Goal: Task Accomplishment & Management: Manage account settings

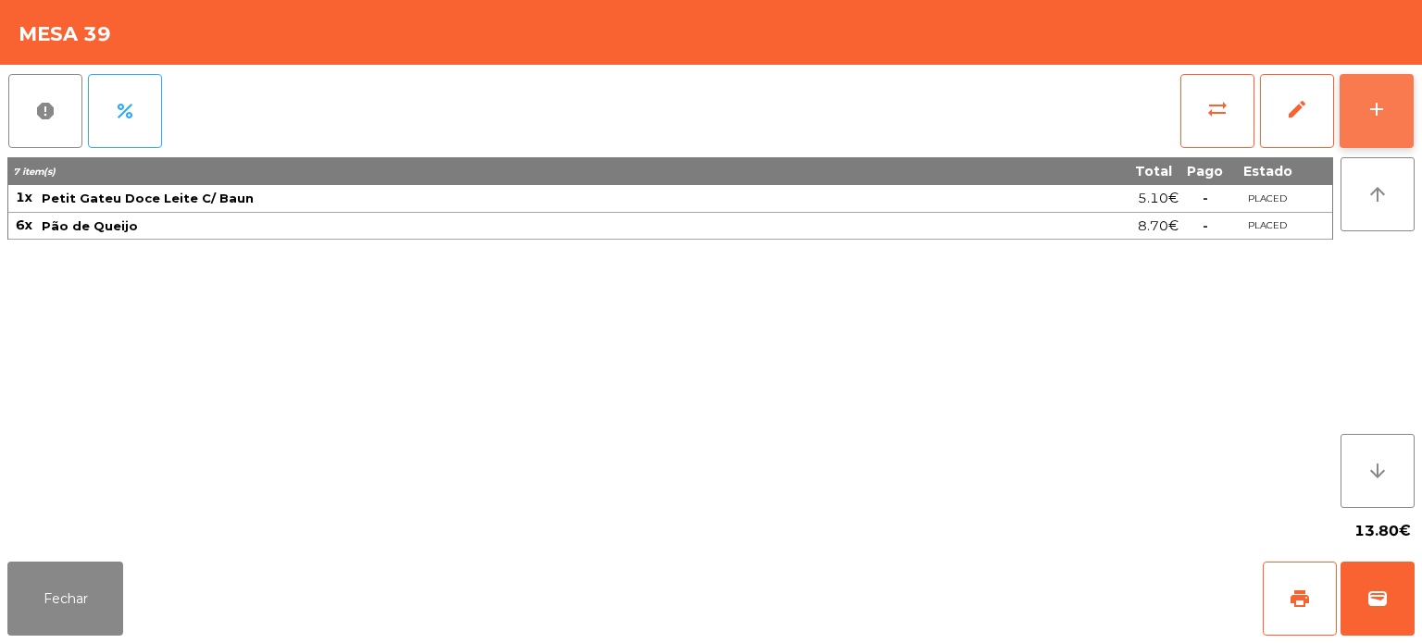
click at [1362, 102] on button "add" at bounding box center [1376, 111] width 74 height 74
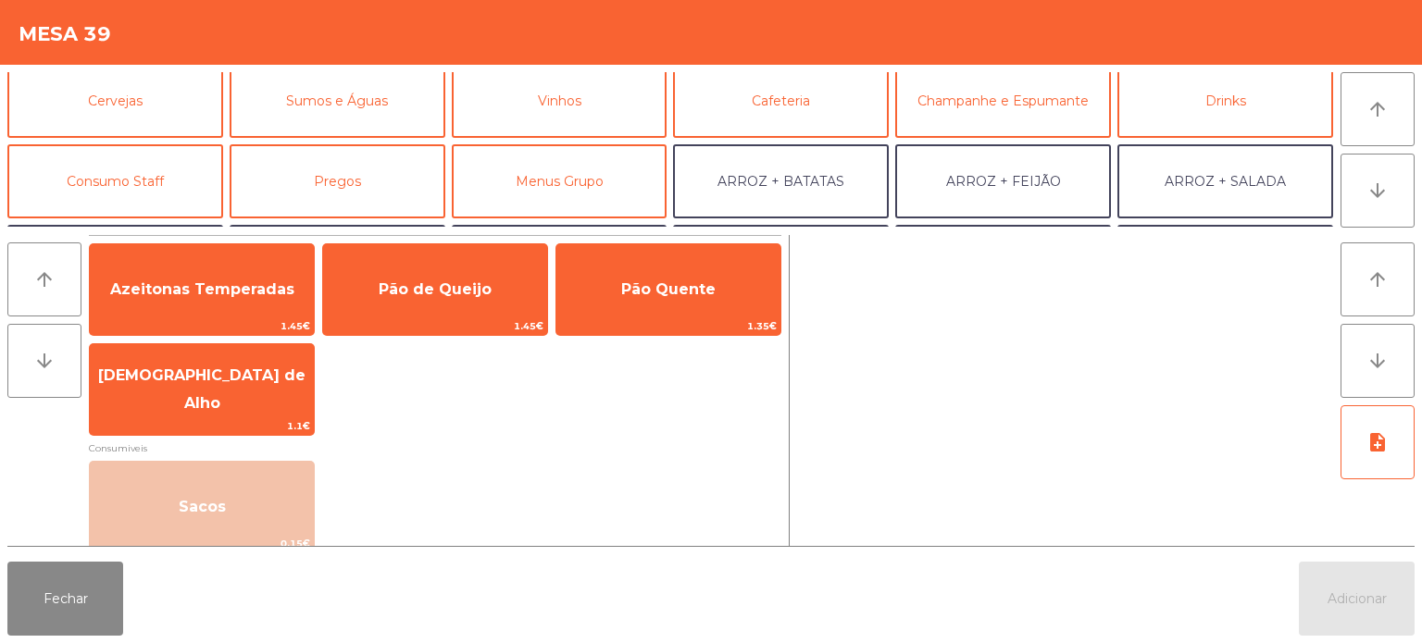
scroll to position [93, 0]
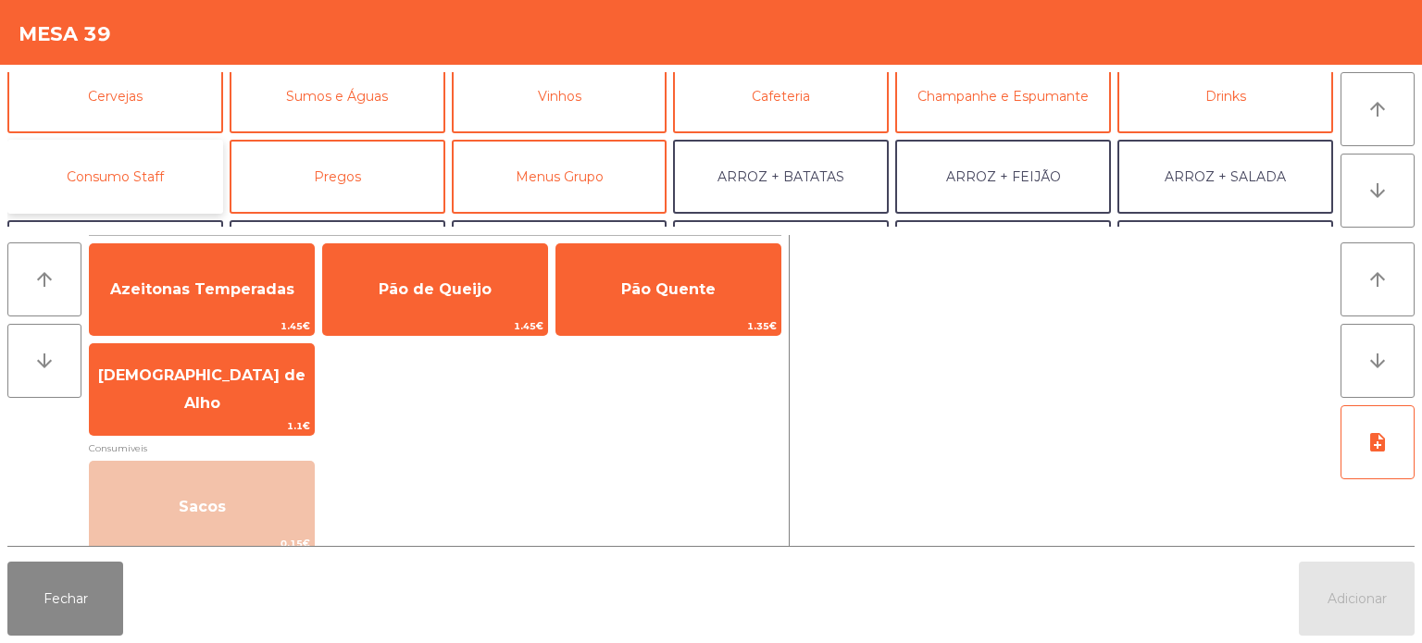
click at [181, 181] on button "Consumo Staff" at bounding box center [115, 177] width 216 height 74
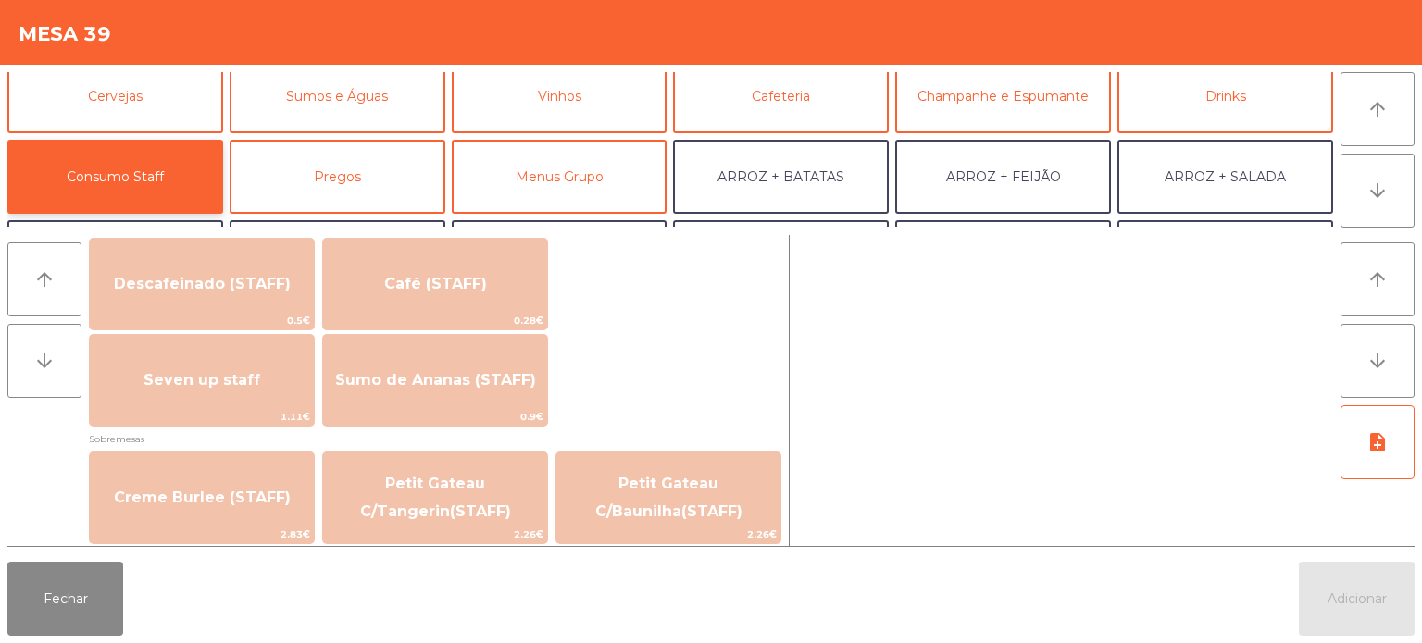
scroll to position [1085, 0]
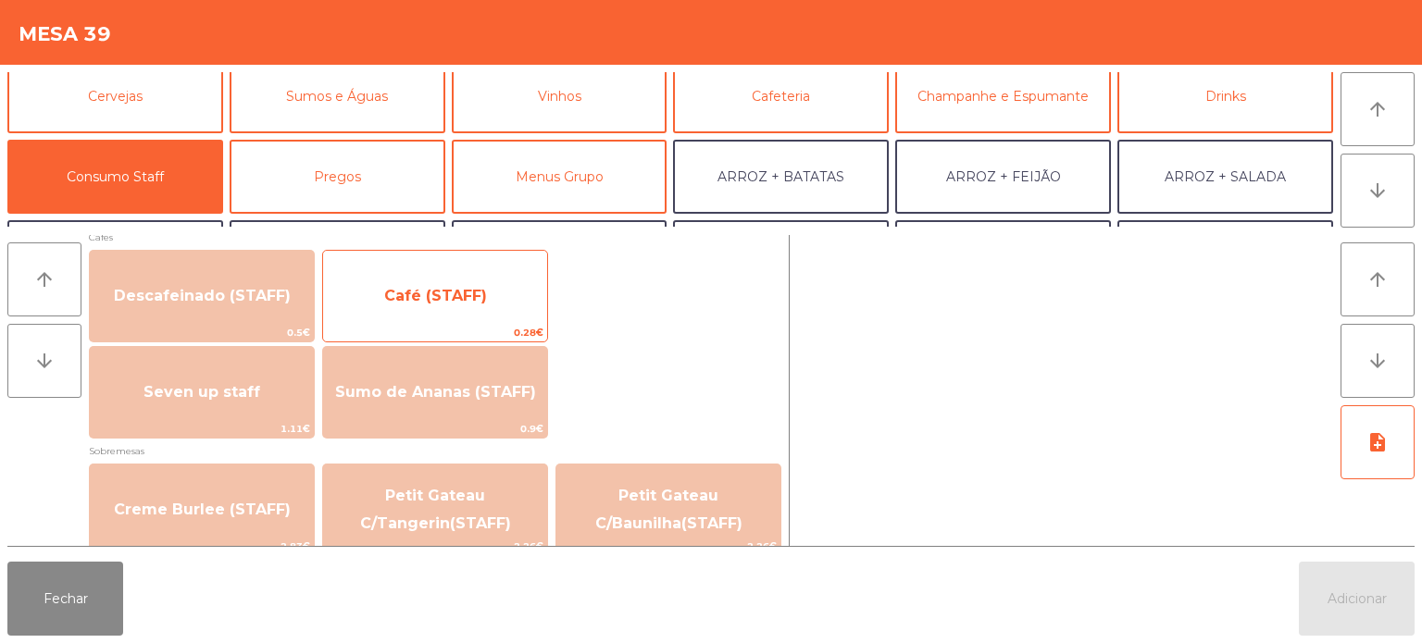
click at [497, 304] on span "Café (STAFF)" at bounding box center [435, 296] width 224 height 50
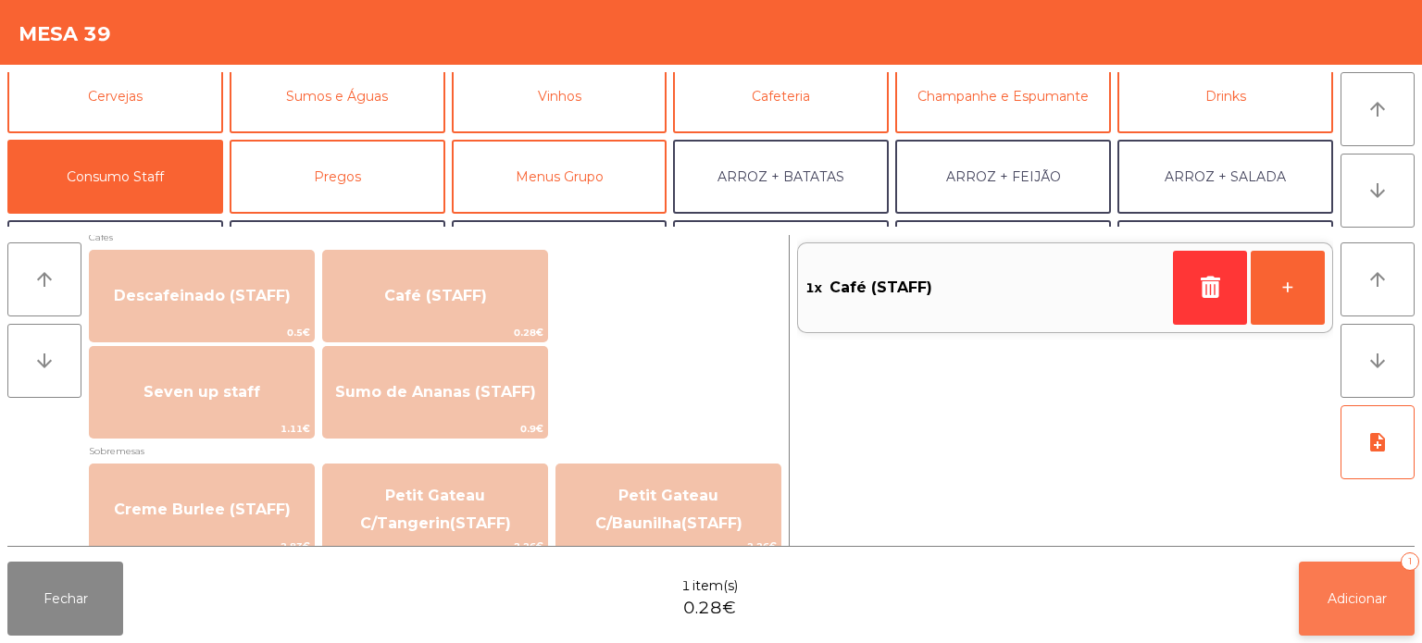
click at [1370, 606] on span "Adicionar" at bounding box center [1356, 599] width 59 height 17
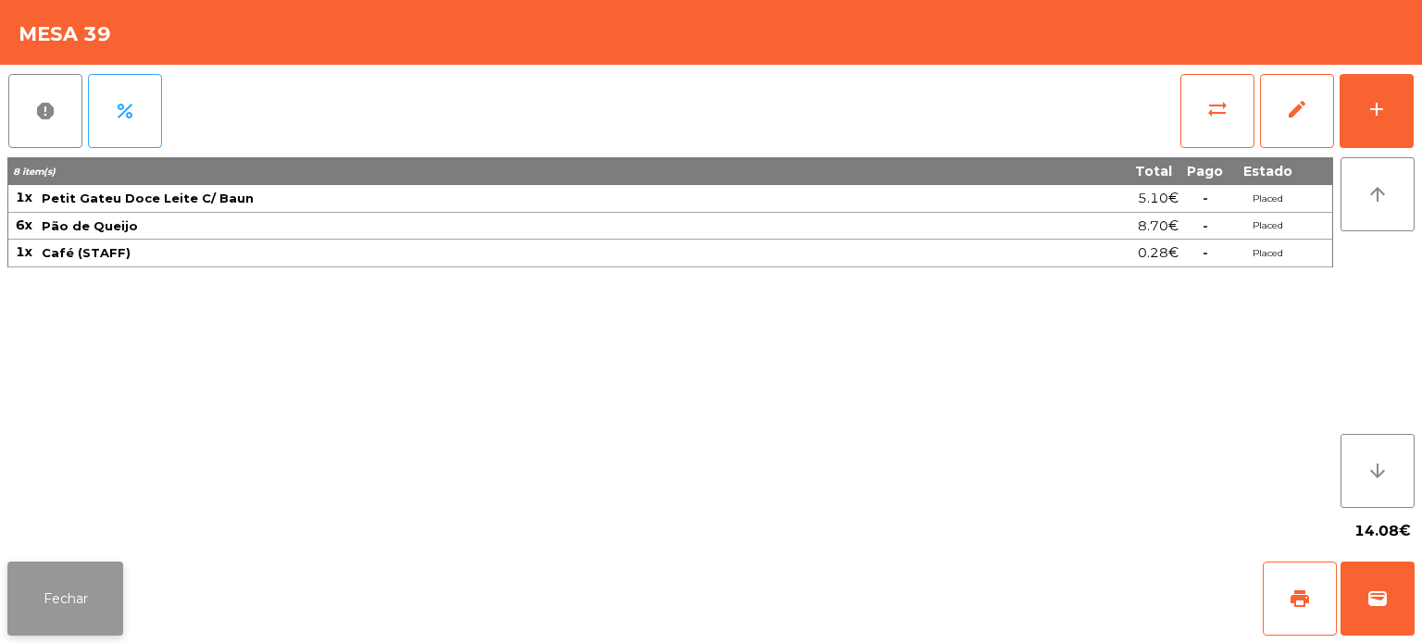
click at [49, 611] on button "Fechar" at bounding box center [65, 599] width 116 height 74
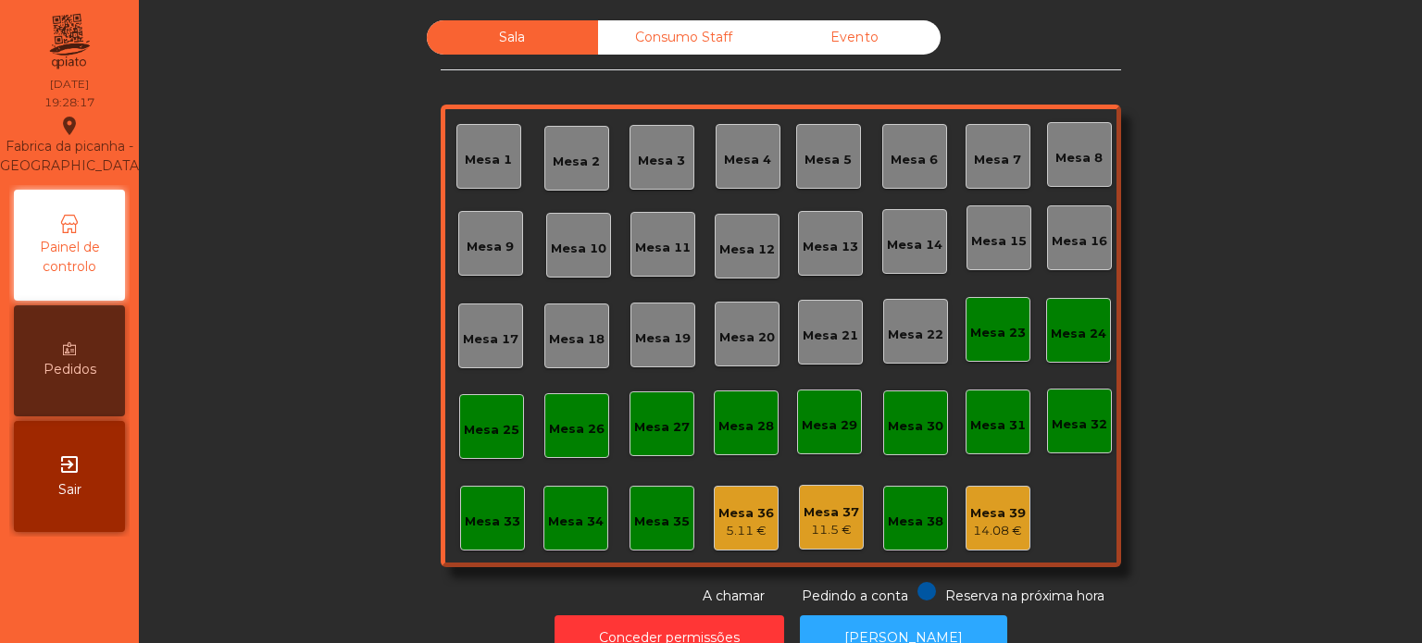
click at [565, 328] on div "Mesa 18" at bounding box center [577, 336] width 56 height 26
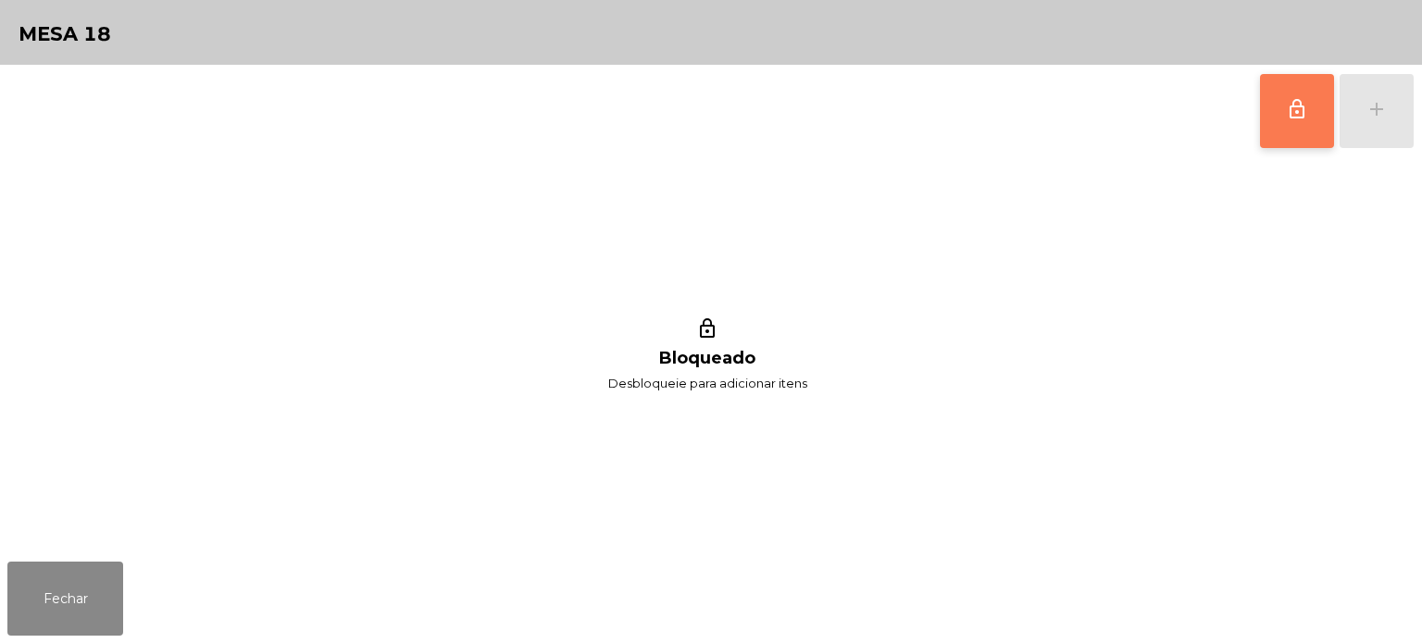
click at [1311, 132] on button "lock_outline" at bounding box center [1297, 111] width 74 height 74
click at [1396, 130] on button "add" at bounding box center [1376, 111] width 74 height 74
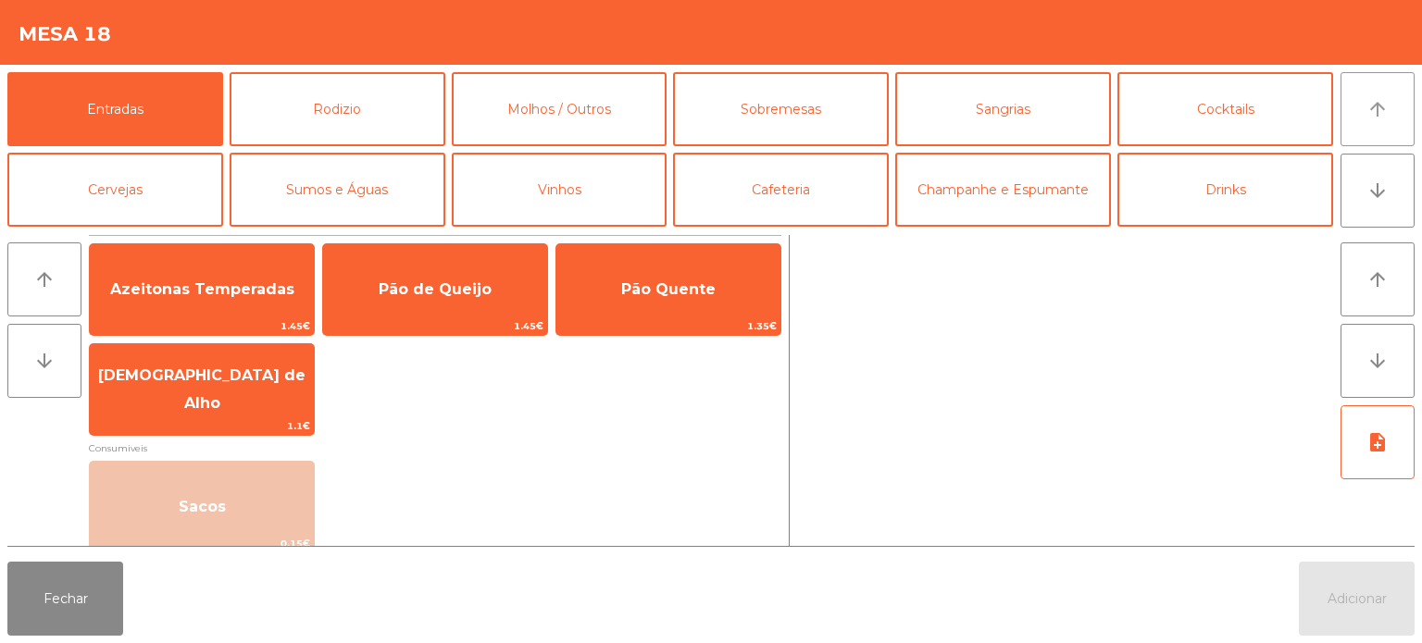
click at [1385, 113] on icon "arrow_upward" at bounding box center [1377, 109] width 22 height 22
click at [370, 94] on button "Rodizio" at bounding box center [338, 109] width 216 height 74
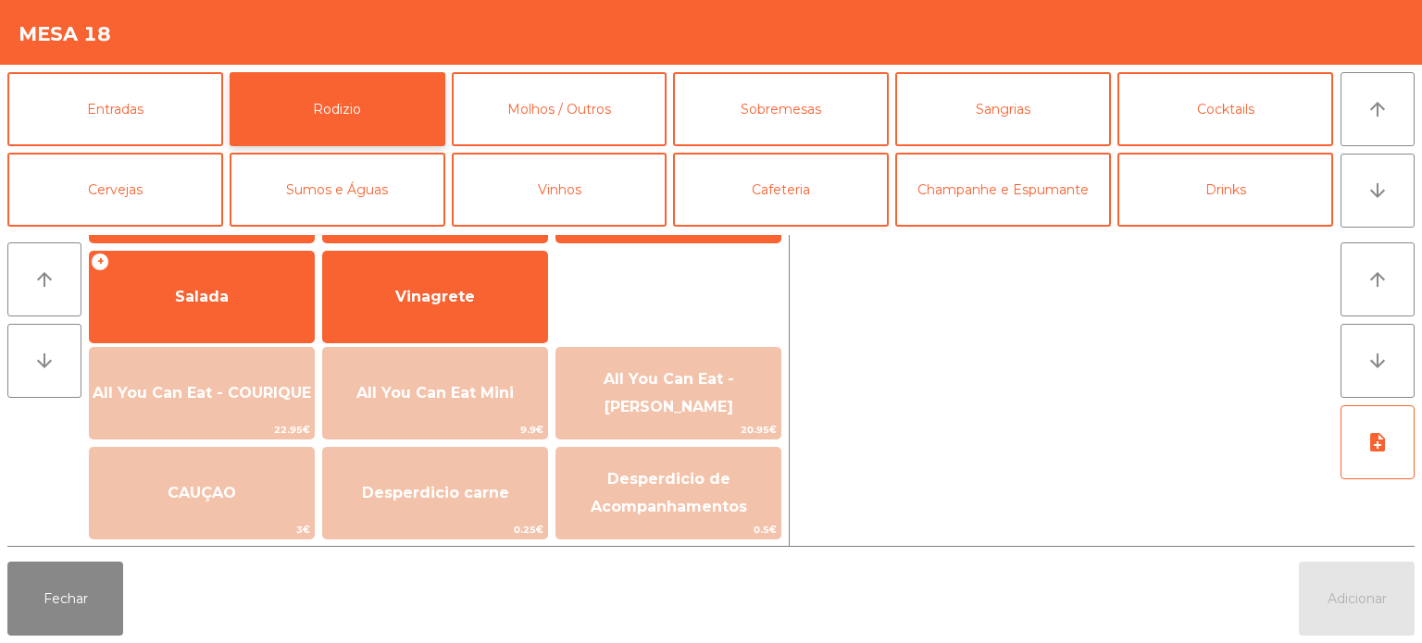
scroll to position [330, 0]
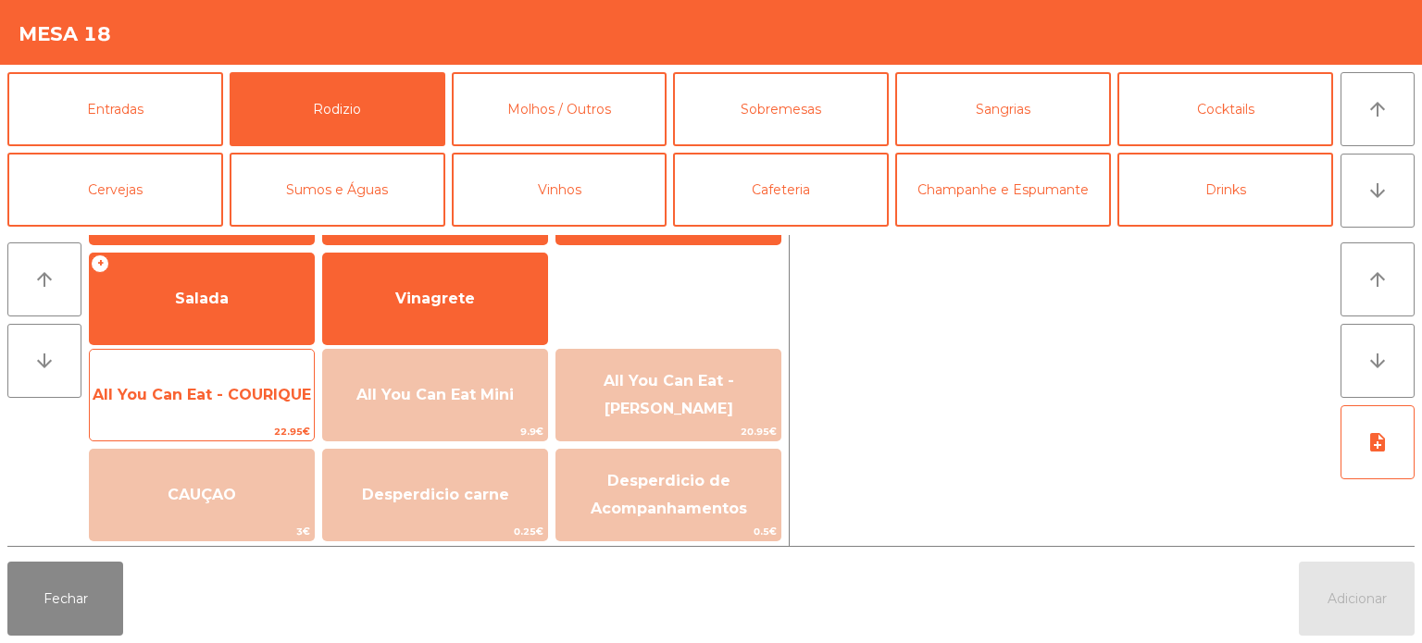
click at [253, 392] on span "All You Can Eat - COURIQUE" at bounding box center [202, 395] width 218 height 18
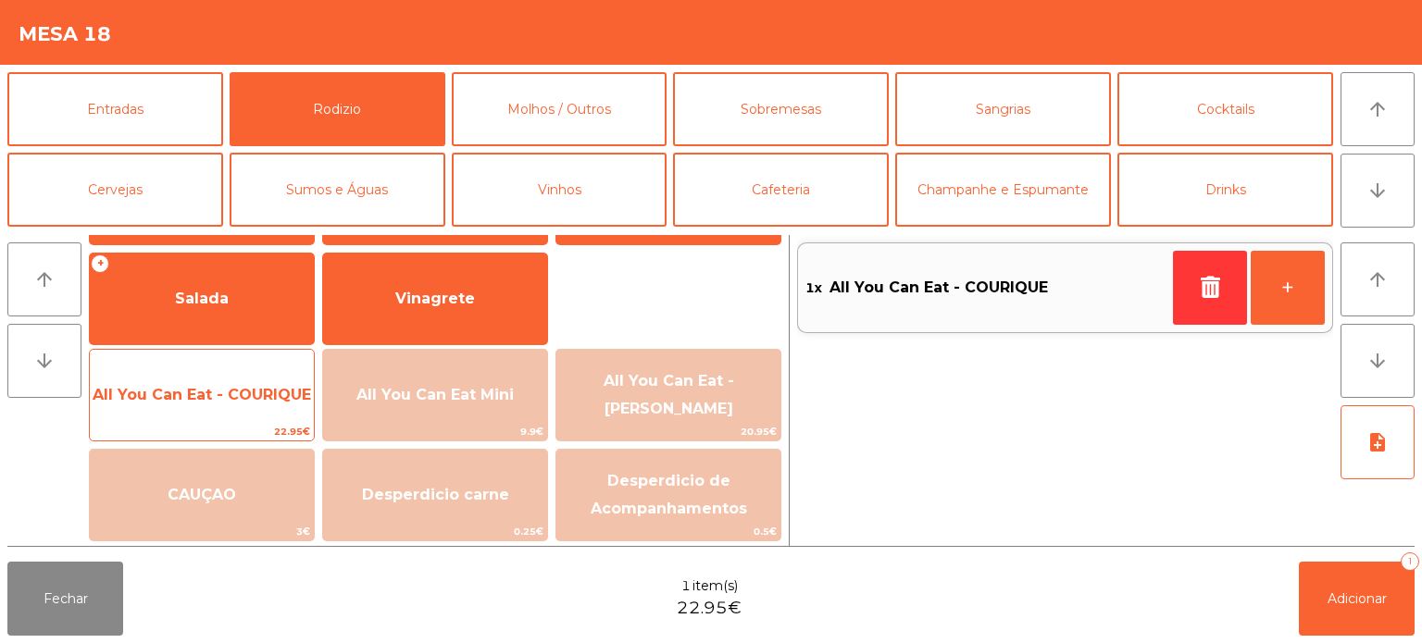
click at [243, 391] on span "All You Can Eat - COURIQUE" at bounding box center [202, 395] width 218 height 18
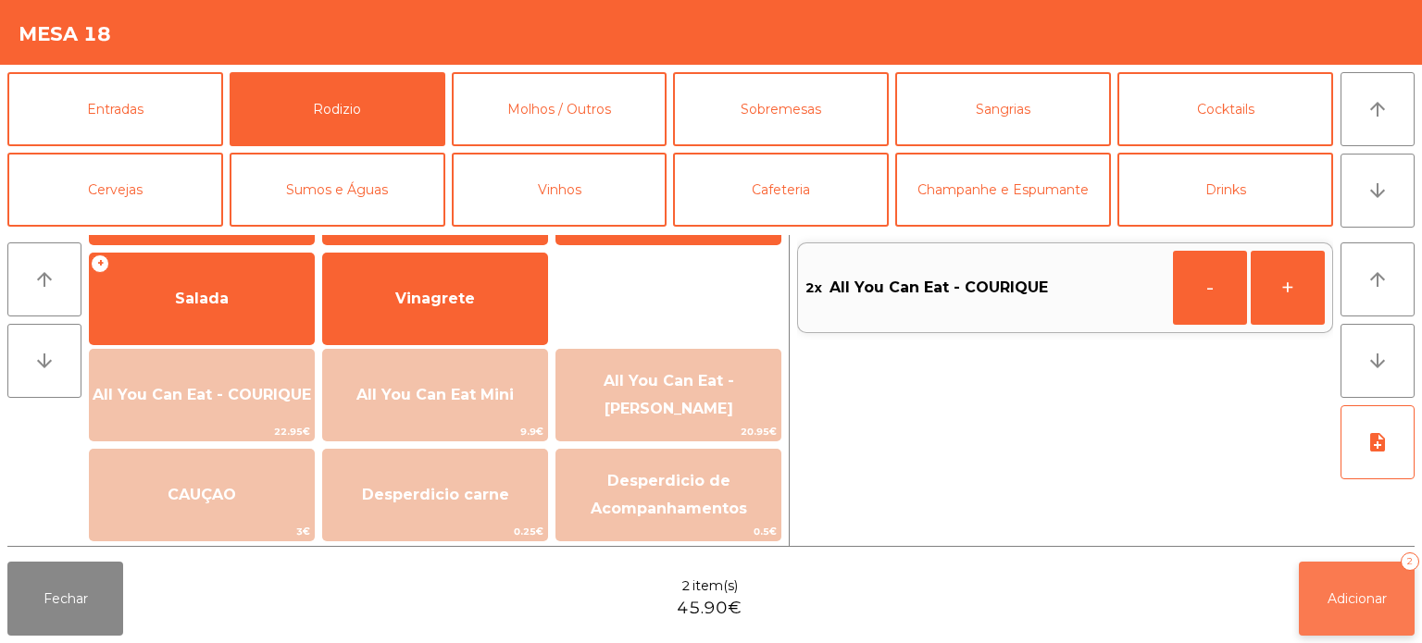
click at [1337, 593] on span "Adicionar" at bounding box center [1356, 599] width 59 height 17
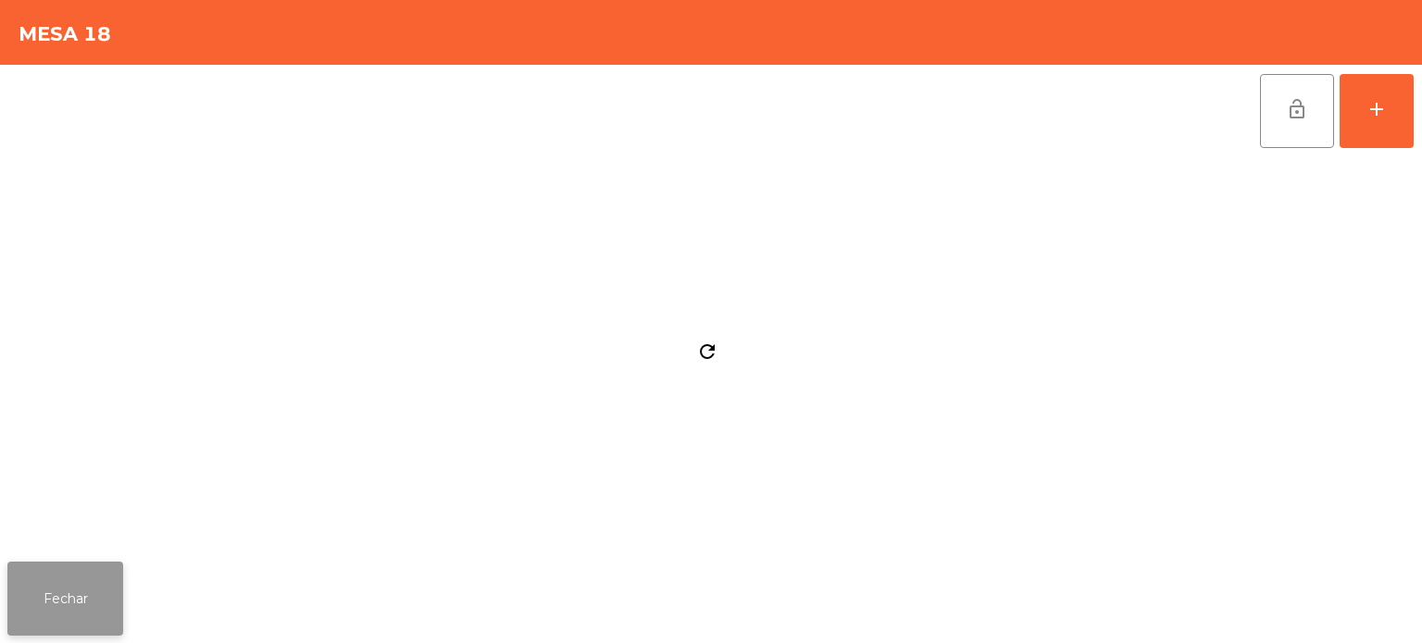
click at [11, 589] on button "Fechar" at bounding box center [65, 599] width 116 height 74
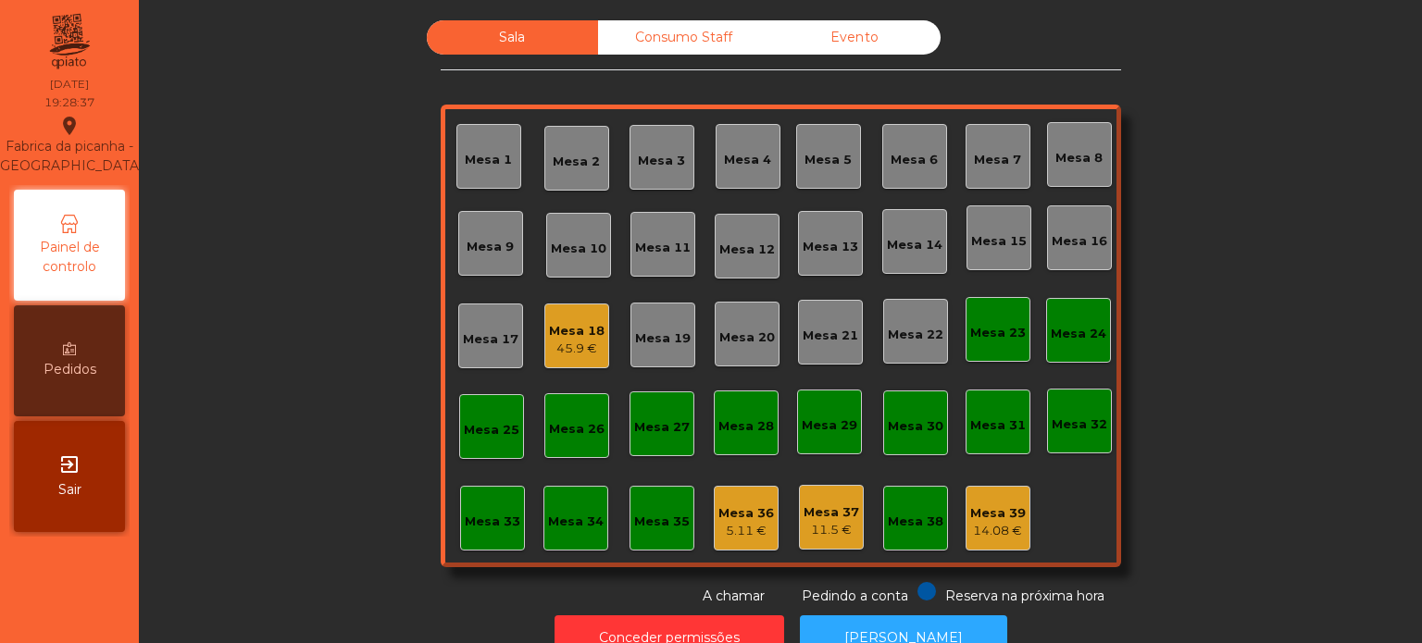
click at [267, 506] on div "Sala Consumo Staff Evento Mesa 1 [GEOGRAPHIC_DATA] 3 Mesa 4 Mesa 5 [GEOGRAPHIC_…" at bounding box center [780, 313] width 1233 height 586
click at [989, 234] on div "Mesa 15" at bounding box center [999, 241] width 56 height 19
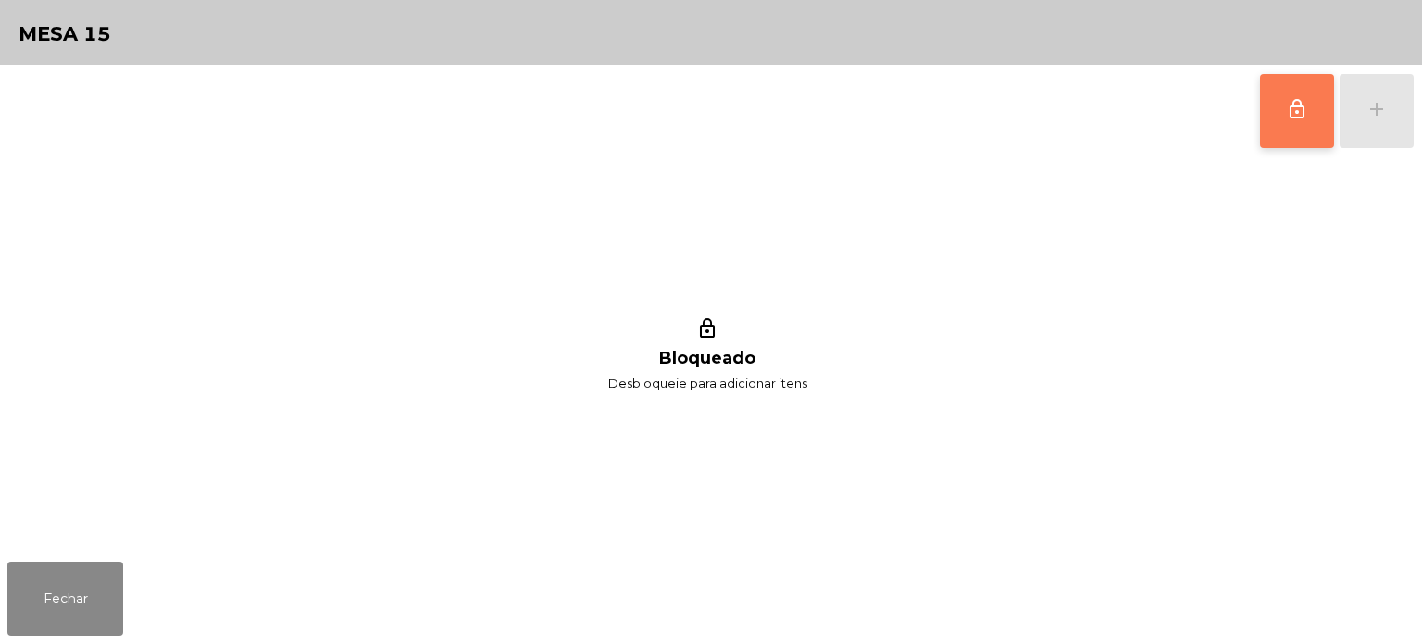
click at [1296, 116] on span "lock_outline" at bounding box center [1297, 109] width 22 height 22
click at [1385, 116] on div "add" at bounding box center [1376, 109] width 22 height 22
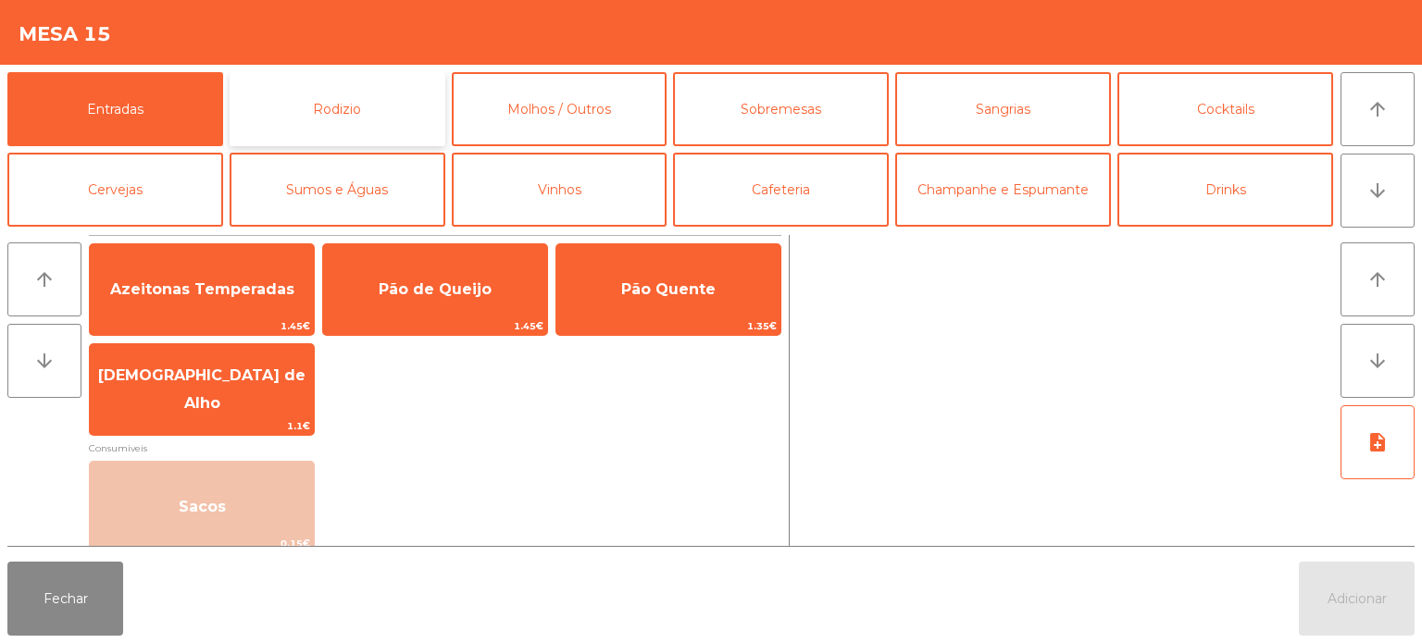
click at [356, 121] on button "Rodizio" at bounding box center [338, 109] width 216 height 74
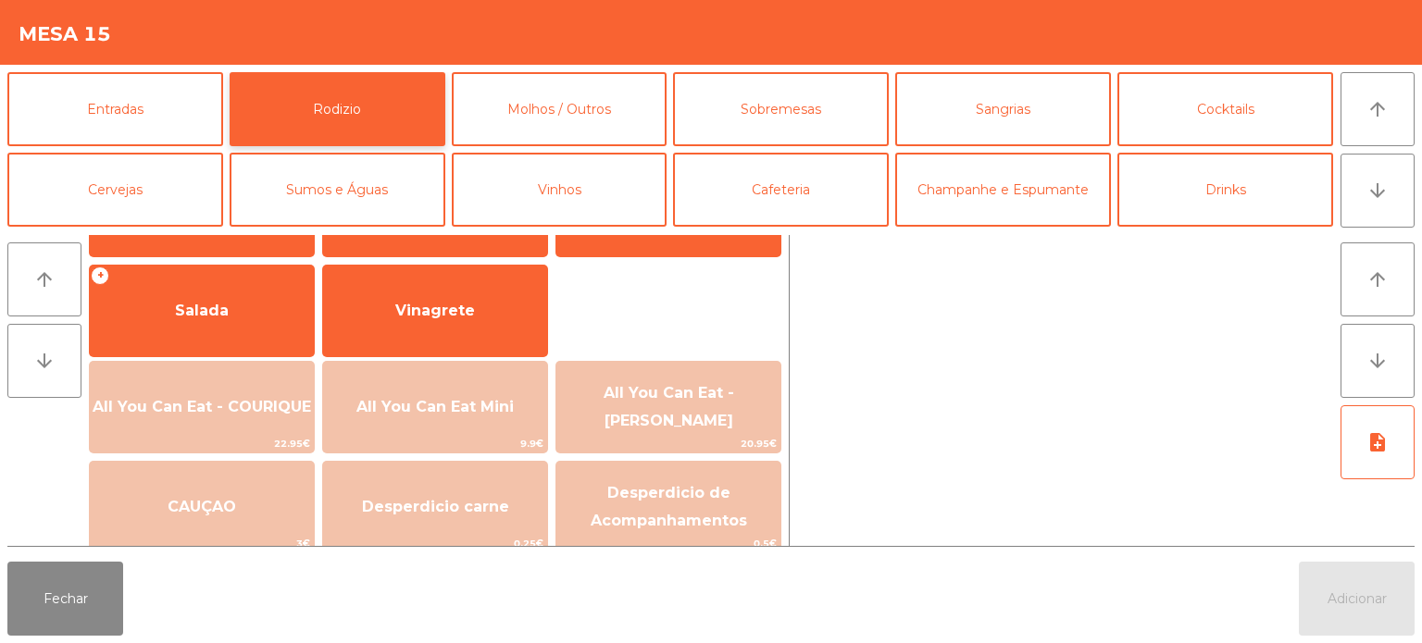
scroll to position [331, 0]
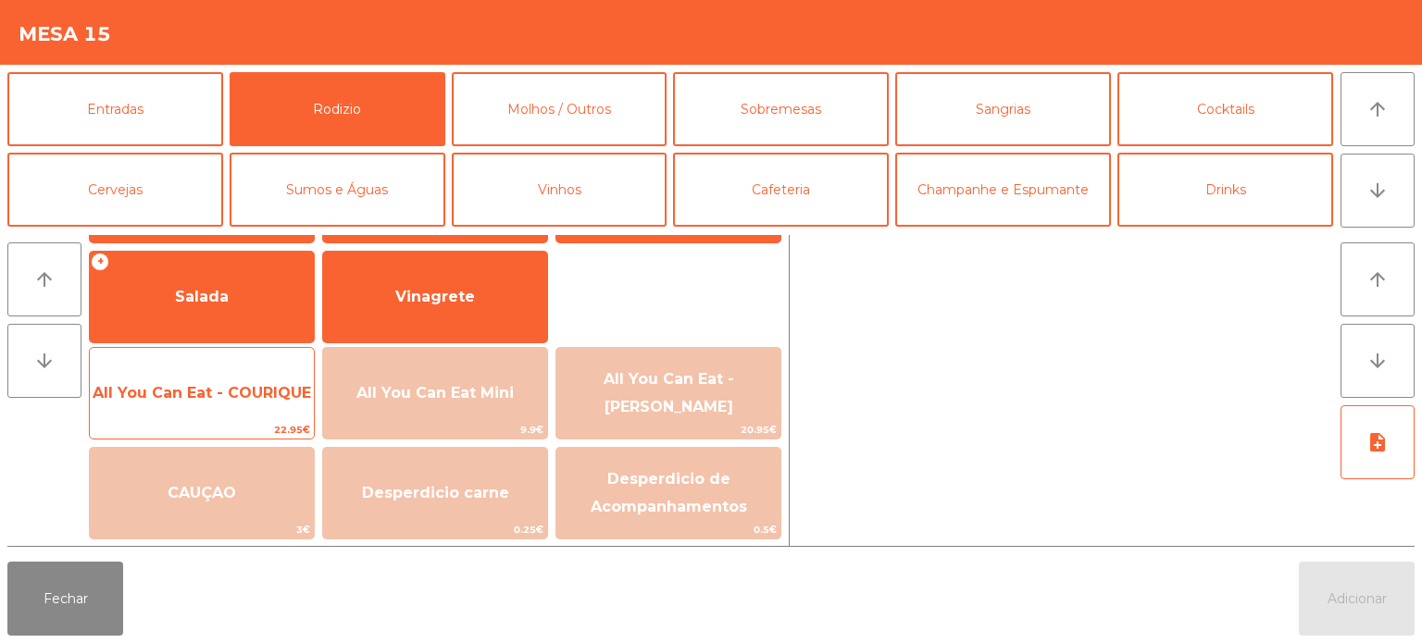
click at [267, 404] on span "All You Can Eat - COURIQUE" at bounding box center [202, 393] width 224 height 50
click at [267, 402] on span "All You Can Eat - COURIQUE" at bounding box center [202, 393] width 224 height 50
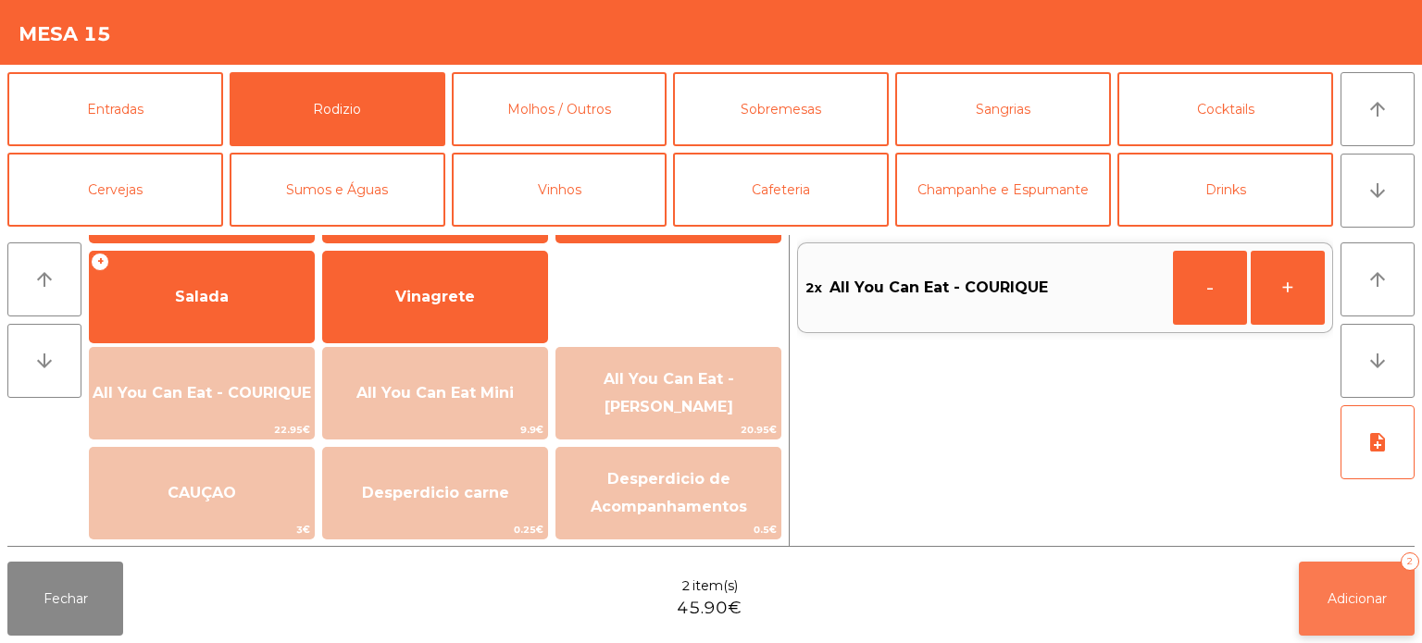
click at [1380, 602] on span "Adicionar" at bounding box center [1356, 599] width 59 height 17
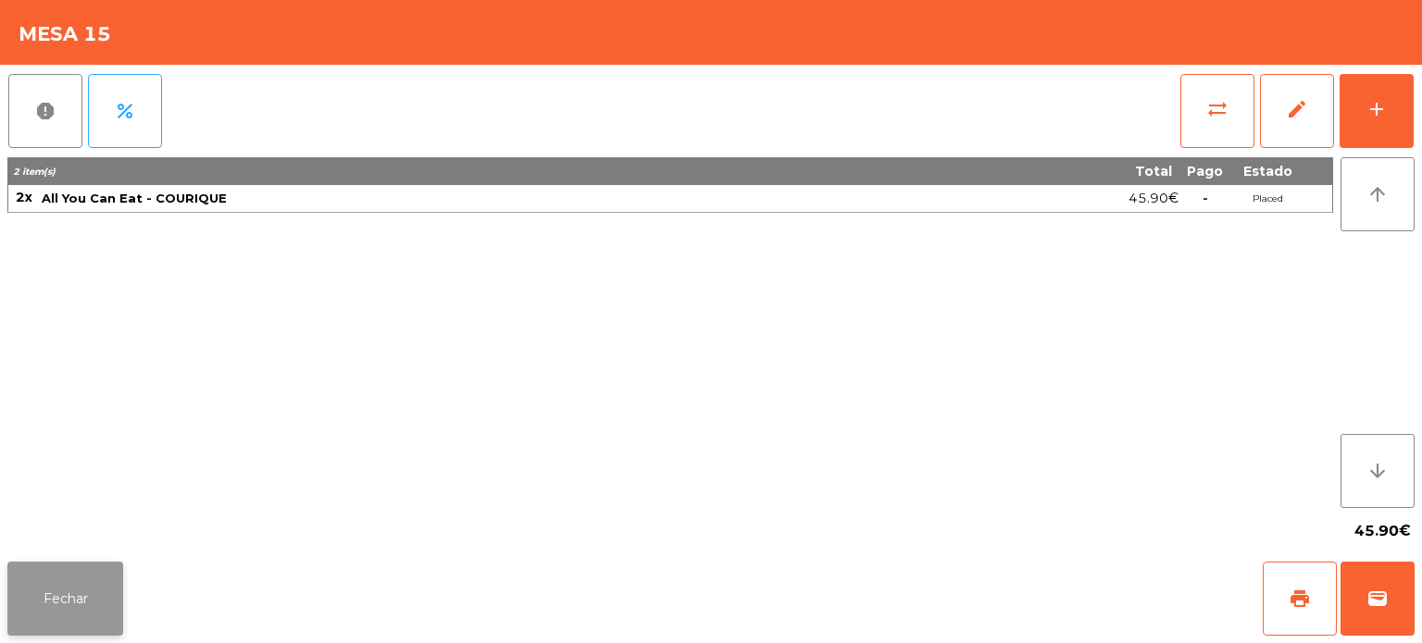
click at [84, 606] on button "Fechar" at bounding box center [65, 599] width 116 height 74
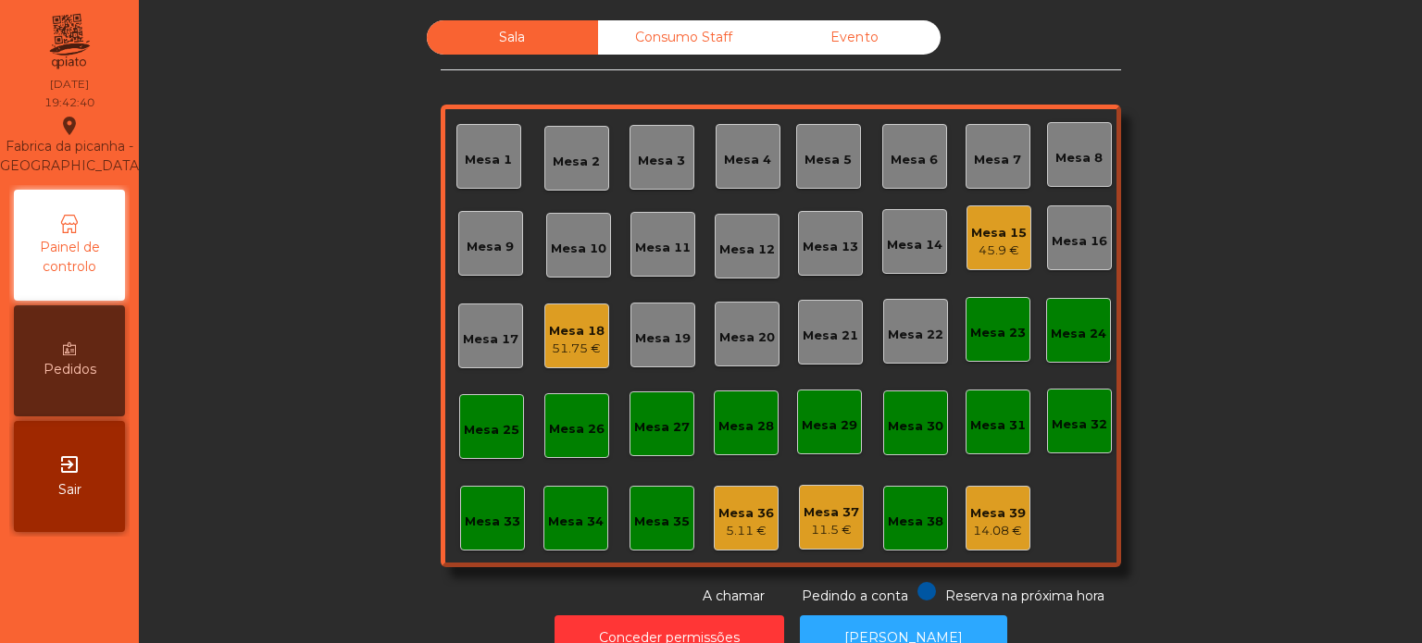
click at [997, 233] on div "Mesa 15" at bounding box center [999, 233] width 56 height 19
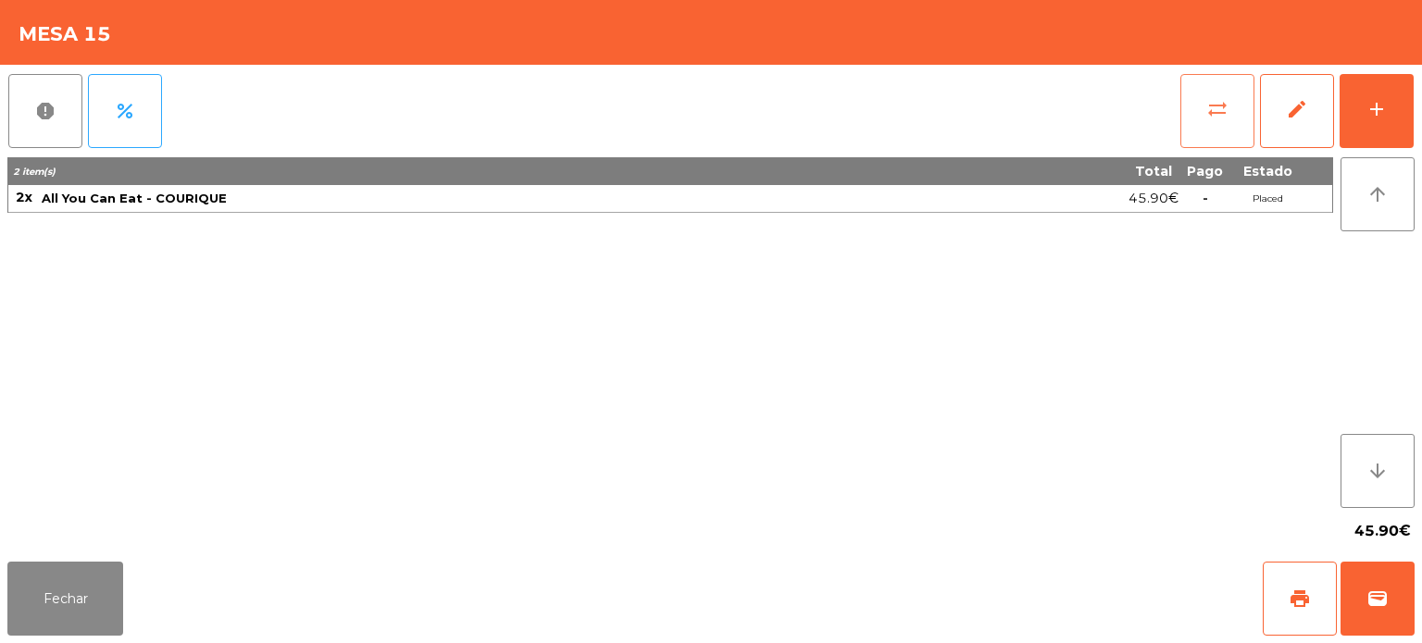
click at [1209, 115] on span "sync_alt" at bounding box center [1217, 109] width 22 height 22
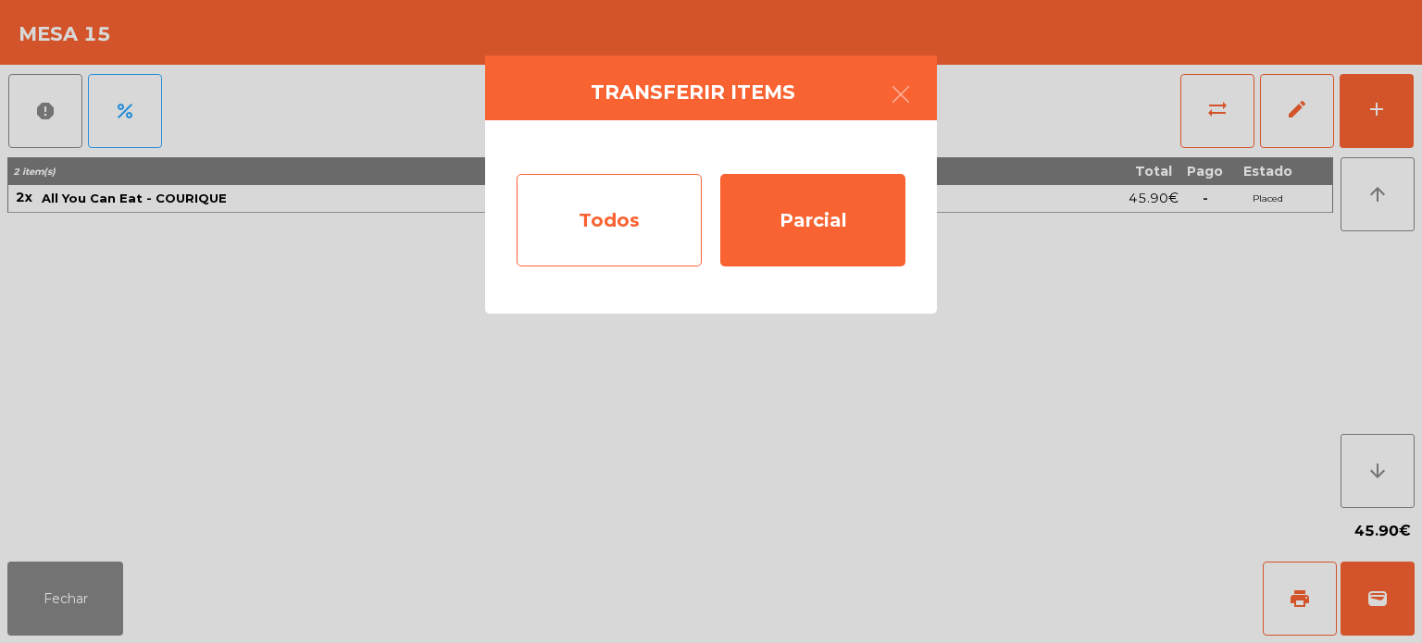
click at [571, 245] on div "Todos" at bounding box center [608, 220] width 185 height 93
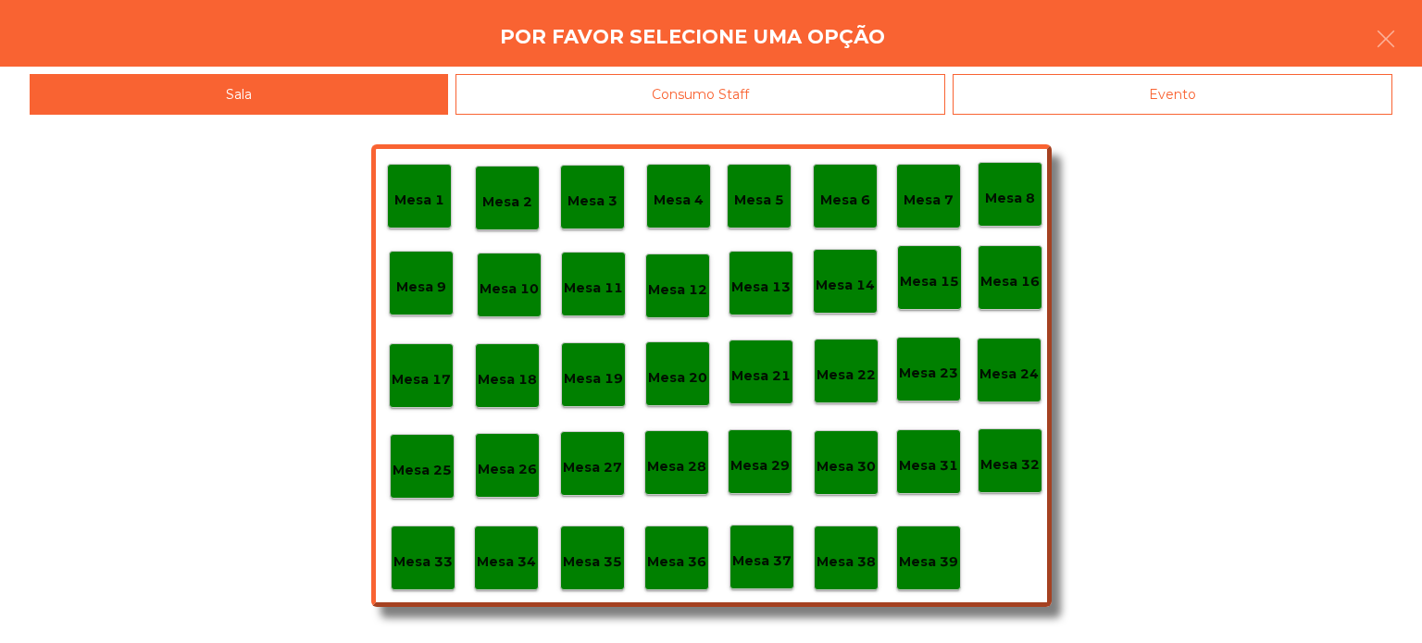
click at [753, 541] on div "Mesa 37" at bounding box center [761, 557] width 65 height 65
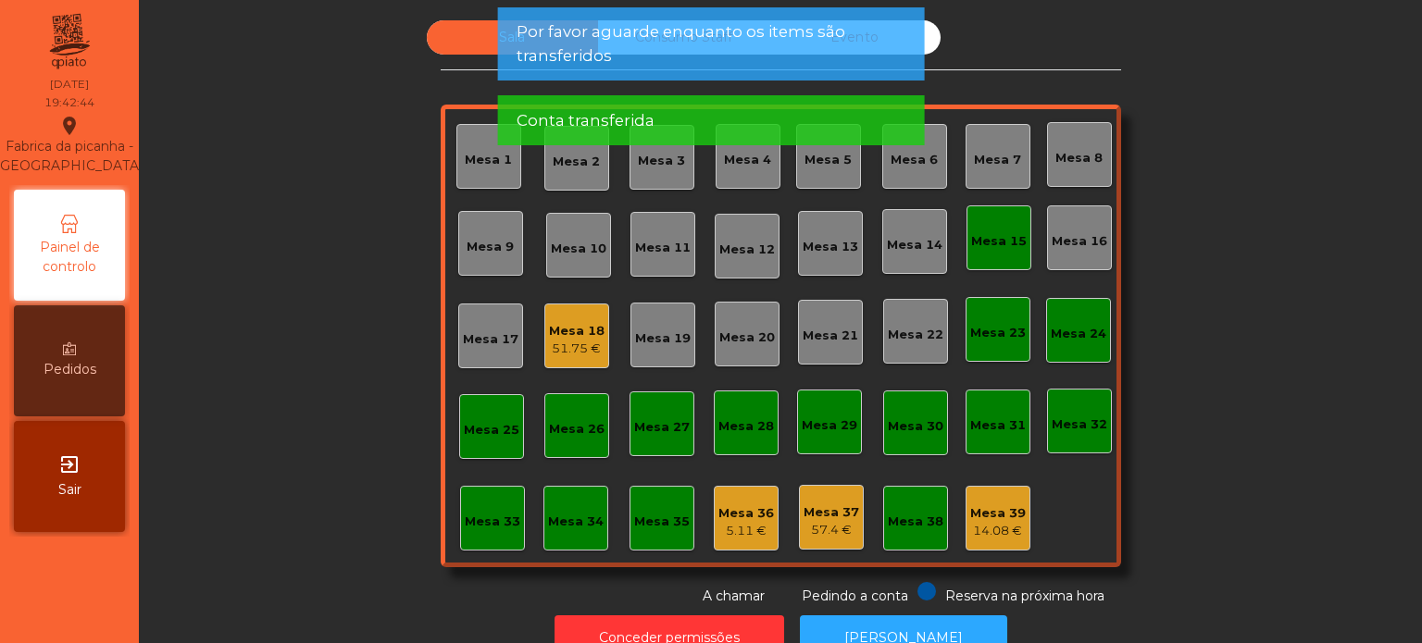
click at [1166, 412] on div "Sala Consumo Staff Evento Mesa 1 [GEOGRAPHIC_DATA] 3 Mesa 4 [GEOGRAPHIC_DATA] 6…" at bounding box center [780, 313] width 1233 height 586
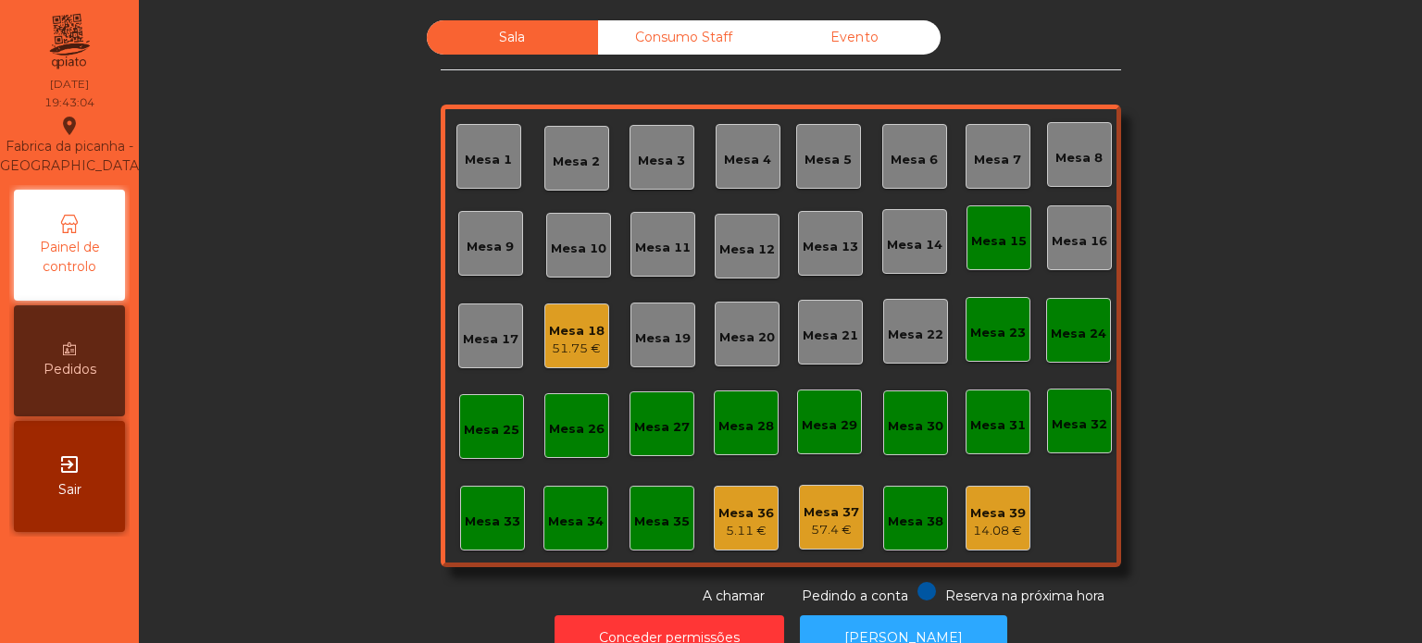
click at [989, 216] on div "Mesa 15" at bounding box center [998, 237] width 65 height 65
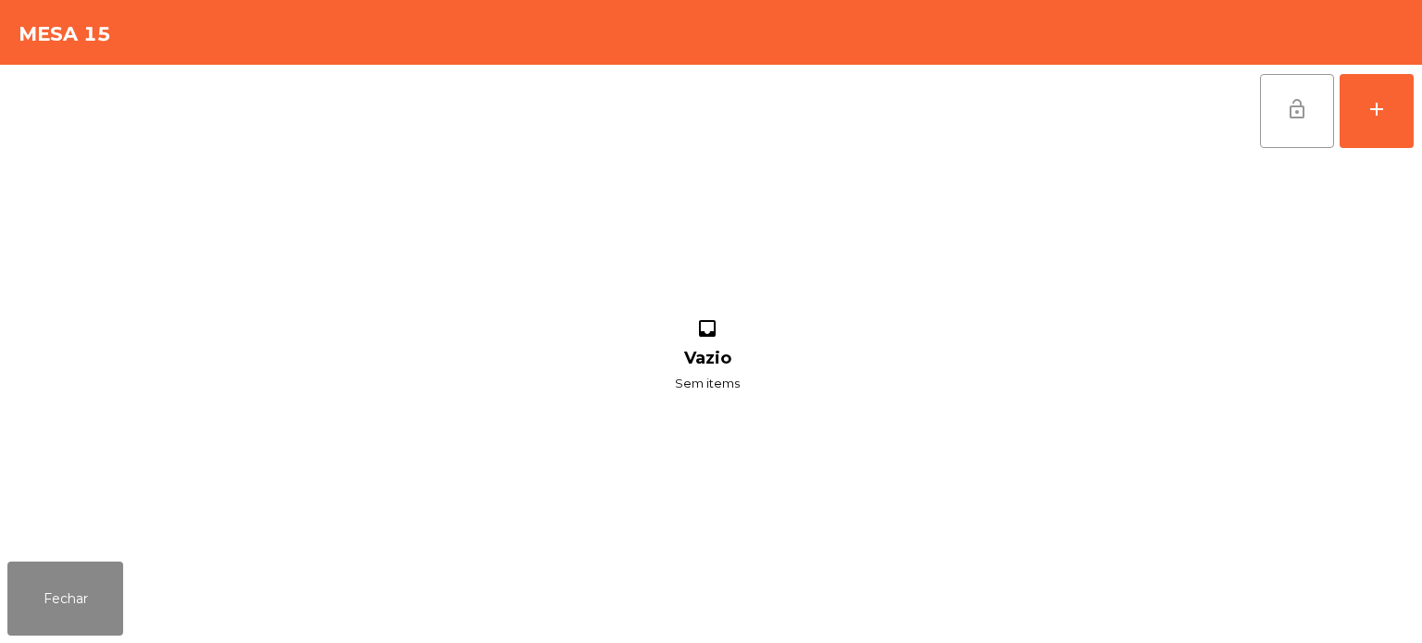
click at [1299, 128] on button "lock_open" at bounding box center [1297, 111] width 74 height 74
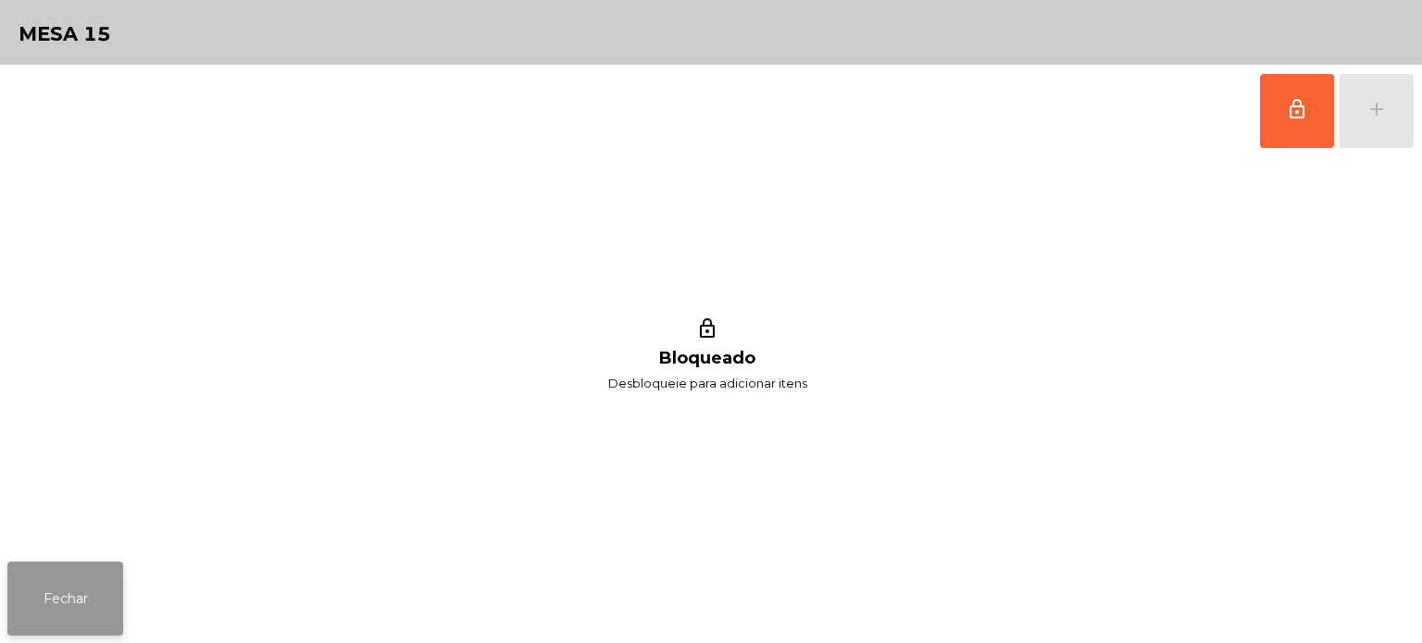
click at [79, 607] on button "Fechar" at bounding box center [65, 599] width 116 height 74
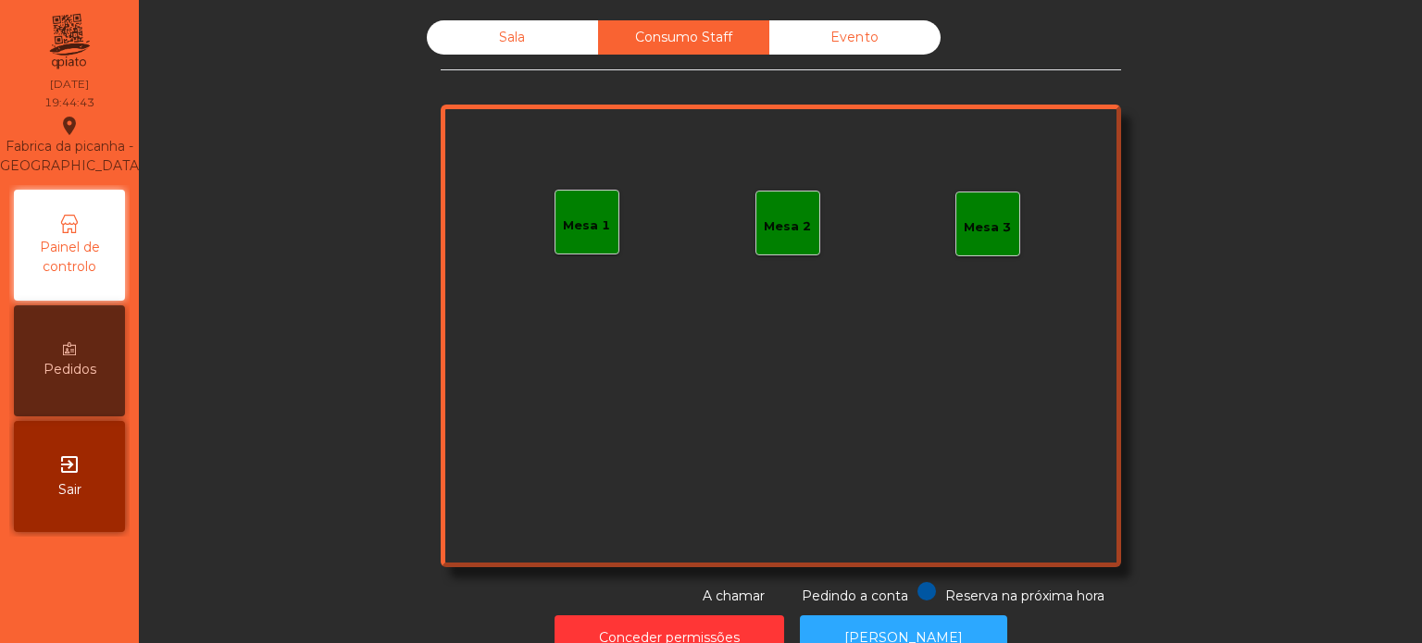
click at [549, 271] on div "Mesa 1 Mesa 2 Mesa 3" at bounding box center [781, 336] width 680 height 463
click at [572, 230] on div "Mesa 1" at bounding box center [586, 226] width 47 height 19
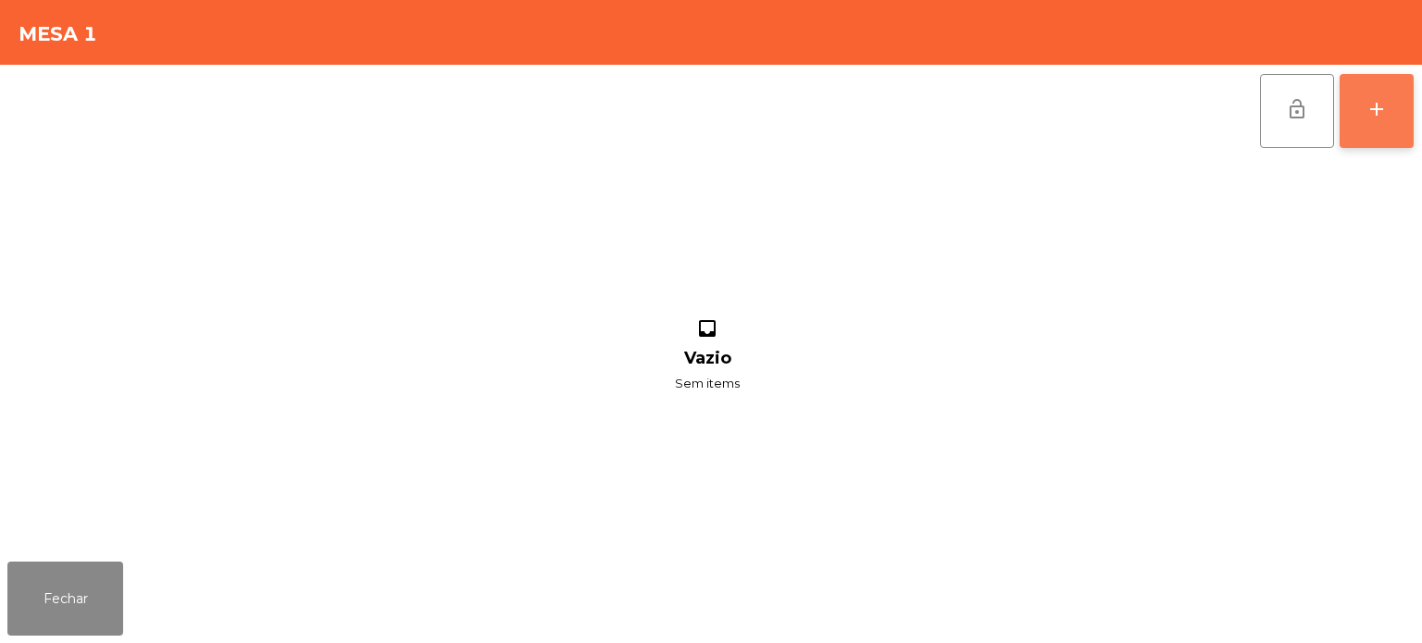
click at [1370, 144] on button "add" at bounding box center [1376, 111] width 74 height 74
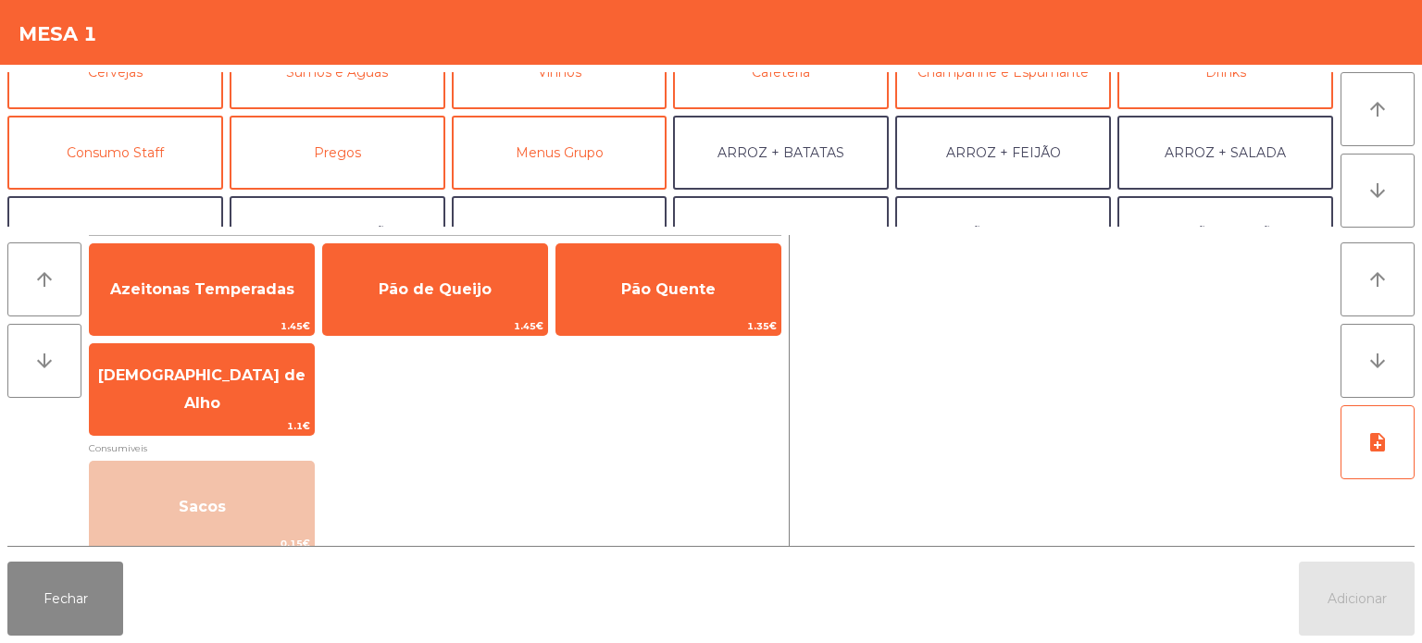
scroll to position [131, 0]
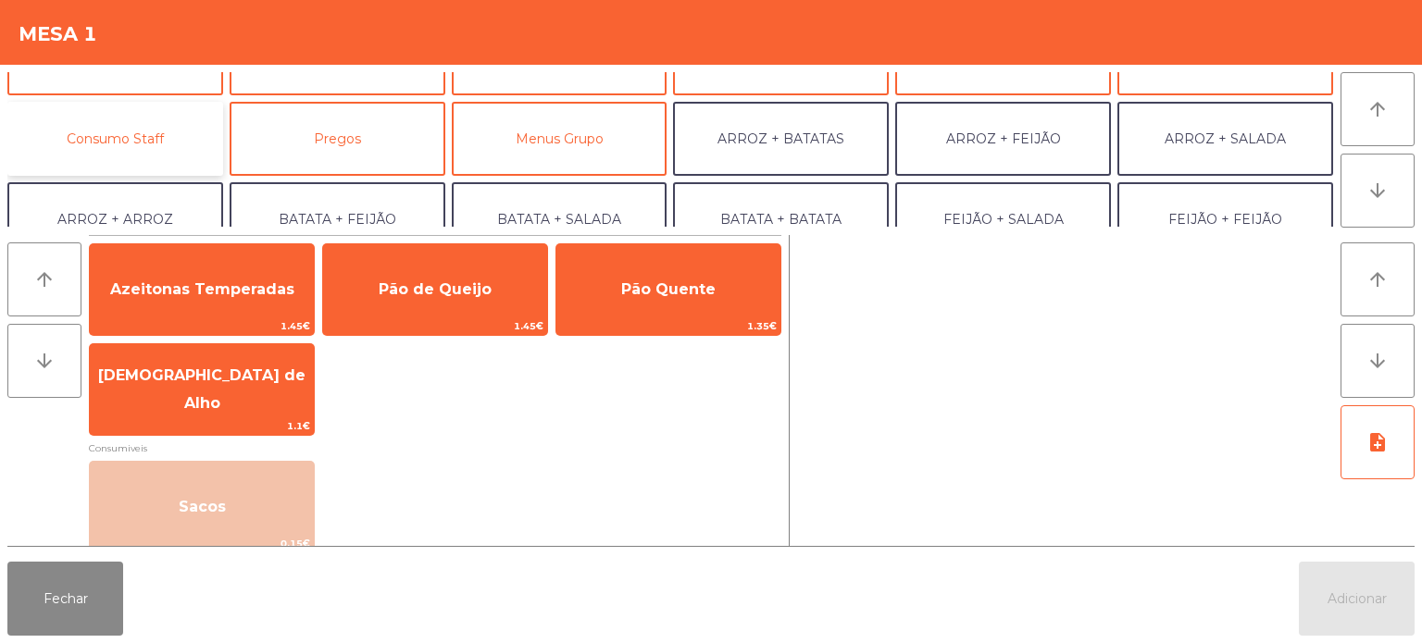
click at [167, 141] on button "Consumo Staff" at bounding box center [115, 139] width 216 height 74
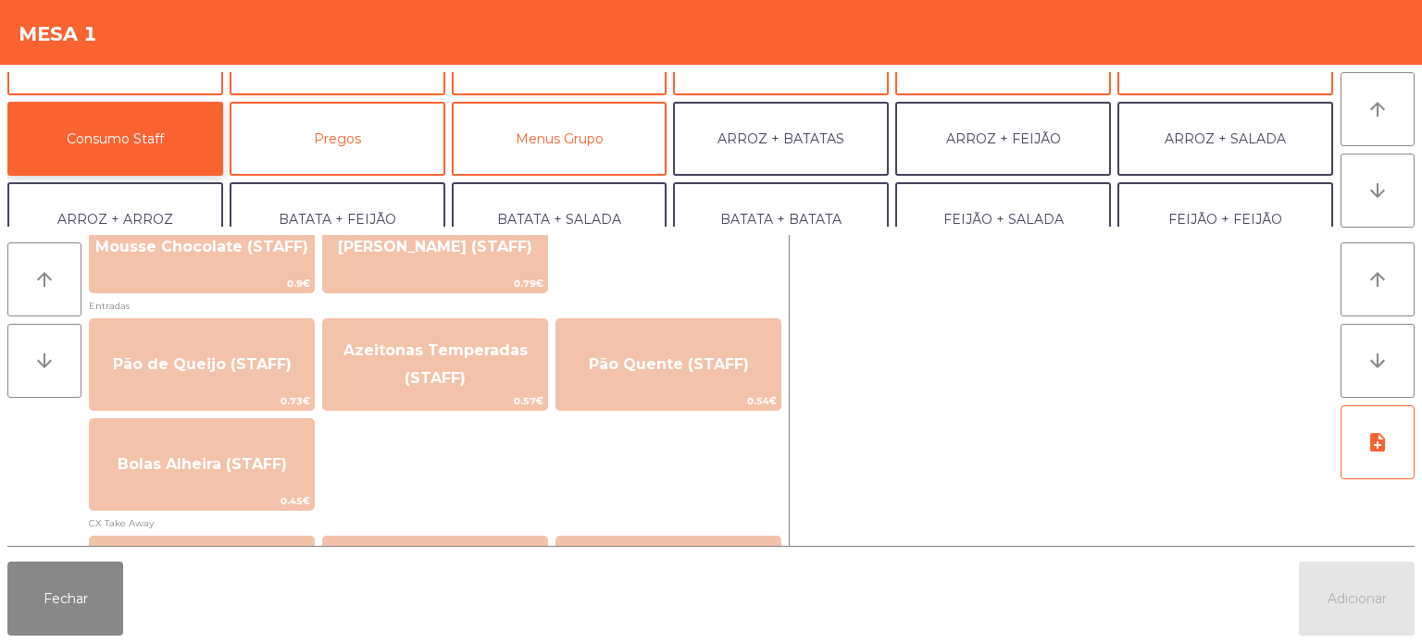
scroll to position [1478, 0]
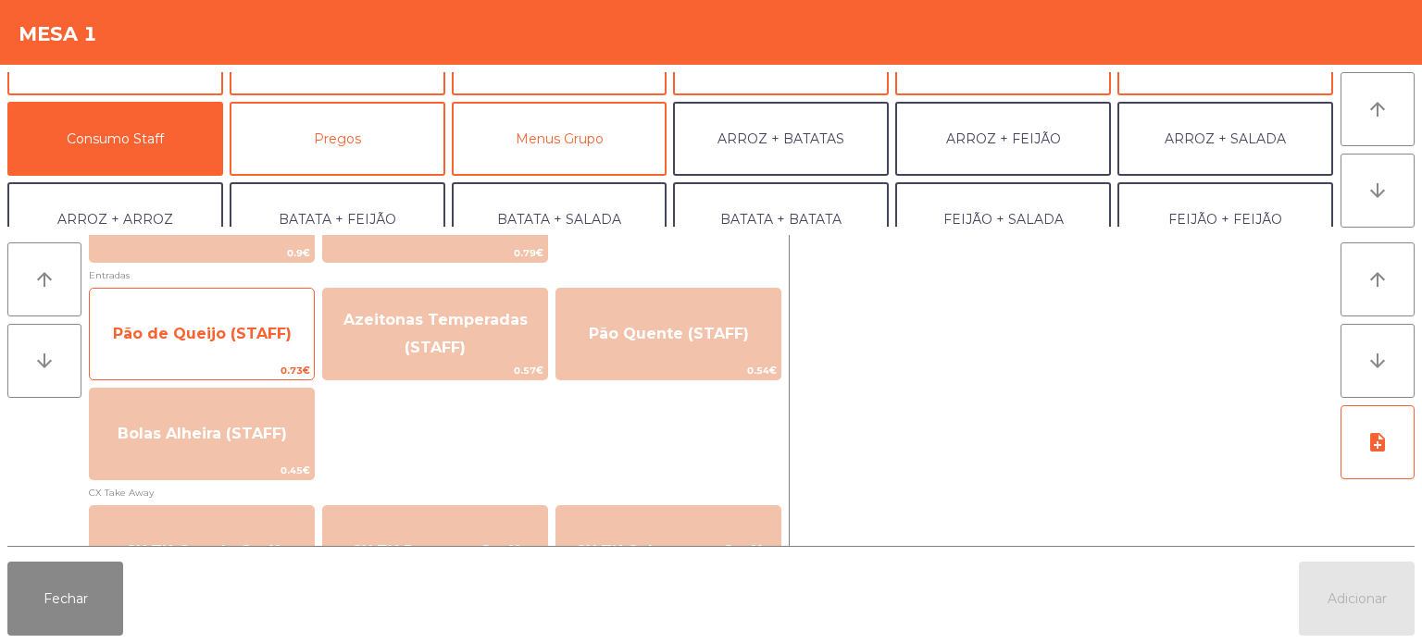
click at [207, 333] on span "Pão de Queijo (STAFF)" at bounding box center [202, 334] width 179 height 18
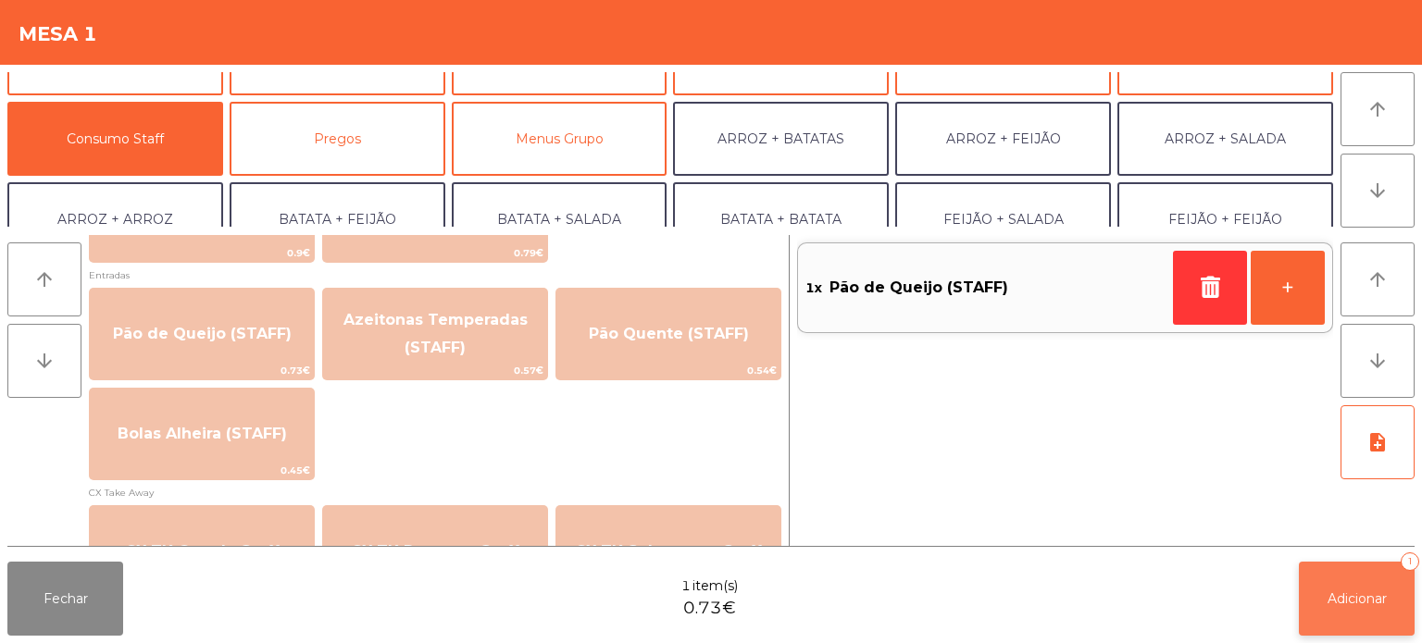
click at [1380, 613] on button "Adicionar 1" at bounding box center [1357, 599] width 116 height 74
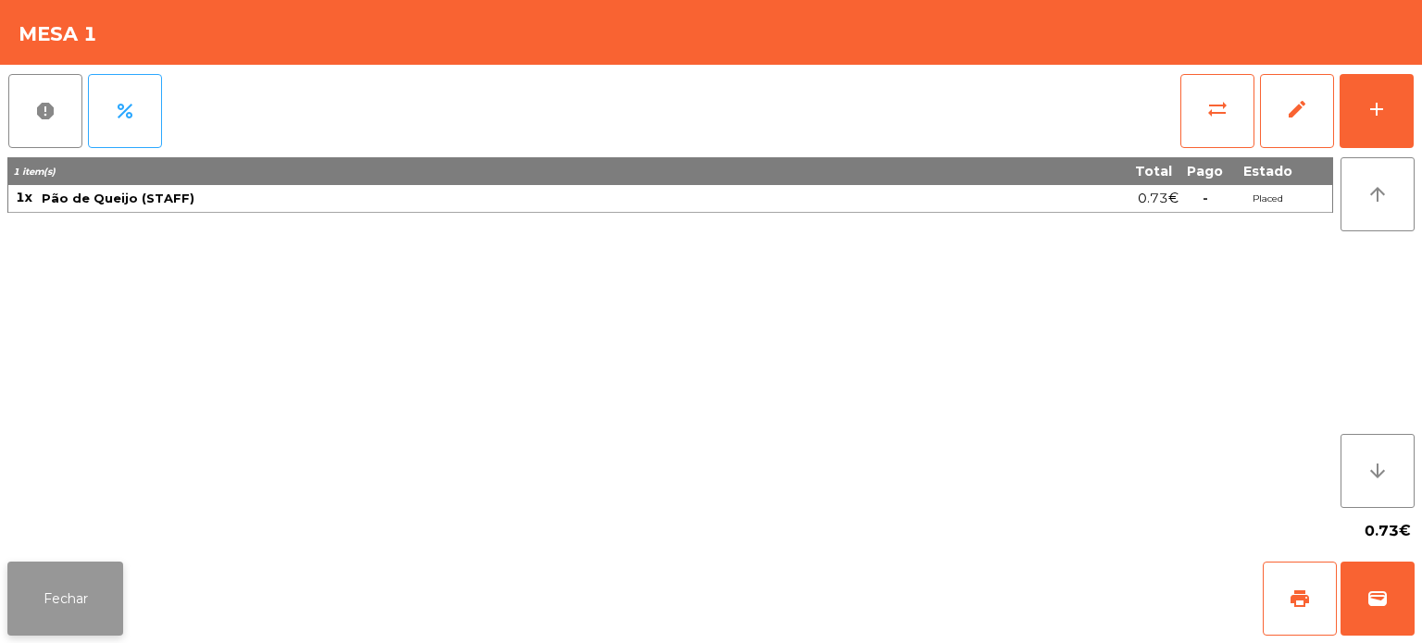
click at [79, 569] on button "Fechar" at bounding box center [65, 599] width 116 height 74
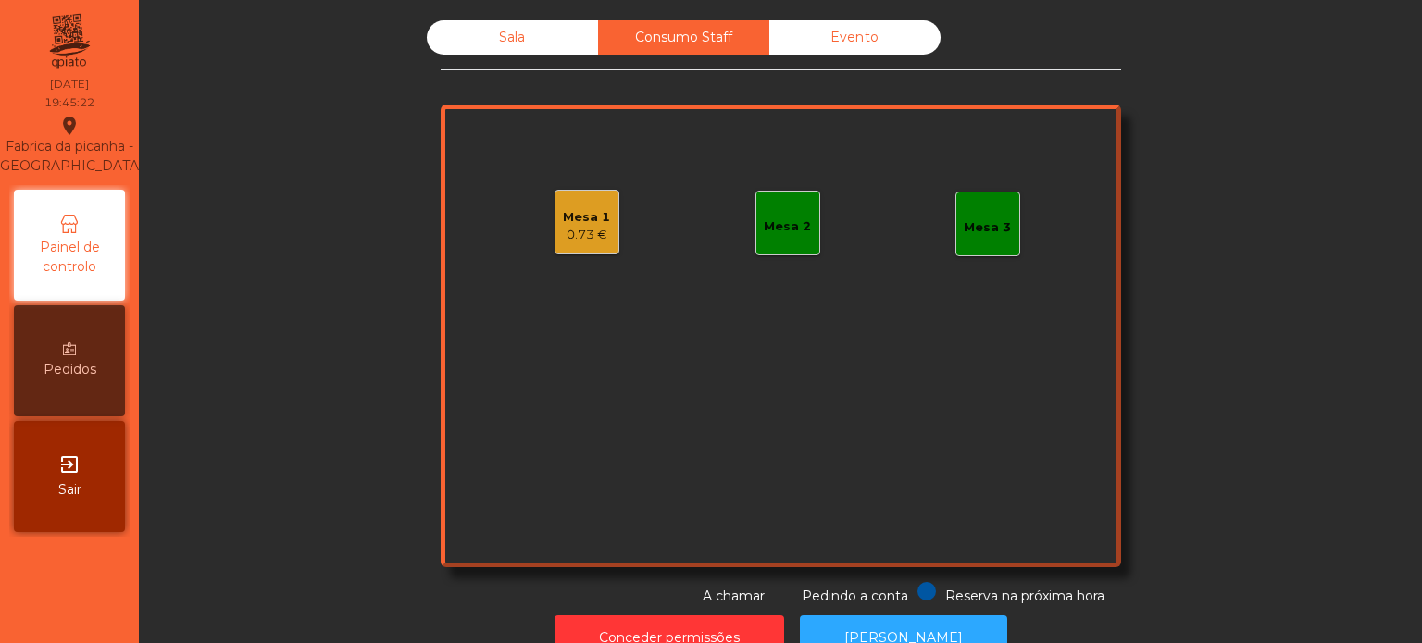
click at [517, 40] on div "Sala" at bounding box center [512, 37] width 171 height 34
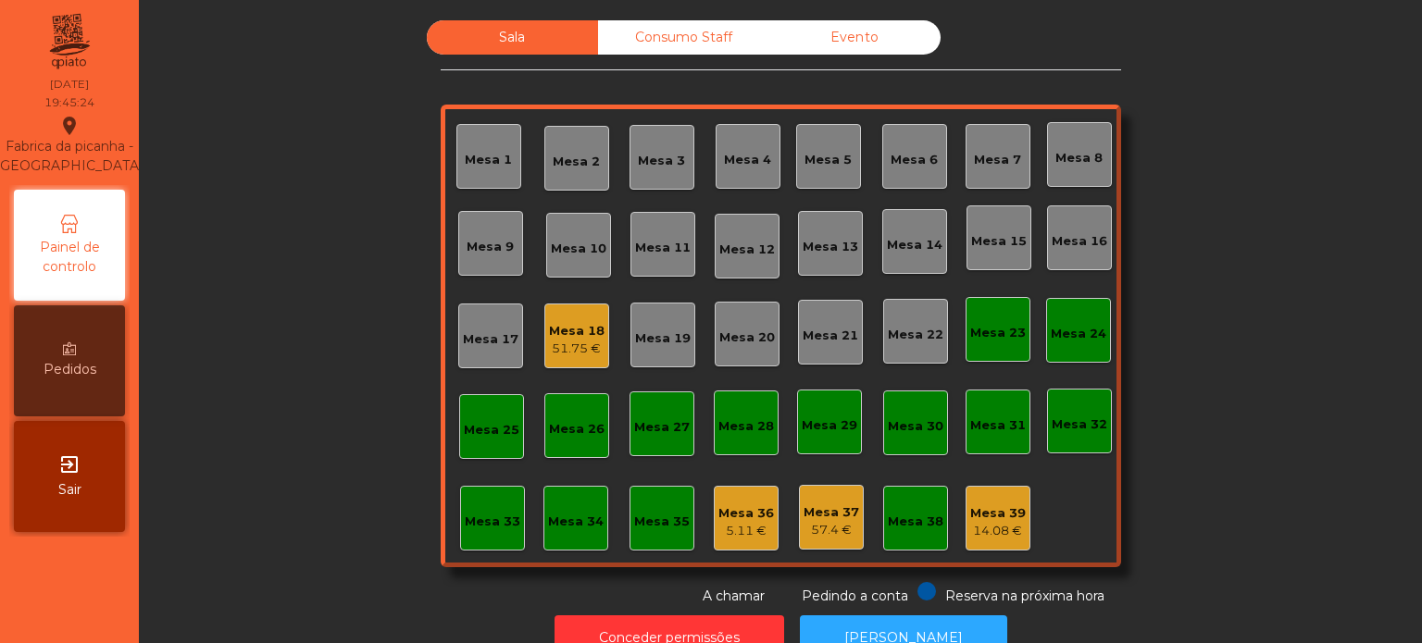
click at [989, 243] on div "Mesa 15" at bounding box center [999, 241] width 56 height 19
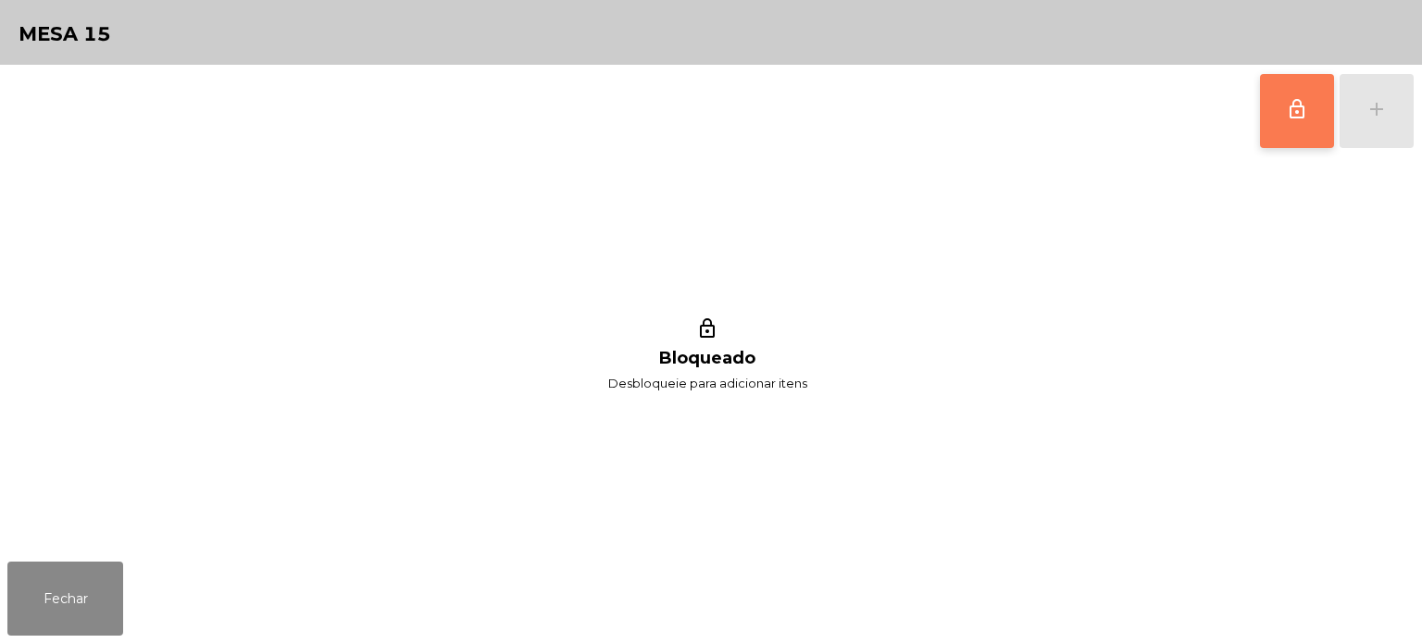
click at [1297, 111] on span "lock_outline" at bounding box center [1297, 109] width 22 height 22
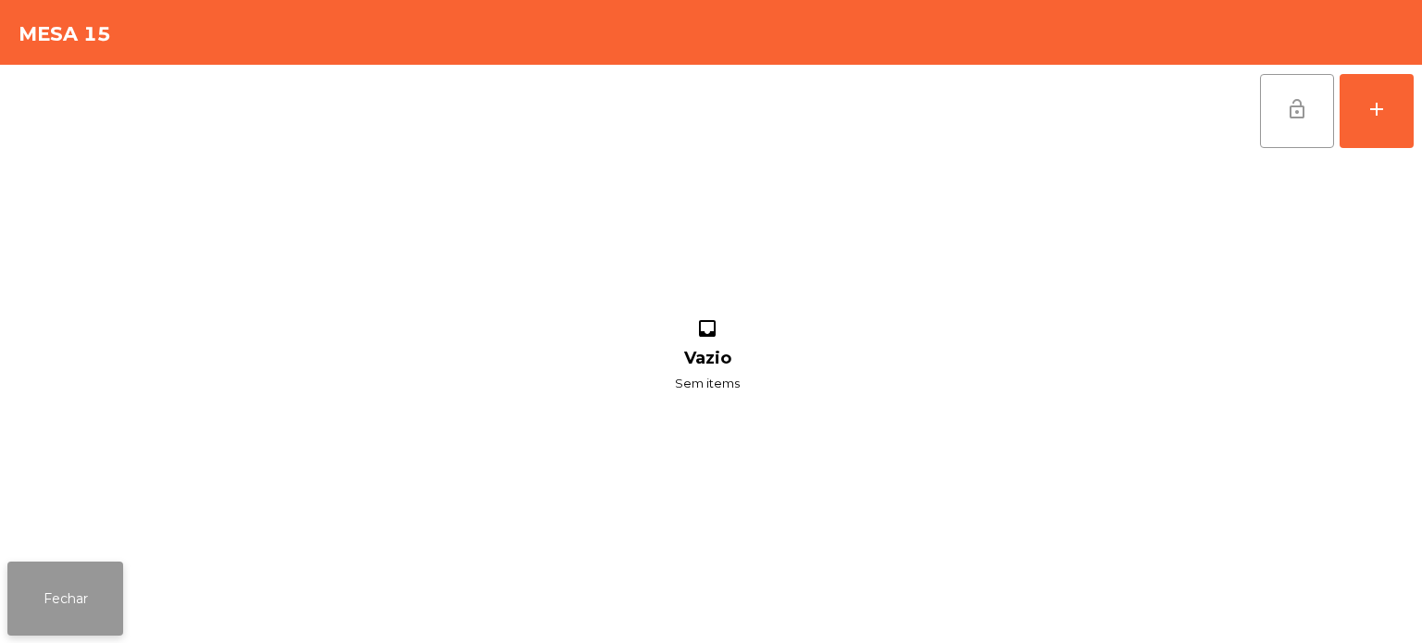
click at [111, 575] on button "Fechar" at bounding box center [65, 599] width 116 height 74
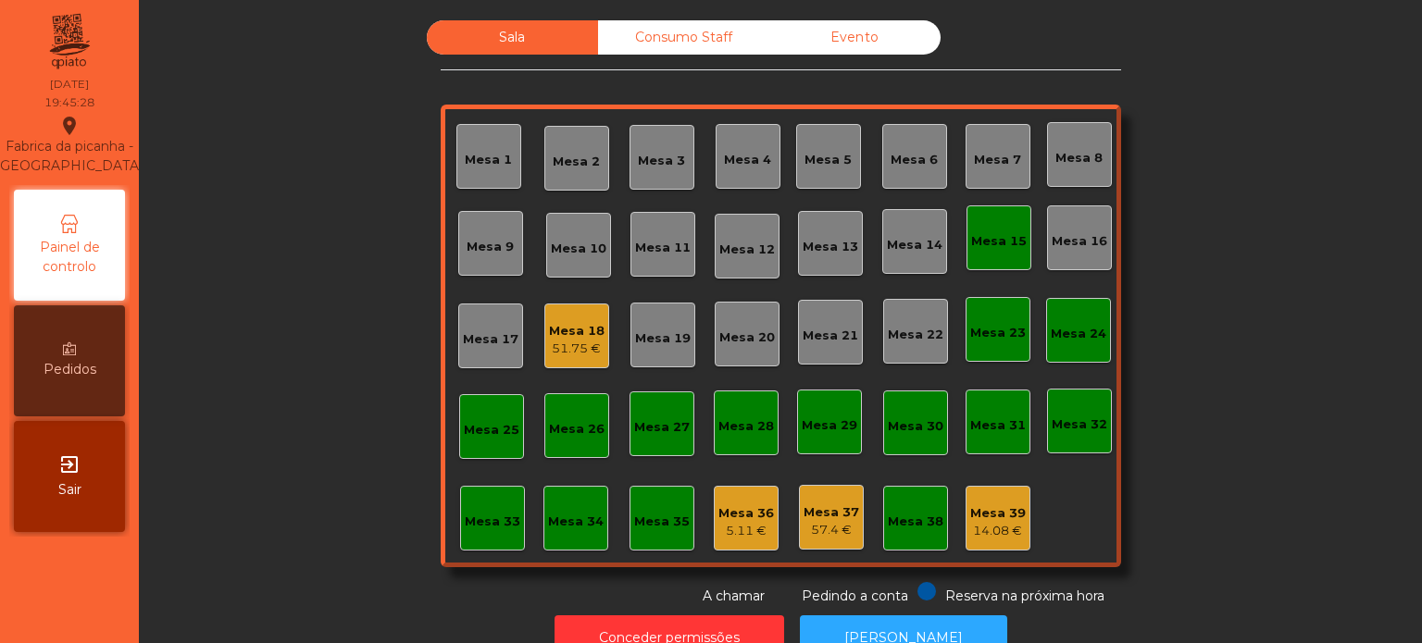
click at [817, 537] on div "57.4 €" at bounding box center [831, 530] width 56 height 19
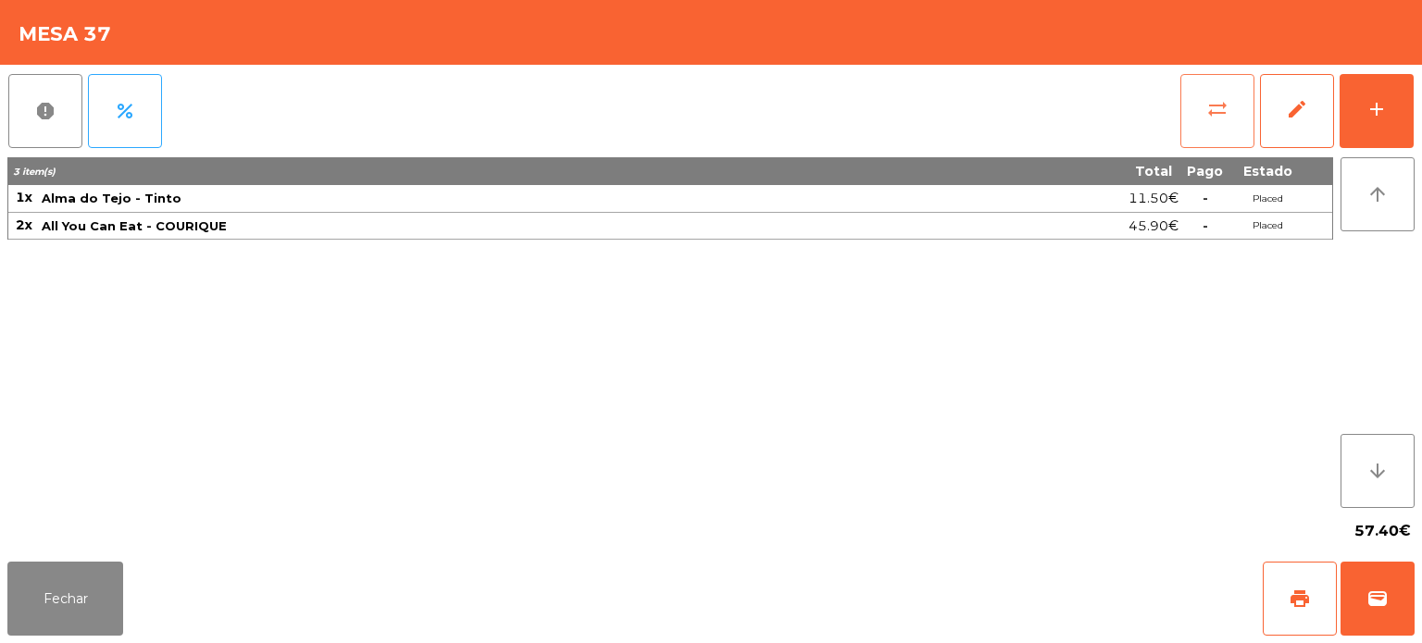
click at [1204, 118] on button "sync_alt" at bounding box center [1217, 111] width 74 height 74
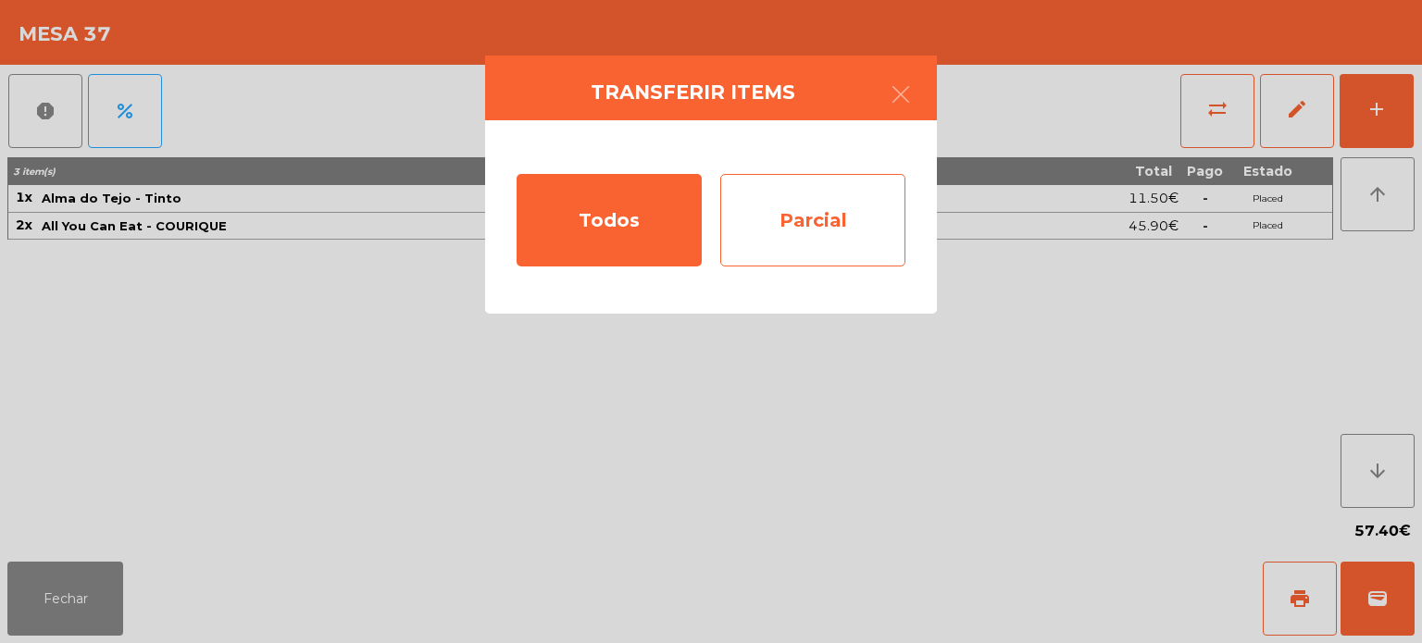
click at [815, 248] on div "Parcial" at bounding box center [812, 220] width 185 height 93
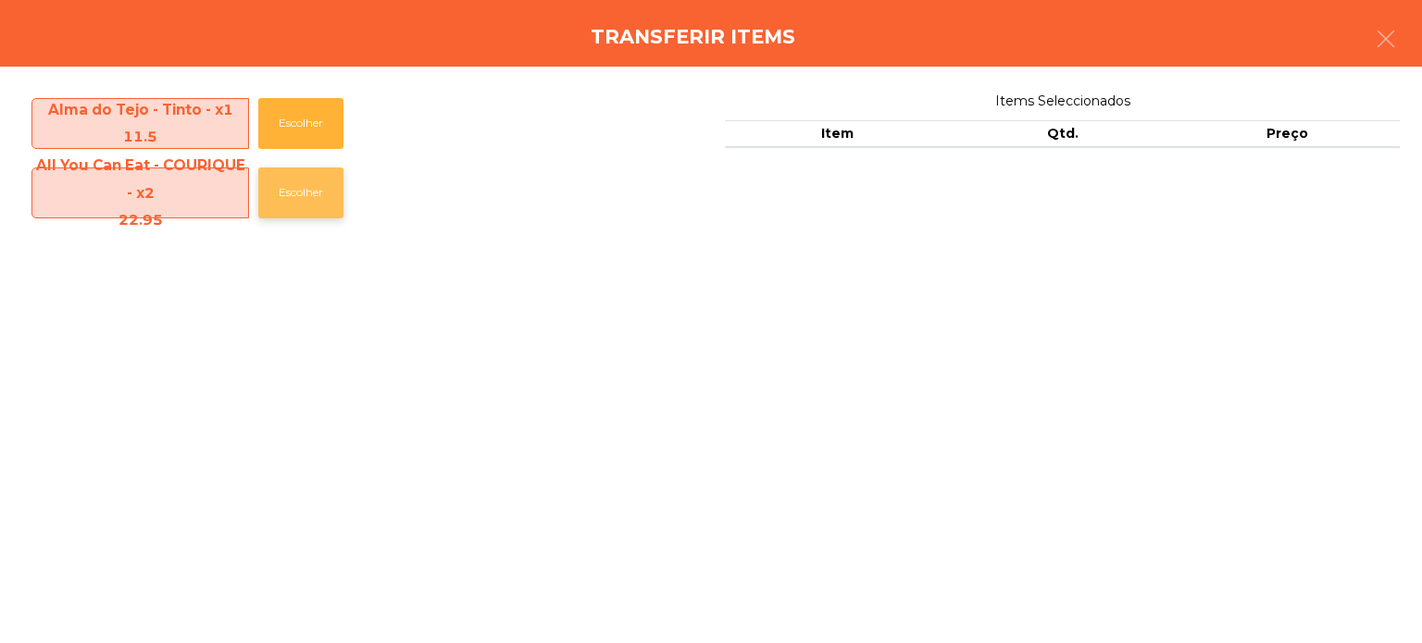
click at [322, 199] on button "Escolher" at bounding box center [300, 193] width 85 height 51
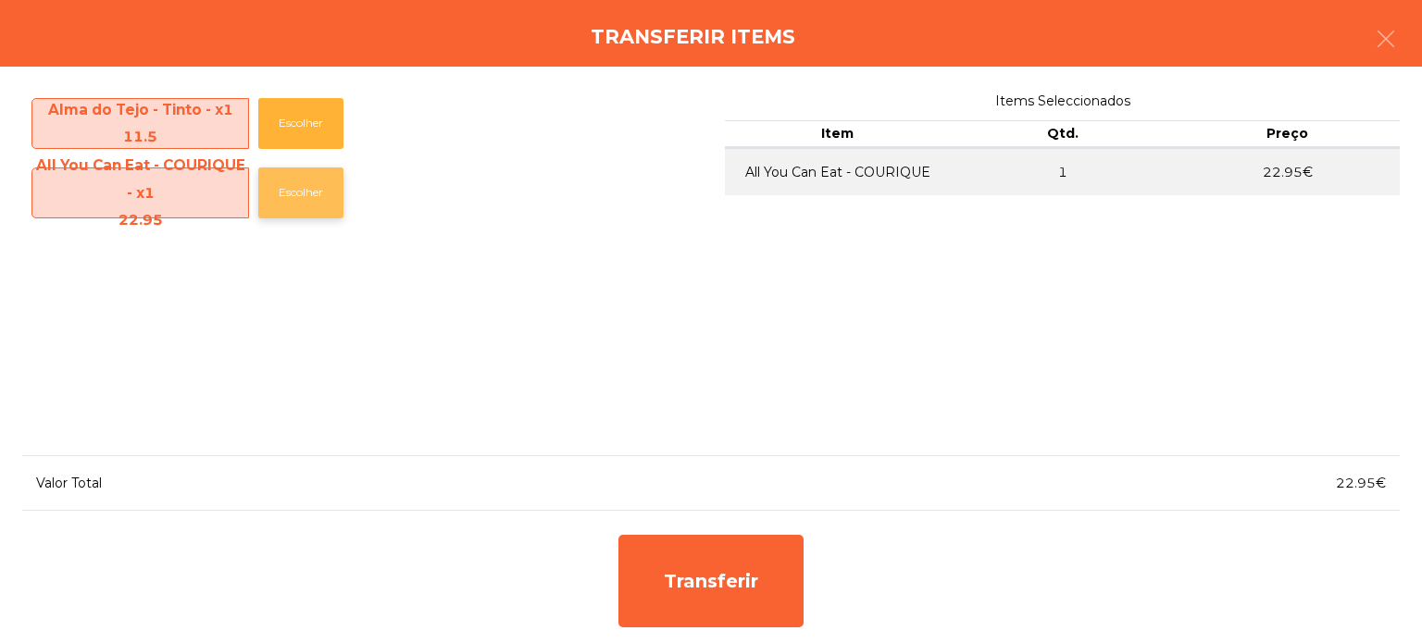
click at [318, 201] on button "Escolher" at bounding box center [300, 193] width 85 height 51
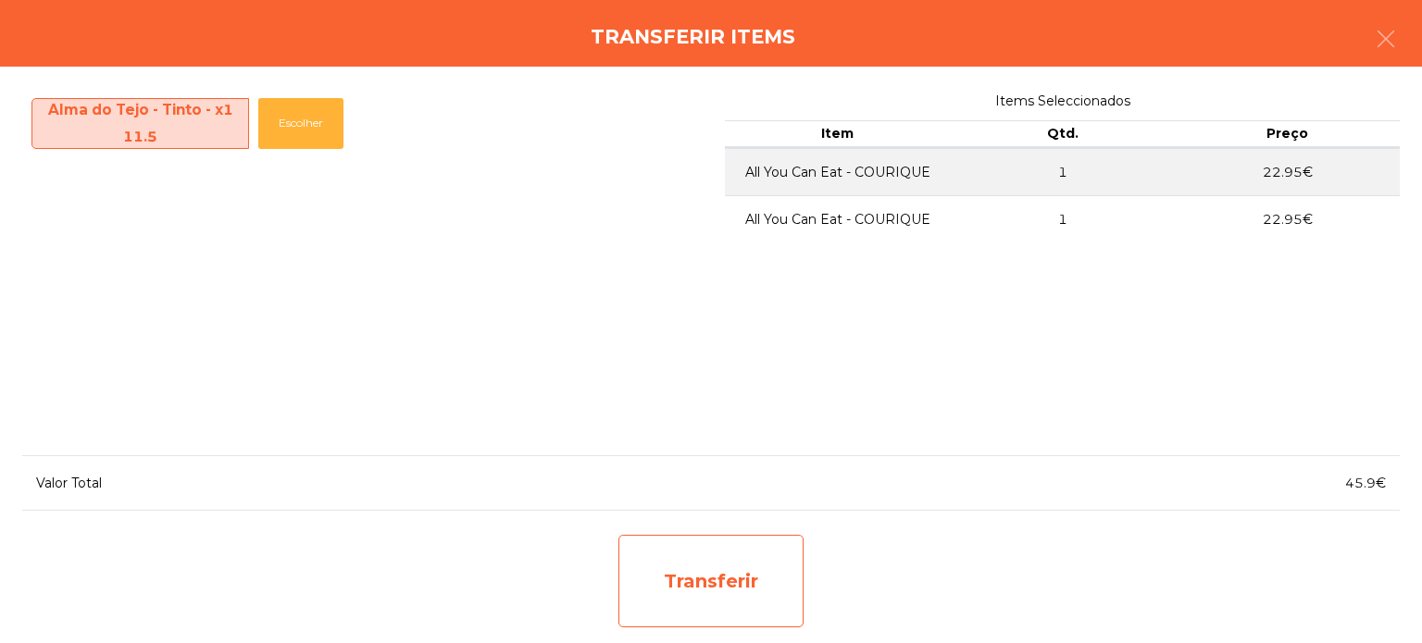
click at [715, 597] on div "Transferir" at bounding box center [710, 581] width 185 height 93
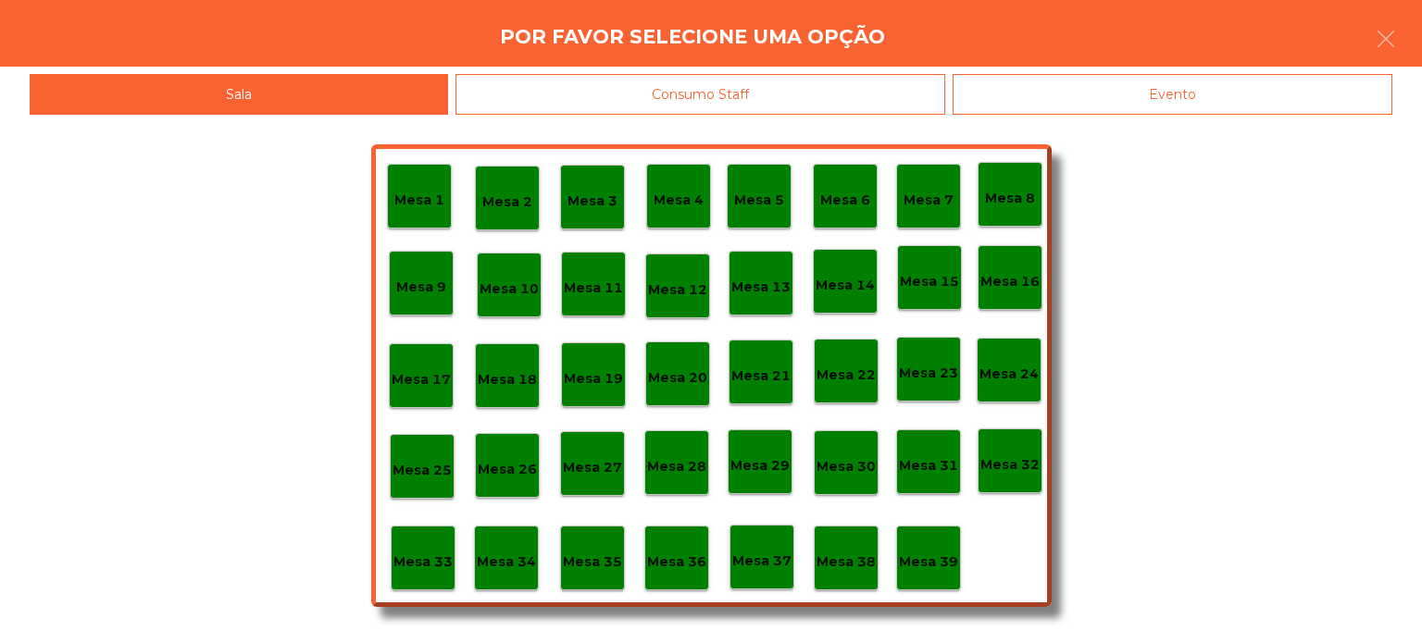
click at [931, 304] on div "Mesa 15" at bounding box center [929, 277] width 65 height 65
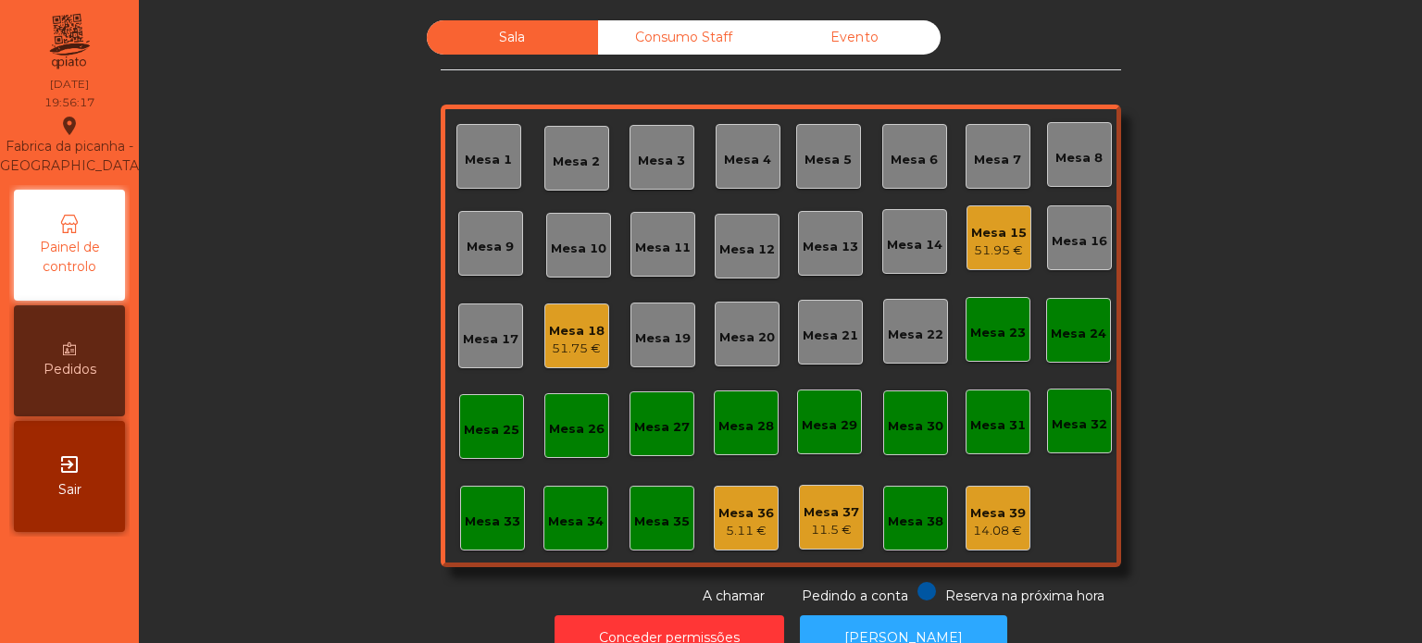
scroll to position [51, 0]
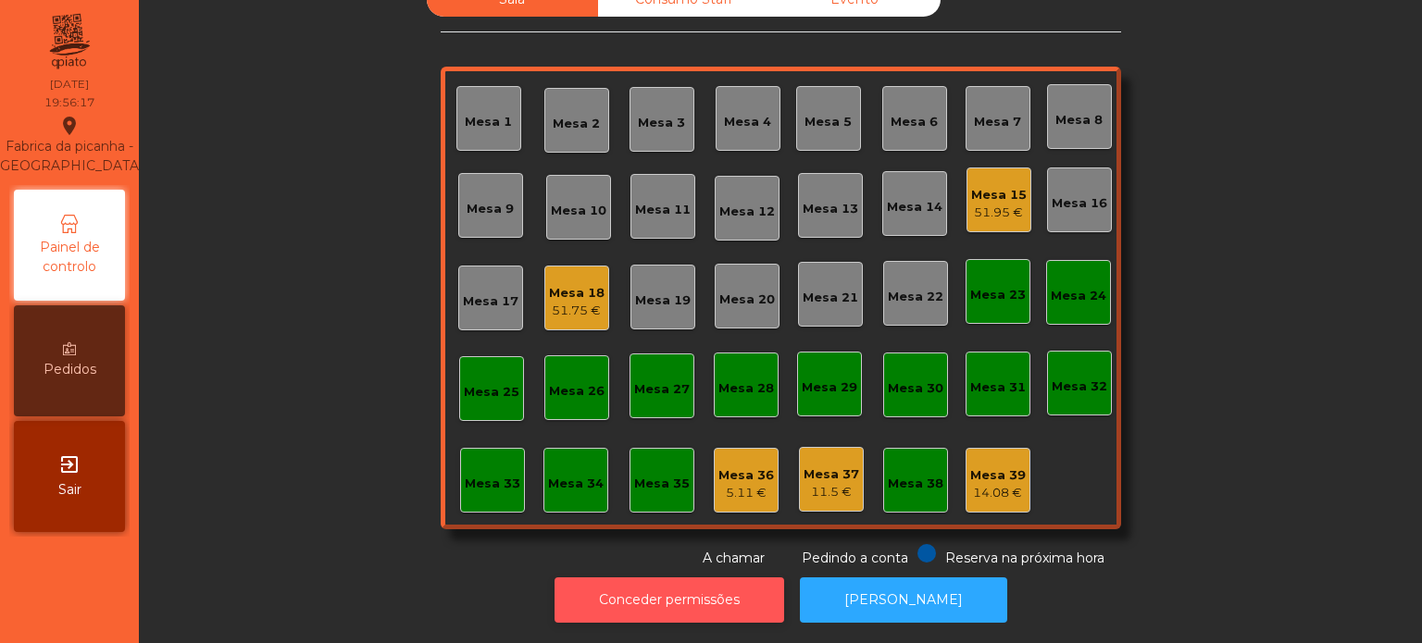
click at [670, 578] on button "Conceder permissões" at bounding box center [669, 600] width 230 height 45
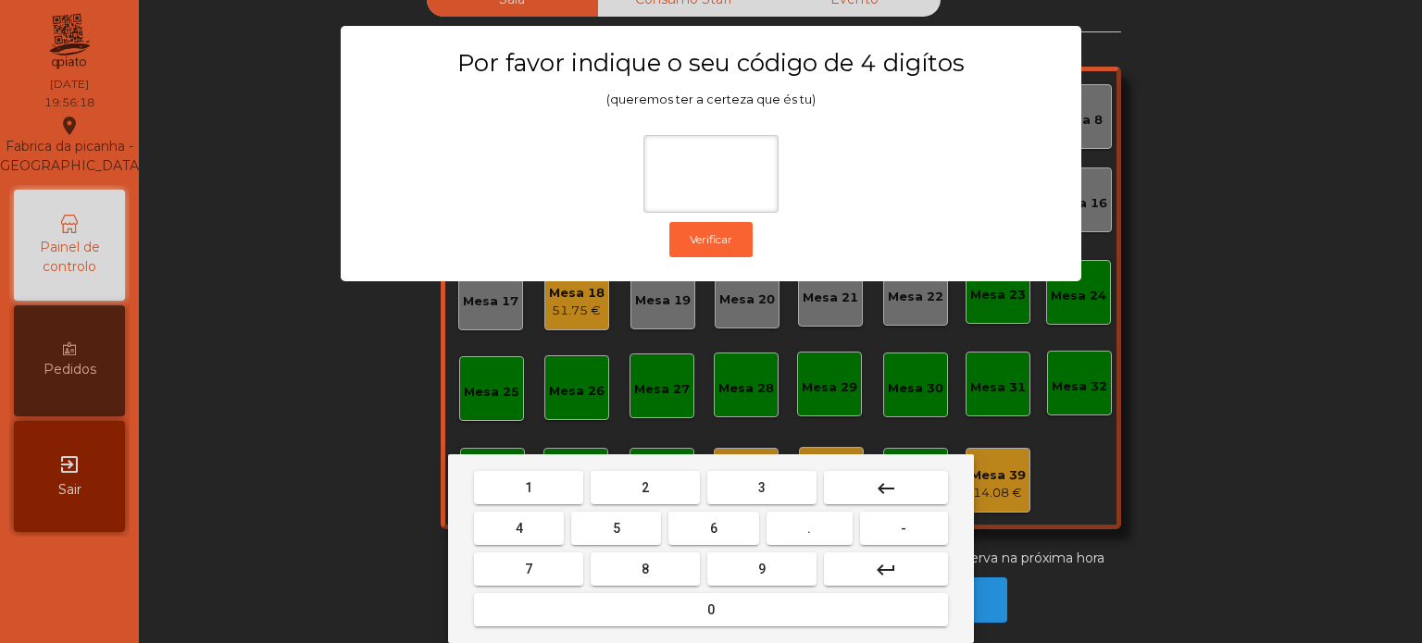
click at [526, 485] on span "1" at bounding box center [528, 487] width 7 height 15
click at [759, 492] on span "3" at bounding box center [761, 487] width 7 height 15
click at [639, 533] on button "5" at bounding box center [616, 528] width 90 height 33
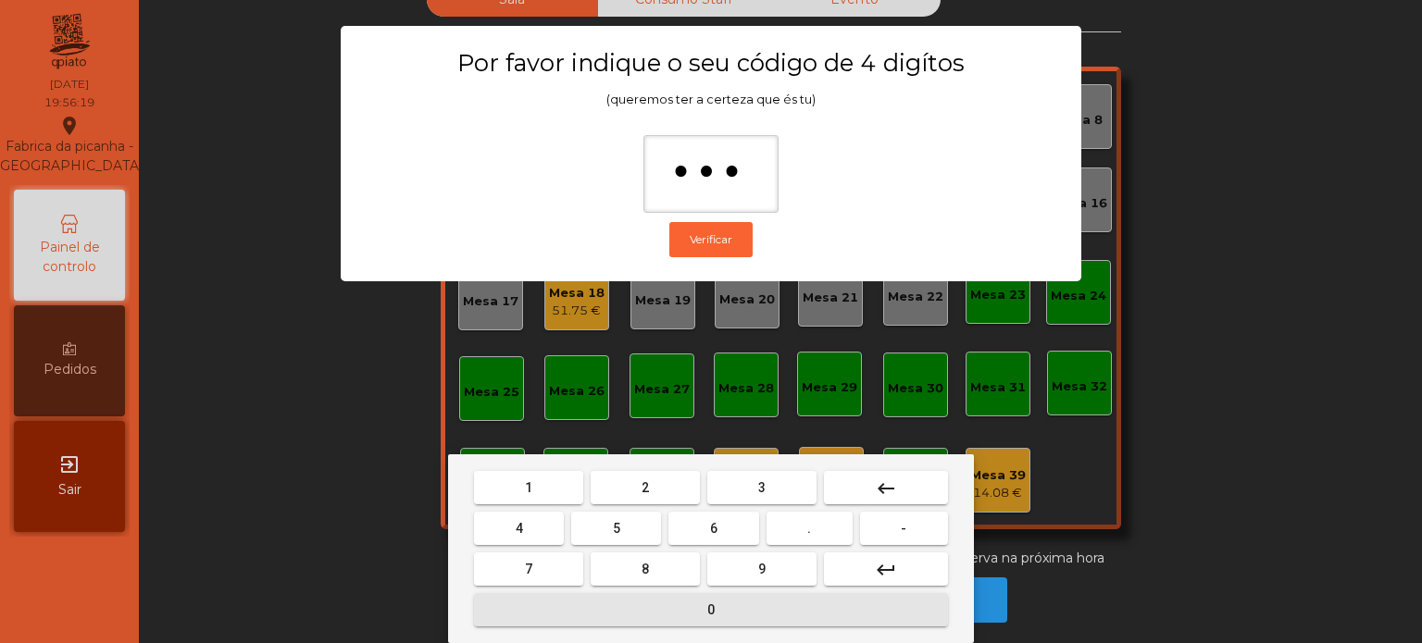
click at [666, 611] on button "0" at bounding box center [711, 609] width 474 height 33
type input "****"
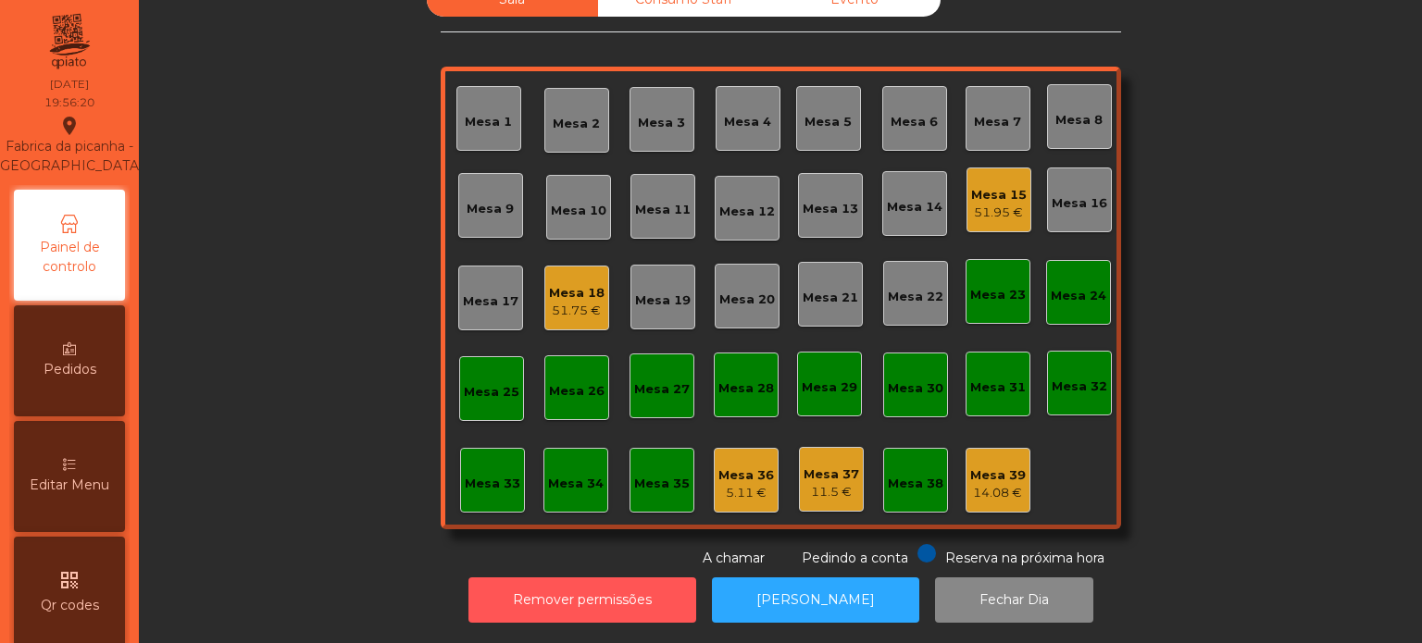
scroll to position [732, 0]
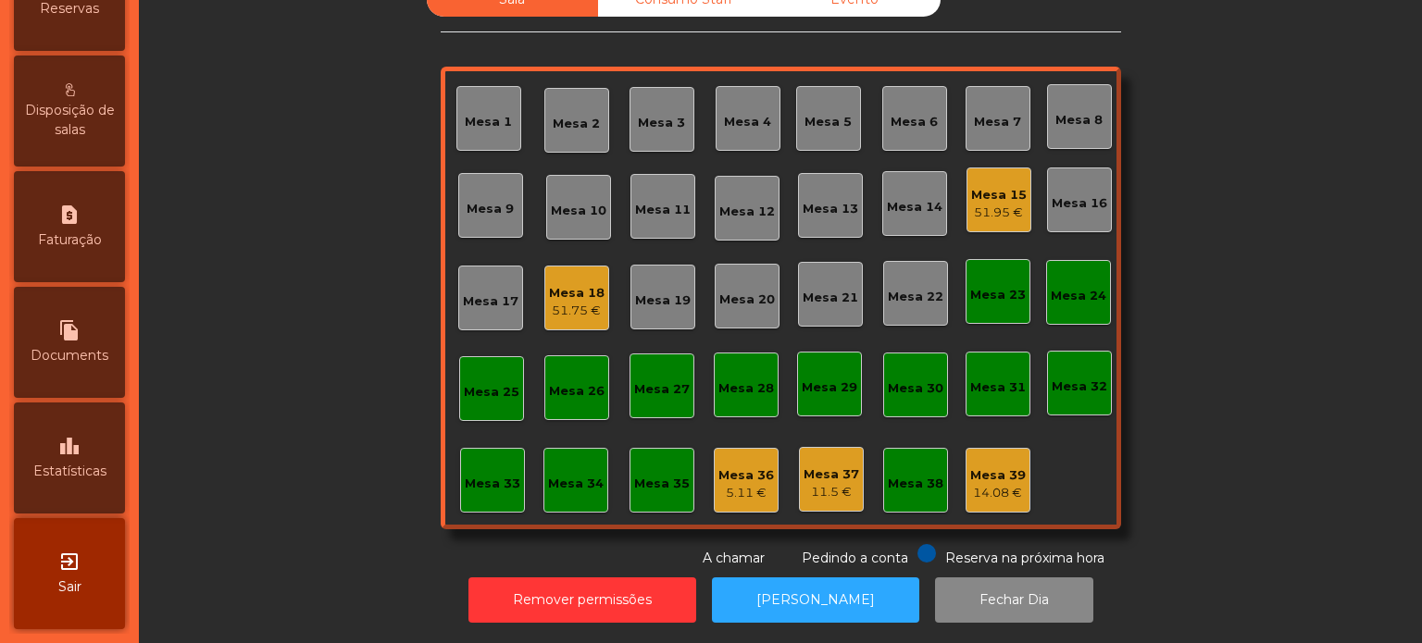
click at [89, 339] on div "file_copy Documents" at bounding box center [69, 342] width 111 height 111
select select "*"
select select "****"
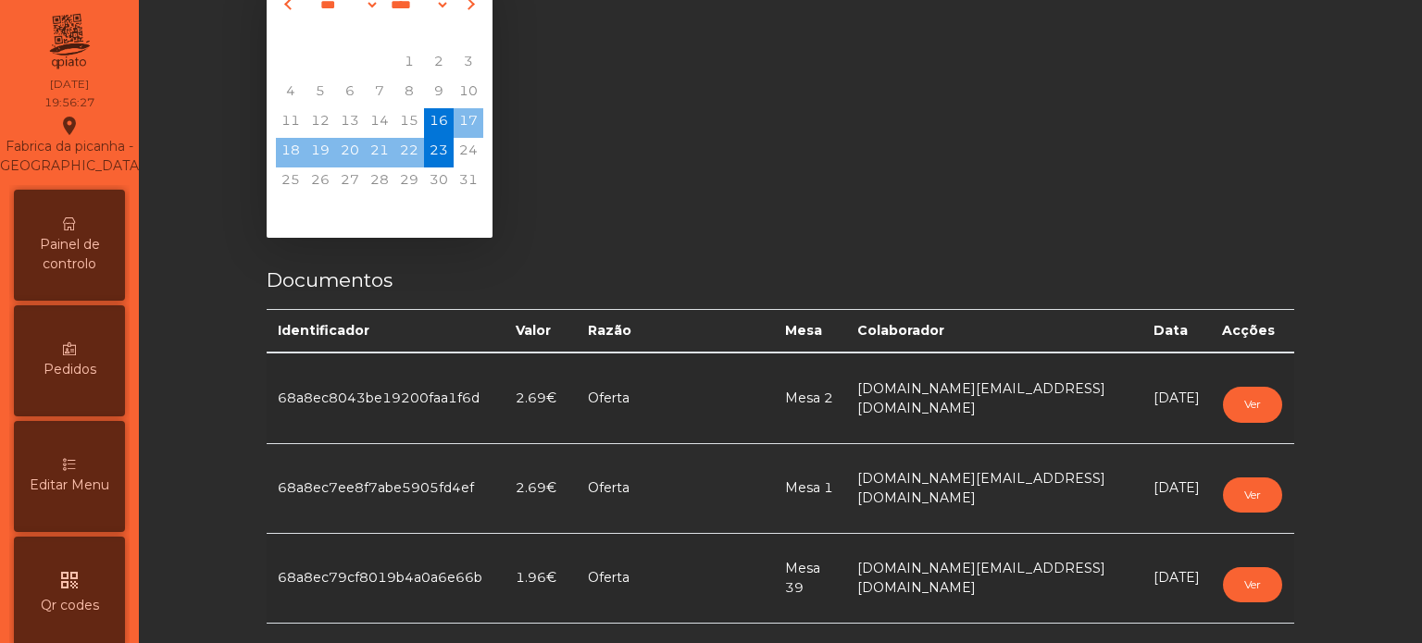
click at [67, 495] on span "Editar Menu" at bounding box center [70, 485] width 80 height 19
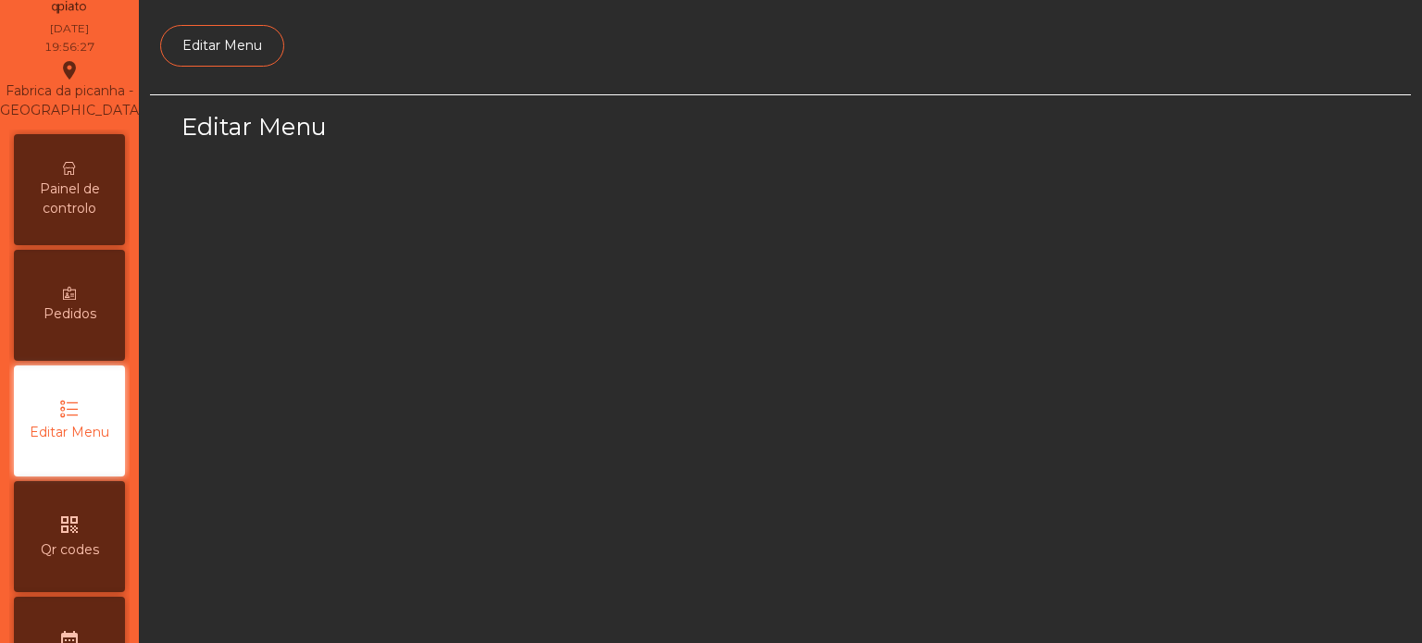
select select "*"
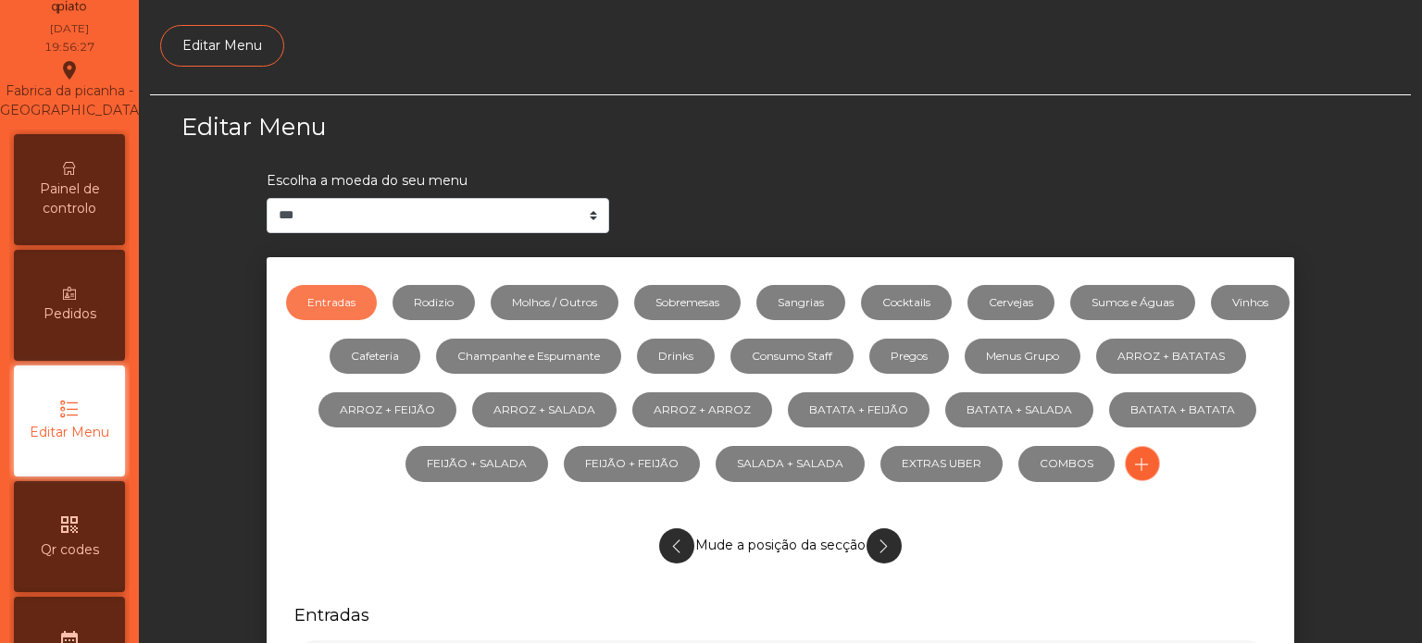
scroll to position [174, 0]
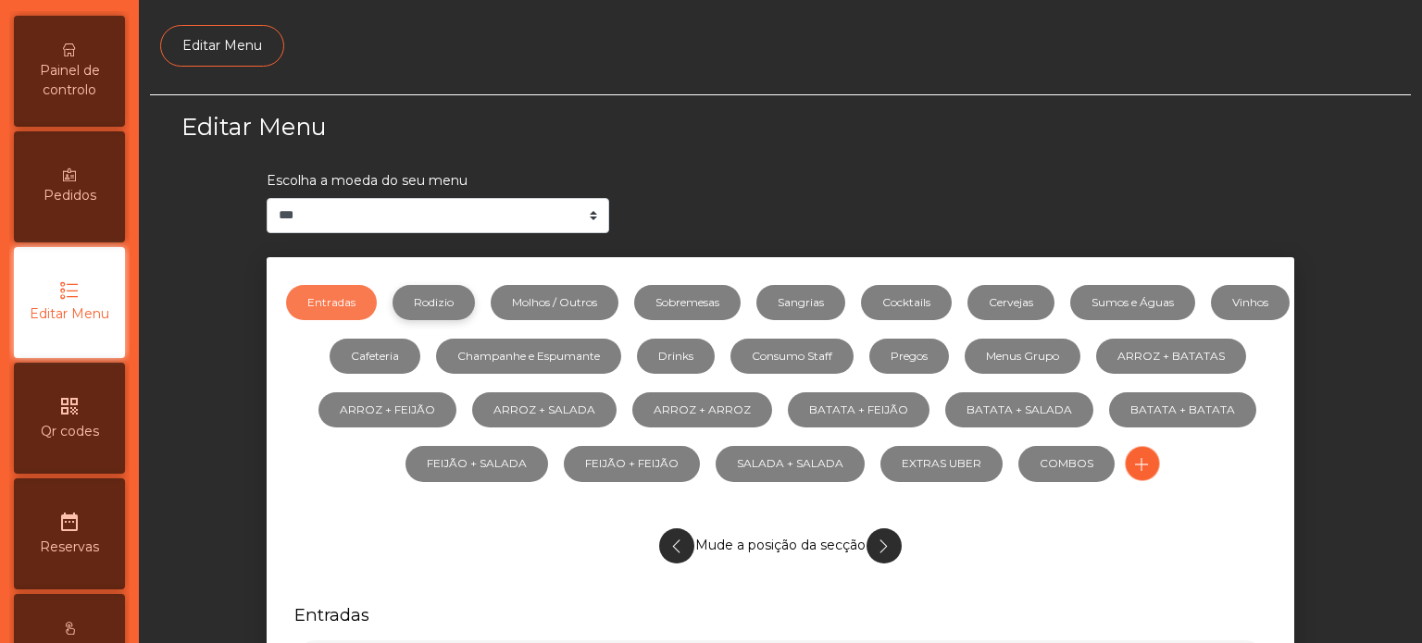
click at [474, 315] on link "Rodizio" at bounding box center [433, 302] width 82 height 35
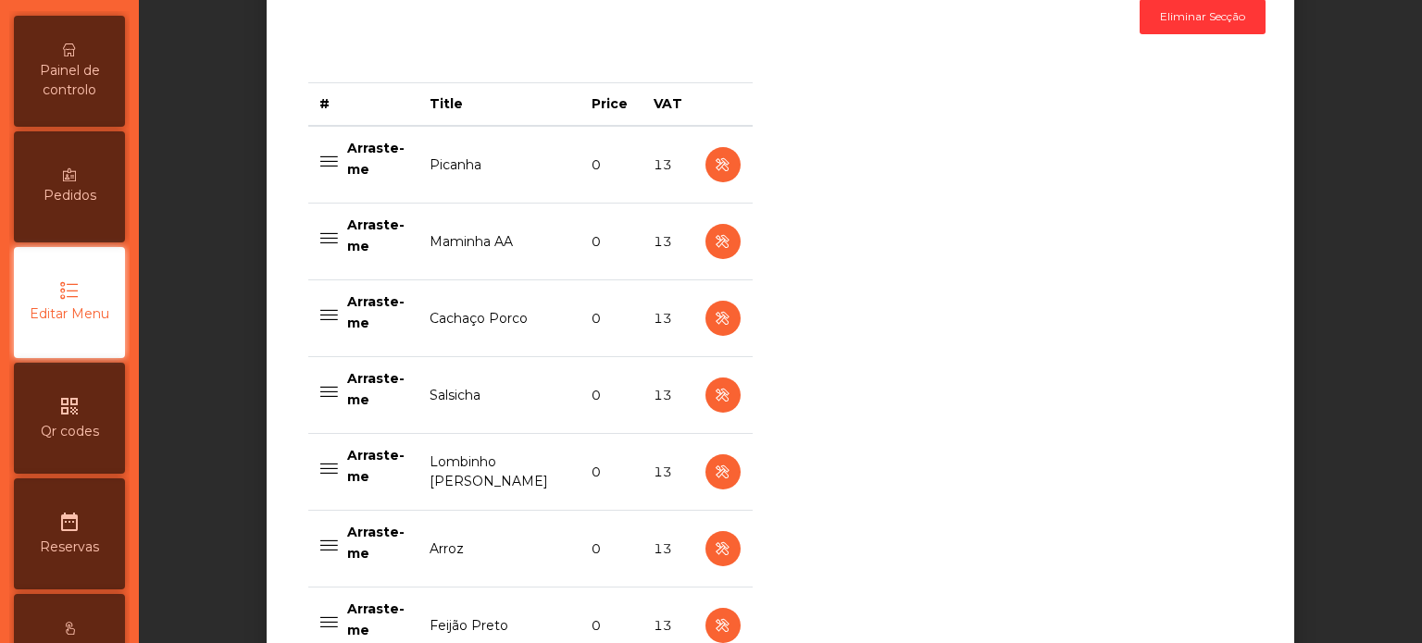
scroll to position [704, 0]
click at [715, 470] on icon "button" at bounding box center [722, 471] width 21 height 23
select select "**"
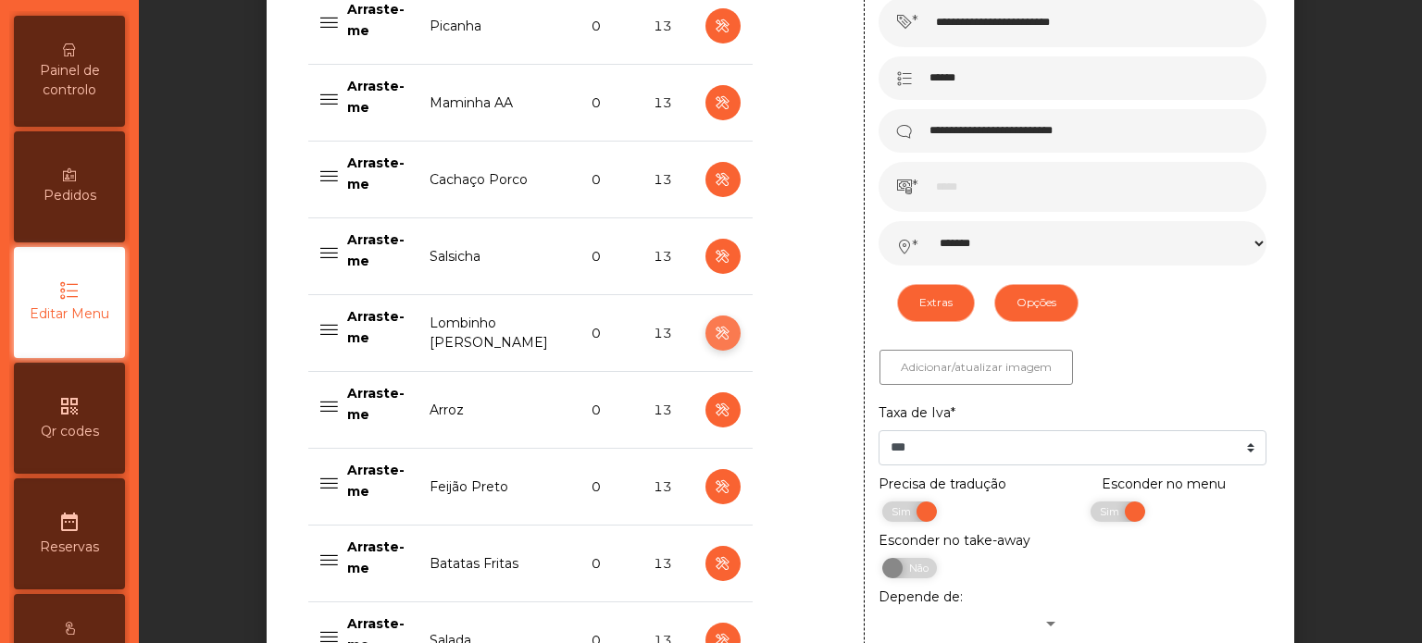
scroll to position [859, 0]
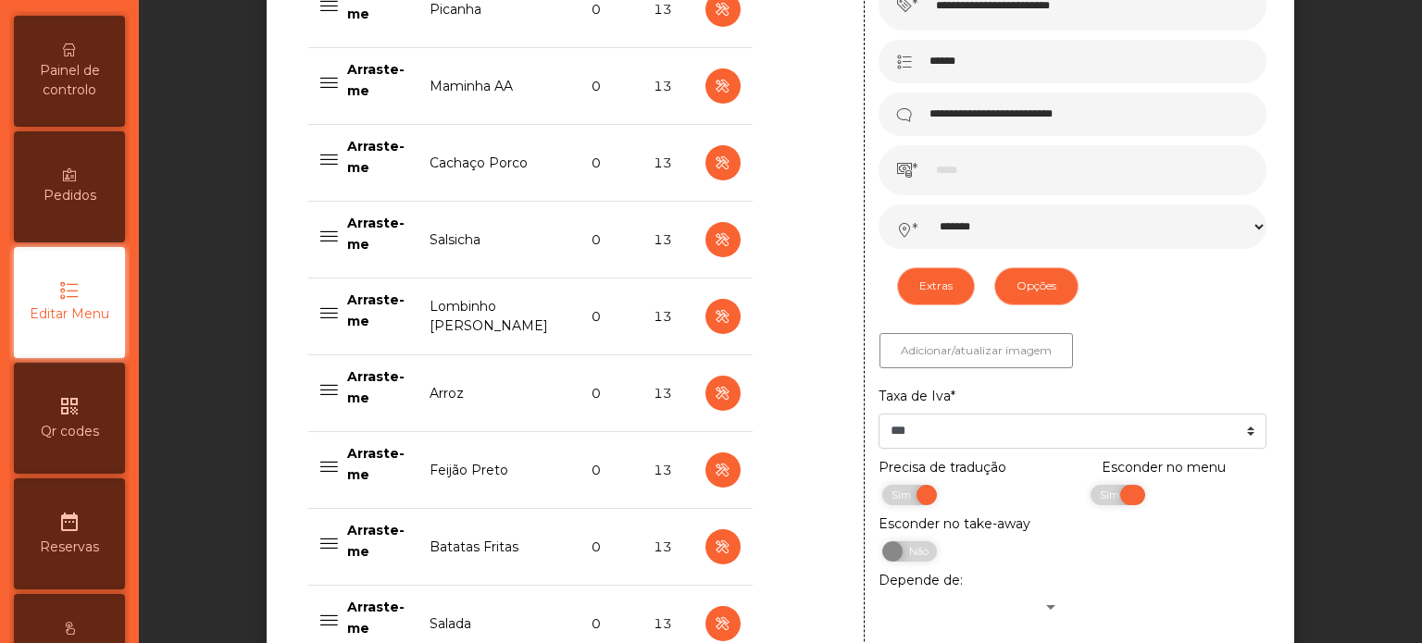
click at [1088, 500] on span "Sim" at bounding box center [1111, 495] width 46 height 20
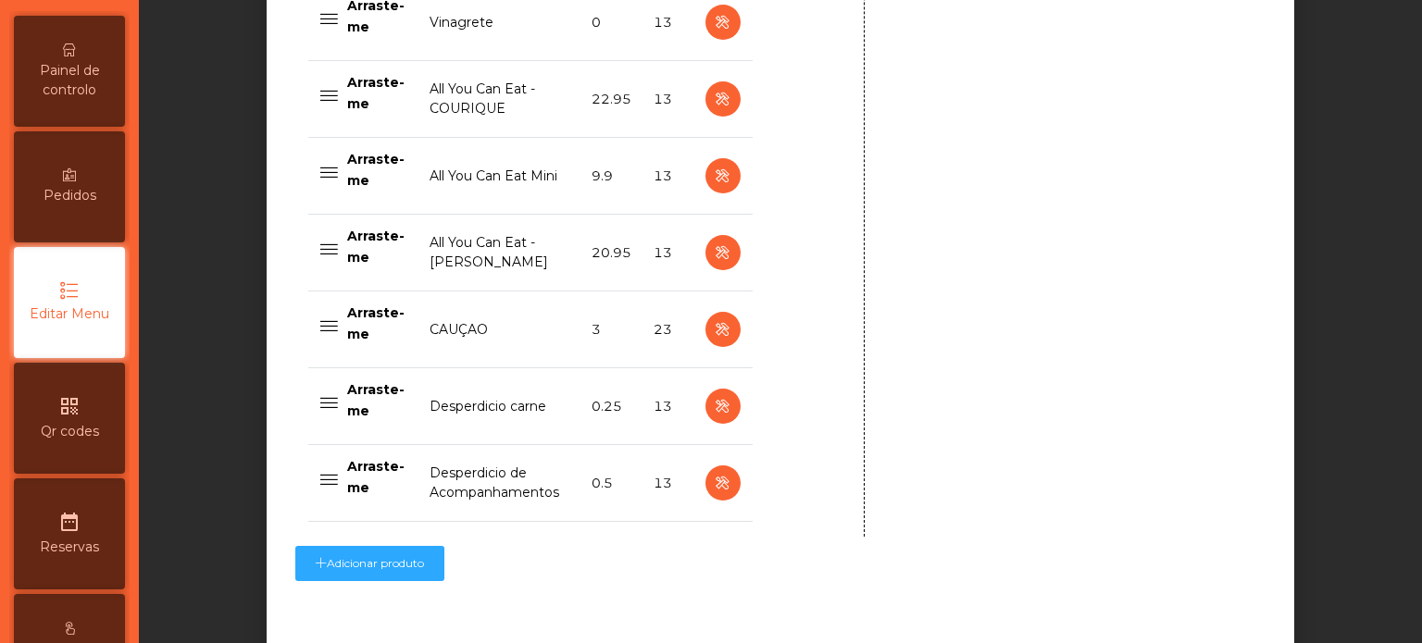
scroll to position [1644, 0]
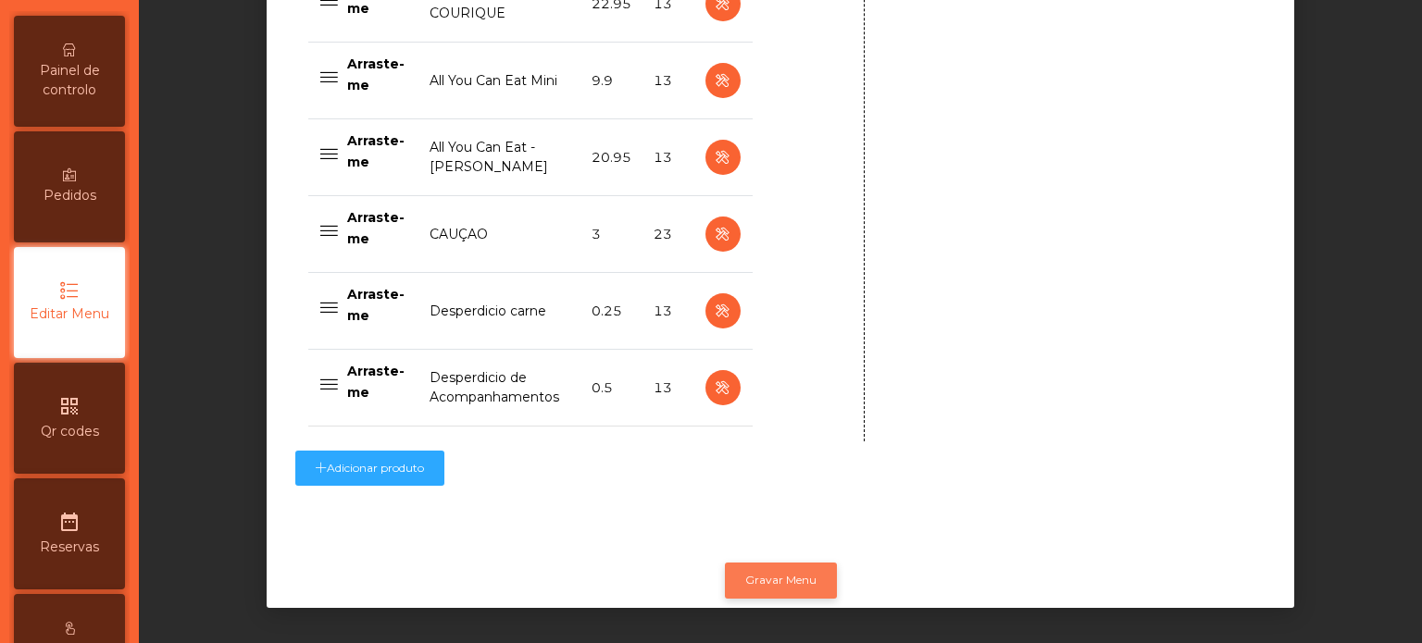
click at [785, 566] on button "Gravar Menu" at bounding box center [781, 580] width 112 height 35
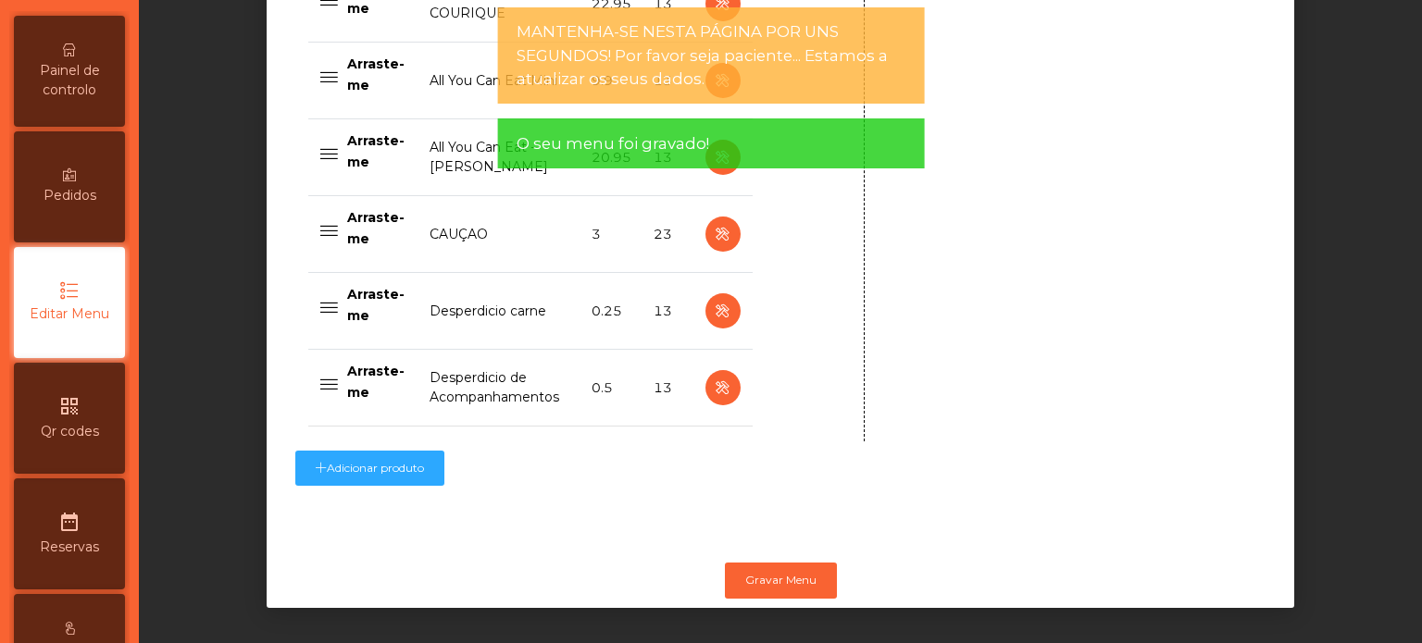
click at [67, 95] on span "Painel de controlo" at bounding box center [70, 80] width 102 height 39
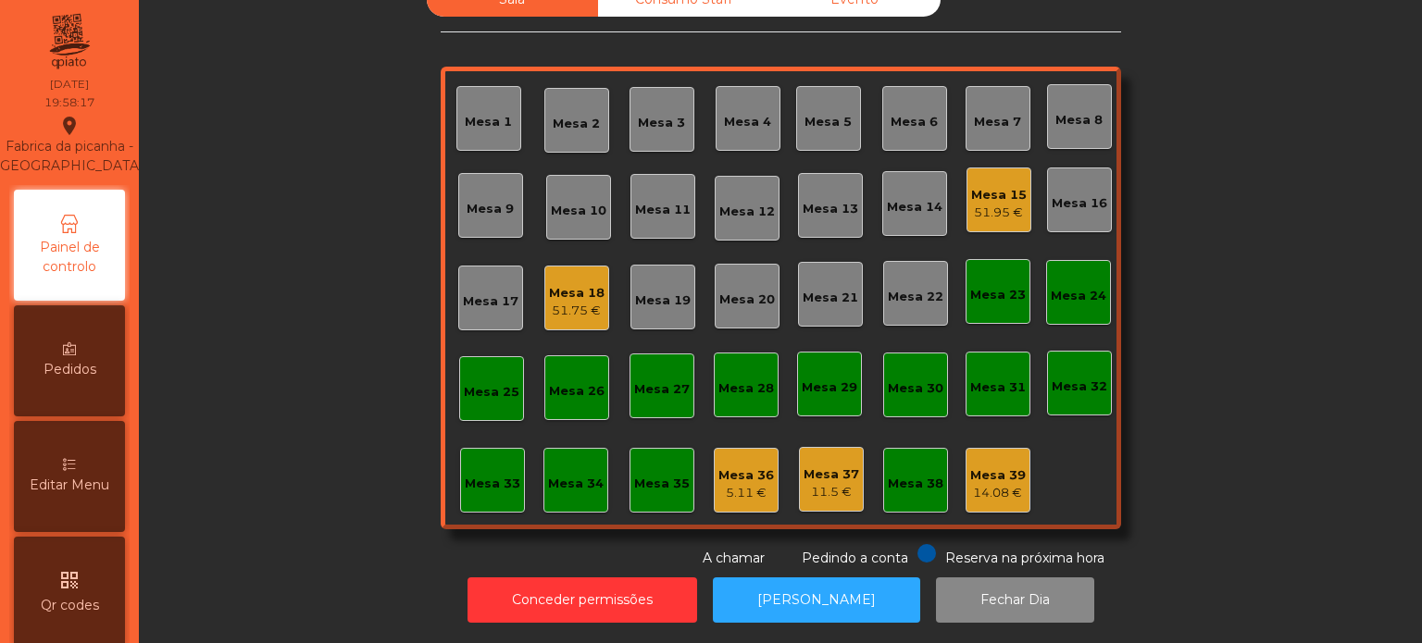
click at [1275, 416] on div "Sala Consumo Staff Evento Mesa 1 [GEOGRAPHIC_DATA] 3 Mesa 4 Mesa 5 [GEOGRAPHIC_…" at bounding box center [780, 275] width 1233 height 586
click at [466, 300] on div "Mesa 17" at bounding box center [490, 298] width 65 height 65
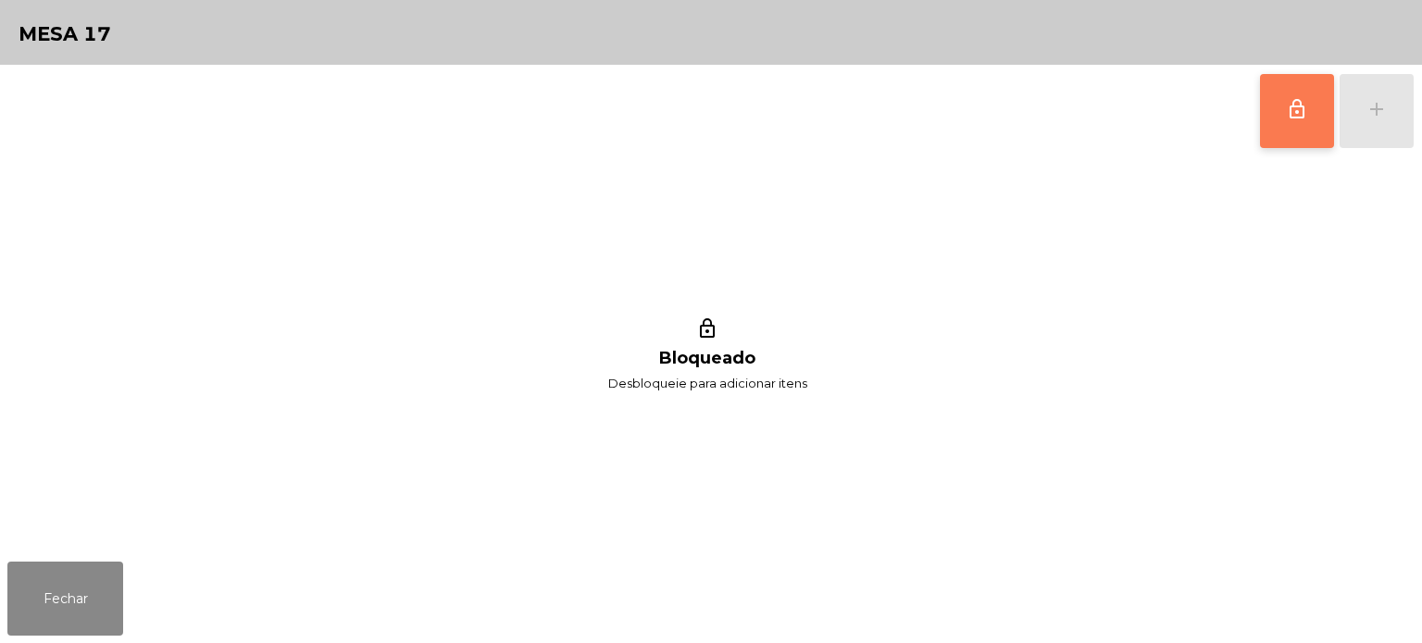
click at [1311, 114] on button "lock_outline" at bounding box center [1297, 111] width 74 height 74
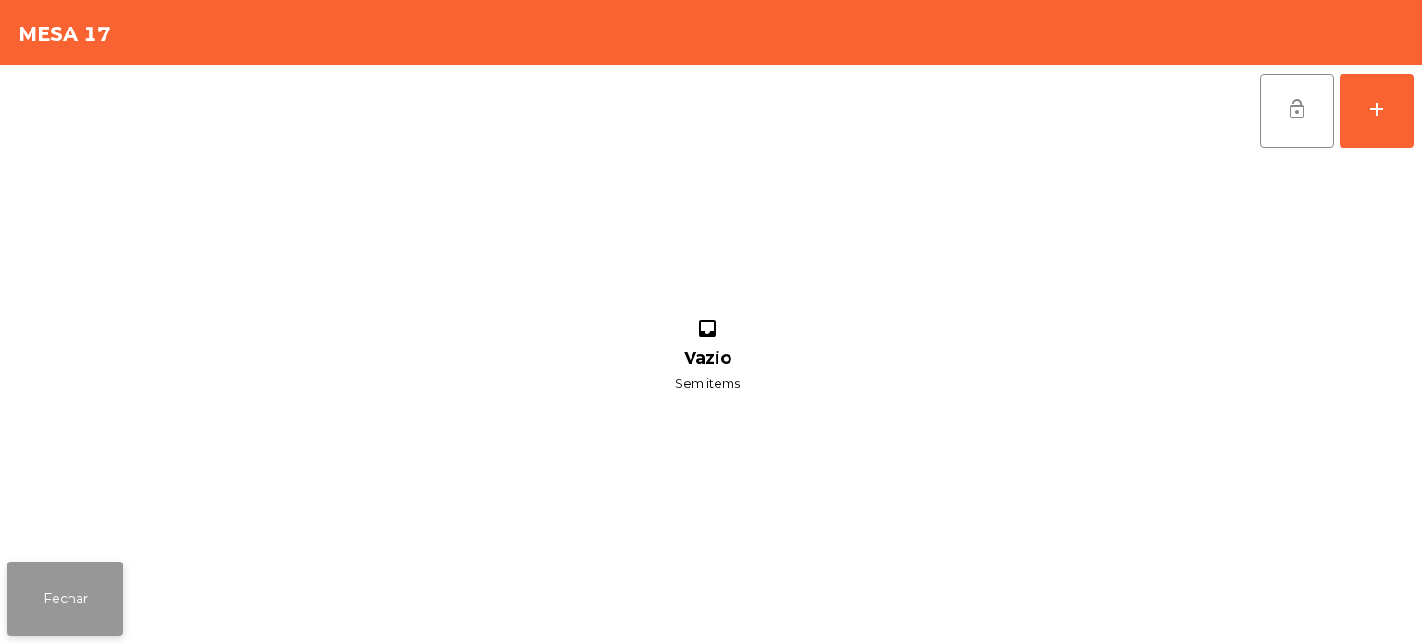
click at [45, 609] on button "Fechar" at bounding box center [65, 599] width 116 height 74
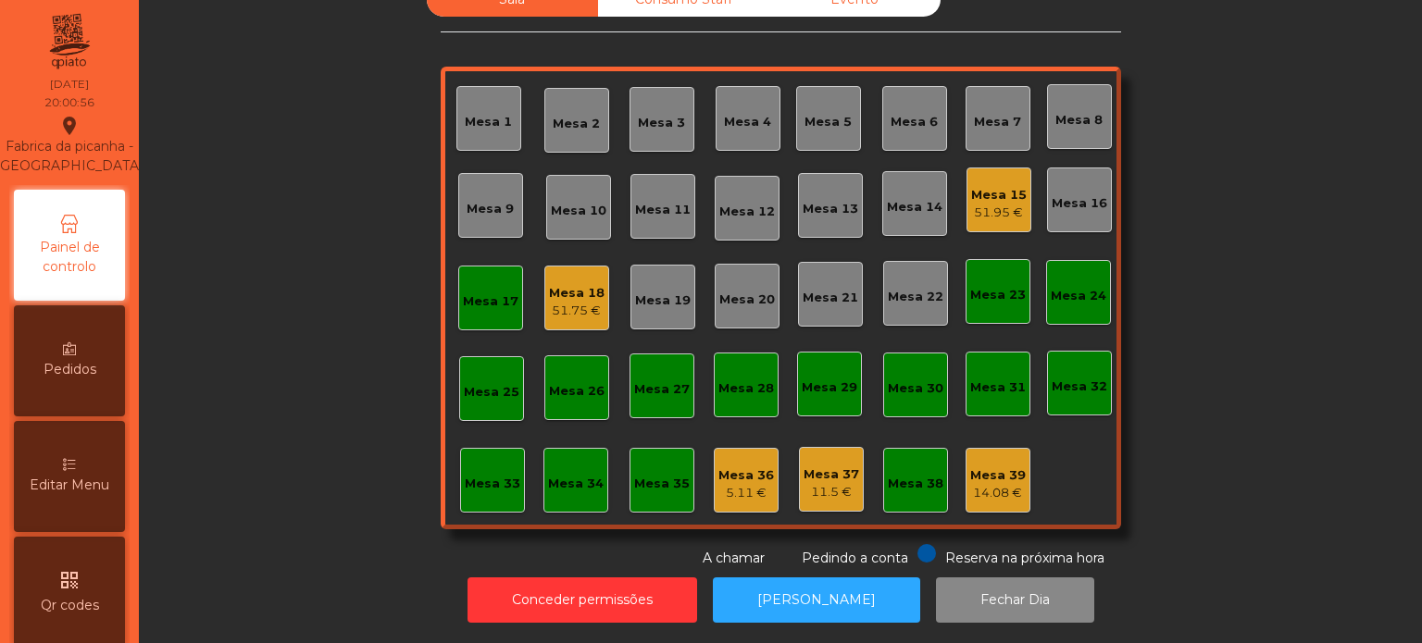
click at [492, 292] on div "Mesa 17" at bounding box center [491, 301] width 56 height 19
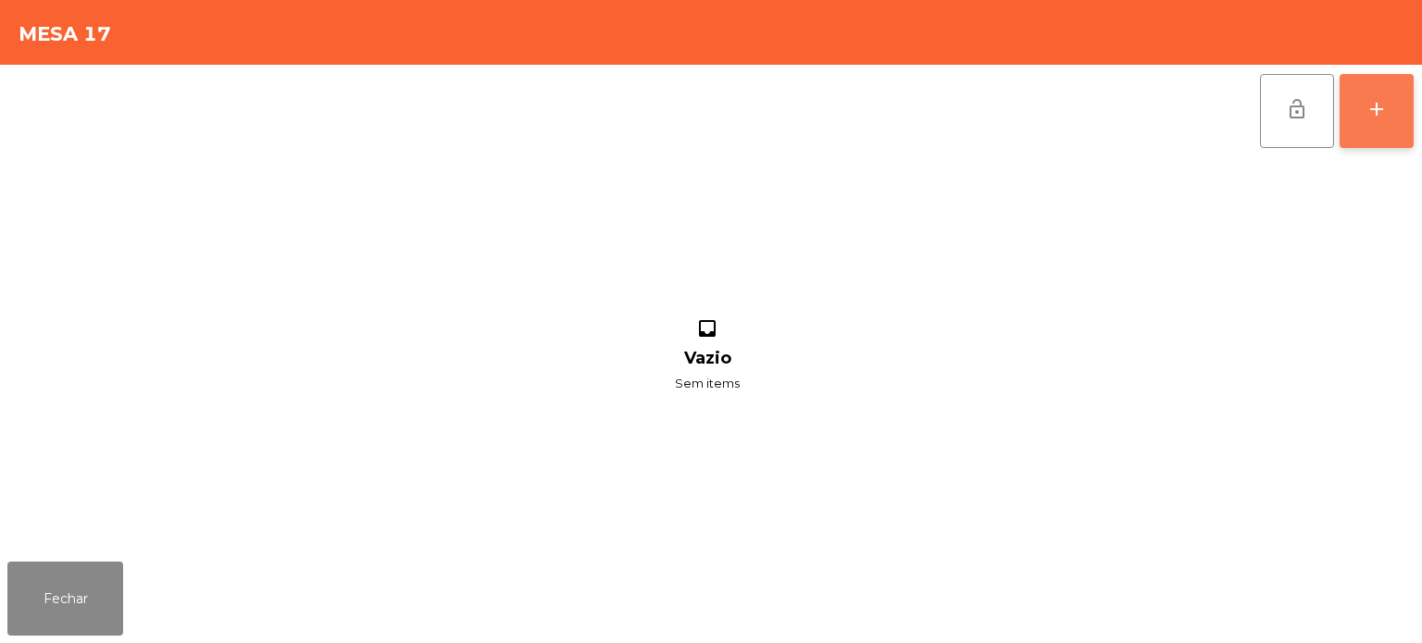
click at [1386, 126] on button "add" at bounding box center [1376, 111] width 74 height 74
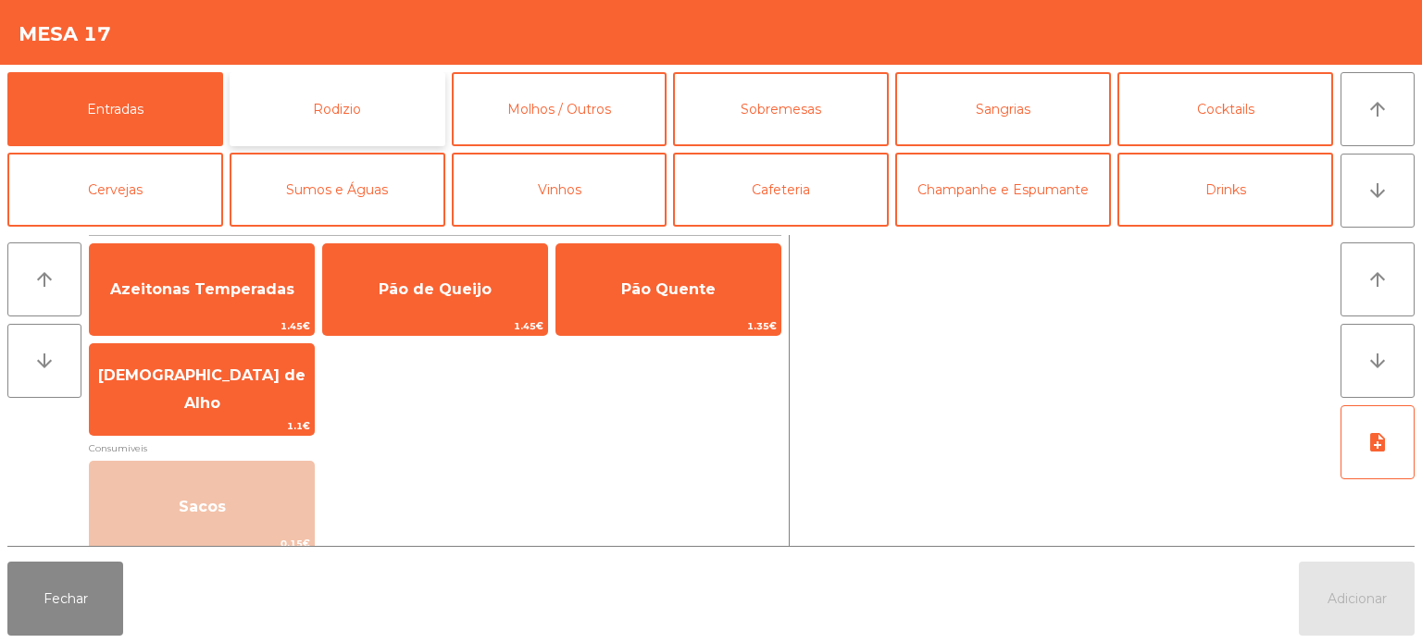
click at [333, 116] on button "Rodizio" at bounding box center [338, 109] width 216 height 74
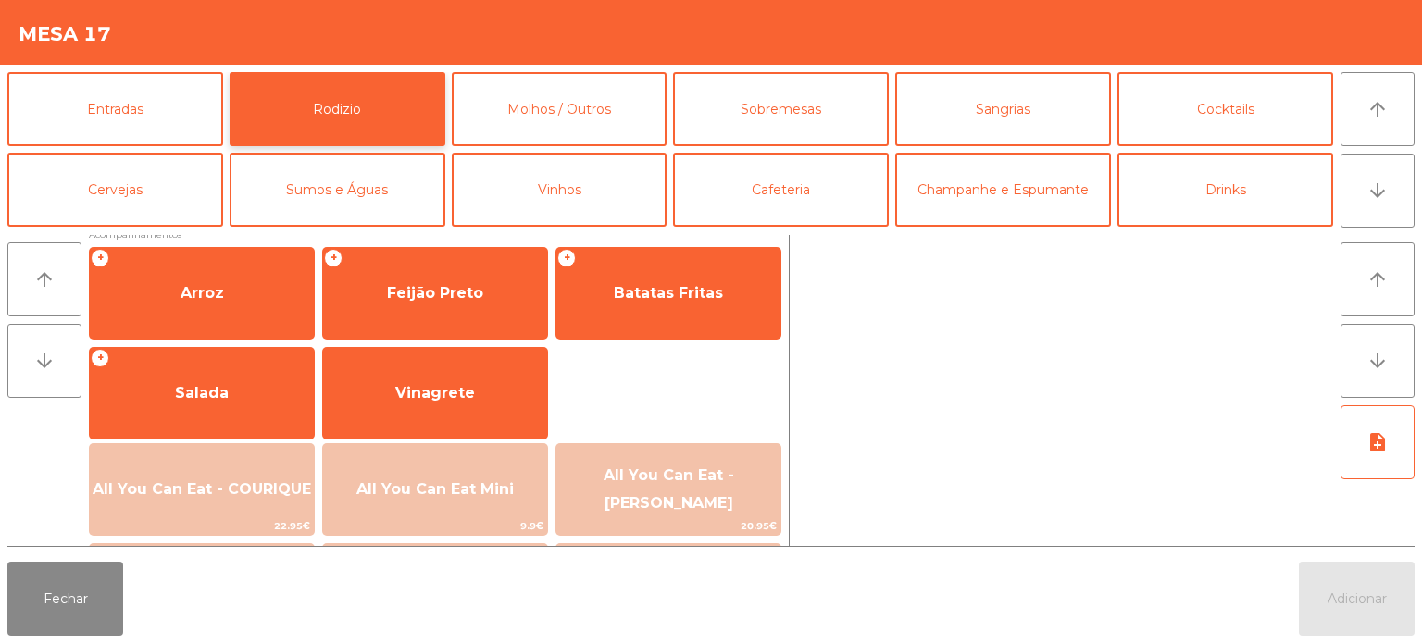
scroll to position [248, 0]
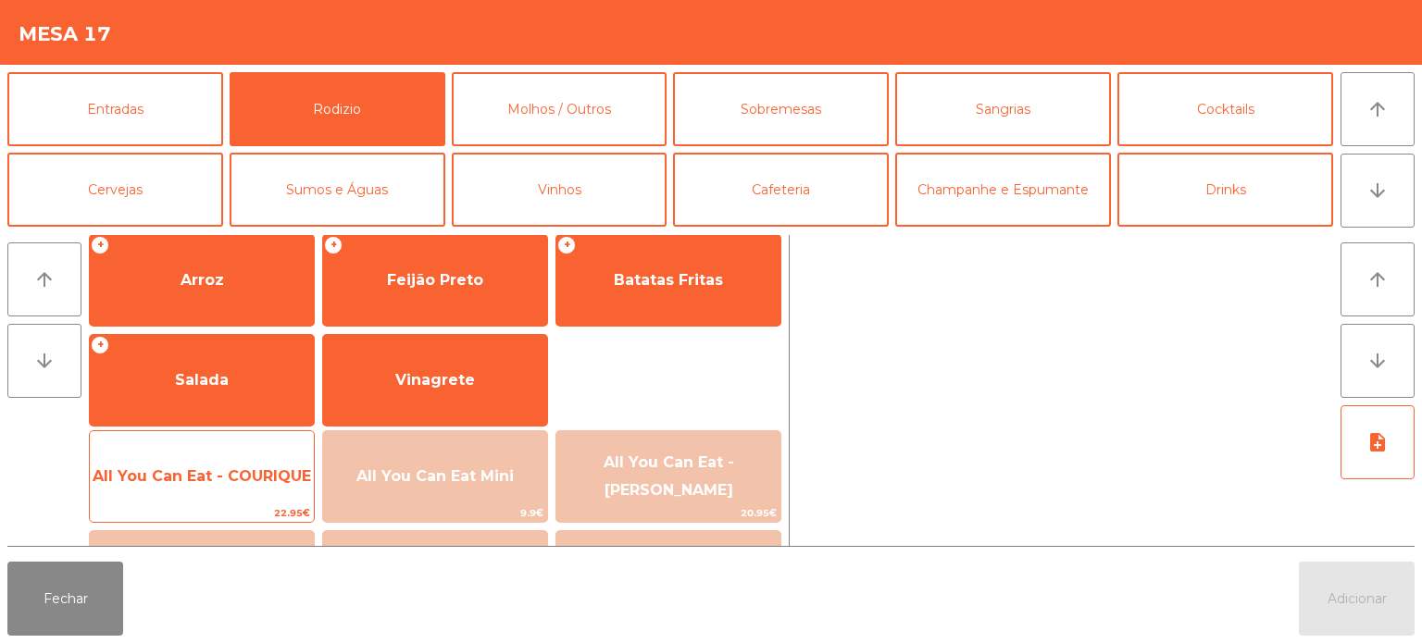
click at [229, 504] on span "22.95€" at bounding box center [202, 513] width 224 height 18
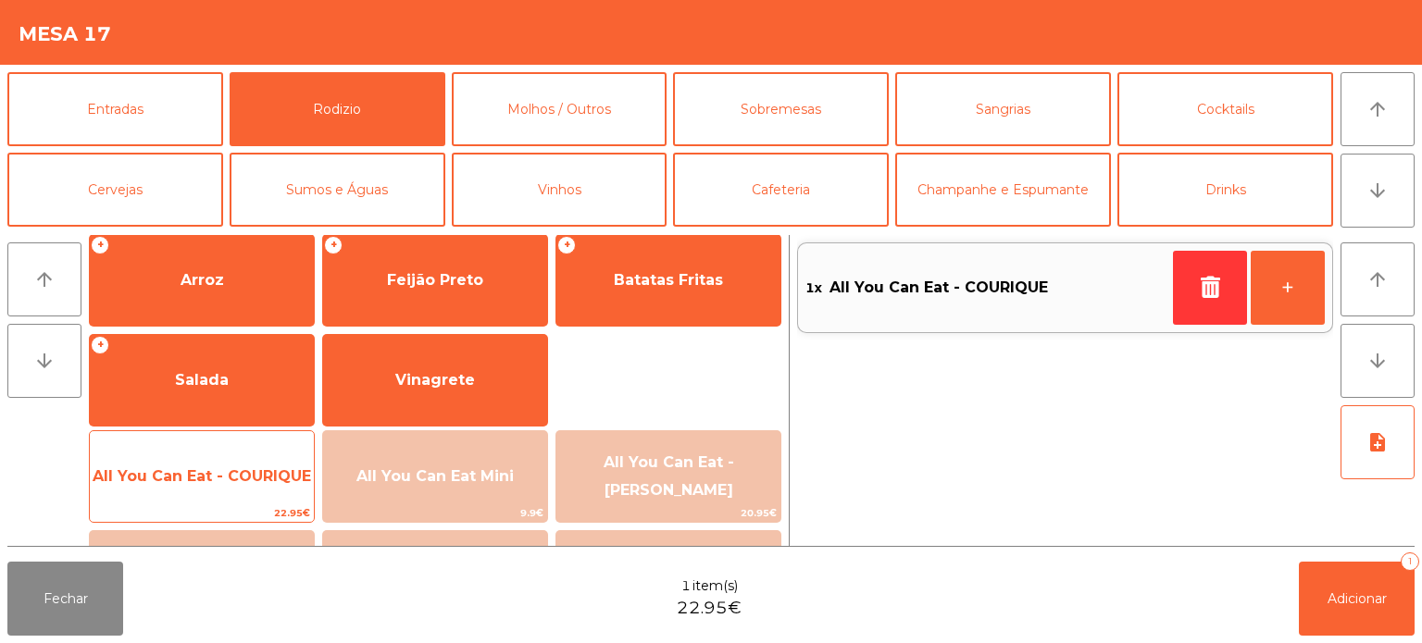
click at [234, 489] on span "All You Can Eat - COURIQUE" at bounding box center [202, 477] width 224 height 50
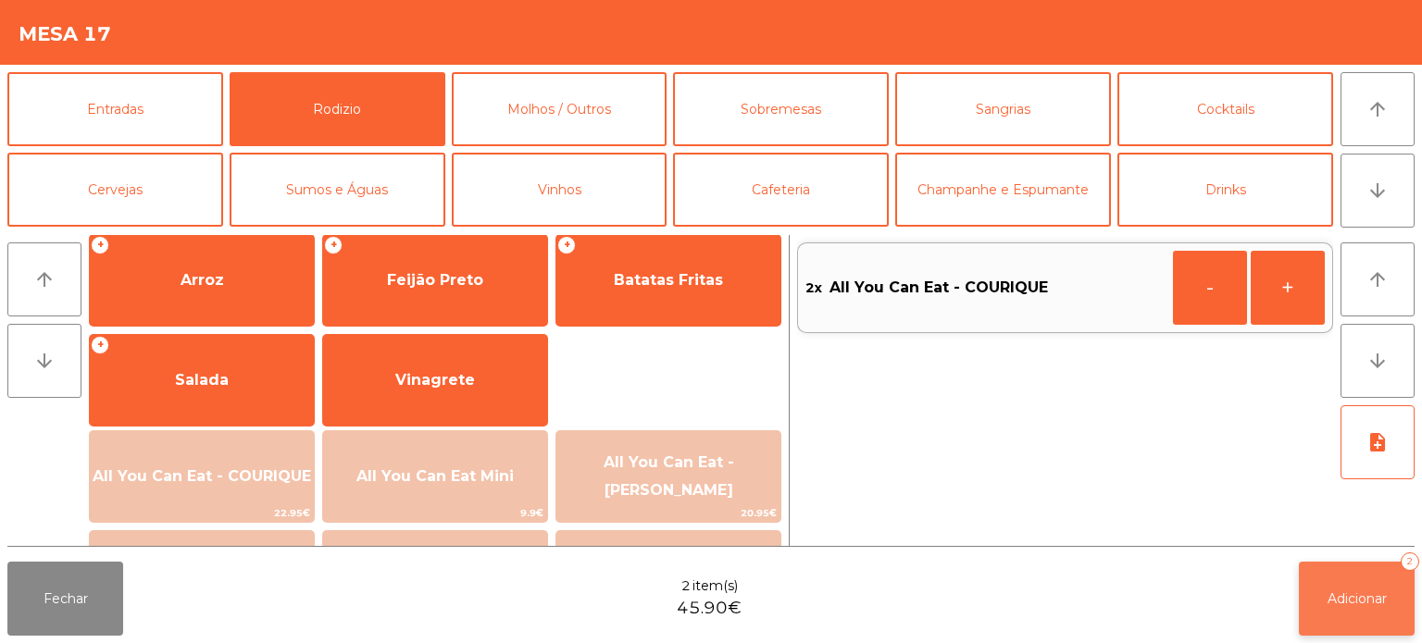
click at [1370, 589] on button "Adicionar 2" at bounding box center [1357, 599] width 116 height 74
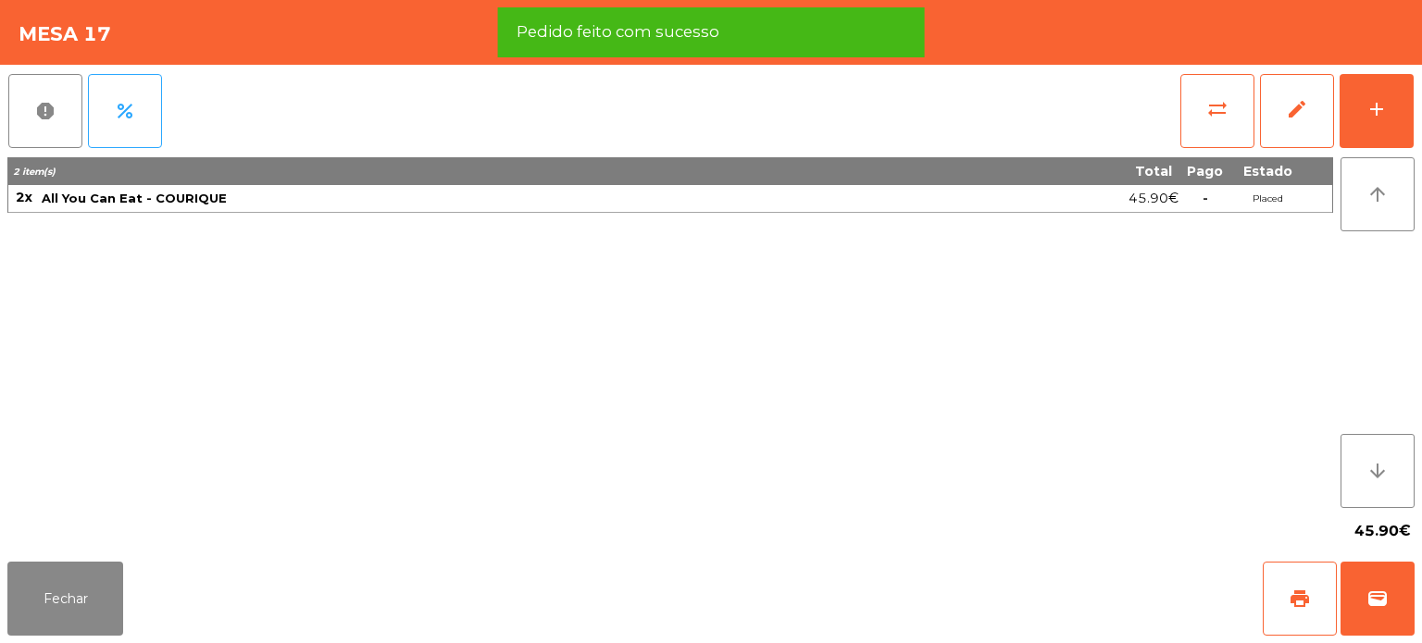
click at [92, 638] on div "Fechar print wallet" at bounding box center [711, 598] width 1422 height 89
click at [59, 602] on button "Fechar" at bounding box center [65, 599] width 116 height 74
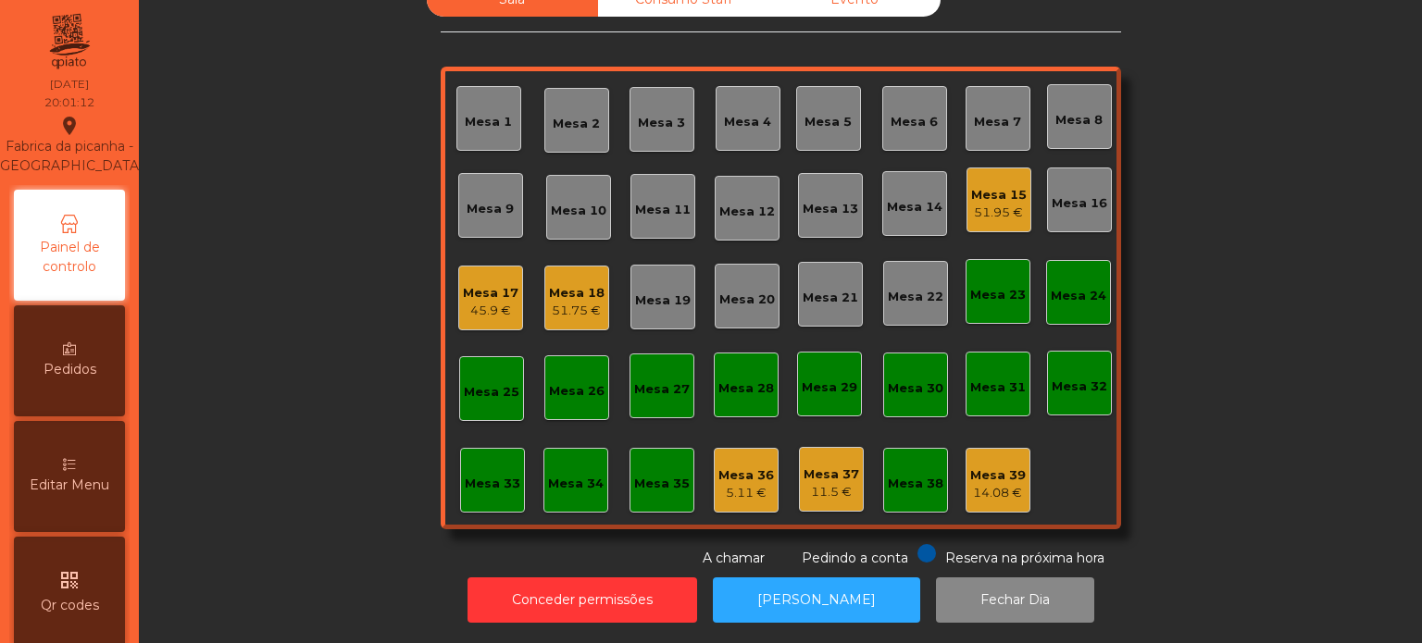
click at [819, 193] on div "Mesa 13" at bounding box center [830, 206] width 56 height 26
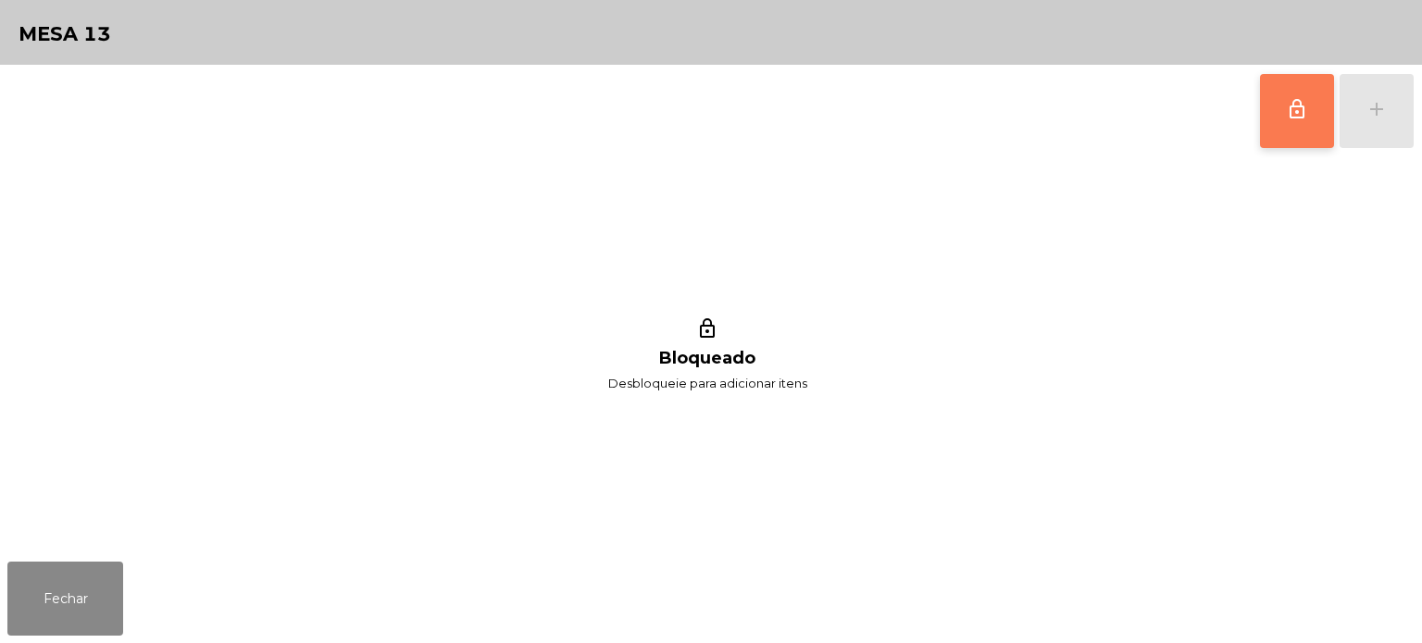
click at [1283, 101] on button "lock_outline" at bounding box center [1297, 111] width 74 height 74
click at [1382, 113] on div "add" at bounding box center [1376, 109] width 22 height 22
click at [1375, 108] on div "add" at bounding box center [1376, 109] width 22 height 22
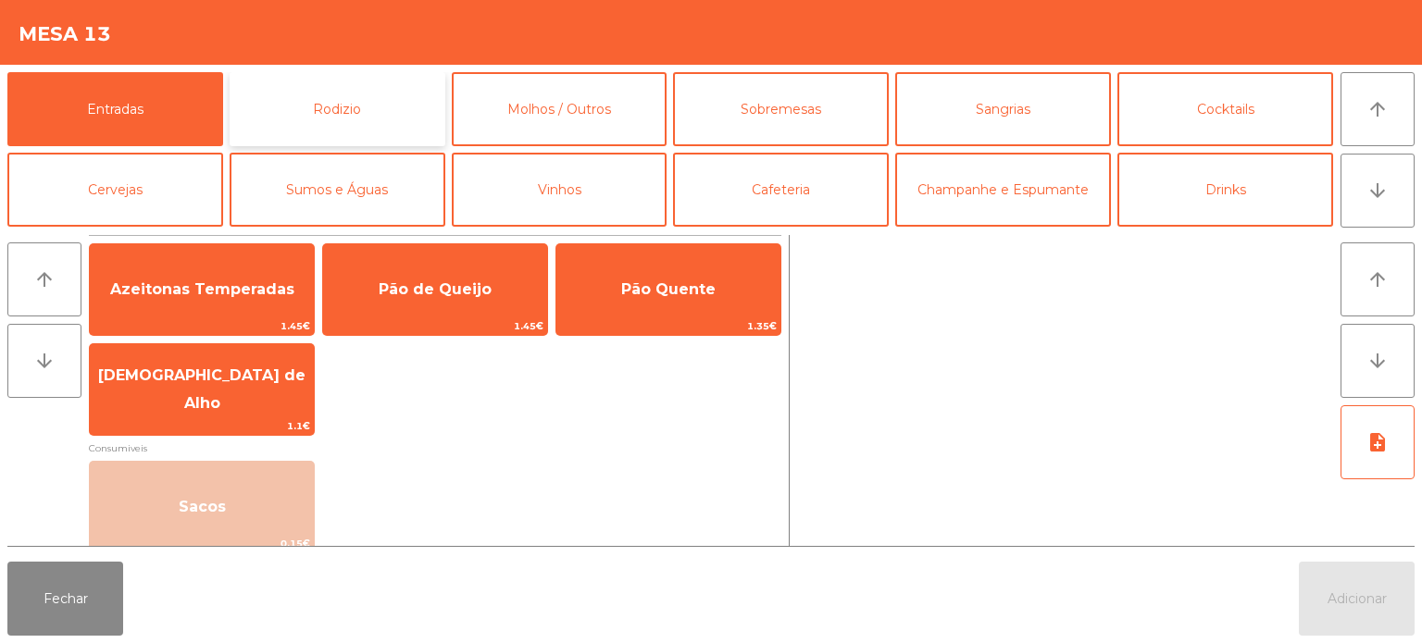
click at [372, 118] on button "Rodizio" at bounding box center [338, 109] width 216 height 74
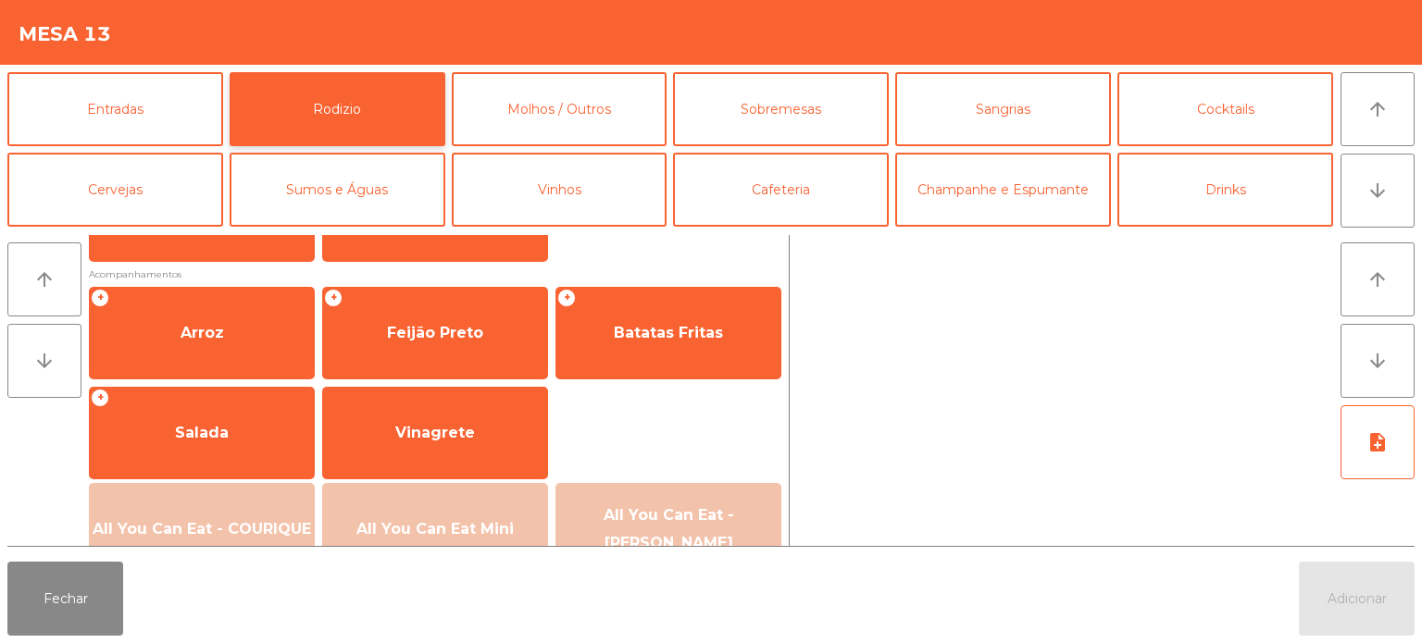
scroll to position [201, 0]
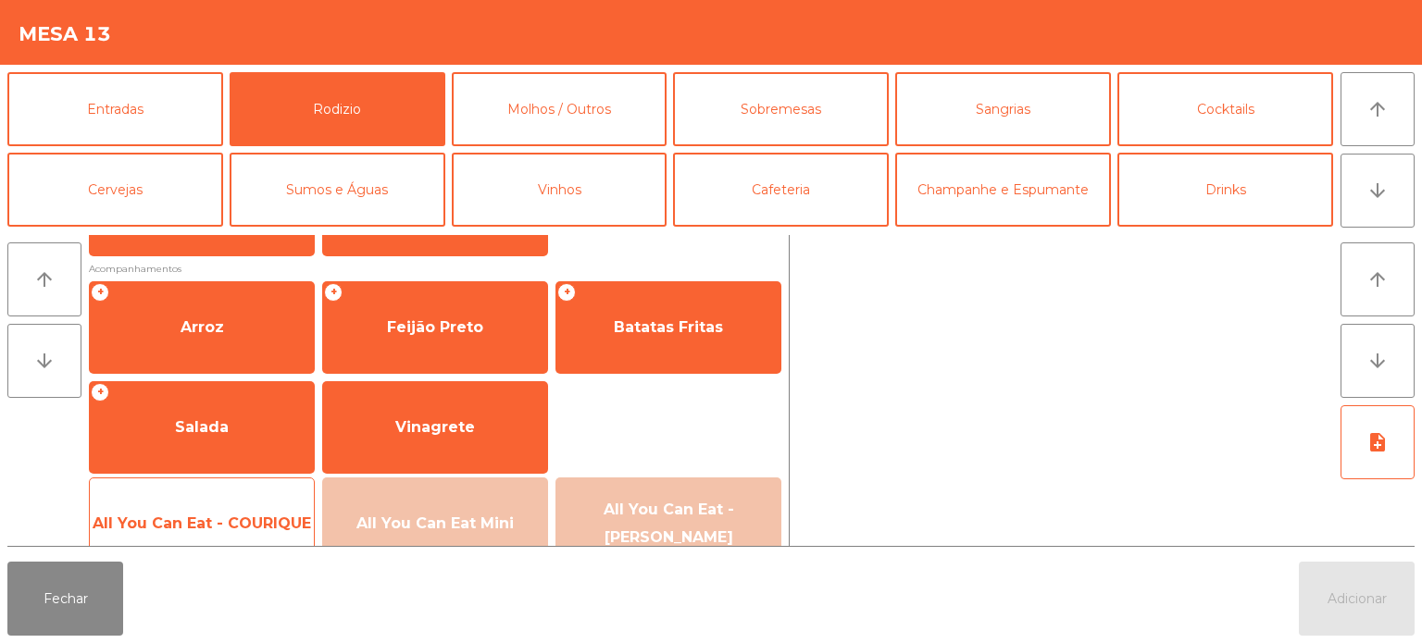
click at [237, 515] on span "All You Can Eat - COURIQUE" at bounding box center [202, 524] width 218 height 18
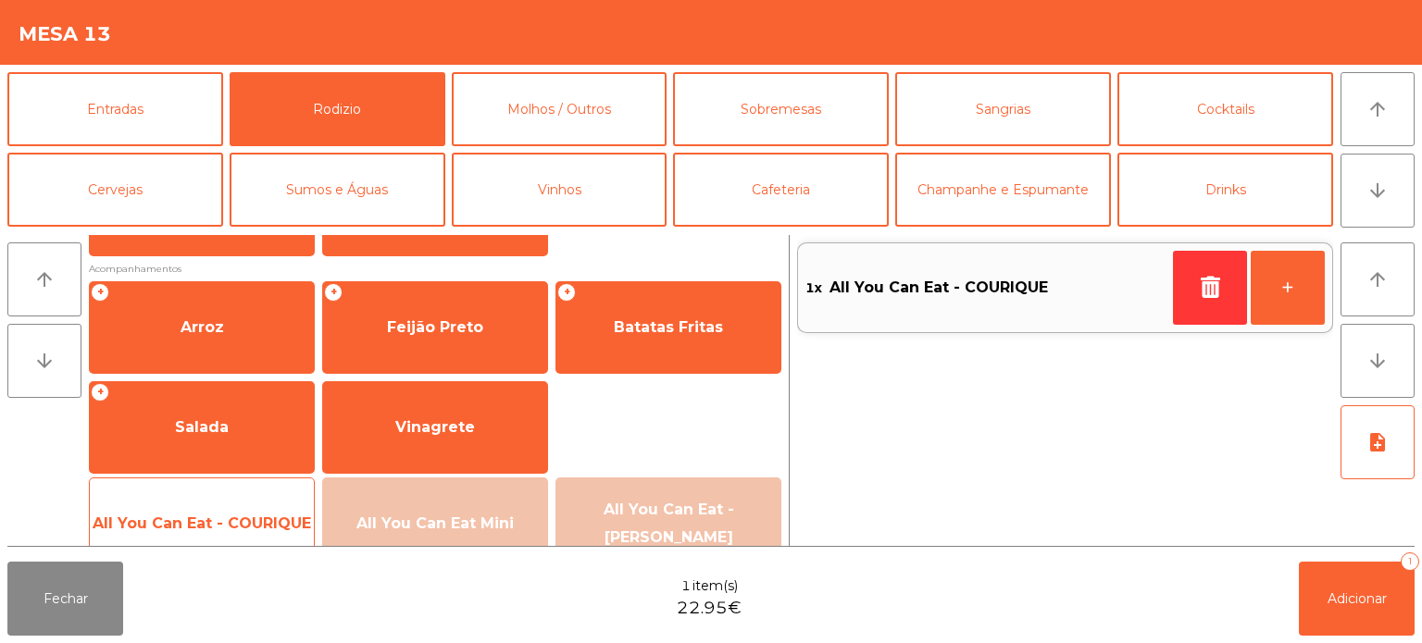
click at [226, 505] on span "All You Can Eat - COURIQUE" at bounding box center [202, 524] width 224 height 50
click at [218, 515] on span "All You Can Eat - COURIQUE" at bounding box center [202, 524] width 218 height 18
click at [222, 500] on span "All You Can Eat - COURIQUE" at bounding box center [202, 524] width 224 height 50
click at [209, 510] on span "All You Can Eat - COURIQUE" at bounding box center [202, 524] width 224 height 50
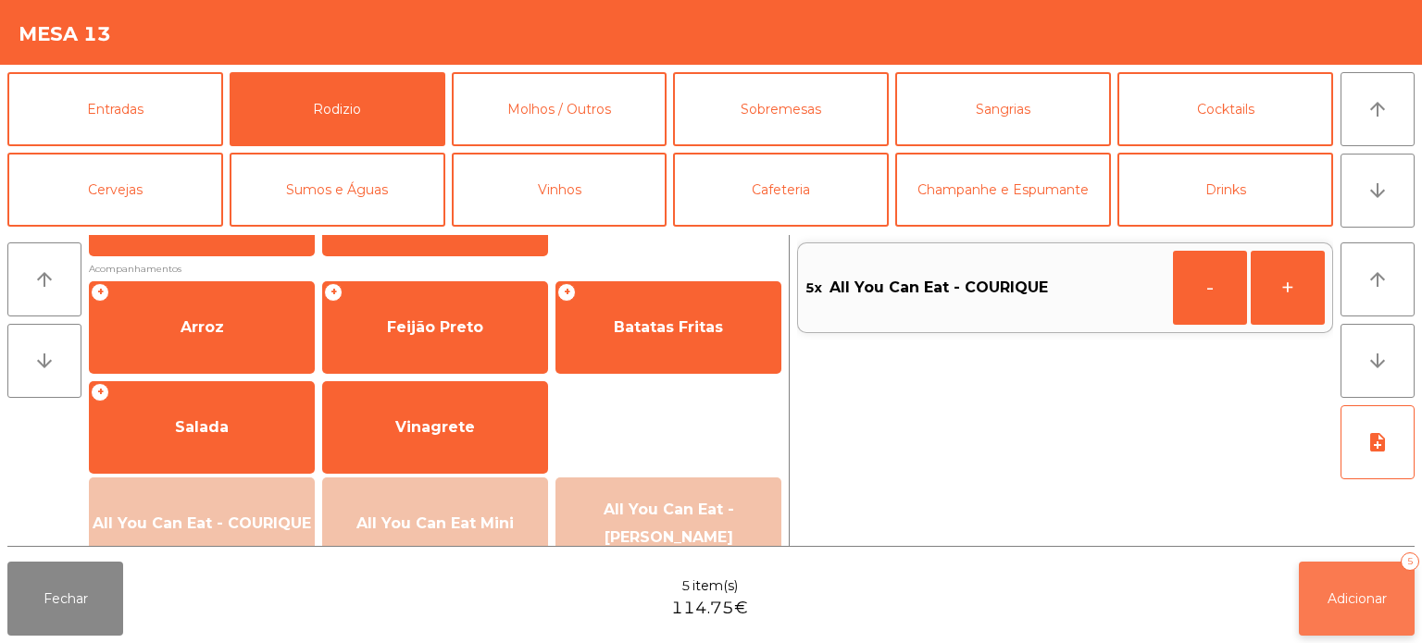
click at [1387, 598] on span "Adicionar" at bounding box center [1356, 599] width 59 height 17
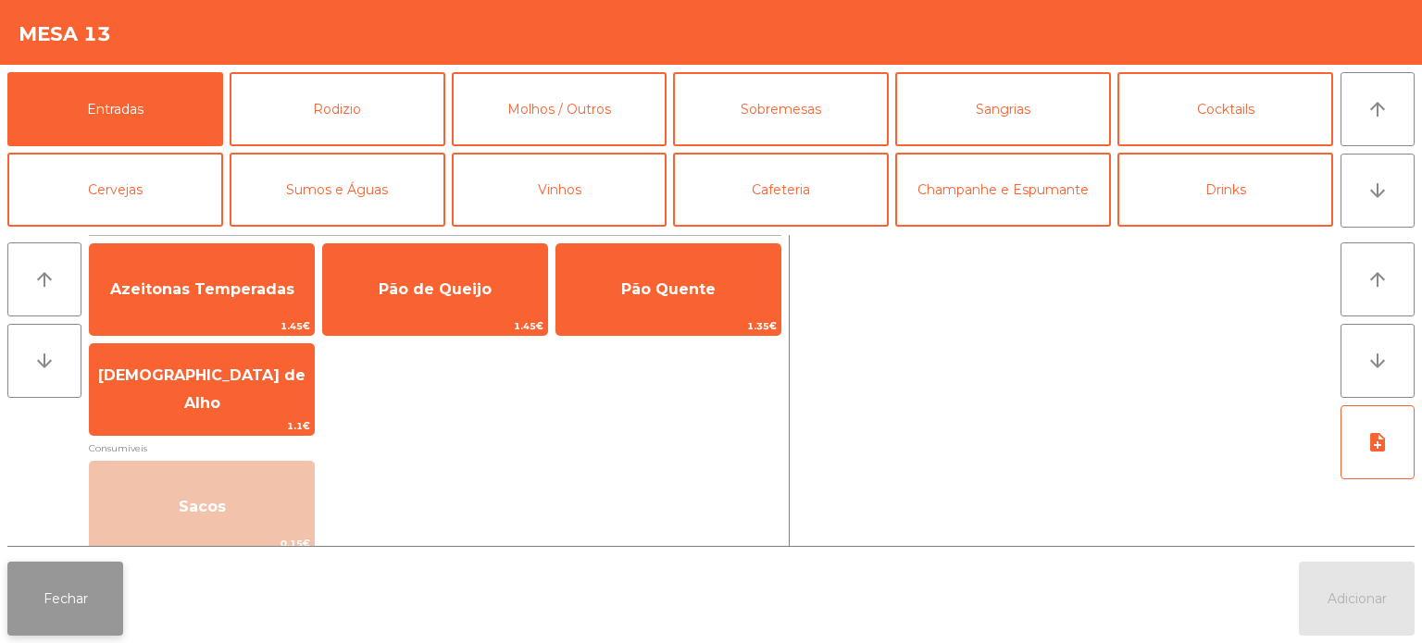
click at [111, 591] on button "Fechar" at bounding box center [65, 599] width 116 height 74
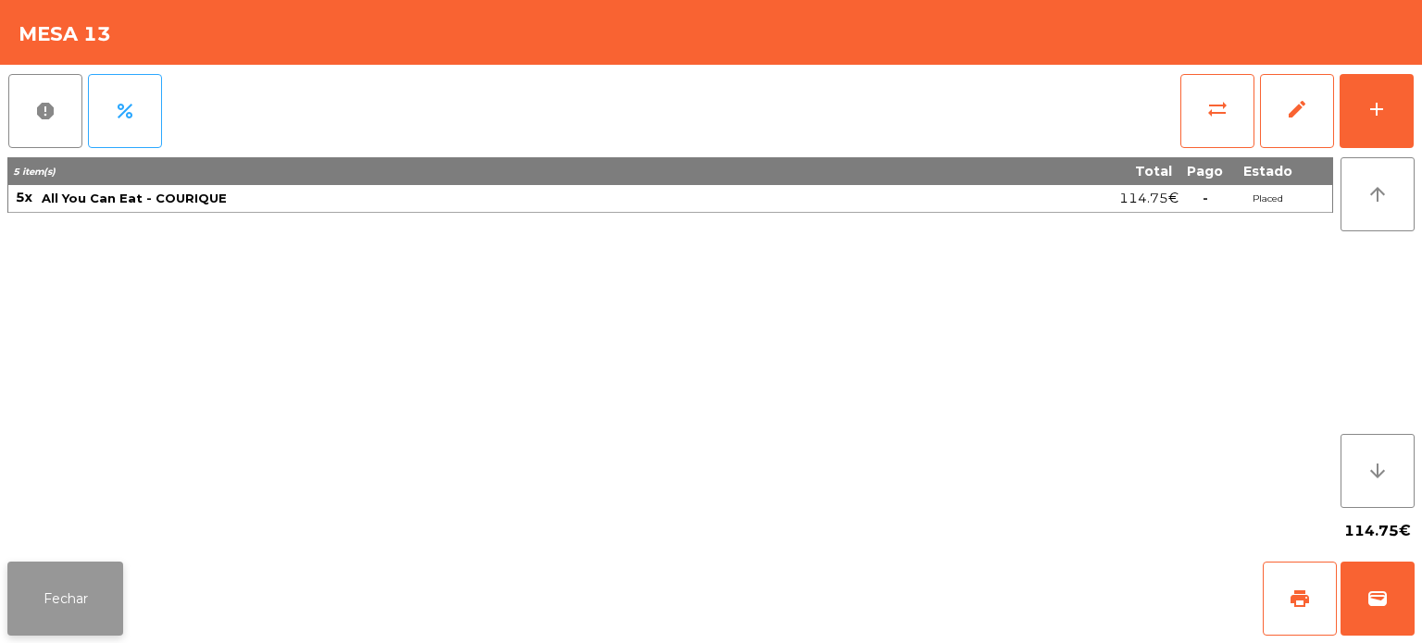
click at [85, 591] on button "Fechar" at bounding box center [65, 599] width 116 height 74
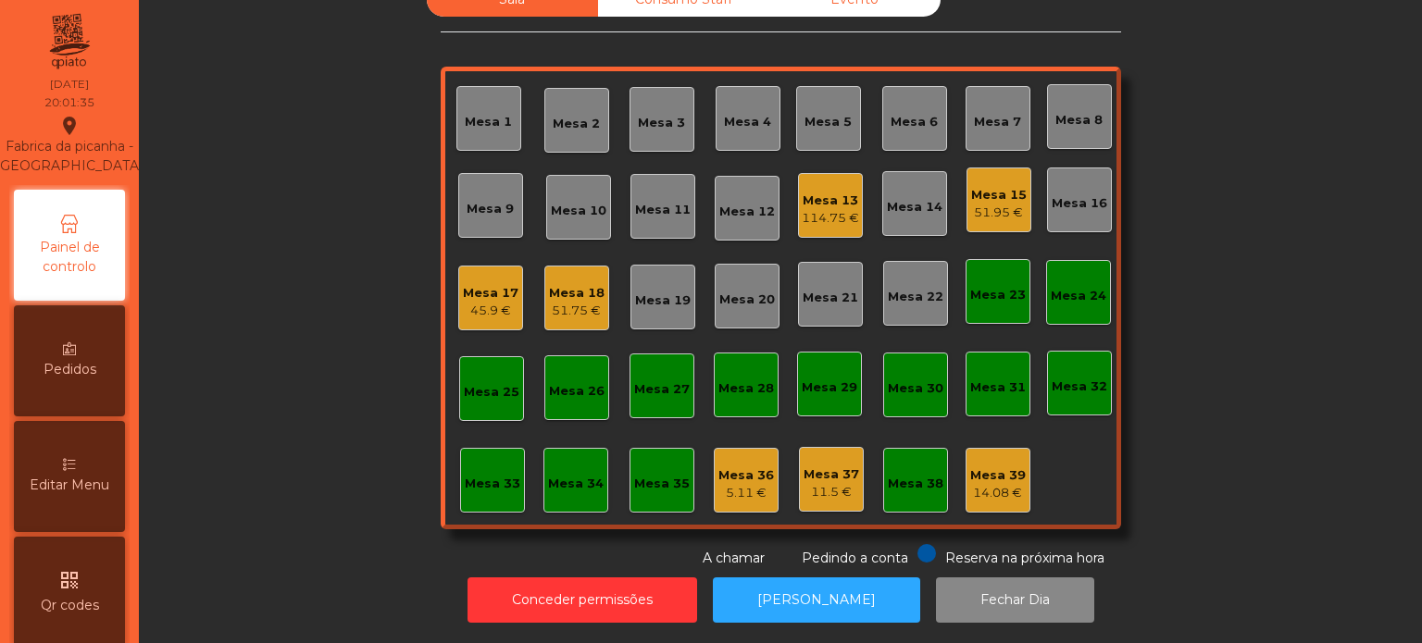
click at [337, 464] on div "Sala Consumo Staff Evento Mesa 1 [GEOGRAPHIC_DATA] 3 Mesa 4 Mesa 5 [GEOGRAPHIC_…" at bounding box center [780, 275] width 1233 height 586
click at [318, 291] on div "Sala Consumo Staff Evento Mesa 1 [GEOGRAPHIC_DATA] 3 Mesa 4 Mesa 5 [GEOGRAPHIC_…" at bounding box center [780, 275] width 1233 height 586
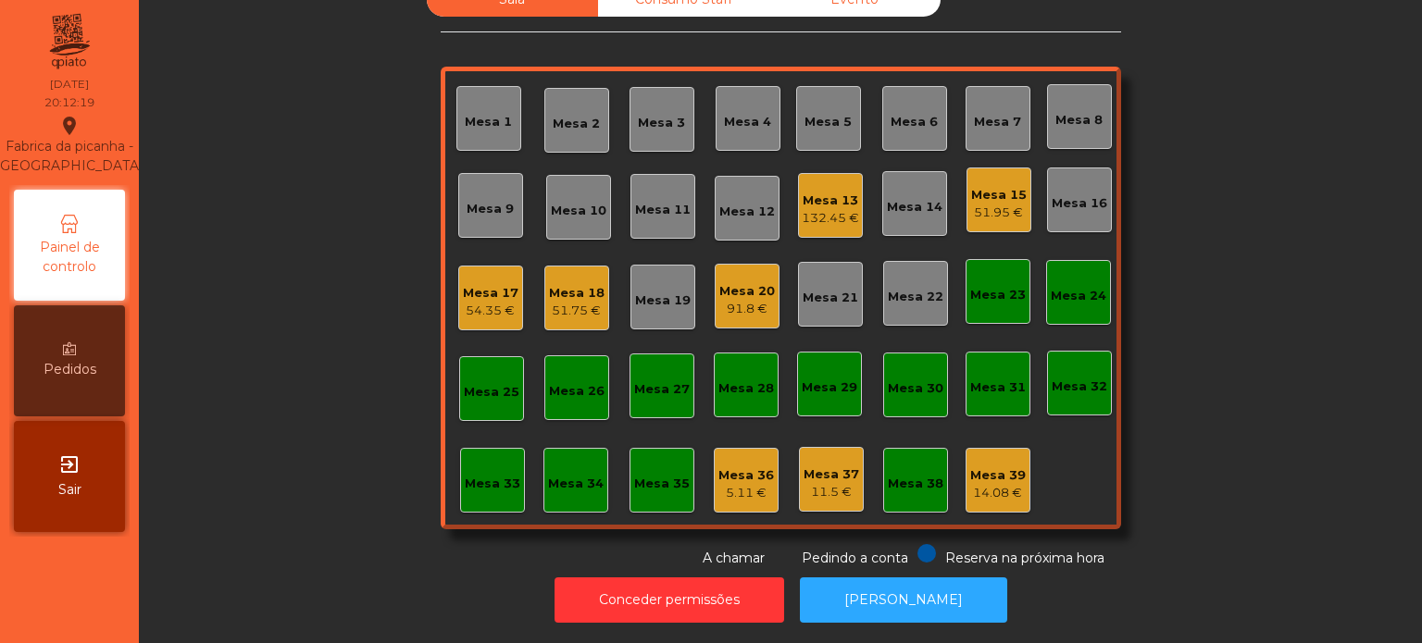
click at [665, 207] on div "Mesa 11" at bounding box center [662, 206] width 65 height 65
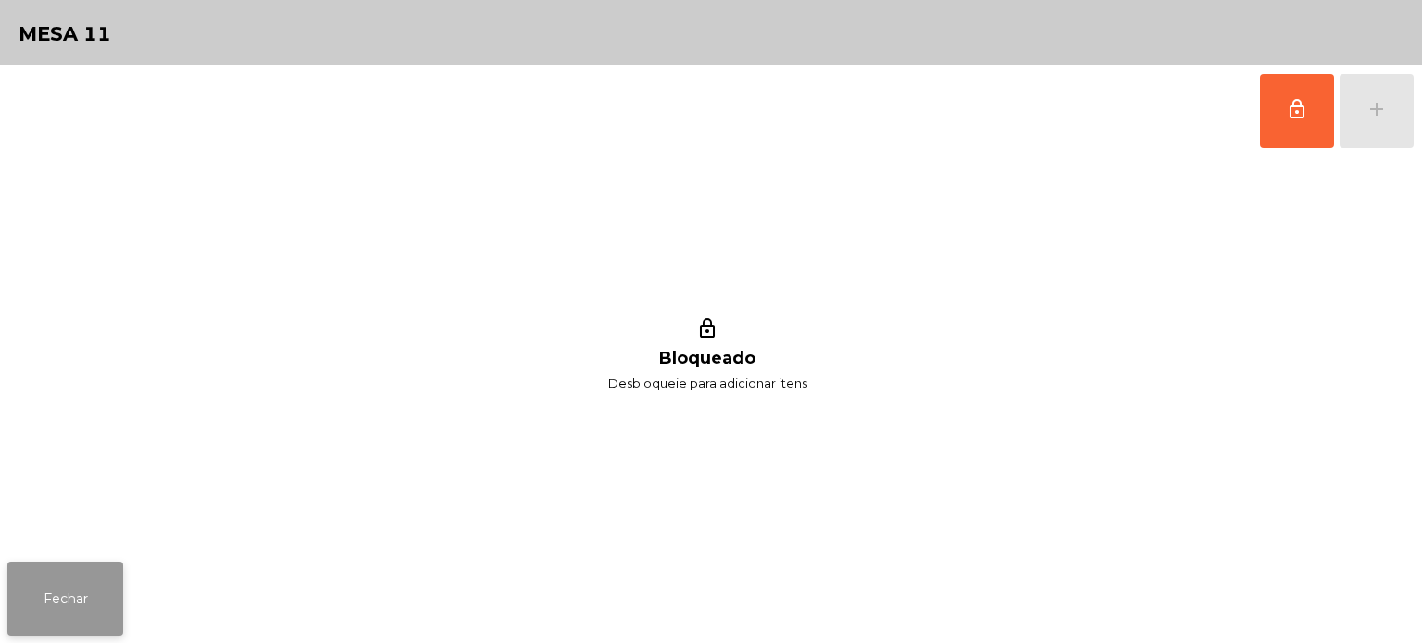
click at [78, 594] on button "Fechar" at bounding box center [65, 599] width 116 height 74
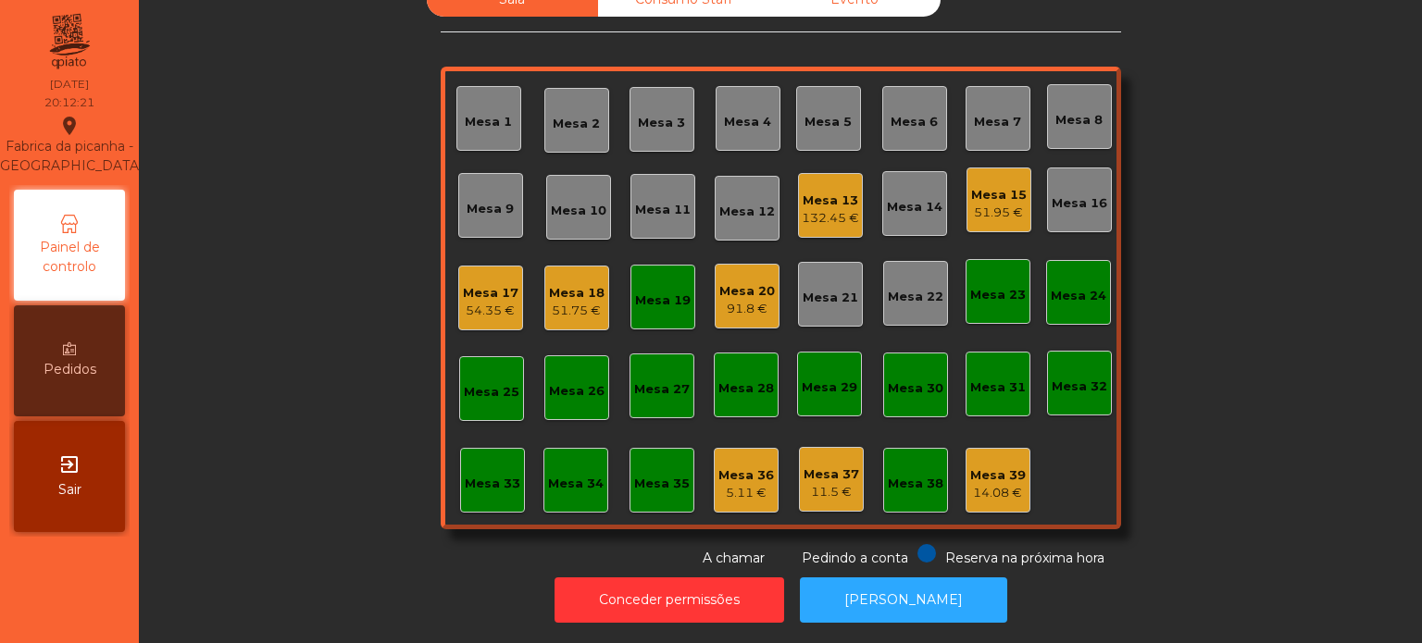
click at [740, 195] on div "Mesa 12" at bounding box center [747, 208] width 56 height 26
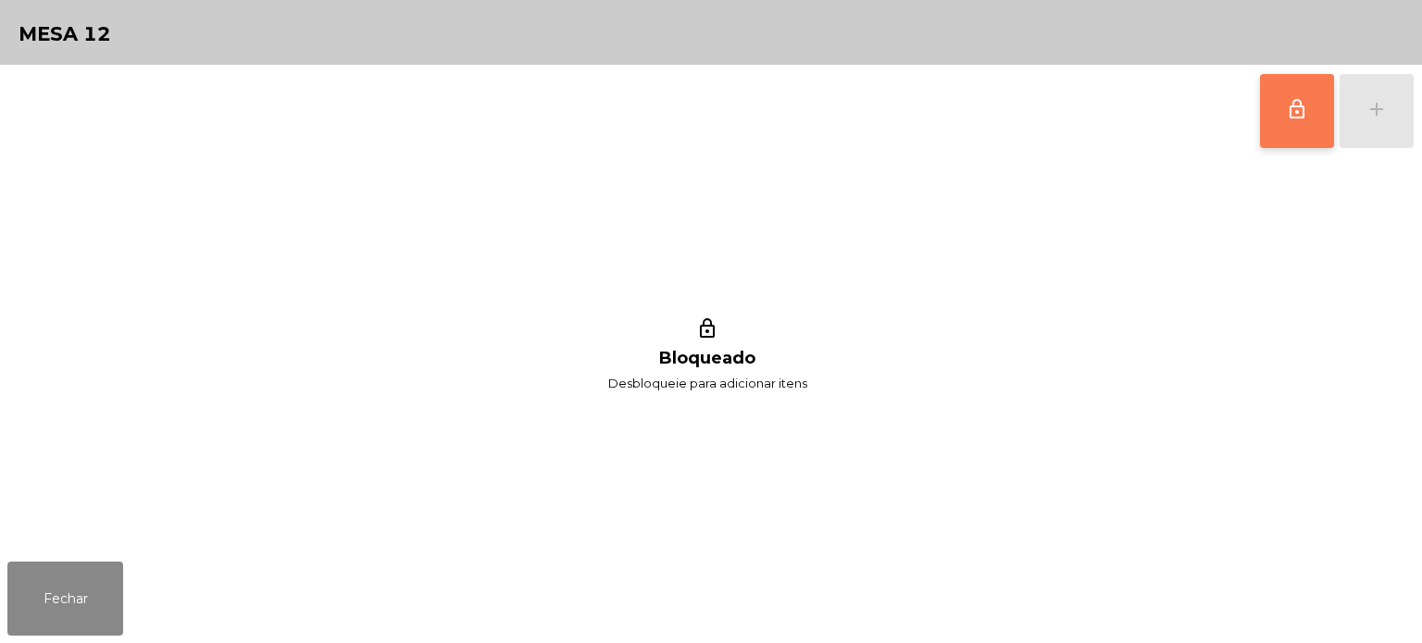
click at [1296, 131] on button "lock_outline" at bounding box center [1297, 111] width 74 height 74
click at [1370, 122] on button "add" at bounding box center [1376, 111] width 74 height 74
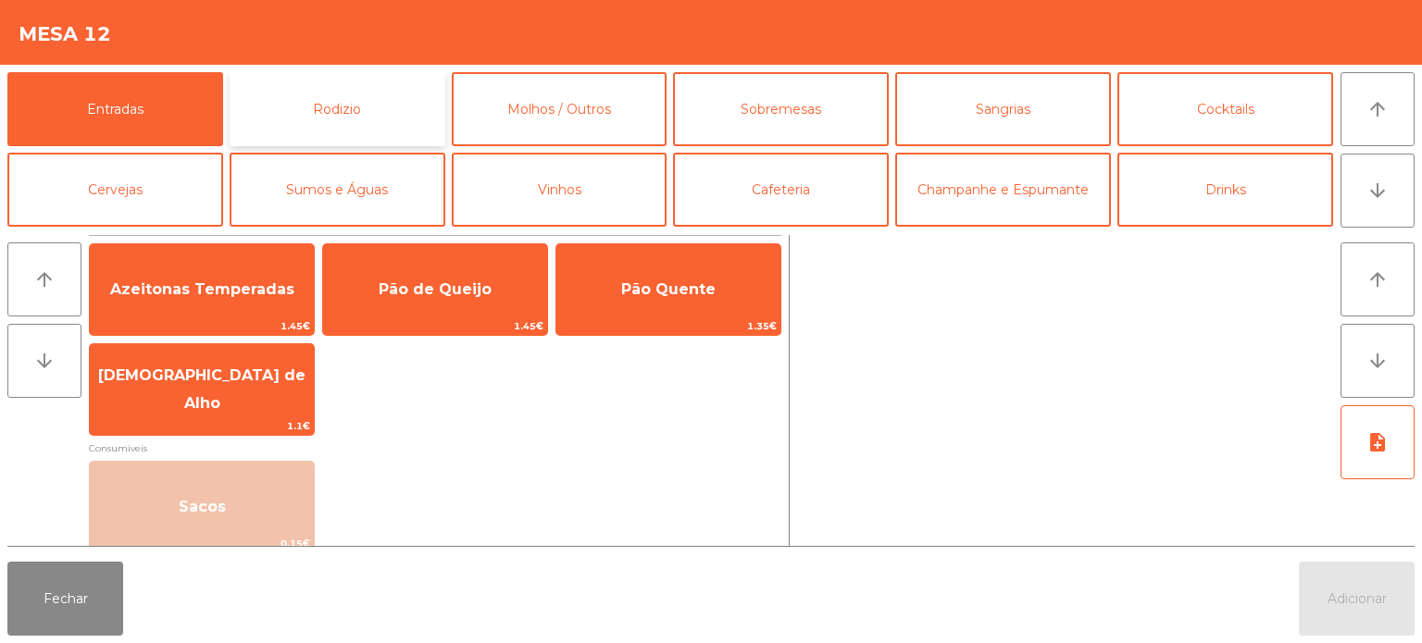
click at [305, 140] on button "Rodizio" at bounding box center [338, 109] width 216 height 74
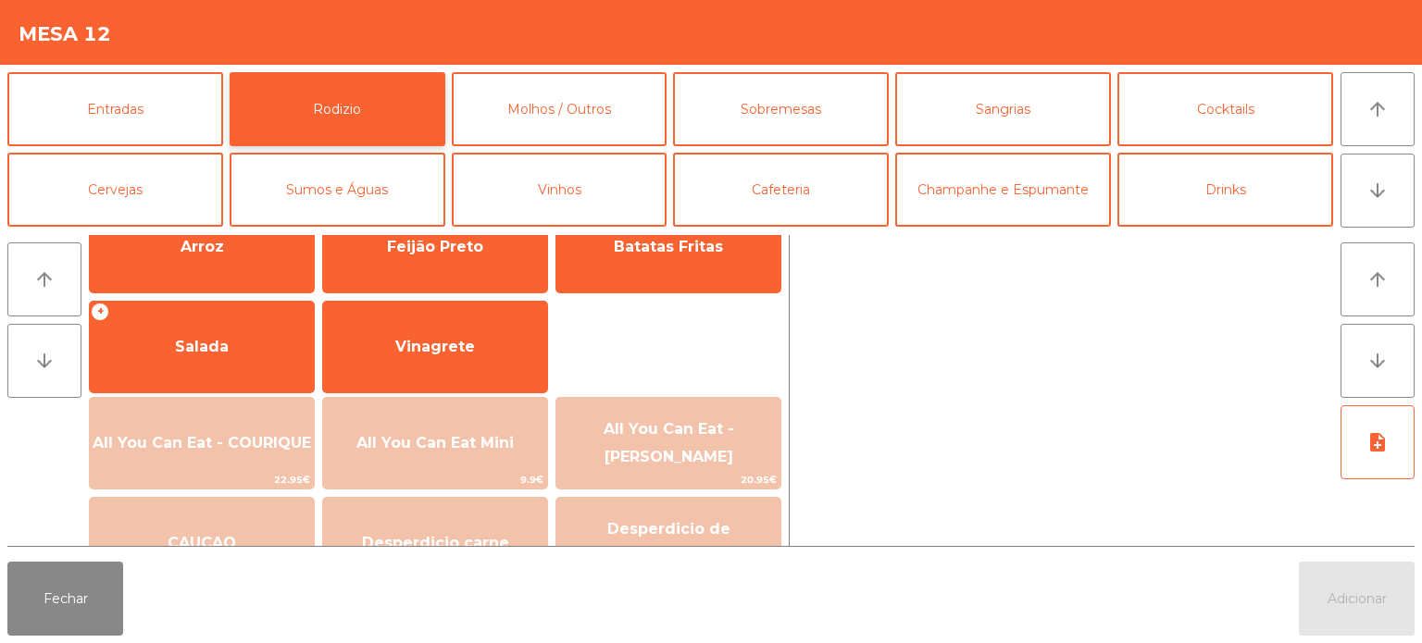
scroll to position [331, 0]
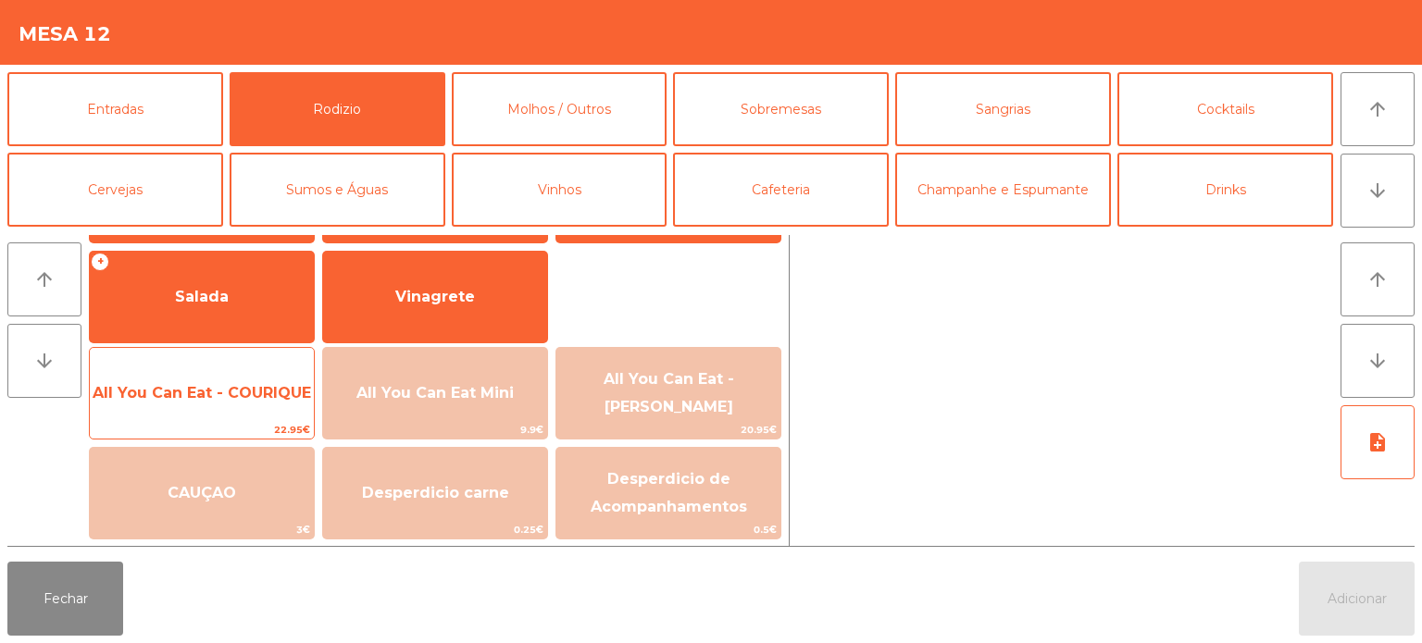
click at [226, 379] on span "All You Can Eat - COURIQUE" at bounding box center [202, 393] width 224 height 50
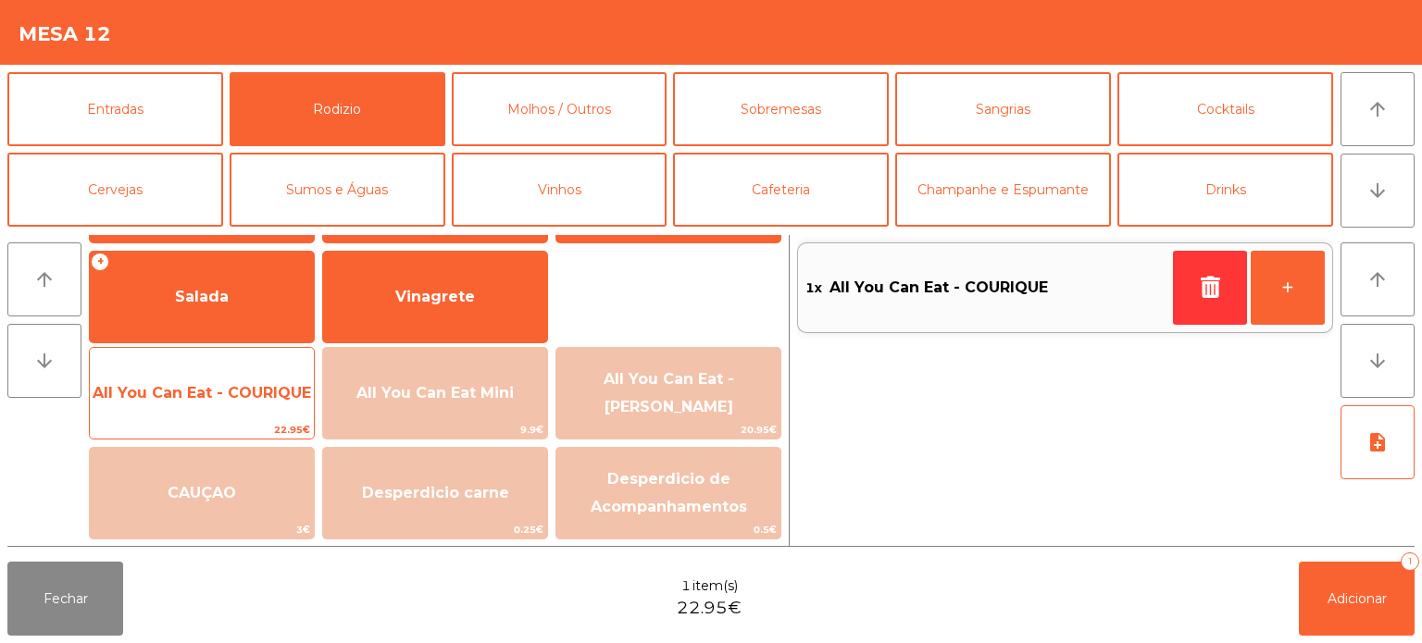
click at [221, 378] on span "All You Can Eat - COURIQUE" at bounding box center [202, 393] width 224 height 50
click at [230, 381] on span "All You Can Eat - COURIQUE" at bounding box center [202, 393] width 224 height 50
click at [233, 380] on span "All You Can Eat - COURIQUE" at bounding box center [202, 393] width 224 height 50
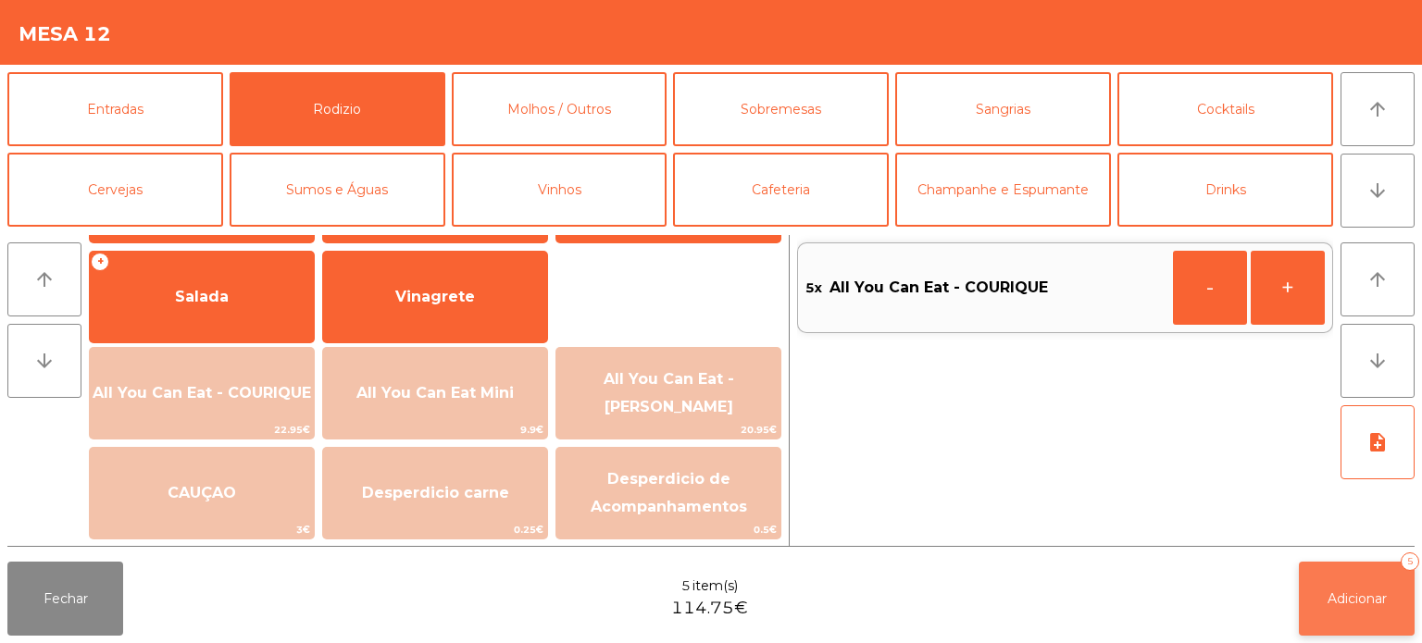
click at [1381, 592] on span "Adicionar" at bounding box center [1356, 599] width 59 height 17
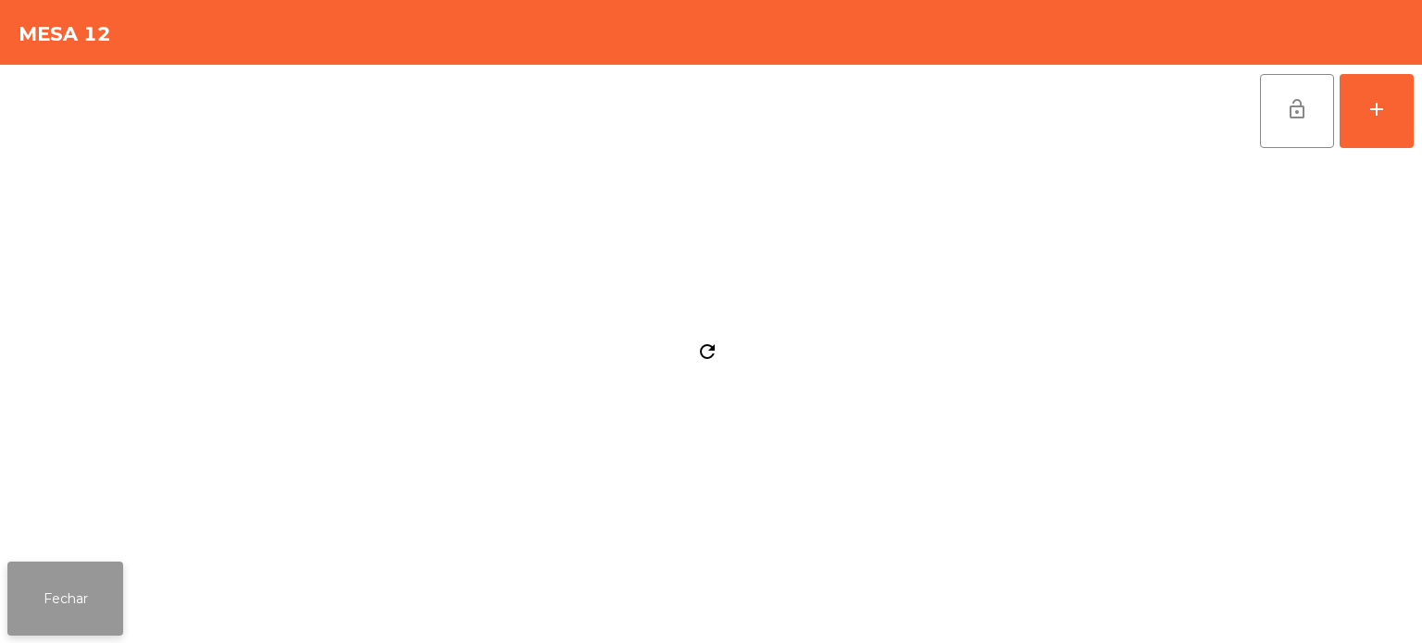
click at [56, 608] on button "Fechar" at bounding box center [65, 599] width 116 height 74
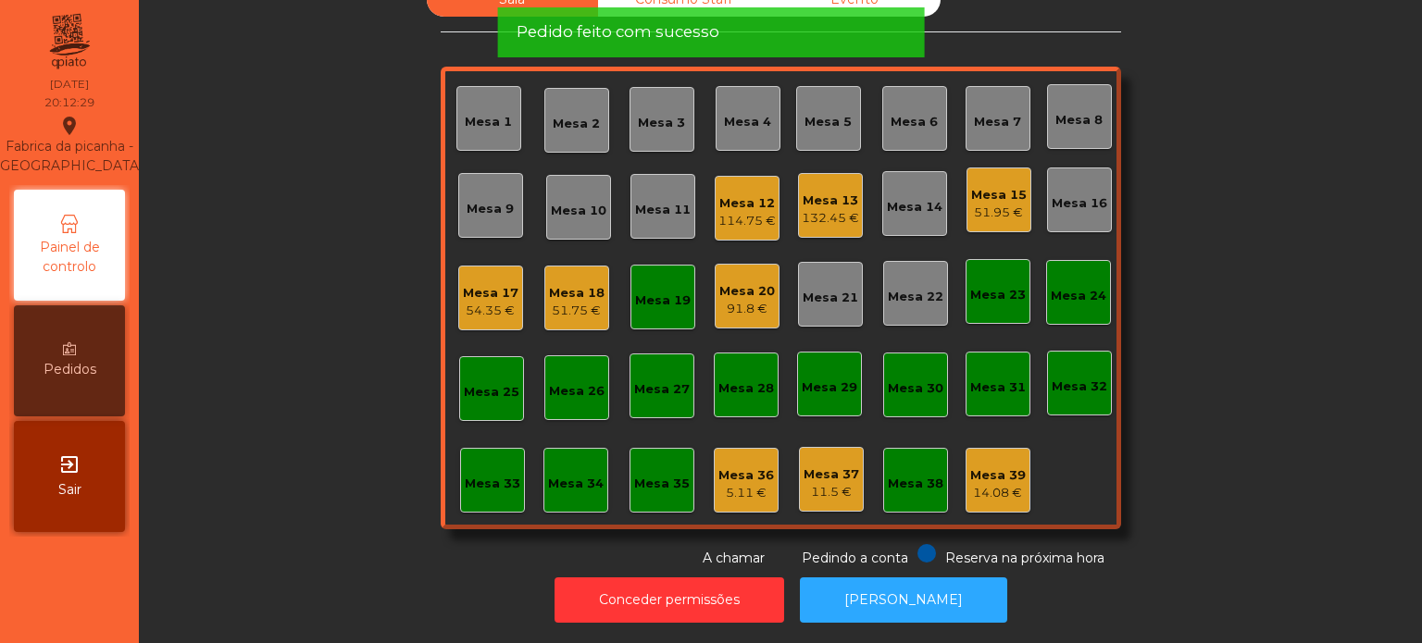
click at [256, 330] on div "Sala Consumo Staff Evento Mesa 1 Mesa 2 Mesa 3 Mesa 4 Mesa 5 Mesa 6 [GEOGRAPHIC…" at bounding box center [780, 275] width 1233 height 586
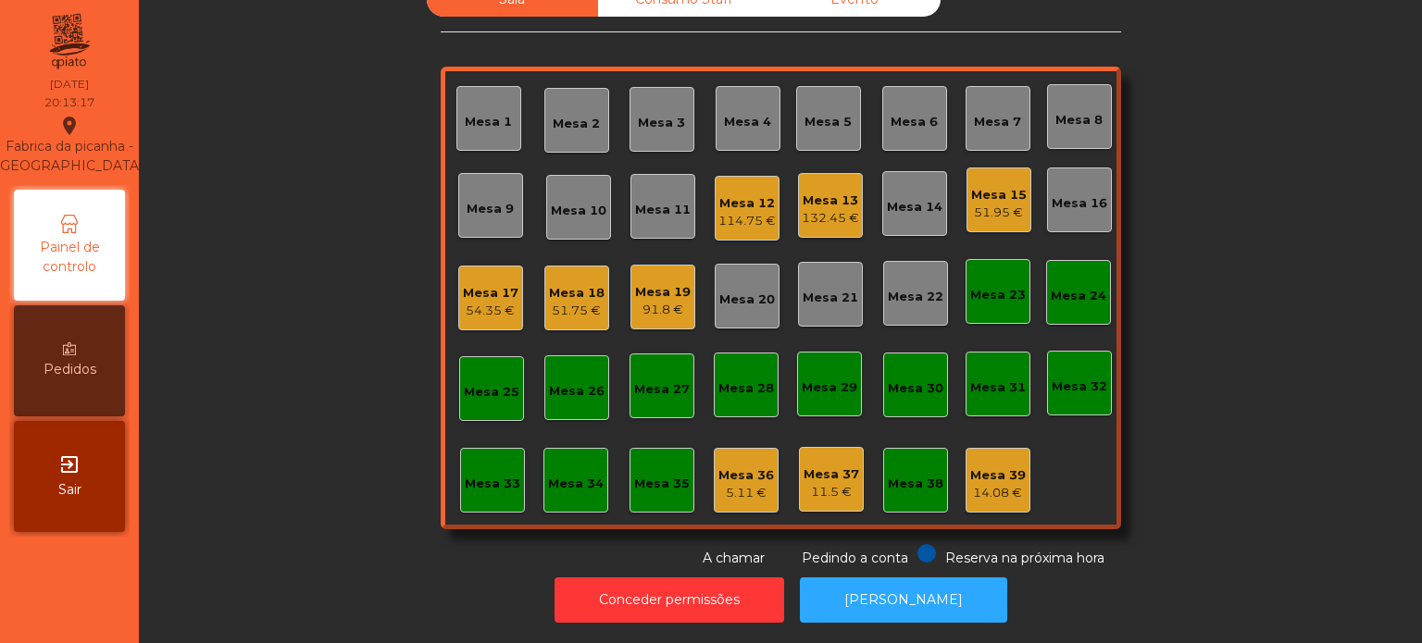
click at [1281, 415] on div "Sala Consumo Staff Evento Mesa 1 Mesa 2 Mesa 3 Mesa 4 Mesa 5 Mesa 6 [GEOGRAPHIC…" at bounding box center [780, 275] width 1233 height 586
click at [299, 287] on div "Sala Consumo Staff Evento Mesa 1 Mesa 2 Mesa 3 Mesa 4 Mesa 5 Mesa 6 [GEOGRAPHIC…" at bounding box center [780, 275] width 1233 height 586
click at [965, 392] on div "Mesa 31" at bounding box center [997, 384] width 65 height 65
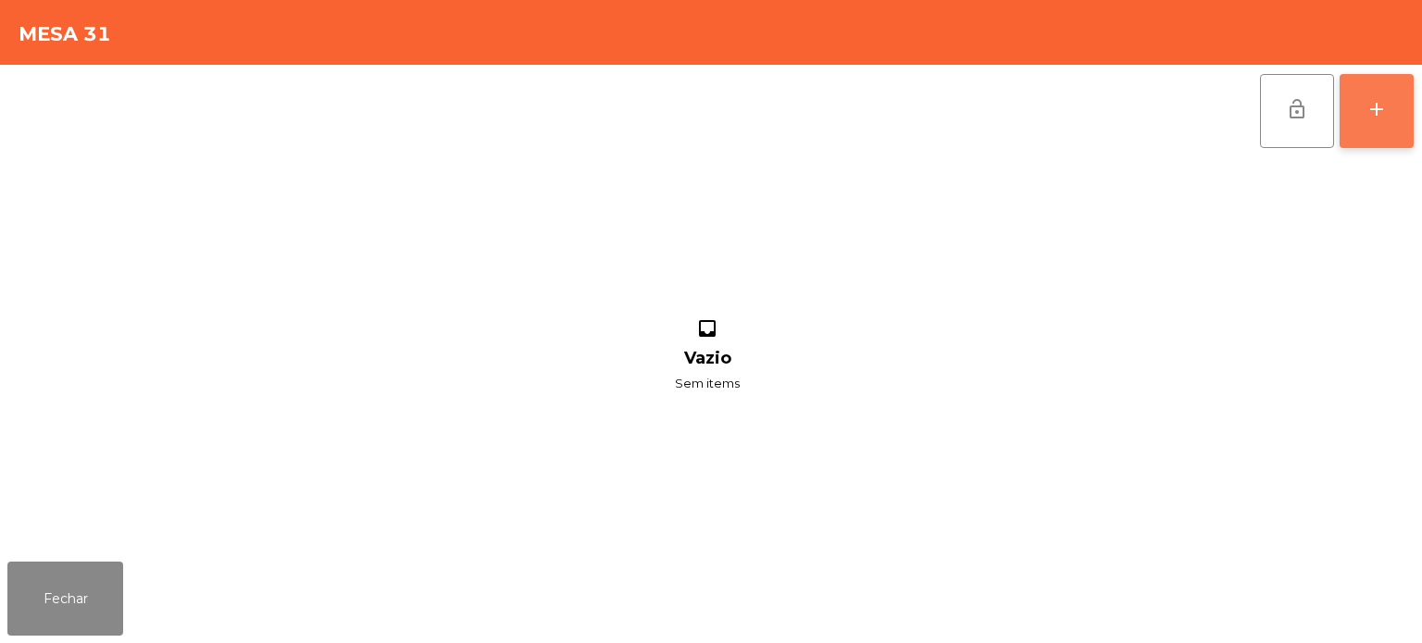
click at [1376, 100] on div "add" at bounding box center [1376, 109] width 22 height 22
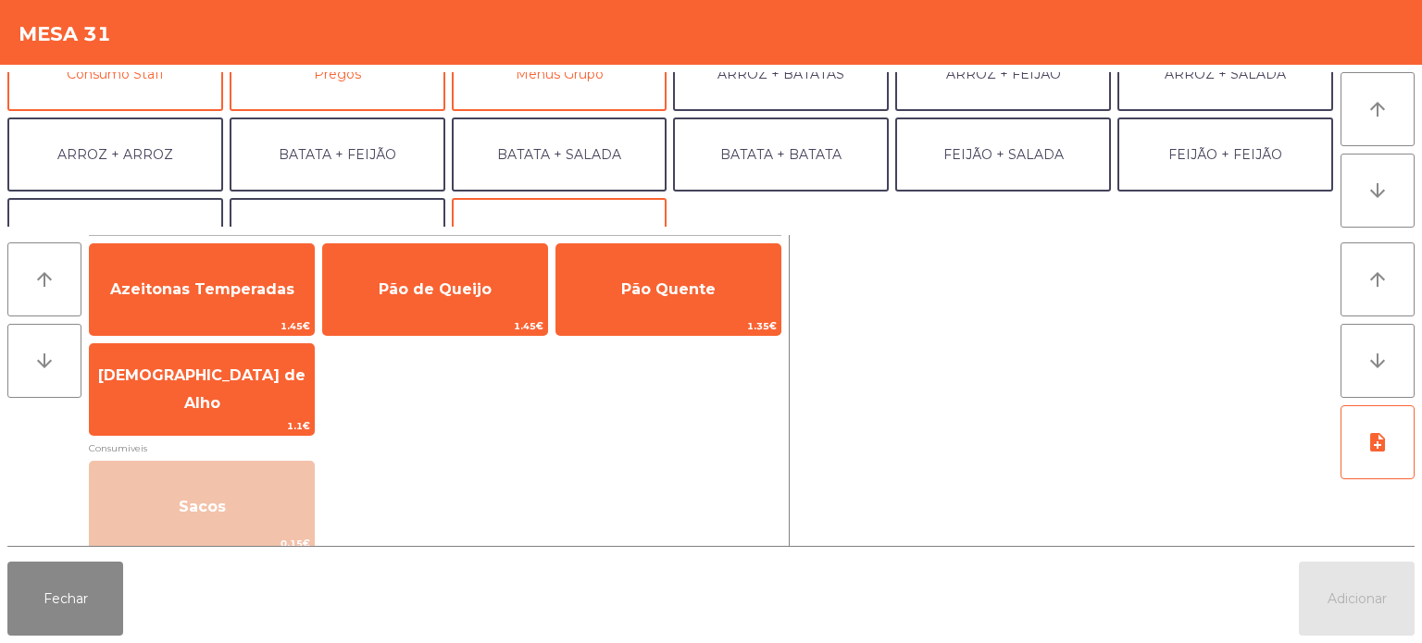
scroll to position [197, 0]
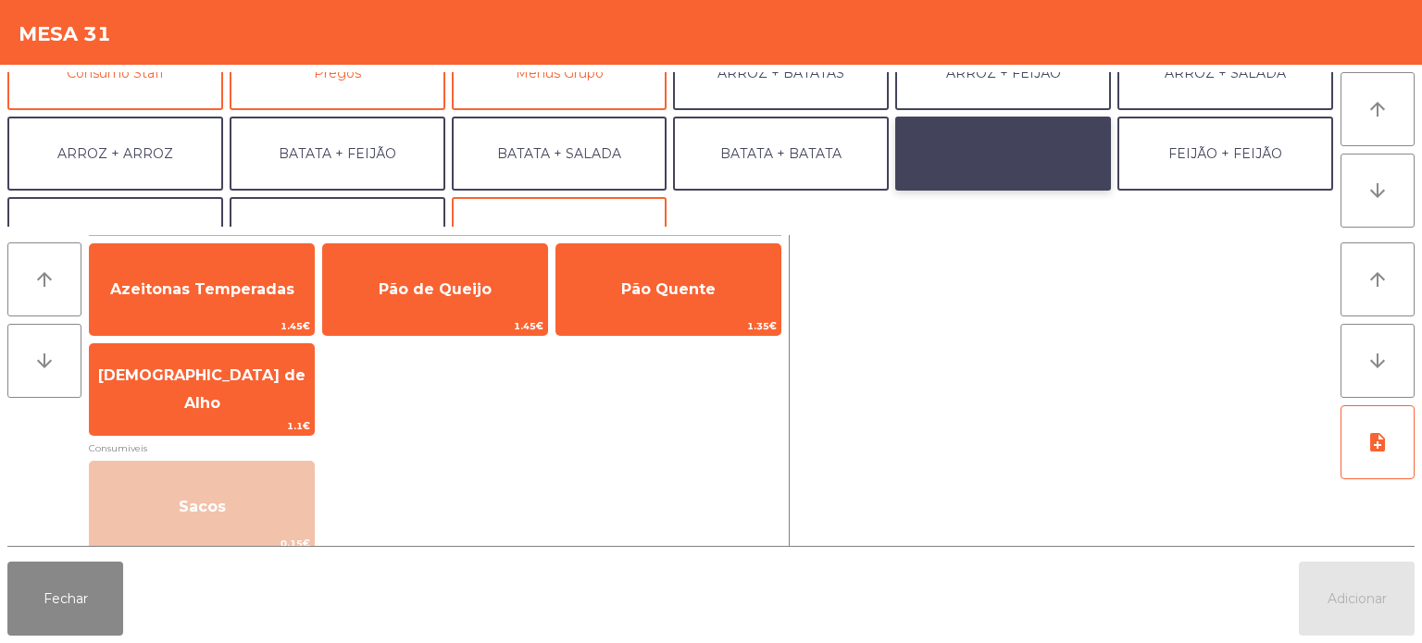
click at [1022, 162] on button "FEIJÃO + SALADA" at bounding box center [1003, 154] width 216 height 74
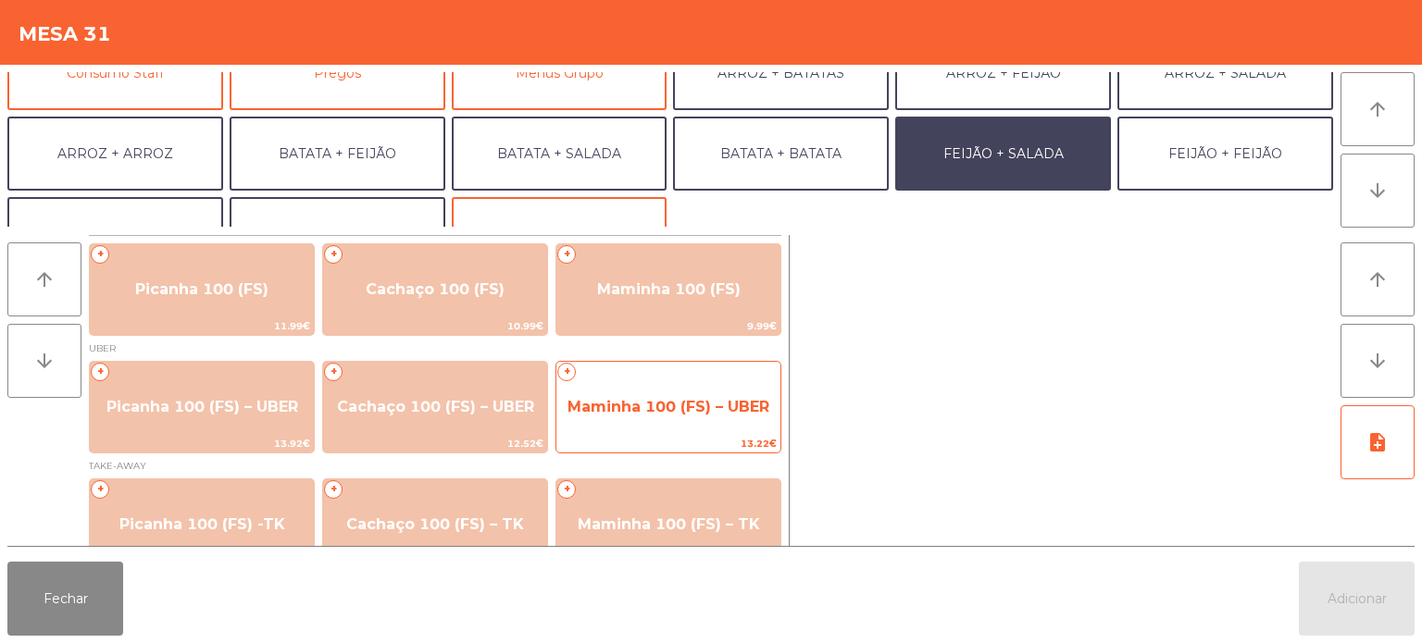
click at [698, 429] on span "Maminha 100 (FS) – UBER" at bounding box center [668, 407] width 224 height 50
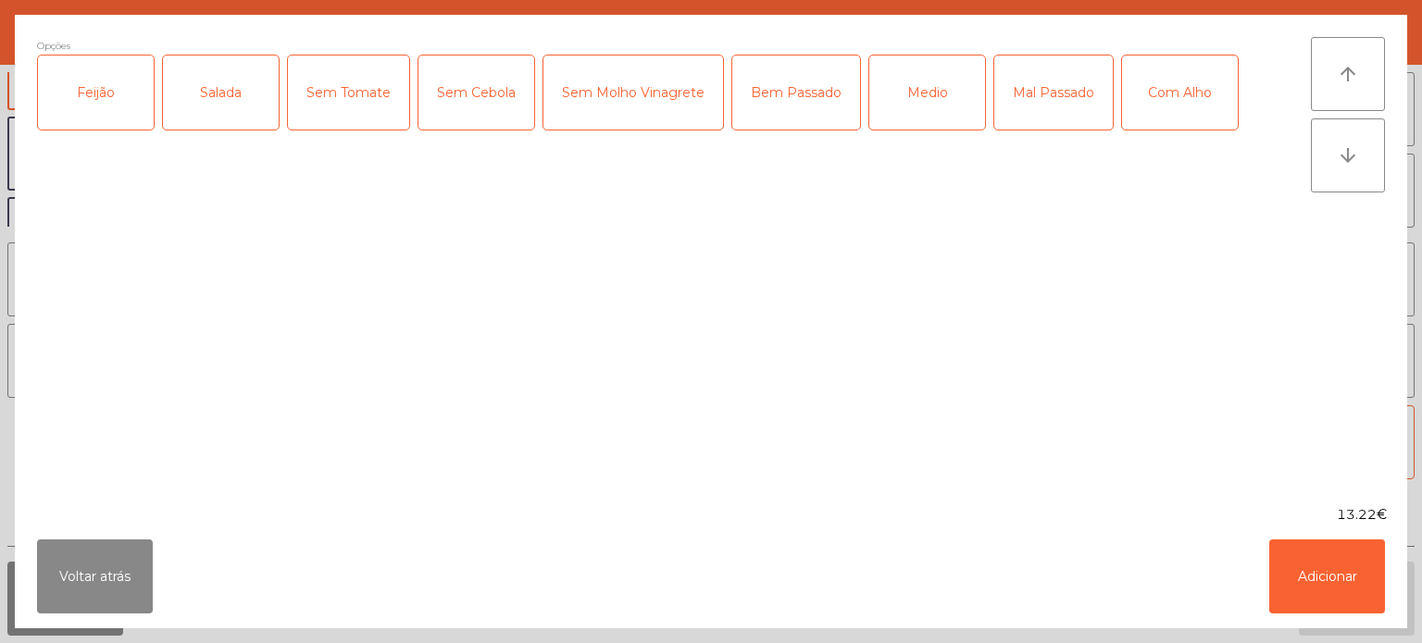
click at [112, 125] on div "Feijão" at bounding box center [96, 93] width 116 height 74
click at [250, 112] on div "Salada" at bounding box center [221, 93] width 116 height 74
click at [918, 106] on div "Medio" at bounding box center [927, 93] width 116 height 74
click at [1177, 100] on div "Com Alho" at bounding box center [1180, 93] width 116 height 74
click at [1340, 606] on button "Adicionar" at bounding box center [1327, 577] width 116 height 74
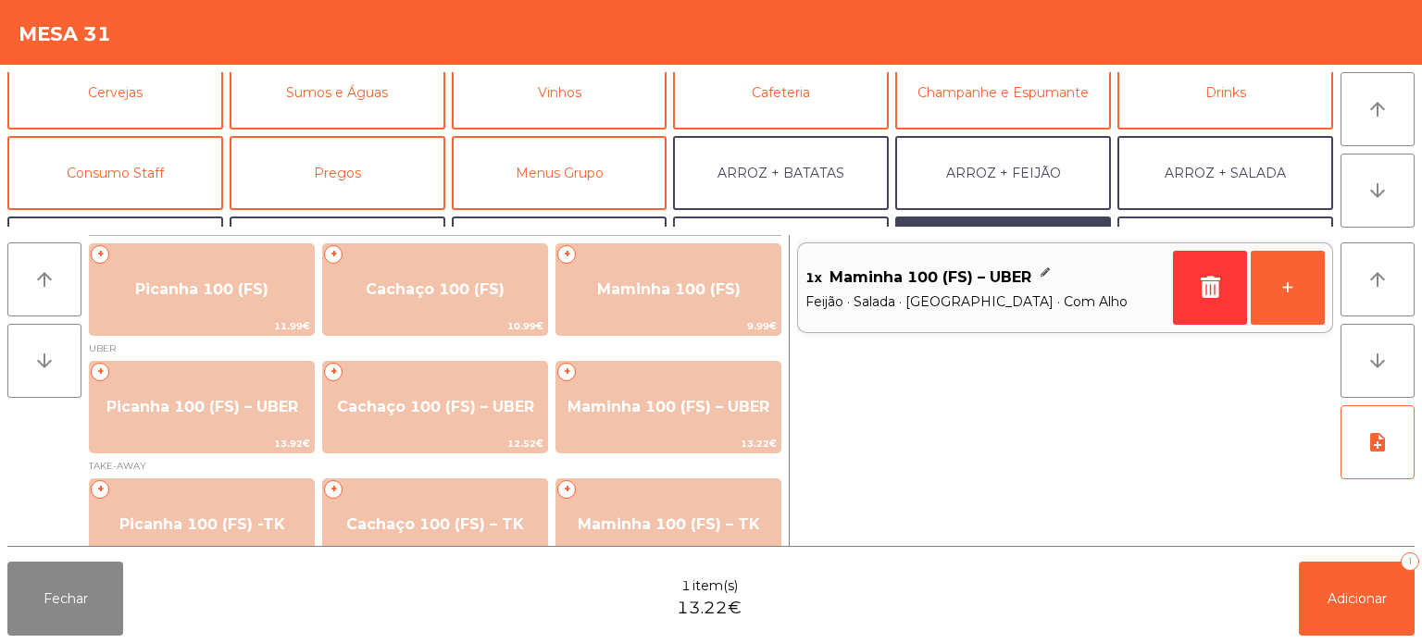
scroll to position [100, 0]
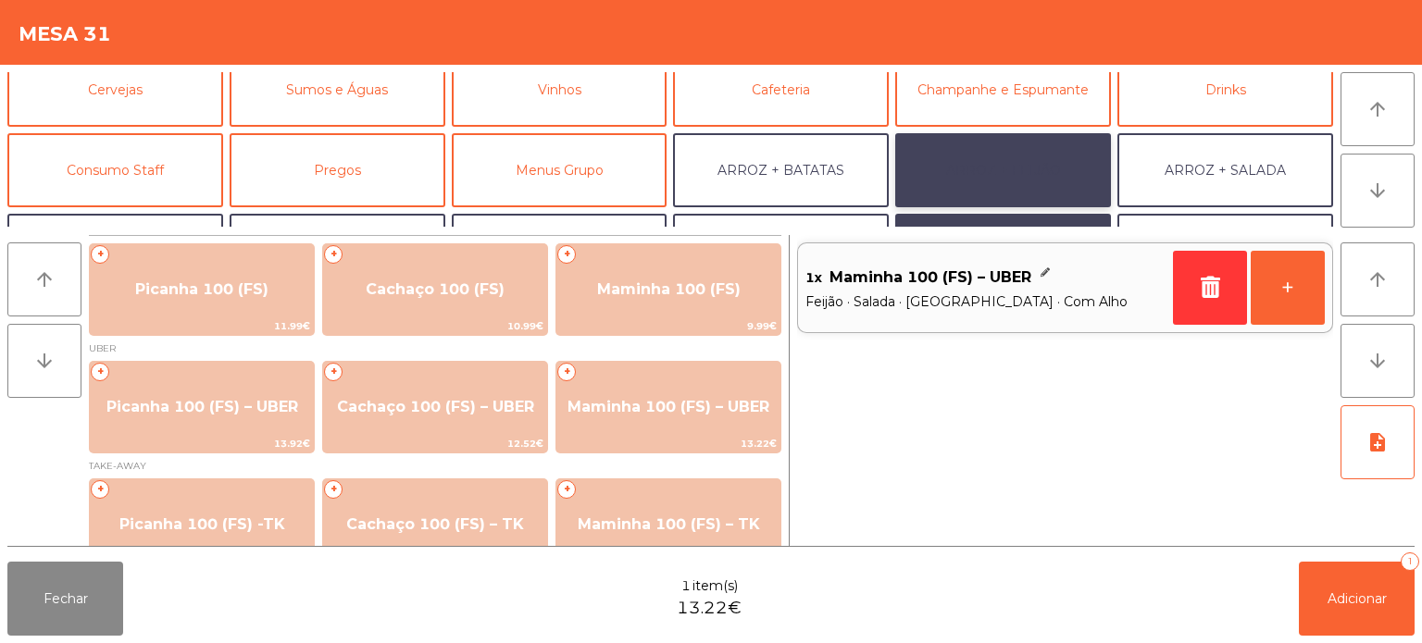
click at [997, 181] on button "ARROZ + FEIJÃO" at bounding box center [1003, 170] width 216 height 74
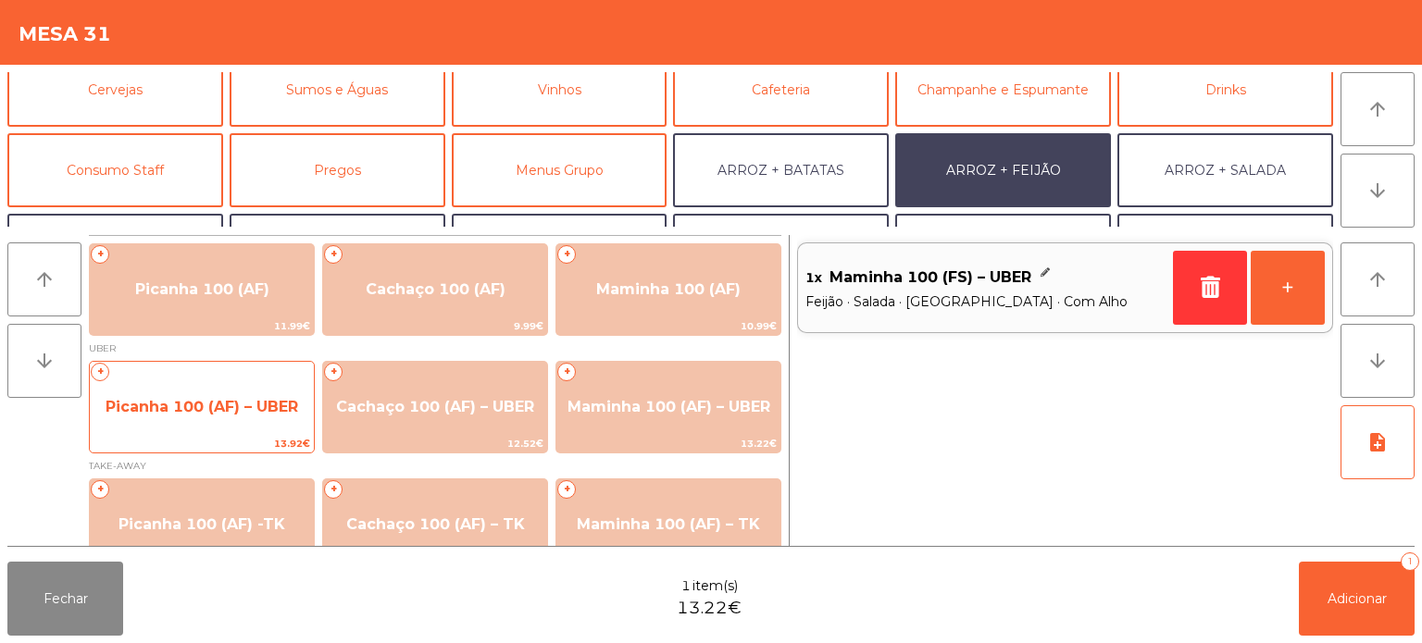
click at [216, 437] on span "13.92€" at bounding box center [202, 444] width 224 height 18
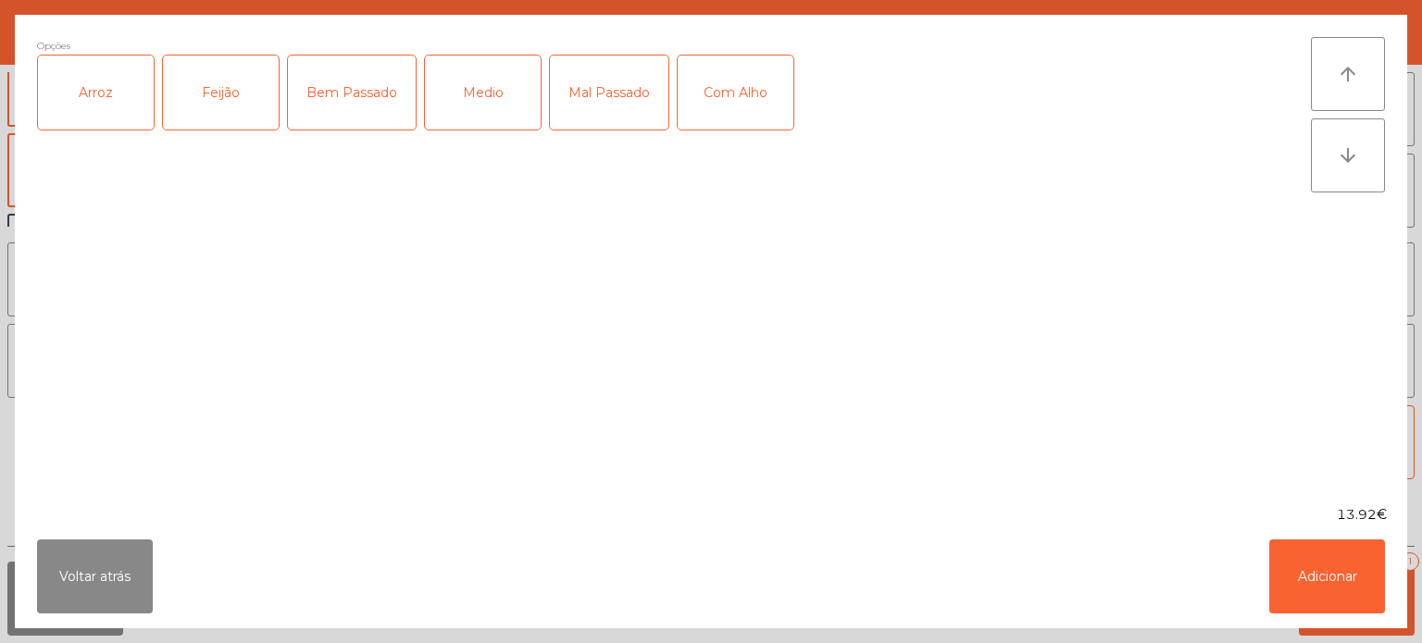
click at [118, 98] on div "Arroz" at bounding box center [96, 93] width 116 height 74
click at [217, 81] on div "Feijão" at bounding box center [221, 93] width 116 height 74
click at [500, 103] on div "Medio" at bounding box center [483, 93] width 116 height 74
click at [734, 98] on div "Com Alho" at bounding box center [736, 93] width 116 height 74
click at [1340, 589] on button "Adicionar" at bounding box center [1327, 577] width 116 height 74
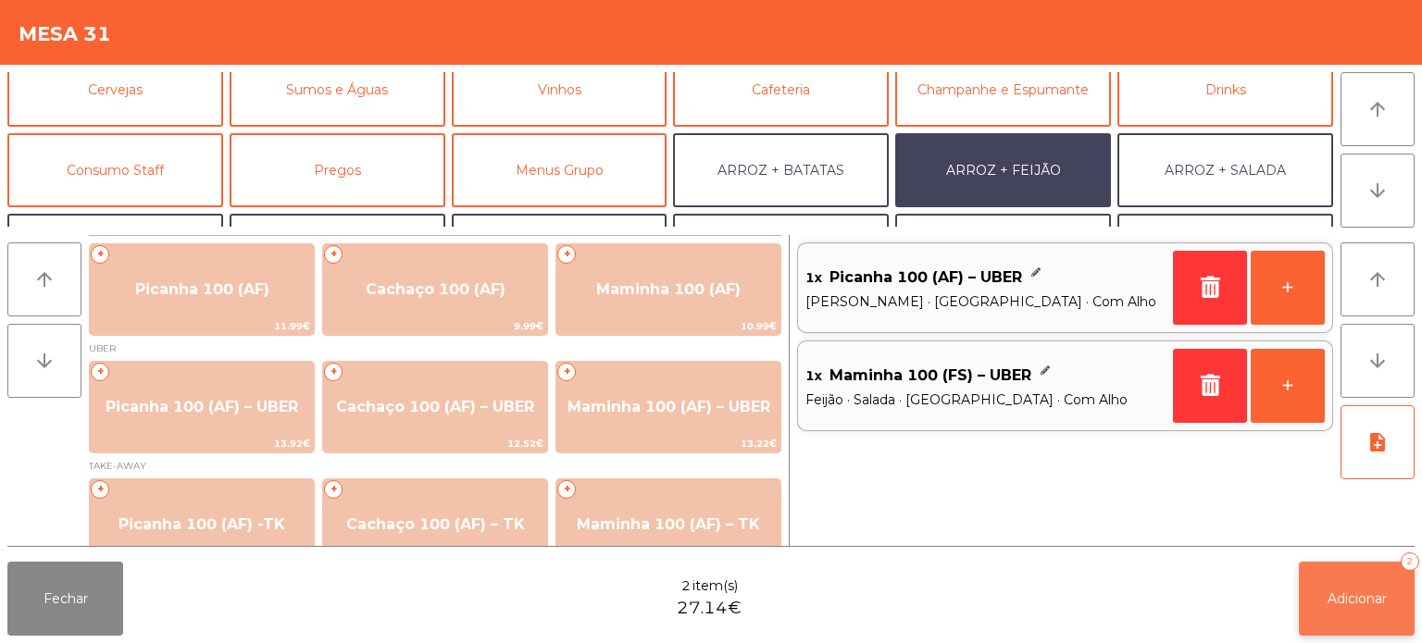
click at [1370, 629] on button "Adicionar 2" at bounding box center [1357, 599] width 116 height 74
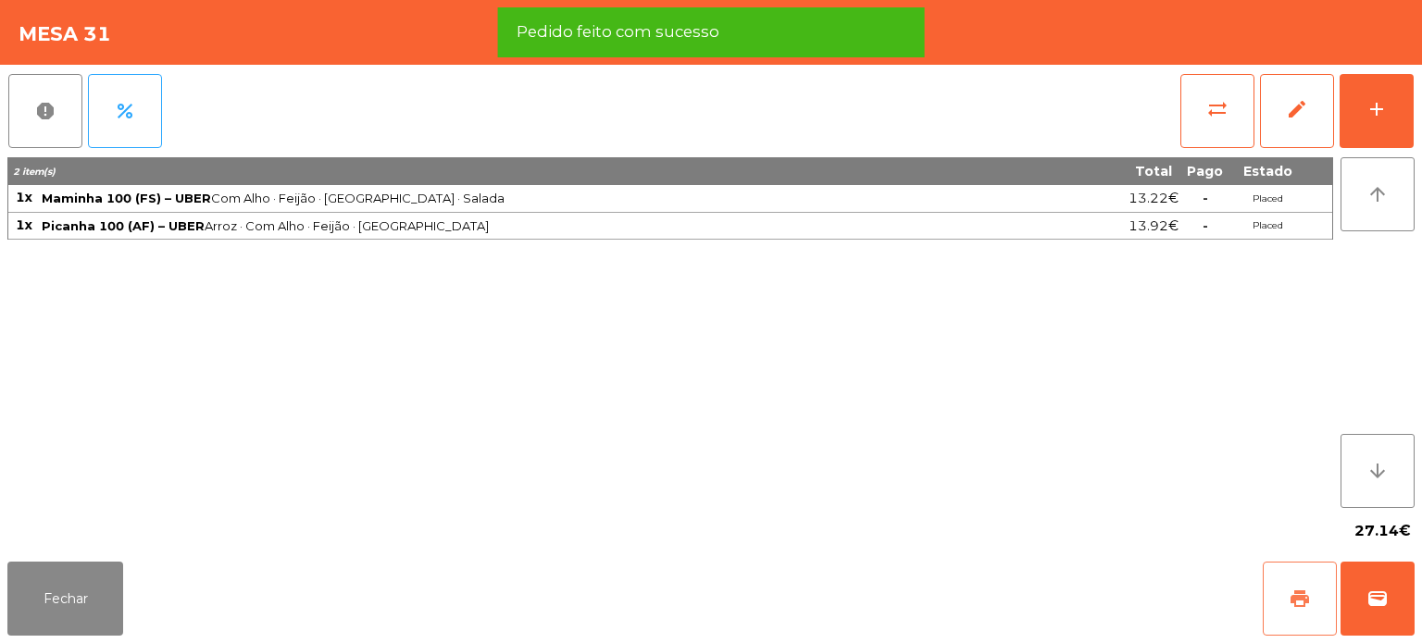
click at [1272, 604] on button "print" at bounding box center [1299, 599] width 74 height 74
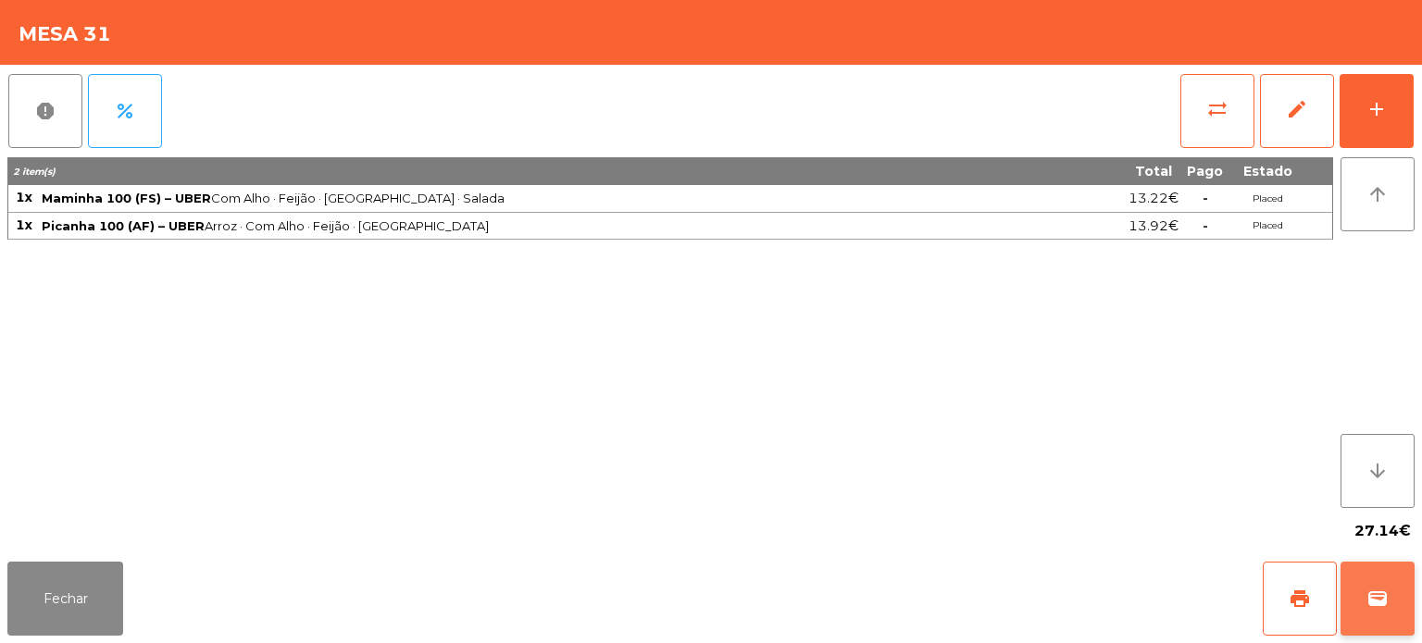
click at [1396, 585] on button "wallet" at bounding box center [1377, 599] width 74 height 74
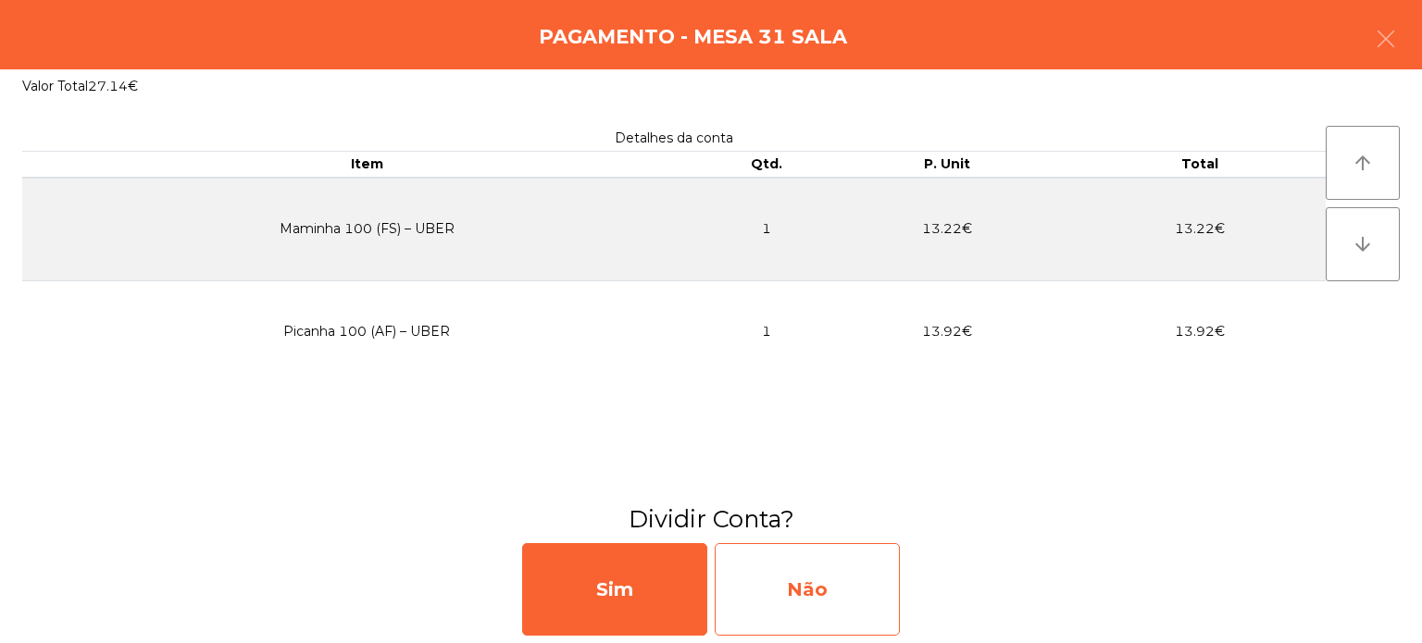
click at [852, 594] on div "Não" at bounding box center [807, 589] width 185 height 93
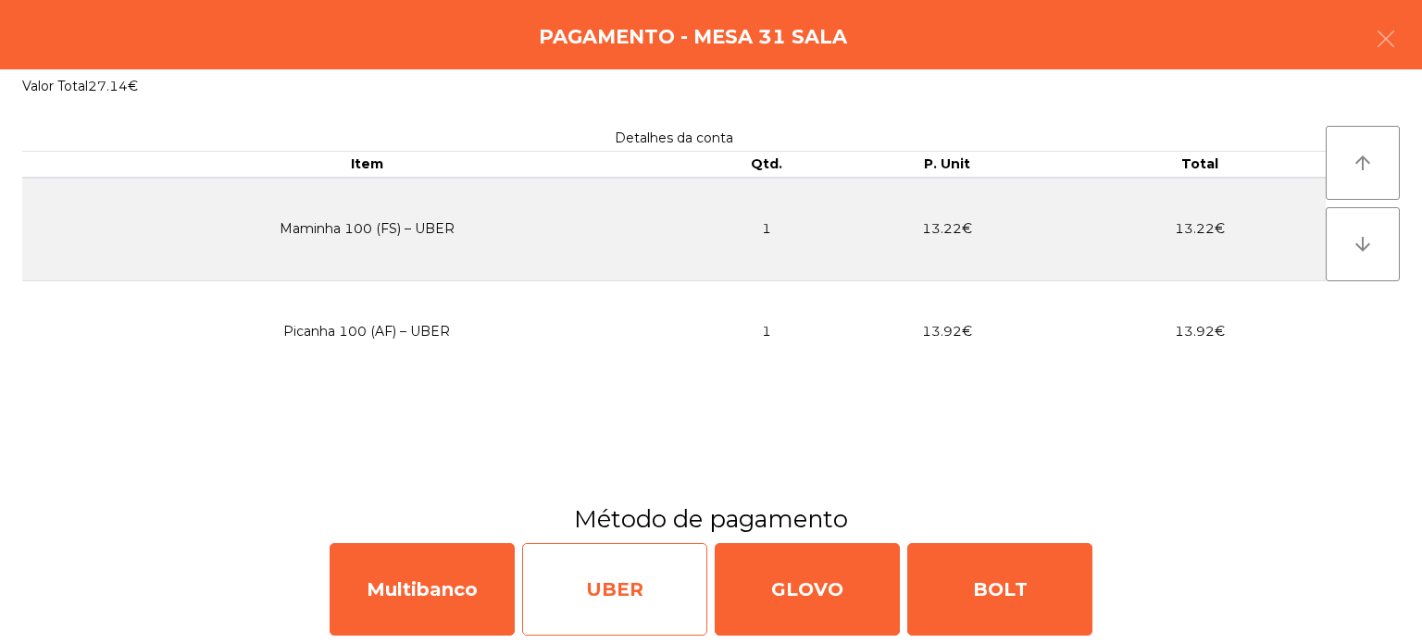
click at [613, 591] on div "UBER" at bounding box center [614, 589] width 185 height 93
select select "**"
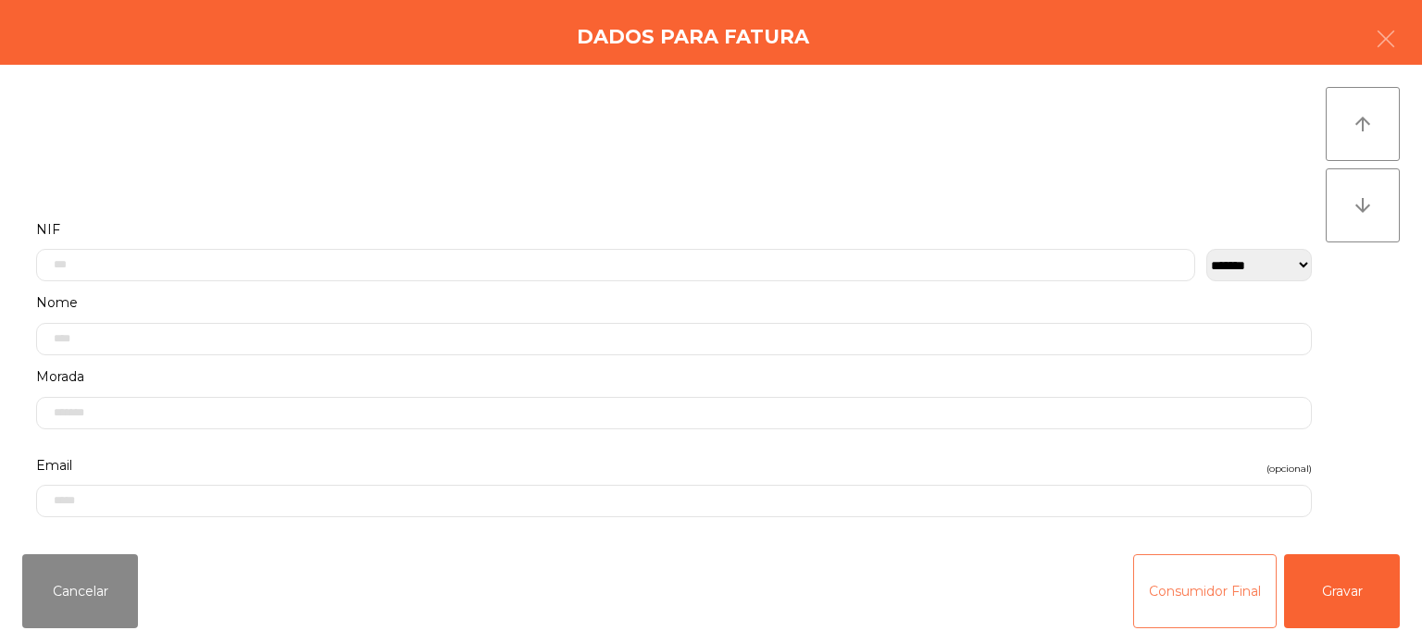
click at [1191, 602] on button "Consumidor Final" at bounding box center [1204, 591] width 143 height 74
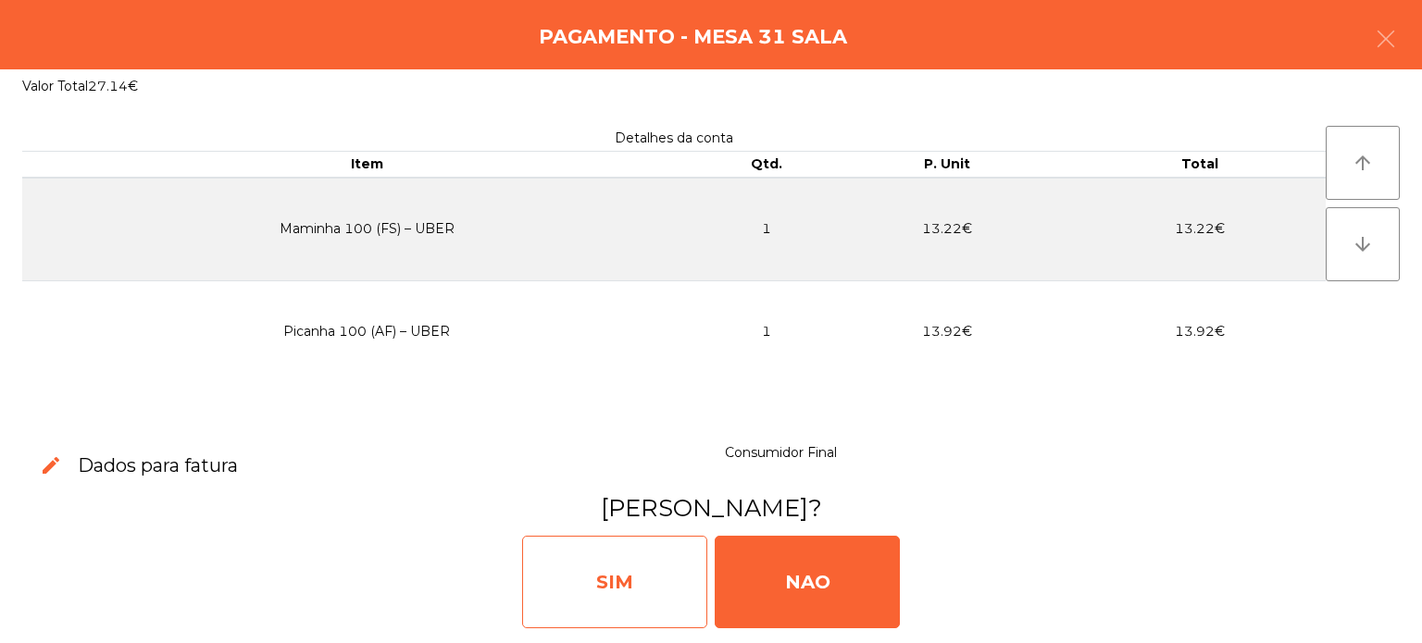
click at [639, 574] on div "SIM" at bounding box center [614, 582] width 185 height 93
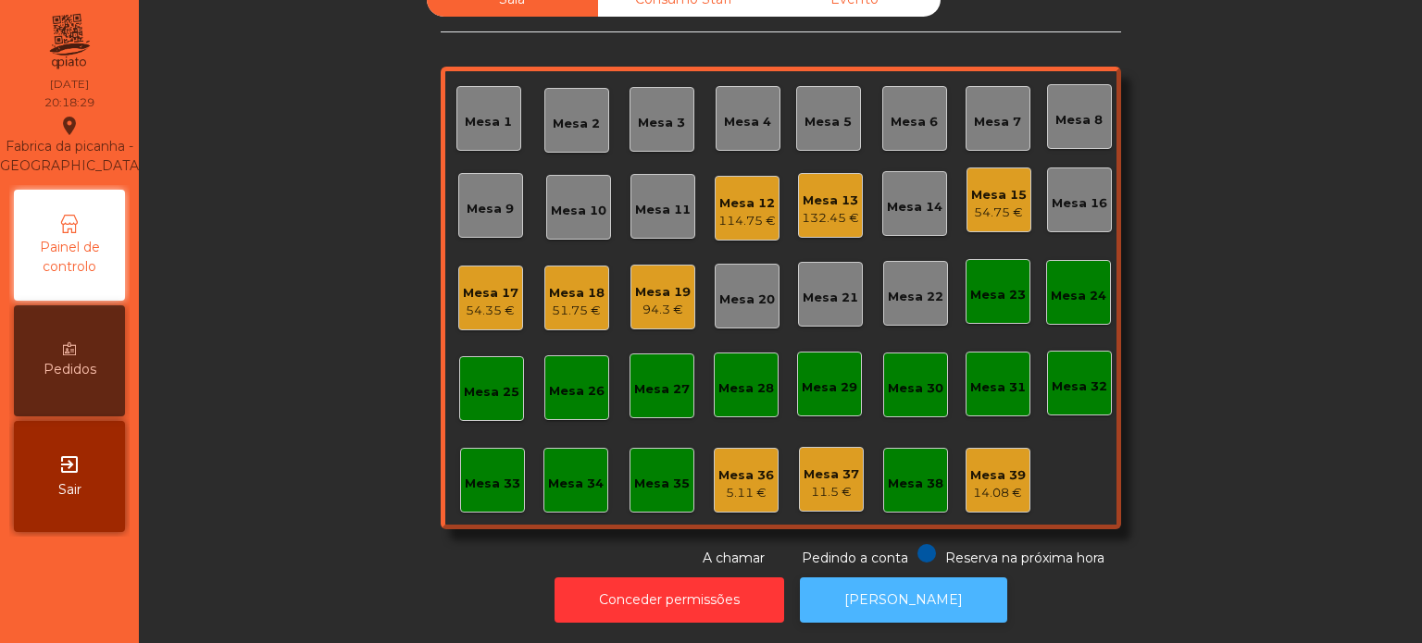
click at [923, 578] on button "[PERSON_NAME]" at bounding box center [903, 600] width 207 height 45
click at [577, 277] on div "Mesa 18 51.75 €" at bounding box center [577, 299] width 56 height 44
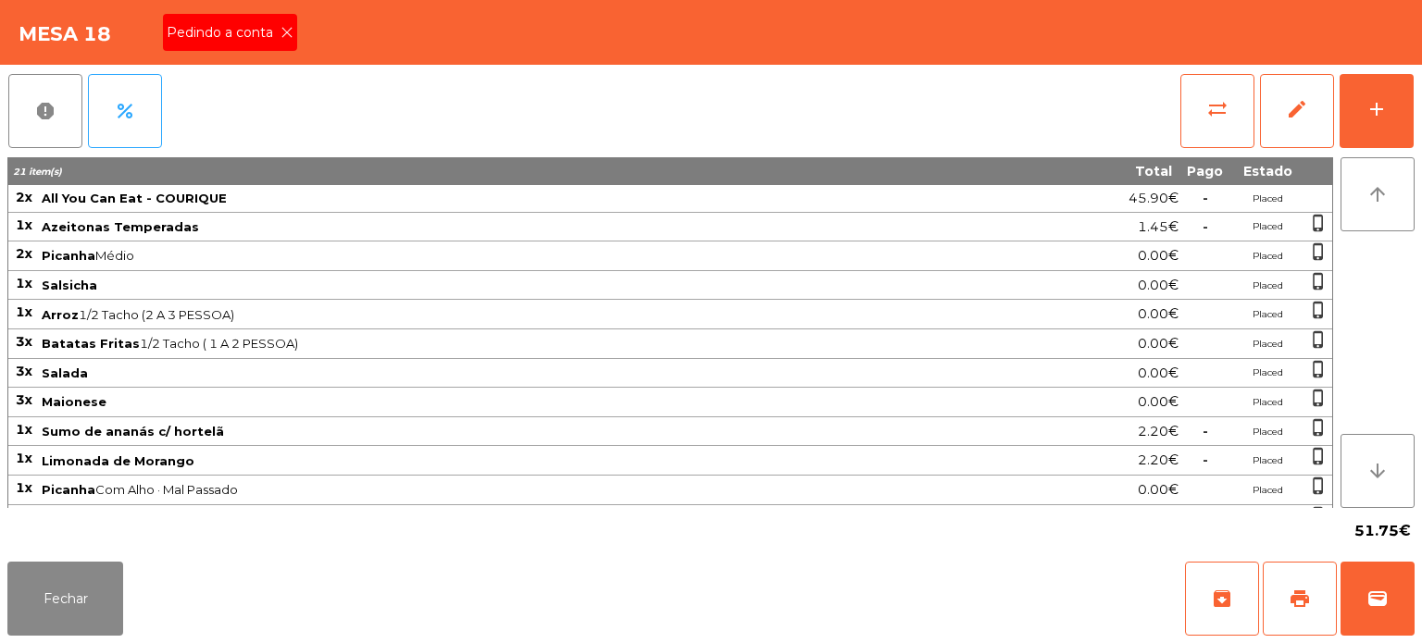
click at [270, 33] on span "Pedindo a conta" at bounding box center [224, 32] width 114 height 19
click at [1301, 600] on span "print" at bounding box center [1299, 599] width 22 height 22
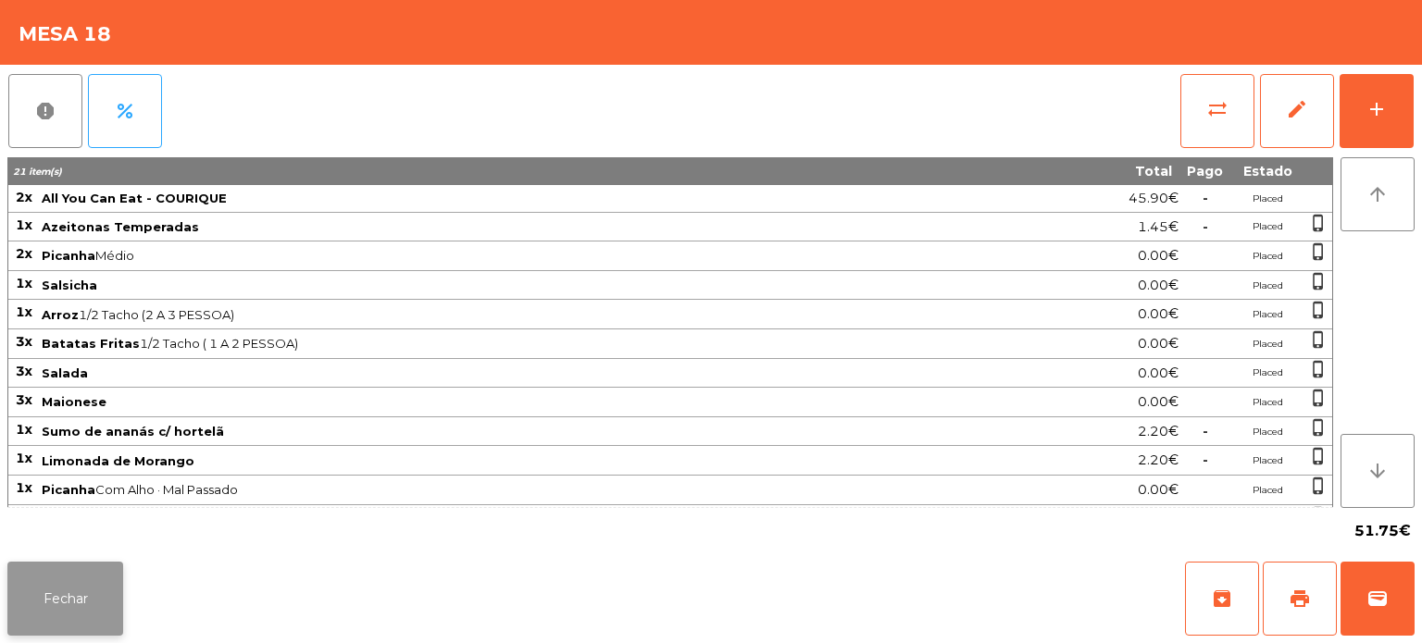
click at [83, 589] on button "Fechar" at bounding box center [65, 599] width 116 height 74
click at [1401, 595] on button "wallet" at bounding box center [1377, 599] width 74 height 74
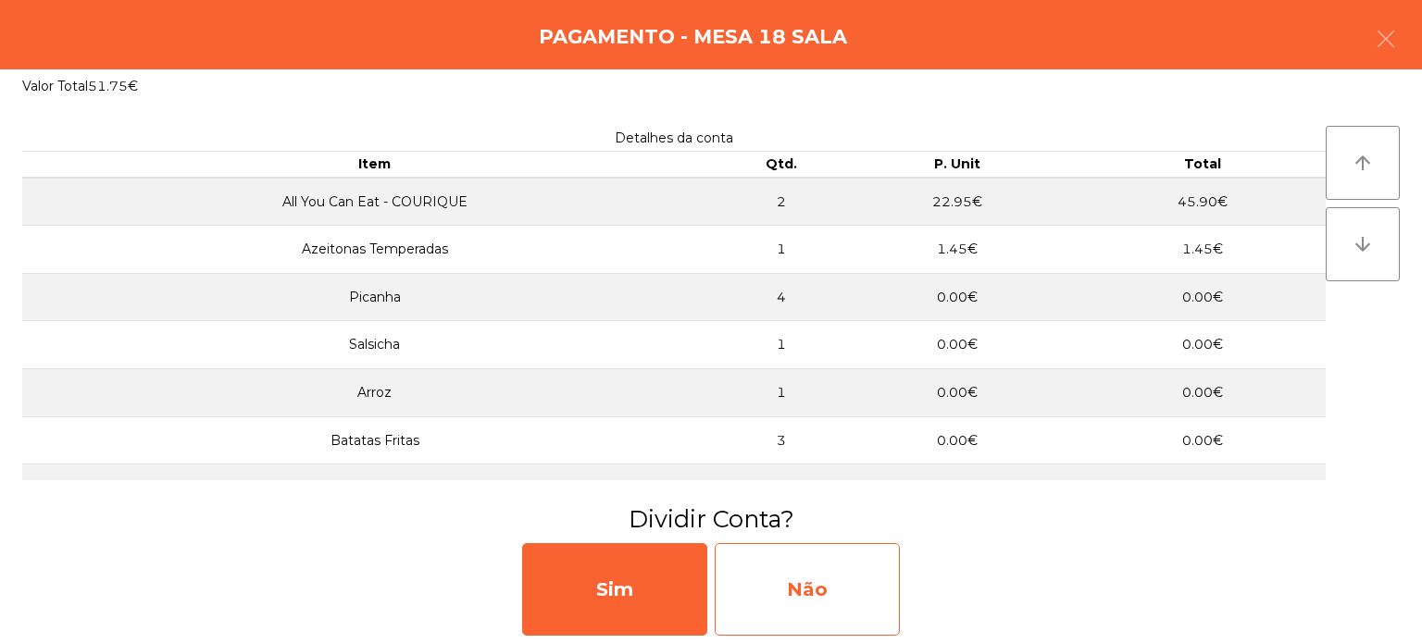
click at [840, 570] on div "Não" at bounding box center [807, 589] width 185 height 93
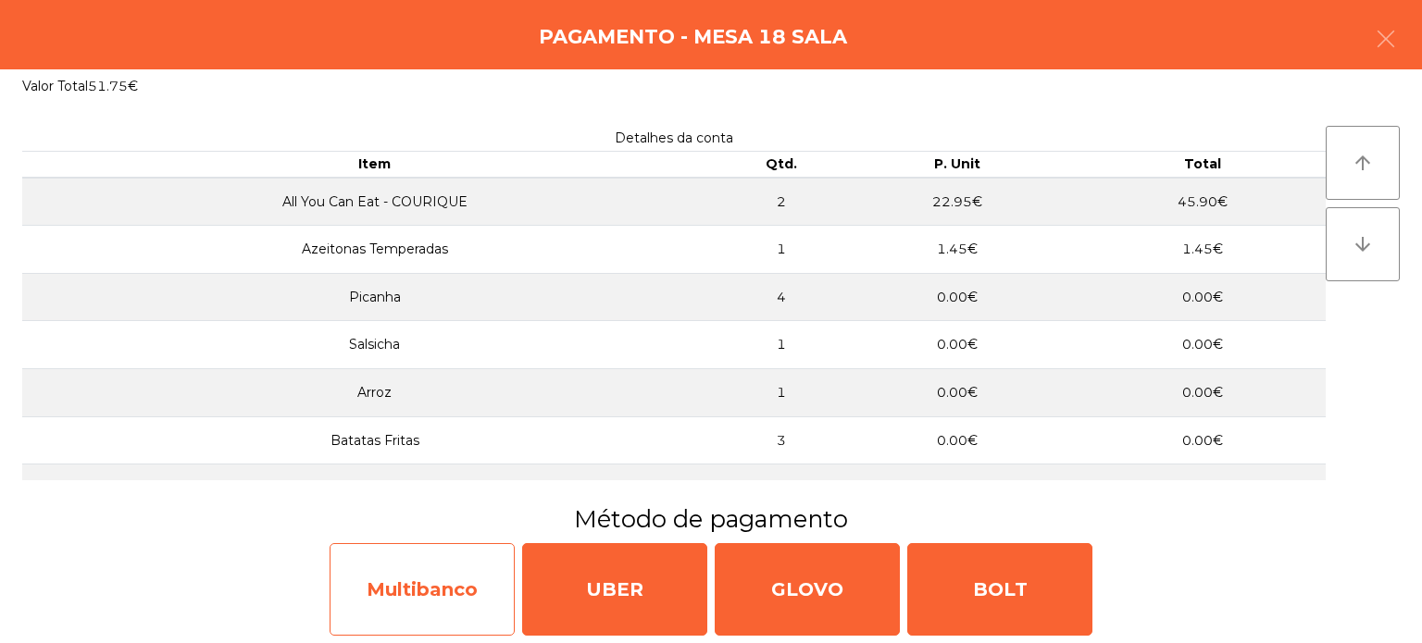
click at [442, 598] on div "Multibanco" at bounding box center [422, 589] width 185 height 93
select select "**"
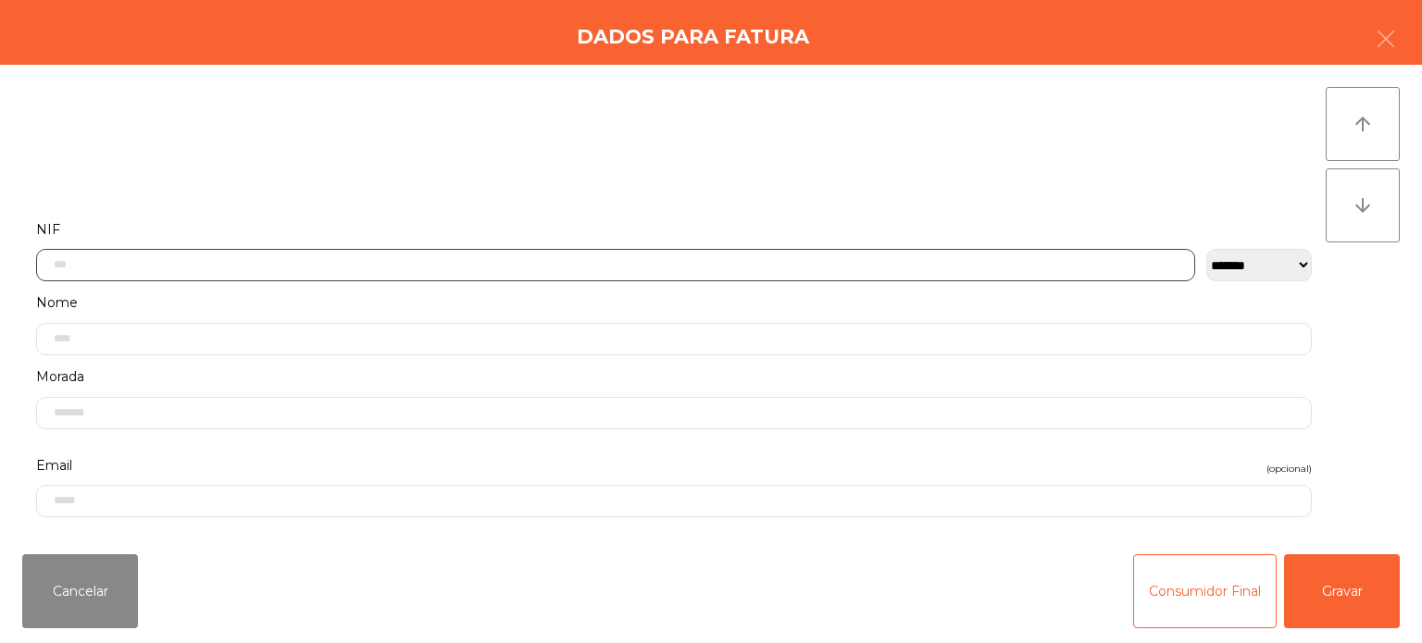
click at [224, 259] on input "text" at bounding box center [615, 265] width 1159 height 32
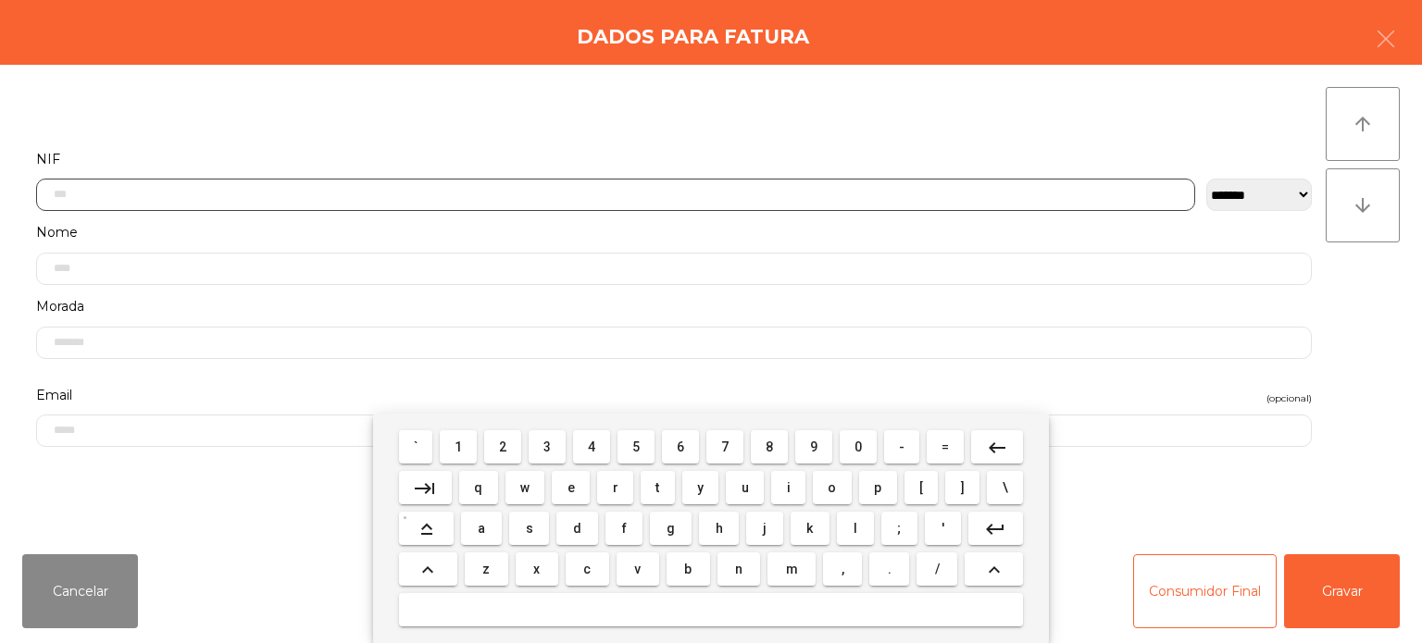
scroll to position [129, 0]
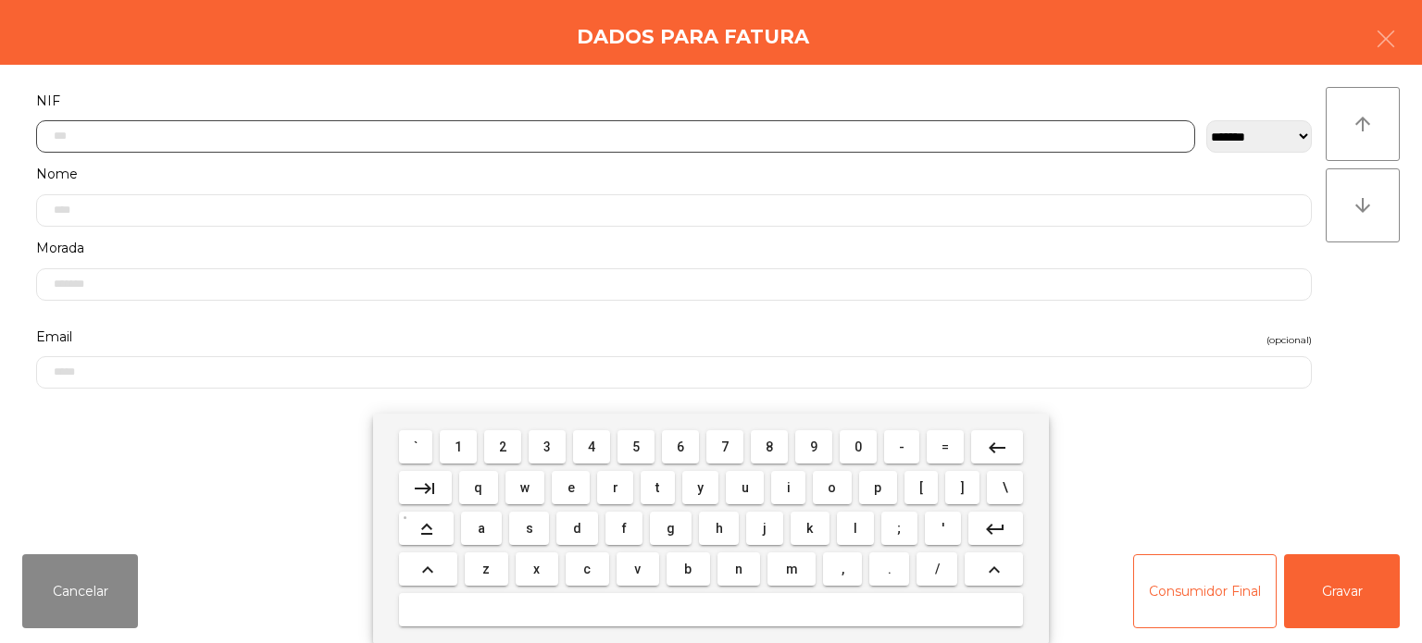
click at [504, 447] on span "2" at bounding box center [502, 447] width 7 height 15
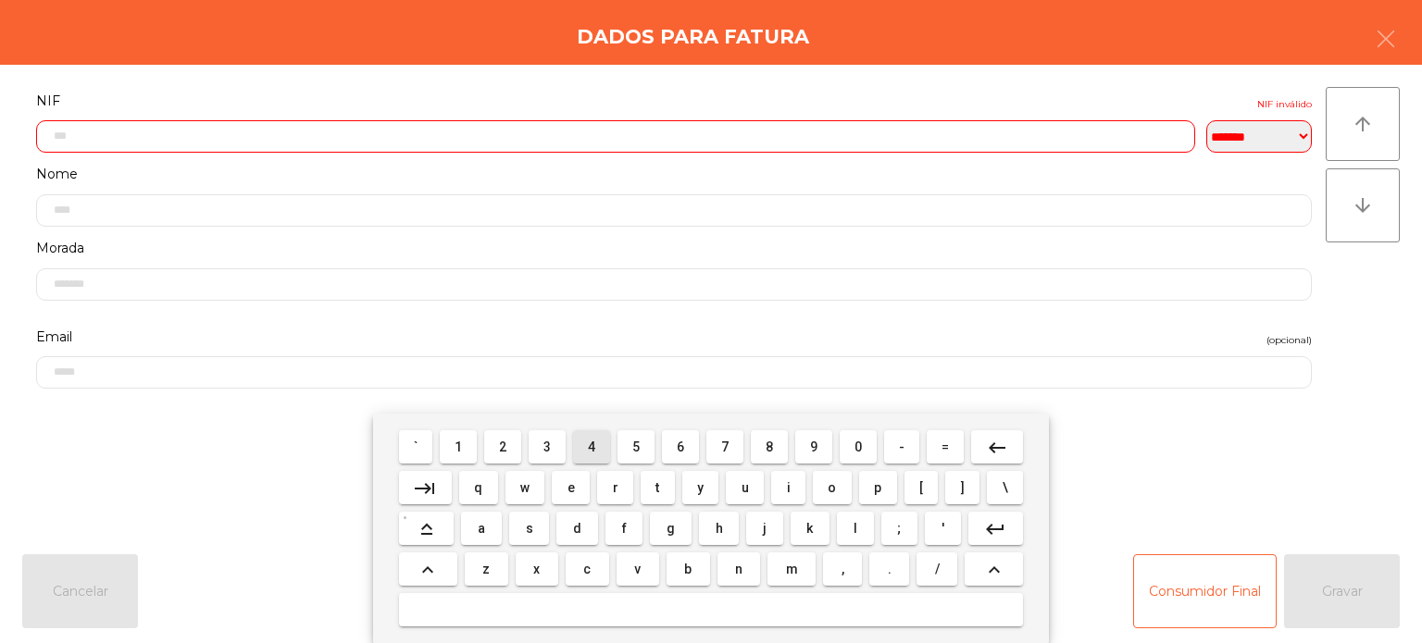
click at [592, 447] on span "4" at bounding box center [591, 447] width 7 height 15
click at [814, 453] on span "9" at bounding box center [813, 447] width 7 height 15
click at [857, 445] on span "0" at bounding box center [857, 447] width 7 height 15
click at [640, 442] on span "5" at bounding box center [635, 447] width 7 height 15
click at [858, 448] on span "0" at bounding box center [857, 447] width 7 height 15
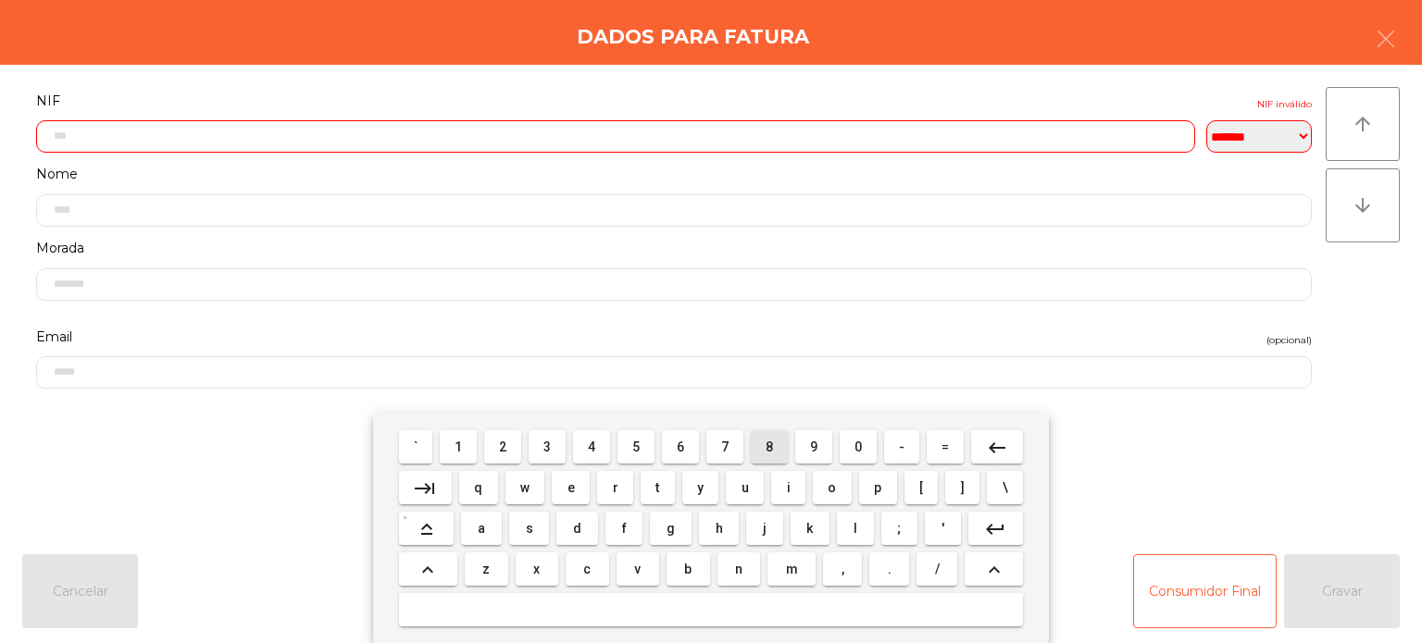
click at [773, 444] on span "8" at bounding box center [768, 447] width 7 height 15
click at [639, 450] on span "5" at bounding box center [635, 447] width 7 height 15
click at [591, 451] on span "4" at bounding box center [591, 447] width 7 height 15
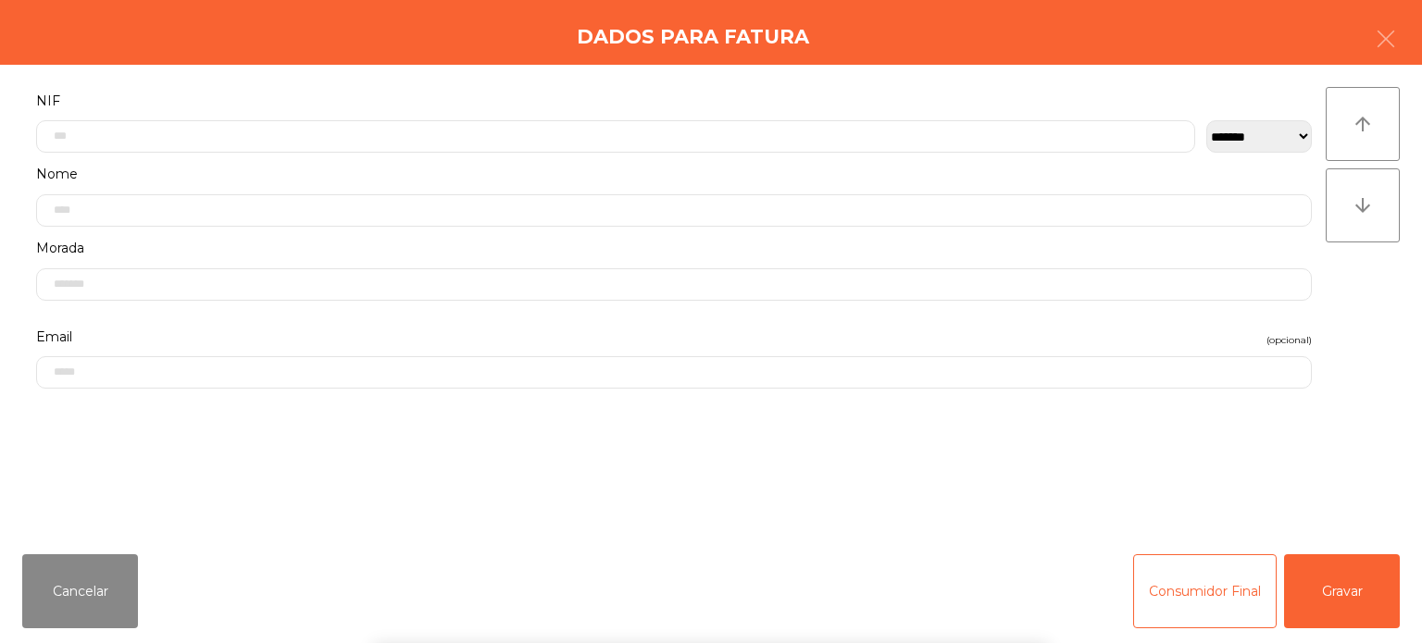
click at [429, 51] on div "Dados para Fatura" at bounding box center [711, 32] width 1422 height 65
click at [1364, 571] on button "Gravar" at bounding box center [1342, 591] width 116 height 74
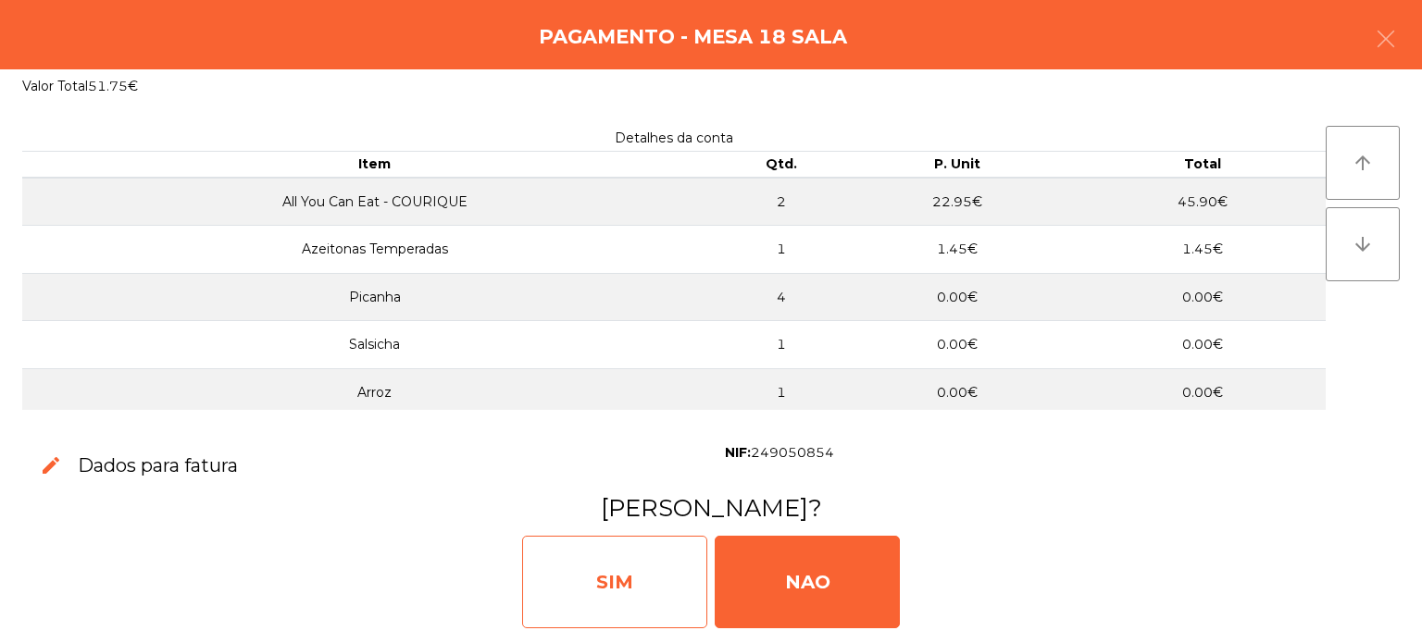
click at [640, 563] on div "SIM" at bounding box center [614, 582] width 185 height 93
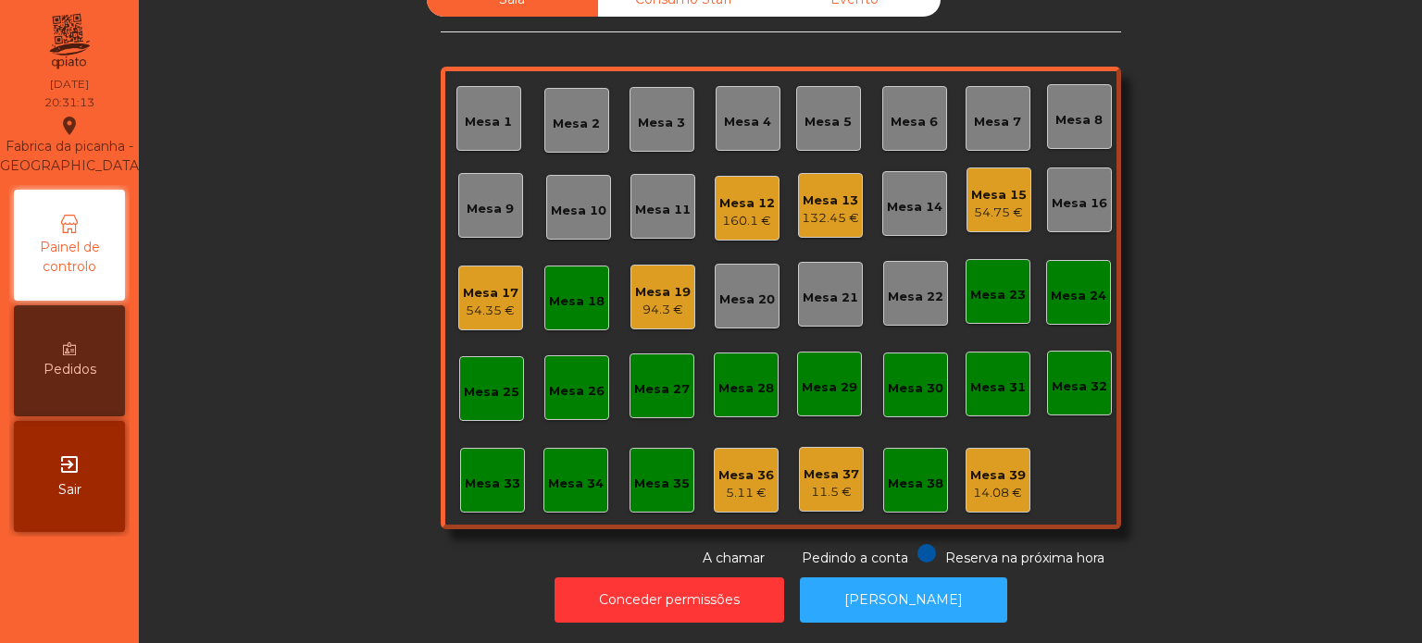
click at [571, 285] on div "Mesa 18" at bounding box center [577, 298] width 56 height 26
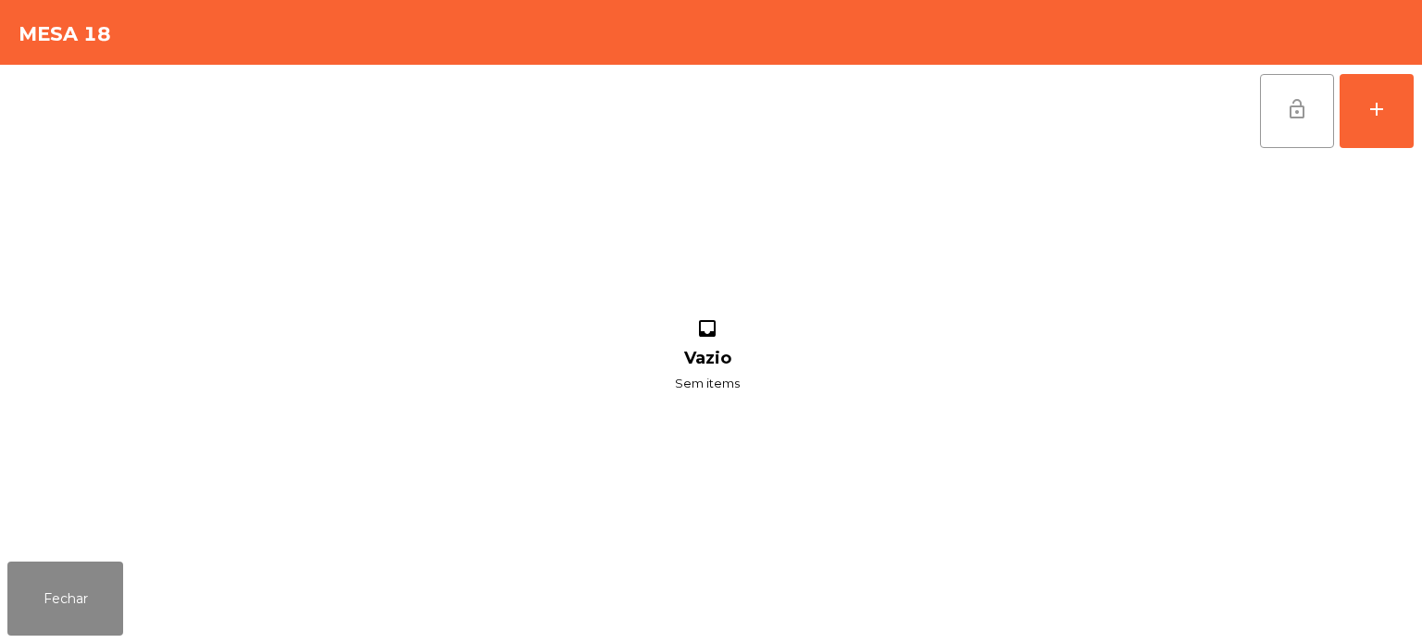
click at [1303, 126] on button "lock_open" at bounding box center [1297, 111] width 74 height 74
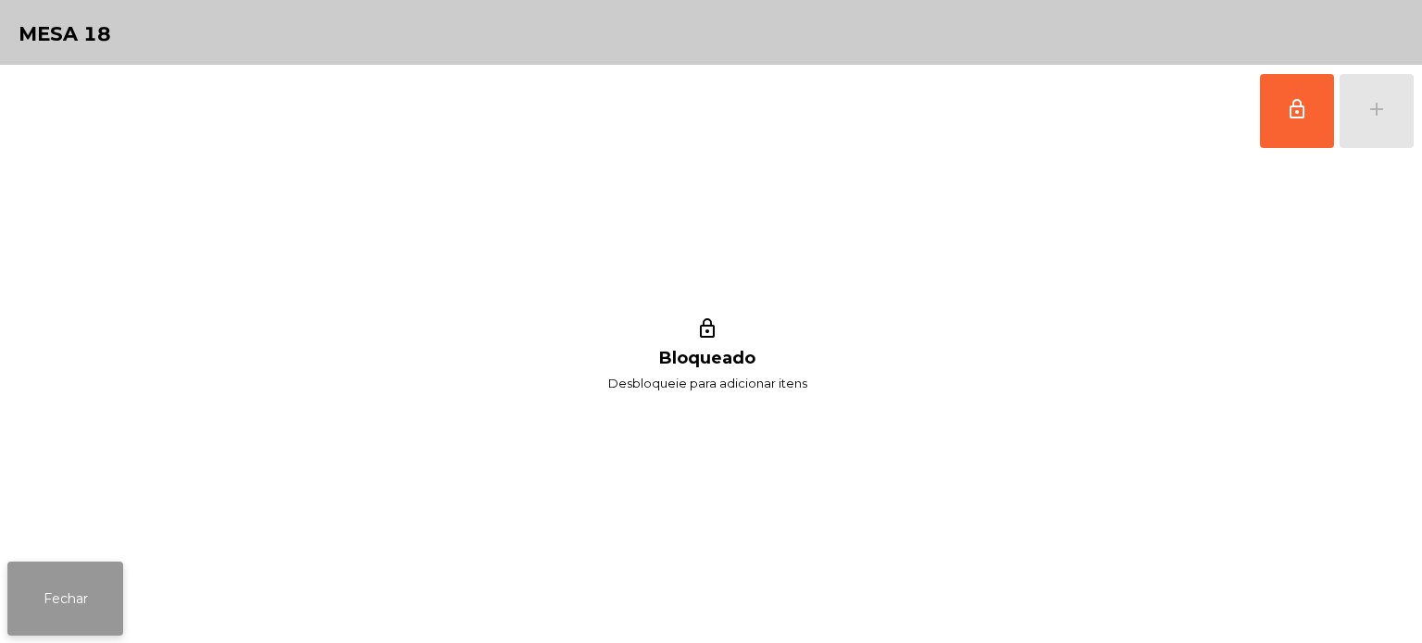
click at [75, 587] on button "Fechar" at bounding box center [65, 599] width 116 height 74
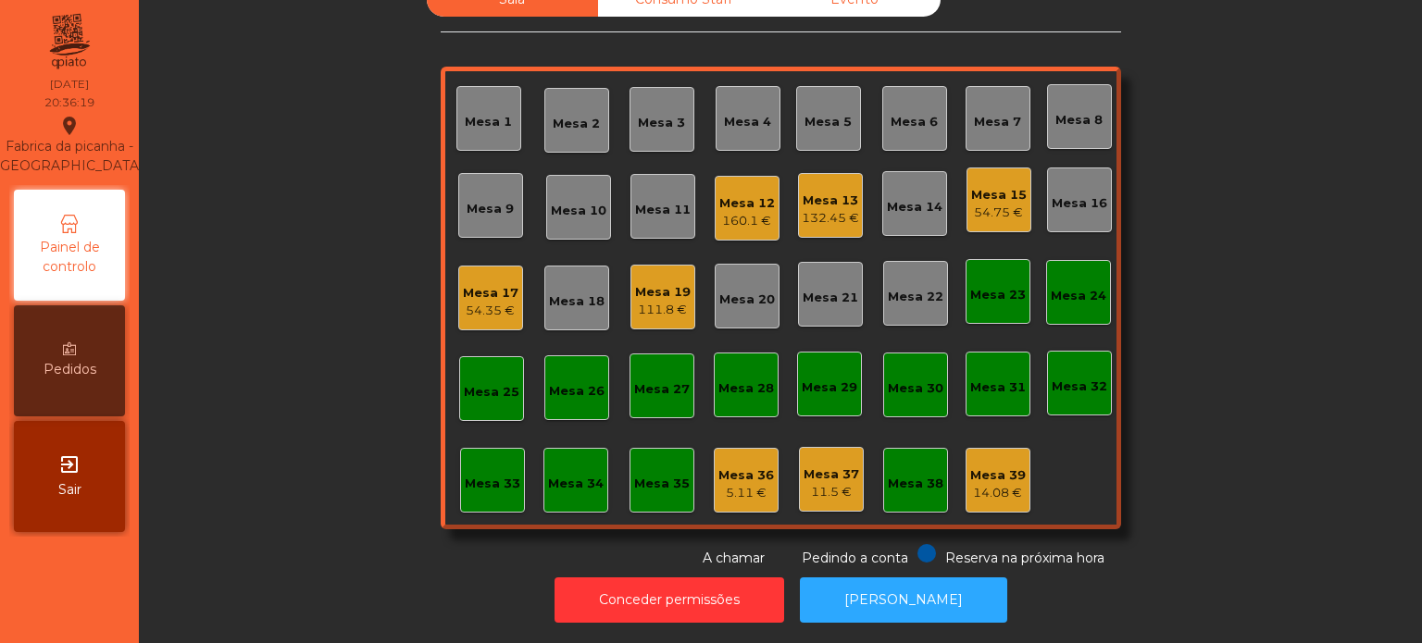
click at [651, 283] on div "Mesa 19" at bounding box center [663, 292] width 56 height 19
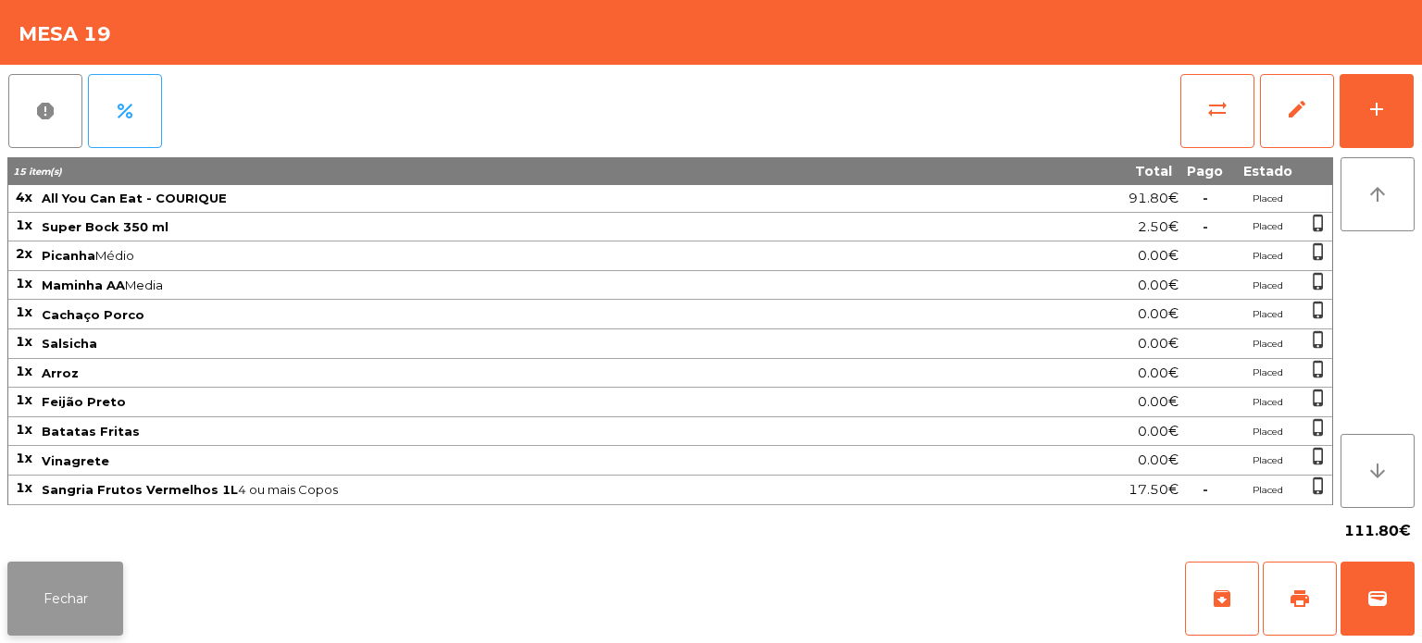
click at [106, 573] on button "Fechar" at bounding box center [65, 599] width 116 height 74
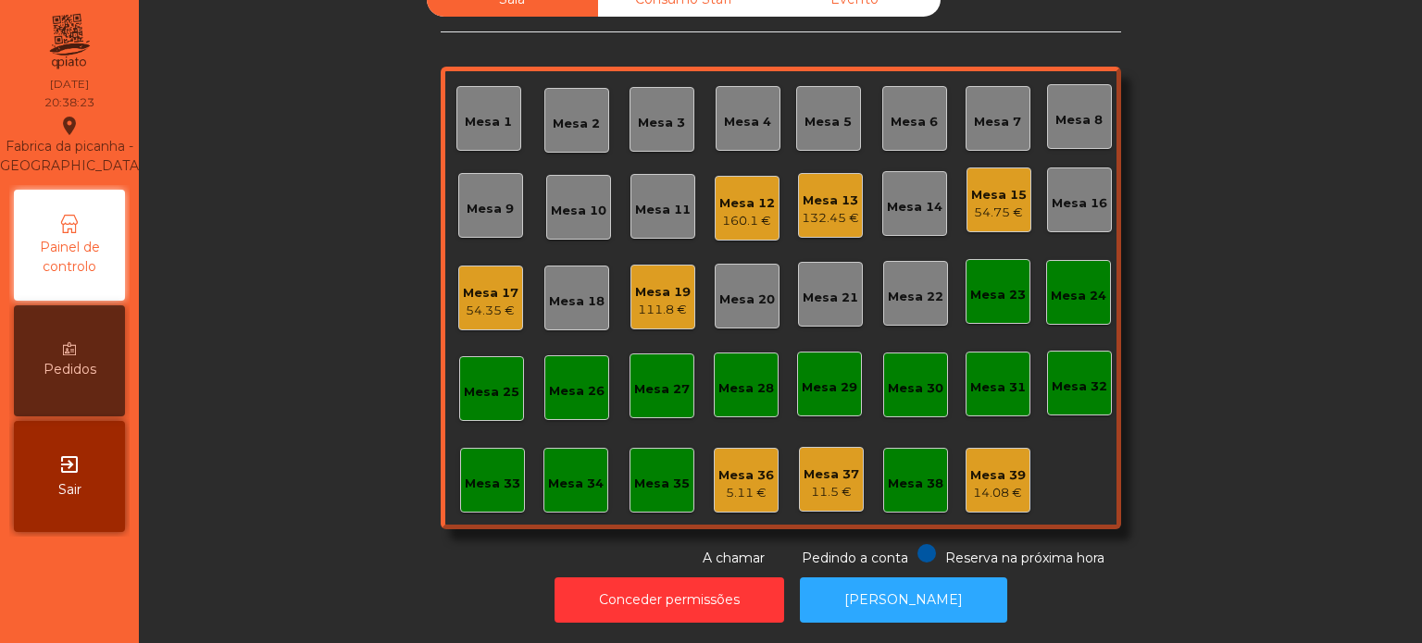
click at [578, 125] on div "Mesa 2" at bounding box center [576, 120] width 65 height 65
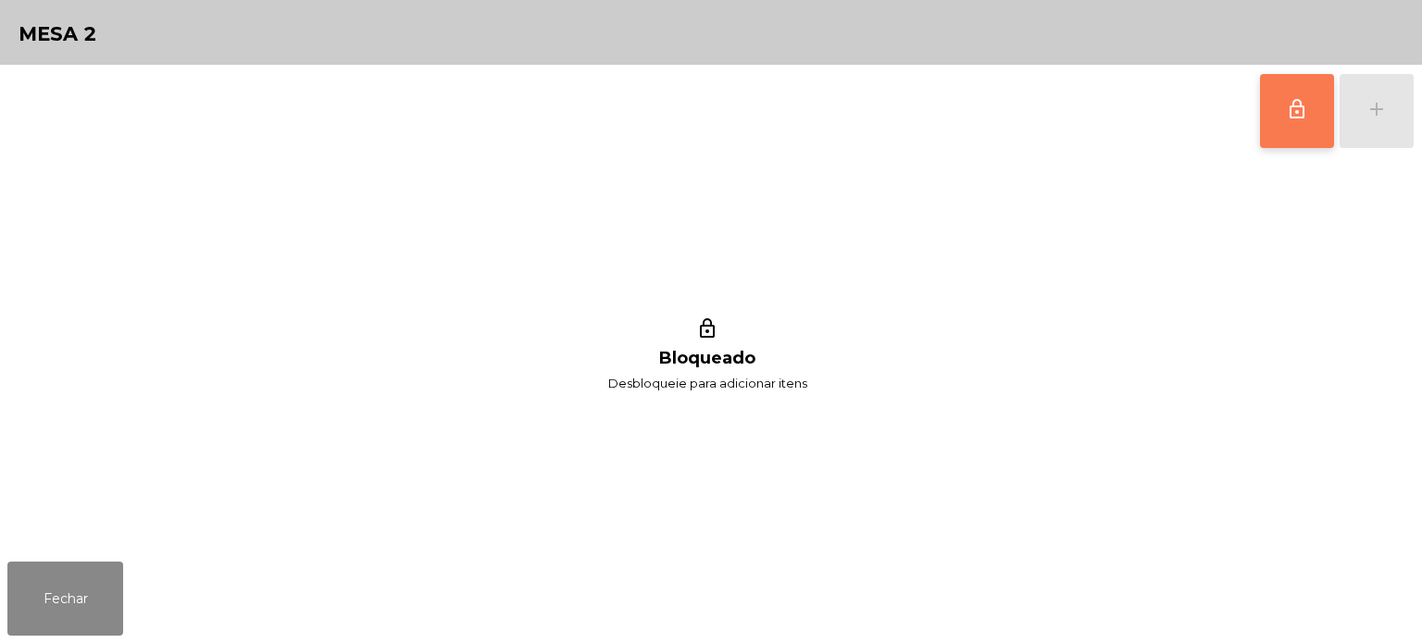
click at [1277, 119] on button "lock_outline" at bounding box center [1297, 111] width 74 height 74
click at [1386, 138] on div "lock_outline add" at bounding box center [1336, 111] width 155 height 93
click at [1382, 141] on button "add" at bounding box center [1376, 111] width 74 height 74
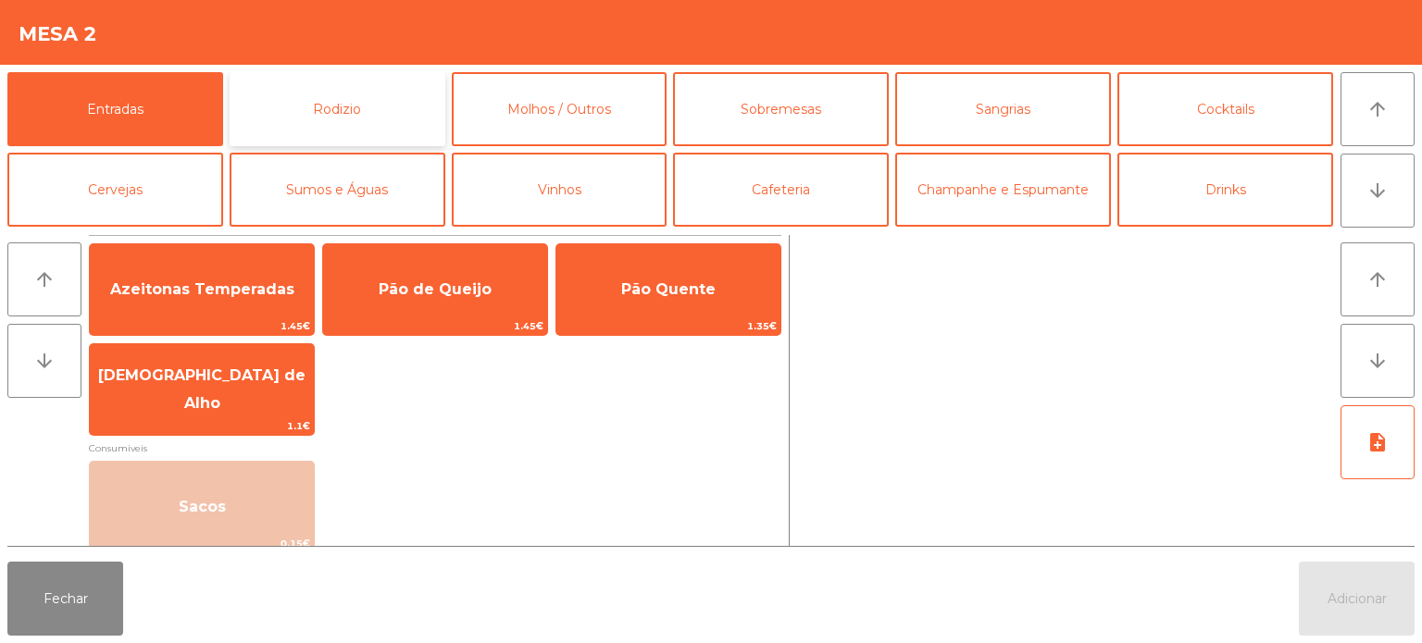
click at [296, 96] on button "Rodizio" at bounding box center [338, 109] width 216 height 74
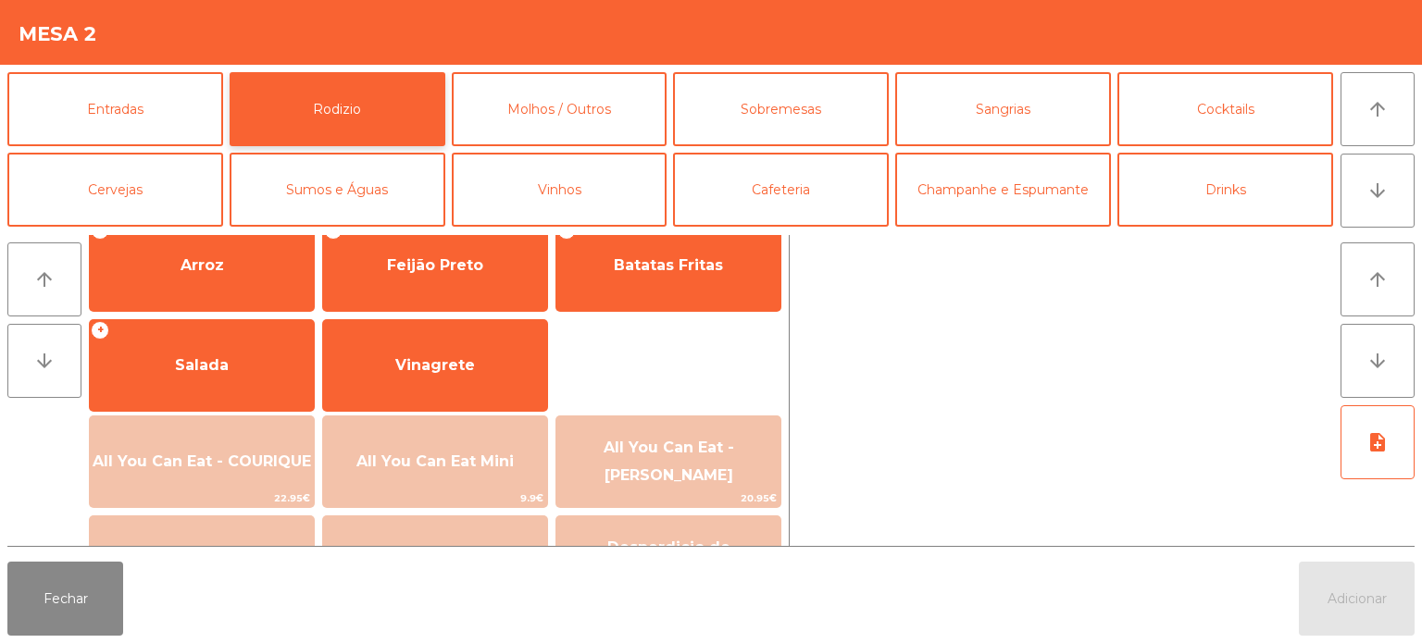
scroll to position [331, 0]
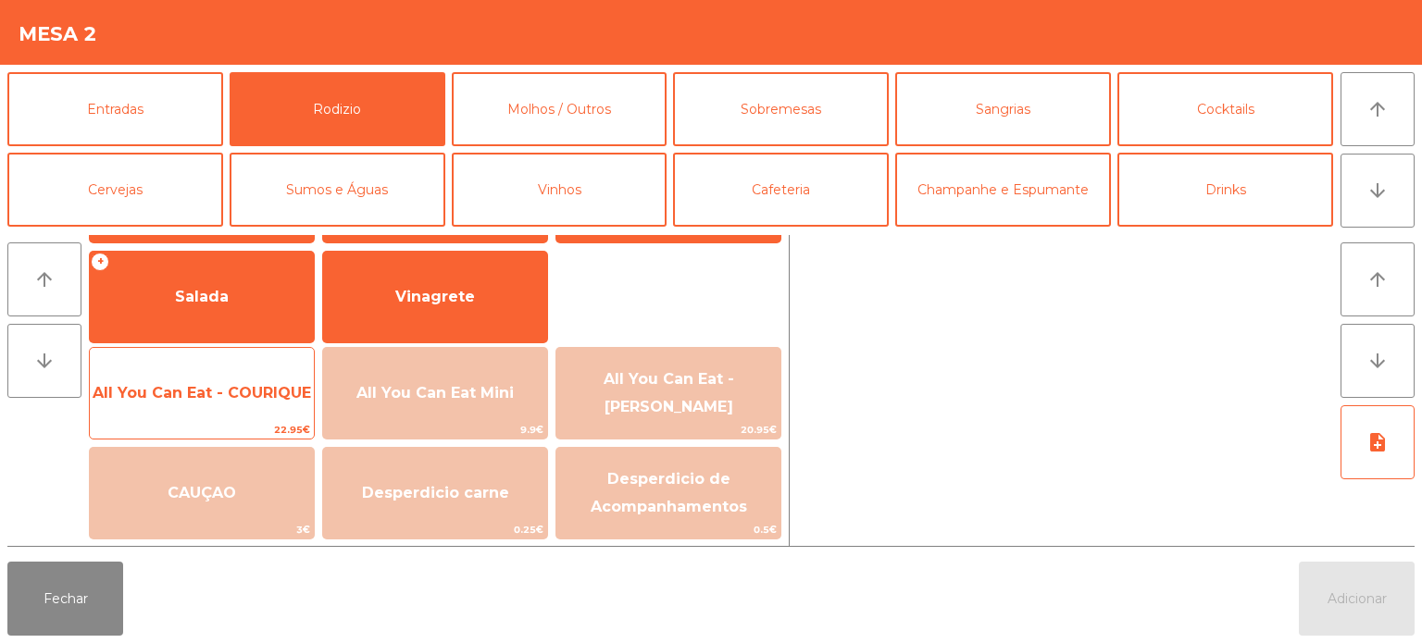
click at [211, 400] on span "All You Can Eat - COURIQUE" at bounding box center [202, 393] width 218 height 18
click at [190, 396] on span "All You Can Eat - COURIQUE" at bounding box center [202, 393] width 218 height 18
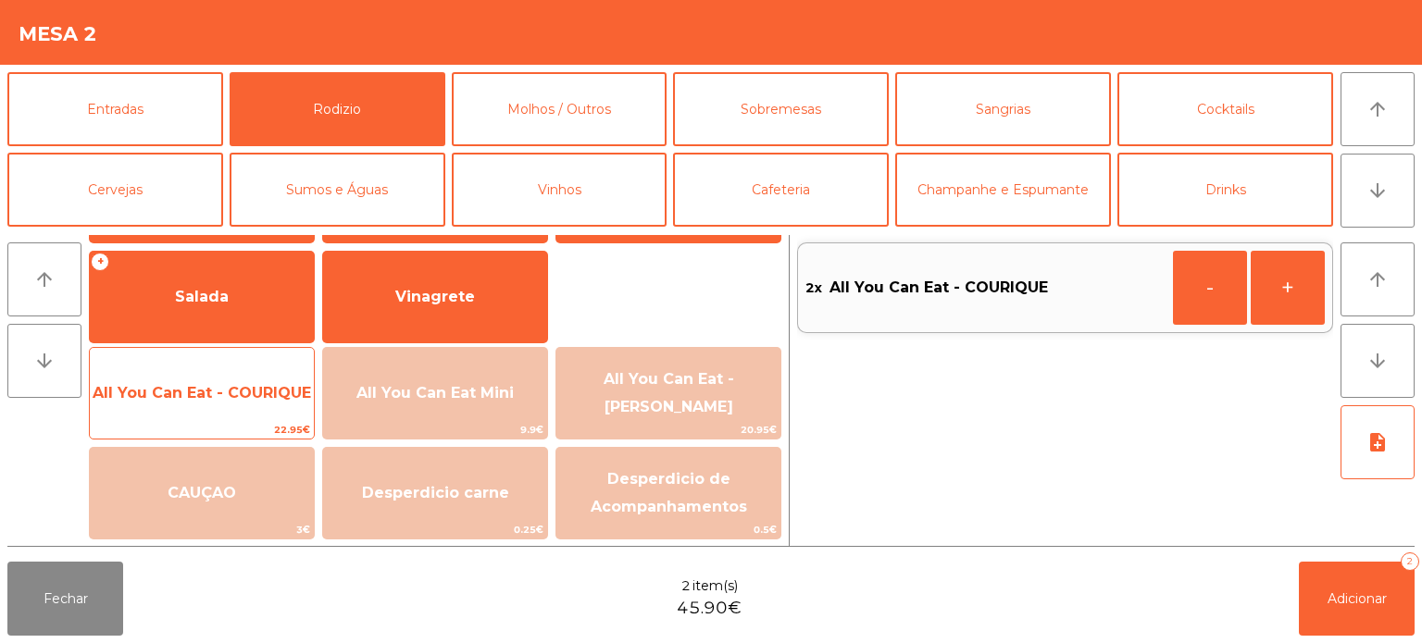
click at [181, 391] on span "All You Can Eat - COURIQUE" at bounding box center [202, 393] width 218 height 18
click at [159, 393] on span "All You Can Eat - COURIQUE" at bounding box center [202, 393] width 218 height 18
click at [145, 396] on span "All You Can Eat - COURIQUE" at bounding box center [202, 393] width 218 height 18
click at [150, 390] on span "All You Can Eat - COURIQUE" at bounding box center [202, 393] width 218 height 18
click at [144, 398] on span "All You Can Eat - COURIQUE" at bounding box center [202, 393] width 218 height 18
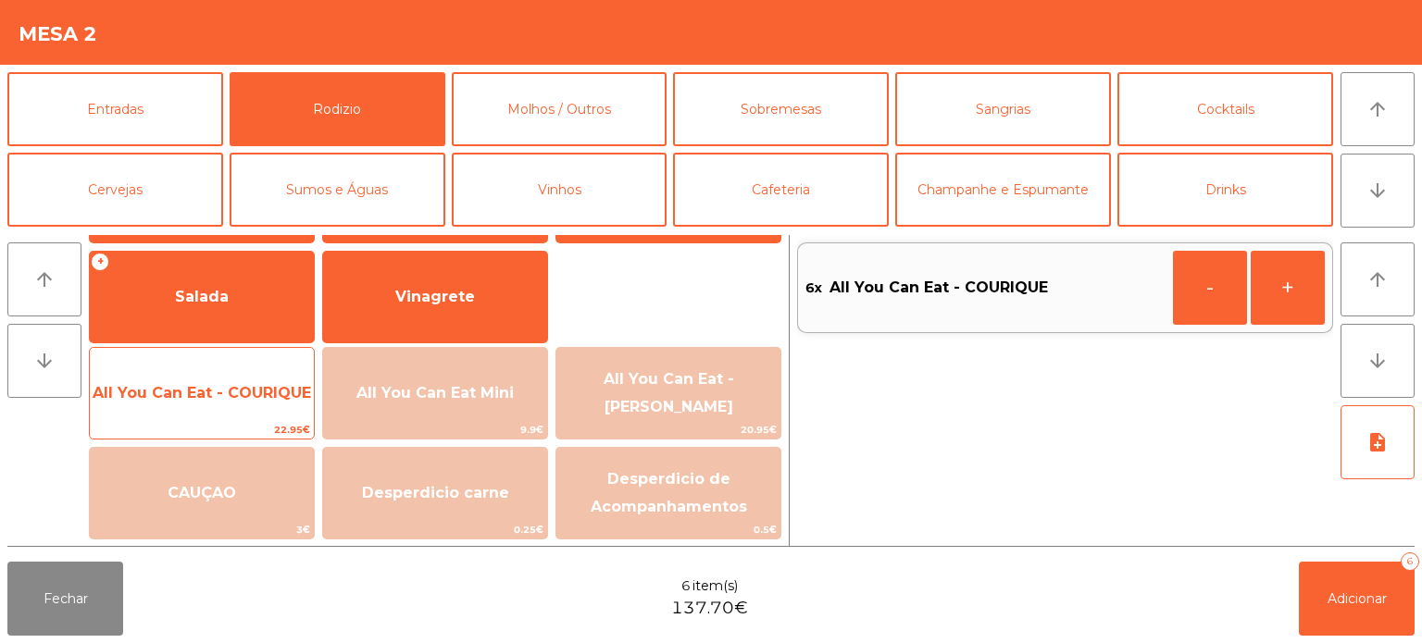
click at [146, 404] on span "All You Can Eat - COURIQUE" at bounding box center [202, 393] width 224 height 50
click at [210, 398] on span "All You Can Eat - COURIQUE" at bounding box center [202, 393] width 218 height 18
click at [259, 366] on div "All You Can Eat - COURIQUE 22.95€" at bounding box center [202, 393] width 226 height 93
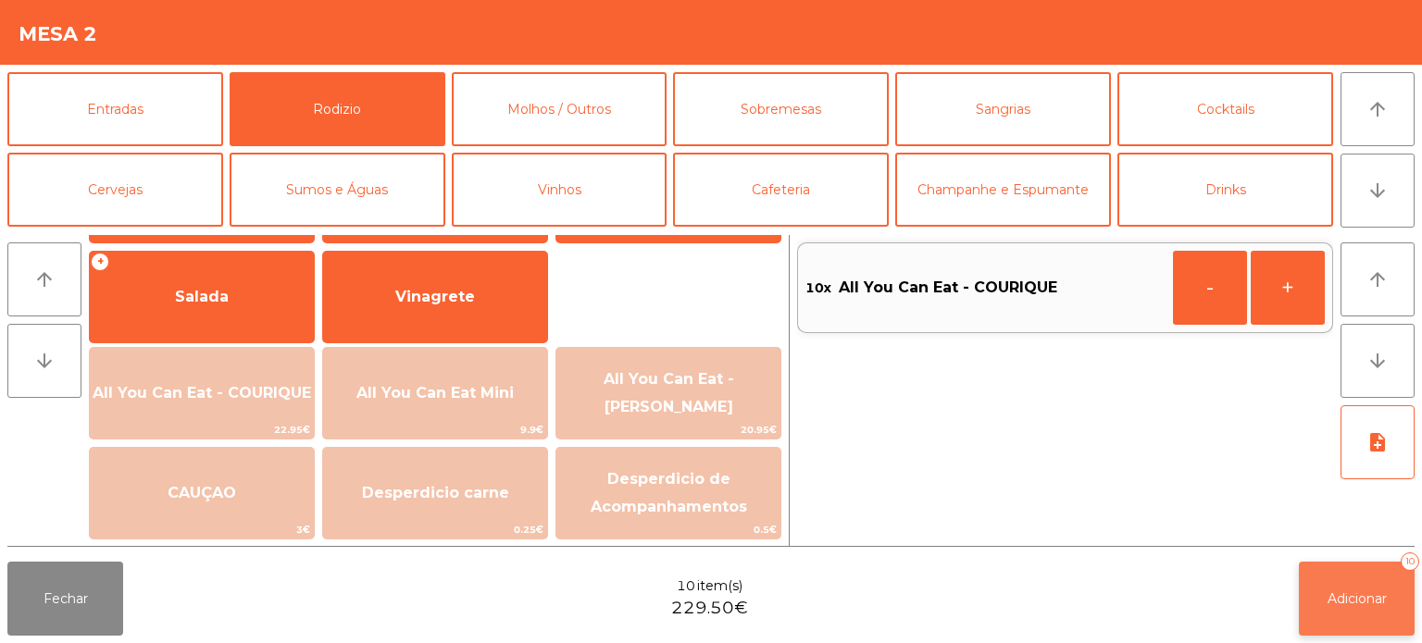
click at [1349, 597] on span "Adicionar" at bounding box center [1356, 599] width 59 height 17
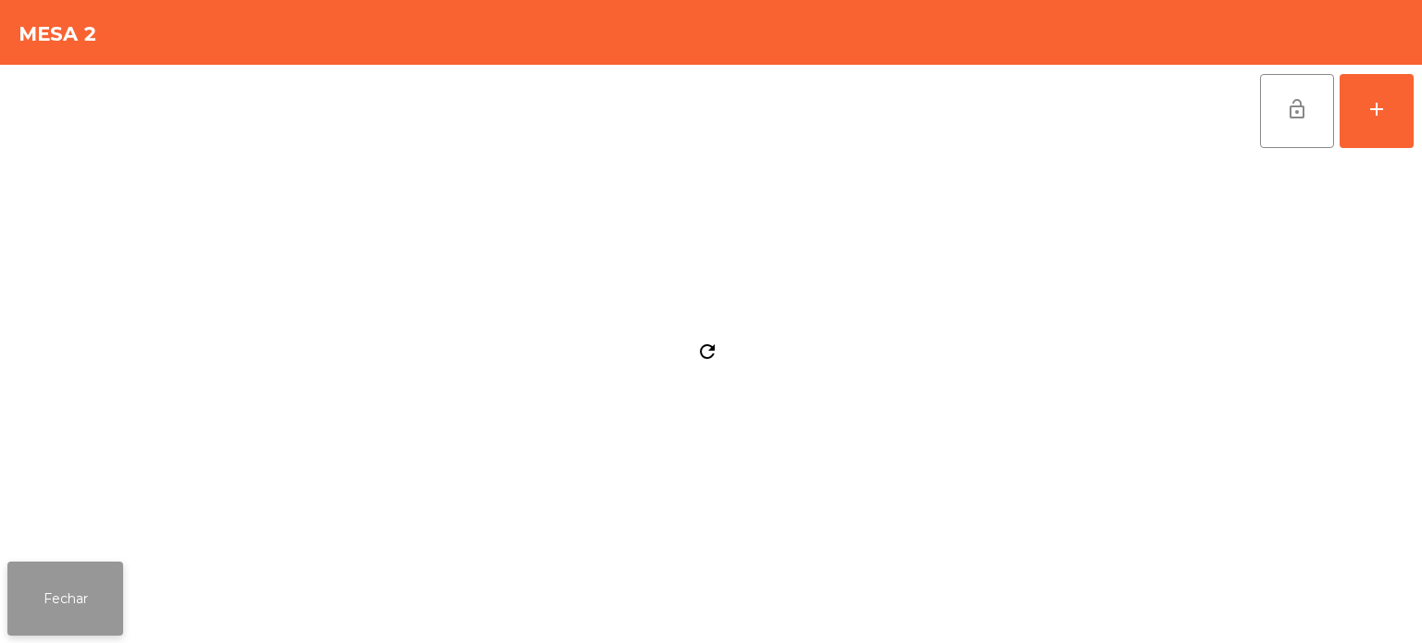
click at [107, 585] on button "Fechar" at bounding box center [65, 599] width 116 height 74
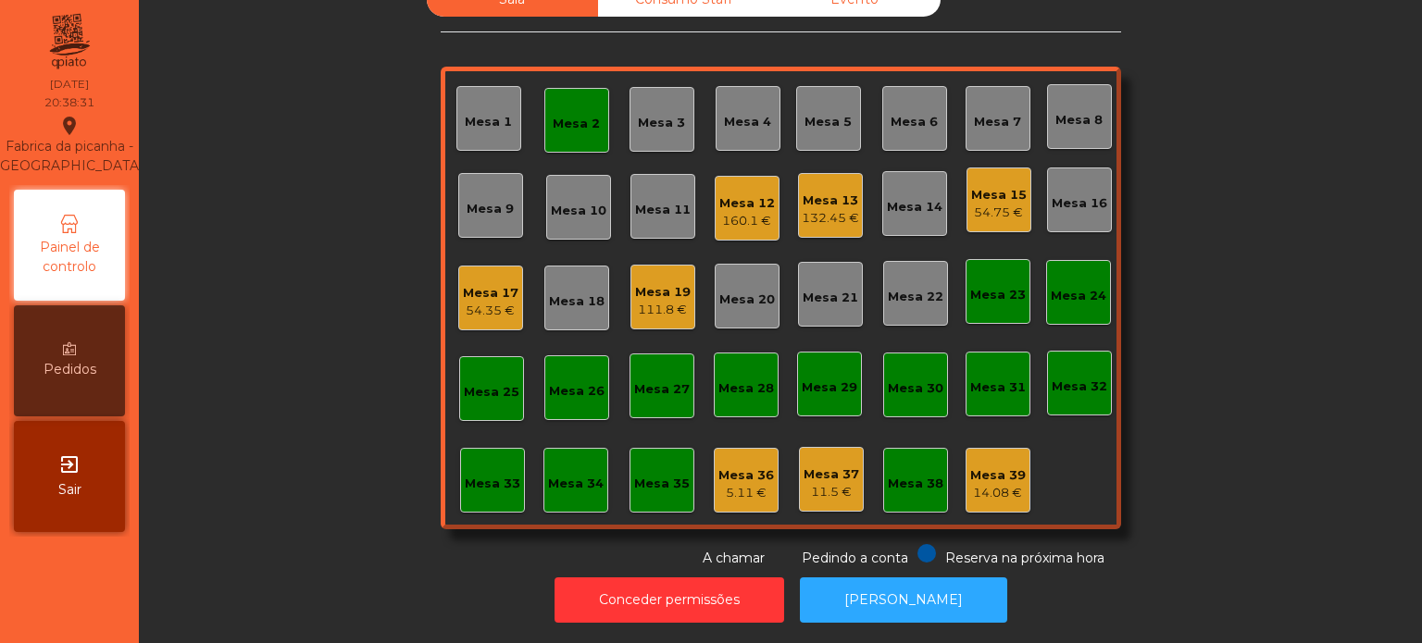
click at [729, 194] on div "Mesa 12" at bounding box center [747, 203] width 56 height 19
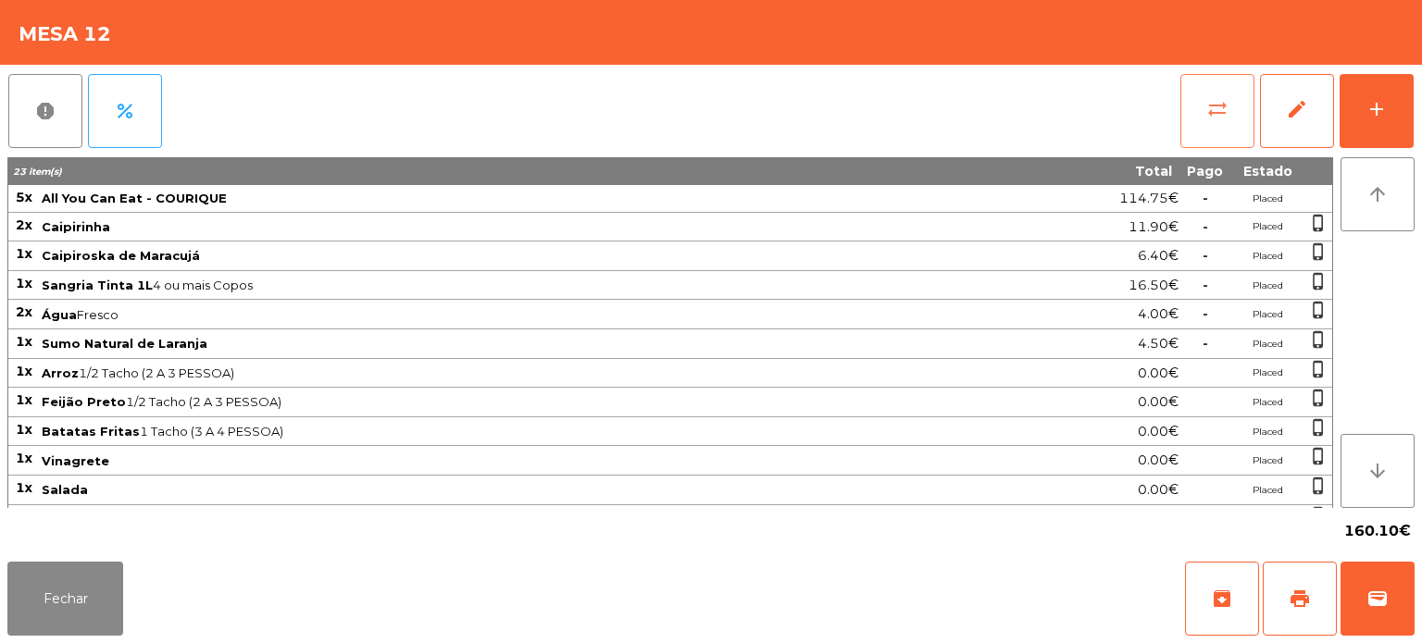
click at [1207, 100] on span "sync_alt" at bounding box center [1217, 109] width 22 height 22
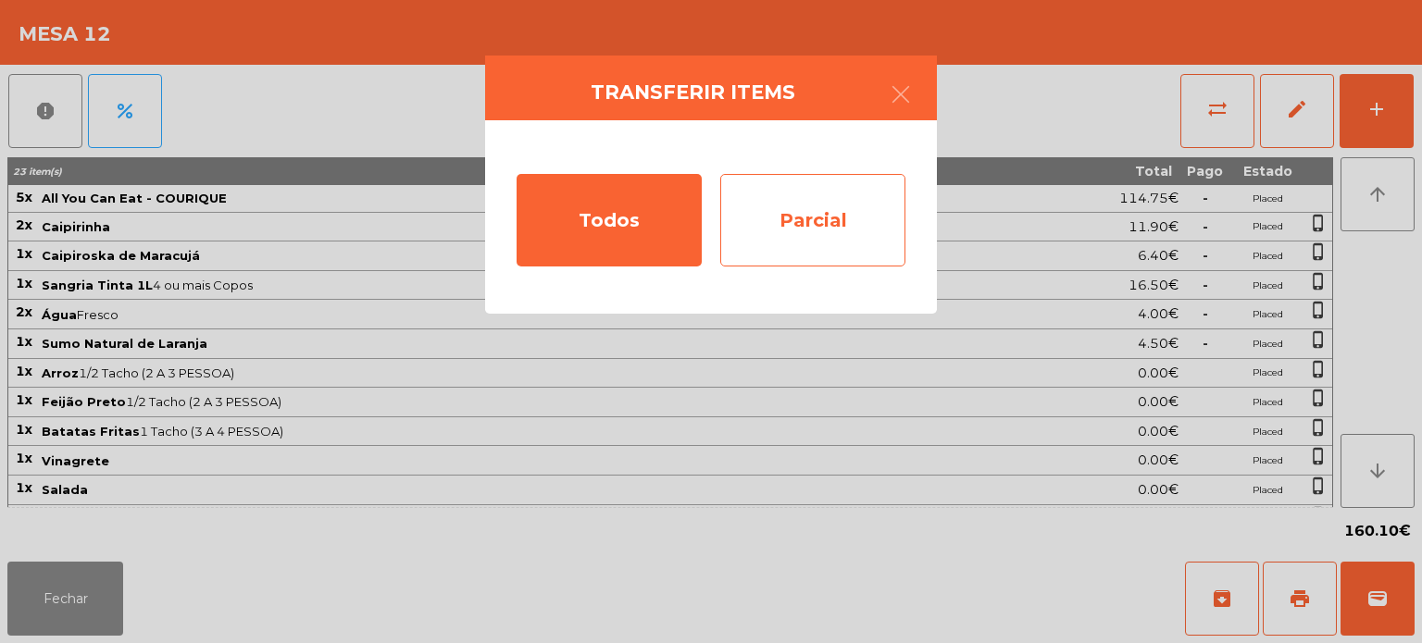
click at [816, 215] on div "Parcial" at bounding box center [812, 220] width 185 height 93
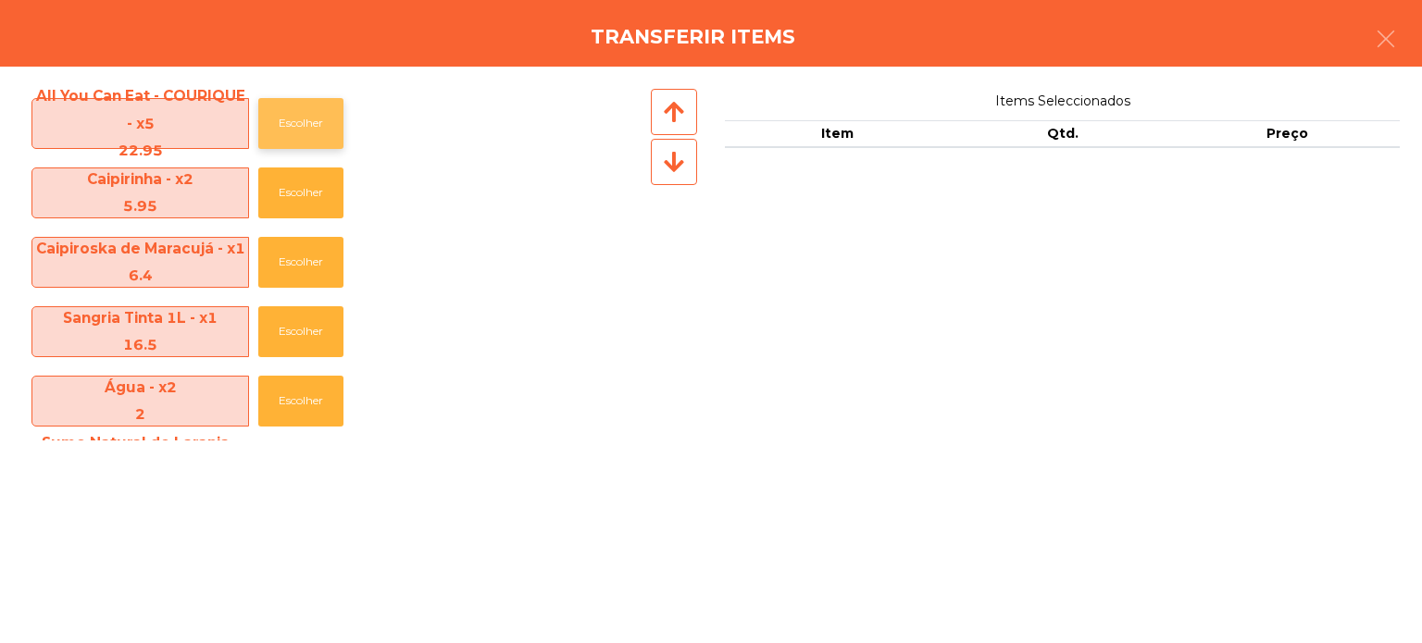
click at [288, 115] on button "Escolher" at bounding box center [300, 123] width 85 height 51
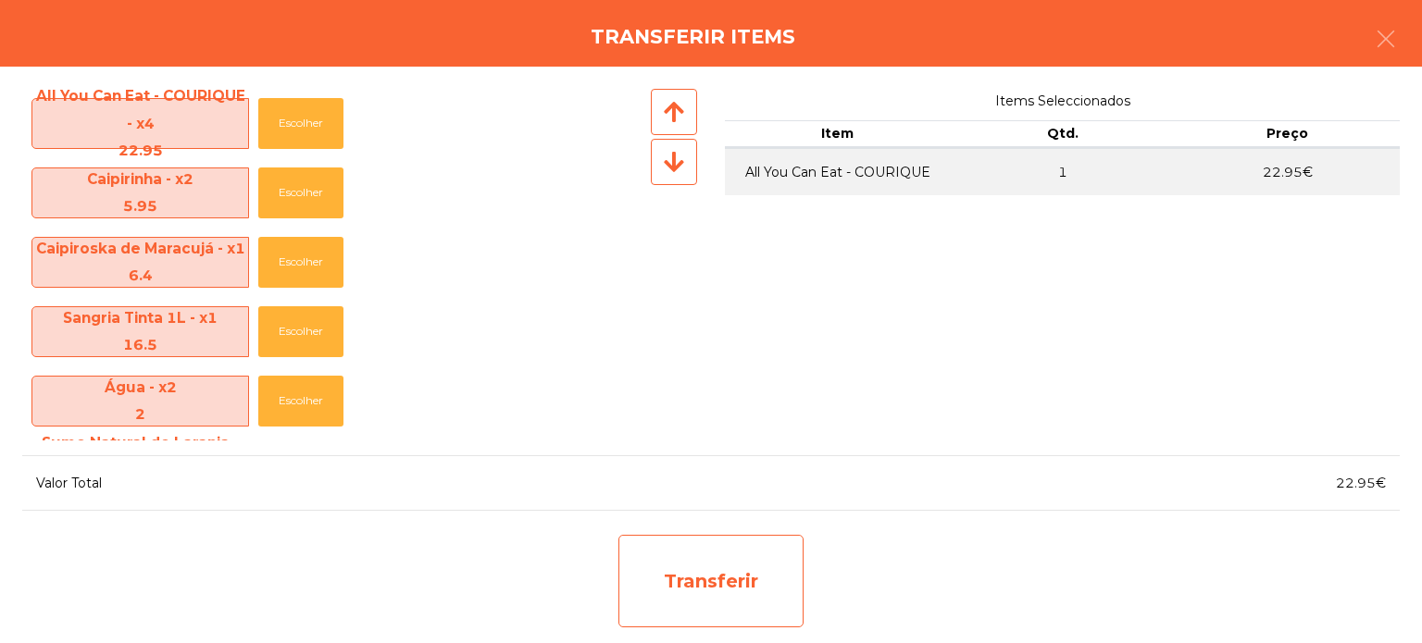
click at [640, 571] on div "Transferir" at bounding box center [710, 581] width 185 height 93
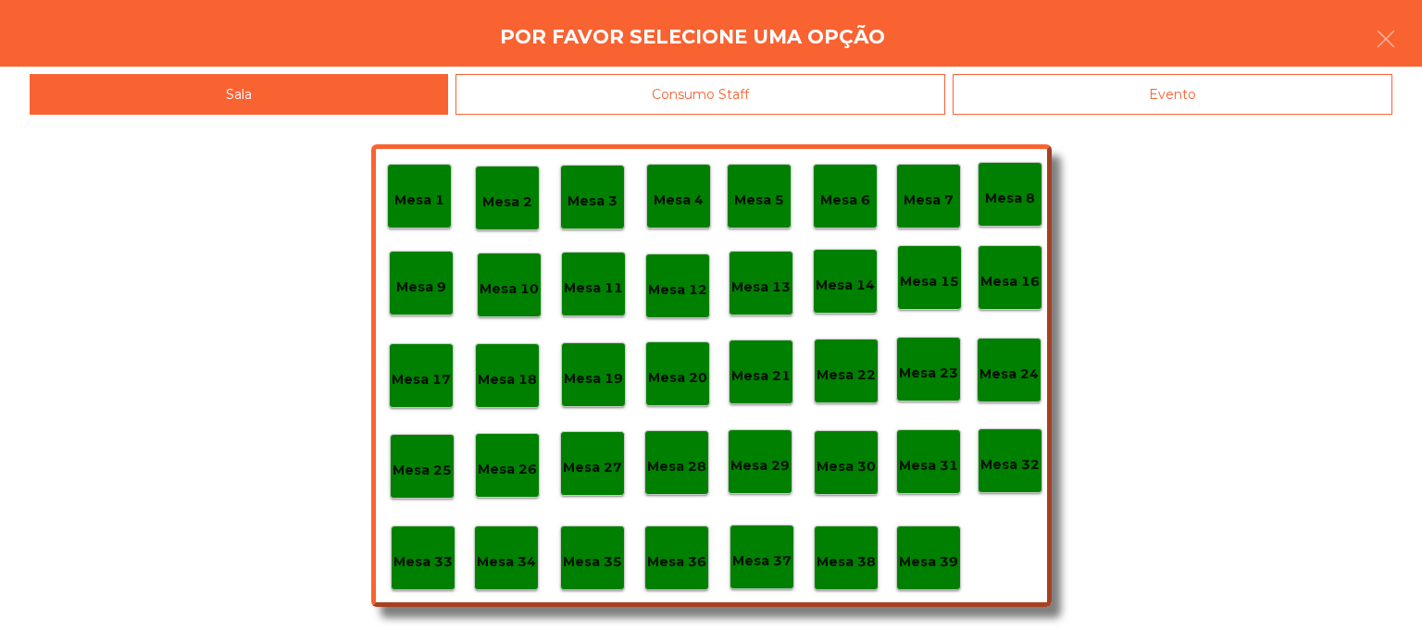
click at [761, 551] on p "Mesa 37" at bounding box center [761, 561] width 59 height 21
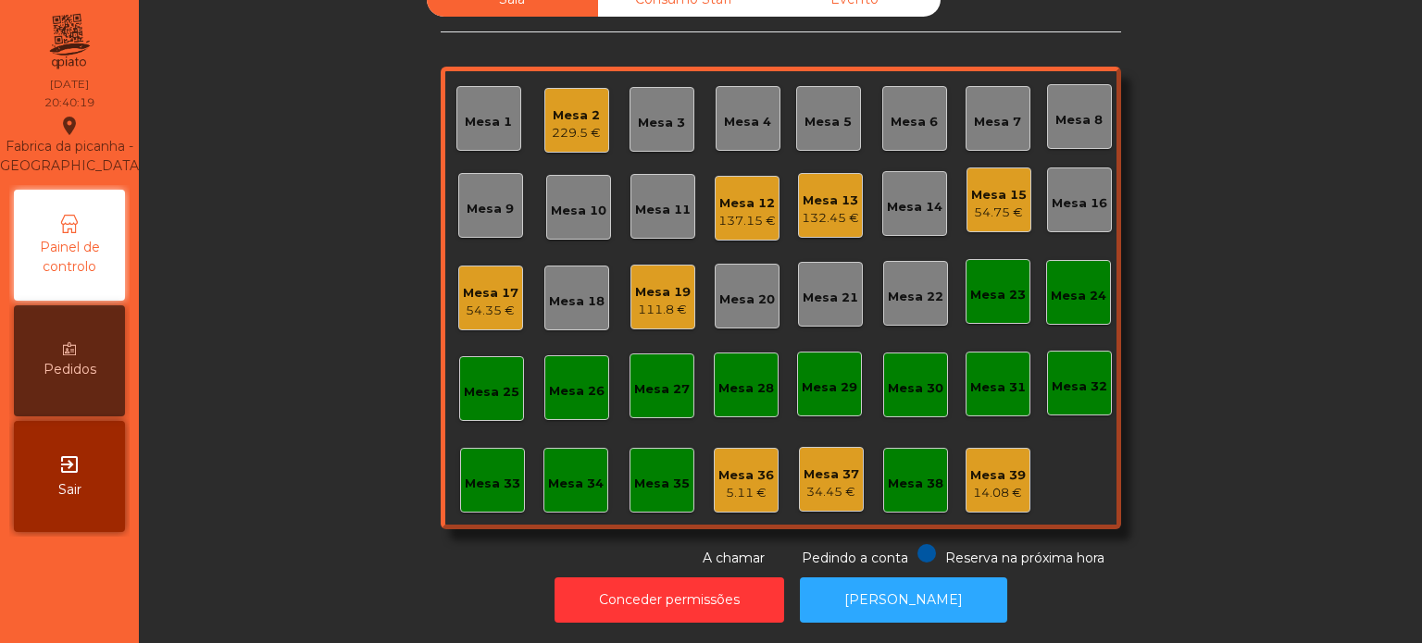
click at [285, 533] on div "Sala Consumo Staff Evento Mesa 1 Mesa 2 229.5 € Mesa 3 Mesa 4 Mesa 5 Mesa 6 Mes…" at bounding box center [780, 275] width 1233 height 586
click at [666, 304] on div "111.8 €" at bounding box center [663, 310] width 56 height 19
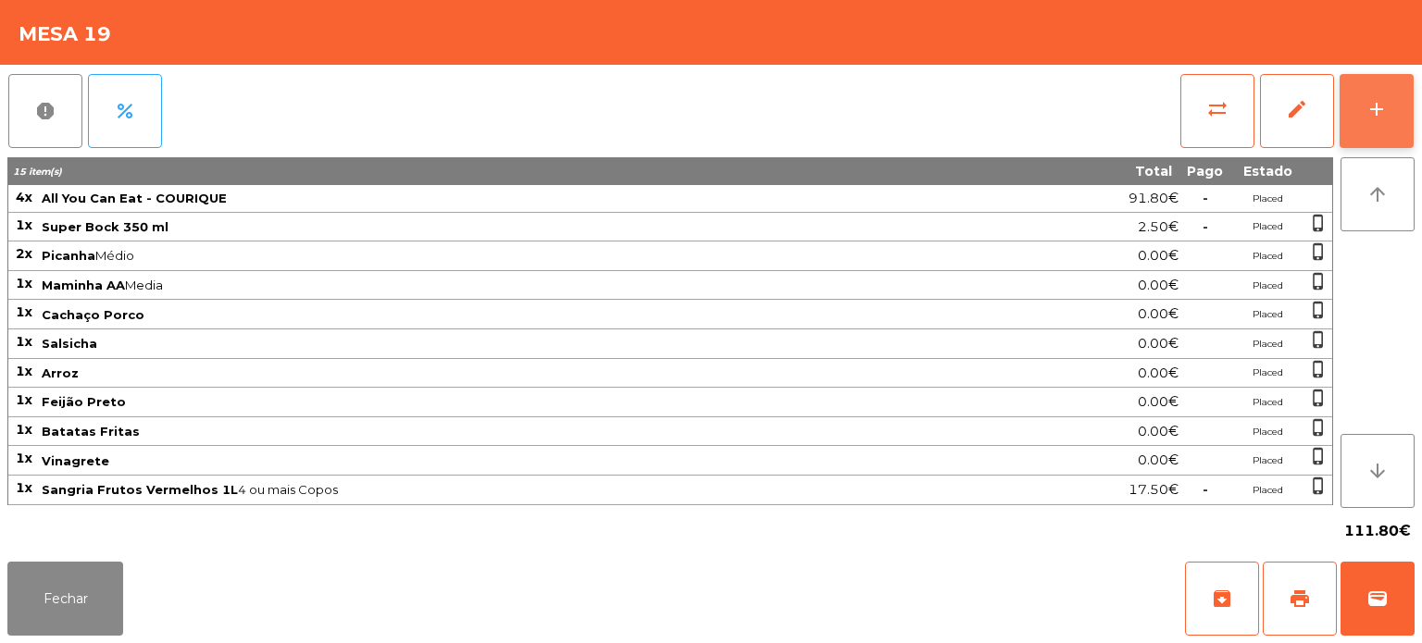
click at [1407, 85] on button "add" at bounding box center [1376, 111] width 74 height 74
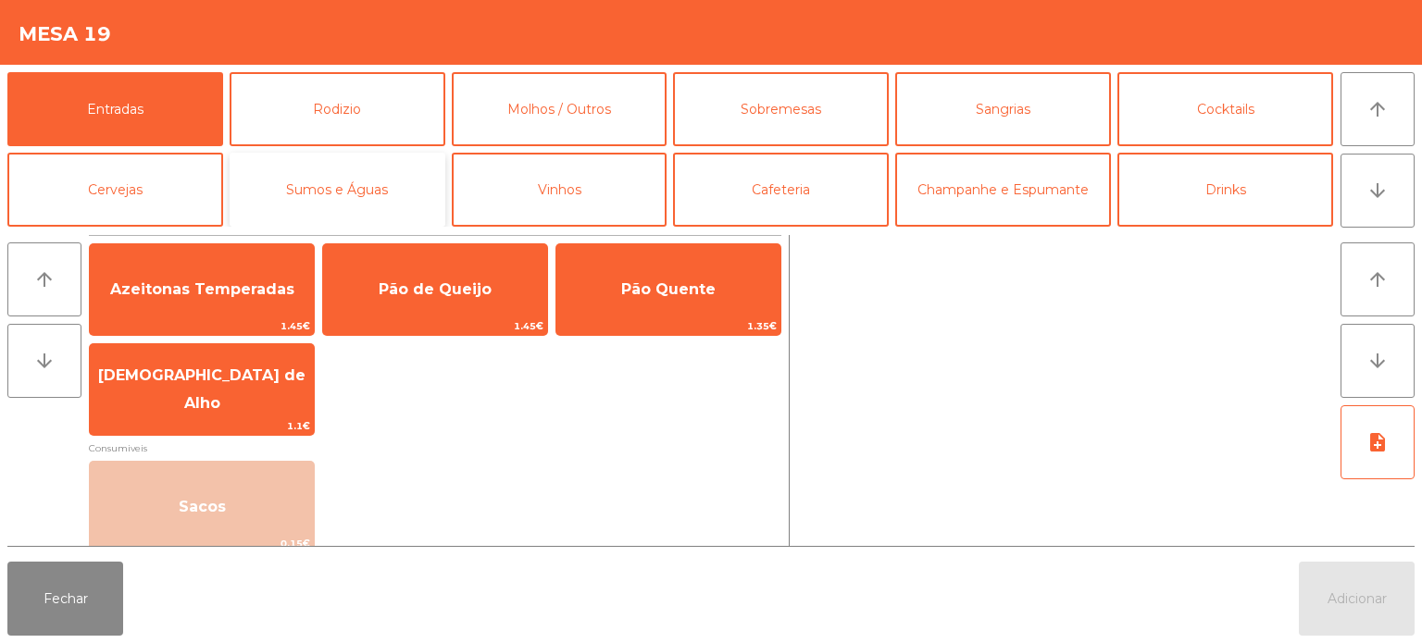
click at [357, 198] on button "Sumos e Águas" at bounding box center [338, 190] width 216 height 74
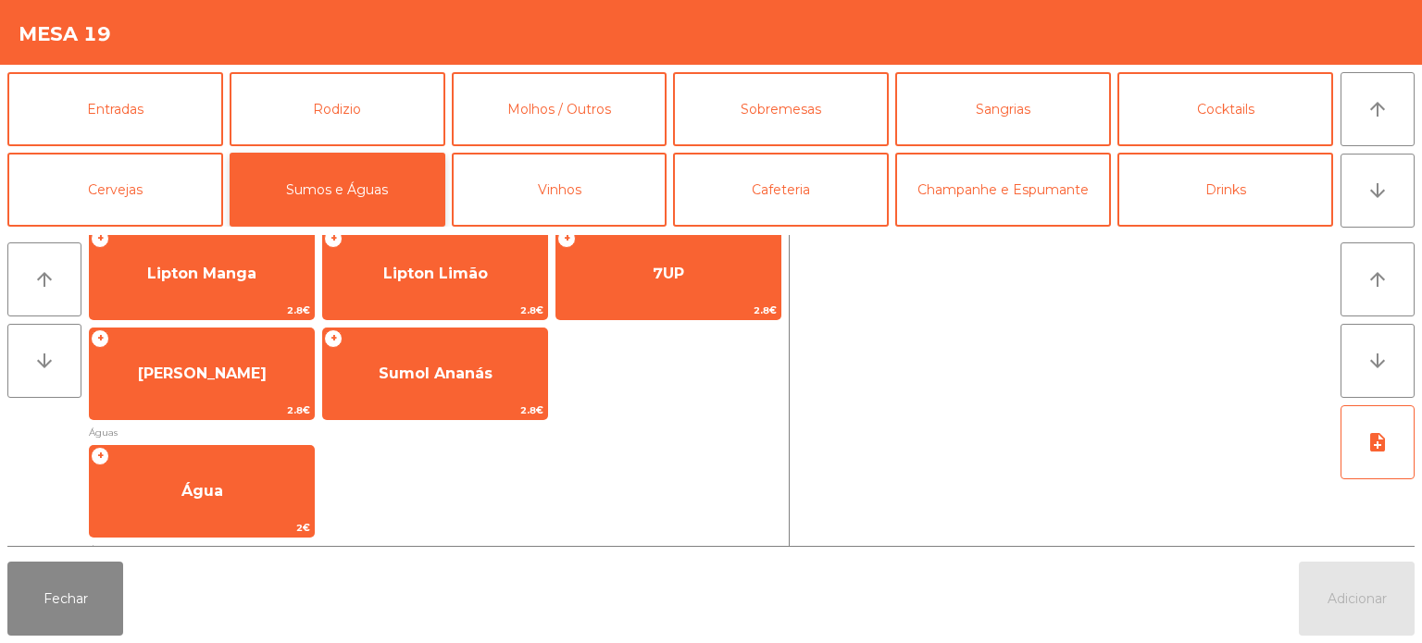
scroll to position [442, 0]
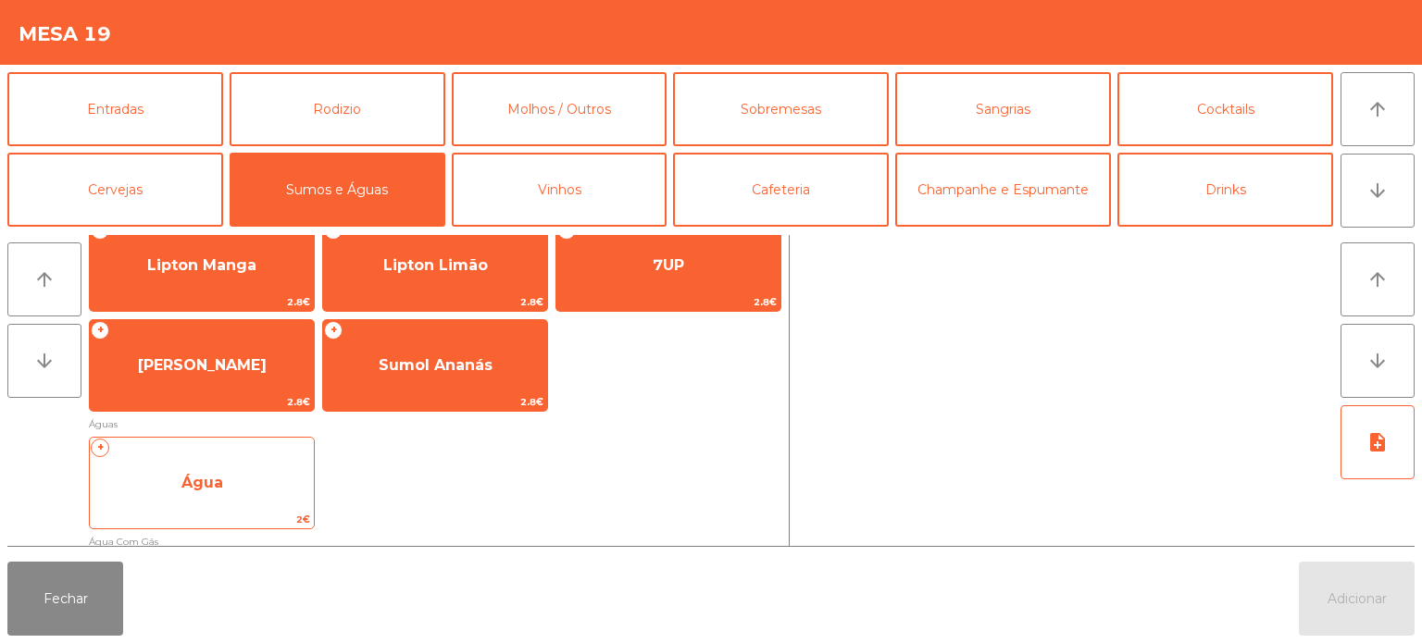
click at [246, 489] on span "Água" at bounding box center [202, 483] width 224 height 50
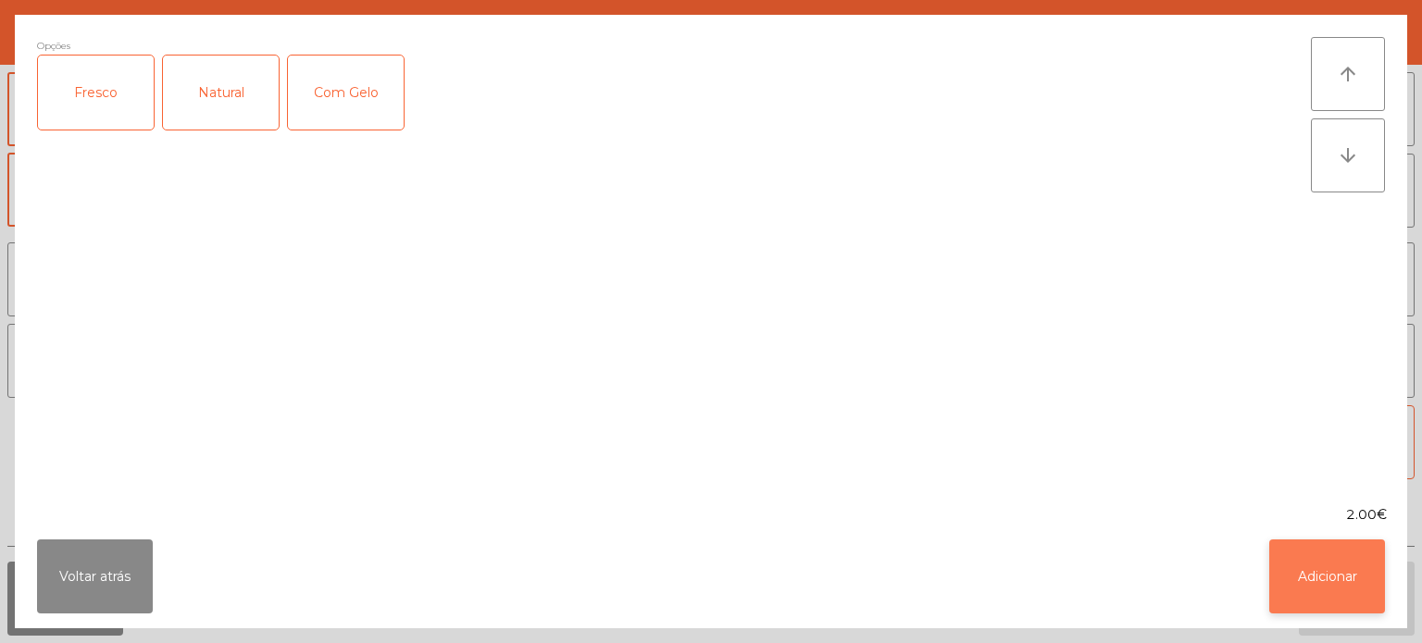
click at [1307, 574] on button "Adicionar" at bounding box center [1327, 577] width 116 height 74
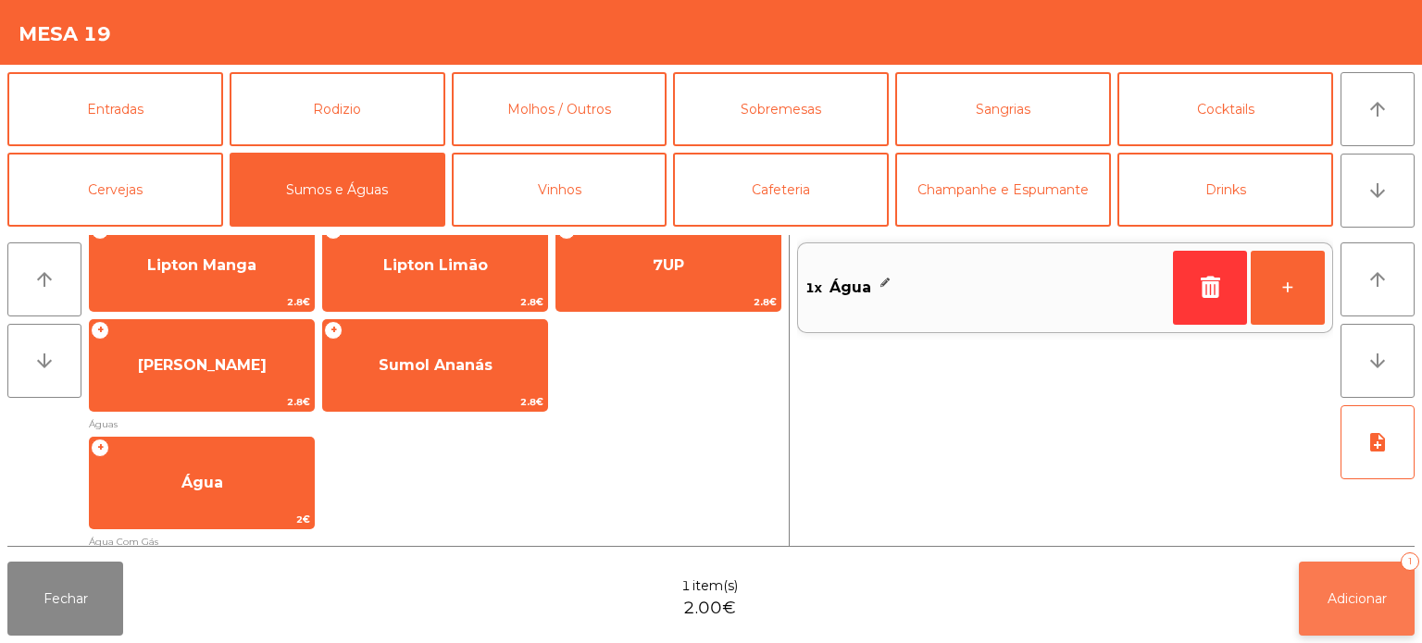
click at [1364, 616] on button "Adicionar 1" at bounding box center [1357, 599] width 116 height 74
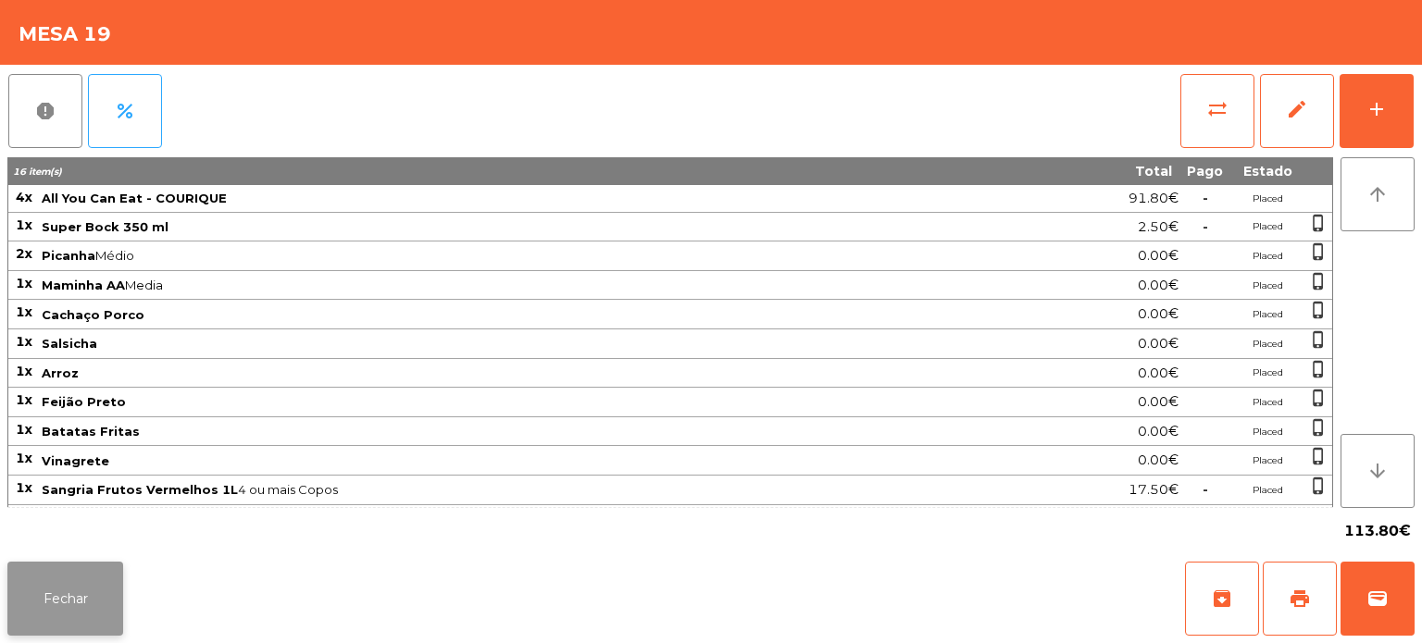
click at [60, 585] on button "Fechar" at bounding box center [65, 599] width 116 height 74
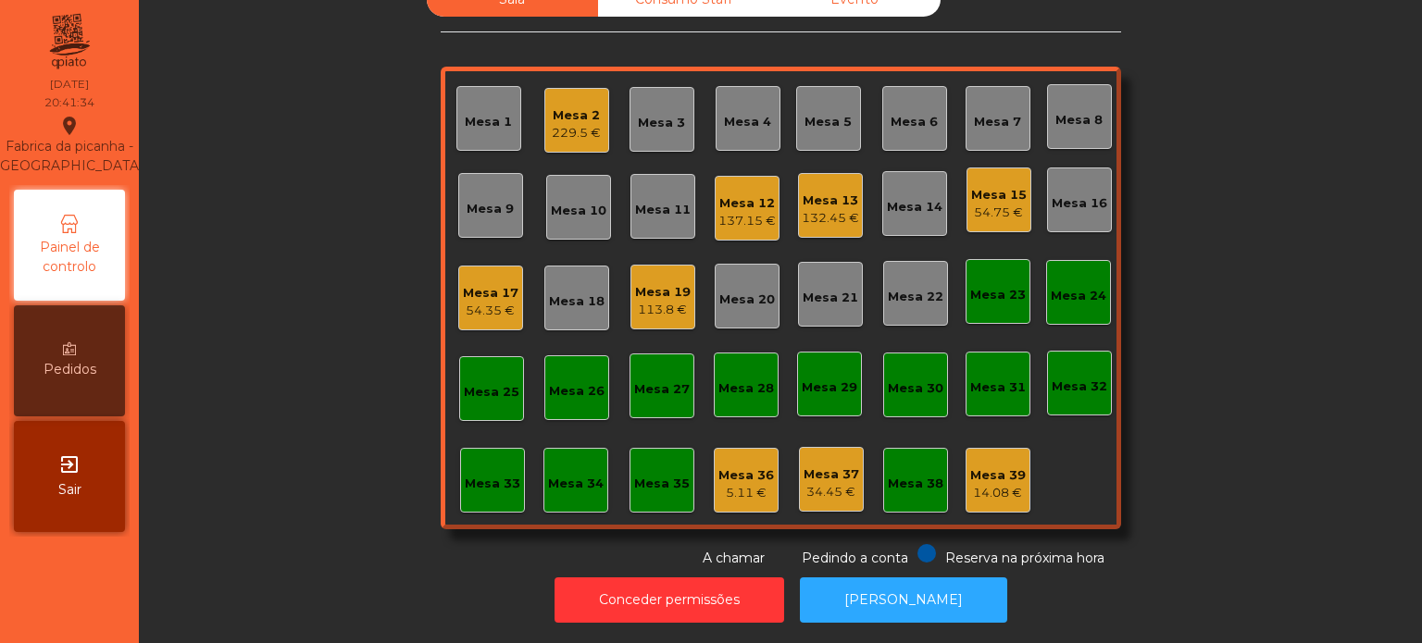
click at [321, 472] on div "Sala Consumo Staff Evento Mesa 1 Mesa 2 229.5 € Mesa 3 Mesa 4 [GEOGRAPHIC_DATA]…" at bounding box center [780, 275] width 1233 height 586
click at [730, 384] on div "Mesa 28" at bounding box center [746, 385] width 65 height 65
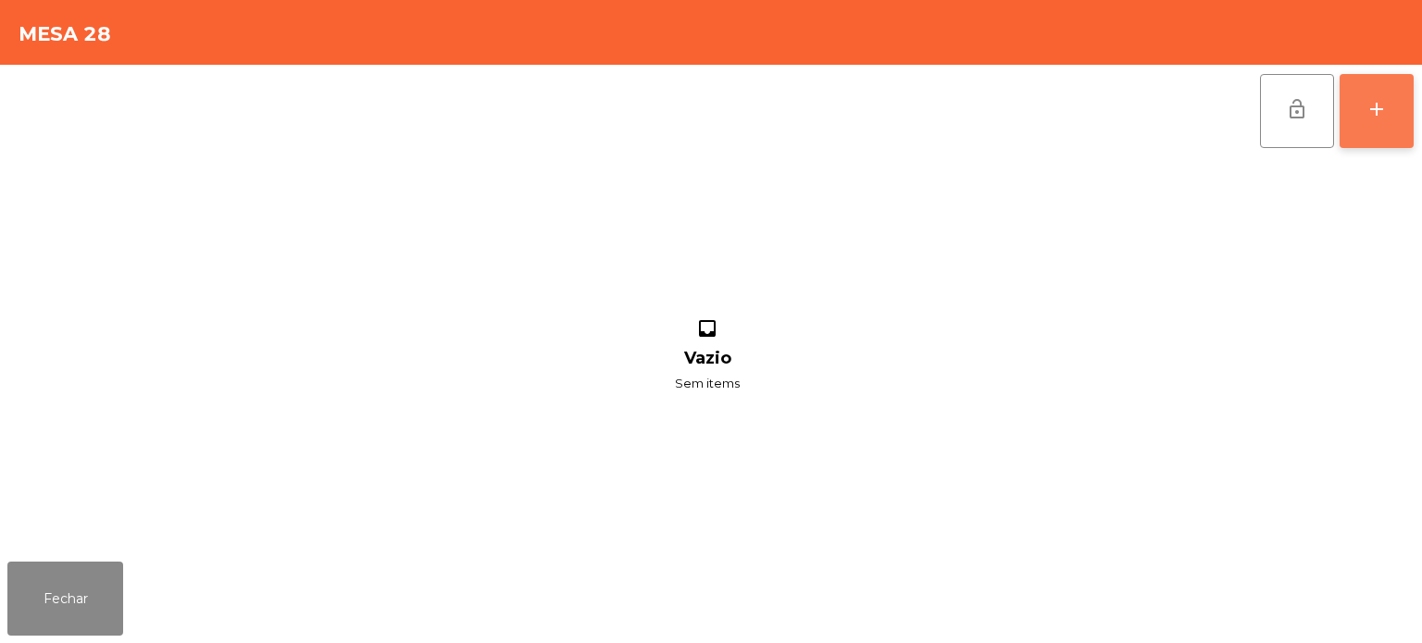
click at [1374, 132] on button "add" at bounding box center [1376, 111] width 74 height 74
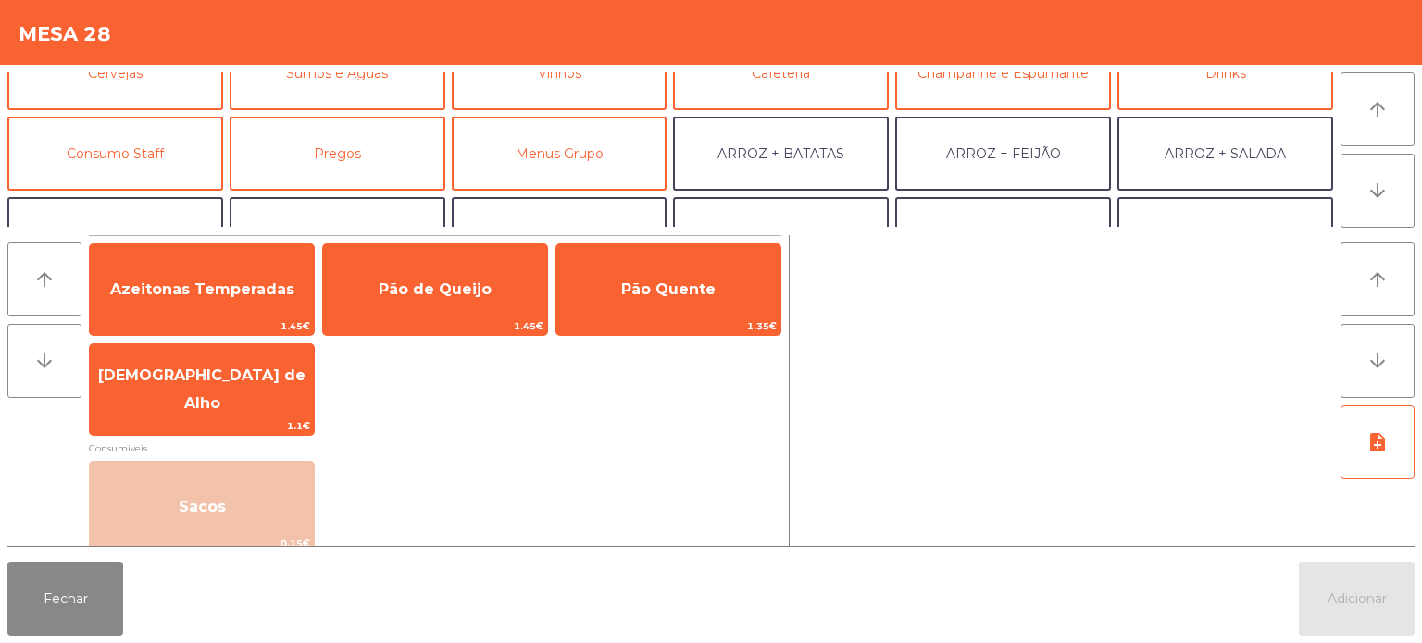
scroll to position [133, 0]
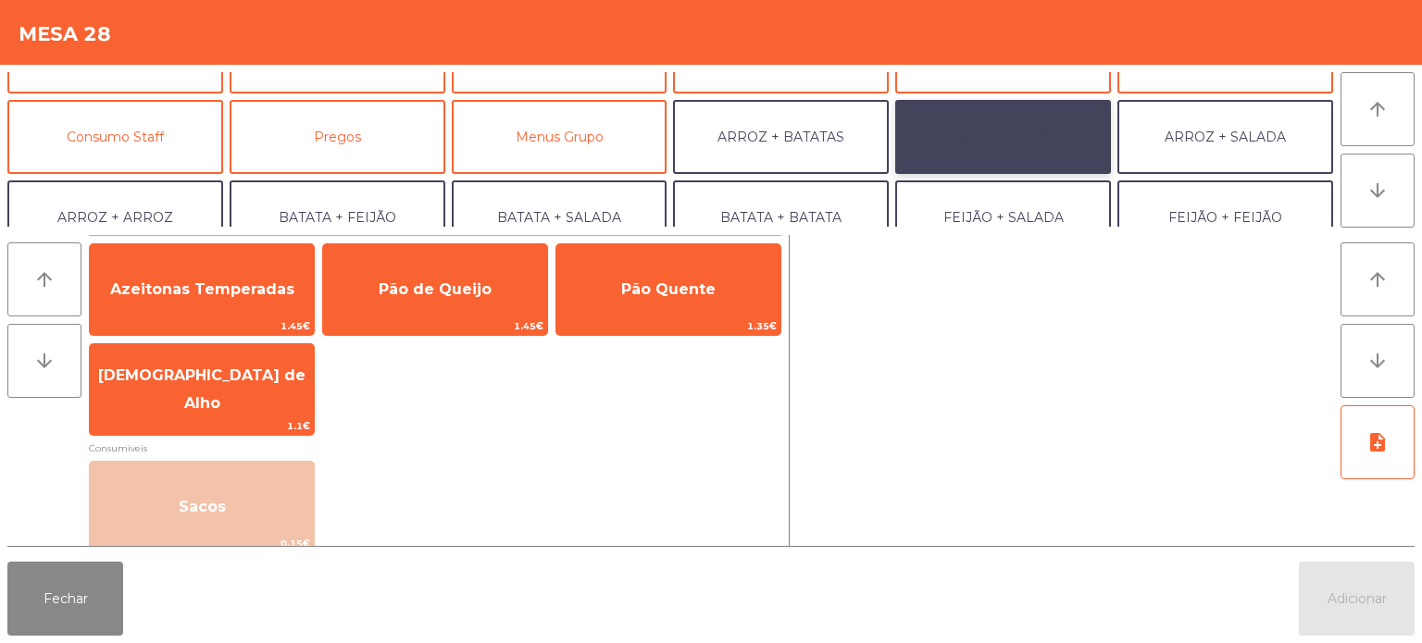
click at [1021, 133] on button "ARROZ + FEIJÃO" at bounding box center [1003, 137] width 216 height 74
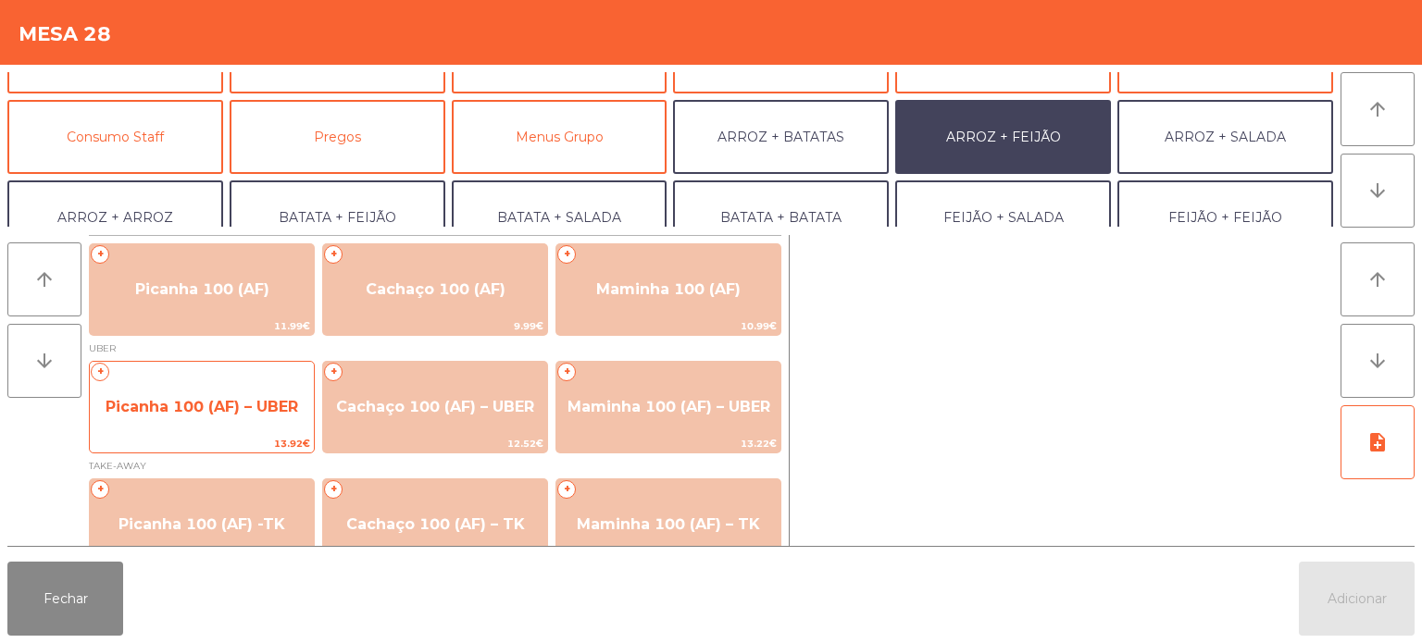
click at [253, 404] on span "Picanha 100 (AF) – UBER" at bounding box center [202, 407] width 193 height 18
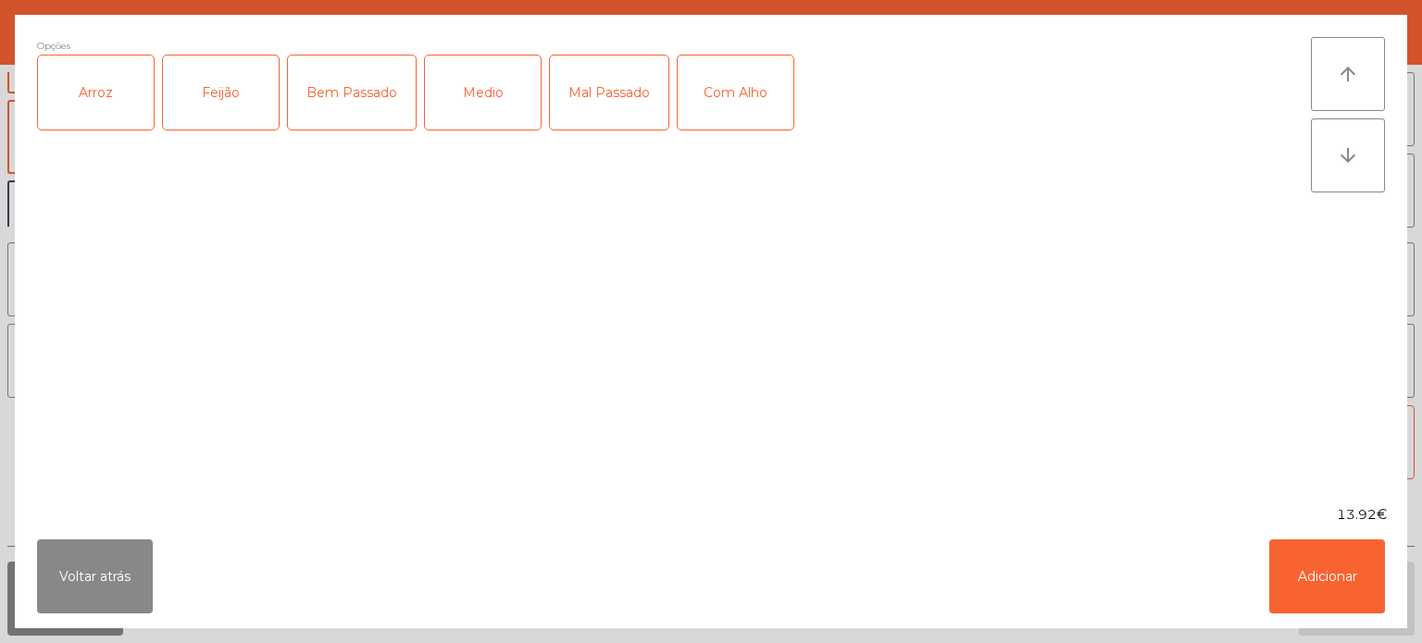
click at [128, 105] on div "Arroz" at bounding box center [96, 93] width 116 height 74
click at [250, 110] on div "Feijão" at bounding box center [221, 93] width 116 height 74
click at [342, 106] on div "Bem Passado" at bounding box center [352, 93] width 128 height 74
click at [1307, 553] on button "Adicionar" at bounding box center [1327, 577] width 116 height 74
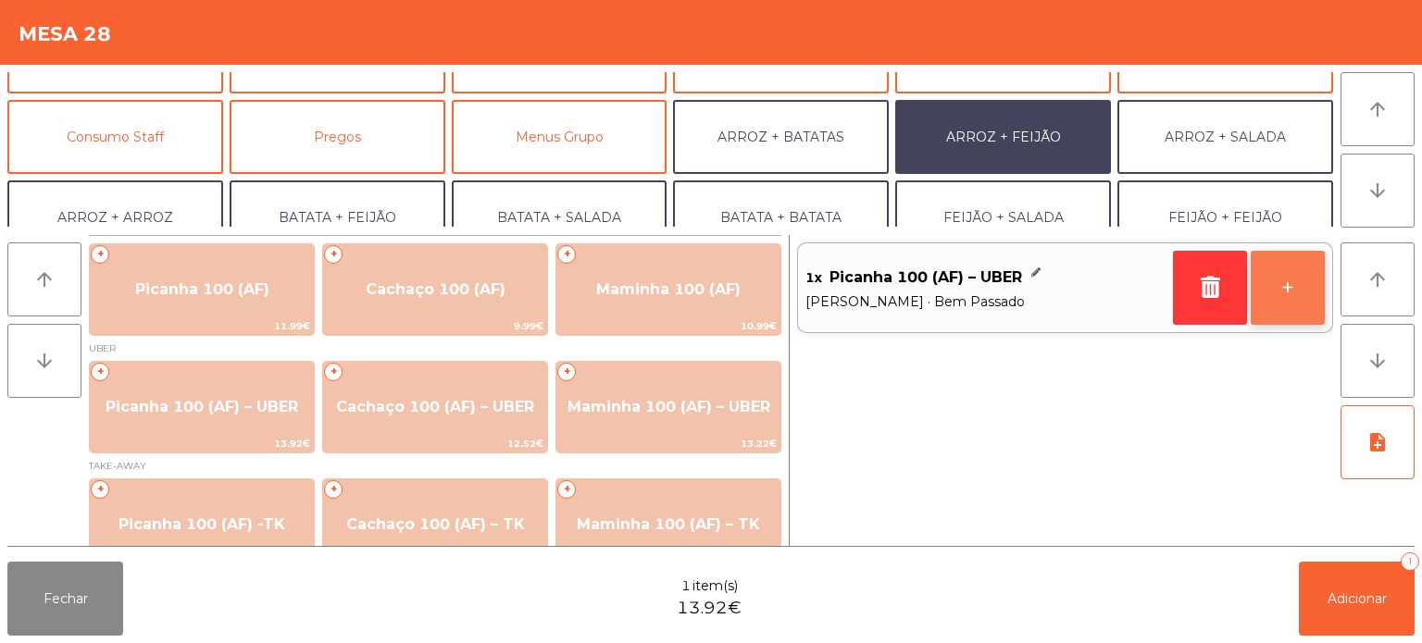
click at [1276, 304] on button "+" at bounding box center [1287, 288] width 74 height 74
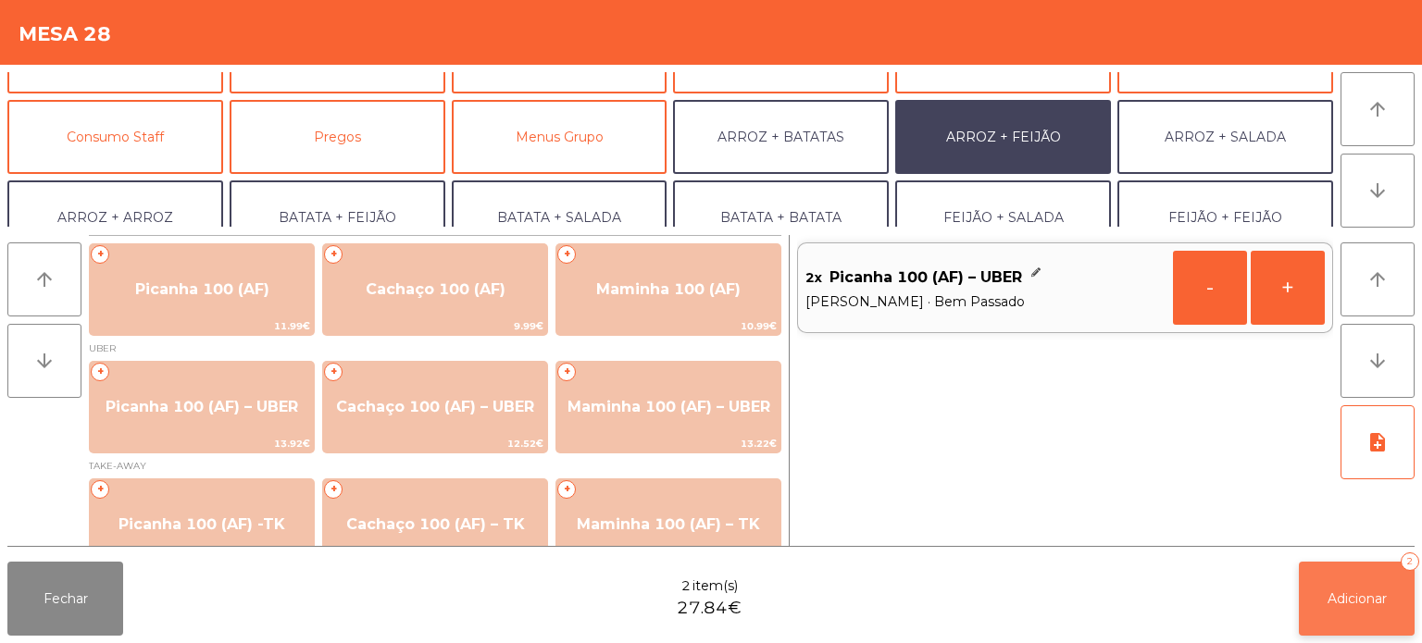
click at [1352, 615] on button "Adicionar 2" at bounding box center [1357, 599] width 116 height 74
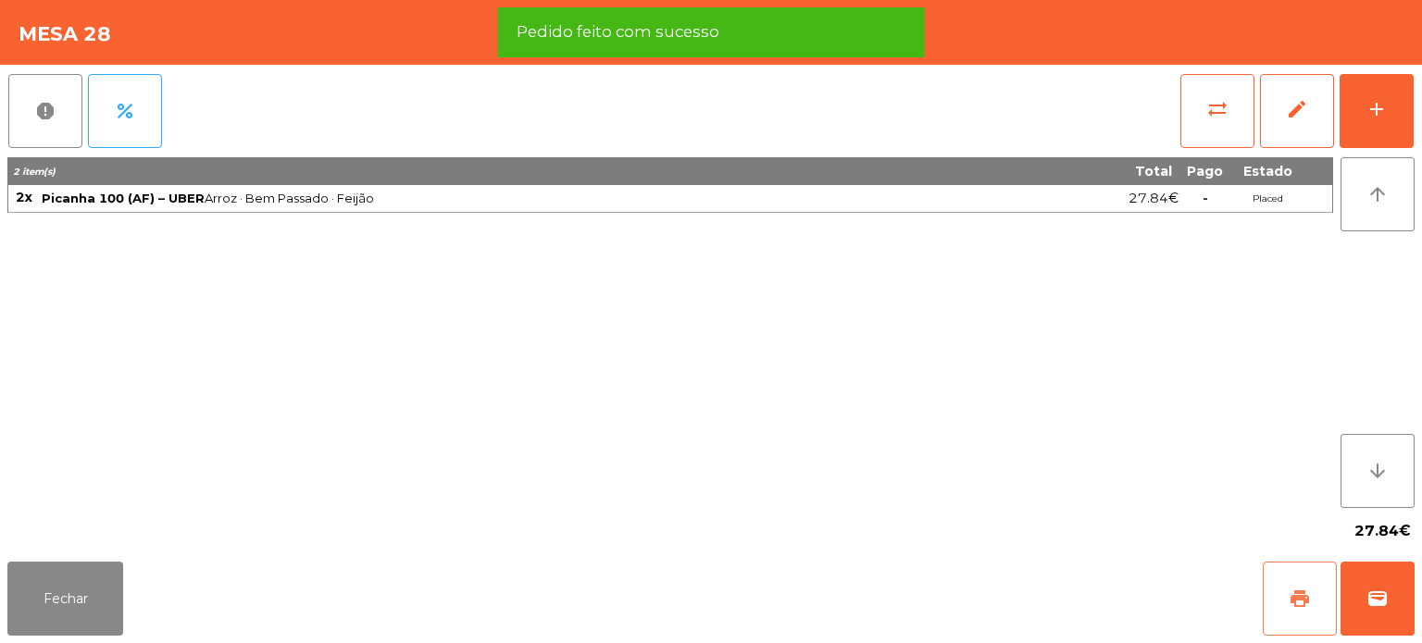
click at [1291, 577] on button "print" at bounding box center [1299, 599] width 74 height 74
click at [1414, 603] on div "Fechar print wallet" at bounding box center [711, 598] width 1422 height 89
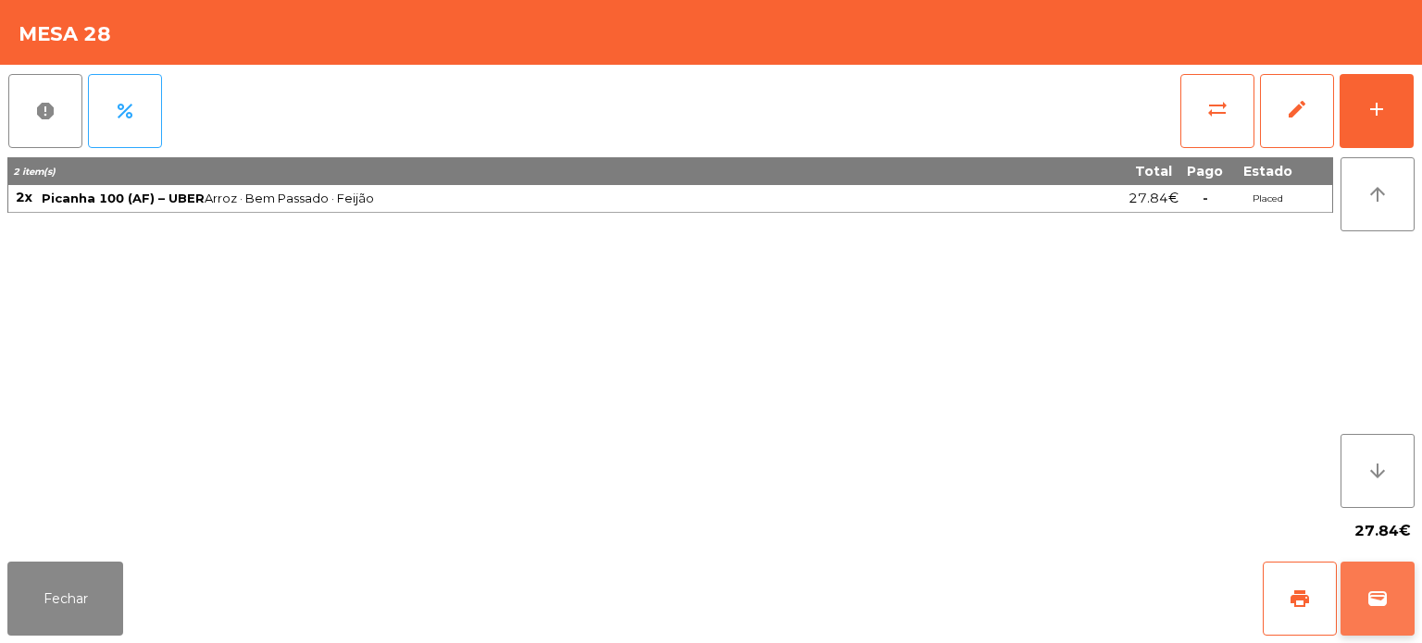
click at [1411, 615] on button "wallet" at bounding box center [1377, 599] width 74 height 74
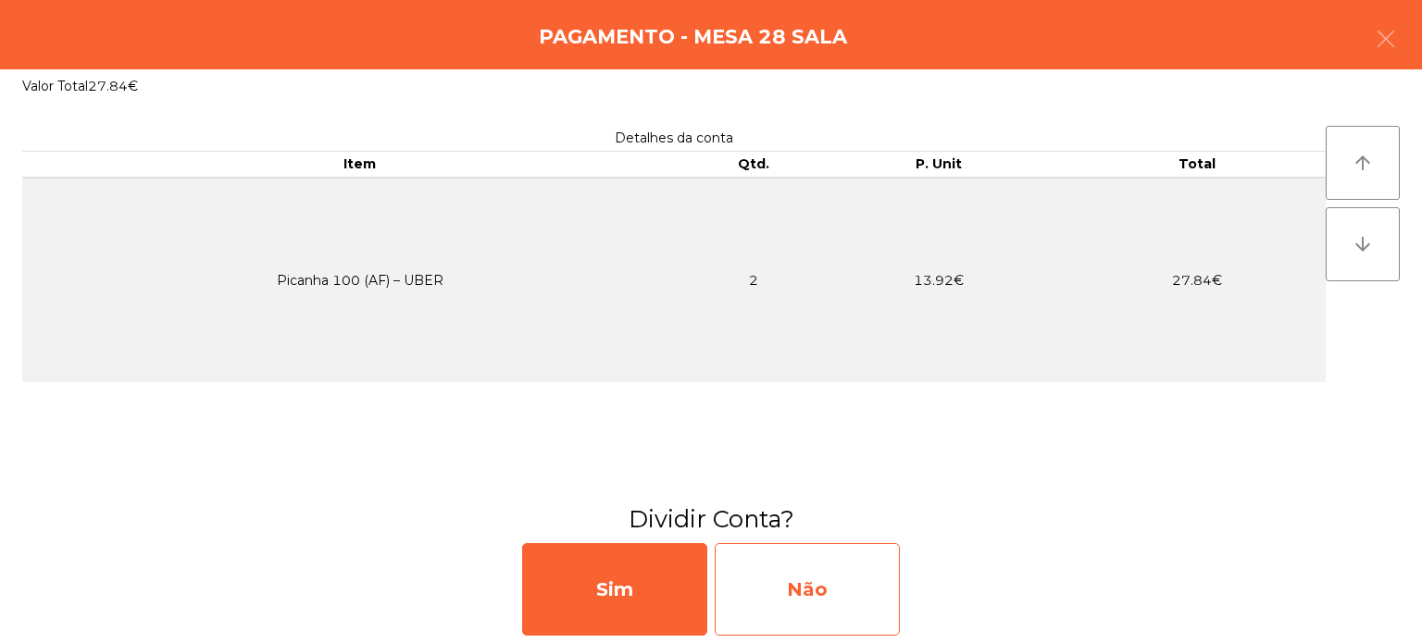
click at [815, 595] on div "Não" at bounding box center [807, 589] width 185 height 93
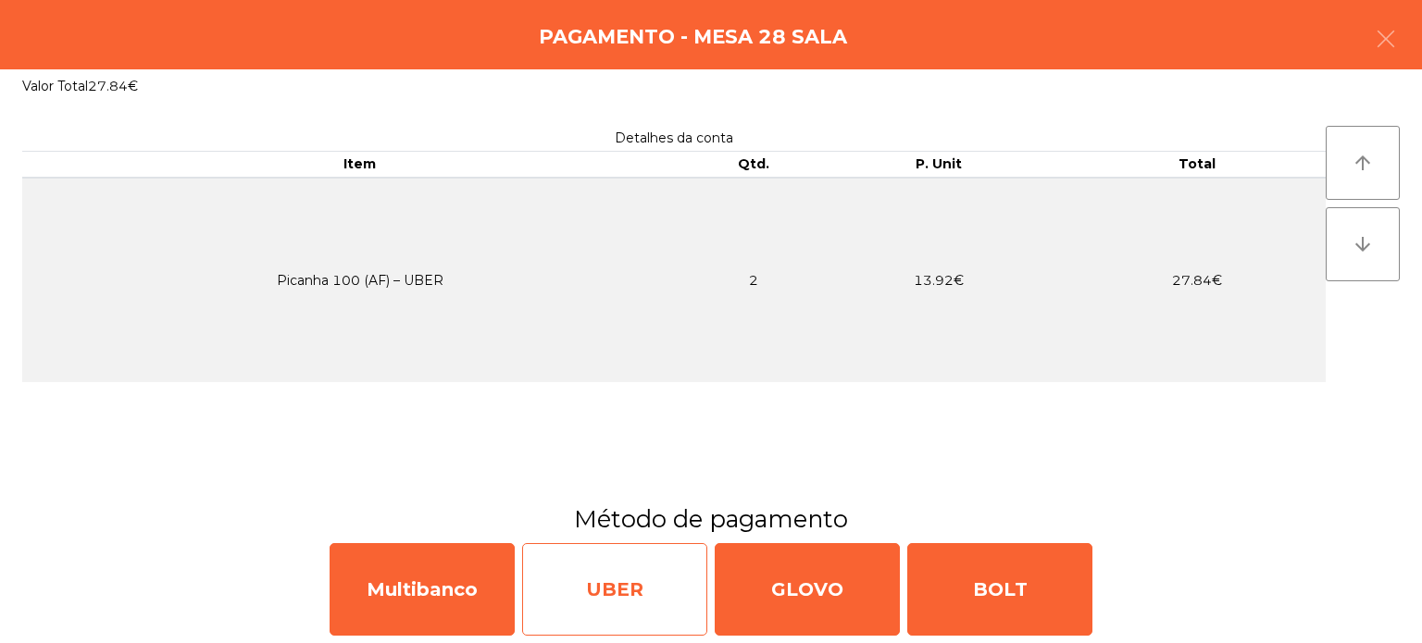
click at [651, 580] on div "UBER" at bounding box center [614, 589] width 185 height 93
select select "**"
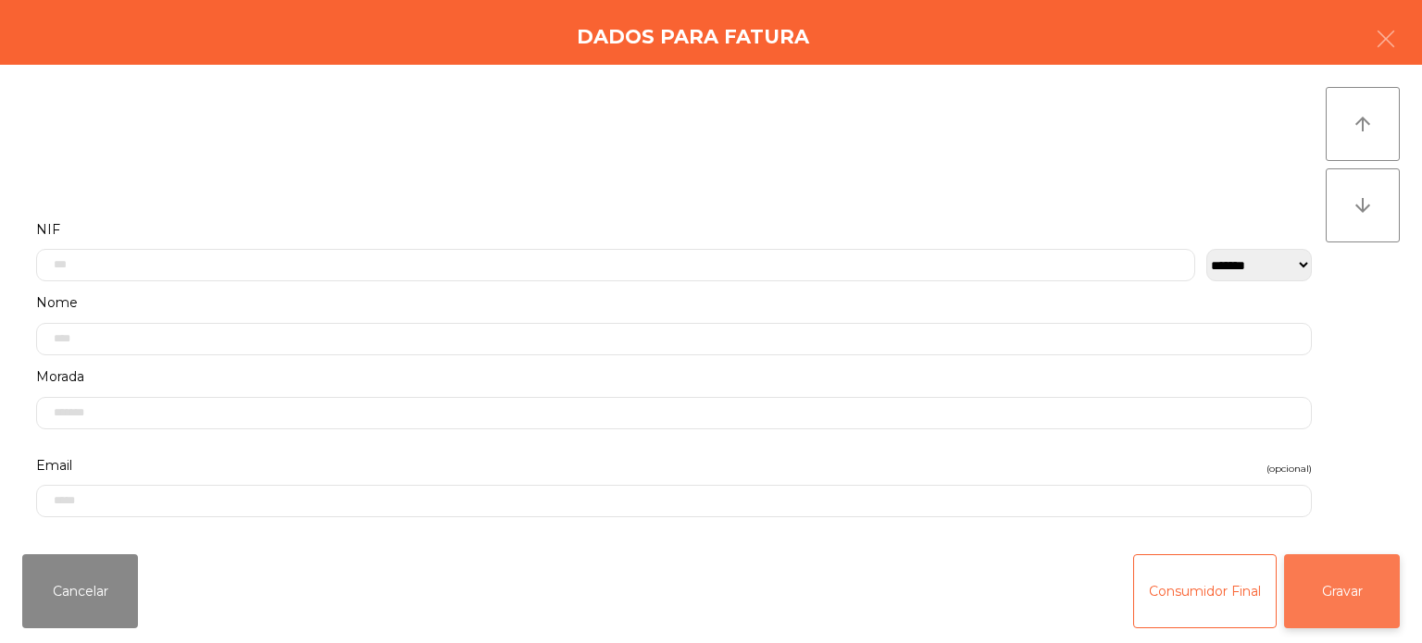
click at [1344, 588] on button "Gravar" at bounding box center [1342, 591] width 116 height 74
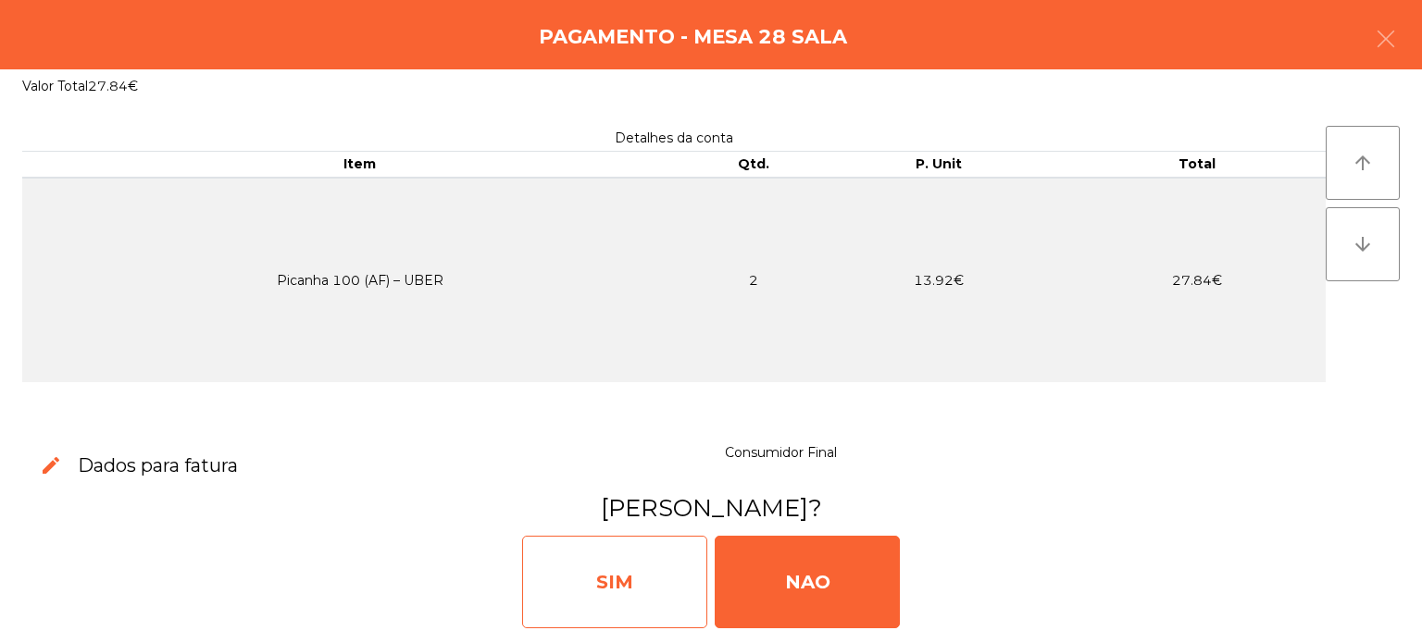
click at [641, 594] on div "SIM" at bounding box center [614, 582] width 185 height 93
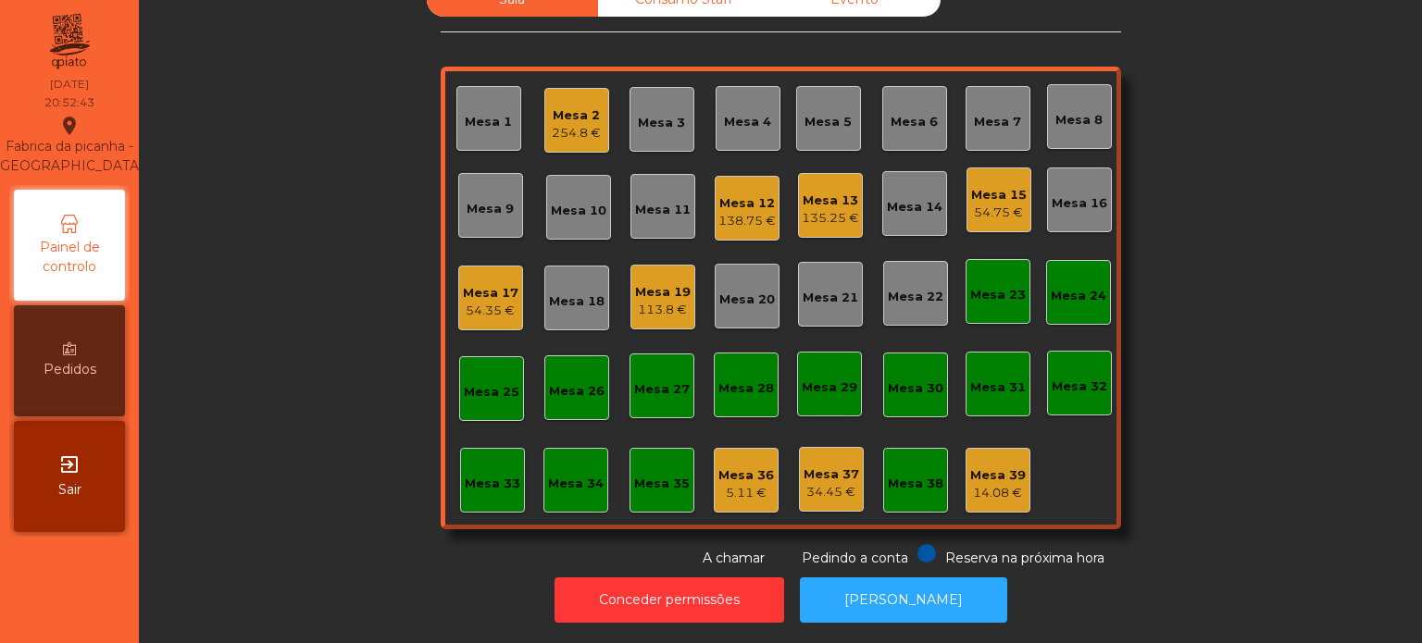
click at [1060, 201] on div "Mesa 16" at bounding box center [1079, 200] width 65 height 65
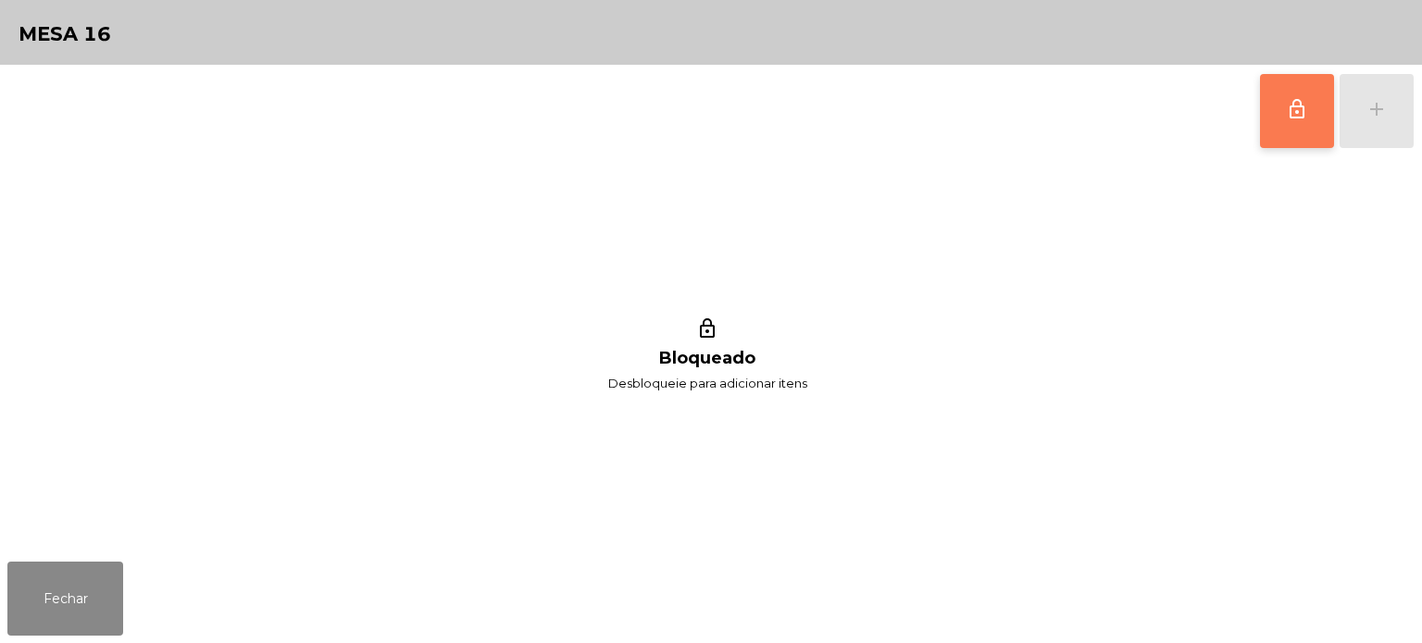
click at [1270, 114] on button "lock_outline" at bounding box center [1297, 111] width 74 height 74
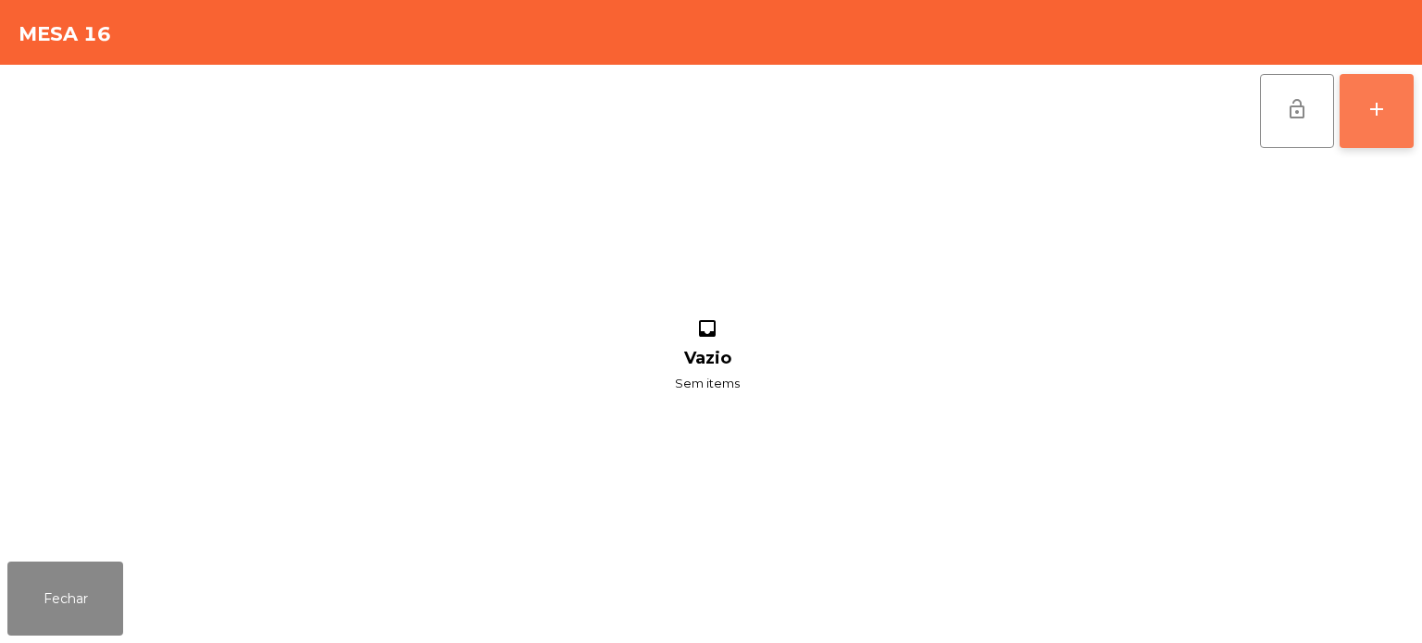
click at [1388, 118] on button "add" at bounding box center [1376, 111] width 74 height 74
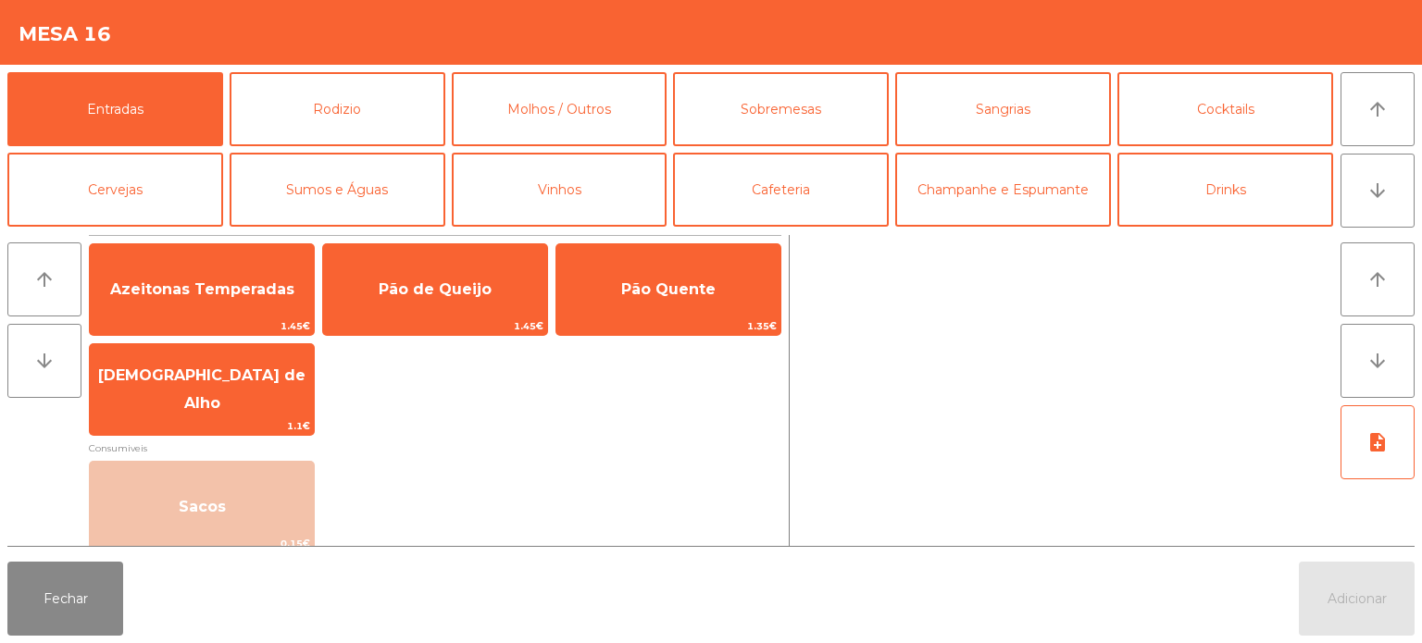
click at [1418, 118] on div "Entradas Rodizio Molhos / Outros Sobremesas Sangrias Cocktails Cervejas Sumos e…" at bounding box center [711, 146] width 1422 height 163
click at [429, 127] on button "Rodizio" at bounding box center [338, 109] width 216 height 74
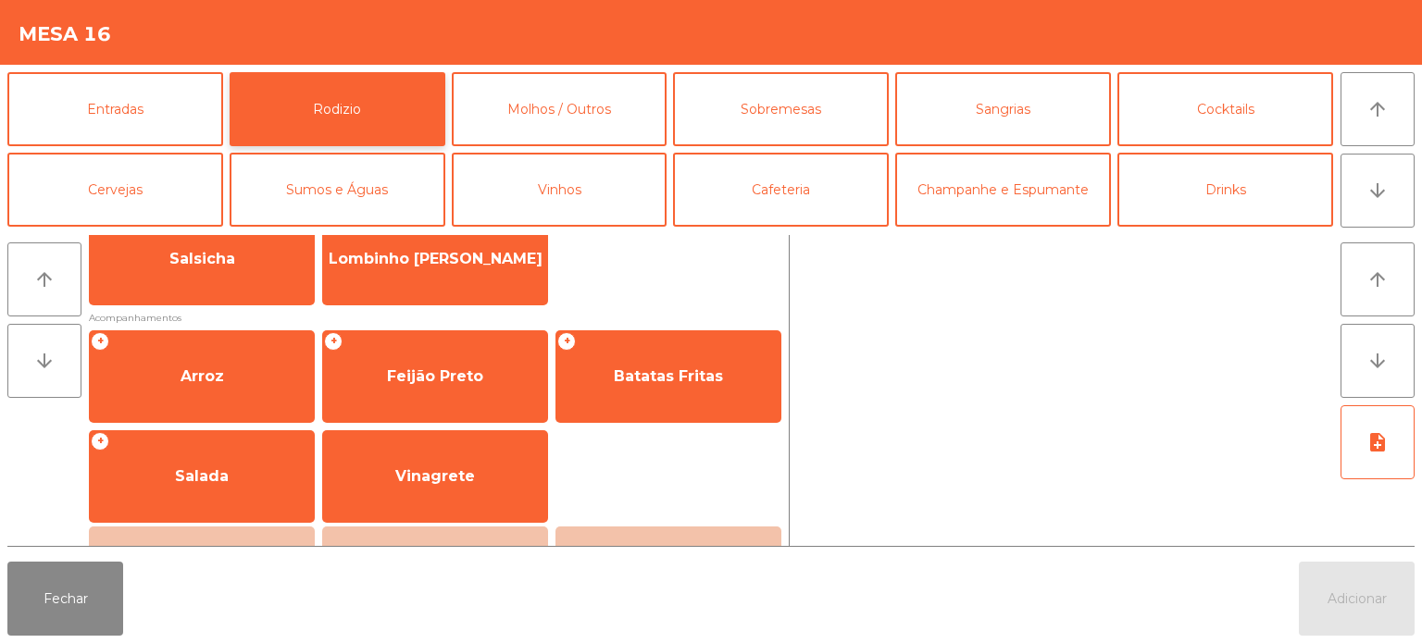
scroll to position [194, 0]
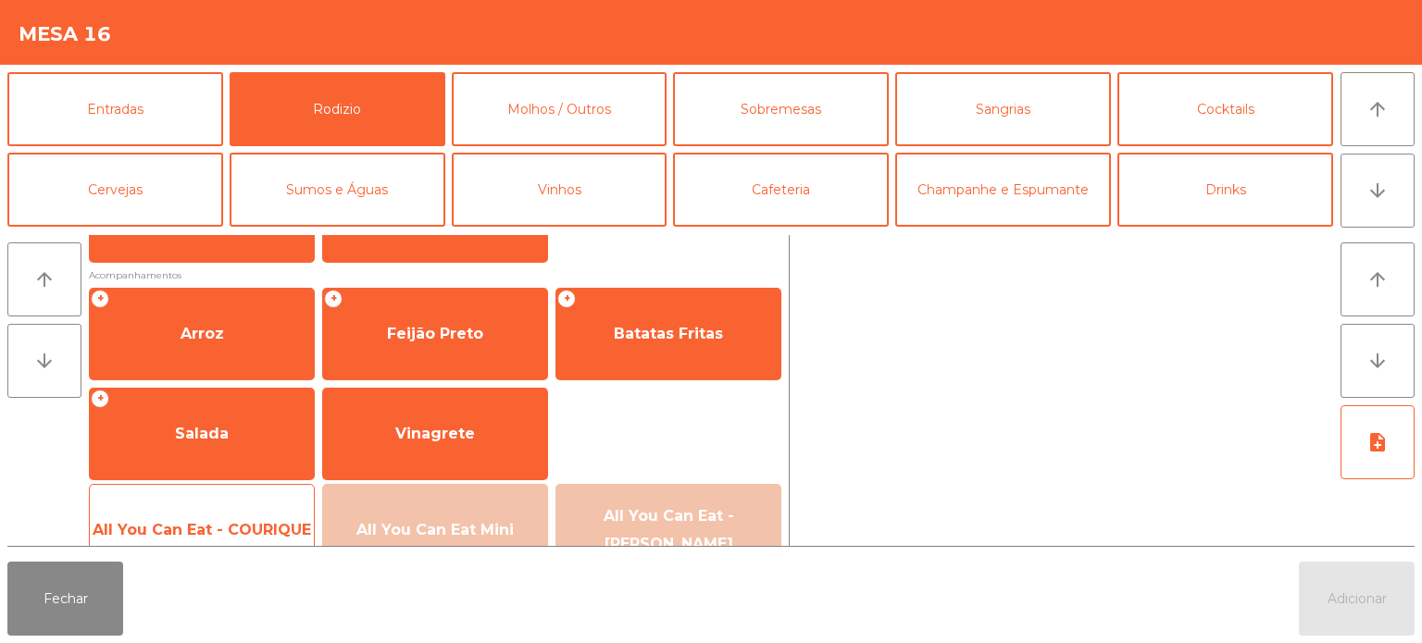
click at [196, 530] on span "All You Can Eat - COURIQUE" at bounding box center [202, 530] width 218 height 18
click at [216, 512] on span "All You Can Eat - COURIQUE" at bounding box center [202, 530] width 224 height 50
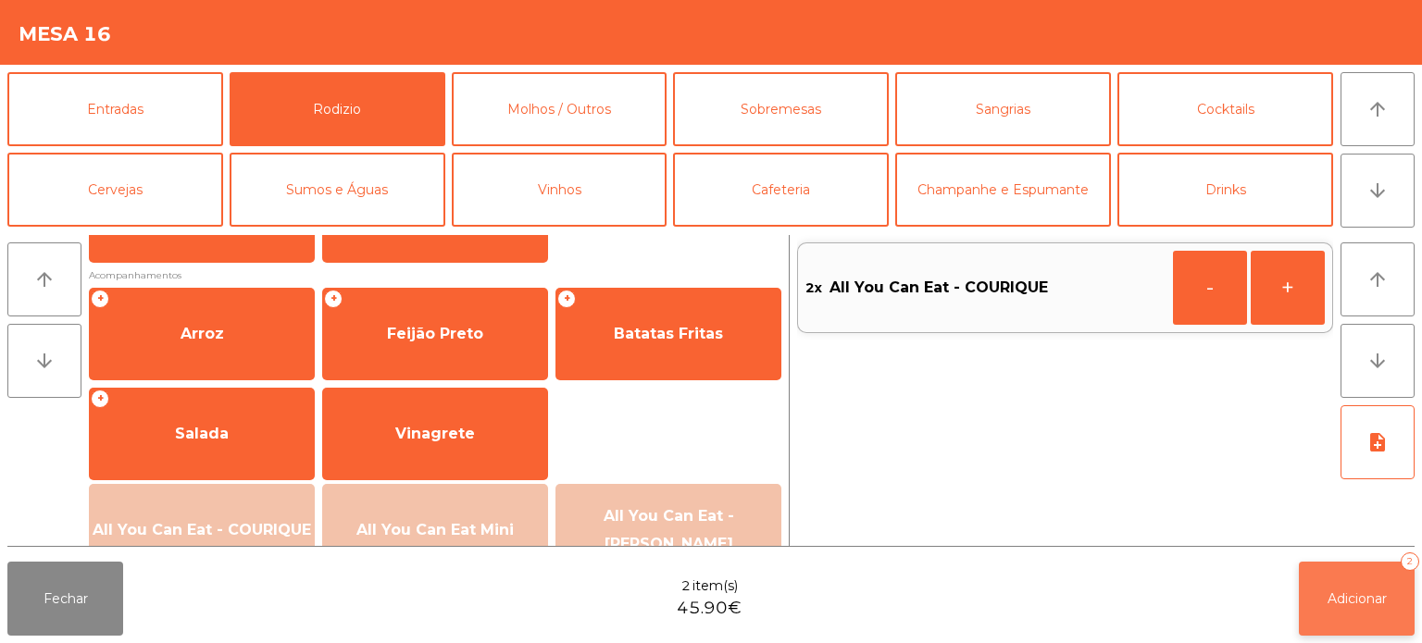
click at [1344, 635] on button "Adicionar 2" at bounding box center [1357, 599] width 116 height 74
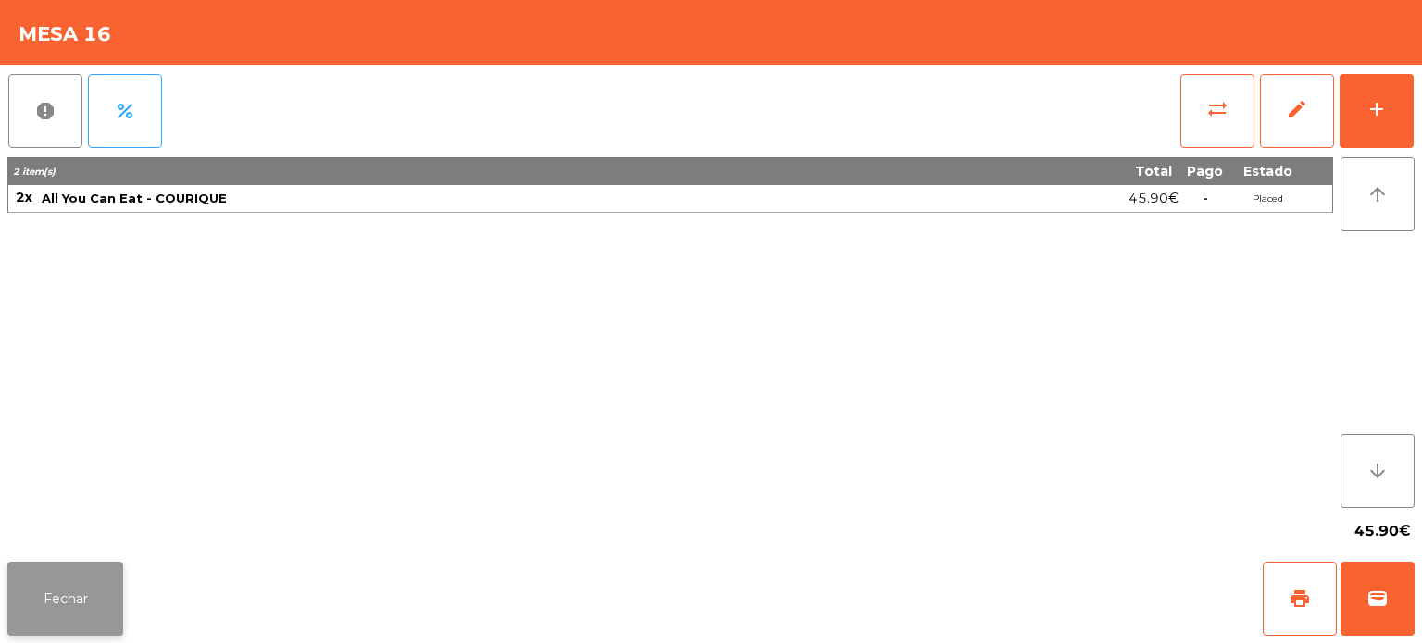
click at [59, 568] on button "Fechar" at bounding box center [65, 599] width 116 height 74
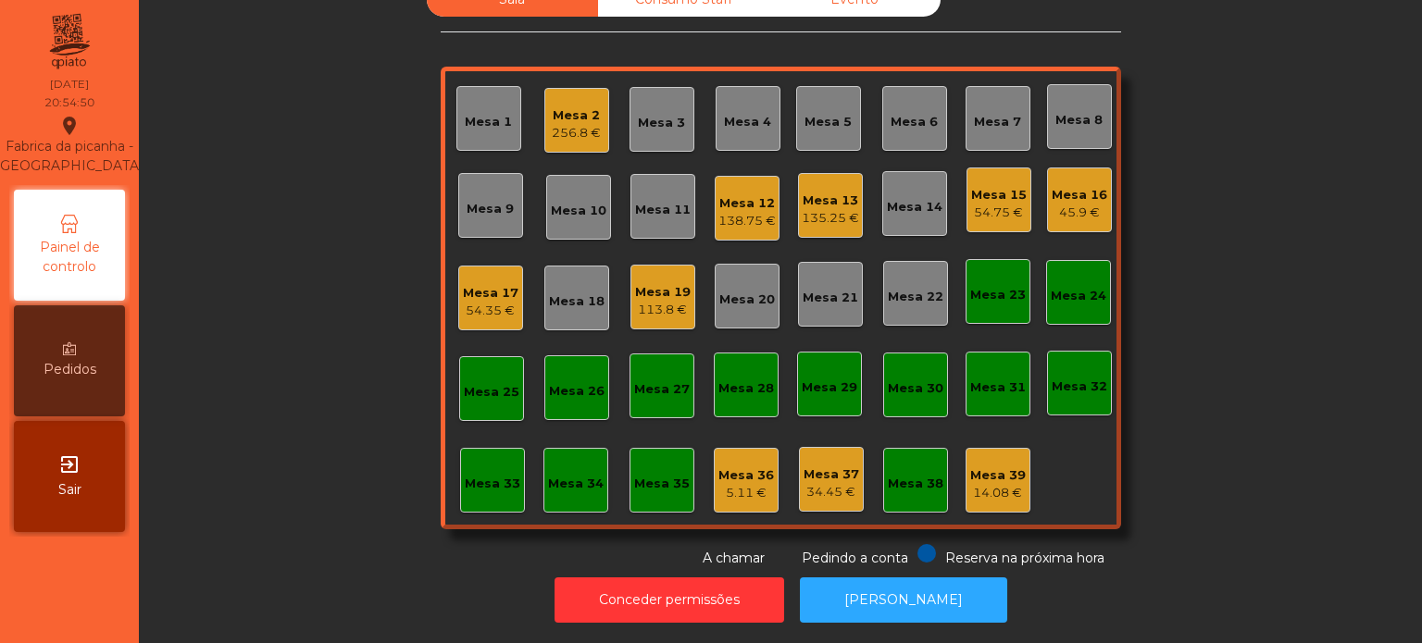
click at [819, 113] on div "Mesa 5" at bounding box center [827, 122] width 47 height 19
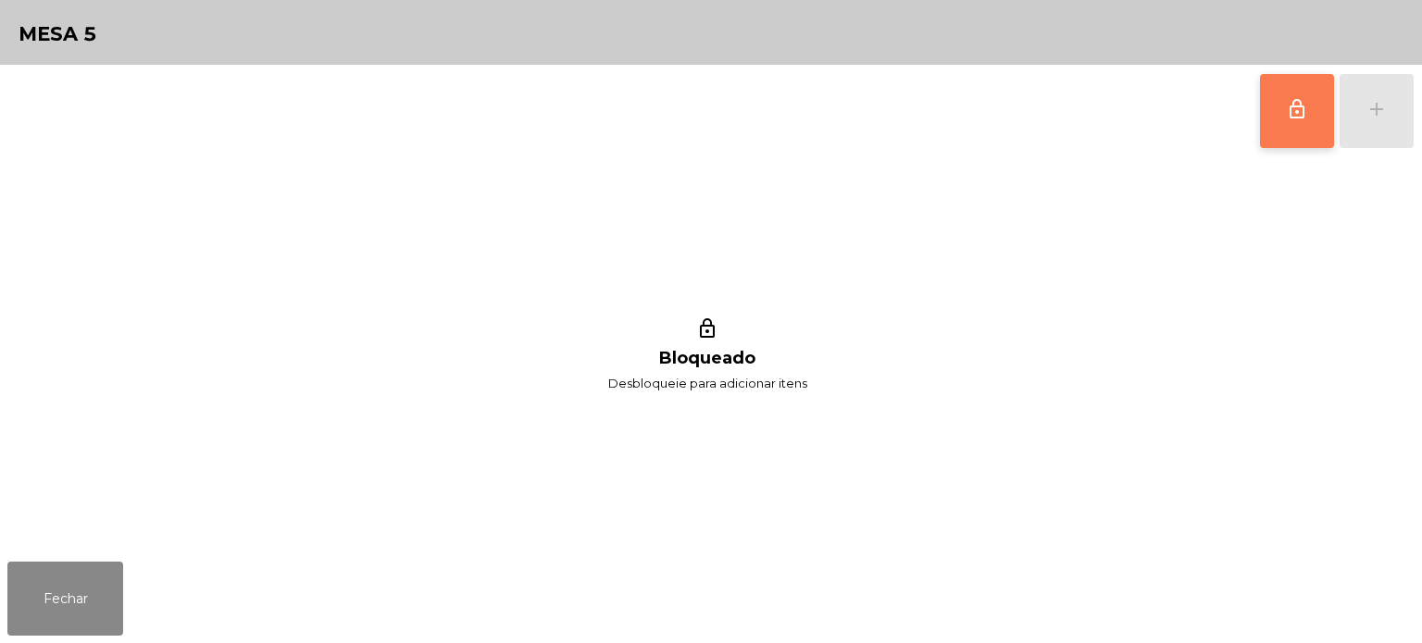
click at [1288, 111] on span "lock_outline" at bounding box center [1297, 109] width 22 height 22
click at [1368, 111] on div "add" at bounding box center [1376, 109] width 22 height 22
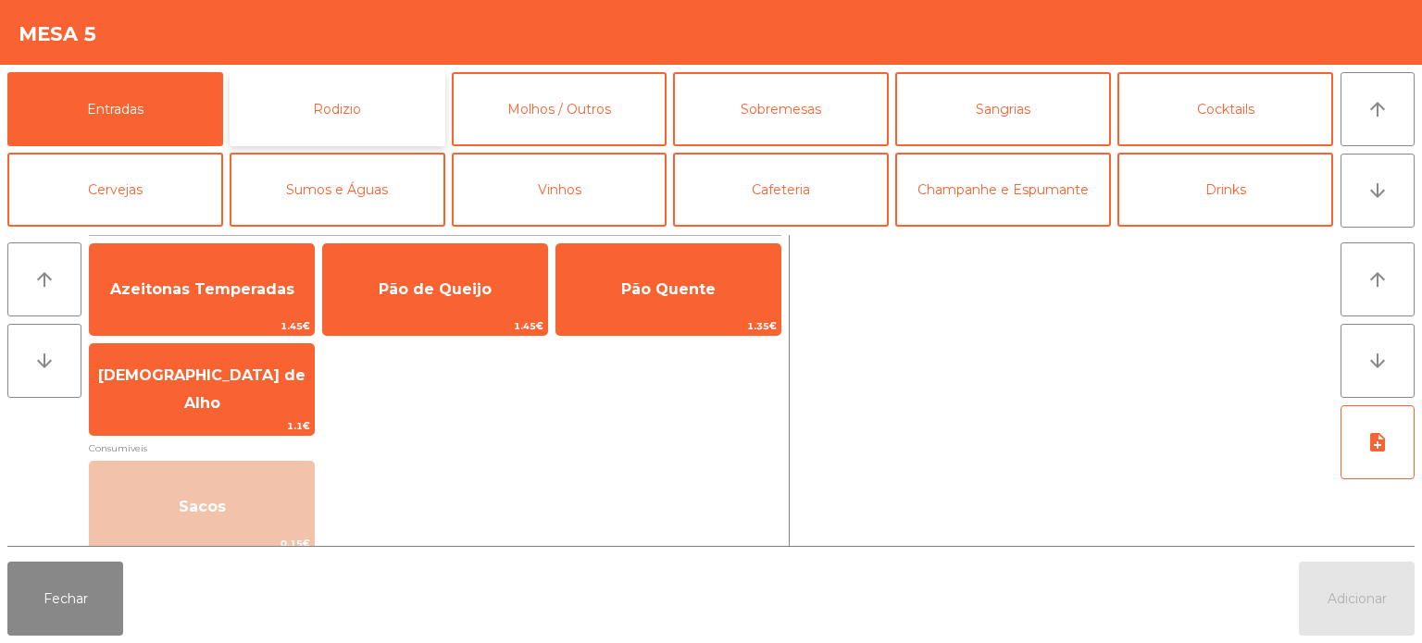
click at [392, 109] on button "Rodizio" at bounding box center [338, 109] width 216 height 74
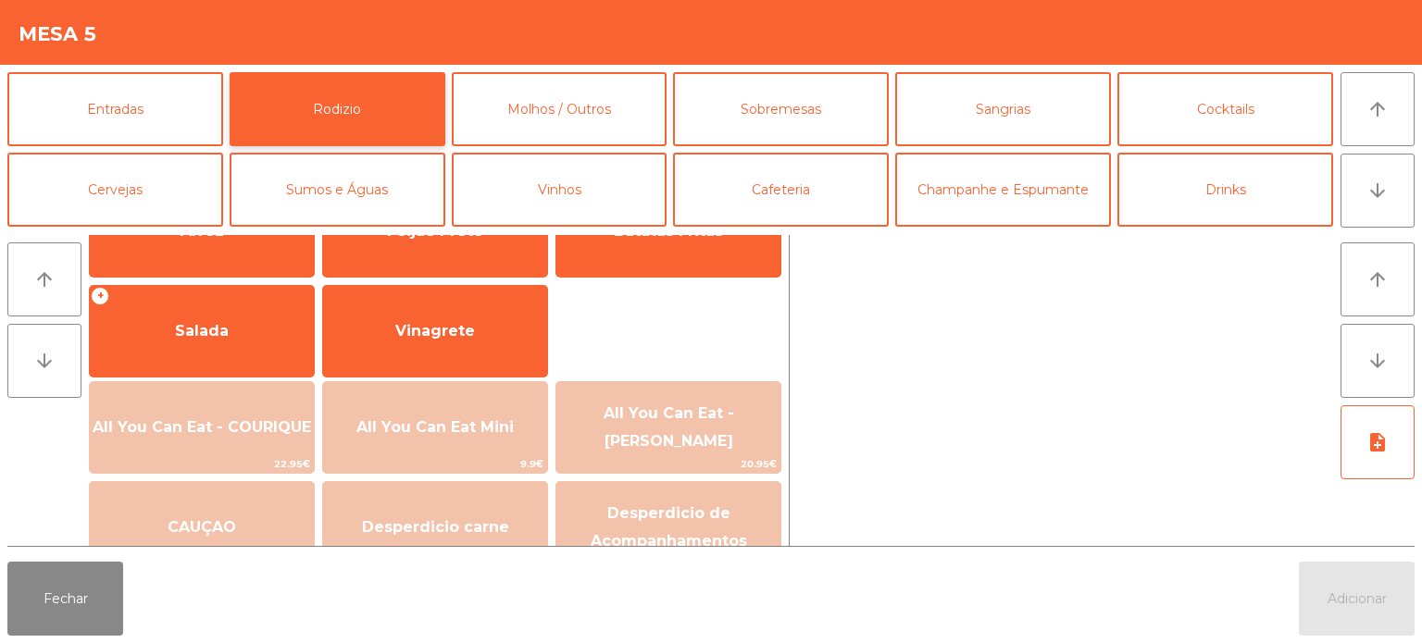
scroll to position [322, 0]
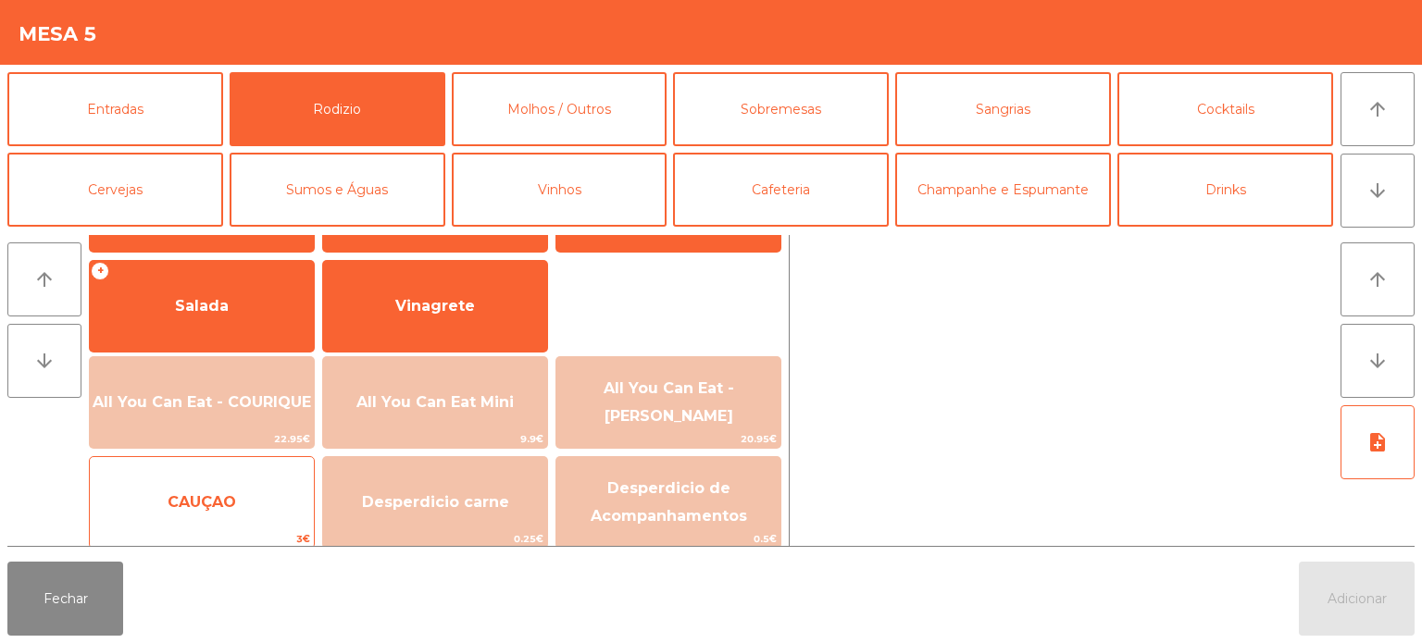
click at [218, 504] on span "CAUÇAO" at bounding box center [202, 502] width 68 height 18
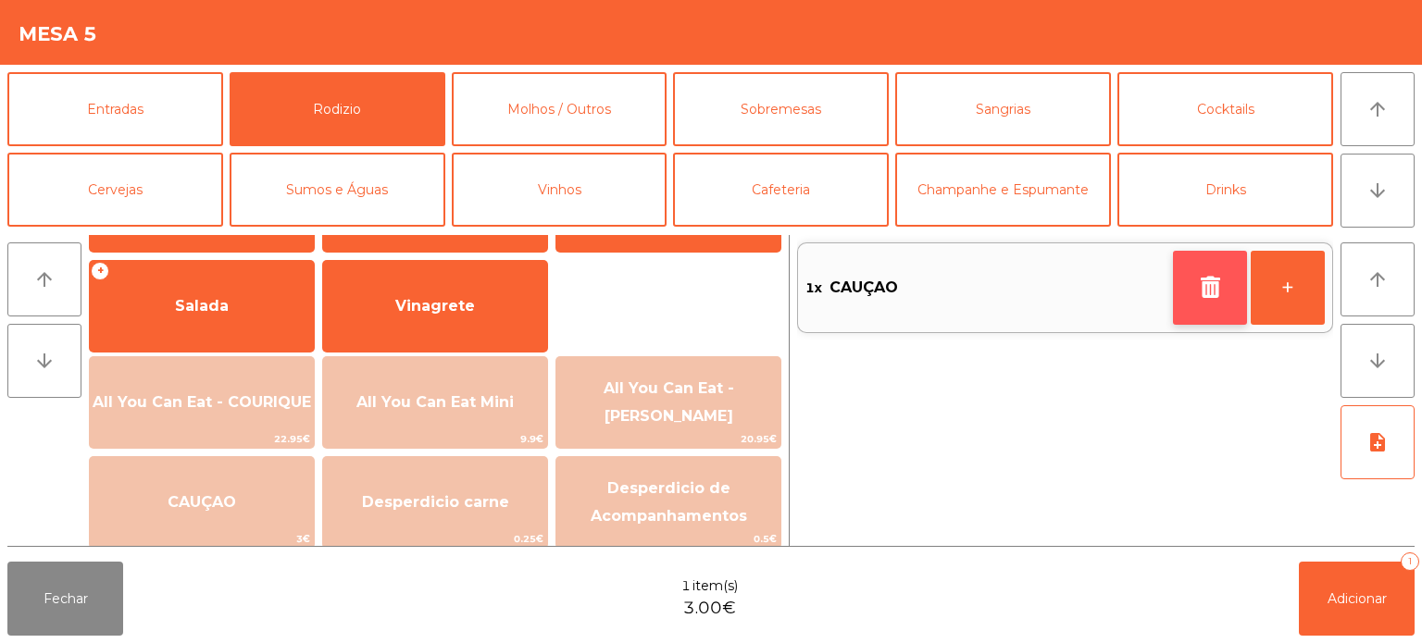
click at [1175, 293] on button "button" at bounding box center [1210, 288] width 74 height 74
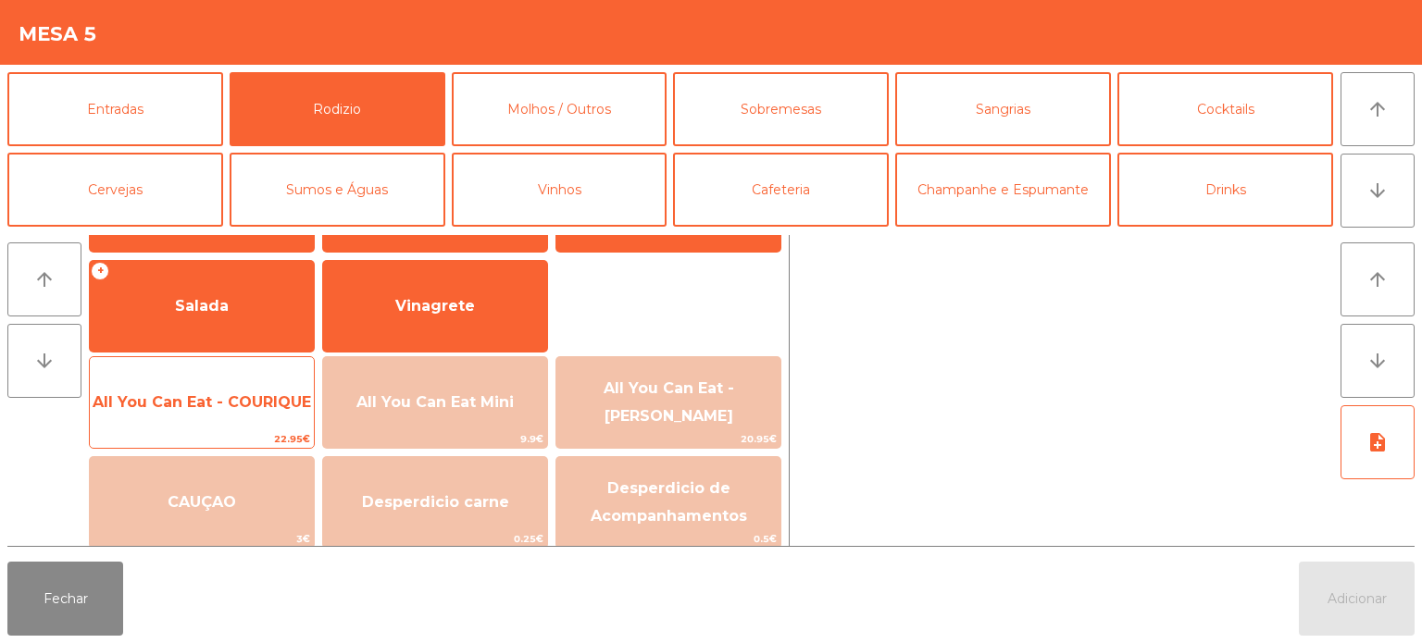
click at [219, 418] on span "All You Can Eat - COURIQUE" at bounding box center [202, 403] width 224 height 50
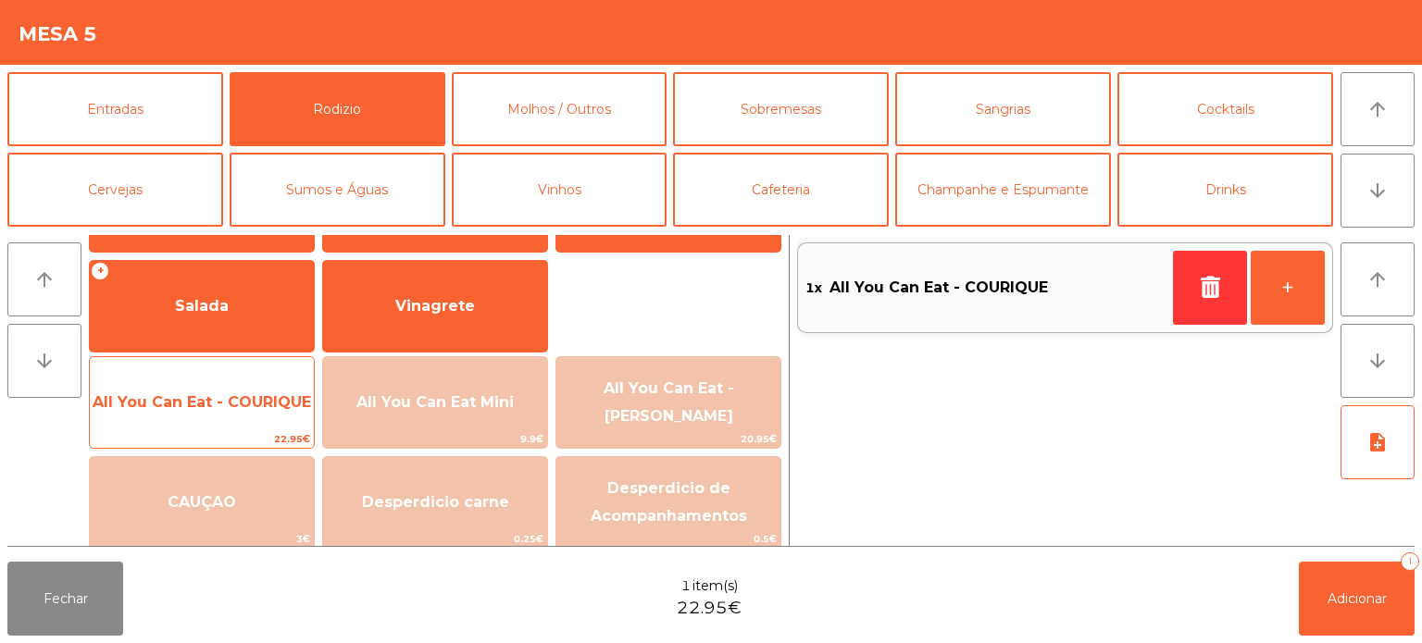
click at [206, 419] on span "All You Can Eat - COURIQUE" at bounding box center [202, 403] width 224 height 50
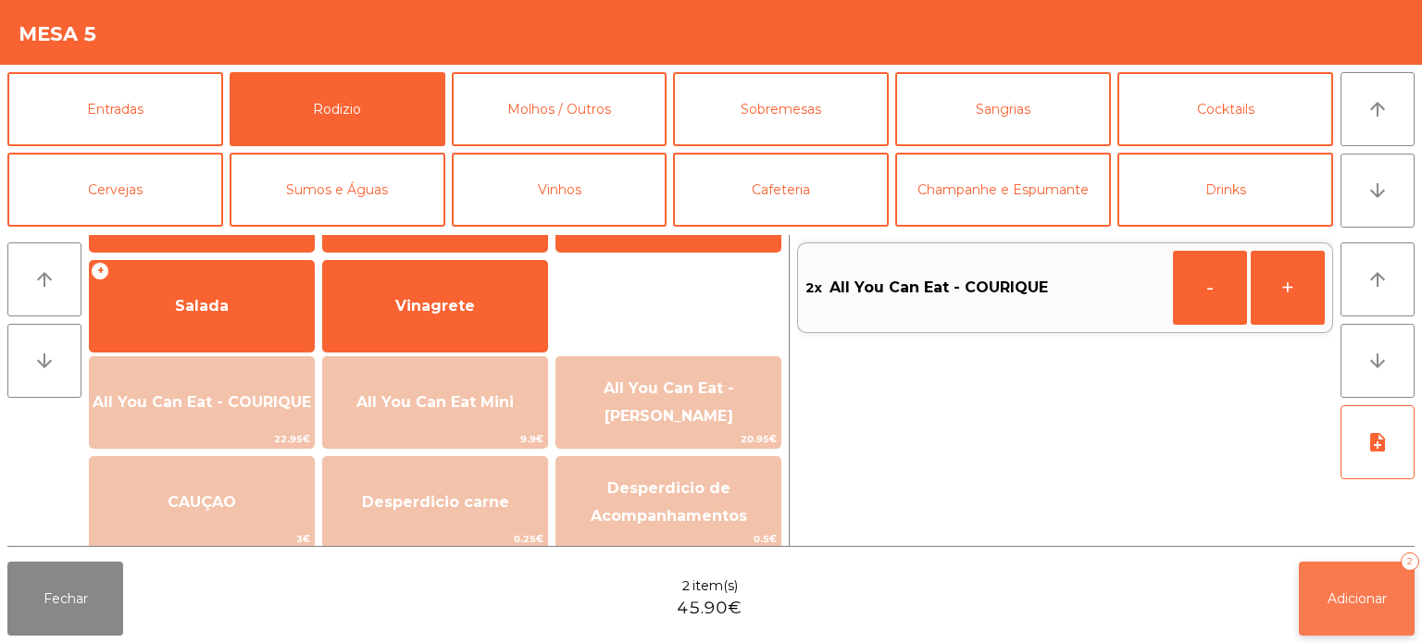
click at [1370, 594] on span "Adicionar" at bounding box center [1356, 599] width 59 height 17
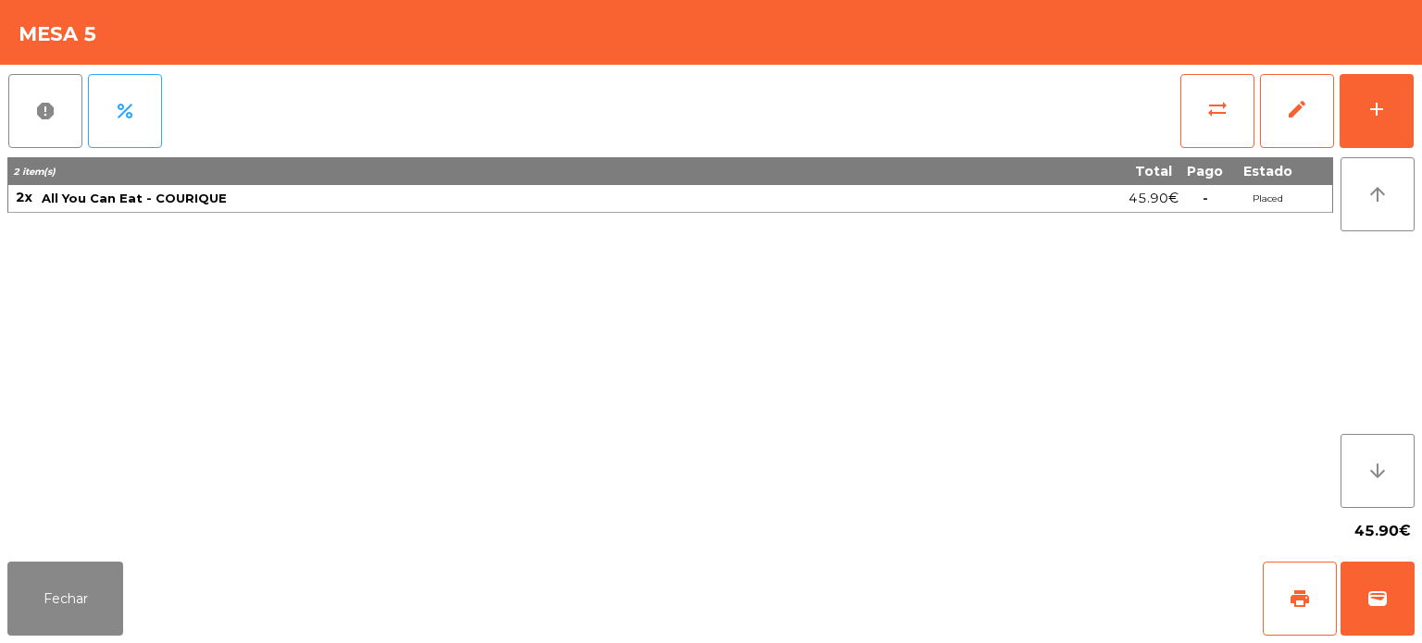
click at [98, 543] on div "45.90€" at bounding box center [710, 531] width 1407 height 46
click at [81, 574] on button "Fechar" at bounding box center [65, 599] width 116 height 74
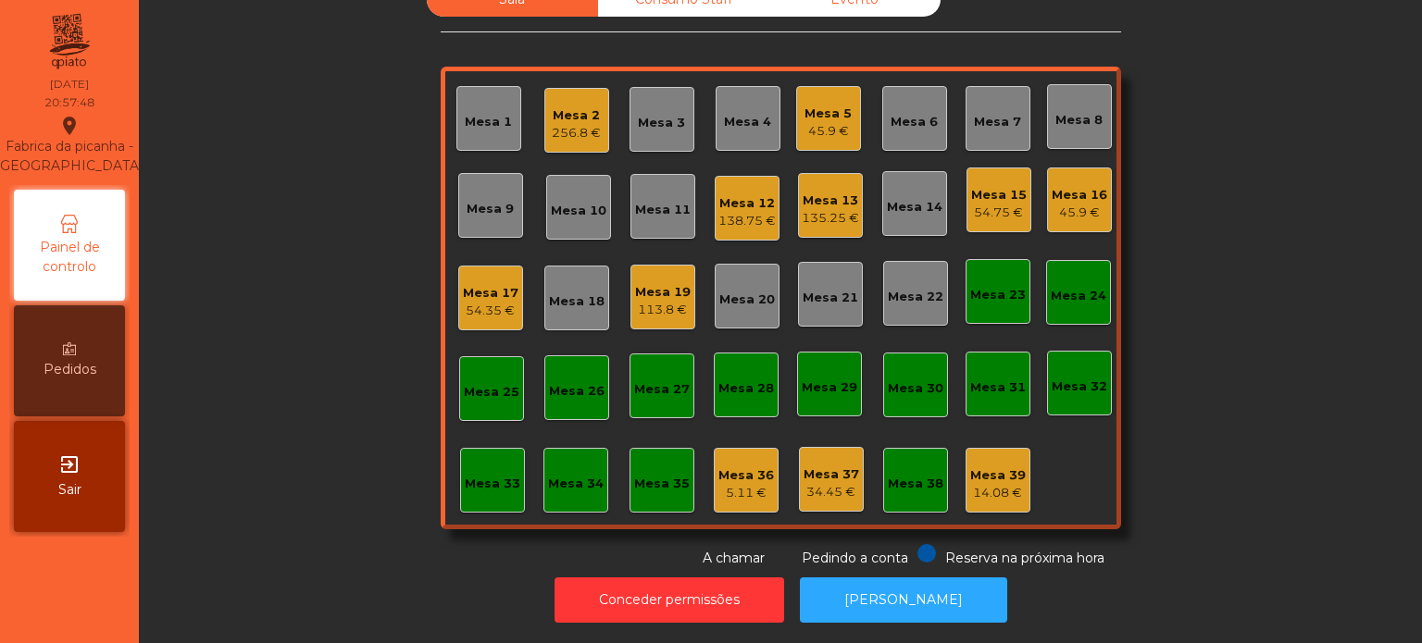
click at [1338, 364] on div "Sala Consumo Staff Evento Mesa 1 Mesa 2 256.8 € Mesa 3 Mesa 4 Mesa 5 45.9 € Mes…" at bounding box center [780, 275] width 1233 height 586
click at [1318, 360] on div "Sala Consumo Staff Evento Mesa 1 Mesa 2 256.8 € Mesa 3 Mesa 4 Mesa 5 45.9 € Mes…" at bounding box center [780, 275] width 1233 height 586
click at [496, 285] on div "Mesa 17" at bounding box center [491, 293] width 56 height 19
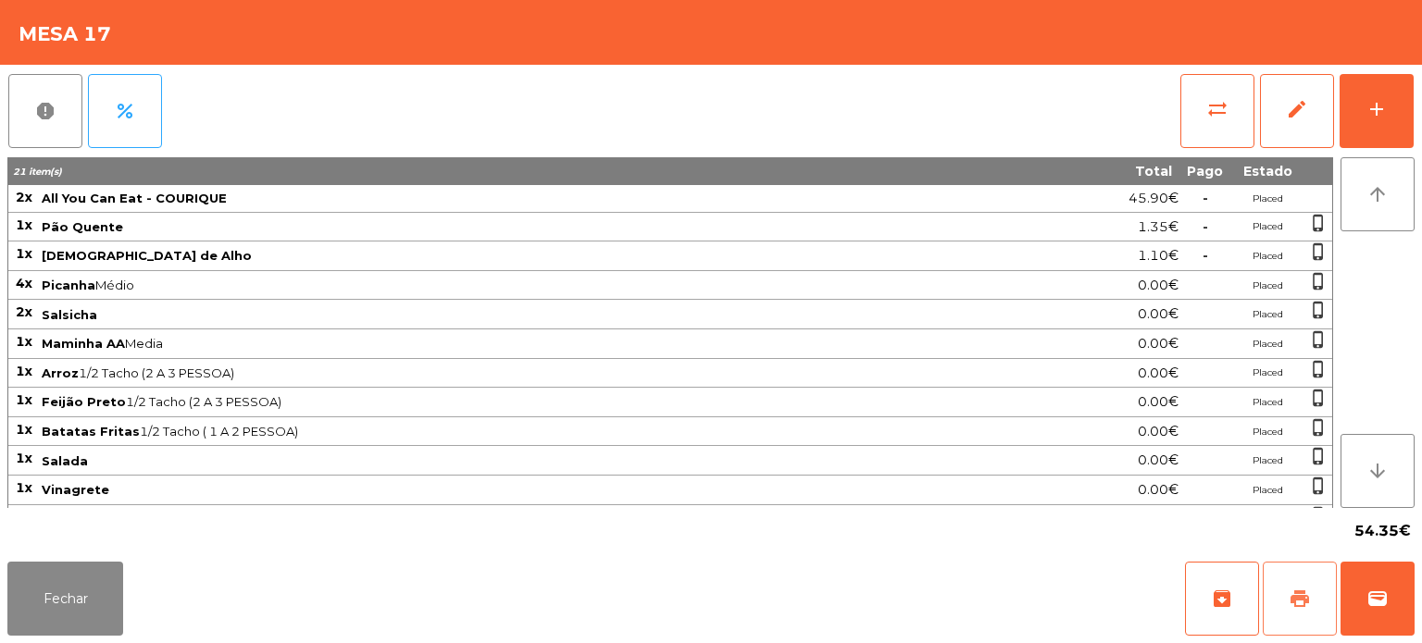
click at [1275, 602] on button "print" at bounding box center [1299, 599] width 74 height 74
click at [42, 589] on button "Fechar" at bounding box center [65, 599] width 116 height 74
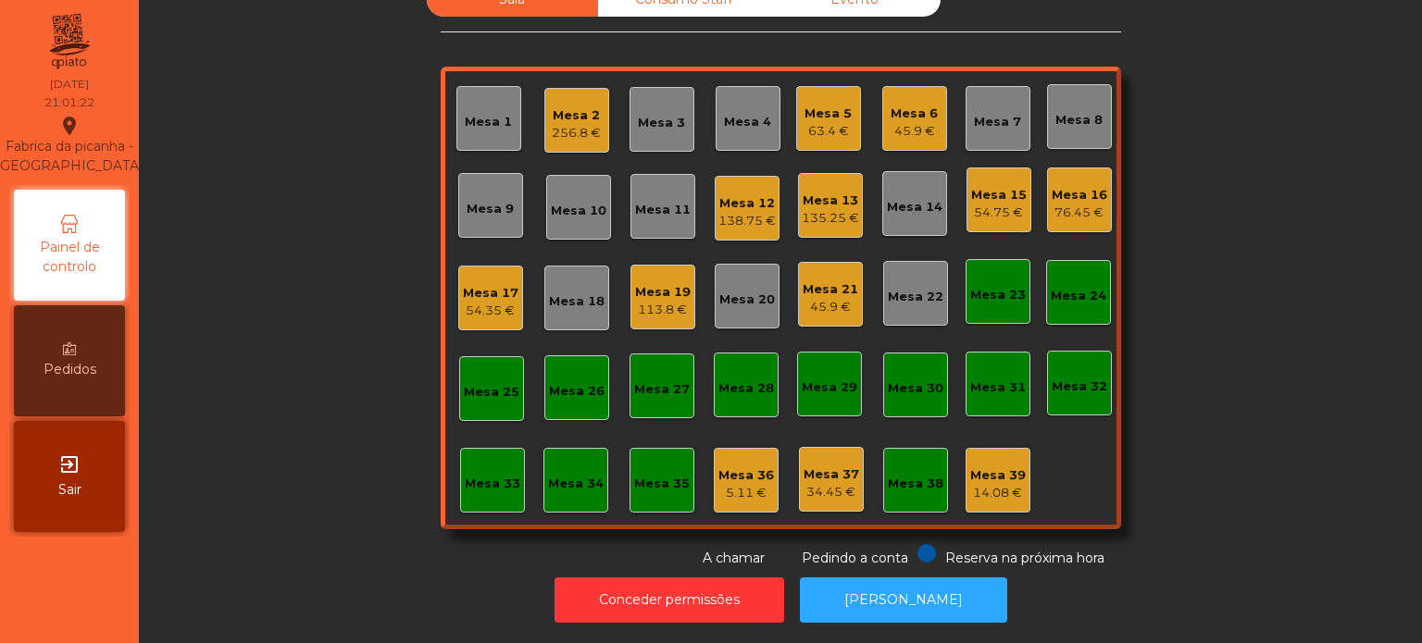
click at [1248, 329] on div "Sala Consumo Staff Evento Mesa 1 Mesa 2 256.8 € Mesa 3 Mesa 4 Mesa 5 63.4 € Mes…" at bounding box center [780, 275] width 1233 height 586
click at [566, 126] on div "256.8 €" at bounding box center [576, 133] width 49 height 19
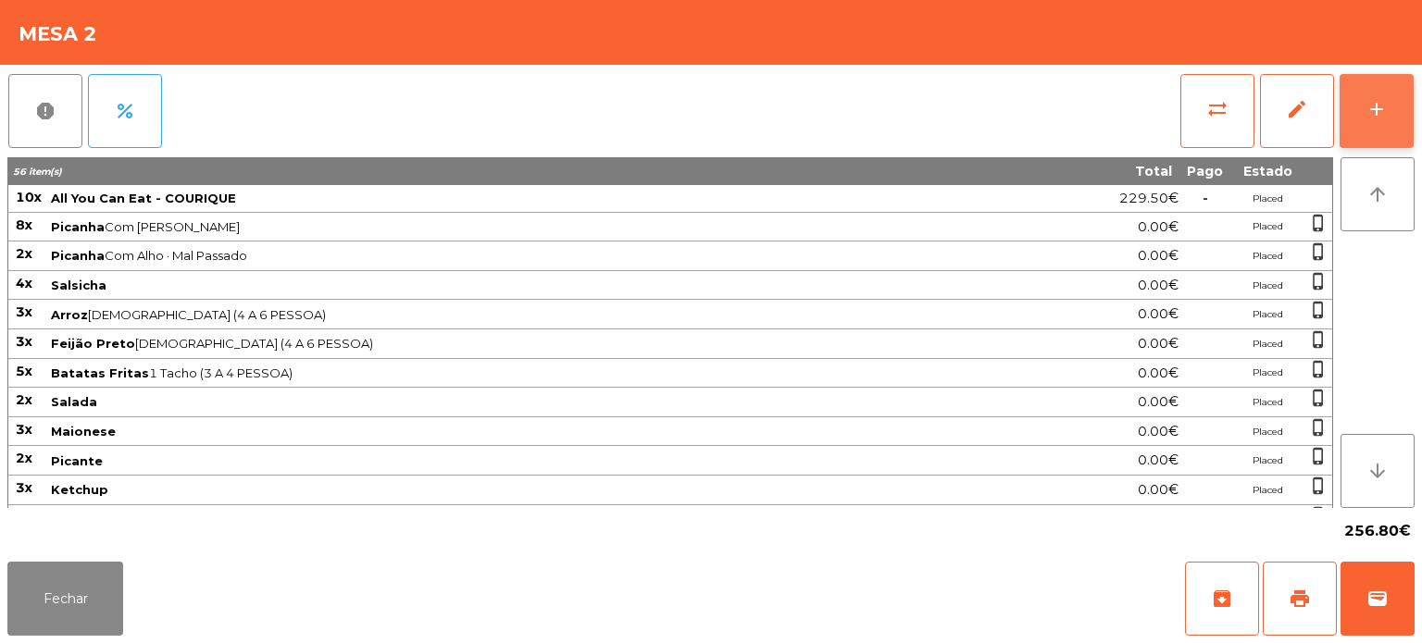
click at [1379, 99] on div "add" at bounding box center [1376, 109] width 22 height 22
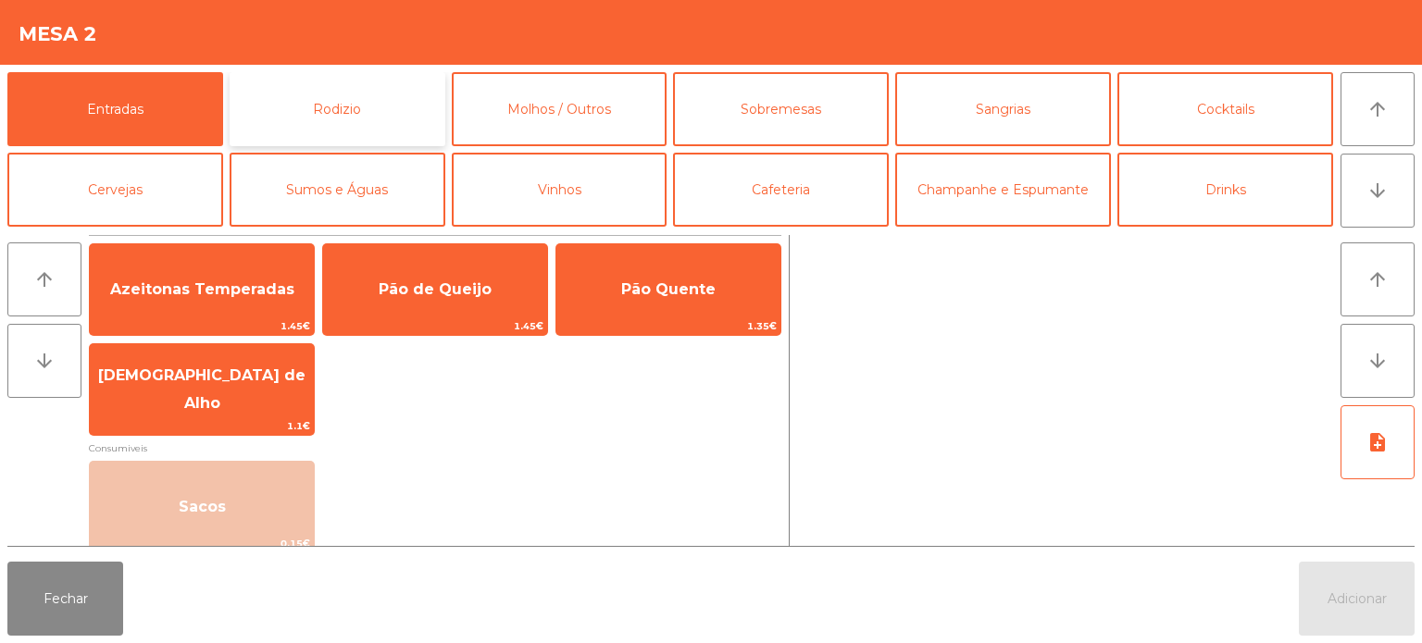
click at [352, 104] on button "Rodizio" at bounding box center [338, 109] width 216 height 74
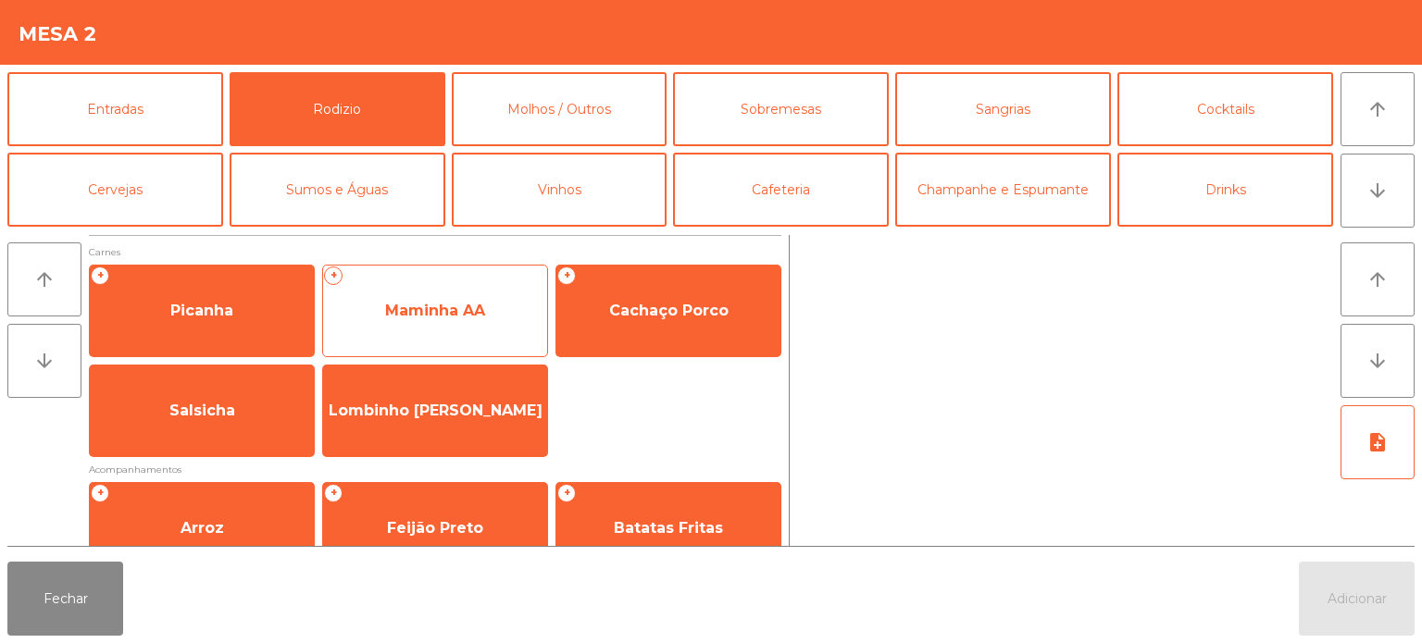
click at [457, 305] on span "Maminha AA" at bounding box center [435, 311] width 100 height 18
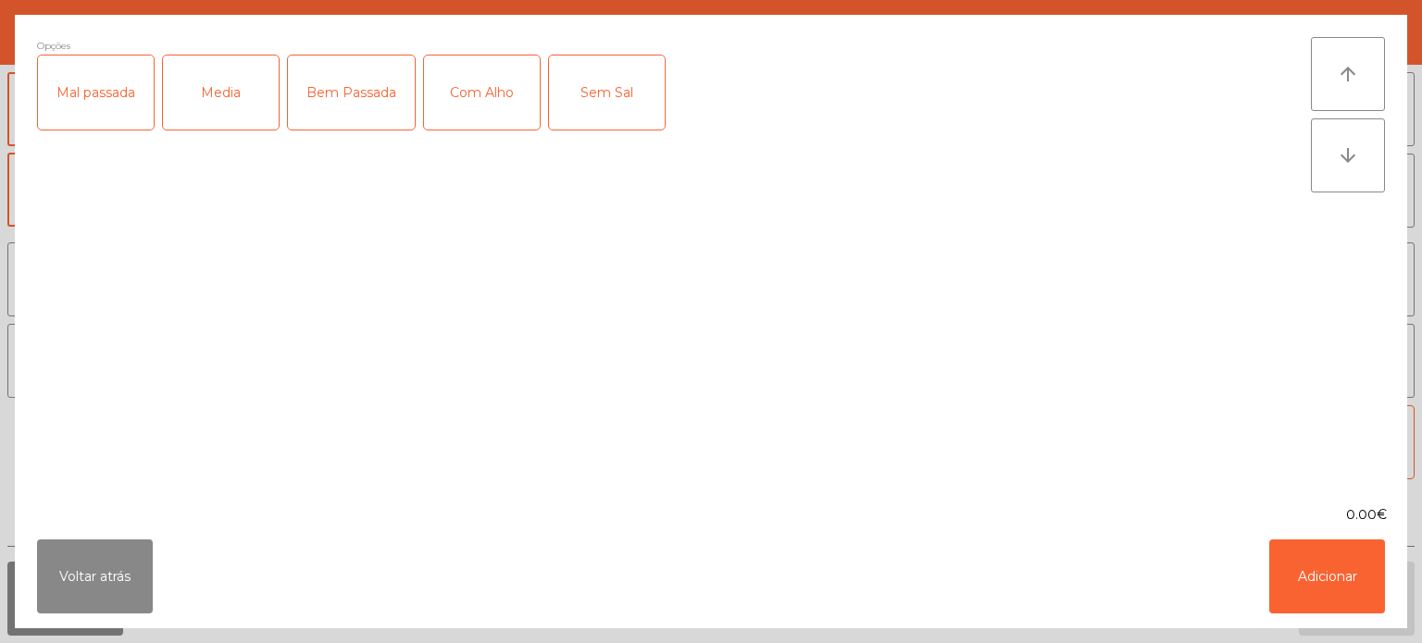
click at [237, 77] on div "Media" at bounding box center [221, 93] width 116 height 74
click at [491, 111] on div "Com Alho" at bounding box center [482, 93] width 116 height 74
click at [1311, 585] on button "Adicionar" at bounding box center [1327, 577] width 116 height 74
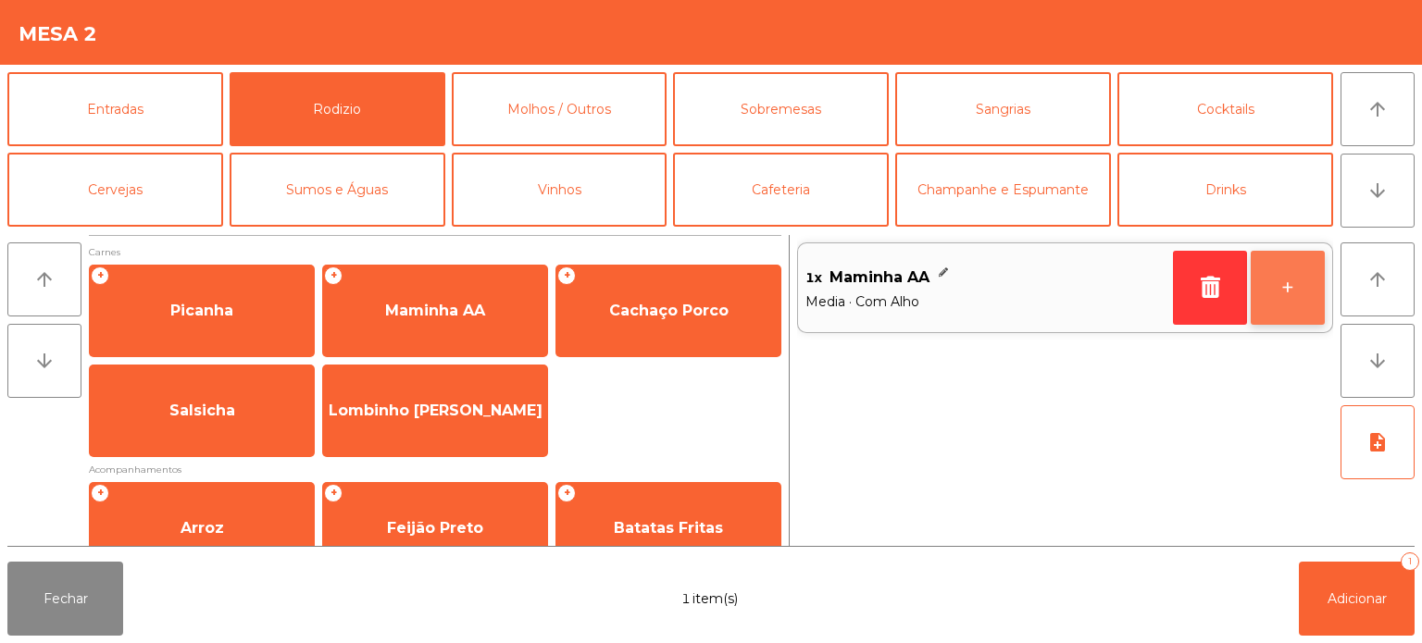
click at [1281, 299] on button "+" at bounding box center [1287, 288] width 74 height 74
click at [1272, 304] on button "+" at bounding box center [1287, 288] width 74 height 74
click at [1263, 305] on button "+" at bounding box center [1287, 288] width 74 height 74
click at [1276, 302] on button "+" at bounding box center [1287, 288] width 74 height 74
click at [1294, 317] on button "+" at bounding box center [1287, 288] width 74 height 74
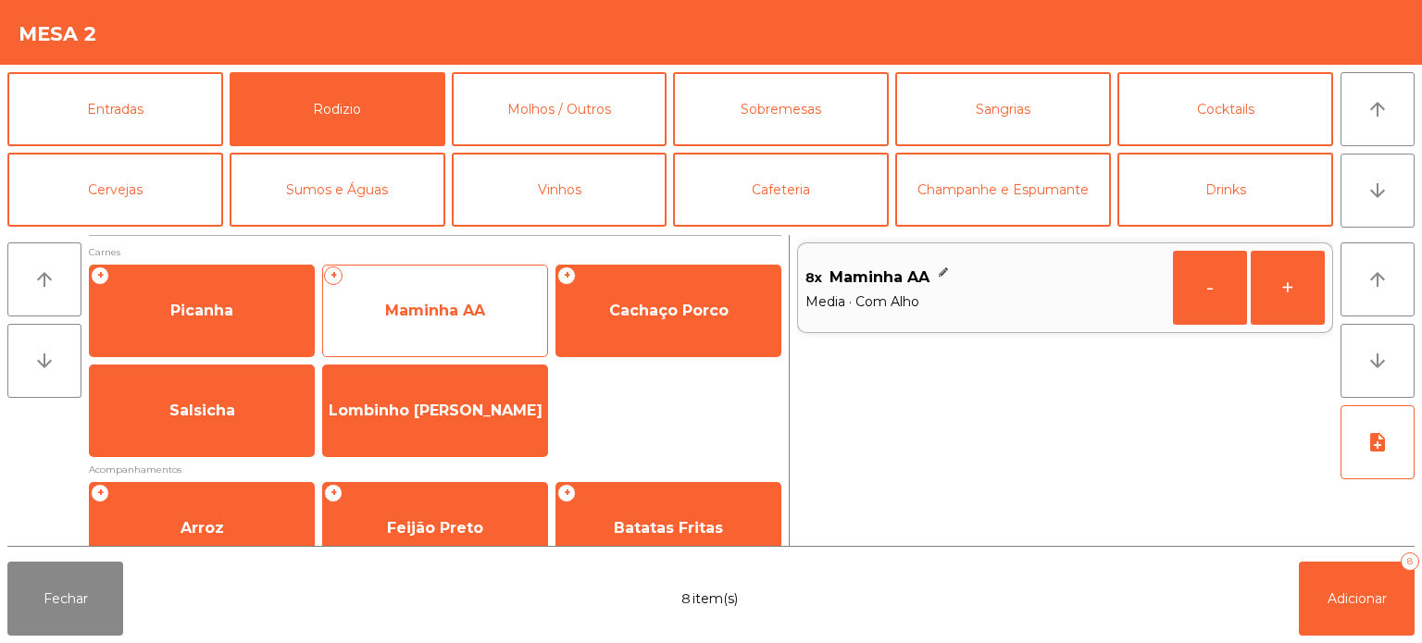
click at [417, 330] on span "Maminha AA" at bounding box center [435, 311] width 224 height 50
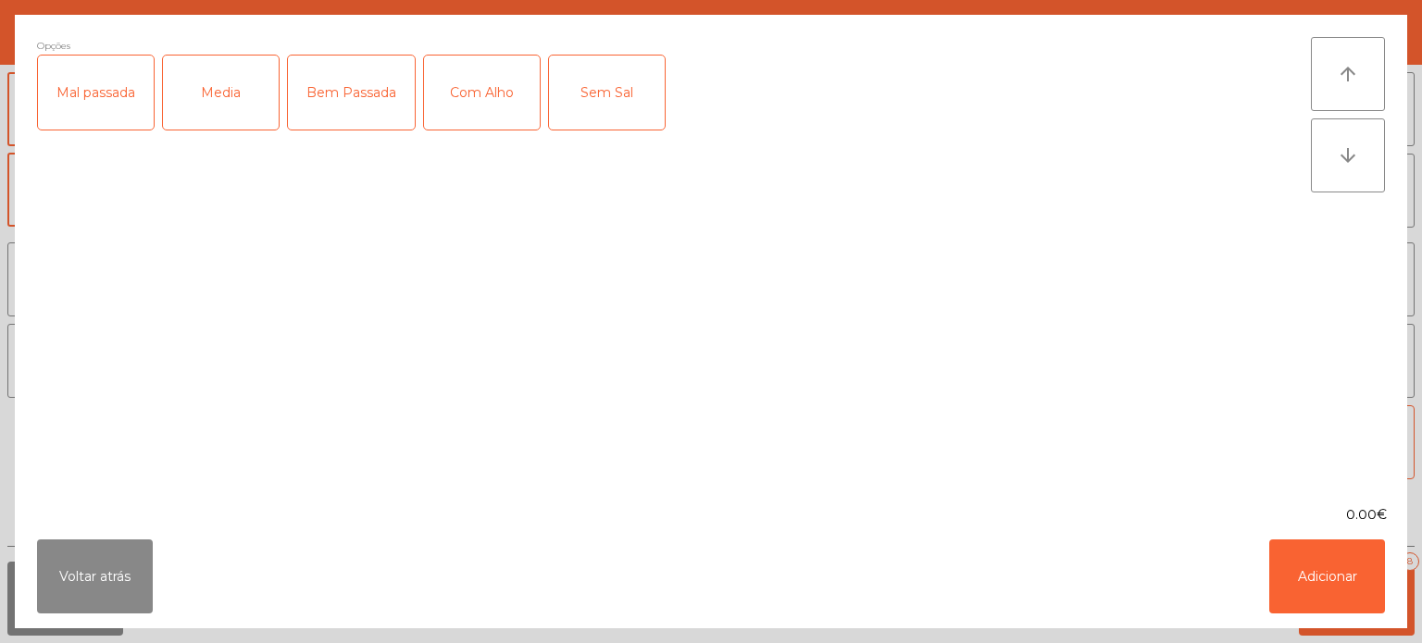
click at [108, 107] on div "Mal passada" at bounding box center [96, 93] width 116 height 74
click at [533, 96] on div "Com Alho" at bounding box center [482, 93] width 116 height 74
click at [1331, 582] on button "Adicionar" at bounding box center [1327, 577] width 116 height 74
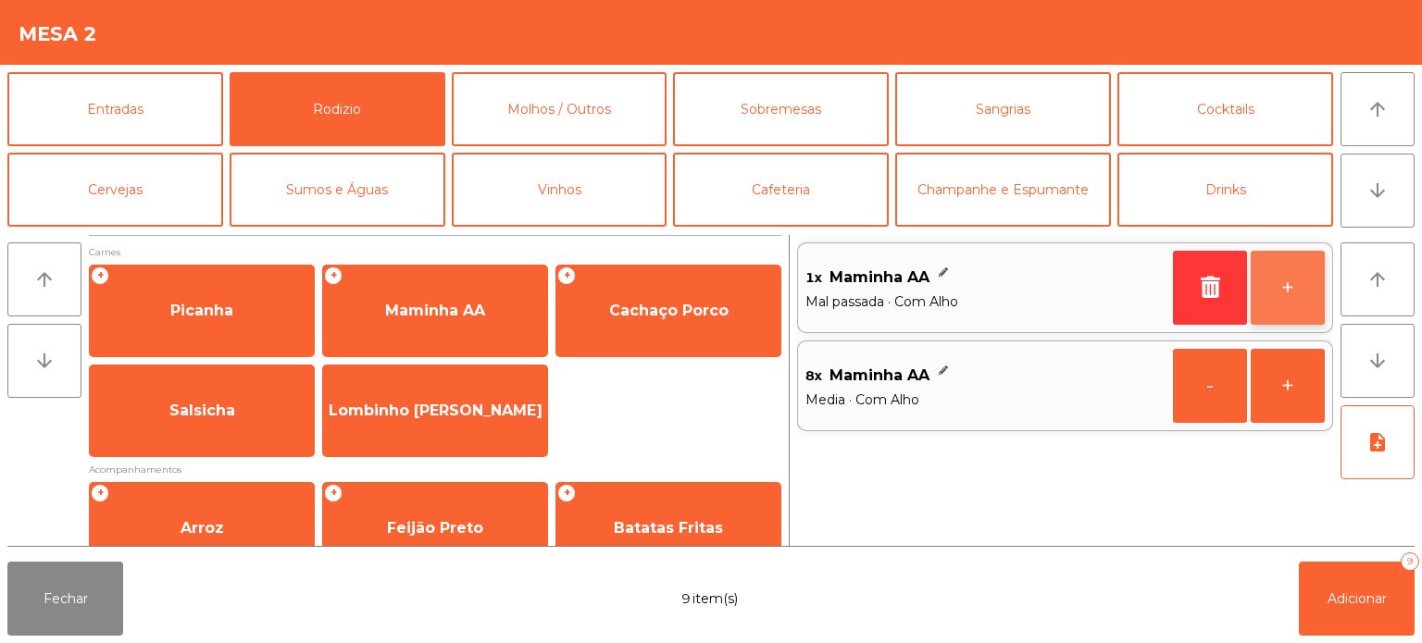
click at [1283, 267] on button "+" at bounding box center [1287, 288] width 74 height 74
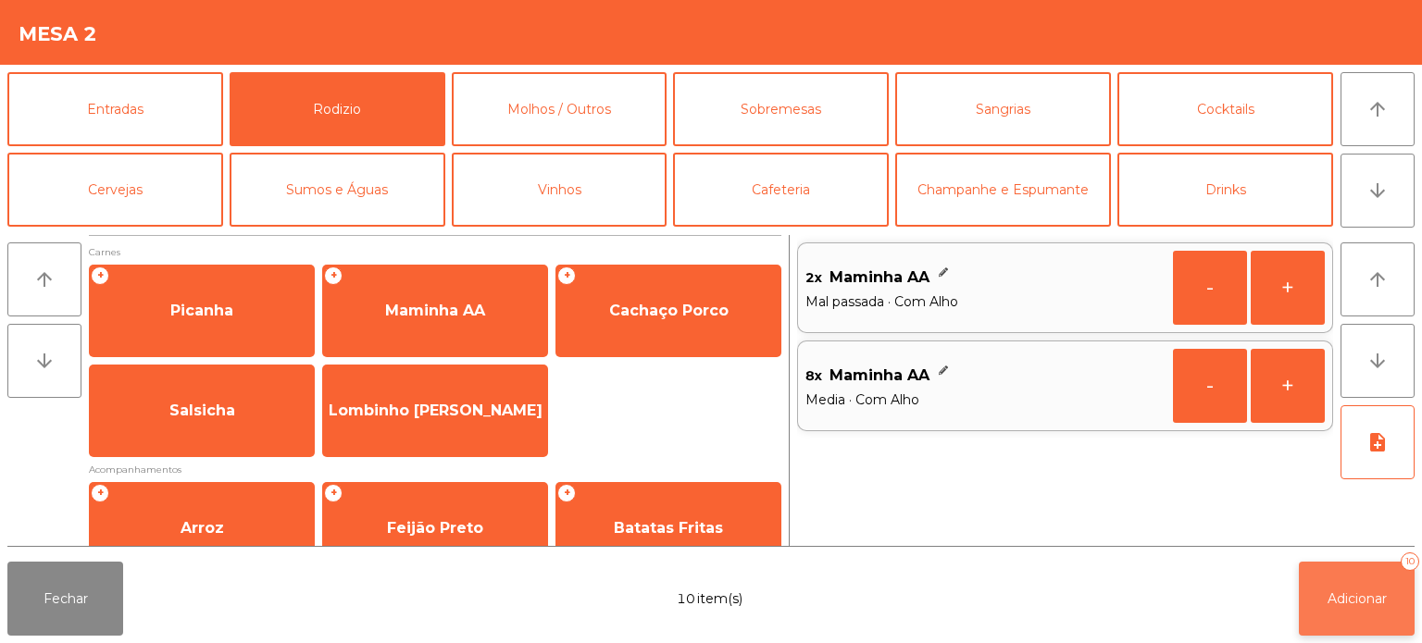
click at [1362, 635] on button "Adicionar 10" at bounding box center [1357, 599] width 116 height 74
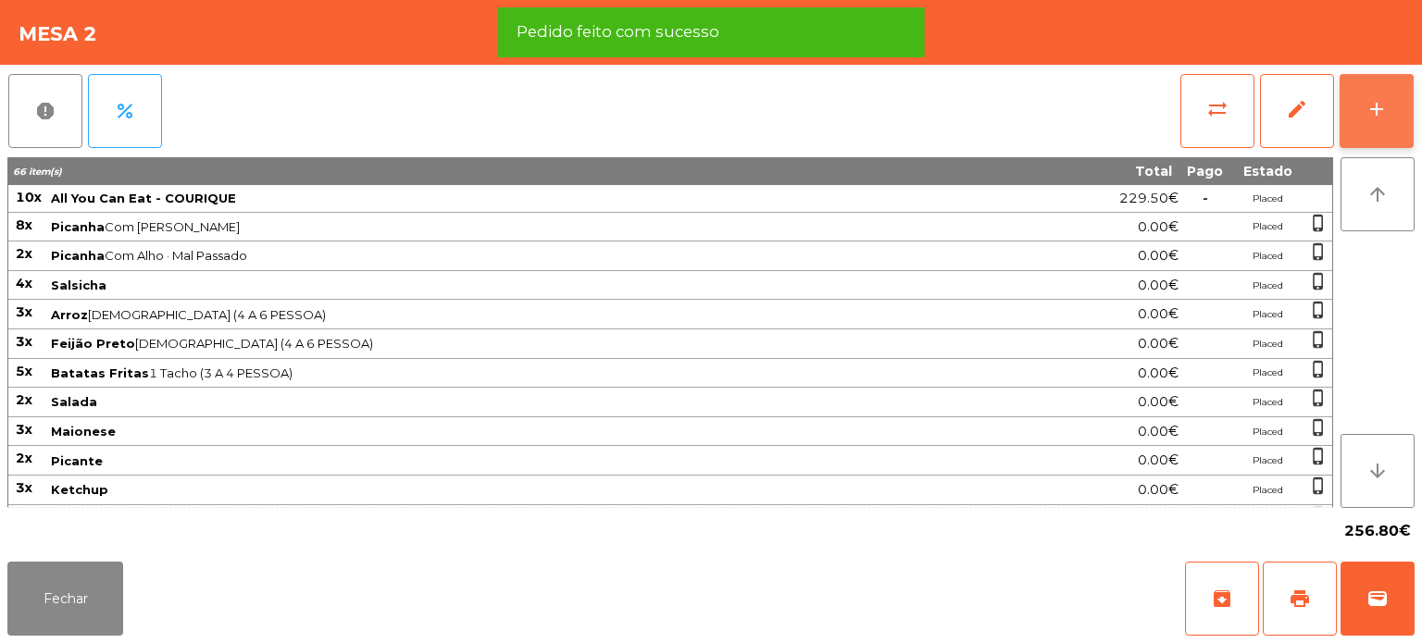
click at [1382, 142] on button "add" at bounding box center [1376, 111] width 74 height 74
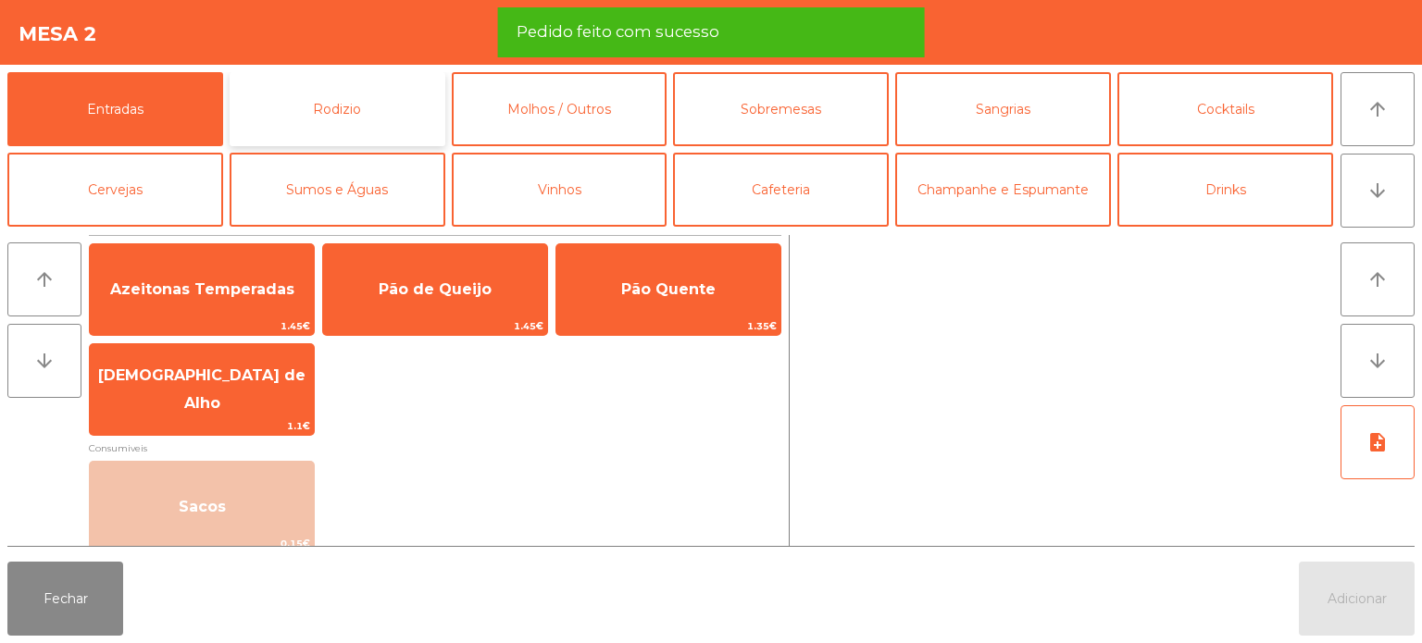
click at [349, 111] on button "Rodizio" at bounding box center [338, 109] width 216 height 74
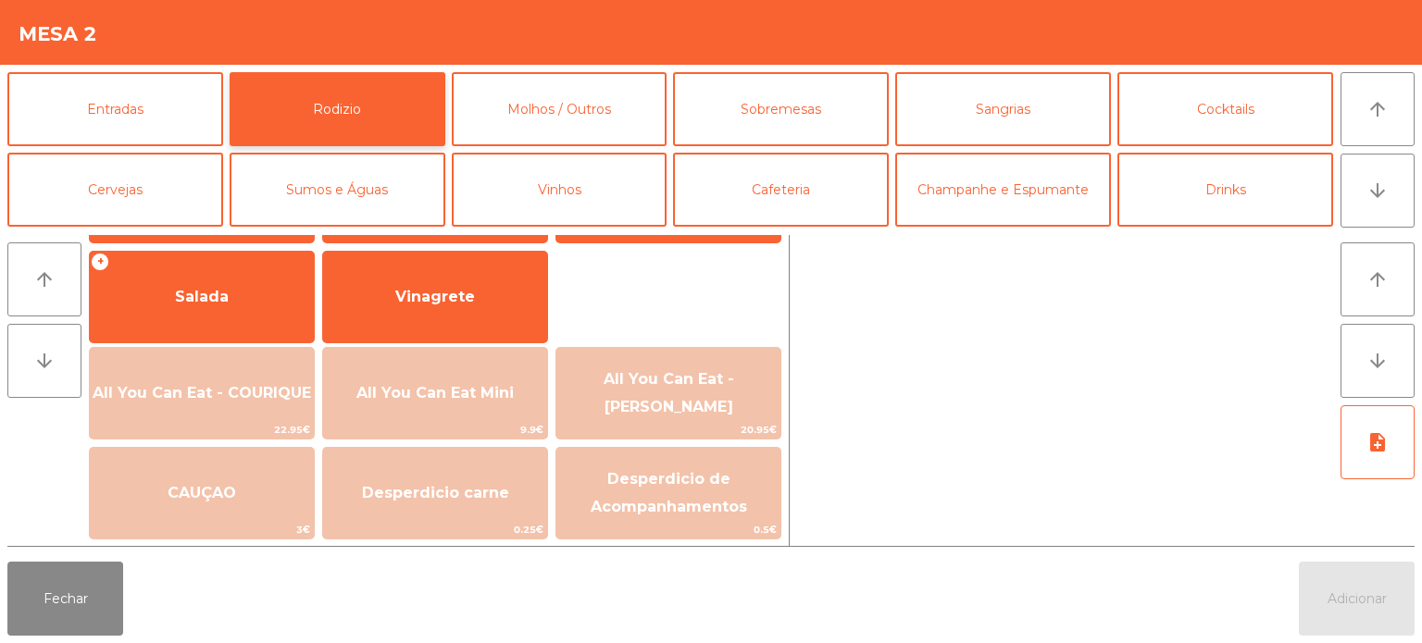
scroll to position [0, 0]
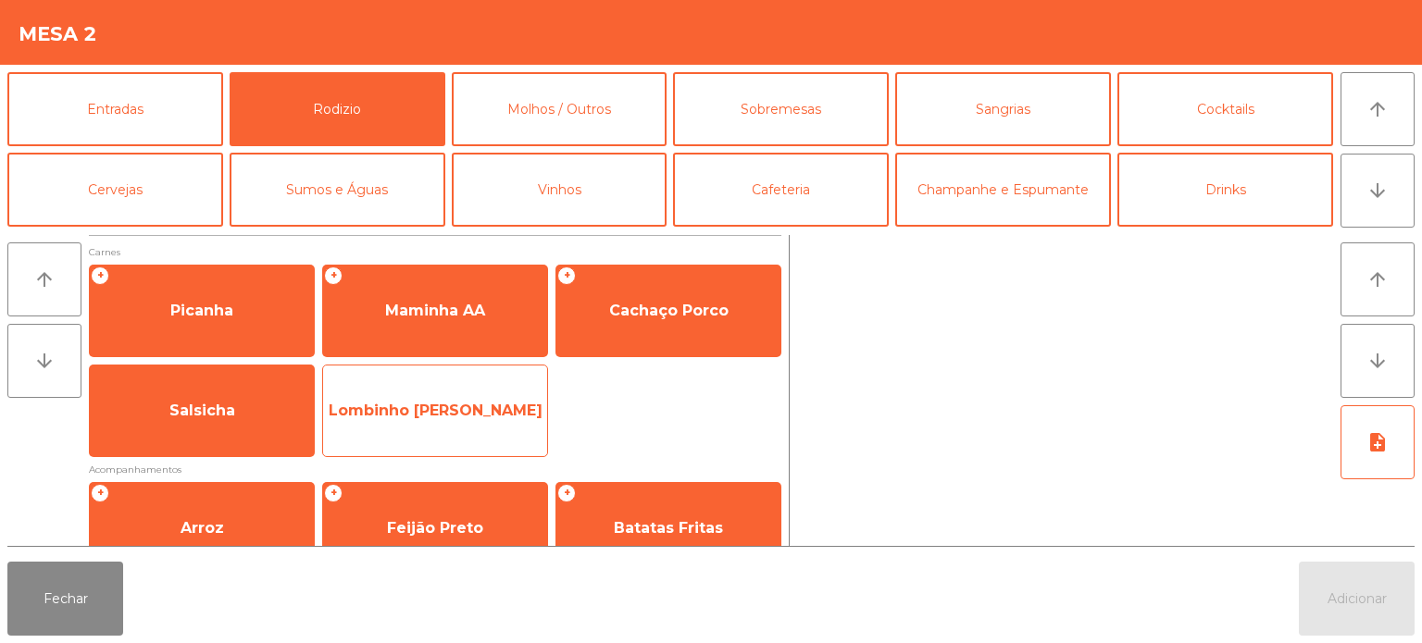
click at [438, 406] on span "Lombinho [PERSON_NAME]" at bounding box center [435, 411] width 224 height 50
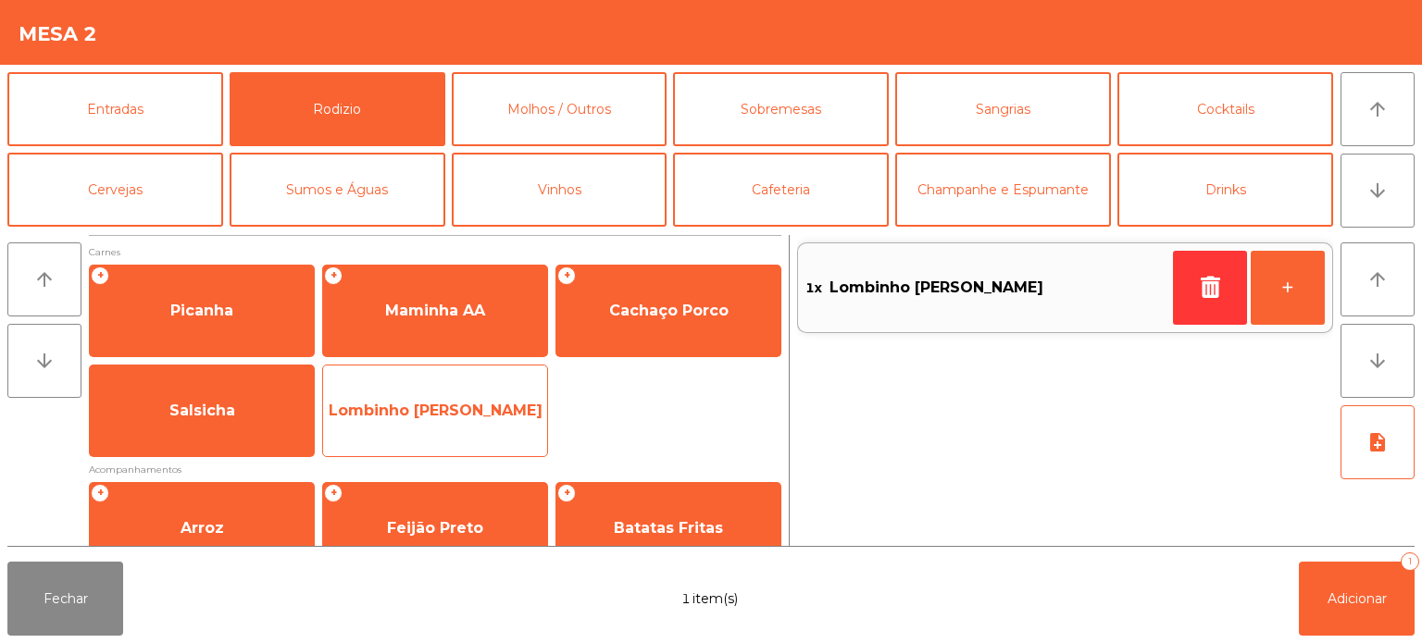
click at [429, 407] on span "Lombinho [PERSON_NAME]" at bounding box center [435, 411] width 224 height 50
click at [429, 404] on span "Lombinho [PERSON_NAME]" at bounding box center [436, 411] width 214 height 18
click at [431, 402] on span "Lombinho [PERSON_NAME]" at bounding box center [436, 411] width 214 height 18
click at [433, 402] on span "Lombinho [PERSON_NAME]" at bounding box center [436, 411] width 214 height 18
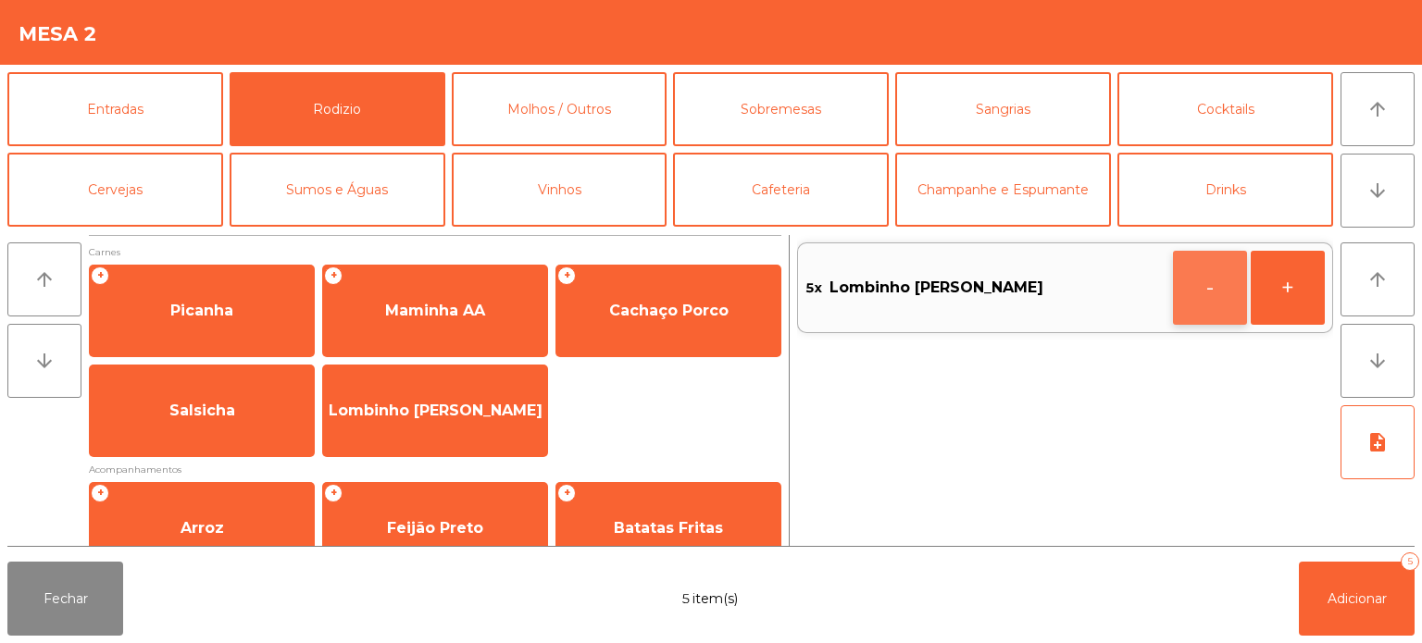
click at [1180, 292] on button "-" at bounding box center [1210, 288] width 74 height 74
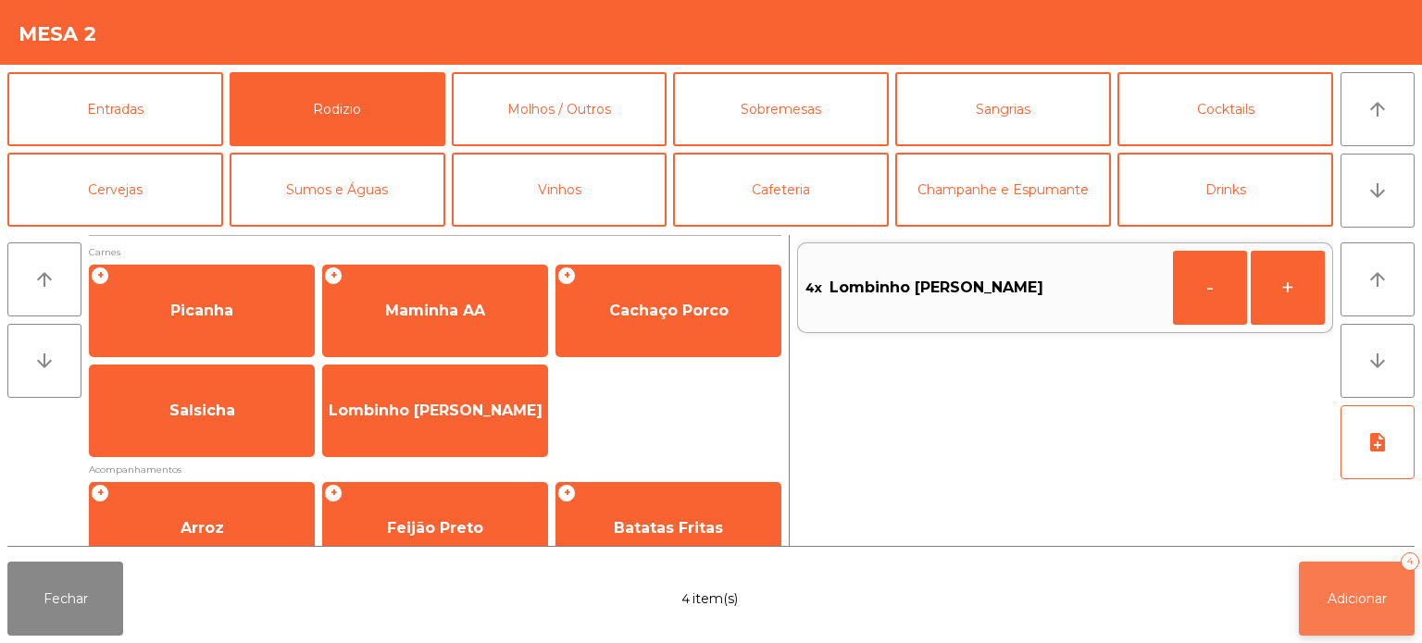
click at [1349, 603] on span "Adicionar" at bounding box center [1356, 599] width 59 height 17
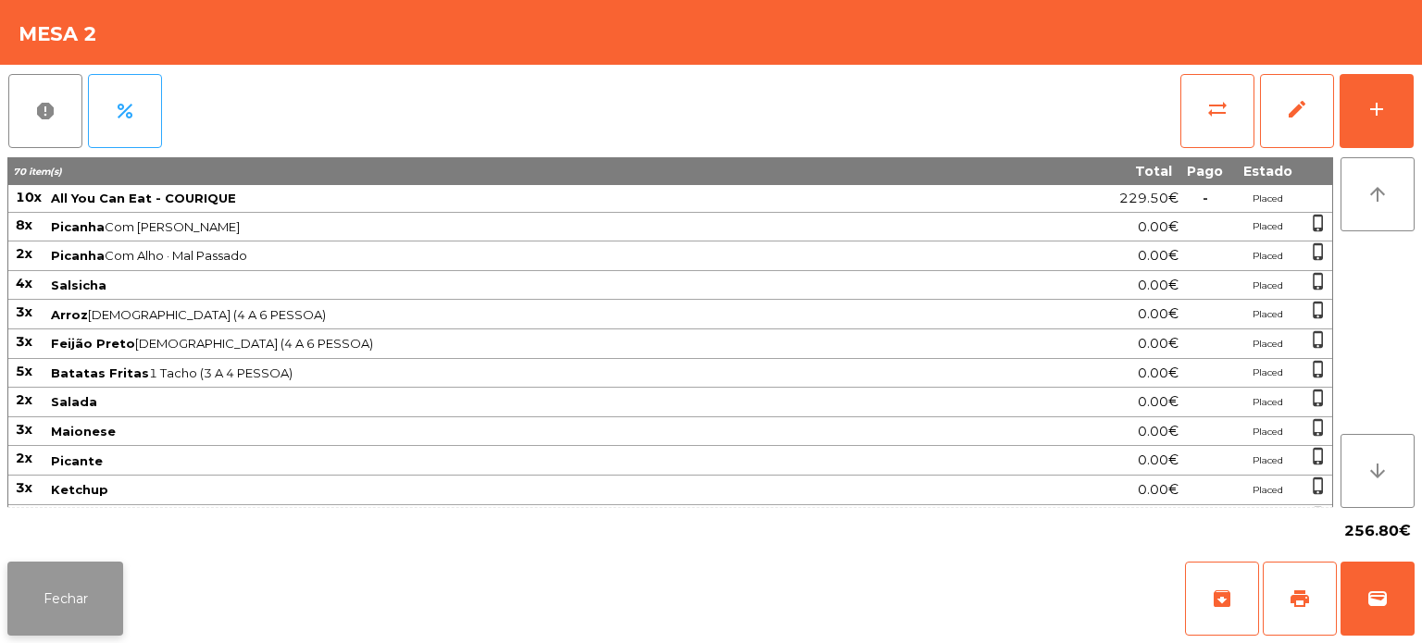
click at [60, 606] on button "Fechar" at bounding box center [65, 599] width 116 height 74
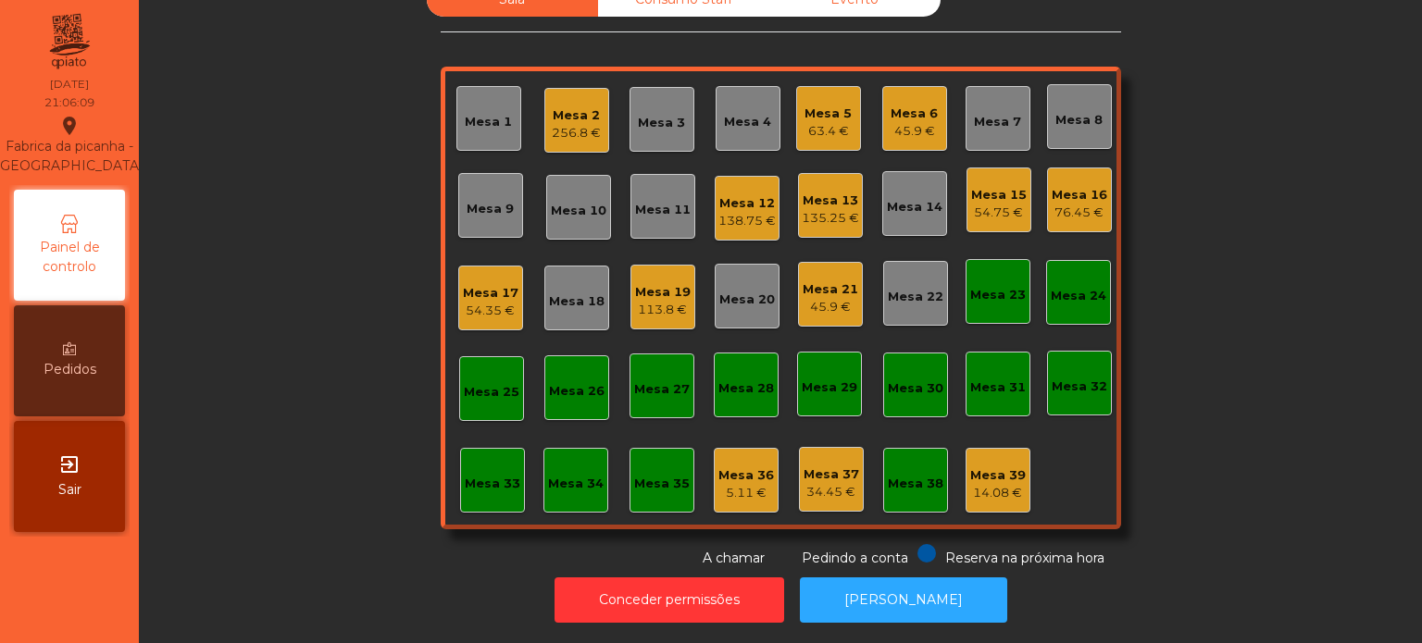
click at [1076, 89] on div "Mesa 8" at bounding box center [1079, 116] width 65 height 65
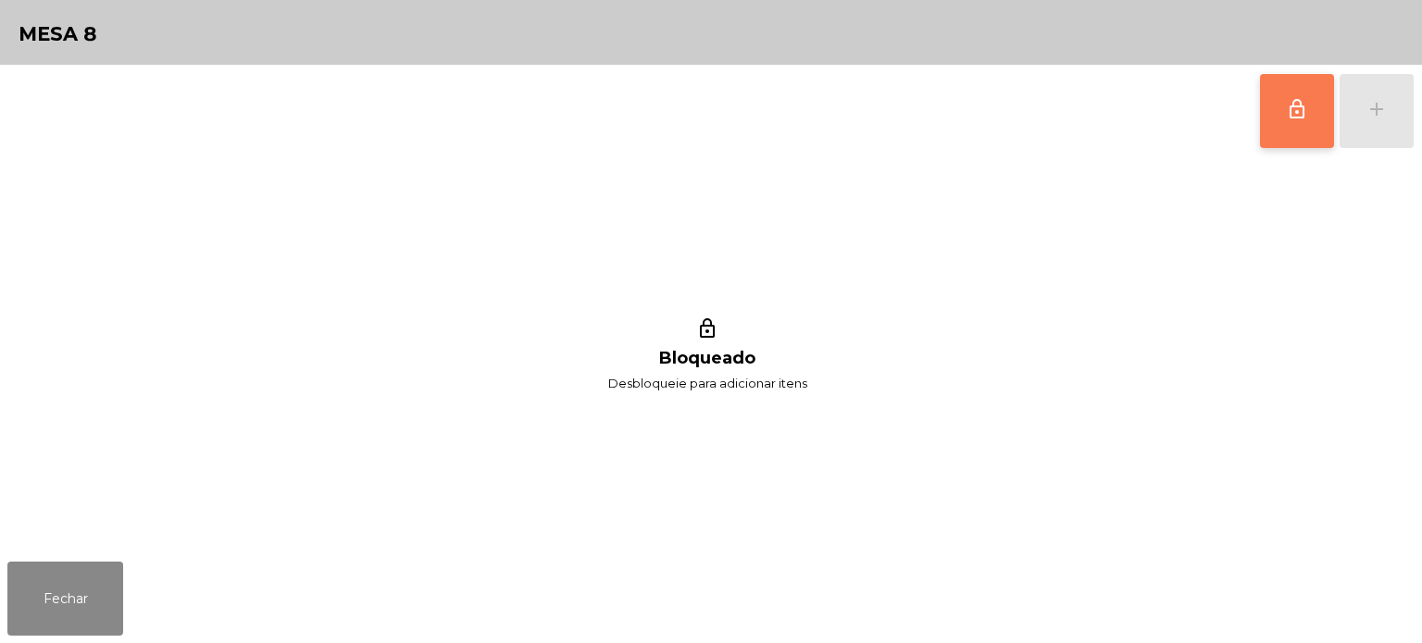
click at [1287, 79] on button "lock_outline" at bounding box center [1297, 111] width 74 height 74
click at [1366, 104] on div "add" at bounding box center [1376, 109] width 22 height 22
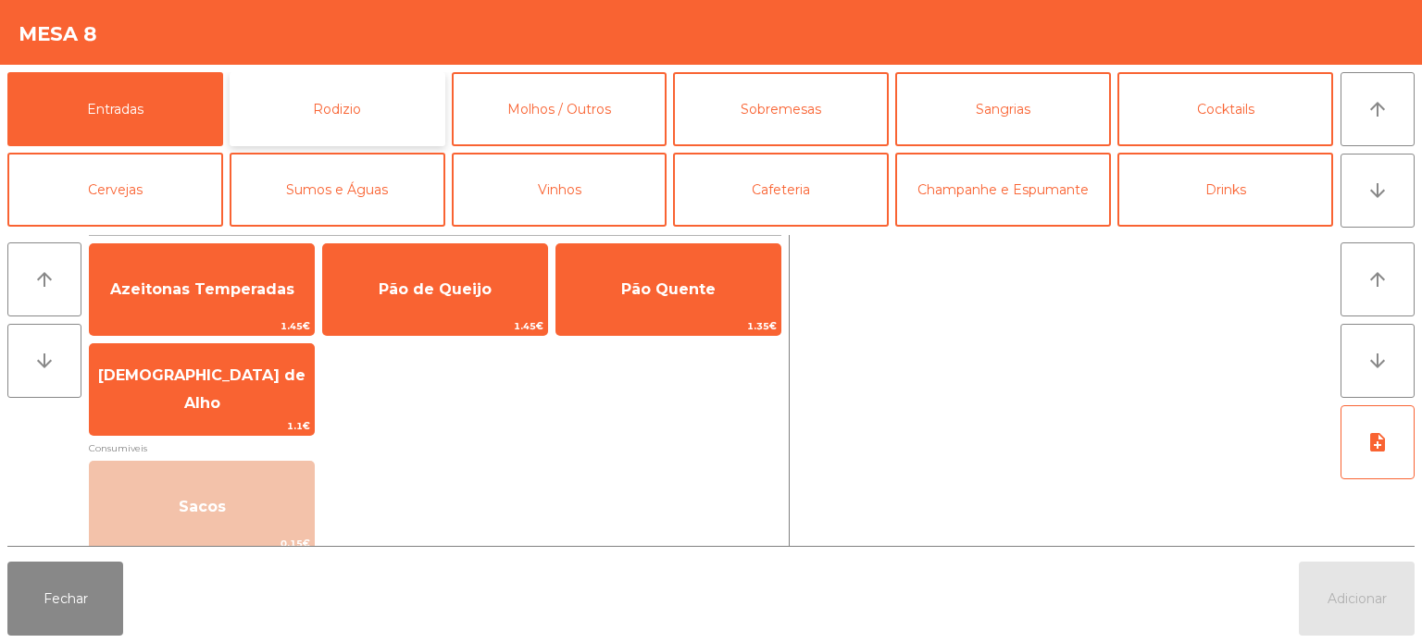
click at [367, 113] on button "Rodizio" at bounding box center [338, 109] width 216 height 74
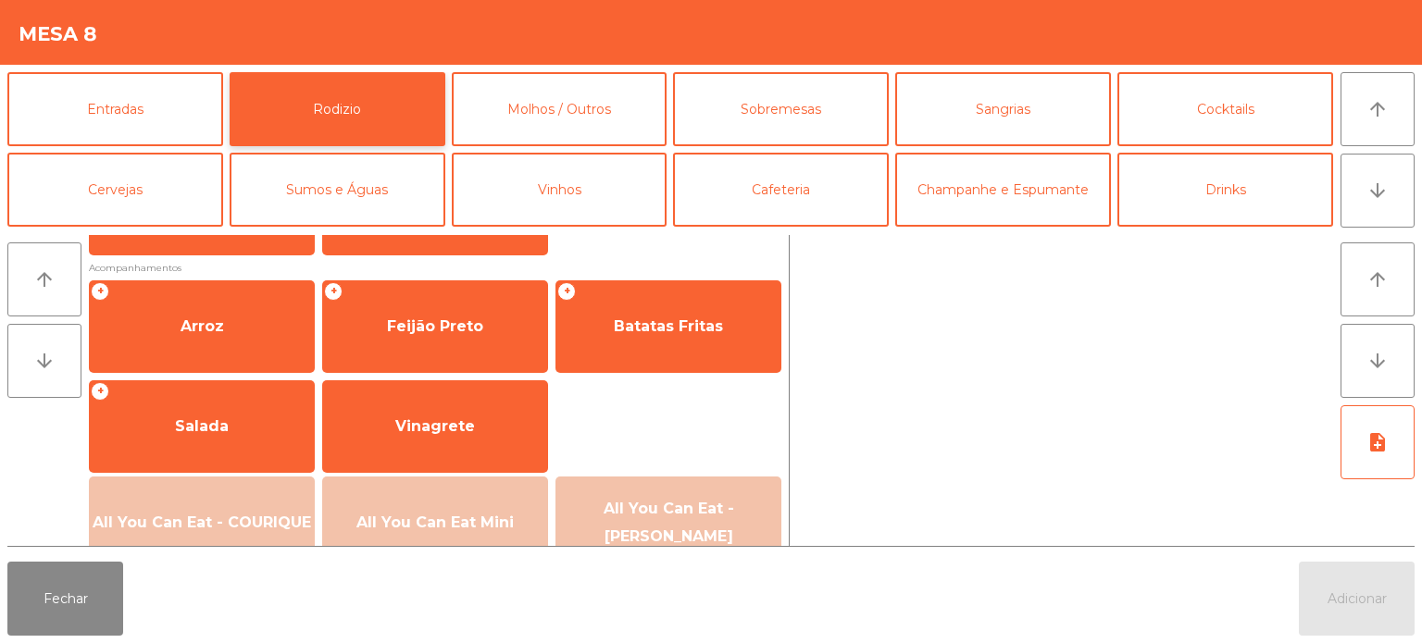
scroll to position [331, 0]
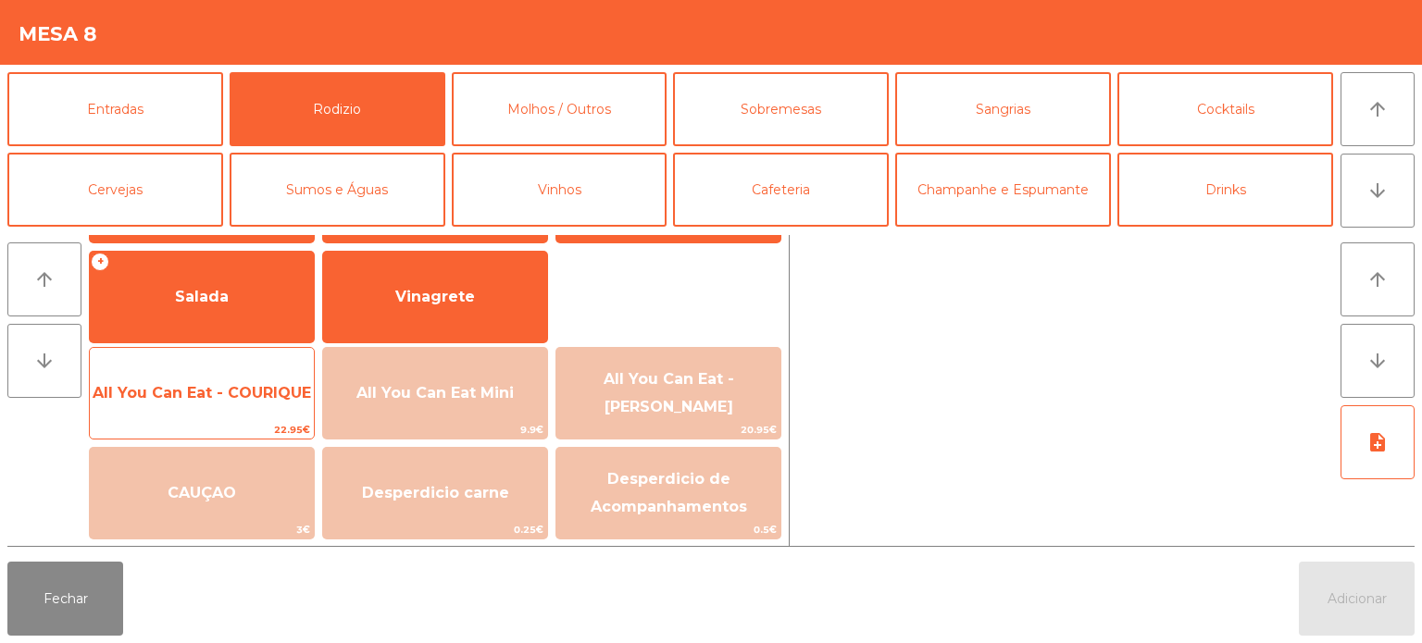
click at [255, 388] on span "All You Can Eat - COURIQUE" at bounding box center [202, 393] width 218 height 18
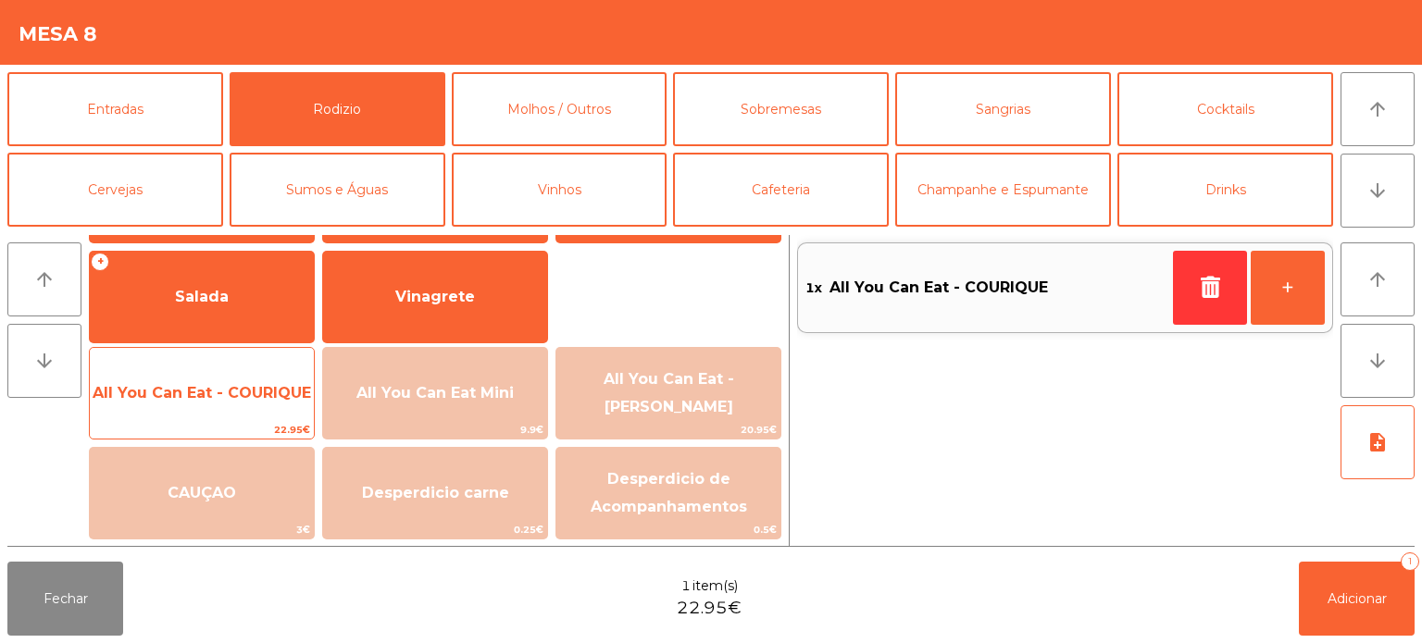
click at [244, 390] on span "All You Can Eat - COURIQUE" at bounding box center [202, 393] width 218 height 18
click at [237, 393] on span "All You Can Eat - COURIQUE" at bounding box center [202, 393] width 218 height 18
click at [226, 400] on span "All You Can Eat - COURIQUE" at bounding box center [202, 393] width 218 height 18
click at [226, 392] on span "All You Can Eat - COURIQUE" at bounding box center [202, 393] width 218 height 18
click at [217, 400] on span "All You Can Eat - COURIQUE" at bounding box center [202, 393] width 218 height 18
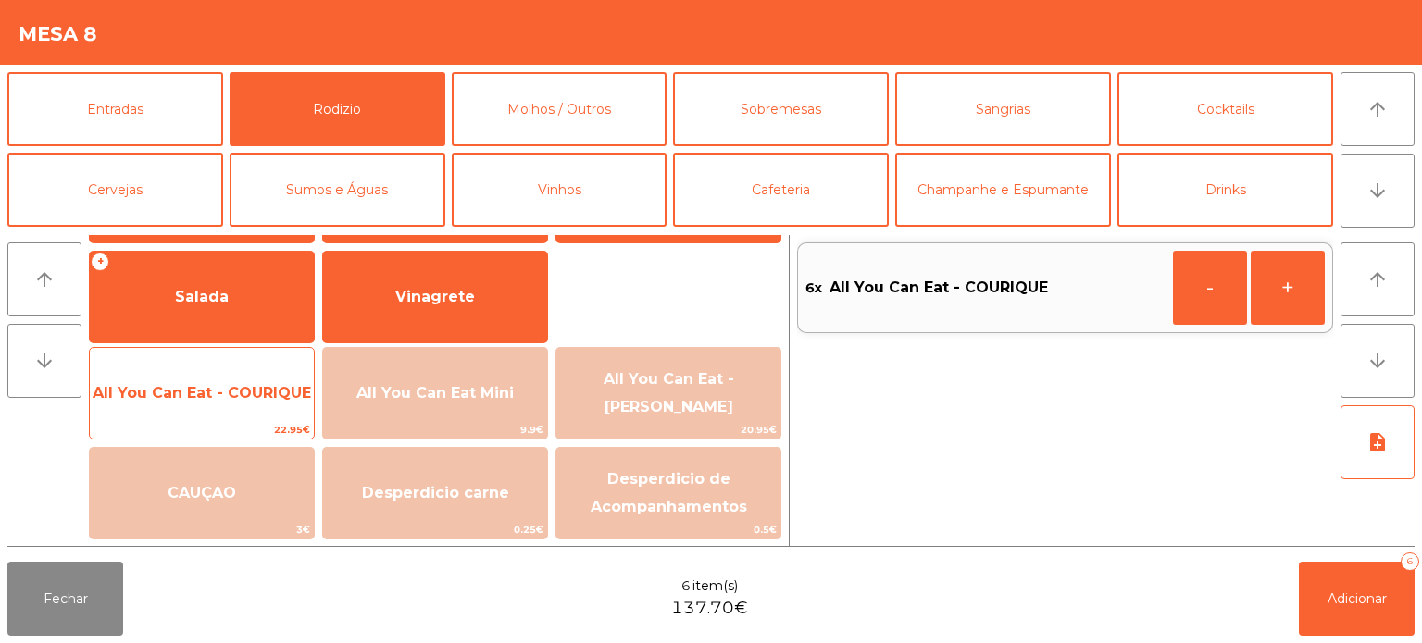
click at [217, 401] on span "All You Can Eat - COURIQUE" at bounding box center [202, 393] width 218 height 18
click at [216, 417] on span "All You Can Eat - COURIQUE" at bounding box center [202, 393] width 224 height 50
click at [210, 432] on span "22.95€" at bounding box center [202, 430] width 224 height 18
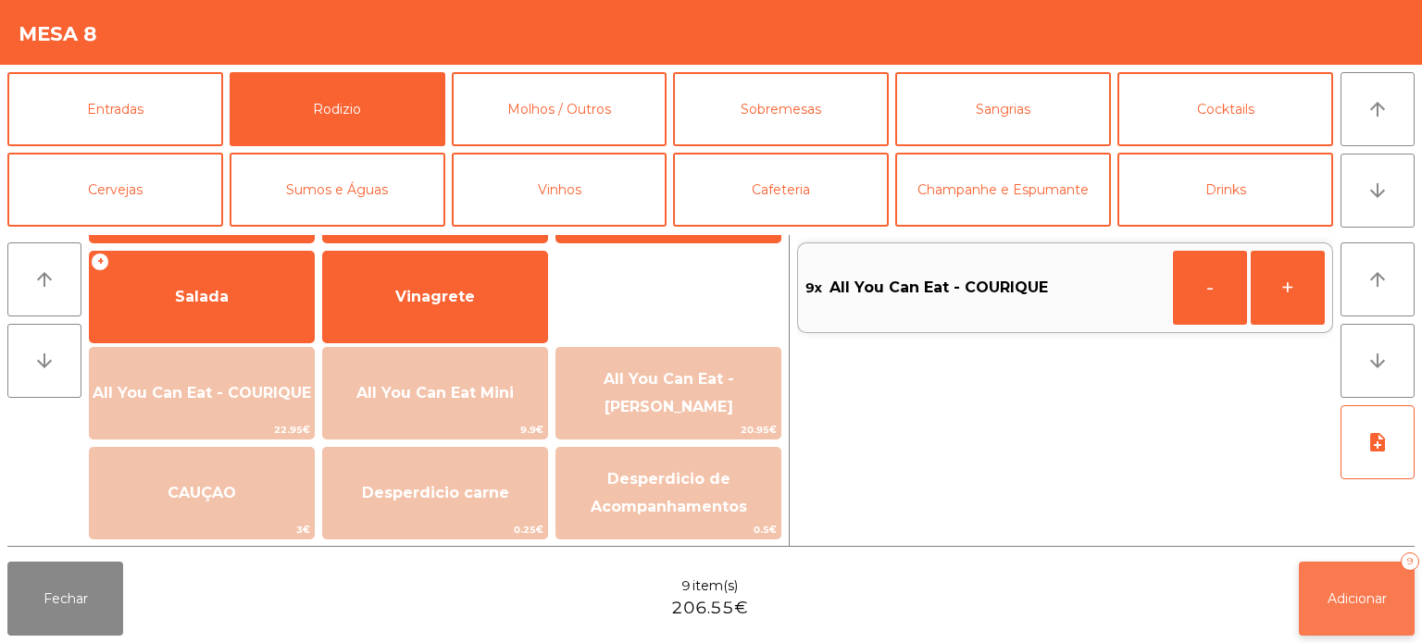
click at [1330, 616] on button "Adicionar 9" at bounding box center [1357, 599] width 116 height 74
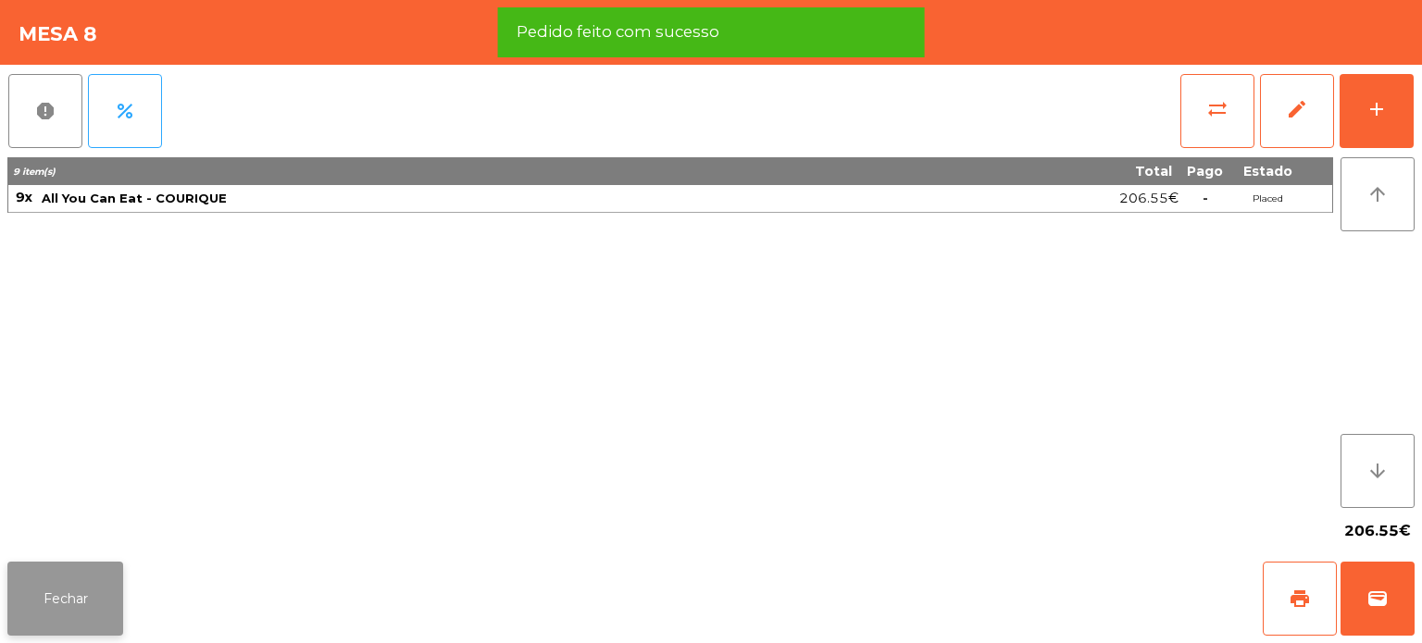
click at [73, 597] on button "Fechar" at bounding box center [65, 599] width 116 height 74
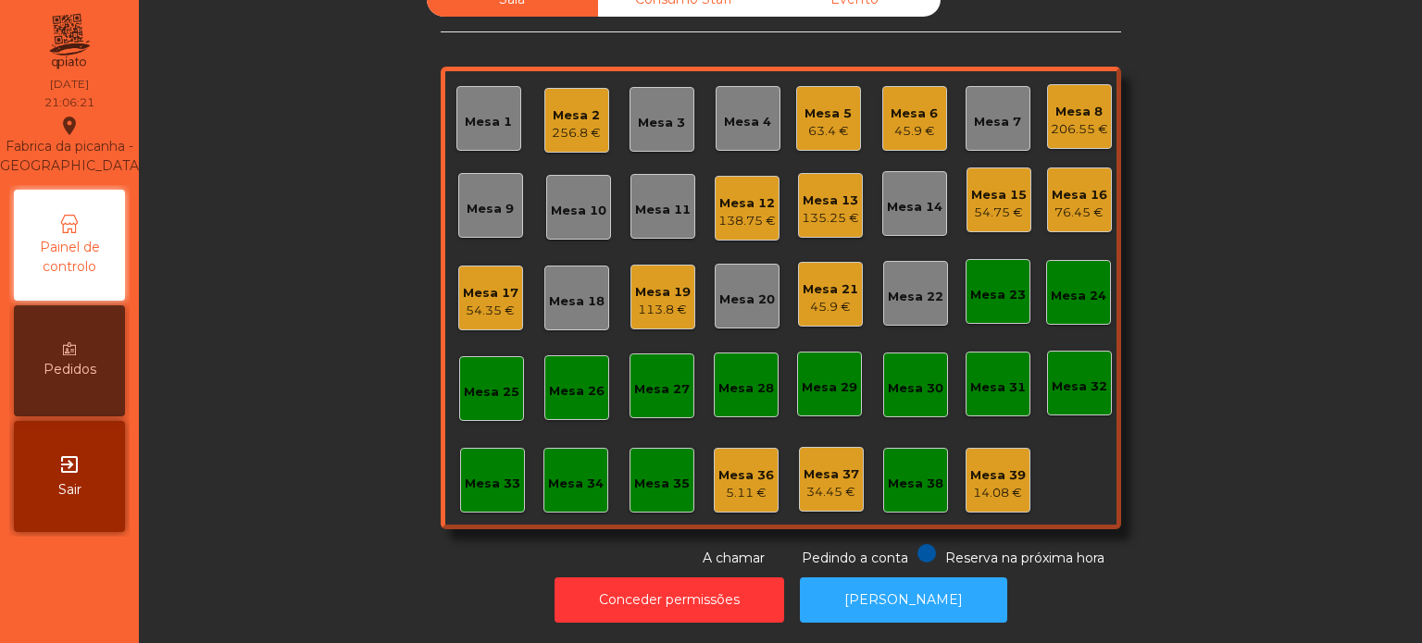
click at [491, 302] on div "54.35 €" at bounding box center [491, 311] width 56 height 19
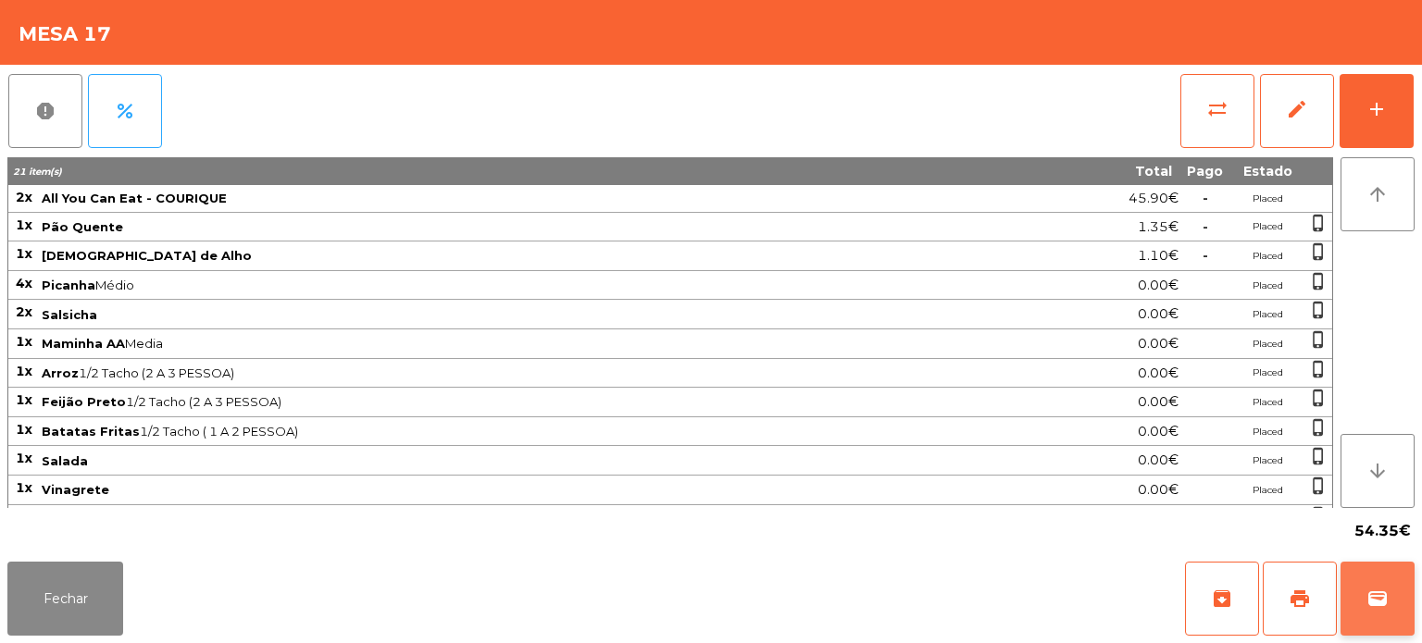
click at [1387, 617] on button "wallet" at bounding box center [1377, 599] width 74 height 74
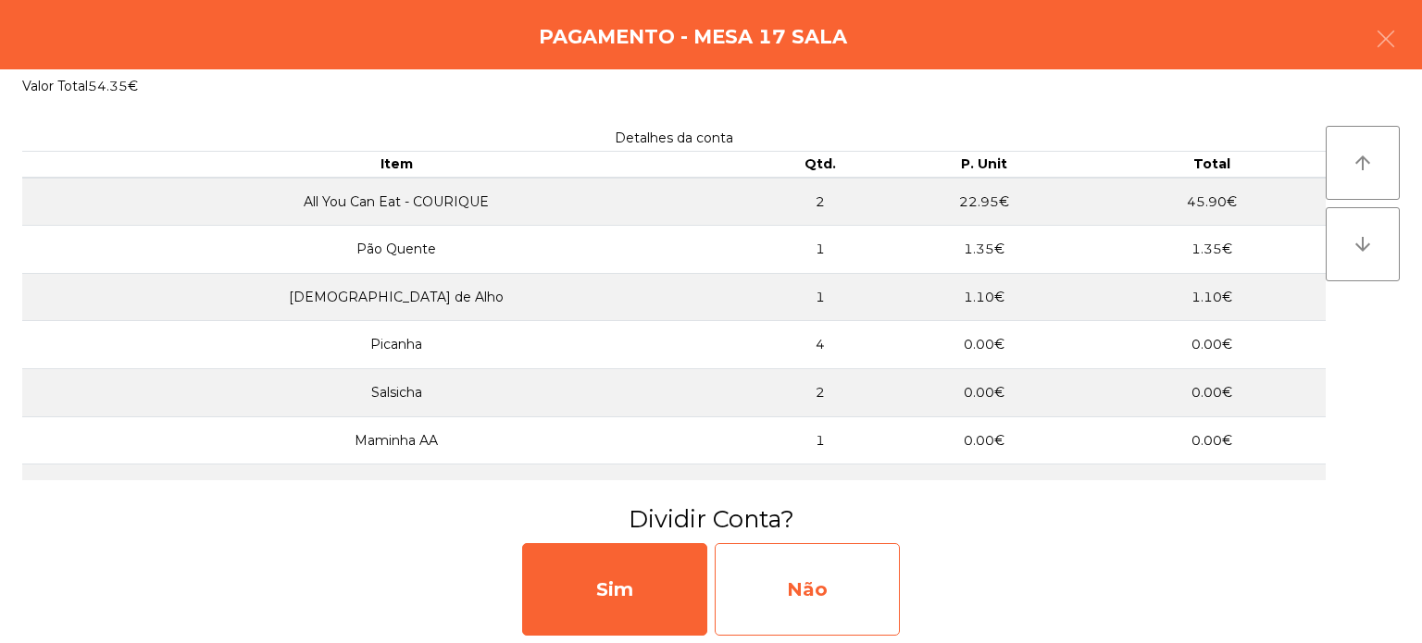
click at [864, 601] on div "Não" at bounding box center [807, 589] width 185 height 93
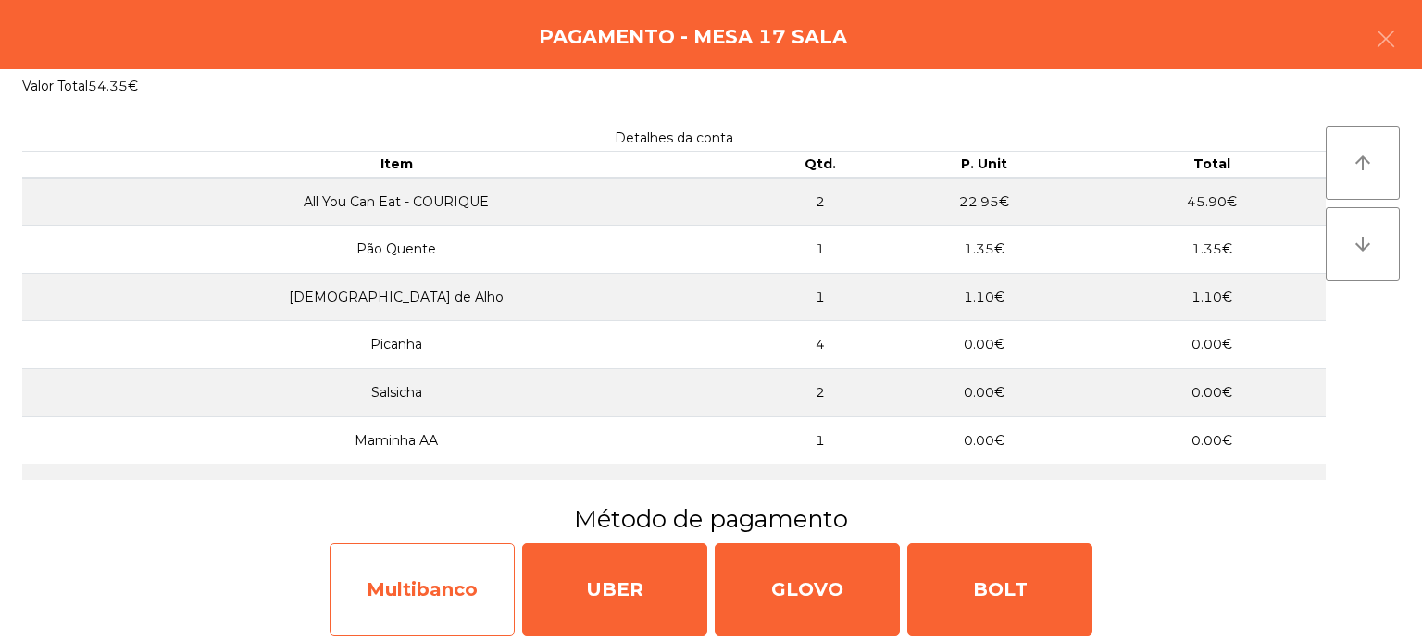
click at [447, 595] on div "Multibanco" at bounding box center [422, 589] width 185 height 93
select select "**"
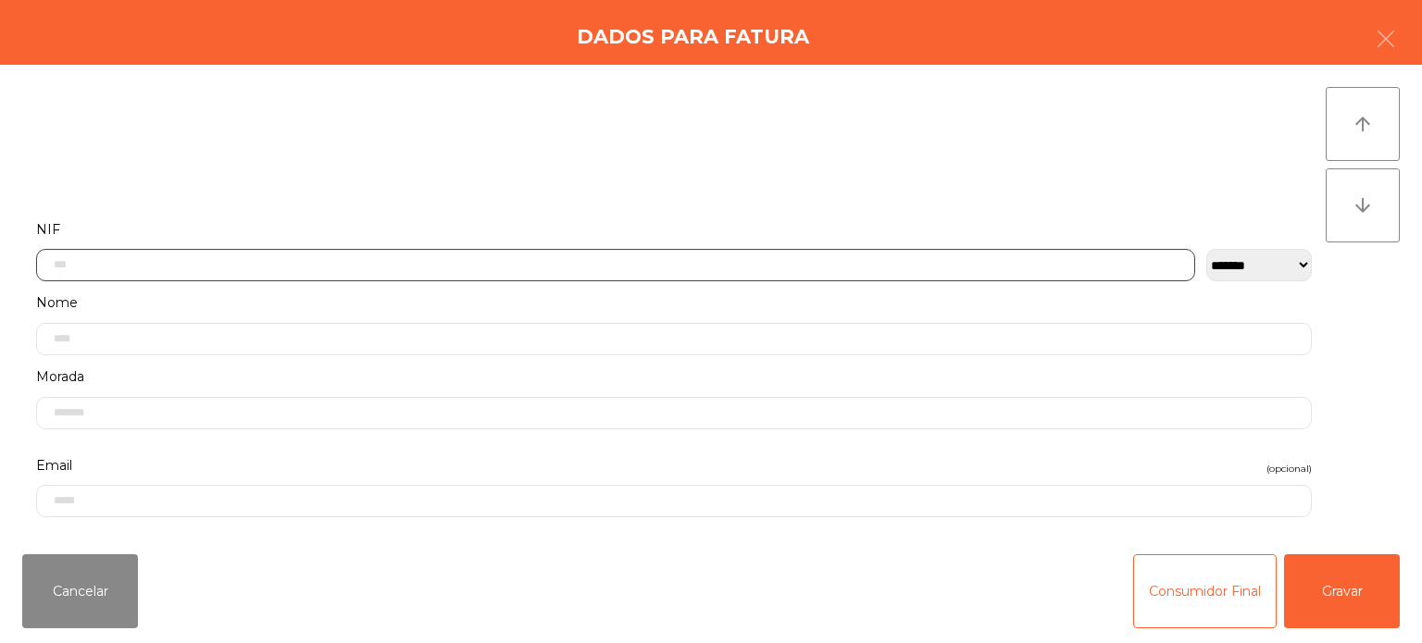
click at [174, 270] on input "text" at bounding box center [615, 265] width 1159 height 32
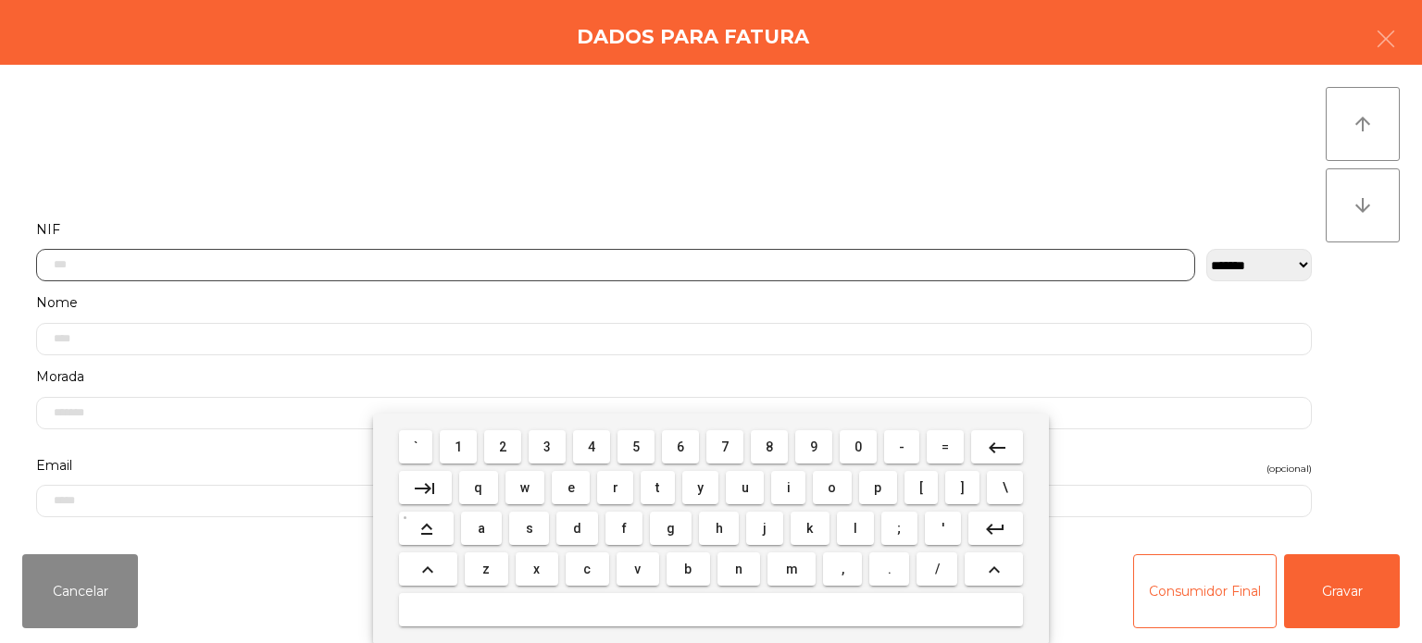
scroll to position [129, 0]
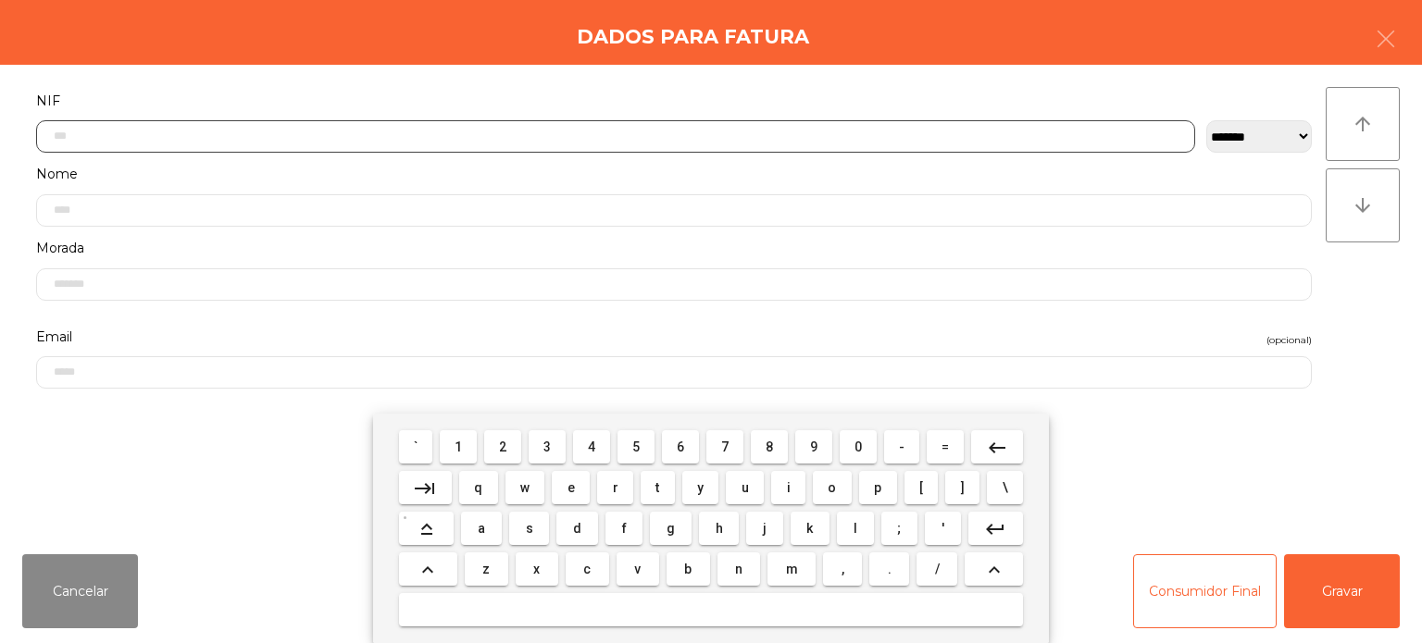
click at [501, 440] on span "2" at bounding box center [502, 447] width 7 height 15
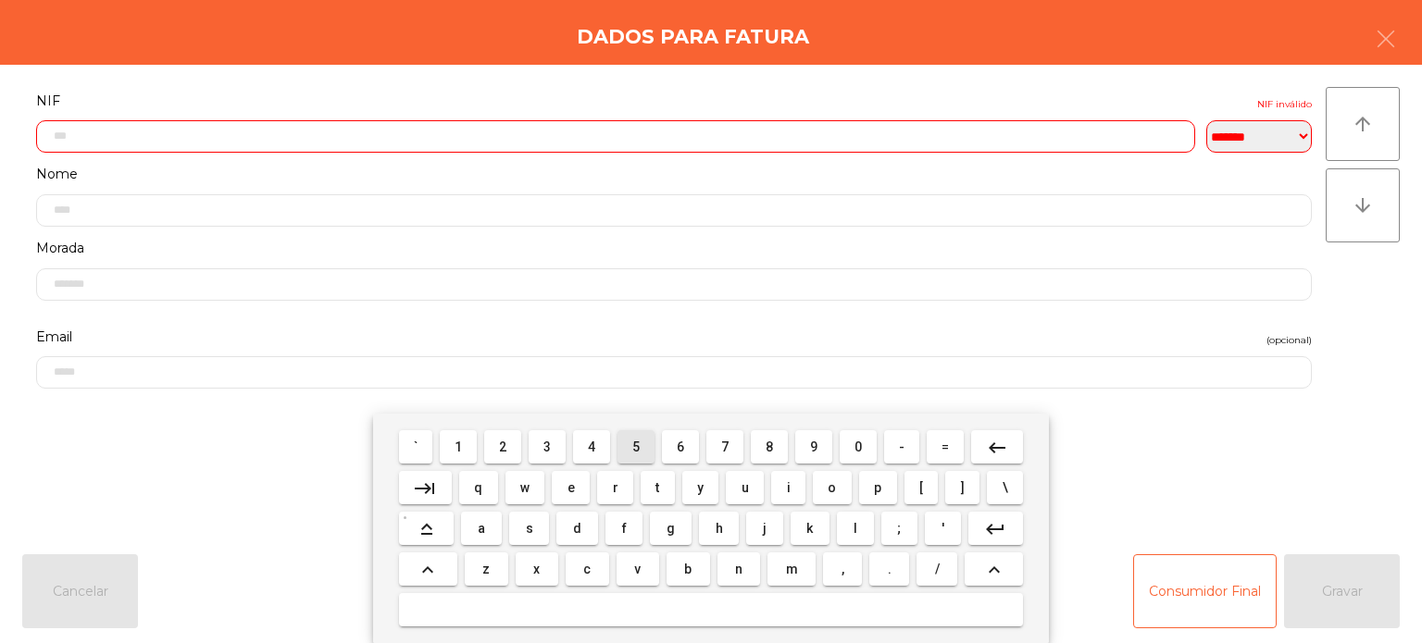
click at [636, 447] on span "5" at bounding box center [635, 447] width 7 height 15
click at [459, 448] on span "1" at bounding box center [457, 447] width 7 height 15
click at [592, 447] on span "4" at bounding box center [591, 447] width 7 height 15
click at [442, 451] on button "1" at bounding box center [458, 446] width 37 height 33
click at [592, 447] on span "4" at bounding box center [591, 447] width 7 height 15
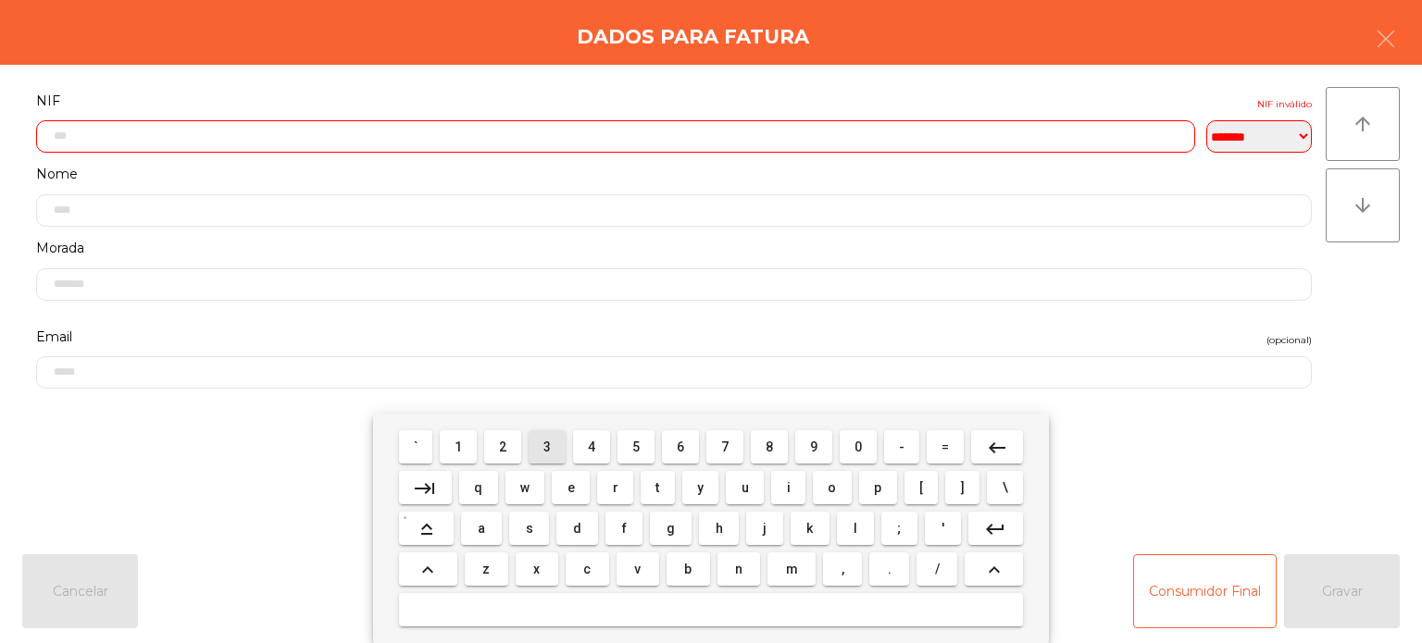
click at [548, 447] on span "3" at bounding box center [546, 447] width 7 height 15
click at [858, 447] on span "0" at bounding box center [857, 447] width 7 height 15
click at [500, 452] on span "2" at bounding box center [502, 447] width 7 height 15
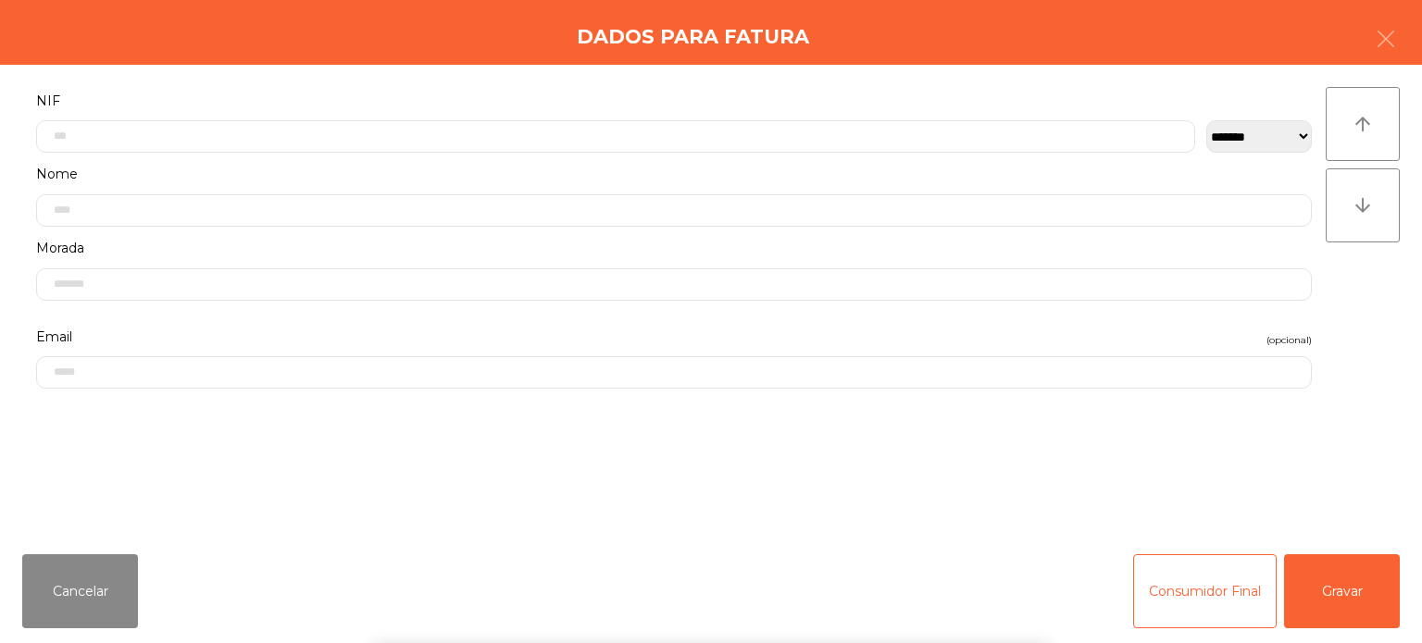
click at [404, 89] on label "NIF" at bounding box center [673, 101] width 1275 height 25
click at [1342, 581] on button "Gravar" at bounding box center [1342, 591] width 116 height 74
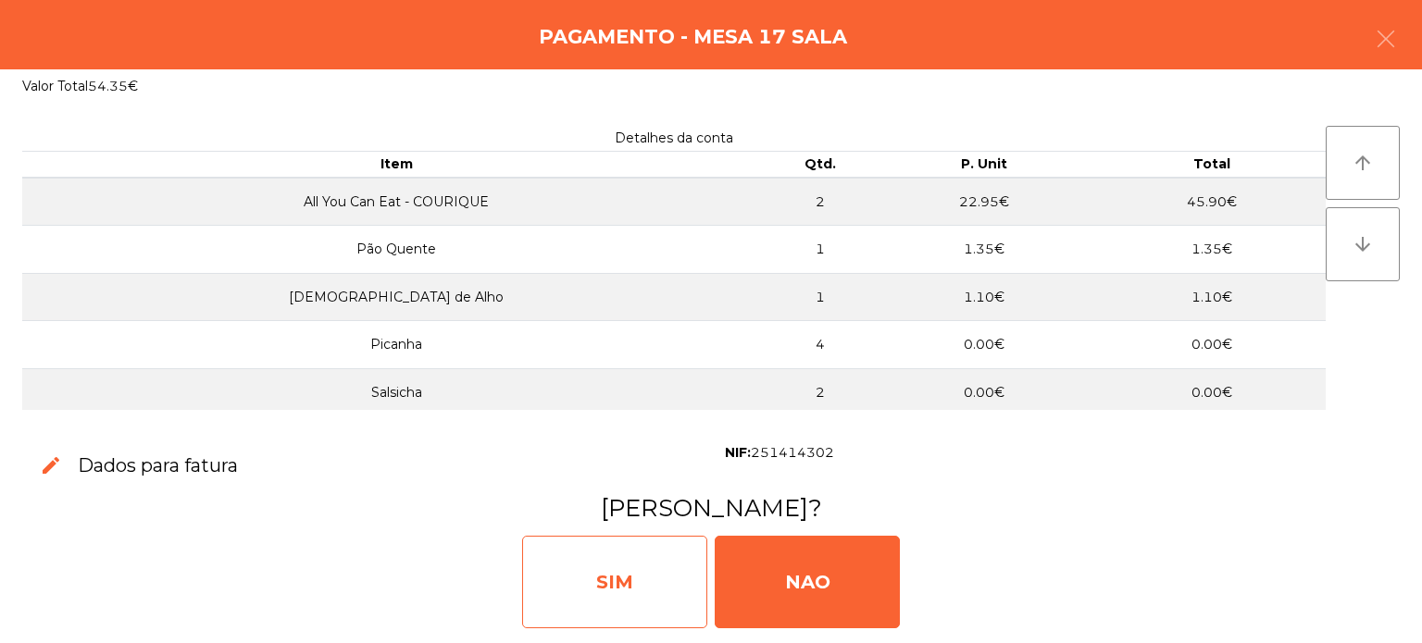
click at [641, 544] on div "SIM" at bounding box center [614, 582] width 185 height 93
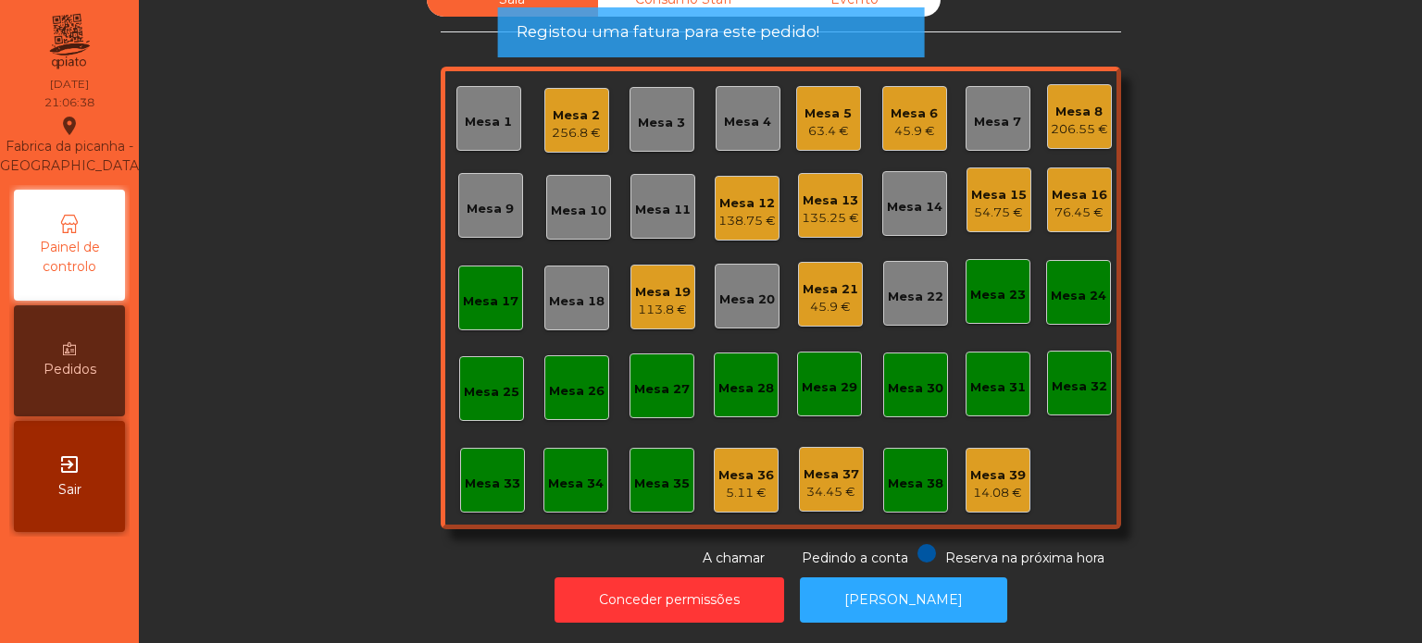
click at [474, 307] on div "Mesa 17" at bounding box center [490, 298] width 65 height 65
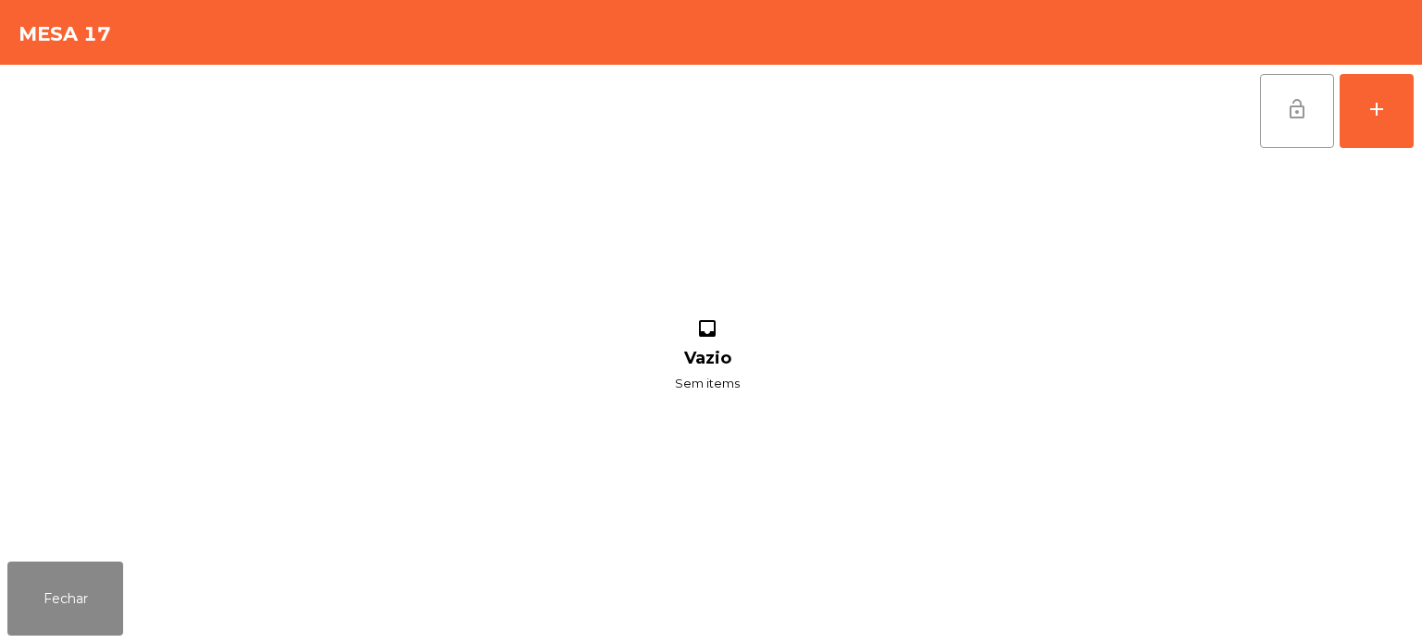
click at [1284, 125] on button "lock_open" at bounding box center [1297, 111] width 74 height 74
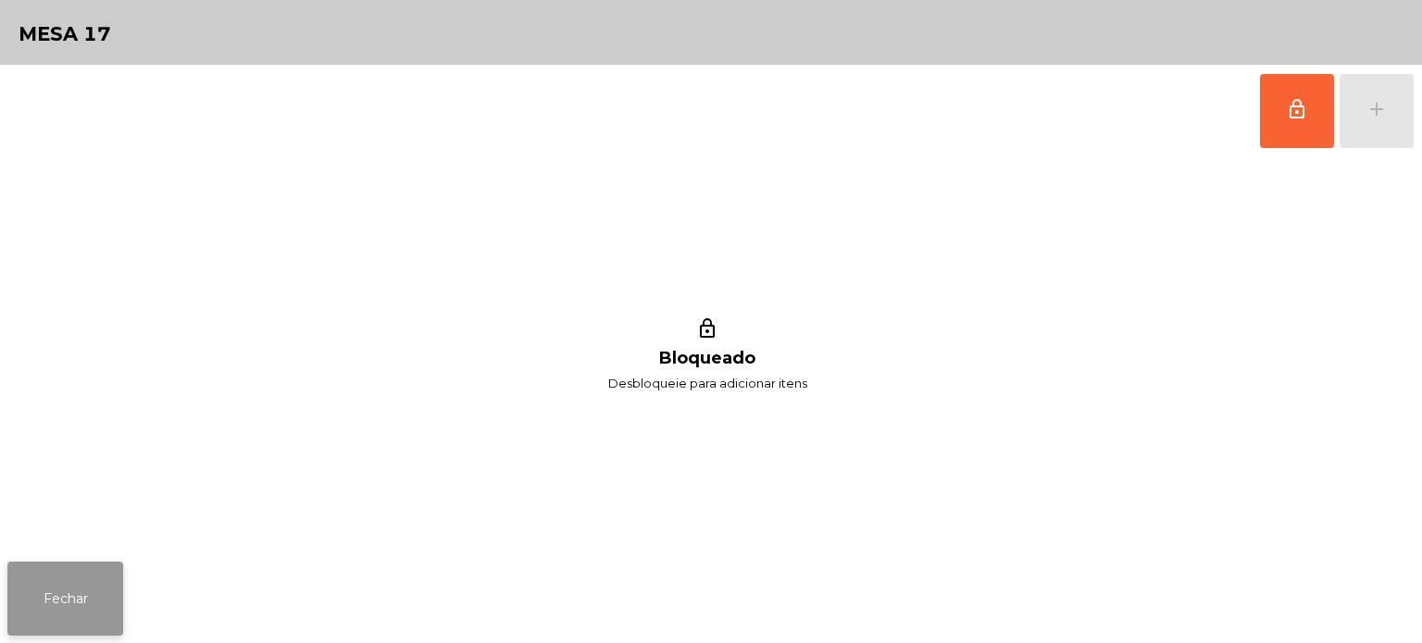
click at [74, 594] on button "Fechar" at bounding box center [65, 599] width 116 height 74
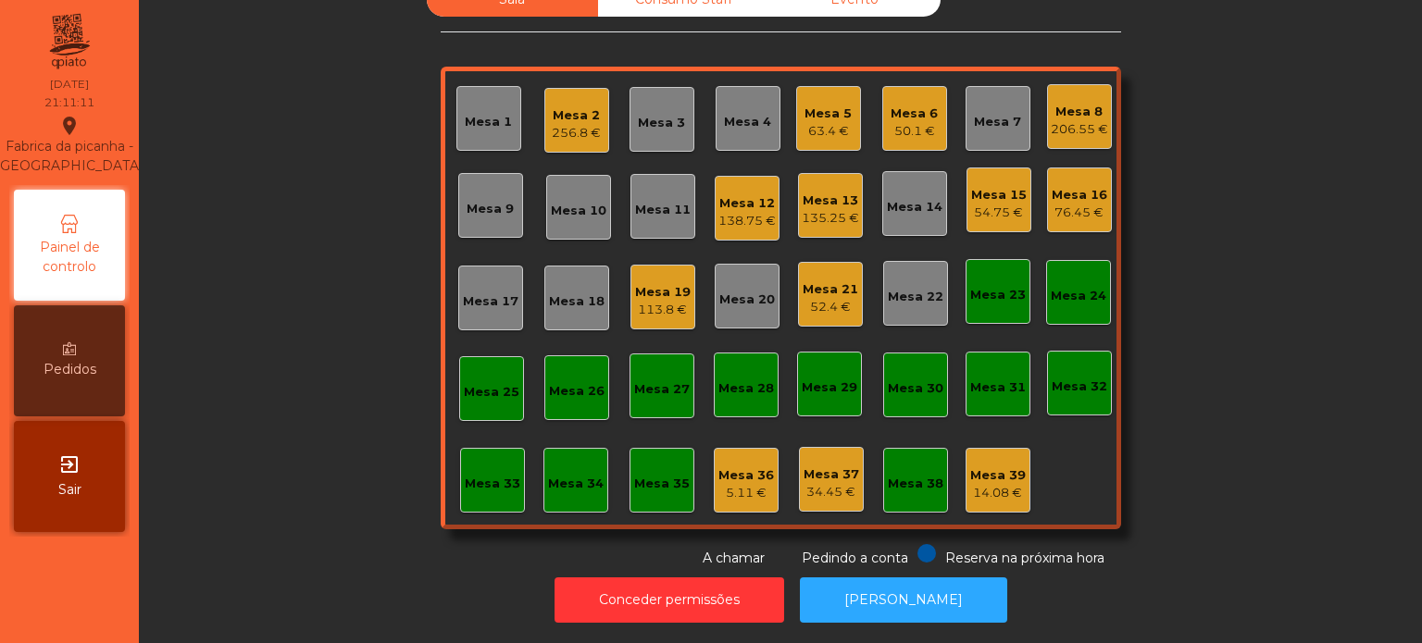
click at [574, 202] on div "Mesa 10" at bounding box center [579, 211] width 56 height 19
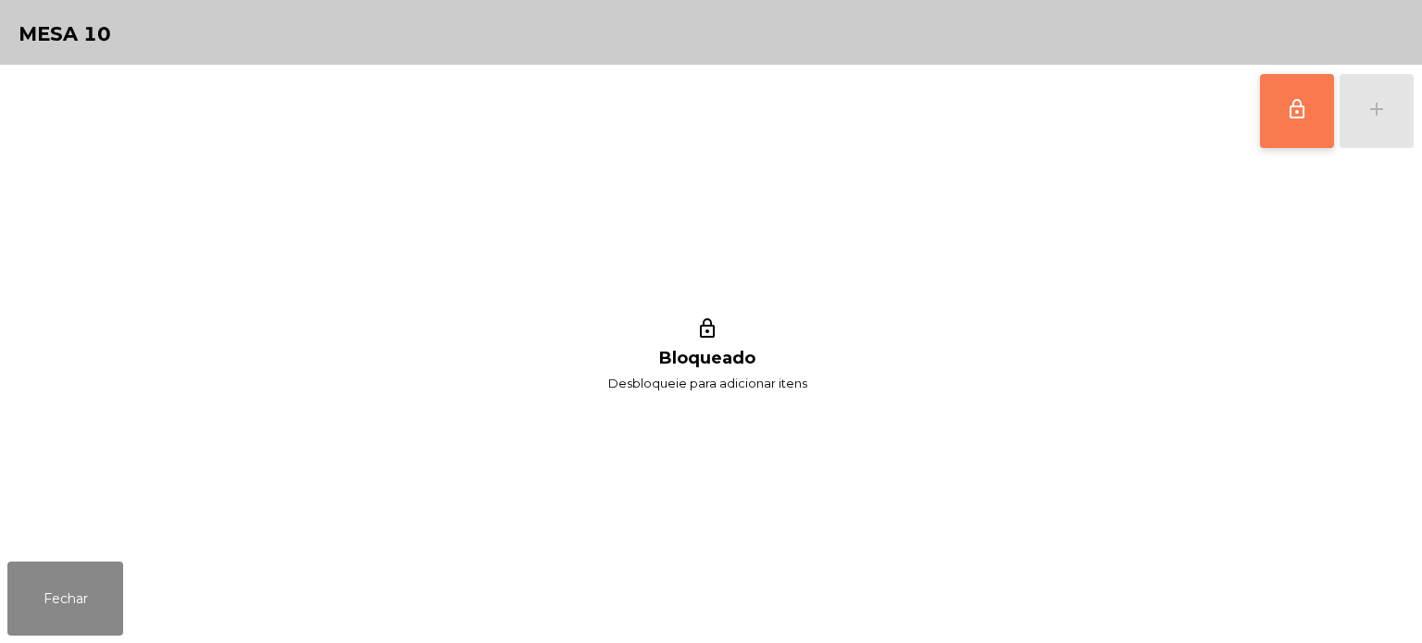
click at [1300, 146] on button "lock_outline" at bounding box center [1297, 111] width 74 height 74
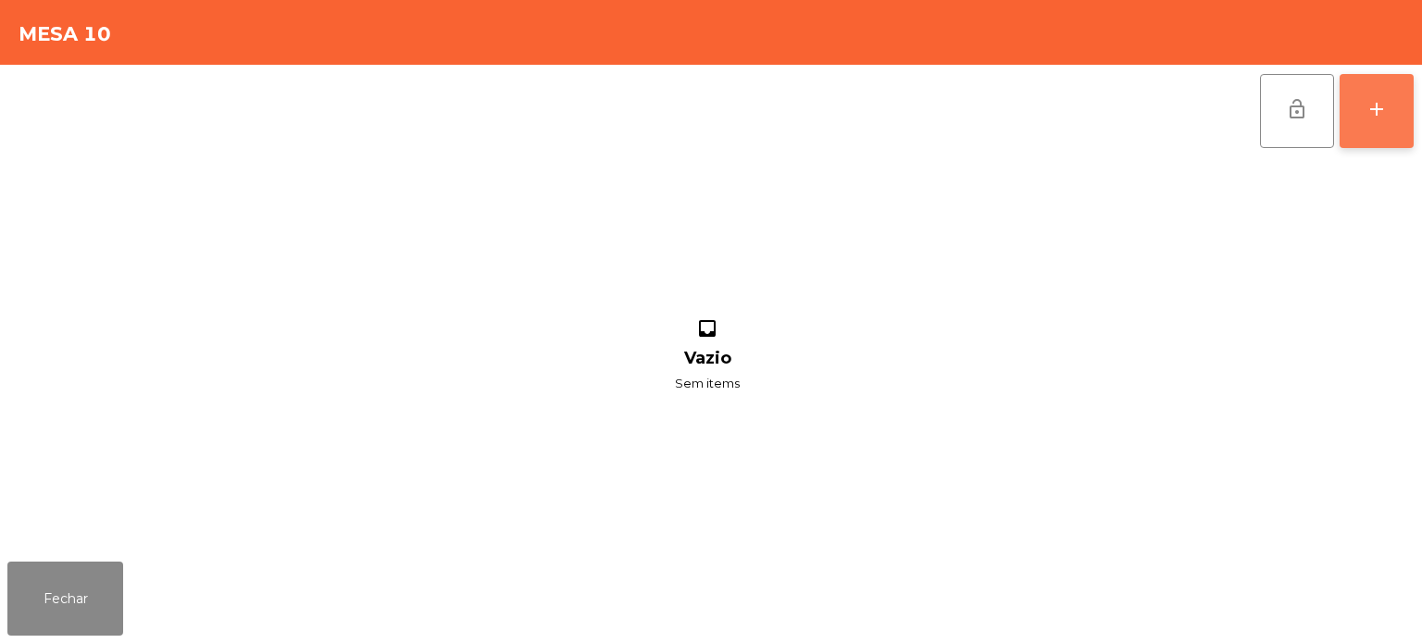
click at [1380, 111] on div "add" at bounding box center [1376, 109] width 22 height 22
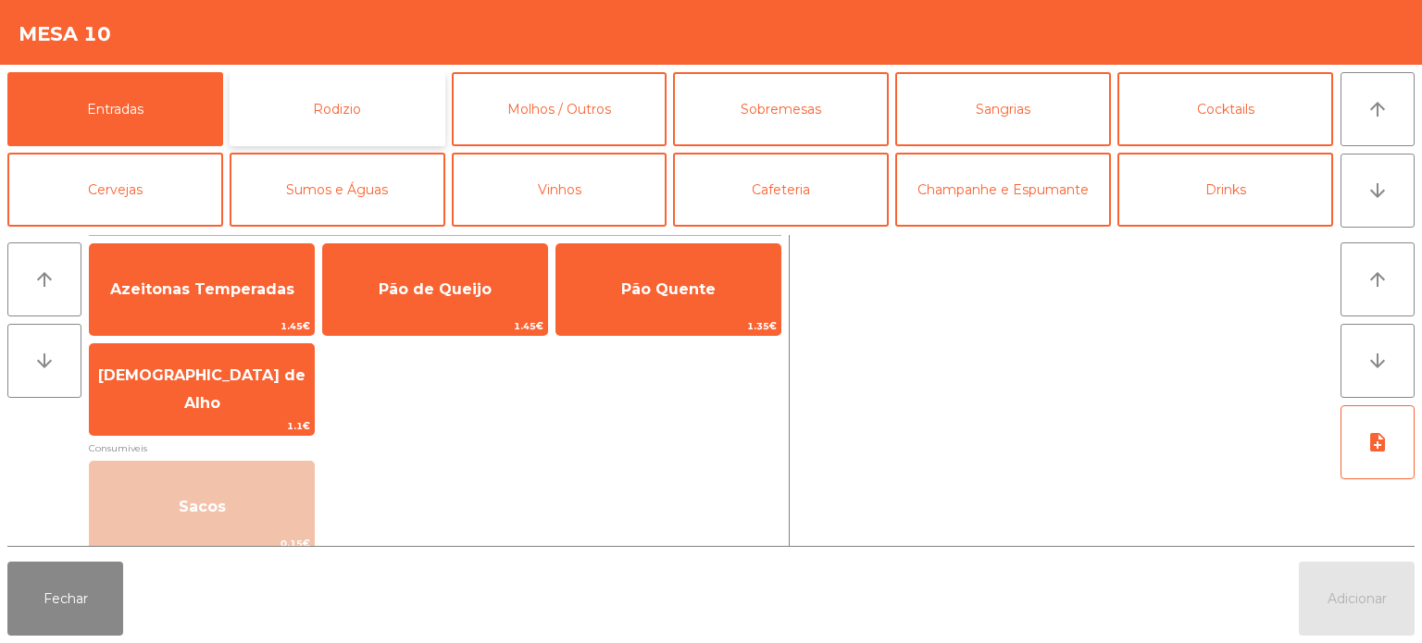
click at [369, 80] on button "Rodizio" at bounding box center [338, 109] width 216 height 74
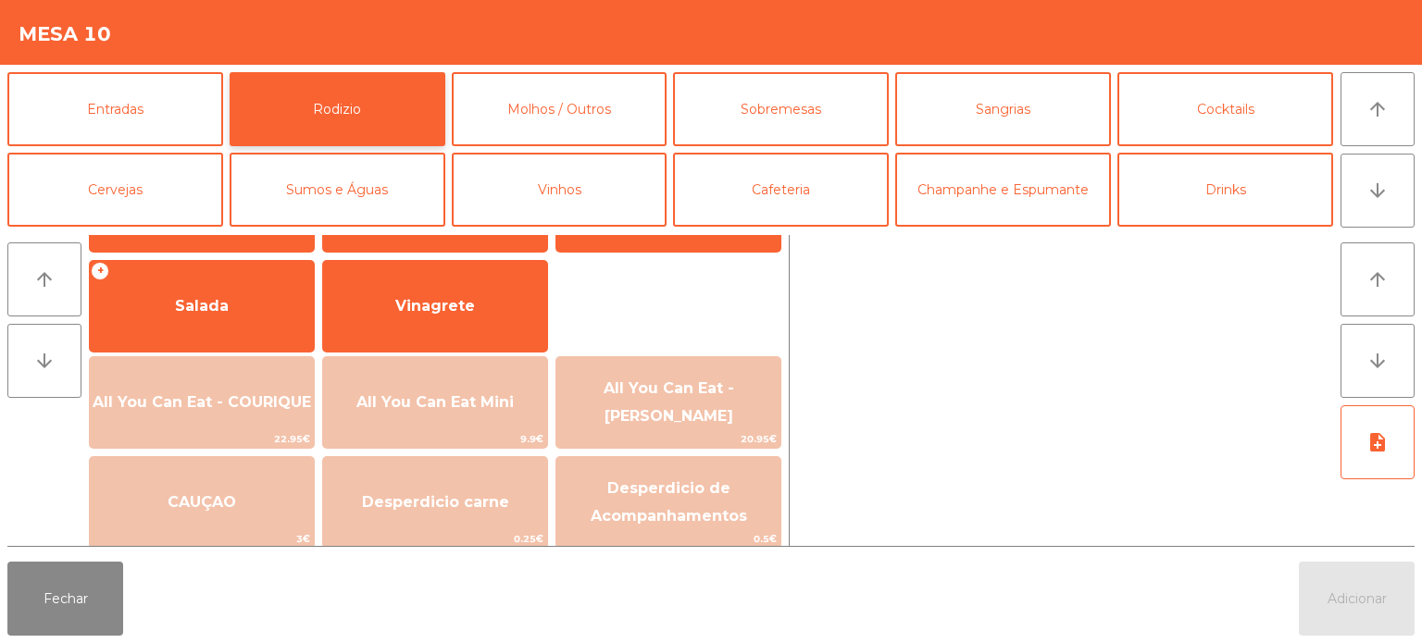
scroll to position [326, 0]
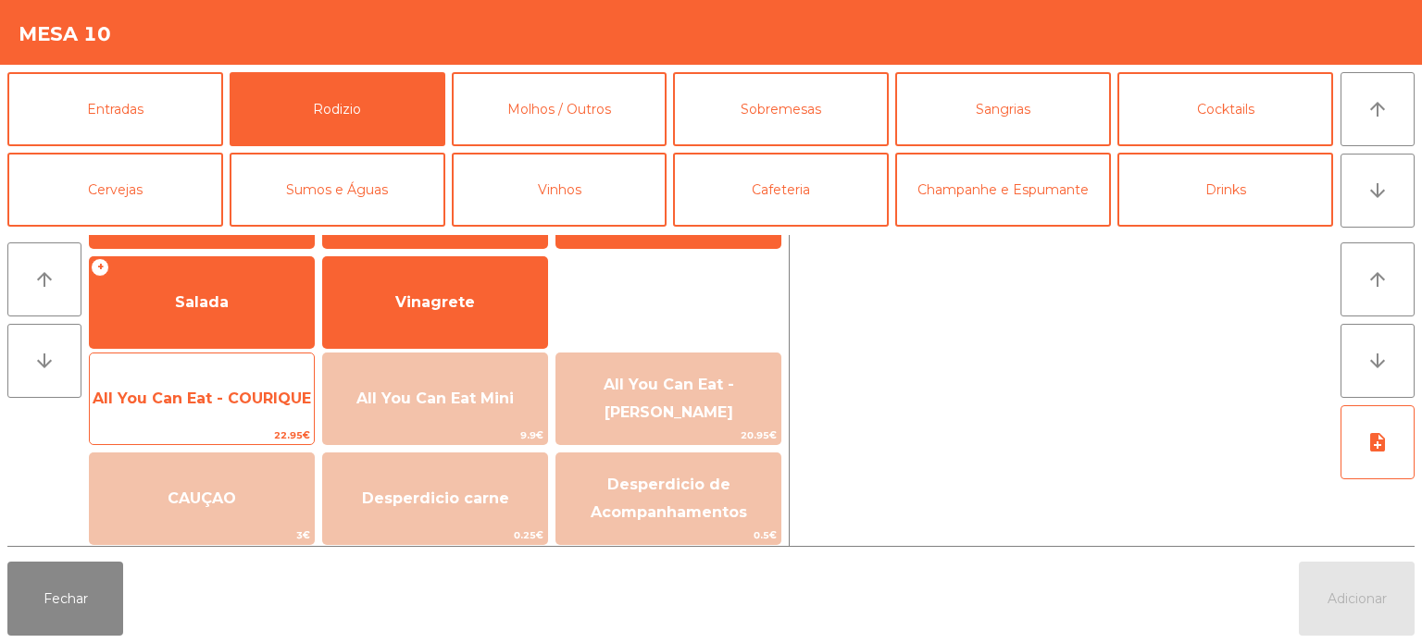
click at [192, 396] on span "All You Can Eat - COURIQUE" at bounding box center [202, 399] width 218 height 18
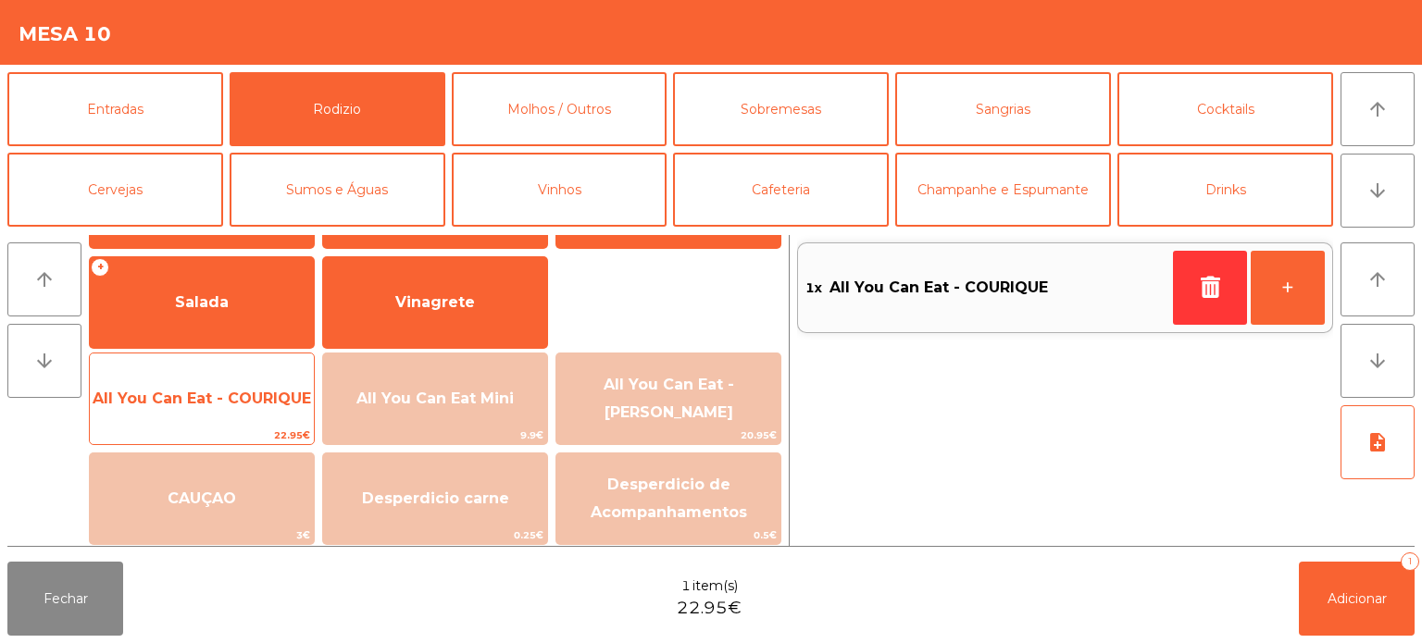
click at [193, 392] on span "All You Can Eat - COURIQUE" at bounding box center [202, 399] width 218 height 18
click at [190, 400] on span "All You Can Eat - COURIQUE" at bounding box center [202, 399] width 218 height 18
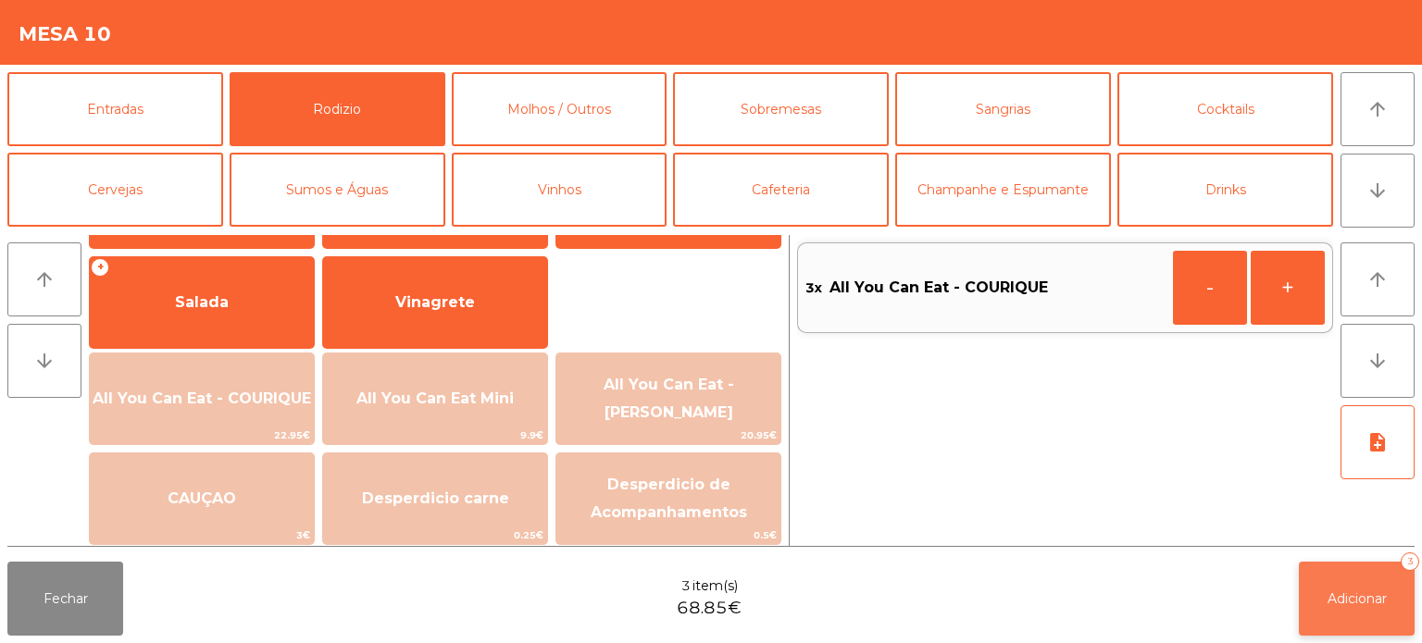
click at [1376, 578] on button "Adicionar 3" at bounding box center [1357, 599] width 116 height 74
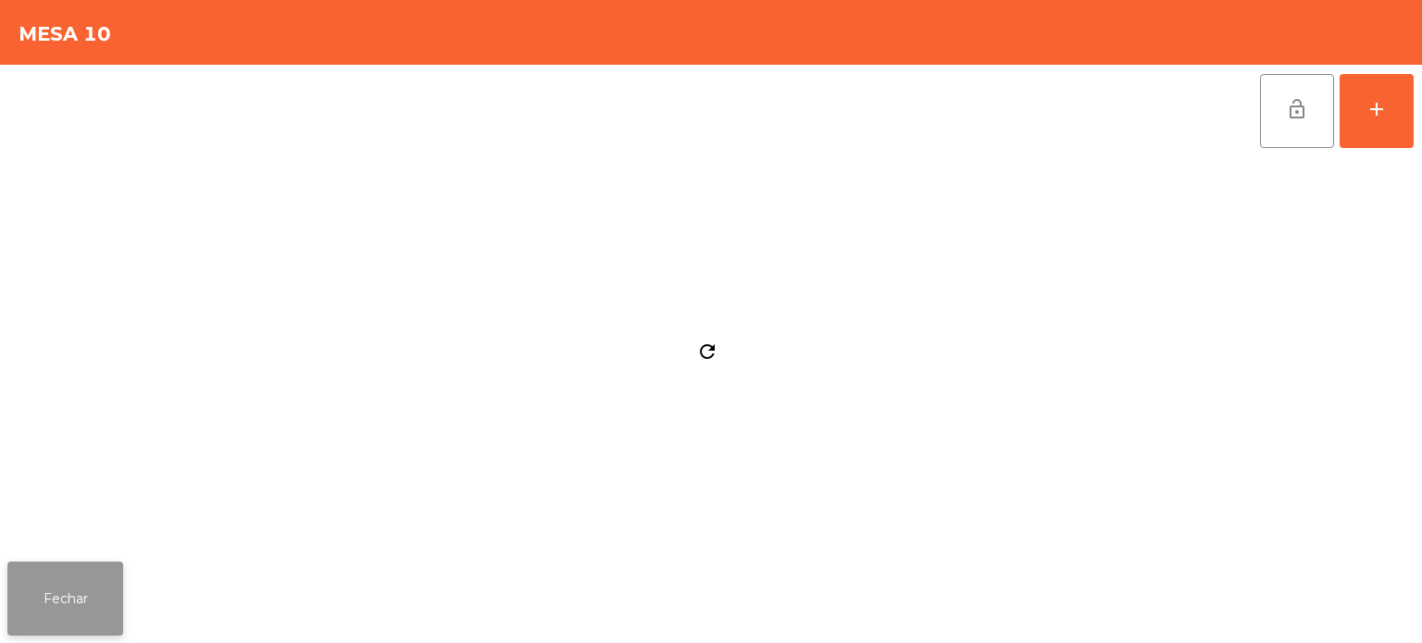
click at [85, 592] on button "Fechar" at bounding box center [65, 599] width 116 height 74
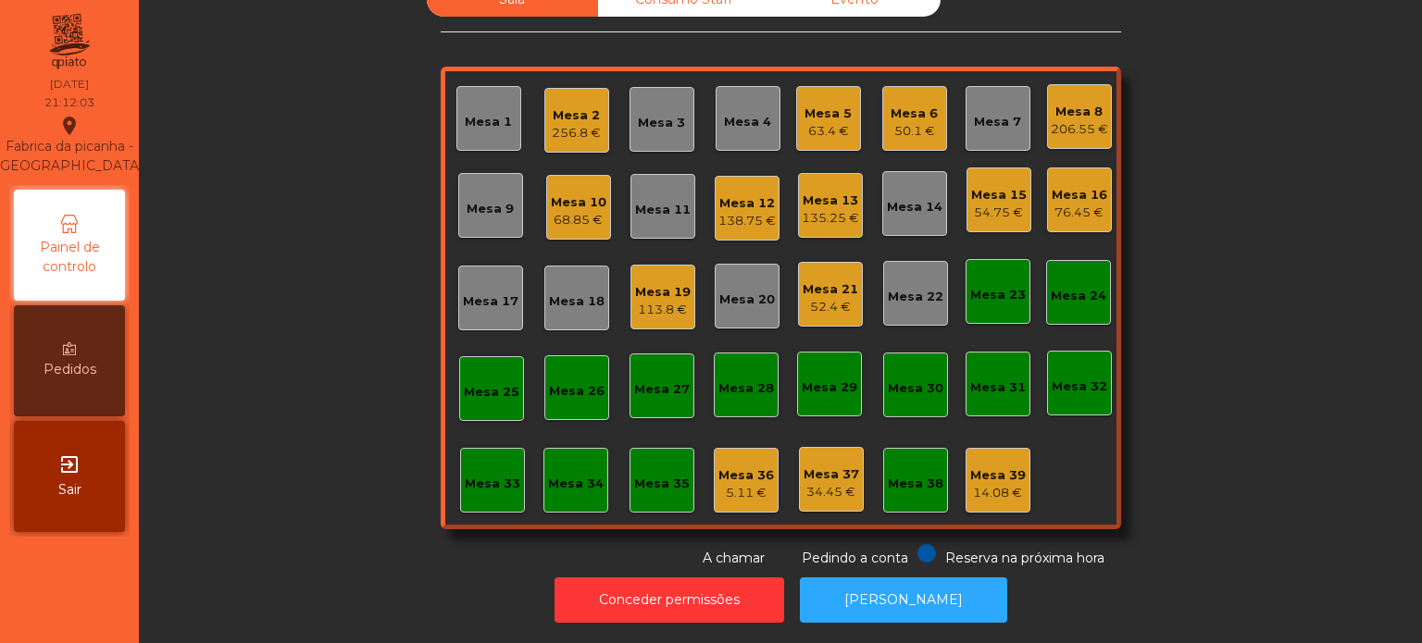
click at [561, 106] on div "Mesa 2" at bounding box center [576, 115] width 49 height 19
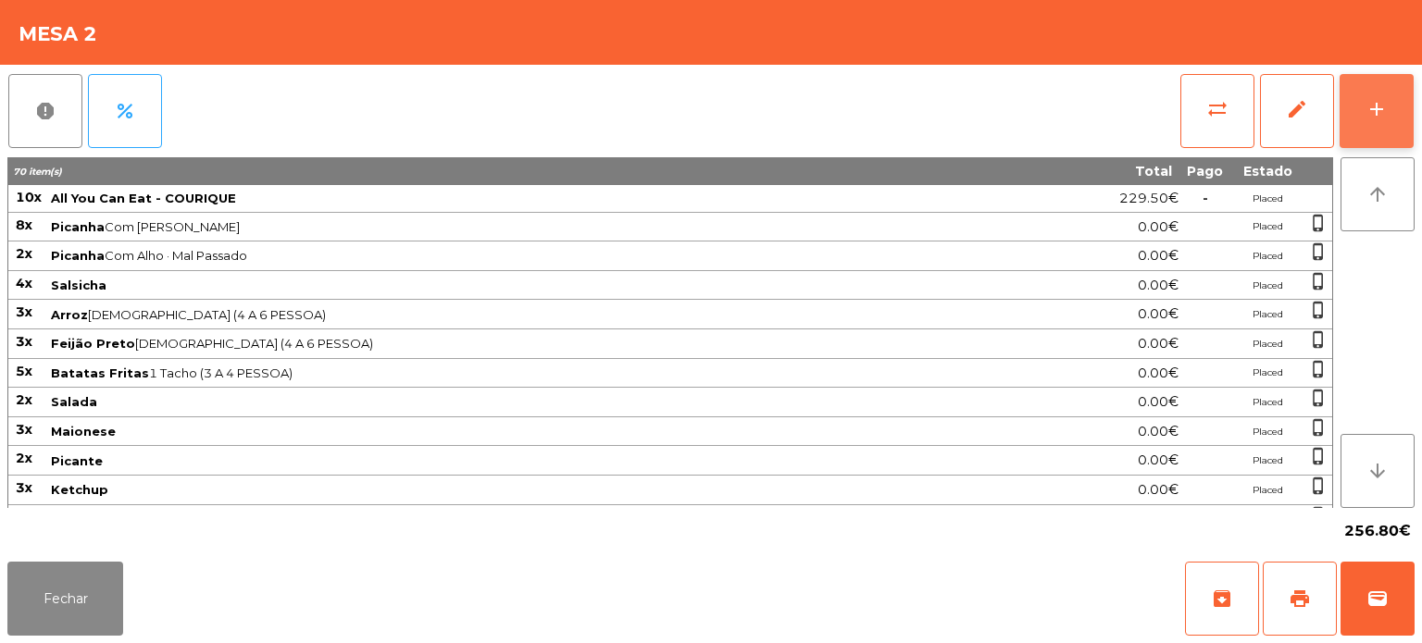
click at [1406, 106] on button "add" at bounding box center [1376, 111] width 74 height 74
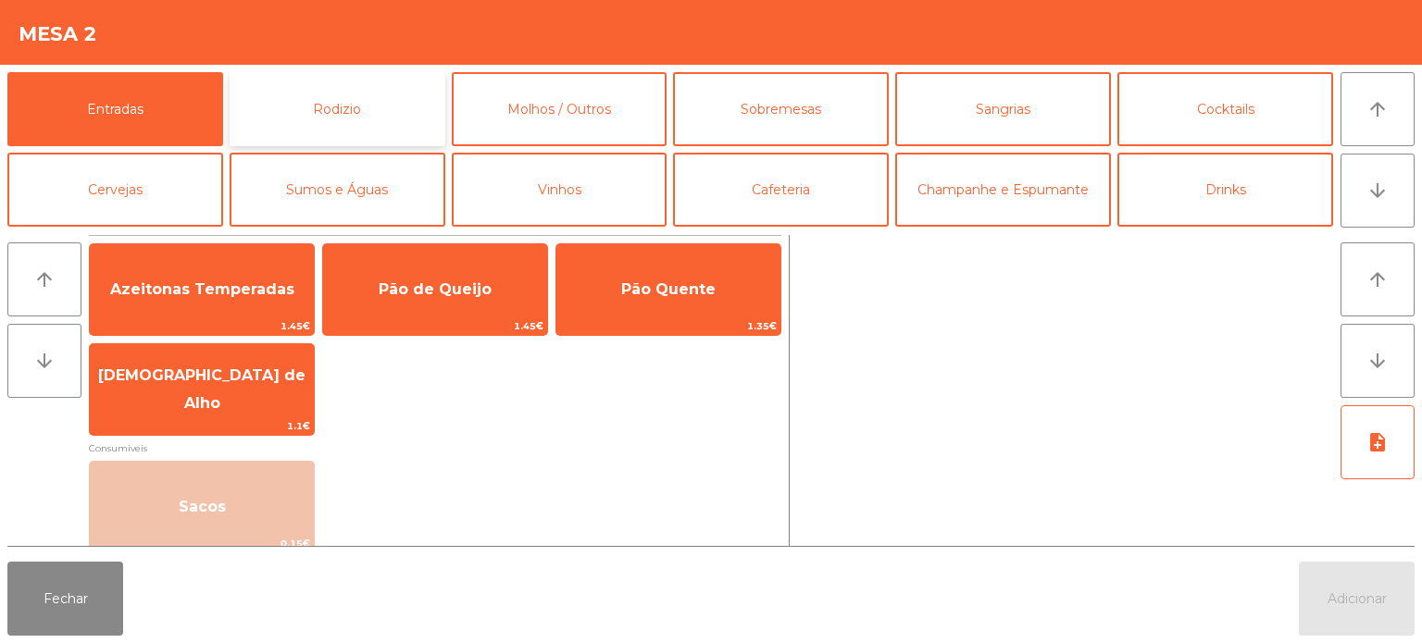
click at [320, 125] on button "Rodizio" at bounding box center [338, 109] width 216 height 74
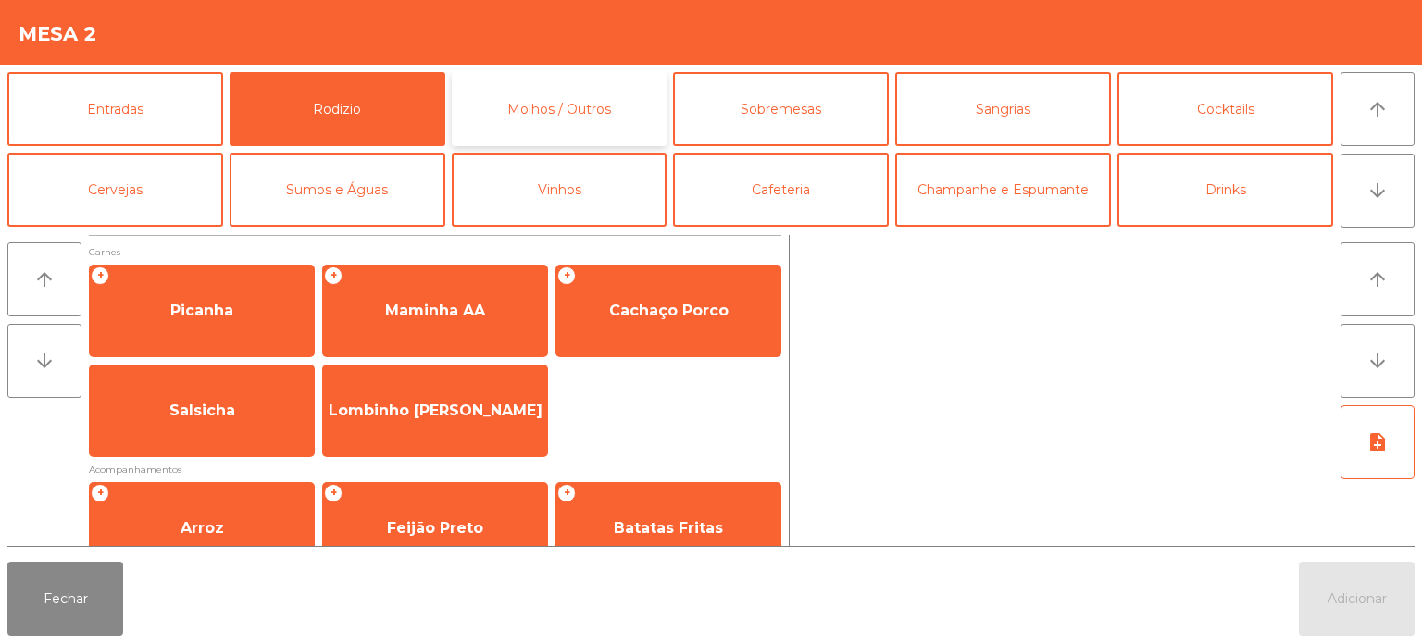
click at [607, 117] on button "Molhos / Outros" at bounding box center [560, 109] width 216 height 74
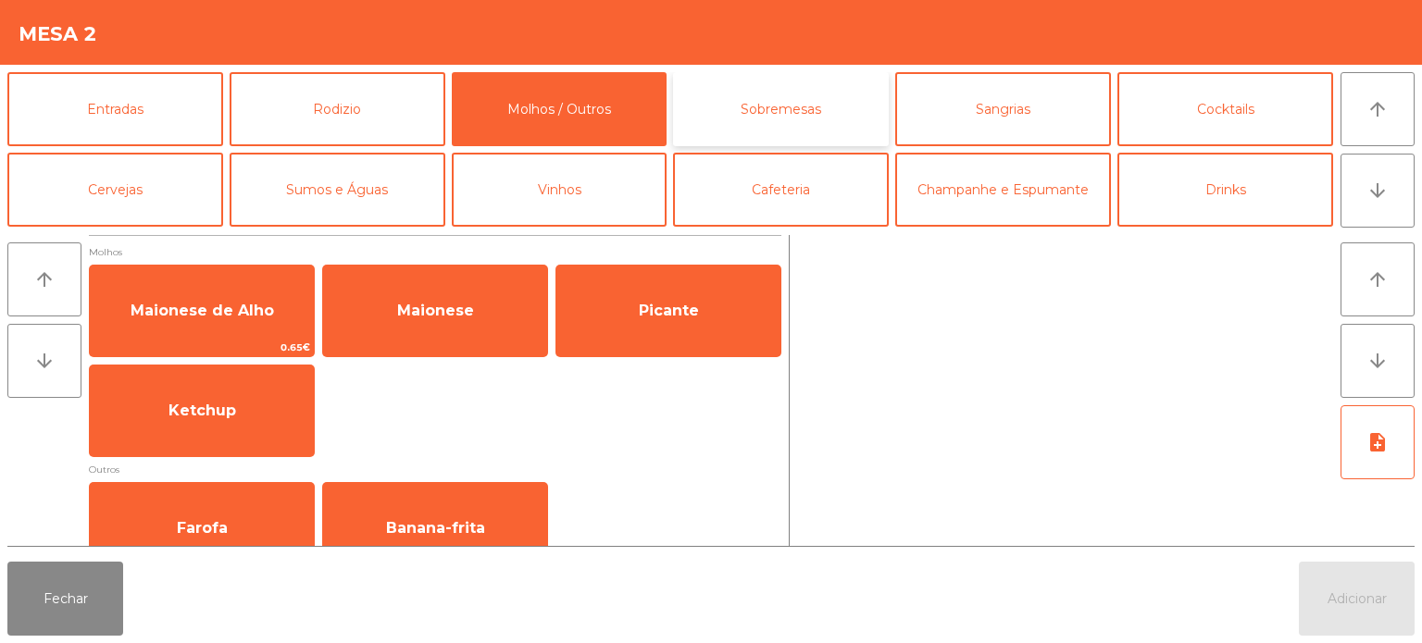
click at [786, 118] on button "Sobremesas" at bounding box center [781, 109] width 216 height 74
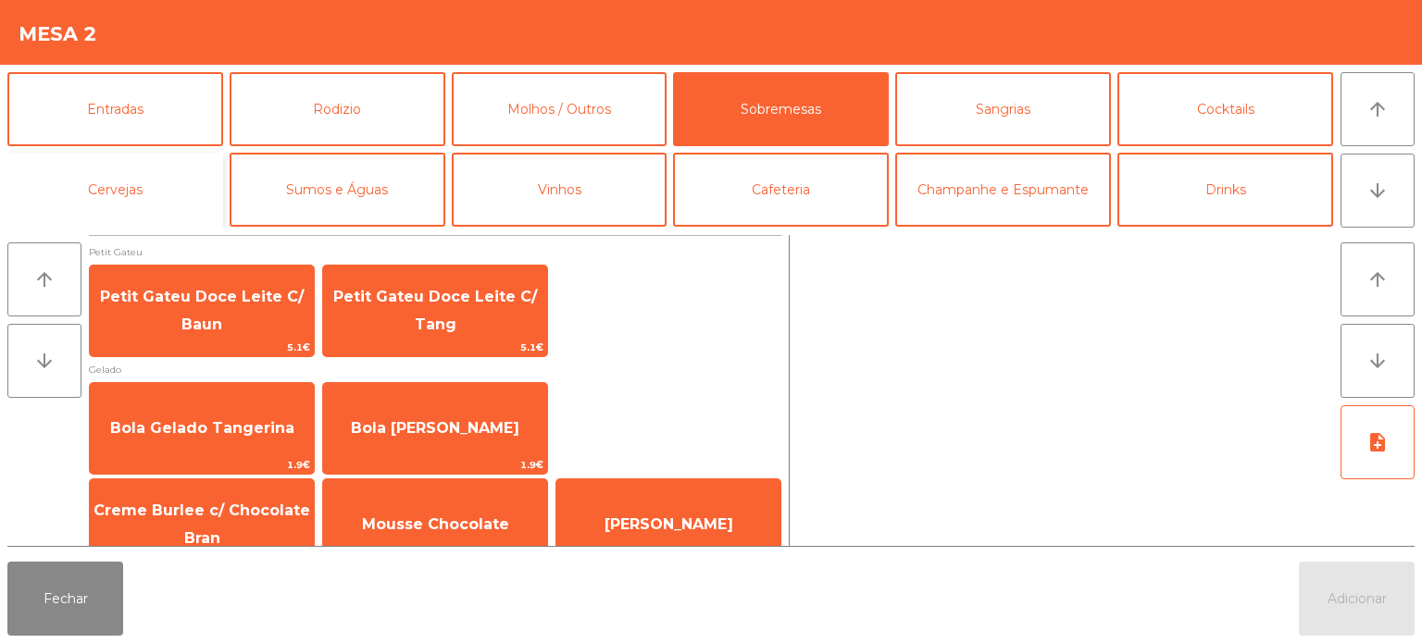
click at [155, 183] on button "Cervejas" at bounding box center [115, 190] width 216 height 74
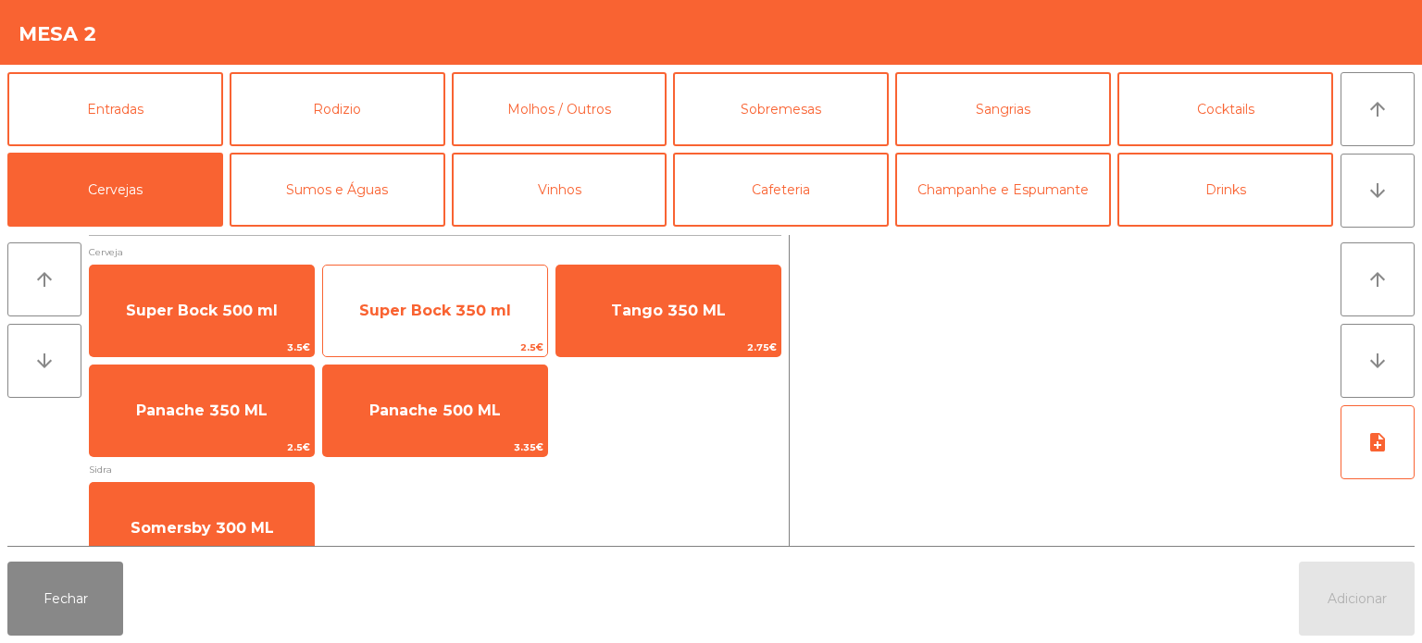
click at [444, 315] on span "Super Bock 350 ml" at bounding box center [435, 311] width 152 height 18
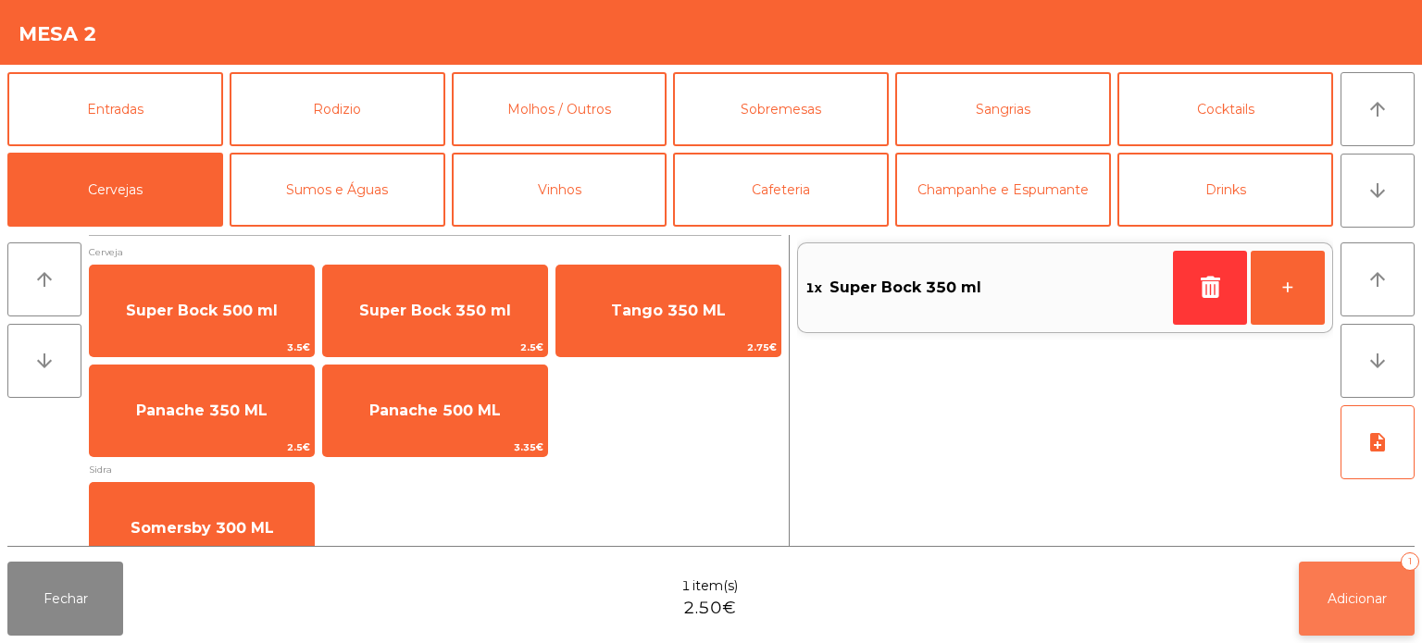
click at [1341, 598] on span "Adicionar" at bounding box center [1356, 599] width 59 height 17
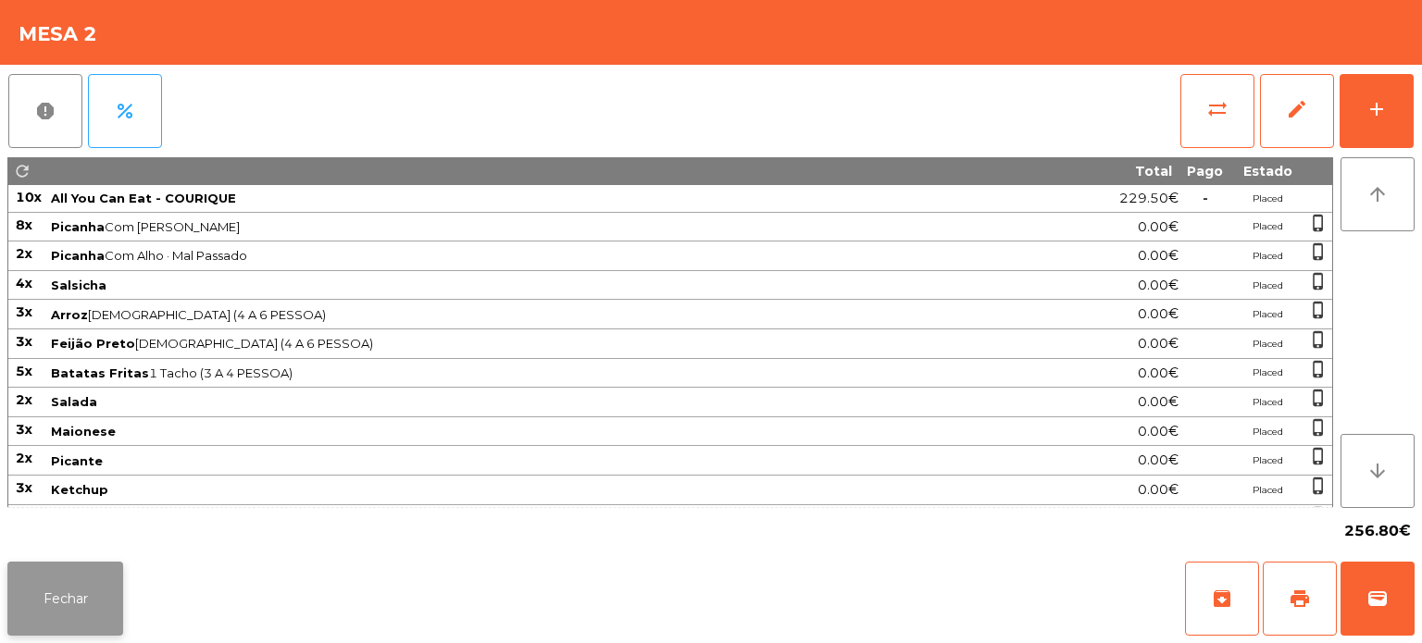
click at [107, 609] on button "Fechar" at bounding box center [65, 599] width 116 height 74
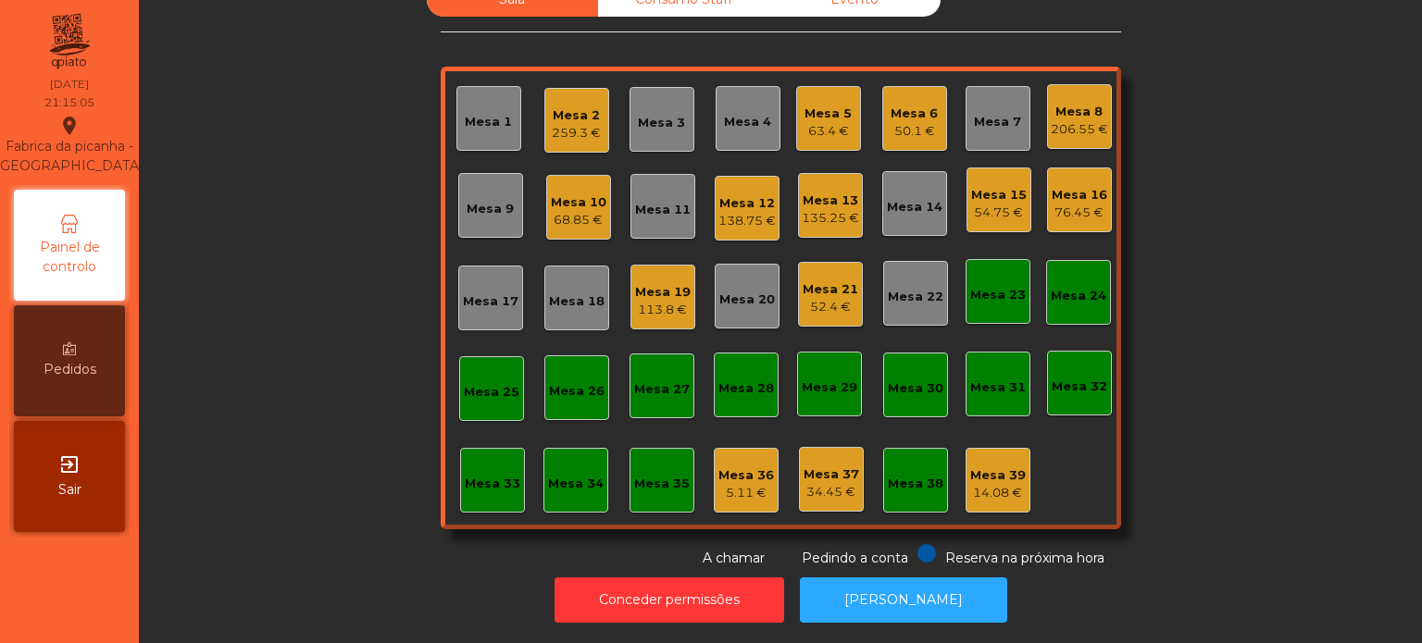
click at [1302, 408] on div "Sala Consumo Staff Evento Mesa 1 Mesa 2 259.3 € Mesa 3 Mesa 4 Mesa 5 63.4 € Mes…" at bounding box center [780, 275] width 1233 height 586
click at [495, 292] on div "Mesa 17" at bounding box center [491, 301] width 56 height 19
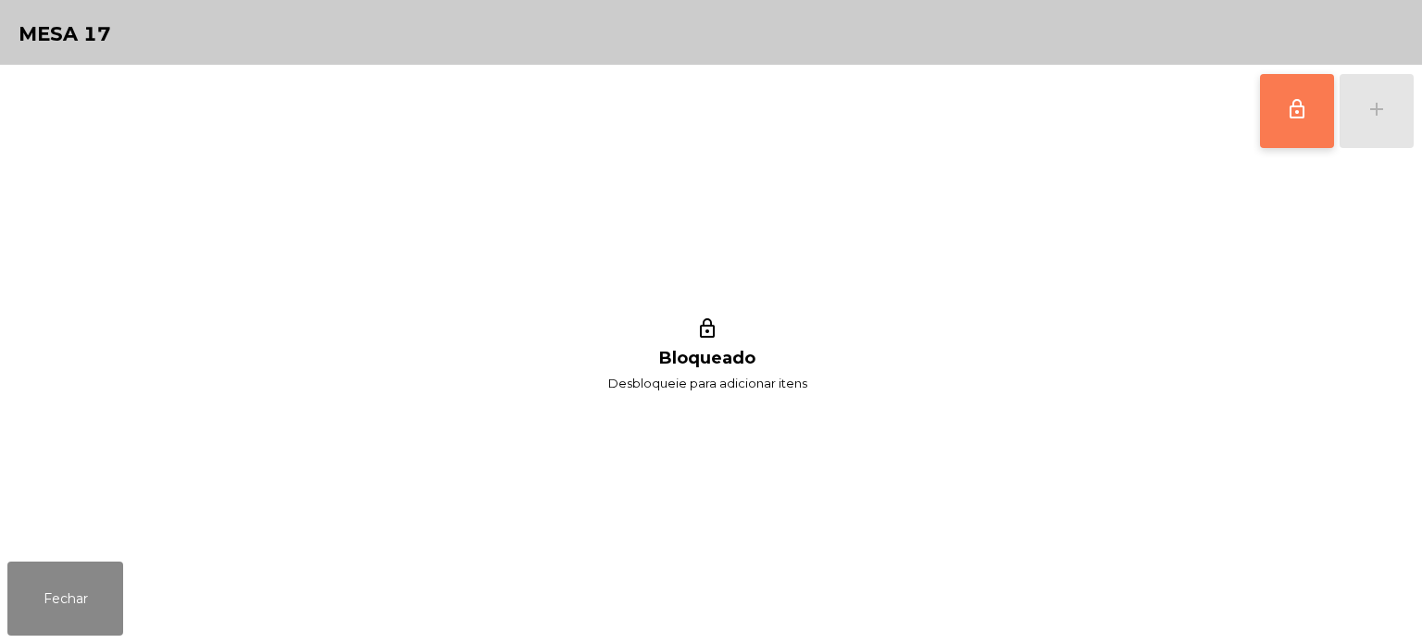
click at [1300, 126] on button "lock_outline" at bounding box center [1297, 111] width 74 height 74
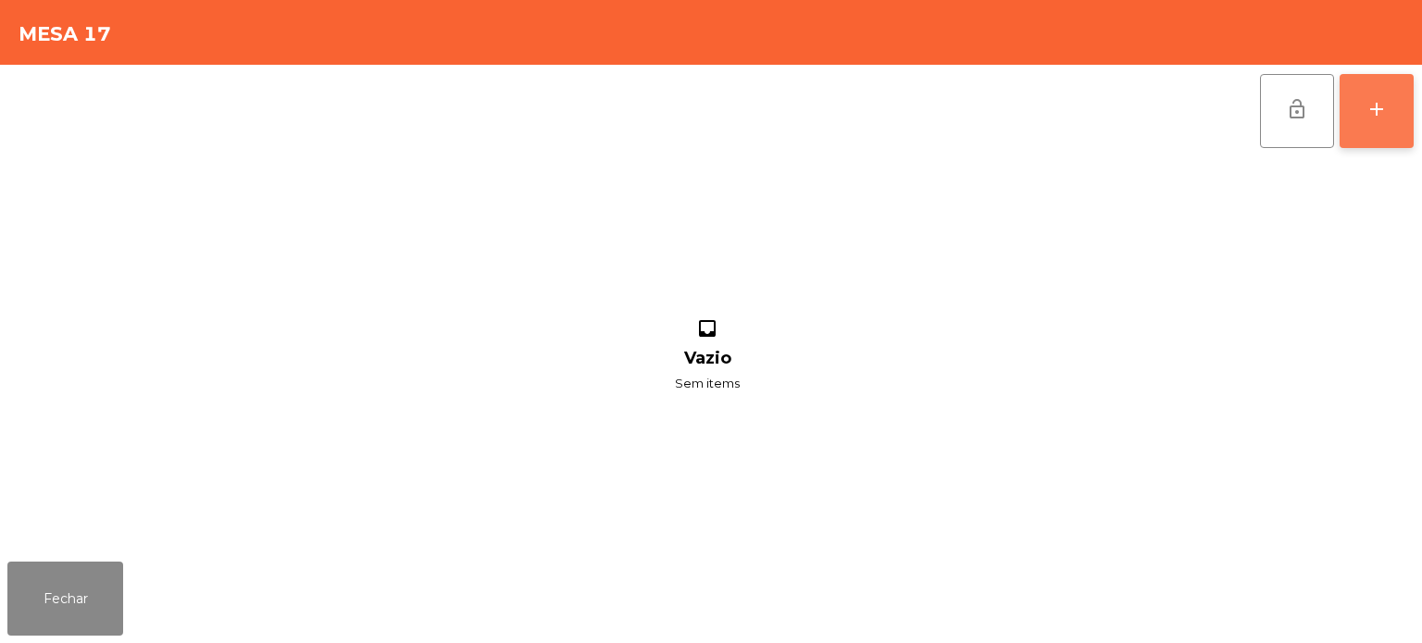
click at [1381, 100] on div "add" at bounding box center [1376, 109] width 22 height 22
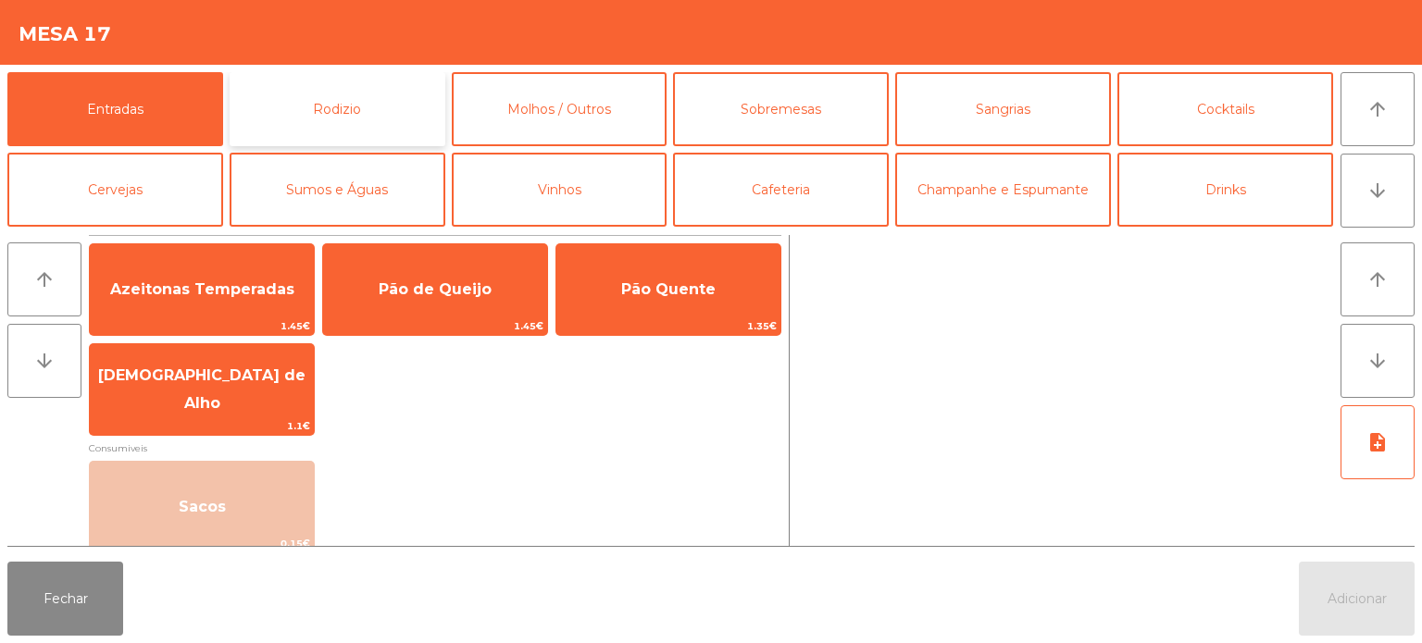
click at [363, 87] on button "Rodizio" at bounding box center [338, 109] width 216 height 74
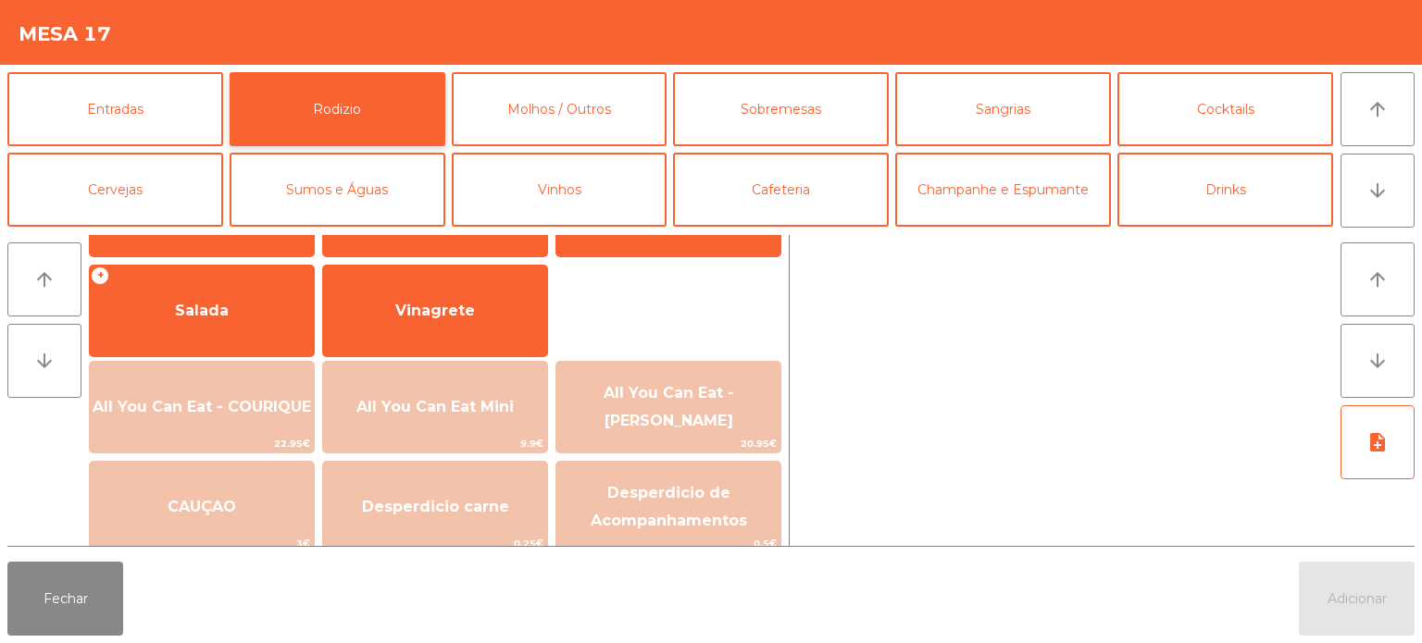
scroll to position [320, 0]
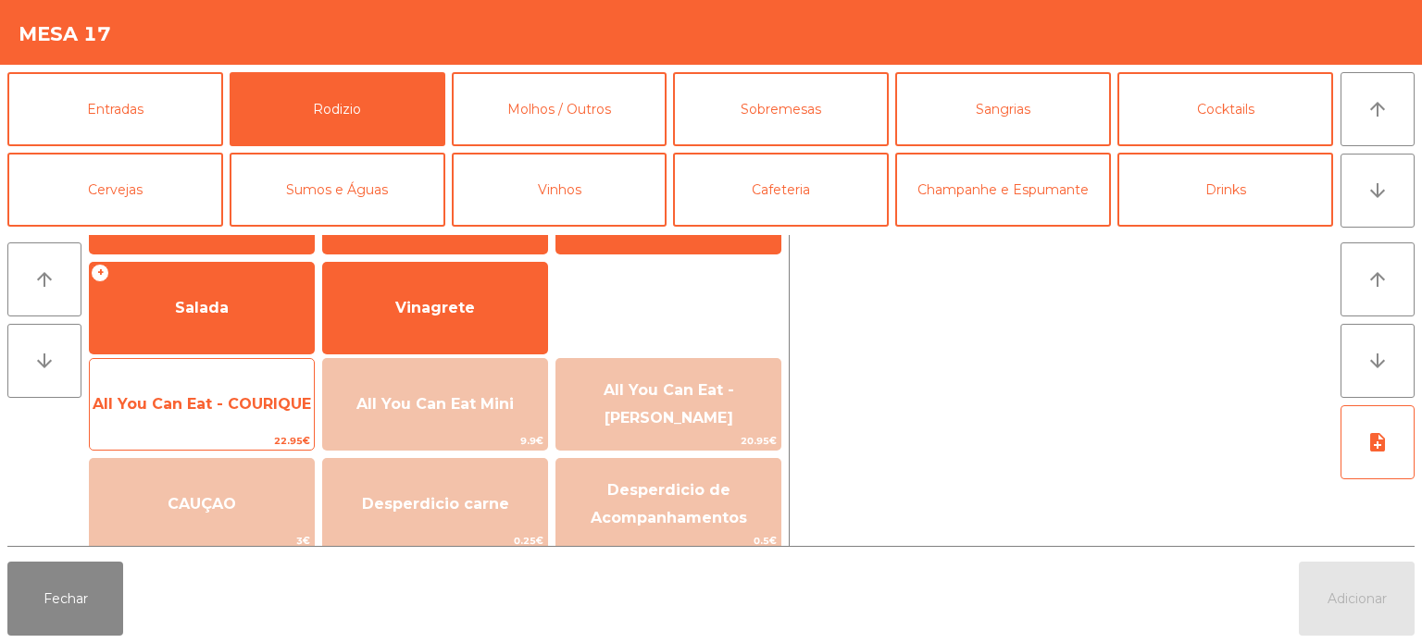
click at [210, 396] on span "All You Can Eat - COURIQUE" at bounding box center [202, 404] width 218 height 18
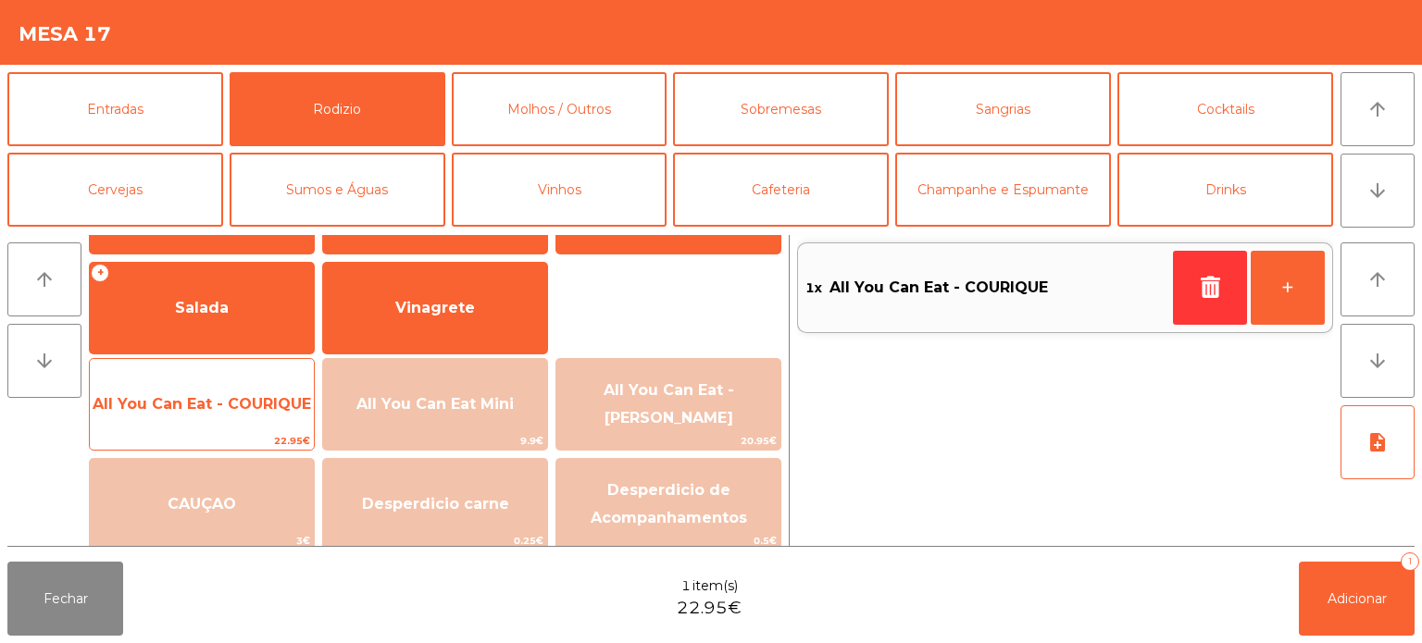
click at [190, 399] on span "All You Can Eat - COURIQUE" at bounding box center [202, 404] width 218 height 18
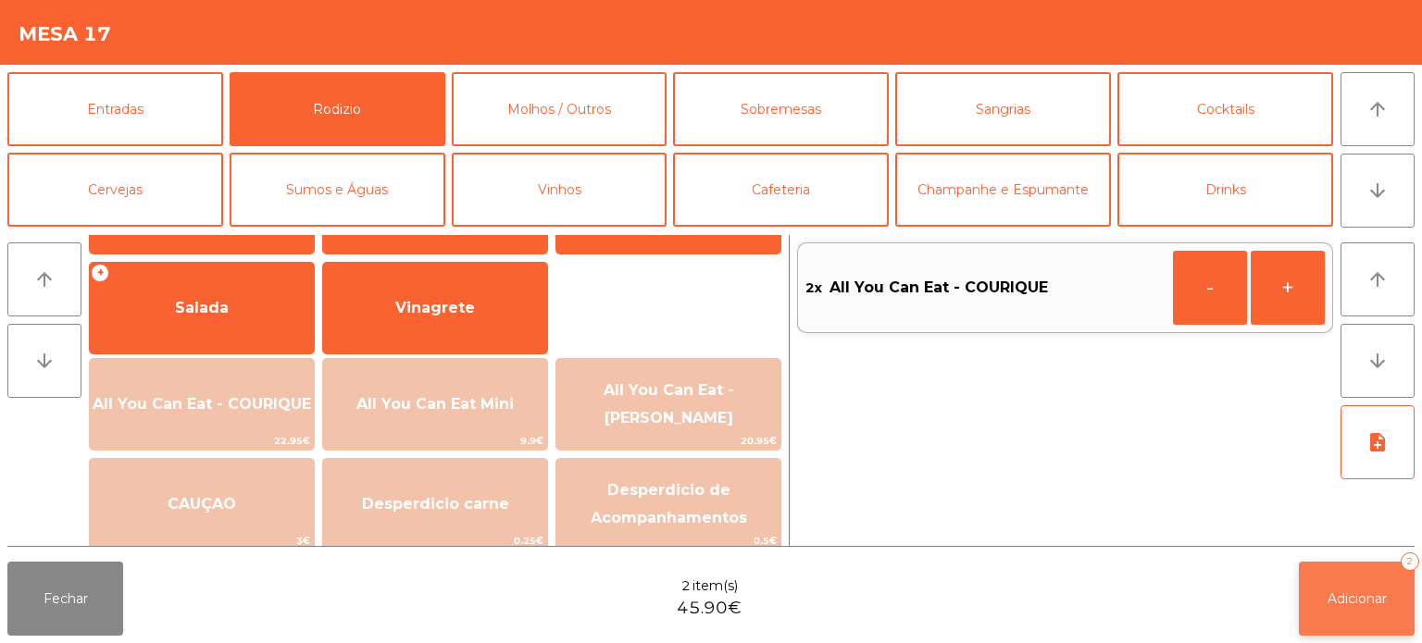
click at [1340, 585] on button "Adicionar 2" at bounding box center [1357, 599] width 116 height 74
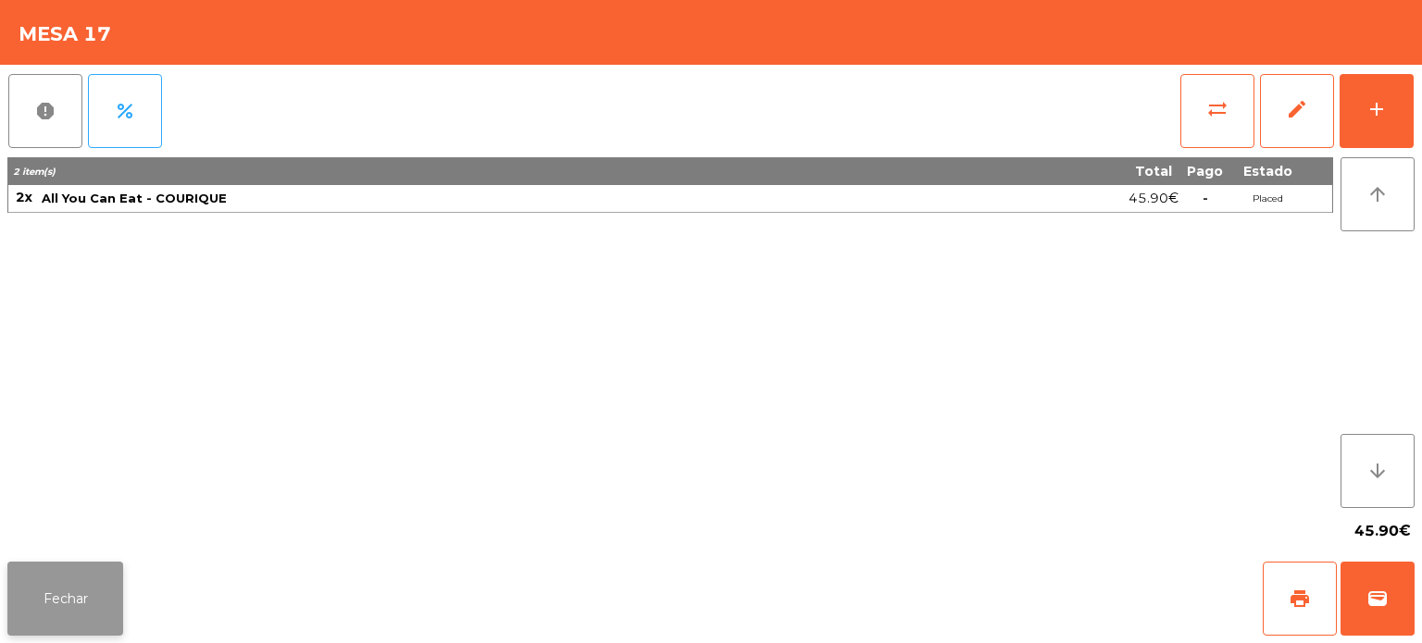
click at [70, 592] on button "Fechar" at bounding box center [65, 599] width 116 height 74
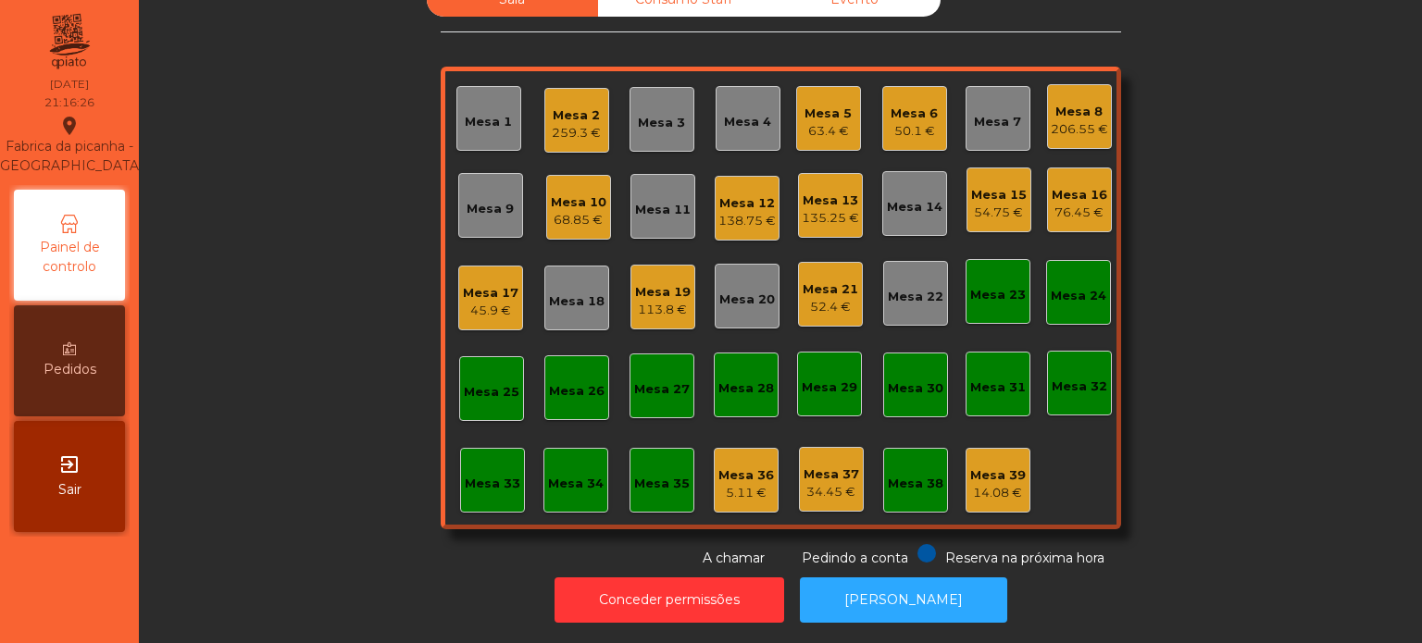
click at [577, 133] on div "Mesa 2 259.3 €" at bounding box center [576, 120] width 65 height 65
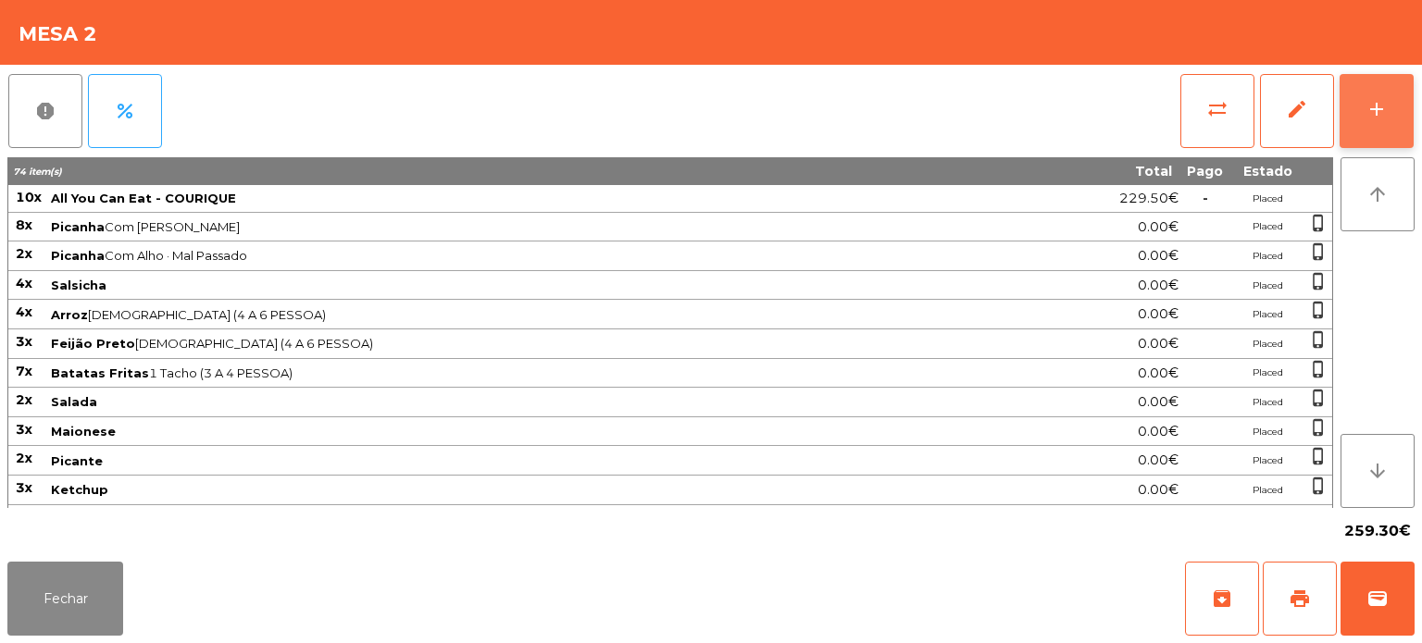
click at [1410, 132] on button "add" at bounding box center [1376, 111] width 74 height 74
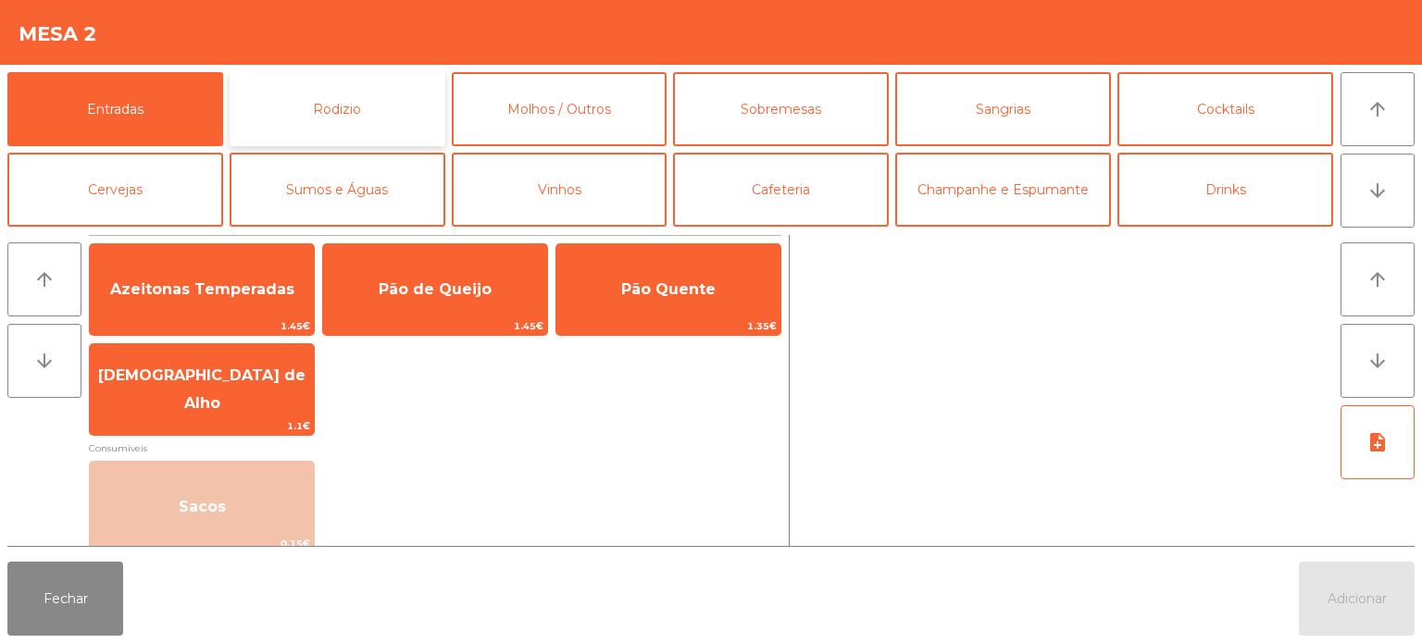
click at [359, 122] on button "Rodizio" at bounding box center [338, 109] width 216 height 74
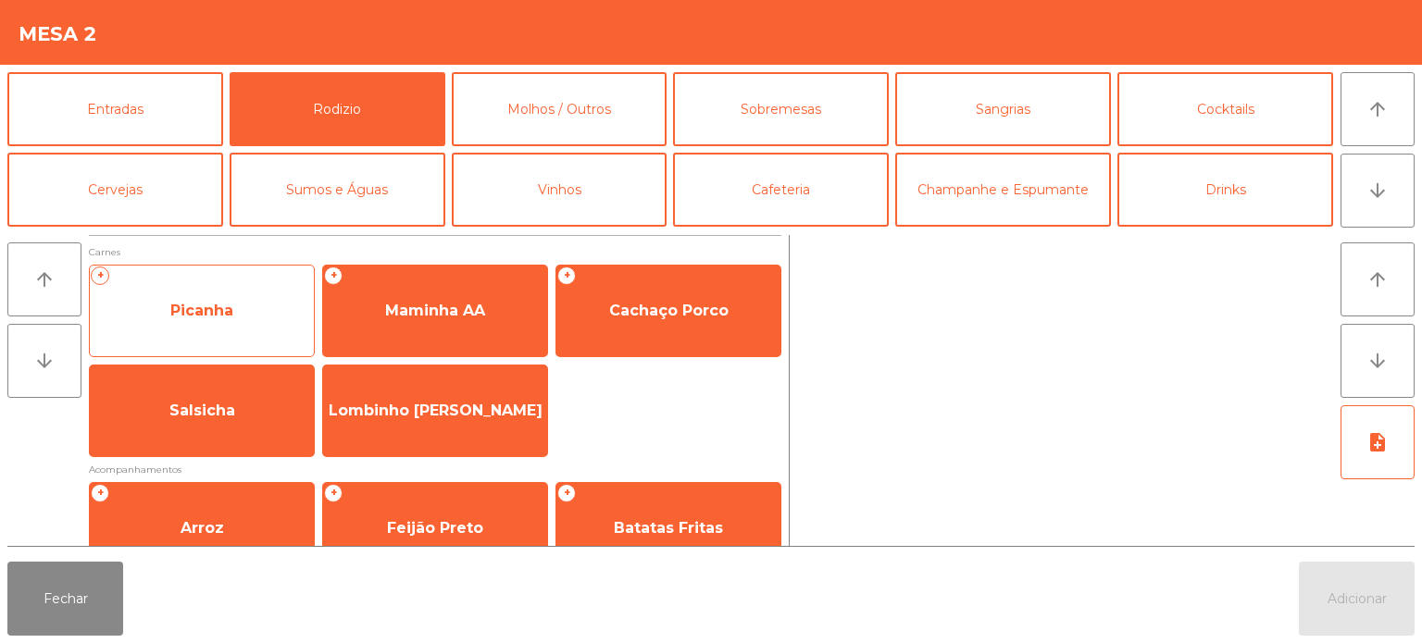
click at [289, 313] on span "Picanha" at bounding box center [202, 311] width 224 height 50
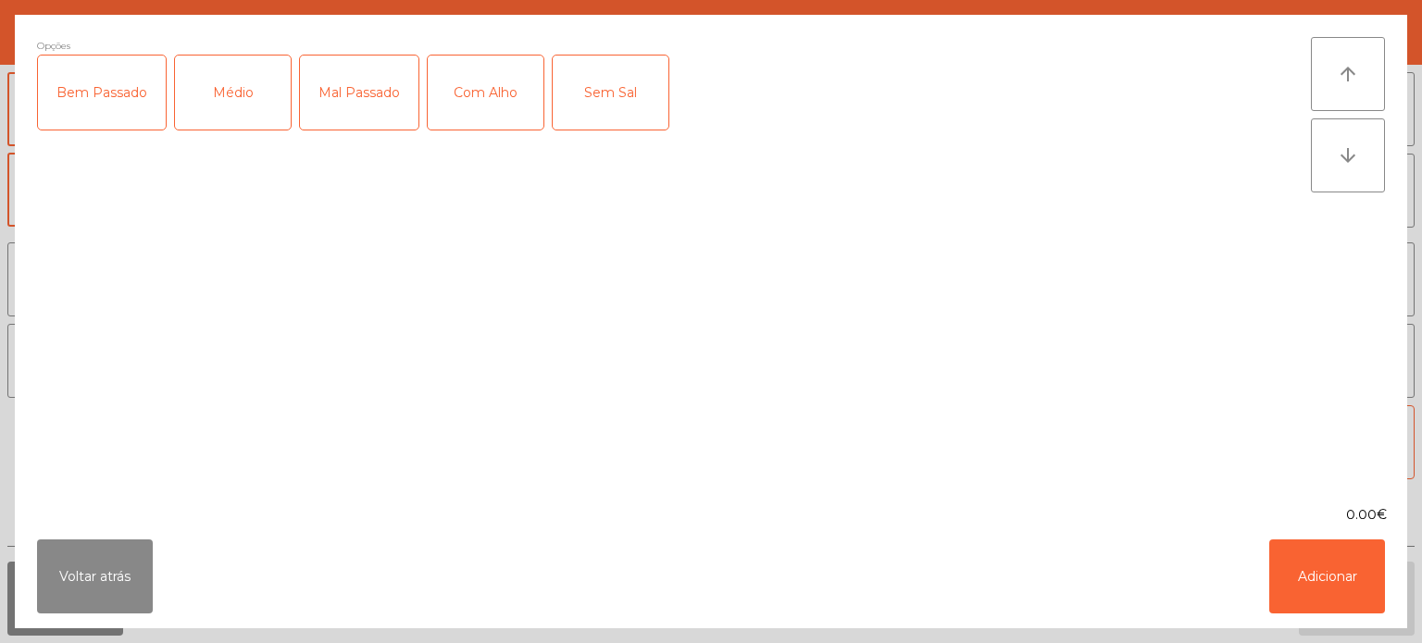
click at [218, 81] on div "Médio" at bounding box center [233, 93] width 116 height 74
click at [496, 75] on div "Com Alho" at bounding box center [486, 93] width 116 height 74
click at [1345, 582] on button "Adicionar" at bounding box center [1327, 577] width 116 height 74
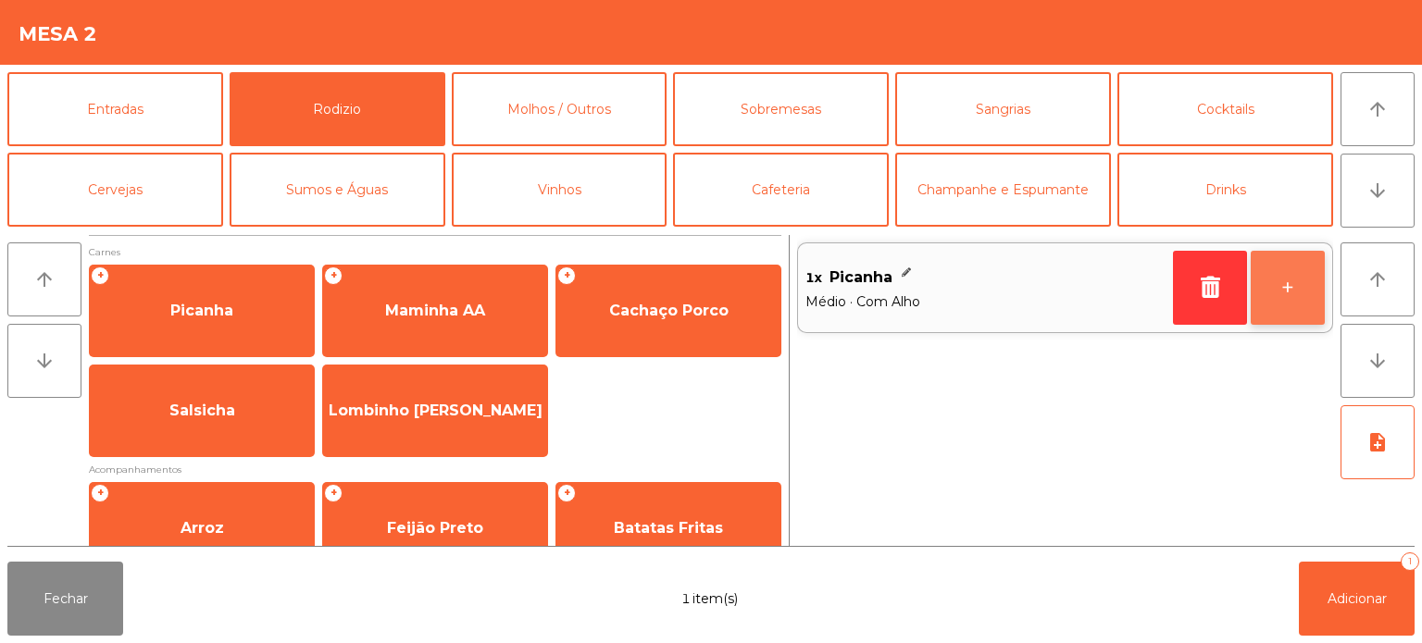
click at [1318, 292] on button "+" at bounding box center [1287, 288] width 74 height 74
click at [1314, 282] on button "+" at bounding box center [1287, 288] width 74 height 74
click at [1299, 292] on button "+" at bounding box center [1287, 288] width 74 height 74
click at [1303, 303] on button "+" at bounding box center [1287, 288] width 74 height 74
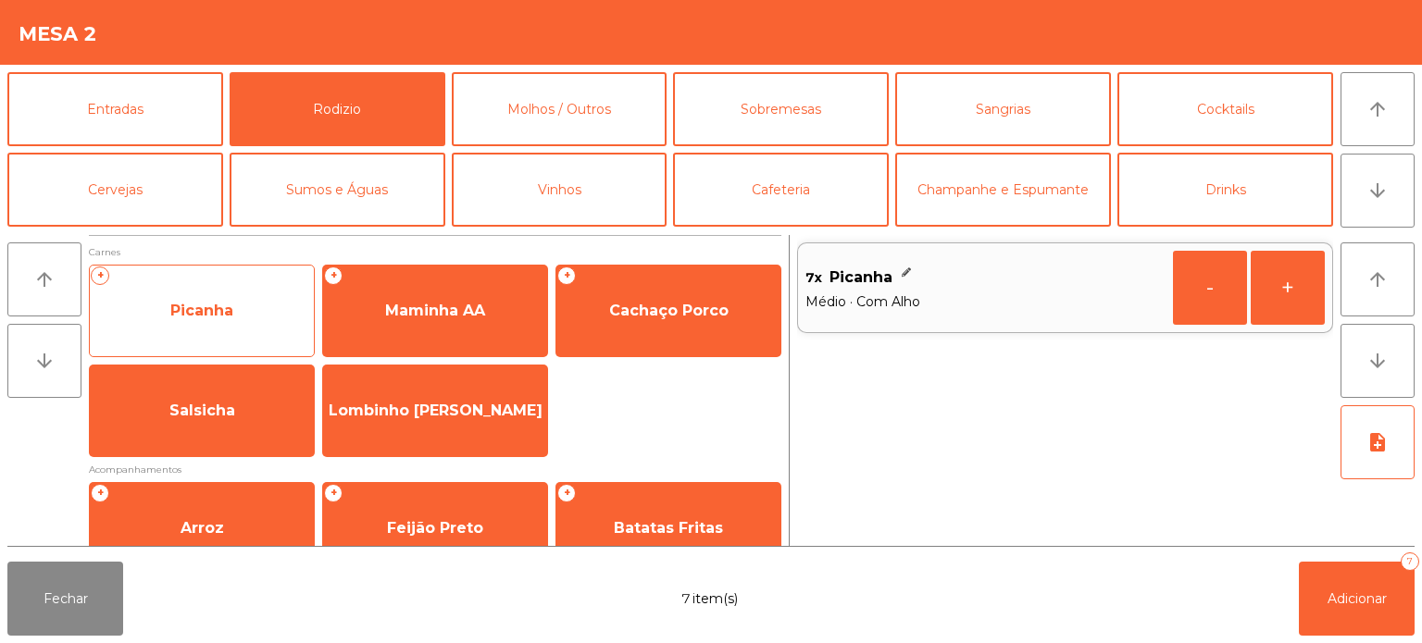
click at [263, 293] on span "Picanha" at bounding box center [202, 311] width 224 height 50
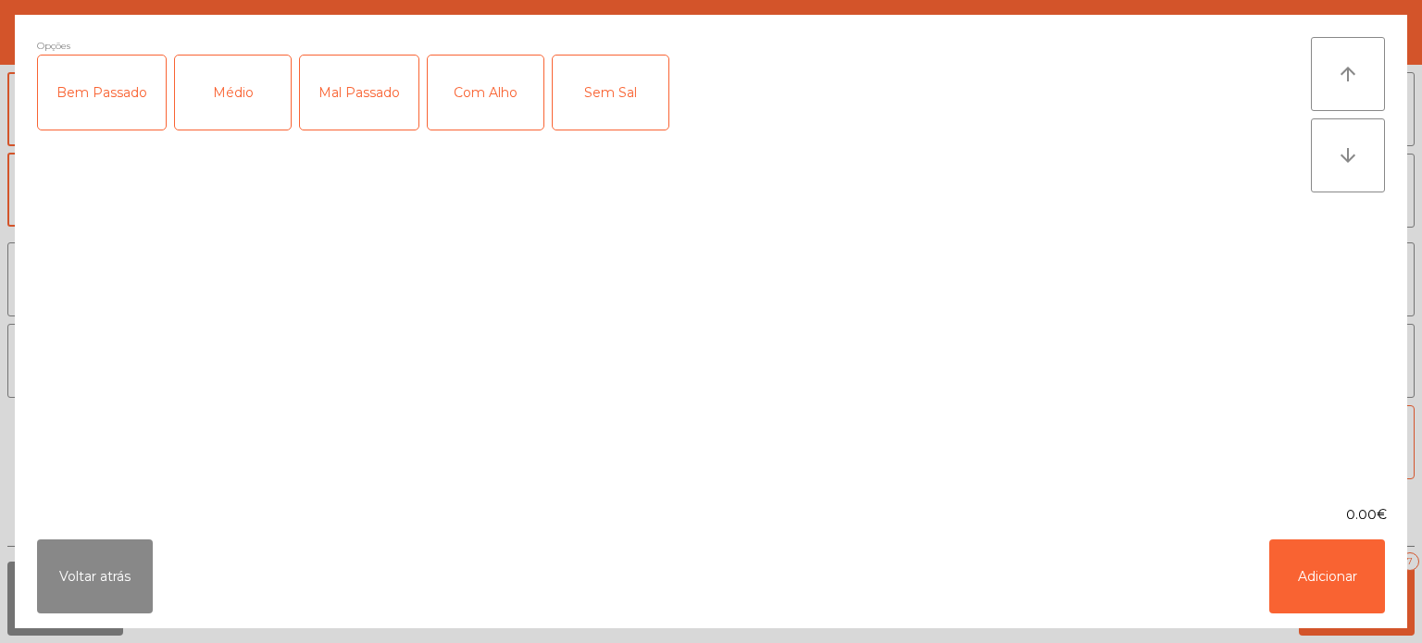
click at [332, 88] on div "Mal Passado" at bounding box center [359, 93] width 118 height 74
click at [471, 80] on div "Com Alho" at bounding box center [486, 93] width 116 height 74
click at [1329, 585] on button "Adicionar" at bounding box center [1327, 577] width 116 height 74
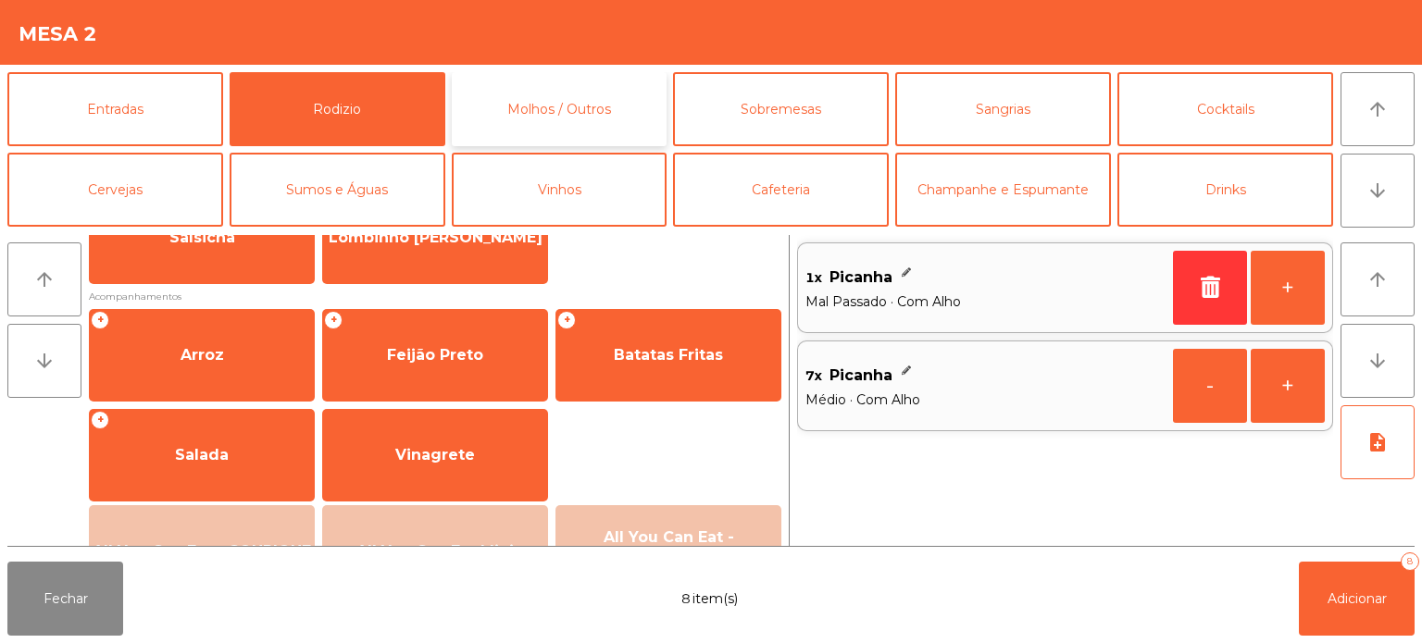
click at [582, 101] on button "Molhos / Outros" at bounding box center [560, 109] width 216 height 74
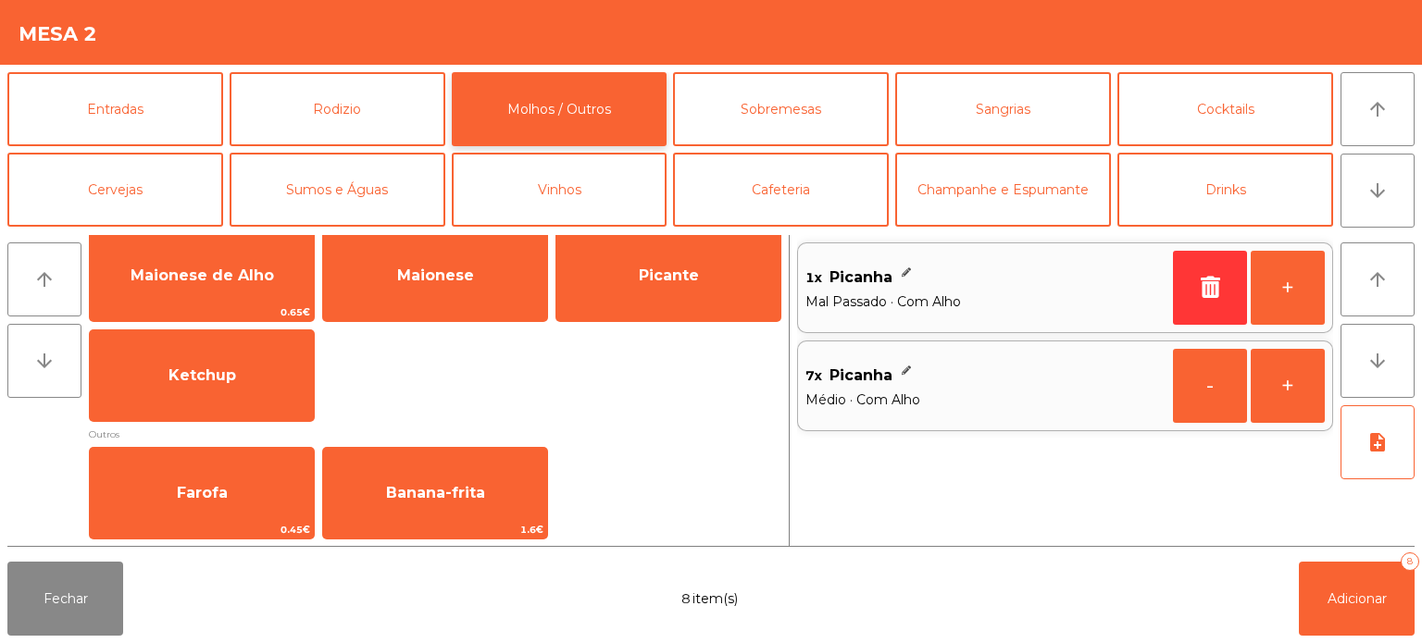
scroll to position [34, 0]
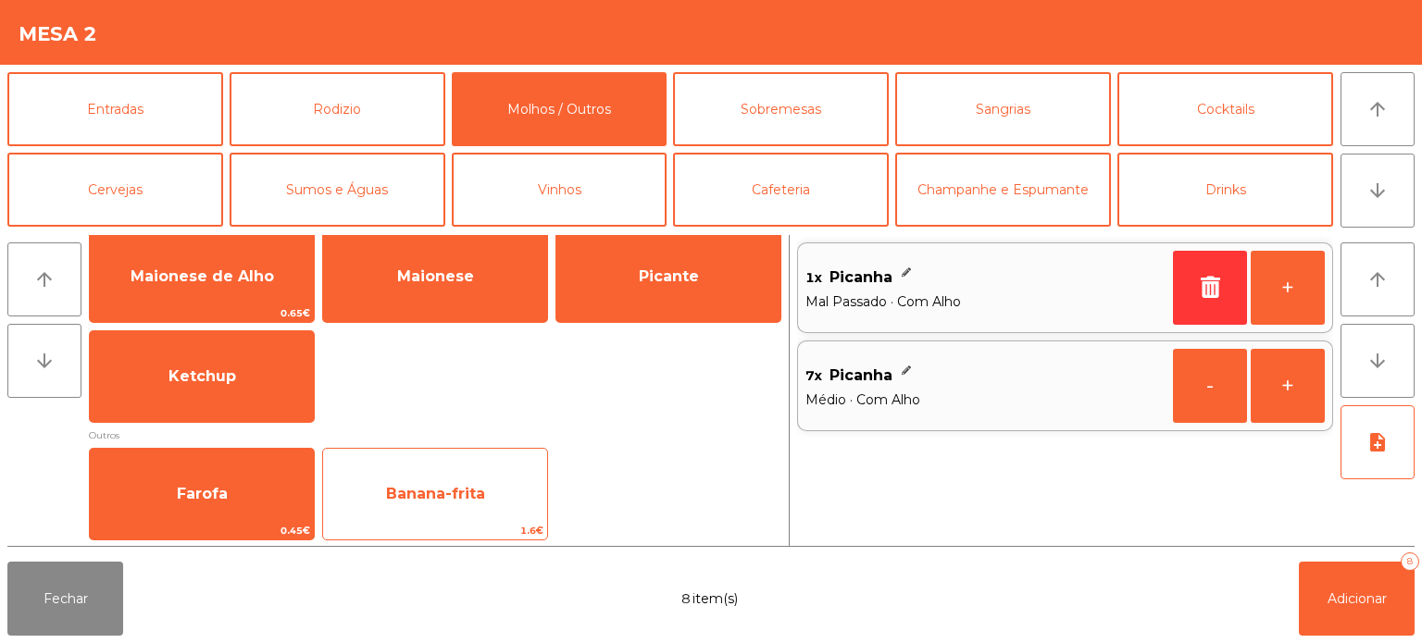
click at [470, 492] on span "Banana-frita" at bounding box center [435, 494] width 99 height 18
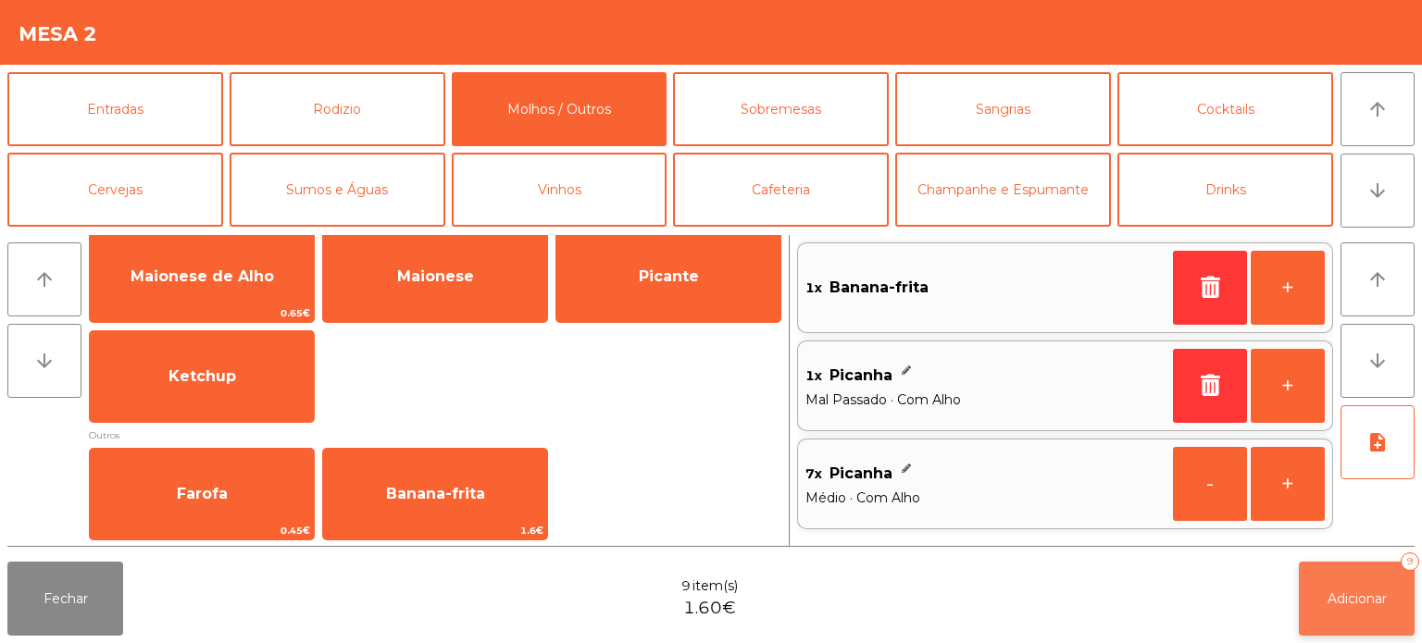
click at [1340, 592] on span "Adicionar" at bounding box center [1356, 599] width 59 height 17
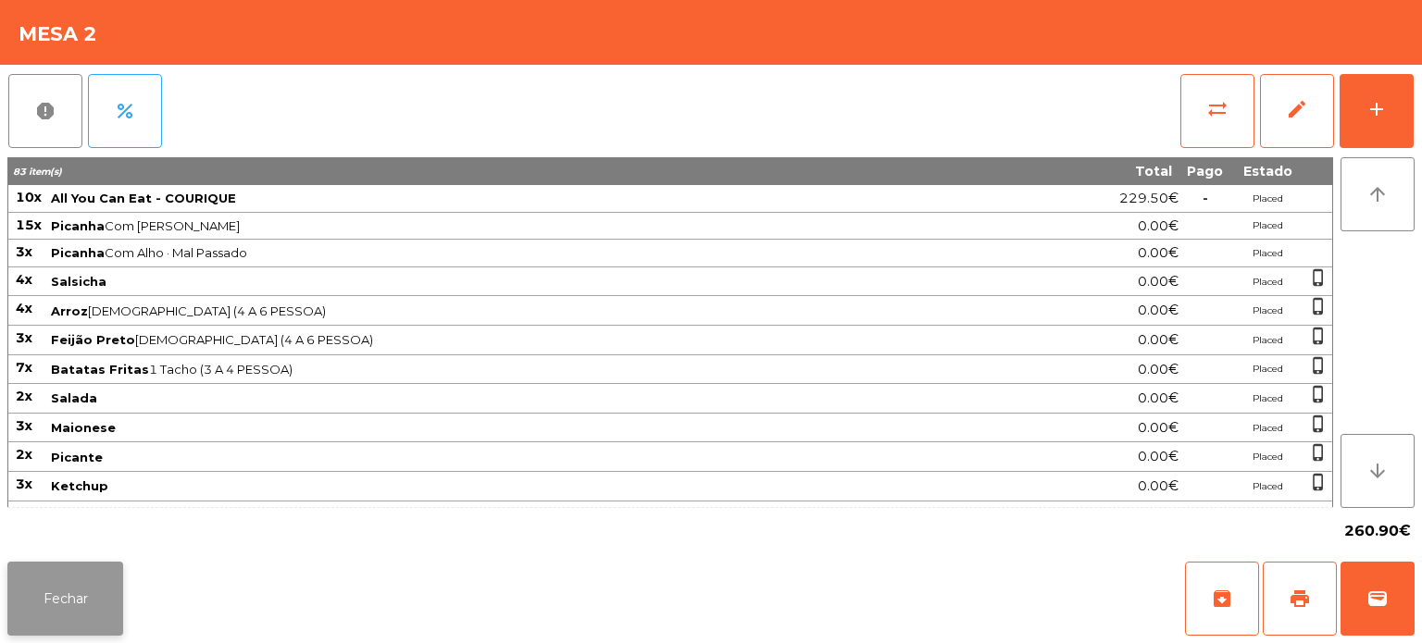
click at [44, 621] on button "Fechar" at bounding box center [65, 599] width 116 height 74
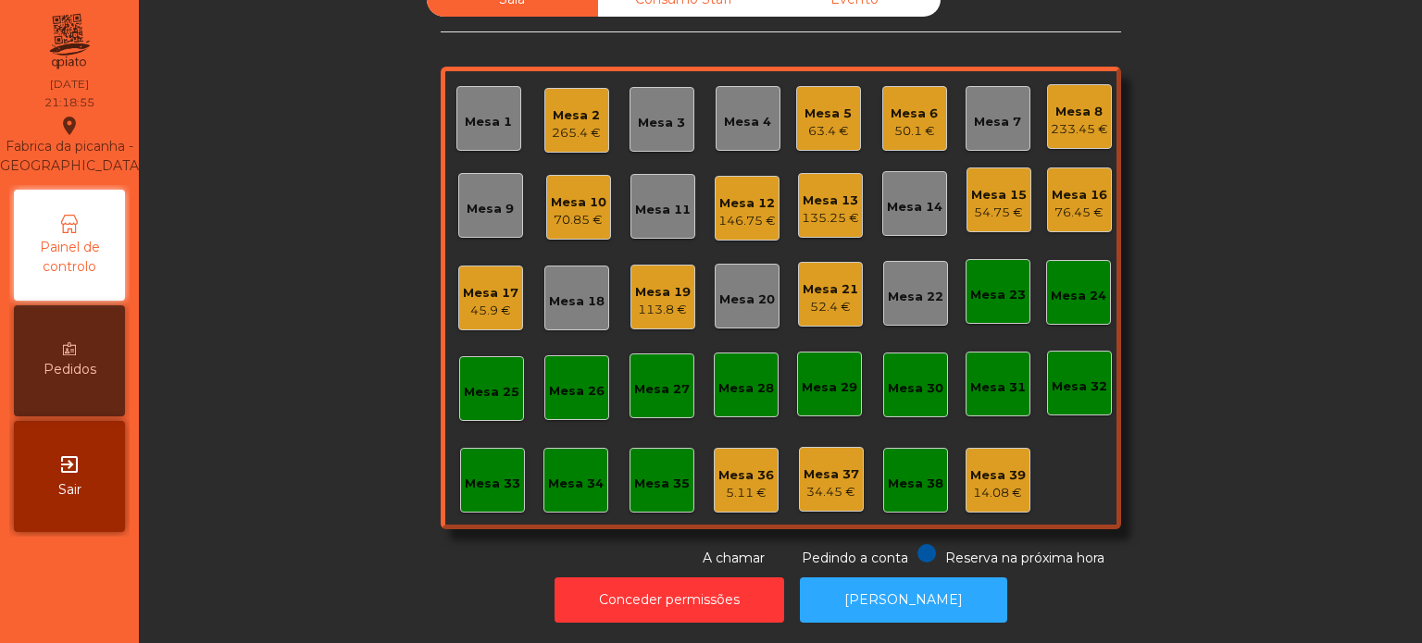
click at [589, 124] on div "265.4 €" at bounding box center [576, 133] width 49 height 19
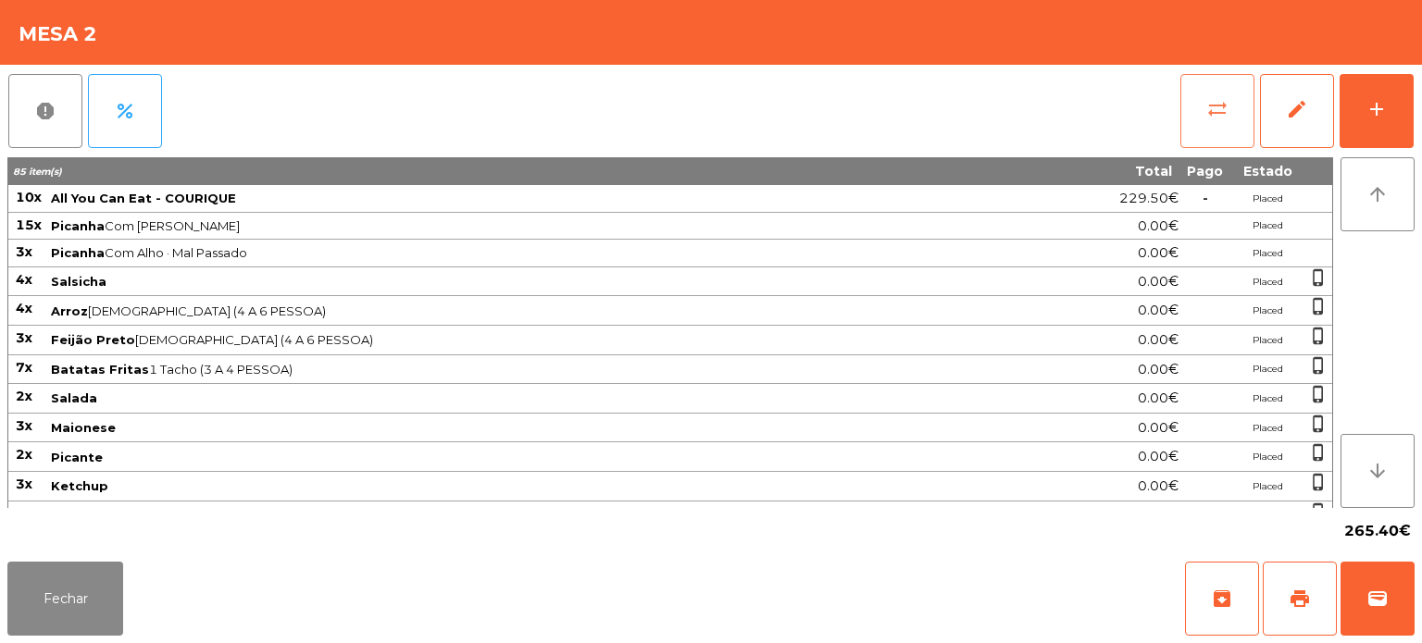
click at [1233, 103] on button "sync_alt" at bounding box center [1217, 111] width 74 height 74
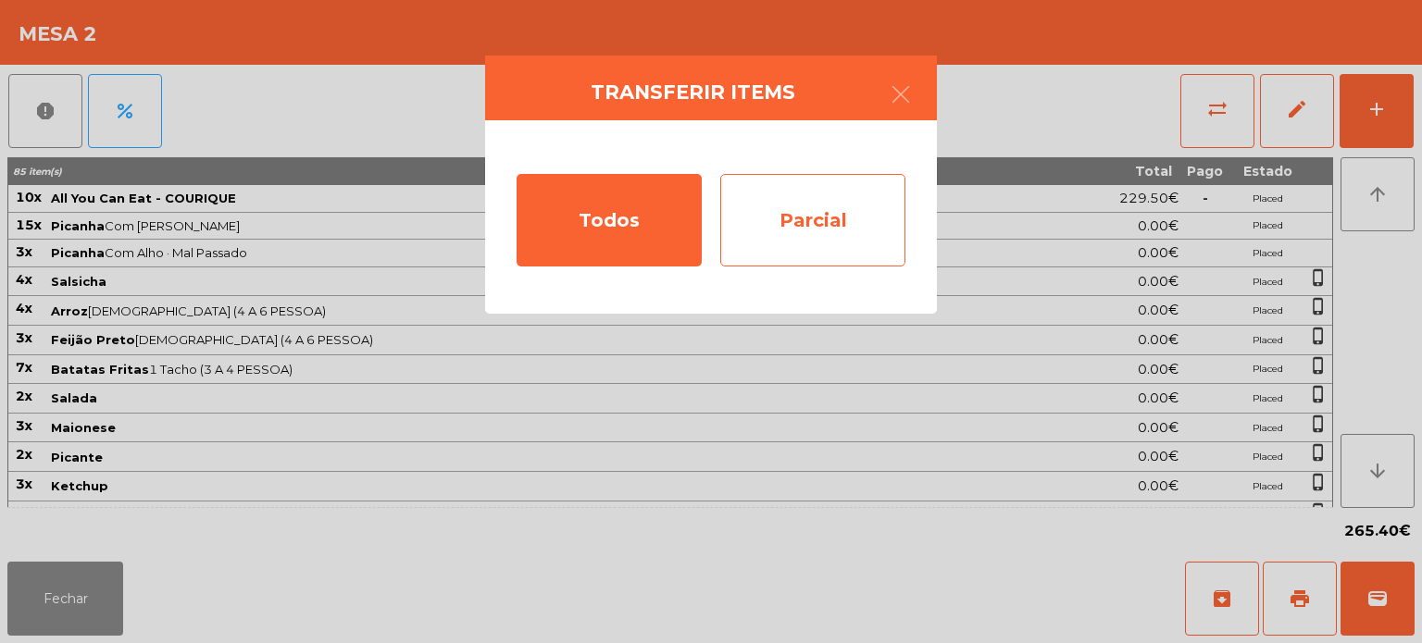
click at [862, 210] on div "Parcial" at bounding box center [812, 220] width 185 height 93
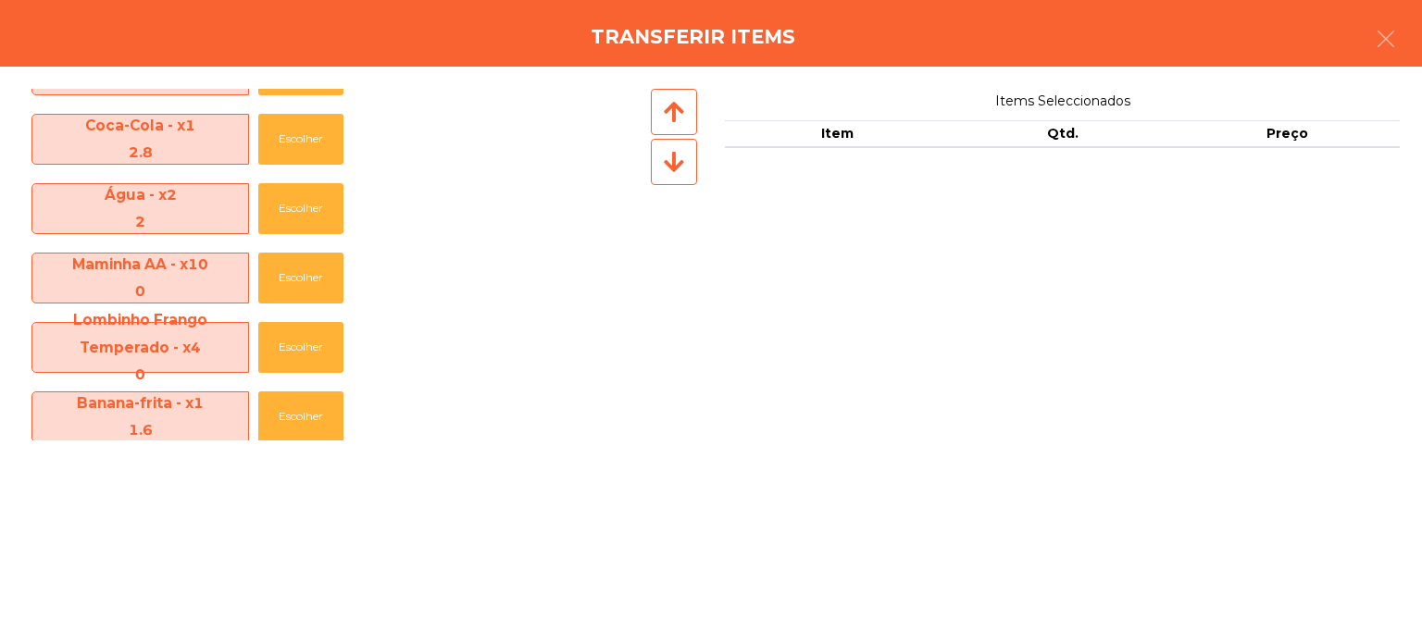
scroll to position [744, 0]
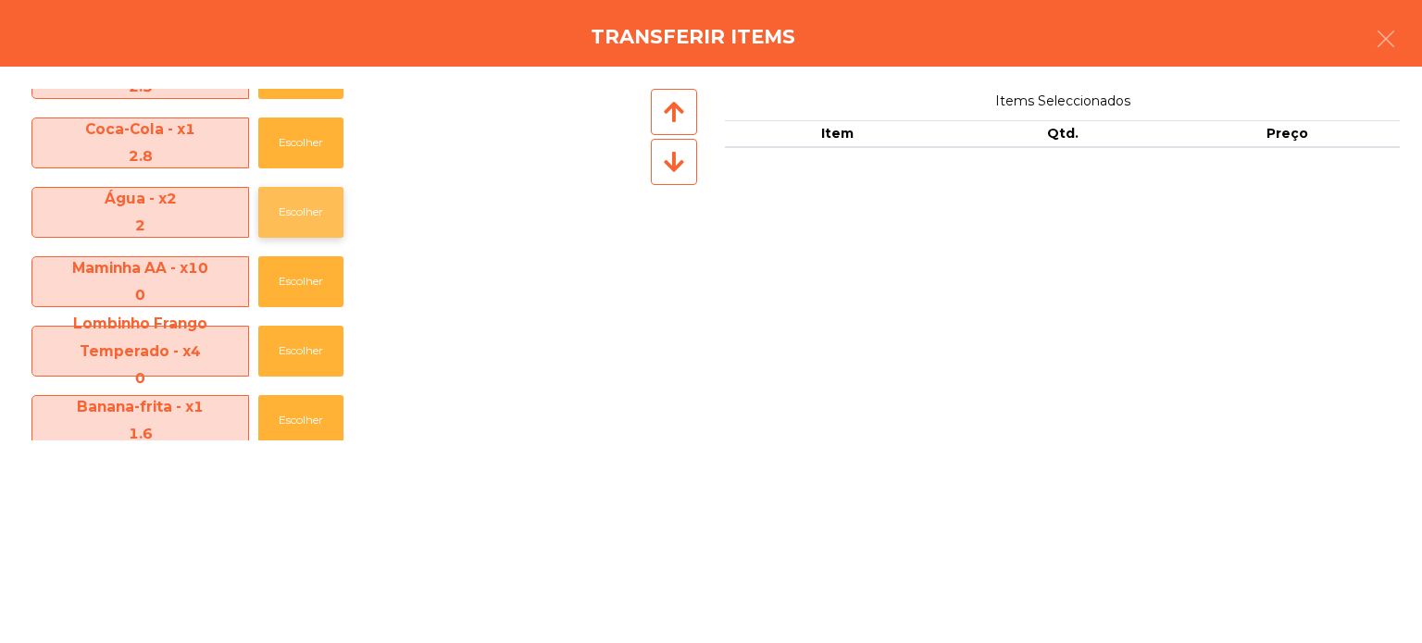
click at [292, 214] on button "Escolher" at bounding box center [300, 212] width 85 height 51
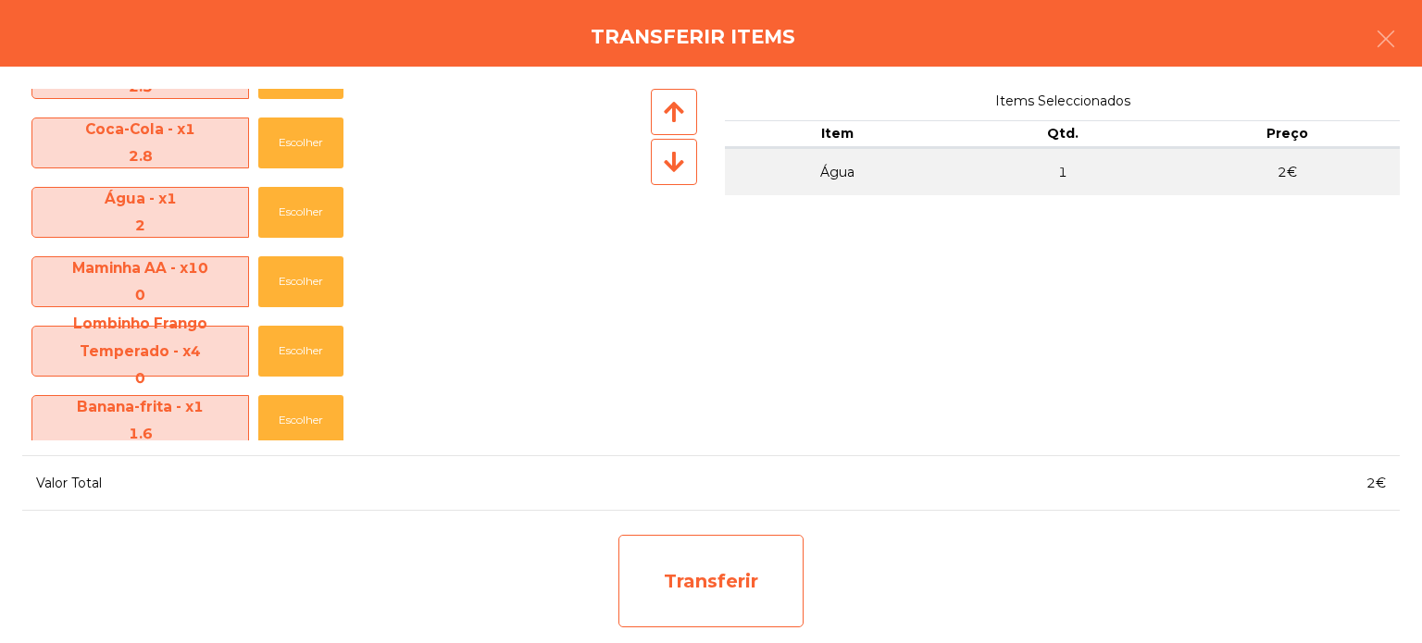
click at [726, 572] on div "Transferir" at bounding box center [710, 581] width 185 height 93
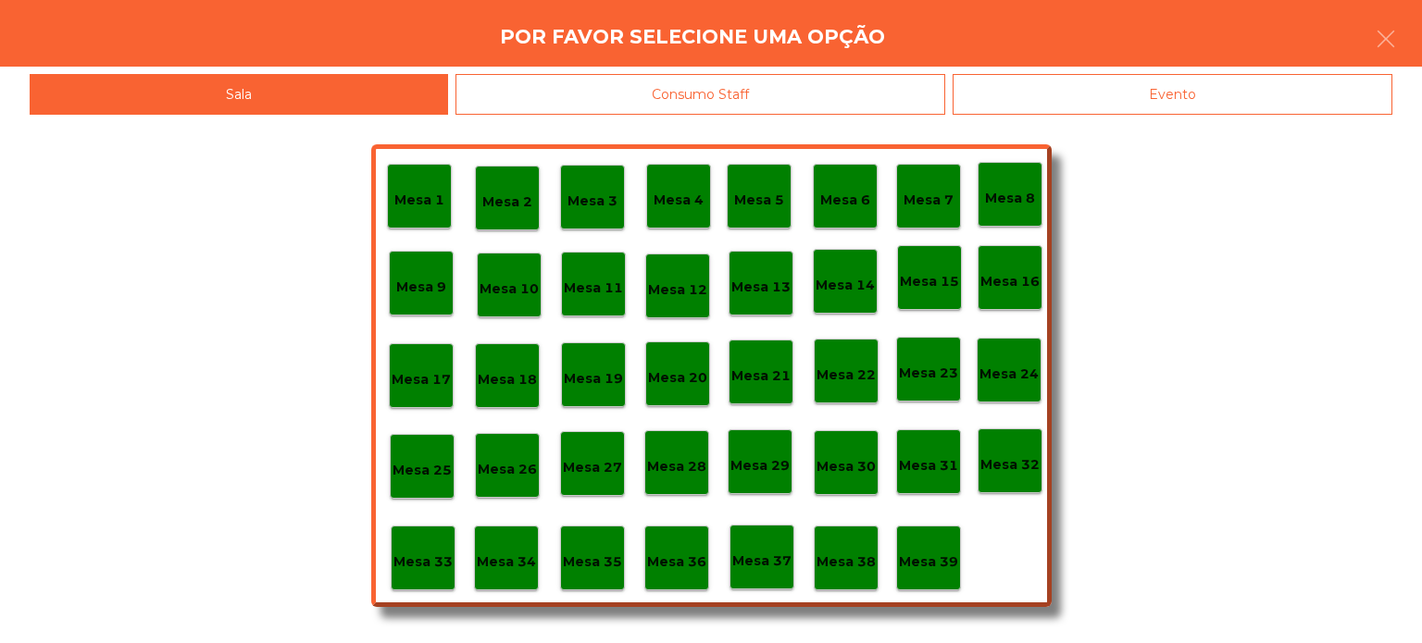
click at [760, 578] on div "Mesa 37" at bounding box center [761, 557] width 65 height 65
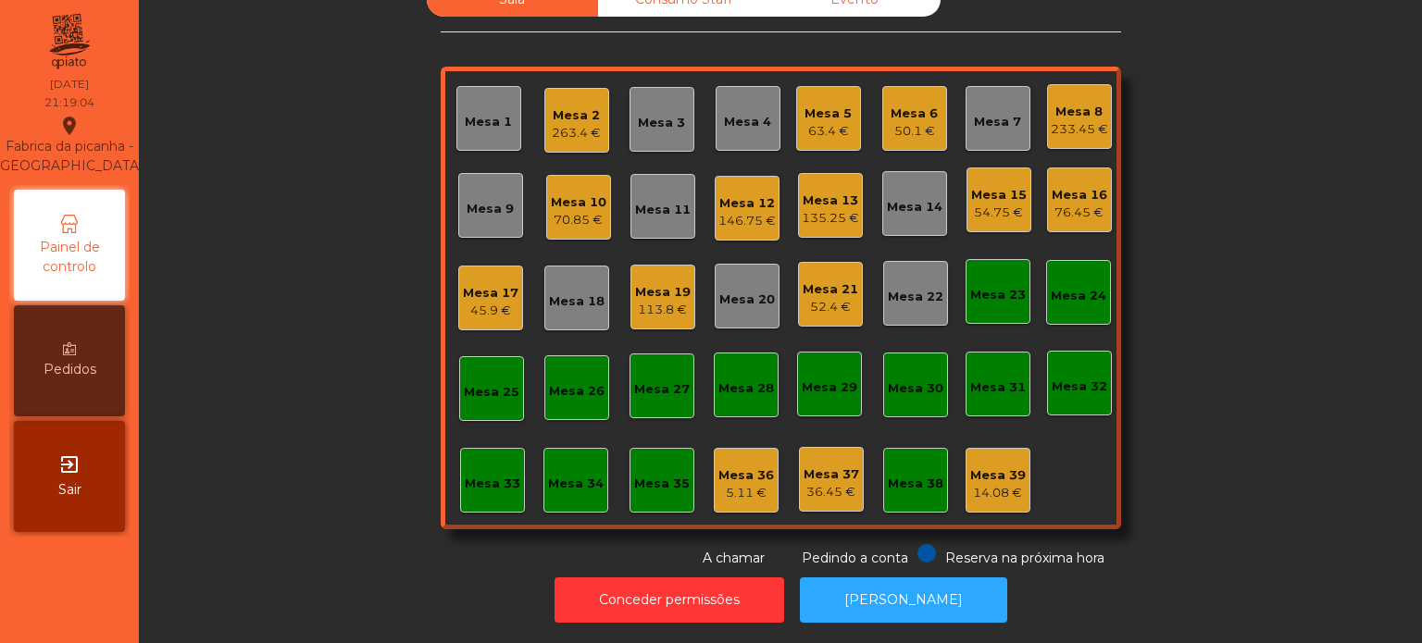
click at [566, 109] on div "Mesa 2" at bounding box center [576, 115] width 49 height 19
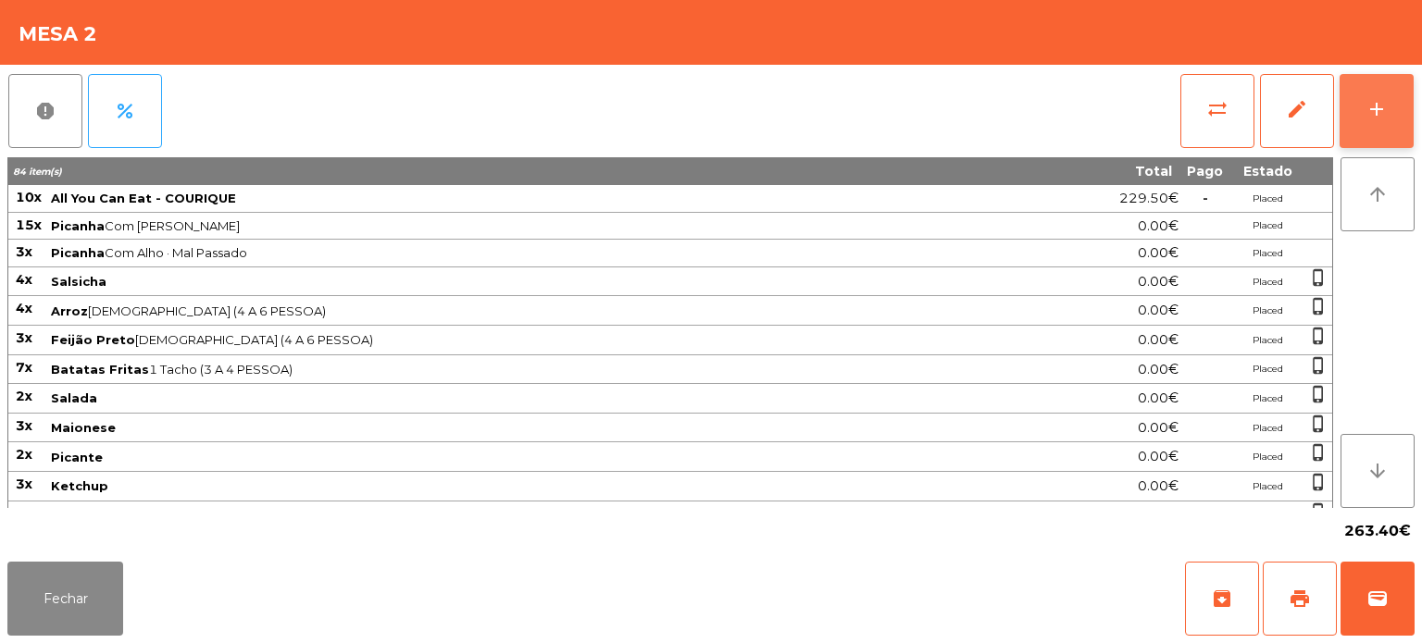
click at [1395, 122] on button "add" at bounding box center [1376, 111] width 74 height 74
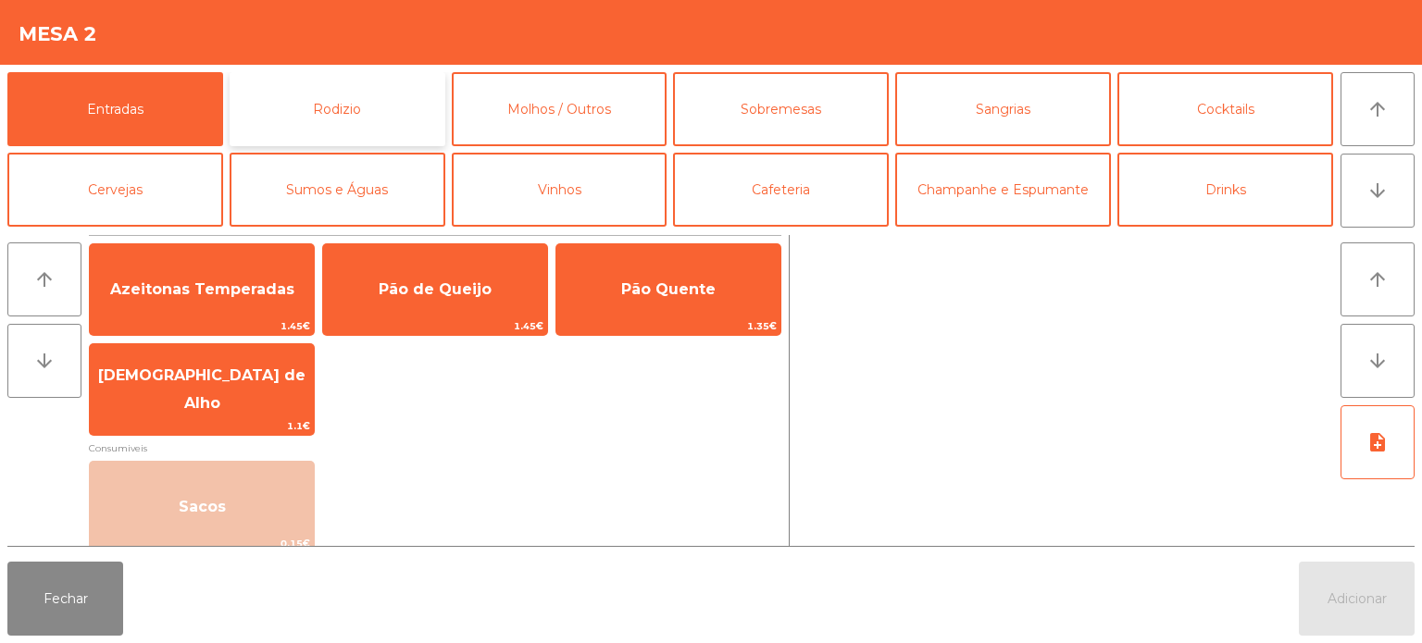
click at [402, 116] on button "Rodizio" at bounding box center [338, 109] width 216 height 74
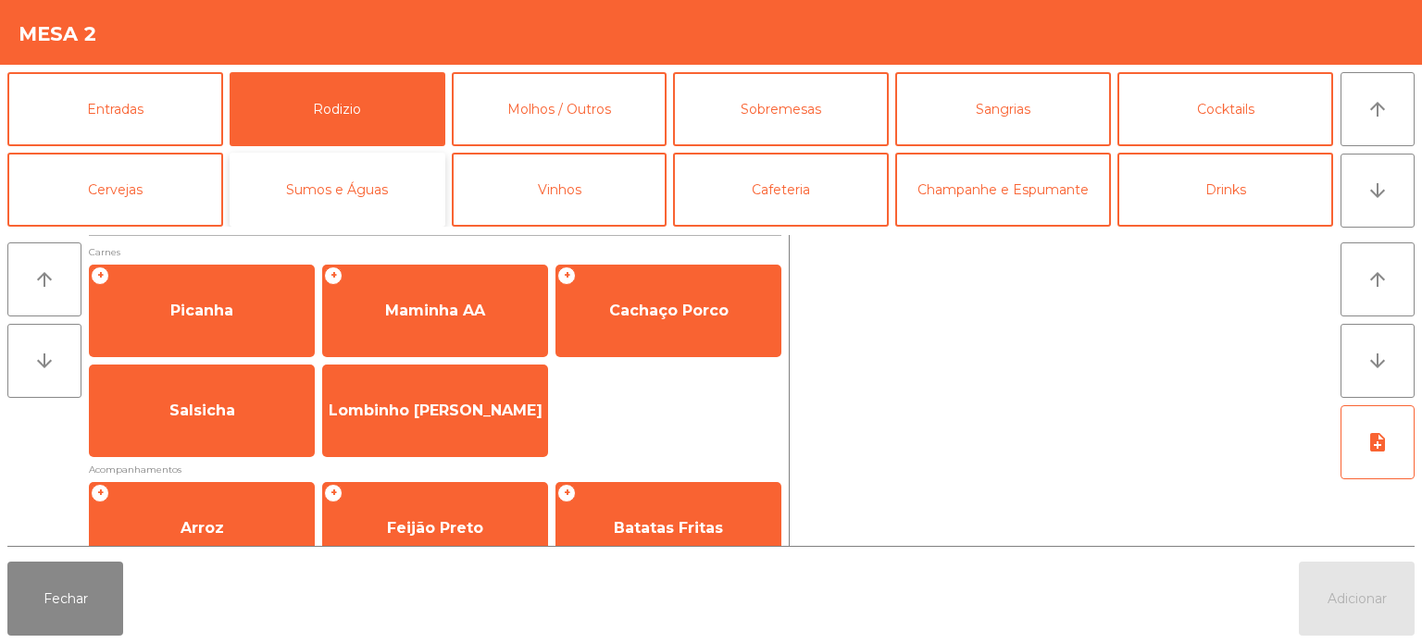
click at [398, 189] on button "Sumos e Águas" at bounding box center [338, 190] width 216 height 74
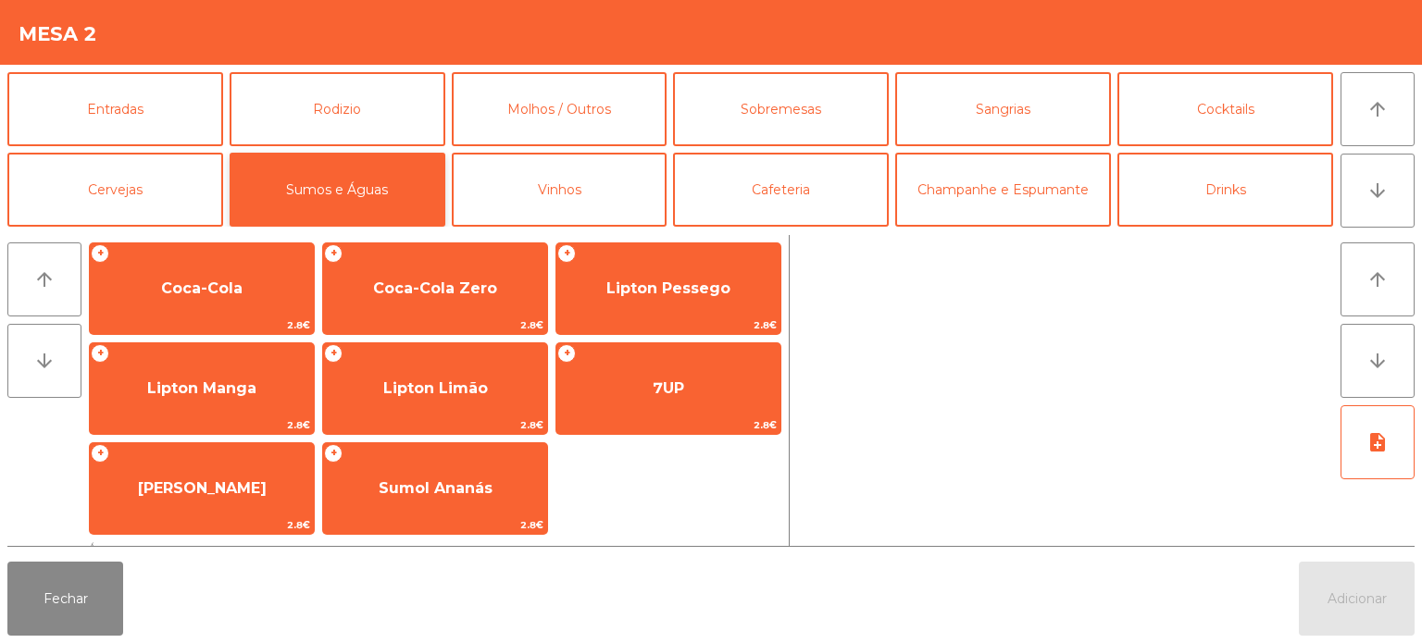
scroll to position [321, 0]
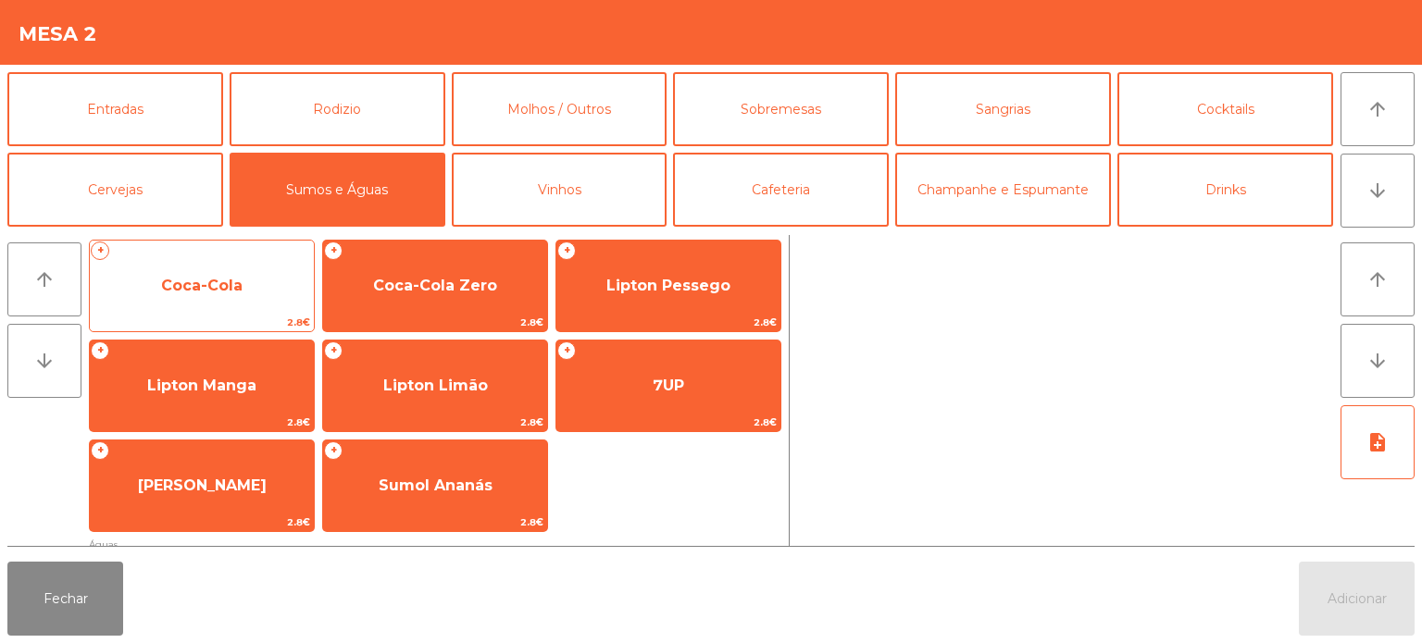
click at [233, 277] on span "Coca-Cola" at bounding box center [201, 286] width 81 height 18
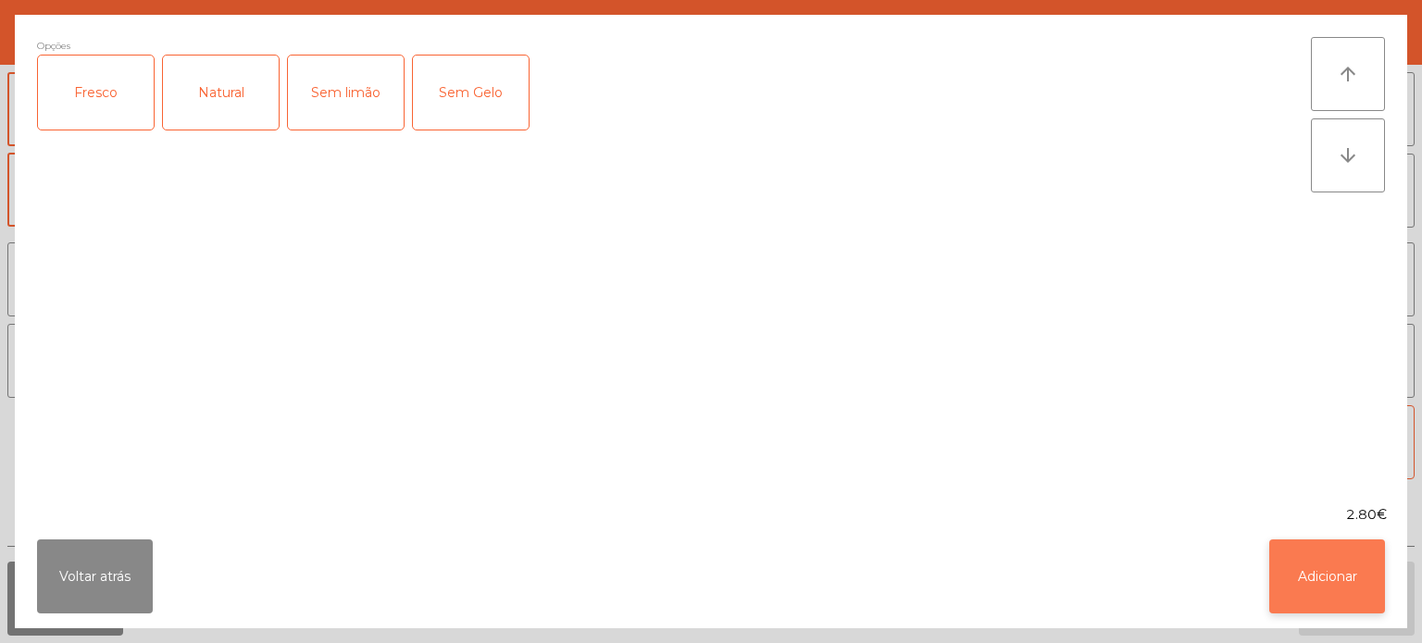
click at [1335, 578] on button "Adicionar" at bounding box center [1327, 577] width 116 height 74
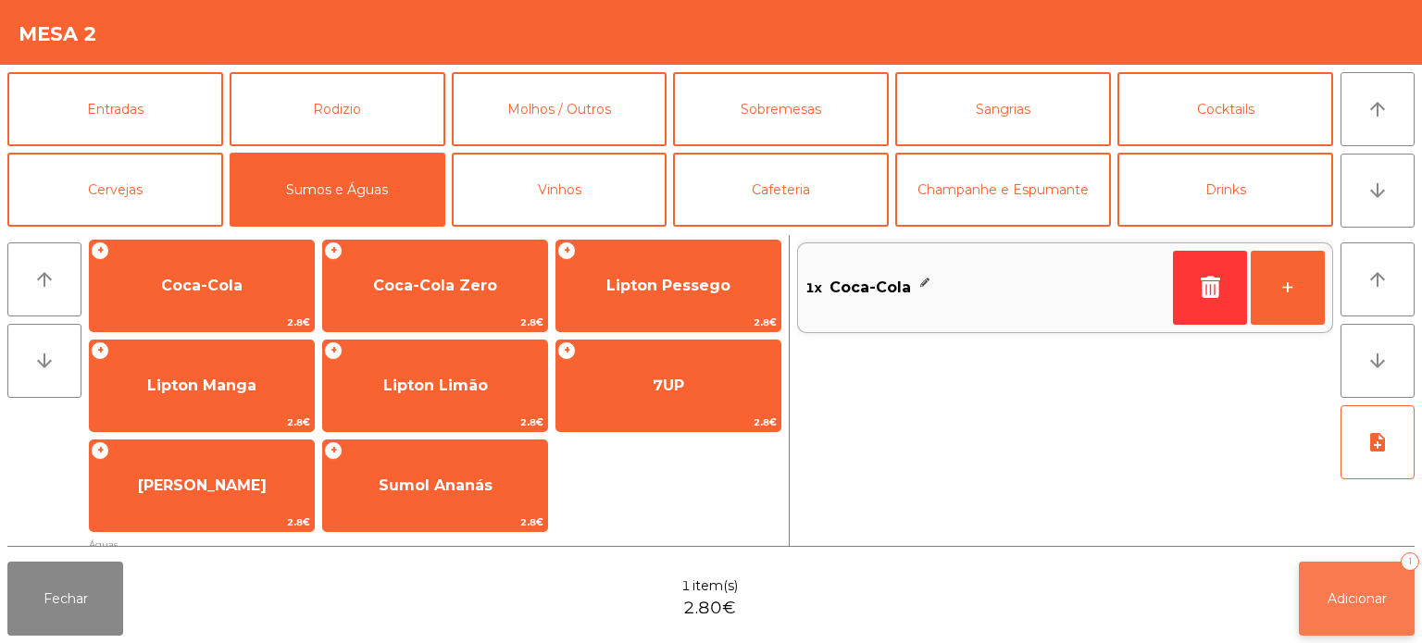
click at [1361, 607] on button "Adicionar 1" at bounding box center [1357, 599] width 116 height 74
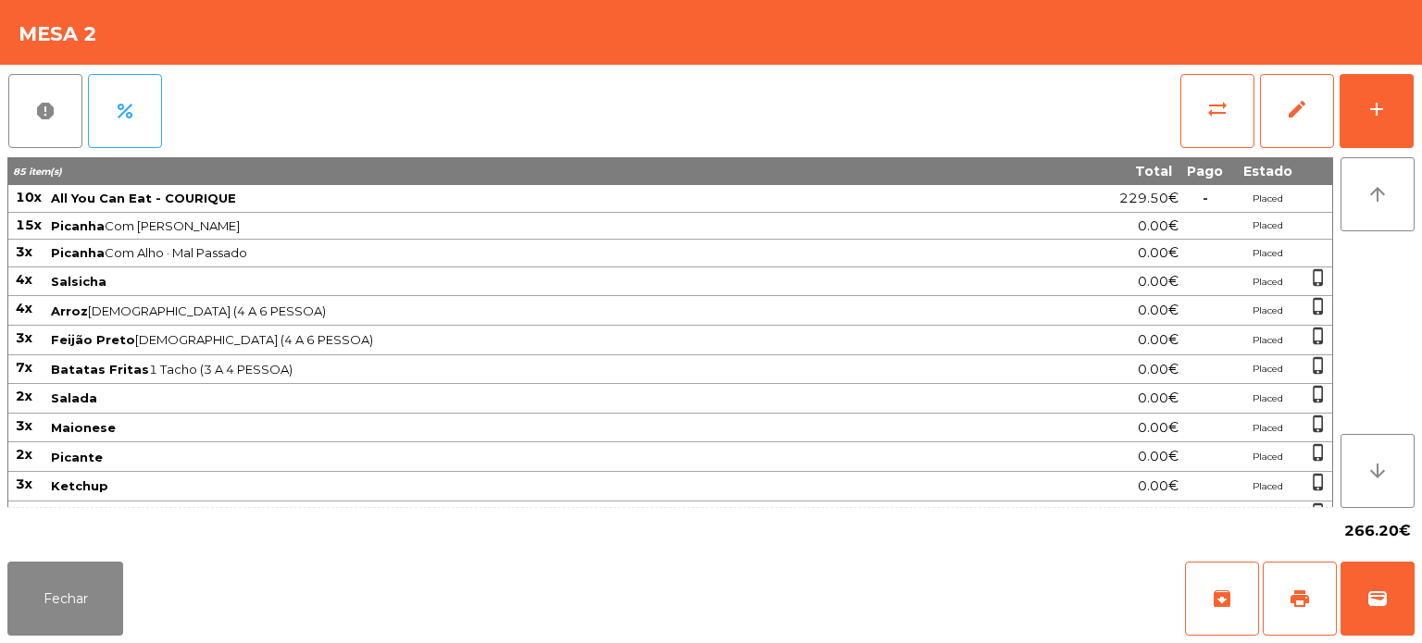
scroll to position [51, 0]
click at [1410, 140] on button "add" at bounding box center [1376, 111] width 74 height 74
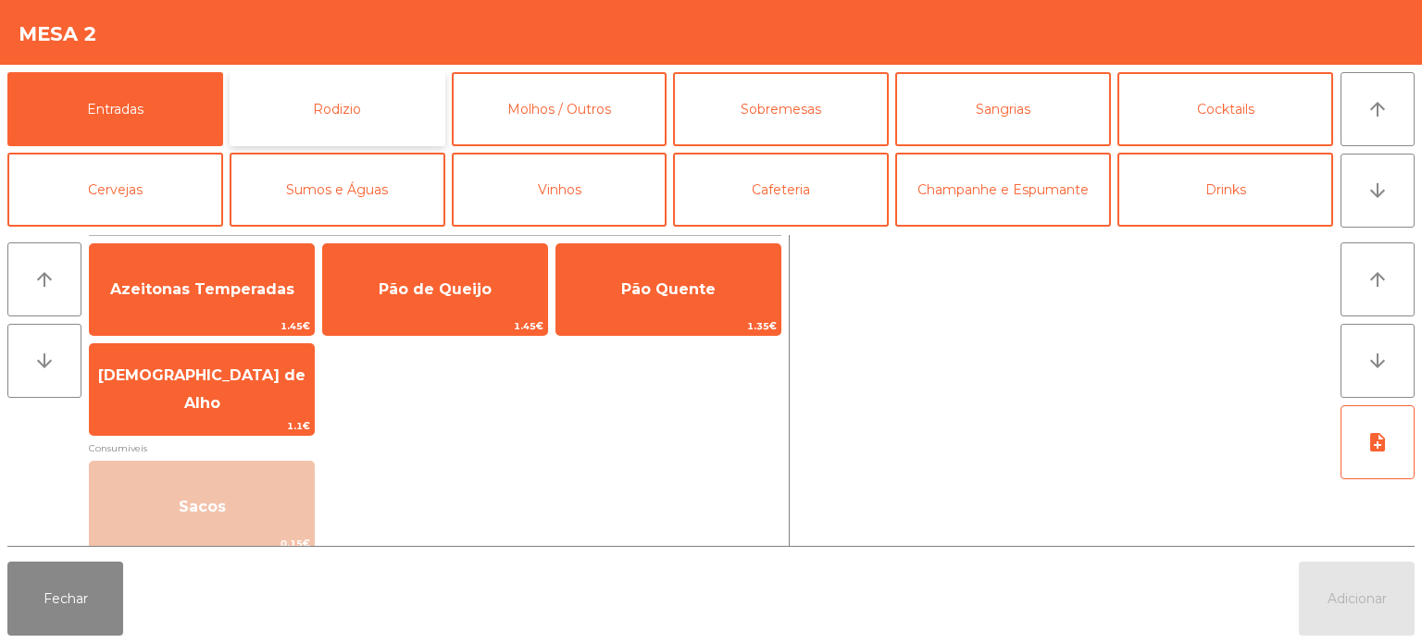
click at [367, 93] on button "Rodizio" at bounding box center [338, 109] width 216 height 74
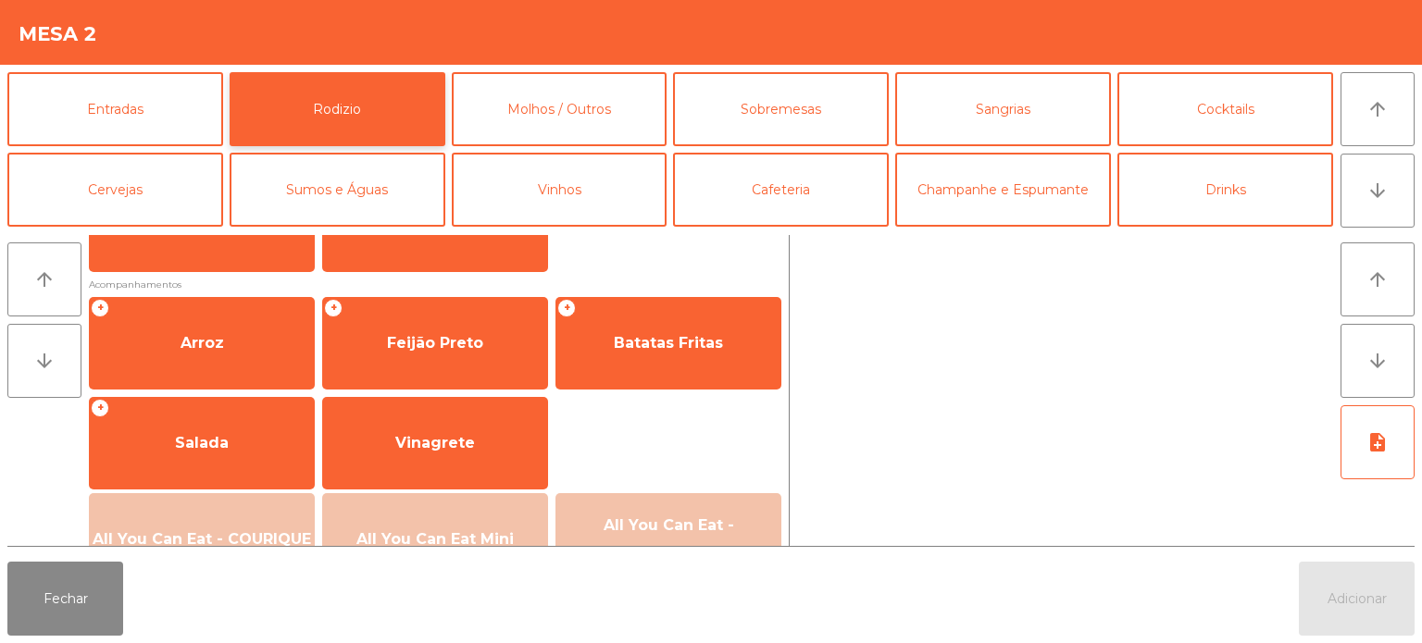
scroll to position [227, 0]
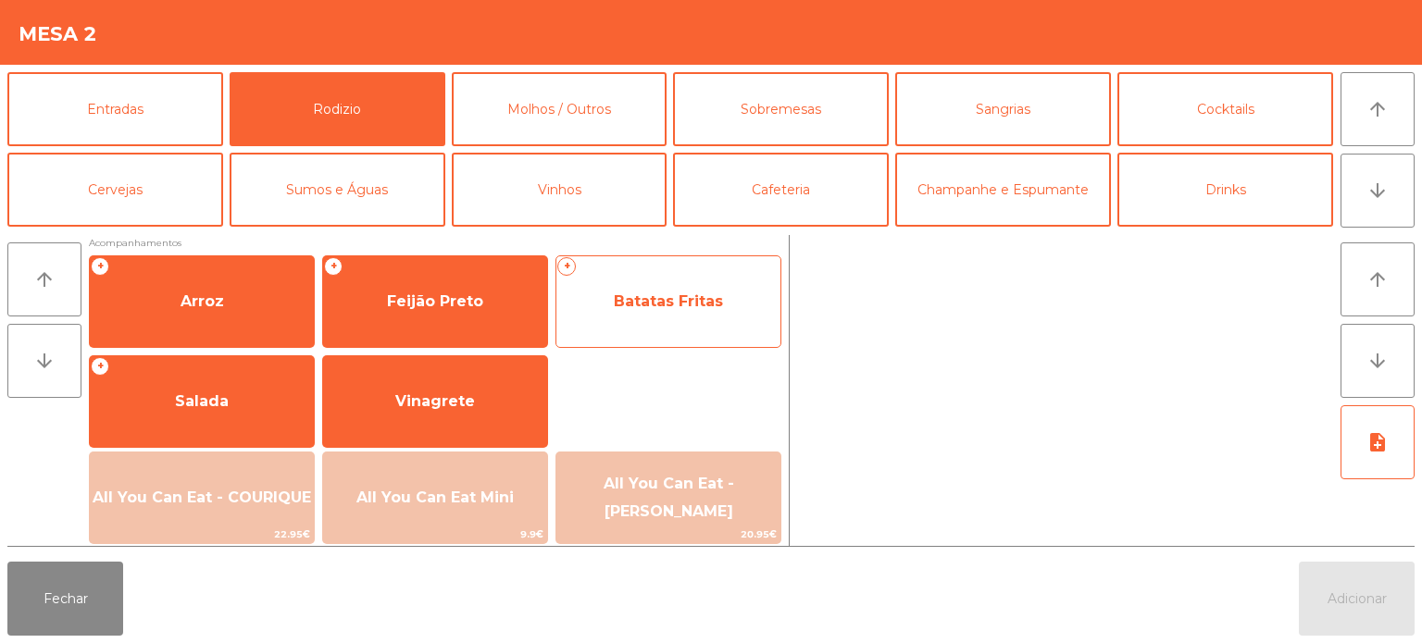
click at [664, 311] on span "Batatas Fritas" at bounding box center [668, 302] width 224 height 50
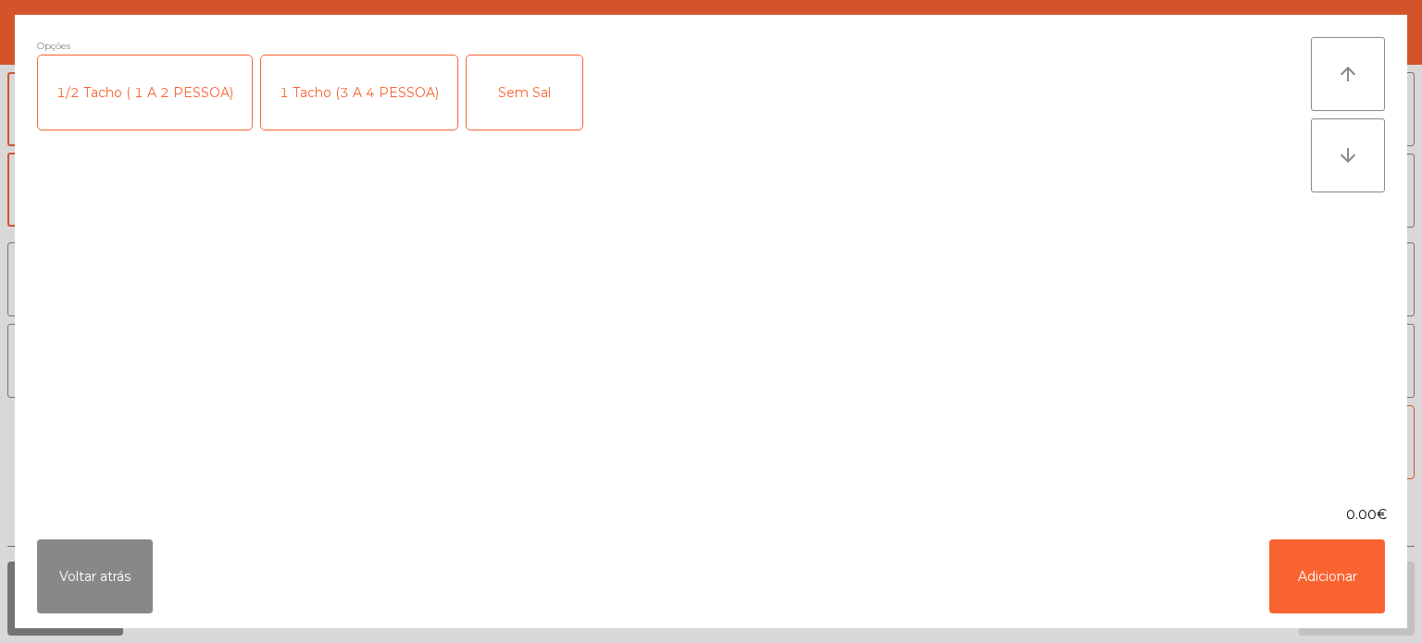
click at [388, 81] on div "1 Tacho (3 A 4 PESSOA)" at bounding box center [359, 93] width 196 height 74
click at [1307, 589] on button "Adicionar" at bounding box center [1327, 577] width 116 height 74
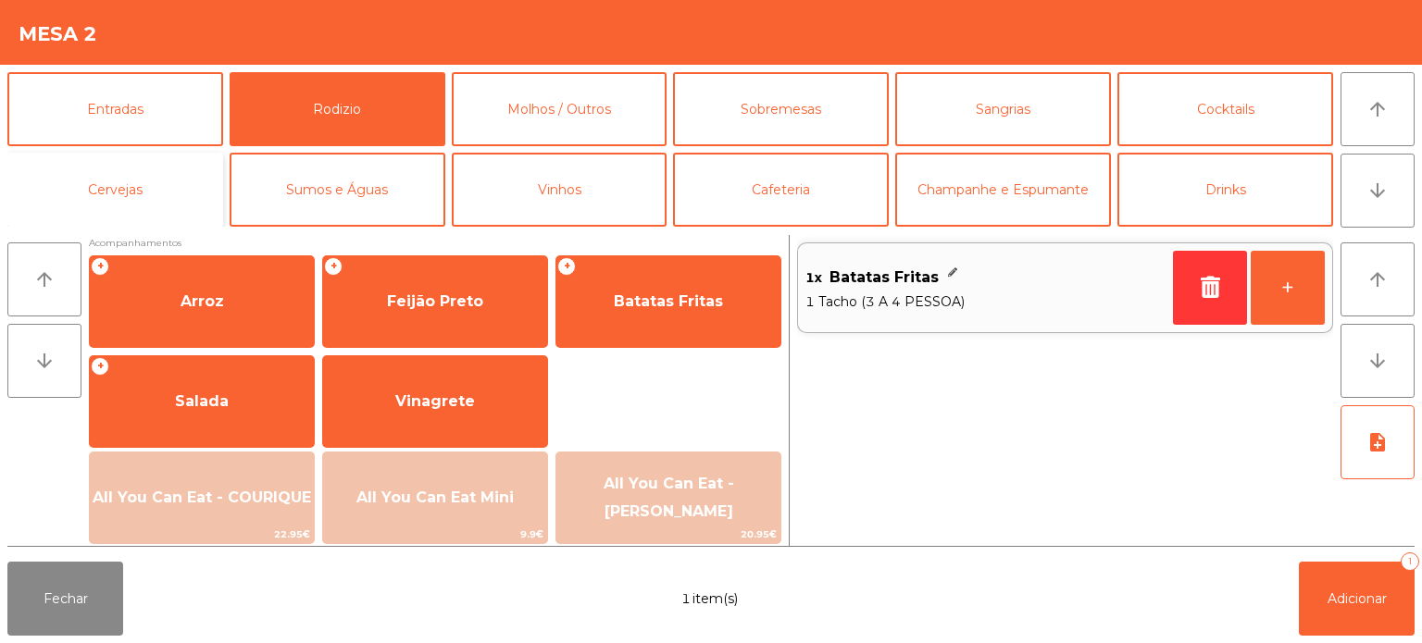
click at [113, 187] on button "Cervejas" at bounding box center [115, 190] width 216 height 74
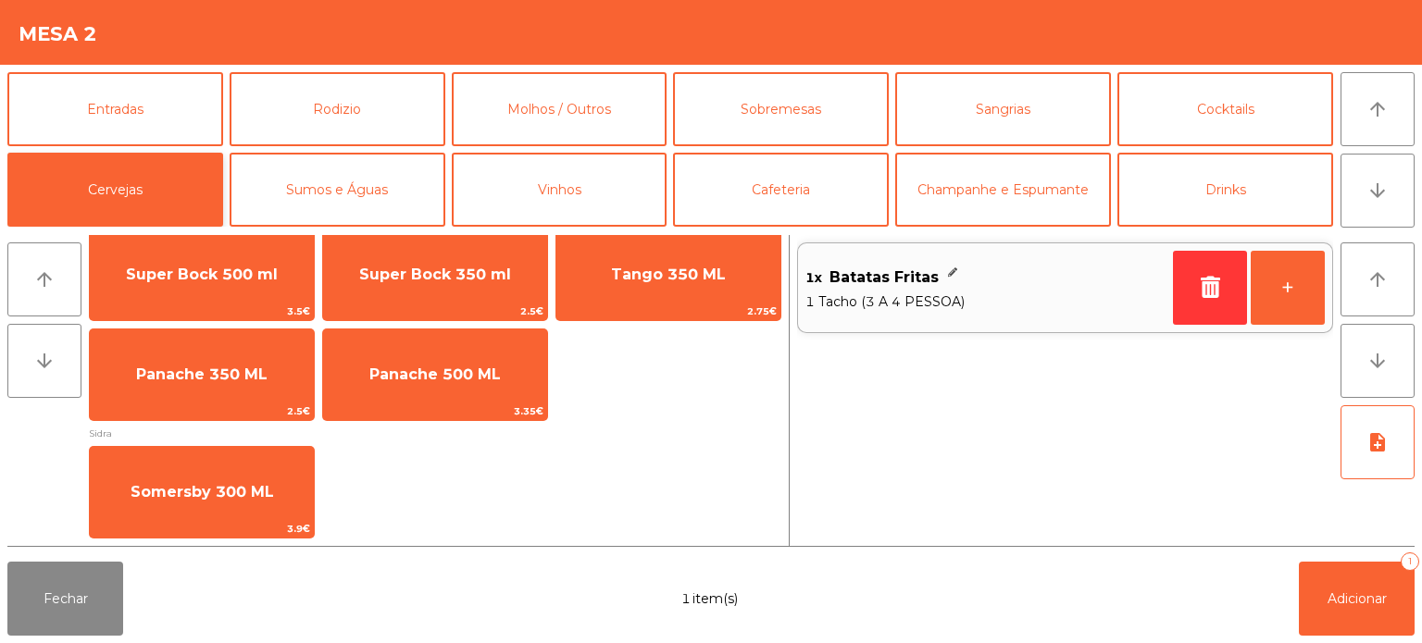
scroll to position [35, 0]
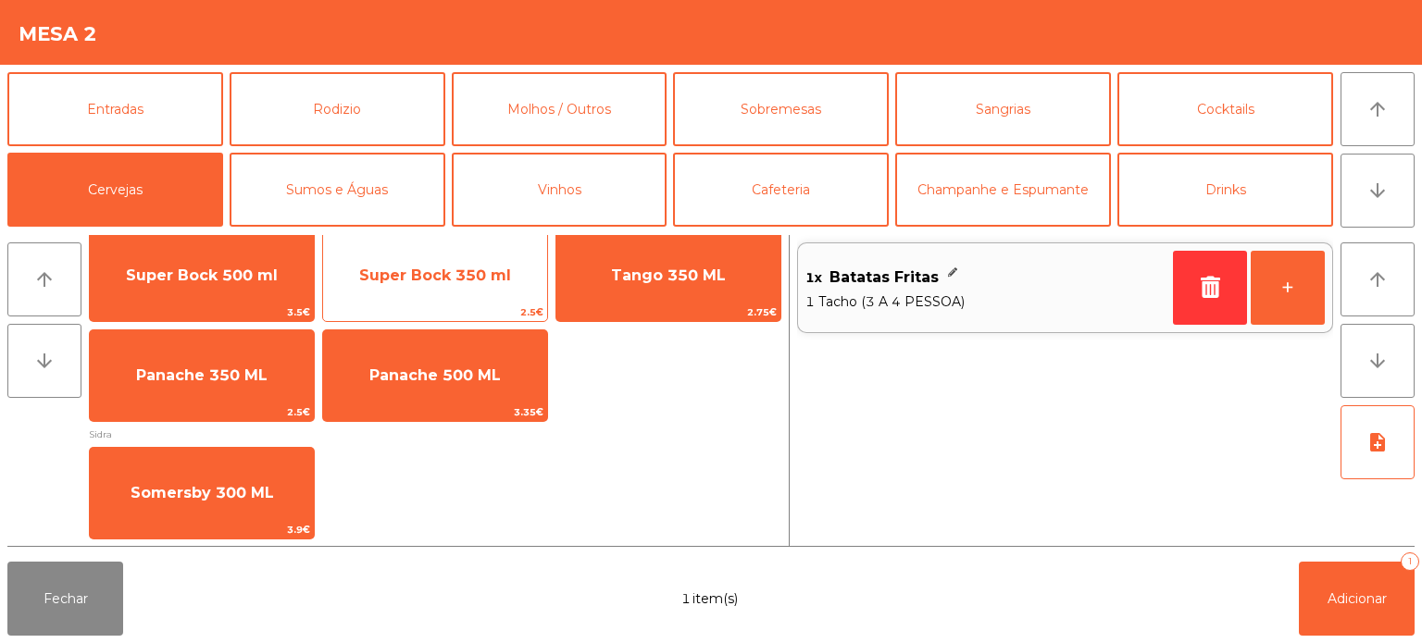
click at [442, 281] on span "Super Bock 350 ml" at bounding box center [435, 276] width 152 height 18
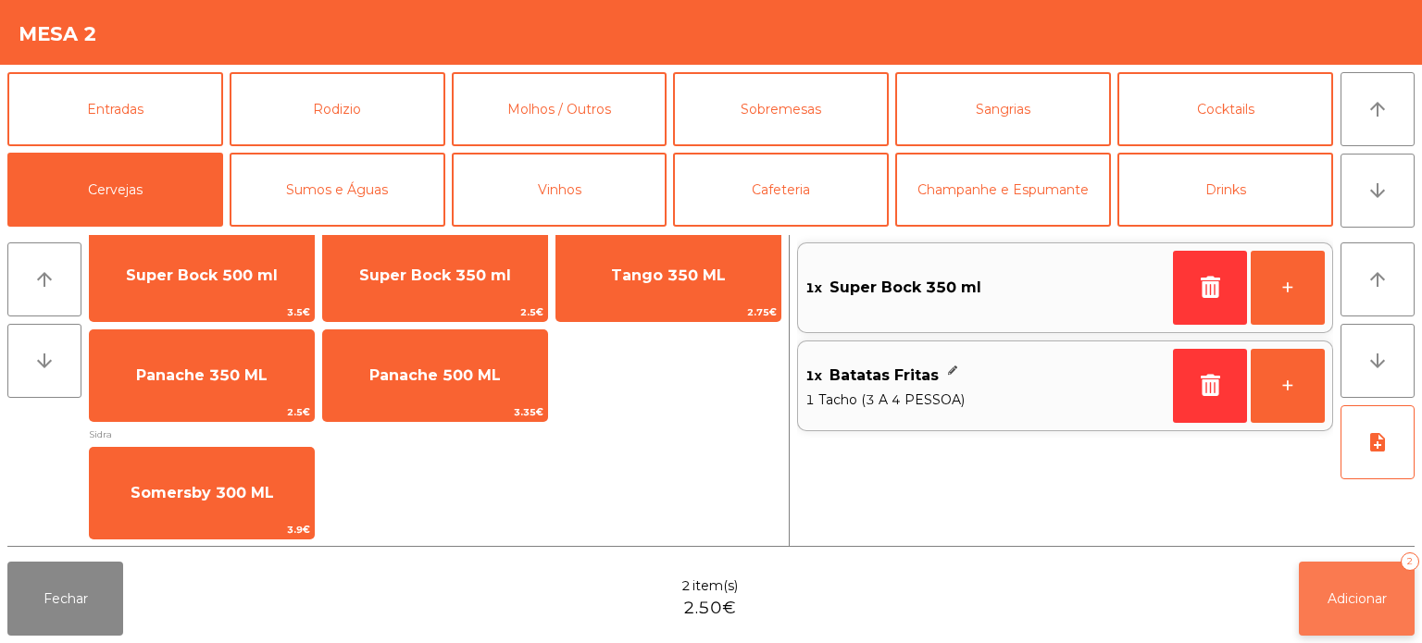
click at [1337, 592] on span "Adicionar" at bounding box center [1356, 599] width 59 height 17
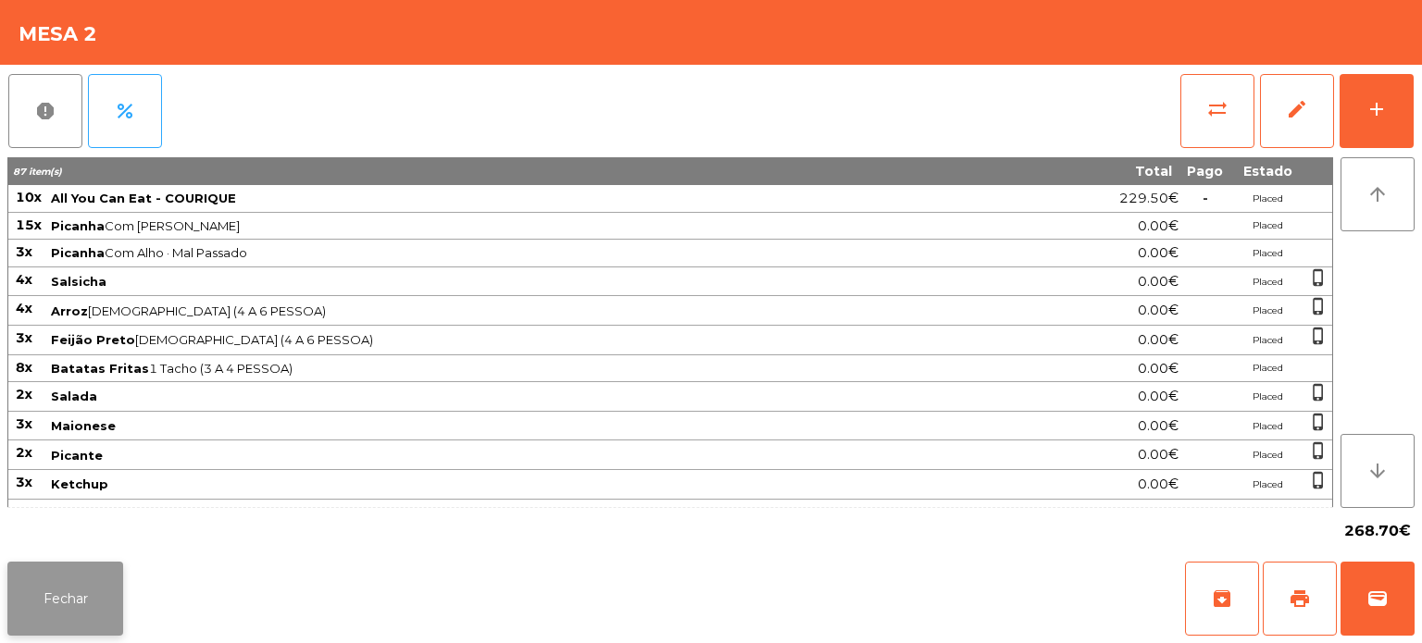
click at [70, 615] on button "Fechar" at bounding box center [65, 599] width 116 height 74
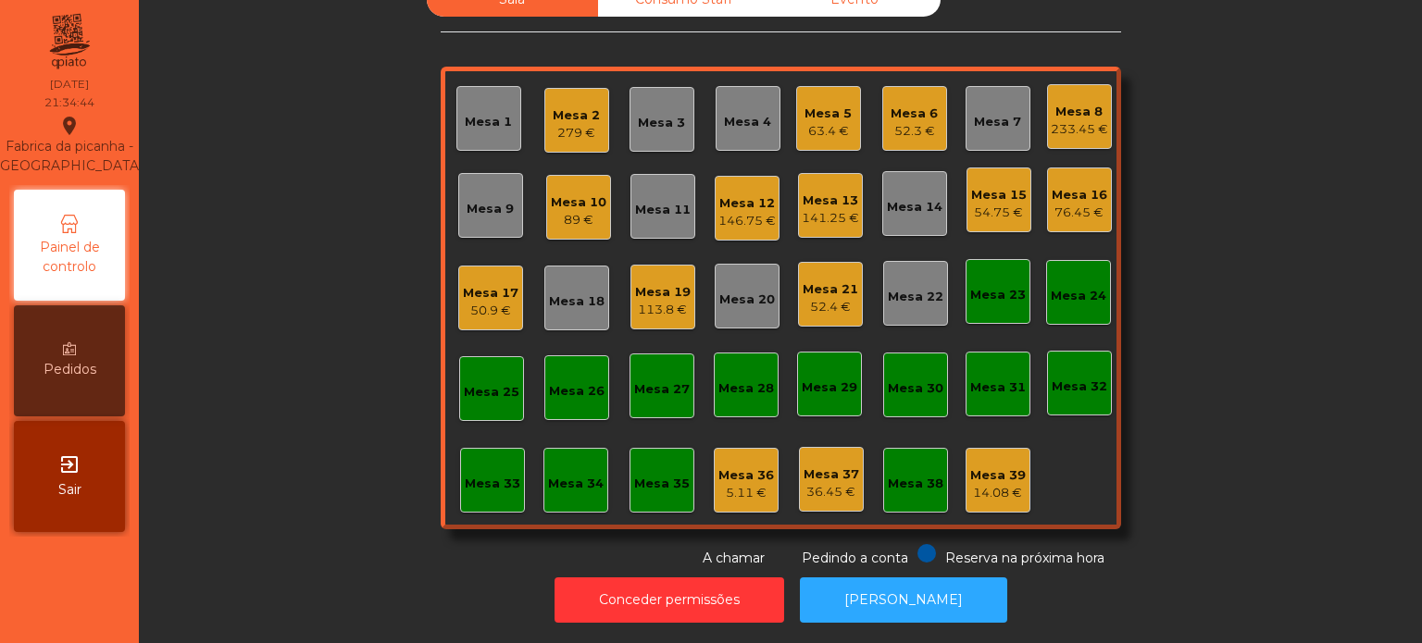
click at [999, 204] on div "54.75 €" at bounding box center [999, 213] width 56 height 19
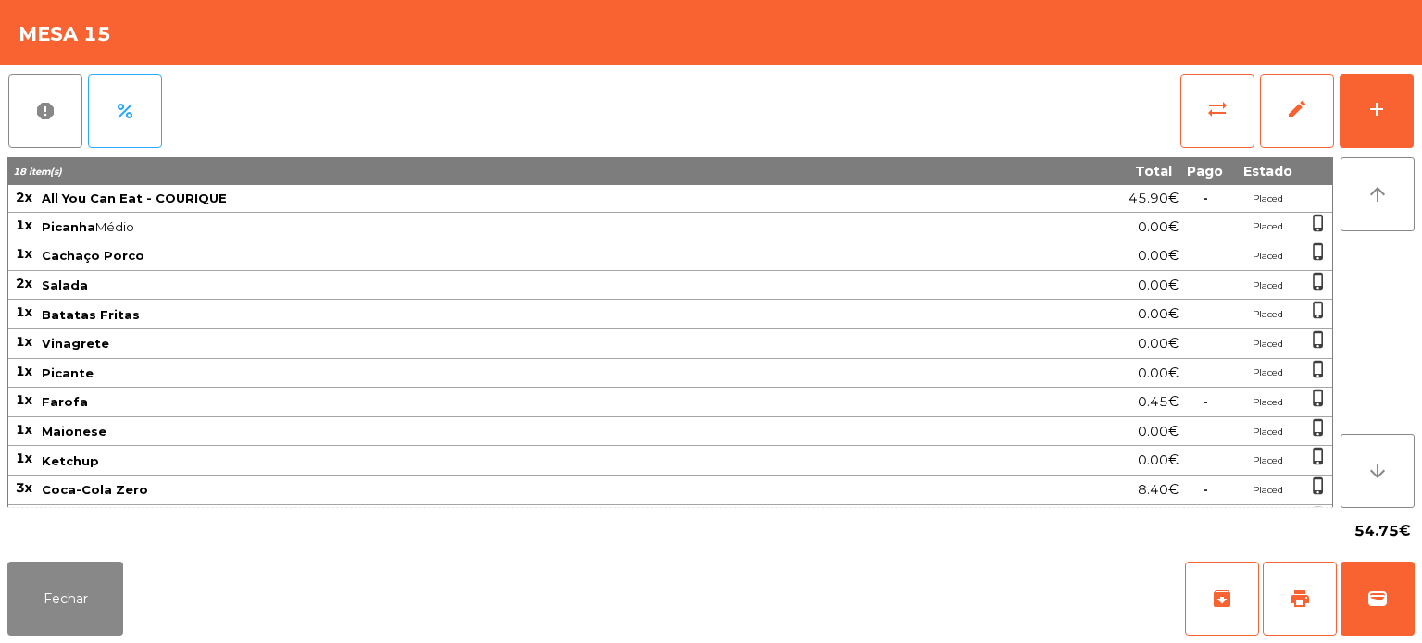
scroll to position [48, 0]
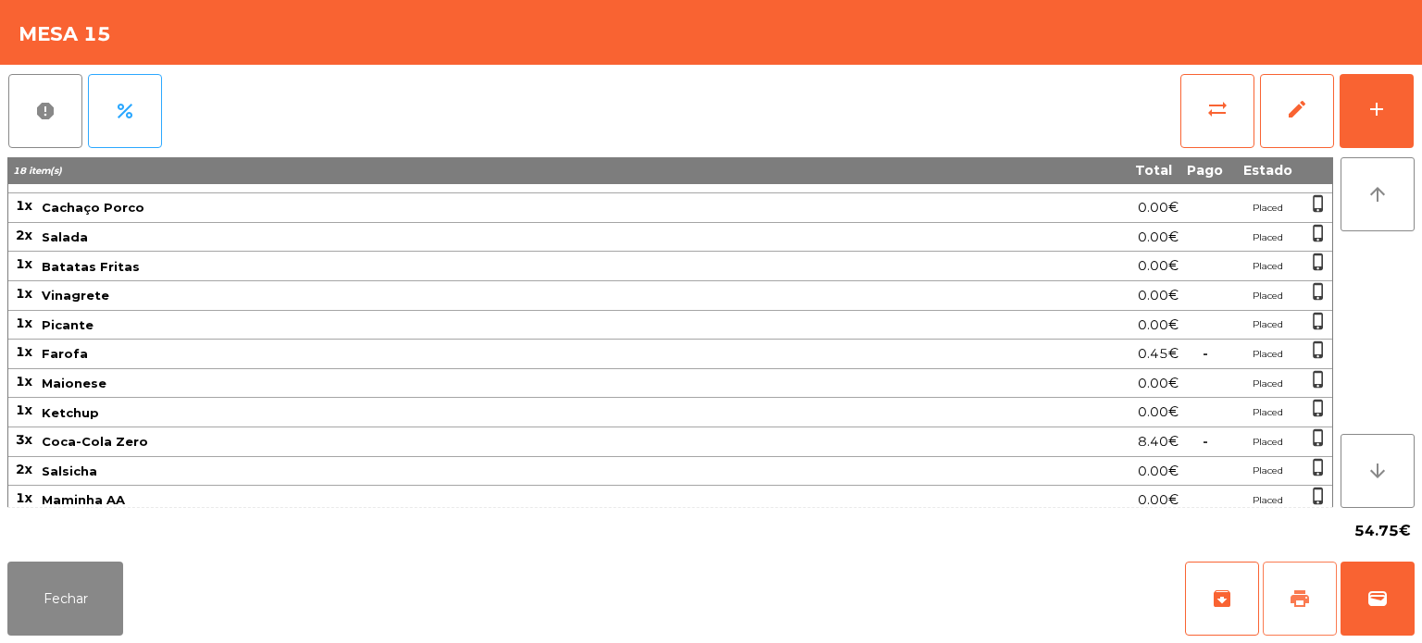
click at [1294, 583] on button "print" at bounding box center [1299, 599] width 74 height 74
click at [1351, 563] on button "wallet" at bounding box center [1377, 599] width 74 height 74
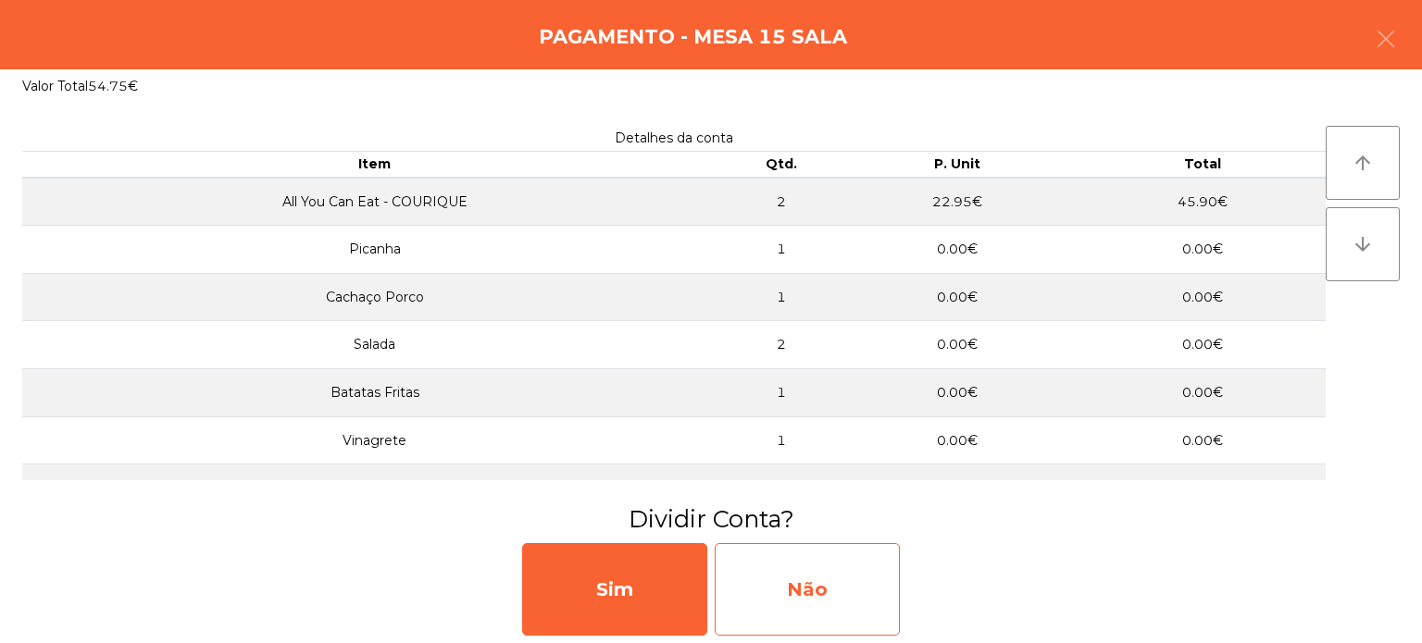
click at [848, 579] on div "Não" at bounding box center [807, 589] width 185 height 93
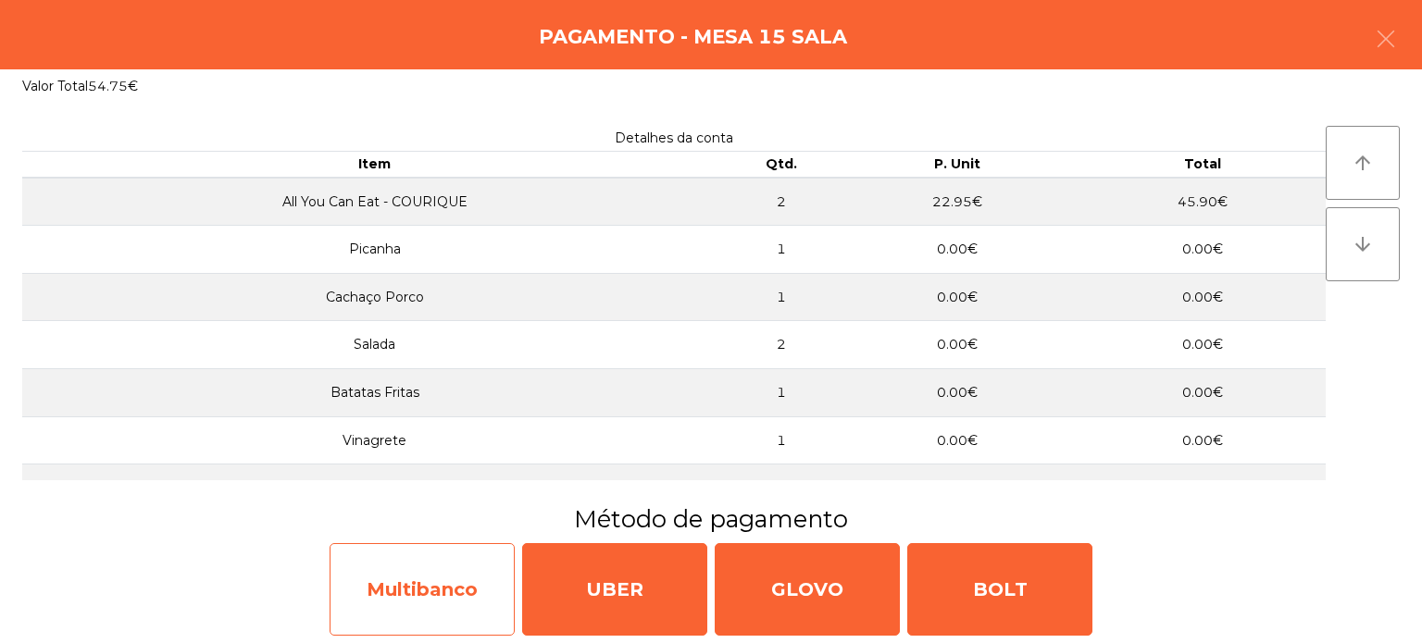
click at [451, 571] on div "Multibanco" at bounding box center [422, 589] width 185 height 93
select select "**"
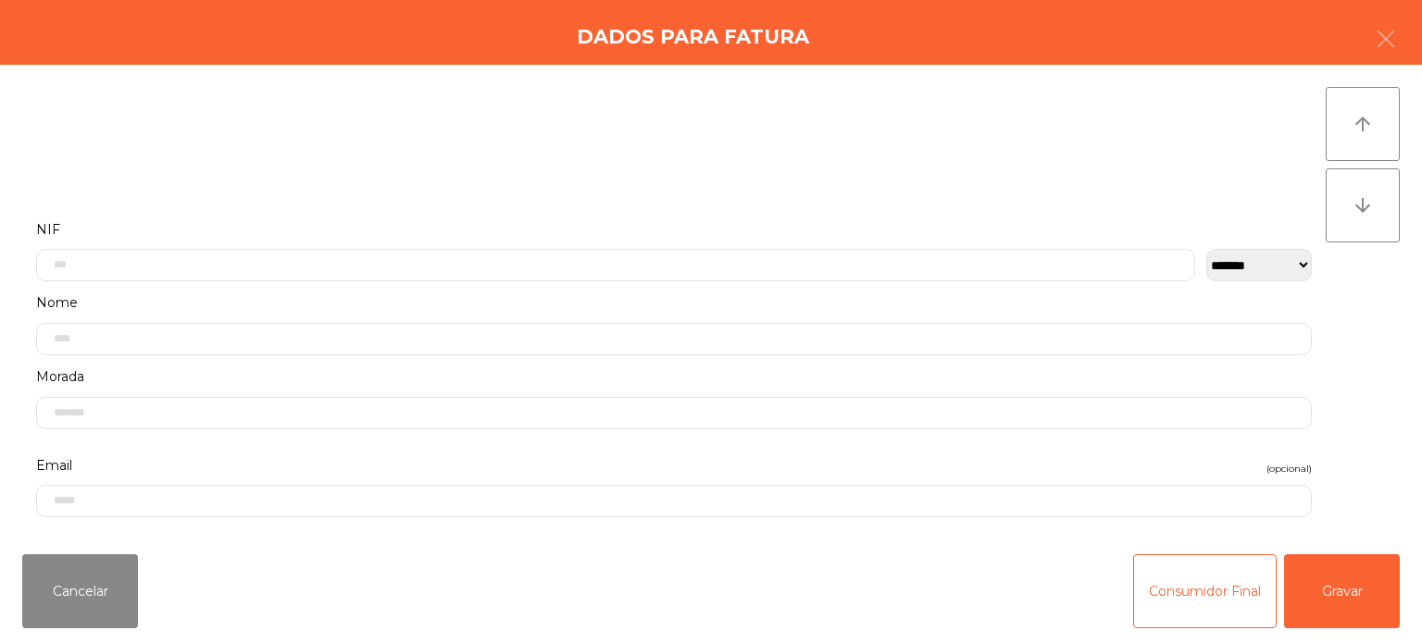
click at [1367, 628] on div "Cancelar Consumidor Final Gravar" at bounding box center [711, 592] width 1422 height 104
click at [1387, 600] on button "Gravar" at bounding box center [1342, 591] width 116 height 74
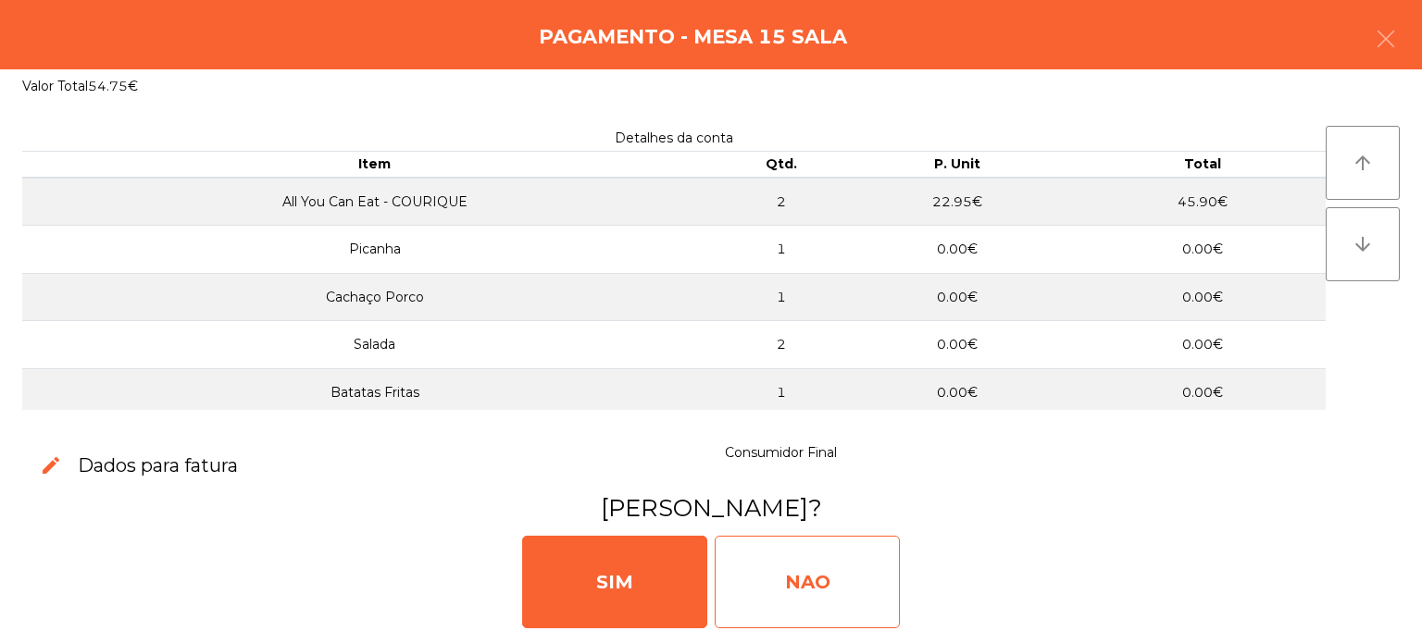
click at [816, 599] on div "NAO" at bounding box center [807, 582] width 185 height 93
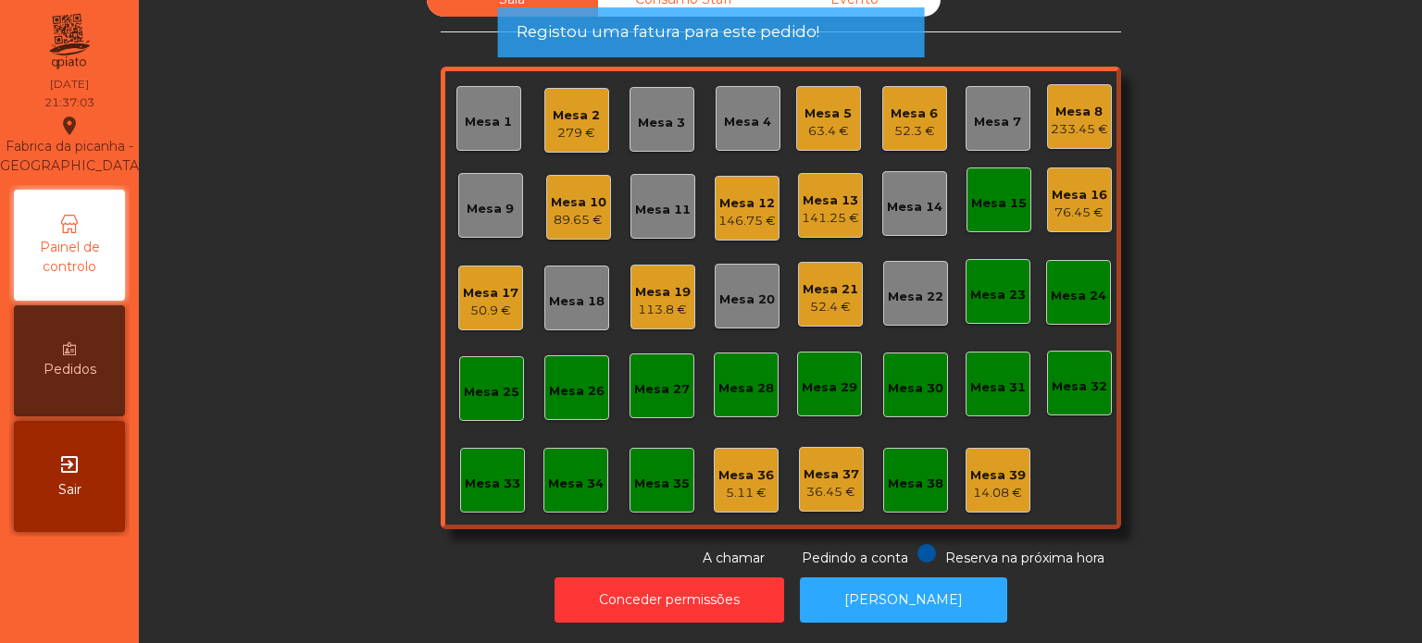
click at [974, 211] on div "Mesa 15" at bounding box center [998, 200] width 65 height 65
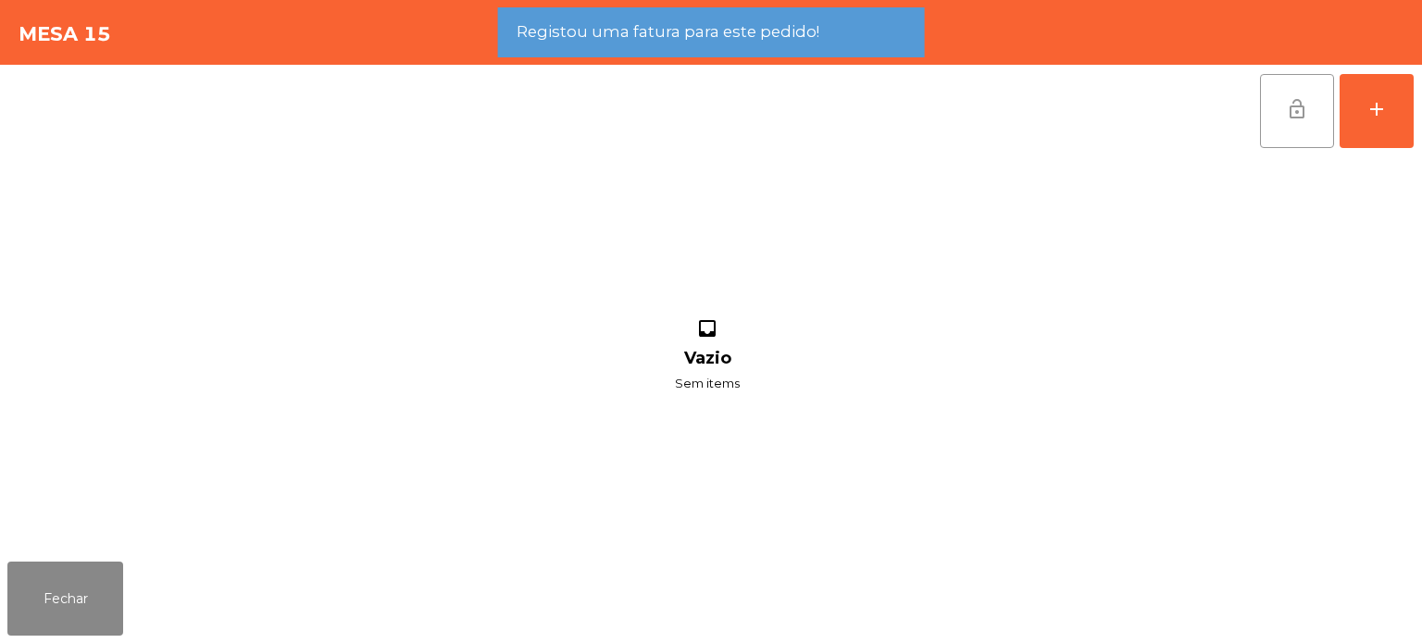
click at [1295, 131] on button "lock_open" at bounding box center [1297, 111] width 74 height 74
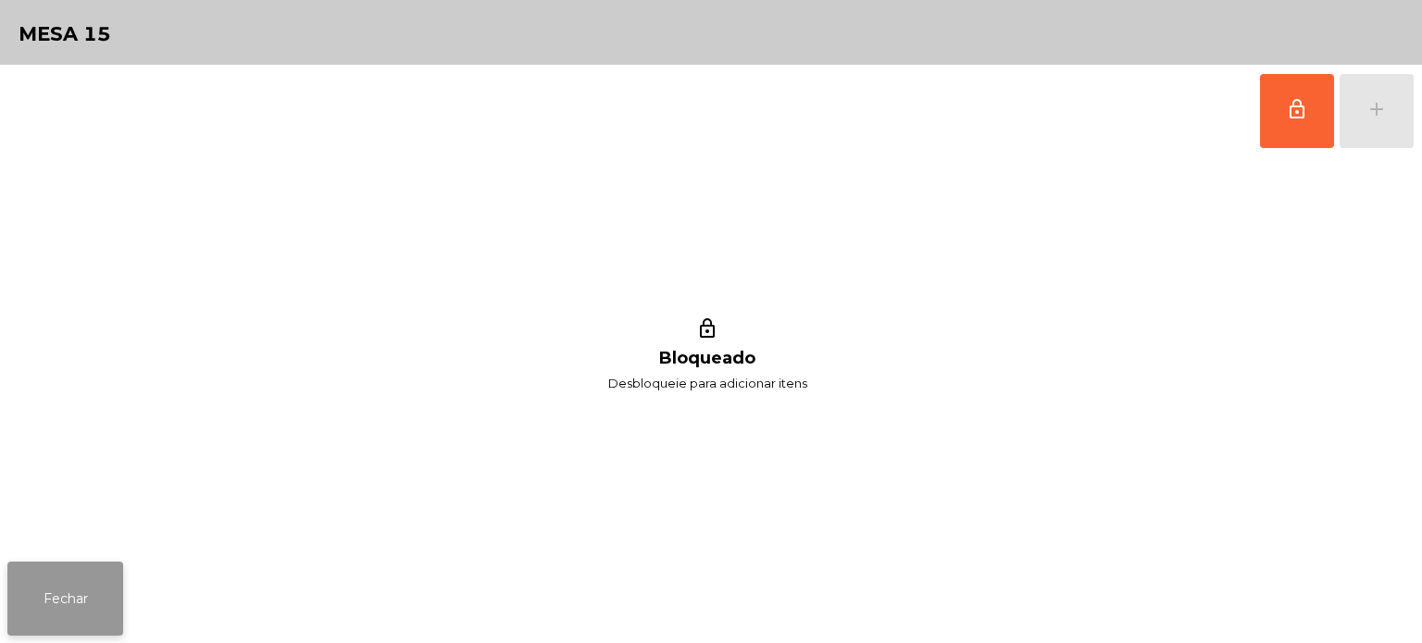
click at [46, 578] on button "Fechar" at bounding box center [65, 599] width 116 height 74
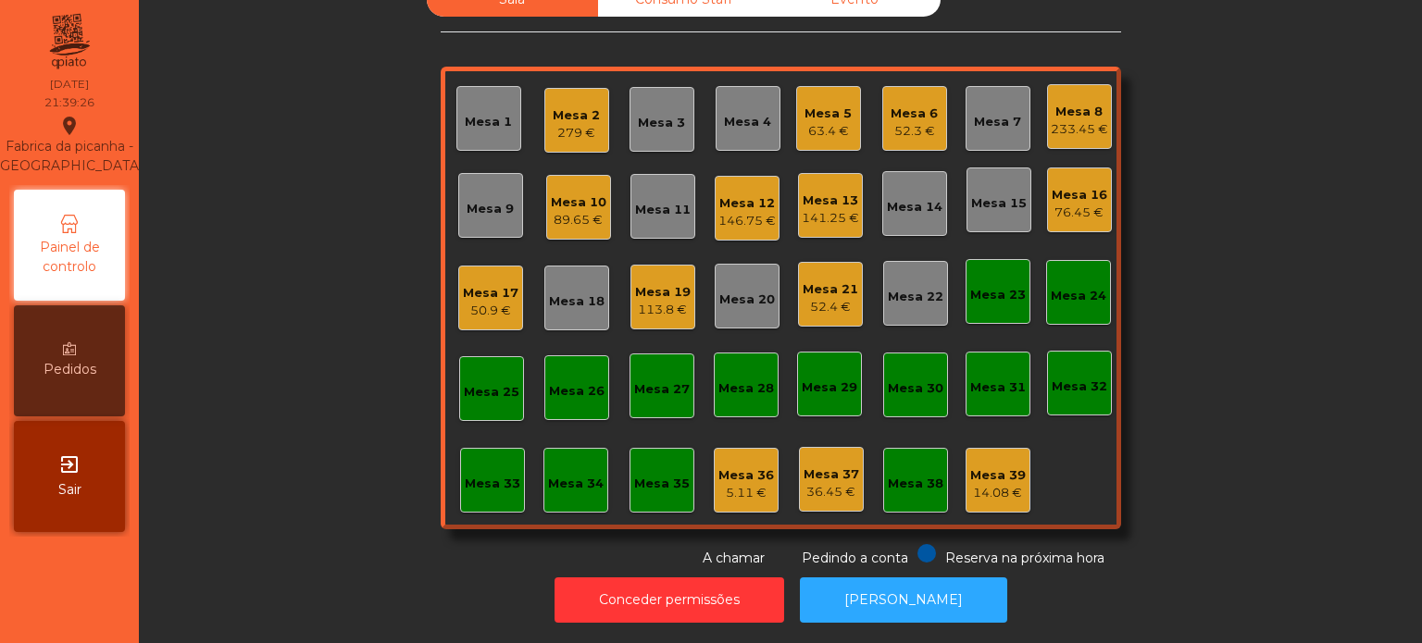
click at [663, 284] on div "Mesa 19" at bounding box center [663, 292] width 56 height 19
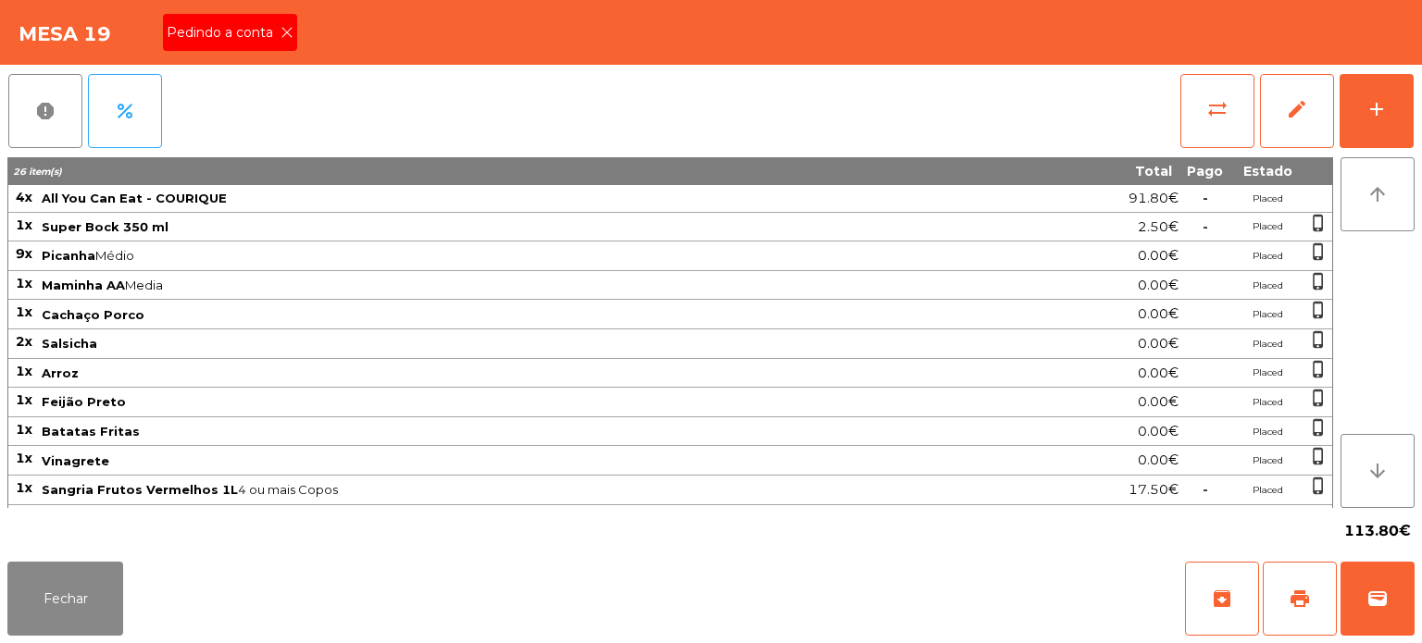
click at [259, 39] on span "Pedindo a conta" at bounding box center [224, 32] width 114 height 19
click at [1293, 603] on span "print" at bounding box center [1299, 599] width 22 height 22
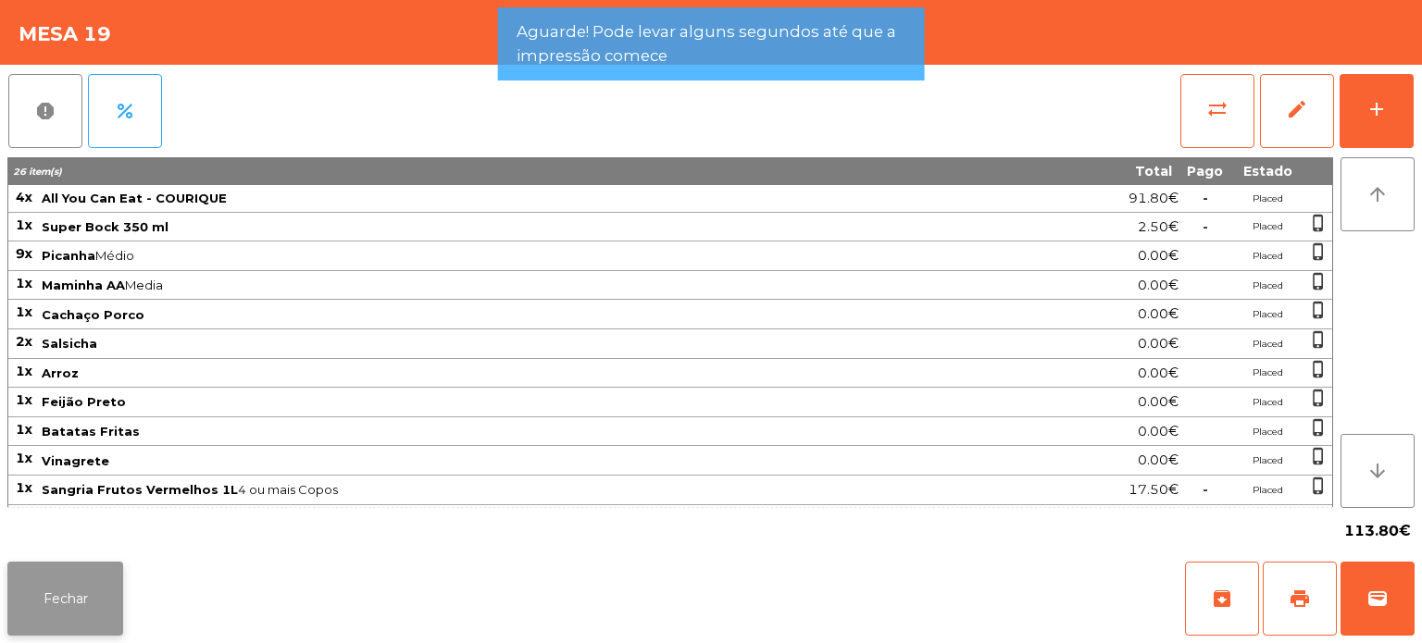
click at [100, 607] on button "Fechar" at bounding box center [65, 599] width 116 height 74
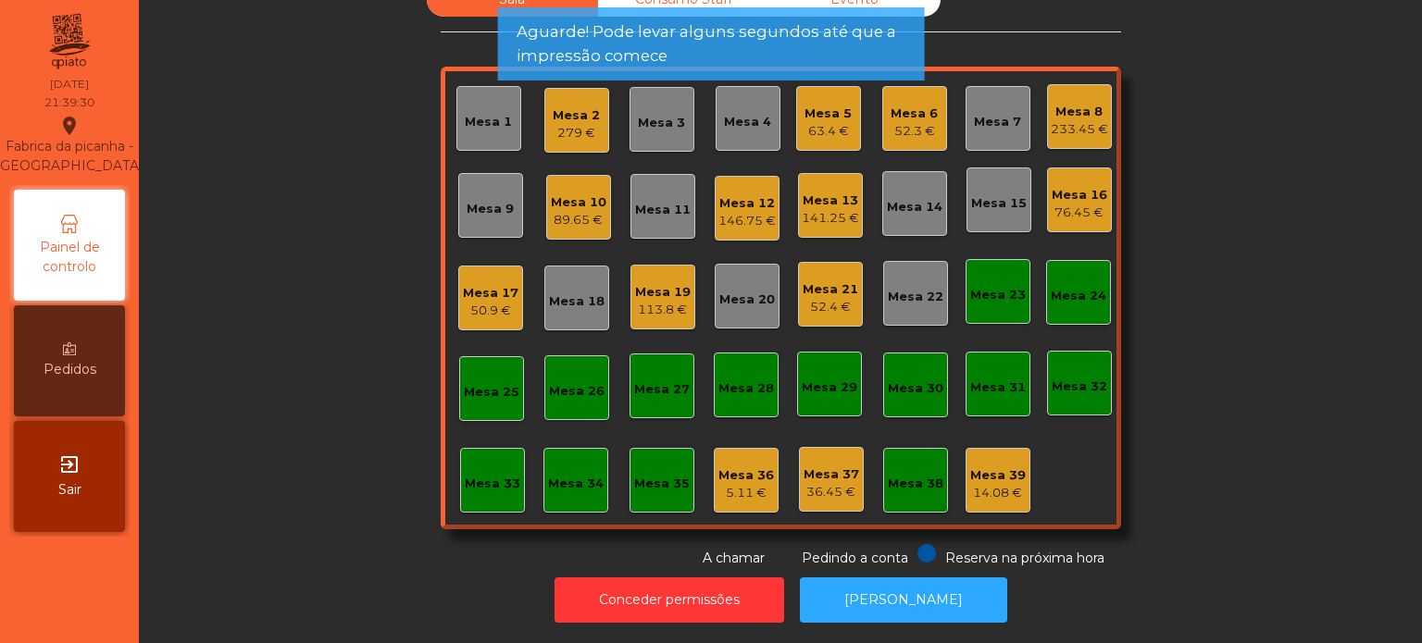
click at [922, 300] on div "Mesa 22" at bounding box center [915, 293] width 65 height 65
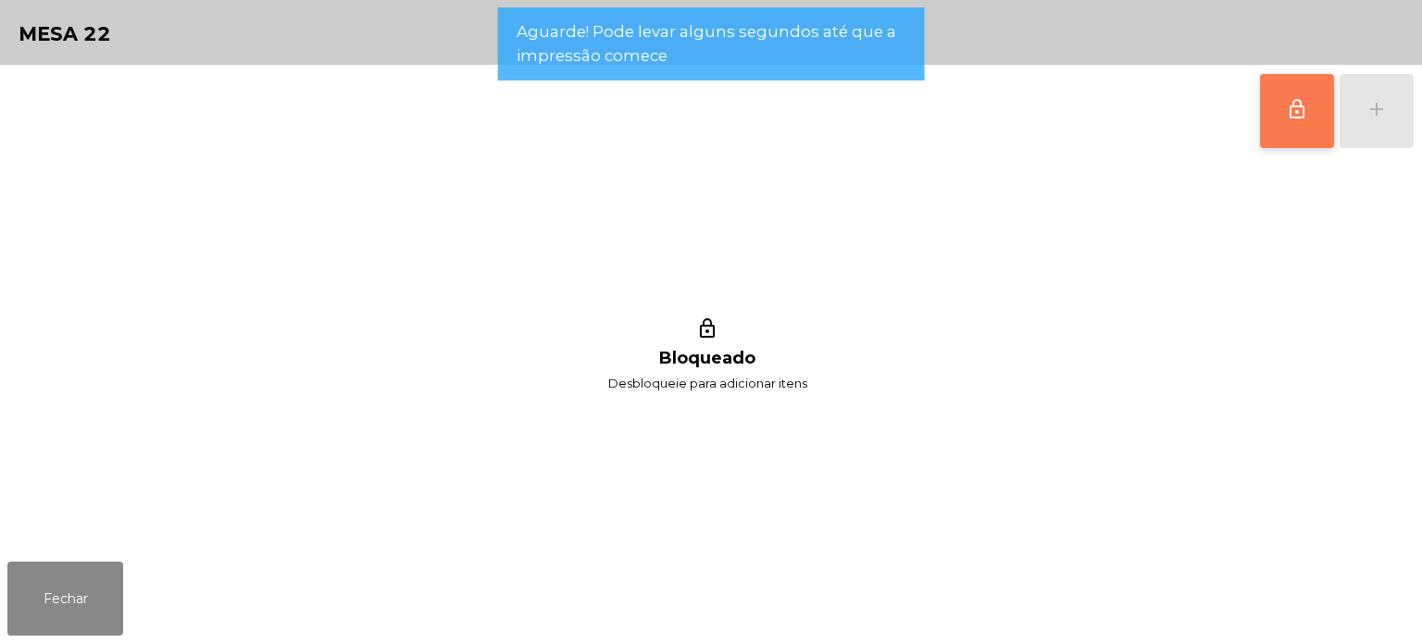
click at [1333, 114] on button "lock_outline" at bounding box center [1297, 111] width 74 height 74
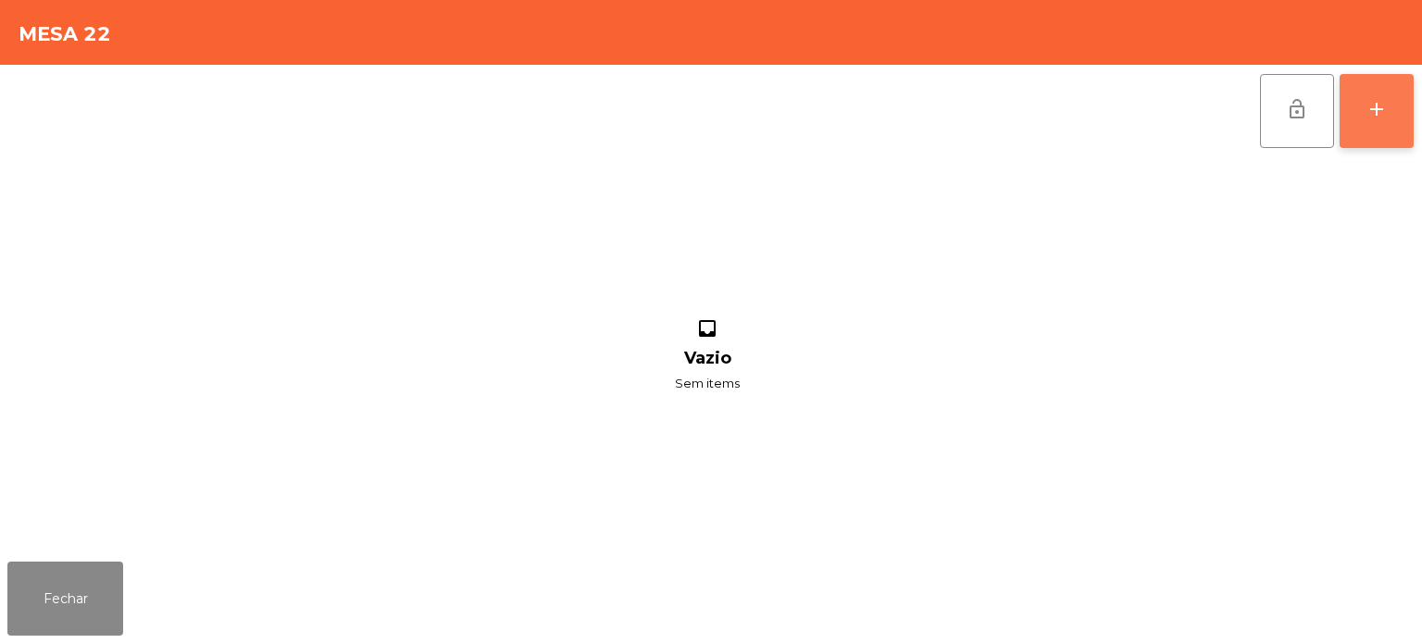
click at [1390, 122] on button "add" at bounding box center [1376, 111] width 74 height 74
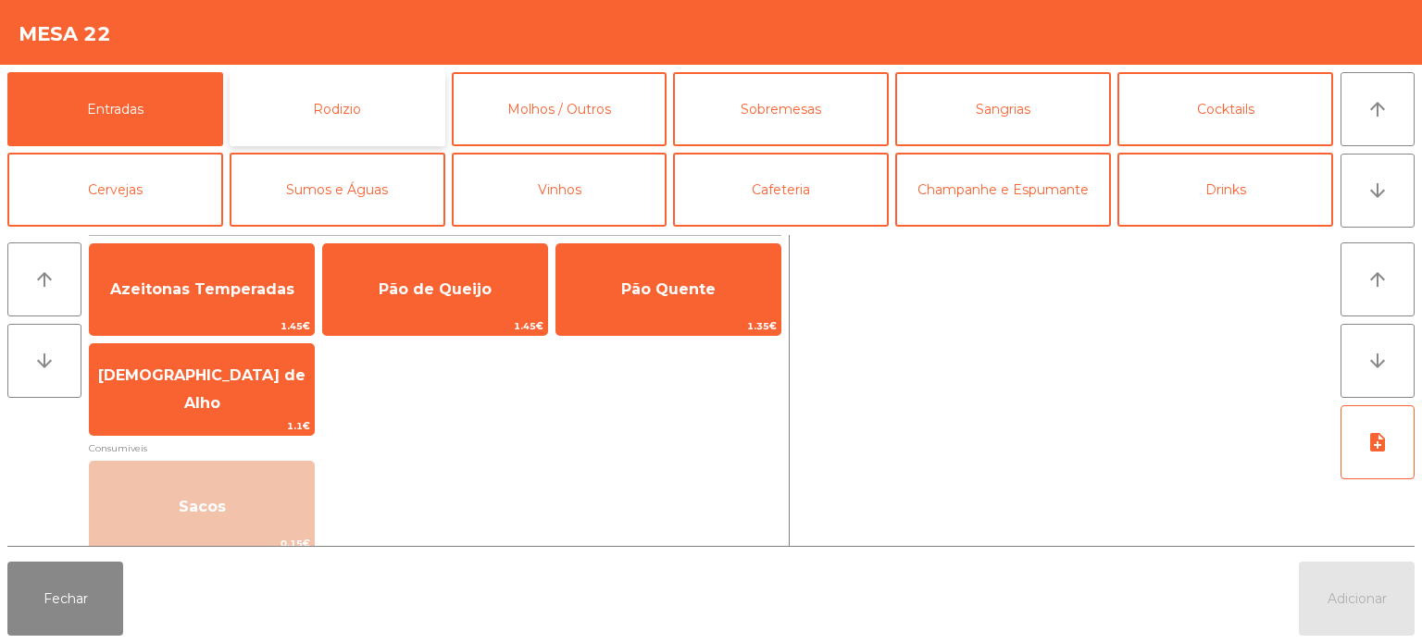
click at [345, 118] on button "Rodizio" at bounding box center [338, 109] width 216 height 74
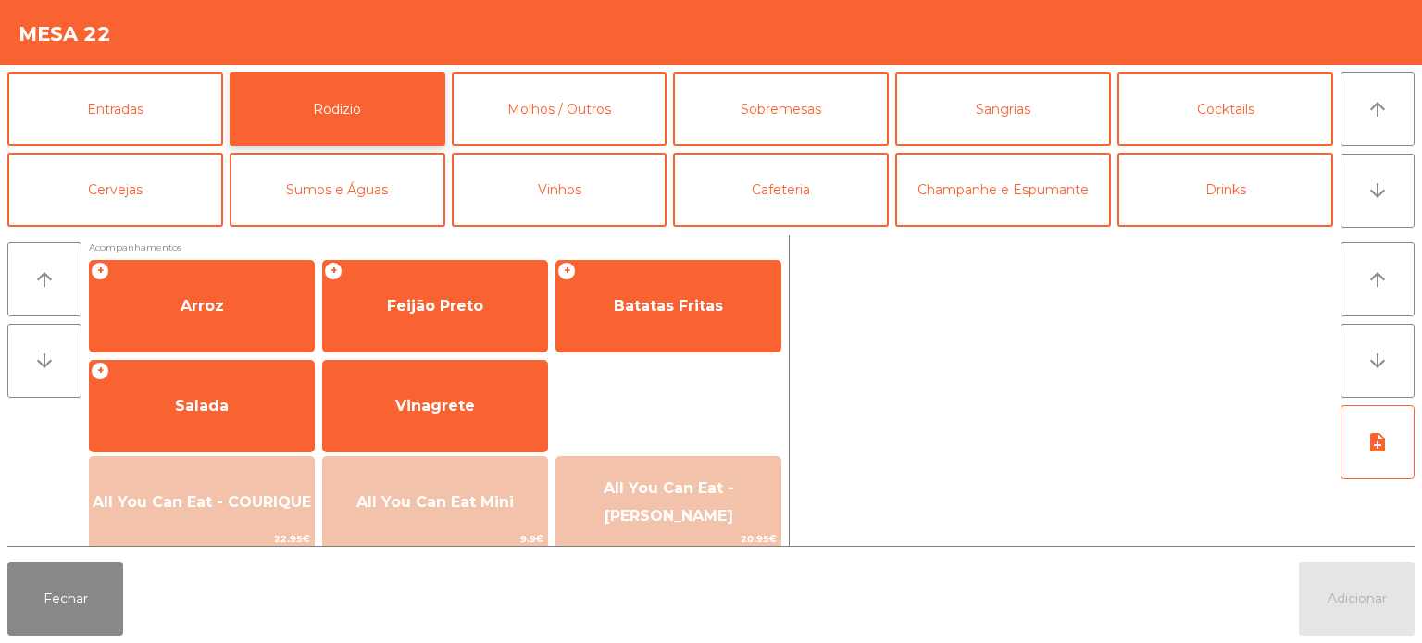
scroll to position [230, 0]
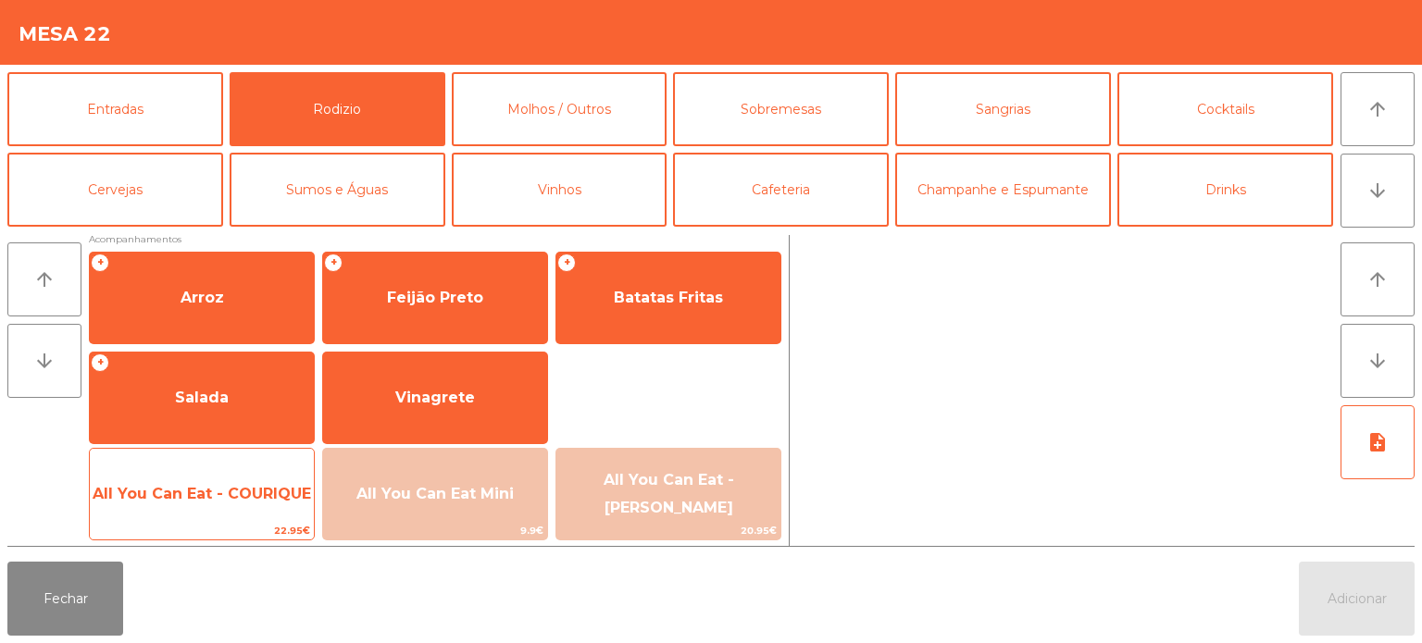
click at [258, 478] on span "All You Can Eat - COURIQUE" at bounding box center [202, 494] width 224 height 50
click at [277, 489] on span "All You Can Eat - COURIQUE" at bounding box center [202, 494] width 218 height 18
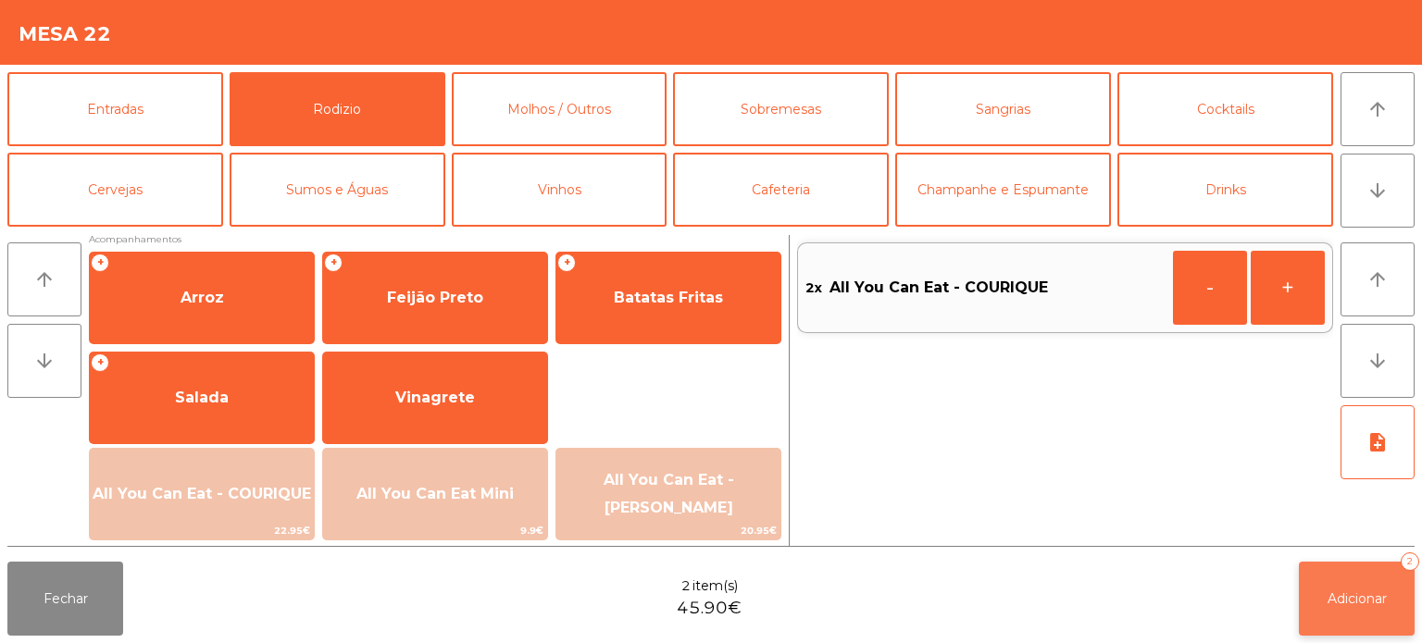
click at [1342, 605] on span "Adicionar" at bounding box center [1356, 599] width 59 height 17
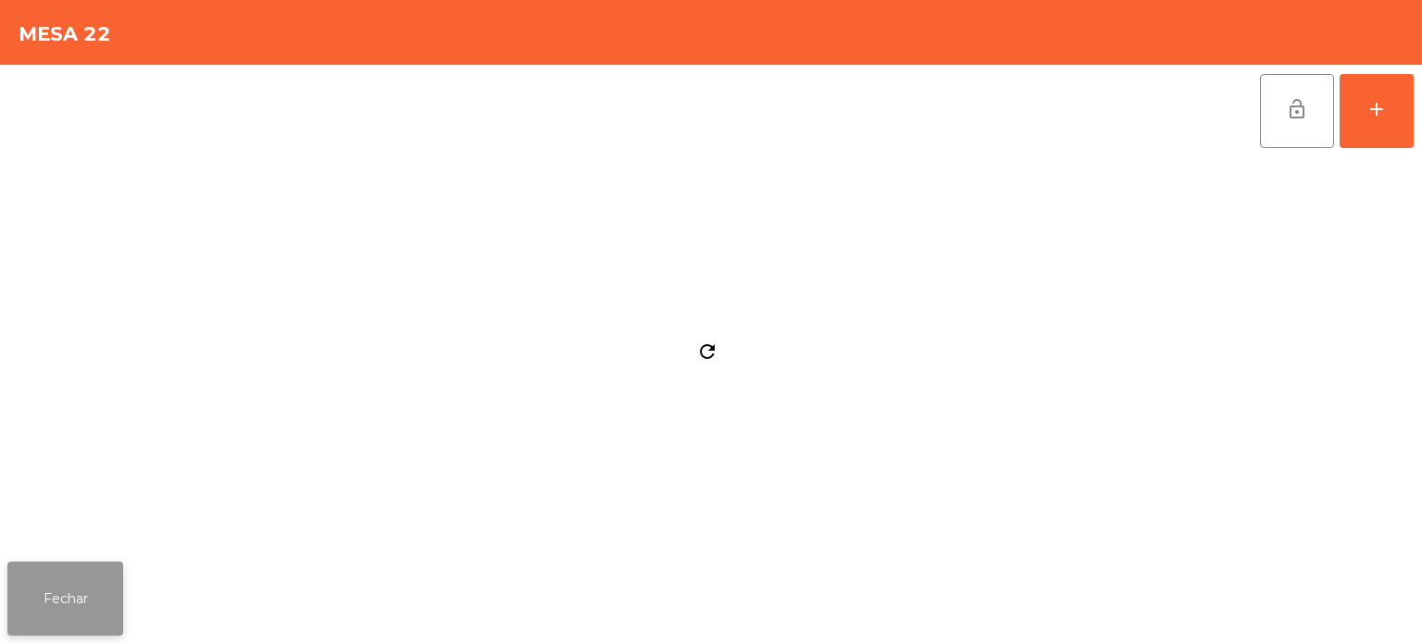
click at [56, 616] on button "Fechar" at bounding box center [65, 599] width 116 height 74
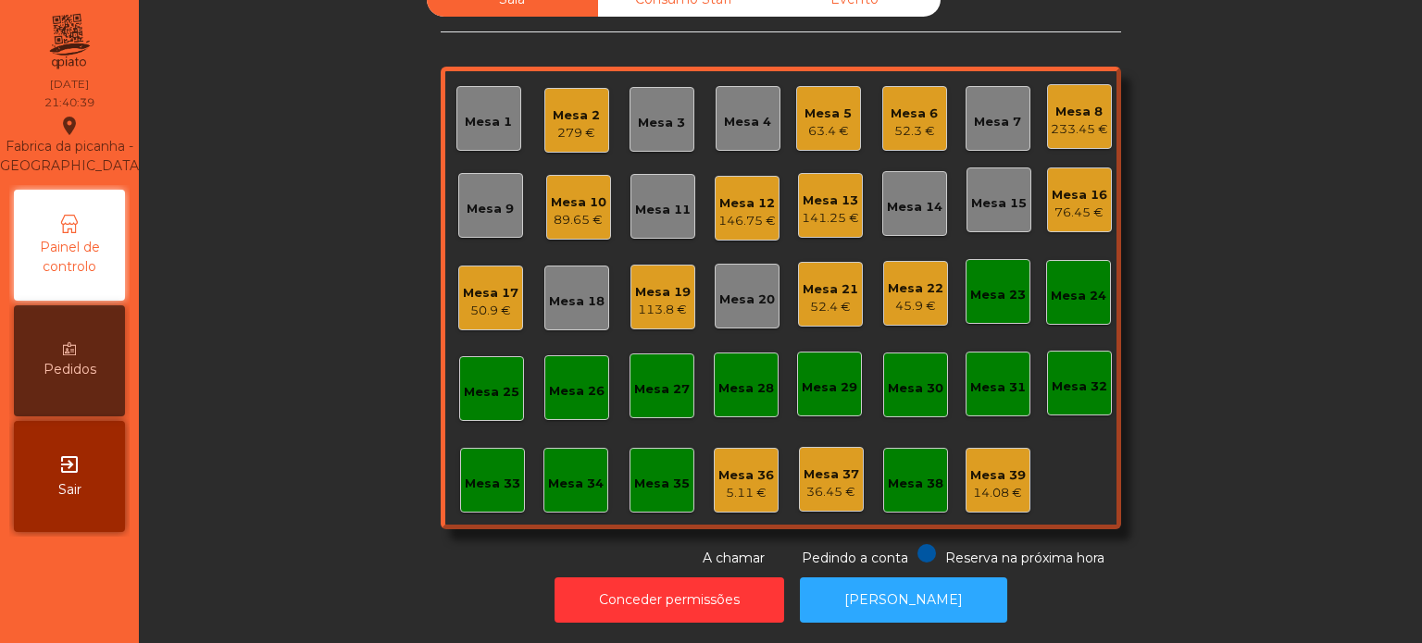
click at [1244, 322] on div "Sala Consumo Staff Evento Mesa 1 Mesa 2 279 € Mesa 3 Mesa 4 Mesa 5 63.4 € Mesa …" at bounding box center [780, 275] width 1233 height 586
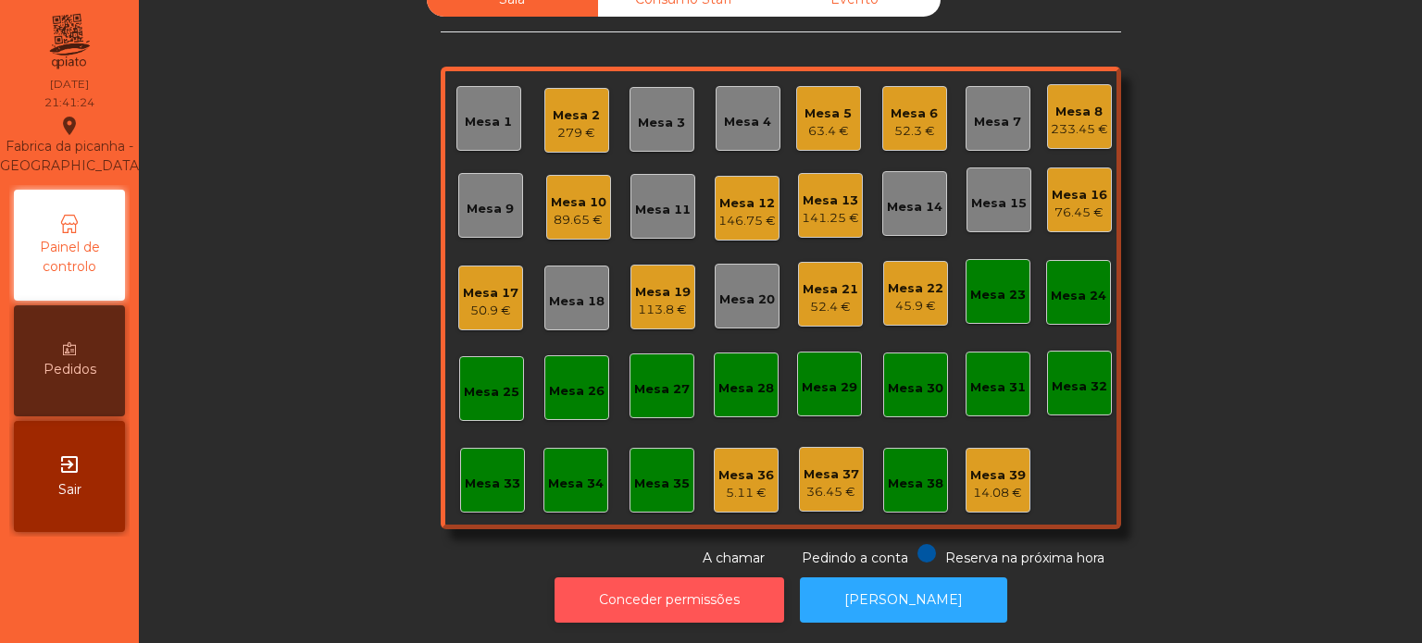
click at [675, 591] on button "Conceder permissões" at bounding box center [669, 600] width 230 height 45
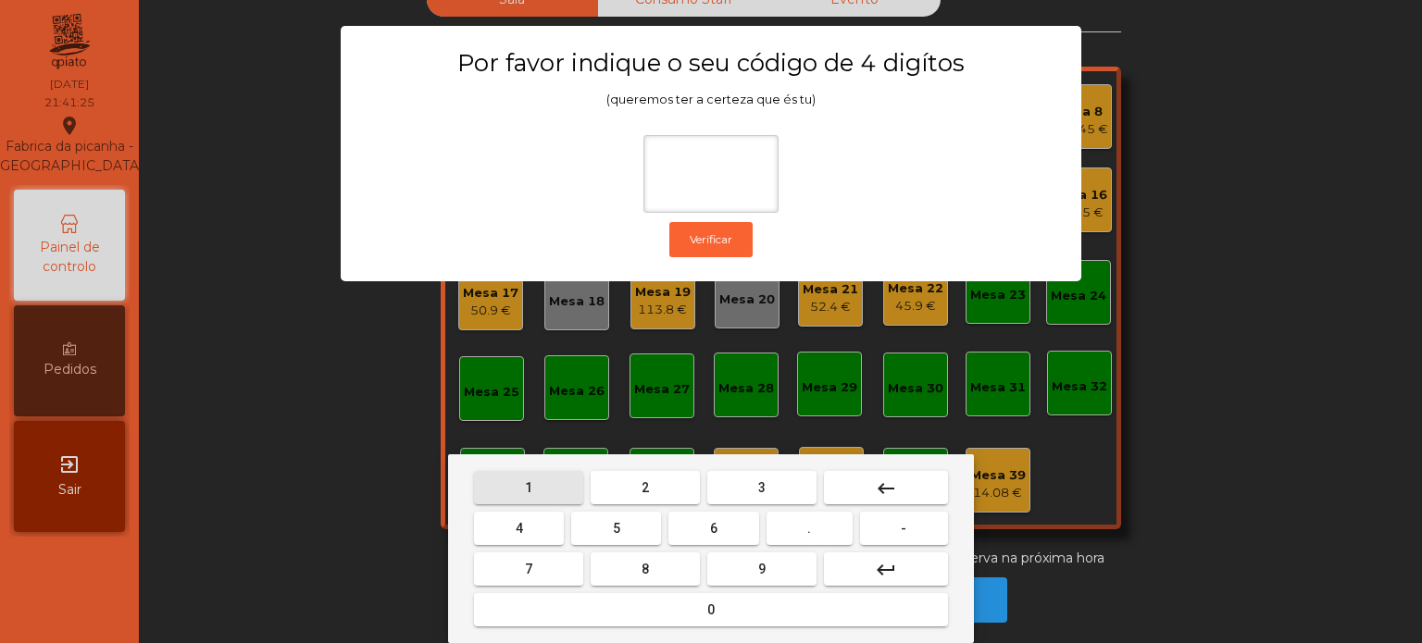
click at [525, 472] on button "1" at bounding box center [528, 487] width 109 height 33
click at [749, 497] on button "3" at bounding box center [761, 487] width 109 height 33
click at [631, 526] on button "5" at bounding box center [616, 528] width 90 height 33
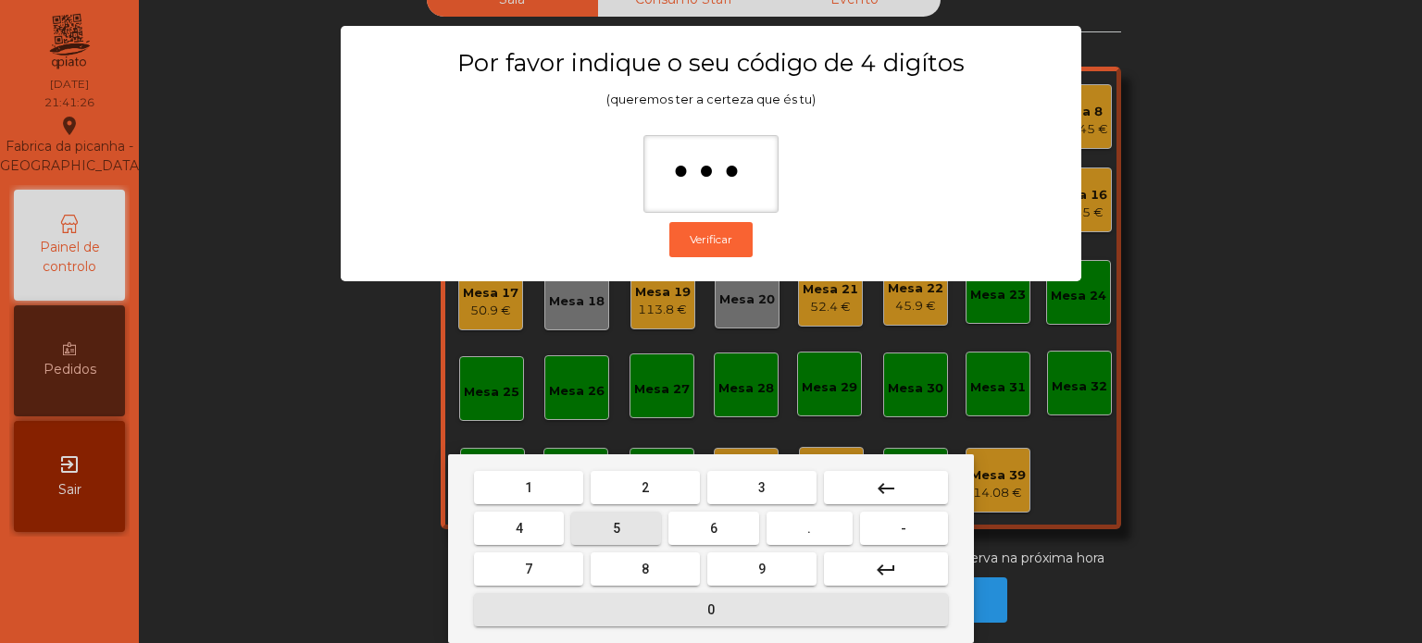
click at [677, 602] on button "0" at bounding box center [711, 609] width 474 height 33
type input "****"
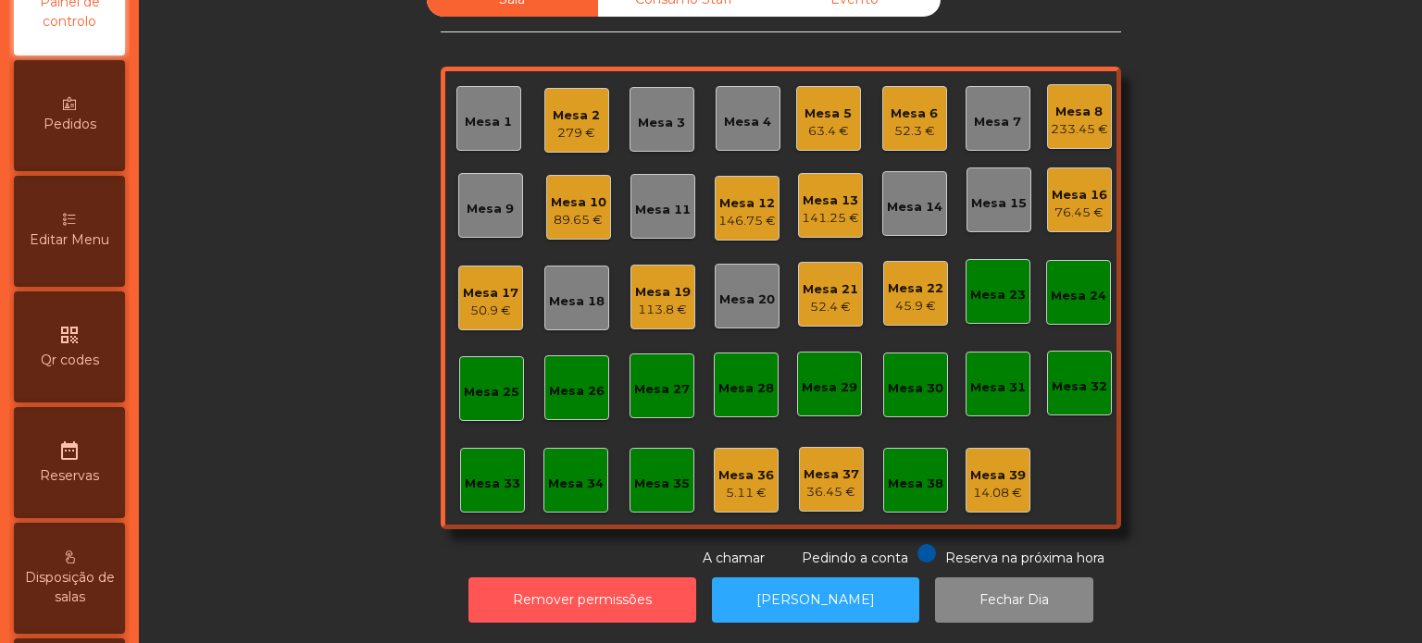
scroll to position [243, 0]
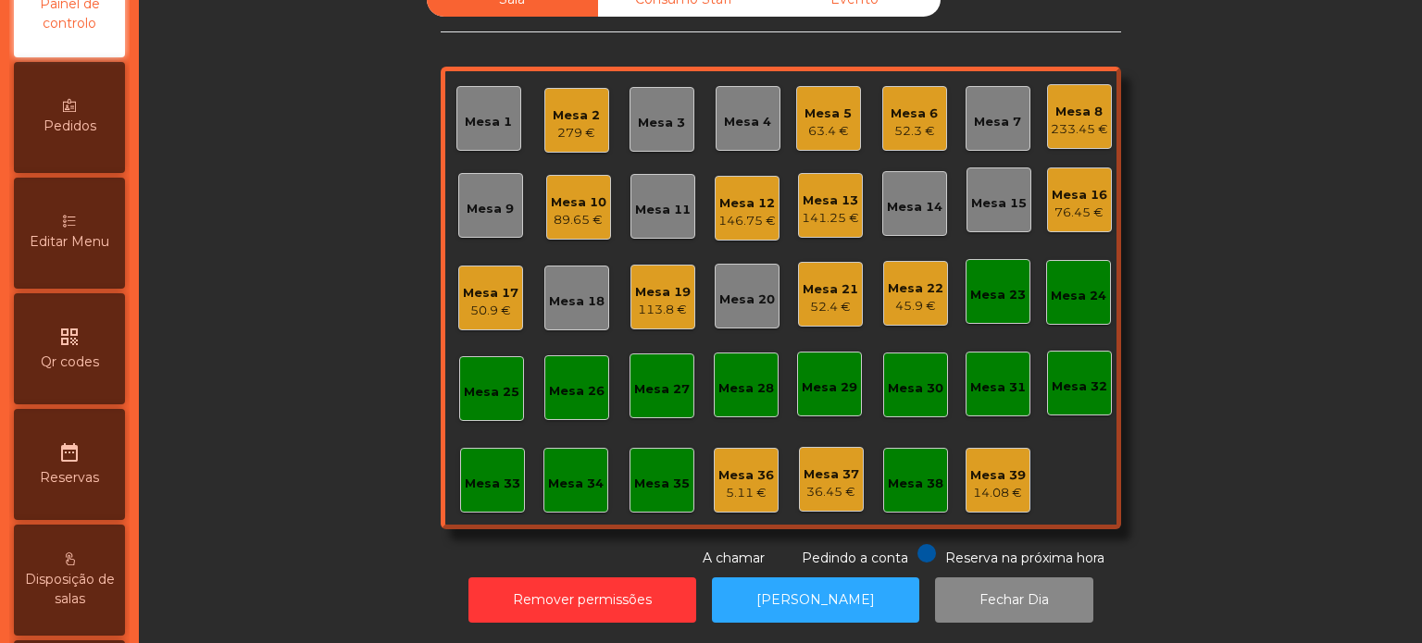
click at [81, 252] on span "Editar Menu" at bounding box center [70, 241] width 80 height 19
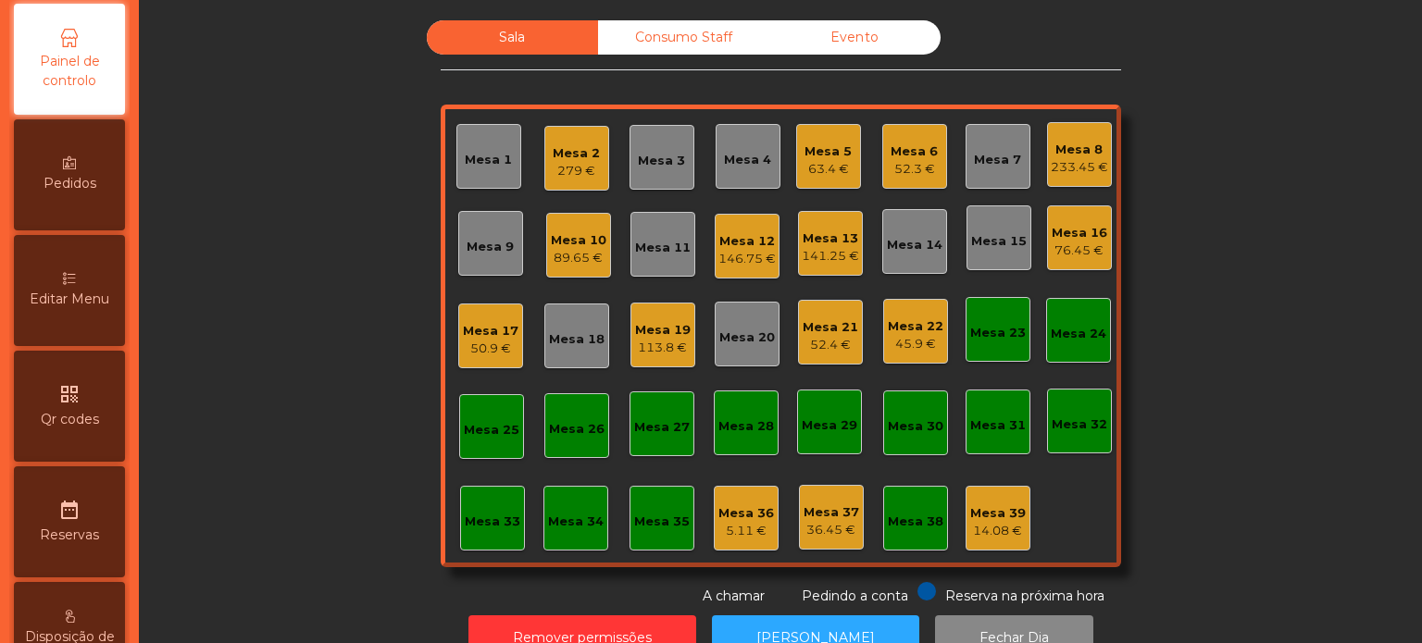
select select "*"
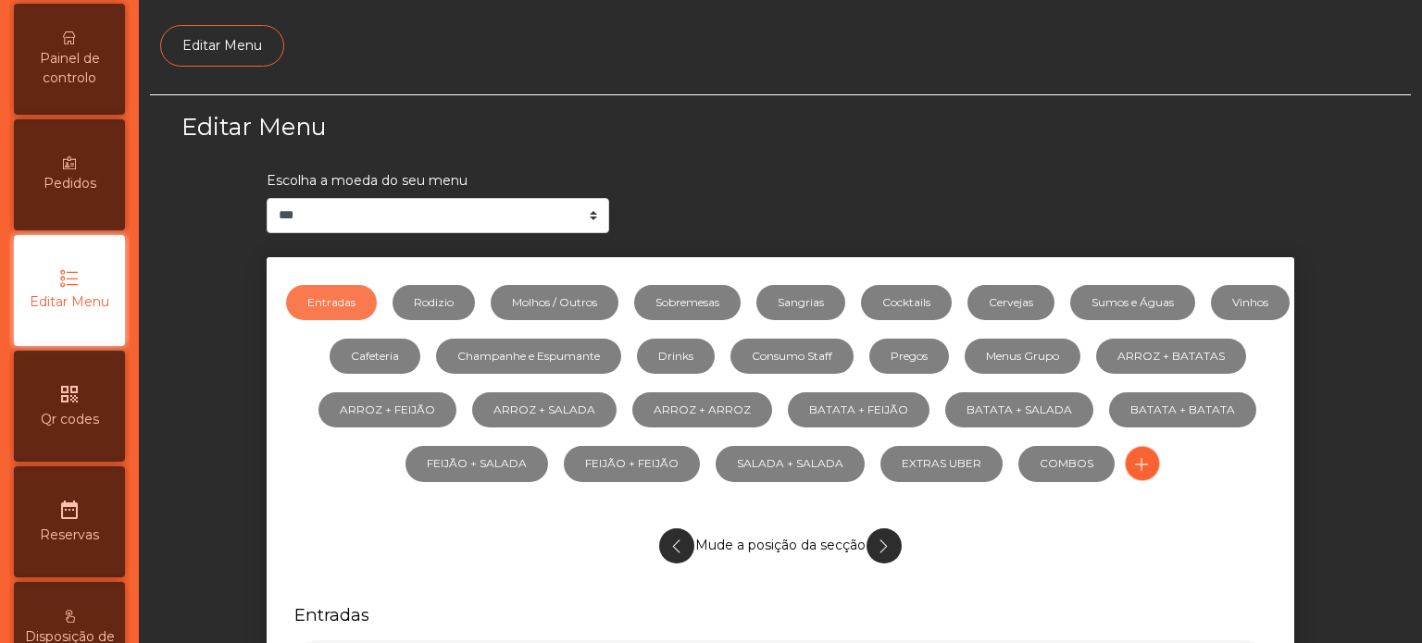
scroll to position [174, 0]
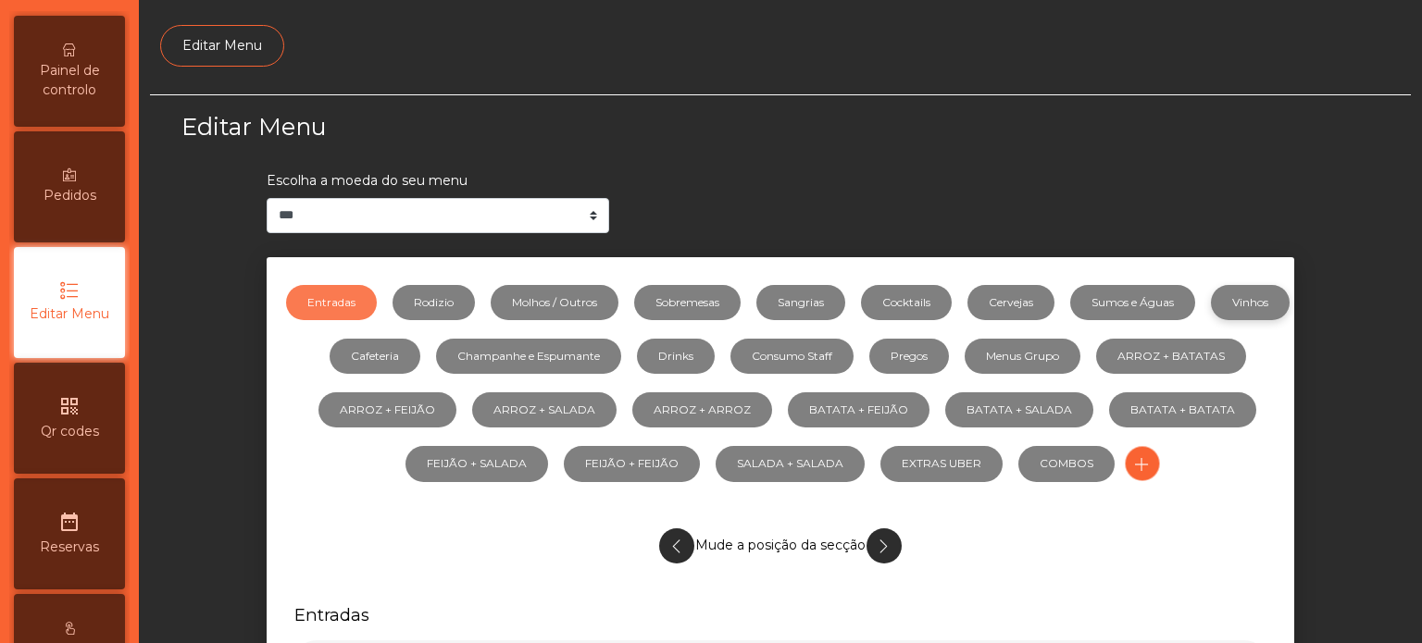
click at [1211, 320] on link "Vinhos" at bounding box center [1250, 302] width 79 height 35
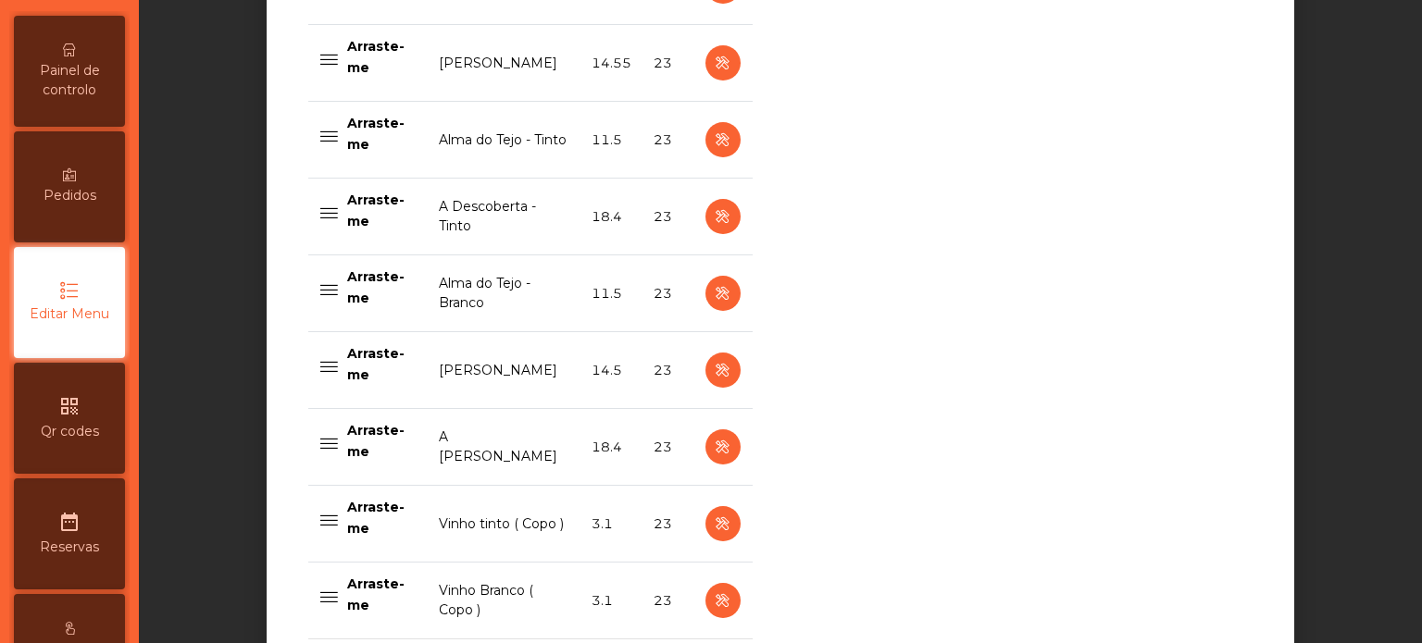
scroll to position [1286, 0]
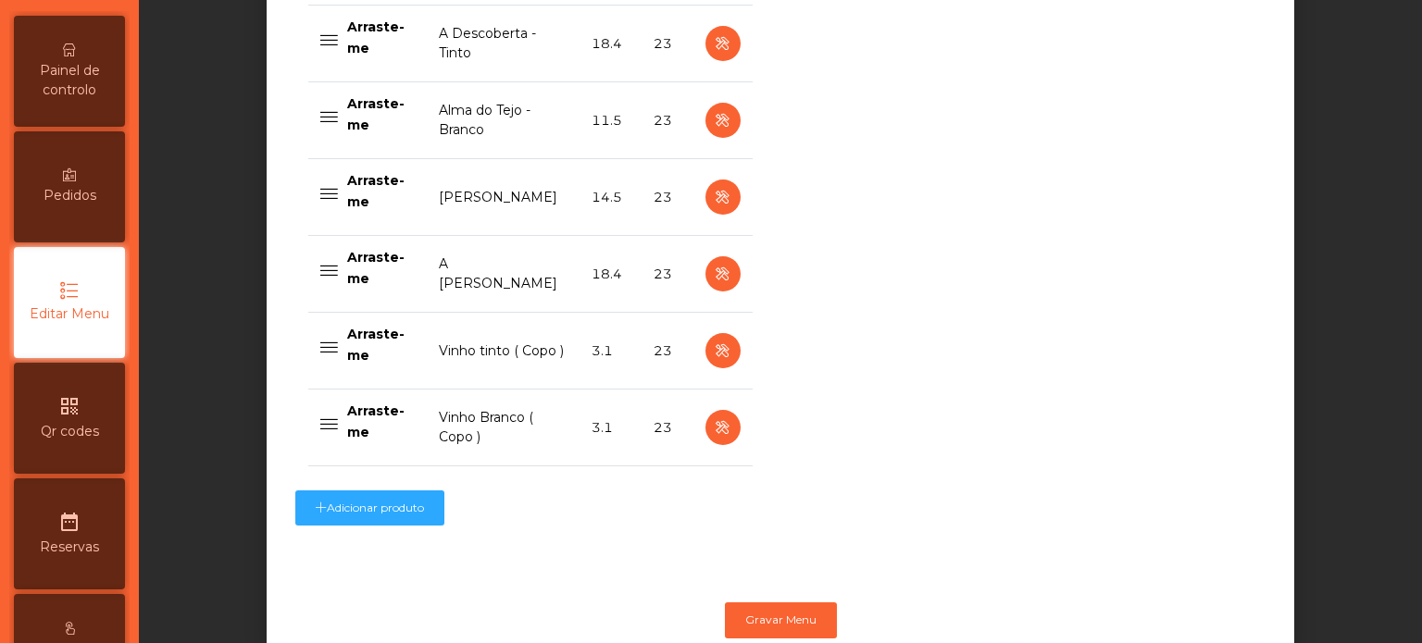
click at [583, 353] on td "3.1" at bounding box center [611, 351] width 62 height 77
click at [715, 342] on icon "button" at bounding box center [722, 351] width 21 height 23
select select "***"
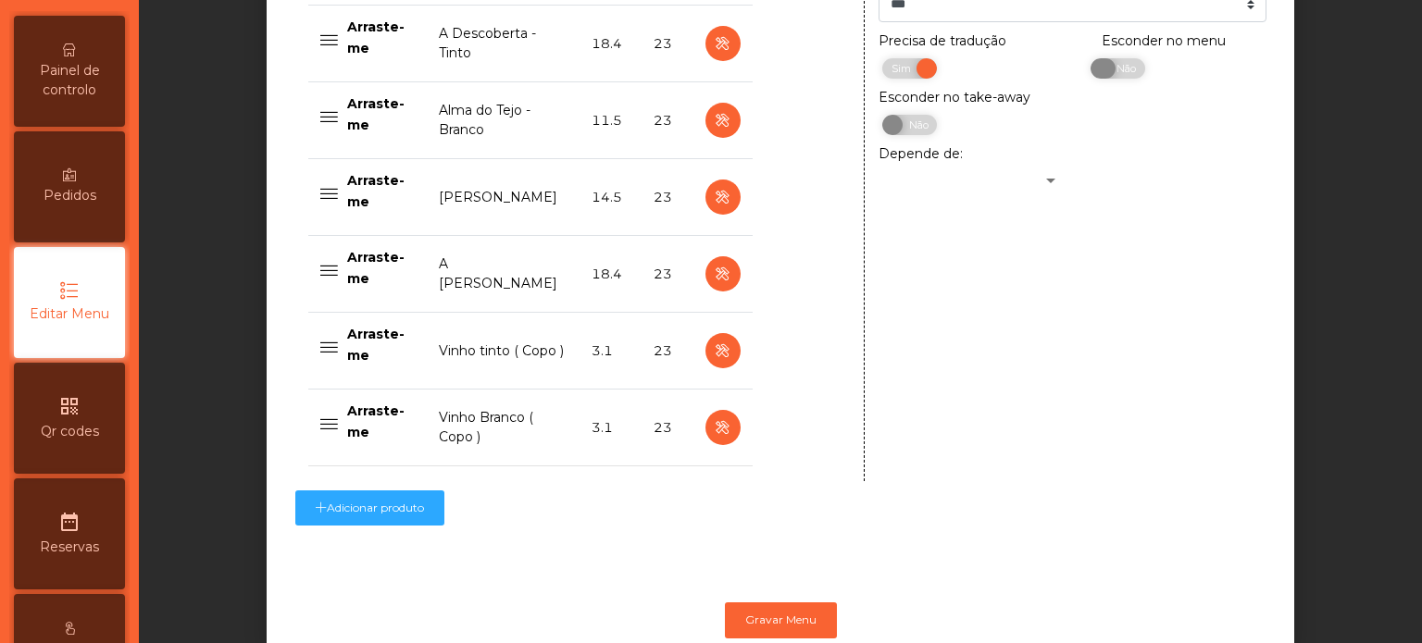
click at [1133, 74] on span "Não" at bounding box center [1124, 68] width 46 height 20
click at [811, 603] on button "Gravar Menu" at bounding box center [781, 620] width 112 height 35
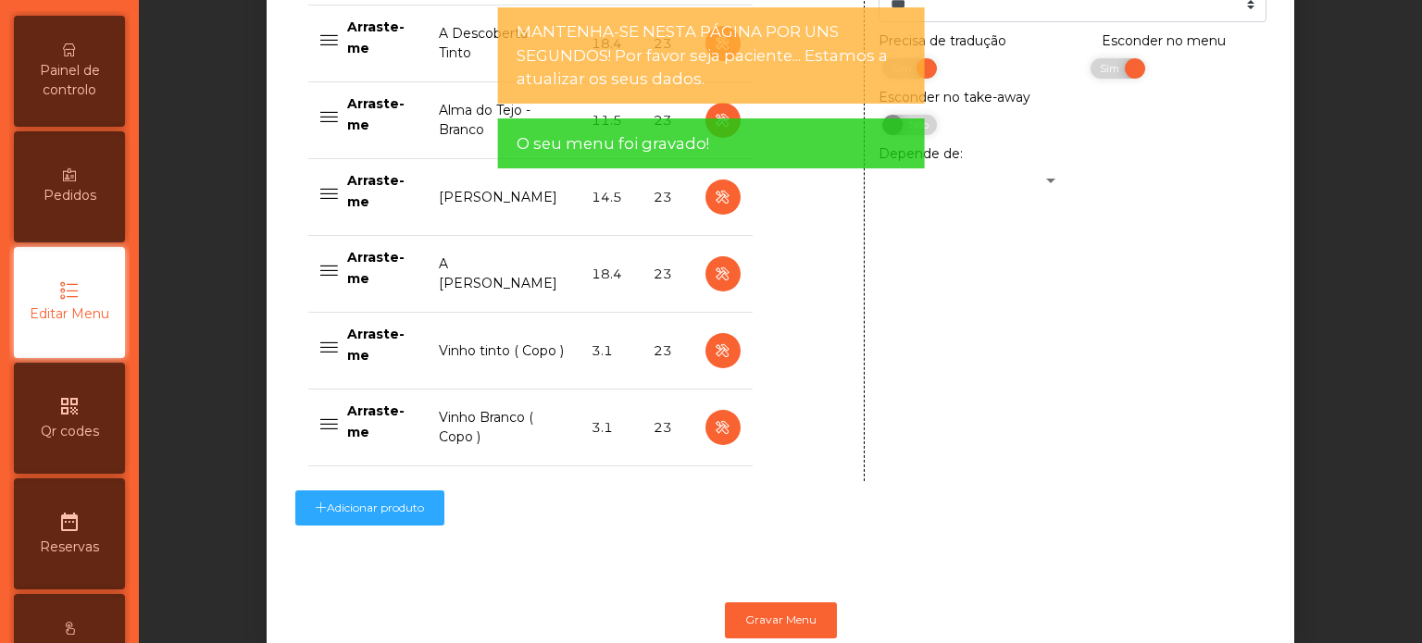
click at [109, 100] on span "Painel de controlo" at bounding box center [70, 80] width 102 height 39
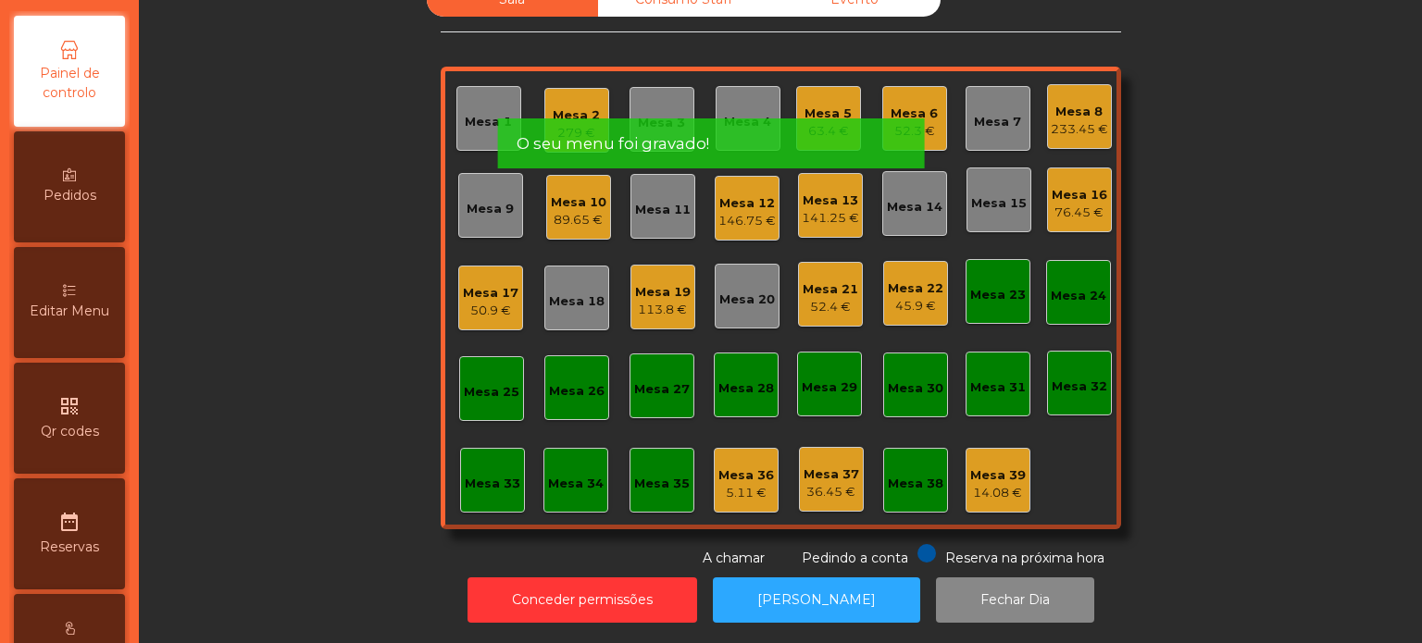
scroll to position [7, 0]
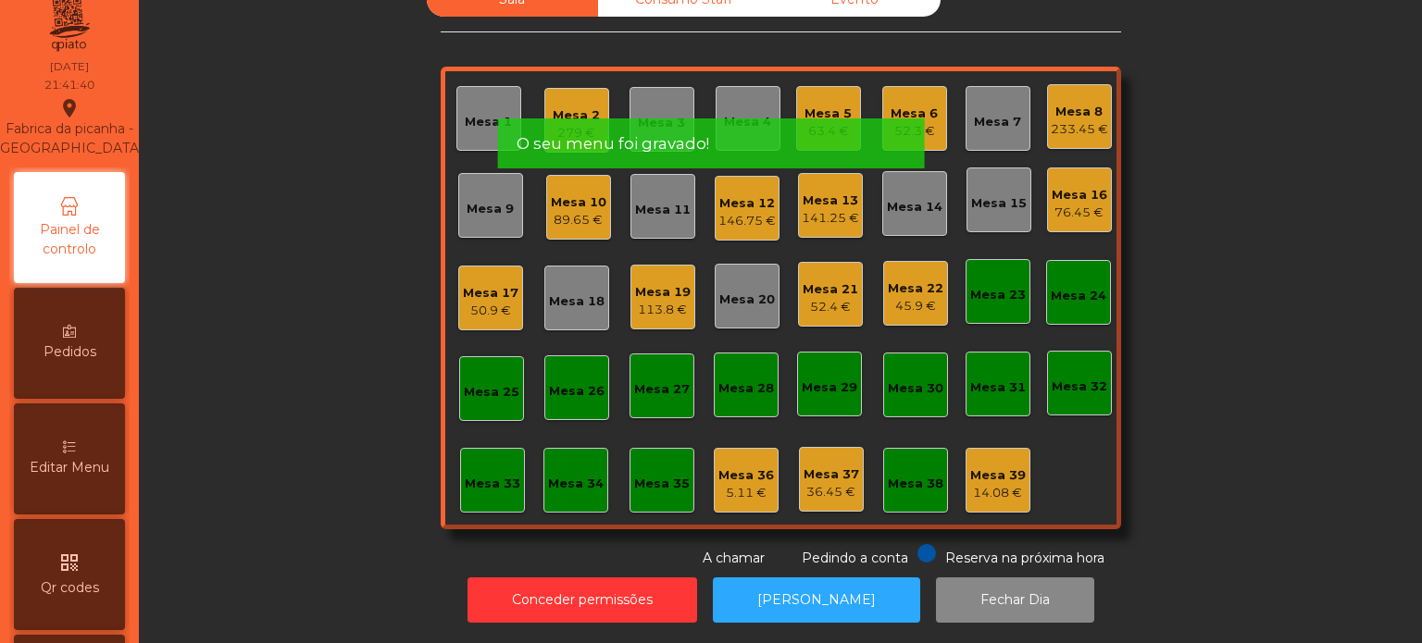
click at [117, 81] on div "Fabrica da picanha - Lisboa location_on 23/08/2025 21:41:40" at bounding box center [69, 111] width 109 height 111
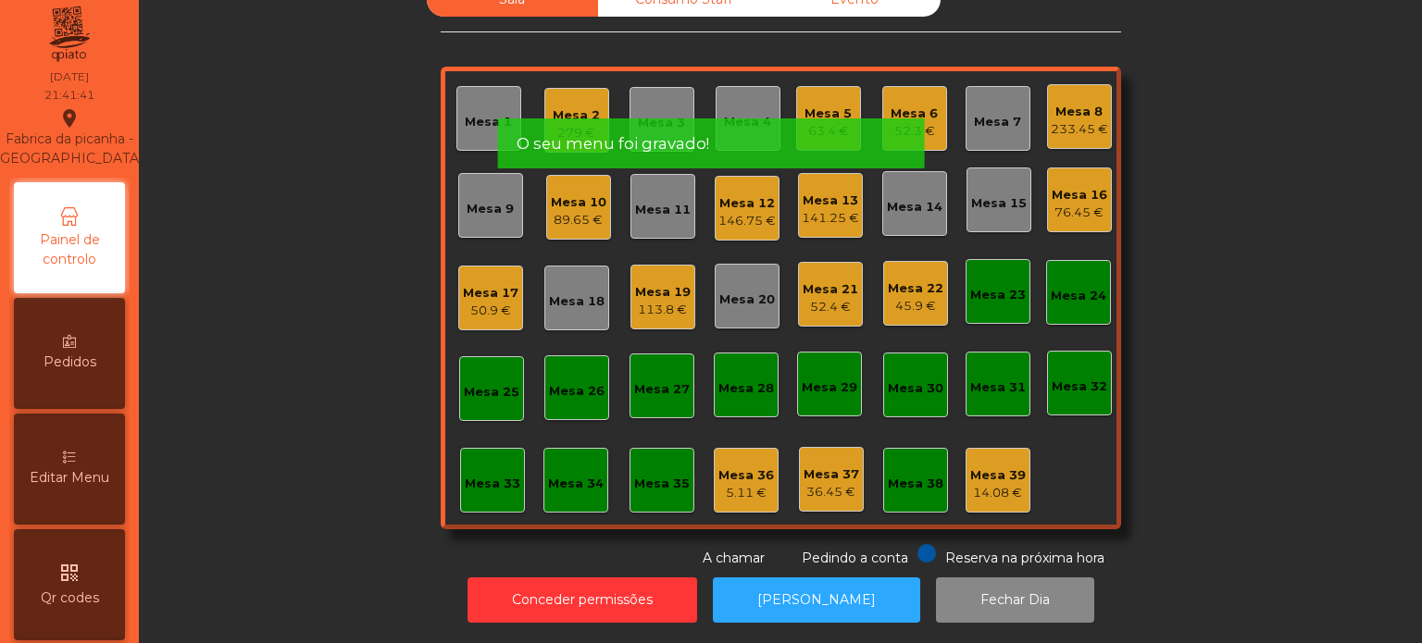
scroll to position [0, 0]
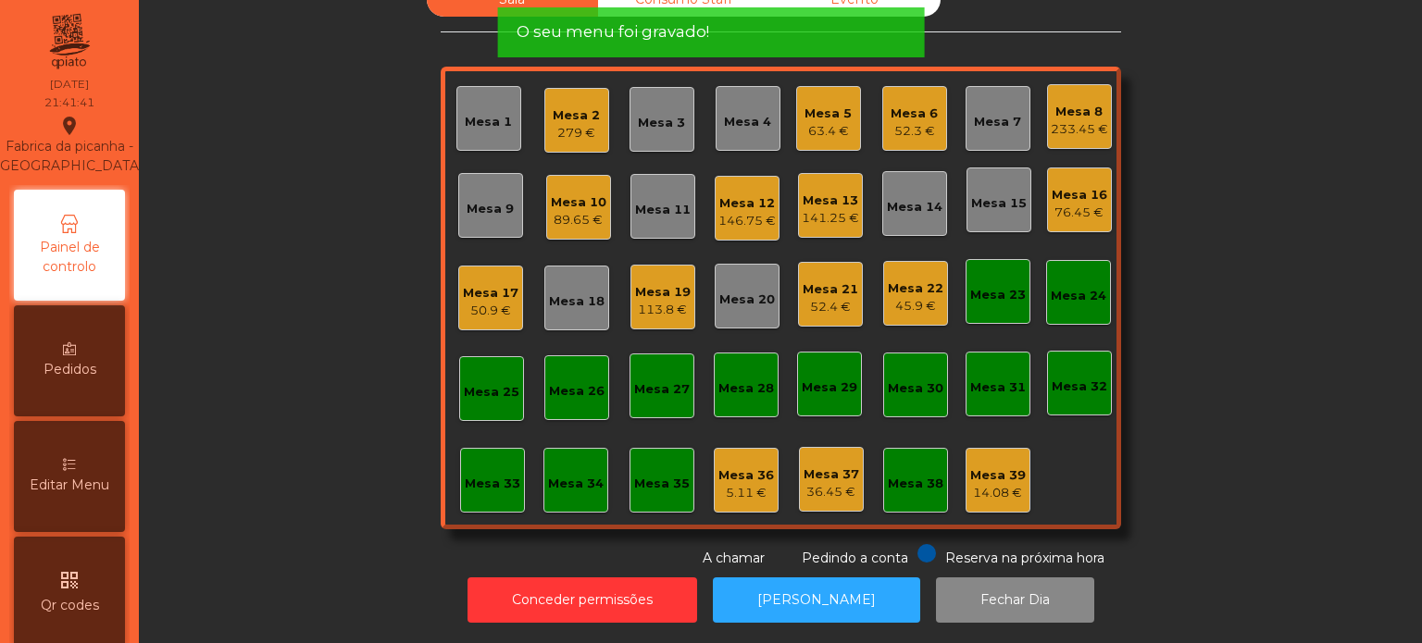
click at [322, 266] on div "Sala Consumo Staff Evento Mesa 1 Mesa 2 279 € Mesa 3 Mesa 4 Mesa 5 63.4 € Mesa …" at bounding box center [780, 275] width 1233 height 586
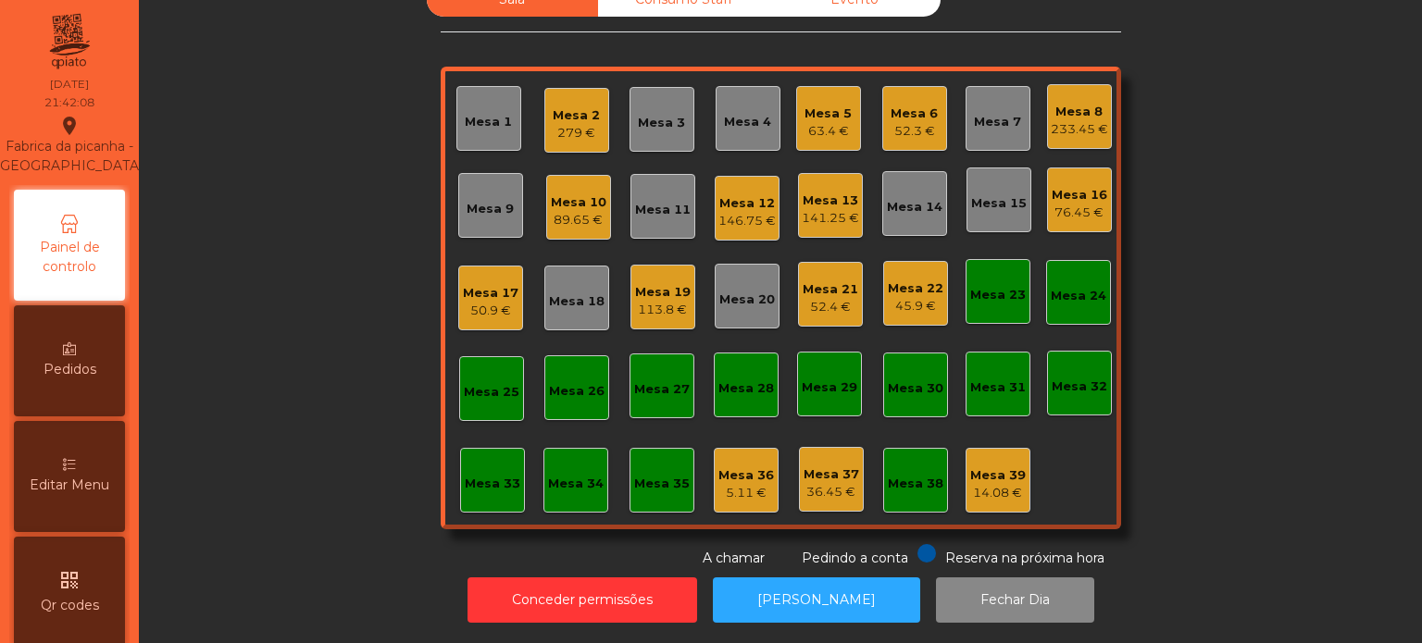
click at [685, 285] on div "Mesa 19 113.8 €" at bounding box center [662, 297] width 65 height 65
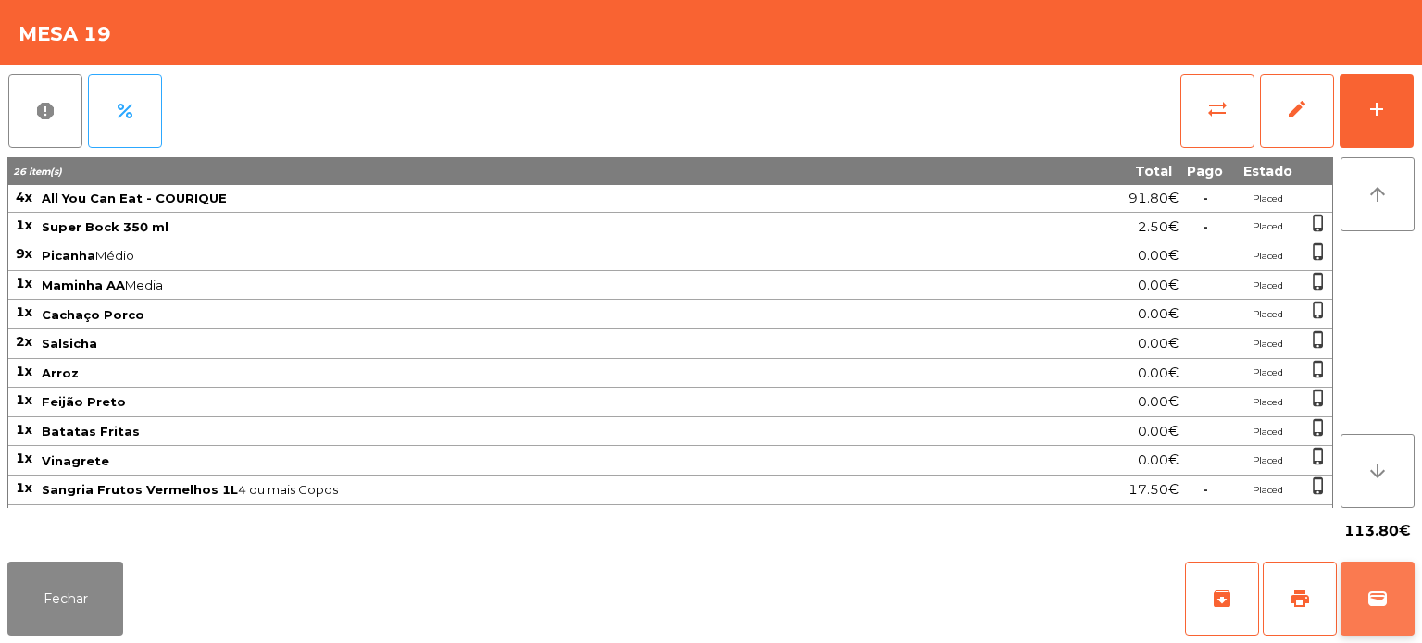
click at [1359, 583] on button "wallet" at bounding box center [1377, 599] width 74 height 74
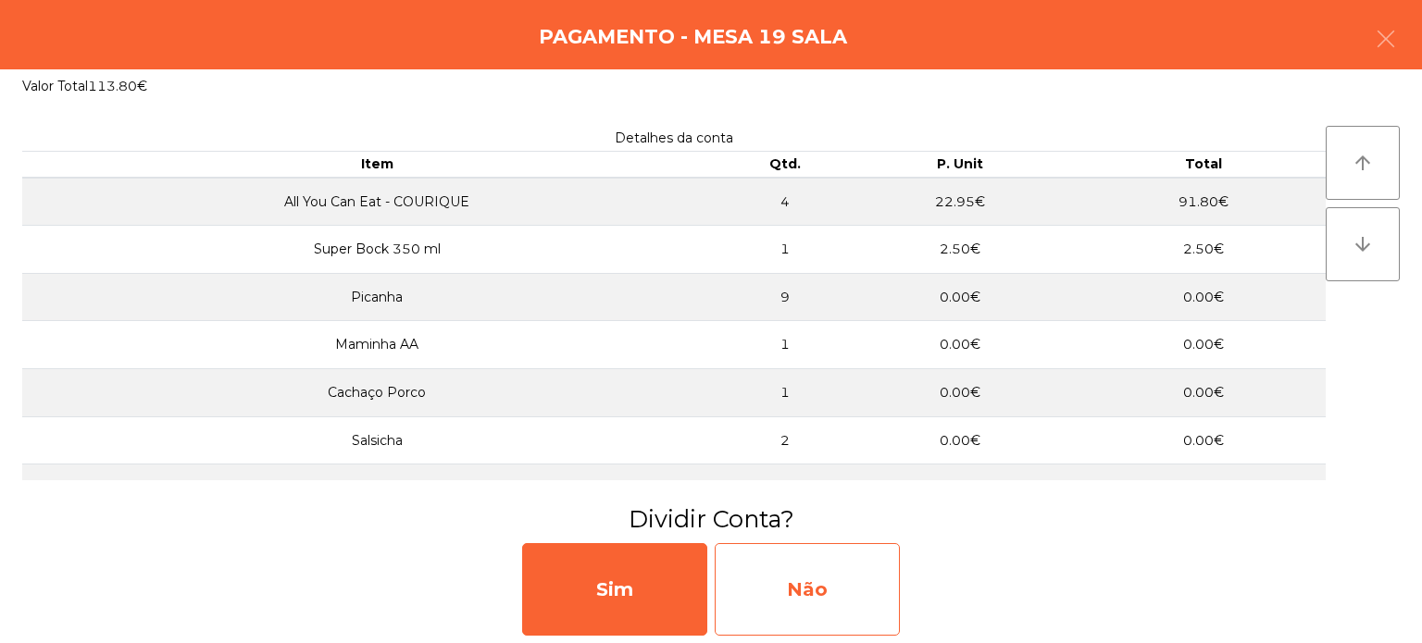
click at [827, 591] on div "Não" at bounding box center [807, 589] width 185 height 93
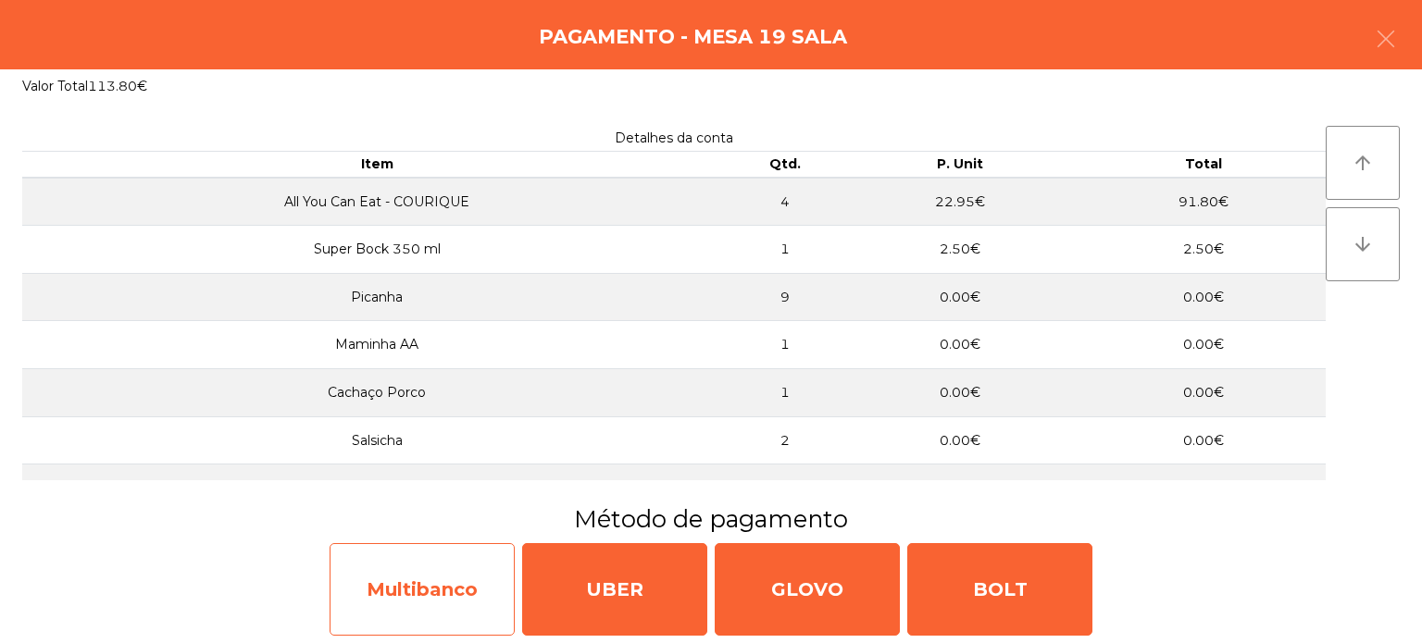
click at [421, 570] on div "Multibanco" at bounding box center [422, 589] width 185 height 93
select select "**"
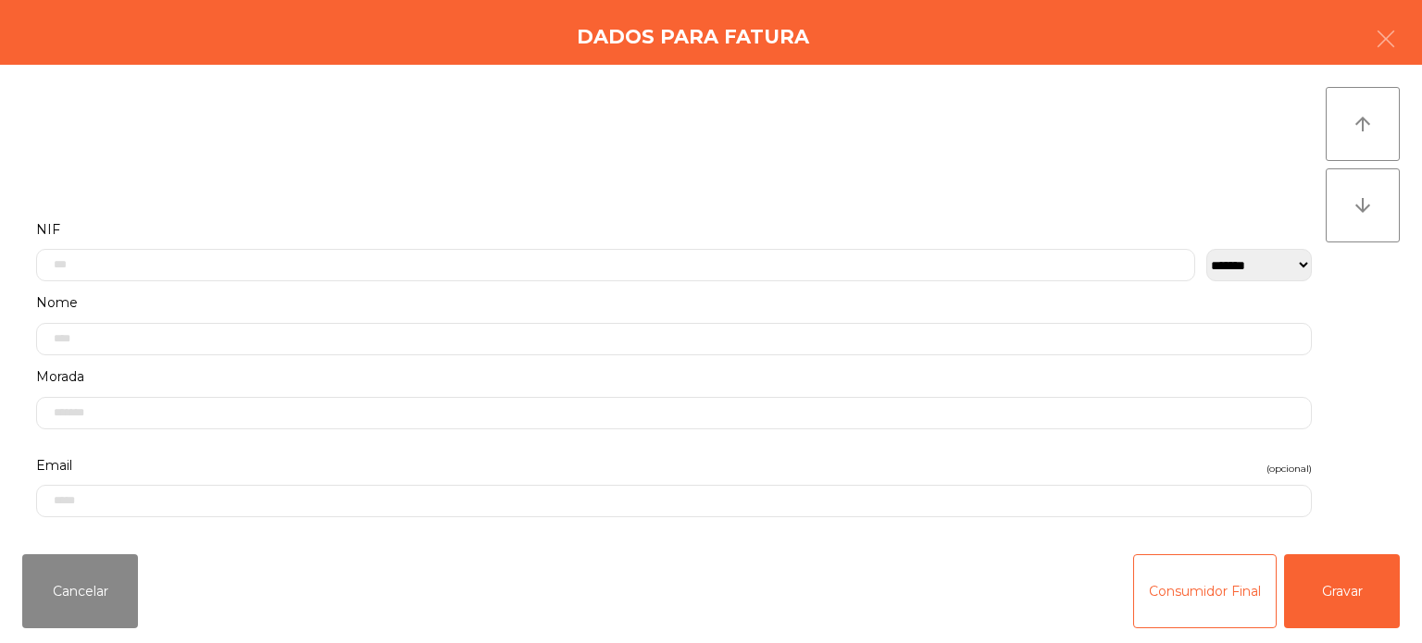
click at [222, 229] on label "NIF" at bounding box center [673, 230] width 1275 height 25
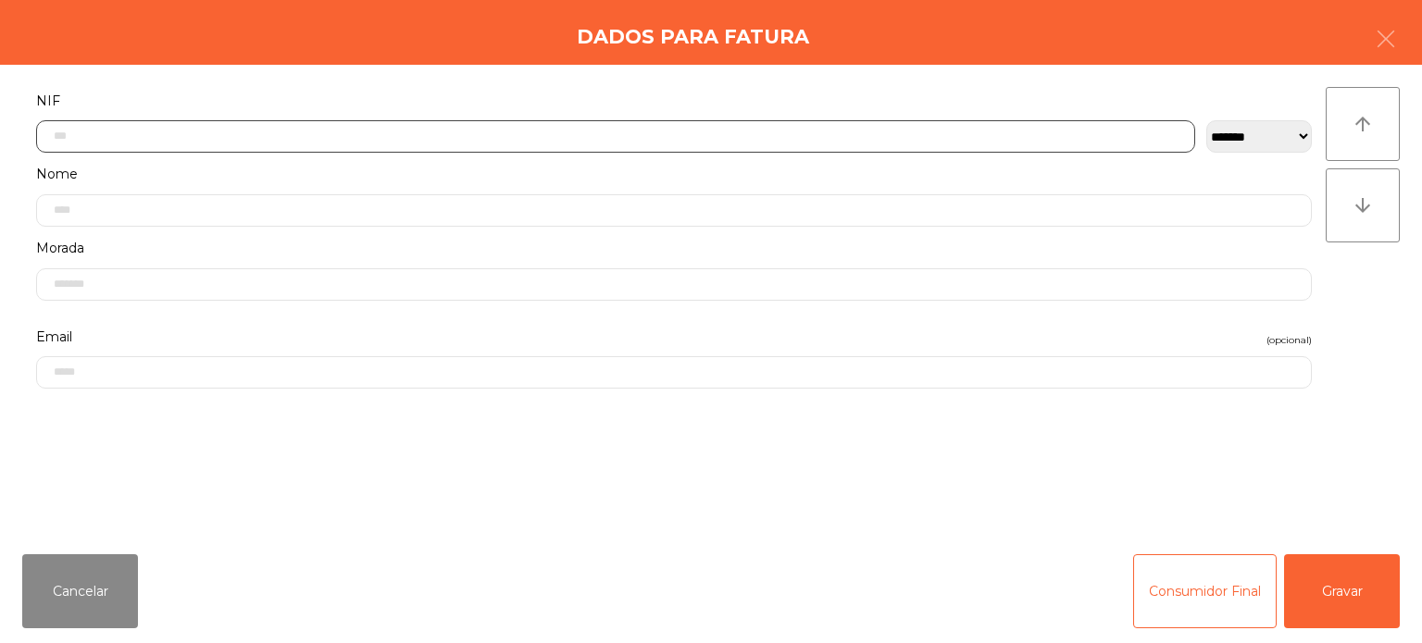
click at [222, 138] on input "text" at bounding box center [615, 136] width 1159 height 32
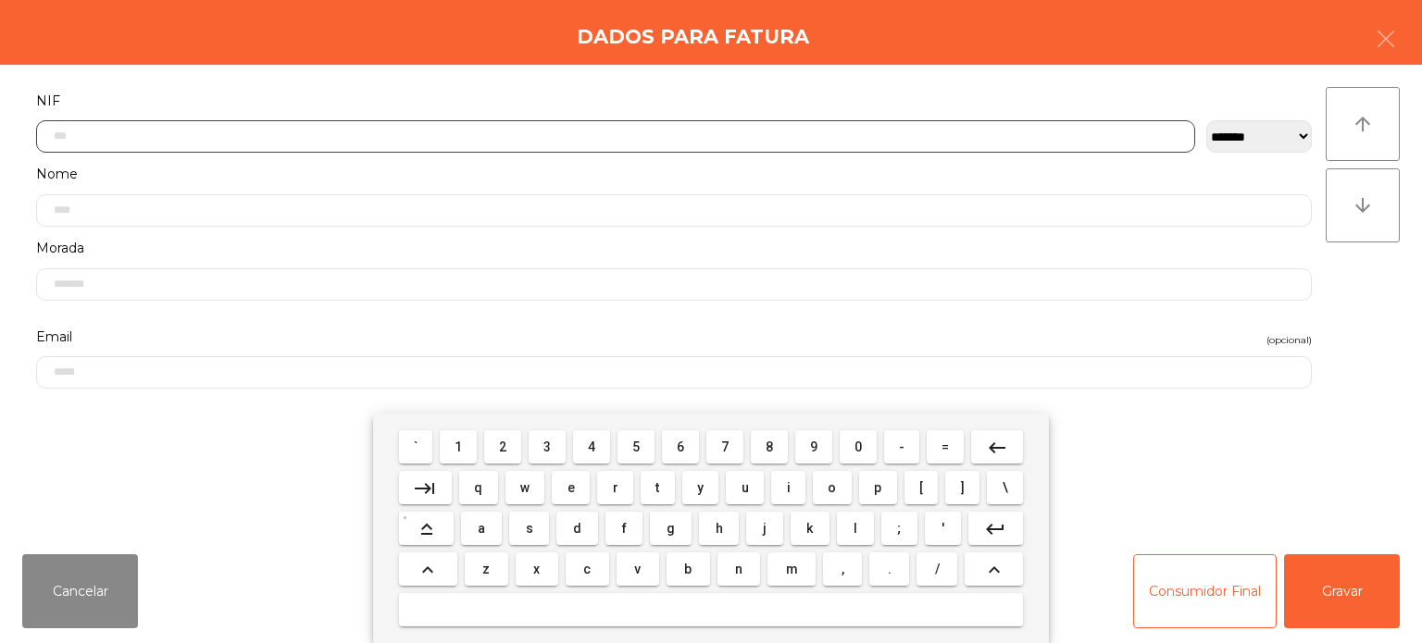
click at [500, 458] on button "2" at bounding box center [502, 446] width 37 height 33
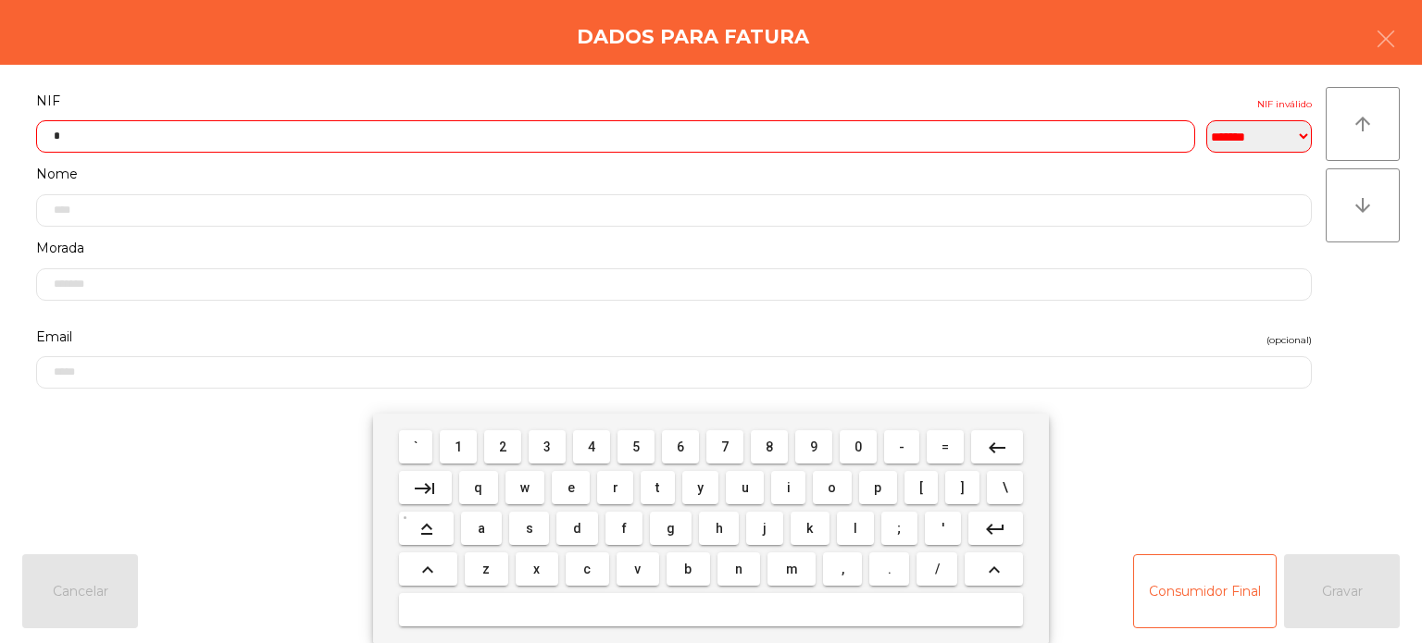
click at [637, 454] on span "5" at bounding box center [635, 447] width 7 height 15
click at [592, 452] on span "4" at bounding box center [591, 447] width 7 height 15
click at [816, 460] on button "9" at bounding box center [813, 446] width 37 height 33
click at [459, 448] on span "1" at bounding box center [457, 447] width 7 height 15
click at [769, 447] on span "8" at bounding box center [768, 447] width 7 height 15
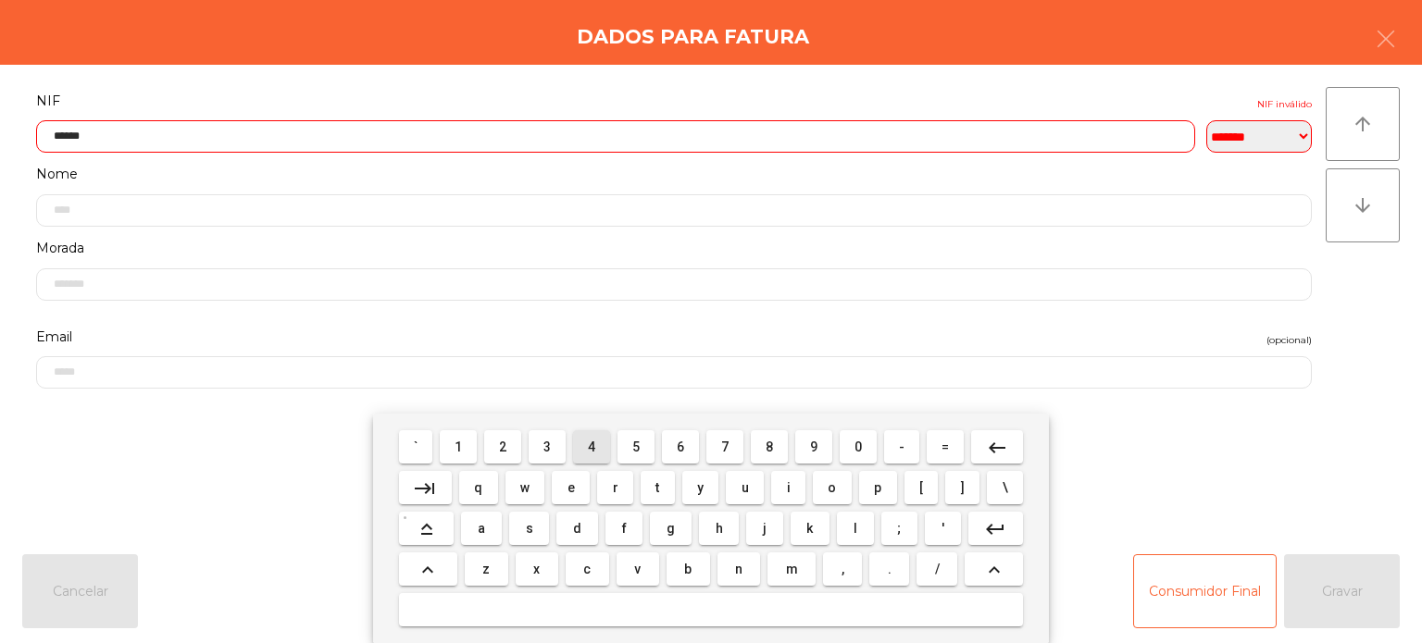
click at [576, 463] on button "4" at bounding box center [591, 446] width 37 height 33
click at [548, 447] on span "3" at bounding box center [546, 447] width 7 height 15
click at [548, 445] on span "3" at bounding box center [546, 447] width 7 height 15
type input "*********"
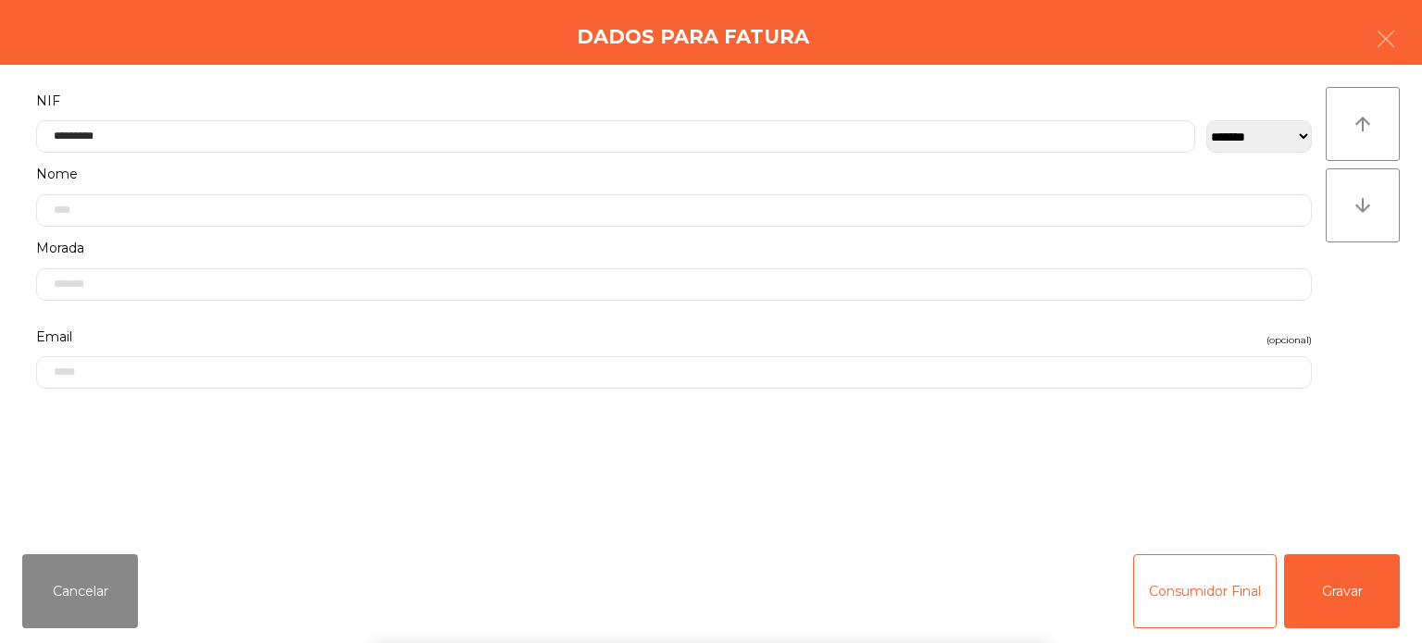
click at [489, 89] on label "NIF" at bounding box center [673, 101] width 1275 height 25
click at [1353, 589] on button "Gravar" at bounding box center [1342, 591] width 116 height 74
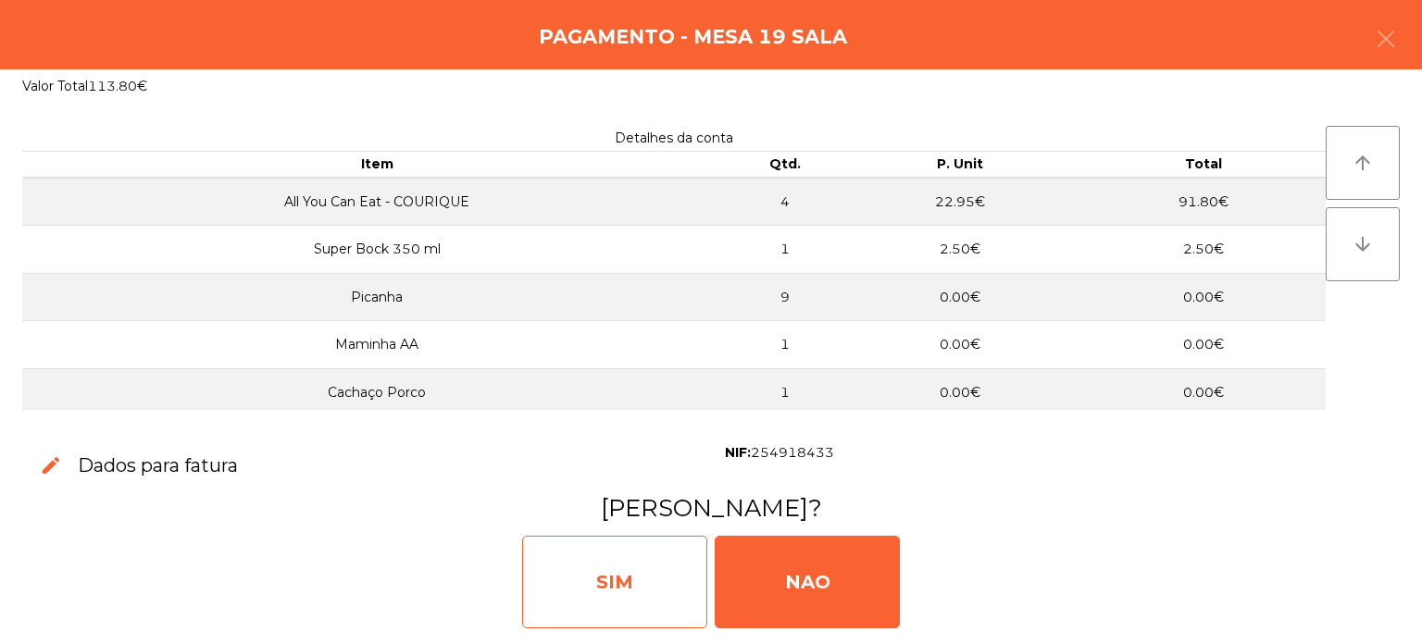
click at [630, 611] on div "SIM" at bounding box center [614, 582] width 185 height 93
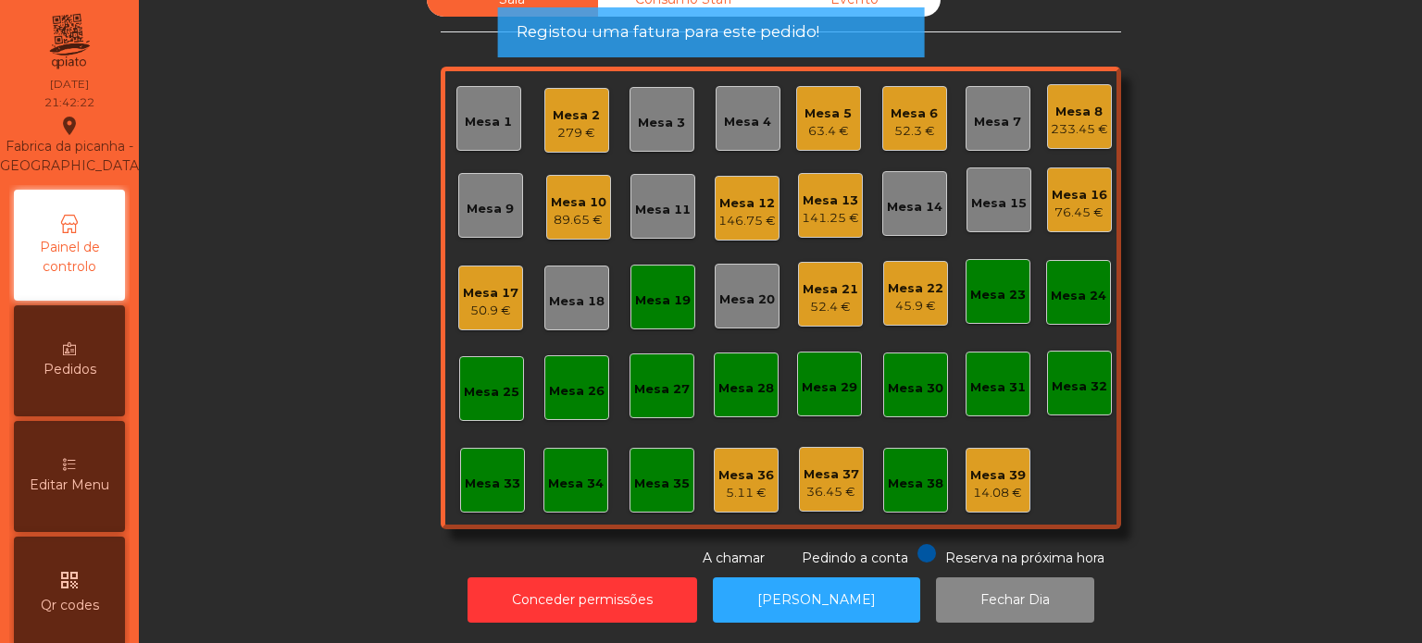
click at [665, 292] on div "Mesa 19" at bounding box center [663, 301] width 56 height 19
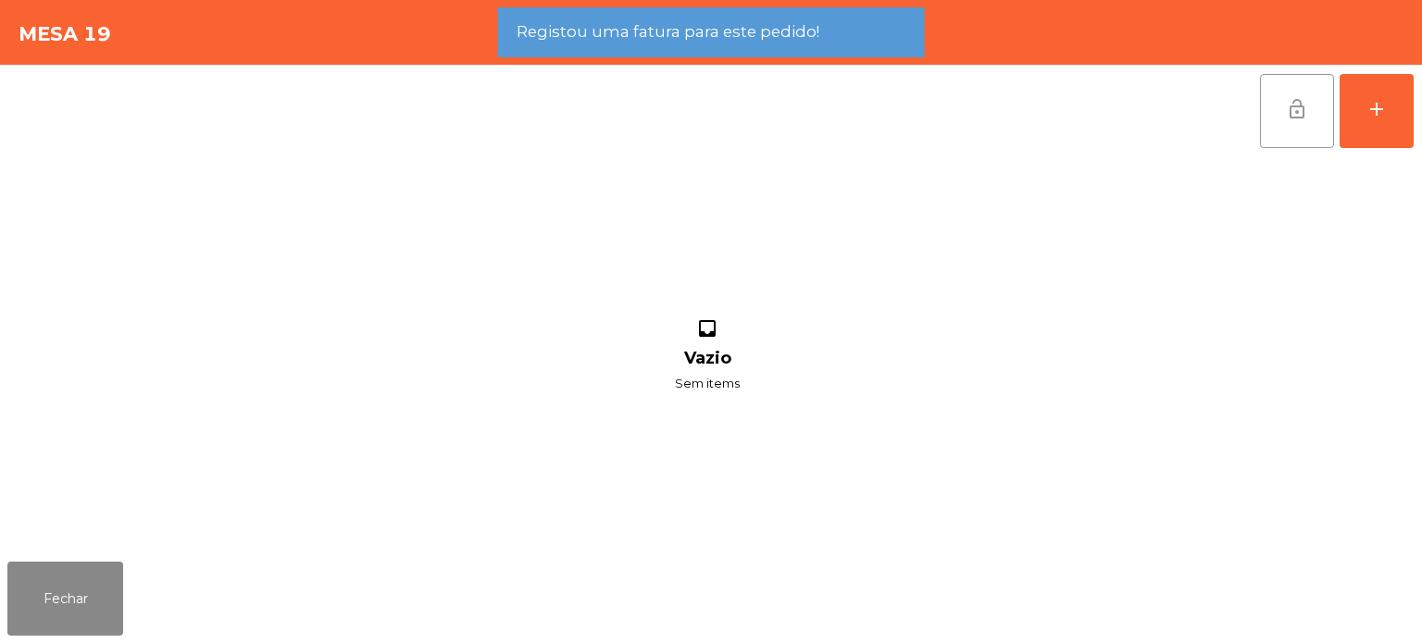
click at [1262, 87] on button "lock_open" at bounding box center [1297, 111] width 74 height 74
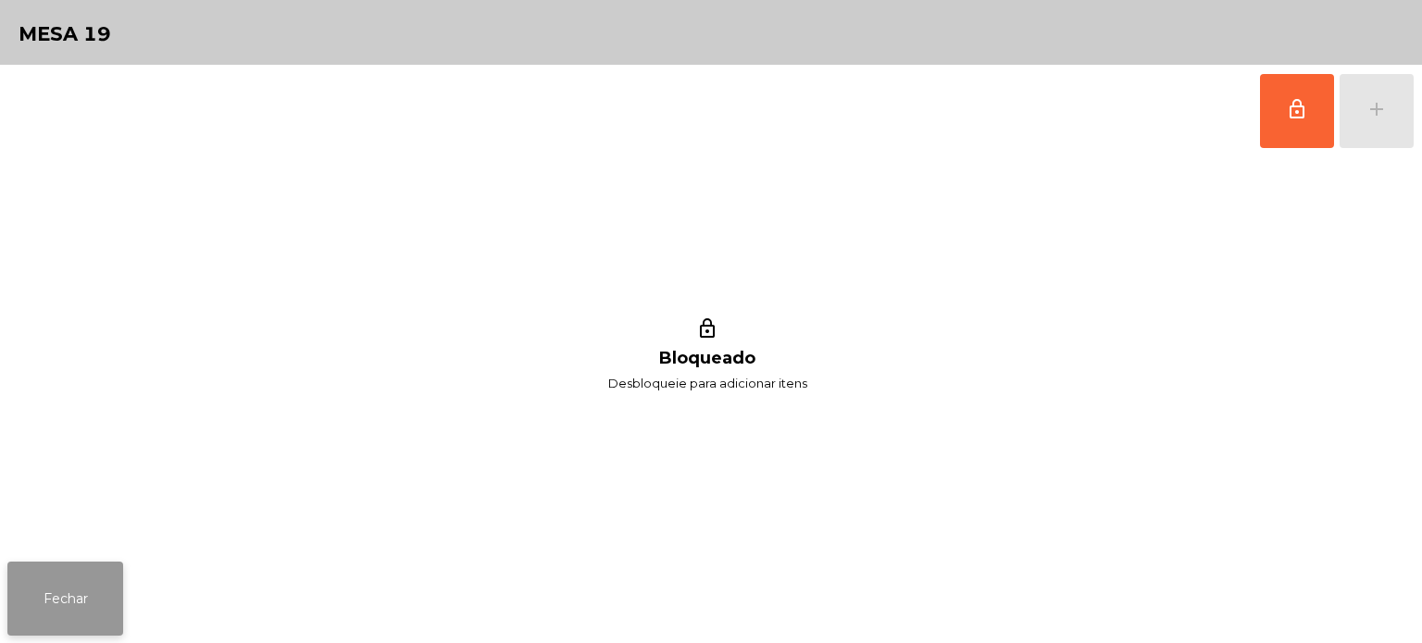
click at [21, 586] on button "Fechar" at bounding box center [65, 599] width 116 height 74
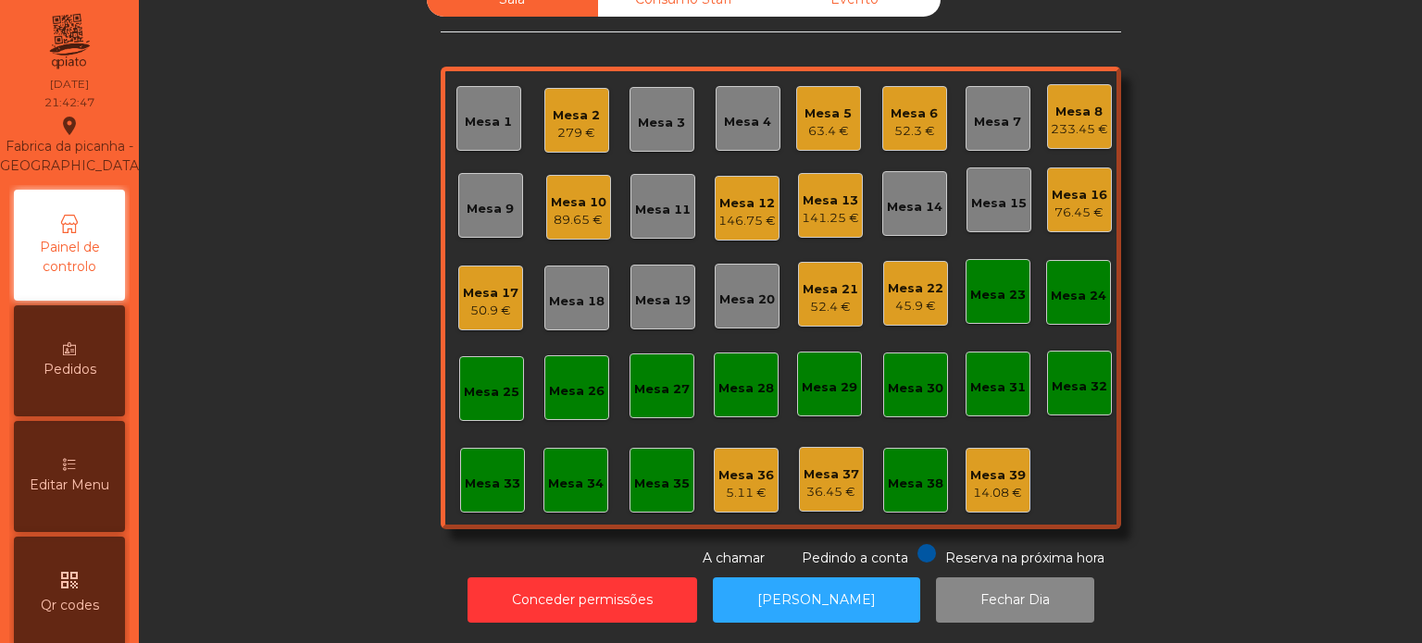
click at [304, 315] on div "Sala Consumo Staff Evento Mesa 1 Mesa 2 279 € Mesa 3 Mesa 4 Mesa 5 63.4 € Mesa …" at bounding box center [780, 275] width 1233 height 586
click at [927, 122] on div "52.3 €" at bounding box center [913, 131] width 47 height 19
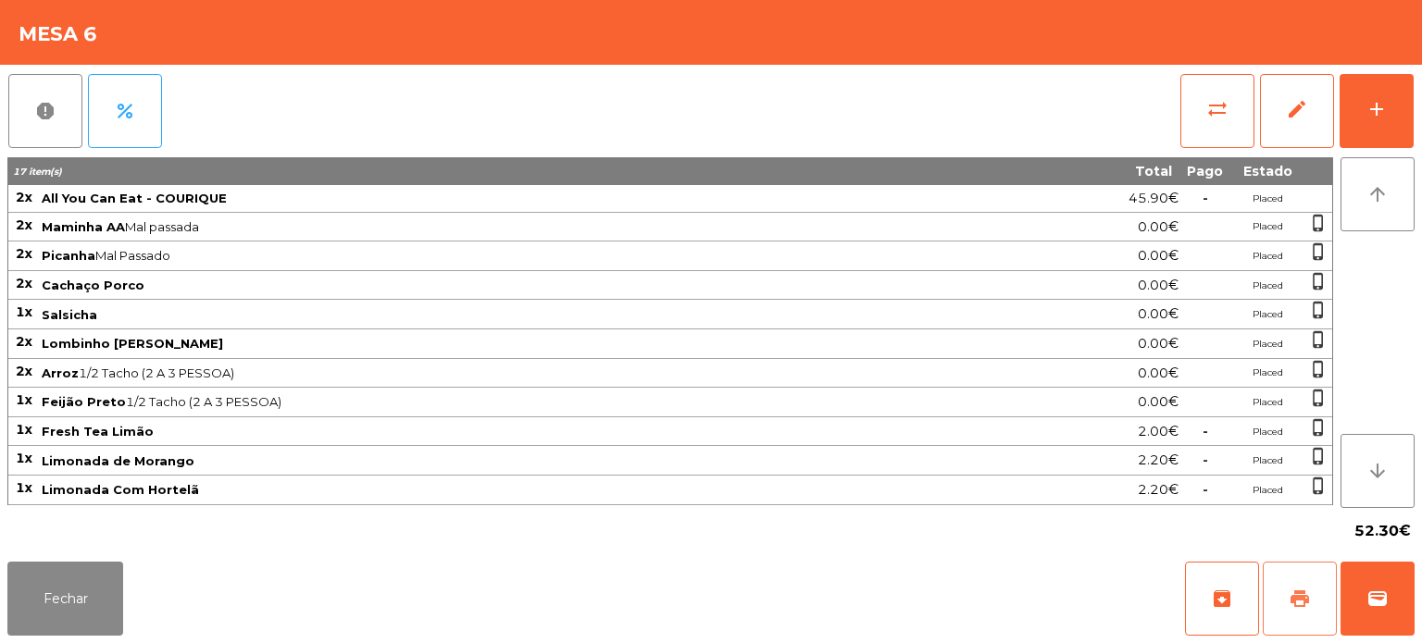
click at [1307, 607] on span "print" at bounding box center [1299, 599] width 22 height 22
click at [111, 603] on button "Fechar" at bounding box center [65, 599] width 116 height 74
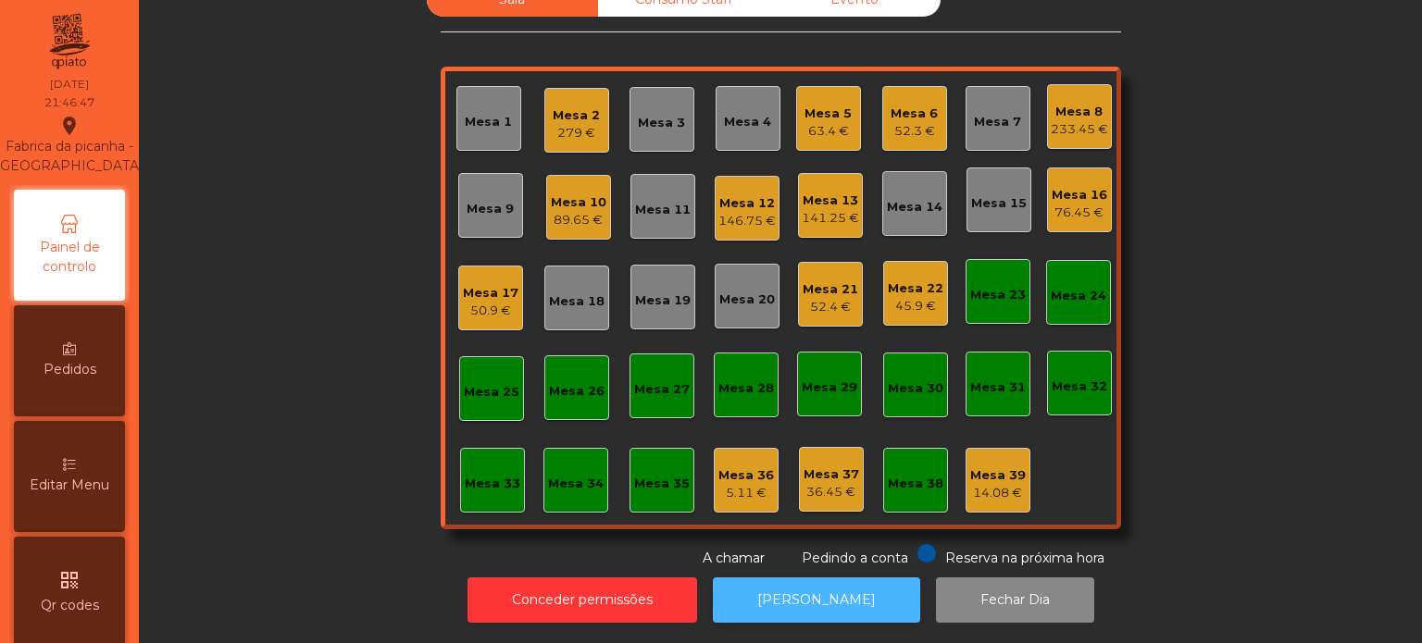
click at [848, 581] on button "[PERSON_NAME]" at bounding box center [816, 600] width 207 height 45
click at [850, 209] on div "141.25 €" at bounding box center [830, 218] width 57 height 19
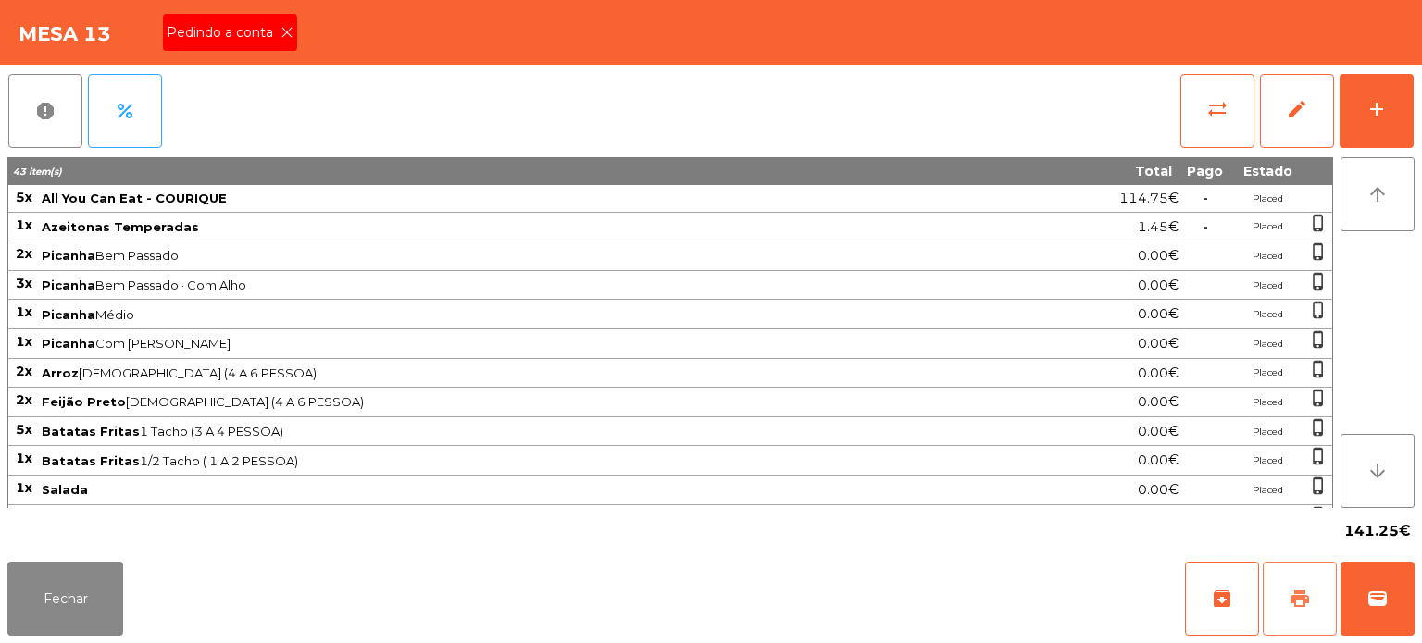
click at [1281, 575] on button "print" at bounding box center [1299, 599] width 74 height 74
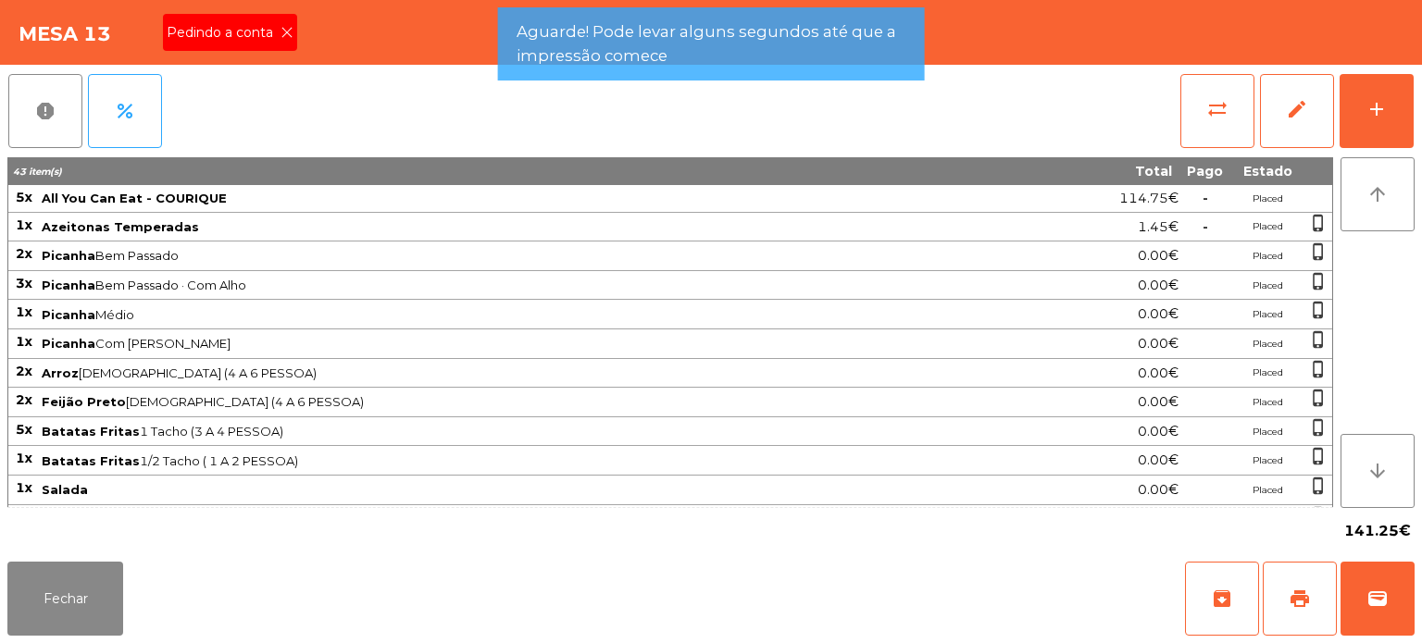
click at [285, 33] on icon at bounding box center [286, 32] width 13 height 13
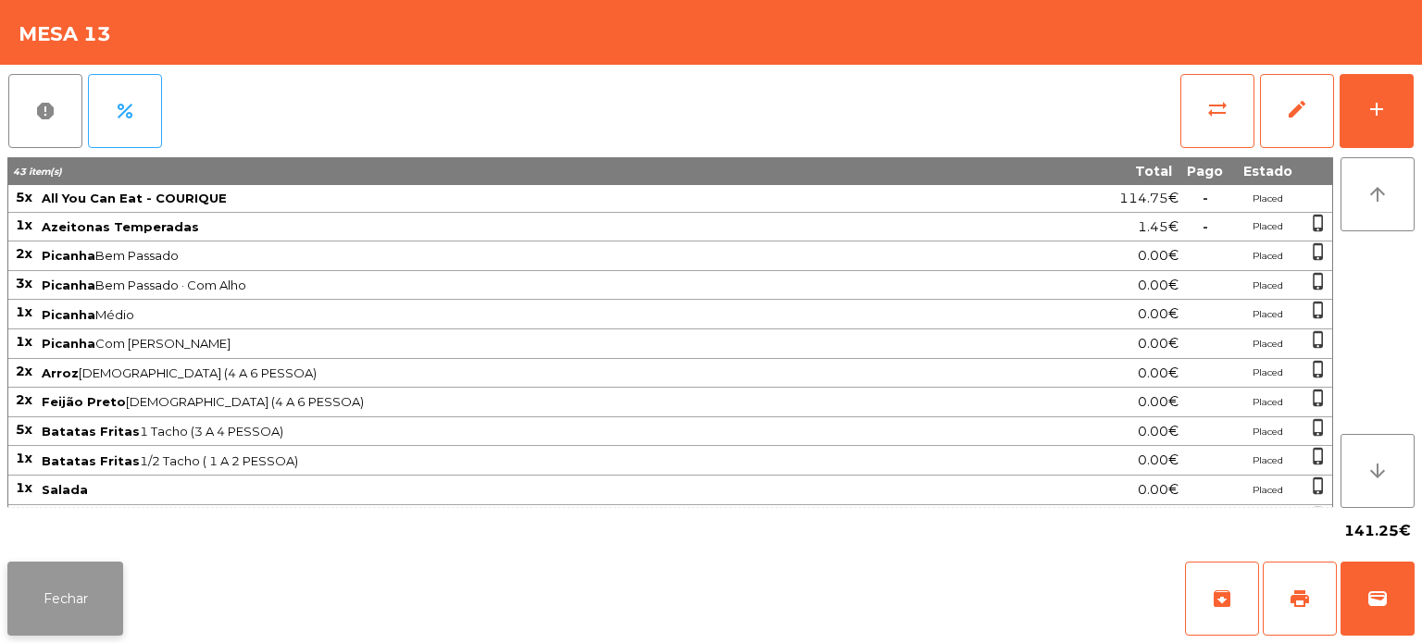
click at [91, 616] on button "Fechar" at bounding box center [65, 599] width 116 height 74
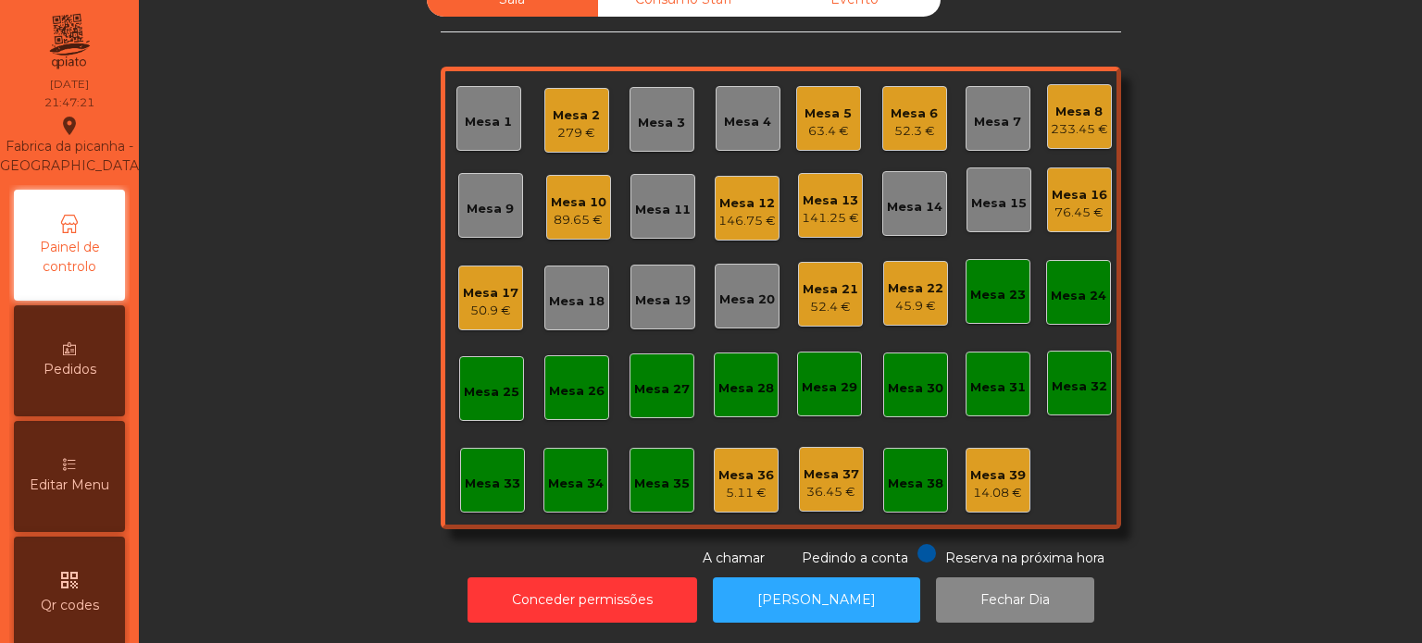
click at [910, 128] on div "Mesa 6 52.3 €" at bounding box center [914, 118] width 65 height 65
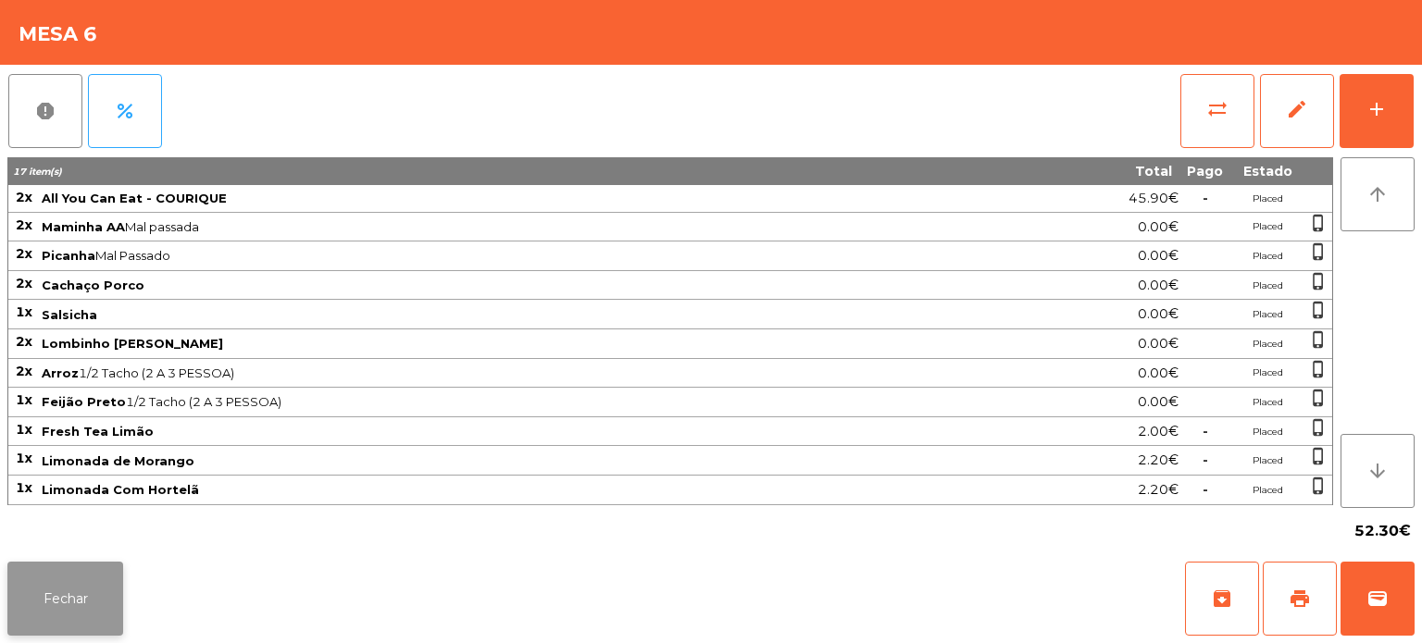
click at [40, 580] on button "Fechar" at bounding box center [65, 599] width 116 height 74
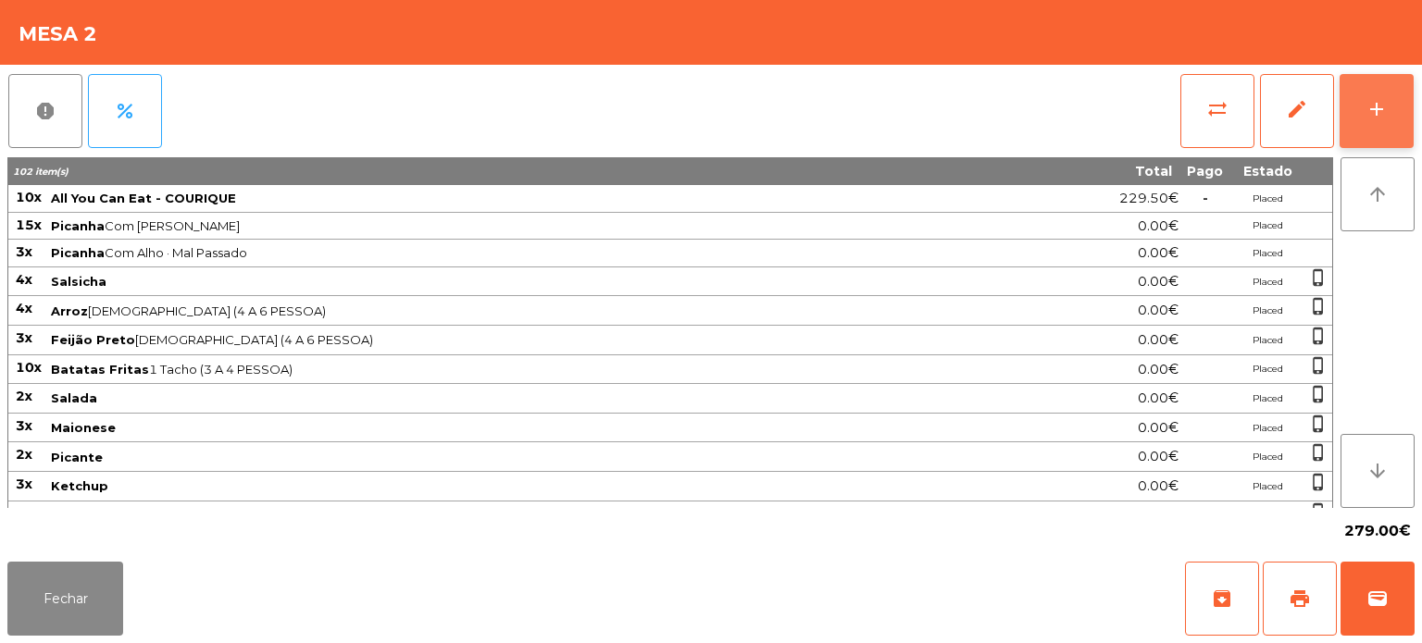
click at [1374, 84] on button "add" at bounding box center [1376, 111] width 74 height 74
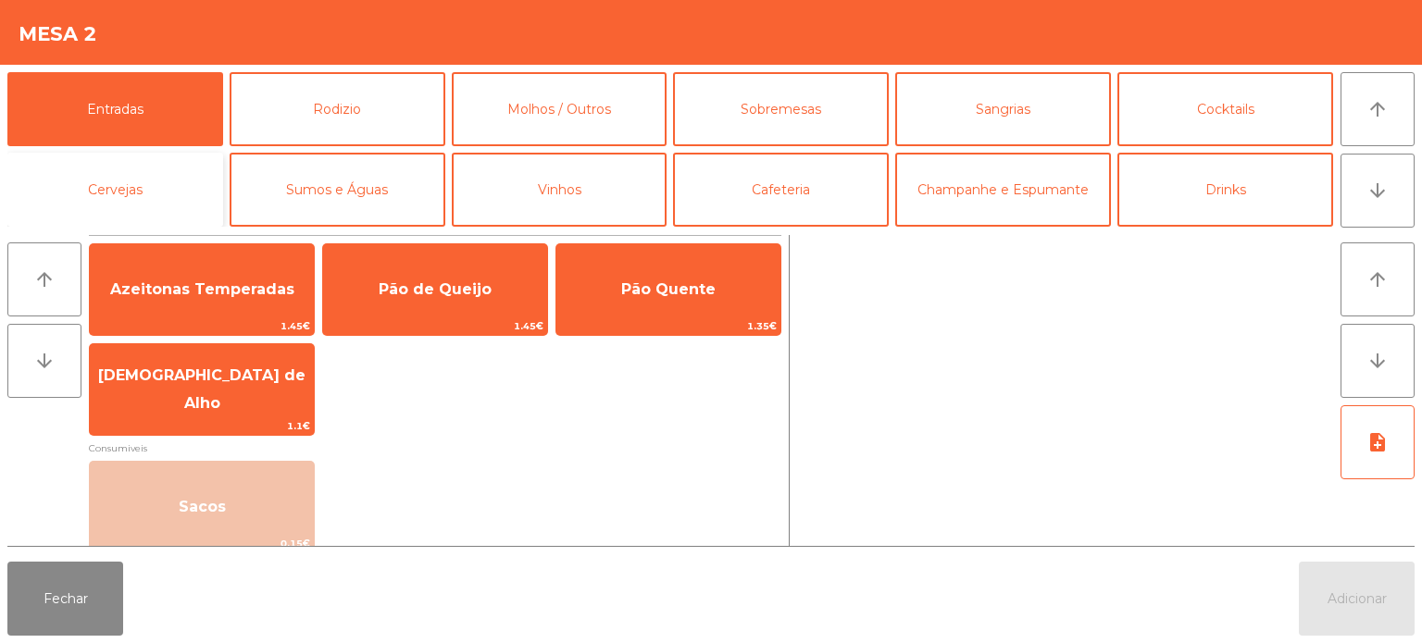
click at [115, 203] on button "Cervejas" at bounding box center [115, 190] width 216 height 74
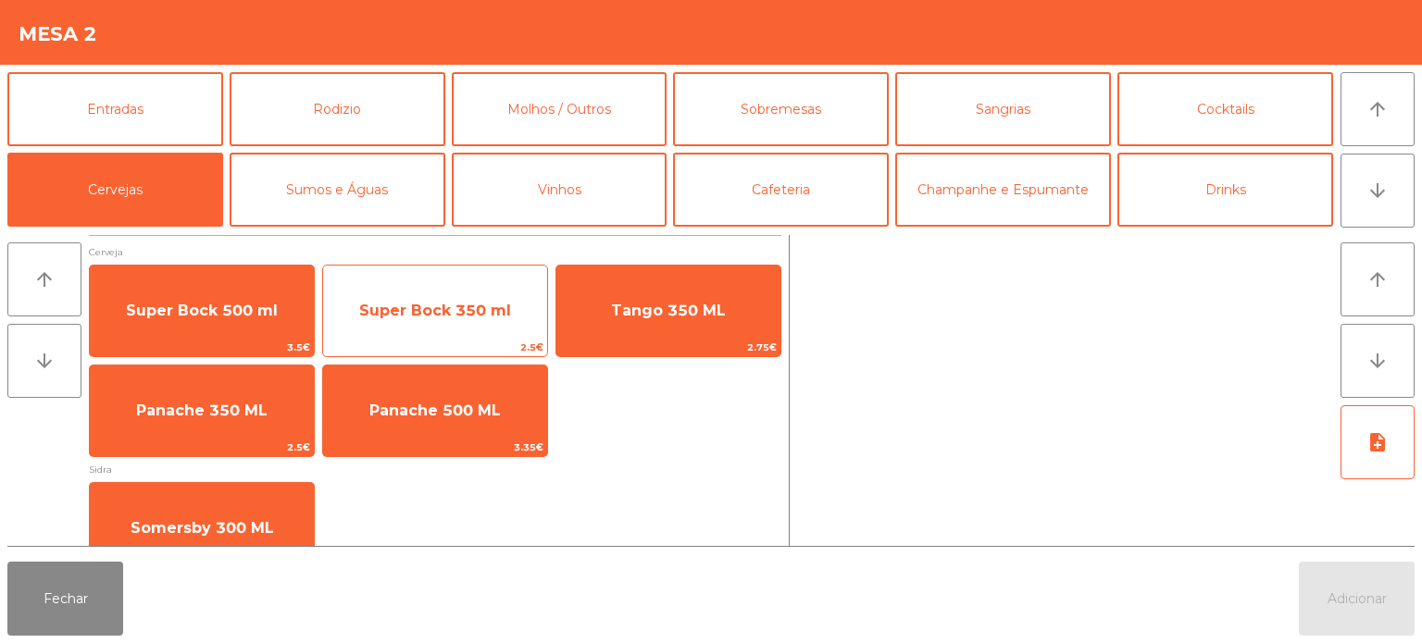
click at [459, 321] on span "Super Bock 350 ml" at bounding box center [435, 311] width 224 height 50
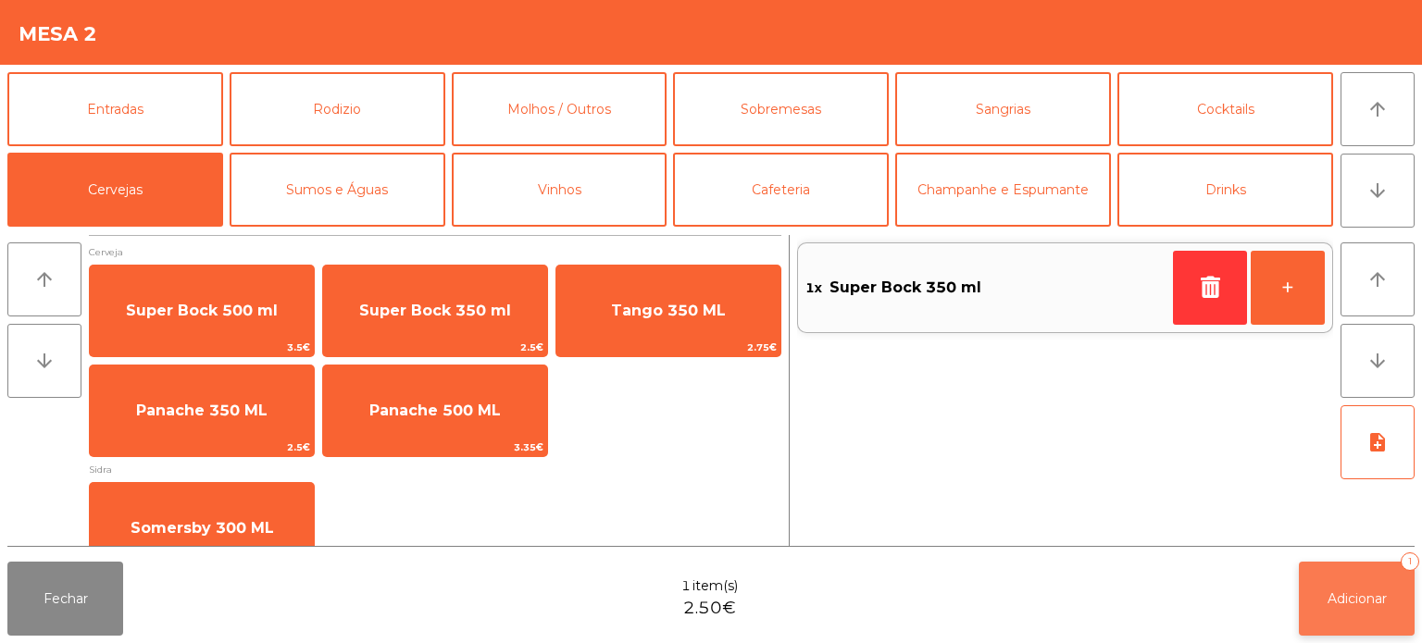
click at [1337, 576] on button "Adicionar 1" at bounding box center [1357, 599] width 116 height 74
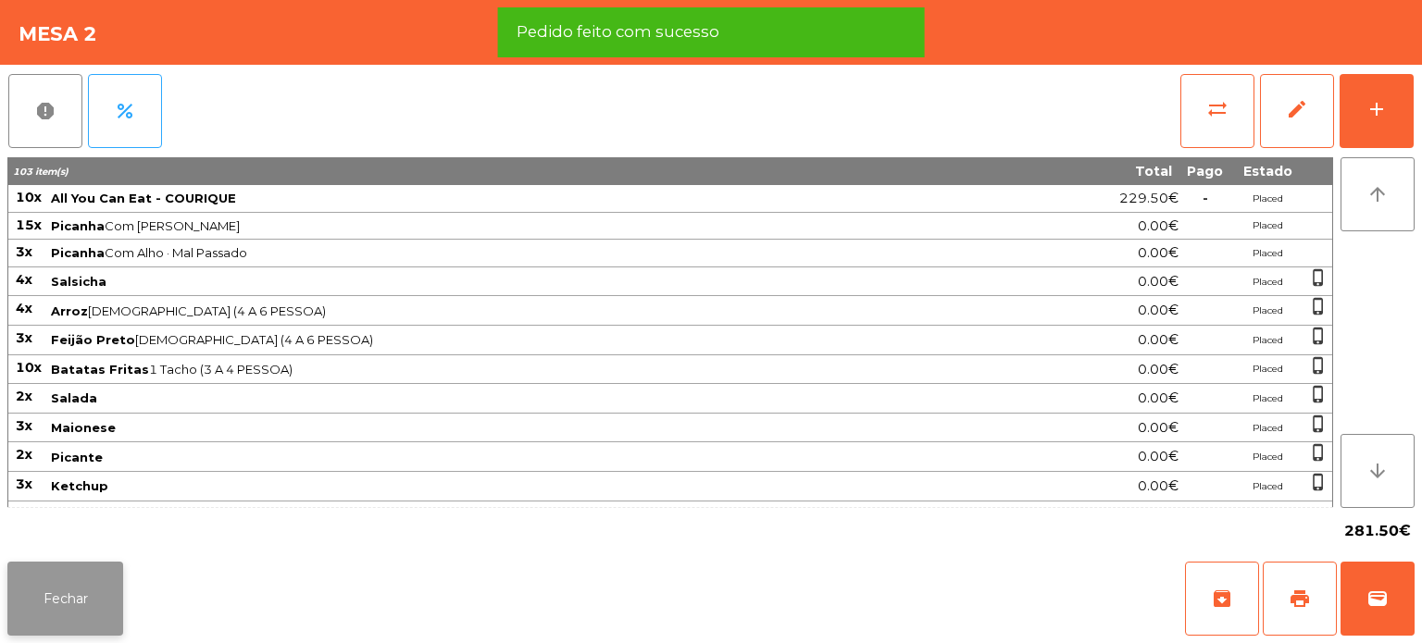
click at [81, 589] on button "Fechar" at bounding box center [65, 599] width 116 height 74
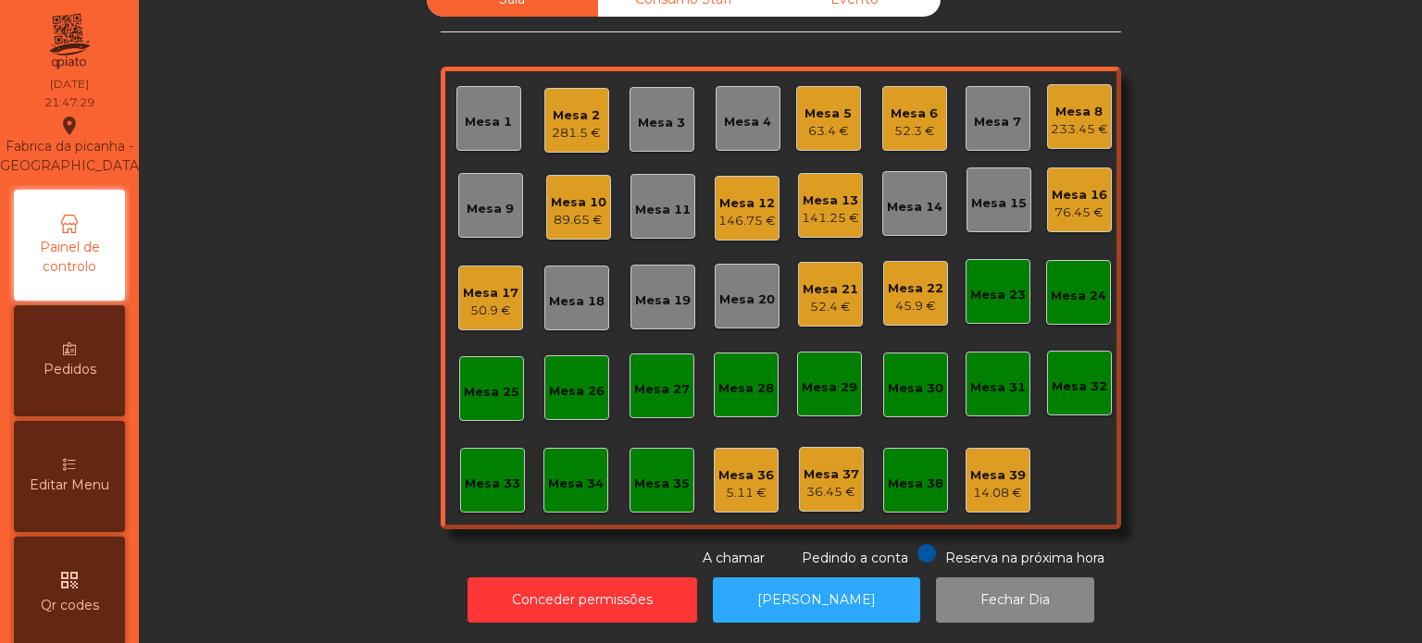
click at [917, 105] on div "Mesa 6" at bounding box center [913, 114] width 47 height 19
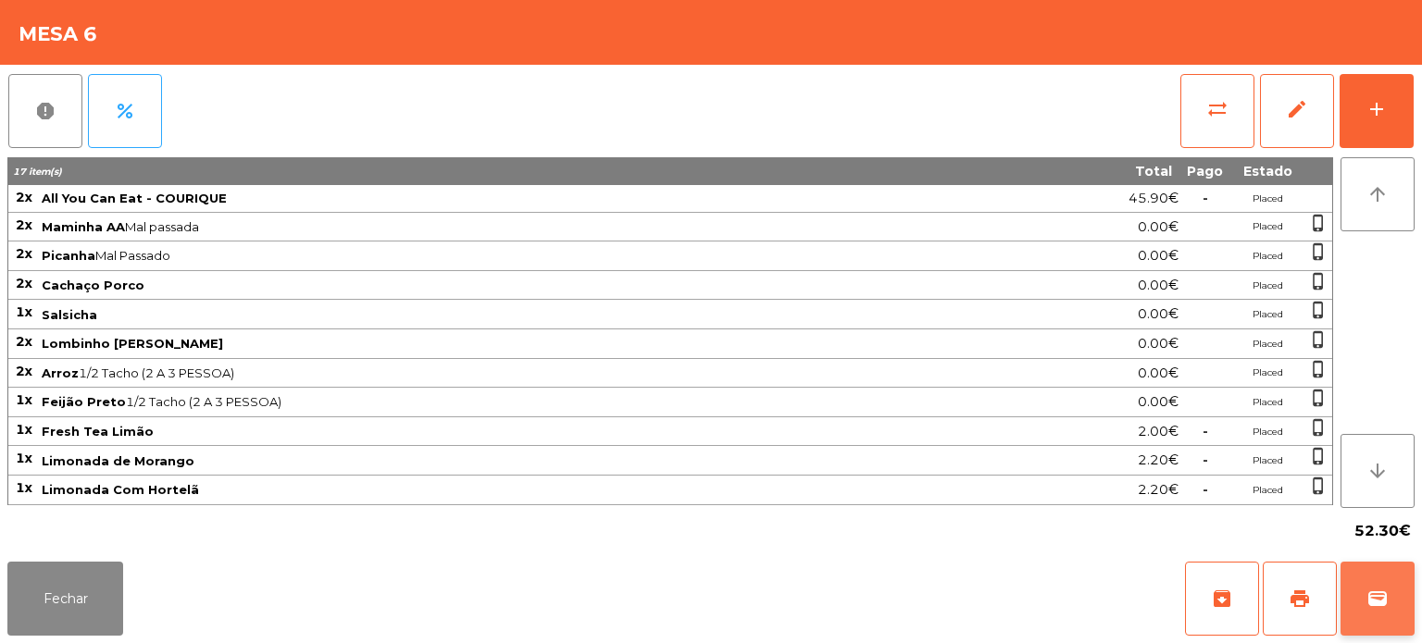
click at [1381, 626] on button "wallet" at bounding box center [1377, 599] width 74 height 74
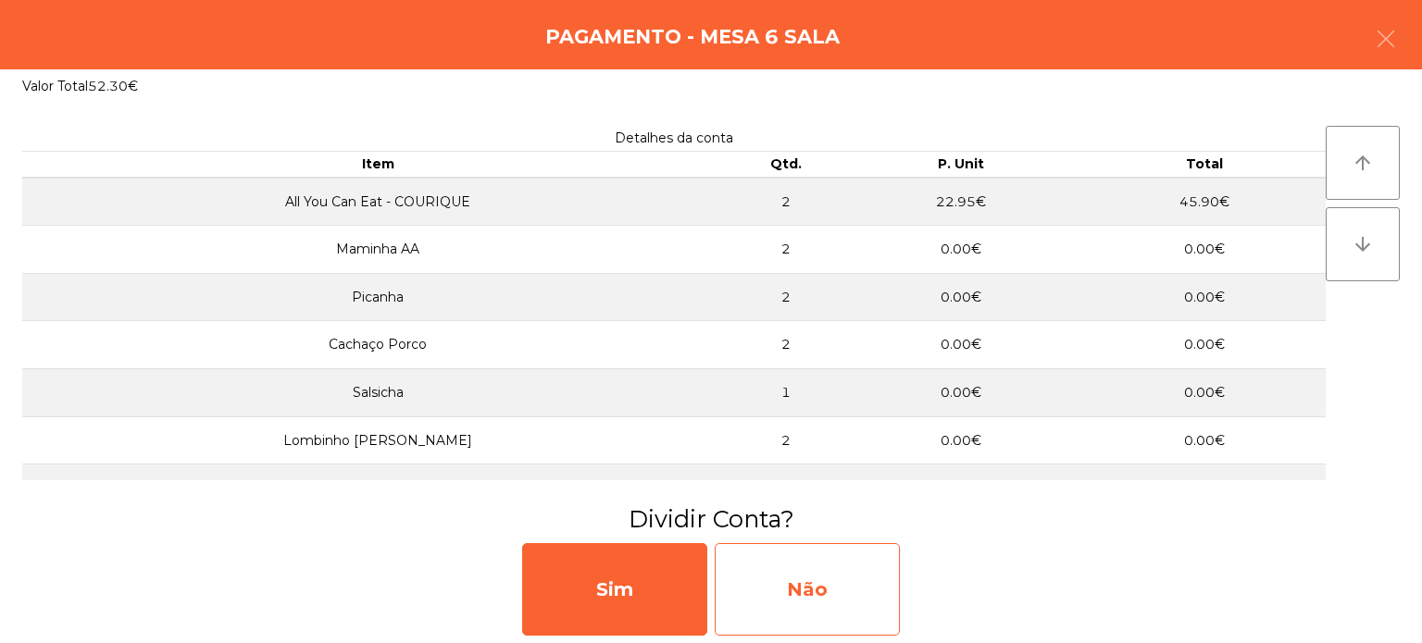
click at [875, 568] on div "Não" at bounding box center [807, 589] width 185 height 93
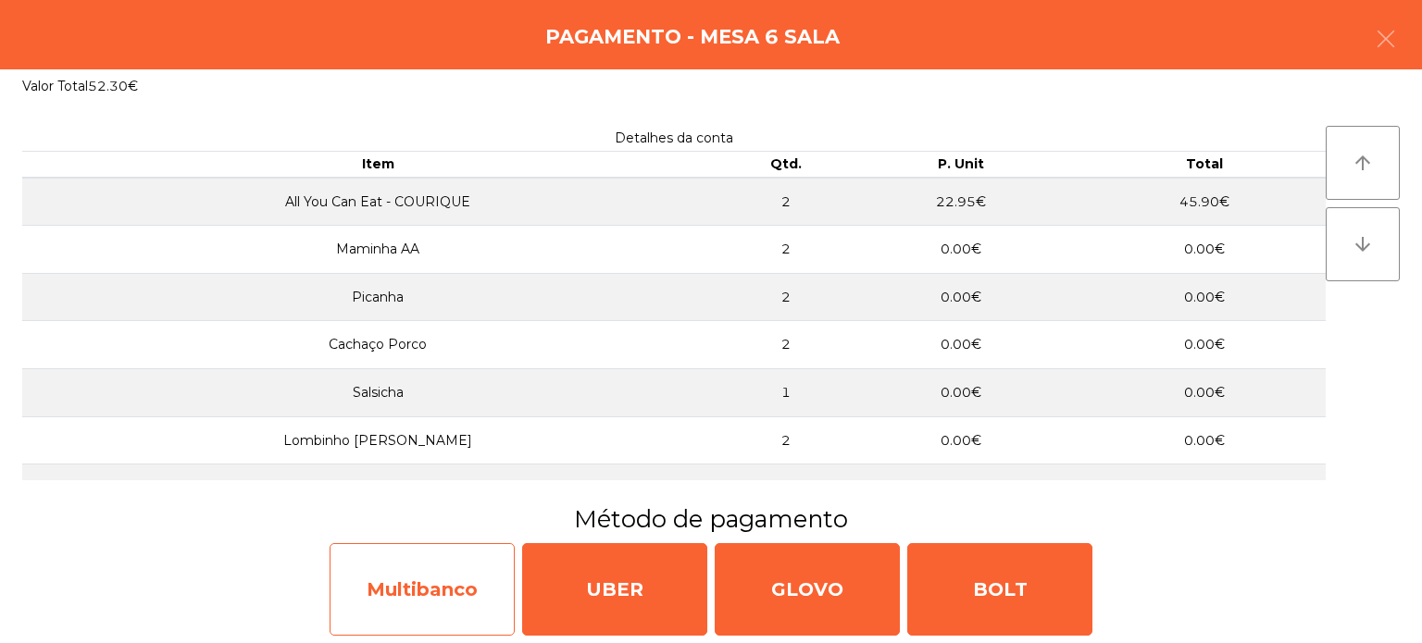
click at [466, 579] on div "Multibanco" at bounding box center [422, 589] width 185 height 93
select select "**"
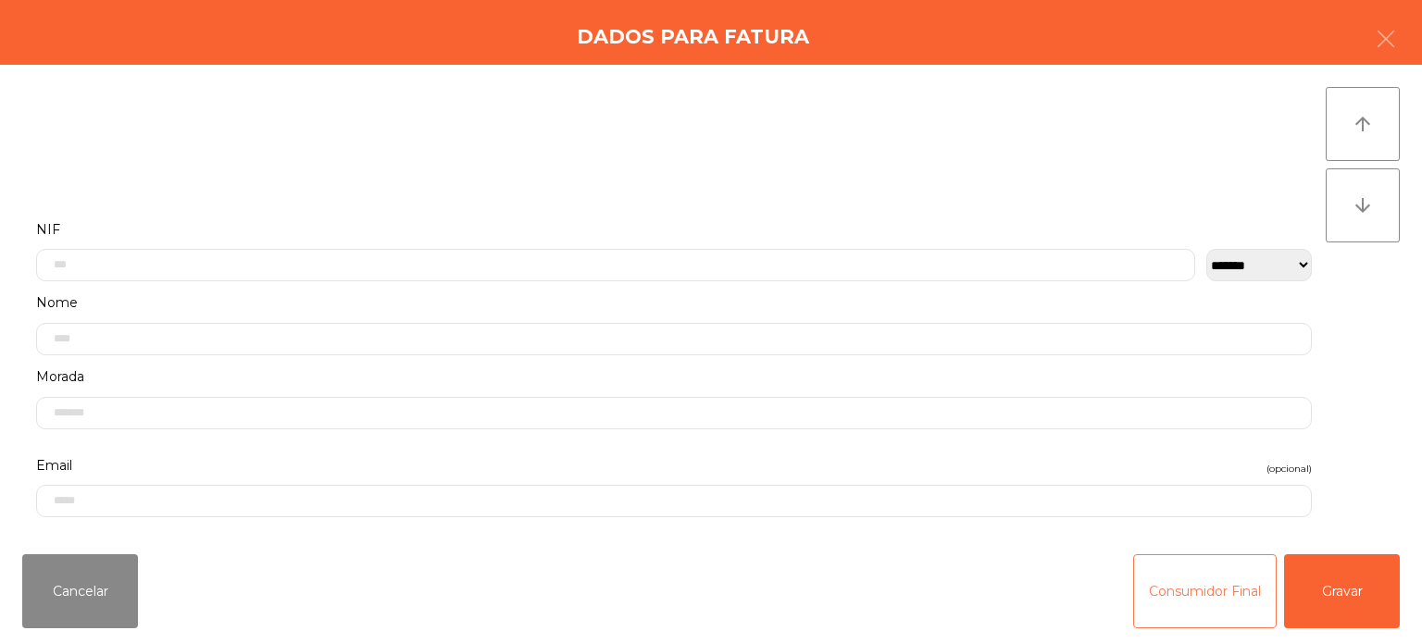
click at [1184, 601] on button "Consumidor Final" at bounding box center [1204, 591] width 143 height 74
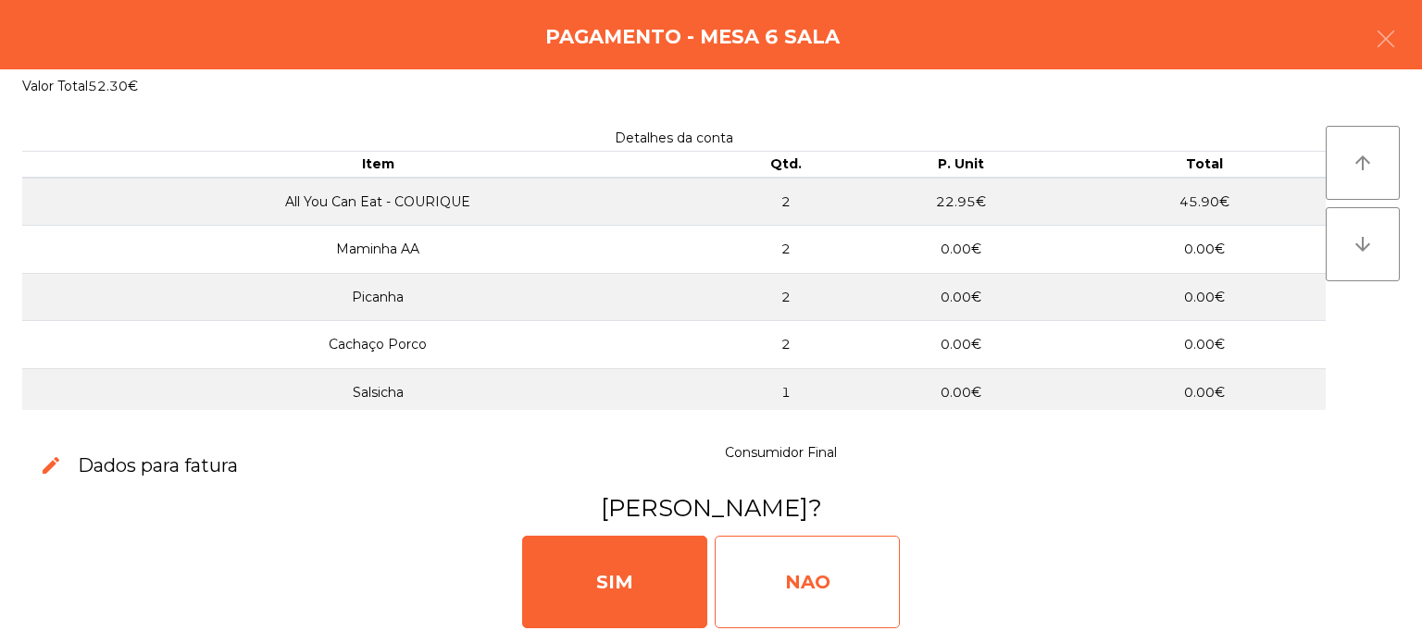
click at [844, 594] on div "NAO" at bounding box center [807, 582] width 185 height 93
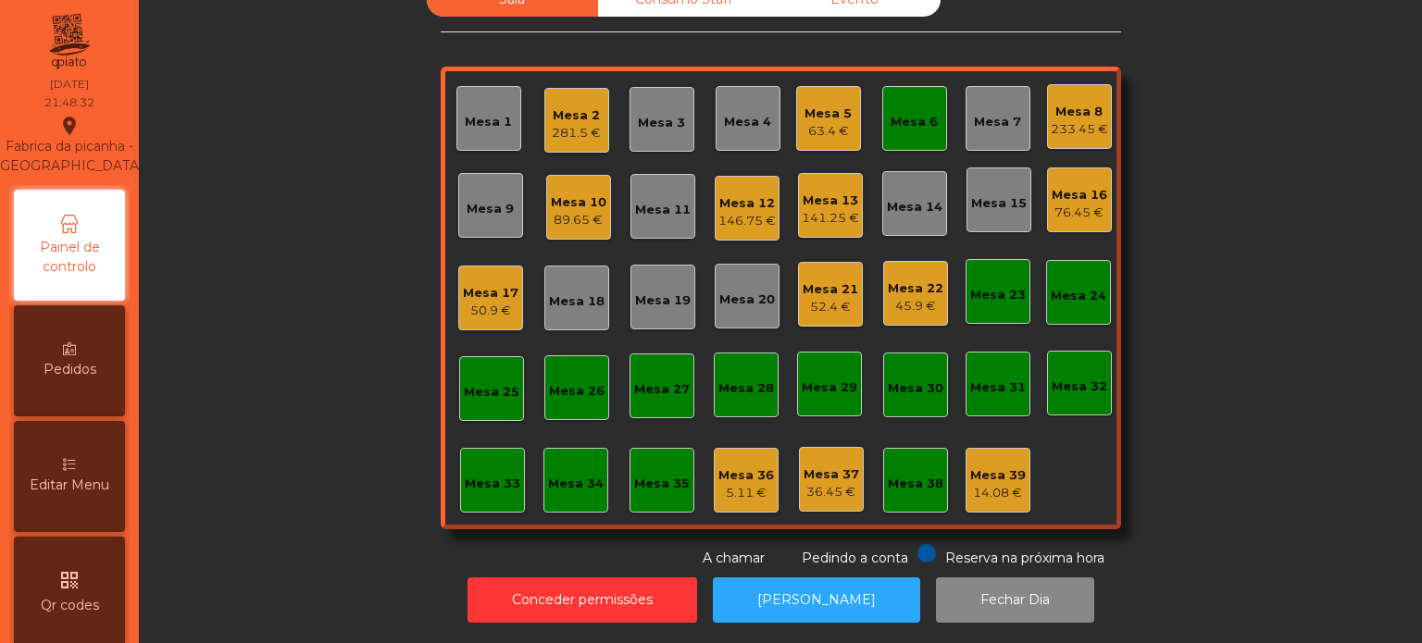
click at [896, 132] on div "Mesa 6" at bounding box center [914, 118] width 65 height 65
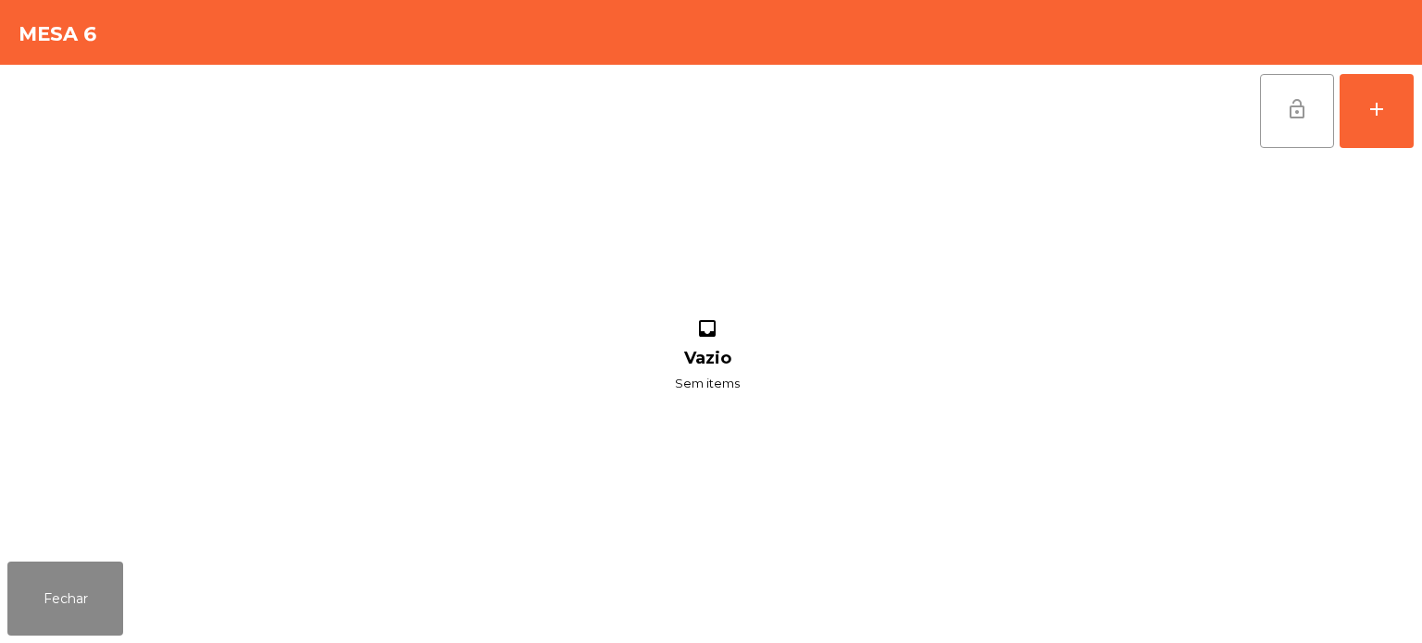
click at [1308, 89] on button "lock_open" at bounding box center [1297, 111] width 74 height 74
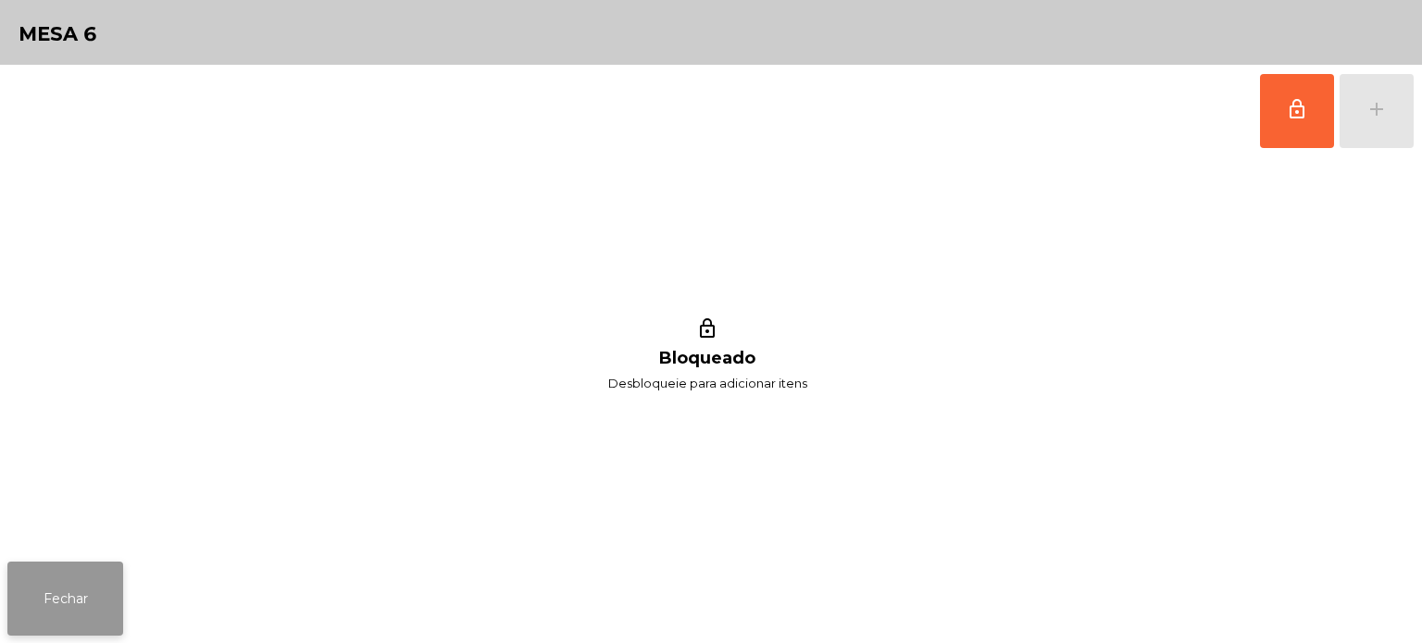
click at [73, 602] on button "Fechar" at bounding box center [65, 599] width 116 height 74
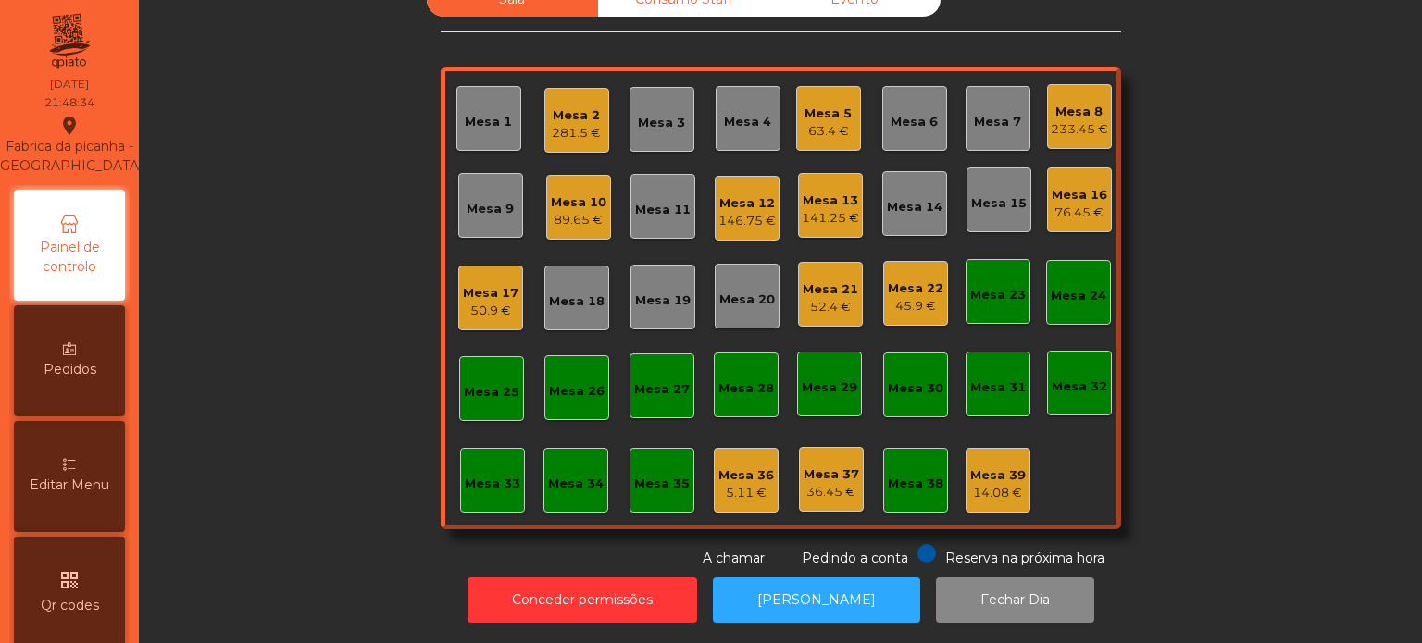
click at [1263, 280] on div "Sala warning Consumo Staff Evento Mesa 1 Mesa 2 281.5 € Mesa 3 Mesa 4 Mesa 5 63…" at bounding box center [780, 275] width 1233 height 586
click at [845, 262] on div "Mesa 21 52.4 €" at bounding box center [830, 294] width 65 height 65
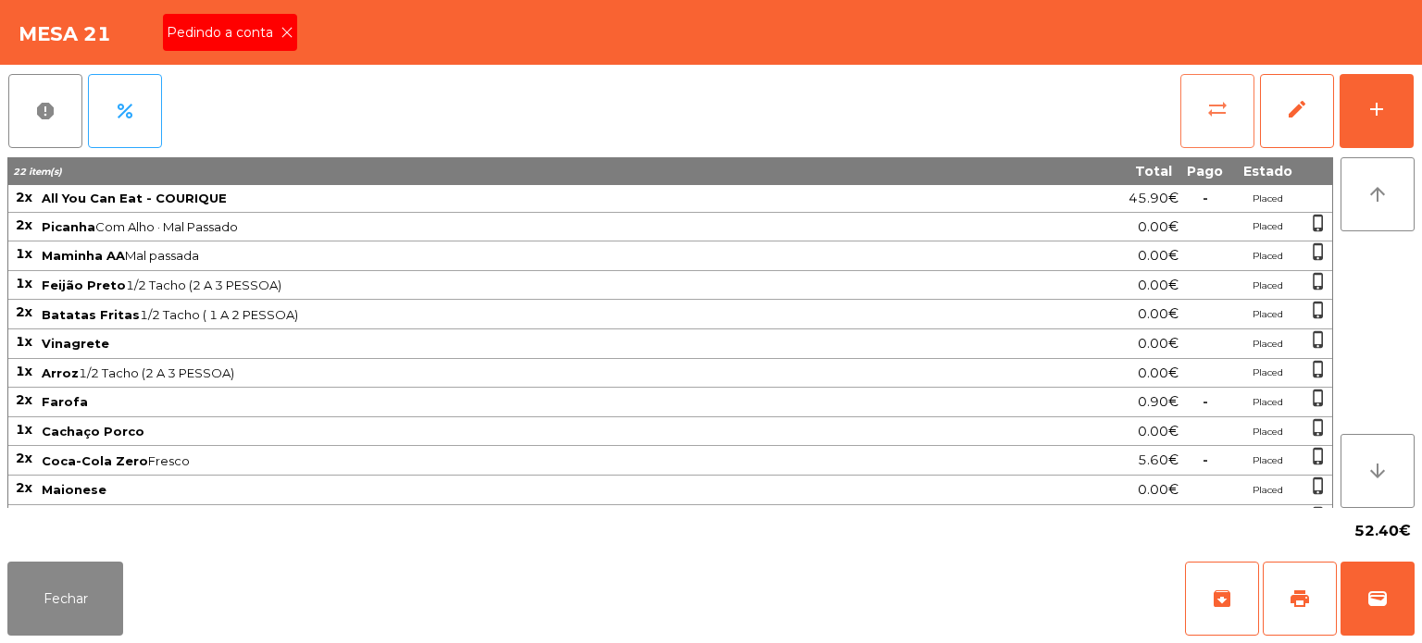
click at [1197, 98] on button "sync_alt" at bounding box center [1217, 111] width 74 height 74
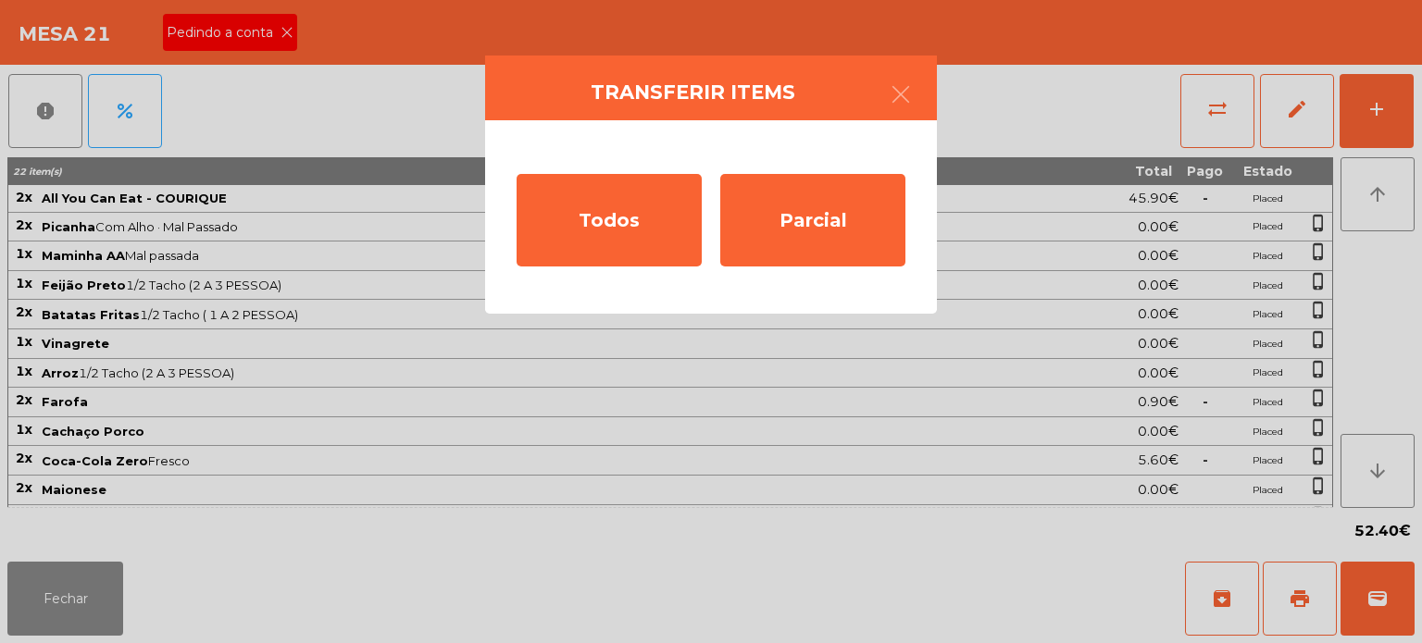
click at [807, 480] on ngb-modal-window "Transferir items Todos Parcial" at bounding box center [711, 321] width 1422 height 643
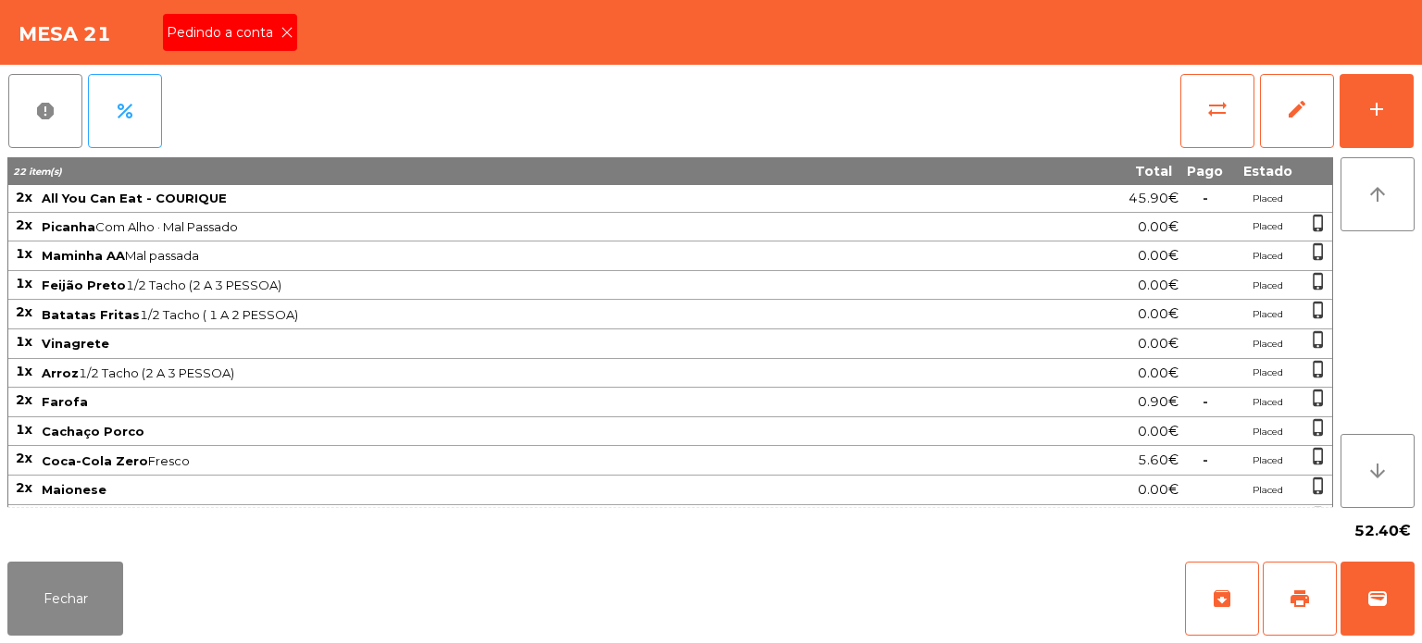
click at [811, 486] on span "Maionese" at bounding box center [519, 489] width 955 height 15
click at [264, 37] on span "Pedindo a conta" at bounding box center [224, 32] width 114 height 19
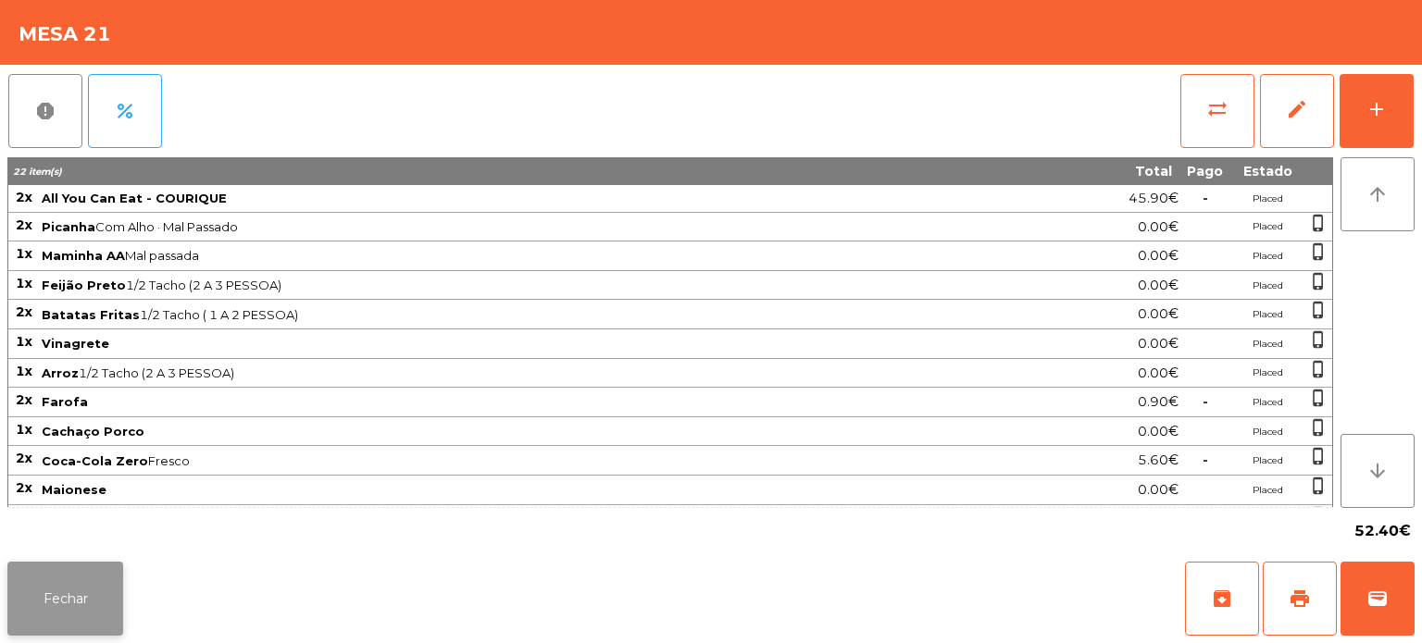
click at [93, 598] on button "Fechar" at bounding box center [65, 599] width 116 height 74
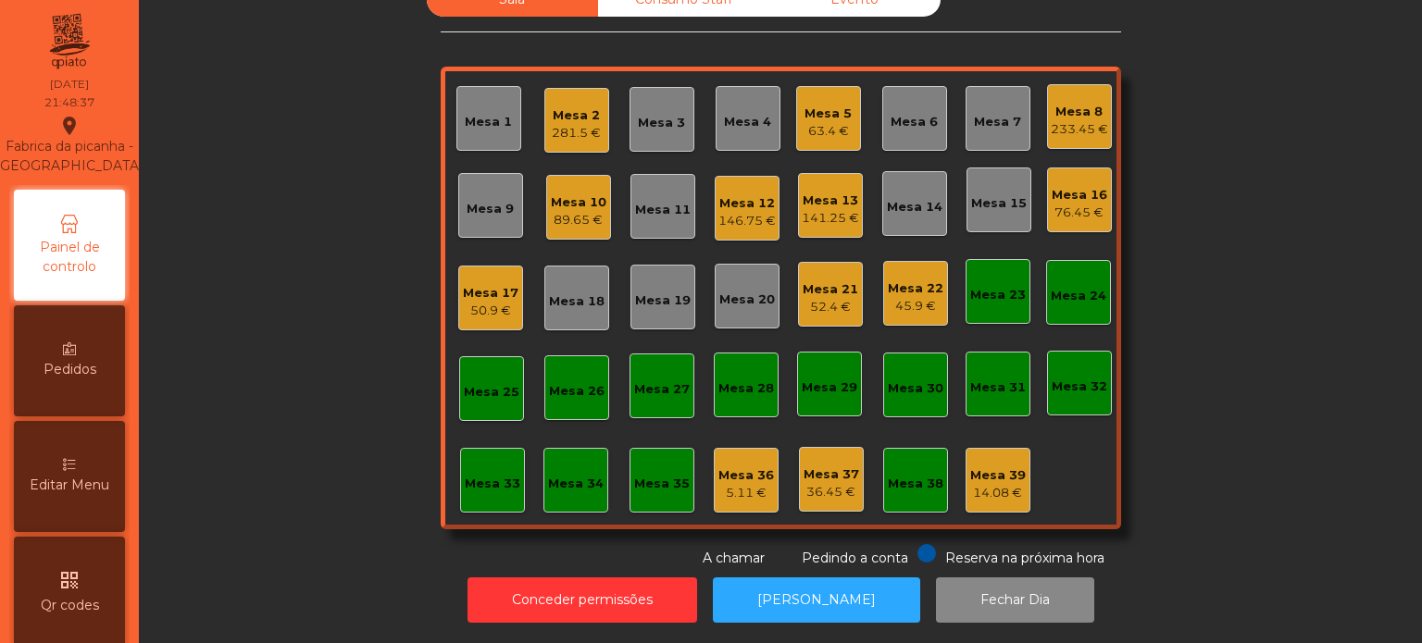
click at [889, 280] on div "Mesa 22" at bounding box center [916, 289] width 56 height 19
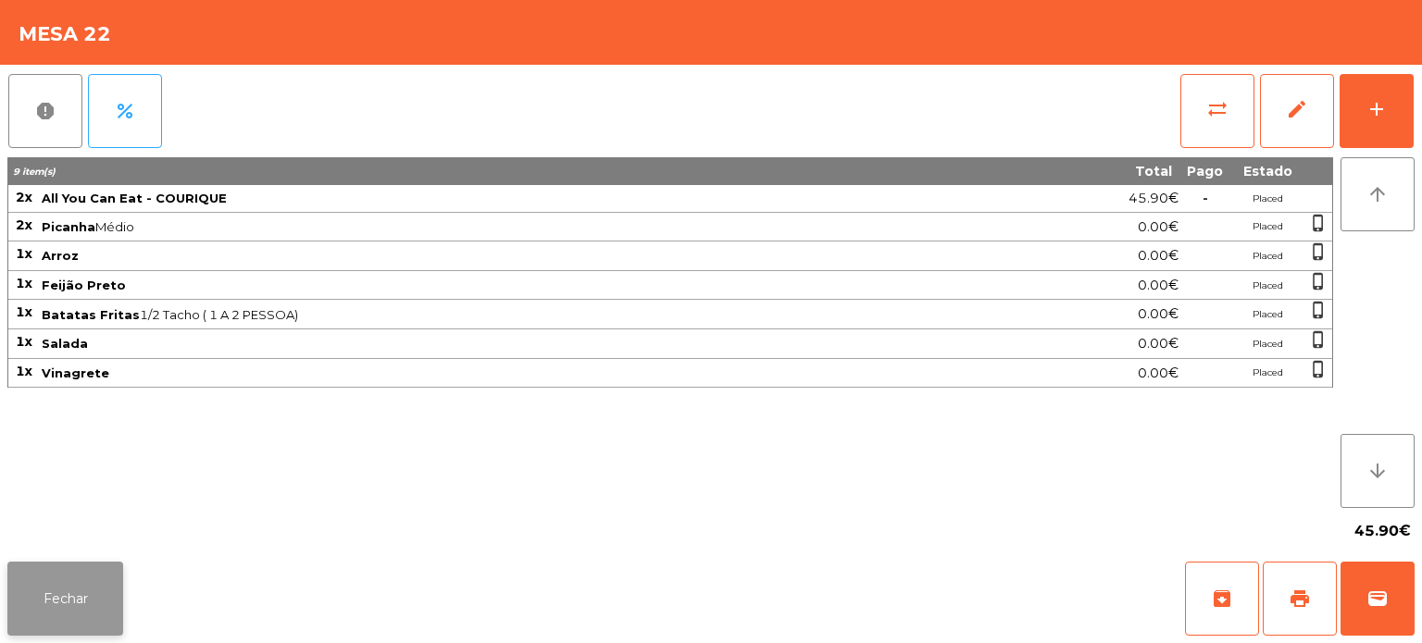
click at [101, 580] on button "Fechar" at bounding box center [65, 599] width 116 height 74
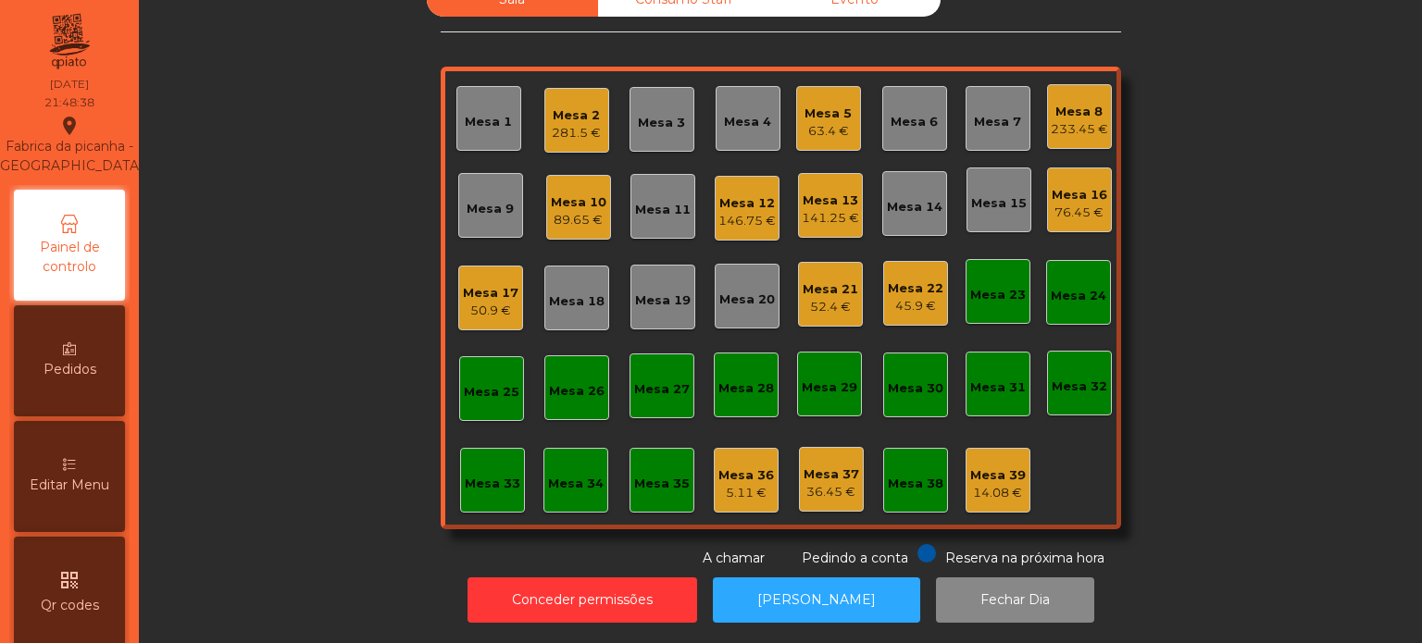
click at [802, 280] on div "Mesa 21" at bounding box center [830, 289] width 56 height 19
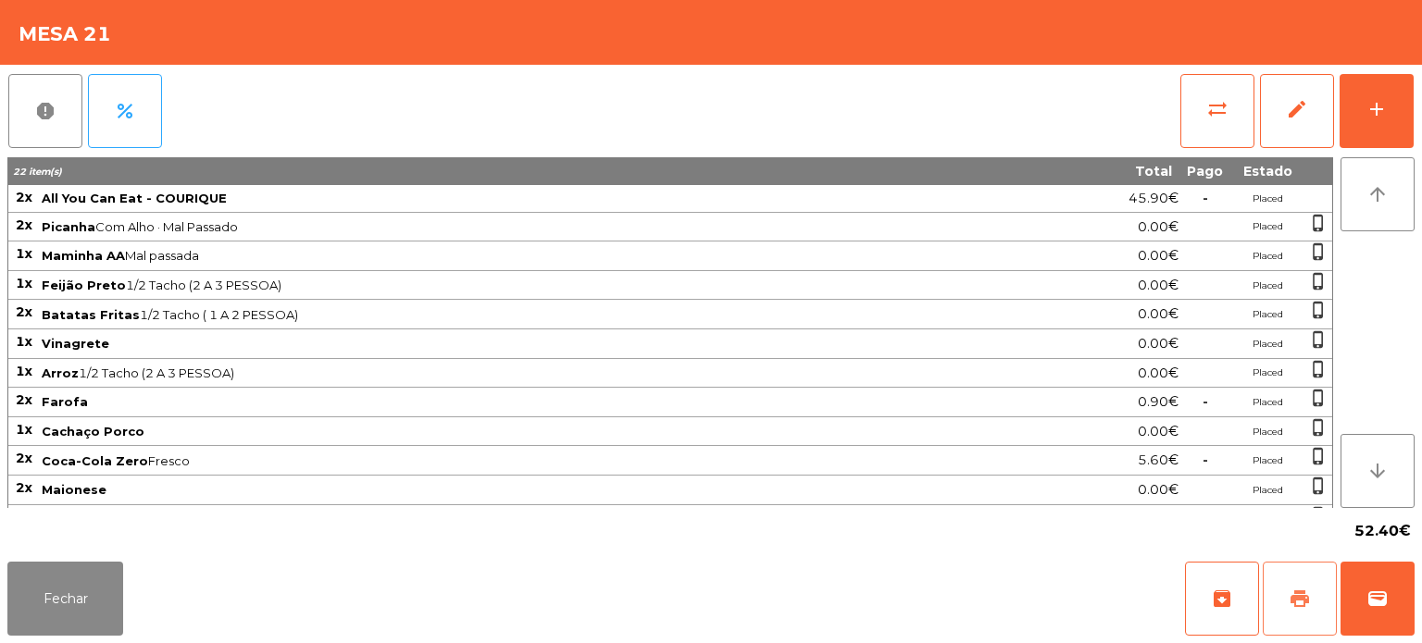
click at [1277, 593] on button "print" at bounding box center [1299, 599] width 74 height 74
click at [22, 642] on div "Fechar archive print wallet" at bounding box center [711, 598] width 1422 height 89
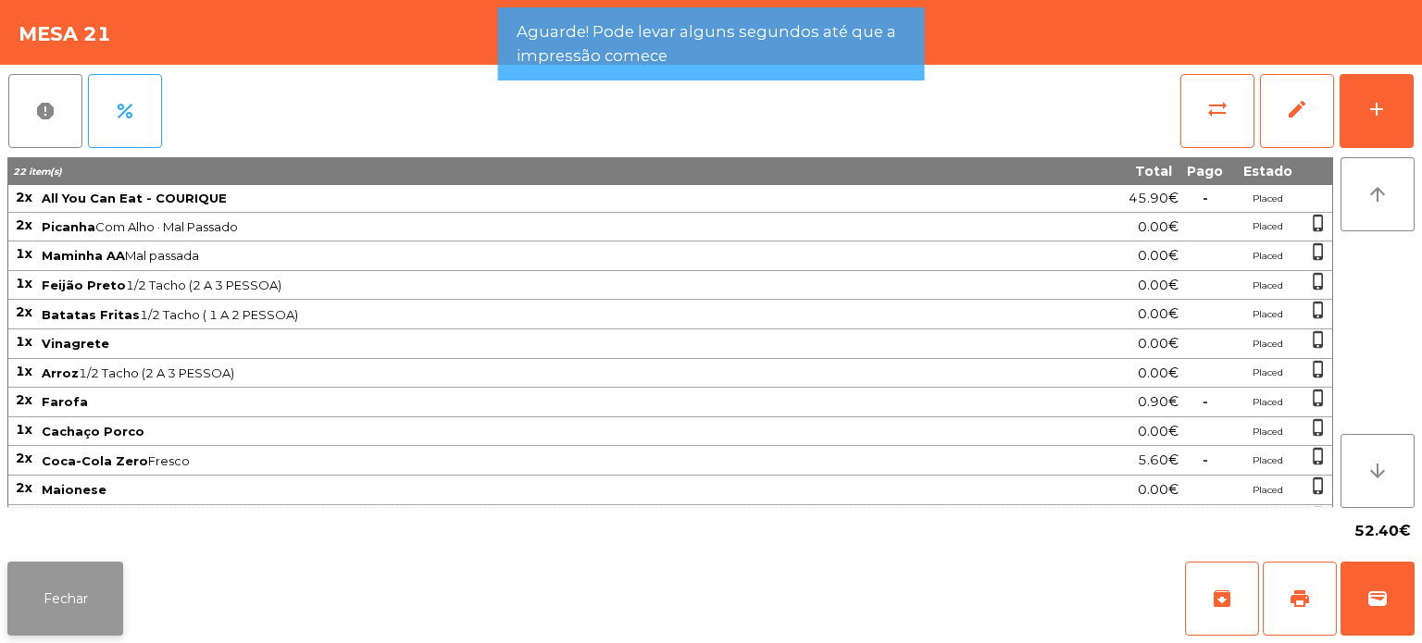
click at [70, 600] on button "Fechar" at bounding box center [65, 599] width 116 height 74
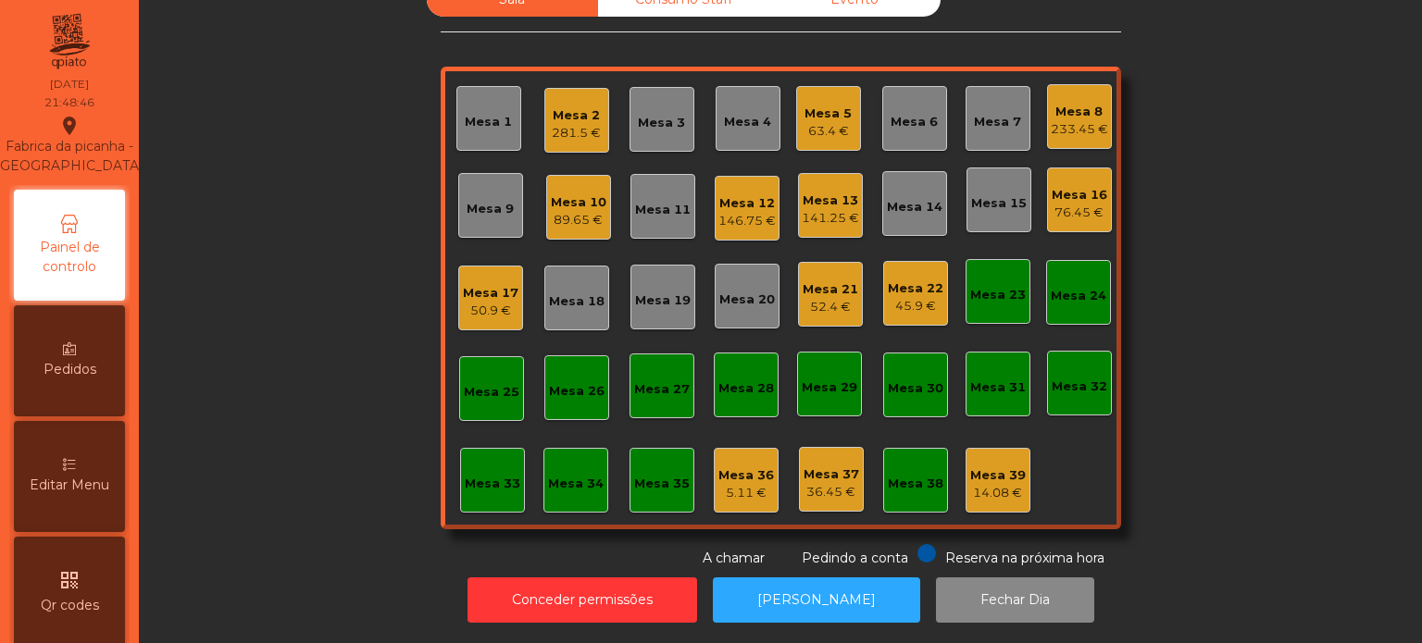
click at [832, 193] on div "Mesa 13" at bounding box center [830, 201] width 57 height 19
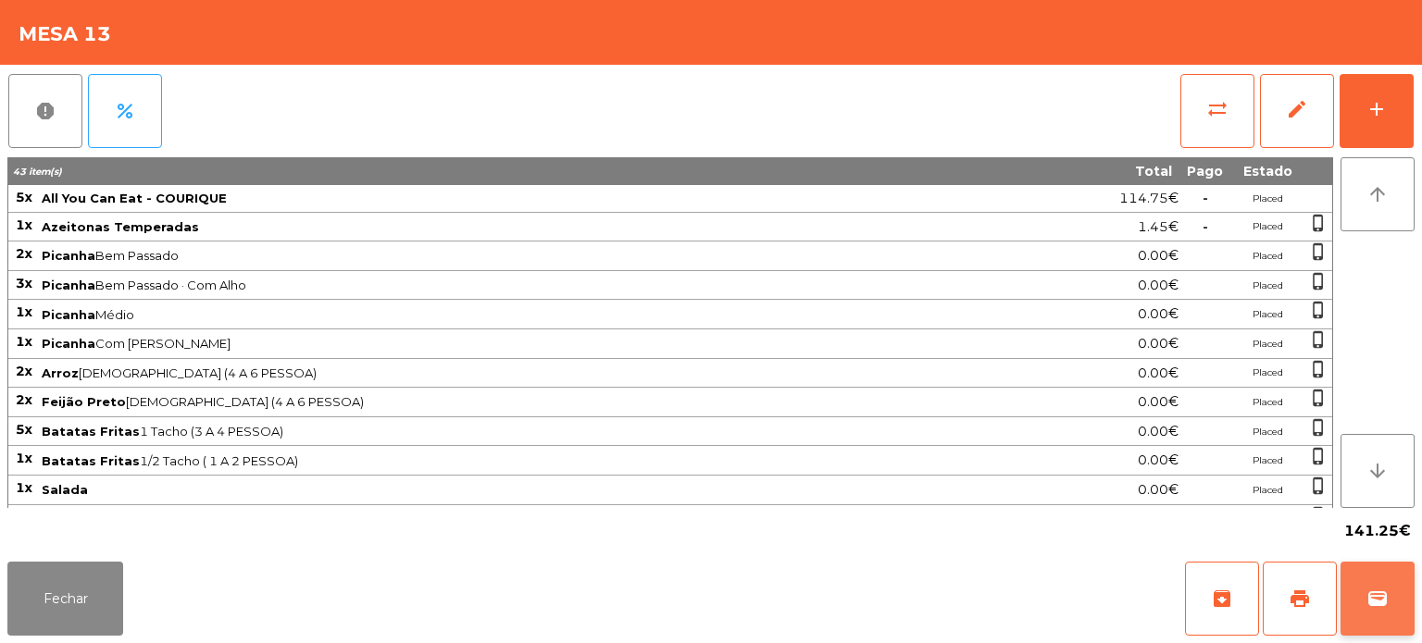
click at [1405, 596] on button "wallet" at bounding box center [1377, 599] width 74 height 74
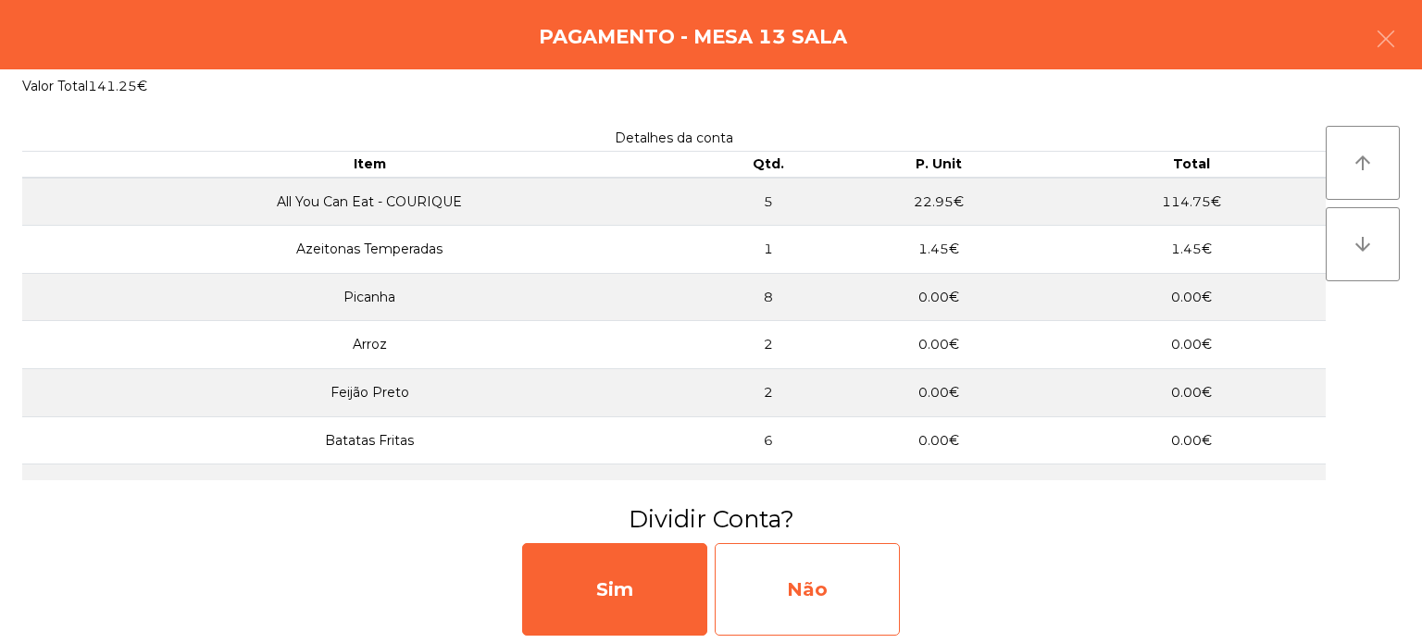
click at [840, 589] on div "Não" at bounding box center [807, 589] width 185 height 93
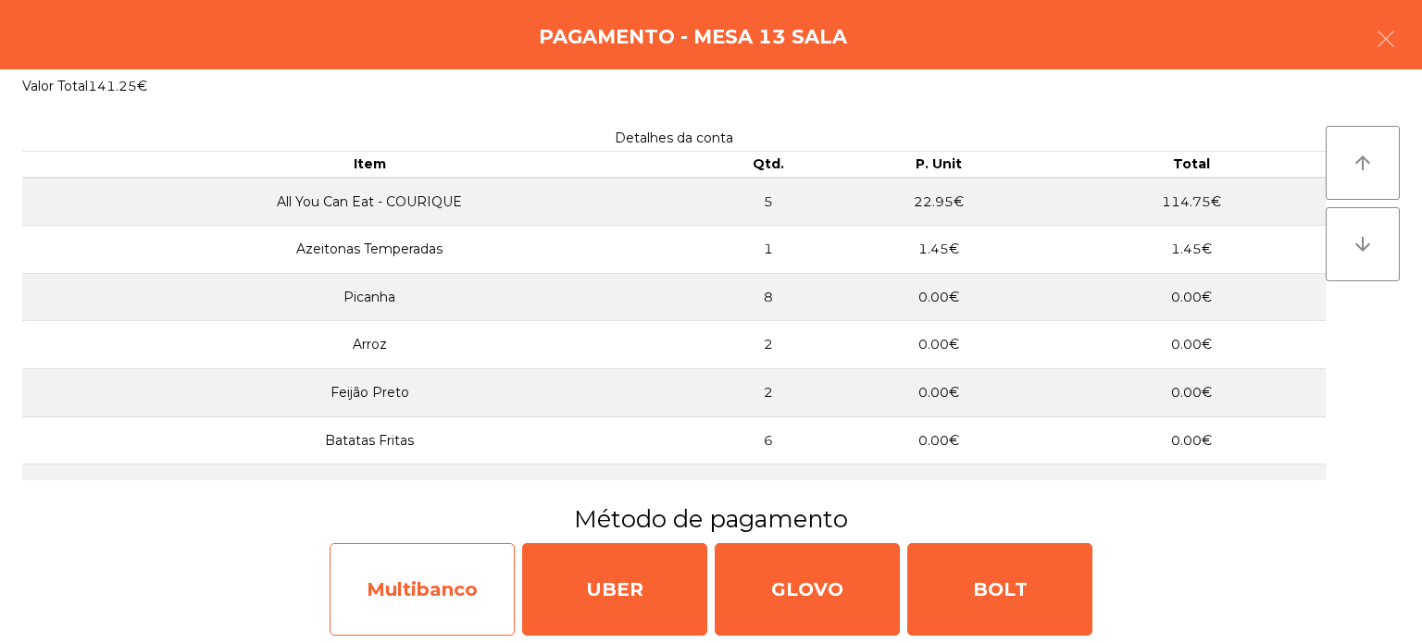
click at [463, 607] on div "Multibanco" at bounding box center [422, 589] width 185 height 93
select select "**"
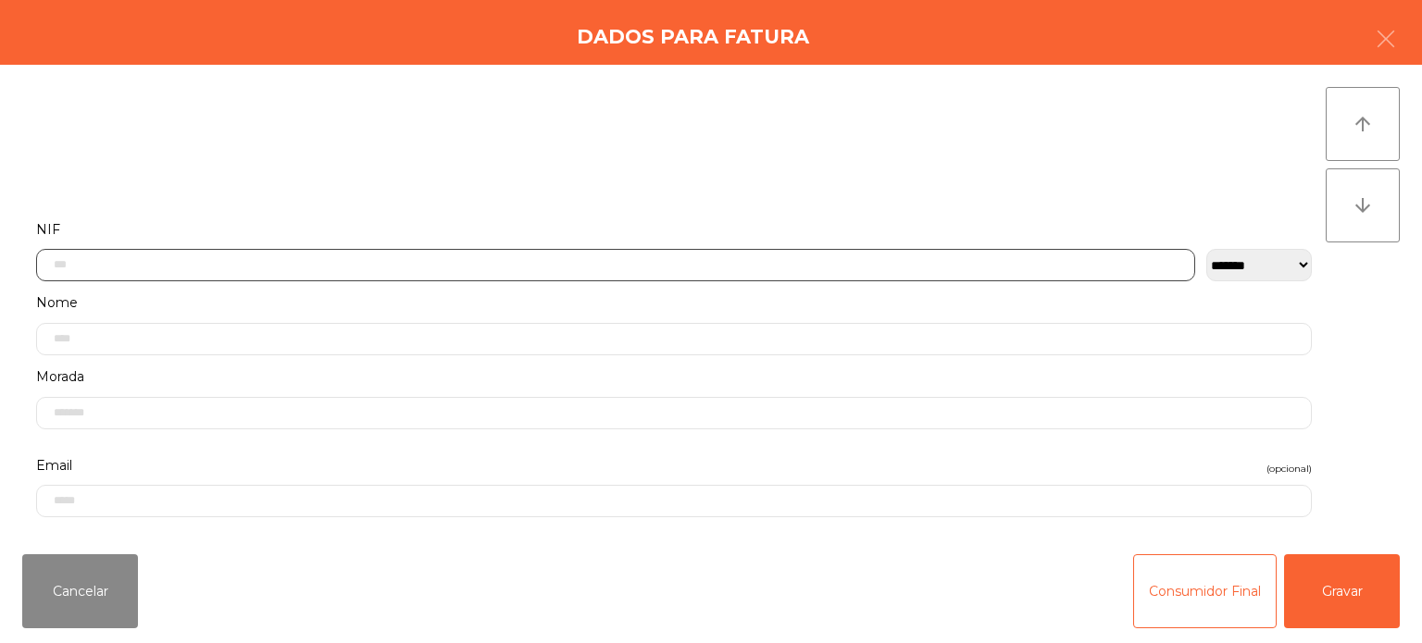
click at [186, 270] on input "text" at bounding box center [615, 265] width 1159 height 32
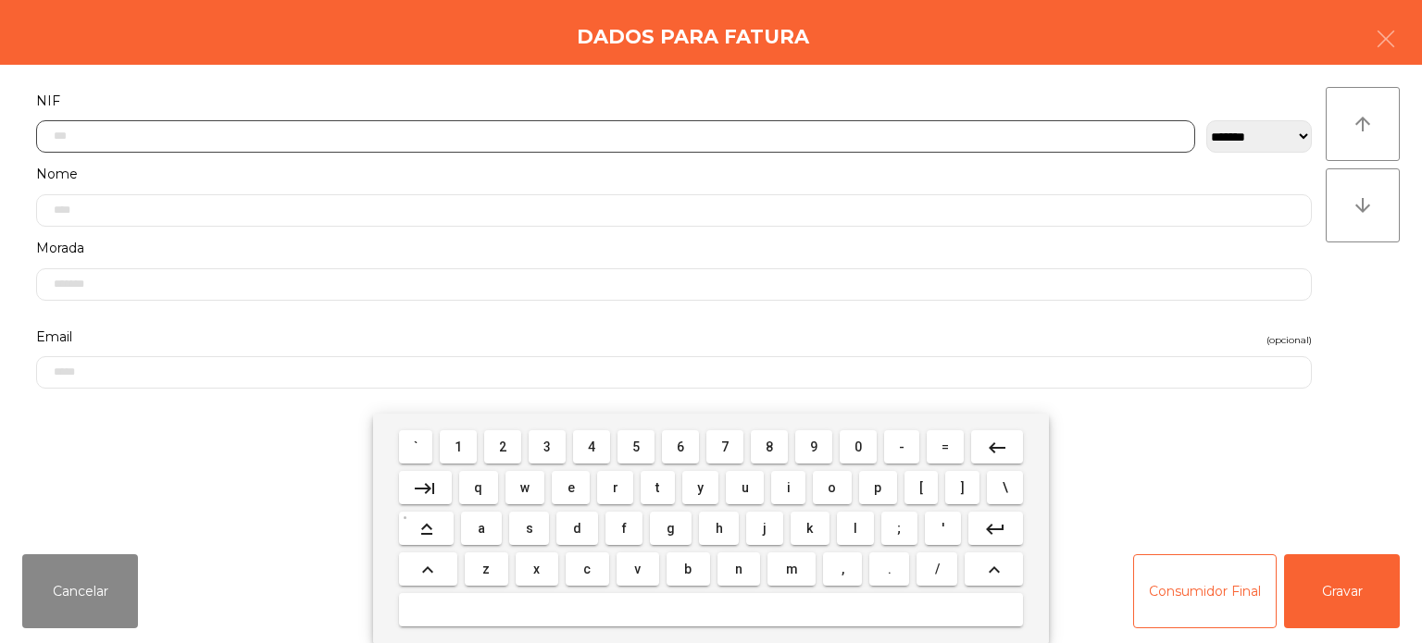
click at [504, 447] on span "2" at bounding box center [502, 447] width 7 height 15
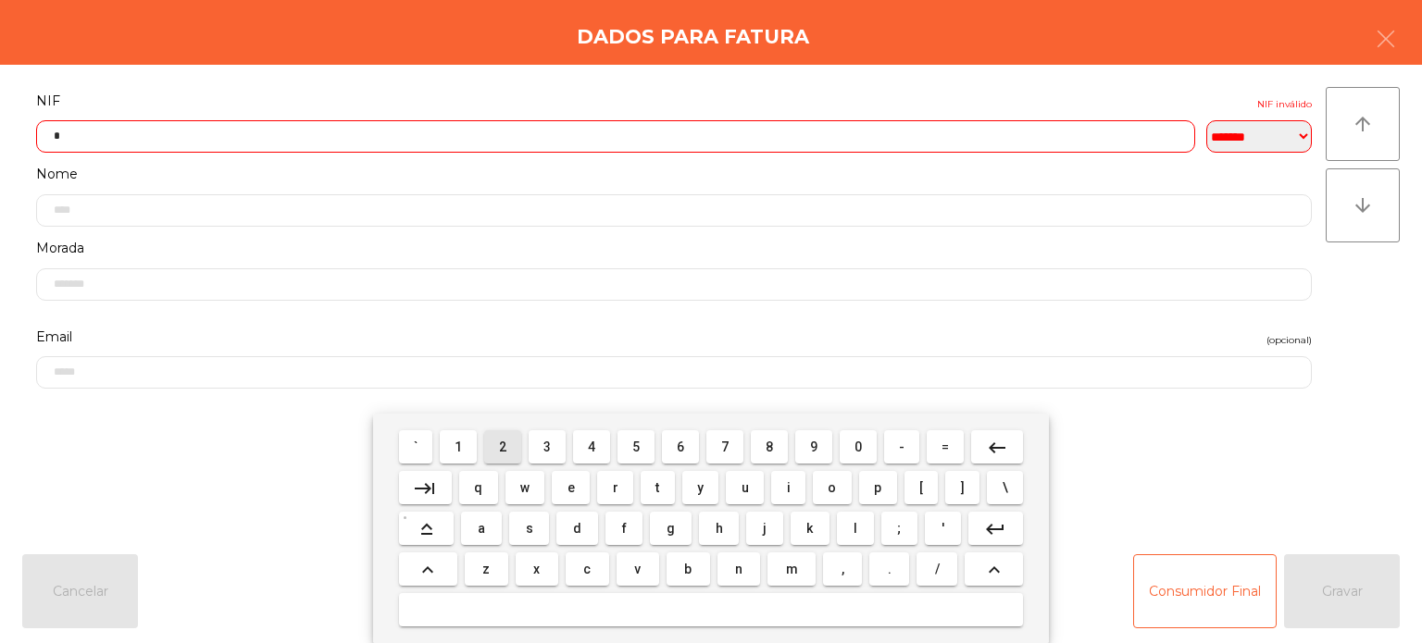
click at [504, 443] on span "2" at bounding box center [502, 447] width 7 height 15
click at [679, 444] on span "6" at bounding box center [680, 447] width 7 height 15
click at [548, 448] on span "3" at bounding box center [546, 447] width 7 height 15
click at [636, 447] on span "5" at bounding box center [635, 447] width 7 height 15
click at [766, 447] on span "8" at bounding box center [768, 447] width 7 height 15
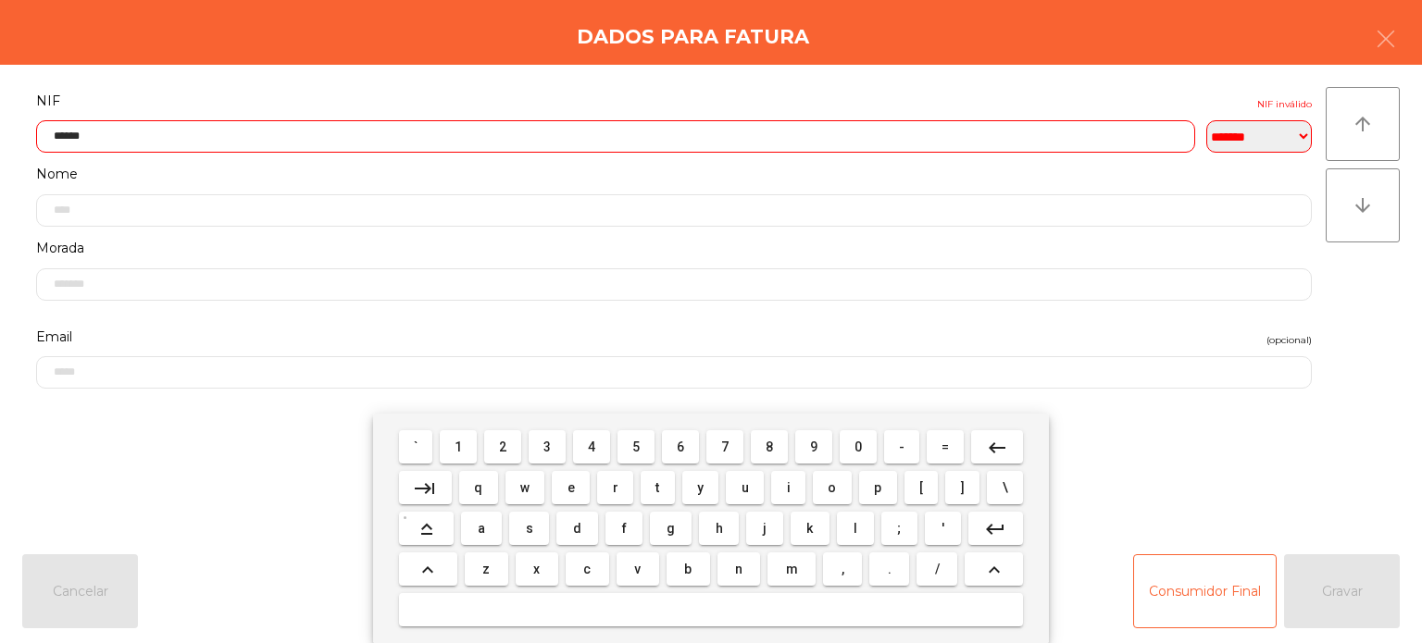
click at [636, 448] on span "5" at bounding box center [635, 447] width 7 height 15
click at [683, 454] on span "6" at bounding box center [680, 447] width 7 height 15
click at [87, 134] on input "********" at bounding box center [615, 136] width 1159 height 32
click at [680, 446] on span "6" at bounding box center [680, 447] width 7 height 15
type input "*********"
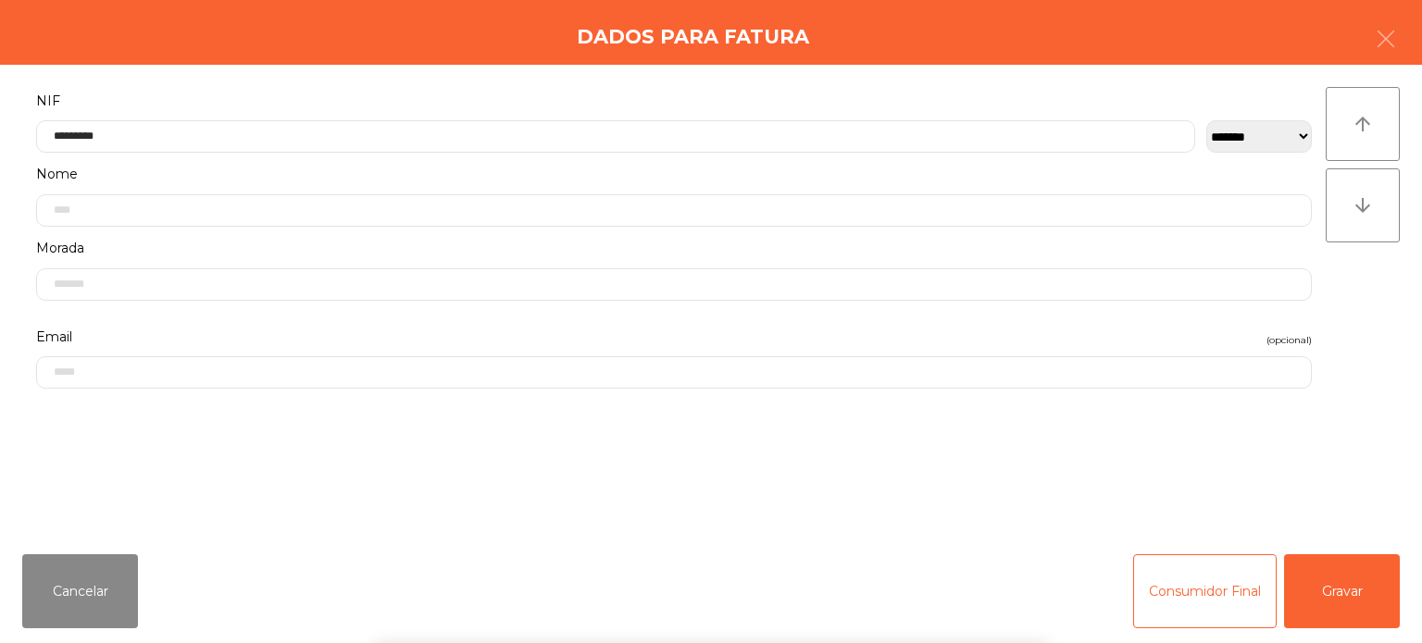
click at [384, 40] on div "Dados para Fatura" at bounding box center [711, 32] width 1422 height 65
click at [1364, 580] on button "Gravar" at bounding box center [1342, 591] width 116 height 74
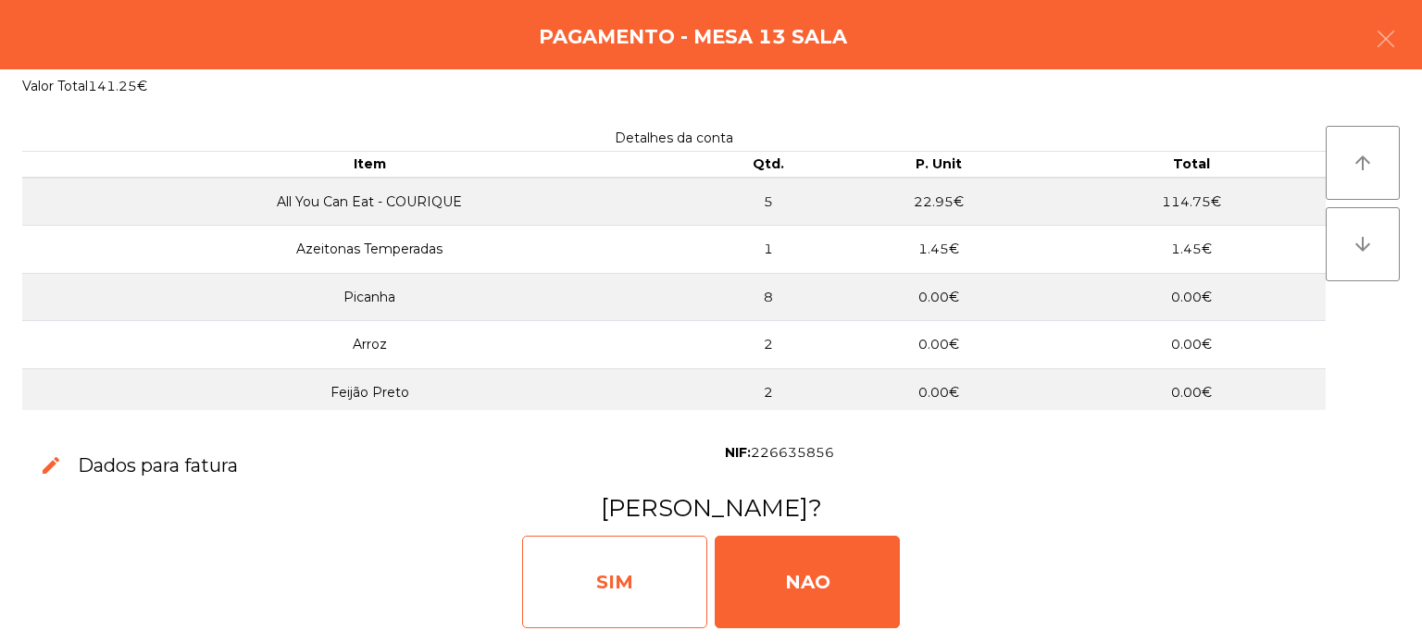
click at [647, 561] on div "SIM" at bounding box center [614, 582] width 185 height 93
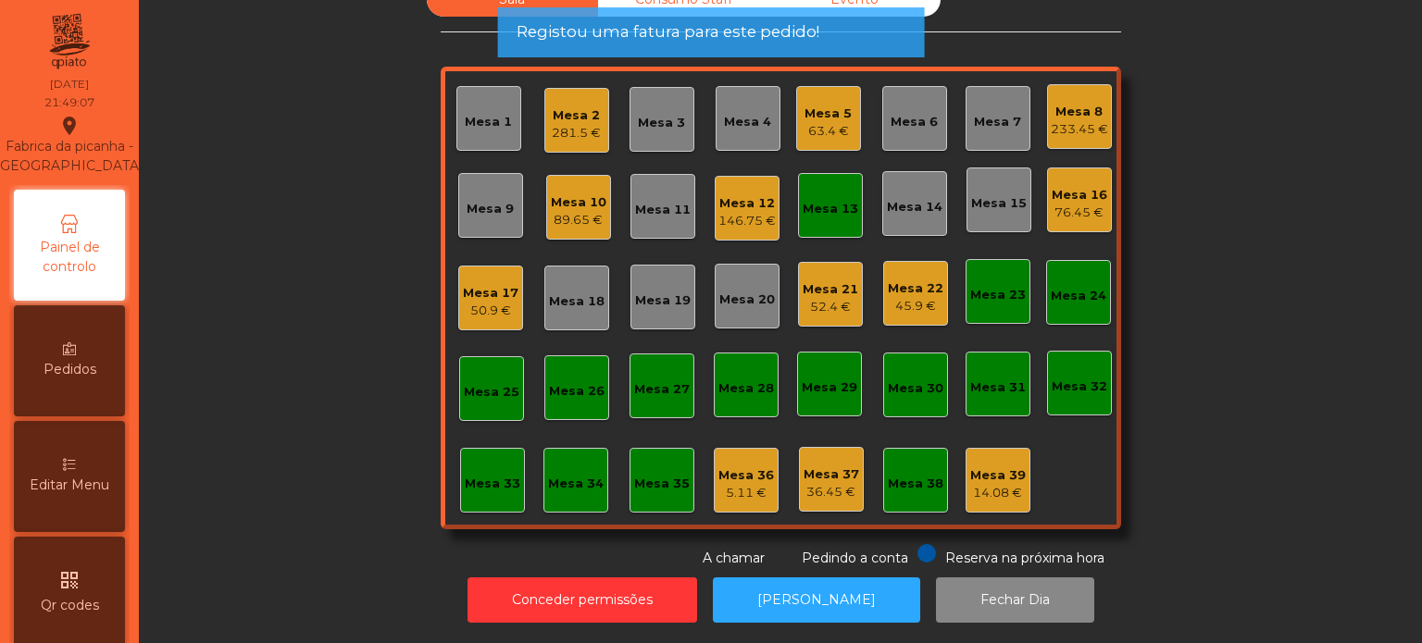
click at [822, 207] on div "Mesa 13" at bounding box center [830, 205] width 65 height 65
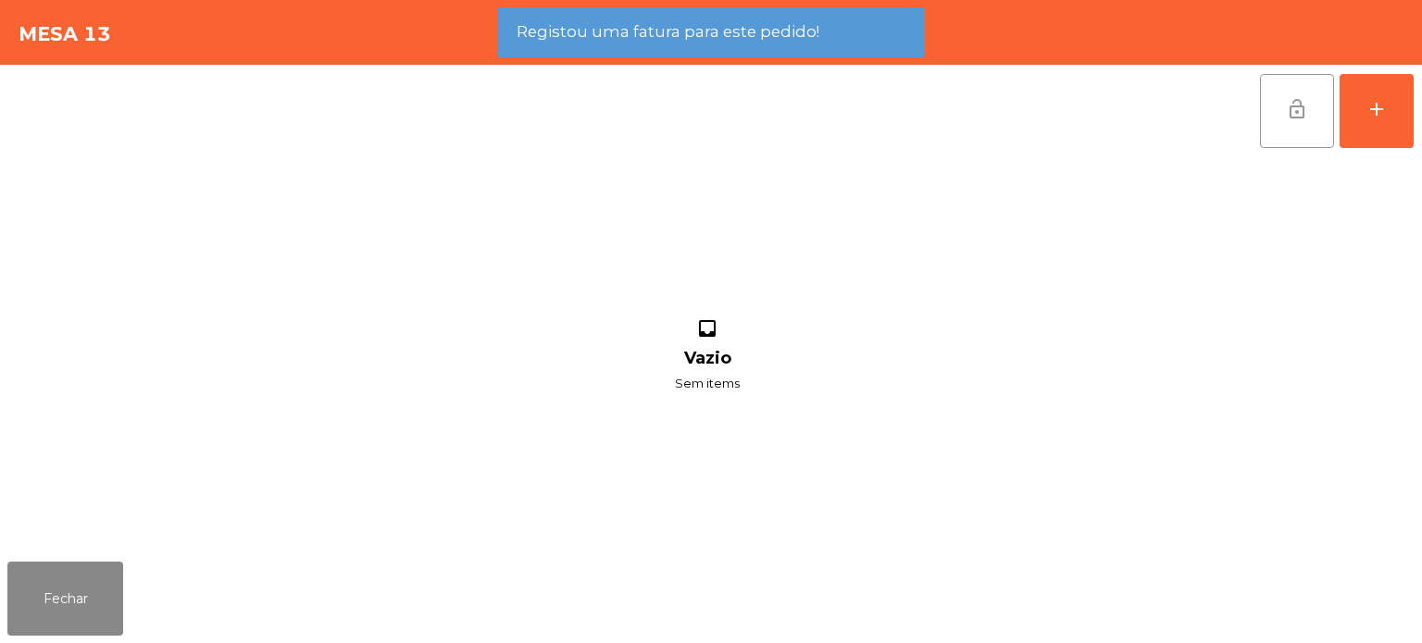
click at [1277, 113] on button "lock_open" at bounding box center [1297, 111] width 74 height 74
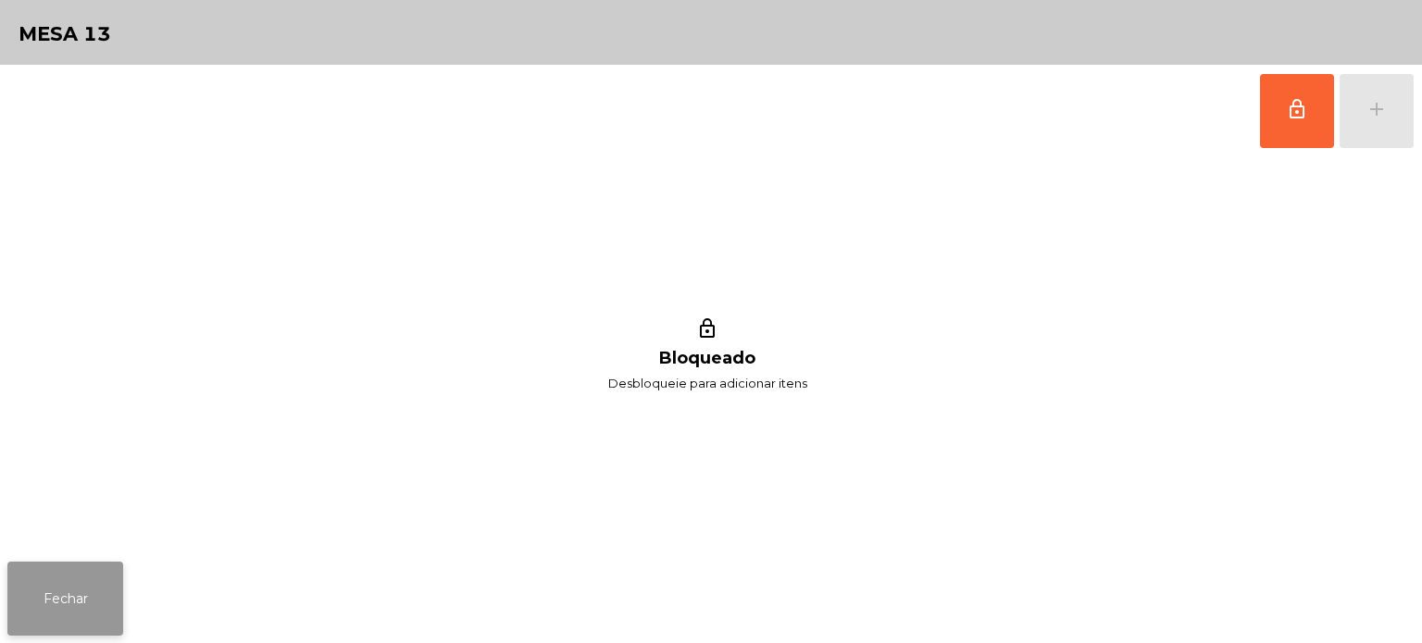
click at [66, 634] on button "Fechar" at bounding box center [65, 599] width 116 height 74
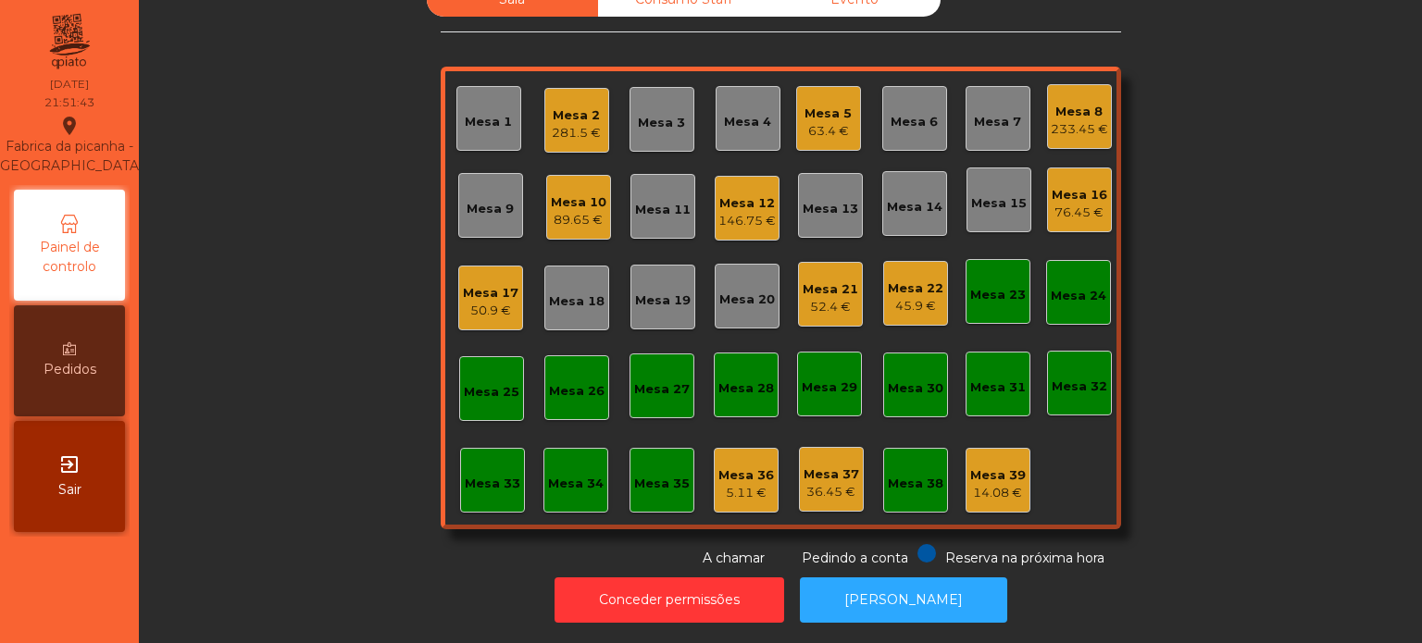
click at [842, 280] on div "Mesa 21" at bounding box center [830, 289] width 56 height 19
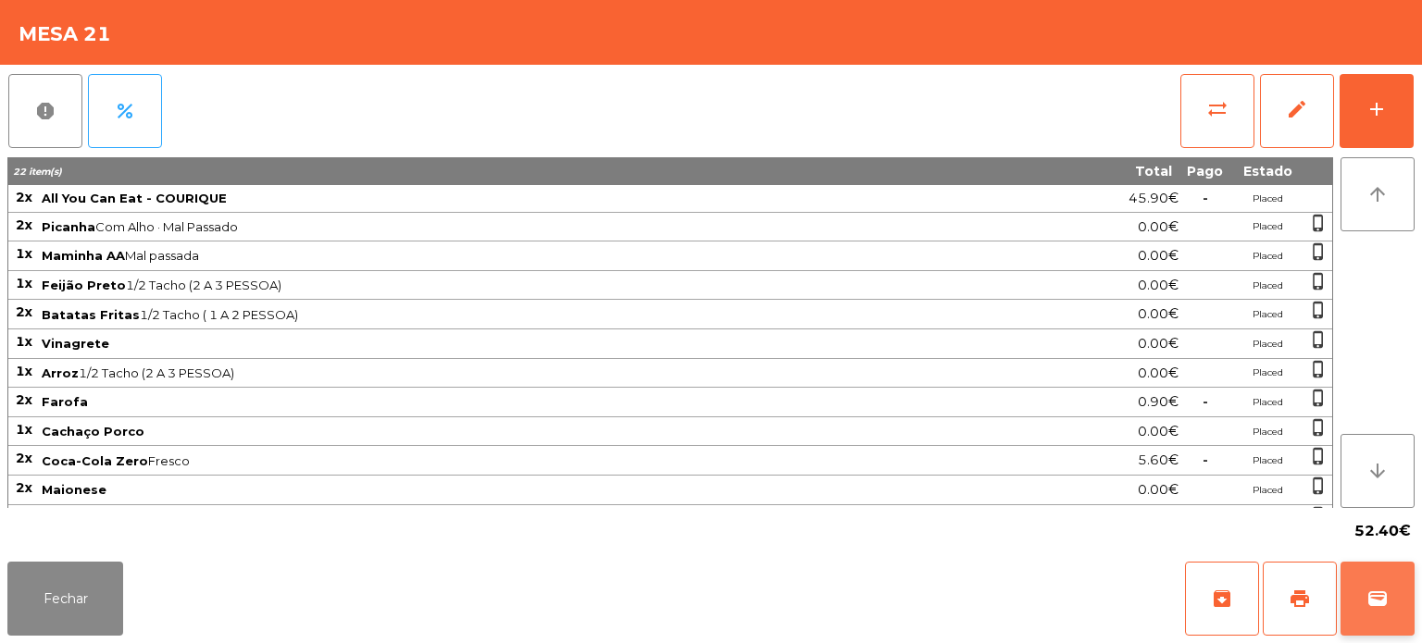
click at [1403, 617] on button "wallet" at bounding box center [1377, 599] width 74 height 74
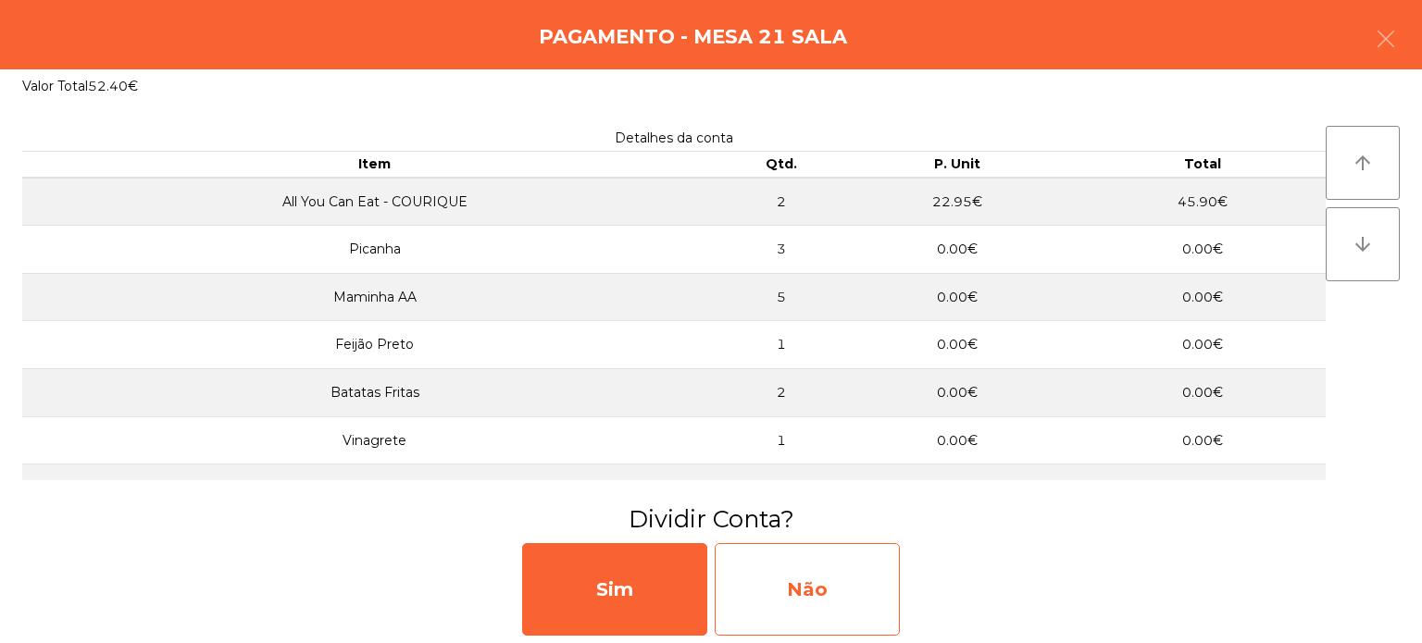
click at [861, 571] on div "Não" at bounding box center [807, 589] width 185 height 93
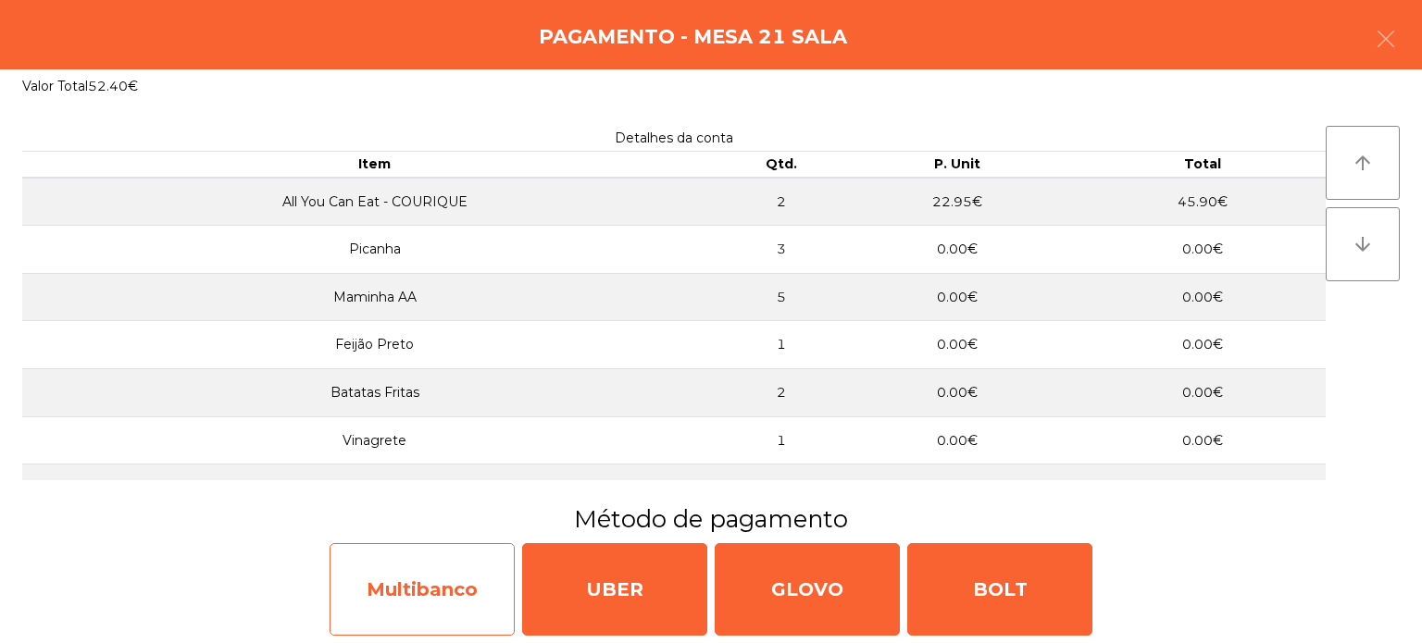
click at [444, 580] on div "Multibanco" at bounding box center [422, 589] width 185 height 93
select select "**"
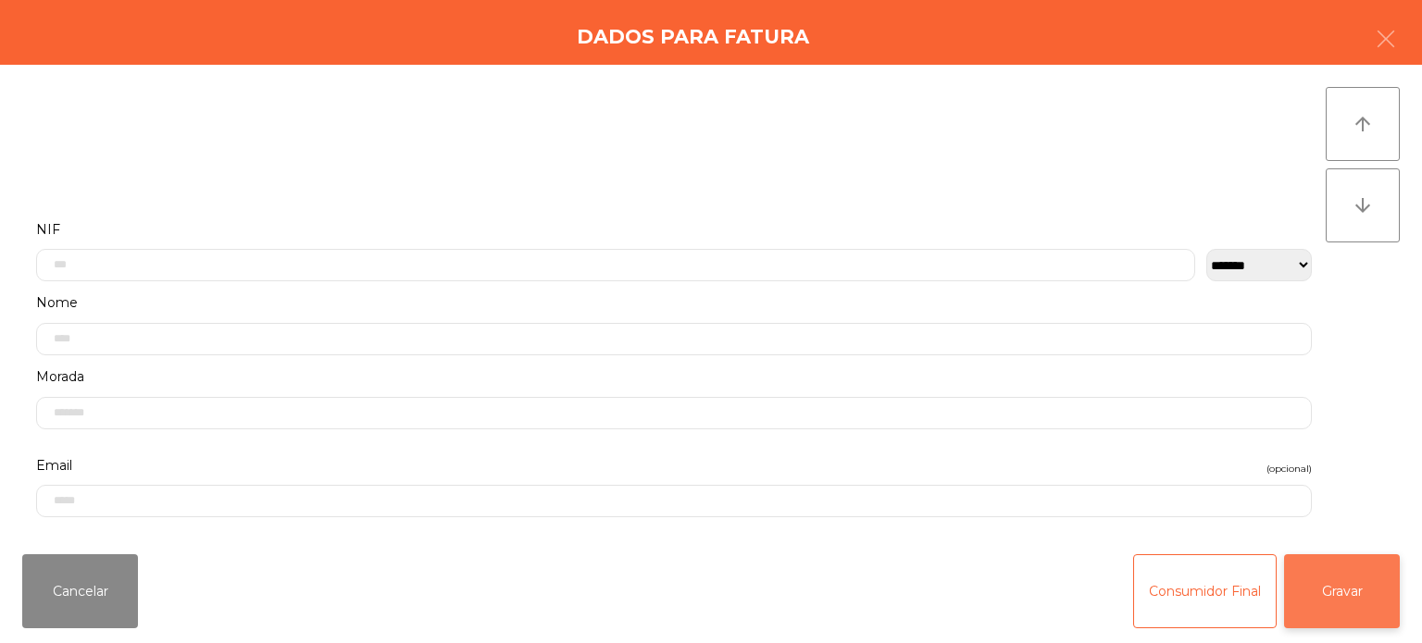
click at [1394, 606] on button "Gravar" at bounding box center [1342, 591] width 116 height 74
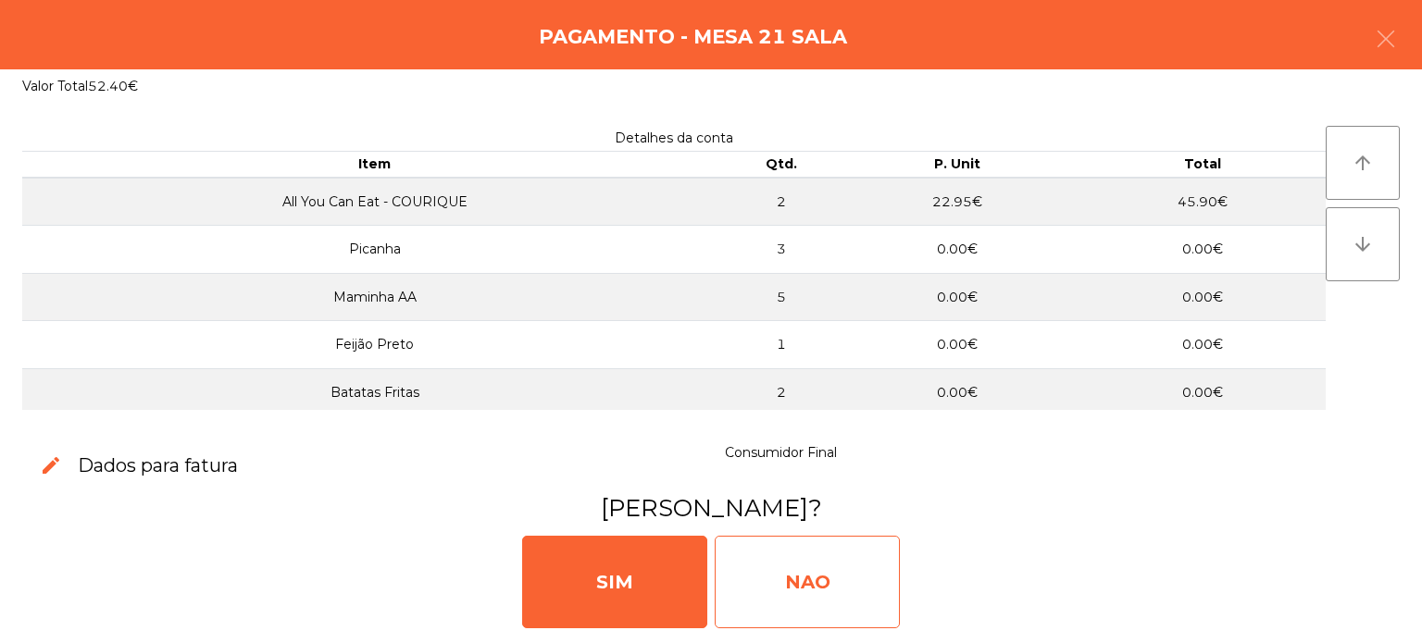
click at [851, 601] on div "NAO" at bounding box center [807, 582] width 185 height 93
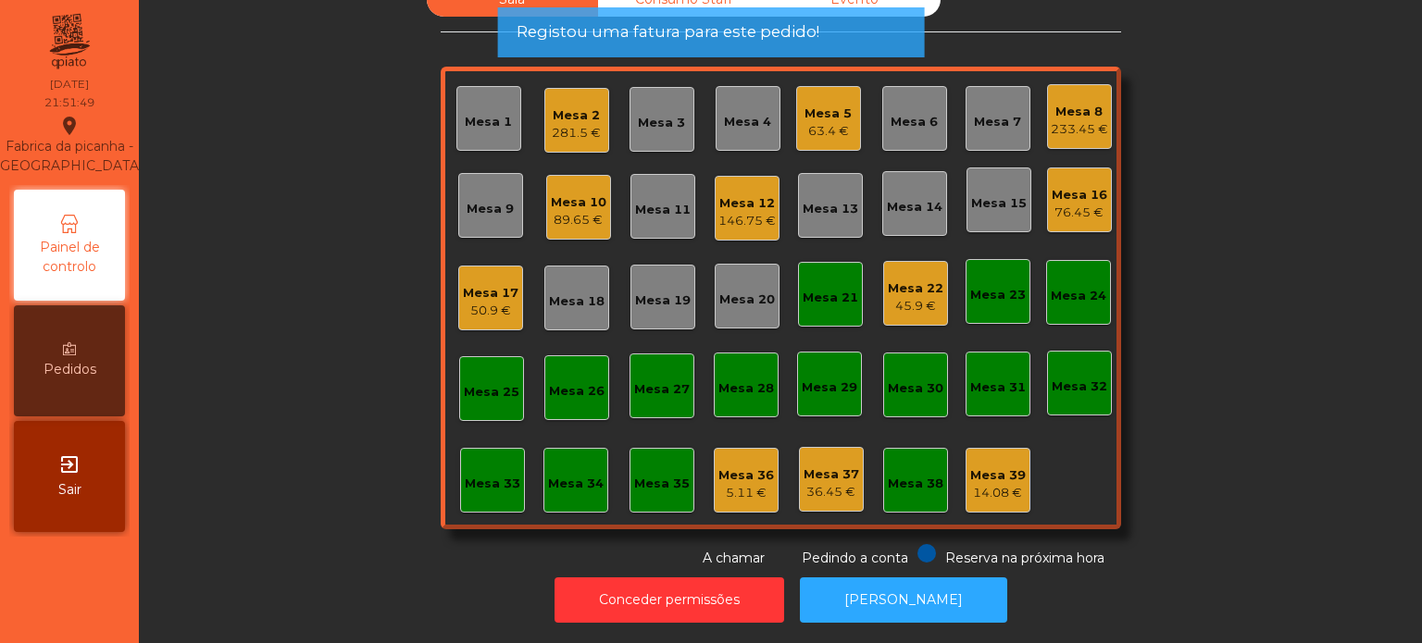
click at [817, 281] on div "Mesa 21" at bounding box center [830, 294] width 56 height 26
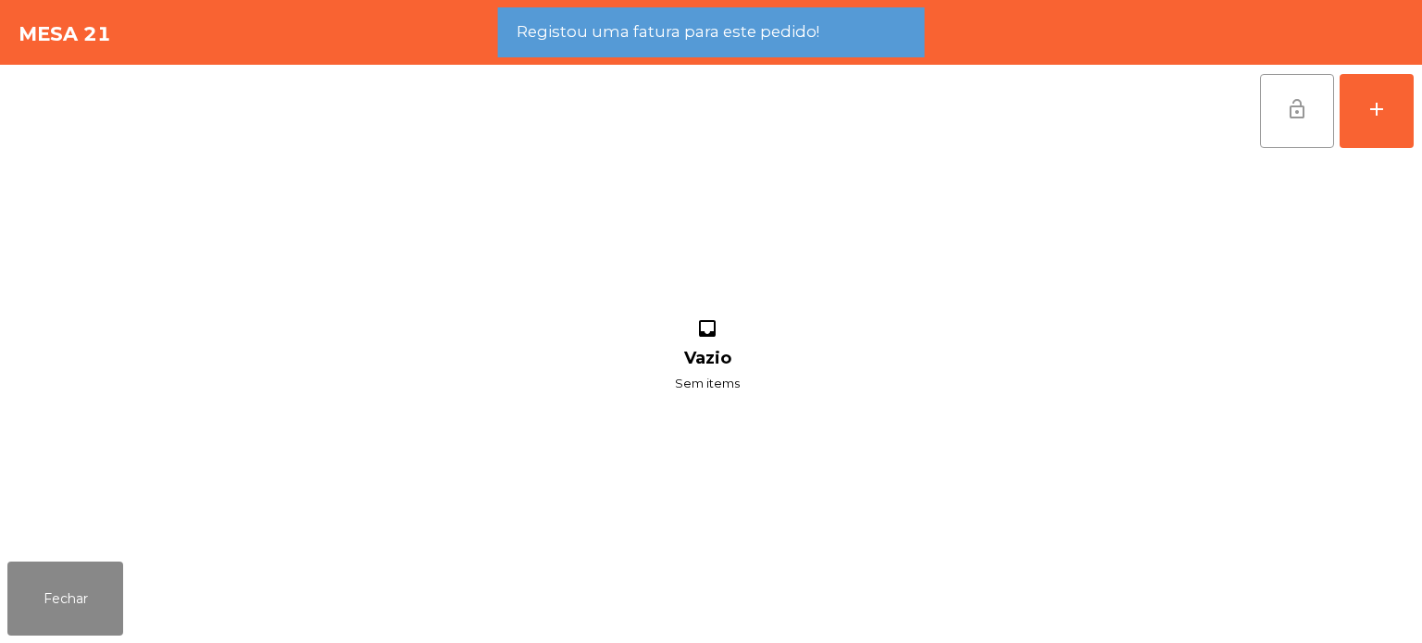
click at [1318, 126] on button "lock_open" at bounding box center [1297, 111] width 74 height 74
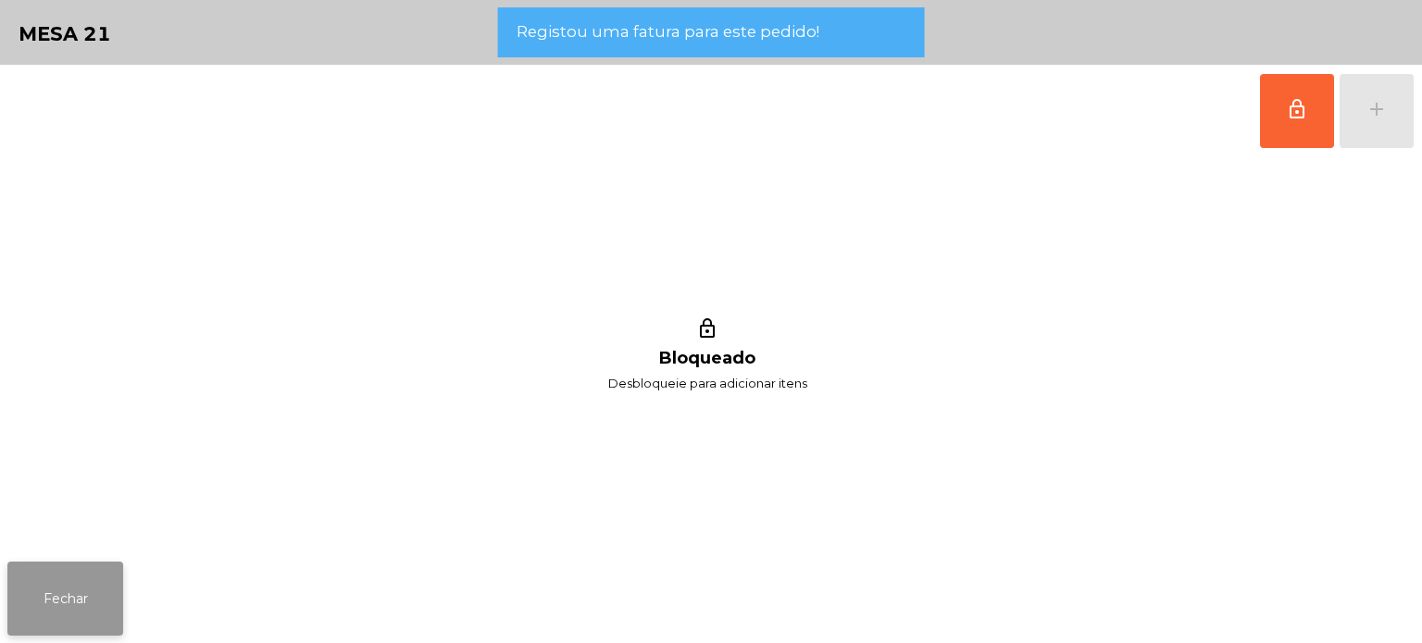
click at [115, 622] on button "Fechar" at bounding box center [65, 599] width 116 height 74
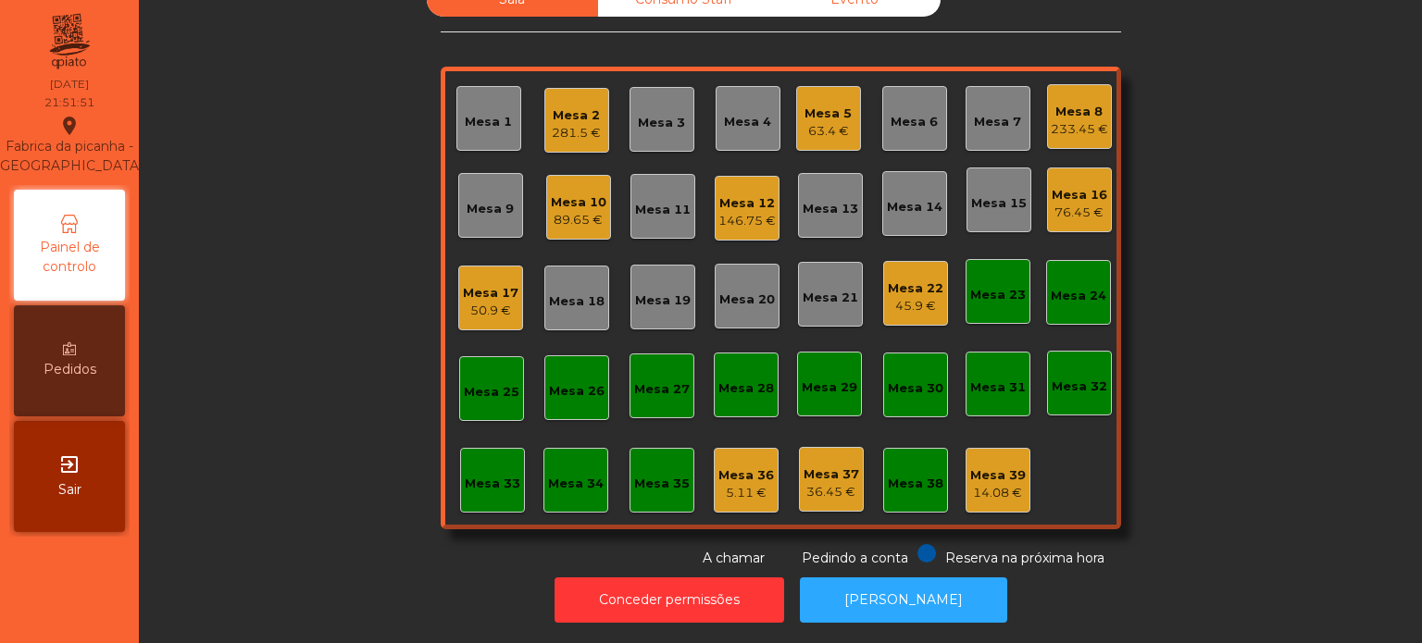
click at [305, 167] on div "Sala Consumo Staff Evento Mesa 1 Mesa 2 281.5 € Mesa 3 Mesa 4 Mesa 5 63.4 € Mes…" at bounding box center [780, 275] width 1233 height 586
click at [914, 272] on div "Mesa 22 45.9 €" at bounding box center [916, 294] width 56 height 44
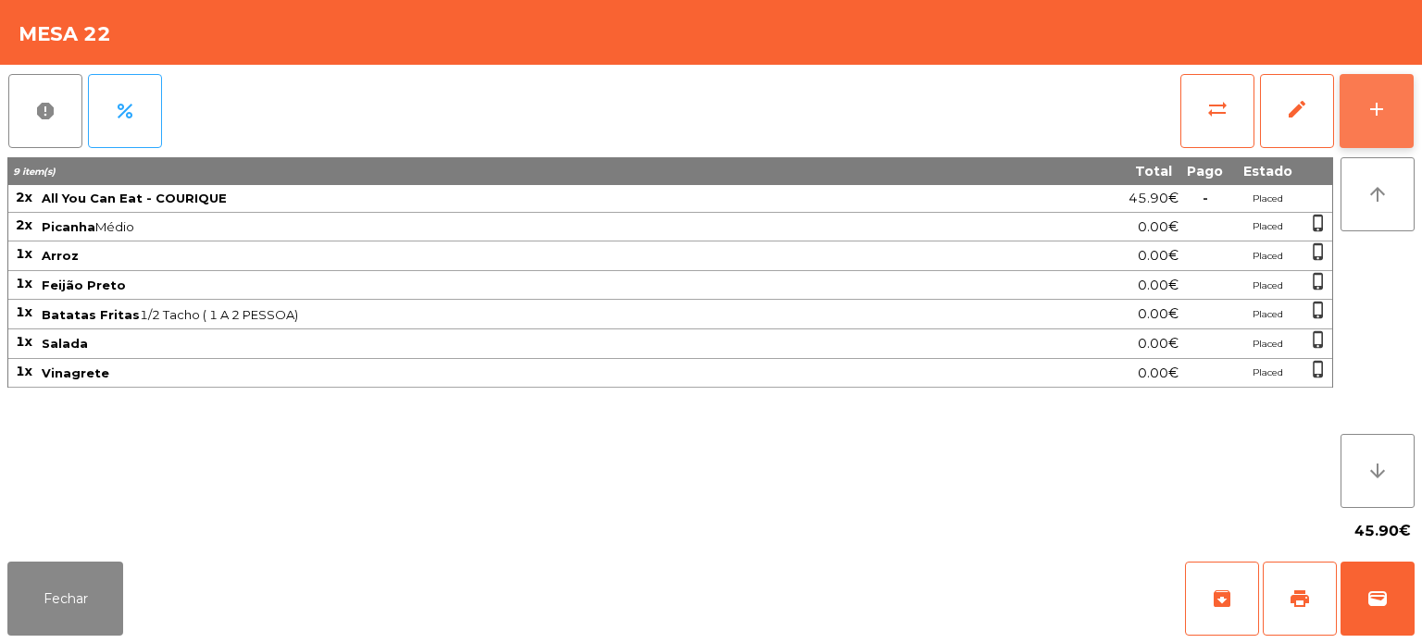
click at [1374, 105] on div "add" at bounding box center [1376, 109] width 22 height 22
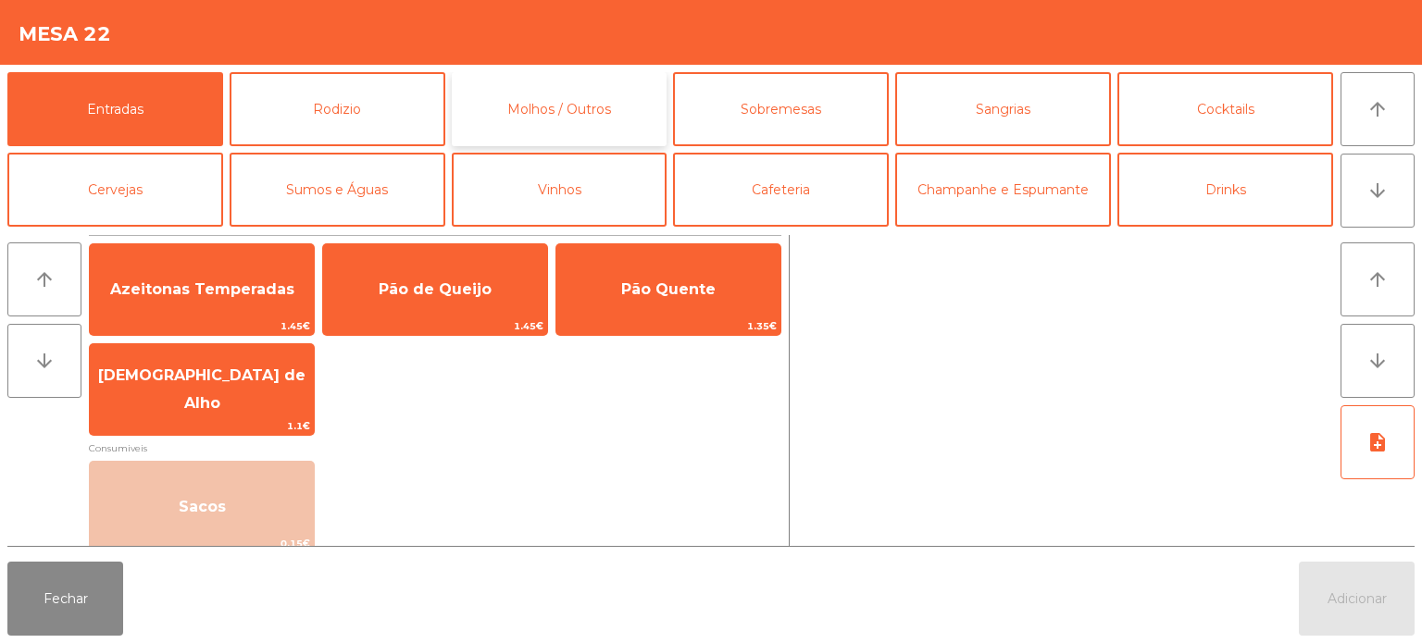
click at [565, 83] on button "Molhos / Outros" at bounding box center [560, 109] width 216 height 74
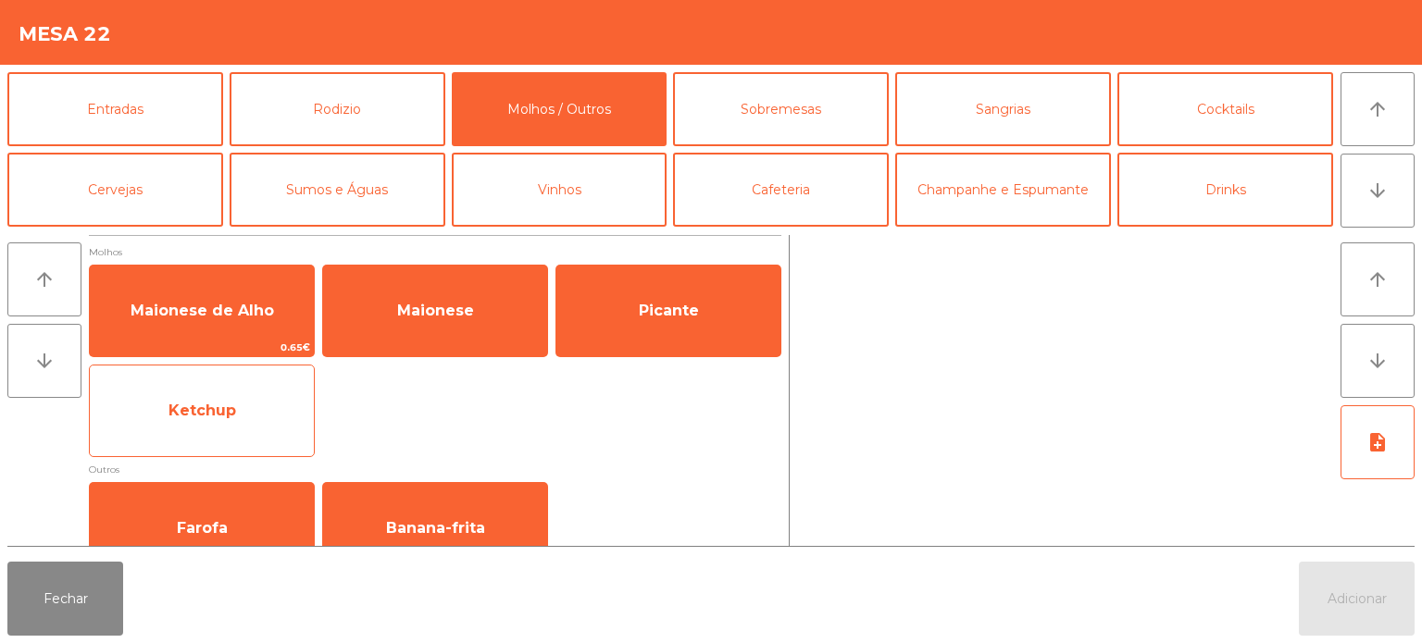
click at [180, 425] on span "Ketchup" at bounding box center [202, 411] width 224 height 50
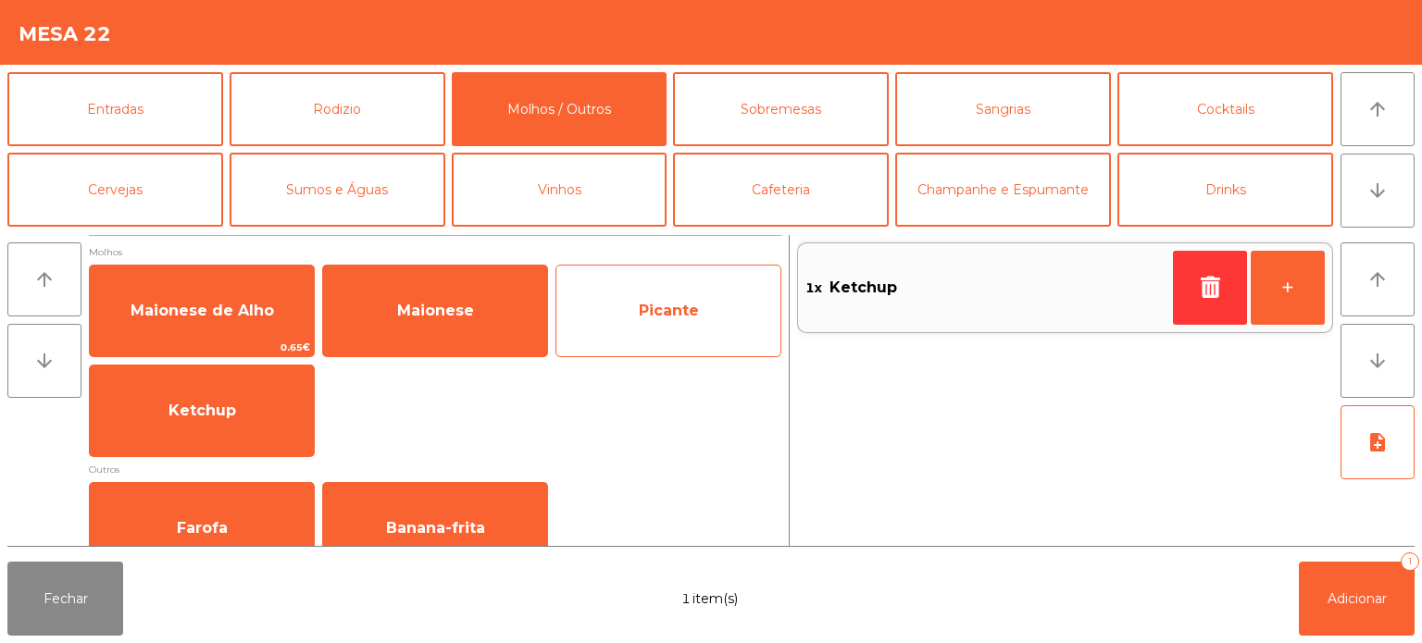
click at [667, 300] on span "Picante" at bounding box center [668, 311] width 224 height 50
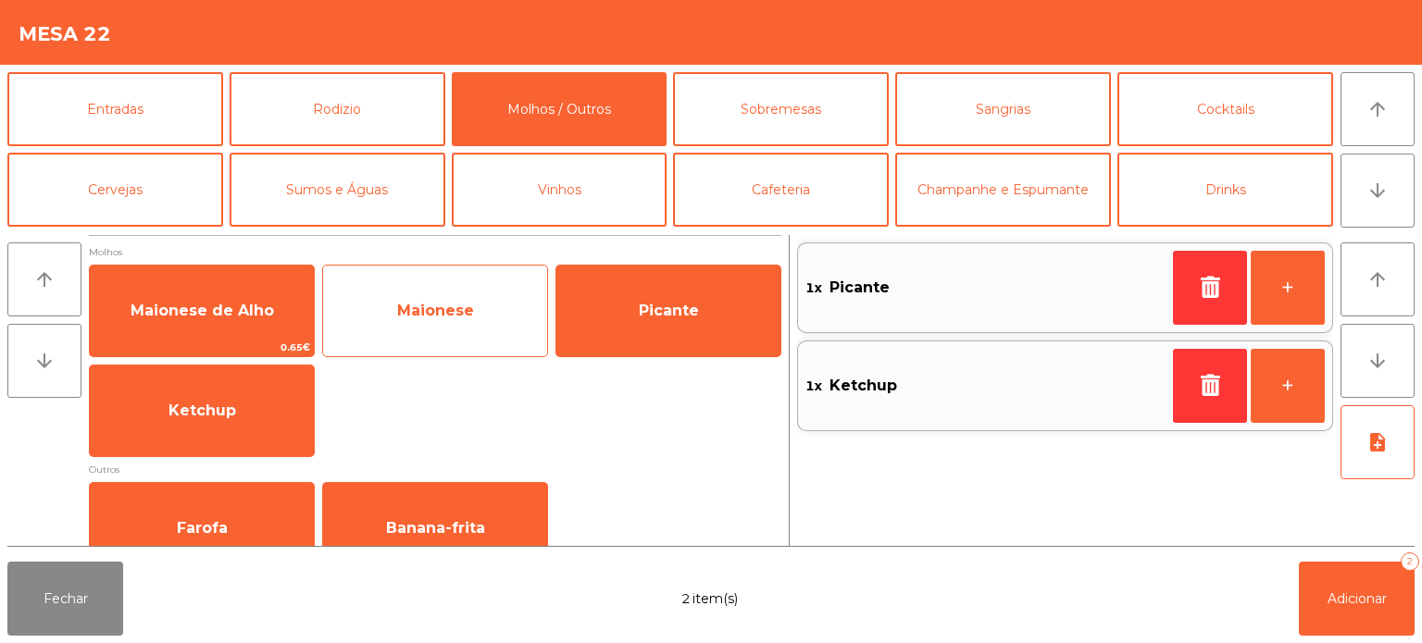
click at [435, 326] on span "Maionese" at bounding box center [435, 311] width 224 height 50
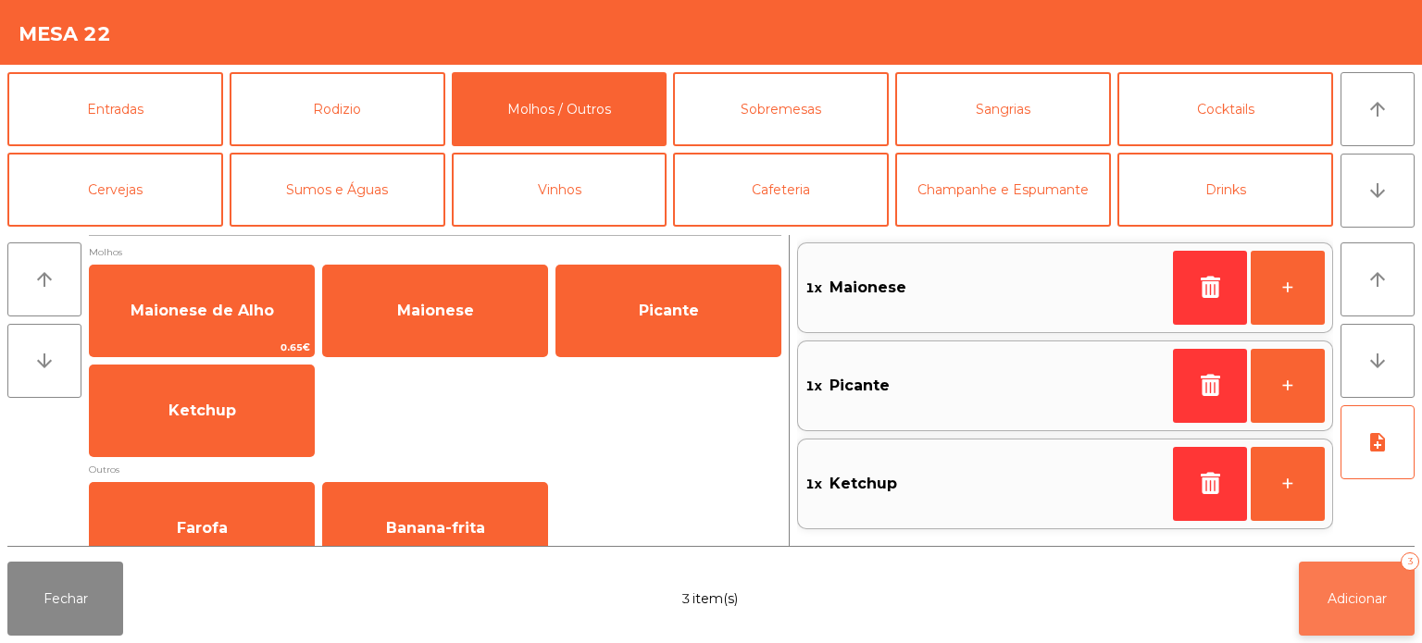
click at [1337, 589] on button "Adicionar 3" at bounding box center [1357, 599] width 116 height 74
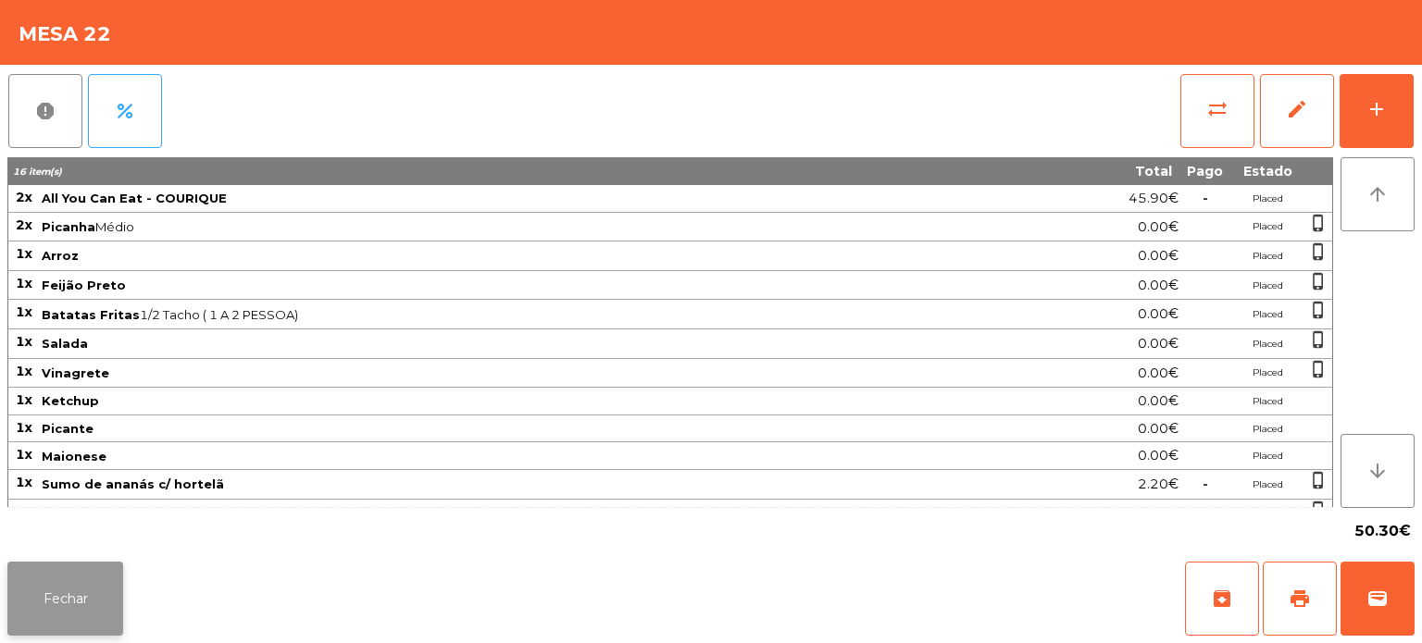
click at [108, 568] on button "Fechar" at bounding box center [65, 599] width 116 height 74
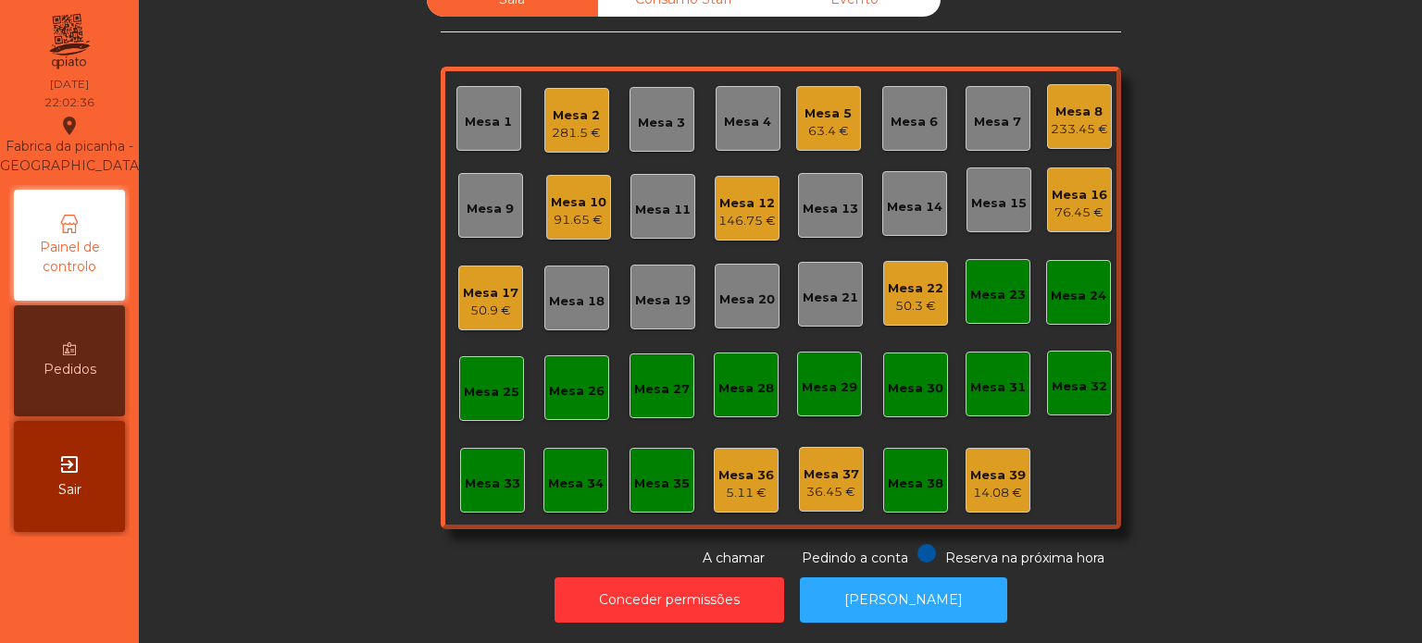
click at [718, 212] on div "146.75 €" at bounding box center [746, 221] width 57 height 19
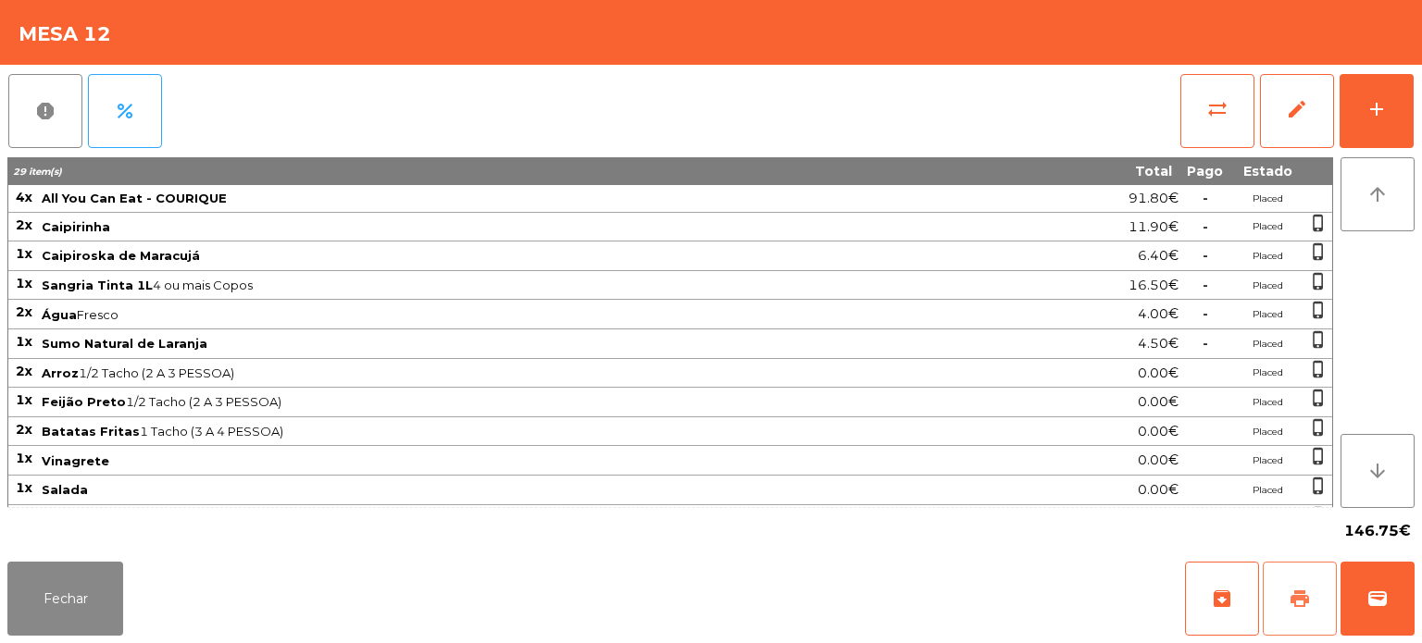
click at [1288, 599] on span "print" at bounding box center [1299, 599] width 22 height 22
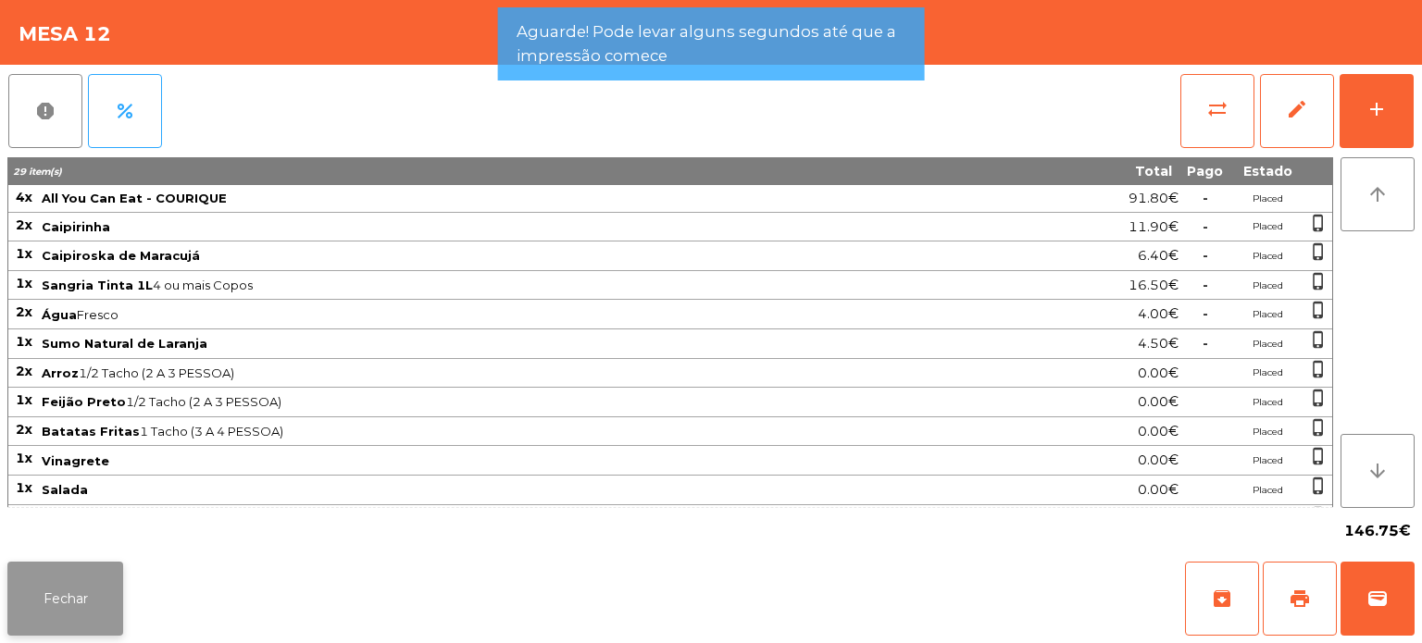
click at [100, 605] on button "Fechar" at bounding box center [65, 599] width 116 height 74
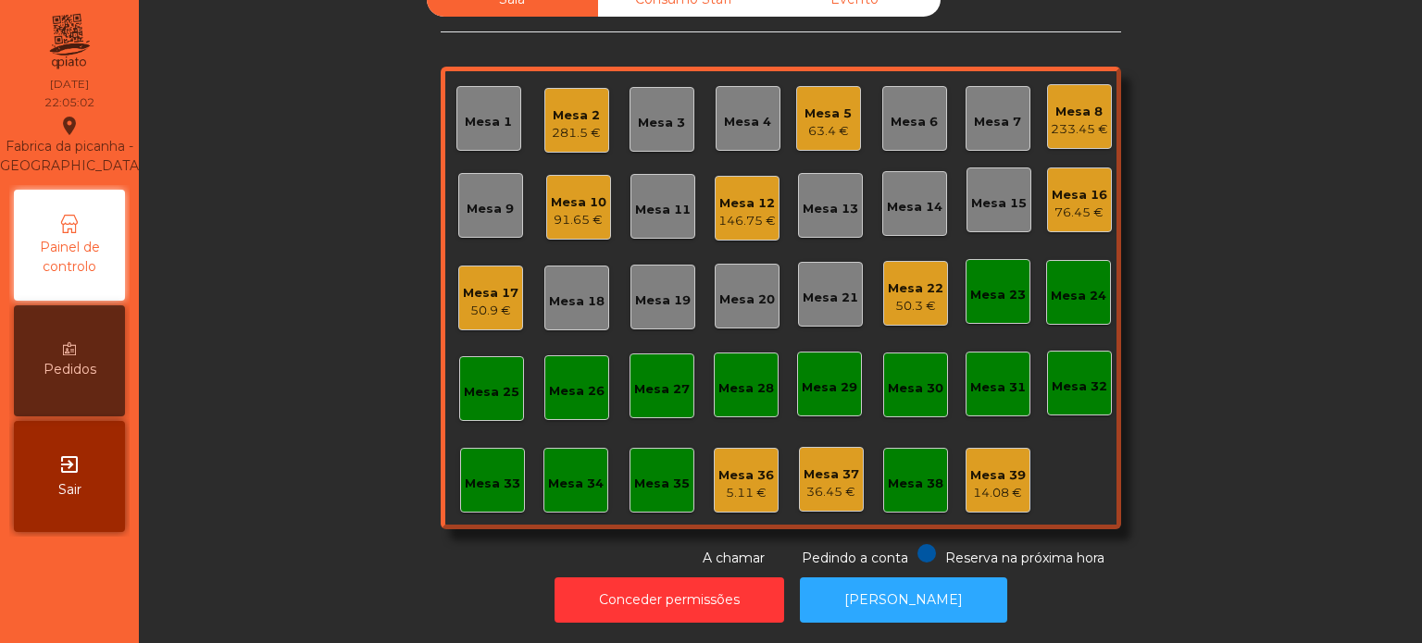
click at [764, 220] on div "Mesa 12 146.75 €" at bounding box center [747, 208] width 65 height 65
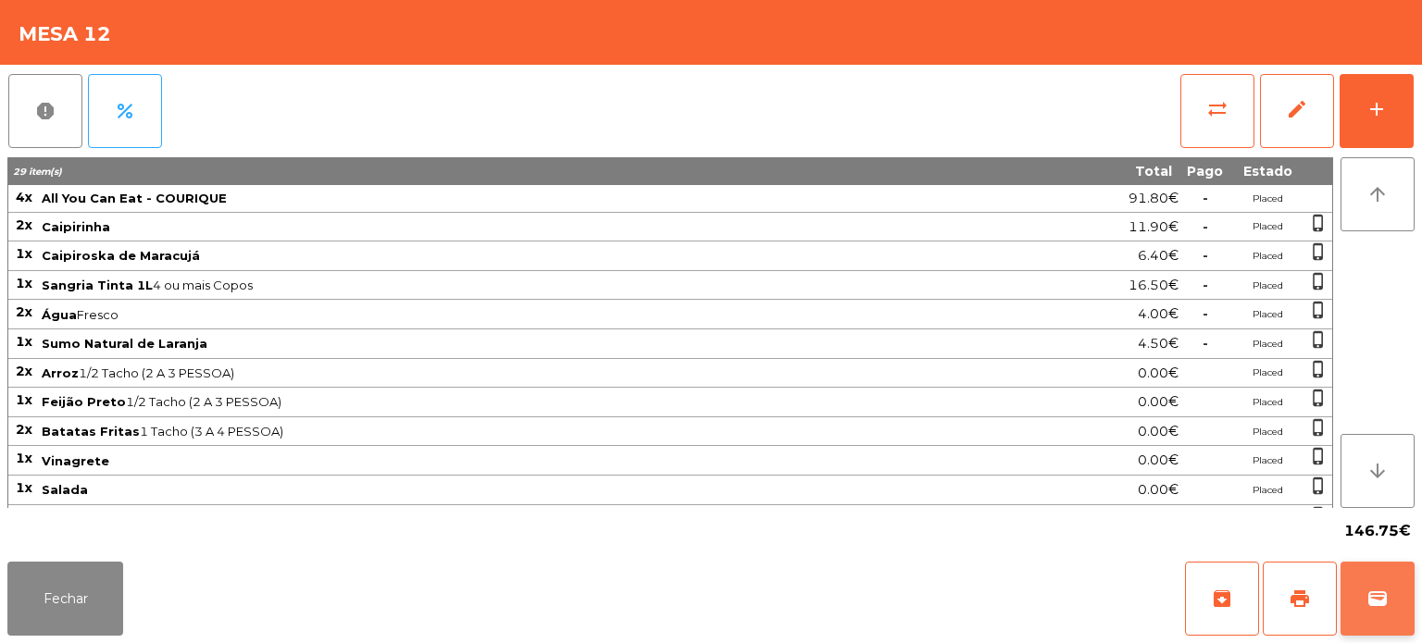
click at [1383, 588] on span "wallet" at bounding box center [1377, 599] width 22 height 22
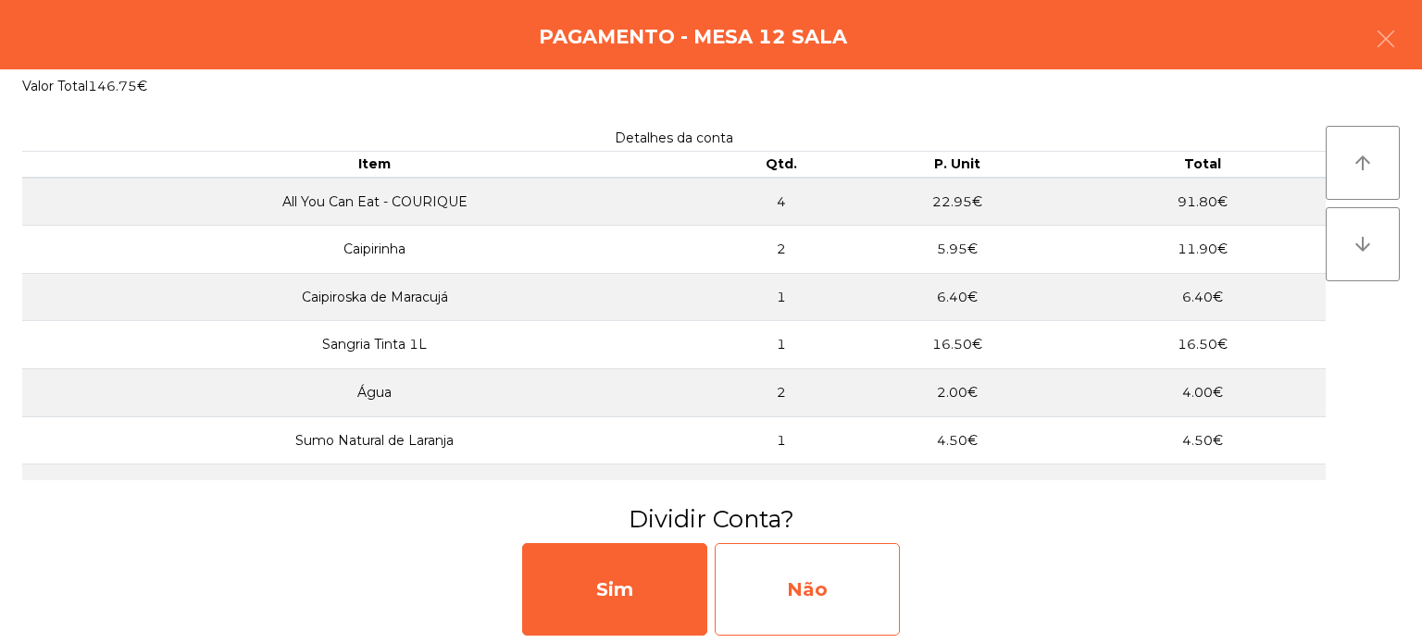
click at [820, 592] on div "Não" at bounding box center [807, 589] width 185 height 93
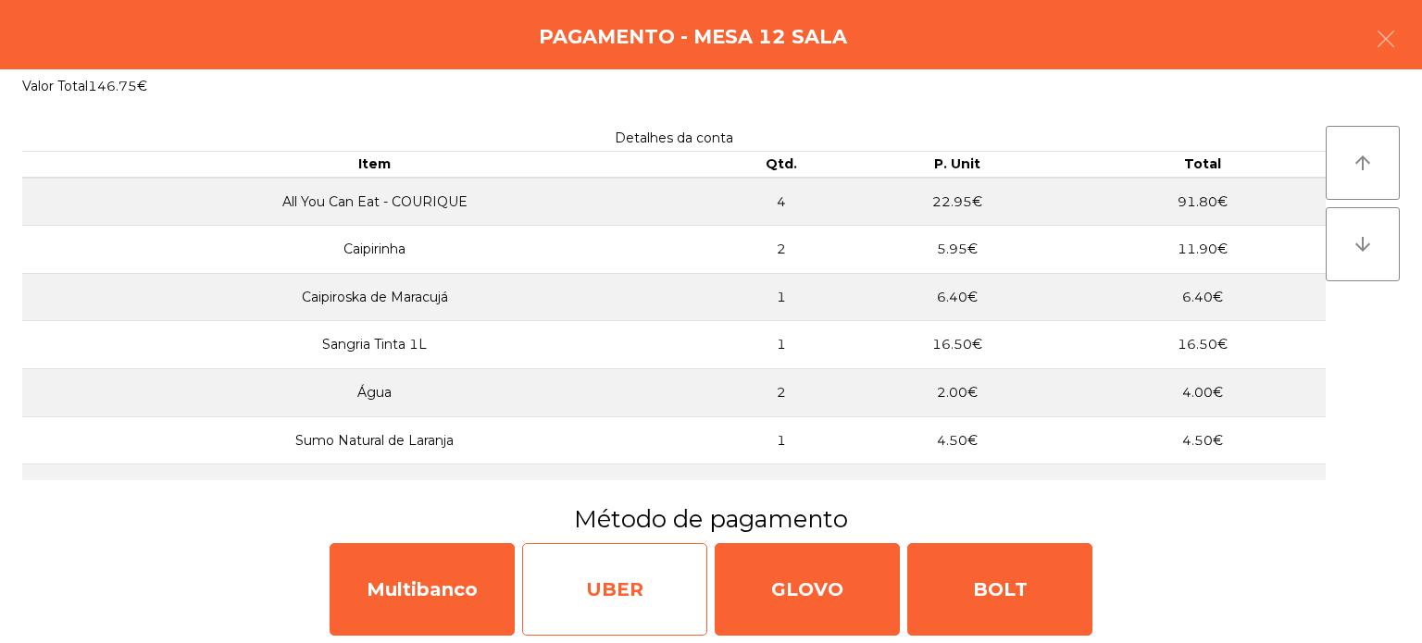
click at [647, 609] on div "UBER" at bounding box center [614, 589] width 185 height 93
select select "**"
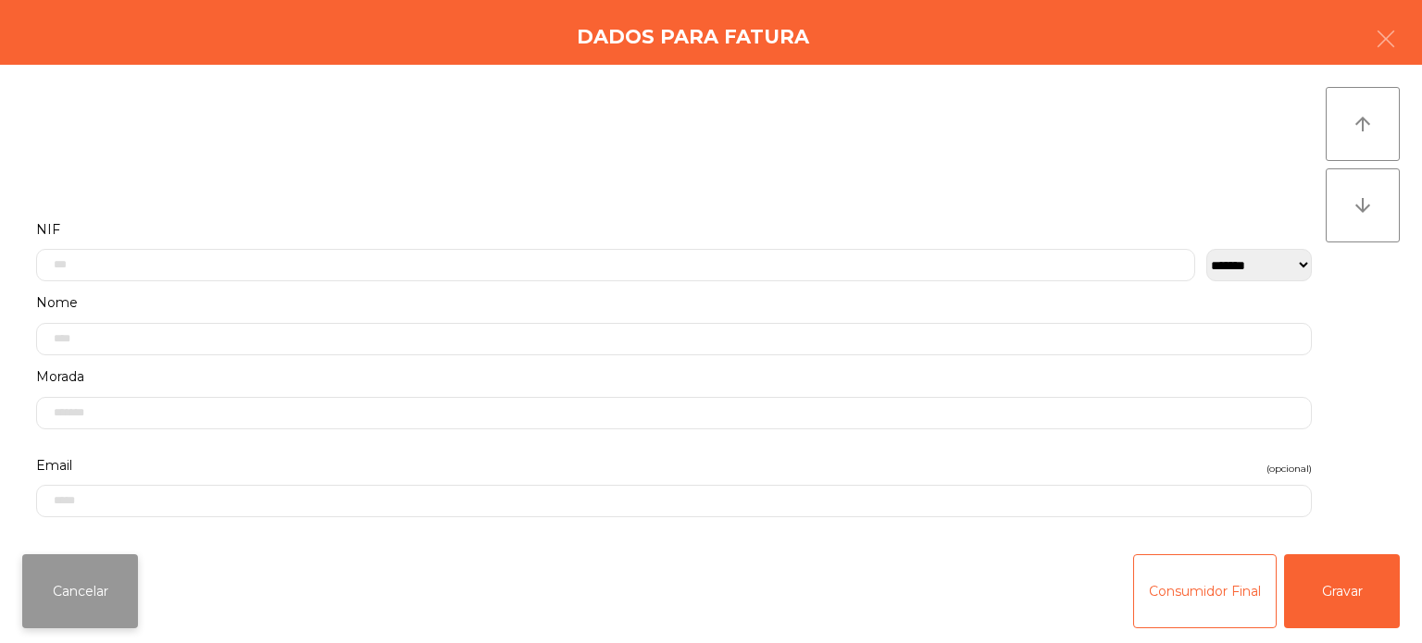
click at [97, 585] on button "Cancelar" at bounding box center [80, 591] width 116 height 74
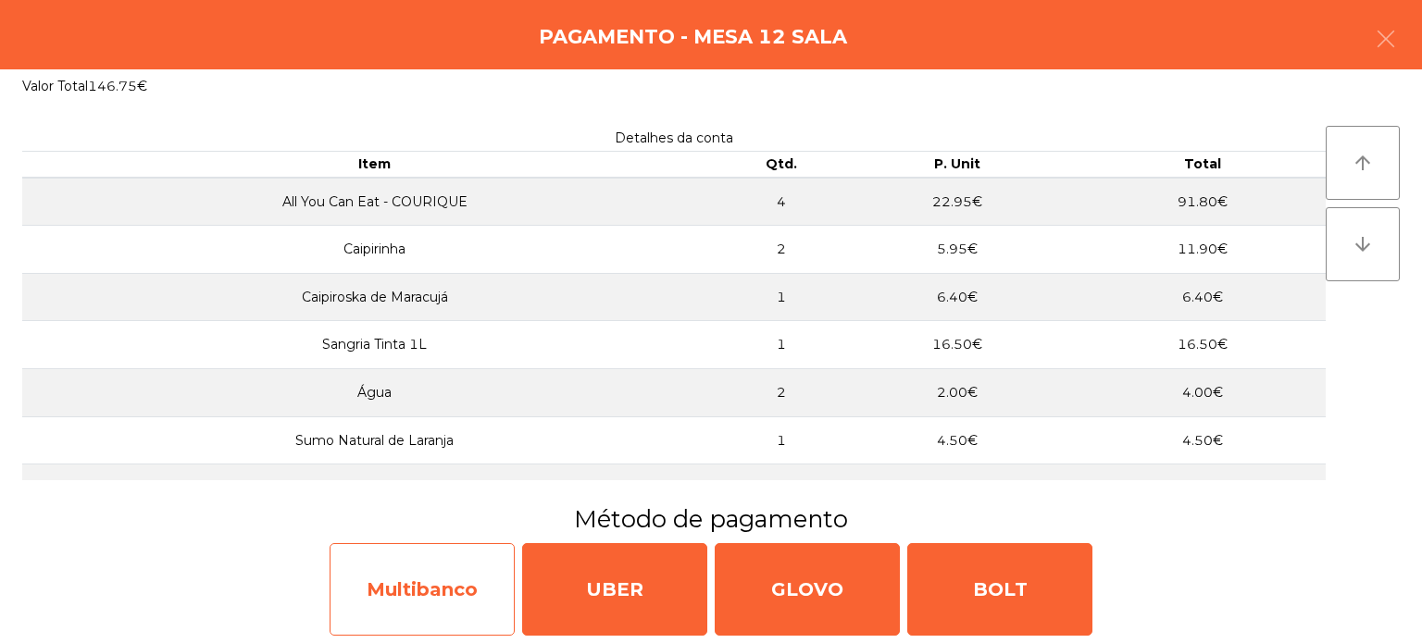
click at [466, 608] on div "Multibanco" at bounding box center [422, 589] width 185 height 93
select select "**"
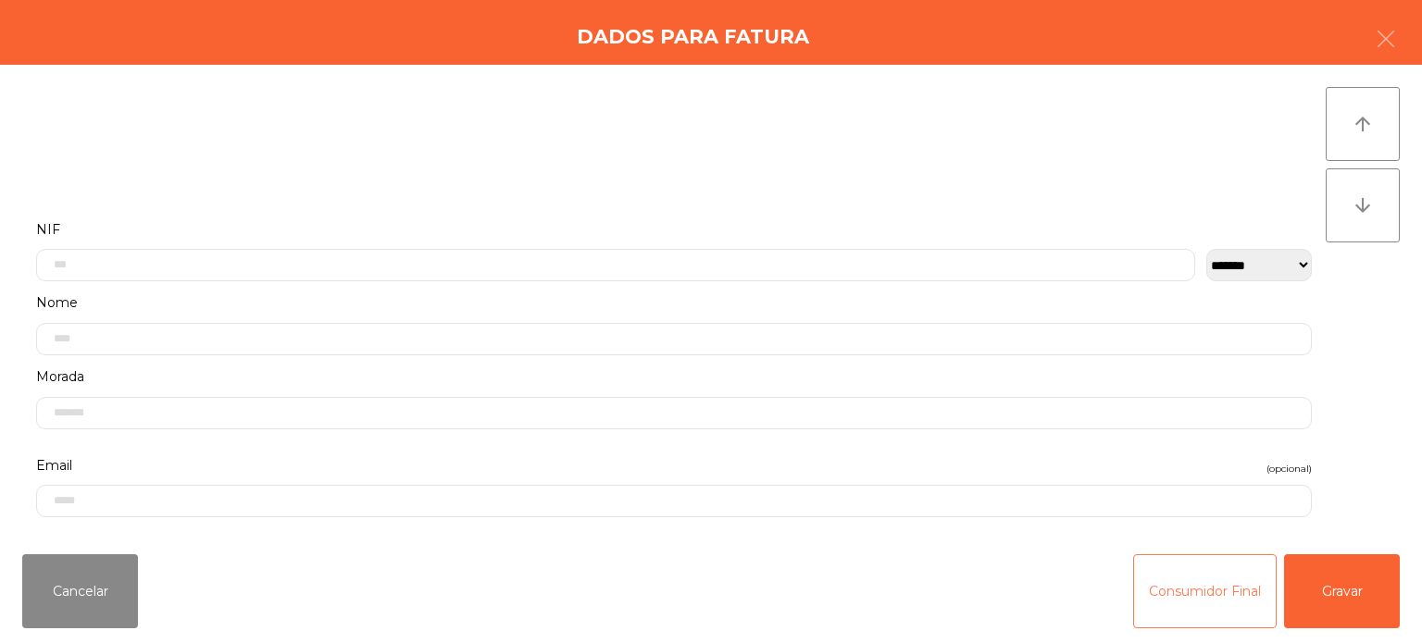
click at [1227, 600] on button "Consumidor Final" at bounding box center [1204, 591] width 143 height 74
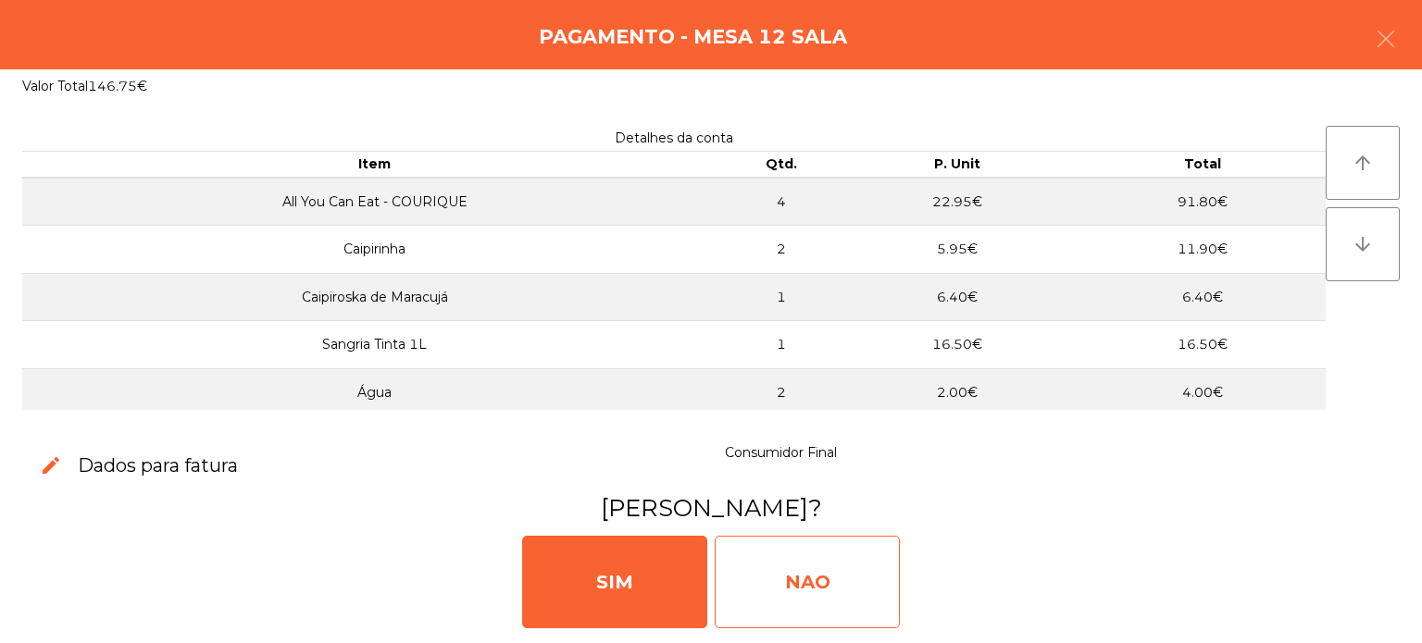
click at [813, 574] on div "NAO" at bounding box center [807, 582] width 185 height 93
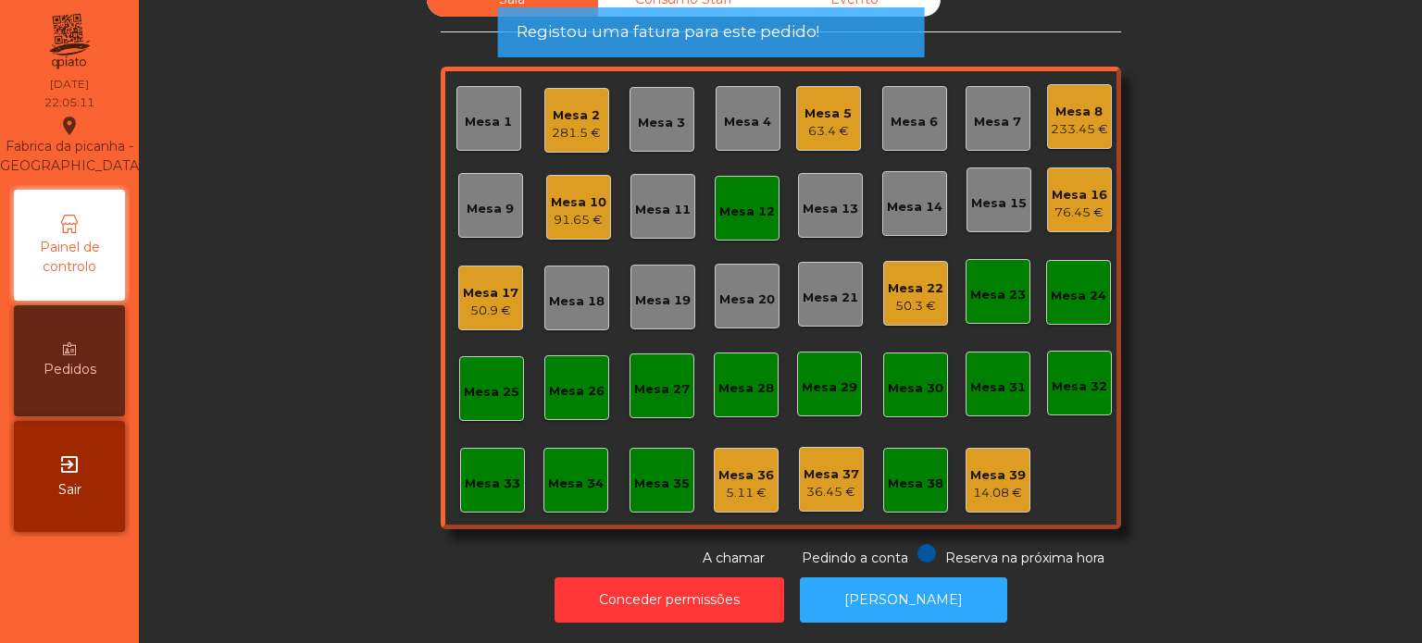
click at [722, 213] on div "Mesa 12" at bounding box center [747, 208] width 65 height 65
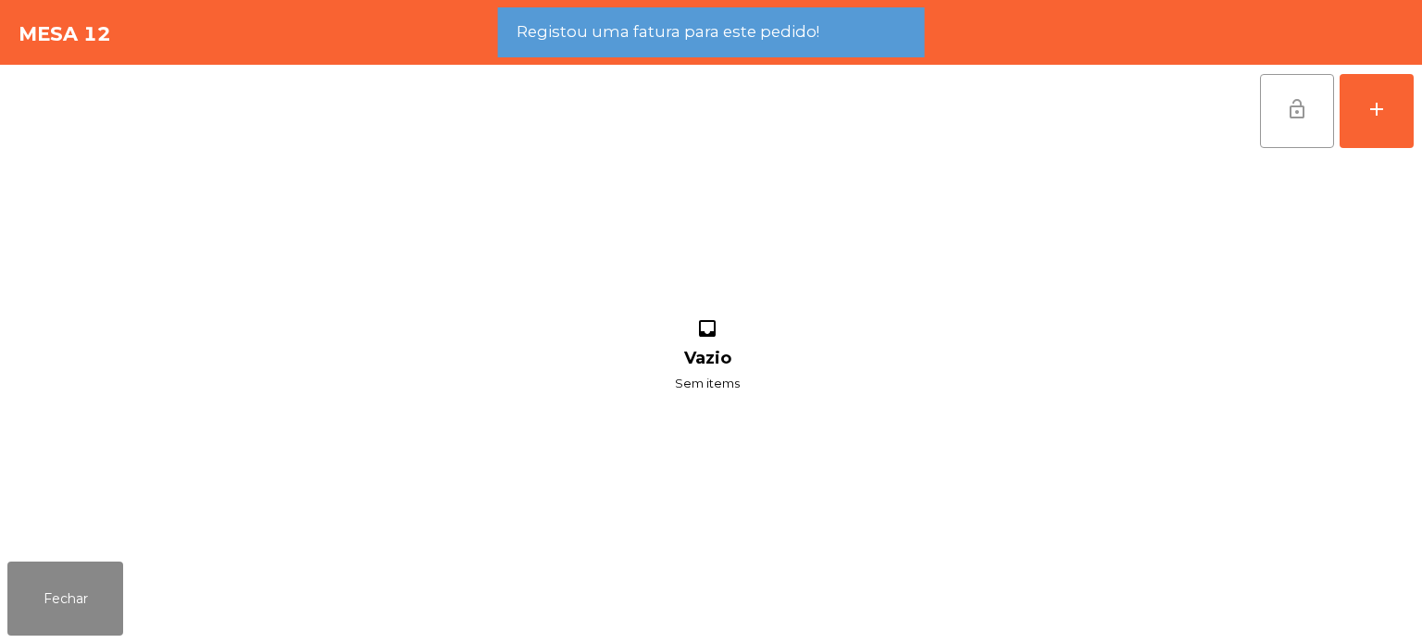
click at [1281, 110] on button "lock_open" at bounding box center [1297, 111] width 74 height 74
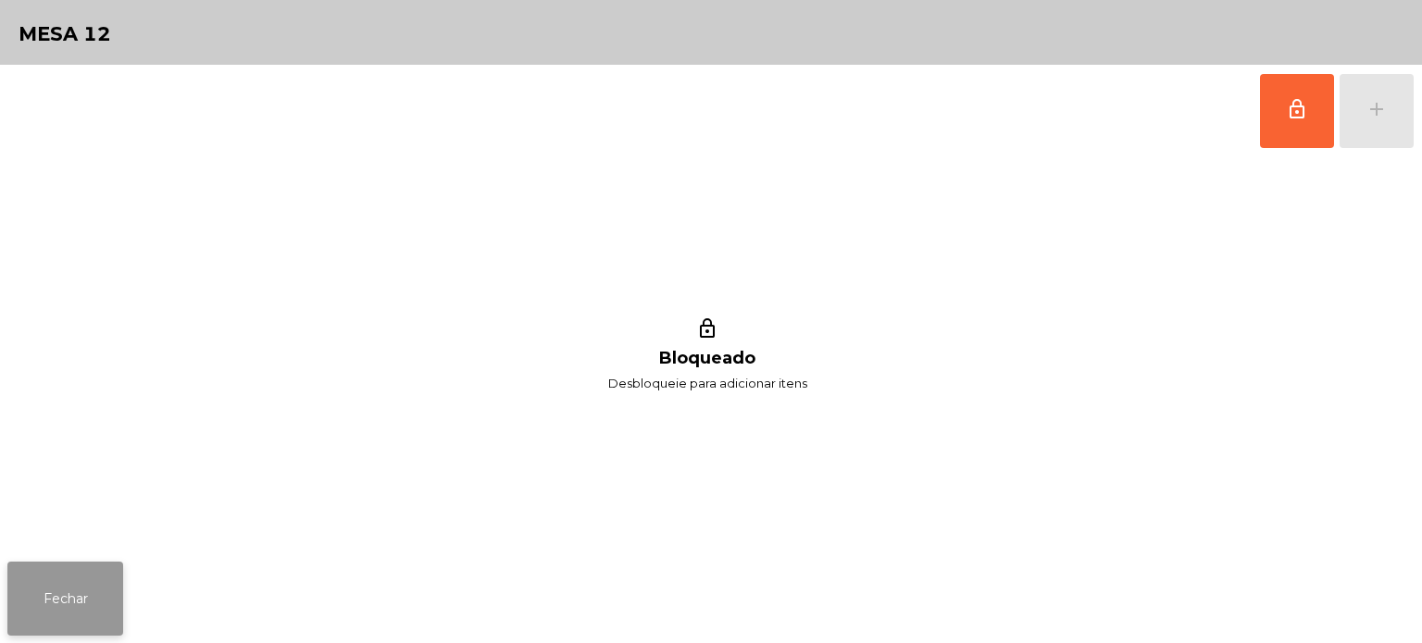
click at [84, 615] on button "Fechar" at bounding box center [65, 599] width 116 height 74
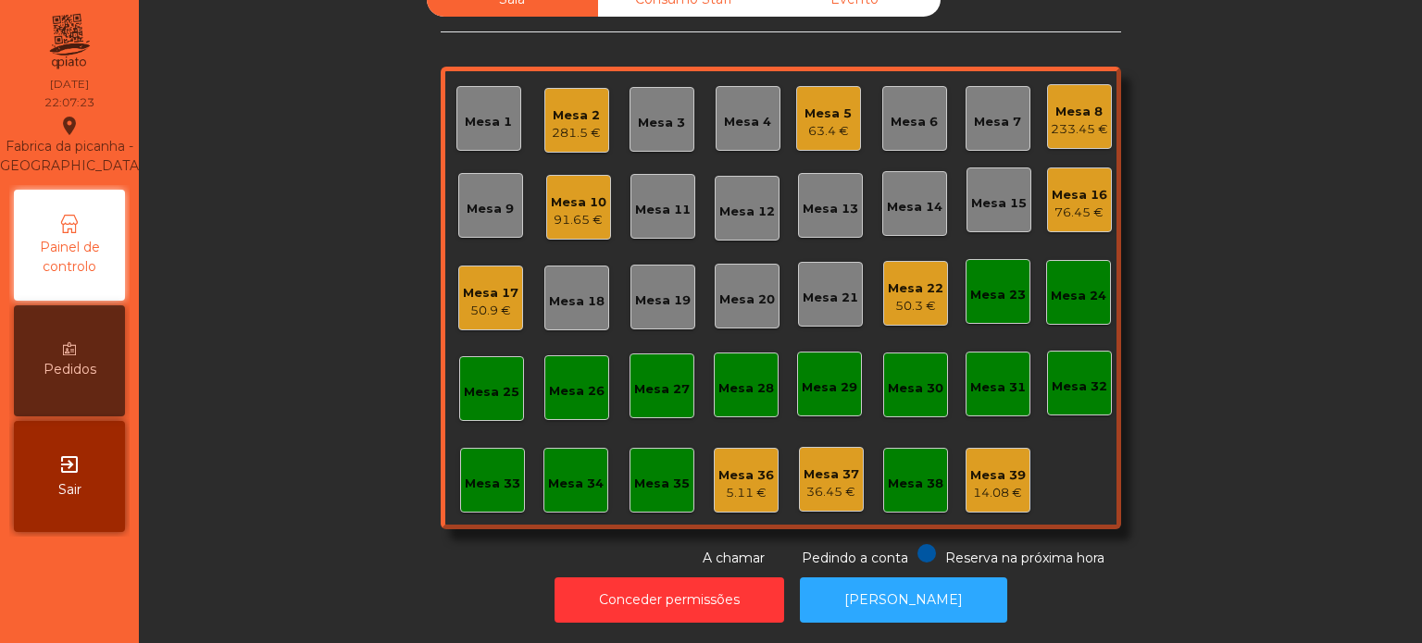
click at [823, 105] on div "Mesa 5" at bounding box center [827, 114] width 47 height 19
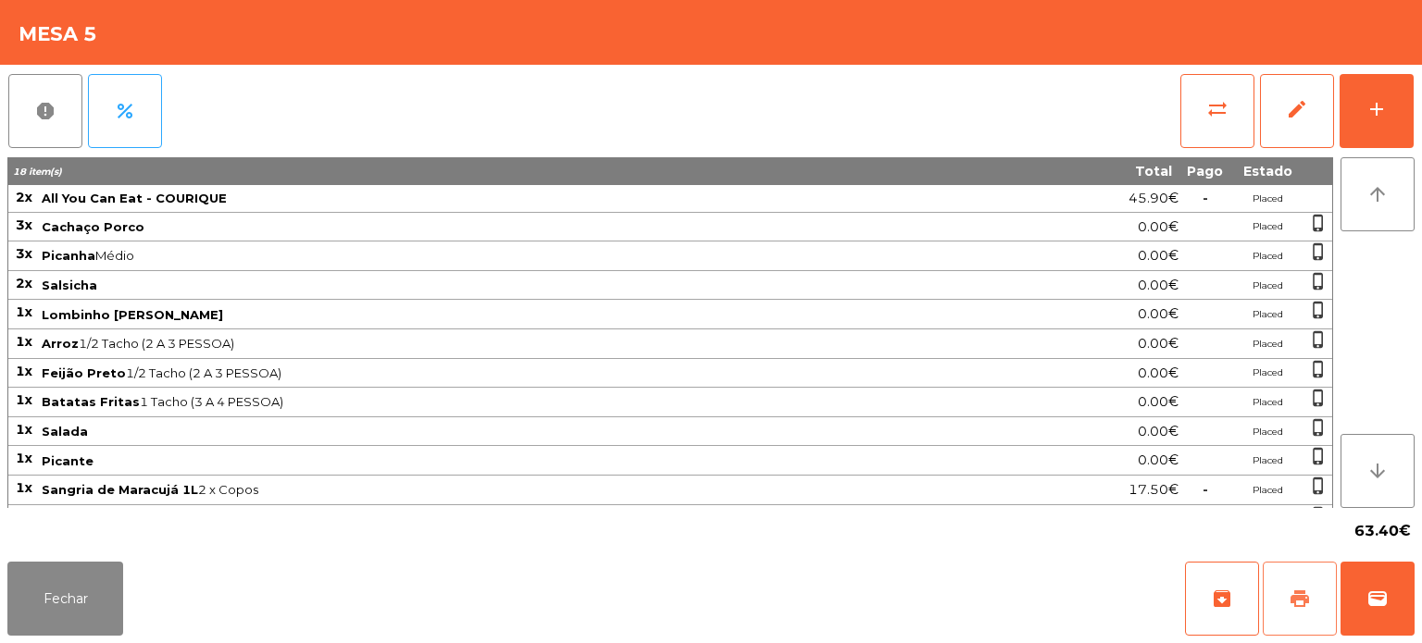
click at [1325, 595] on button "print" at bounding box center [1299, 599] width 74 height 74
click at [83, 614] on button "Fechar" at bounding box center [65, 599] width 116 height 74
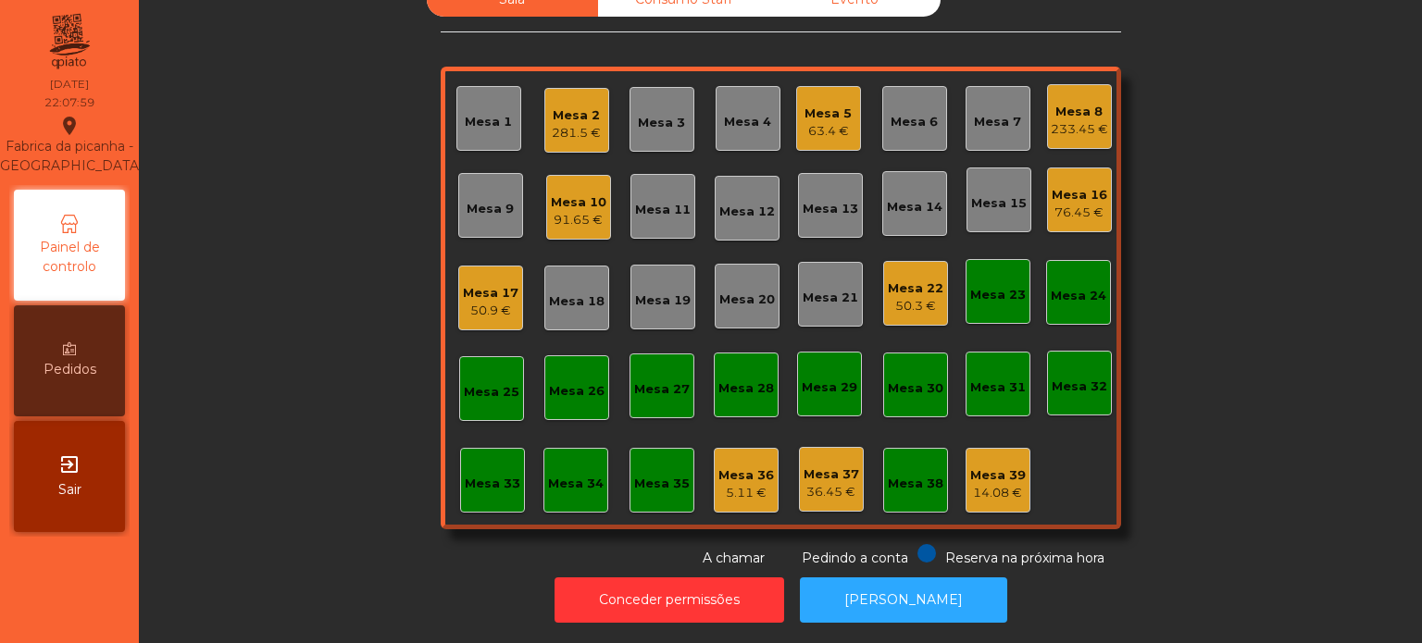
click at [390, 311] on div "Sala Consumo Staff Evento Mesa 1 Mesa 2 281.5 € Mesa 3 Mesa 4 Mesa 5 63.4 € Mes…" at bounding box center [780, 275] width 1233 height 586
click at [812, 133] on div "Mesa 5 63.4 €" at bounding box center [828, 118] width 65 height 65
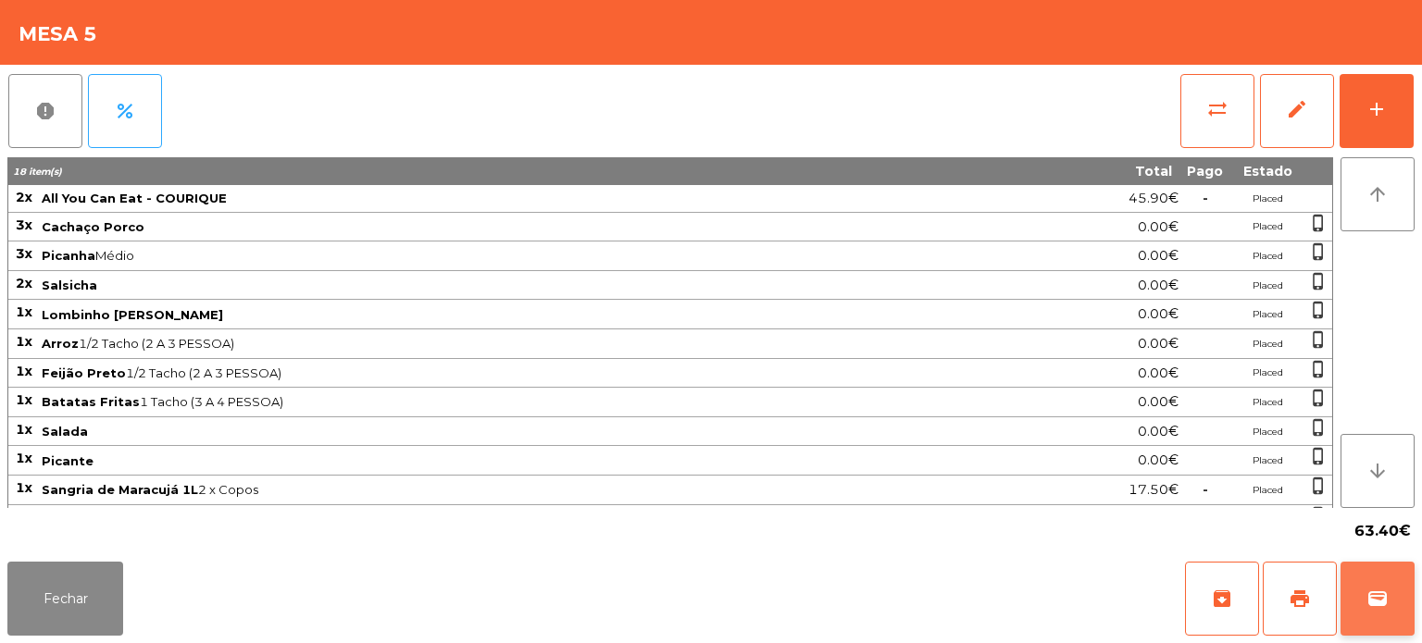
click at [1412, 571] on button "wallet" at bounding box center [1377, 599] width 74 height 74
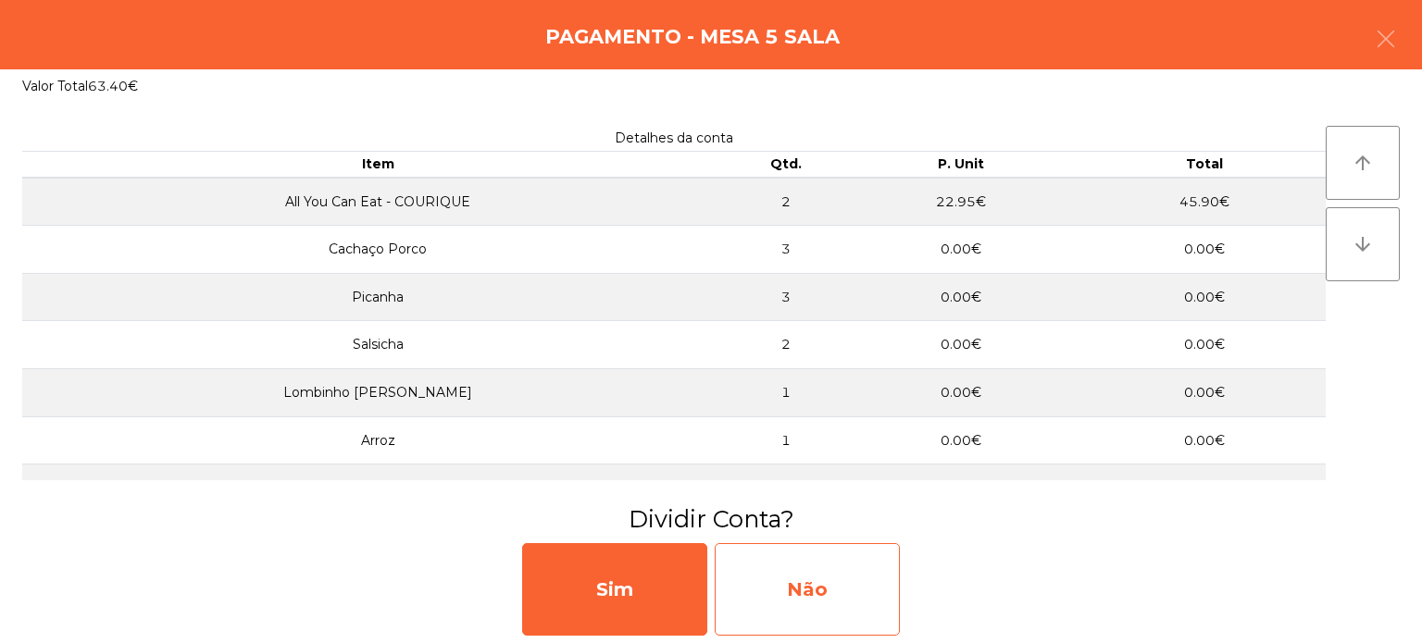
click at [854, 601] on div "Não" at bounding box center [807, 589] width 185 height 93
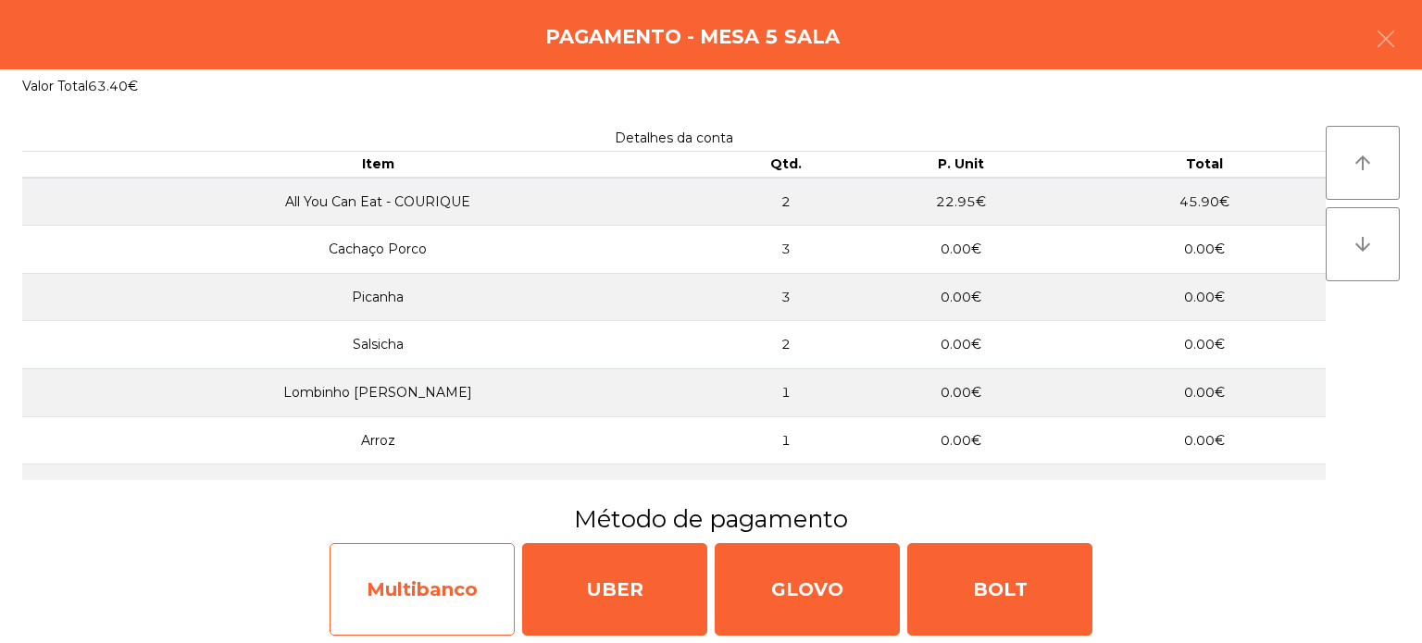
click at [426, 618] on div "Multibanco" at bounding box center [422, 589] width 185 height 93
select select "**"
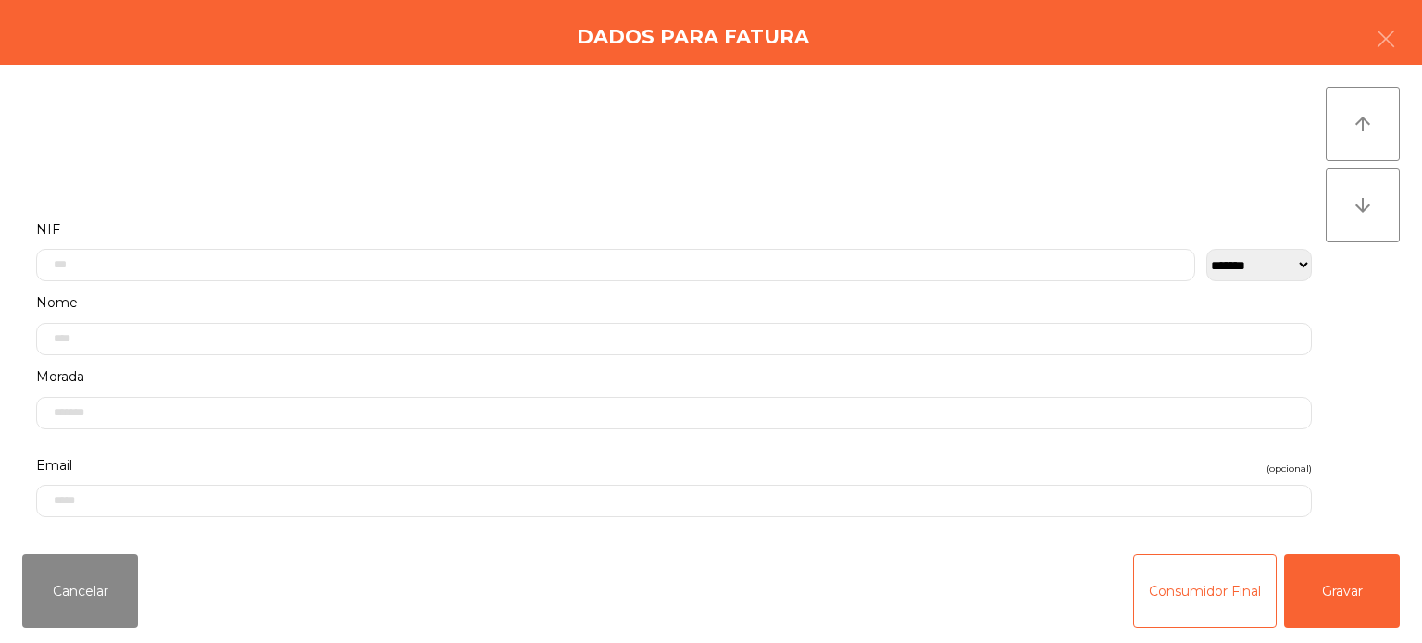
click at [538, 221] on label "NIF" at bounding box center [673, 230] width 1275 height 25
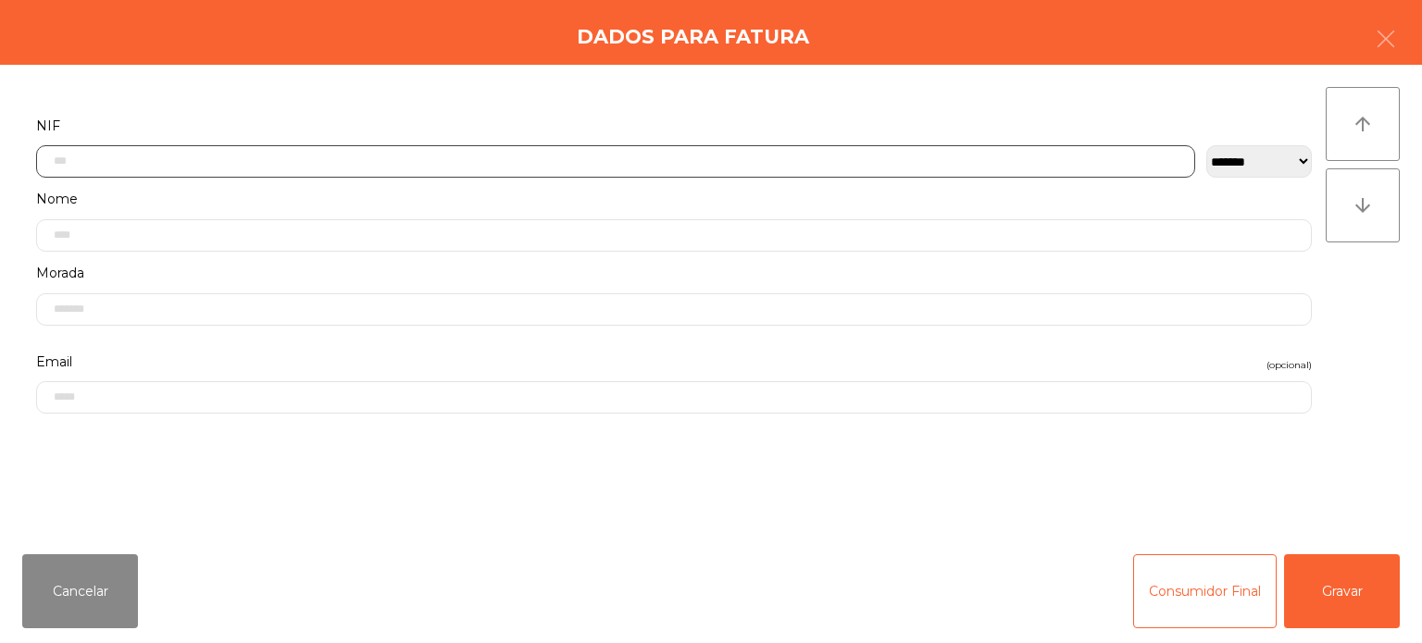
click at [367, 158] on input "text" at bounding box center [615, 161] width 1159 height 32
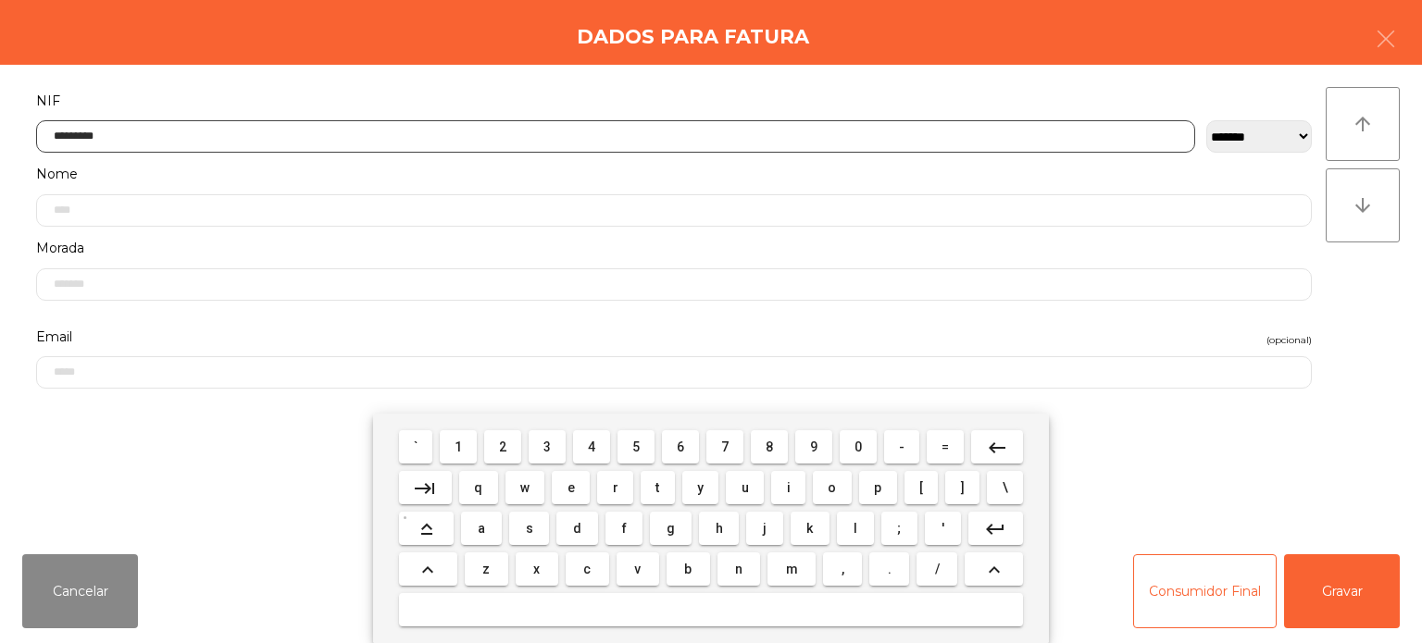
type input "*********"
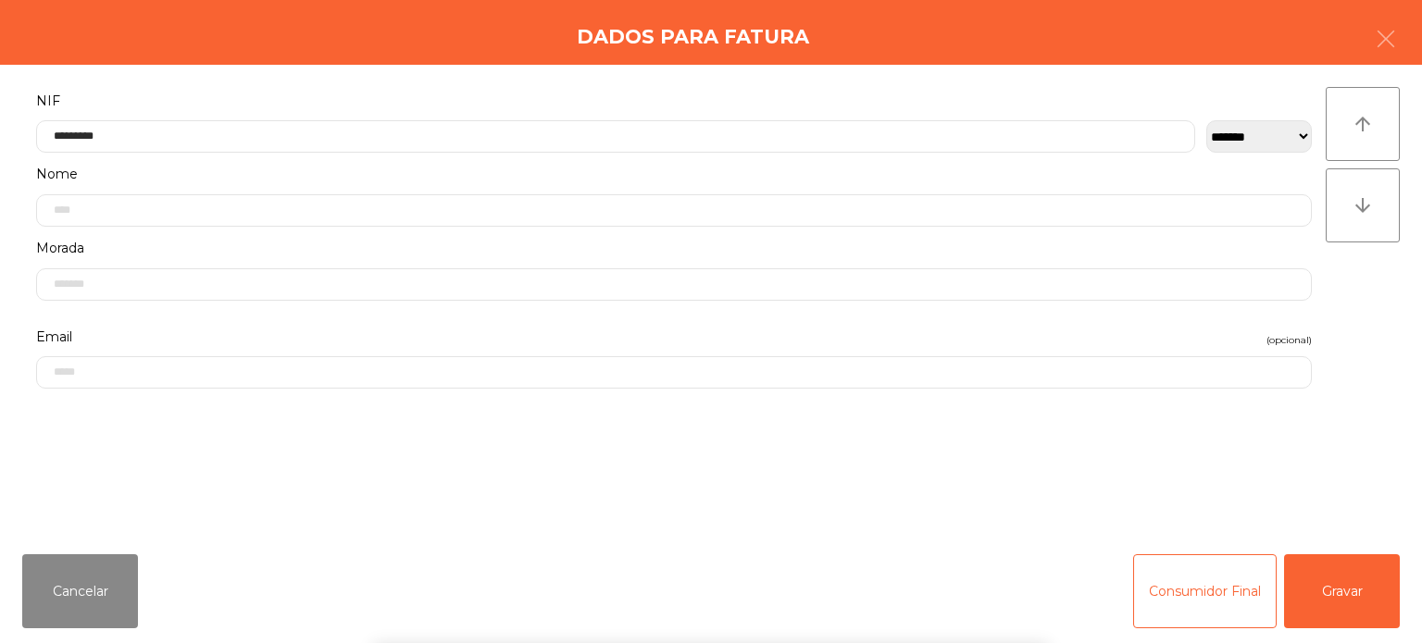
click at [1382, 310] on div "arrow_upward arrow_downward" at bounding box center [1362, 302] width 74 height 430
click at [1348, 593] on button "Gravar" at bounding box center [1342, 591] width 116 height 74
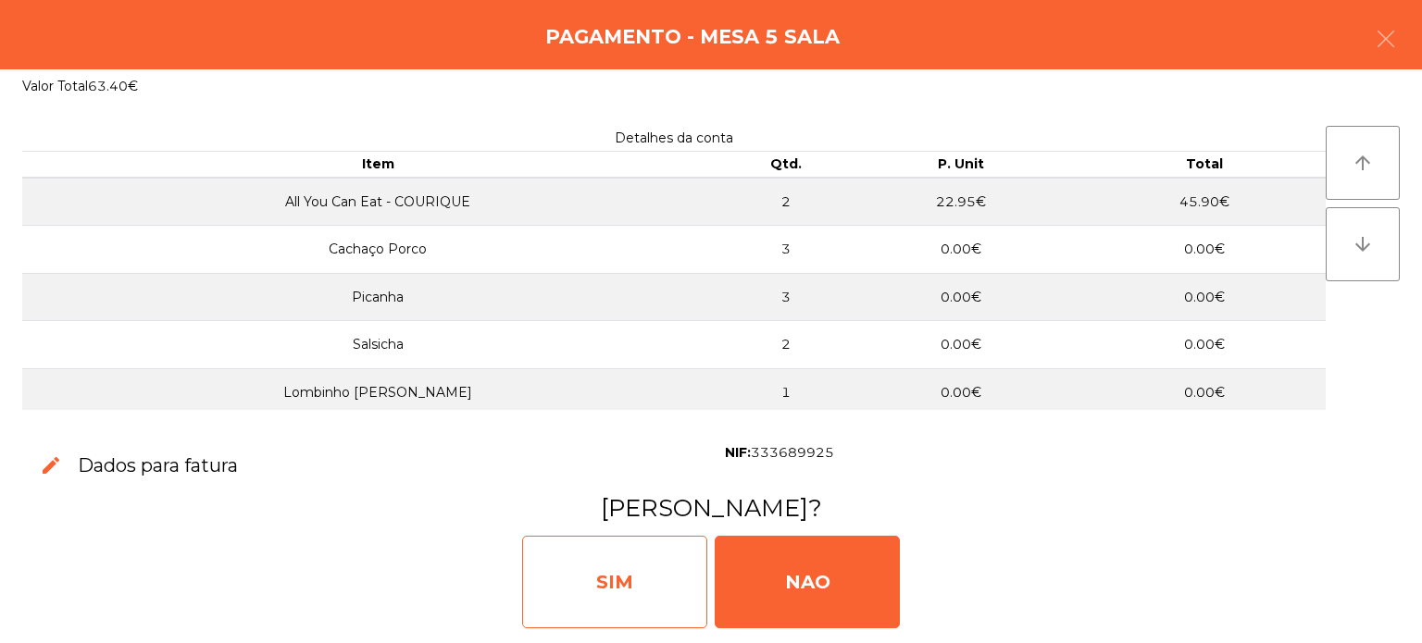
click at [634, 575] on div "SIM" at bounding box center [614, 582] width 185 height 93
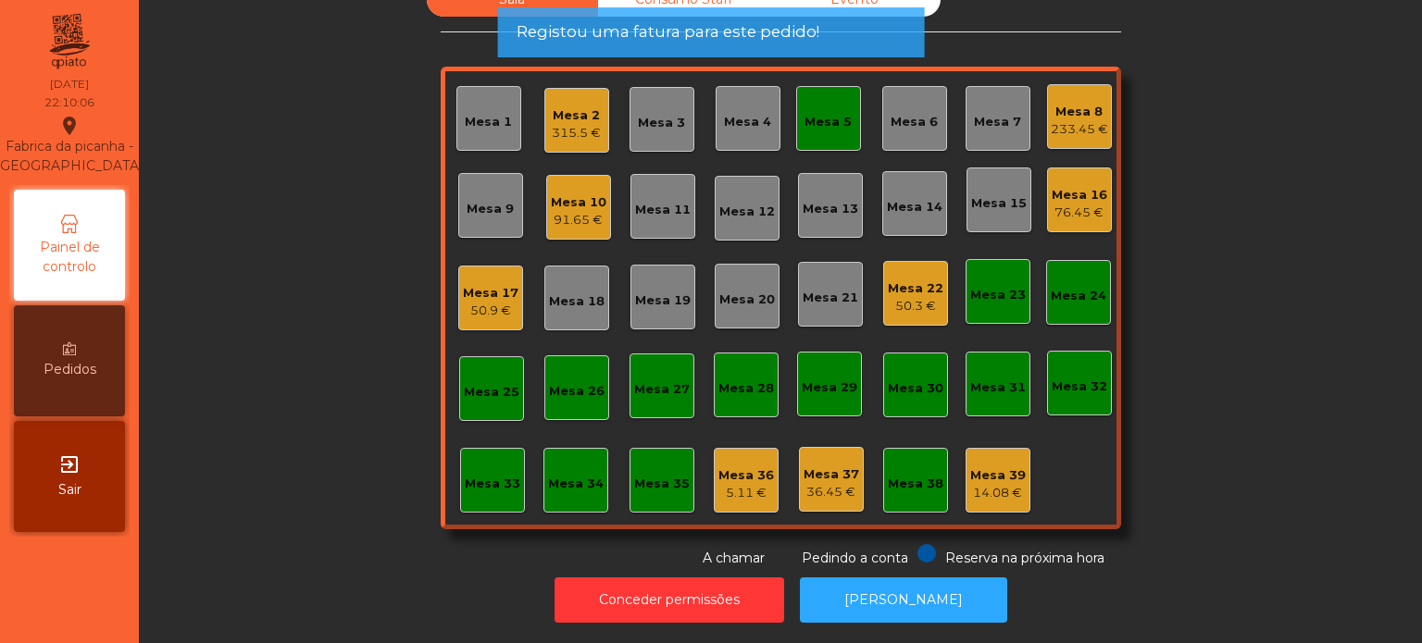
click at [835, 106] on div "Mesa 5" at bounding box center [827, 119] width 47 height 26
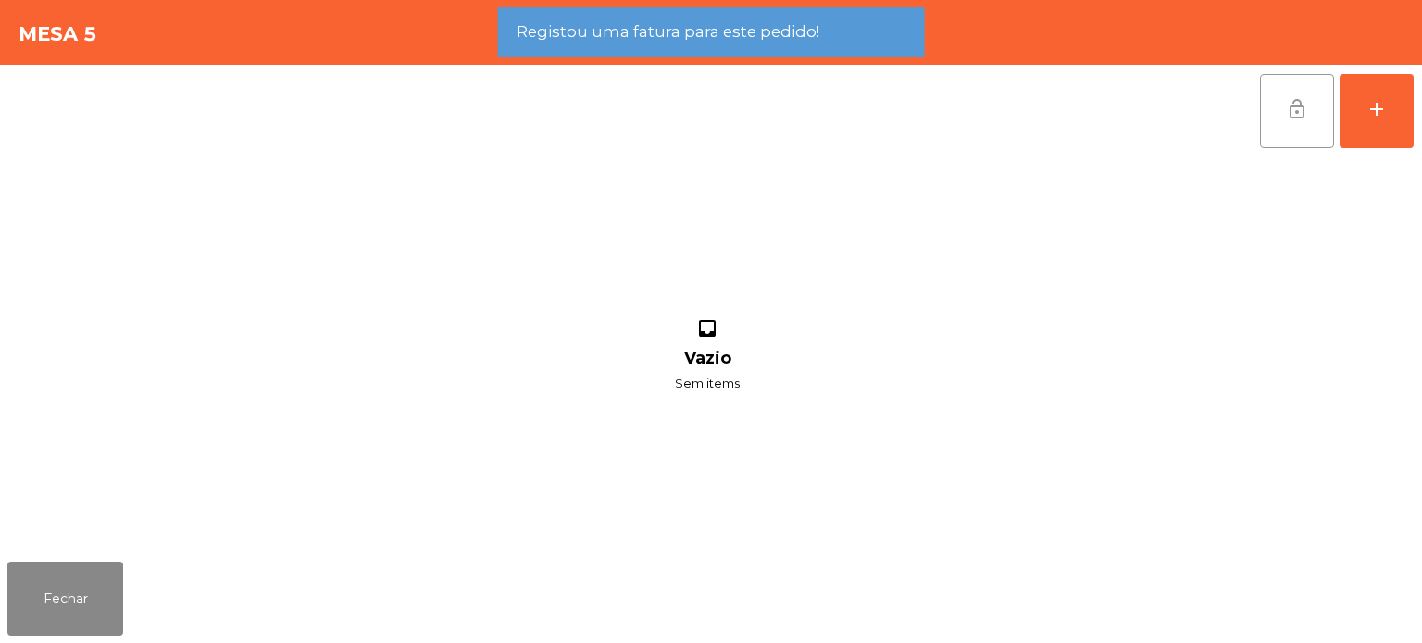
click at [1311, 106] on button "lock_open" at bounding box center [1297, 111] width 74 height 74
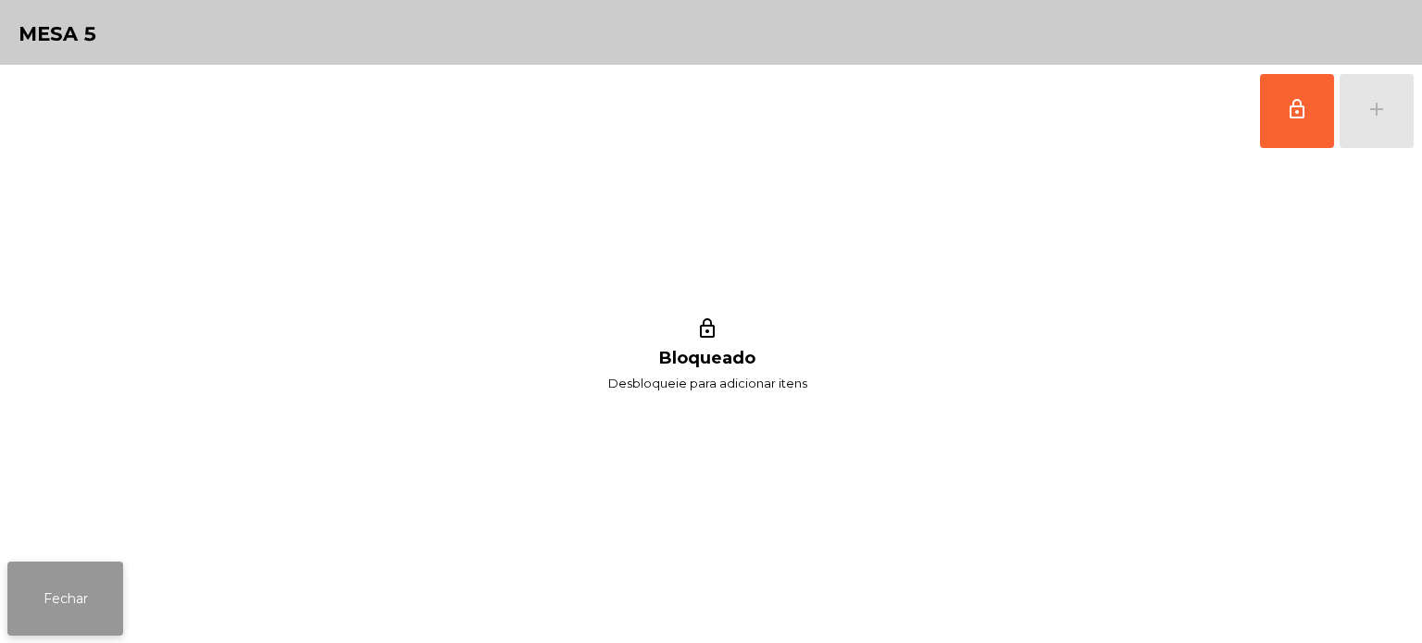
click at [115, 572] on button "Fechar" at bounding box center [65, 599] width 116 height 74
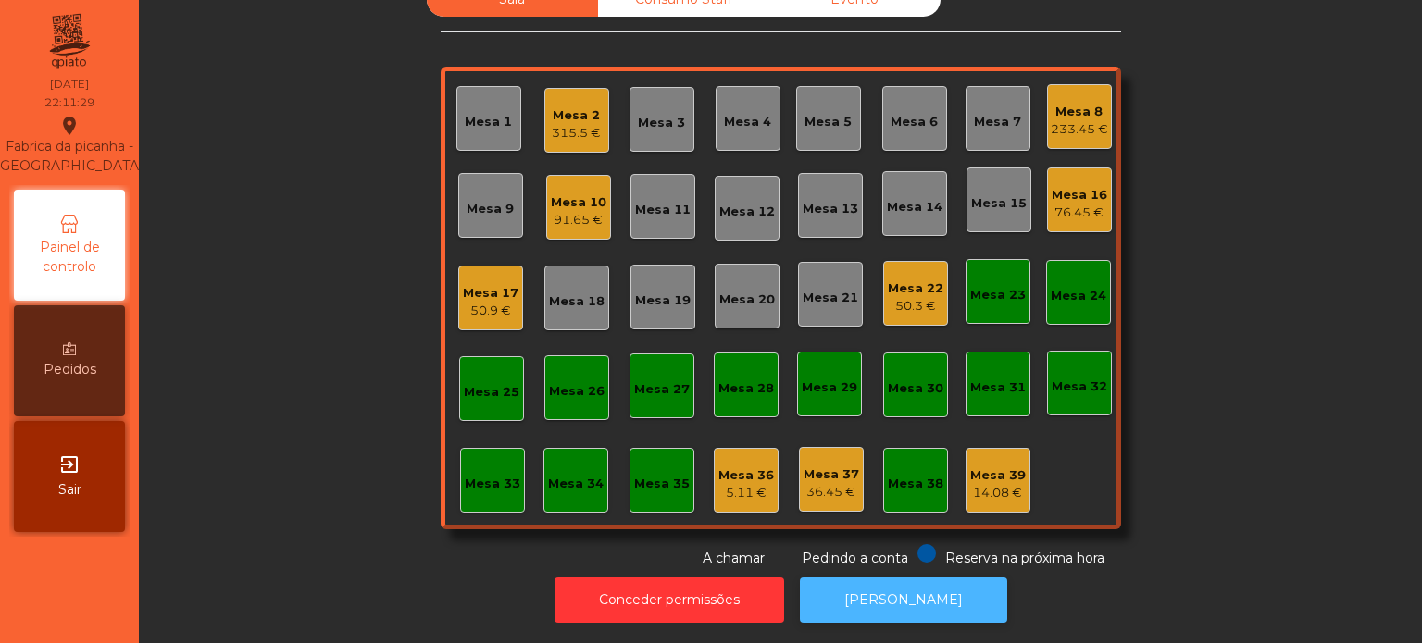
click at [904, 591] on button "[PERSON_NAME]" at bounding box center [903, 600] width 207 height 45
click at [562, 109] on div "Mesa 2" at bounding box center [576, 115] width 49 height 19
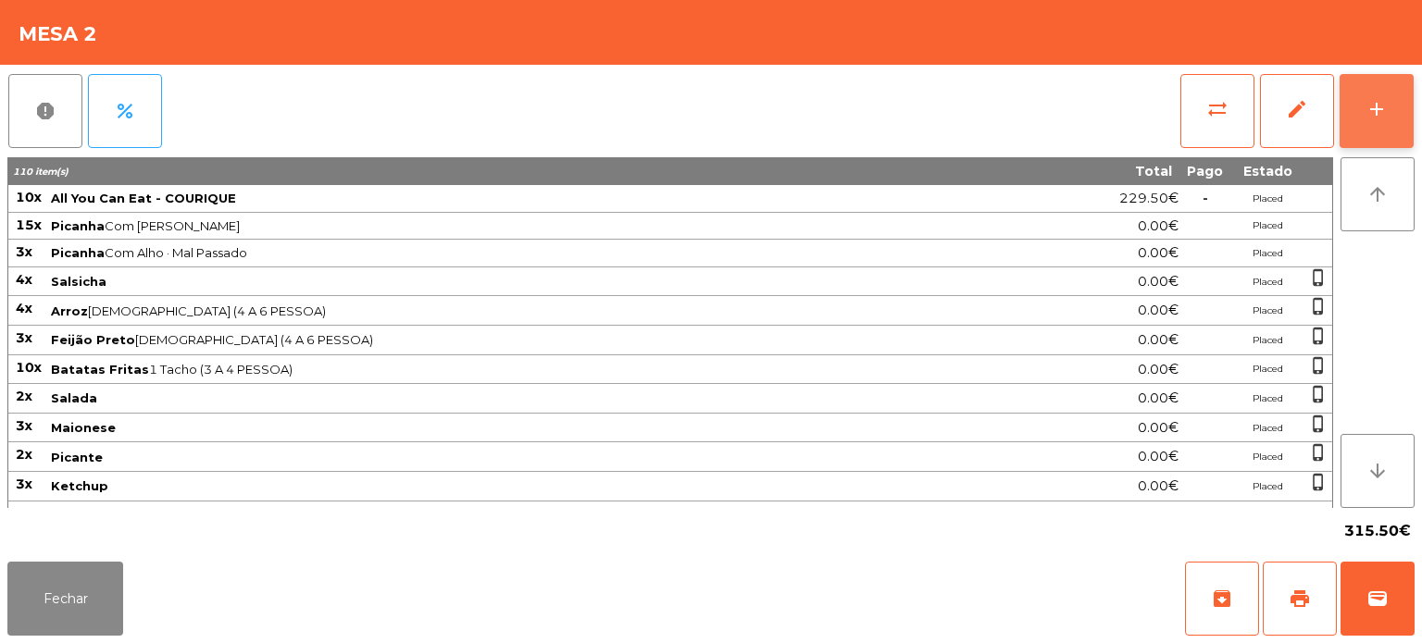
click at [1377, 86] on button "add" at bounding box center [1376, 111] width 74 height 74
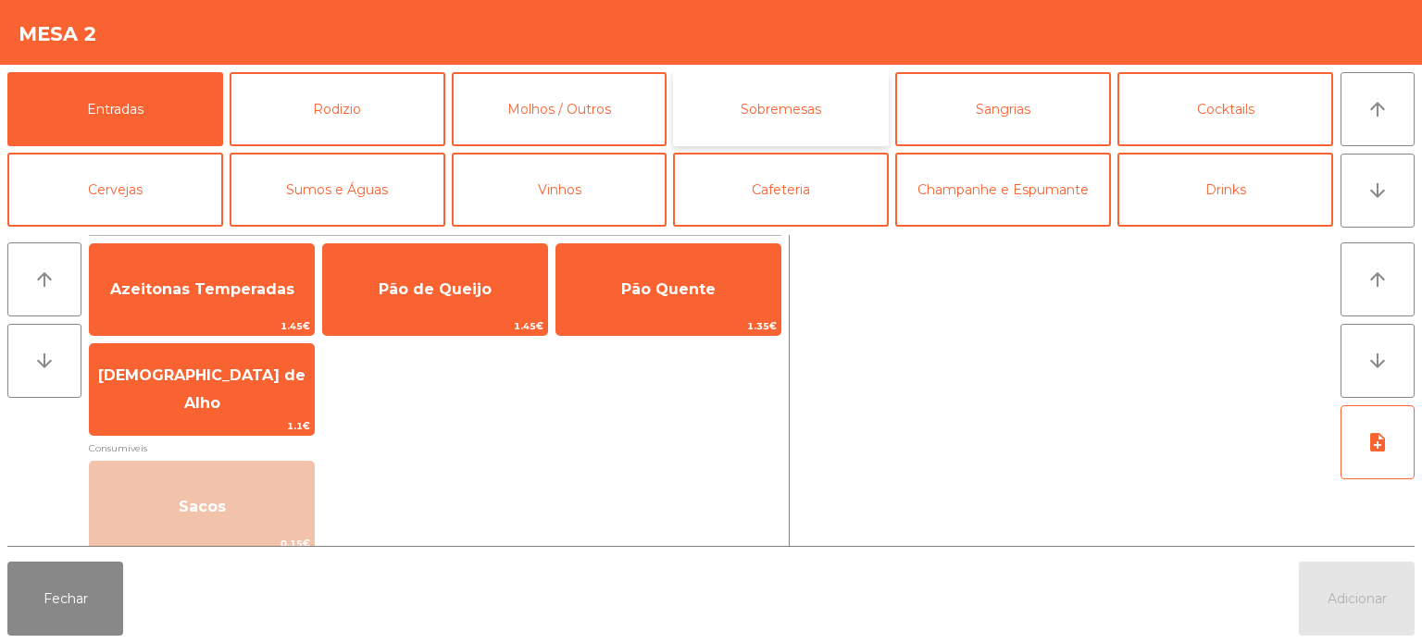
click at [780, 102] on button "Sobremesas" at bounding box center [781, 109] width 216 height 74
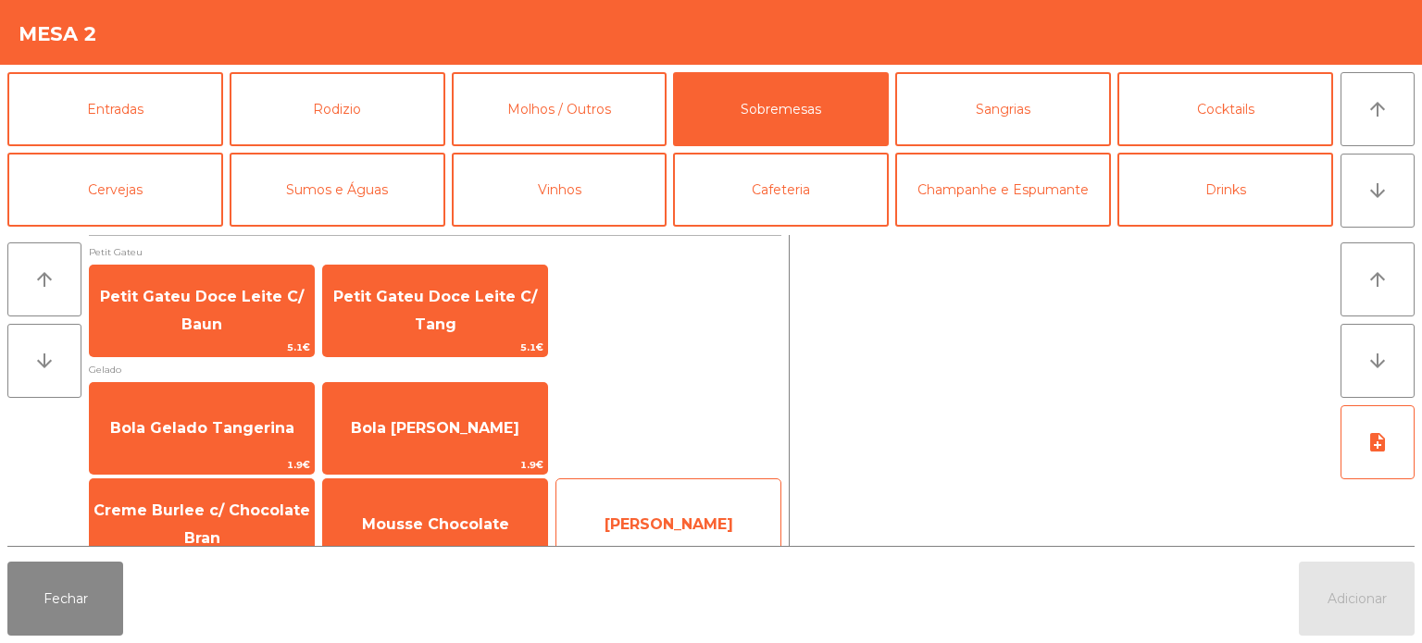
click at [673, 497] on div "Mousse Lima 4€" at bounding box center [668, 525] width 226 height 93
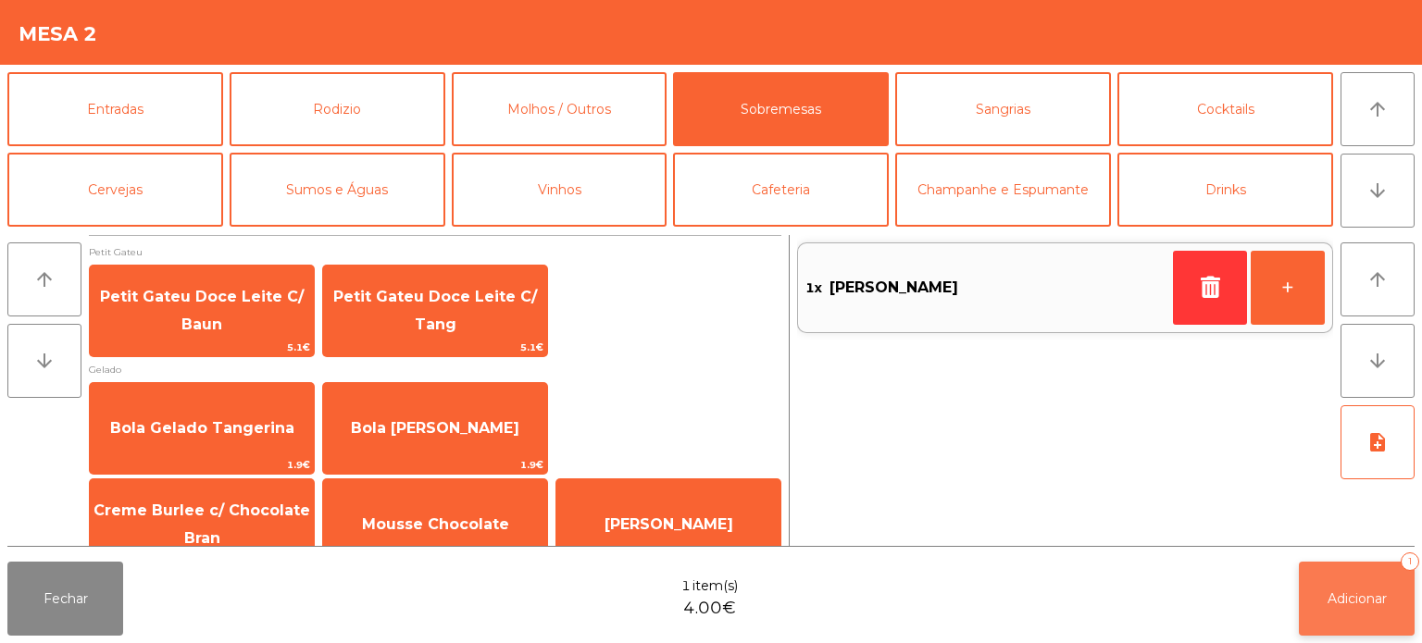
click at [1377, 605] on span "Adicionar" at bounding box center [1356, 599] width 59 height 17
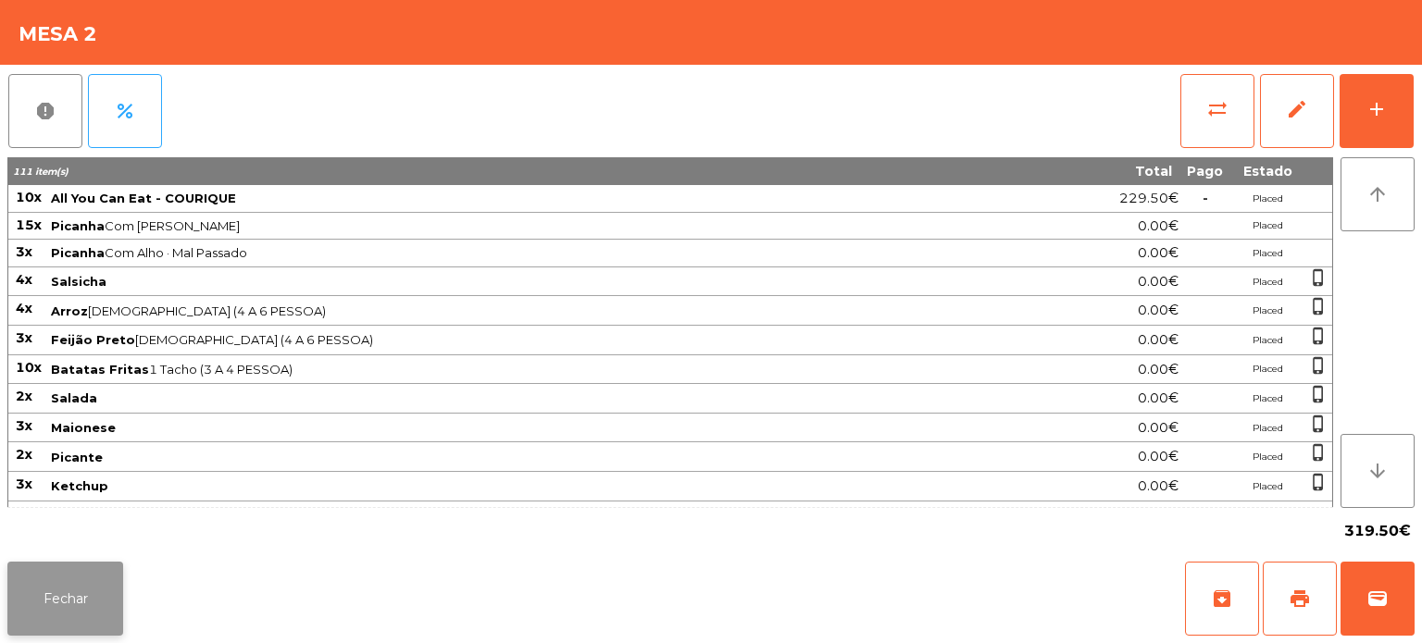
click at [73, 628] on button "Fechar" at bounding box center [65, 599] width 116 height 74
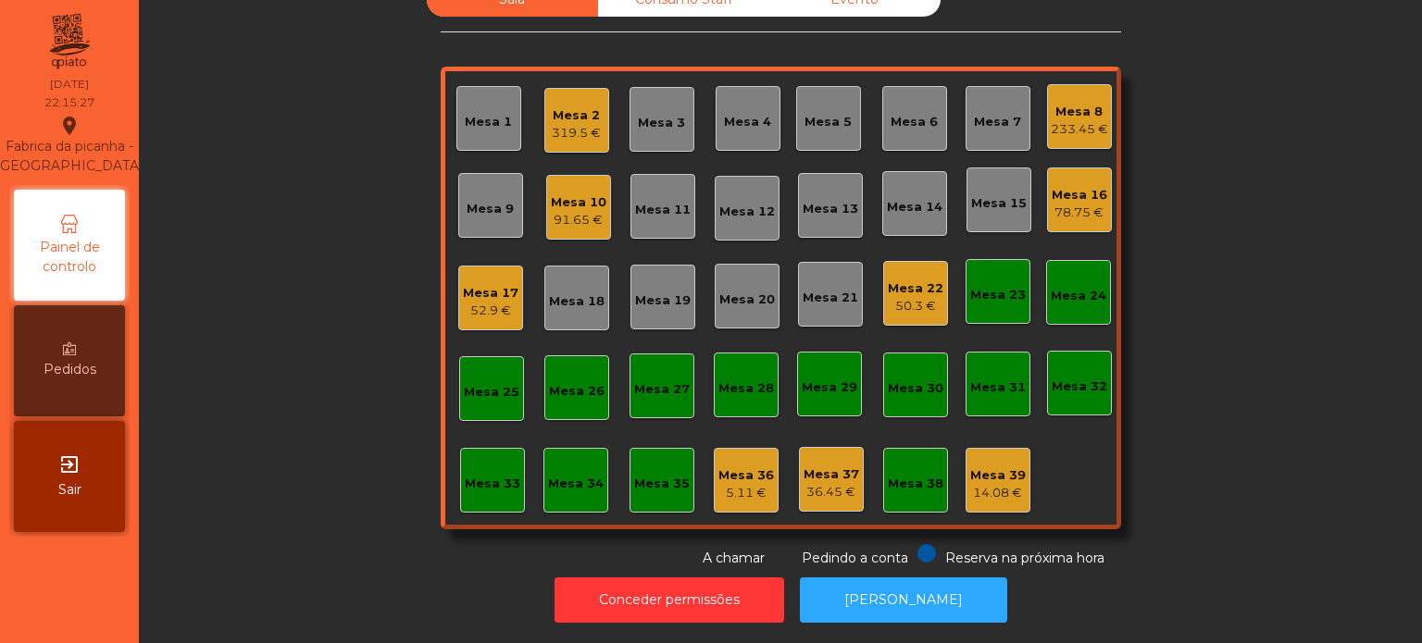
click at [1265, 429] on div "Sala Consumo Staff Evento Mesa 1 Mesa 2 319.5 € Mesa 3 Mesa 4 Mesa 5 Mesa 6 Mes…" at bounding box center [780, 275] width 1233 height 586
click at [1098, 168] on div "Mesa 16 78.75 €" at bounding box center [1079, 200] width 65 height 65
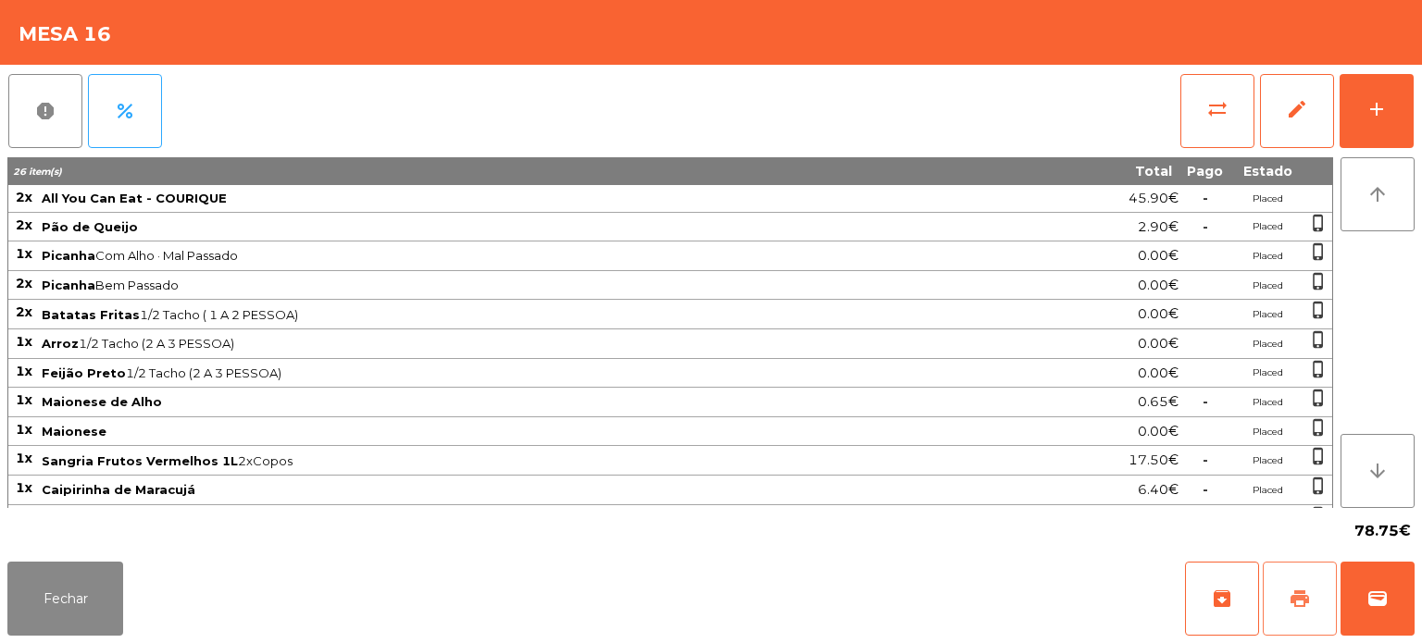
click at [1270, 605] on button "print" at bounding box center [1299, 599] width 74 height 74
click at [59, 606] on button "Fechar" at bounding box center [65, 599] width 116 height 74
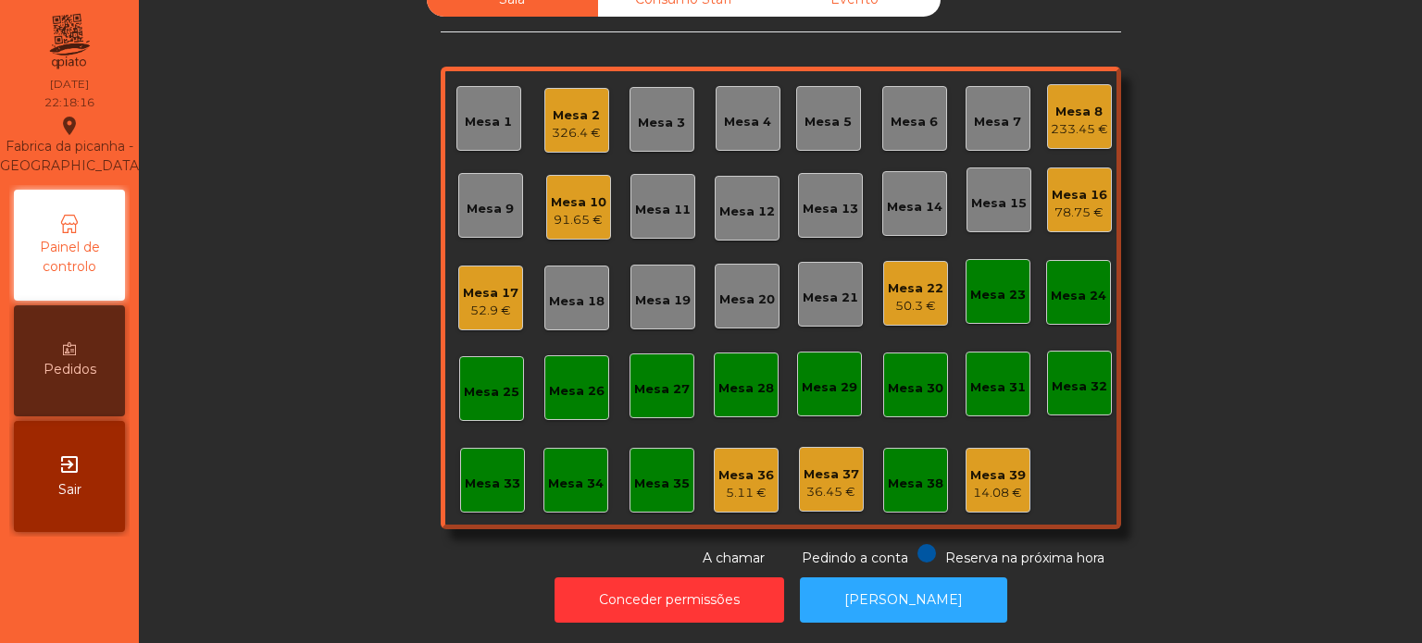
click at [943, 625] on div "Sala Consumo Staff Evento Mesa 1 Mesa 2 326.4 € Mesa 3 Mesa 4 Mesa 5 Mesa 6 Mes…" at bounding box center [780, 321] width 1283 height 643
click at [889, 600] on button "[PERSON_NAME]" at bounding box center [903, 600] width 207 height 45
click at [1047, 385] on div "Mesa 32" at bounding box center [1079, 383] width 65 height 65
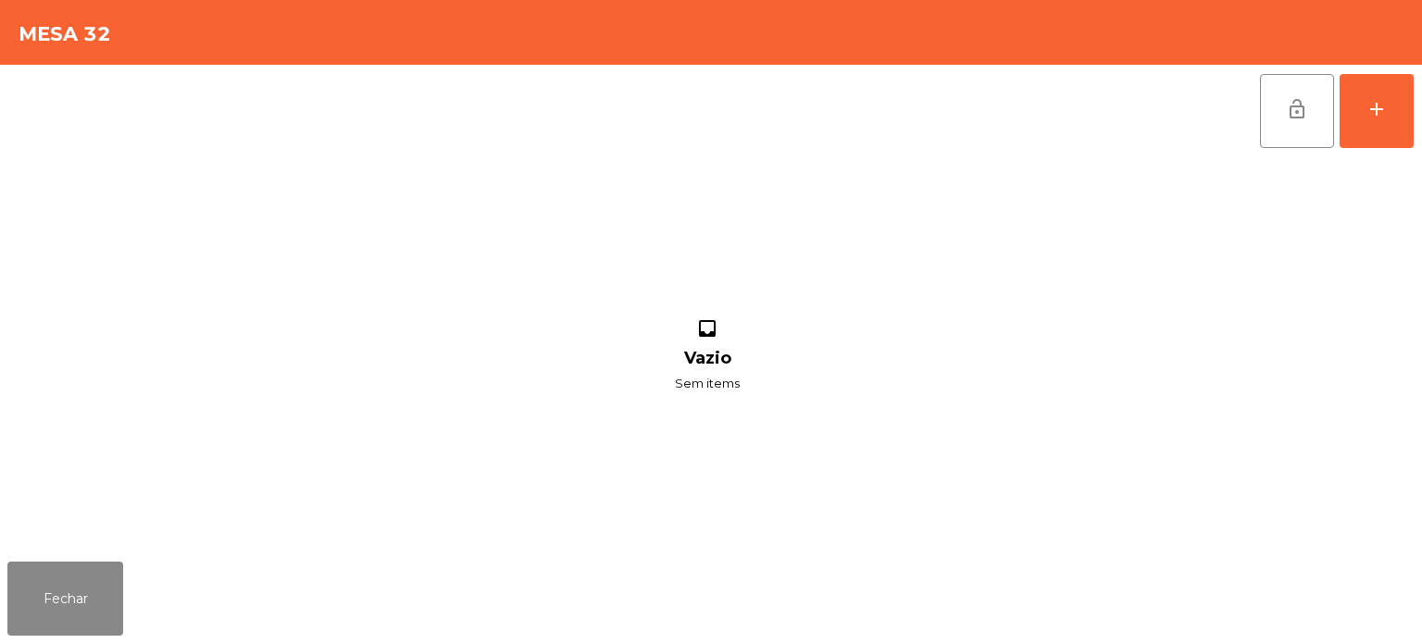
click at [1415, 108] on div "lock_open add inbox Vazio Sem items" at bounding box center [711, 310] width 1422 height 490
click at [1309, 347] on div "inbox Vazio Sem items" at bounding box center [706, 355] width 1399 height 397
click at [1415, 123] on div "lock_open add inbox Vazio Sem items" at bounding box center [711, 310] width 1422 height 490
click at [1411, 537] on div at bounding box center [1410, 355] width 7 height 397
click at [1406, 91] on button "add" at bounding box center [1376, 111] width 74 height 74
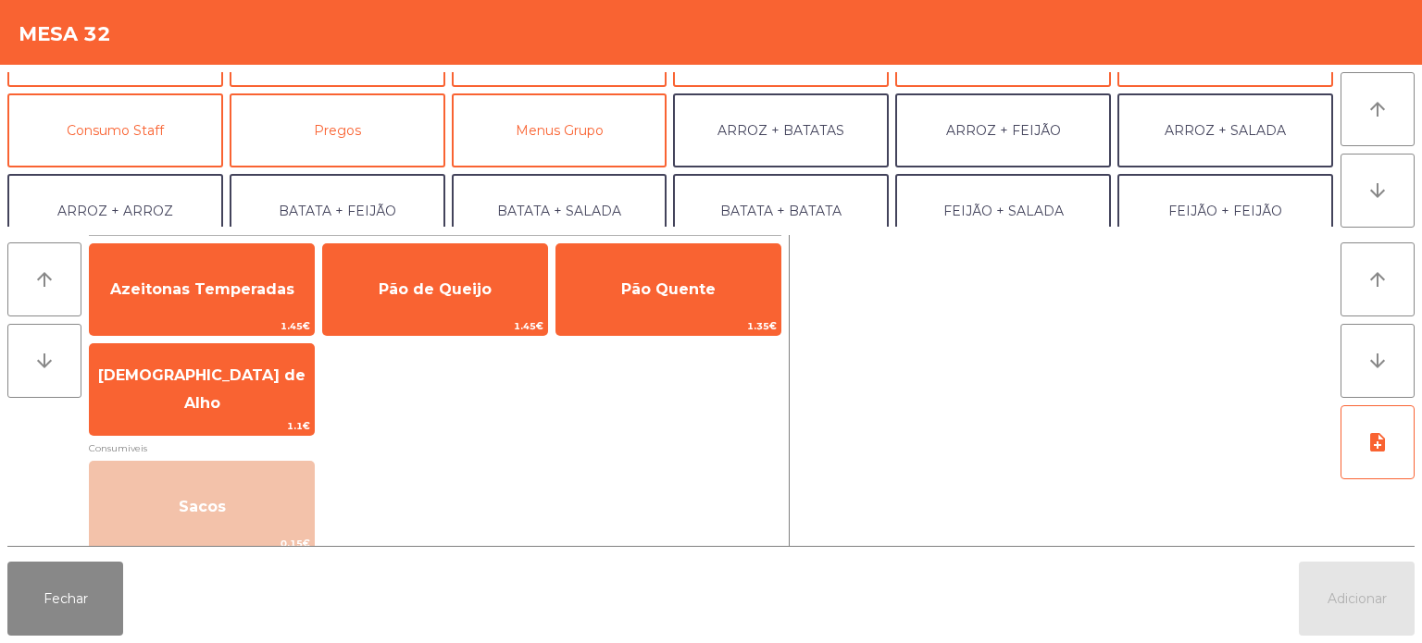
scroll to position [141, 0]
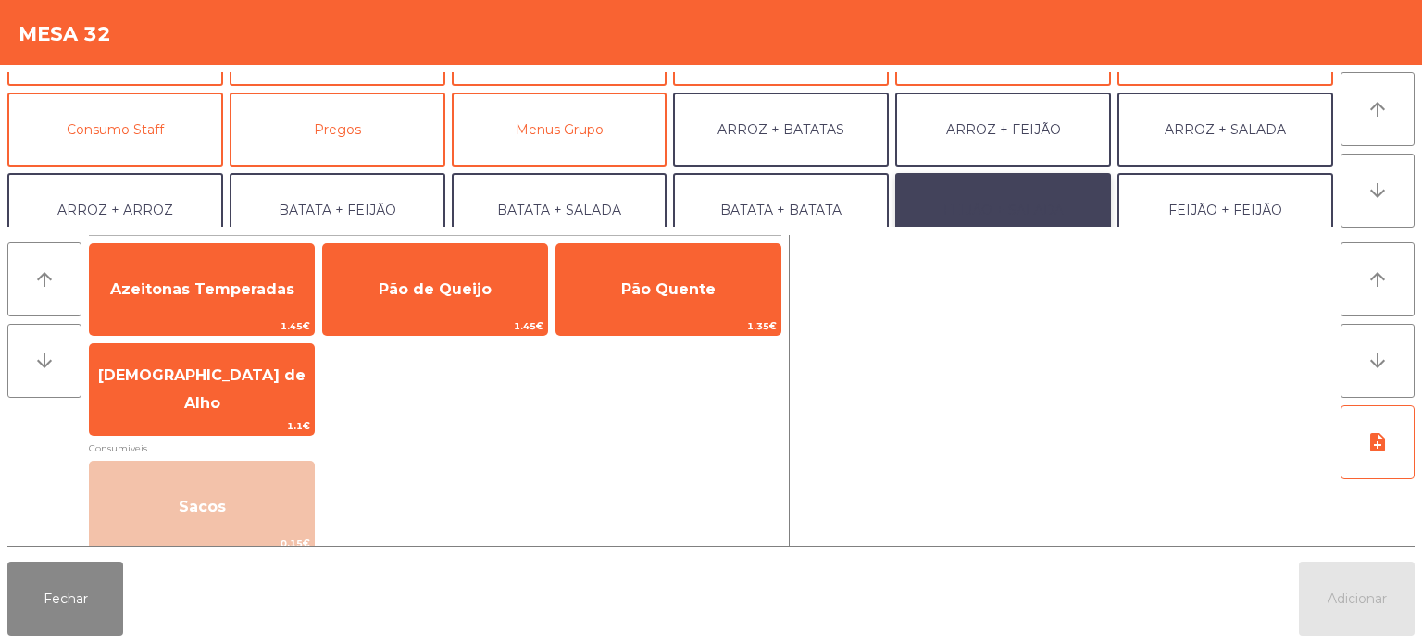
click at [1062, 193] on button "FEIJÃO + SALADA" at bounding box center [1003, 210] width 216 height 74
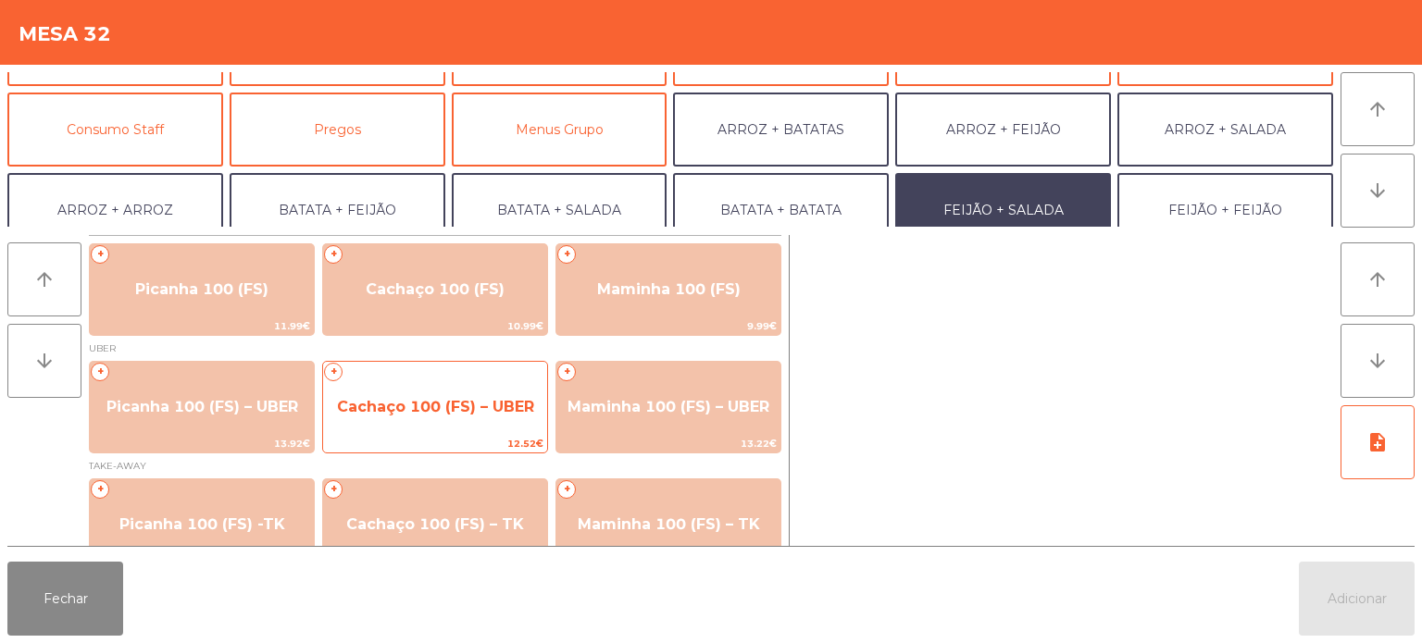
click at [486, 429] on span "Cachaço 100 (FS) – UBER" at bounding box center [435, 407] width 224 height 50
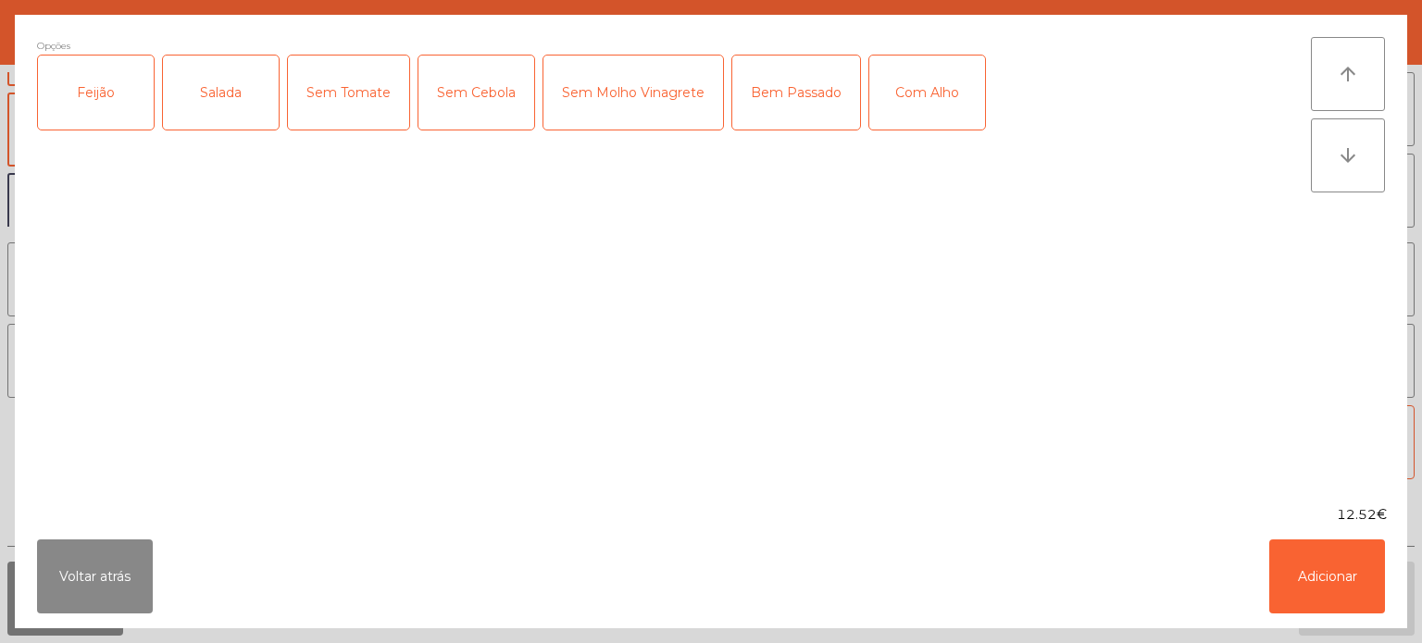
click at [93, 102] on div "Feijão" at bounding box center [96, 93] width 116 height 74
click at [206, 106] on div "Salada" at bounding box center [221, 93] width 116 height 74
click at [781, 111] on div "Bem Passado" at bounding box center [796, 93] width 128 height 74
click at [1416, 550] on ngb-modal-window "Opções (Feijão, Salada, Bem Passado) Feijão Salada Sem Tomate Sem Cebola Sem Mo…" at bounding box center [711, 321] width 1422 height 643
click at [1310, 566] on button "Adicionar" at bounding box center [1327, 577] width 116 height 74
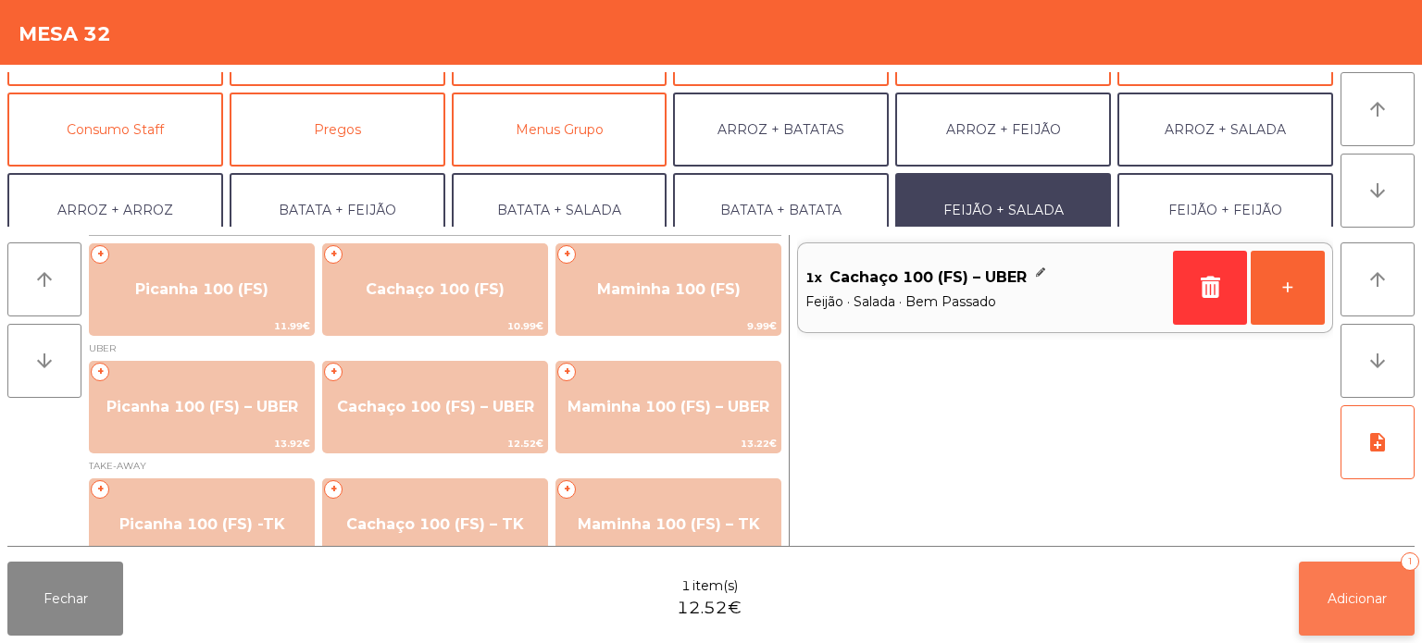
click at [1380, 611] on button "Adicionar 1" at bounding box center [1357, 599] width 116 height 74
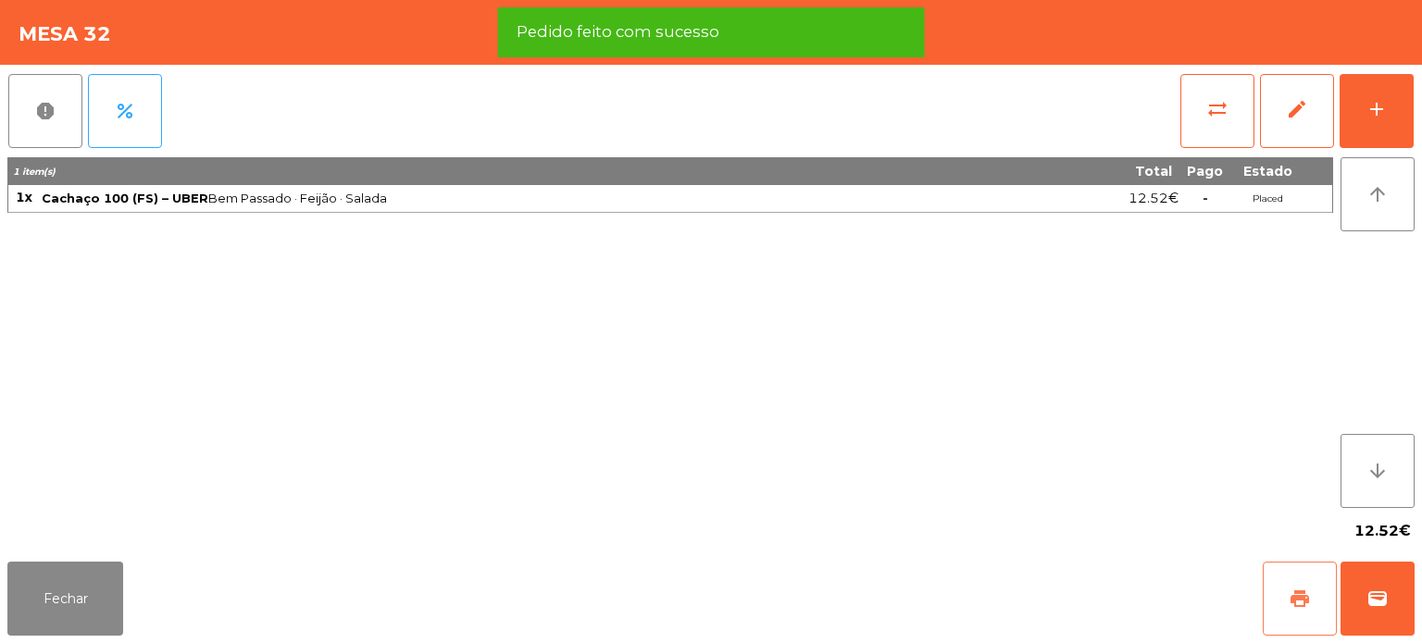
click at [1304, 600] on span "print" at bounding box center [1299, 599] width 22 height 22
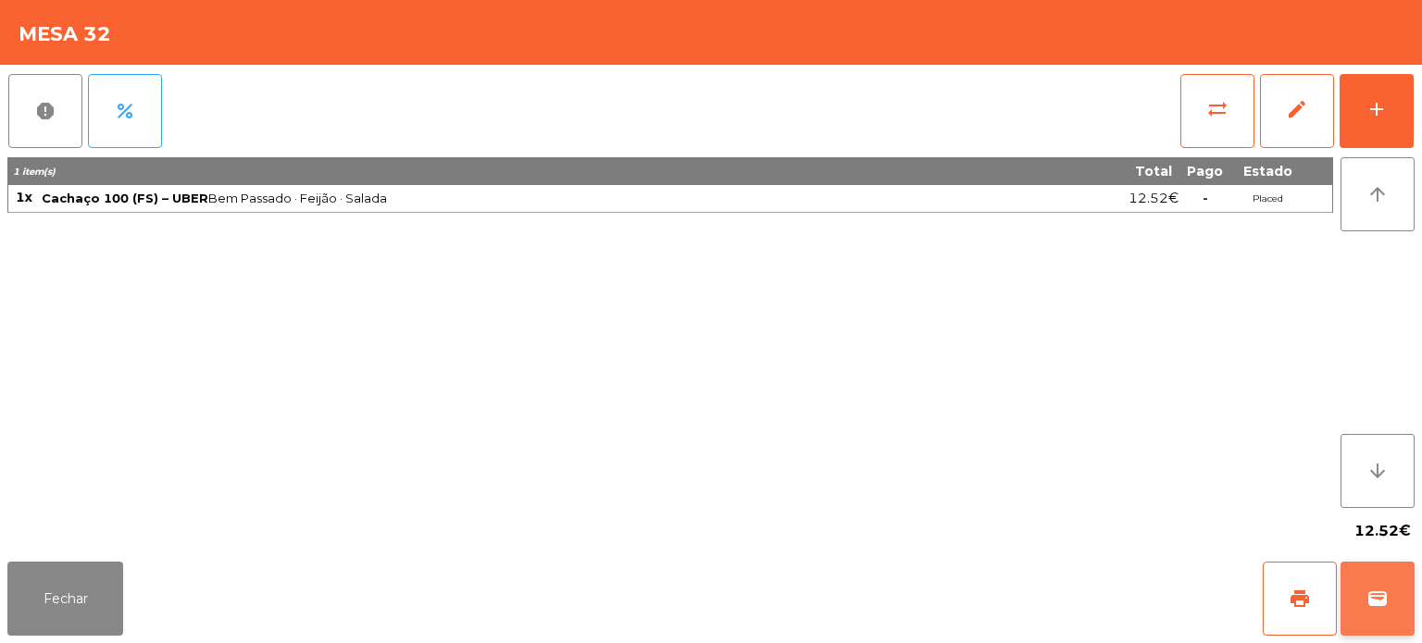
click at [1384, 576] on button "wallet" at bounding box center [1377, 599] width 74 height 74
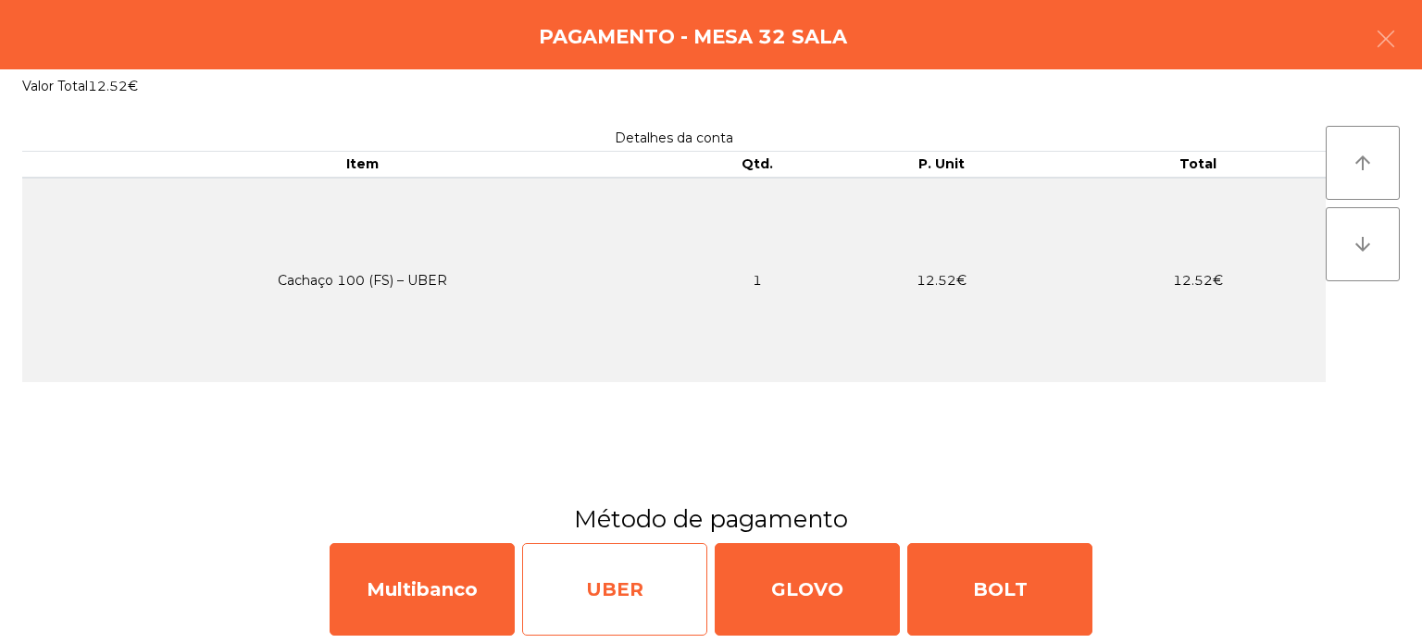
click at [639, 589] on div "UBER" at bounding box center [614, 589] width 185 height 93
select select "**"
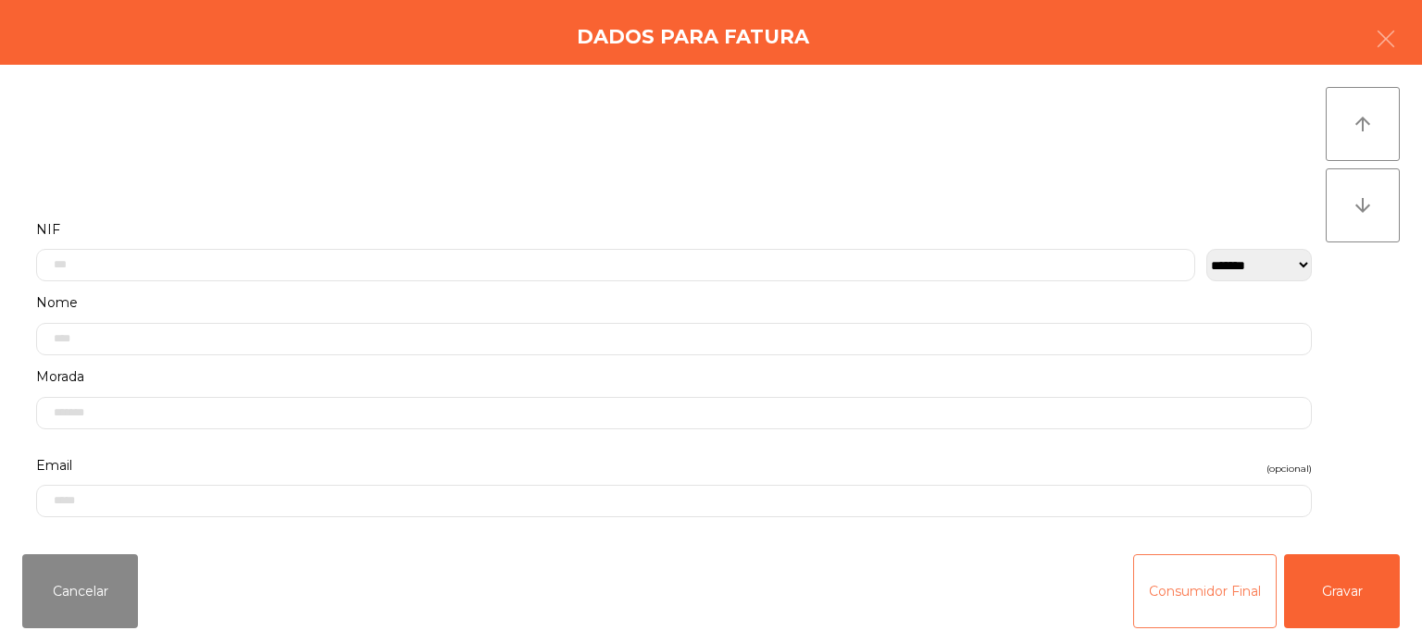
click at [1171, 600] on button "Consumidor Final" at bounding box center [1204, 591] width 143 height 74
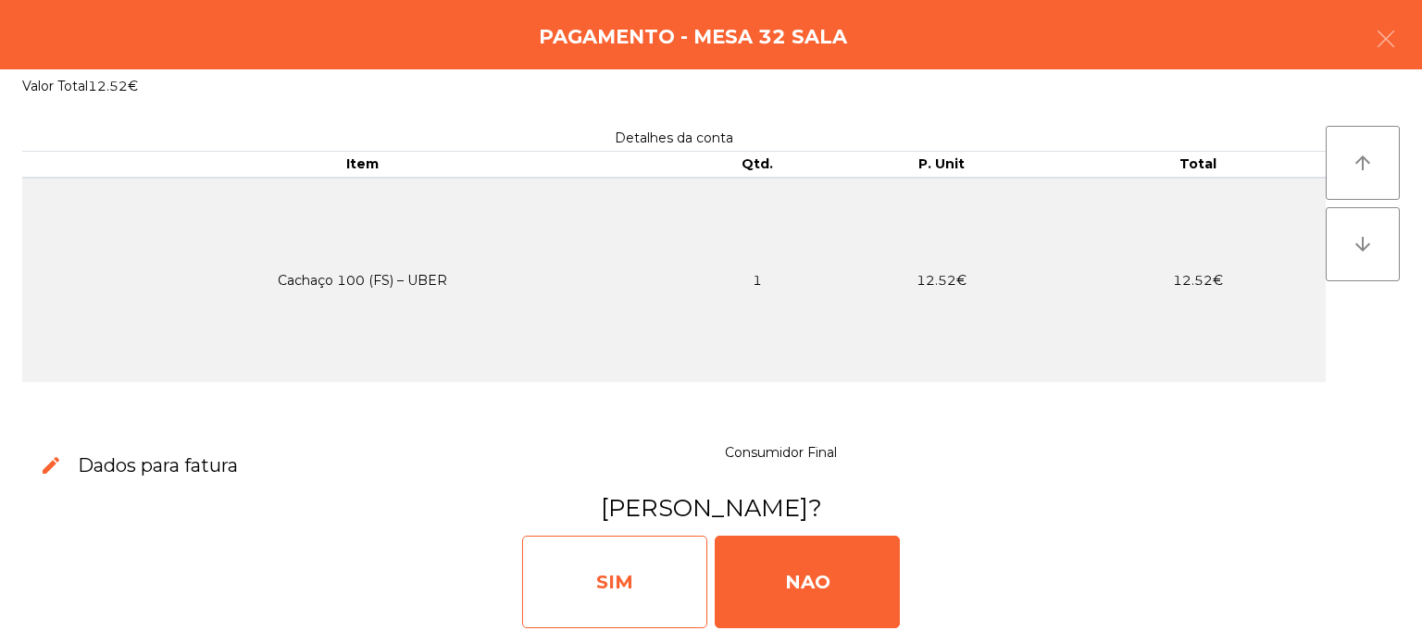
click at [634, 597] on div "SIM" at bounding box center [614, 582] width 185 height 93
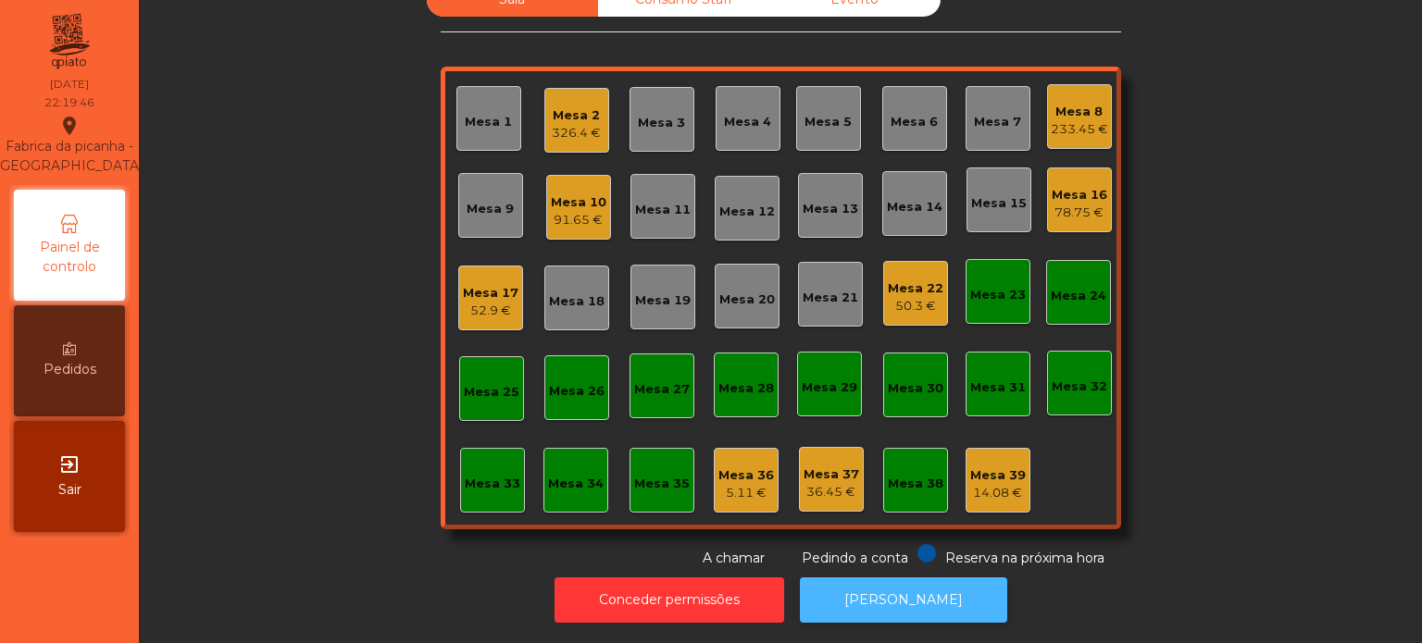
click at [900, 597] on button "[PERSON_NAME]" at bounding box center [903, 600] width 207 height 45
click at [592, 99] on div "Mesa 2 326.4 €" at bounding box center [576, 121] width 49 height 44
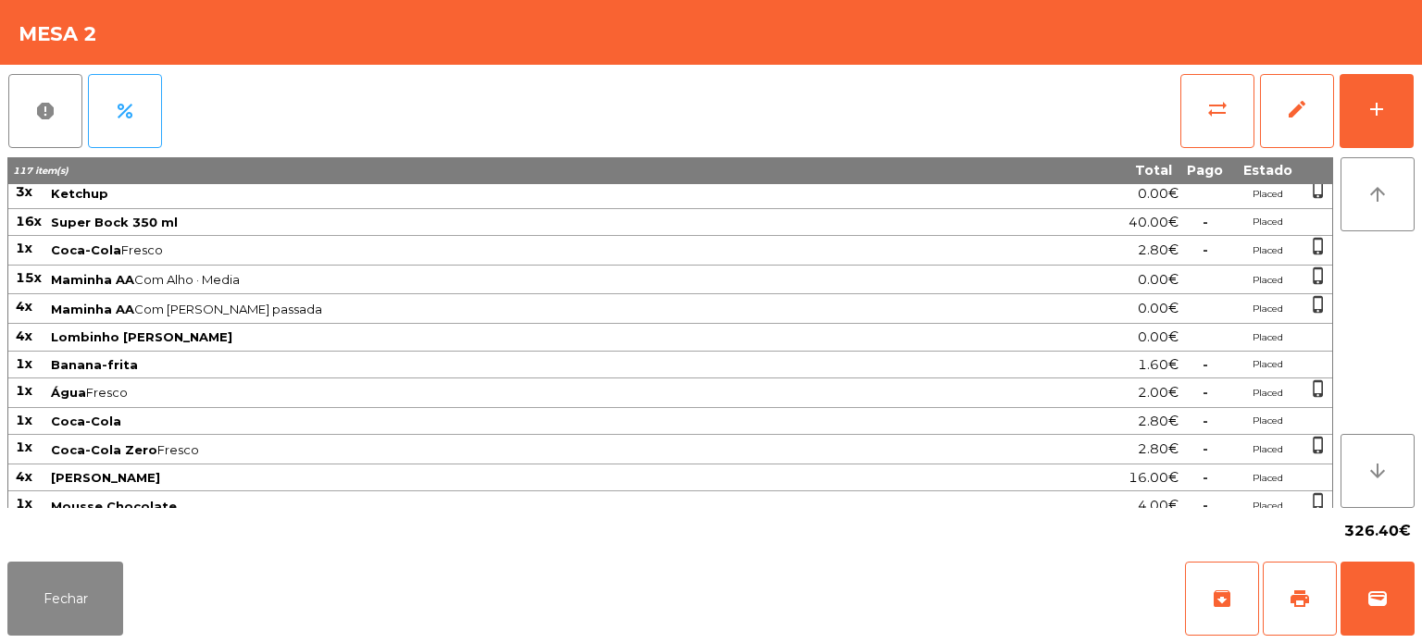
scroll to position [381, 0]
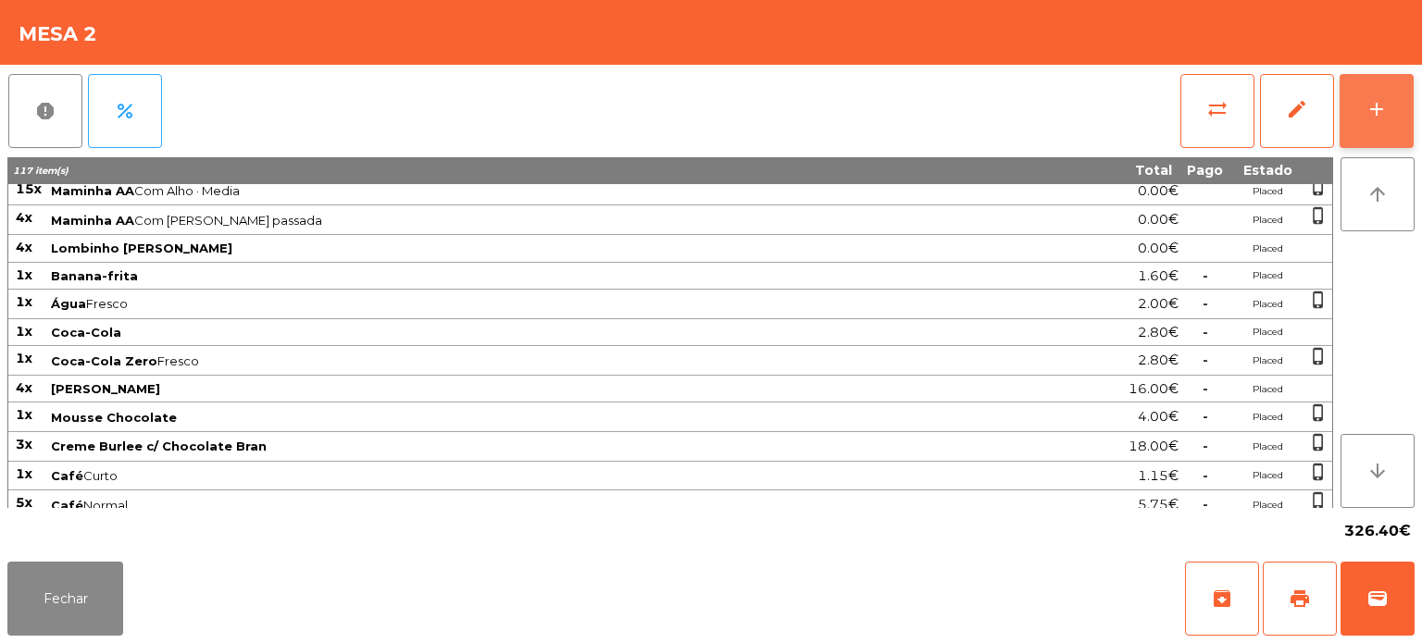
click at [1369, 115] on div "add" at bounding box center [1376, 109] width 22 height 22
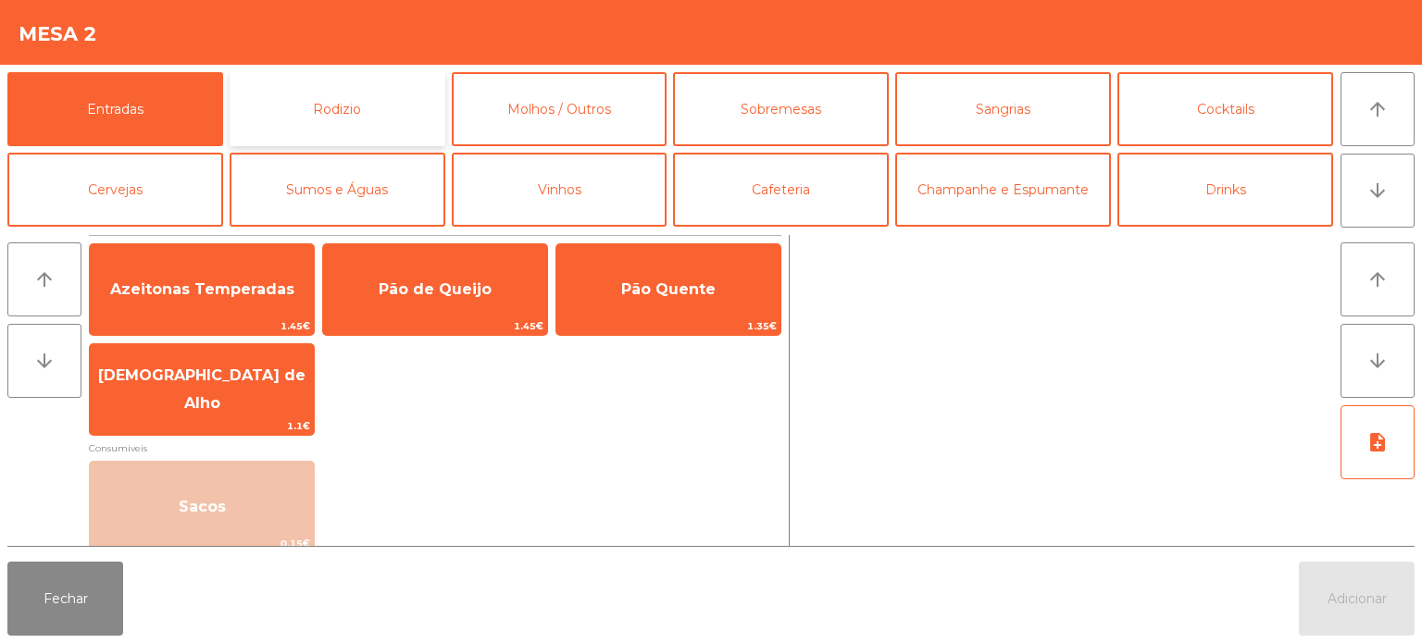
click at [384, 89] on button "Rodizio" at bounding box center [338, 109] width 216 height 74
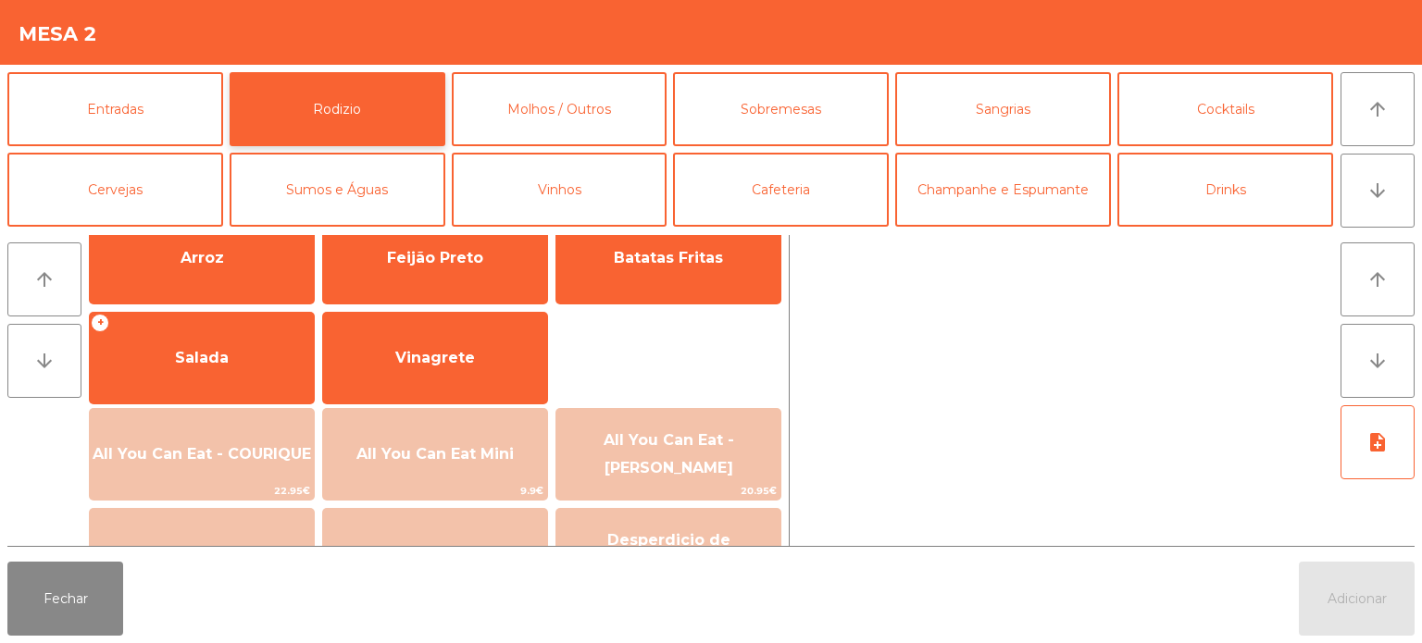
scroll to position [270, 0]
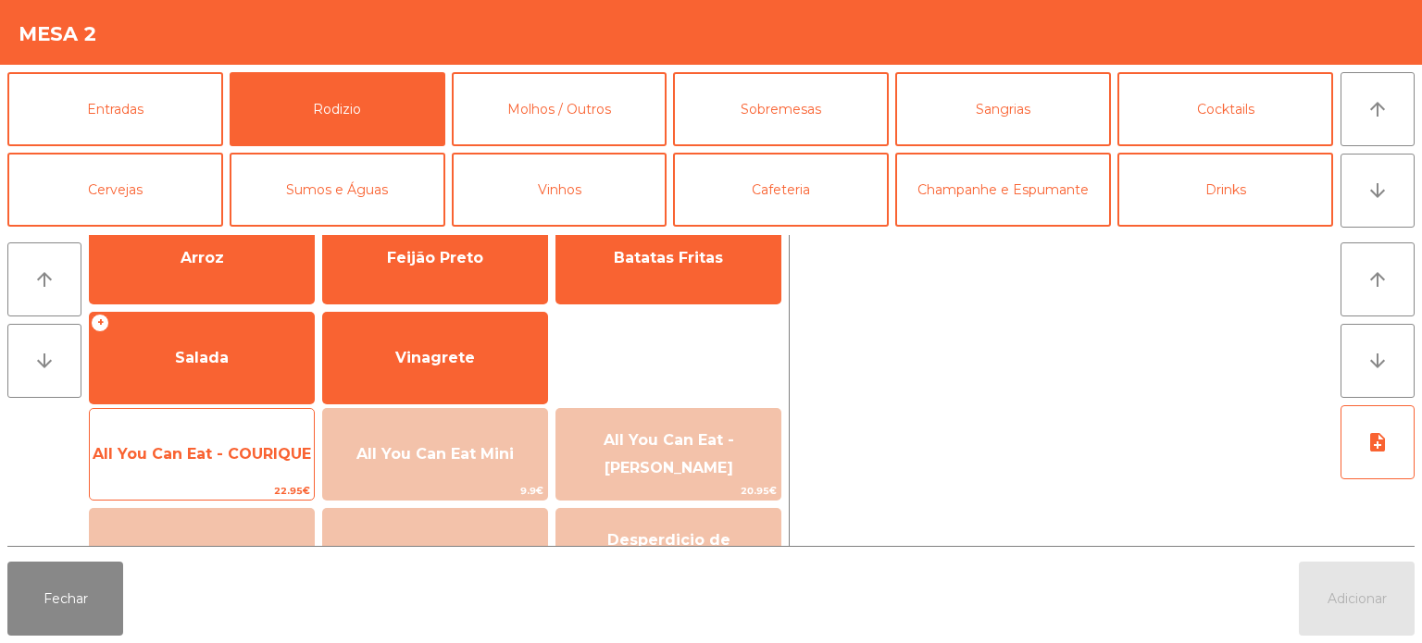
click at [276, 434] on span "All You Can Eat - COURIQUE" at bounding box center [202, 454] width 224 height 50
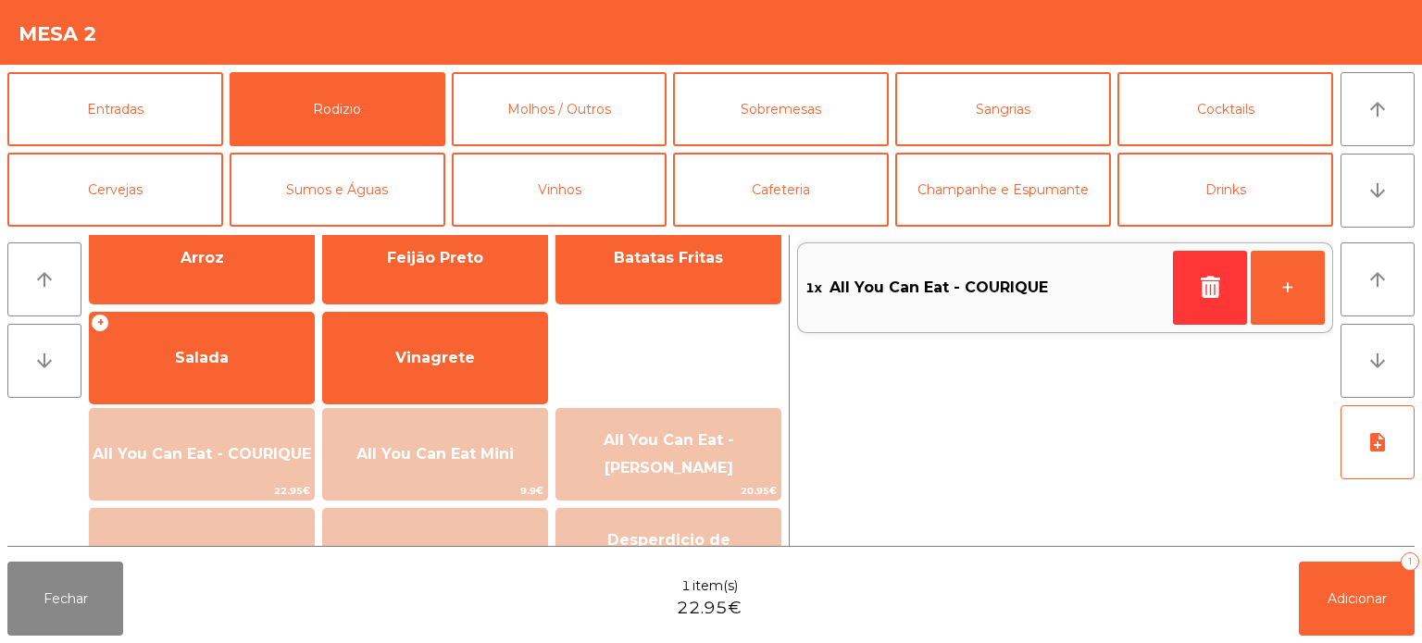
click at [1387, 641] on div "Fechar 1 item(s) 22.95€ Adicionar 1" at bounding box center [711, 598] width 1422 height 89
click at [1276, 611] on div "Fechar 1 item(s) 22.95€ Adicionar 1" at bounding box center [711, 598] width 1422 height 89
click at [1334, 587] on button "Adicionar 1" at bounding box center [1357, 599] width 116 height 74
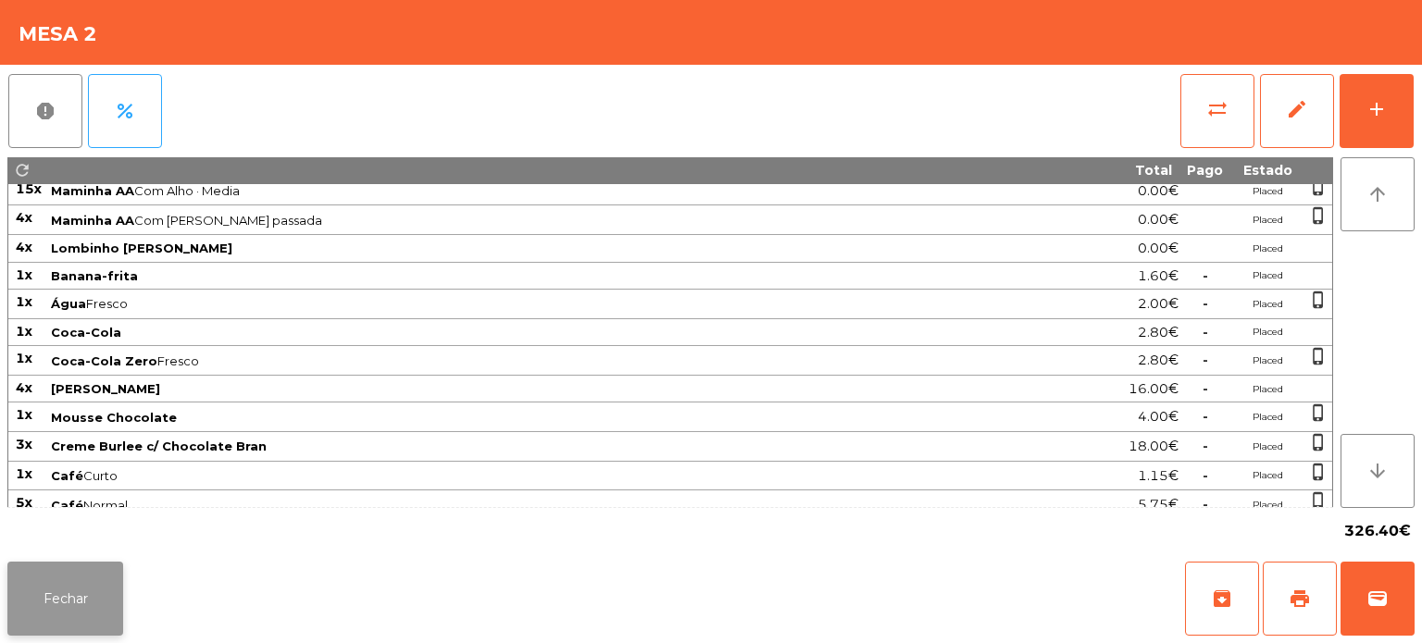
click at [53, 571] on button "Fechar" at bounding box center [65, 599] width 116 height 74
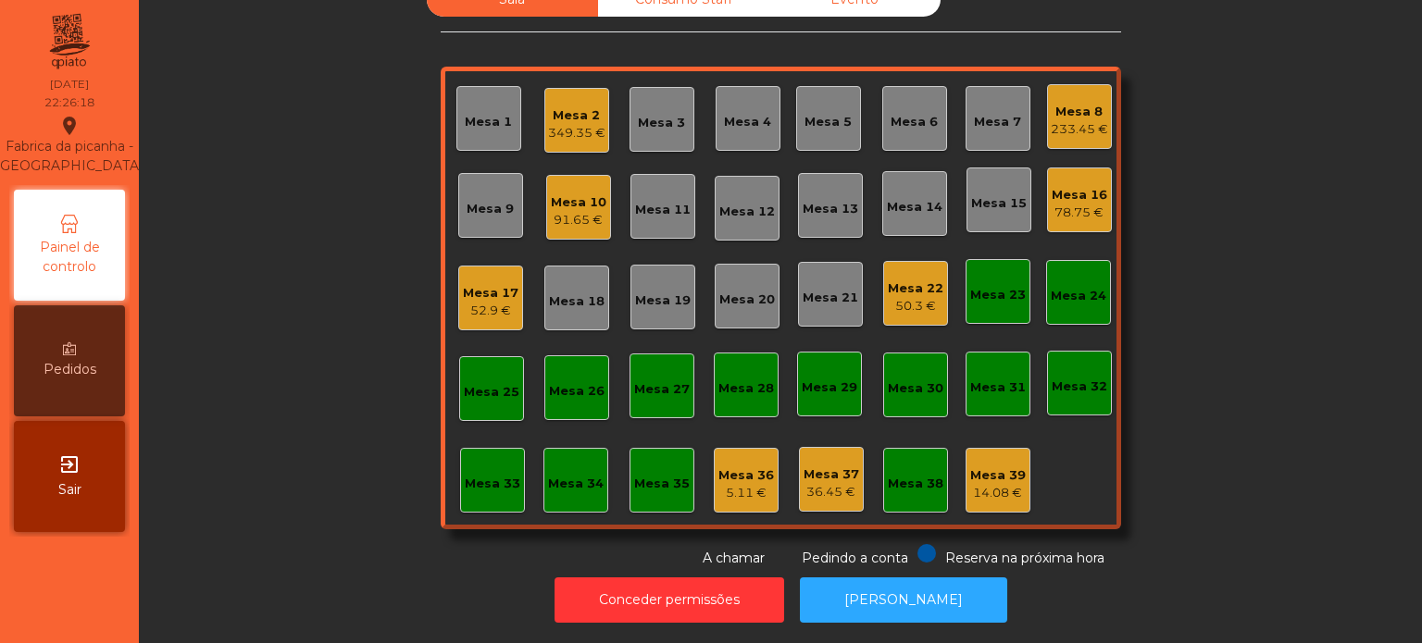
click at [506, 284] on div "Mesa 17" at bounding box center [491, 293] width 56 height 19
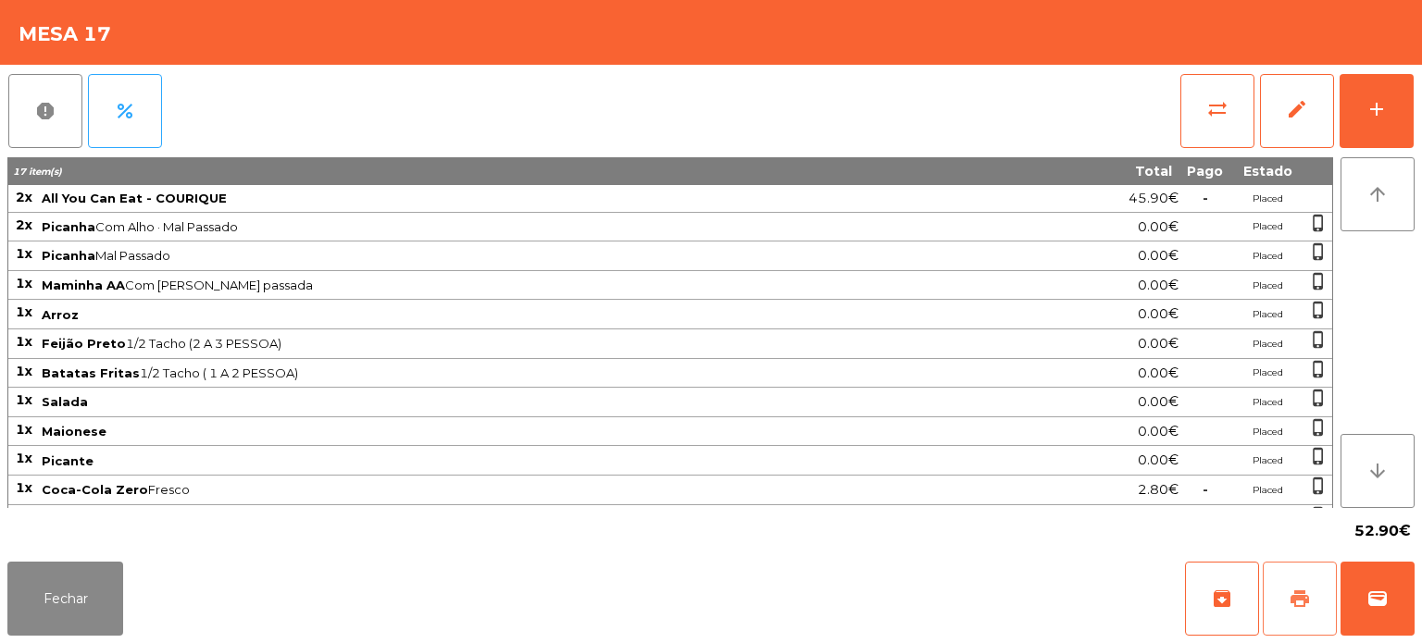
click at [1304, 607] on span "print" at bounding box center [1299, 599] width 22 height 22
click at [1340, 615] on button "wallet" at bounding box center [1377, 599] width 74 height 74
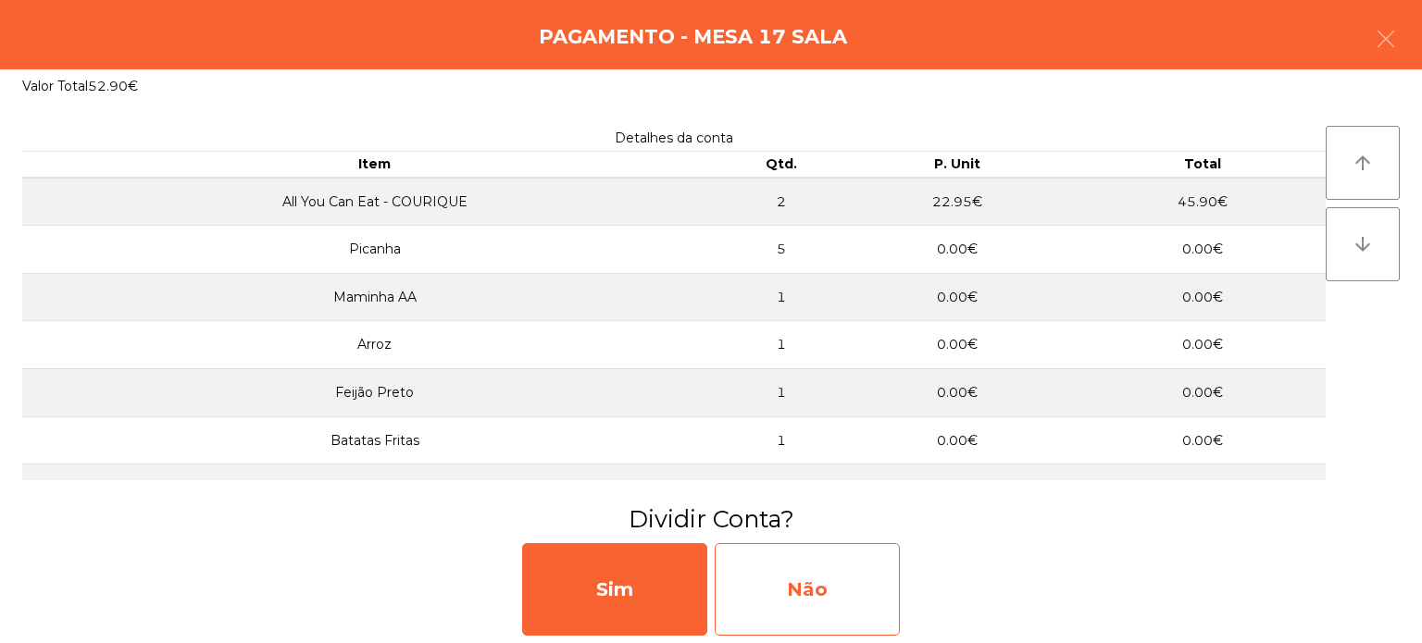
click at [815, 598] on div "Não" at bounding box center [807, 589] width 185 height 93
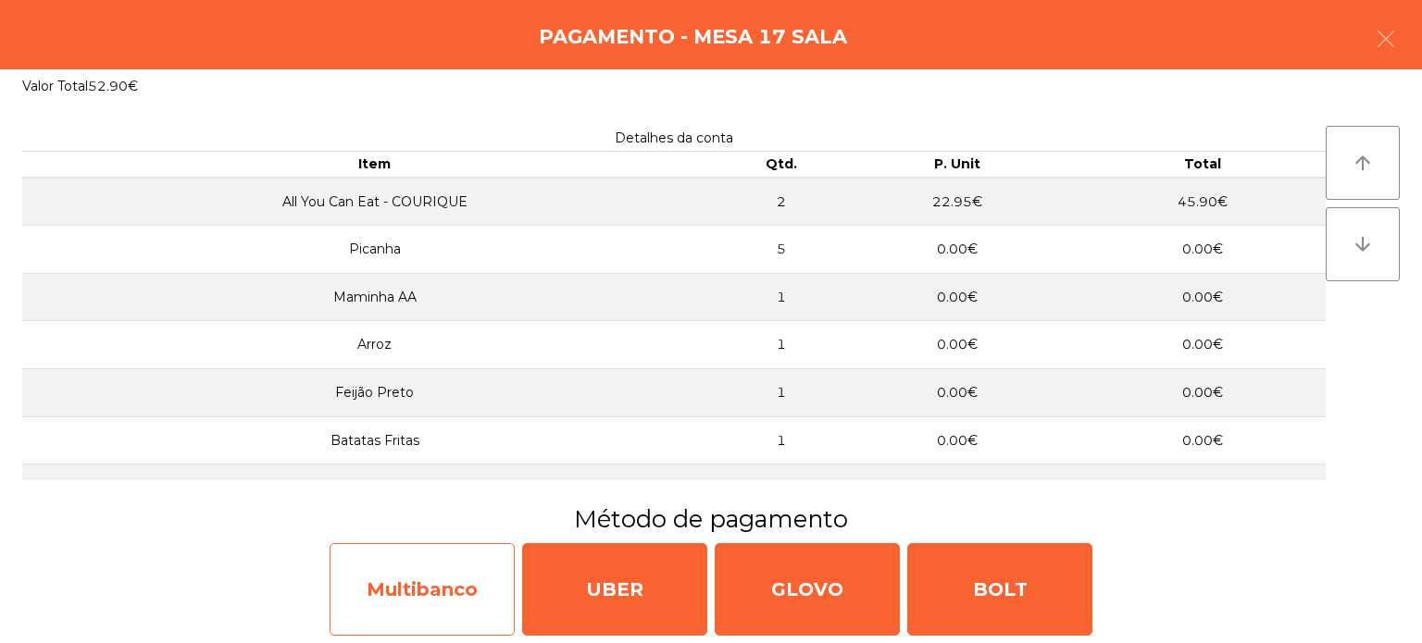
click at [430, 582] on div "Multibanco" at bounding box center [422, 589] width 185 height 93
select select "**"
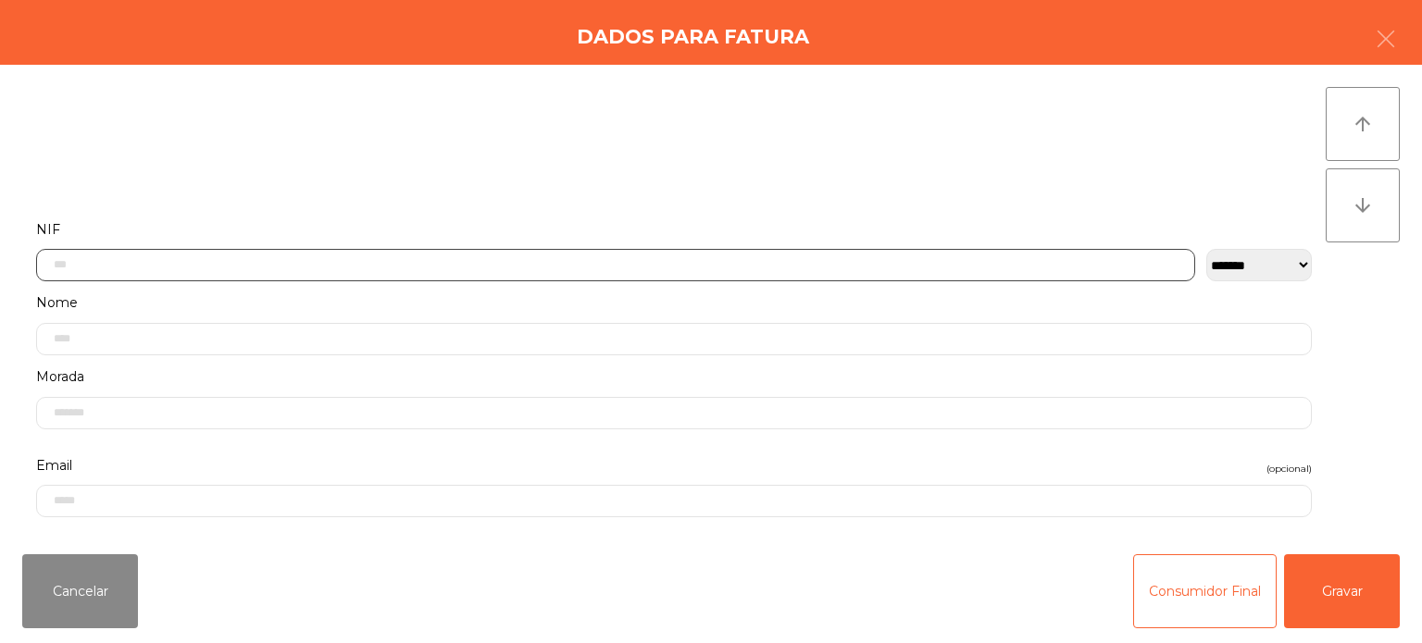
click at [182, 263] on input "text" at bounding box center [615, 265] width 1159 height 32
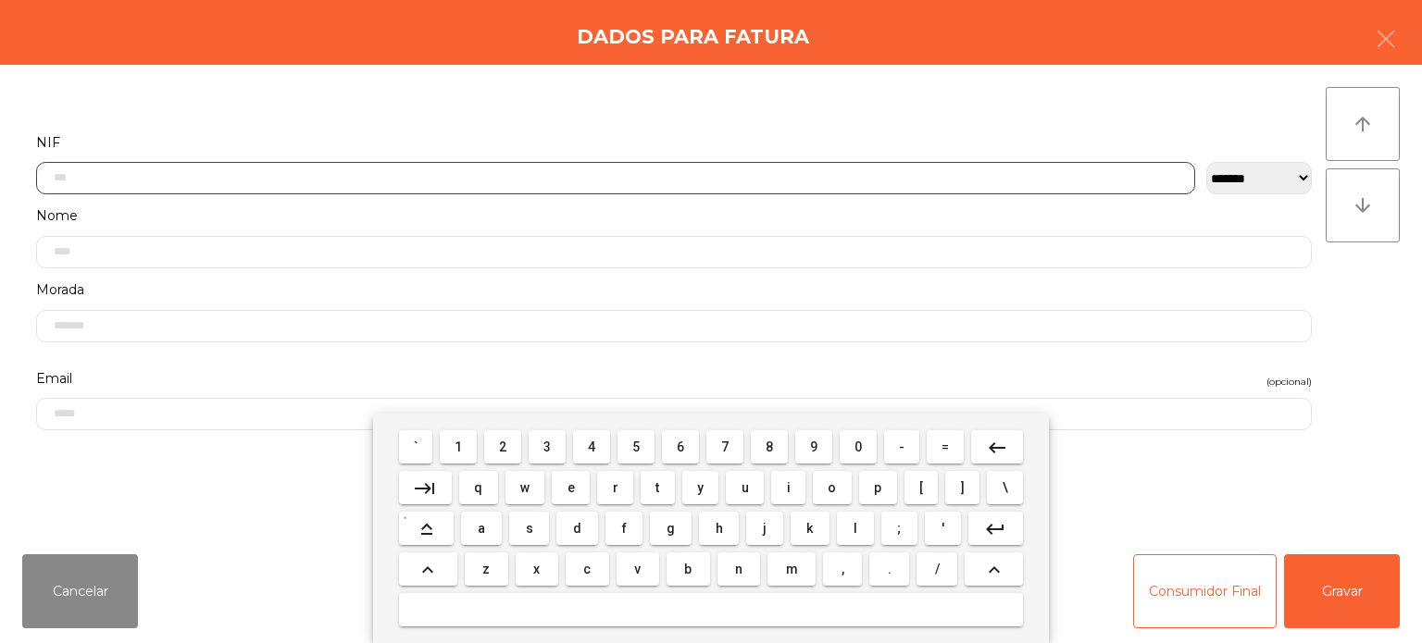
scroll to position [129, 0]
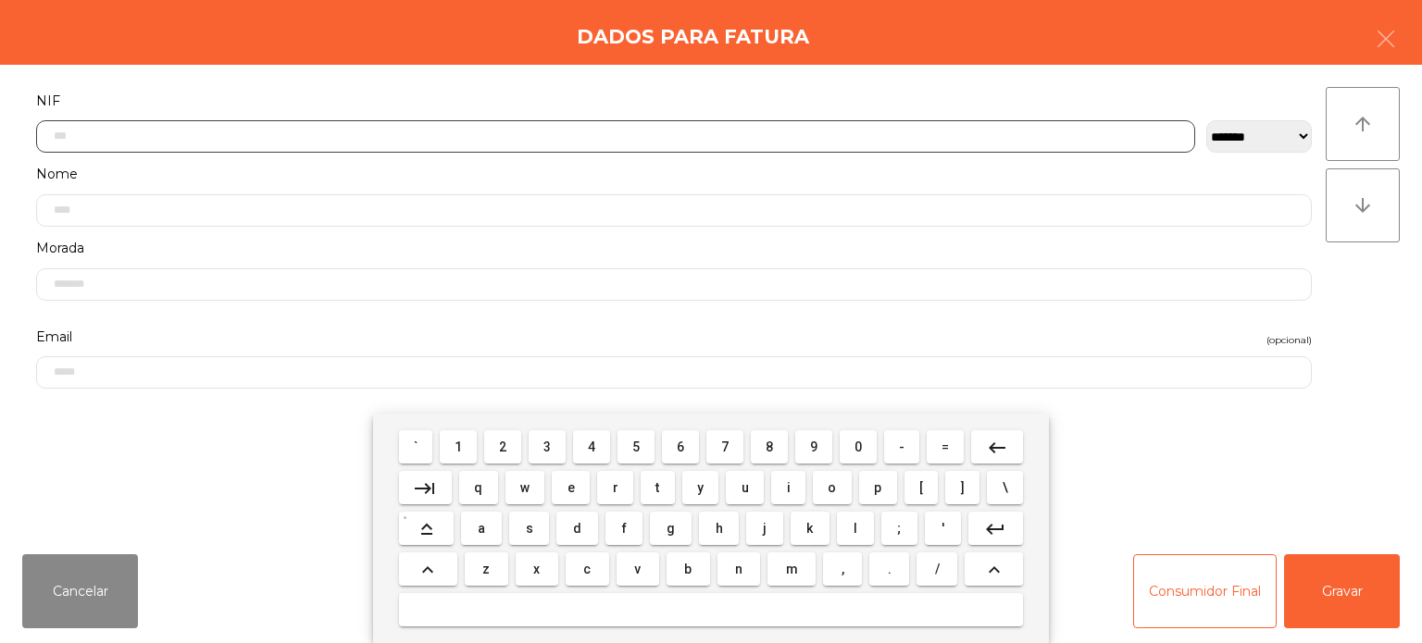
click at [506, 450] on span "2" at bounding box center [502, 447] width 7 height 15
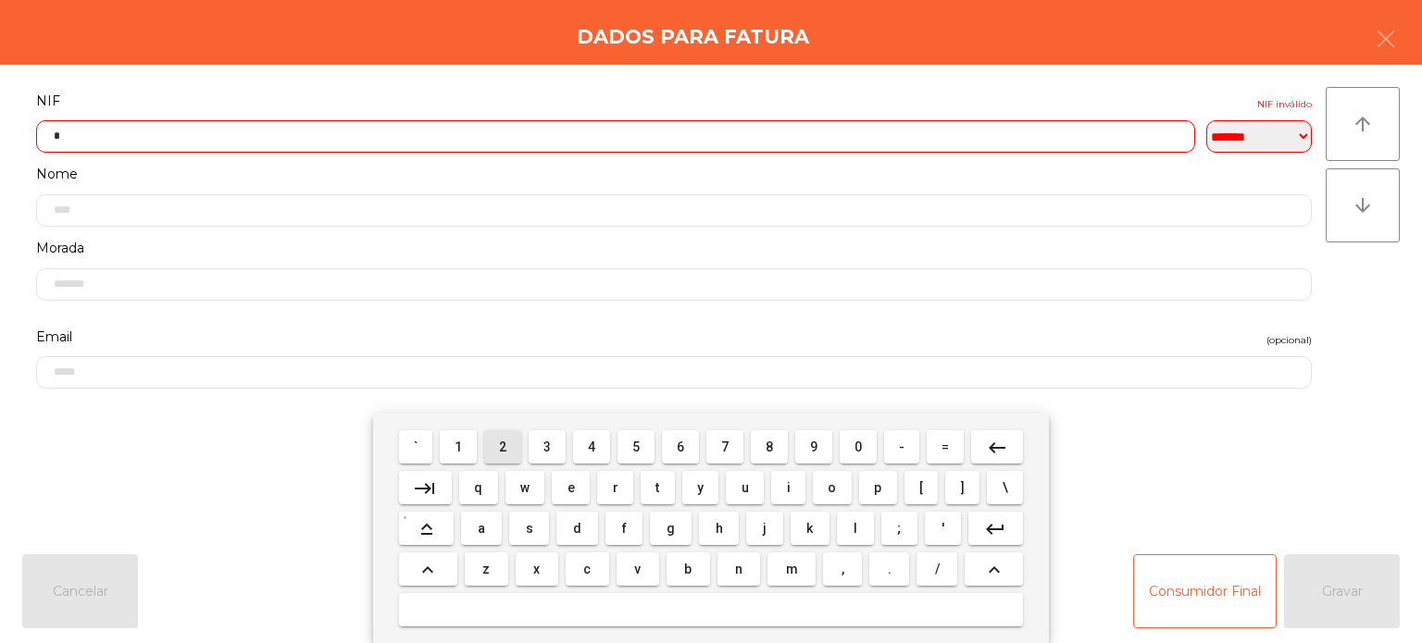
click at [548, 447] on span "3" at bounding box center [546, 447] width 7 height 15
click at [713, 444] on button "7" at bounding box center [724, 446] width 37 height 33
click at [996, 444] on mat-icon "keyboard_backspace" at bounding box center [997, 448] width 22 height 22
click at [575, 459] on button "4" at bounding box center [591, 446] width 37 height 33
click at [442, 430] on button "1" at bounding box center [458, 446] width 37 height 33
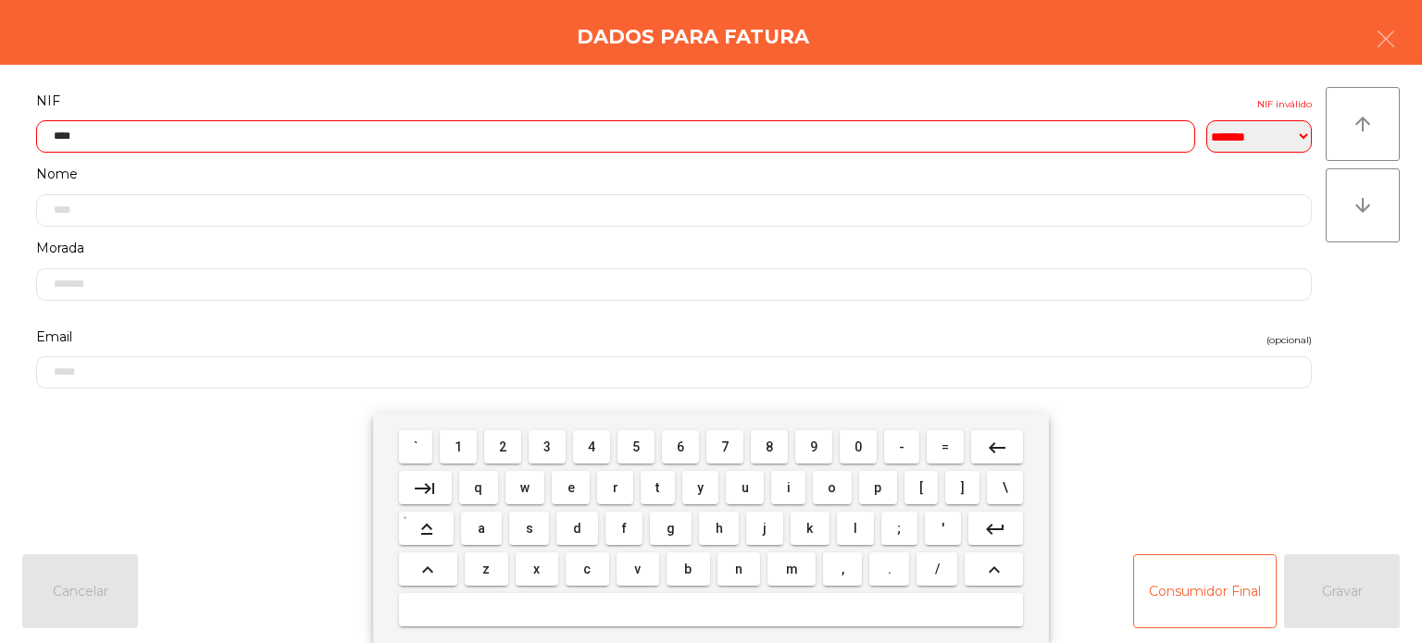
click at [638, 444] on span "5" at bounding box center [635, 447] width 7 height 15
click at [769, 447] on span "8" at bounding box center [768, 447] width 7 height 15
click at [459, 444] on span "1" at bounding box center [457, 447] width 7 height 15
click at [699, 442] on button "6" at bounding box center [680, 446] width 37 height 33
click at [682, 454] on span "6" at bounding box center [680, 447] width 7 height 15
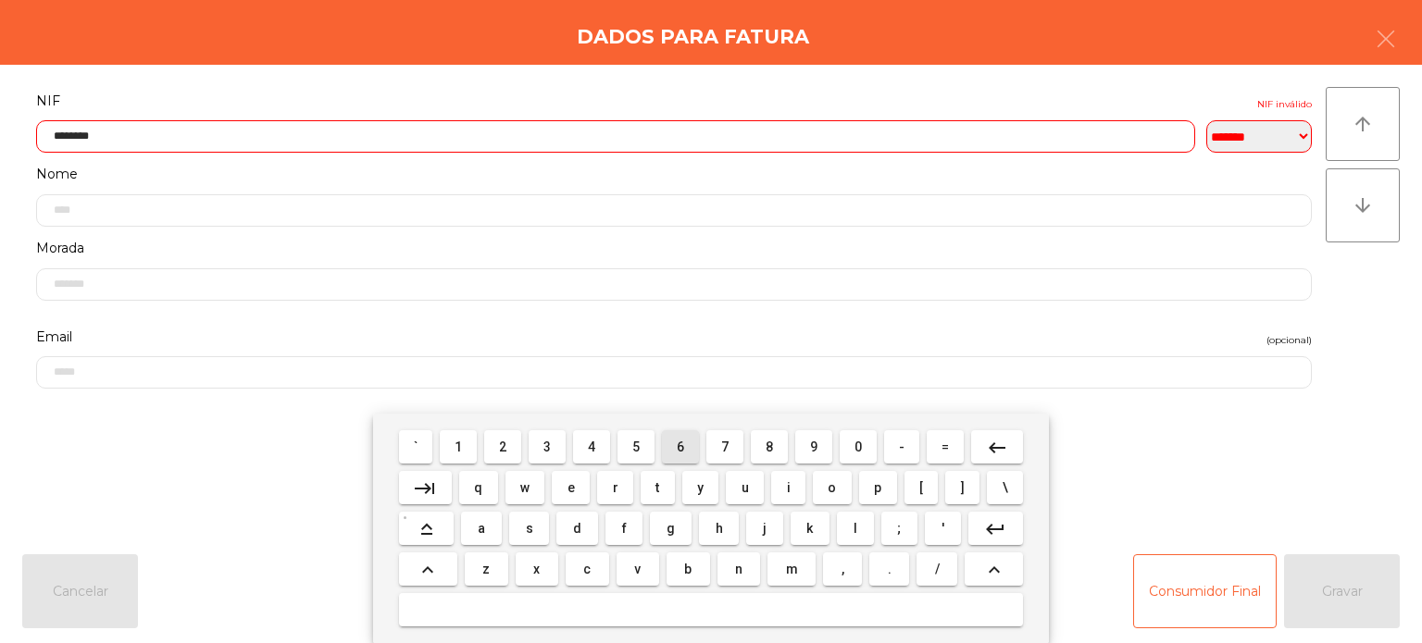
type input "*********"
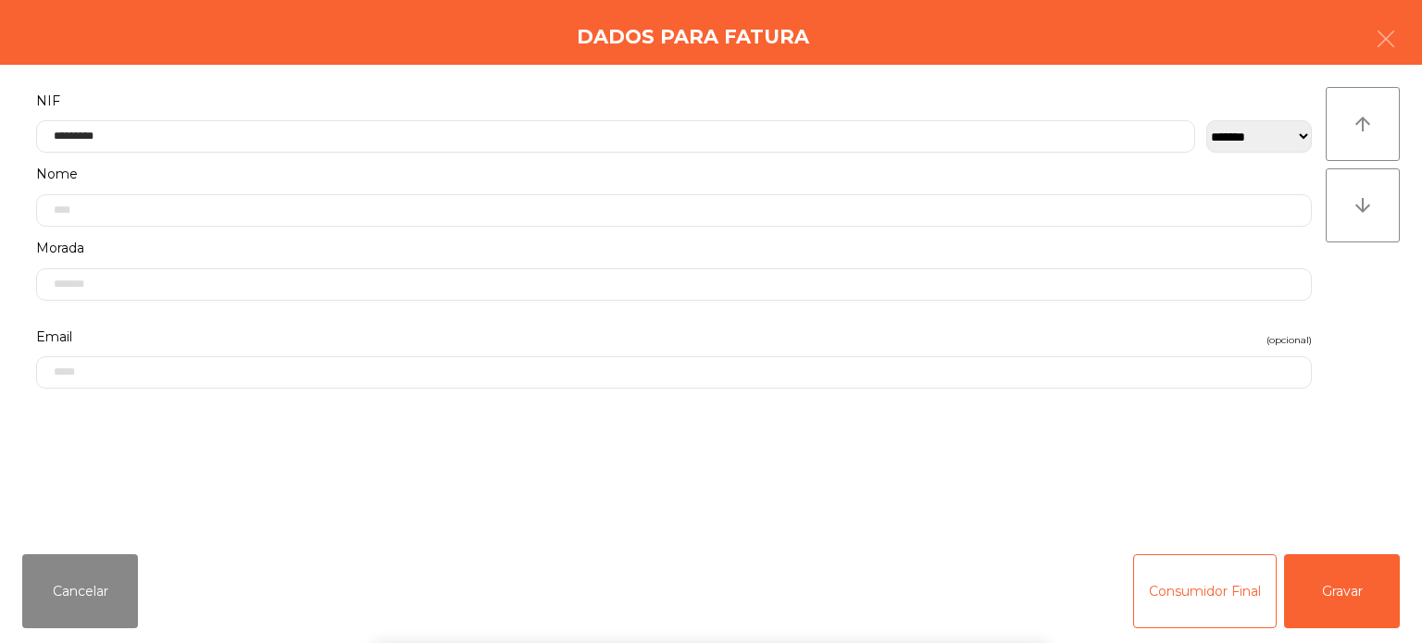
click at [544, 65] on div "**********" at bounding box center [711, 302] width 1422 height 475
click at [1349, 580] on button "Gravar" at bounding box center [1342, 591] width 116 height 74
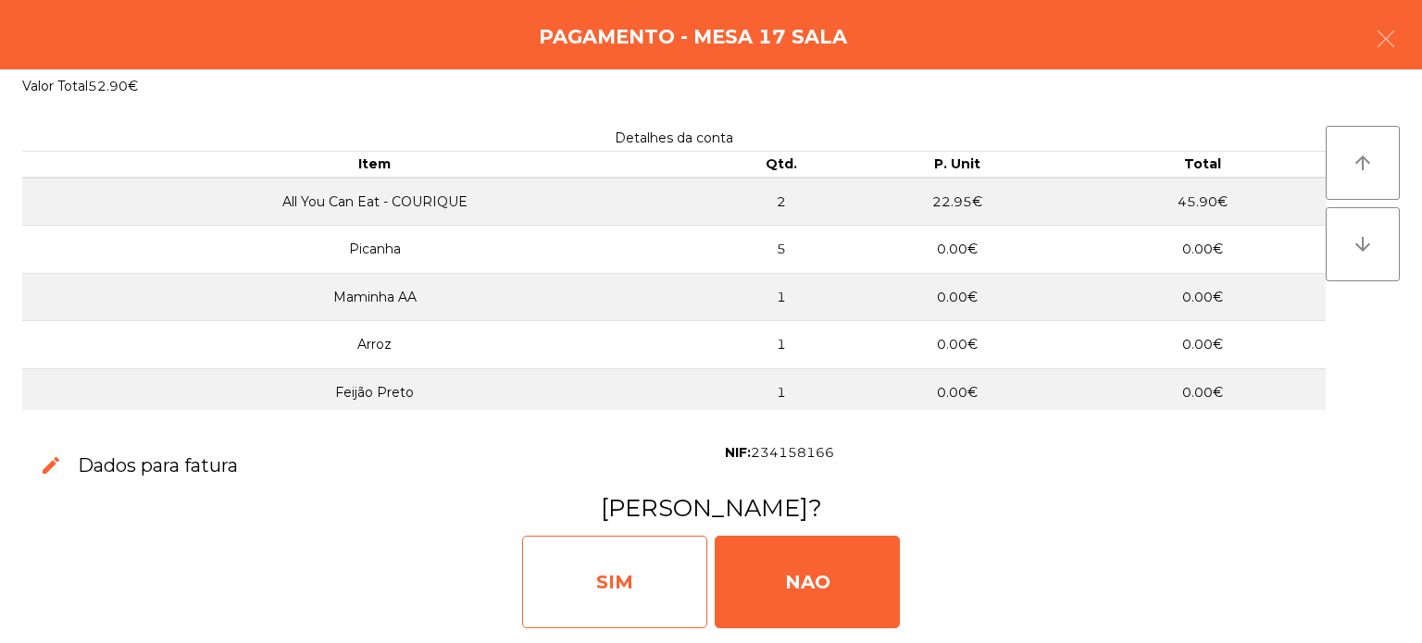
click at [630, 559] on div "SIM" at bounding box center [614, 582] width 185 height 93
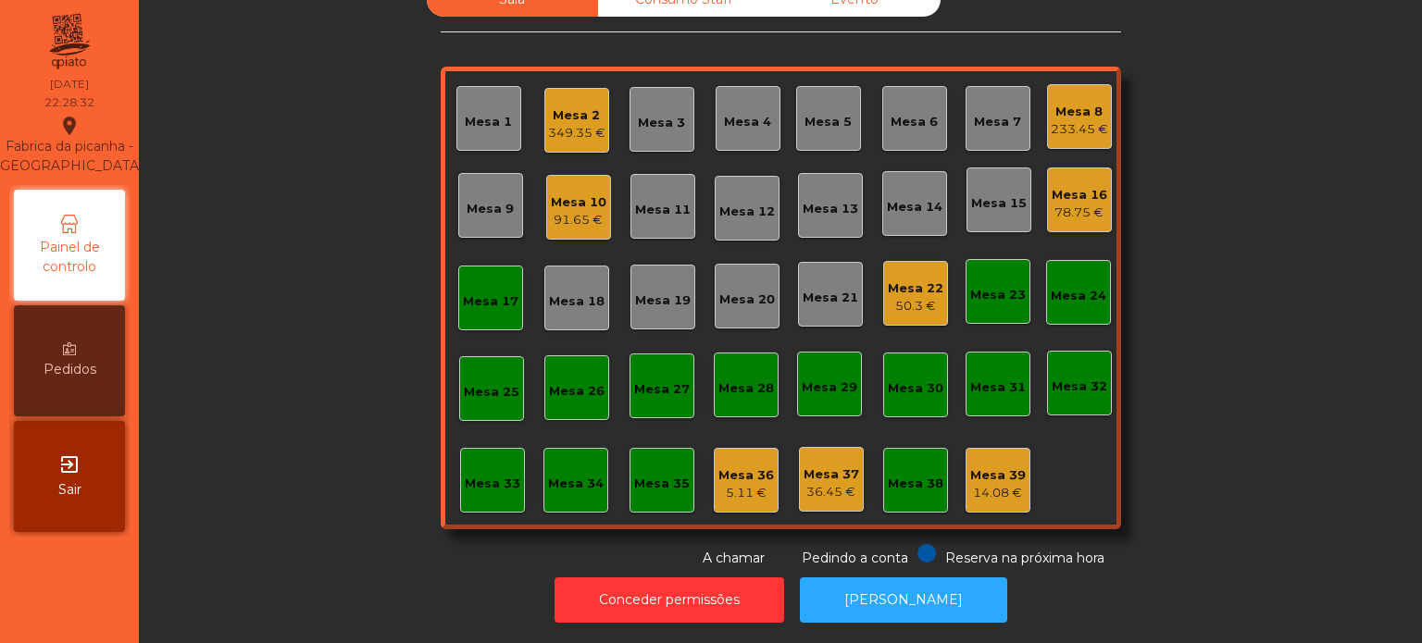
click at [507, 285] on div "Mesa 17" at bounding box center [491, 298] width 56 height 26
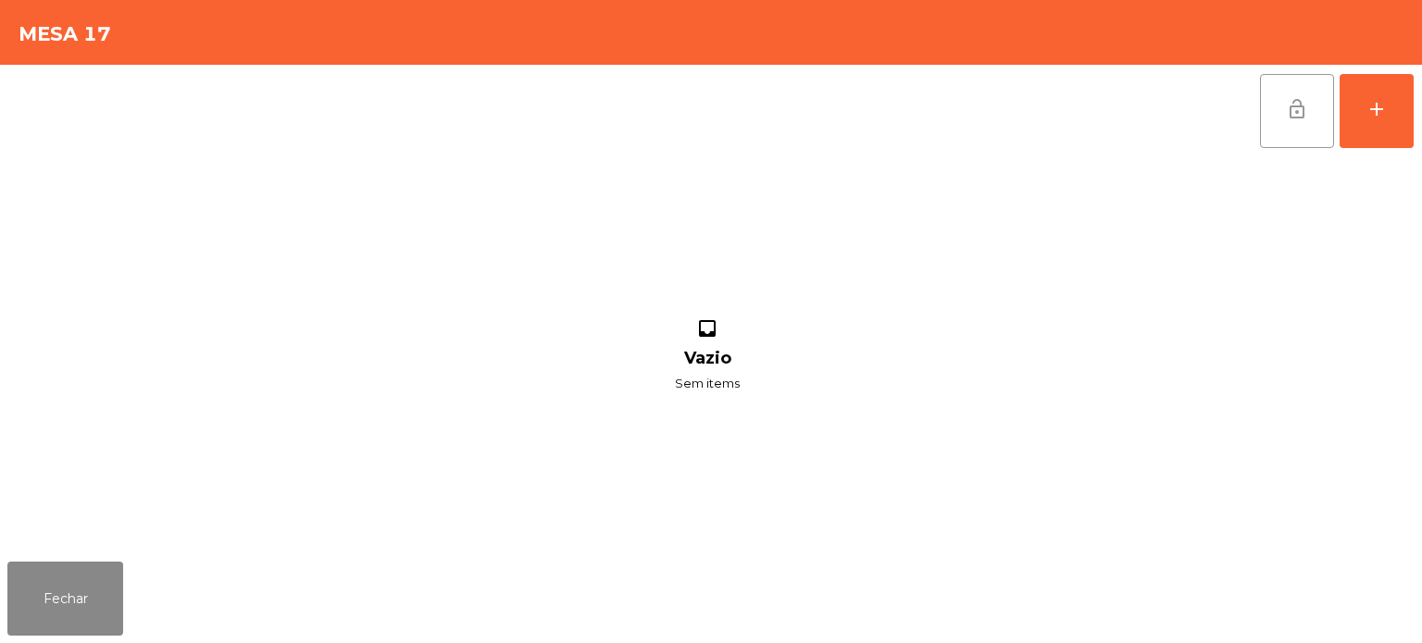
click at [1281, 98] on button "lock_open" at bounding box center [1297, 111] width 74 height 74
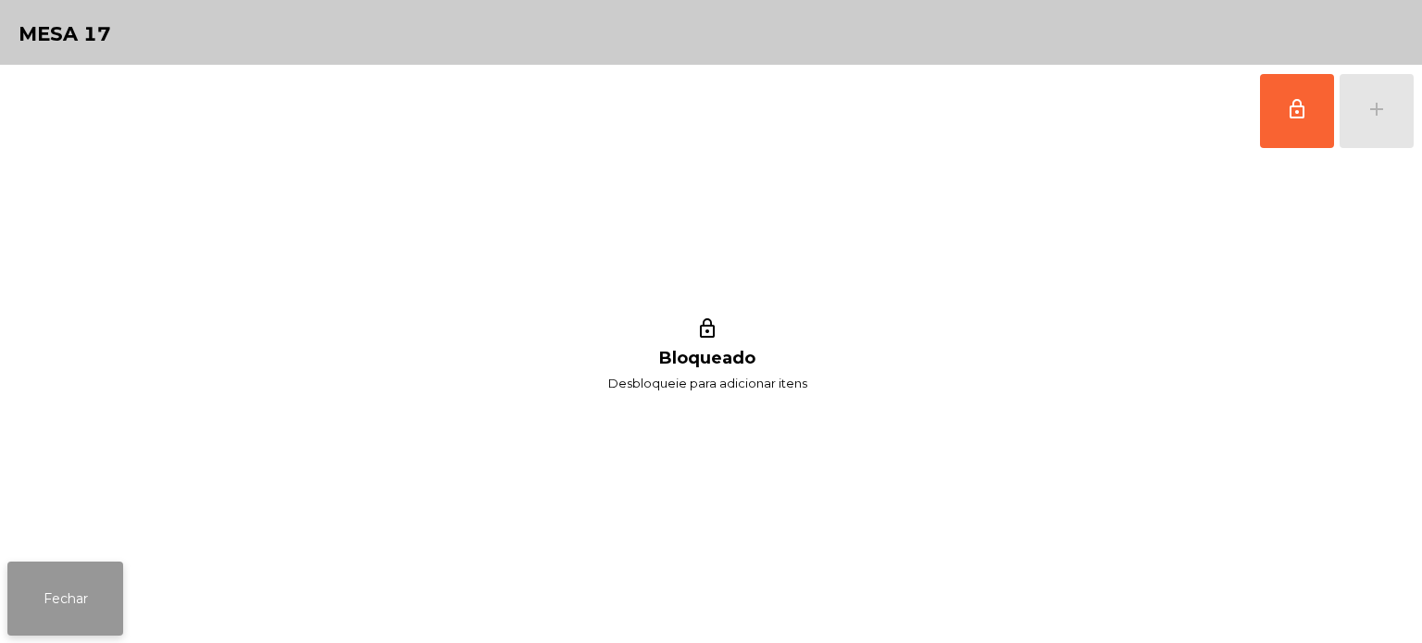
click at [111, 599] on button "Fechar" at bounding box center [65, 599] width 116 height 74
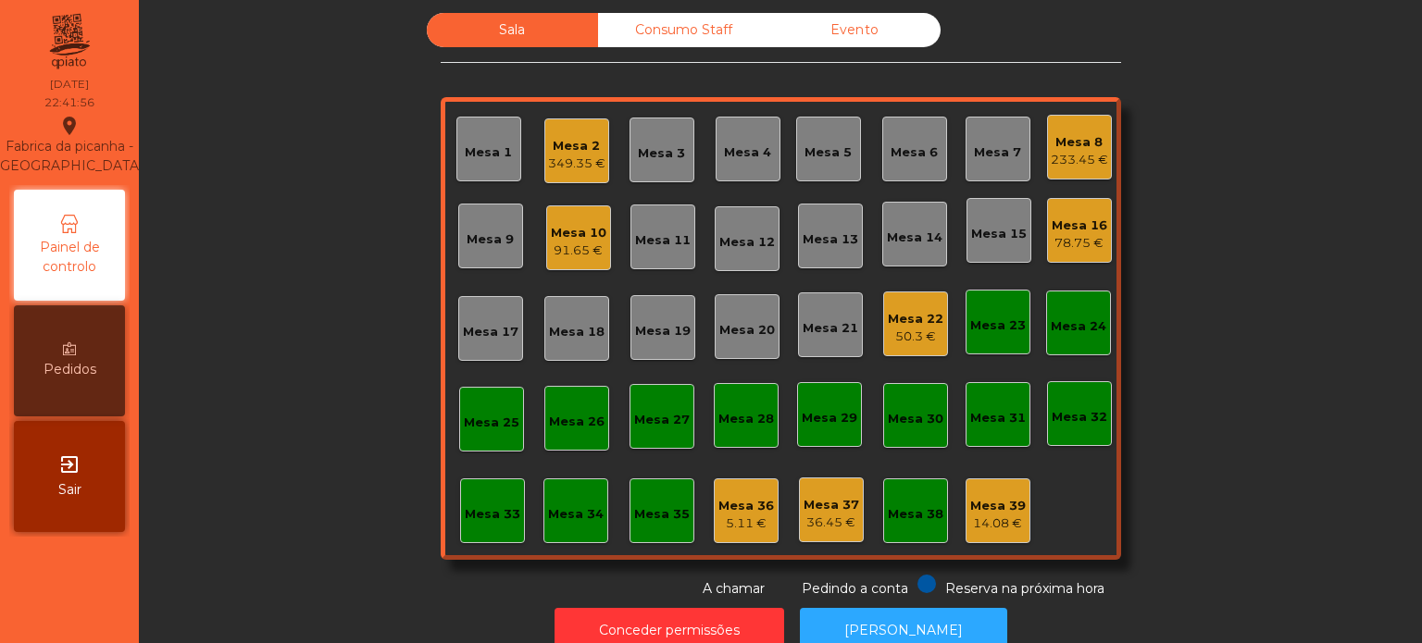
scroll to position [0, 0]
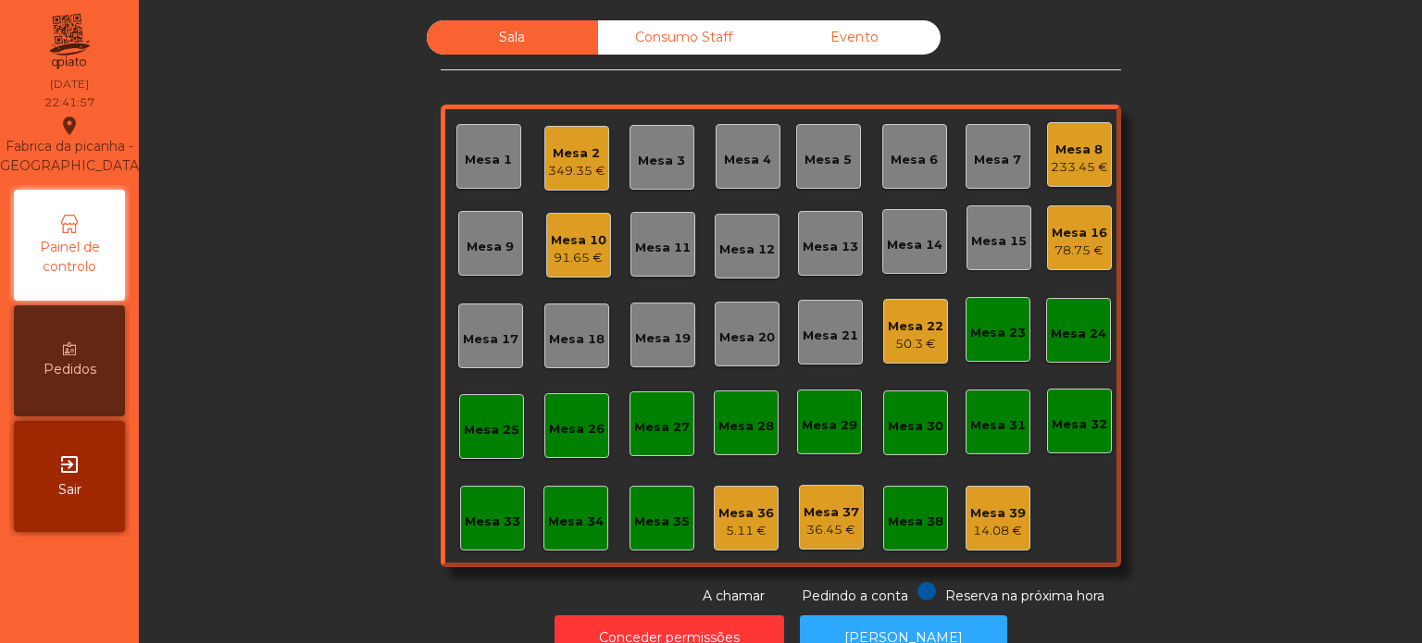
click at [753, 522] on div "5.11 €" at bounding box center [746, 531] width 56 height 19
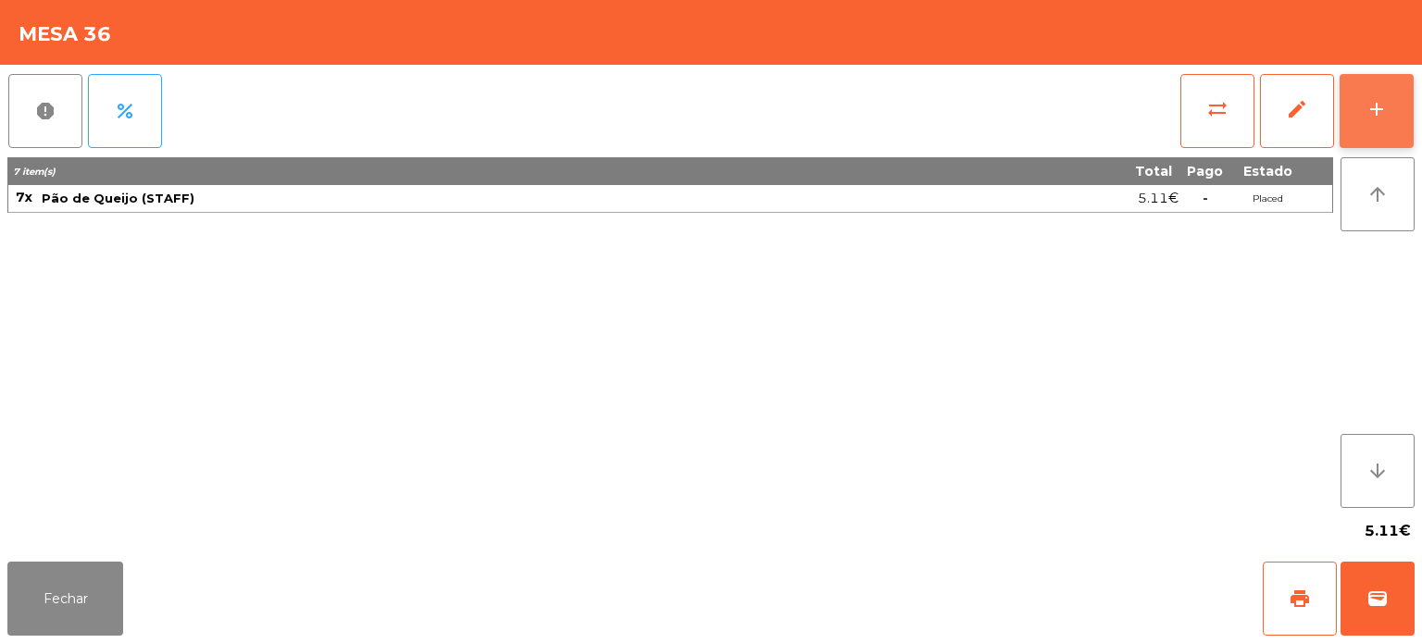
click at [1380, 107] on div "add" at bounding box center [1376, 109] width 22 height 22
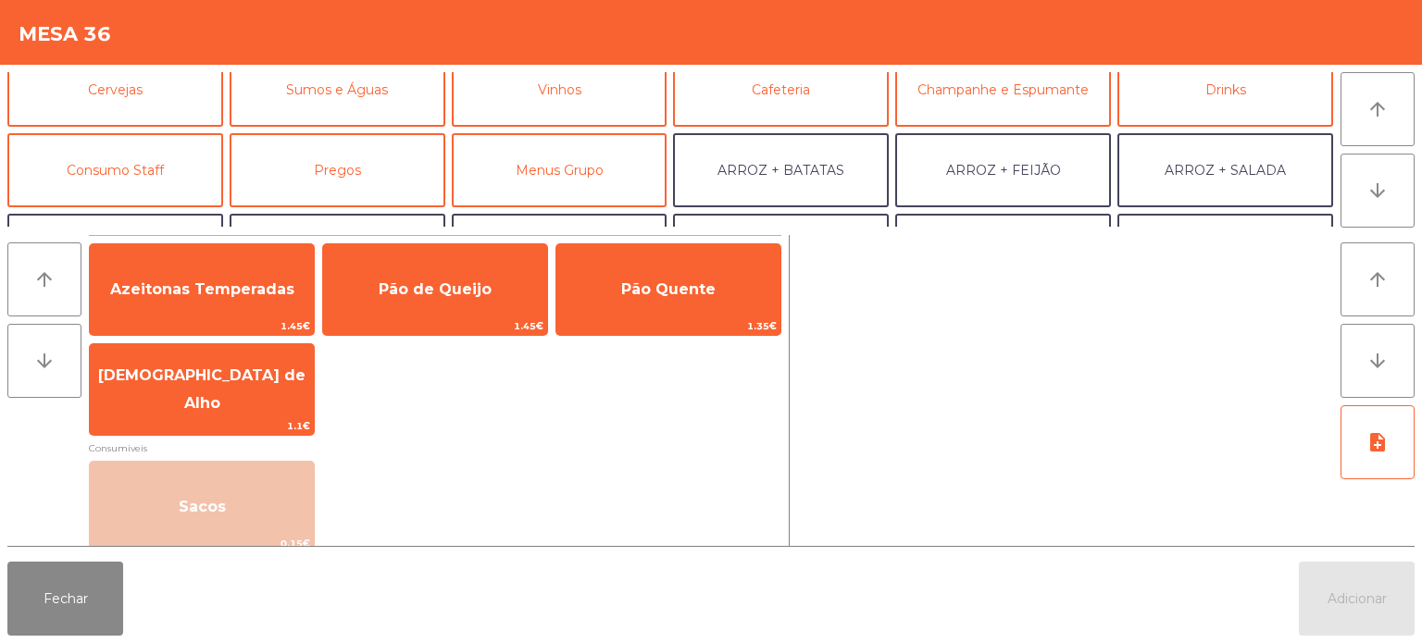
scroll to position [120, 0]
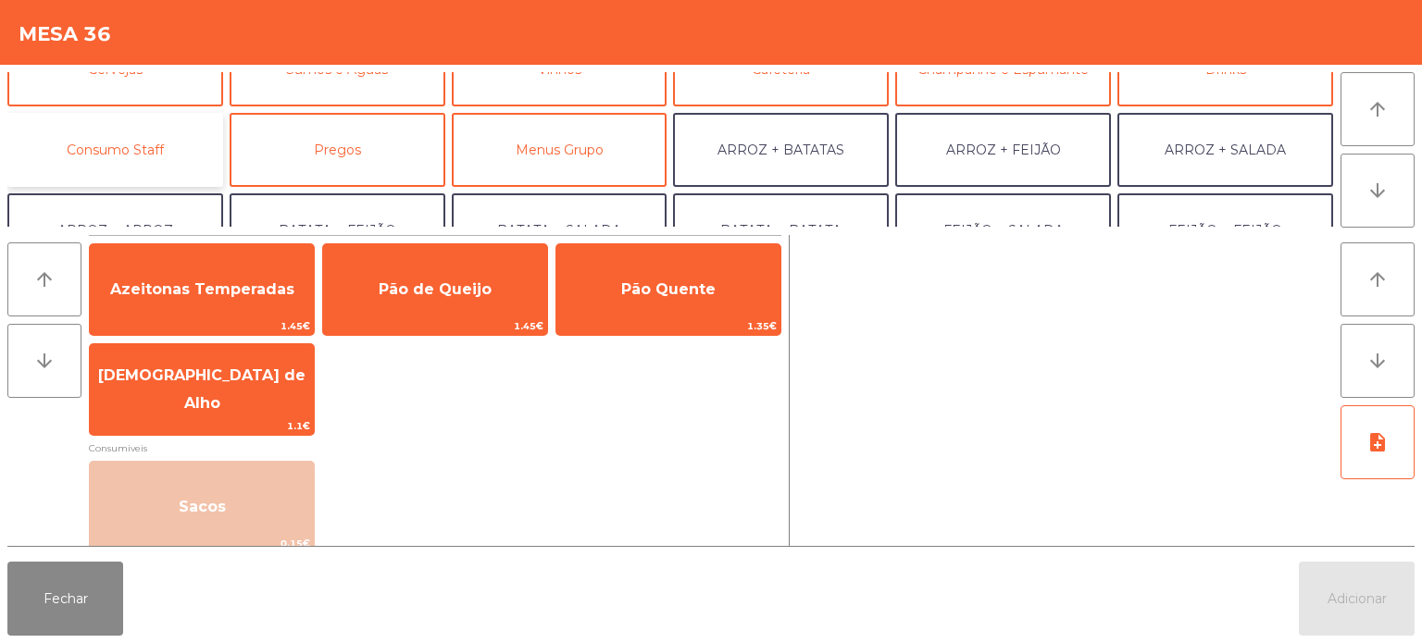
click at [205, 144] on button "Consumo Staff" at bounding box center [115, 150] width 216 height 74
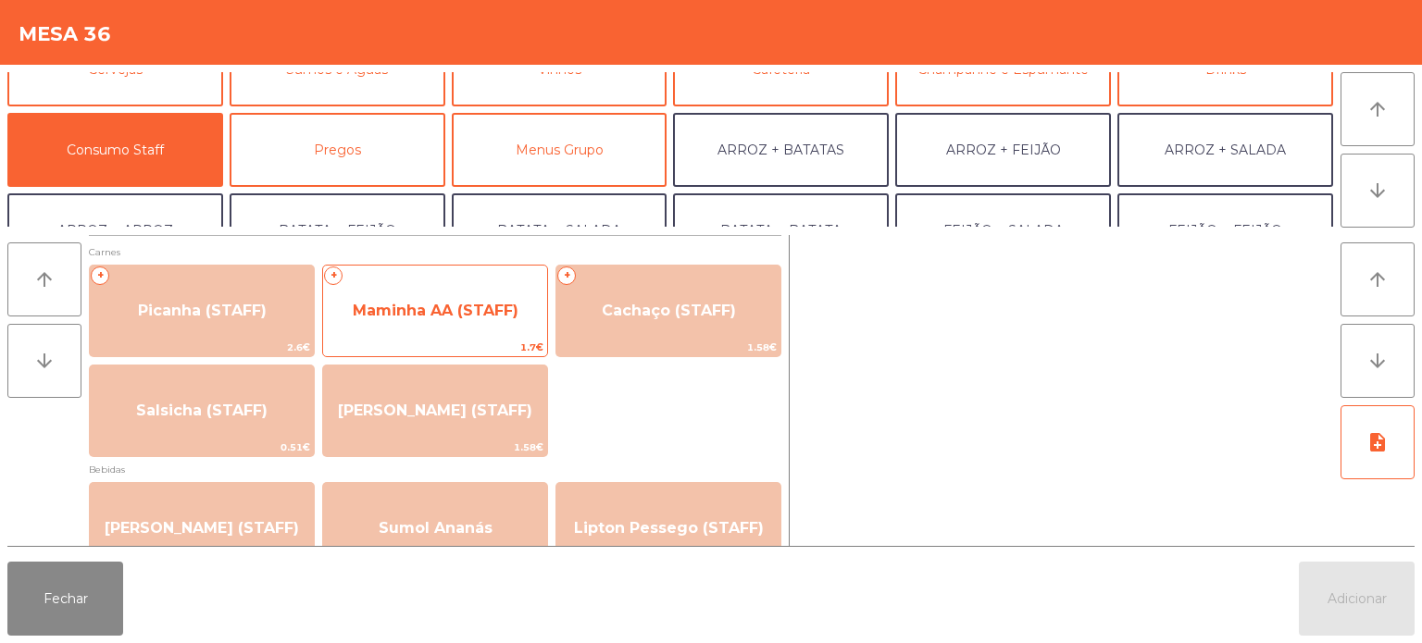
click at [524, 322] on span "Maminha AA (STAFF)" at bounding box center [435, 311] width 224 height 50
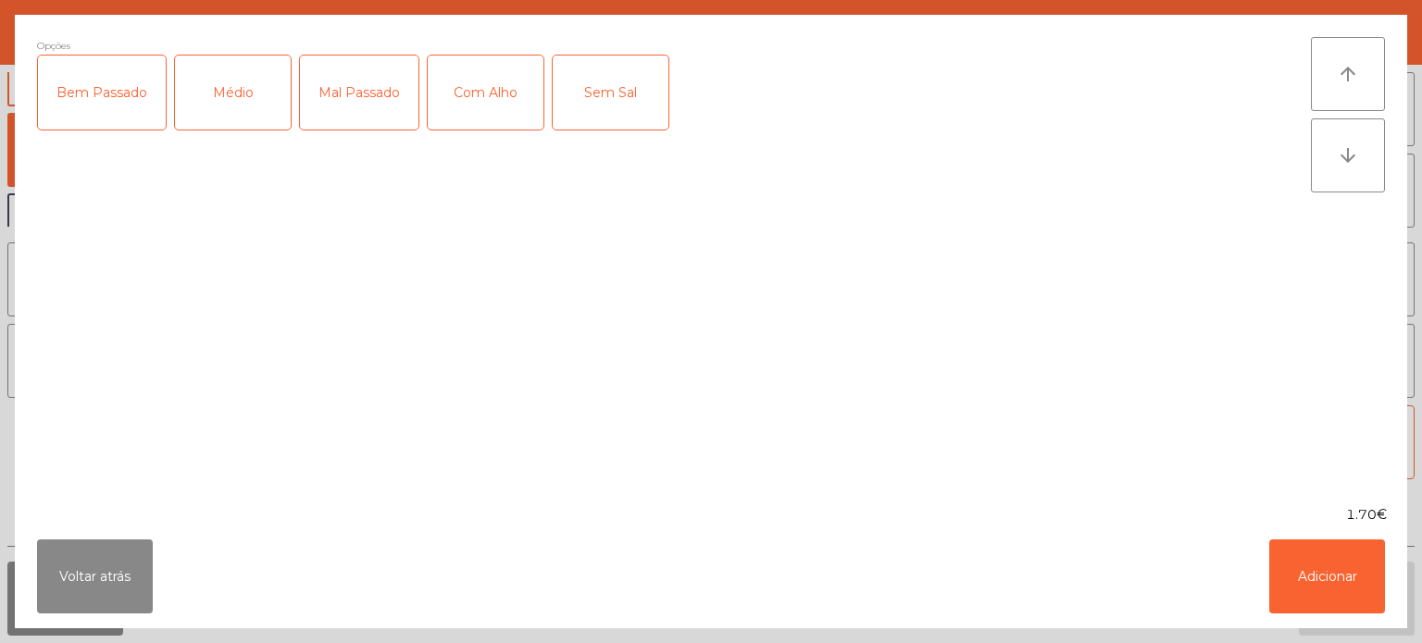
click at [354, 111] on div "Mal Passado" at bounding box center [359, 93] width 118 height 74
click at [496, 100] on div "Com Alho" at bounding box center [486, 93] width 116 height 74
click at [1340, 578] on button "Adicionar" at bounding box center [1327, 577] width 116 height 74
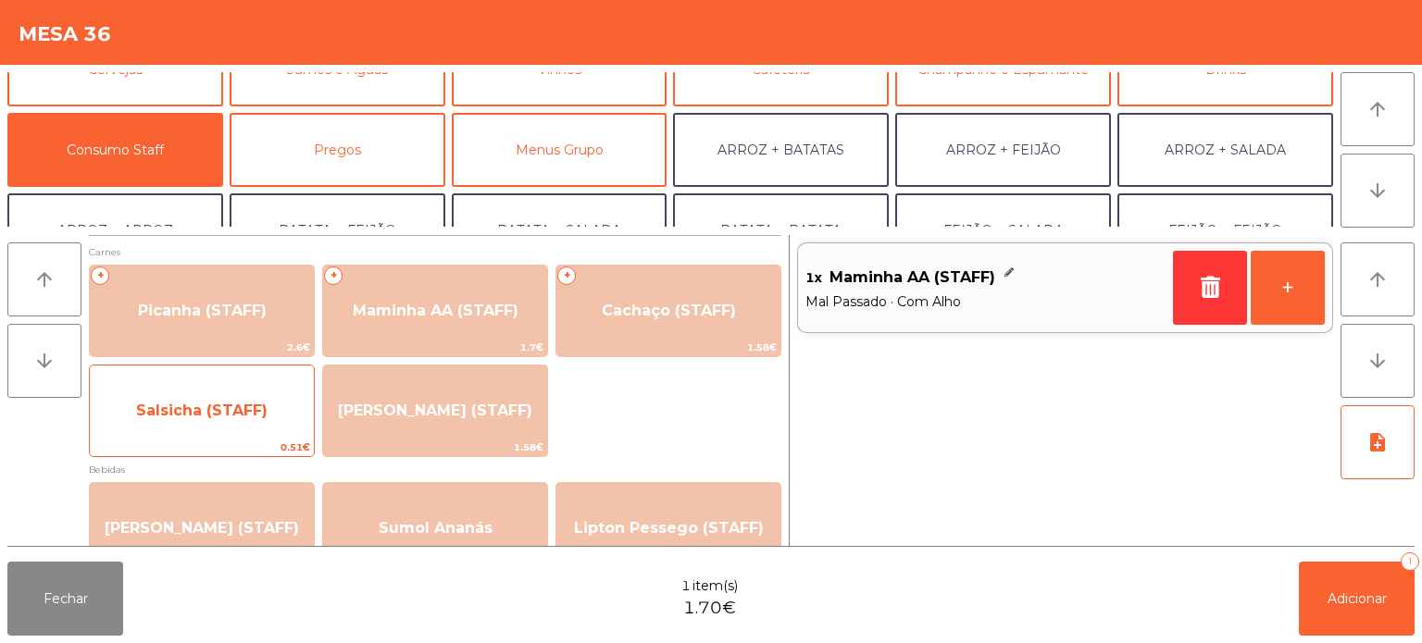
click at [247, 415] on span "Salsicha (STAFF)" at bounding box center [201, 411] width 131 height 18
click at [255, 404] on span "Salsicha (STAFF)" at bounding box center [201, 411] width 131 height 18
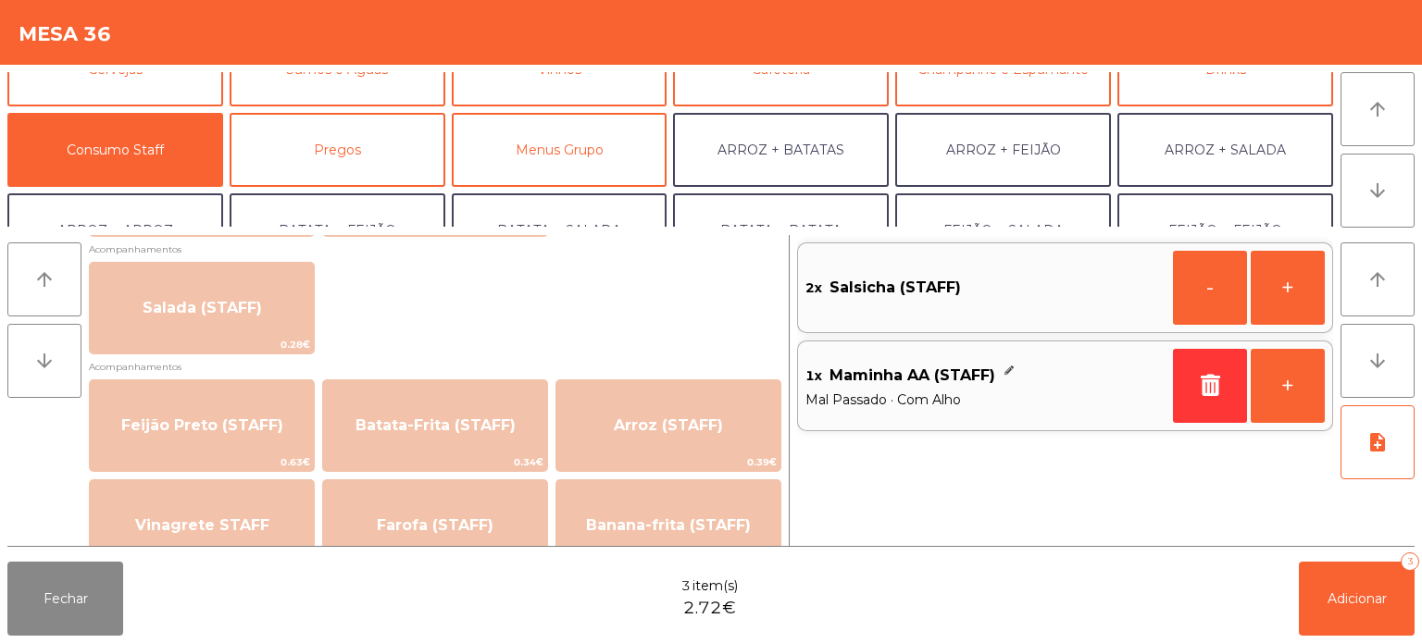
scroll to position [752, 0]
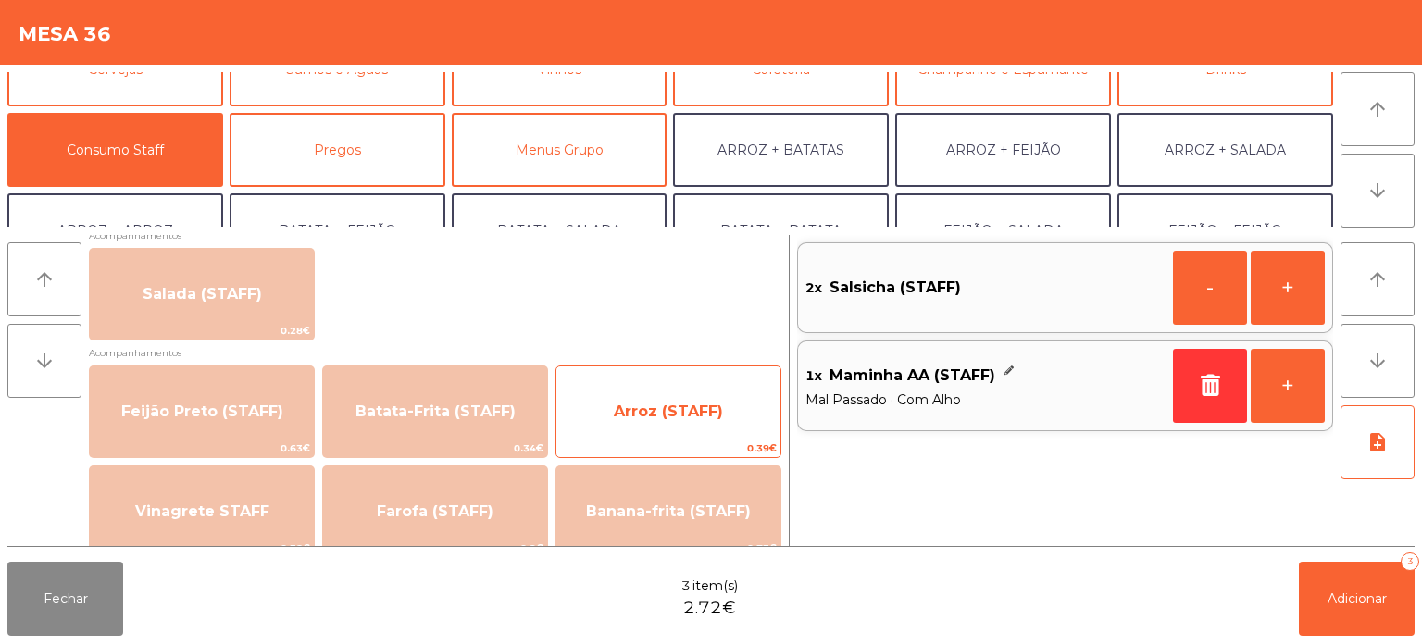
click at [678, 418] on span "Arroz (STAFF)" at bounding box center [668, 412] width 109 height 18
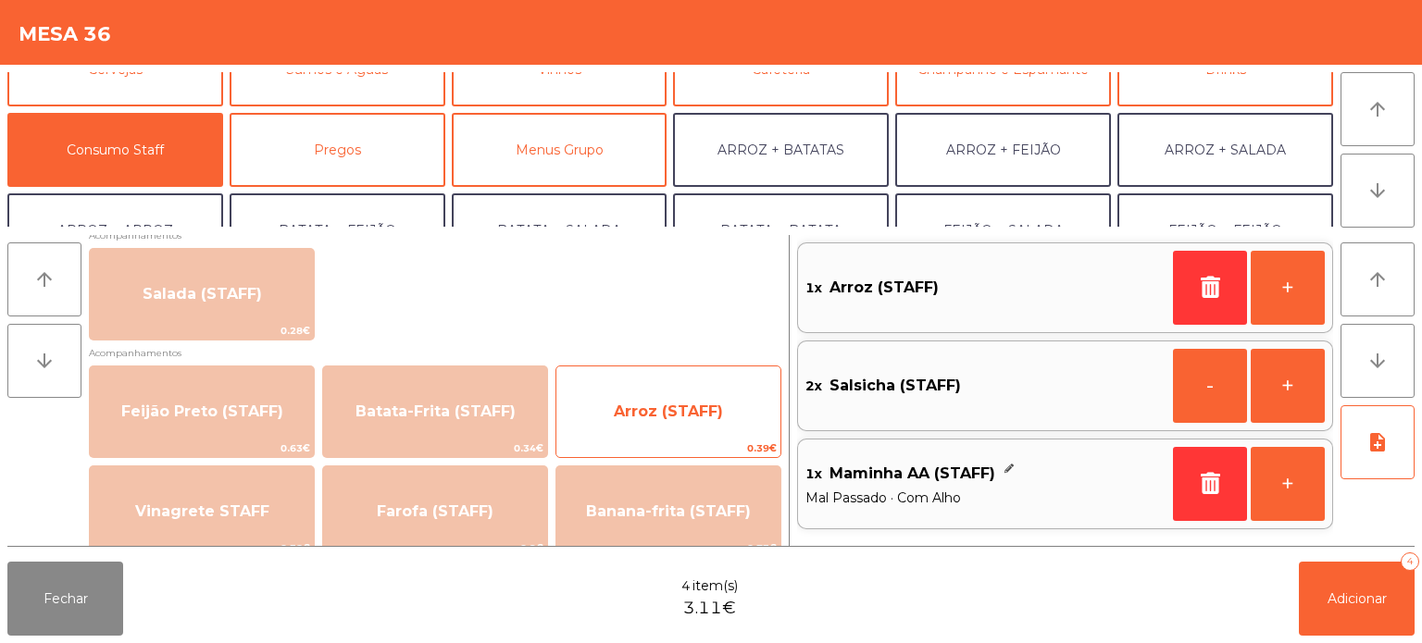
click at [679, 404] on span "Arroz (STAFF)" at bounding box center [668, 412] width 109 height 18
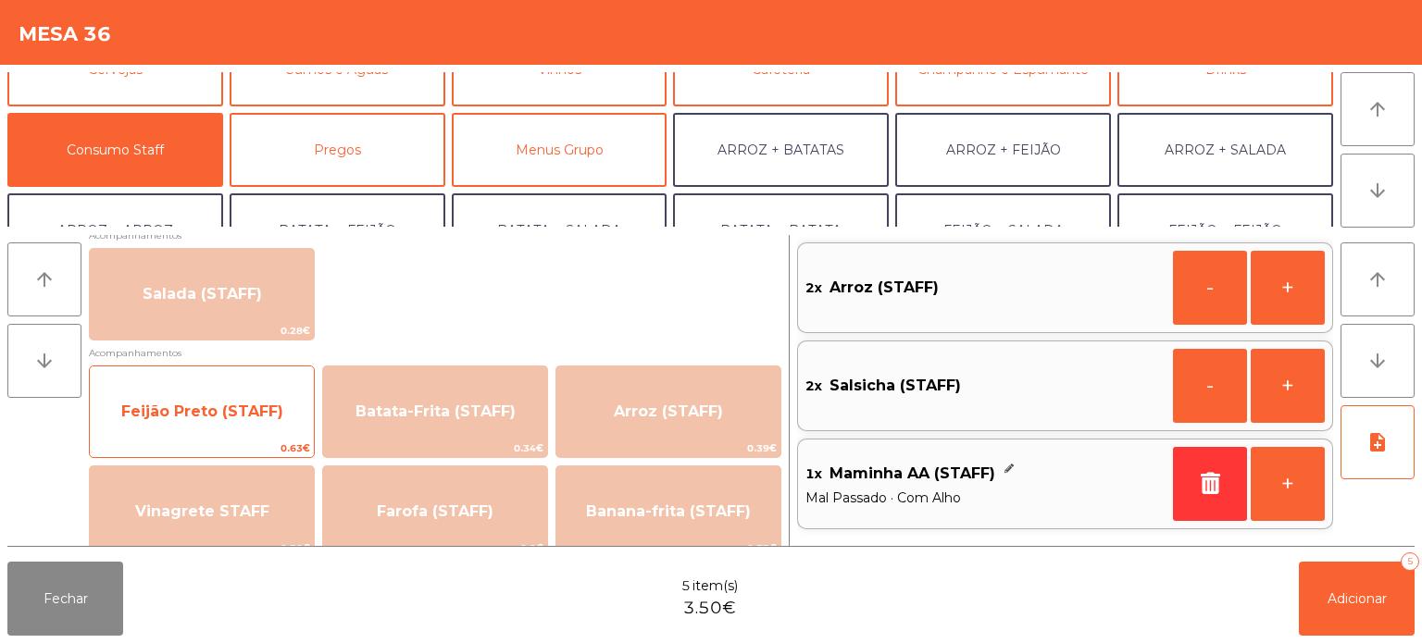
click at [255, 418] on span "Feijão Preto (STAFF)" at bounding box center [202, 412] width 162 height 18
click at [253, 407] on span "Feijão Preto (STAFF)" at bounding box center [202, 412] width 162 height 18
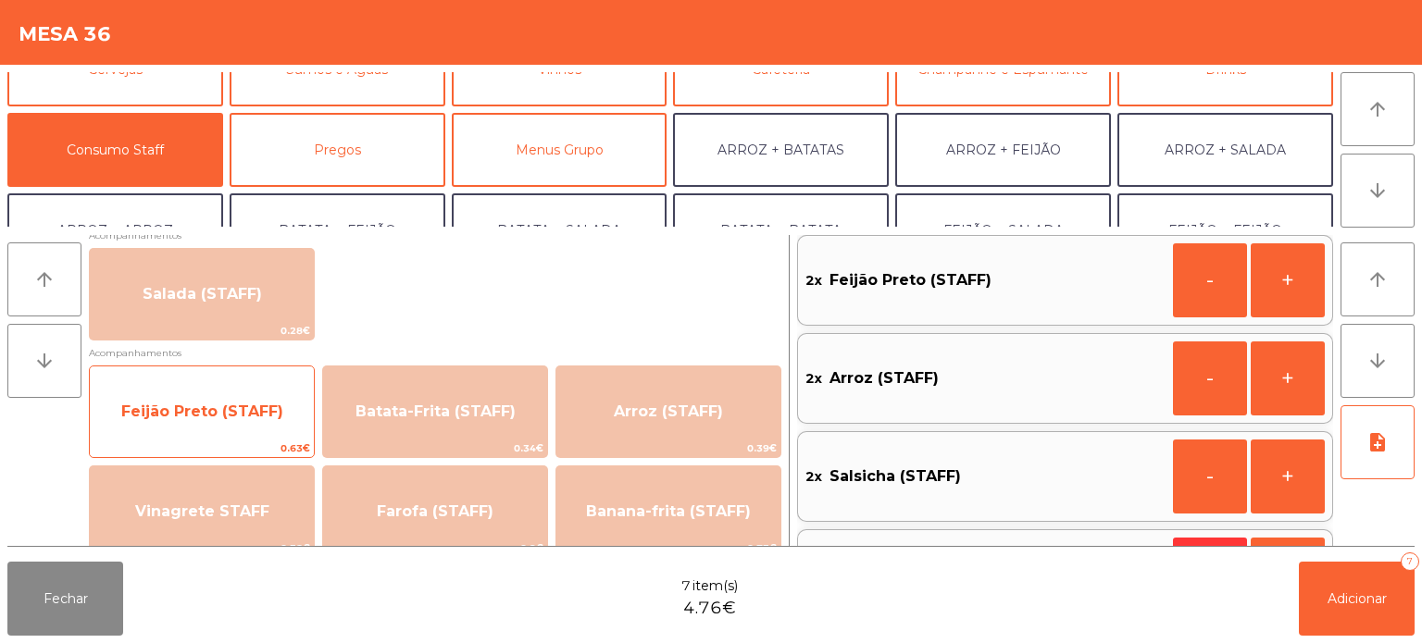
scroll to position [86, 0]
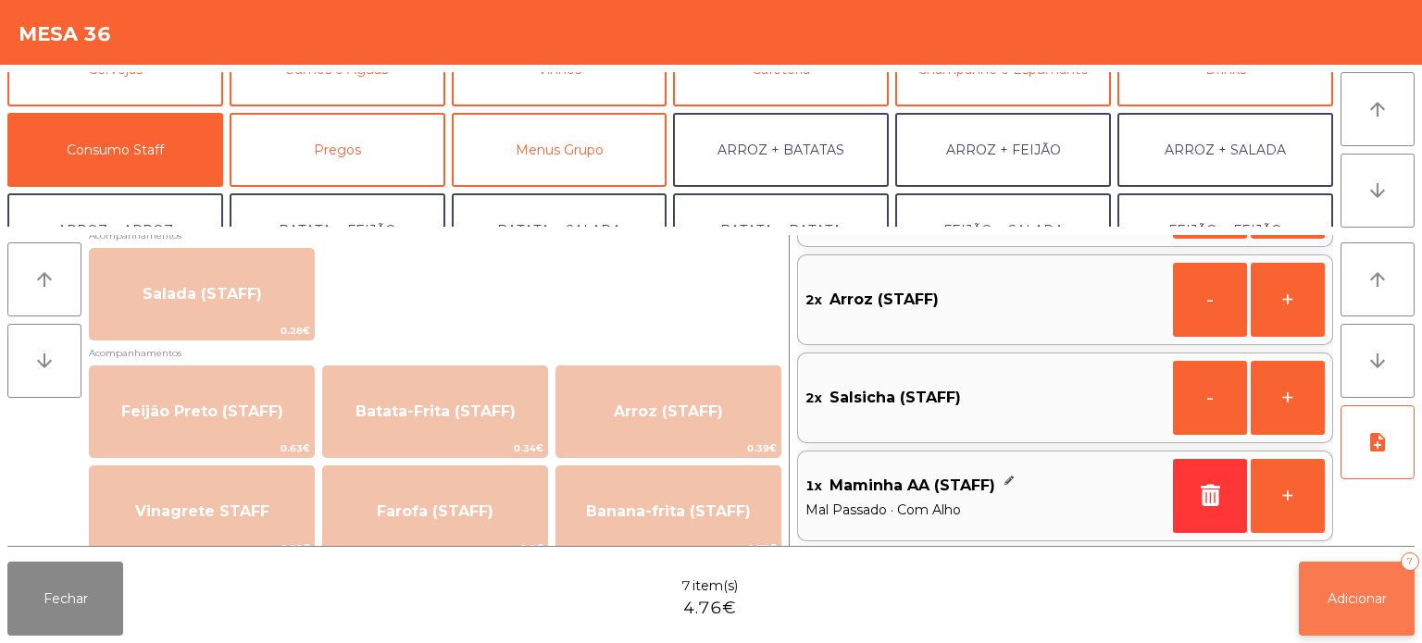
click at [1373, 617] on button "Adicionar 7" at bounding box center [1357, 599] width 116 height 74
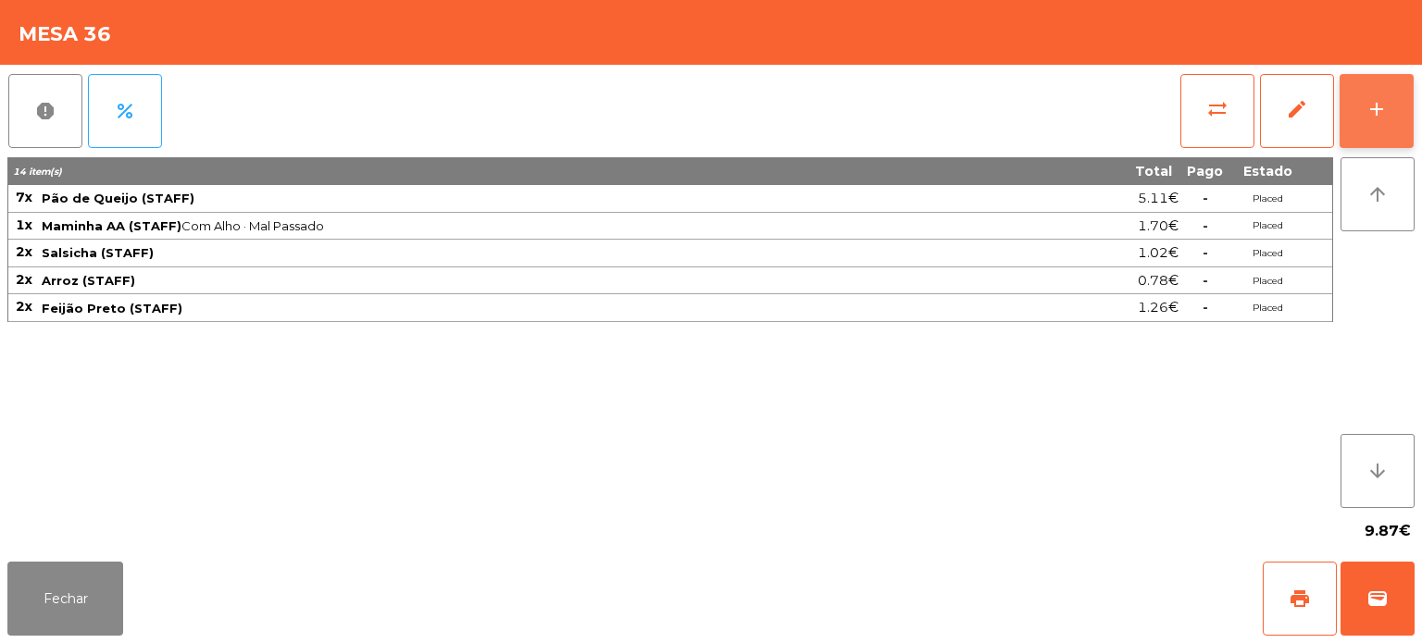
click at [1390, 109] on button "add" at bounding box center [1376, 111] width 74 height 74
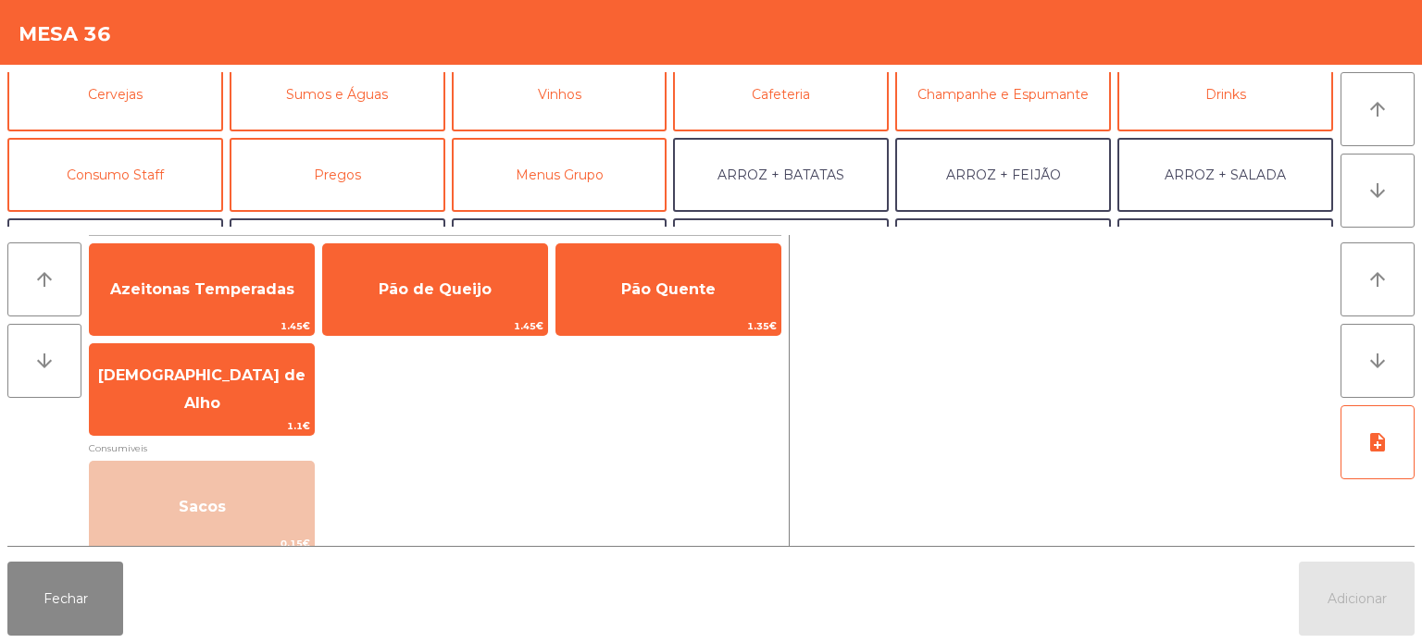
scroll to position [104, 0]
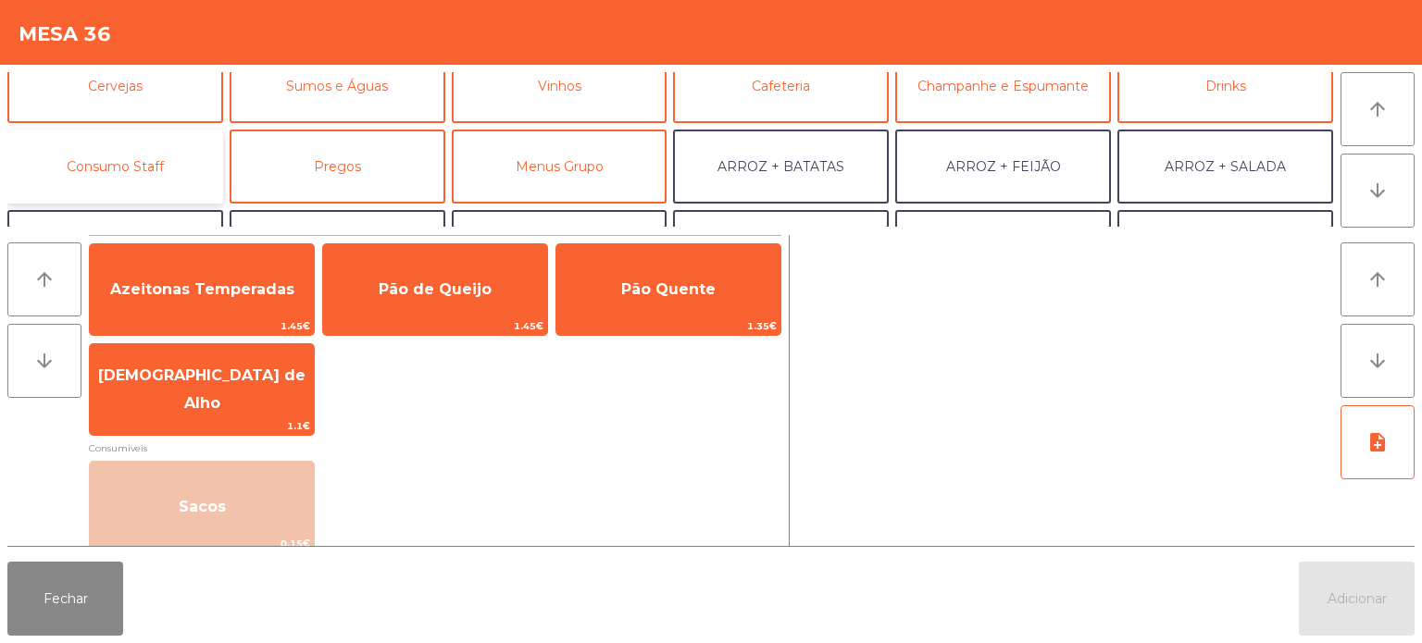
click at [187, 167] on button "Consumo Staff" at bounding box center [115, 167] width 216 height 74
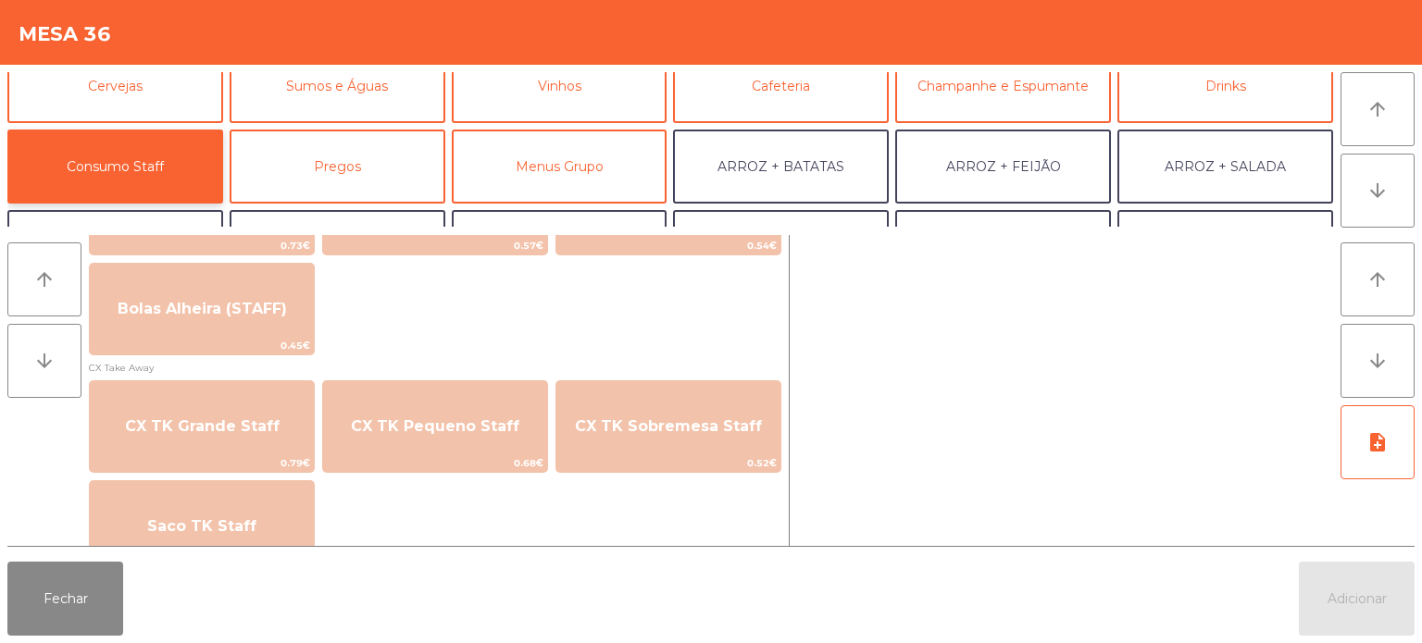
scroll to position [1636, 0]
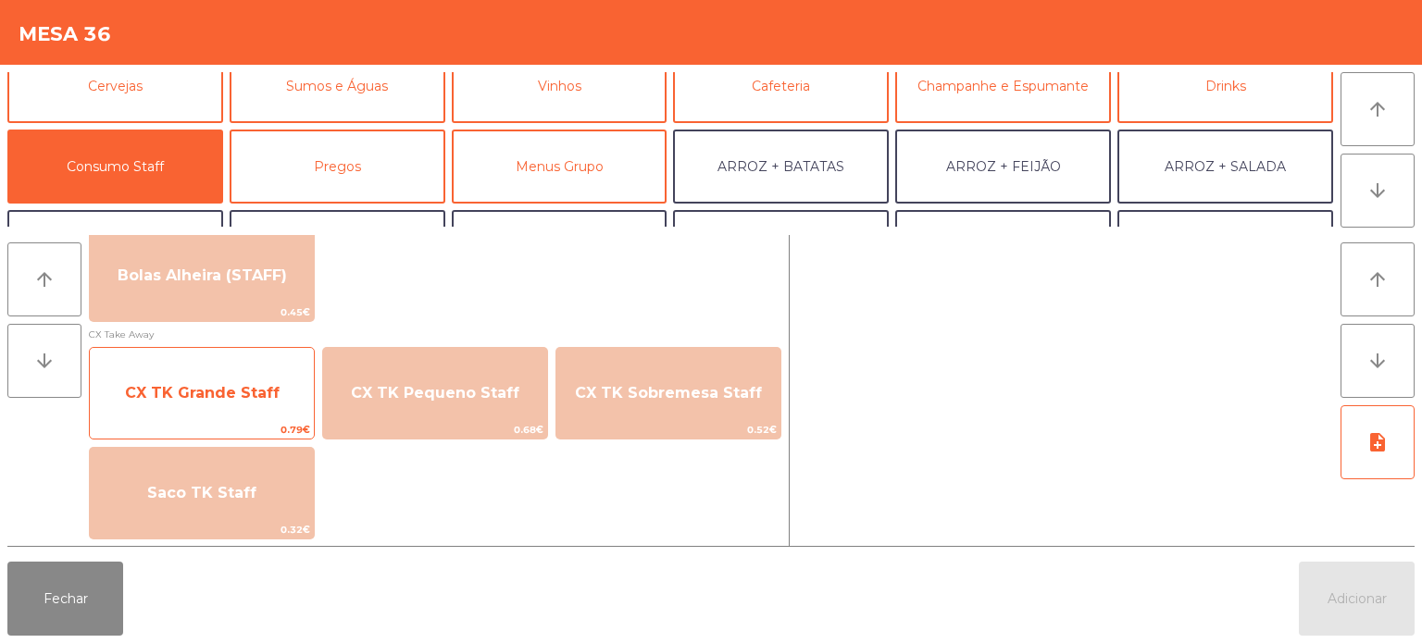
click at [240, 400] on span "CX TK Grande Staff" at bounding box center [202, 393] width 155 height 18
click at [244, 406] on span "CX TK Grande Staff" at bounding box center [202, 393] width 224 height 50
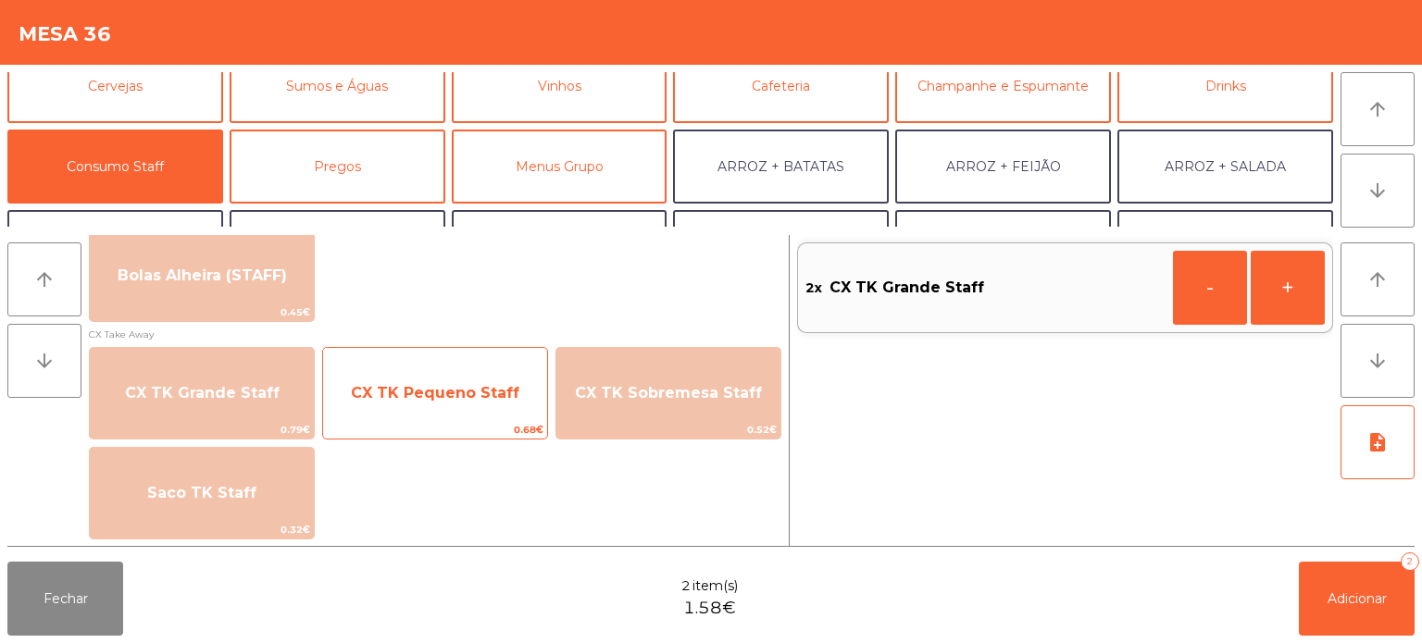
click at [426, 392] on span "CX TK Pequeno Staff" at bounding box center [435, 393] width 168 height 18
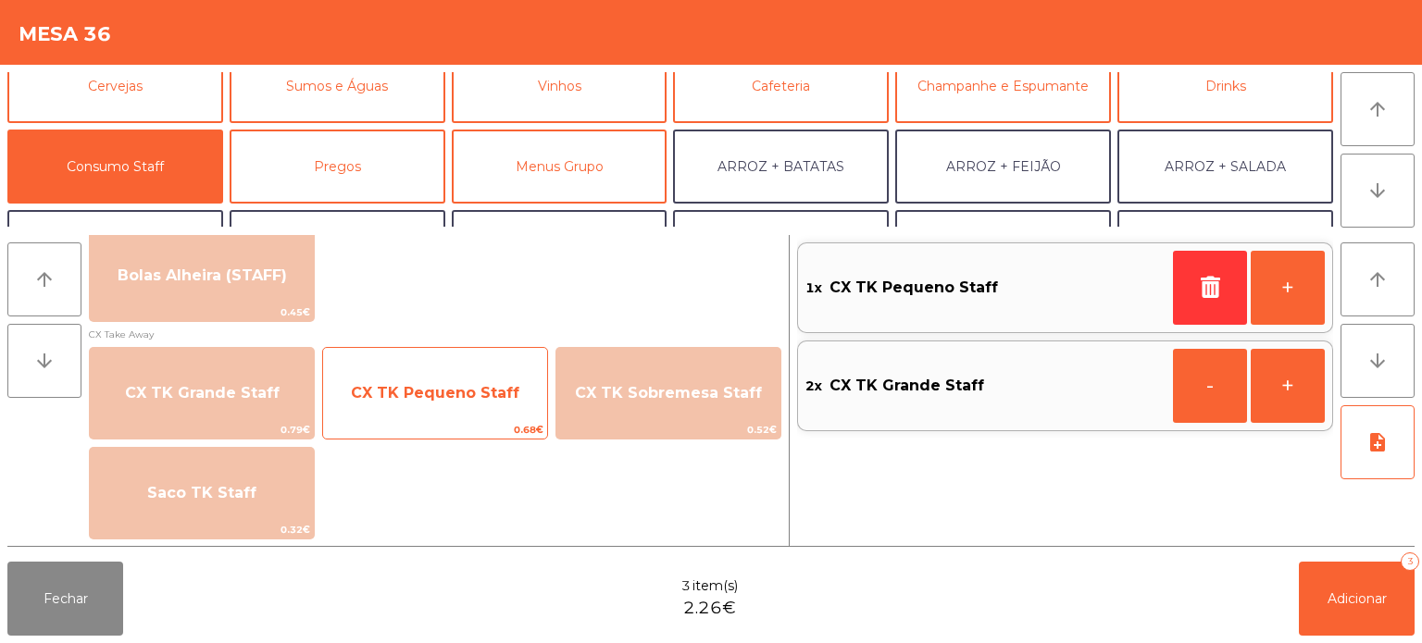
click at [465, 387] on span "CX TK Pequeno Staff" at bounding box center [435, 393] width 168 height 18
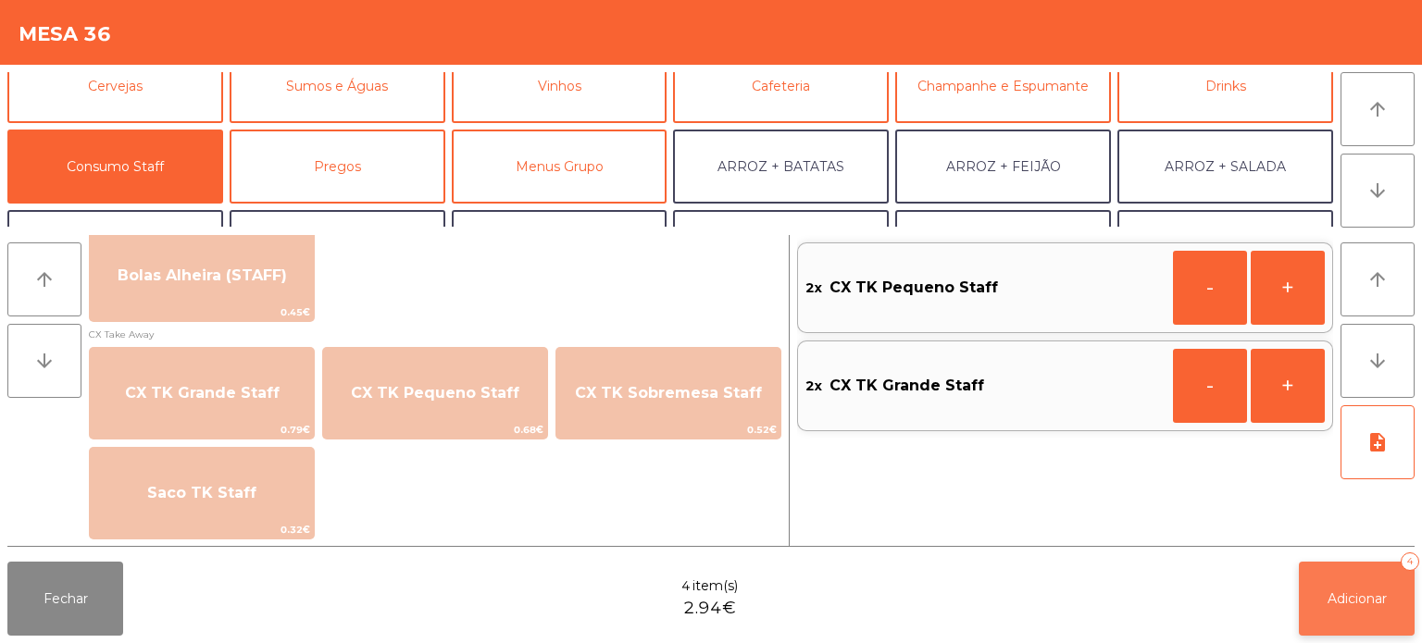
click at [1340, 635] on button "Adicionar 4" at bounding box center [1357, 599] width 116 height 74
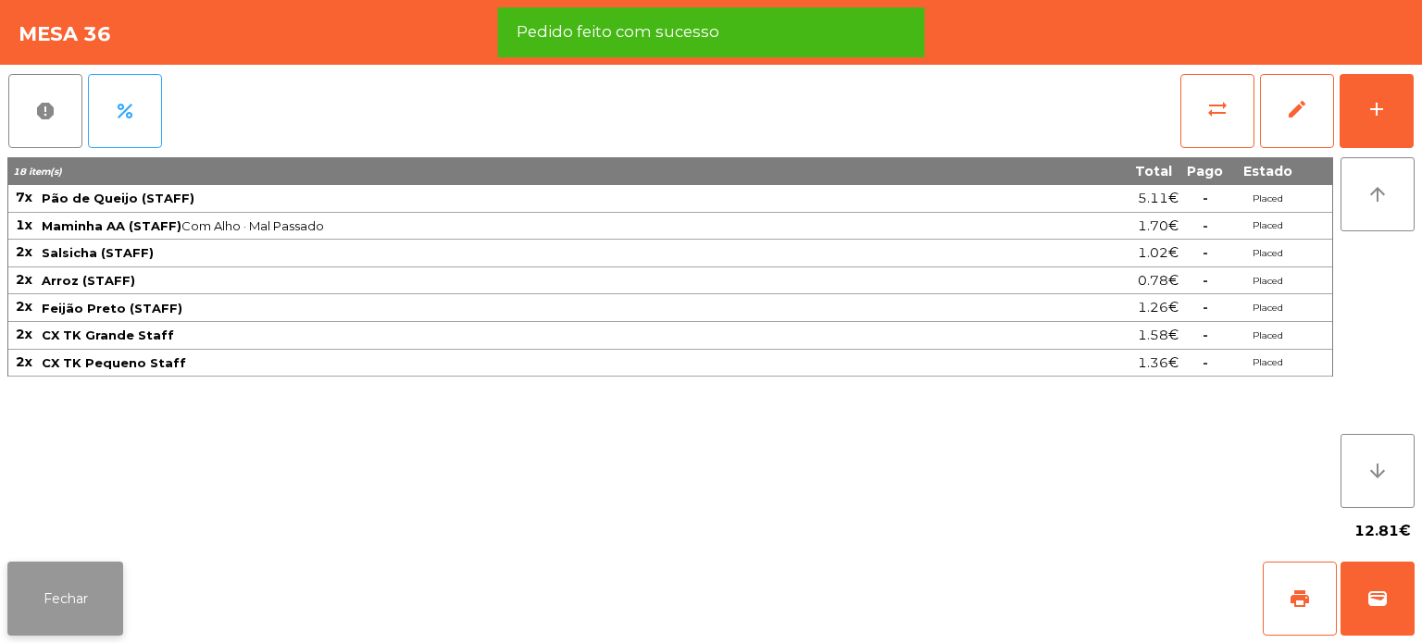
click at [111, 599] on button "Fechar" at bounding box center [65, 599] width 116 height 74
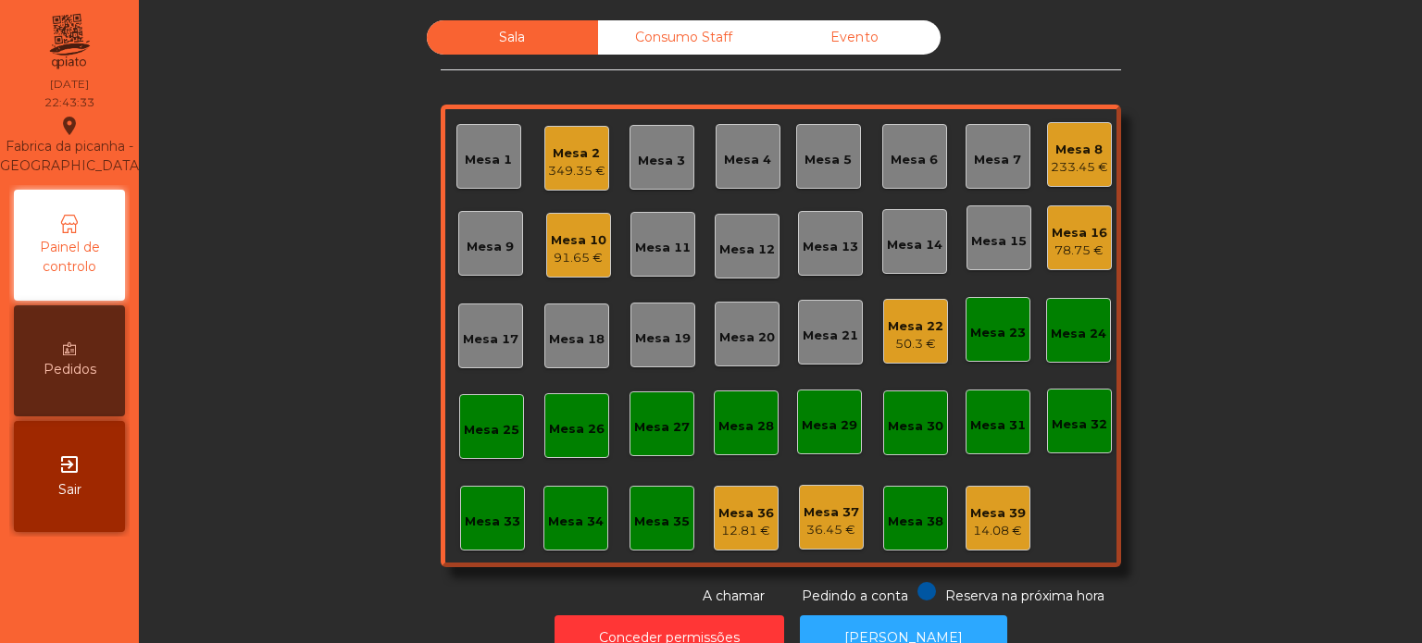
click at [910, 343] on div "50.3 €" at bounding box center [916, 344] width 56 height 19
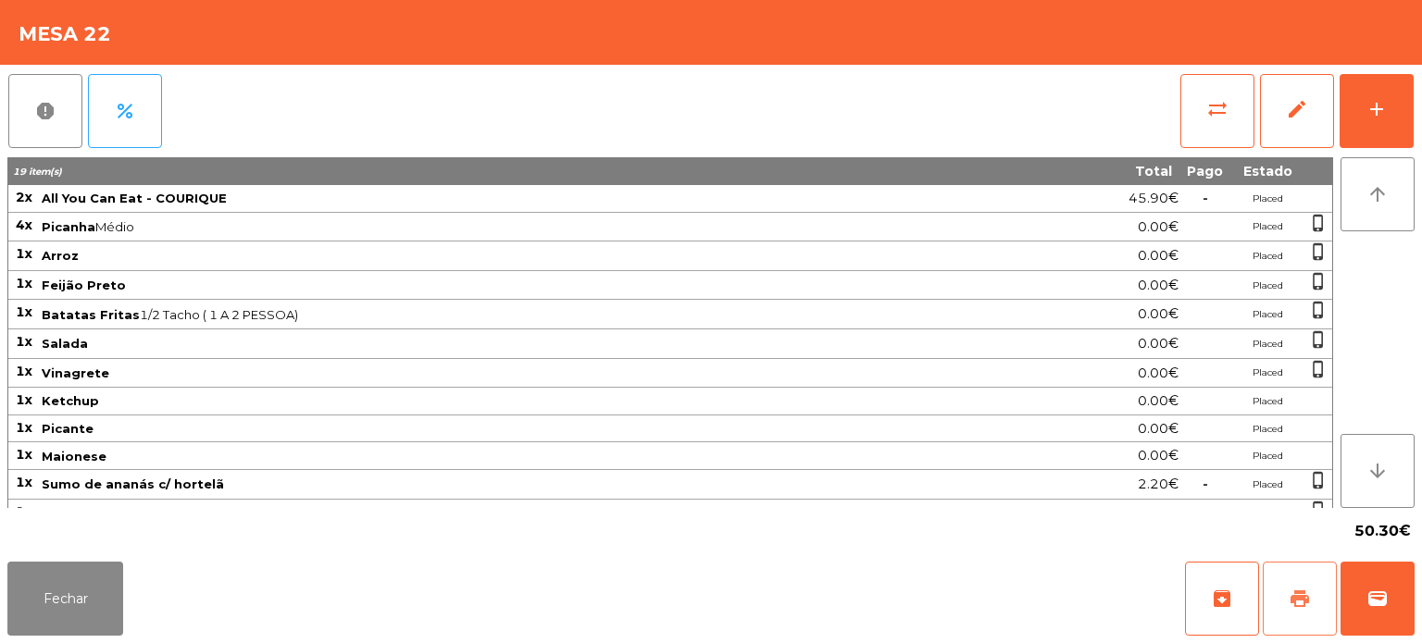
click at [1271, 605] on button "print" at bounding box center [1299, 599] width 74 height 74
click at [79, 603] on button "Fechar" at bounding box center [65, 599] width 116 height 74
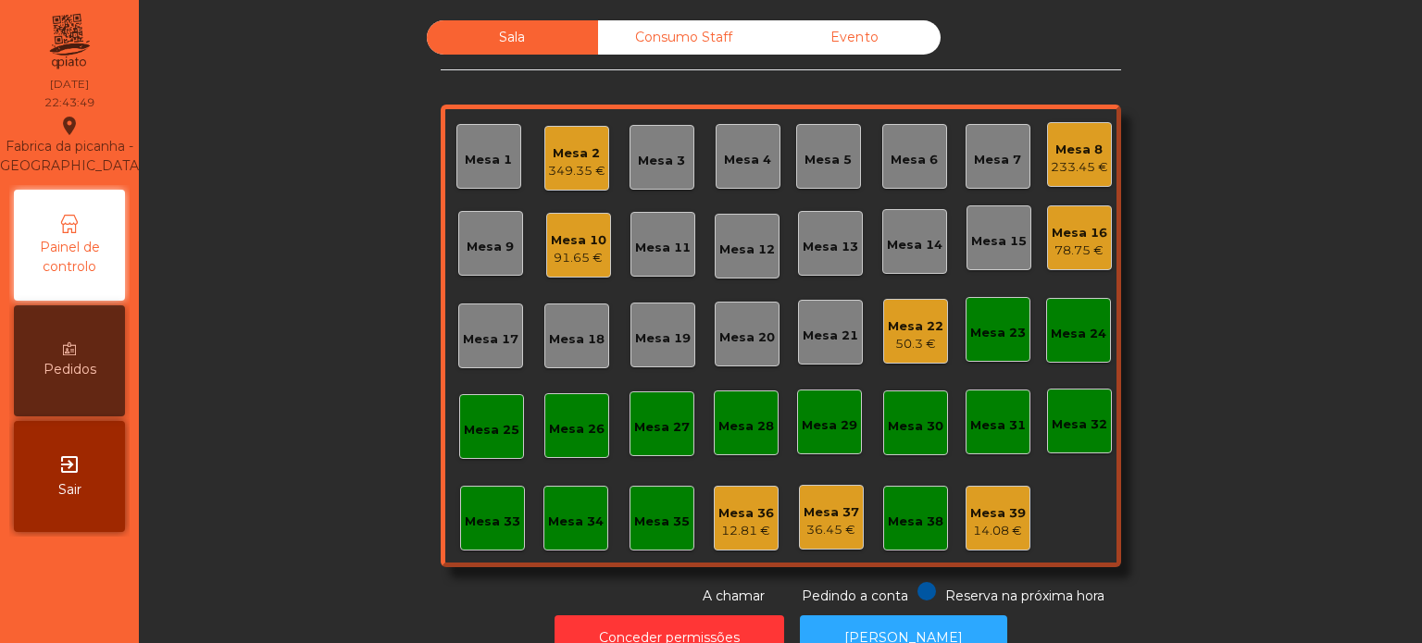
click at [1222, 422] on div "Sala Consumo Staff Evento Mesa 1 Mesa 2 349.35 € Mesa 3 Mesa 4 Mesa 5 Mesa 6 Me…" at bounding box center [780, 313] width 1233 height 586
click at [577, 163] on div "349.35 €" at bounding box center [576, 171] width 57 height 19
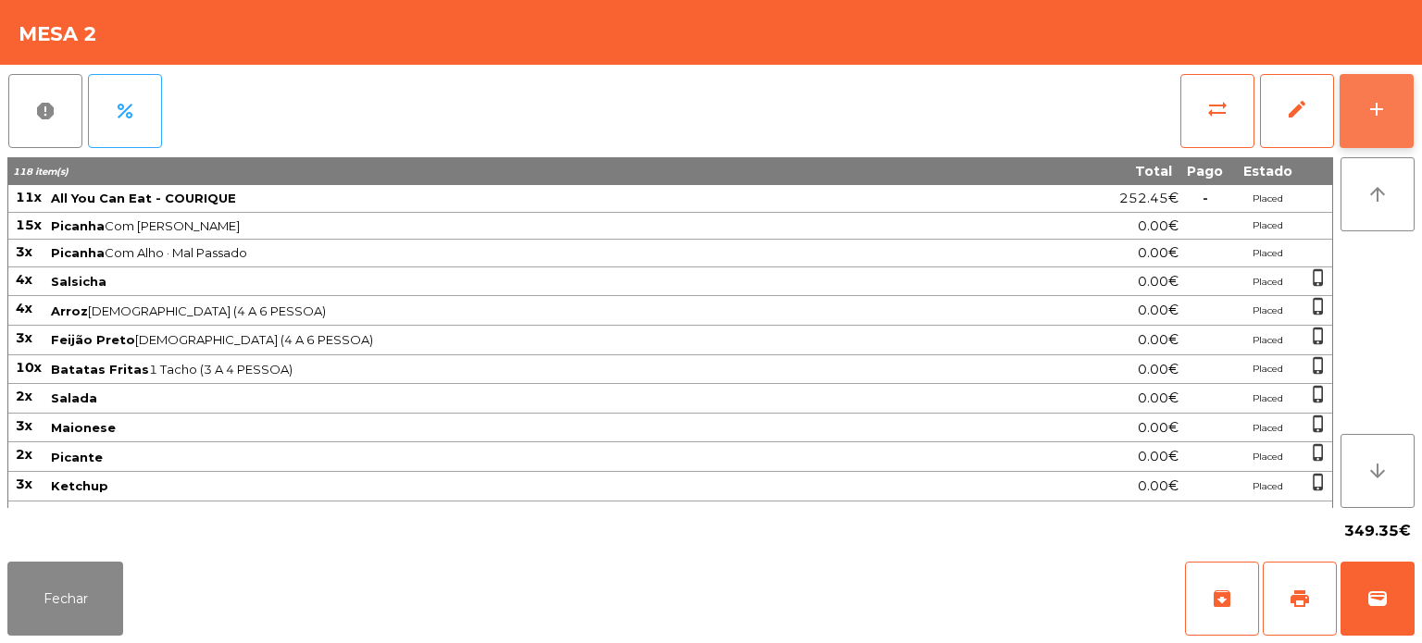
click at [1368, 120] on button "add" at bounding box center [1376, 111] width 74 height 74
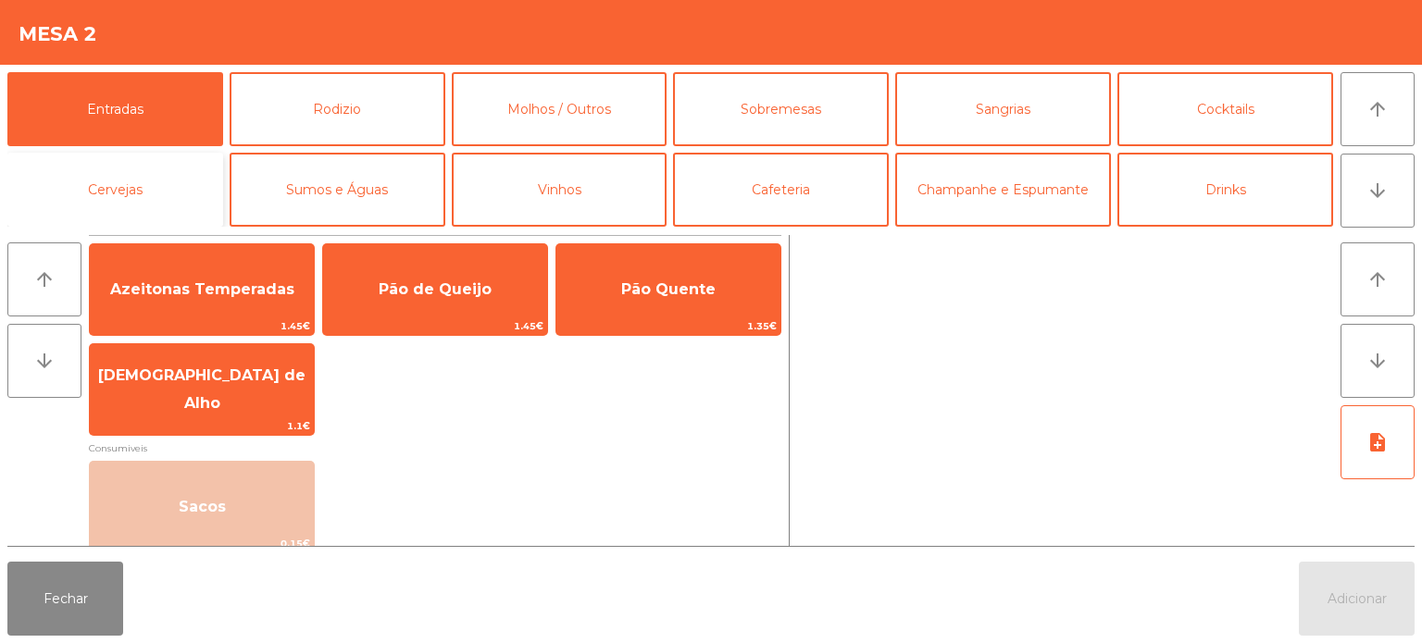
click at [154, 202] on button "Cervejas" at bounding box center [115, 190] width 216 height 74
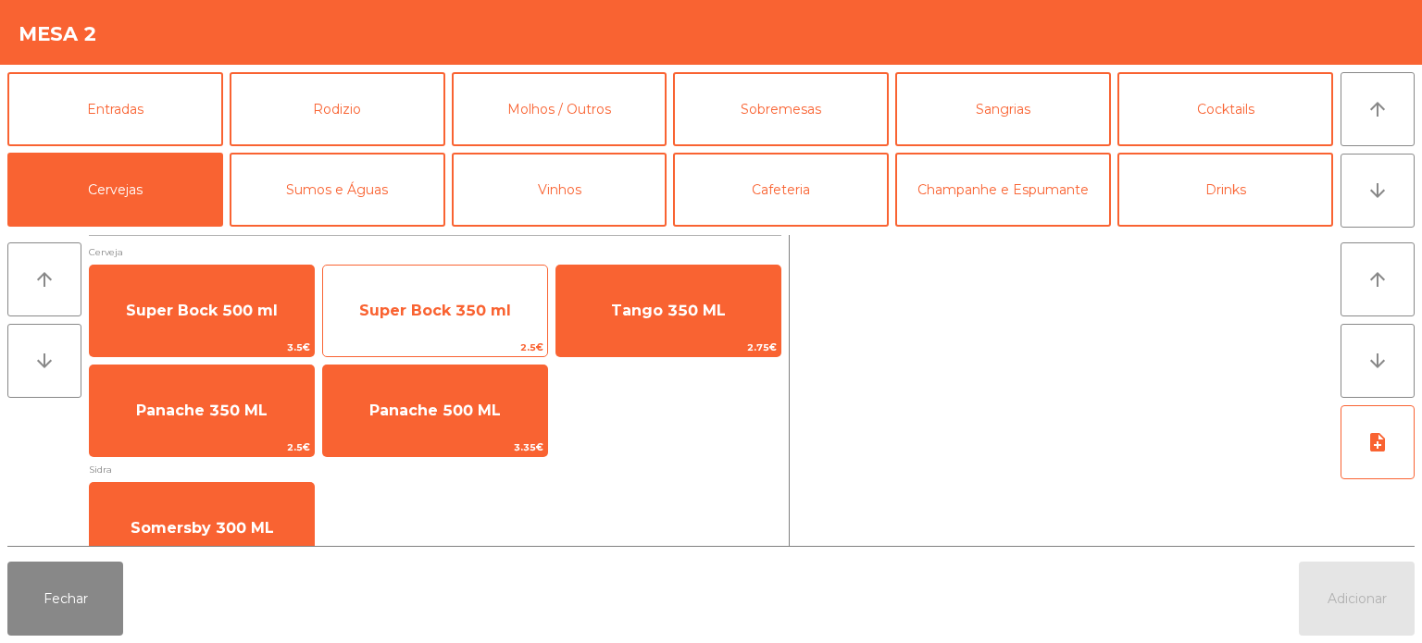
click at [417, 325] on span "Super Bock 350 ml" at bounding box center [435, 311] width 224 height 50
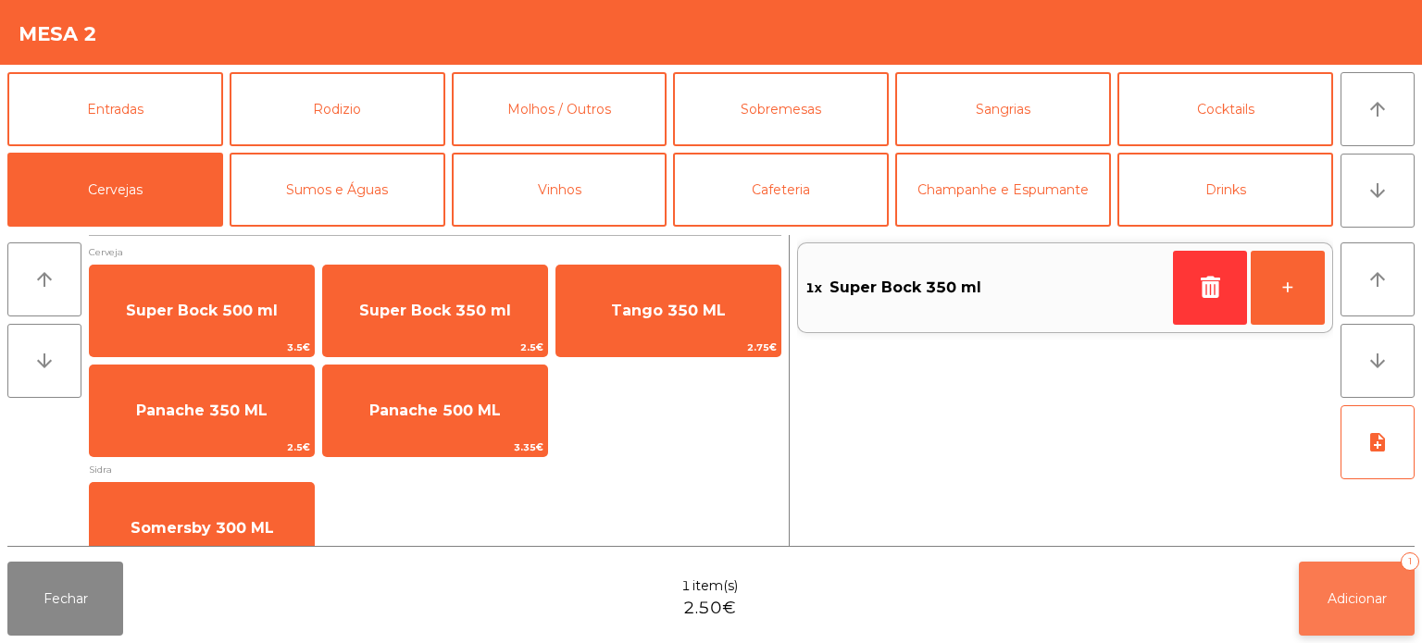
click at [1350, 593] on span "Adicionar" at bounding box center [1356, 599] width 59 height 17
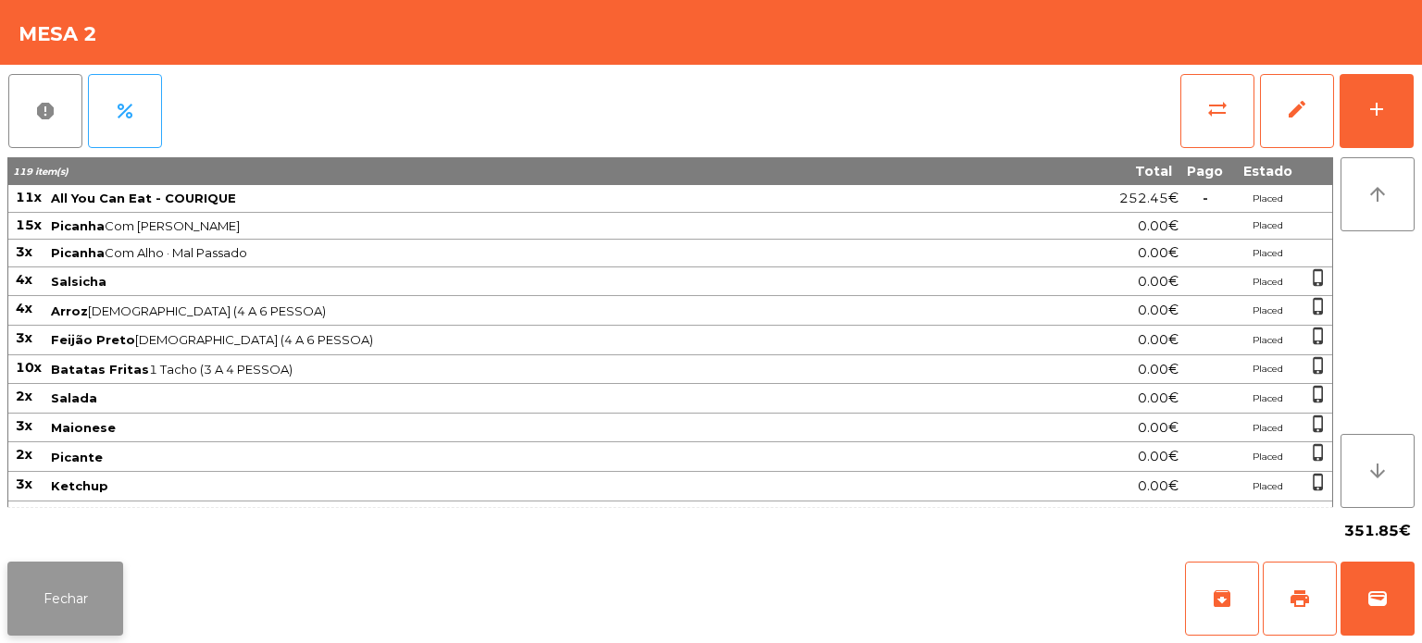
click at [79, 596] on button "Fechar" at bounding box center [65, 599] width 116 height 74
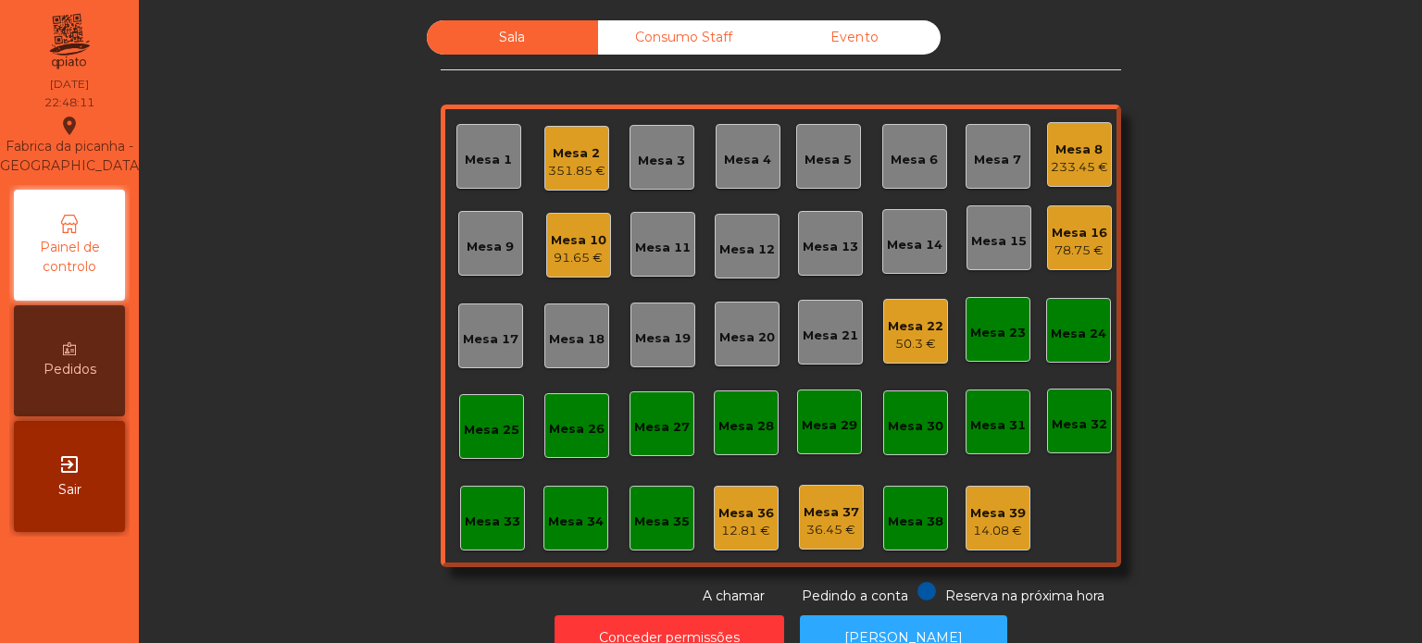
click at [1094, 141] on div "Mesa 8" at bounding box center [1079, 150] width 57 height 19
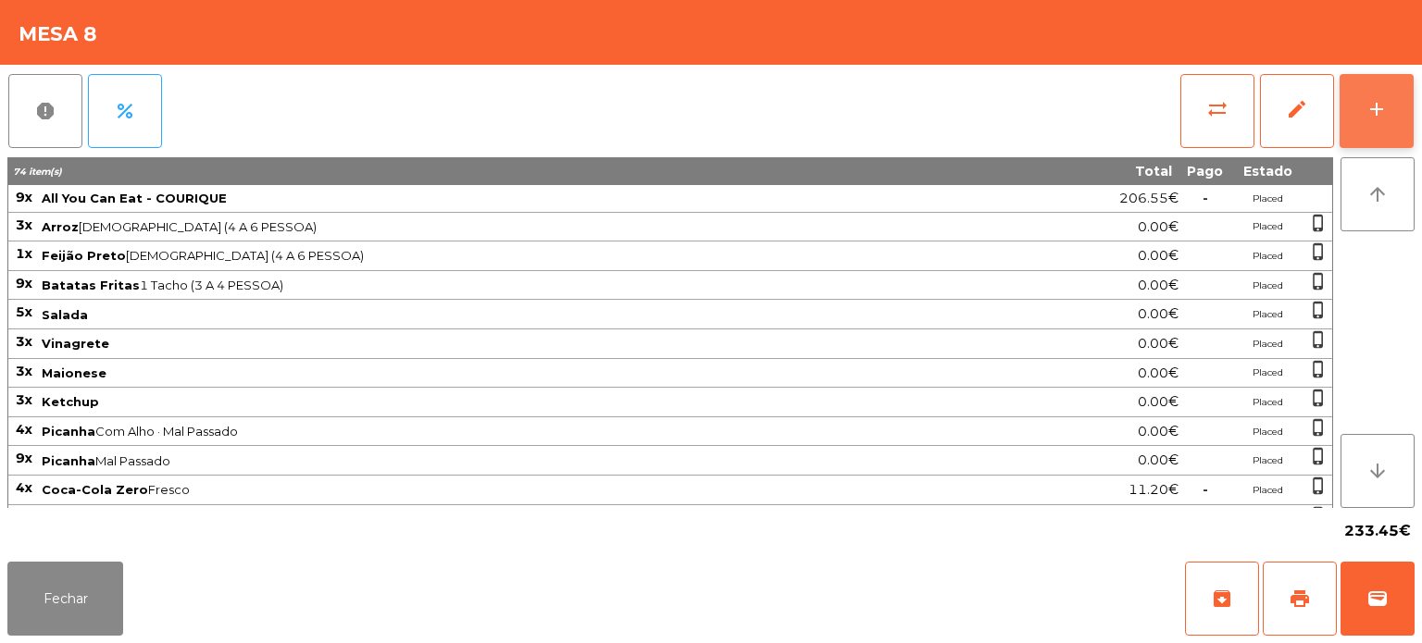
click at [1388, 80] on button "add" at bounding box center [1376, 111] width 74 height 74
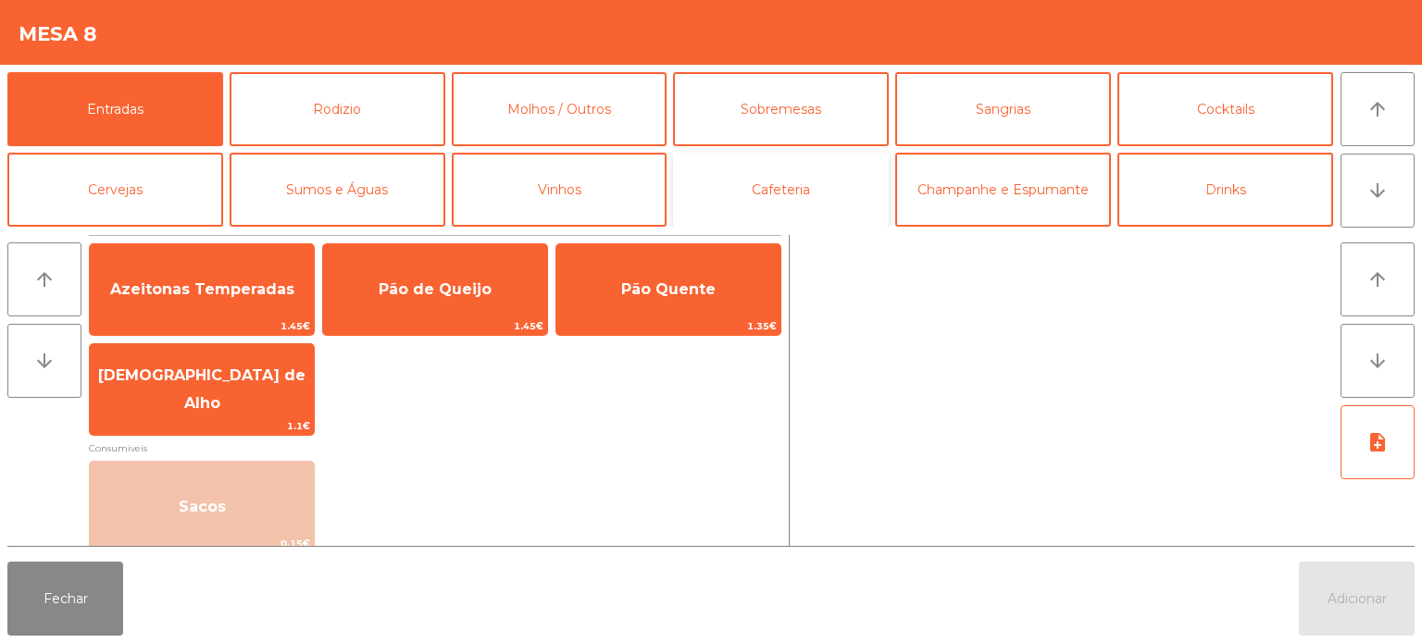
click at [745, 189] on button "Cafeteria" at bounding box center [781, 190] width 216 height 74
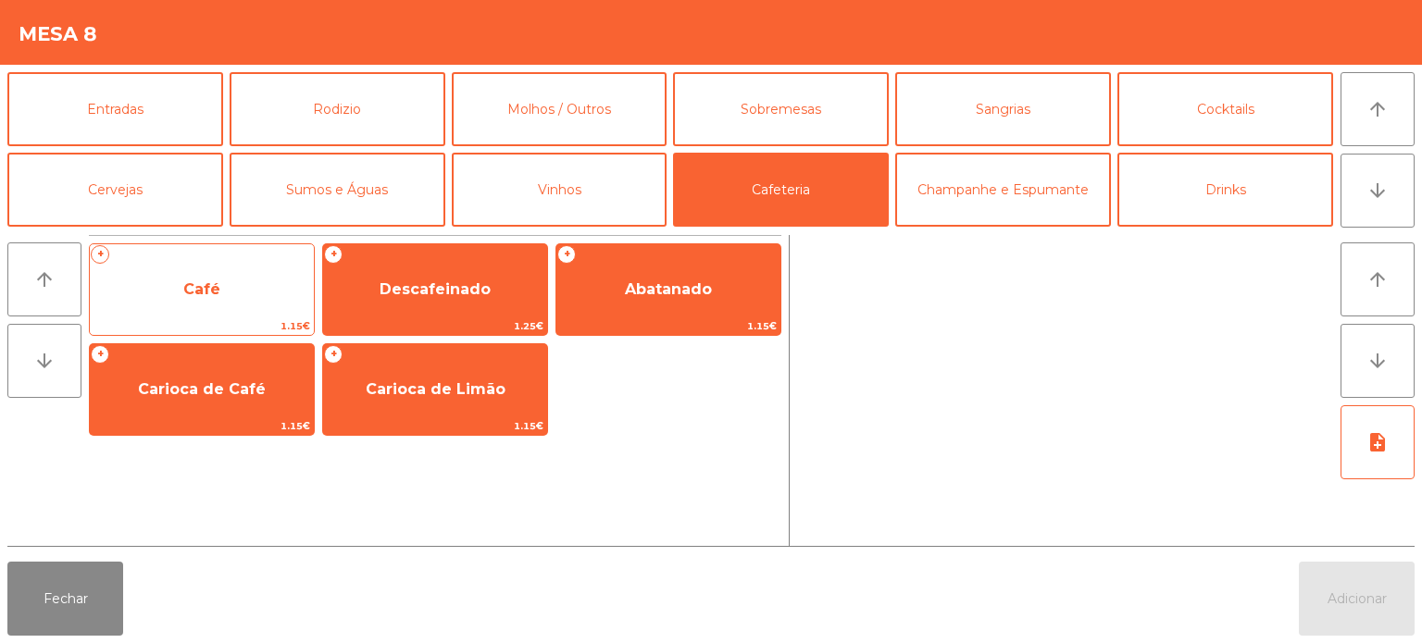
click at [267, 259] on div "+ Café 1.15€" at bounding box center [202, 289] width 226 height 93
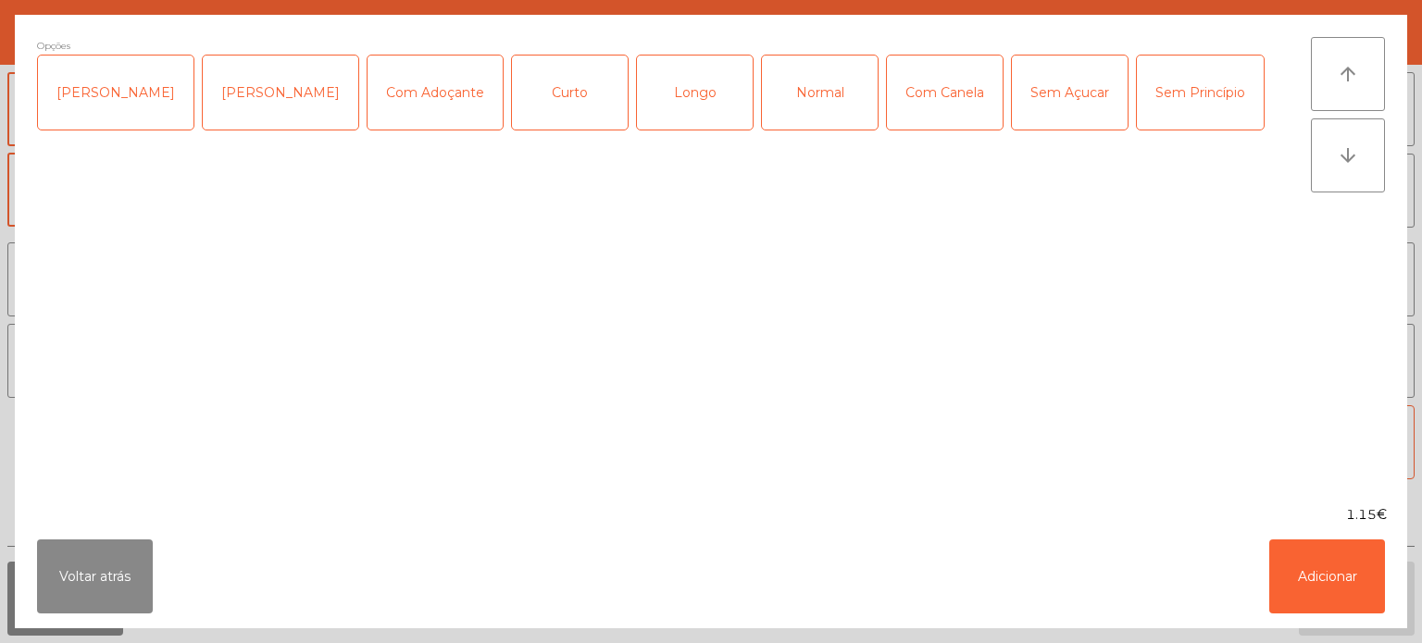
click at [801, 104] on div "Normal" at bounding box center [820, 93] width 116 height 74
click at [1355, 587] on button "Adicionar" at bounding box center [1327, 577] width 116 height 74
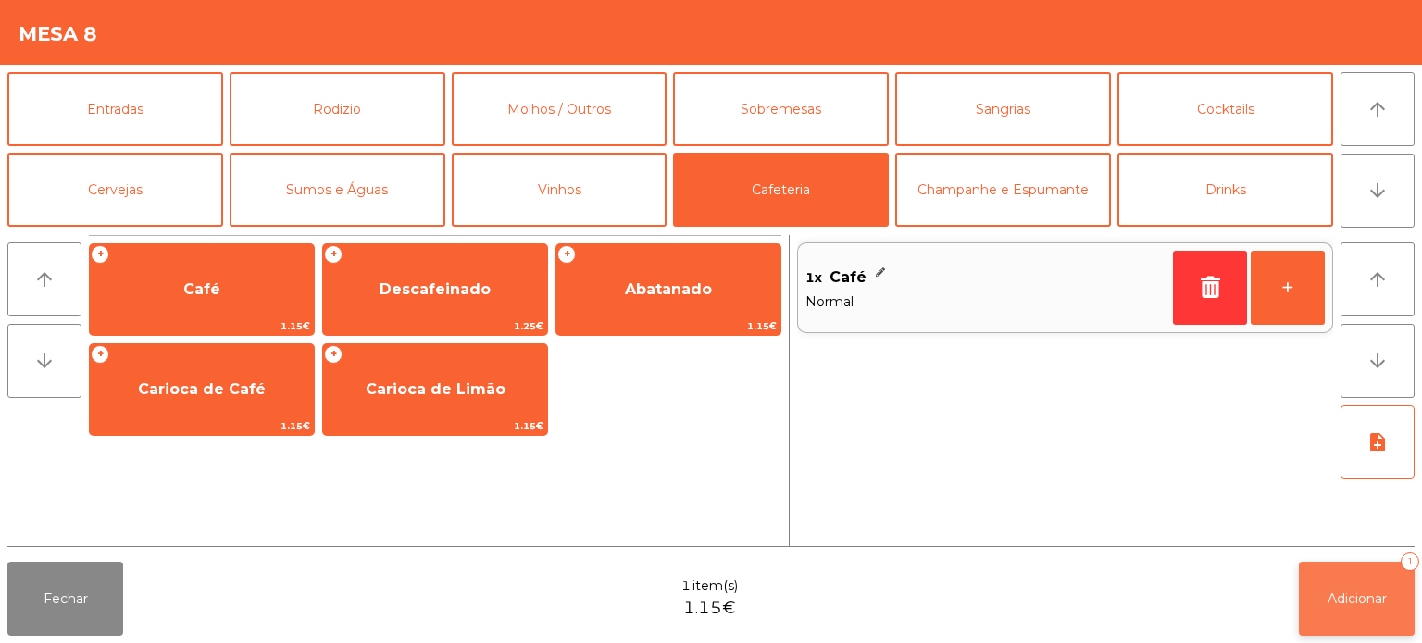
click at [1373, 617] on button "Adicionar 1" at bounding box center [1357, 599] width 116 height 74
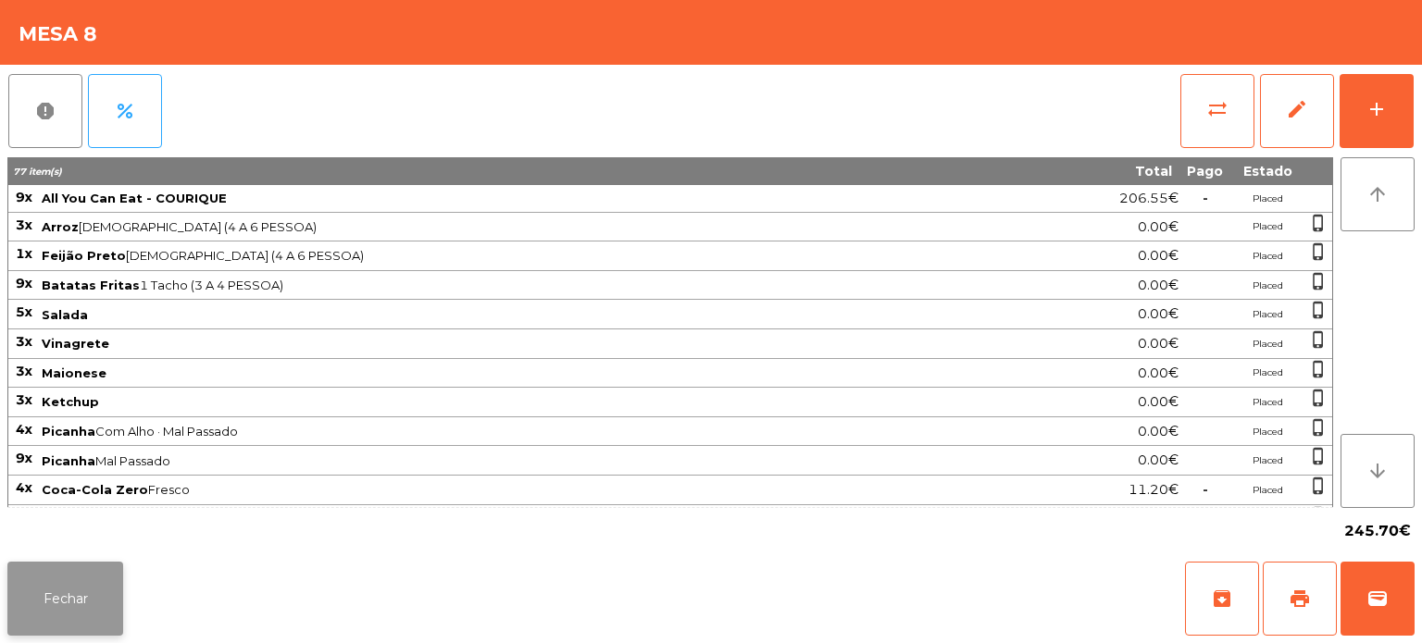
click at [100, 596] on button "Fechar" at bounding box center [65, 599] width 116 height 74
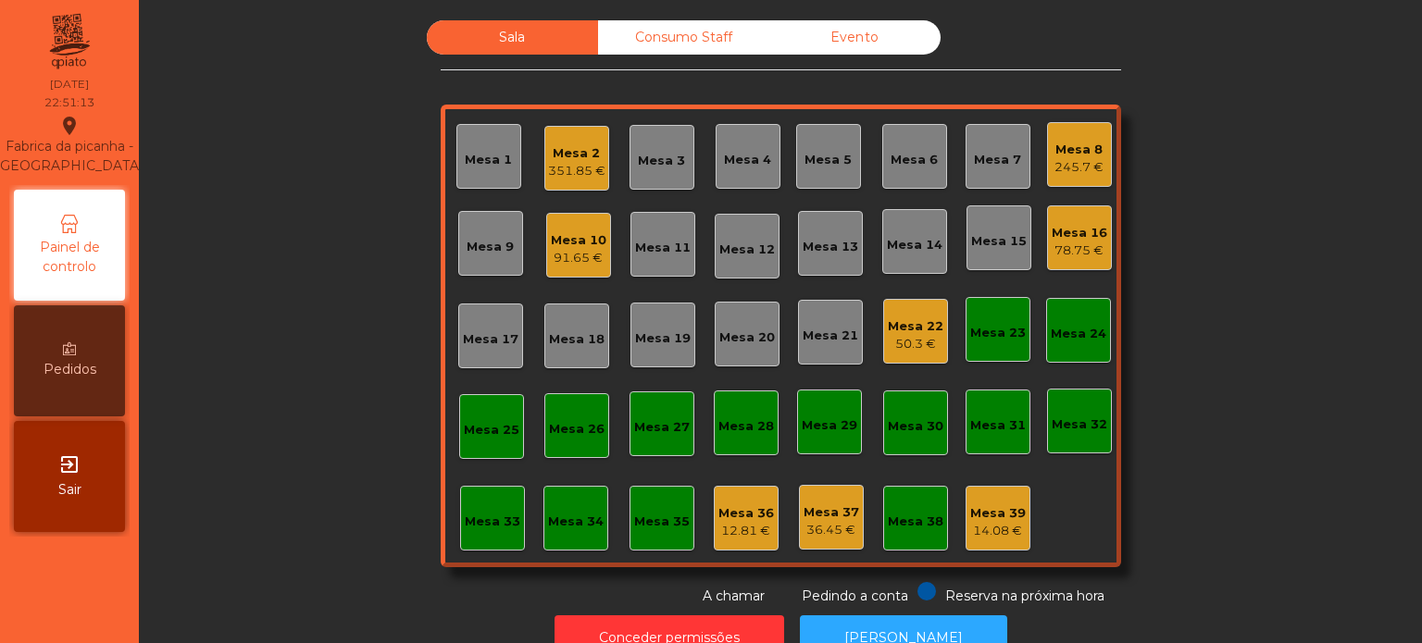
click at [1088, 167] on div "245.7 €" at bounding box center [1078, 167] width 49 height 19
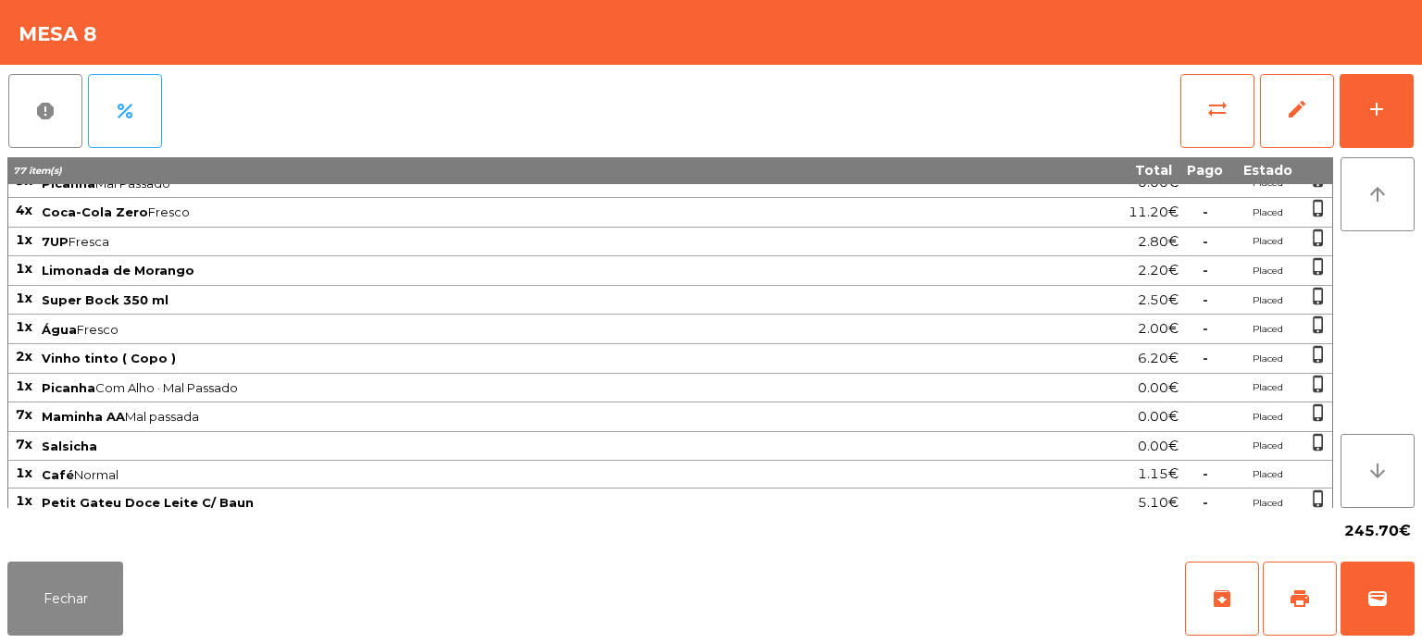
scroll to position [305, 0]
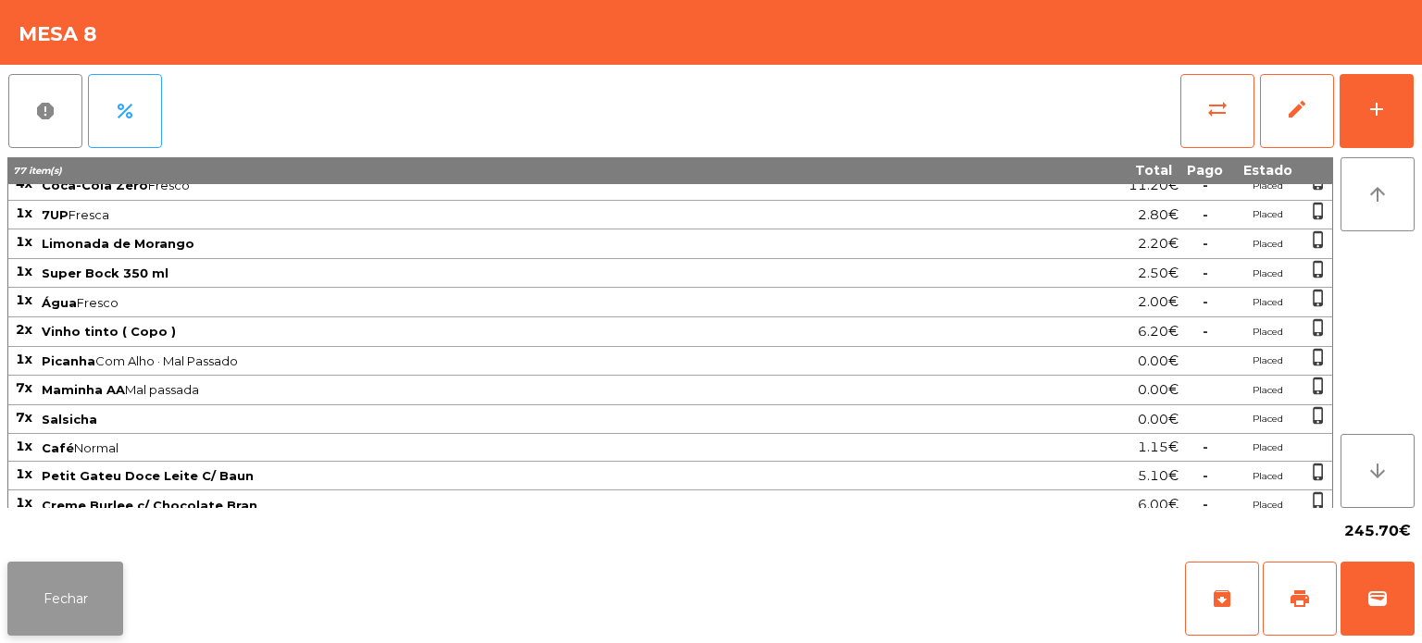
click at [84, 617] on button "Fechar" at bounding box center [65, 599] width 116 height 74
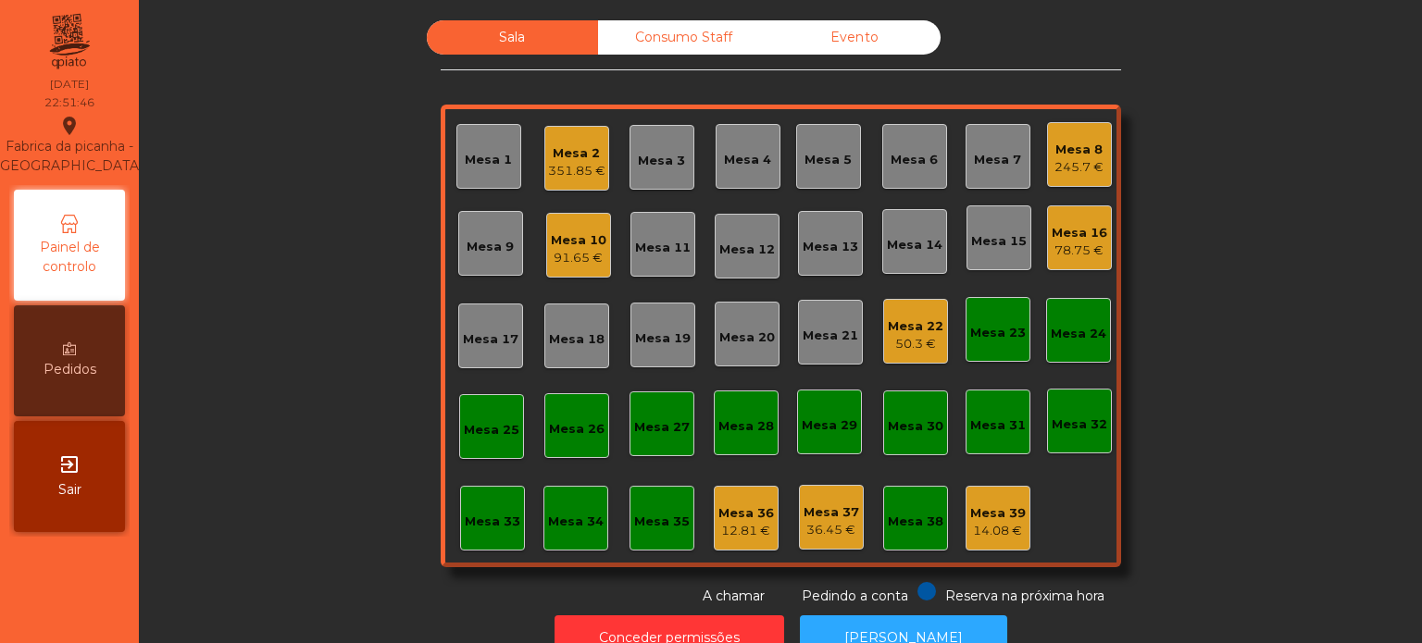
click at [1001, 532] on div "14.08 €" at bounding box center [998, 531] width 56 height 19
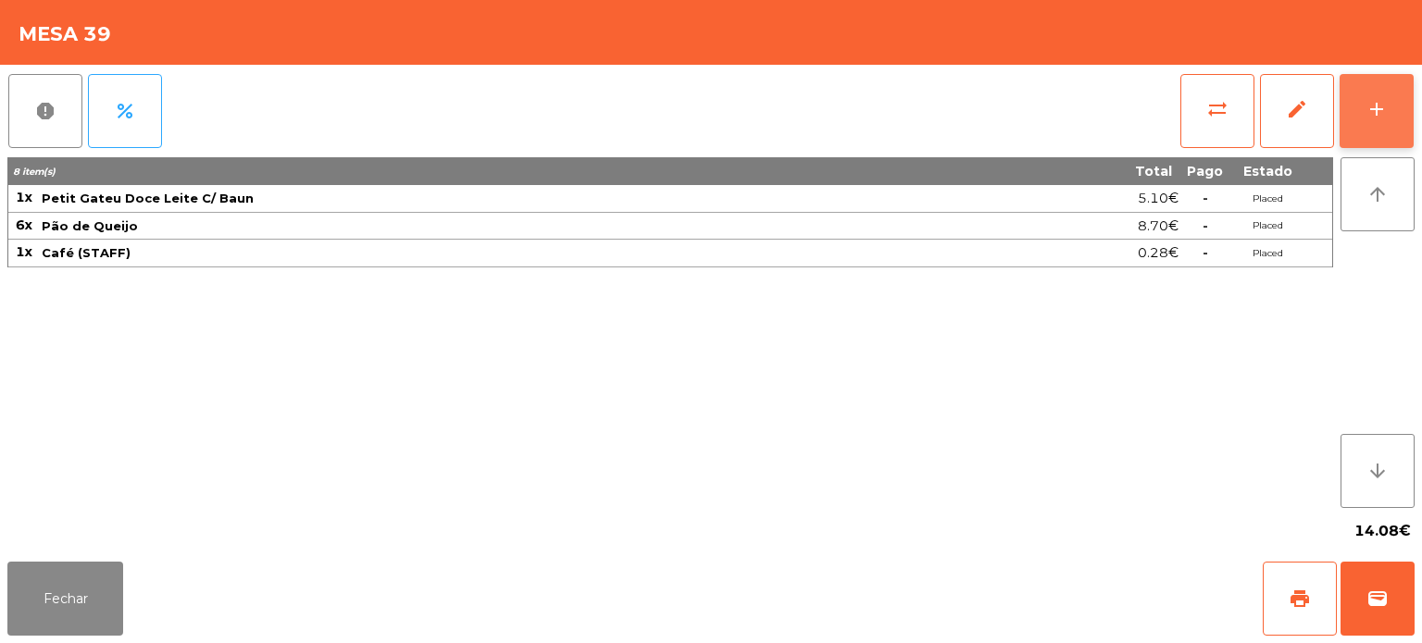
click at [1371, 111] on div "add" at bounding box center [1376, 109] width 22 height 22
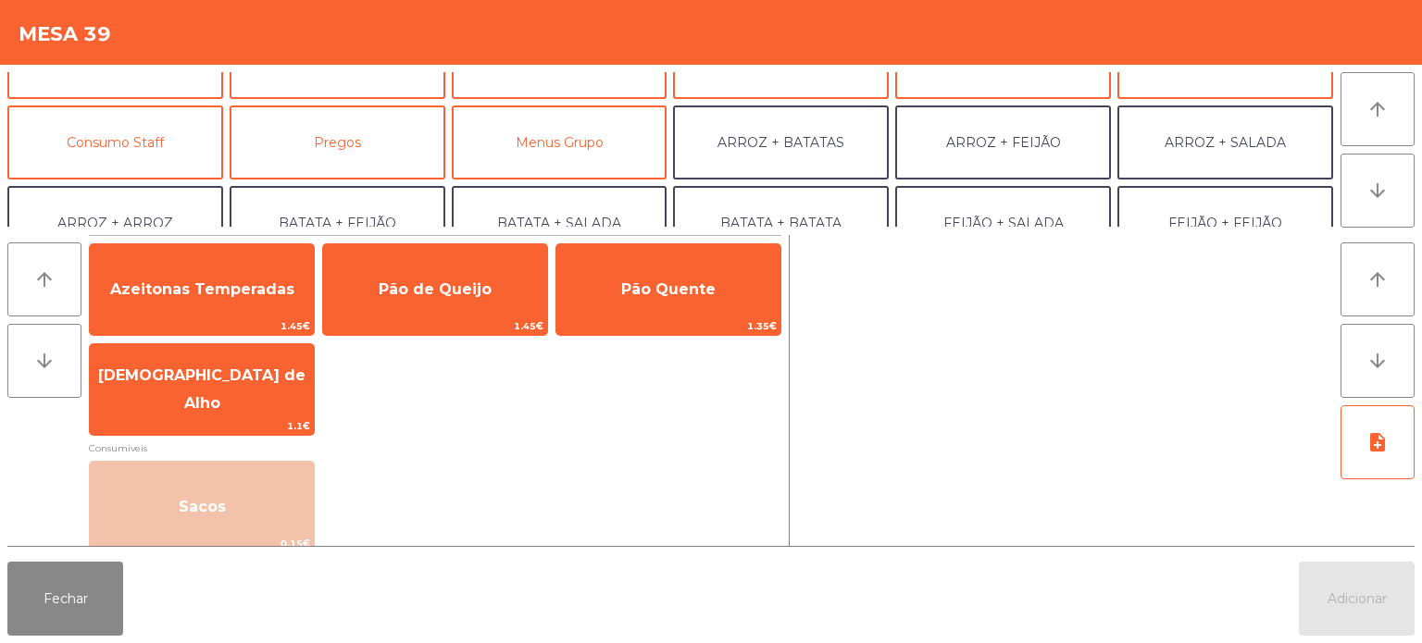
scroll to position [139, 0]
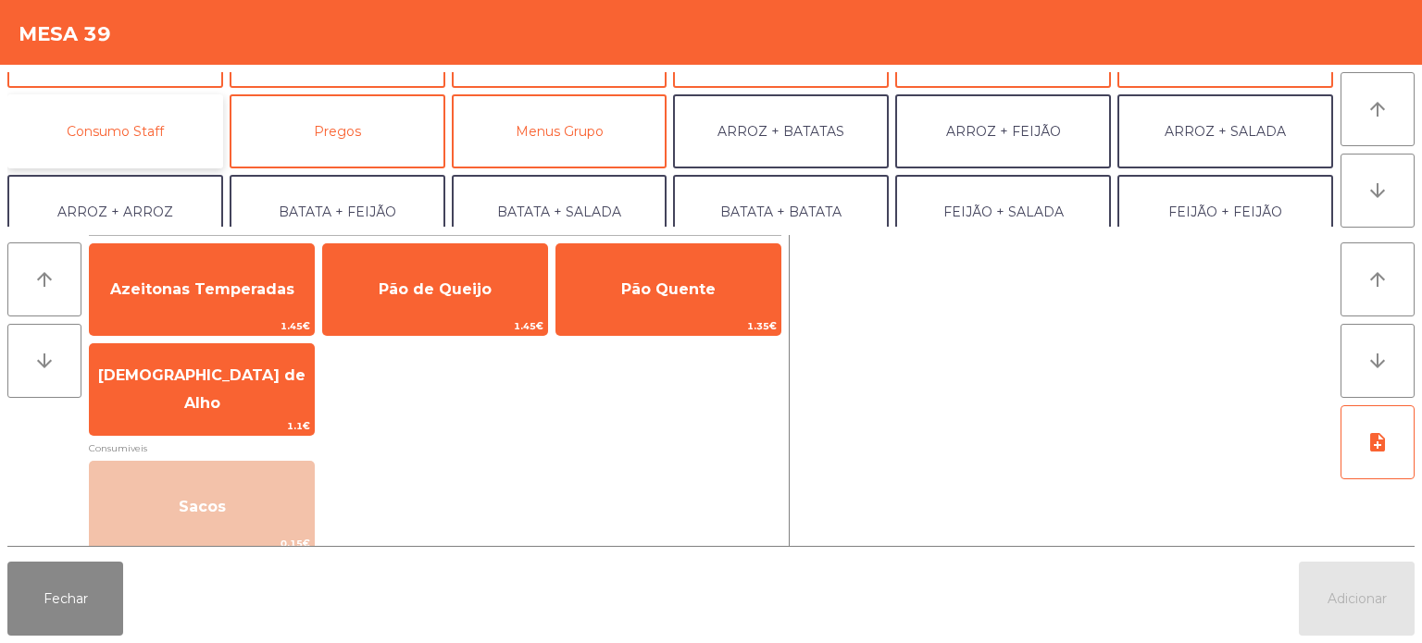
click at [185, 154] on button "Consumo Staff" at bounding box center [115, 131] width 216 height 74
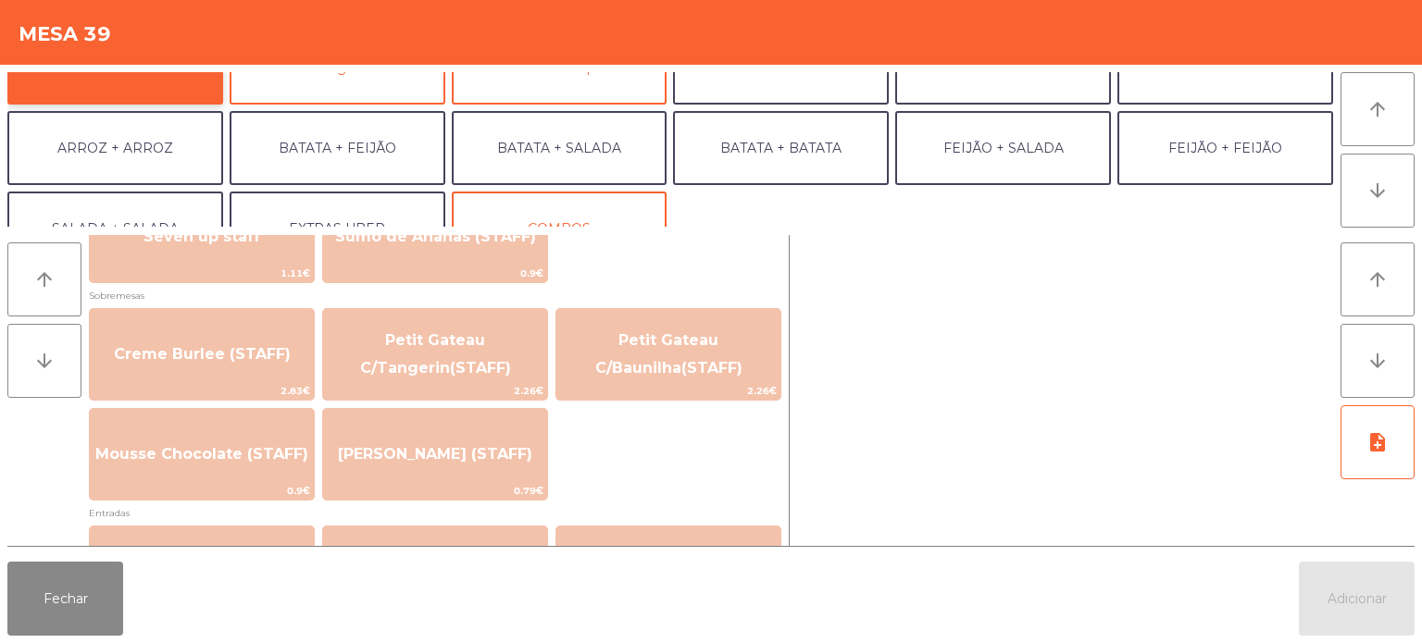
scroll to position [241, 0]
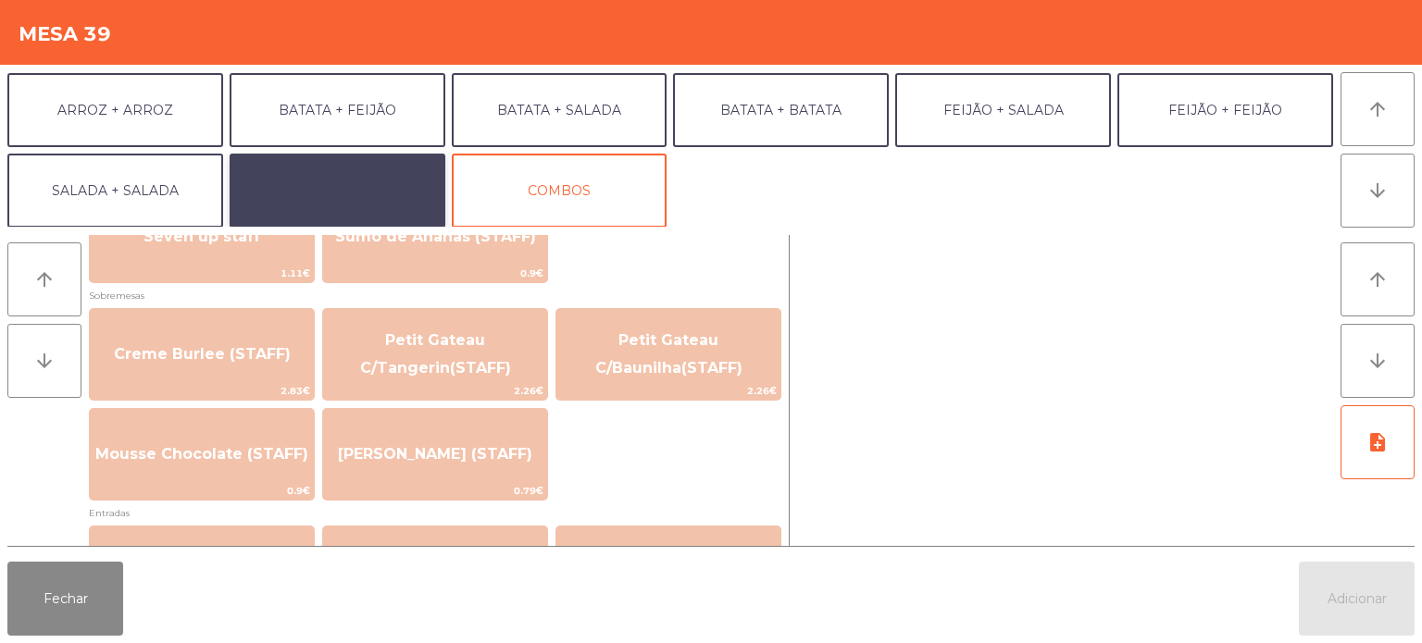
click at [367, 193] on button "EXTRAS UBER" at bounding box center [338, 191] width 216 height 74
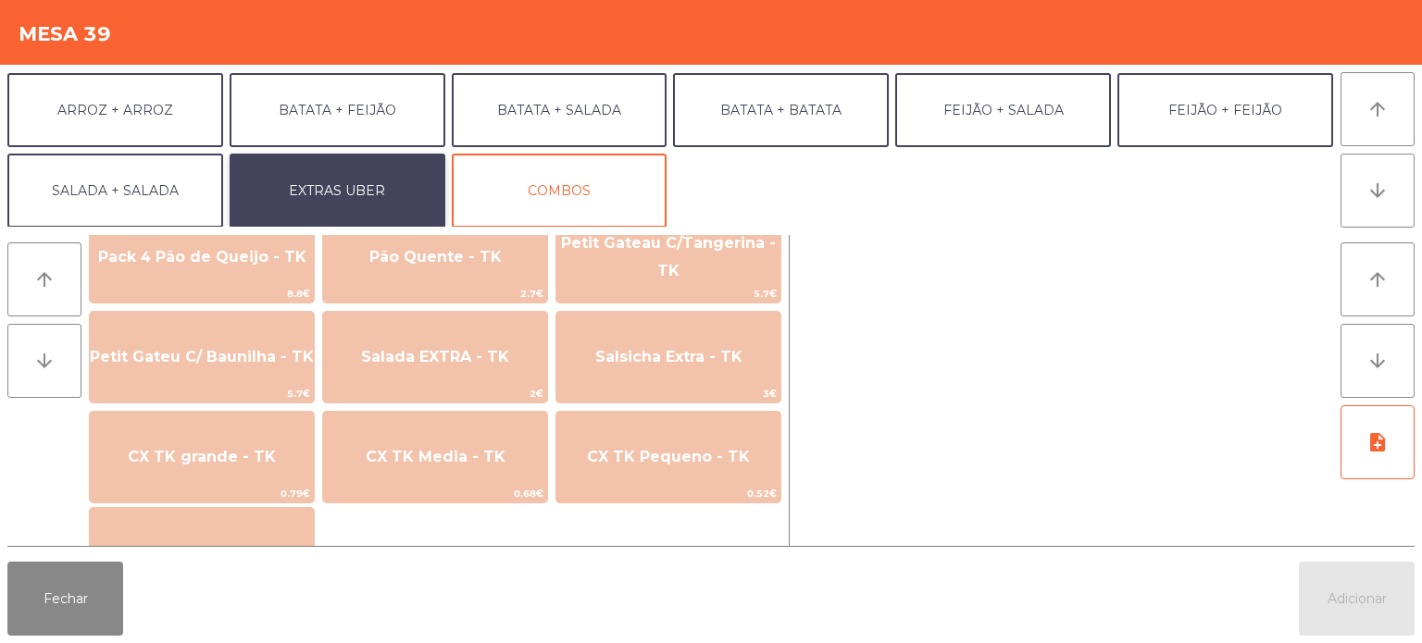
scroll to position [1192, 0]
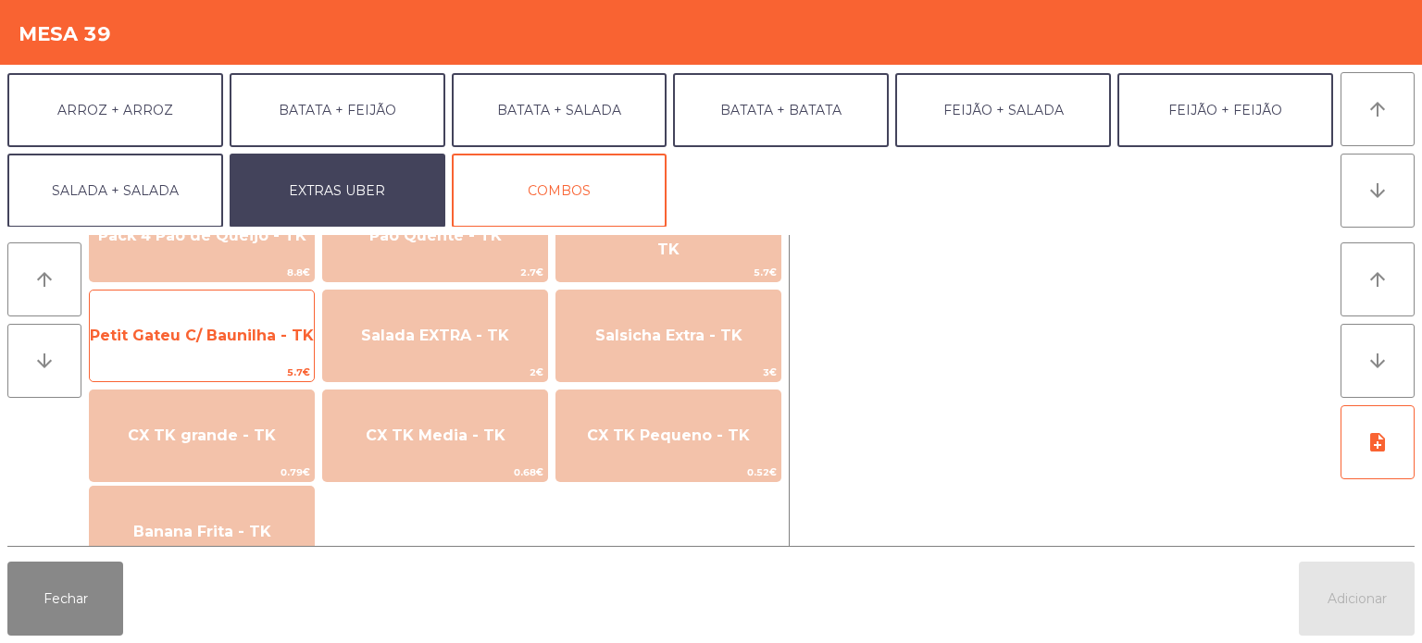
click at [233, 339] on span "Petit Gateu C/ Baunilha - TK" at bounding box center [202, 336] width 224 height 18
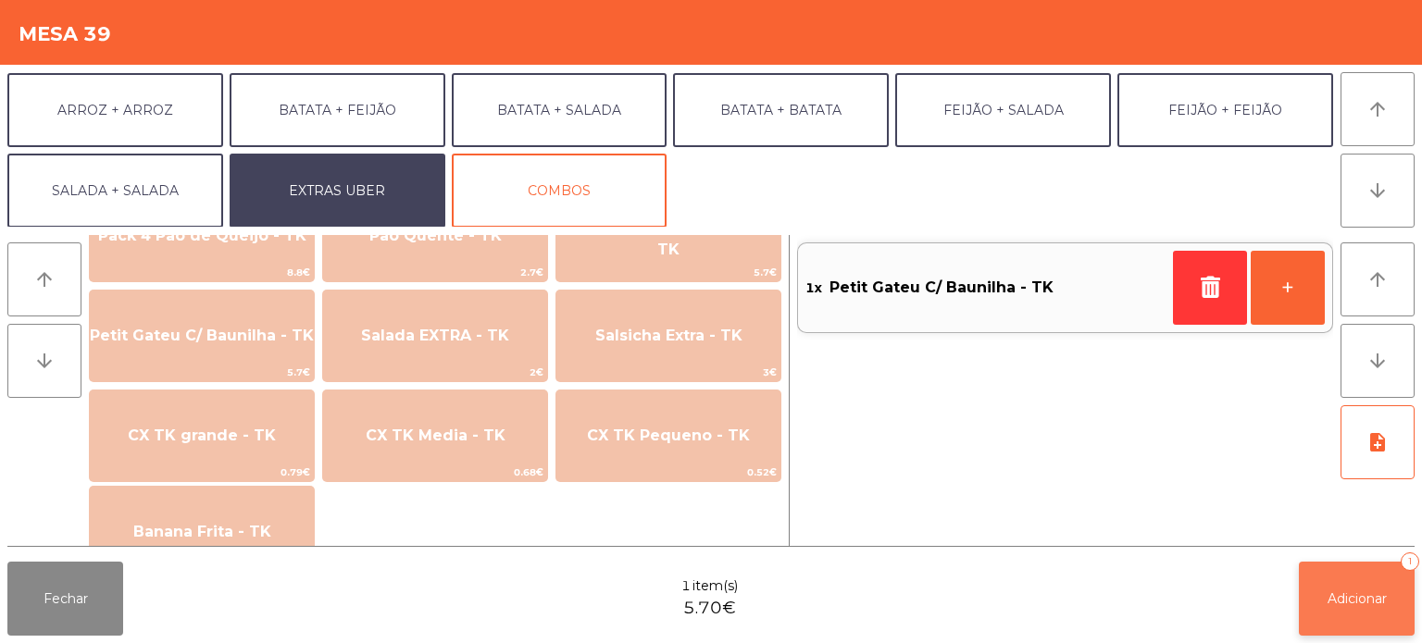
click at [1372, 601] on span "Adicionar" at bounding box center [1356, 599] width 59 height 17
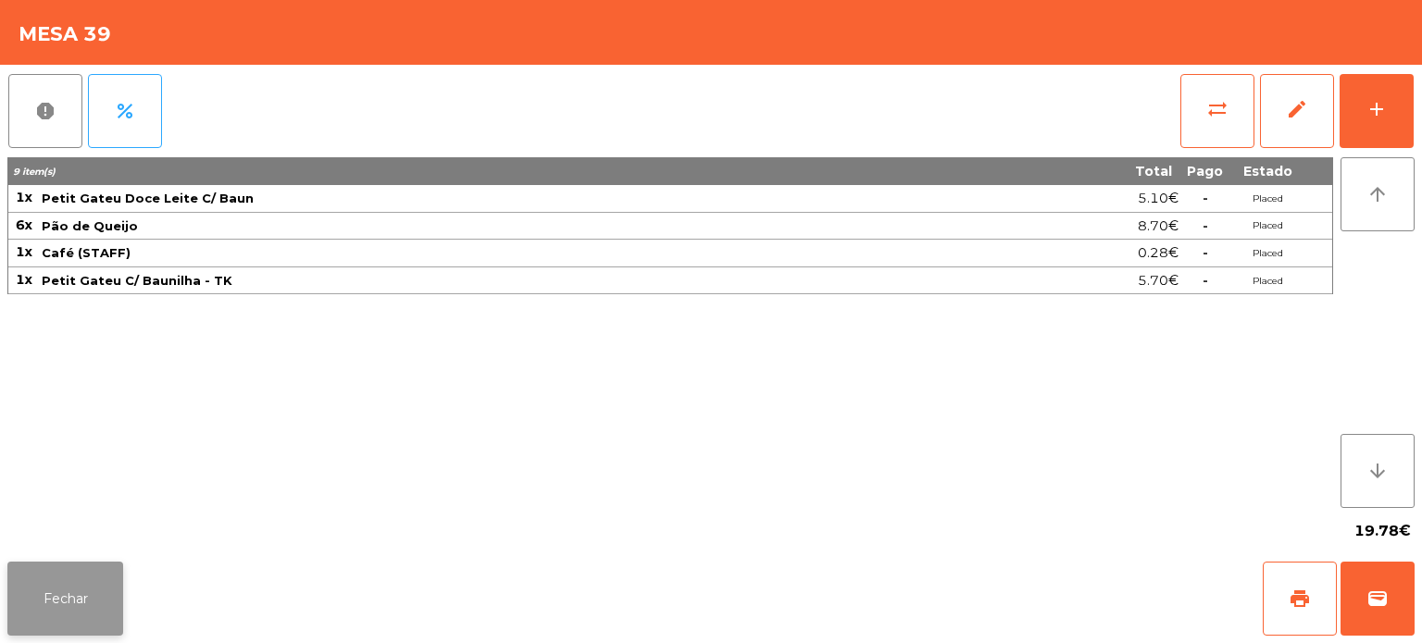
click at [68, 596] on button "Fechar" at bounding box center [65, 599] width 116 height 74
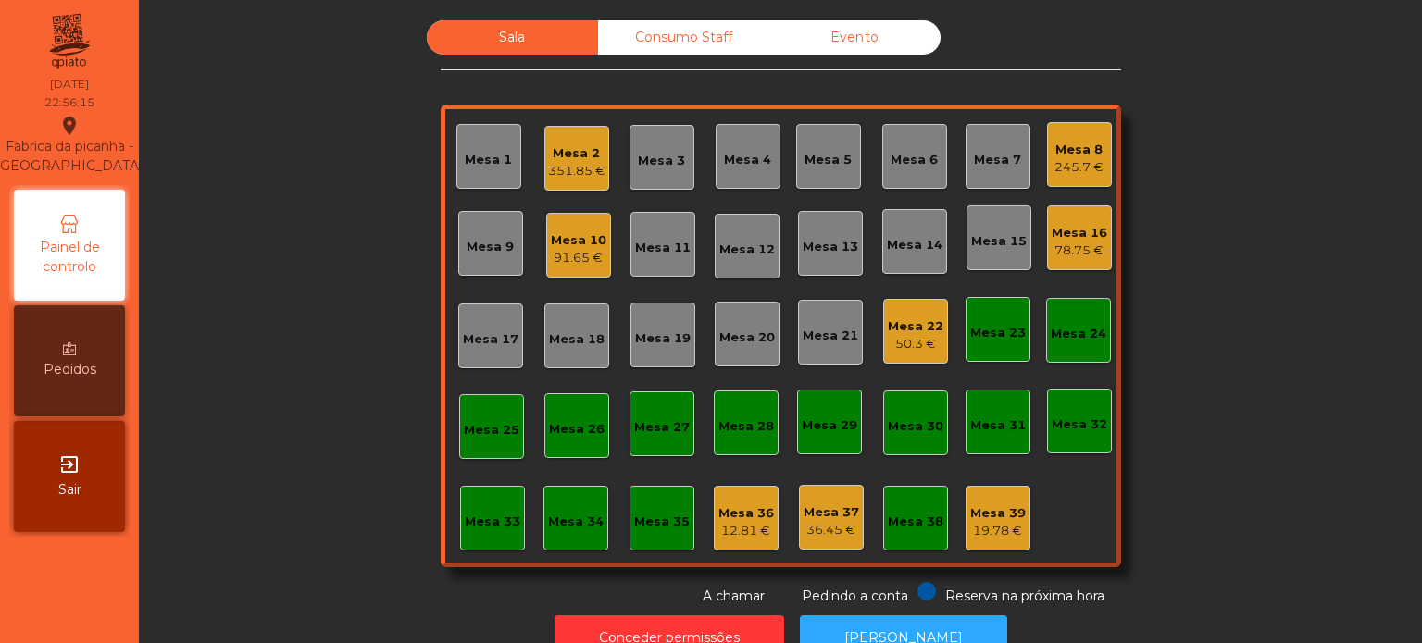
click at [324, 302] on div "Sala Consumo Staff Evento Mesa 1 Mesa 2 351.85 € Mesa 3 Mesa 4 Mesa 5 Mesa 6 Me…" at bounding box center [780, 313] width 1233 height 586
click at [900, 354] on div "Mesa 22 50.3 €" at bounding box center [915, 331] width 65 height 65
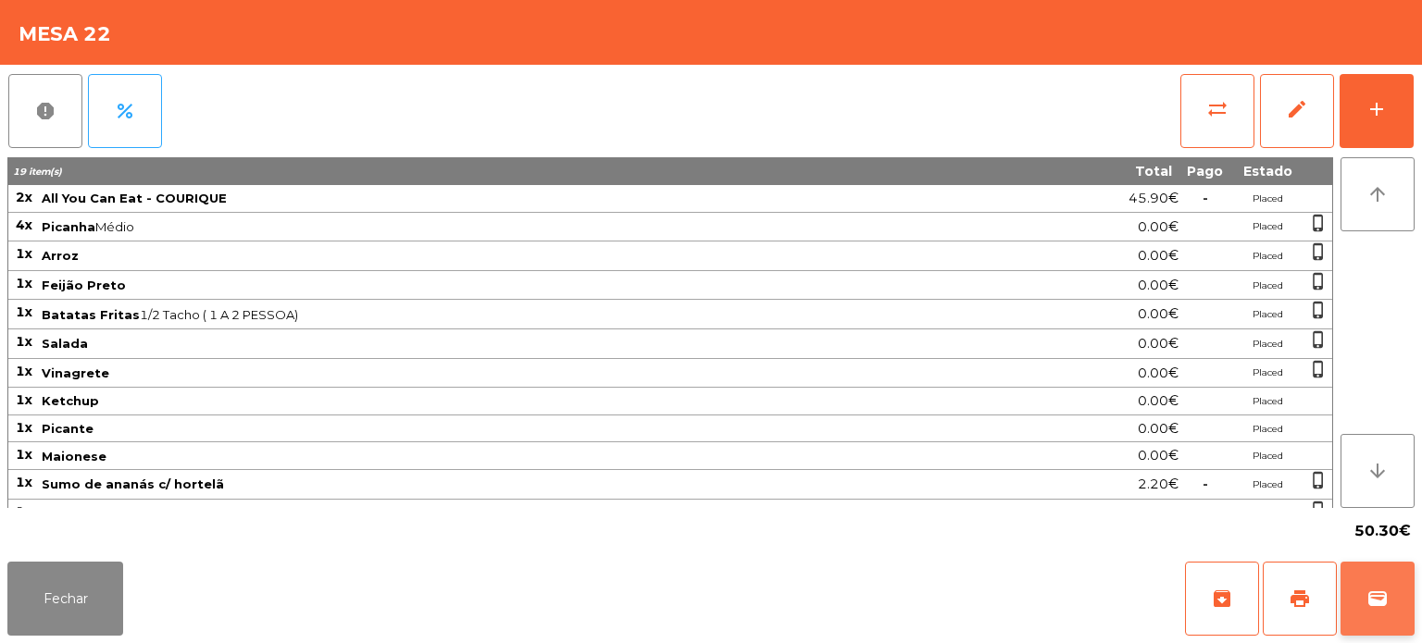
click at [1410, 586] on button "wallet" at bounding box center [1377, 599] width 74 height 74
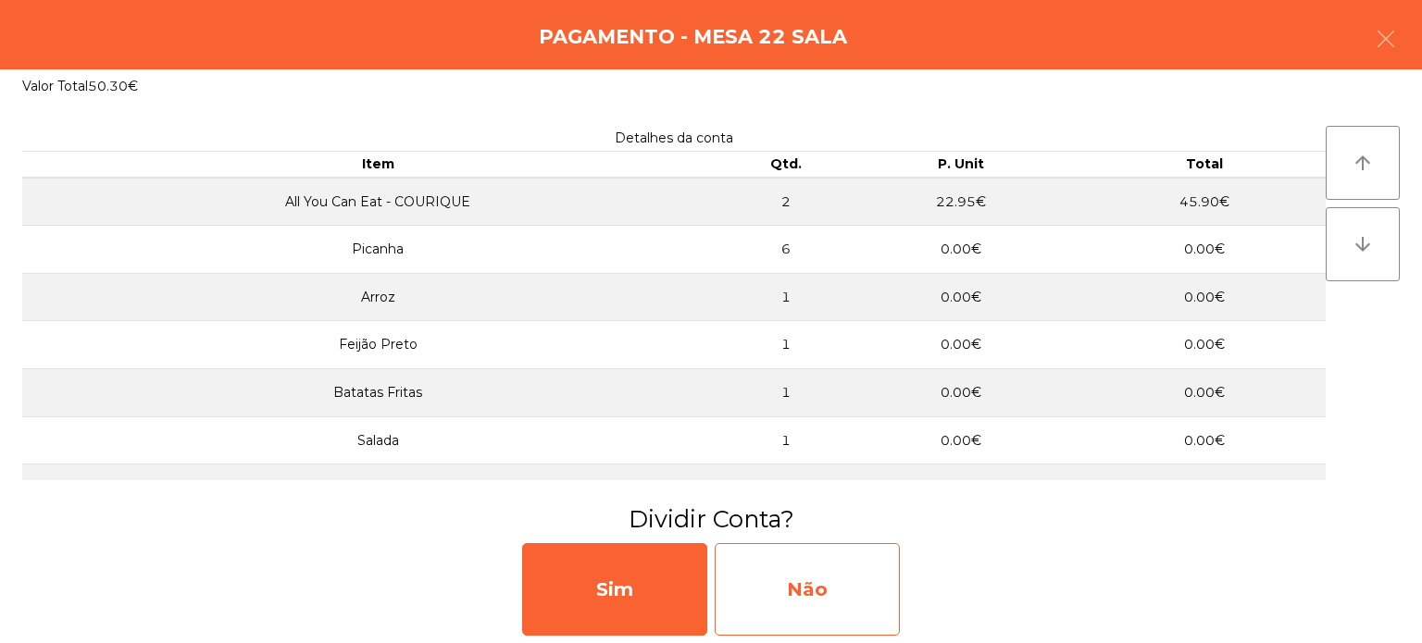
click at [840, 568] on div "Não" at bounding box center [807, 589] width 185 height 93
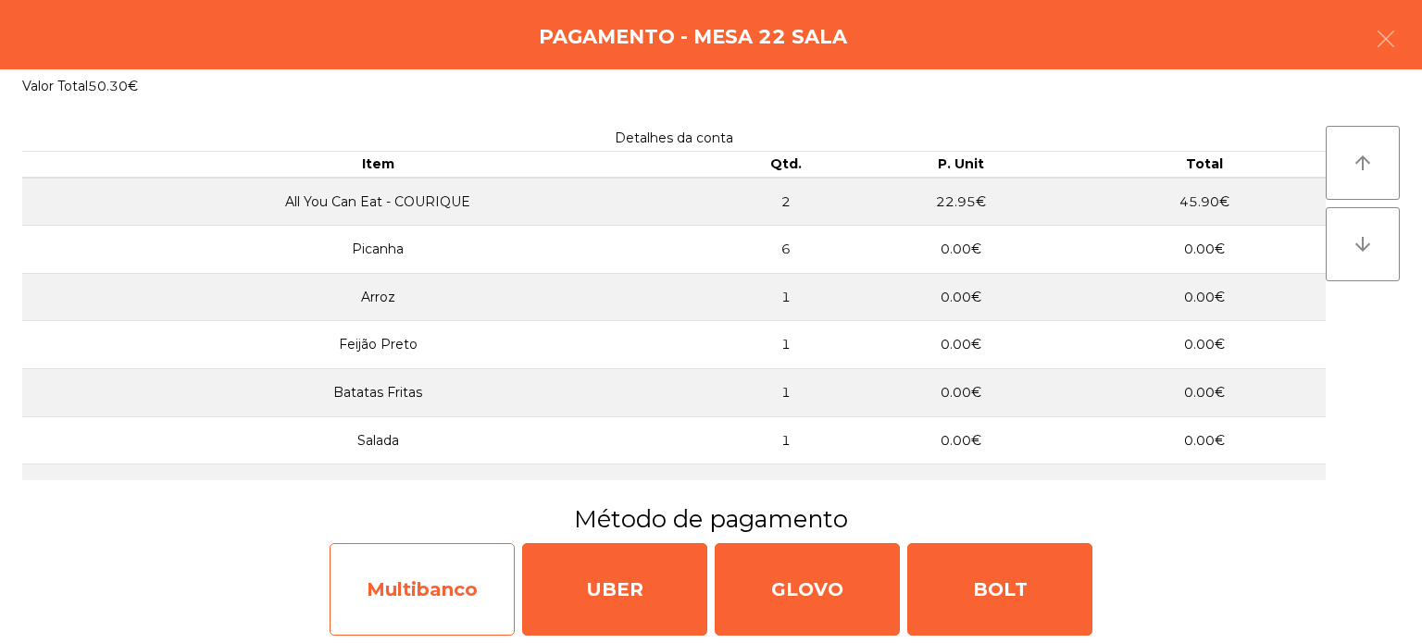
click at [395, 607] on div "Multibanco" at bounding box center [422, 589] width 185 height 93
select select "**"
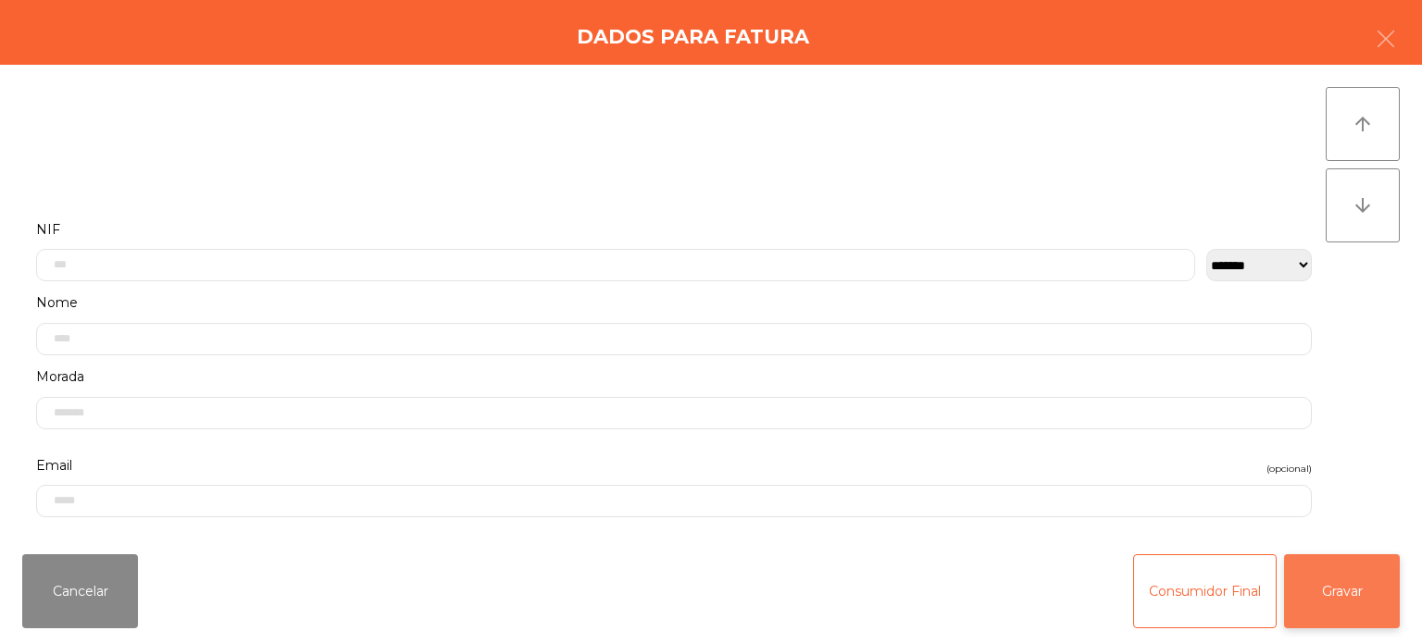
click at [1325, 578] on button "Gravar" at bounding box center [1342, 591] width 116 height 74
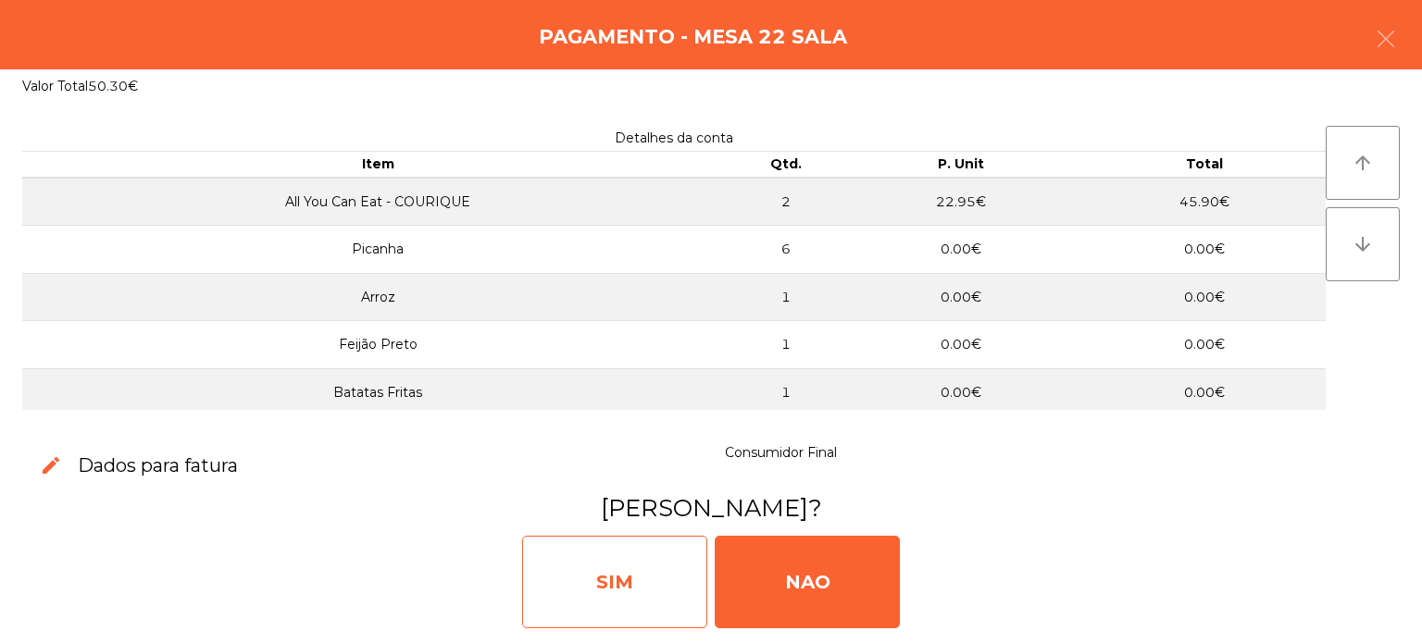
click at [635, 603] on div "SIM" at bounding box center [614, 582] width 185 height 93
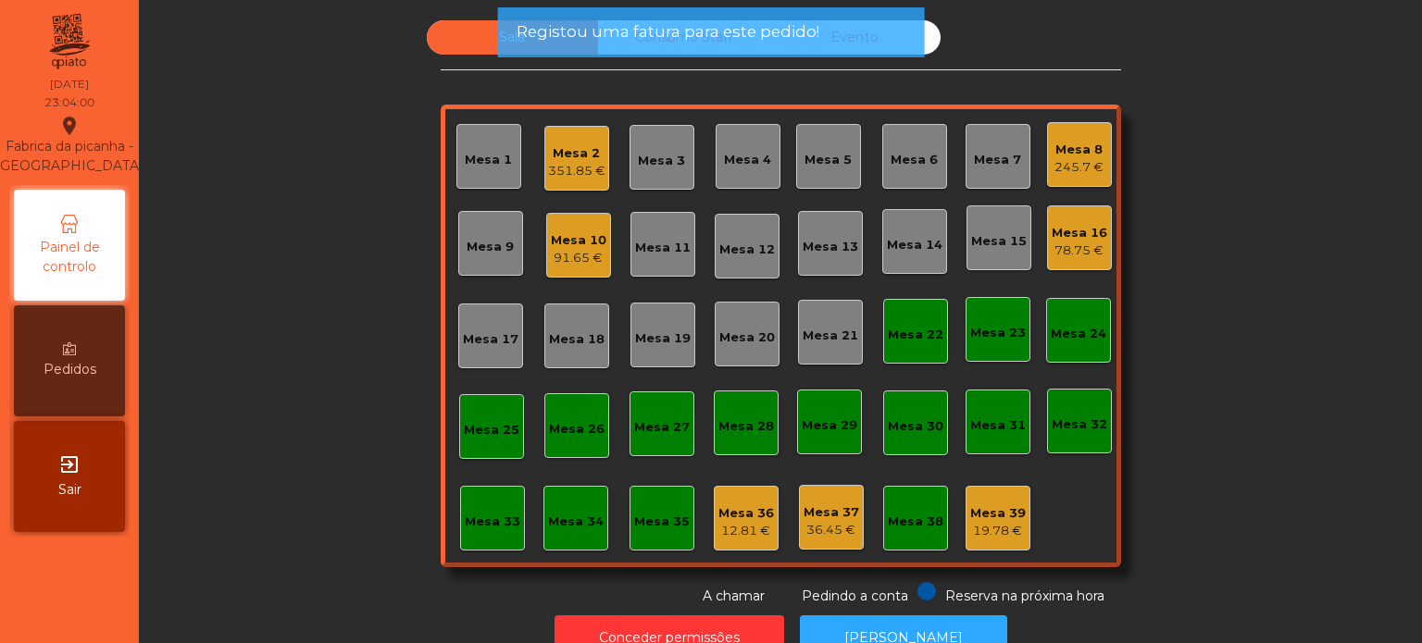
click at [1070, 224] on div "Mesa 16" at bounding box center [1079, 233] width 56 height 19
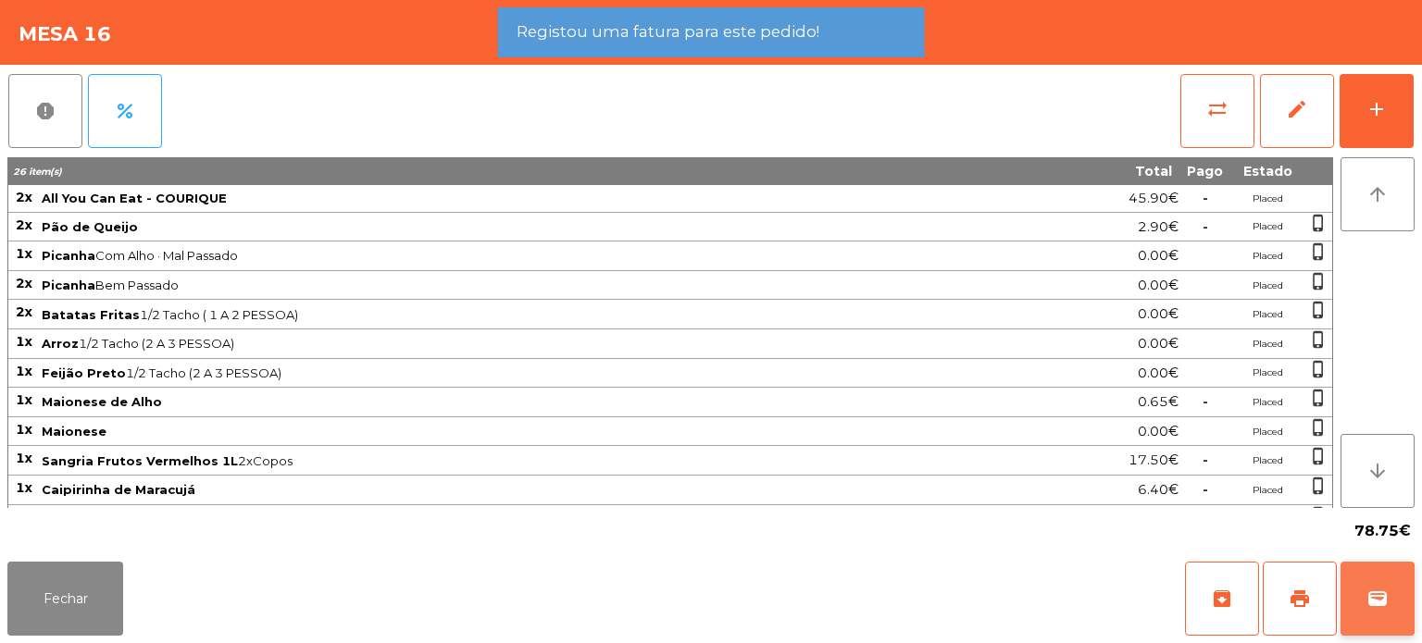
click at [1402, 576] on button "wallet" at bounding box center [1377, 599] width 74 height 74
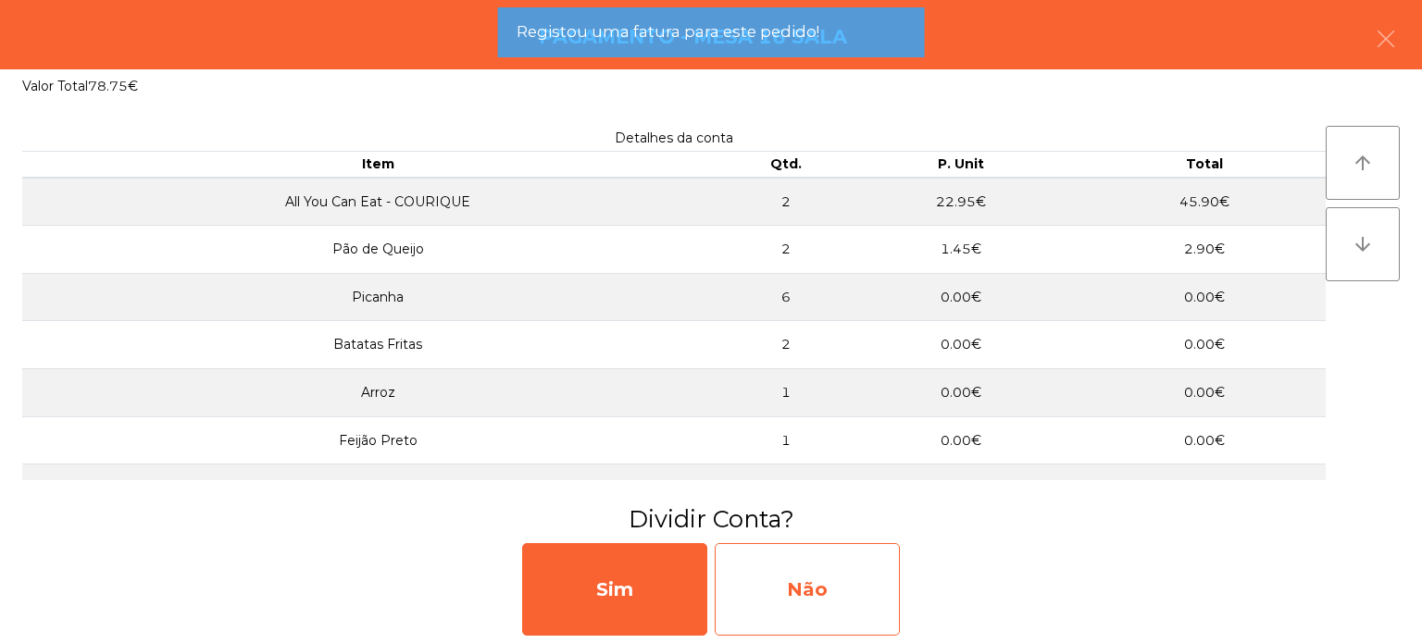
click at [841, 583] on div "Não" at bounding box center [807, 589] width 185 height 93
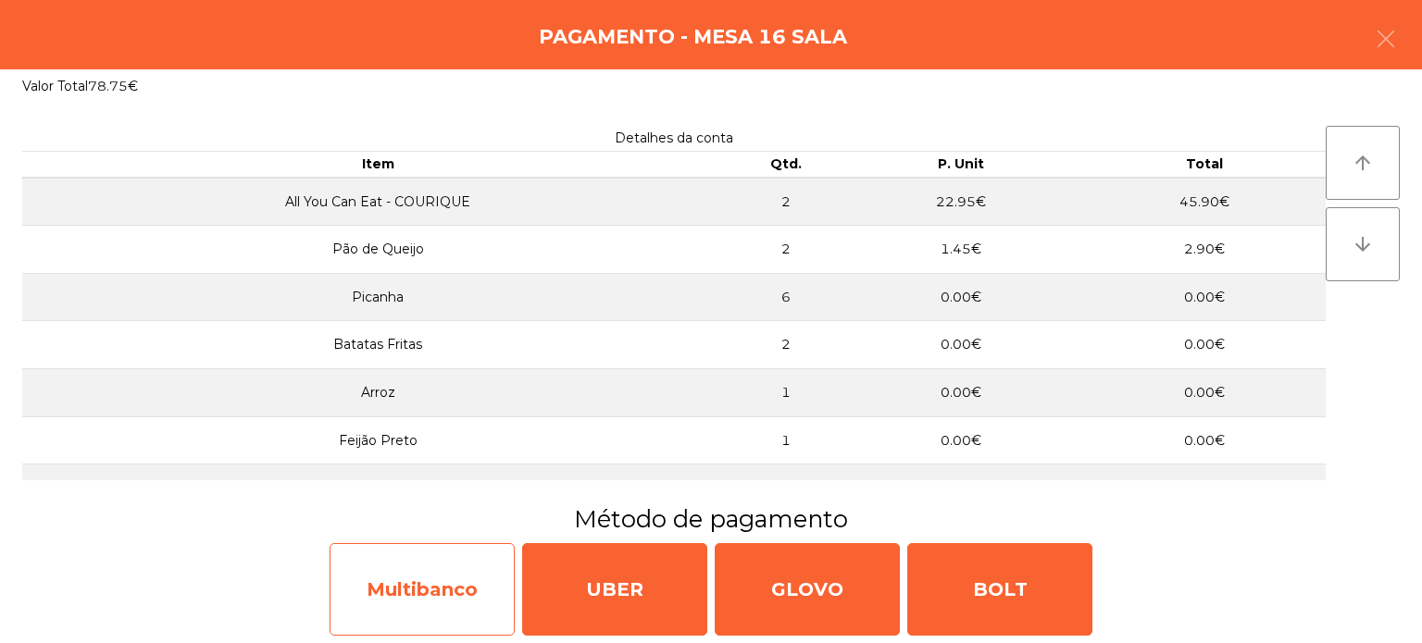
click at [430, 581] on div "Multibanco" at bounding box center [422, 589] width 185 height 93
select select "**"
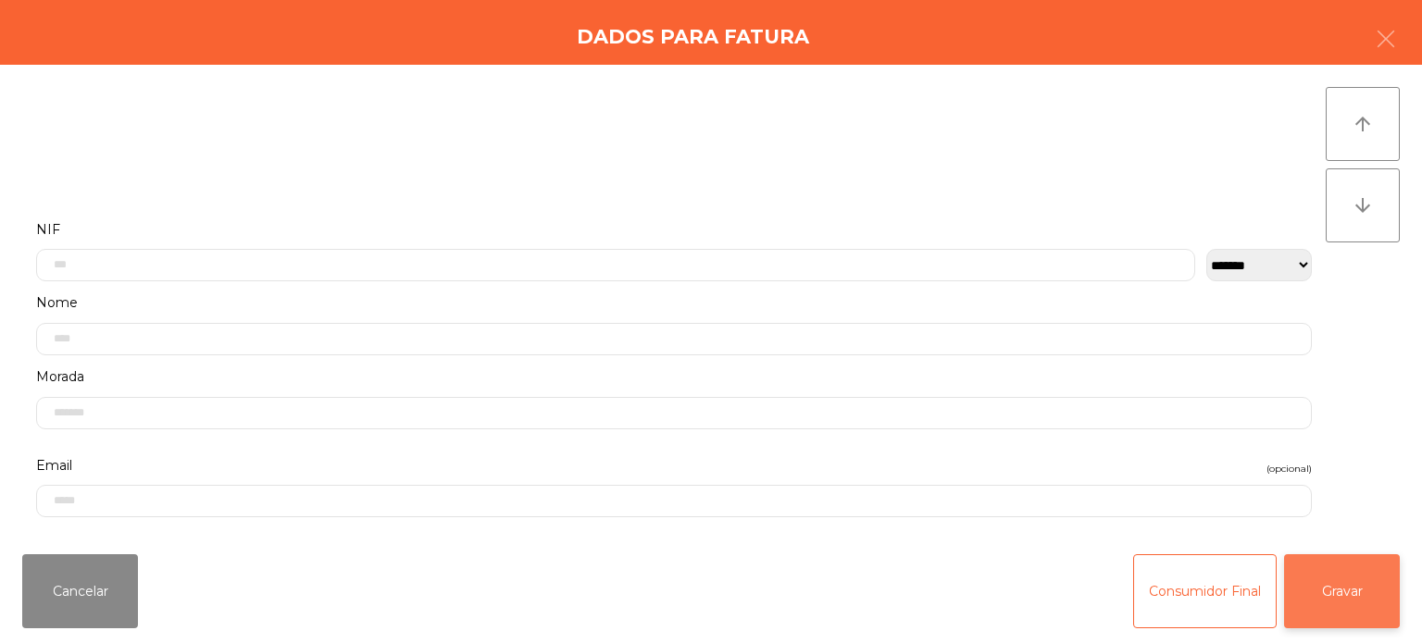
click at [1375, 578] on button "Gravar" at bounding box center [1342, 591] width 116 height 74
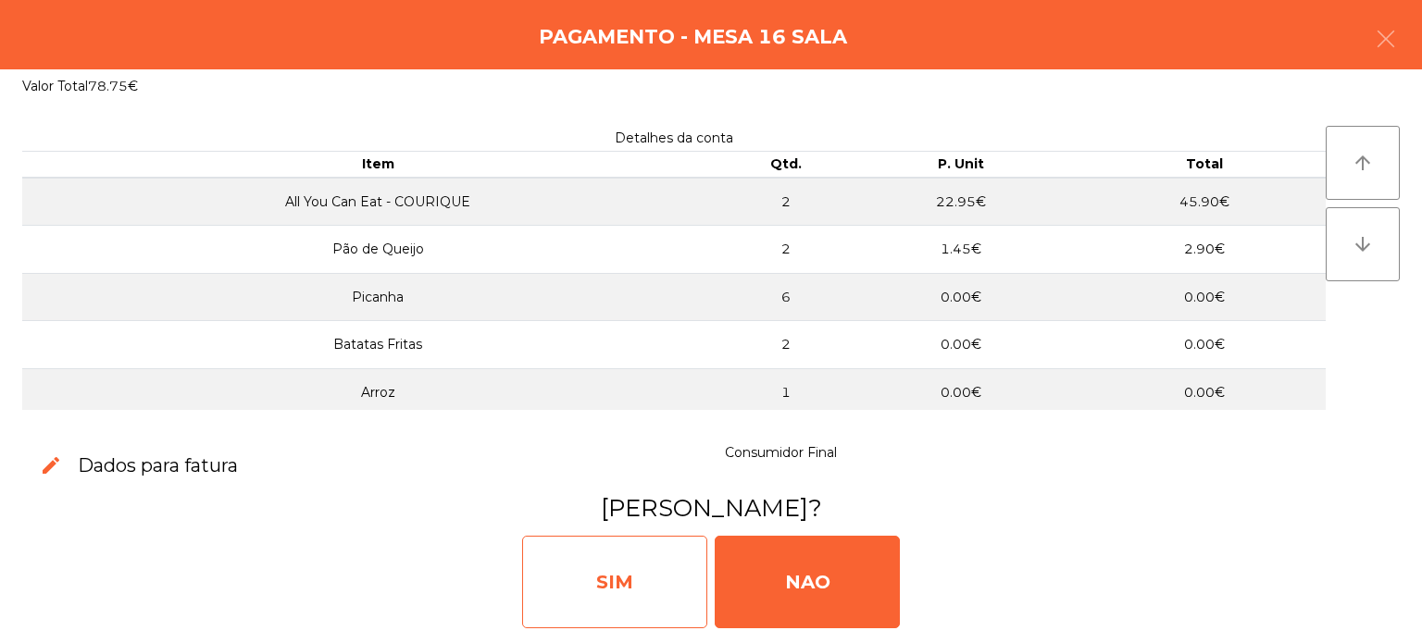
click at [633, 589] on div "SIM" at bounding box center [614, 582] width 185 height 93
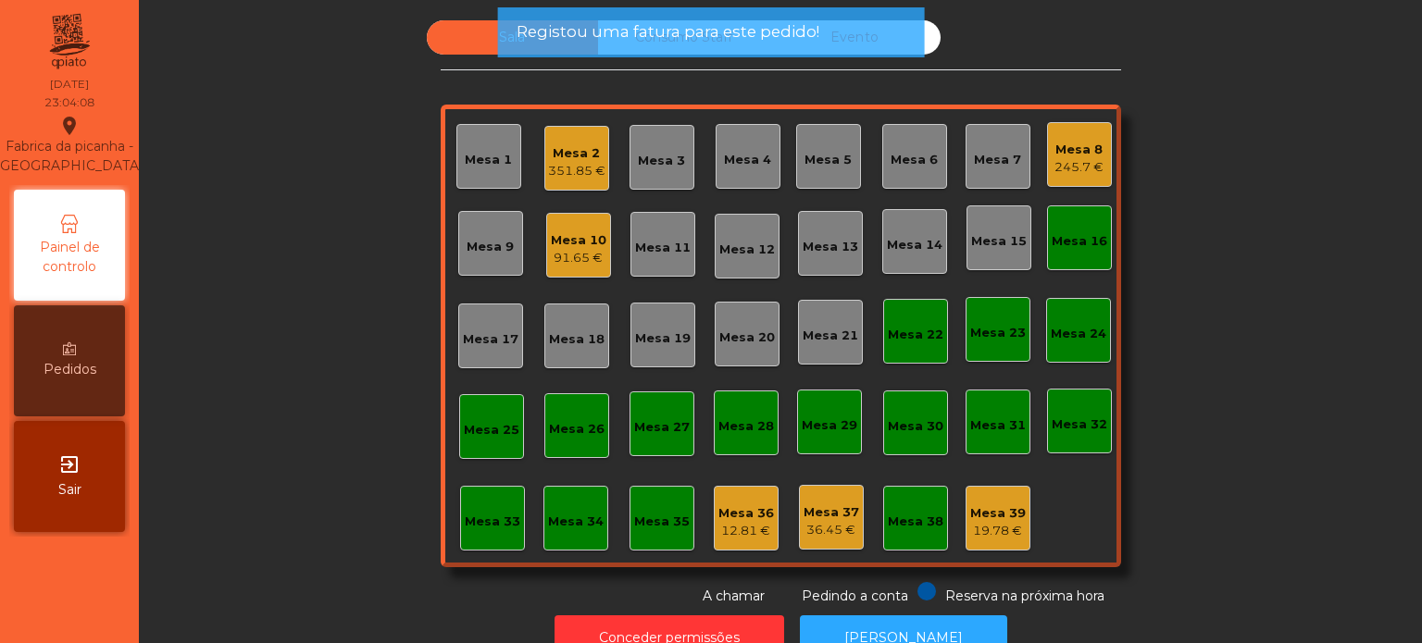
click at [1077, 233] on div "Mesa 16" at bounding box center [1079, 241] width 56 height 19
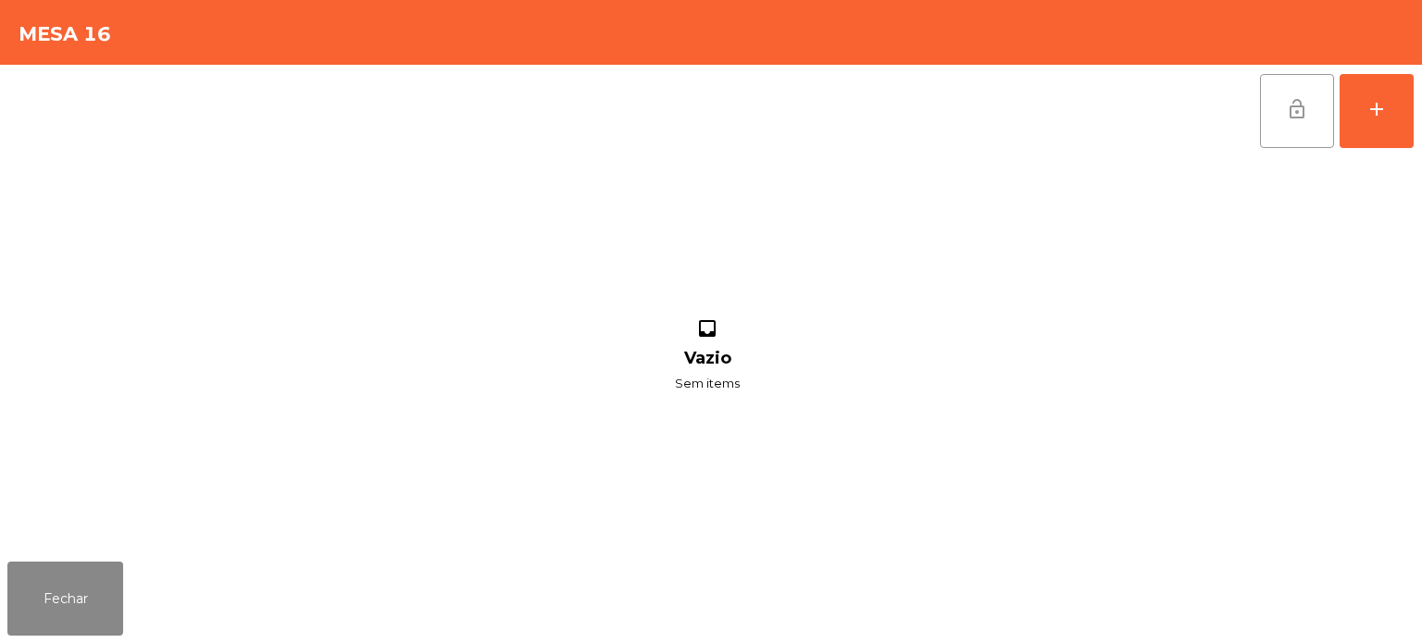
click at [1293, 96] on button "lock_open" at bounding box center [1297, 111] width 74 height 74
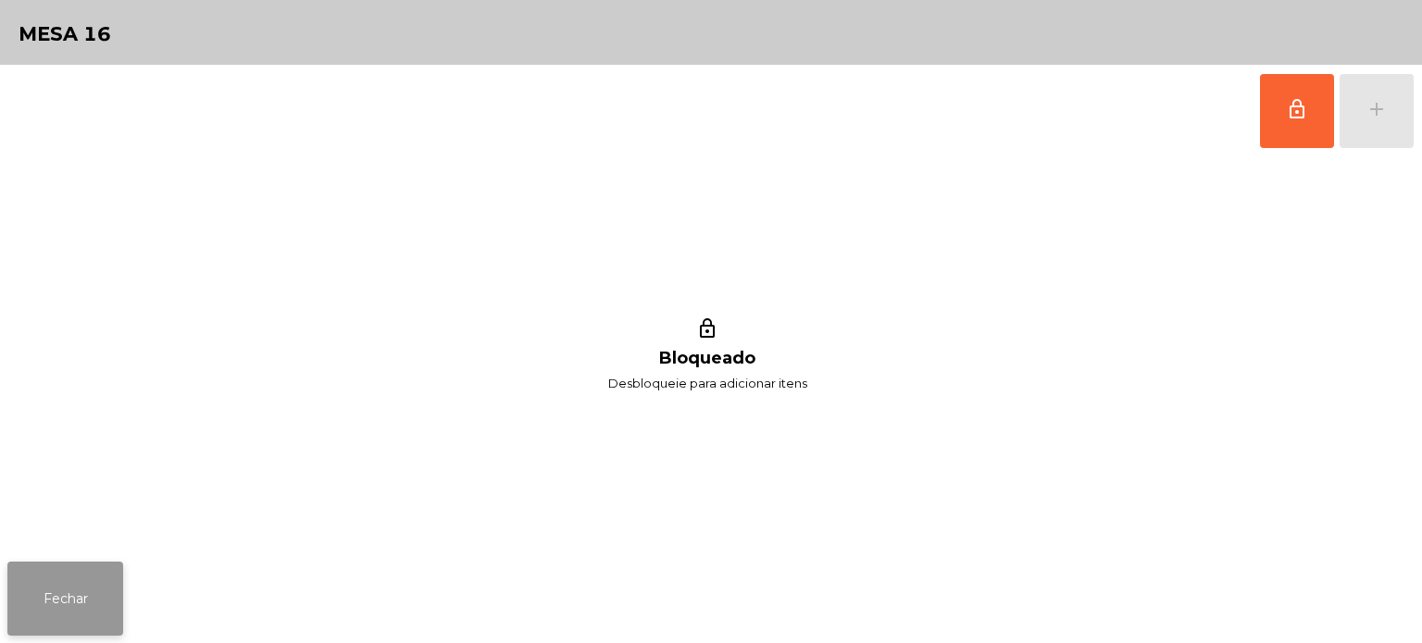
click at [44, 600] on button "Fechar" at bounding box center [65, 599] width 116 height 74
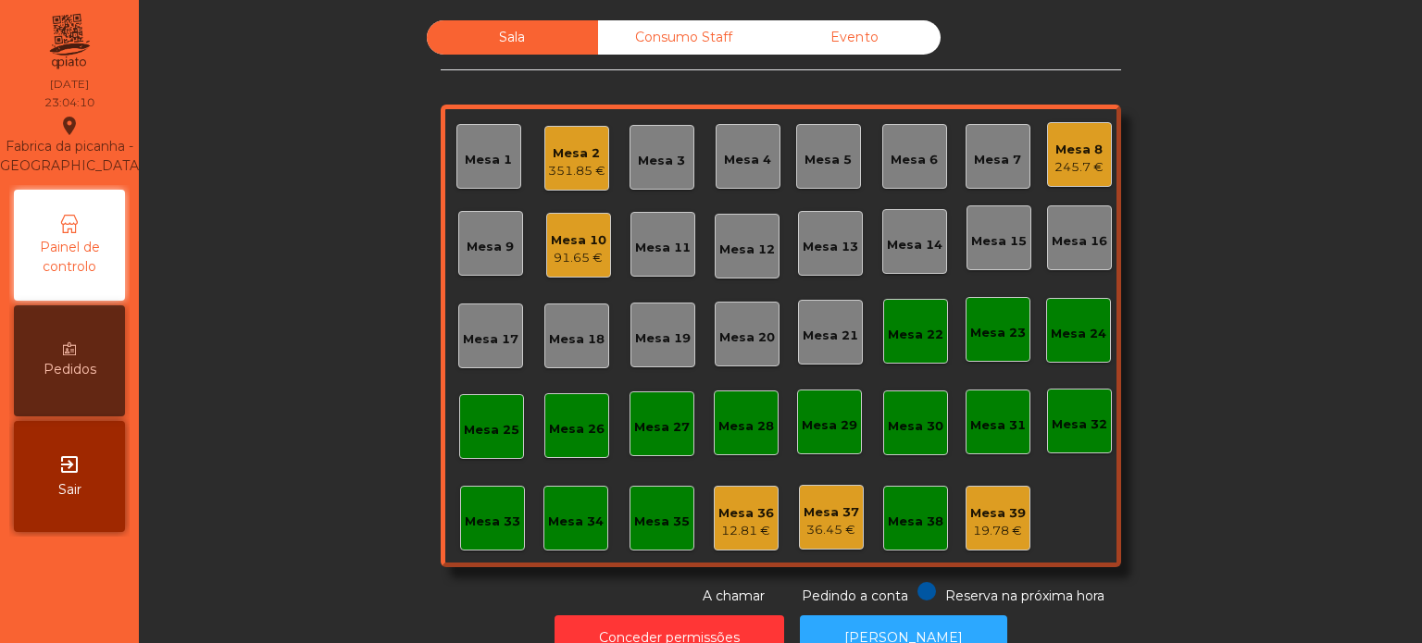
click at [895, 333] on div "Mesa 22" at bounding box center [916, 335] width 56 height 19
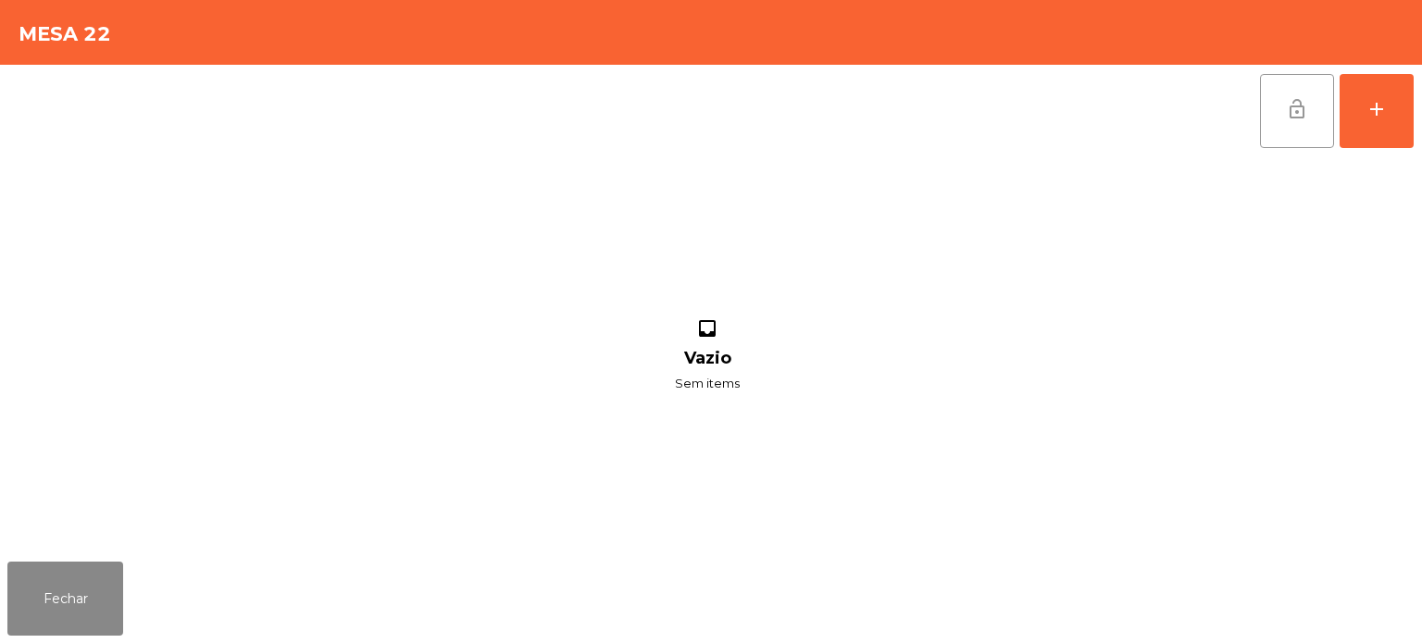
click at [1296, 98] on span "lock_open" at bounding box center [1297, 109] width 22 height 22
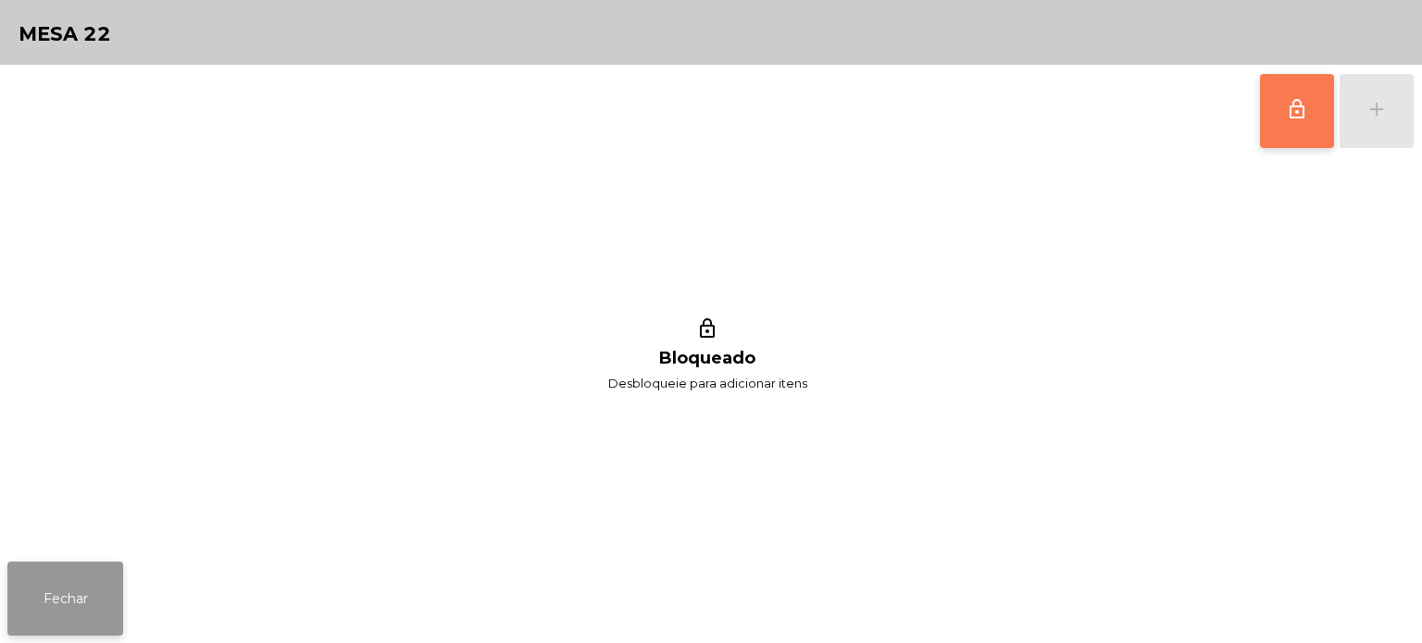
click at [49, 600] on button "Fechar" at bounding box center [65, 599] width 116 height 74
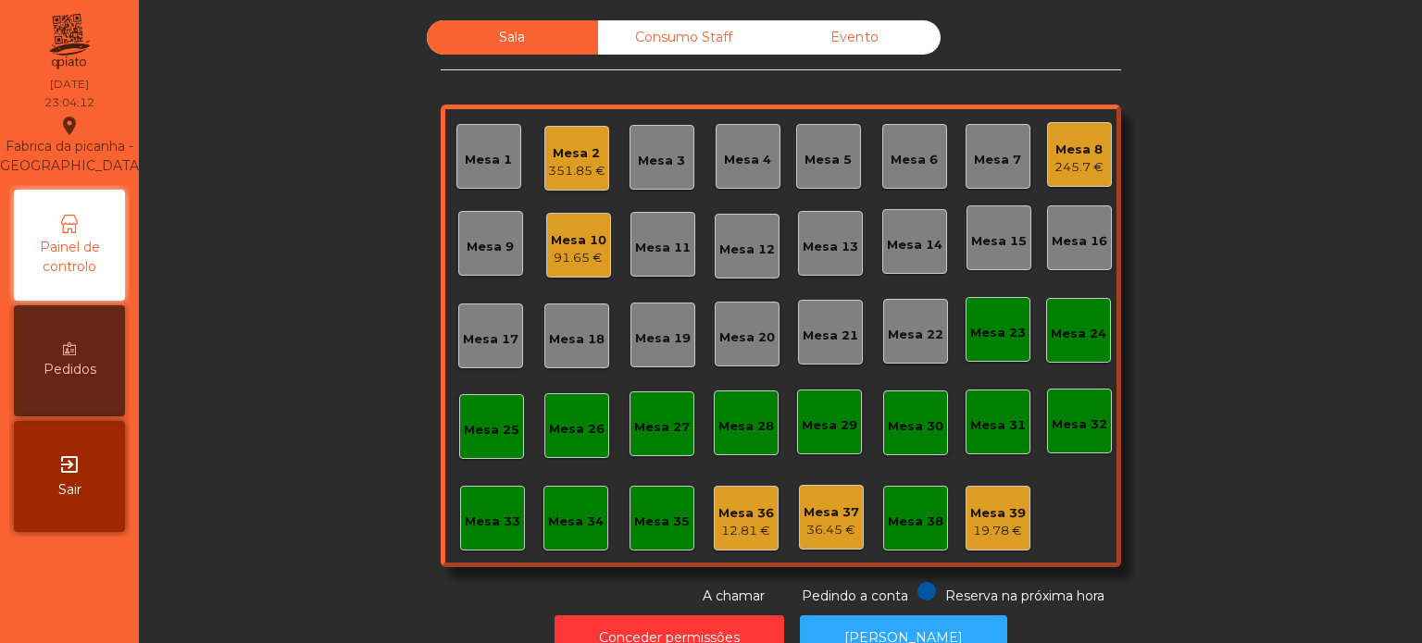
click at [1272, 291] on div "Sala Consumo Staff Evento Mesa 1 Mesa 2 351.85 € Mesa 3 Mesa 4 Mesa 5 Mesa 6 Me…" at bounding box center [780, 313] width 1233 height 586
click at [562, 144] on div "Mesa 2" at bounding box center [576, 153] width 57 height 19
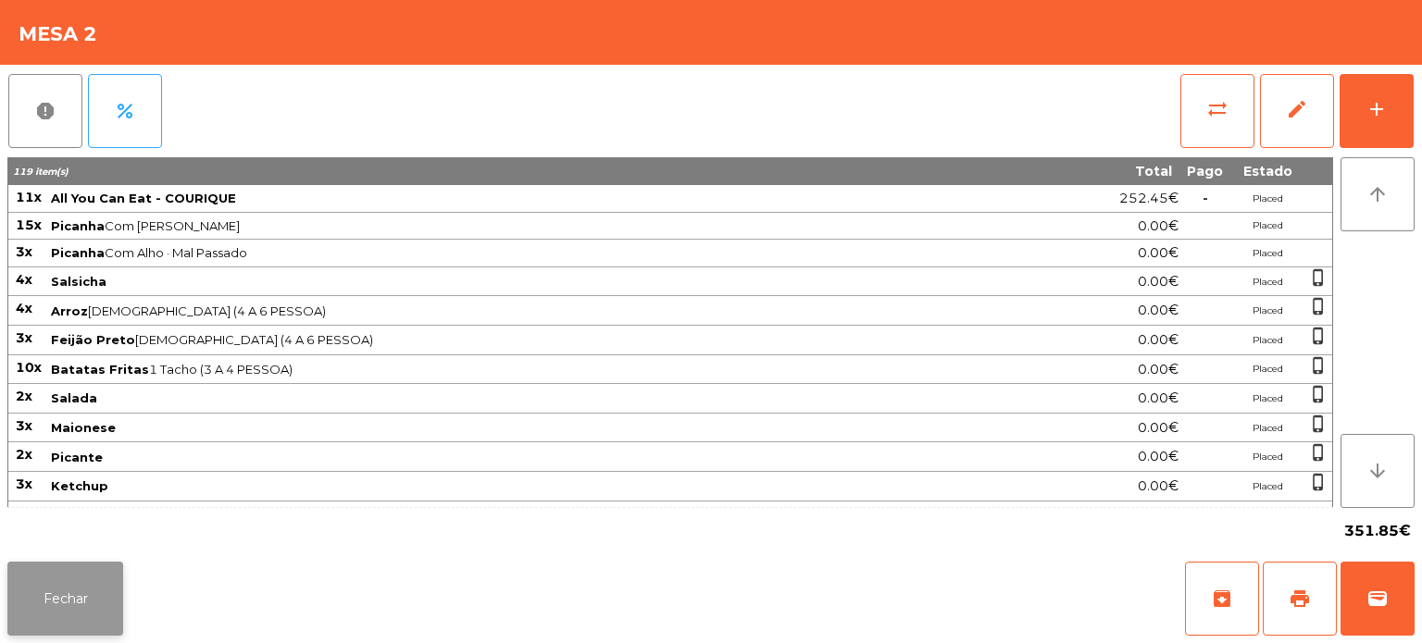
click at [81, 595] on button "Fechar" at bounding box center [65, 599] width 116 height 74
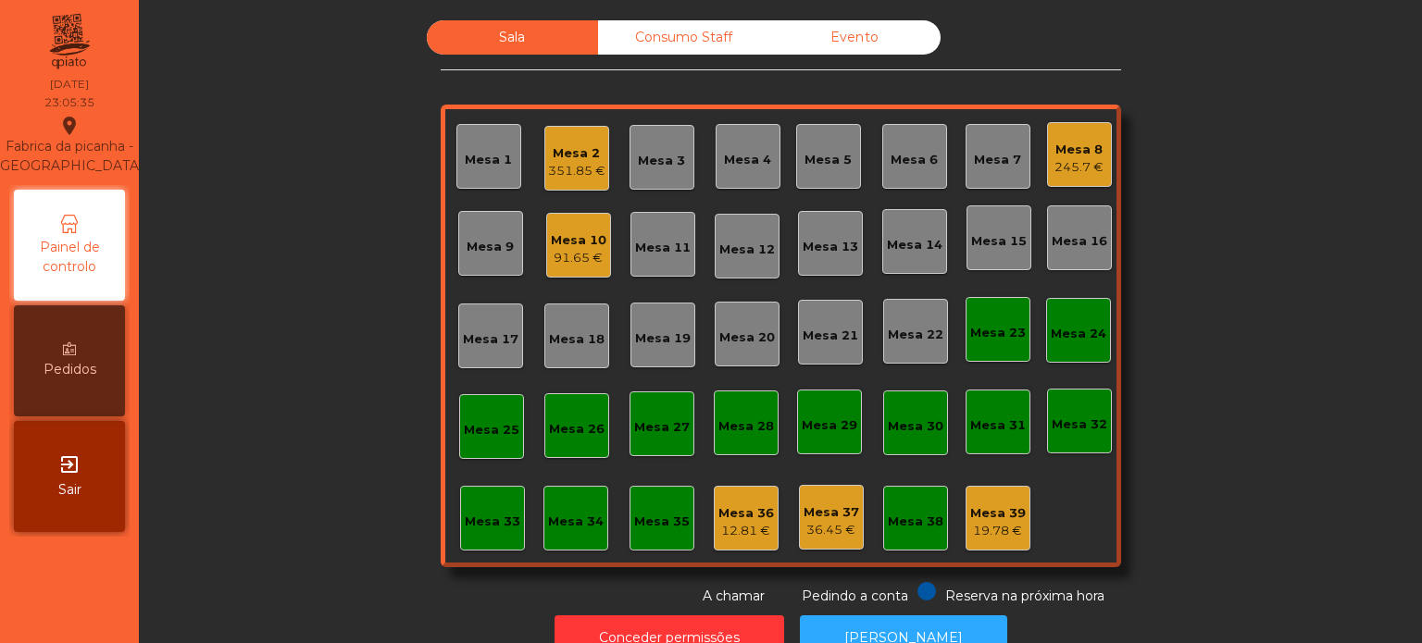
click at [644, 51] on div "Consumo Staff" at bounding box center [683, 37] width 171 height 34
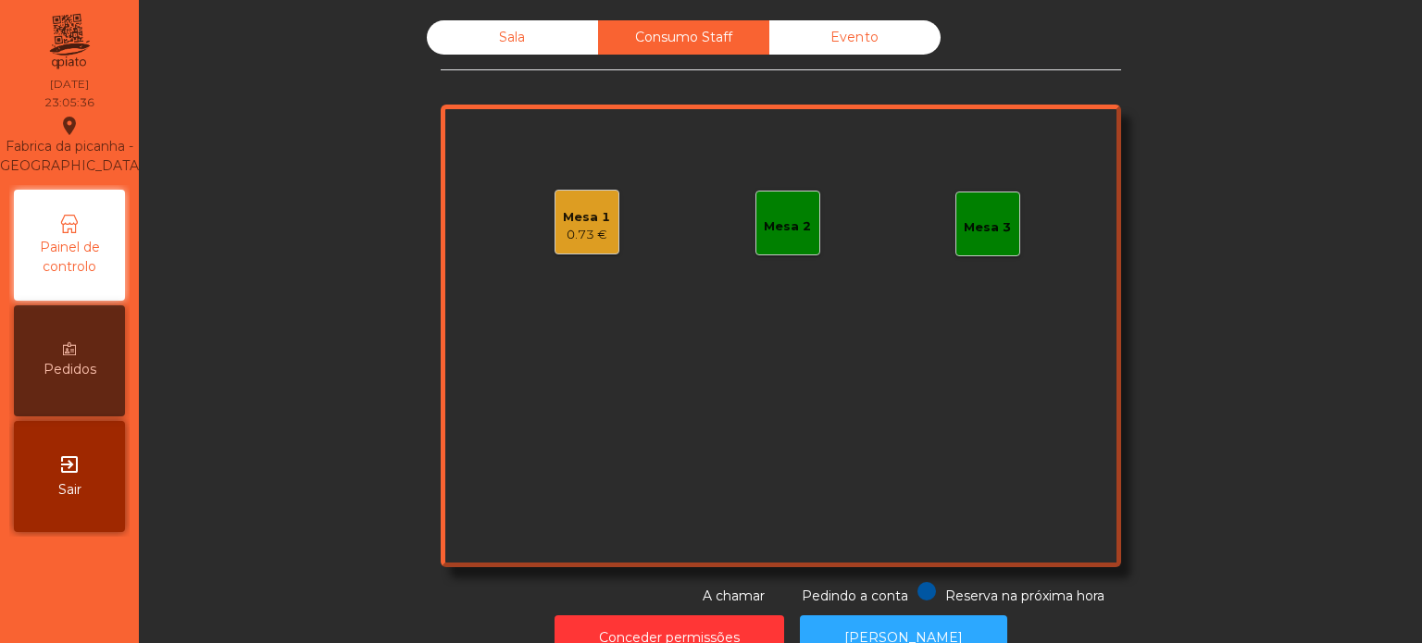
click at [785, 248] on div "Mesa 2" at bounding box center [787, 223] width 65 height 65
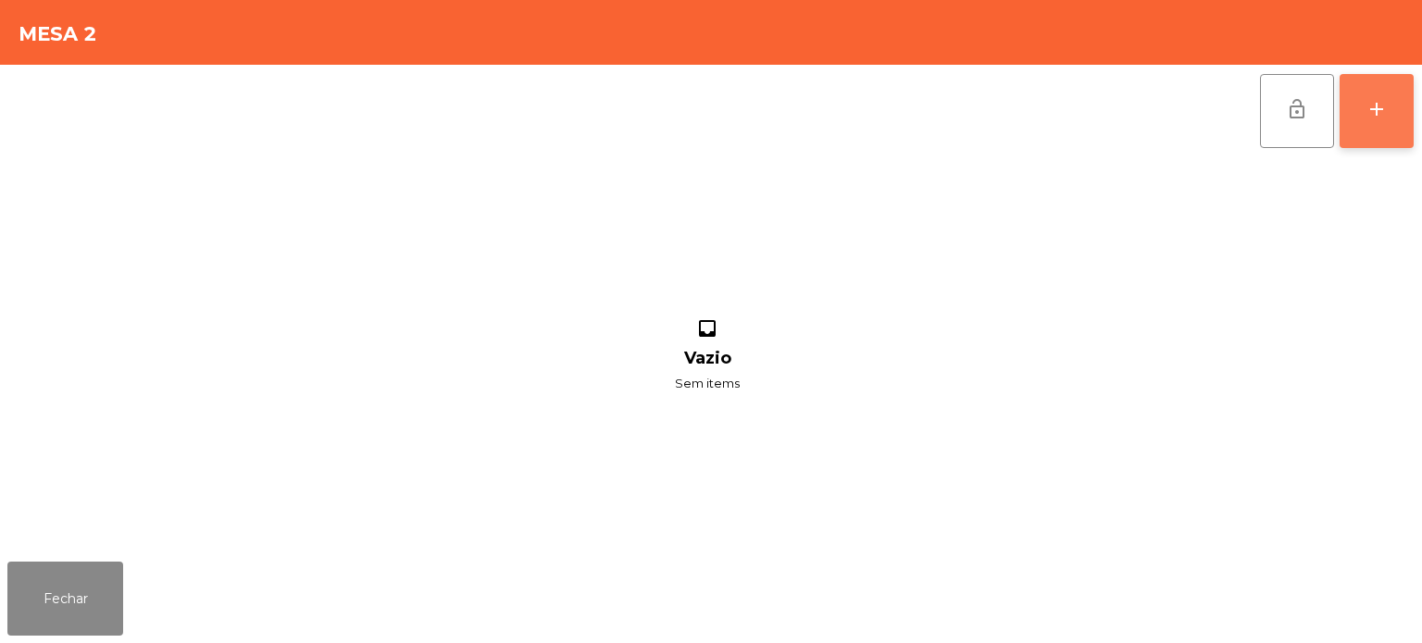
click at [1374, 109] on div "add" at bounding box center [1376, 109] width 22 height 22
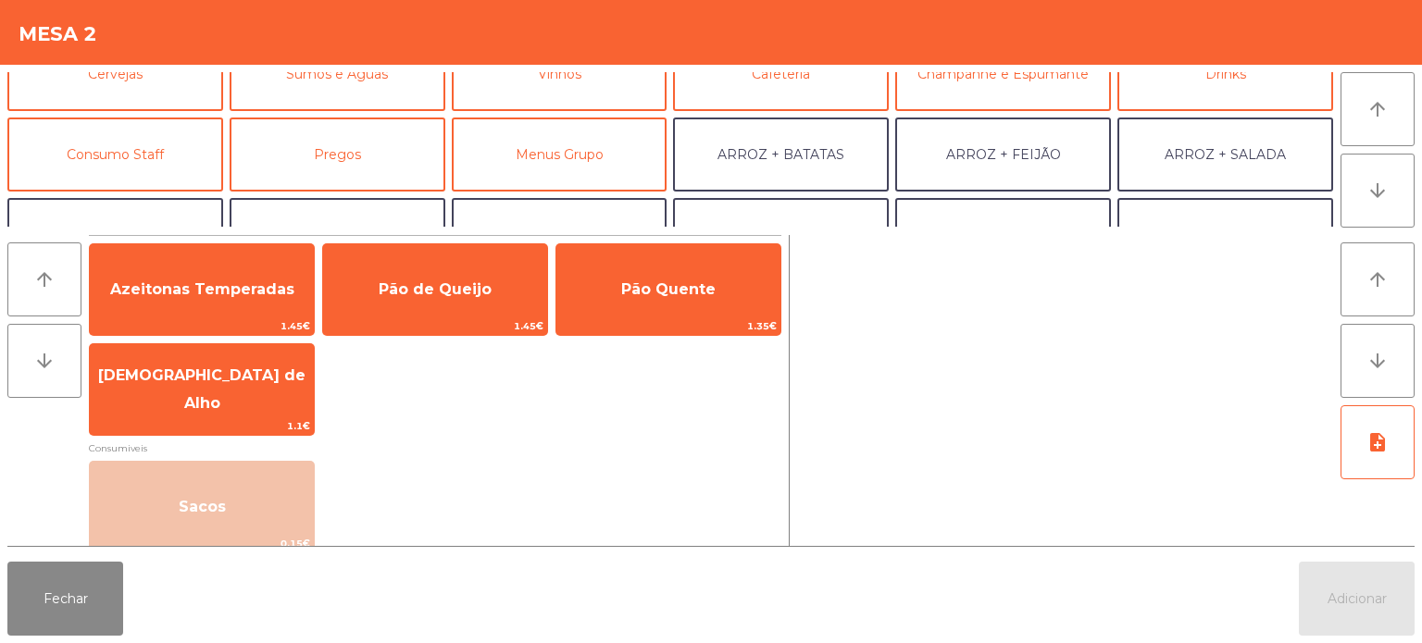
scroll to position [122, 0]
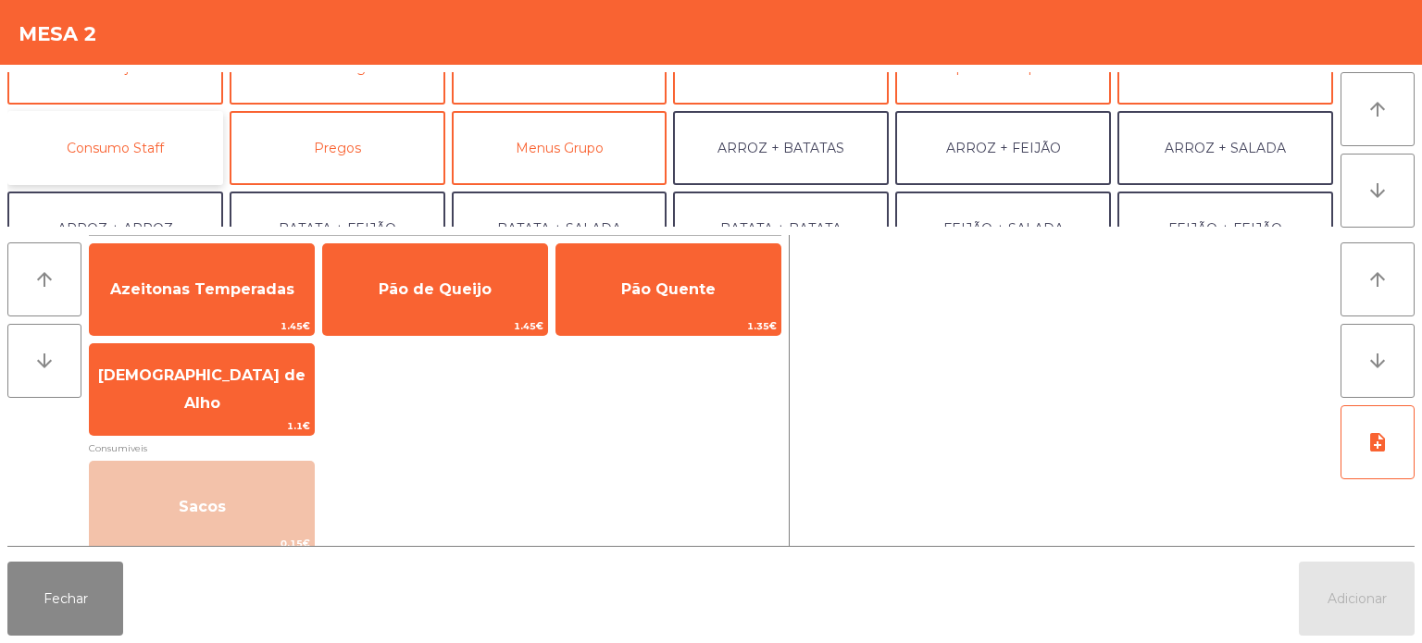
click at [144, 138] on button "Consumo Staff" at bounding box center [115, 148] width 216 height 74
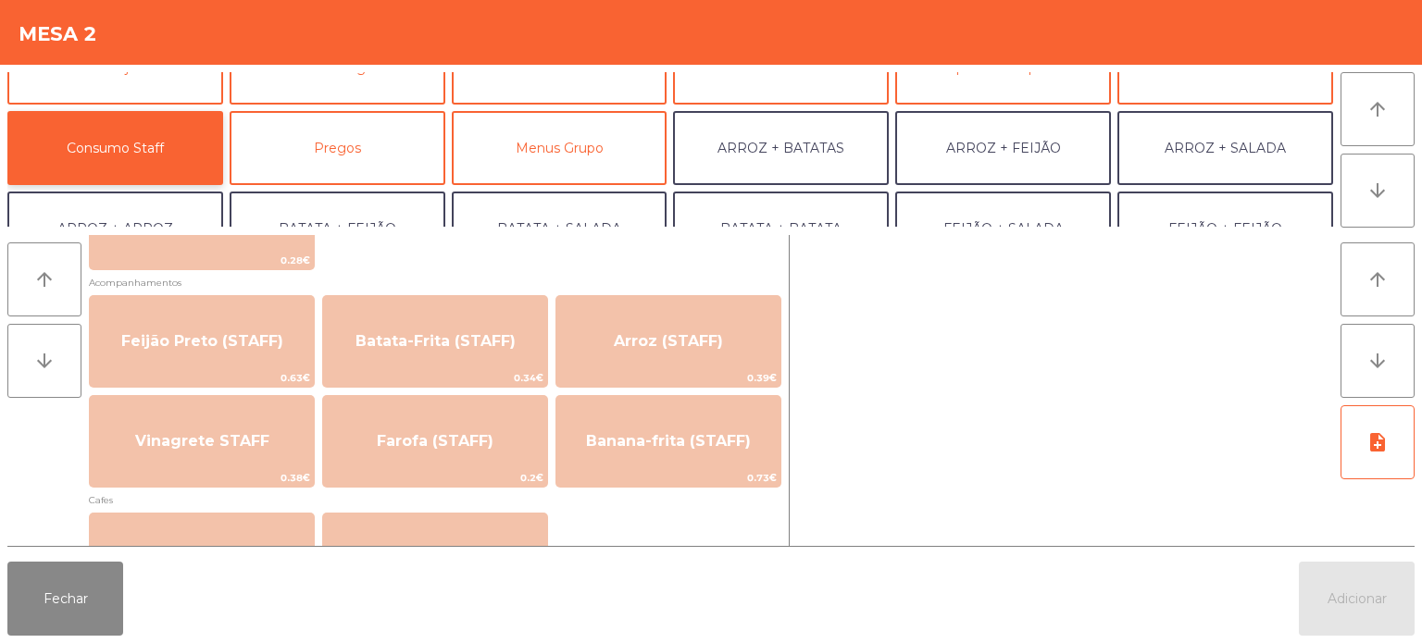
scroll to position [834, 0]
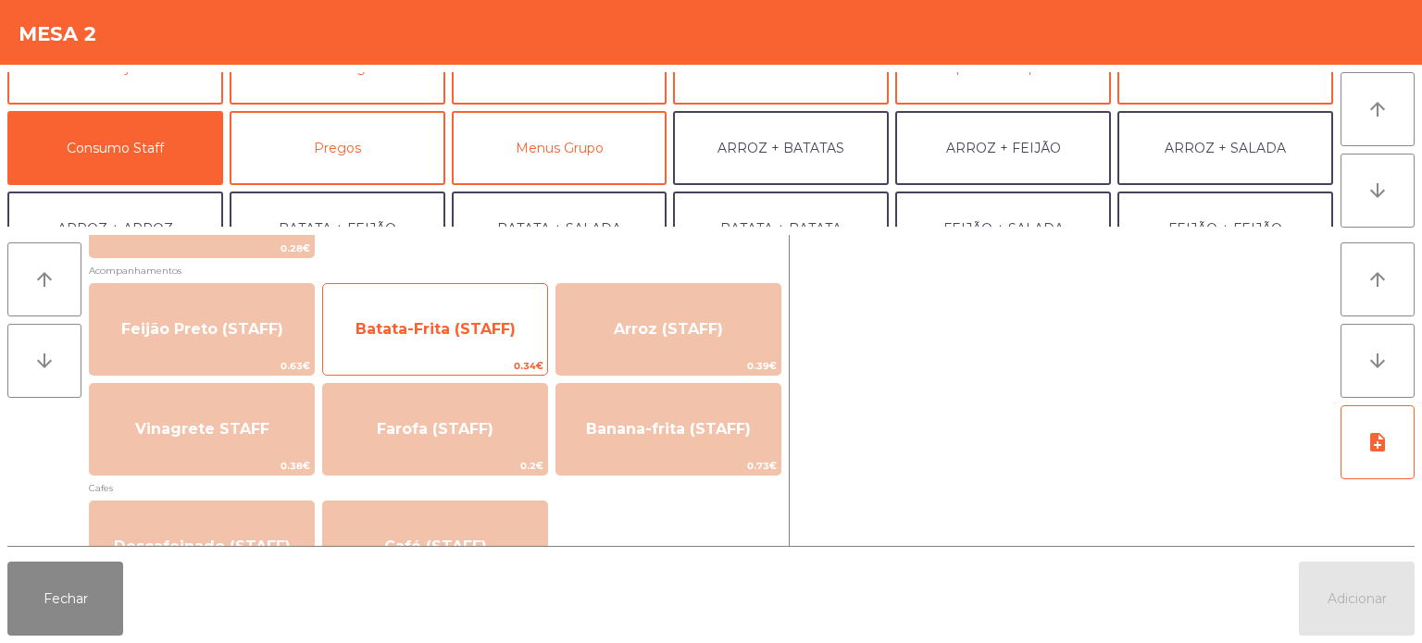
click at [480, 361] on span "0.34€" at bounding box center [435, 366] width 224 height 18
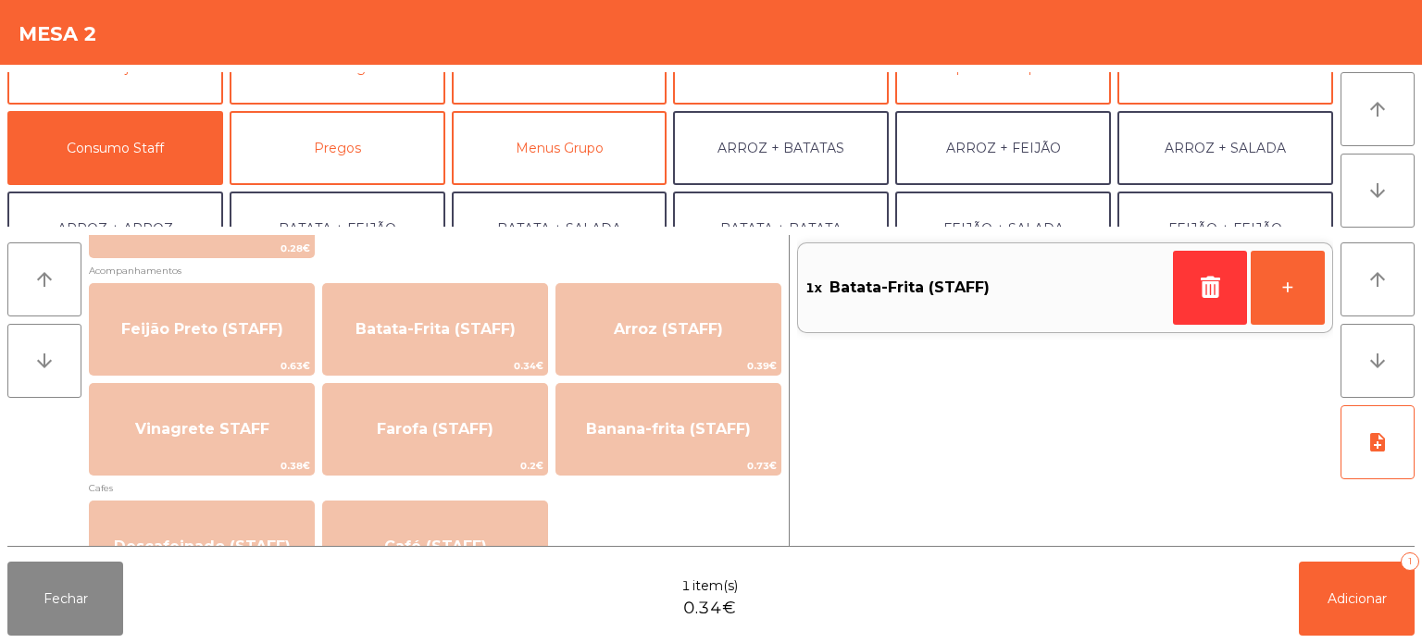
click at [1281, 603] on div "Fechar 1 item(s) 0.34€ Adicionar 1" at bounding box center [711, 598] width 1422 height 89
click at [1354, 622] on button "Adicionar 1" at bounding box center [1357, 599] width 116 height 74
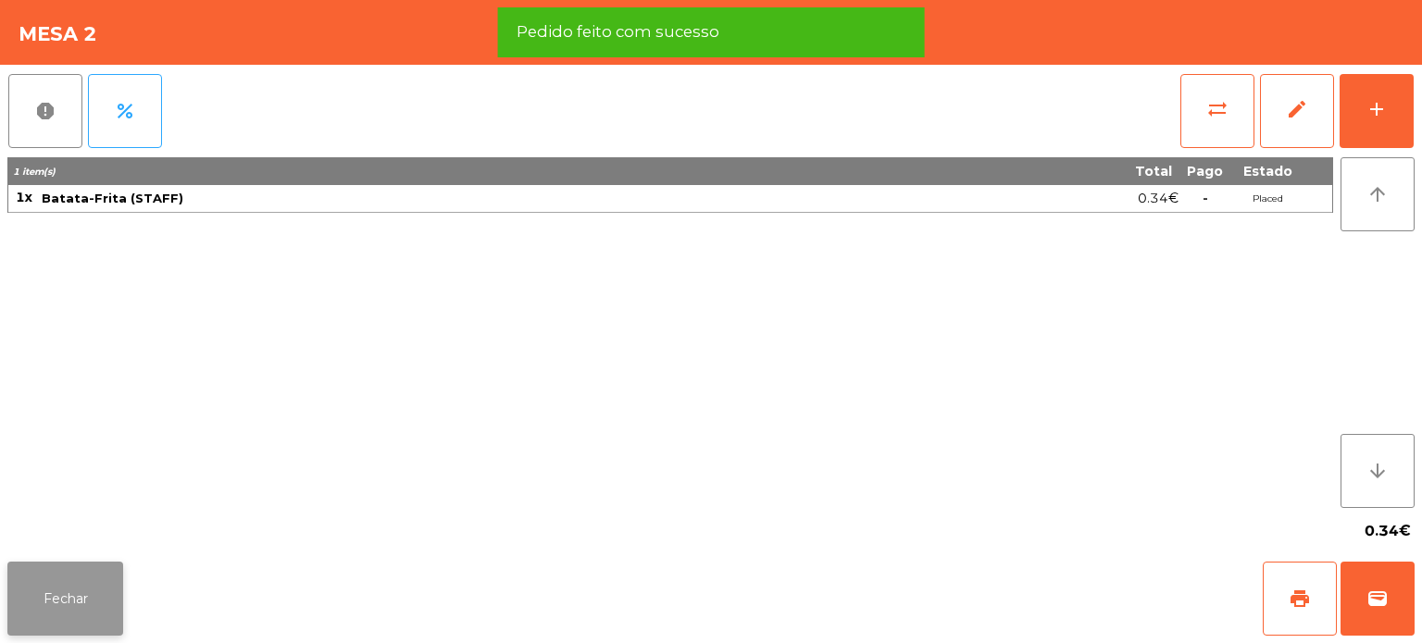
click at [85, 598] on button "Fechar" at bounding box center [65, 599] width 116 height 74
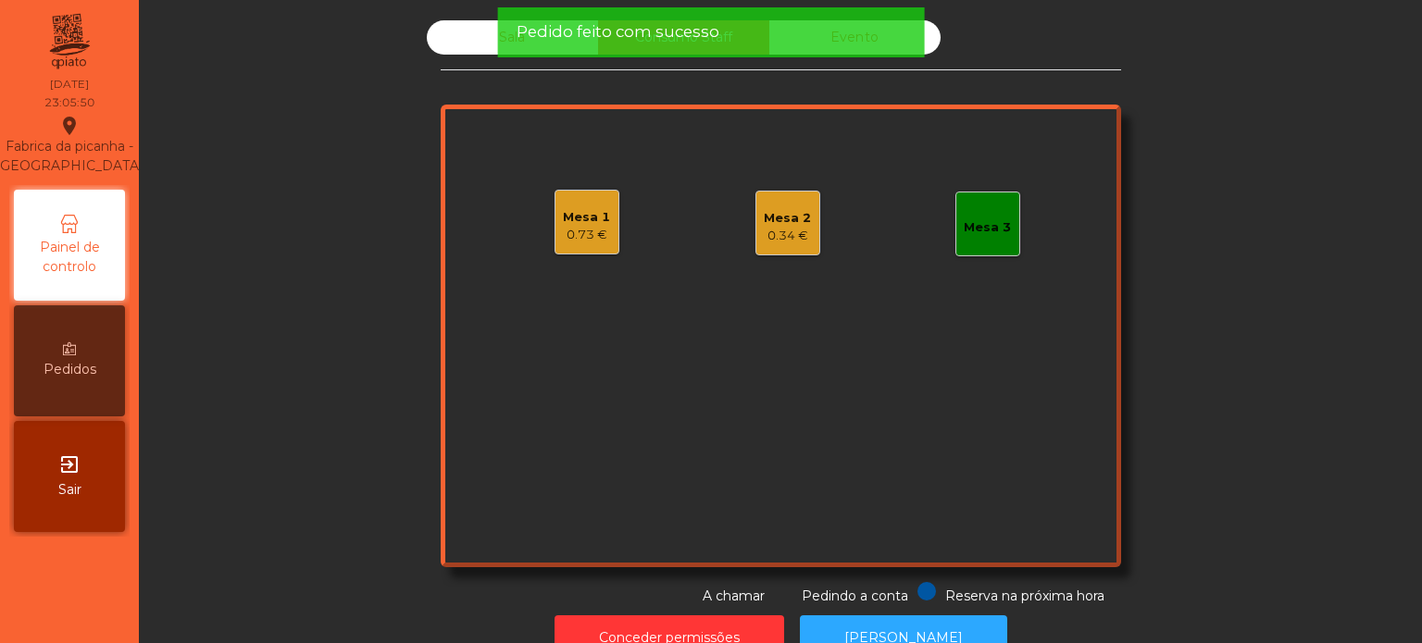
click at [489, 40] on div "Sala" at bounding box center [512, 37] width 171 height 34
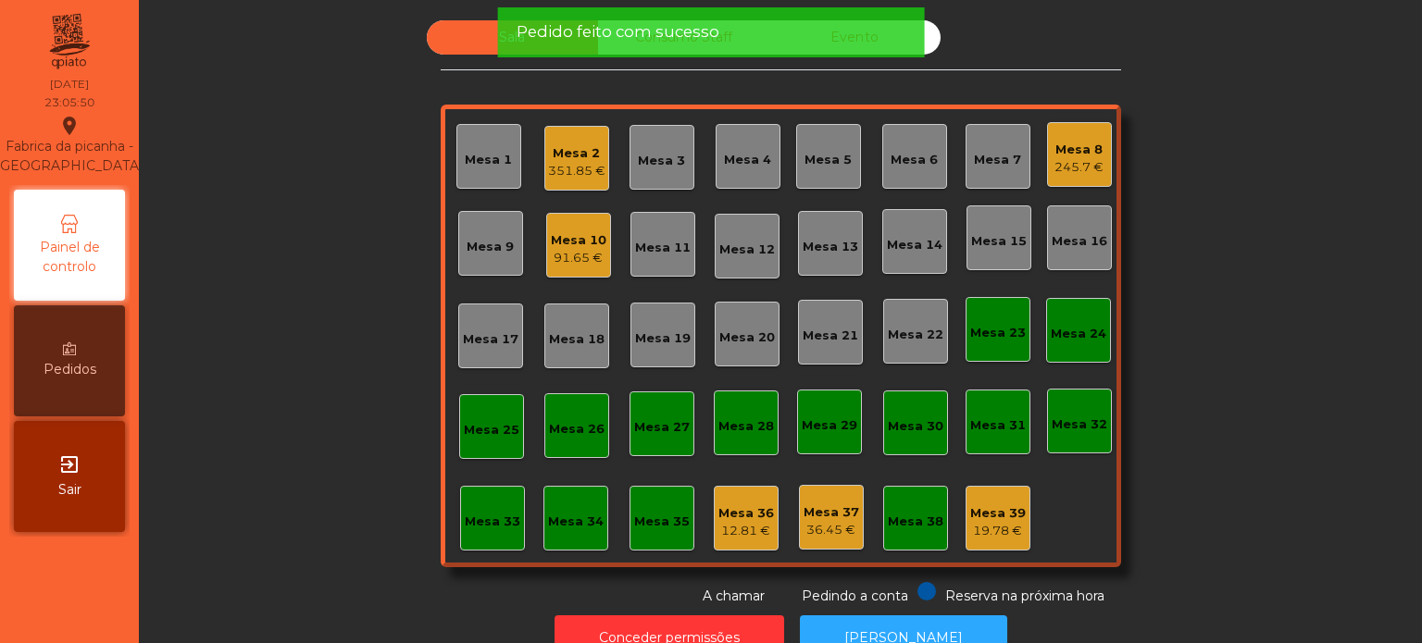
click at [462, 97] on div "Sala Consumo Staff Evento Mesa 1 Mesa 2 351.85 € Mesa 3 Mesa 4 Mesa 5 Mesa 6 Me…" at bounding box center [781, 313] width 680 height 586
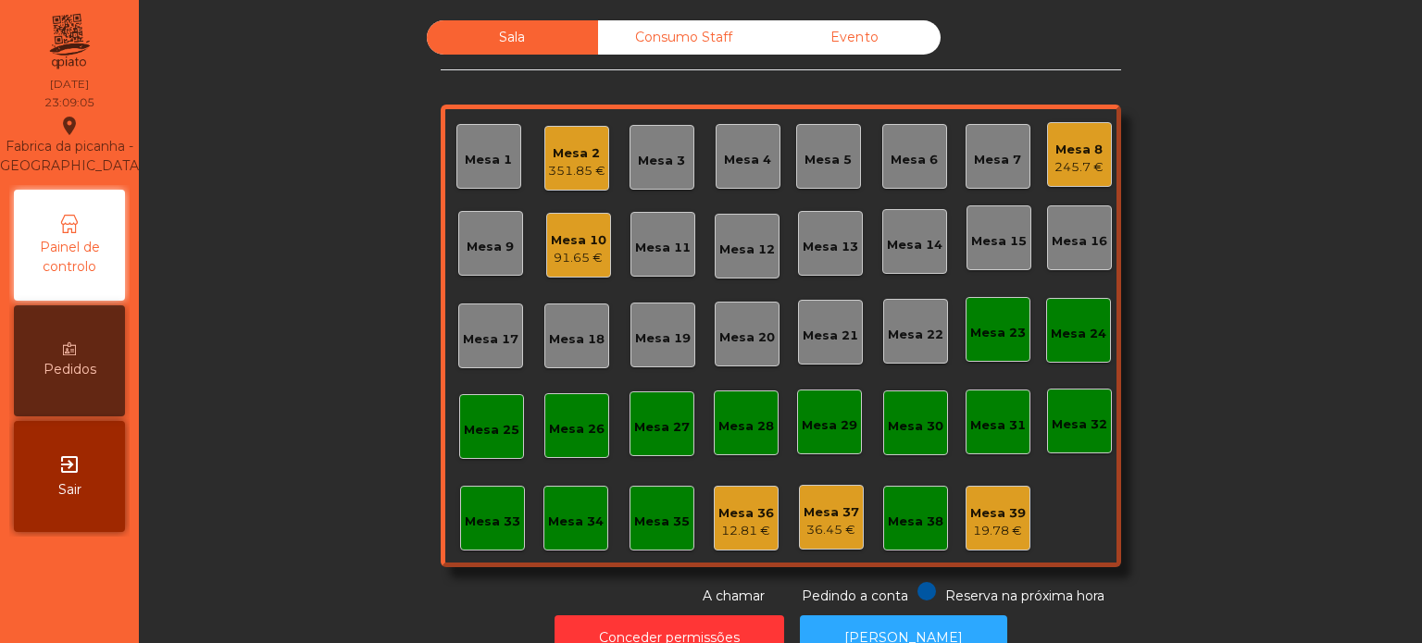
click at [1054, 175] on div "245.7 €" at bounding box center [1078, 167] width 49 height 19
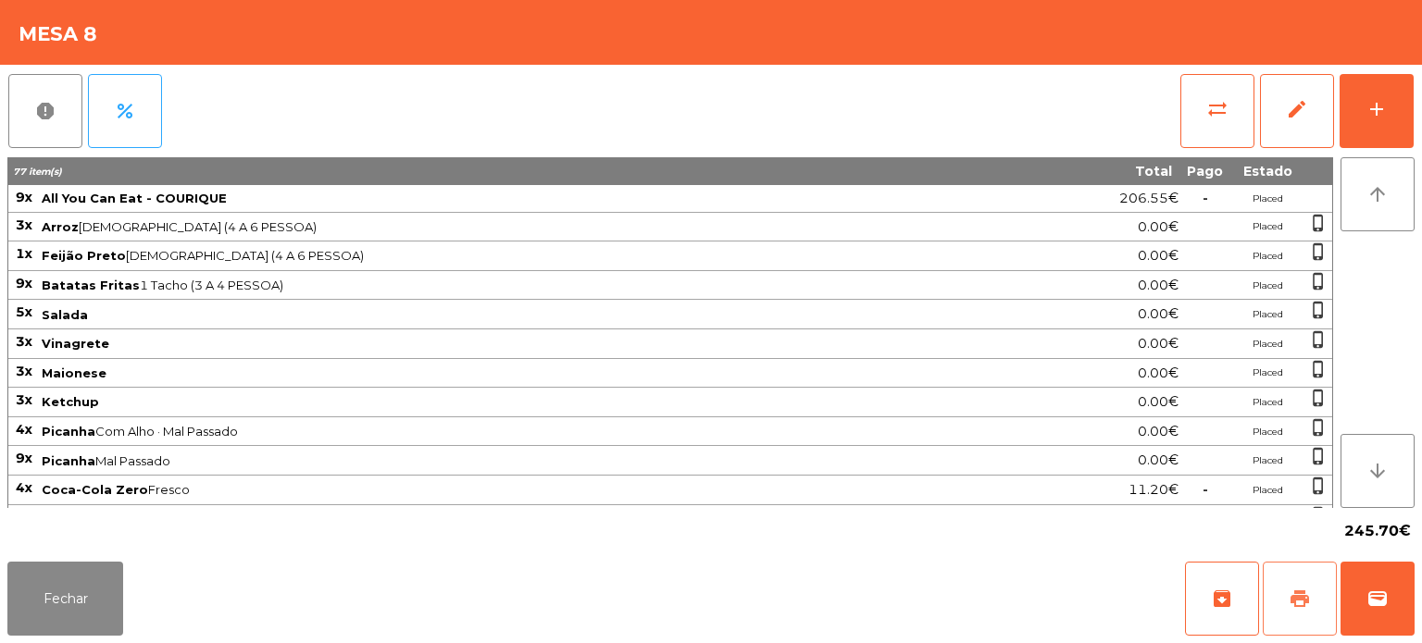
click at [1280, 592] on button "print" at bounding box center [1299, 599] width 74 height 74
click at [54, 596] on button "Fechar" at bounding box center [65, 599] width 116 height 74
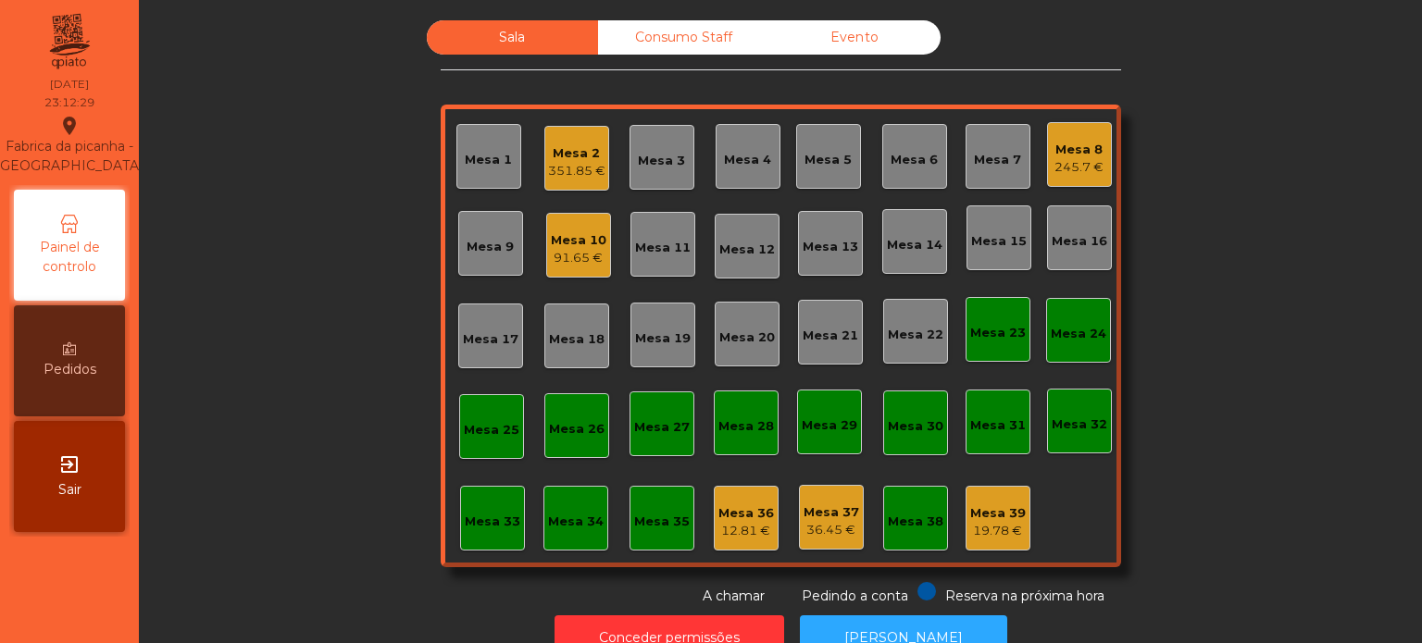
click at [1065, 441] on div "Mesa 32" at bounding box center [1079, 421] width 65 height 65
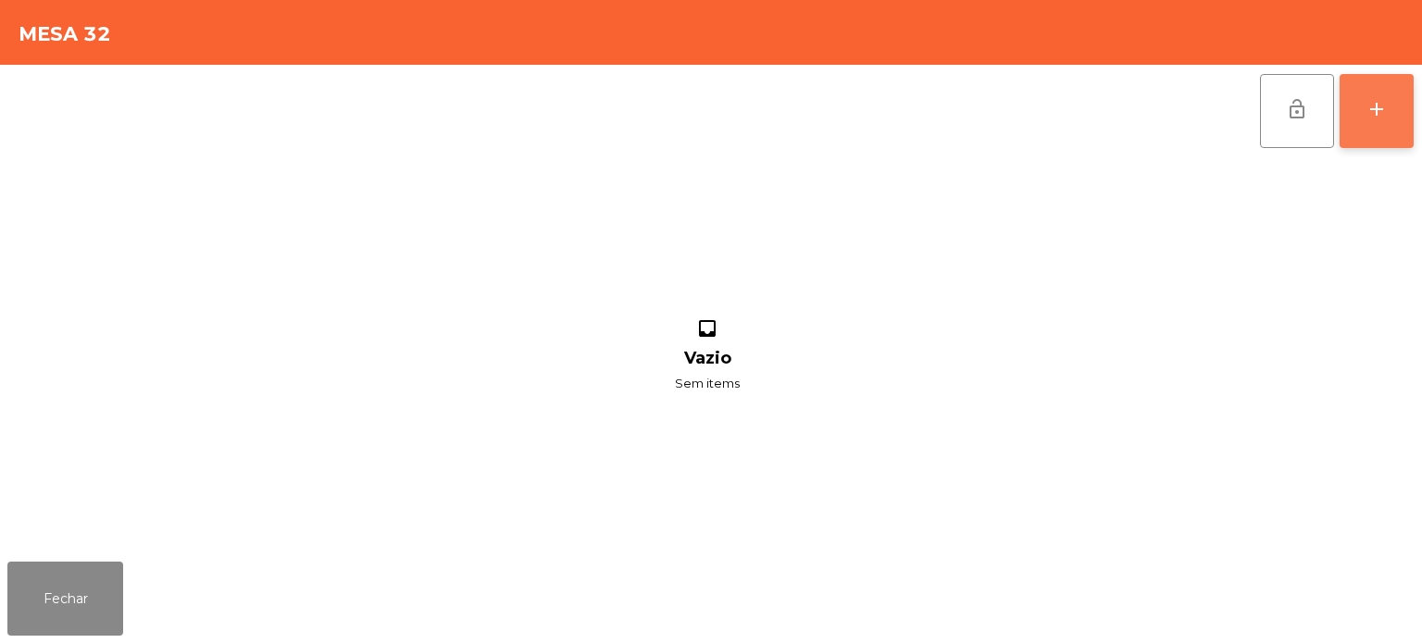
click at [1374, 117] on div "add" at bounding box center [1376, 109] width 22 height 22
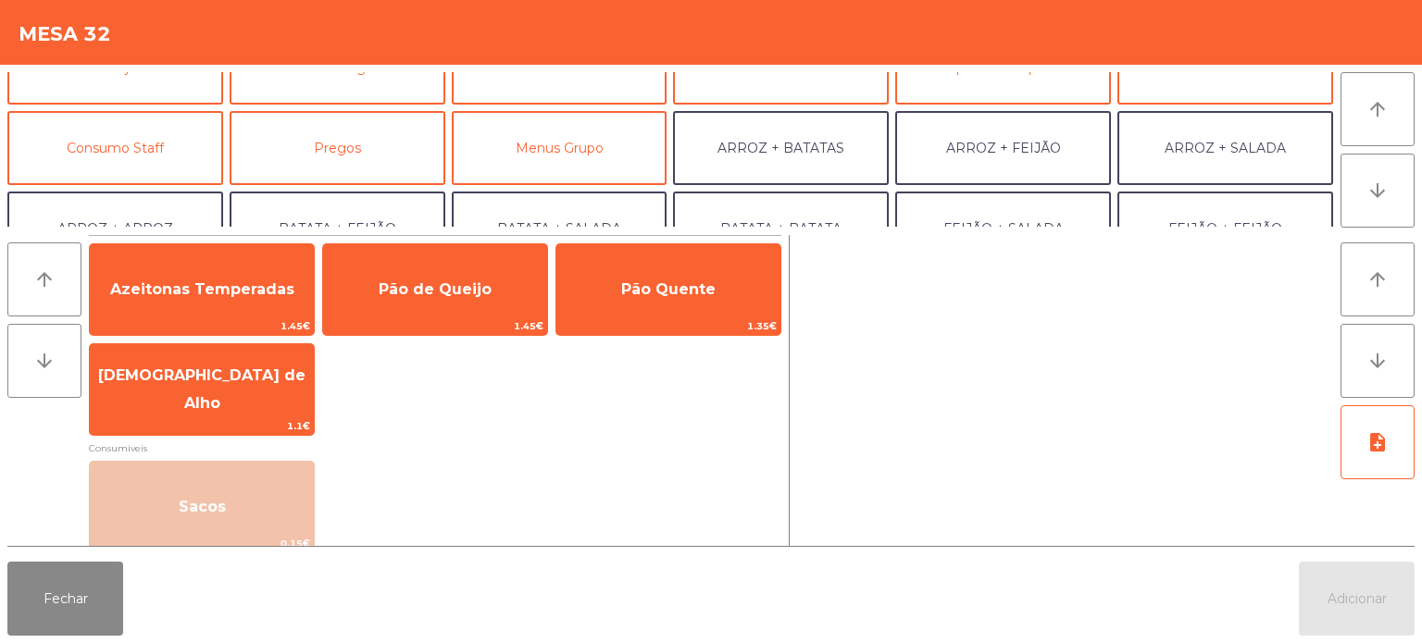
scroll to position [140, 0]
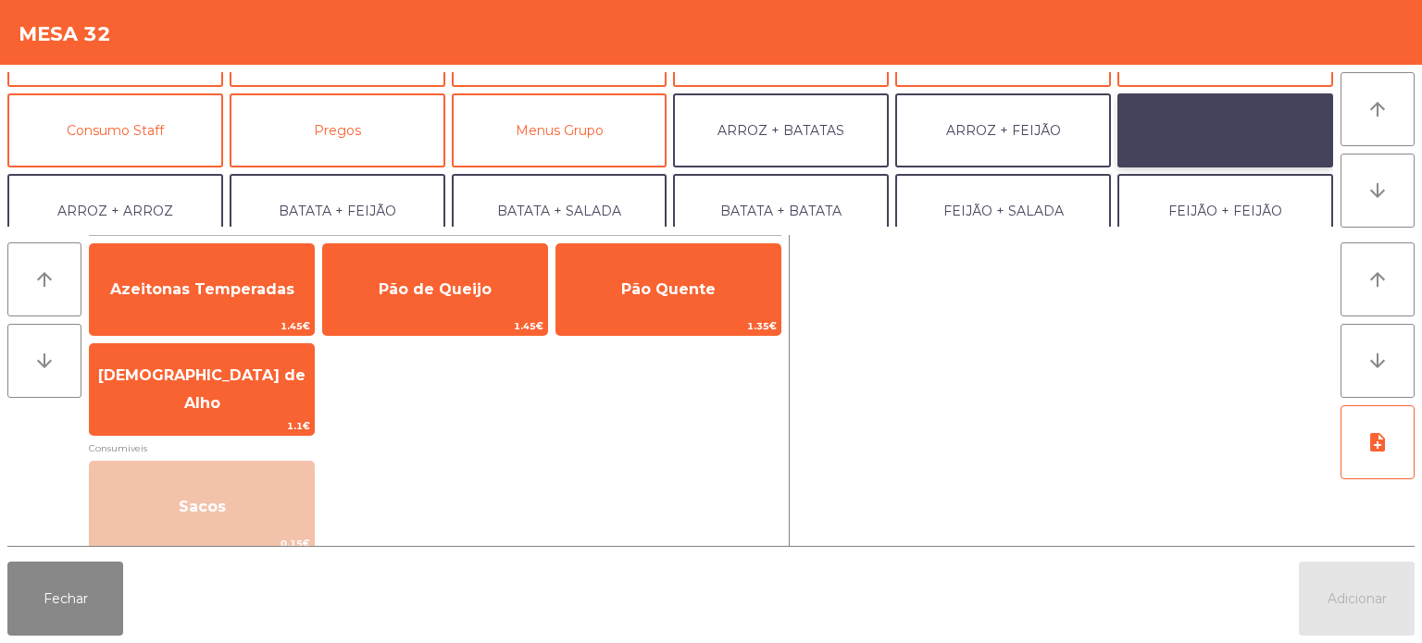
click at [1205, 126] on button "ARROZ + SALADA" at bounding box center [1225, 130] width 216 height 74
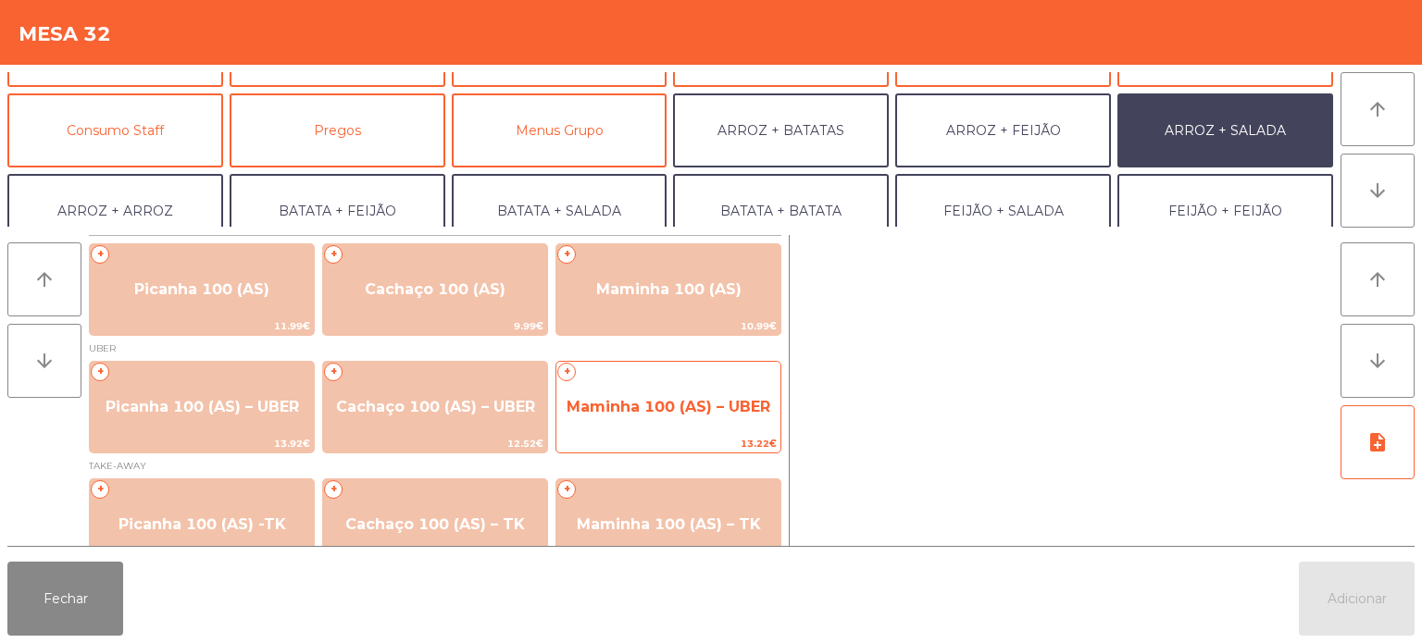
click at [683, 448] on span "13.22€" at bounding box center [668, 444] width 224 height 18
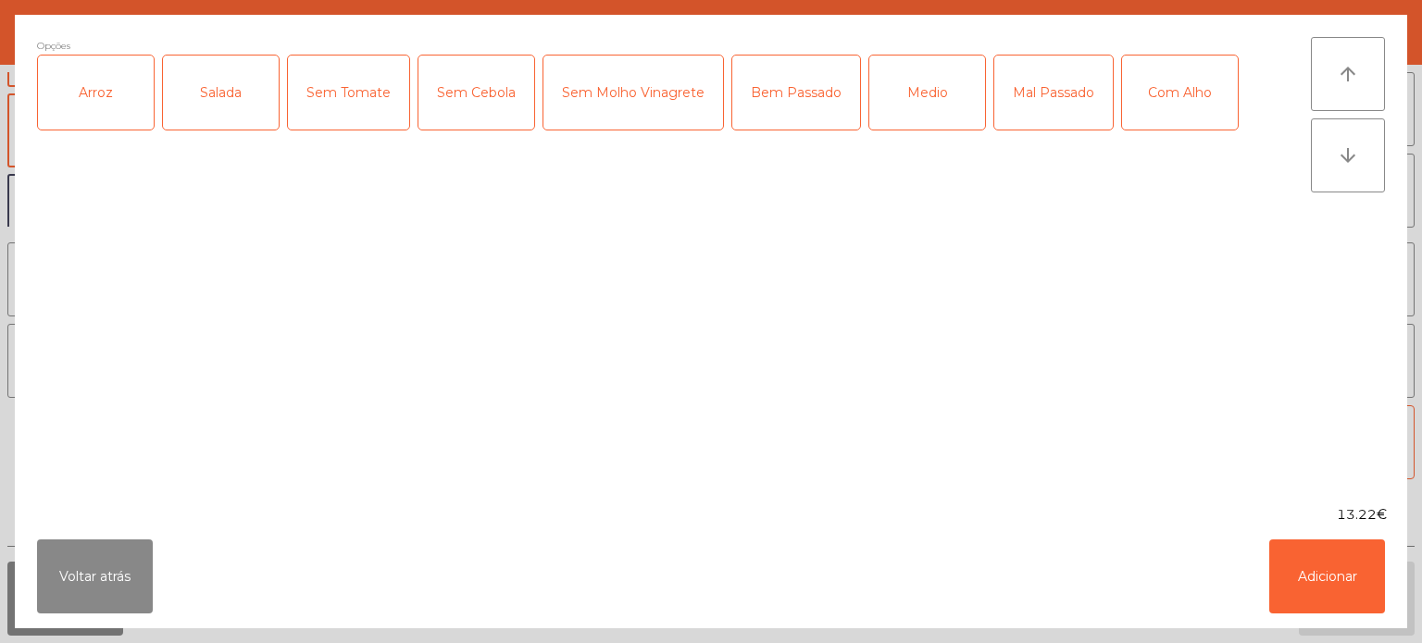
click at [82, 112] on div "Arroz" at bounding box center [96, 93] width 116 height 74
click at [213, 85] on div "Salada" at bounding box center [221, 93] width 116 height 74
click at [821, 81] on div "Bem Passado" at bounding box center [796, 93] width 128 height 74
click at [1340, 581] on button "Adicionar" at bounding box center [1327, 577] width 116 height 74
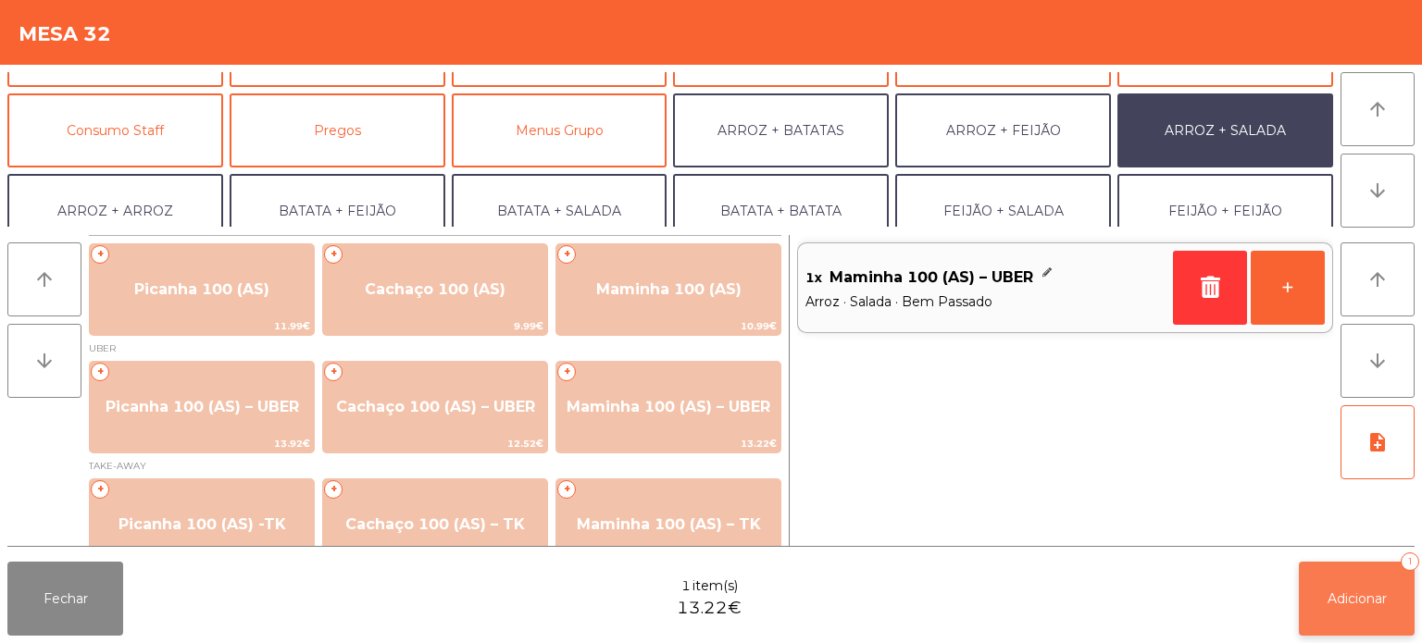
click at [1370, 620] on button "Adicionar 1" at bounding box center [1357, 599] width 116 height 74
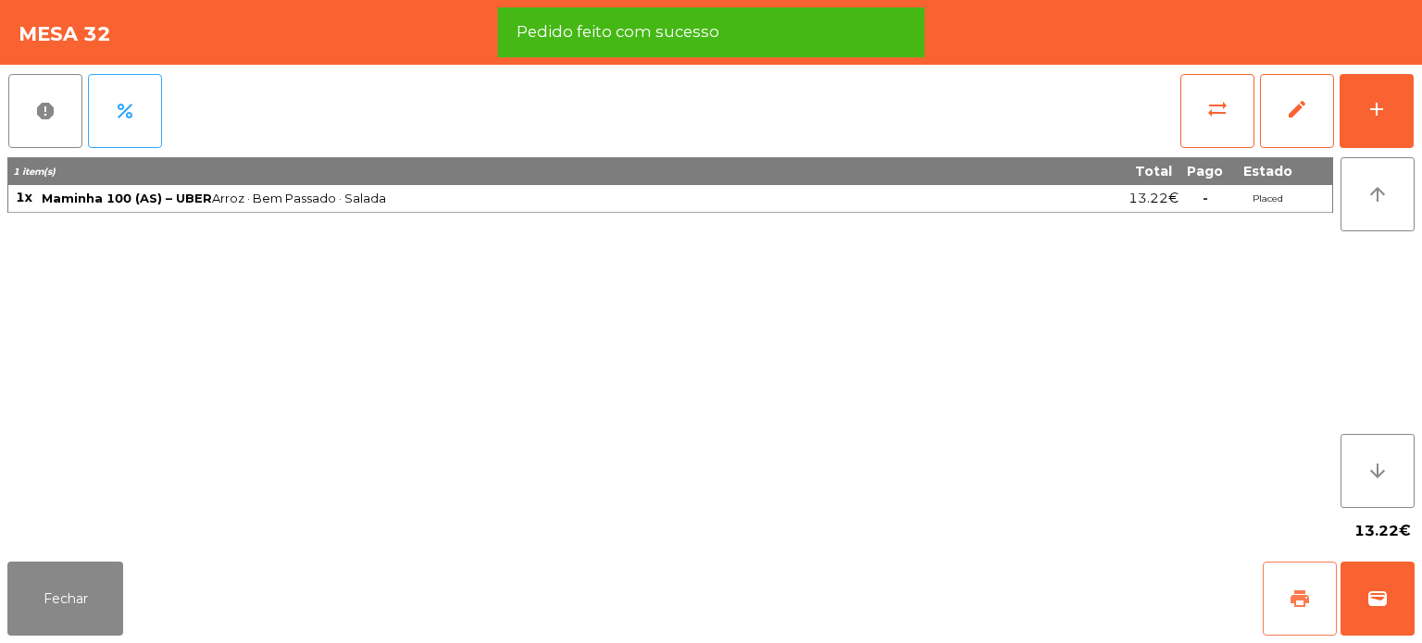
click at [1291, 607] on span "print" at bounding box center [1299, 599] width 22 height 22
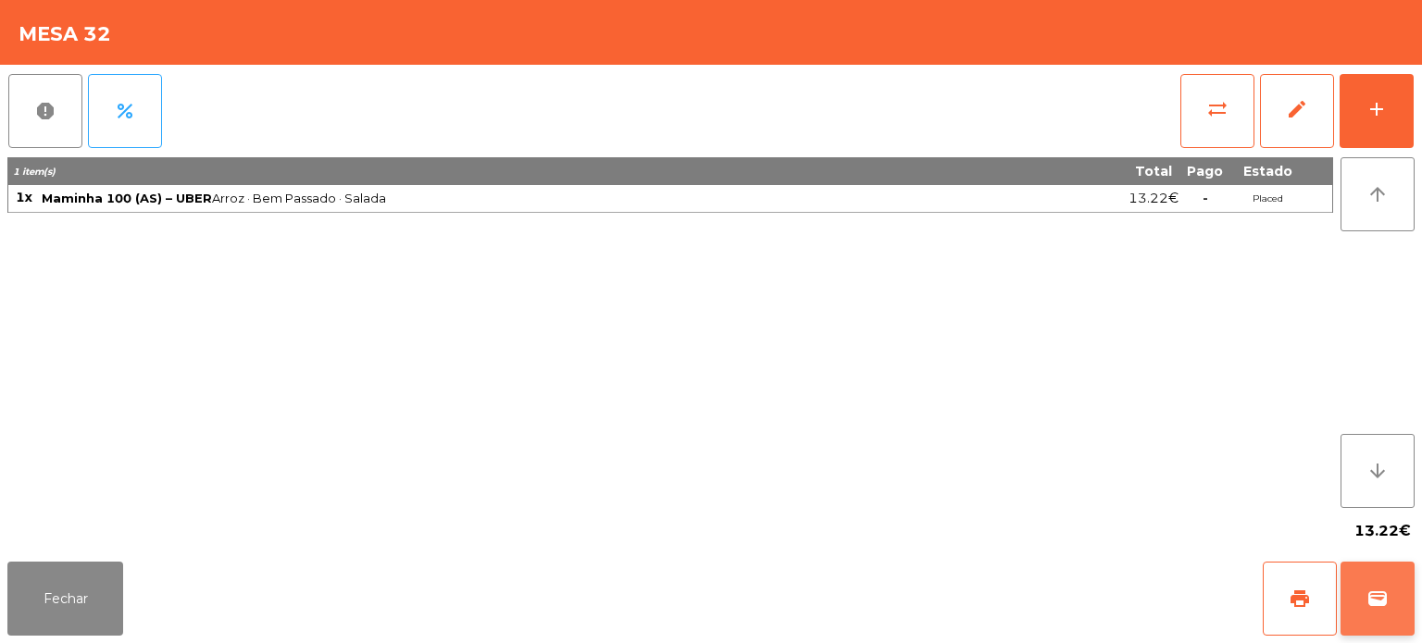
click at [1399, 583] on button "wallet" at bounding box center [1377, 599] width 74 height 74
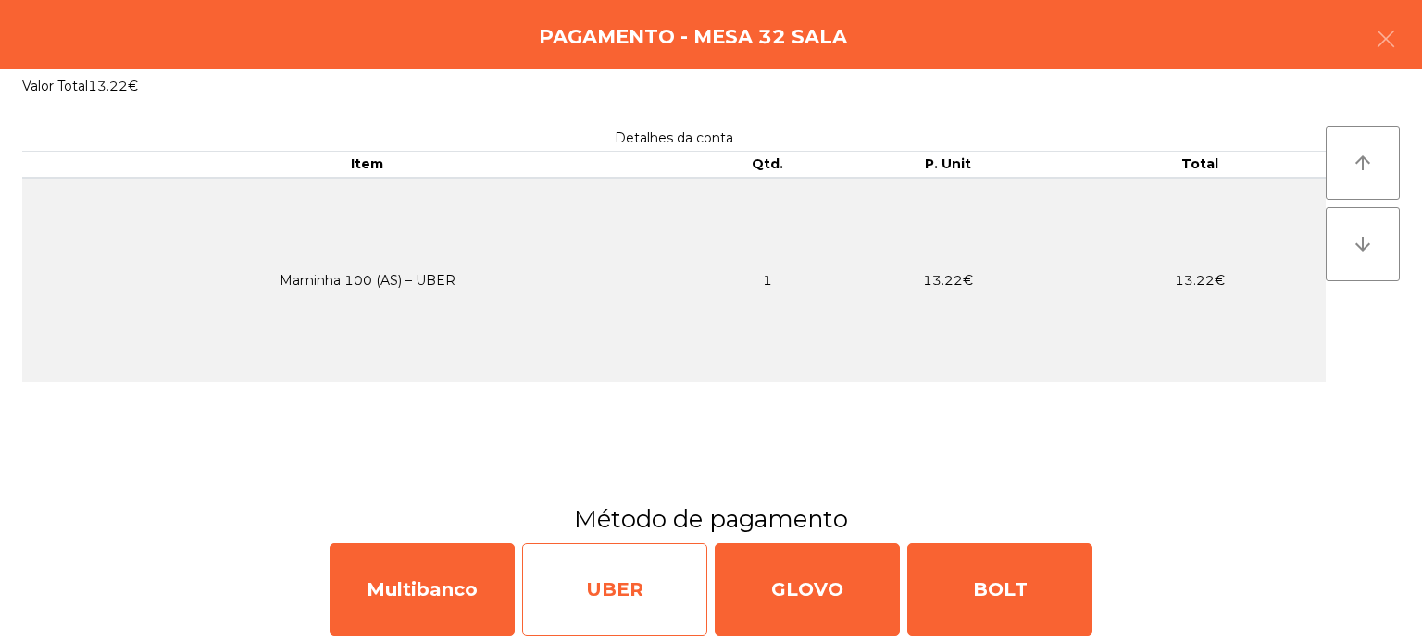
click at [639, 581] on div "UBER" at bounding box center [614, 589] width 185 height 93
select select "**"
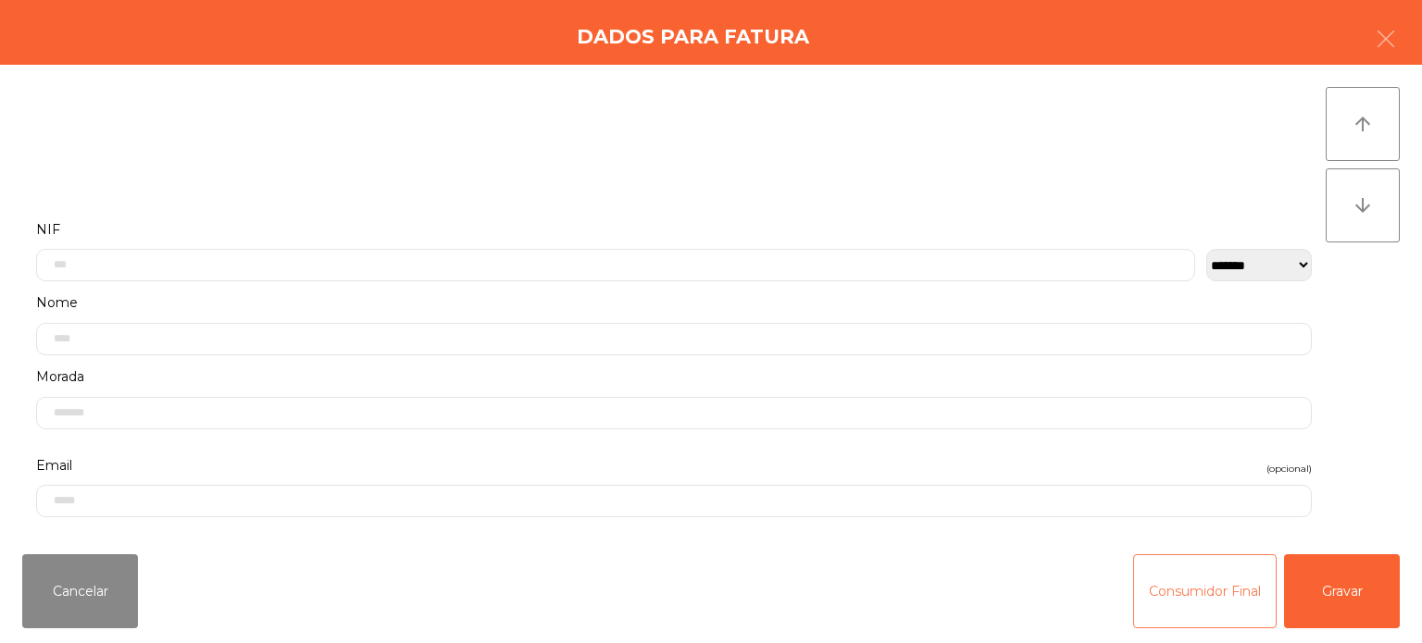
click at [1221, 601] on button "Consumidor Final" at bounding box center [1204, 591] width 143 height 74
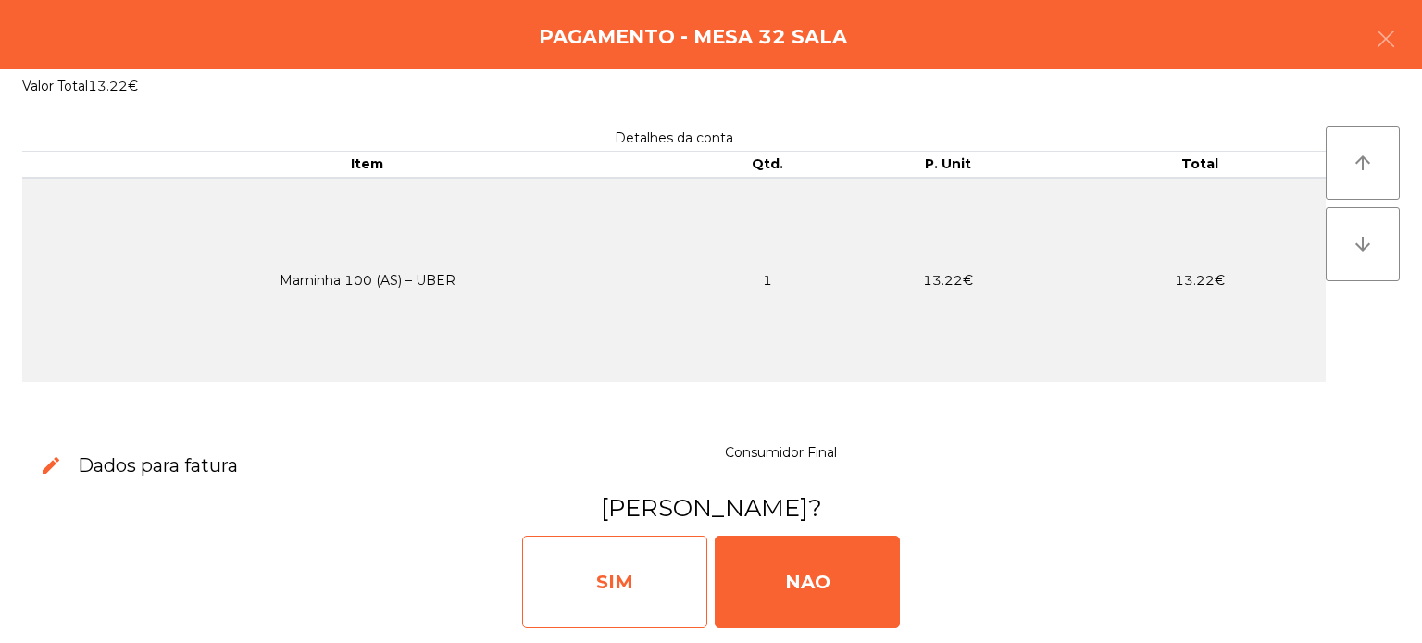
click at [619, 587] on div "SIM" at bounding box center [614, 582] width 185 height 93
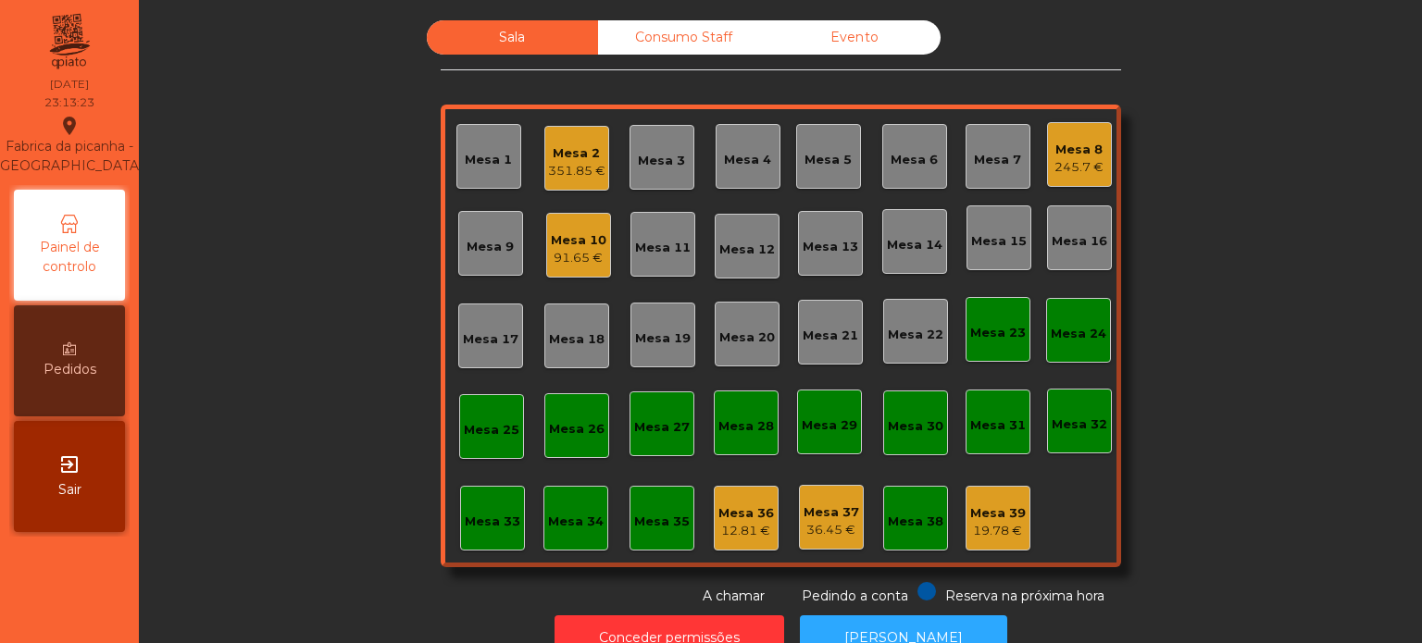
scroll to position [51, 0]
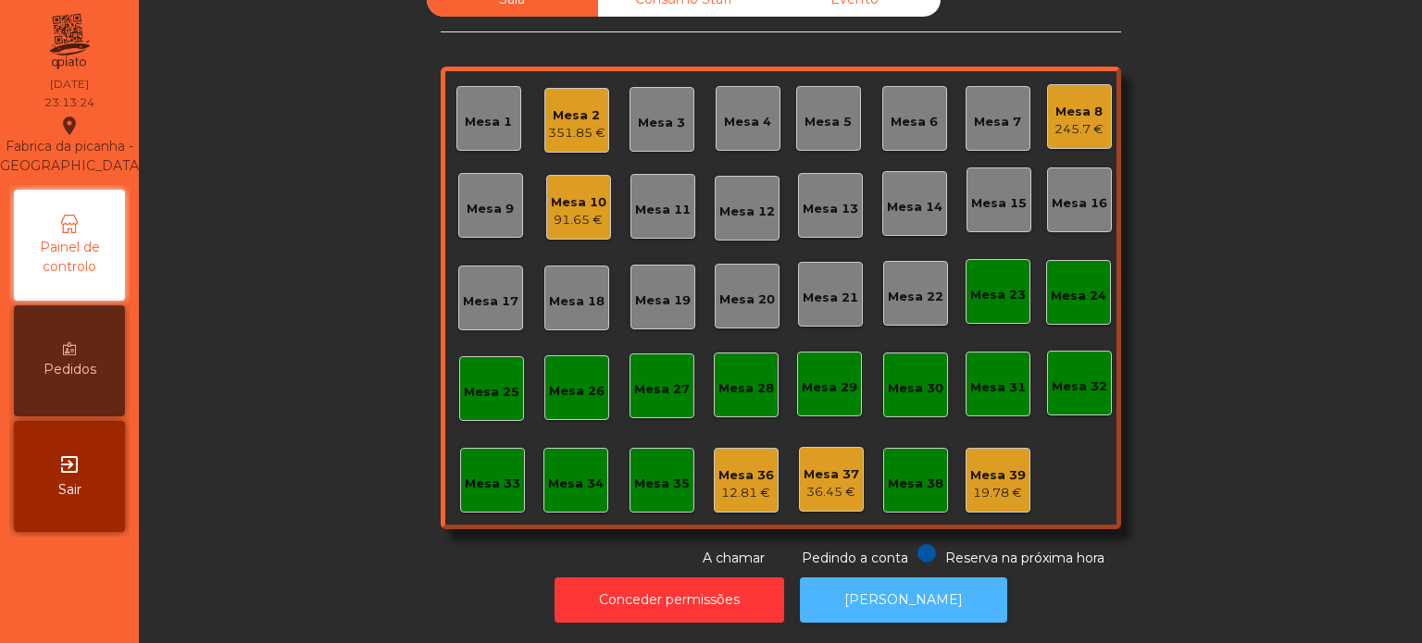
click at [898, 596] on button "[PERSON_NAME]" at bounding box center [903, 600] width 207 height 45
click at [948, 583] on button "[PERSON_NAME]" at bounding box center [903, 600] width 207 height 45
click at [1077, 120] on div "245.7 €" at bounding box center [1078, 129] width 49 height 19
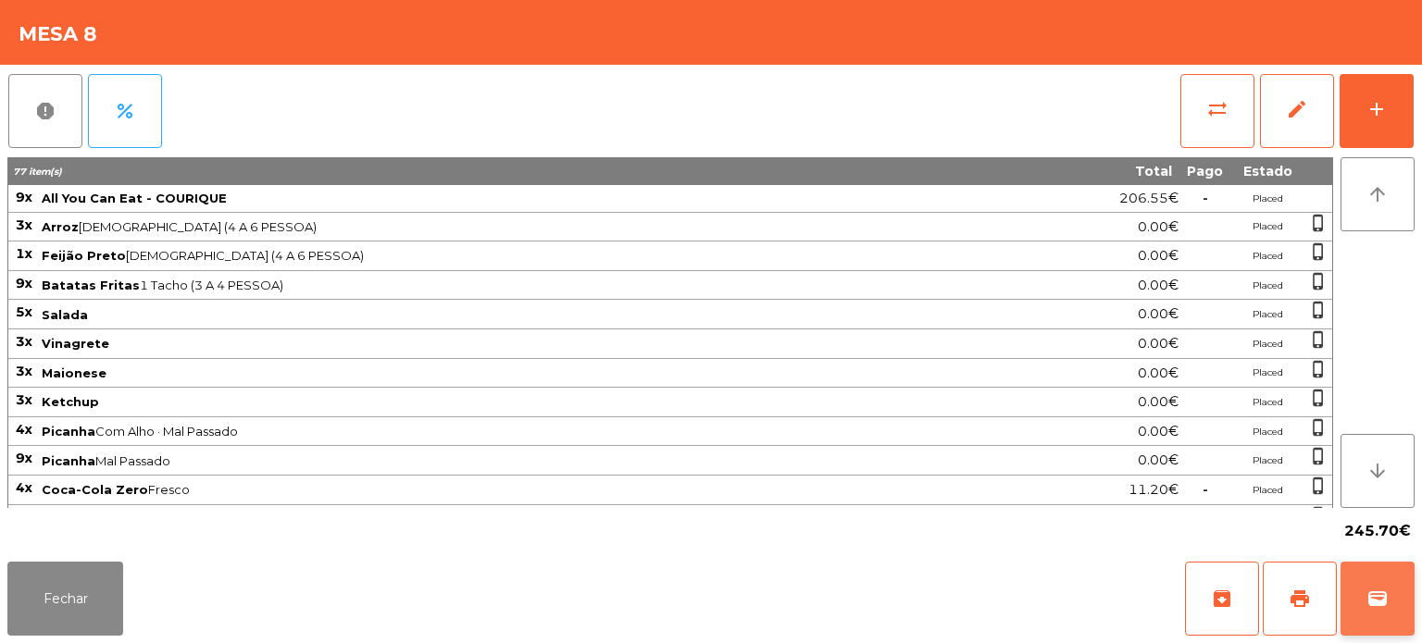
click at [1373, 567] on button "wallet" at bounding box center [1377, 599] width 74 height 74
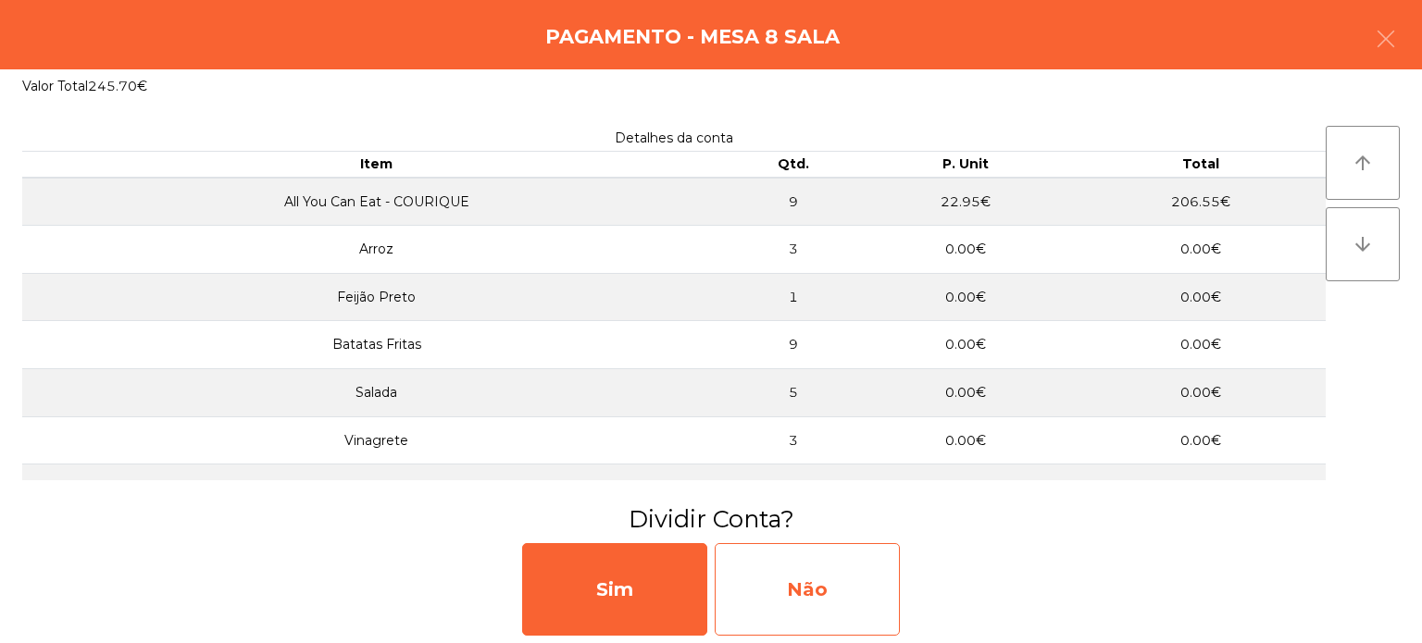
click at [760, 603] on div "Não" at bounding box center [807, 589] width 185 height 93
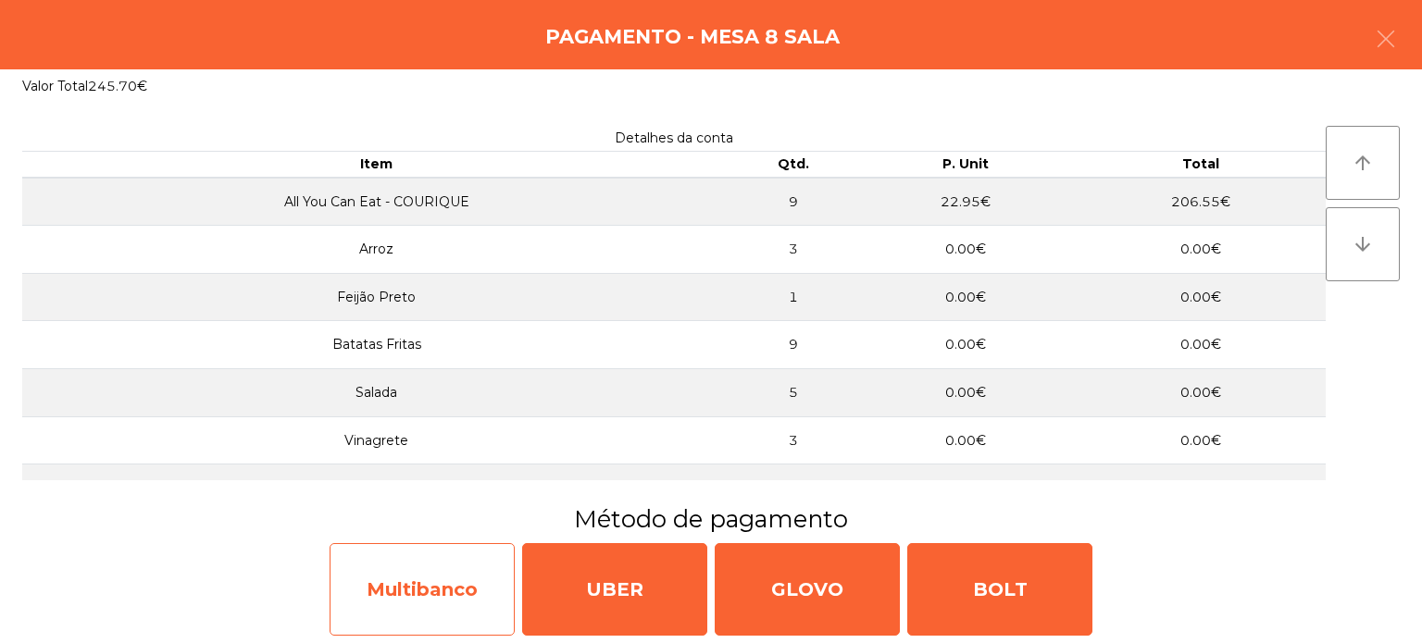
click at [410, 609] on div "Multibanco" at bounding box center [422, 589] width 185 height 93
select select "**"
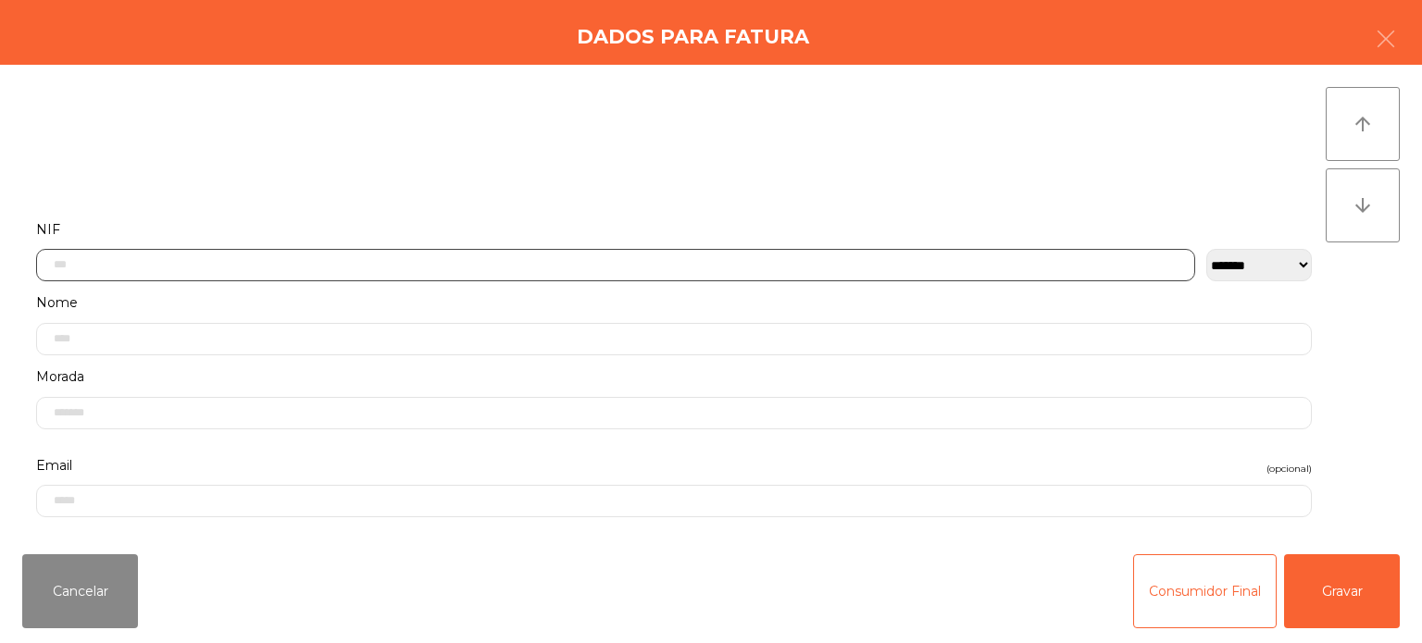
click at [112, 268] on input "text" at bounding box center [615, 265] width 1159 height 32
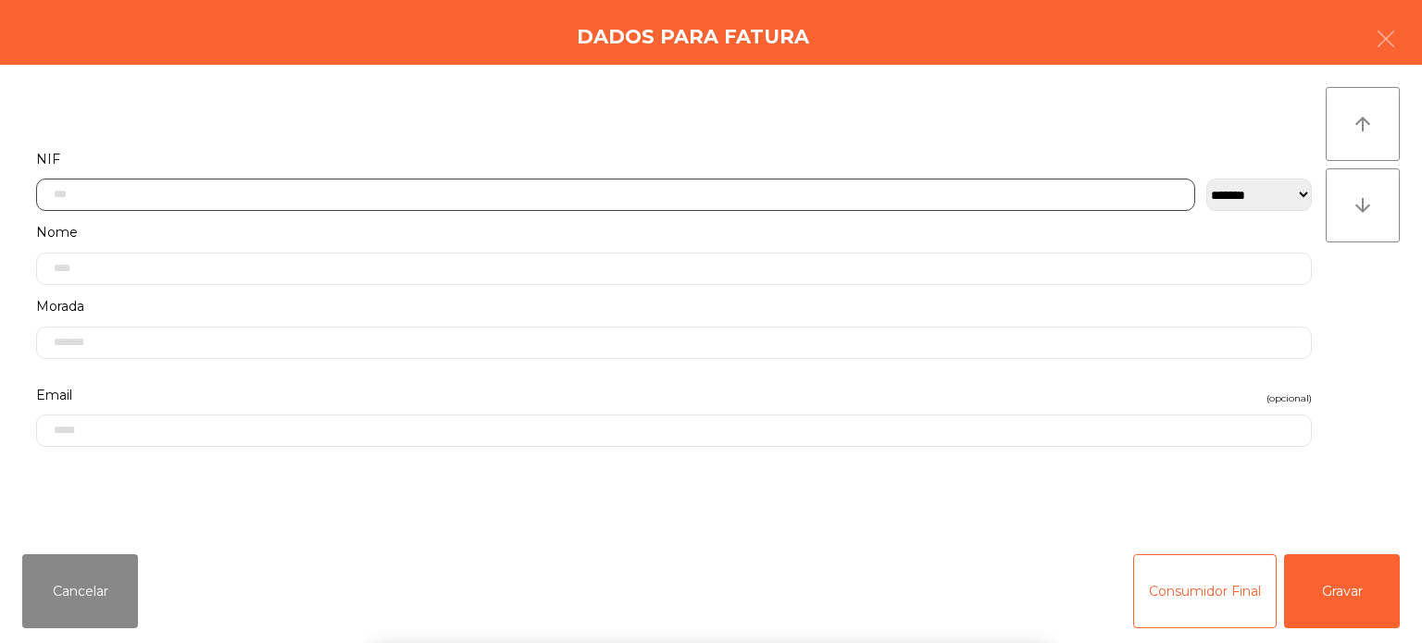
scroll to position [129, 0]
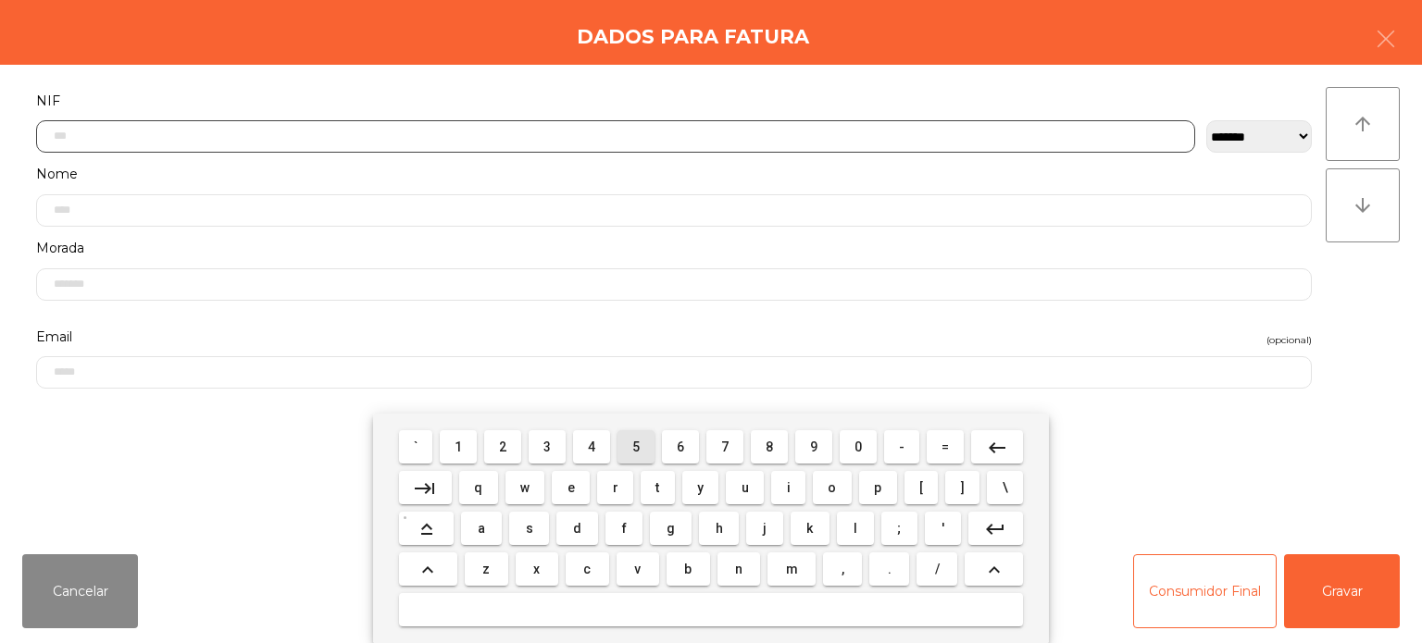
click at [636, 447] on span "5" at bounding box center [635, 447] width 7 height 15
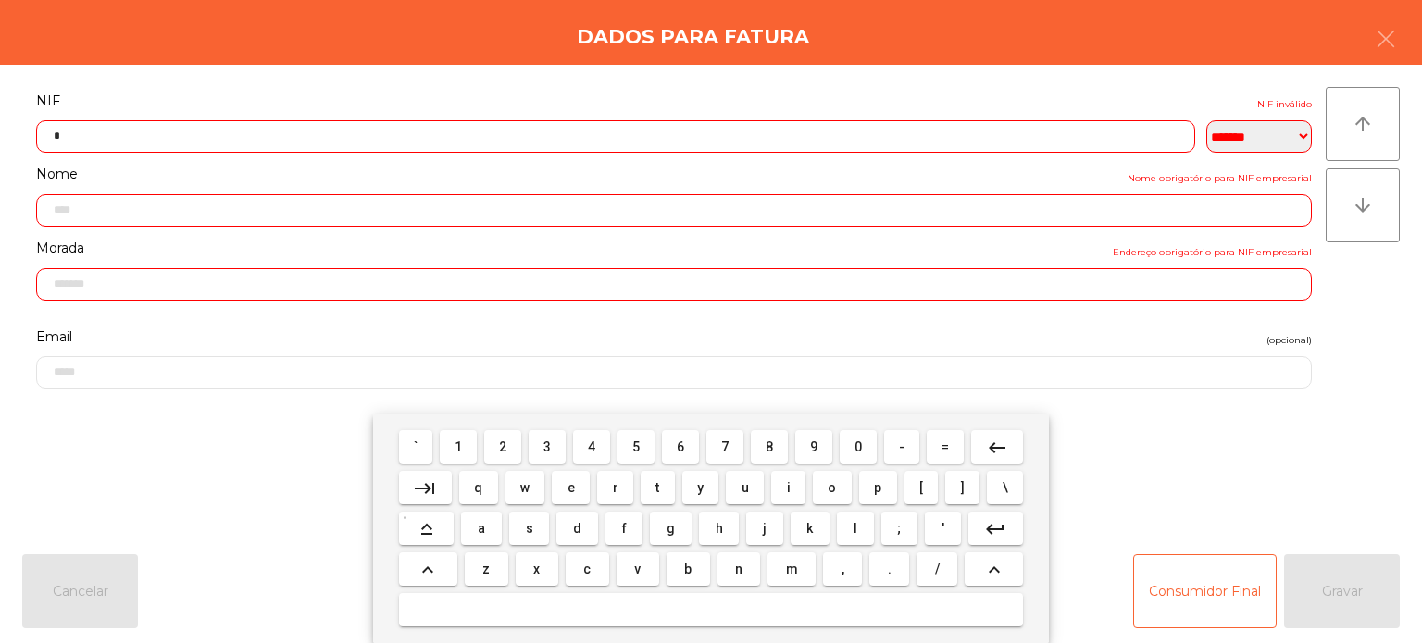
click at [855, 445] on span "0" at bounding box center [857, 447] width 7 height 15
click at [503, 453] on span "2" at bounding box center [502, 447] width 7 height 15
click at [858, 447] on span "0" at bounding box center [857, 447] width 7 height 15
click at [668, 449] on button "6" at bounding box center [680, 446] width 37 height 33
click at [725, 447] on span "7" at bounding box center [724, 447] width 7 height 15
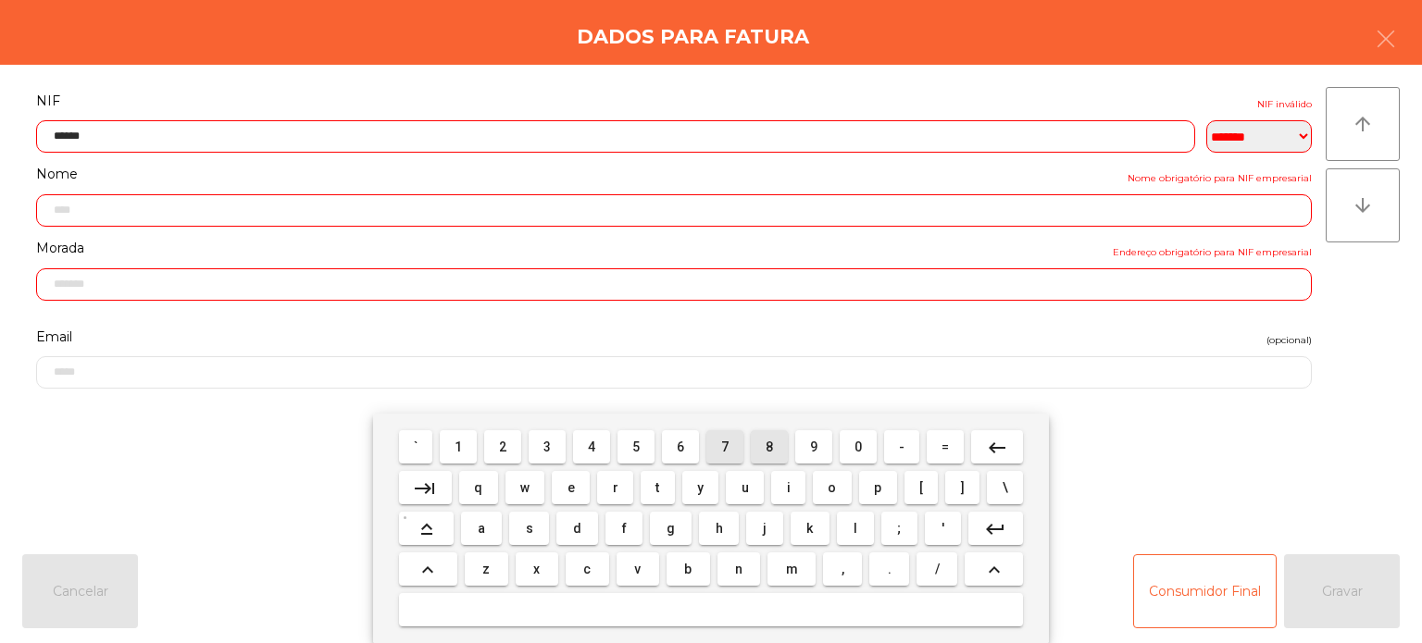
click at [769, 447] on span "8" at bounding box center [768, 447] width 7 height 15
click at [592, 447] on span "4" at bounding box center [591, 447] width 7 height 15
click at [635, 446] on span "5" at bounding box center [635, 447] width 7 height 15
type input "*********"
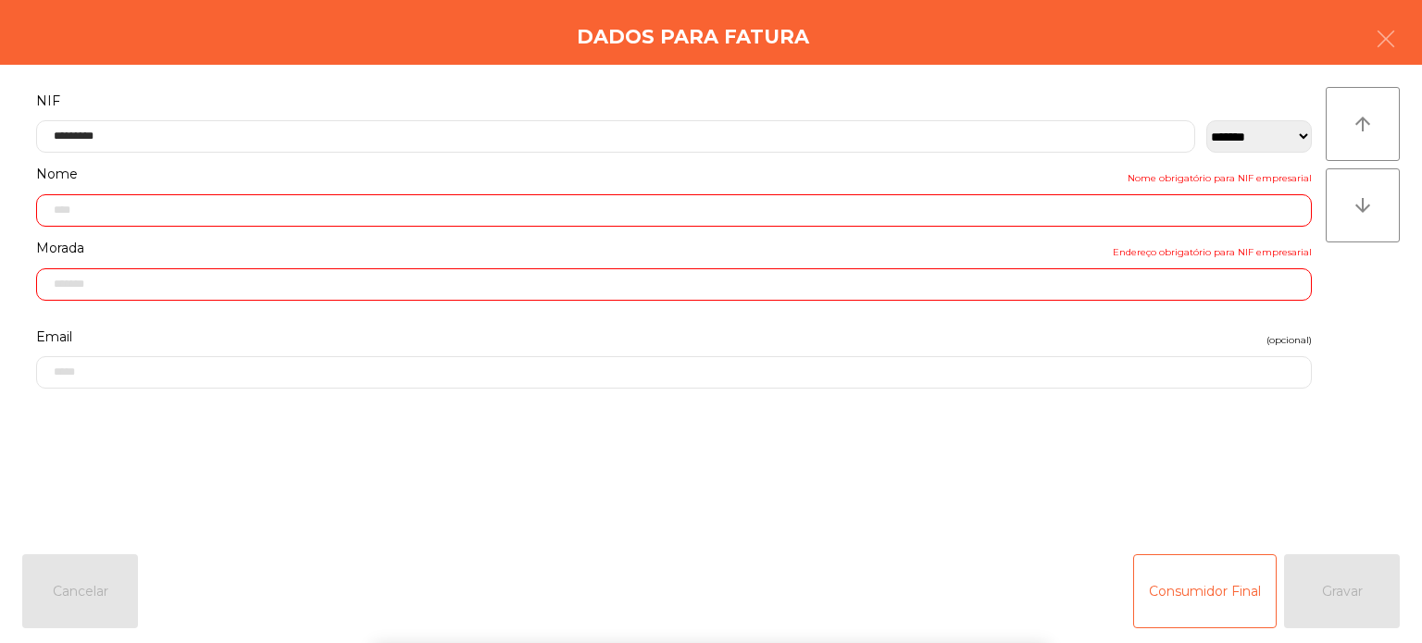
click at [302, 60] on div "Dados para Fatura" at bounding box center [711, 32] width 1422 height 65
type input "**********"
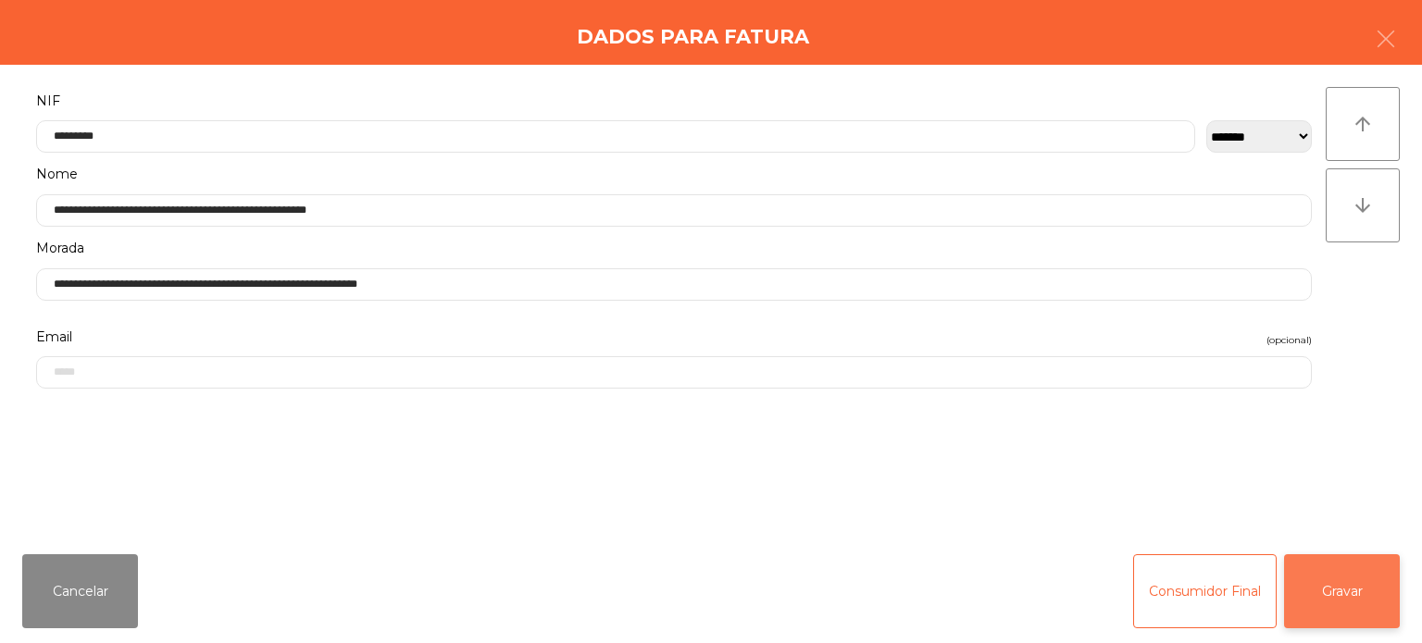
click at [1370, 602] on button "Gravar" at bounding box center [1342, 591] width 116 height 74
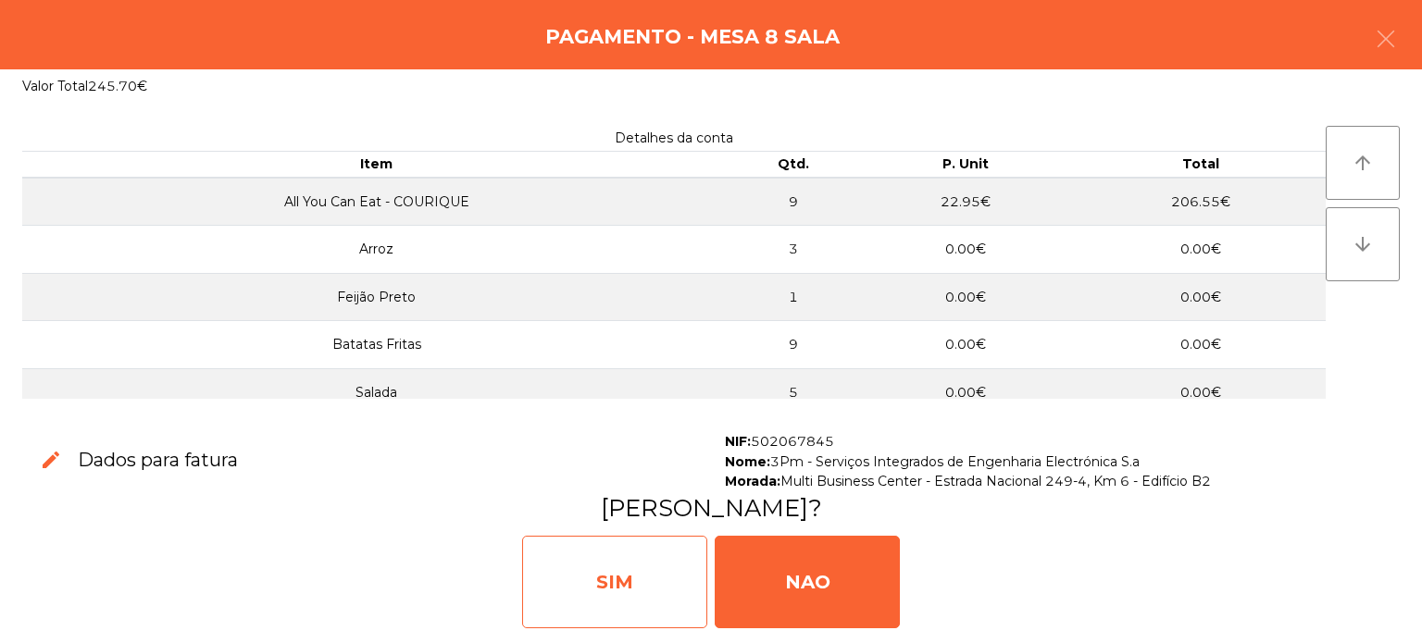
click at [643, 580] on div "SIM" at bounding box center [614, 582] width 185 height 93
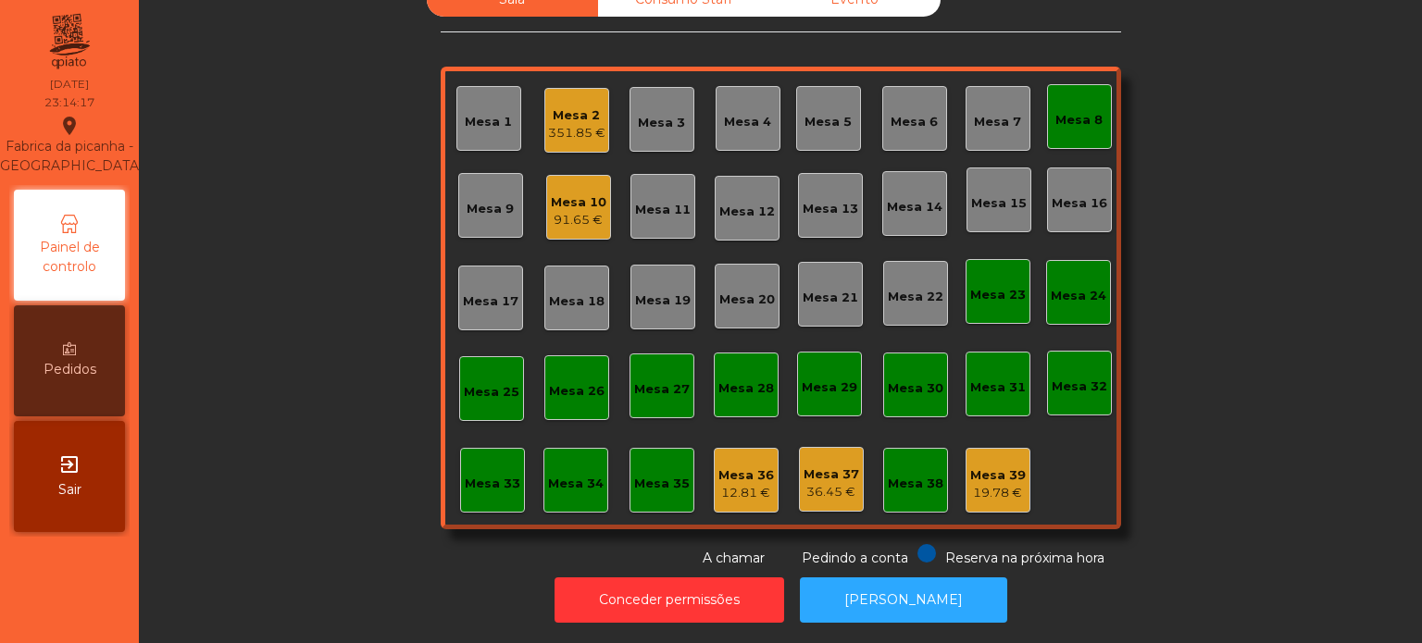
click at [1067, 119] on div "Mesa 8" at bounding box center [1079, 116] width 65 height 65
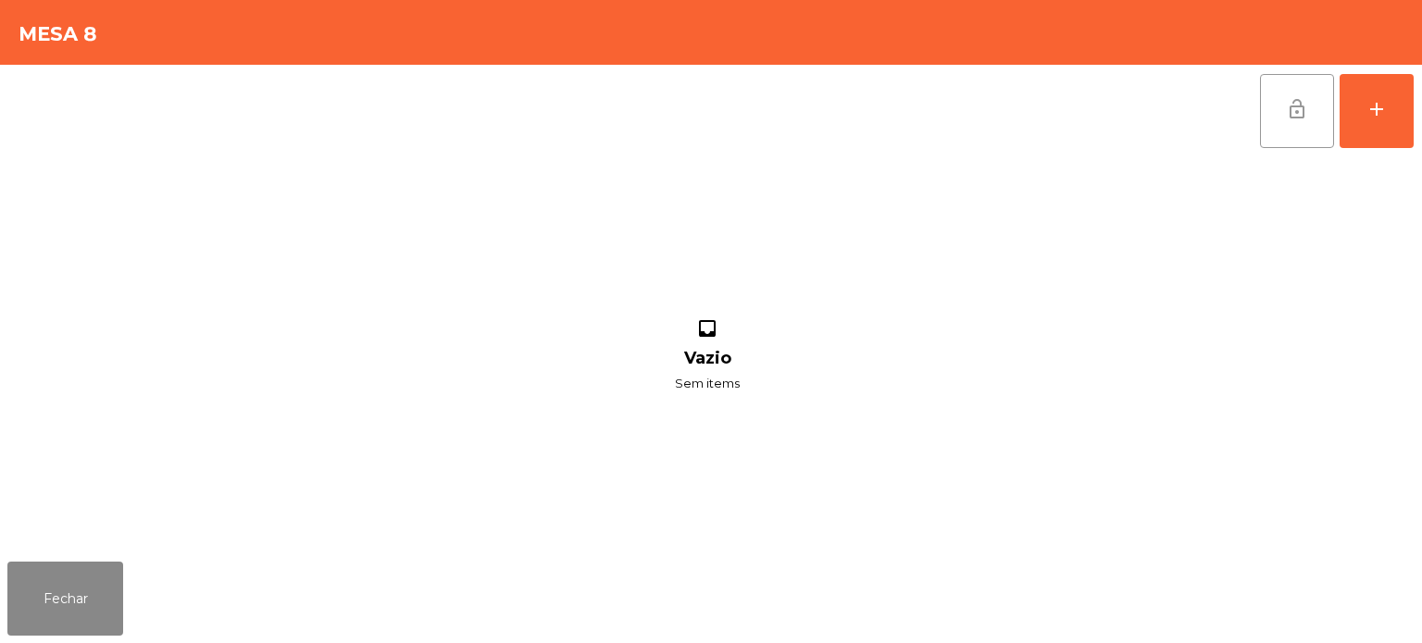
click at [1285, 124] on button "lock_open" at bounding box center [1297, 111] width 74 height 74
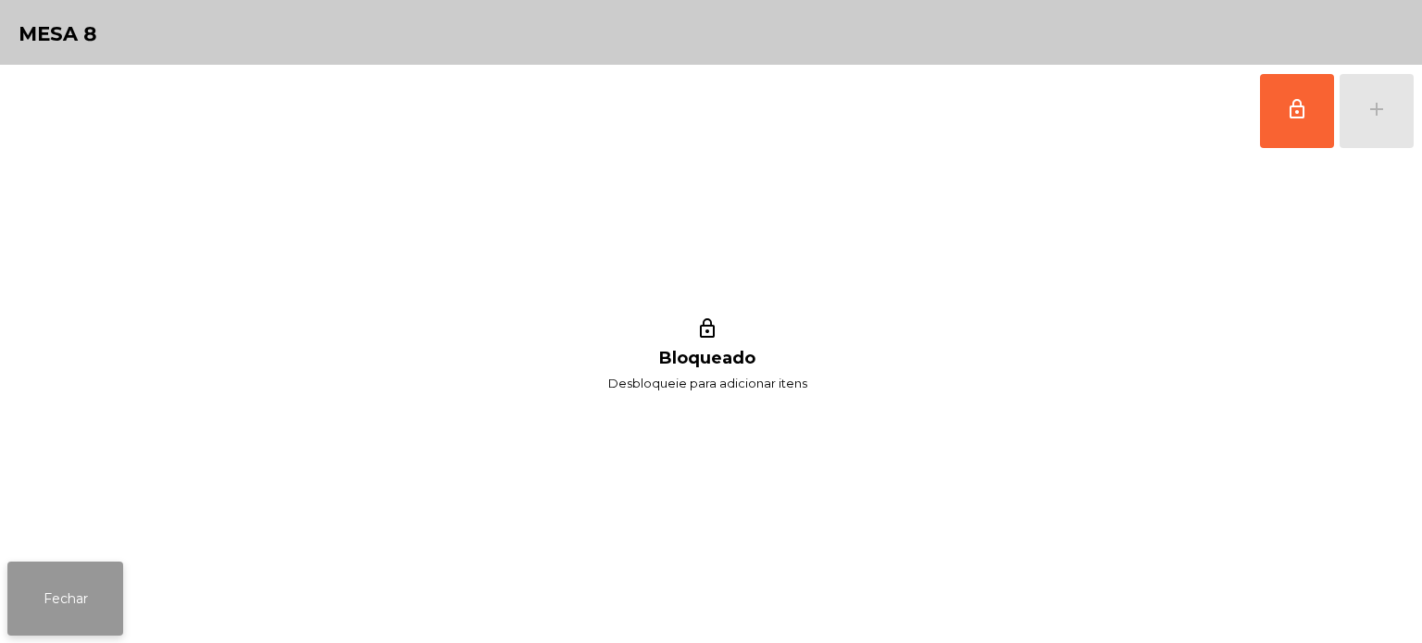
click at [36, 613] on button "Fechar" at bounding box center [65, 599] width 116 height 74
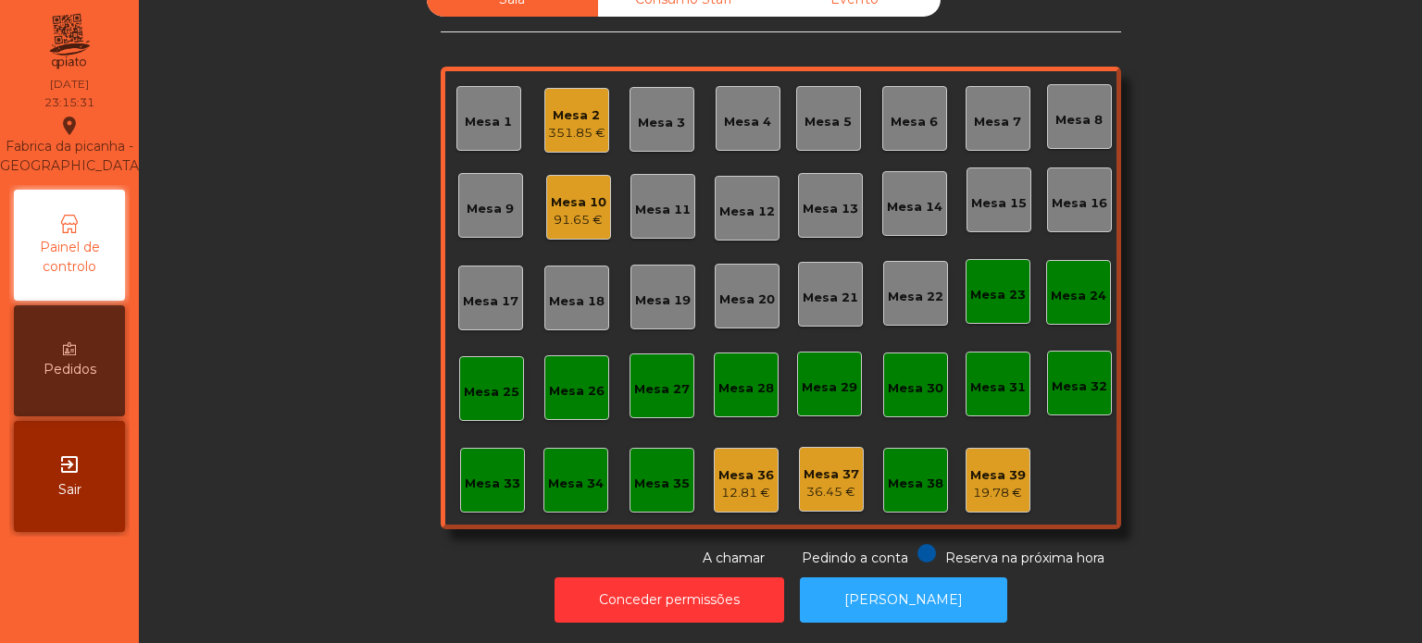
click at [574, 193] on div "Mesa 10" at bounding box center [579, 202] width 56 height 19
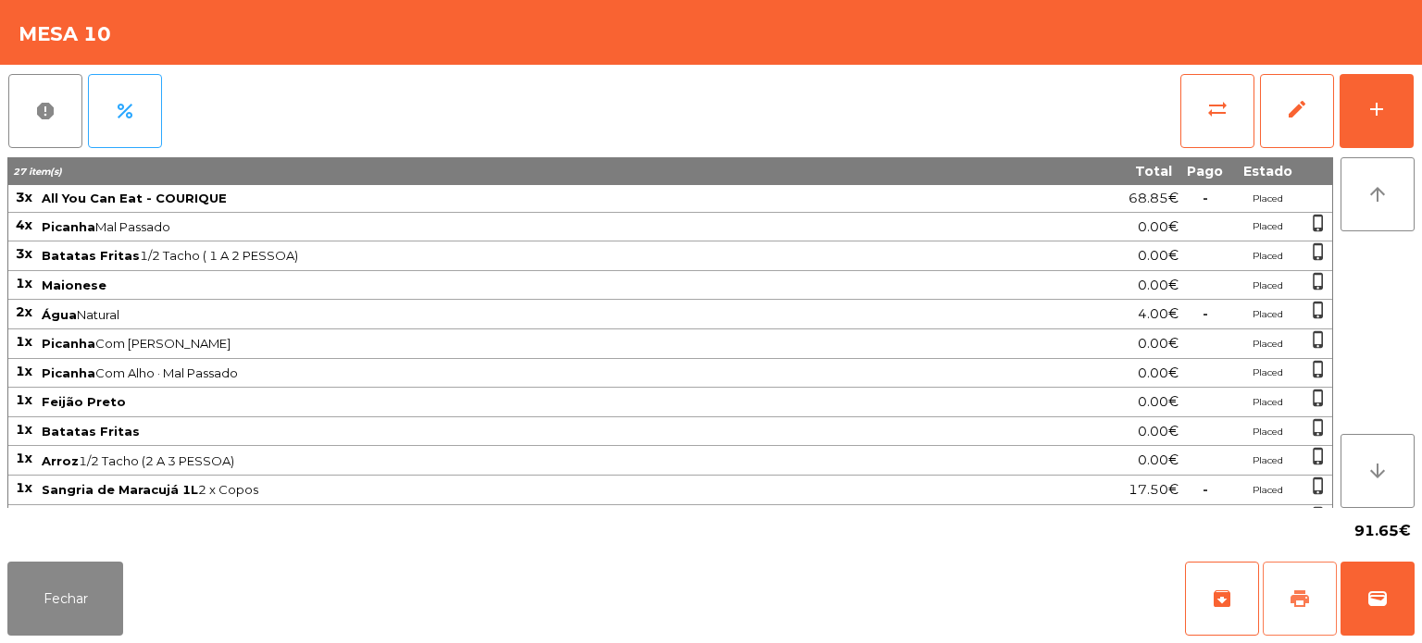
click at [1303, 606] on span "print" at bounding box center [1299, 599] width 22 height 22
click at [19, 611] on button "Fechar" at bounding box center [65, 599] width 116 height 74
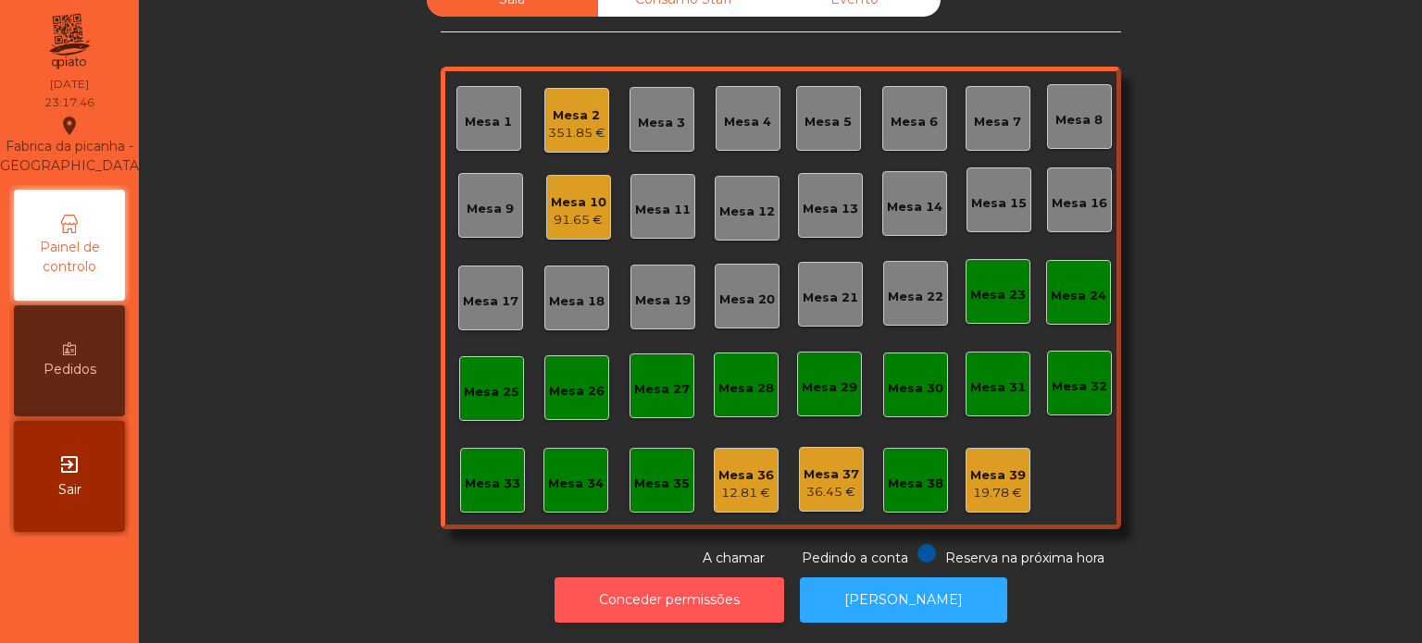
click at [713, 586] on button "Conceder permissões" at bounding box center [669, 600] width 230 height 45
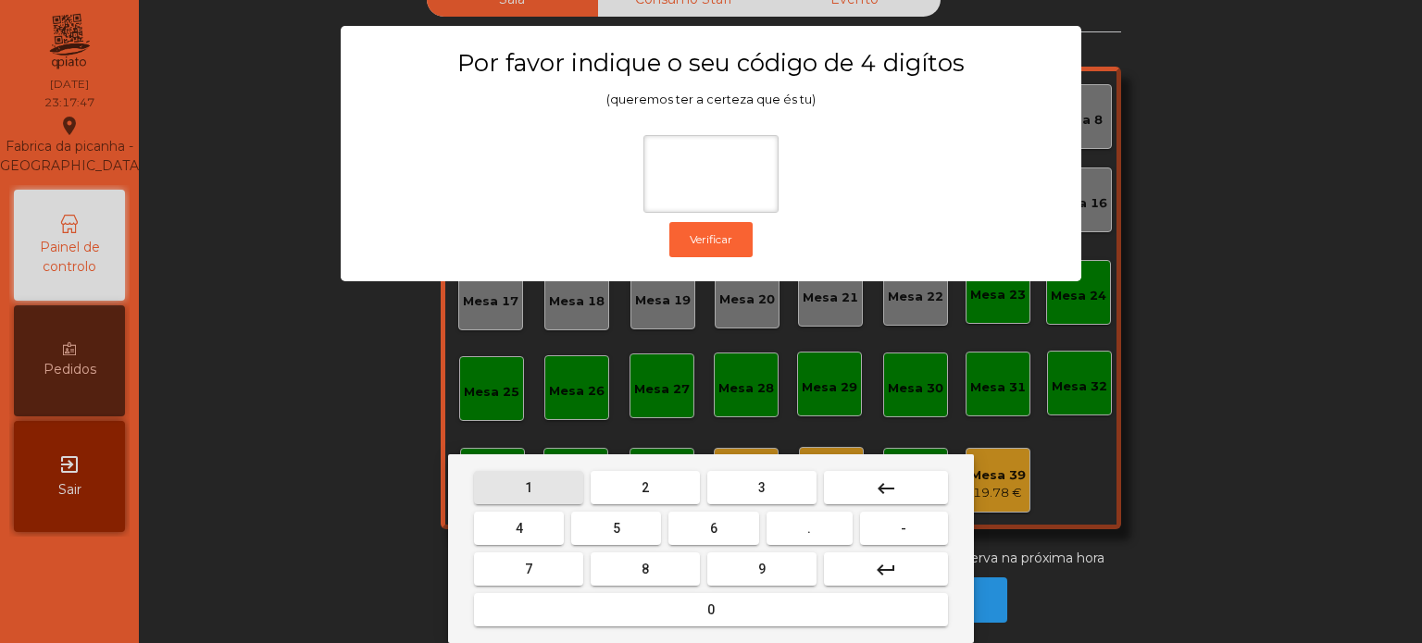
click at [540, 471] on button "1" at bounding box center [528, 487] width 109 height 33
click at [811, 474] on button "3" at bounding box center [761, 487] width 109 height 33
click at [640, 521] on button "5" at bounding box center [616, 528] width 90 height 33
click at [711, 610] on span "0" at bounding box center [710, 610] width 7 height 15
type input "****"
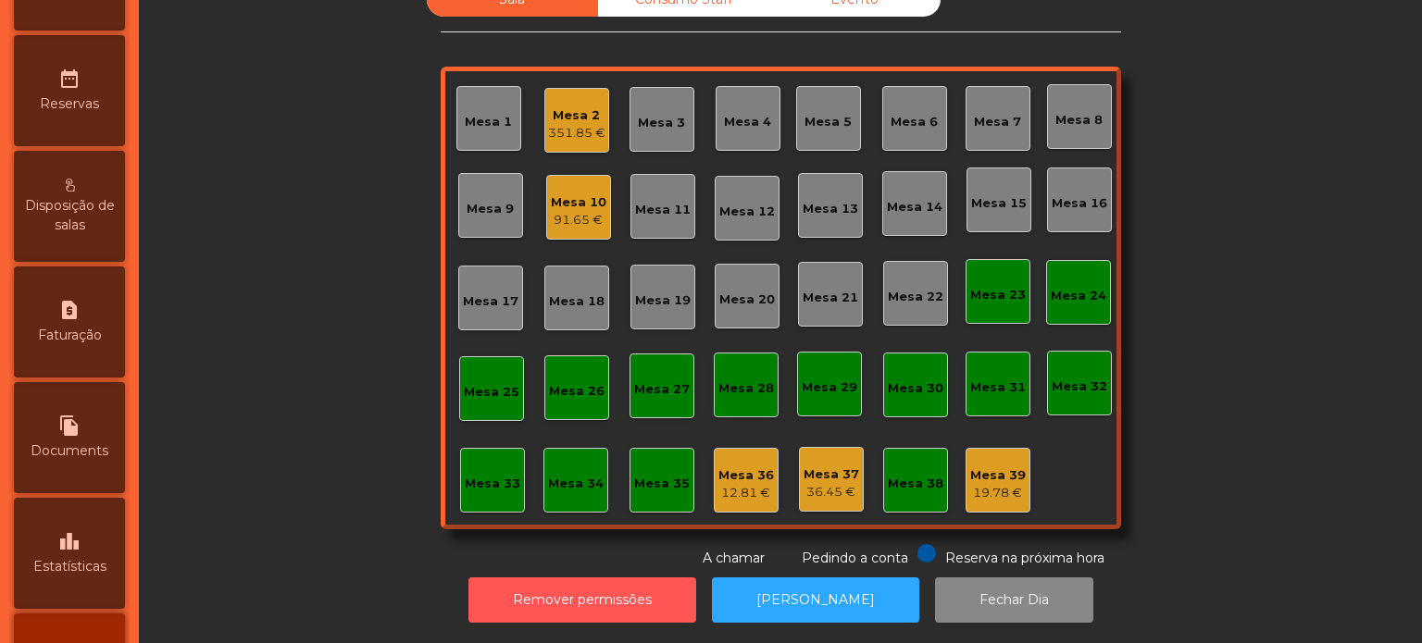
scroll to position [732, 0]
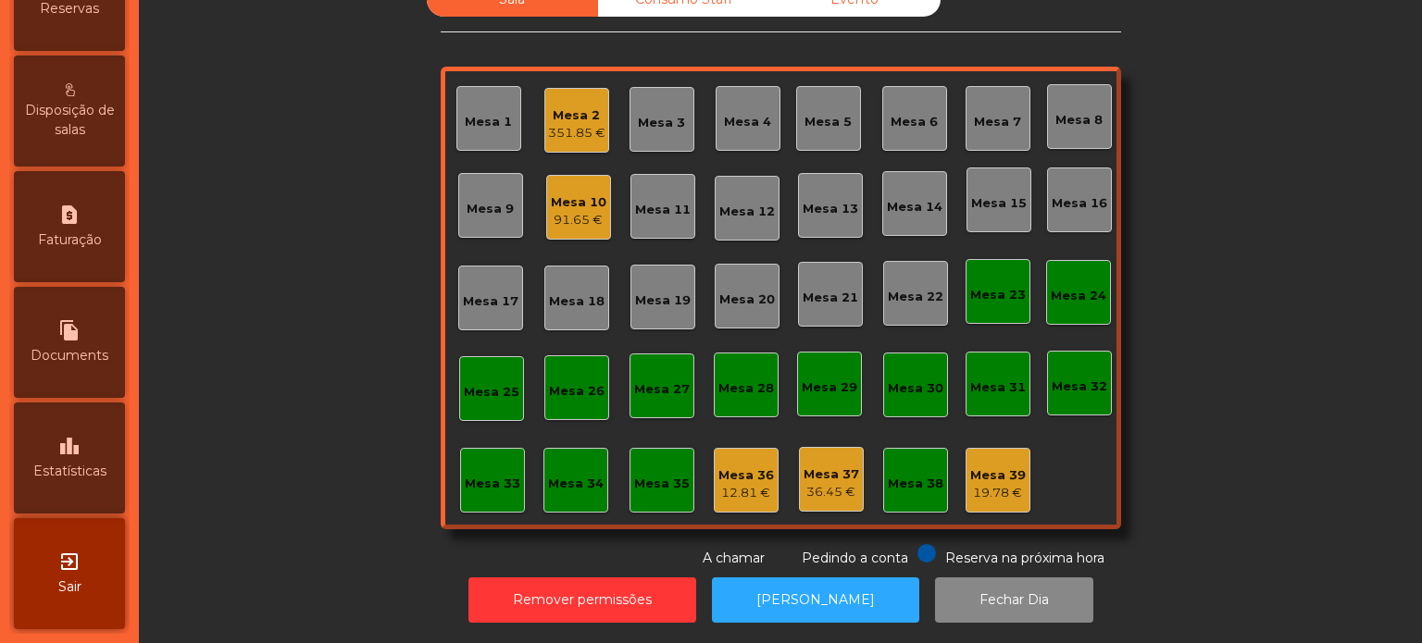
click at [81, 335] on icon "file_copy" at bounding box center [69, 330] width 22 height 22
select select "*"
select select "****"
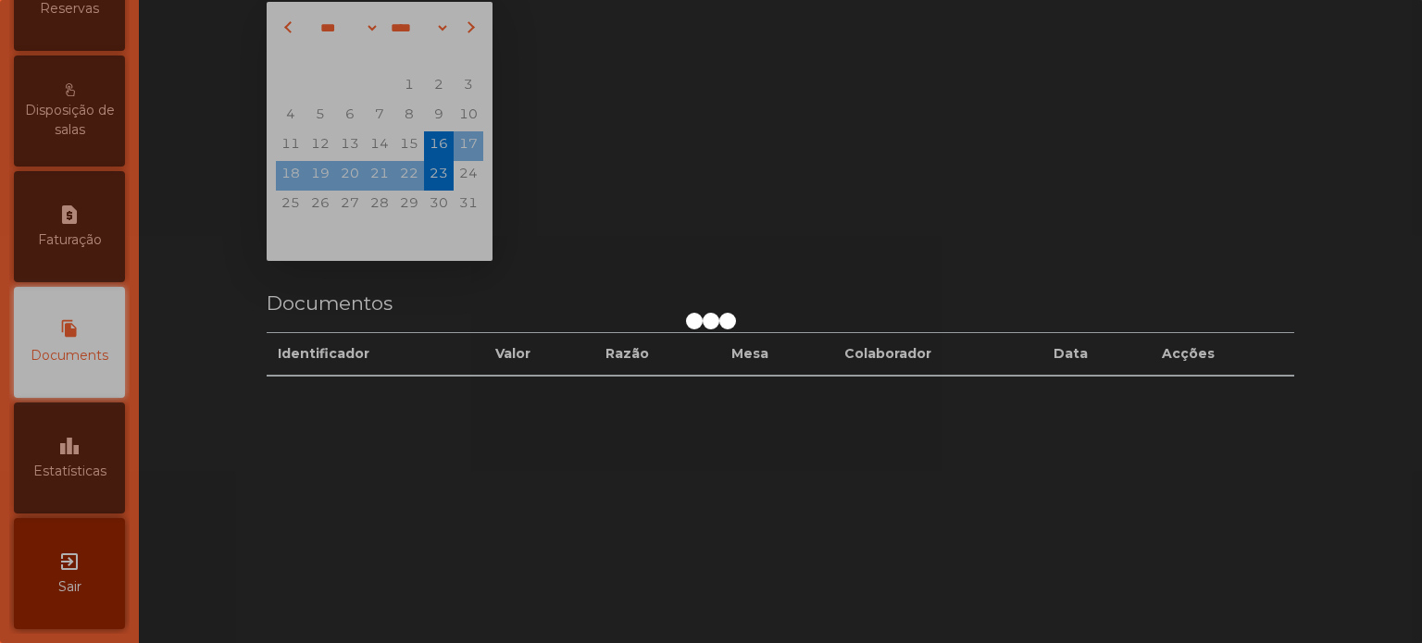
click at [93, 465] on div at bounding box center [711, 321] width 1422 height 643
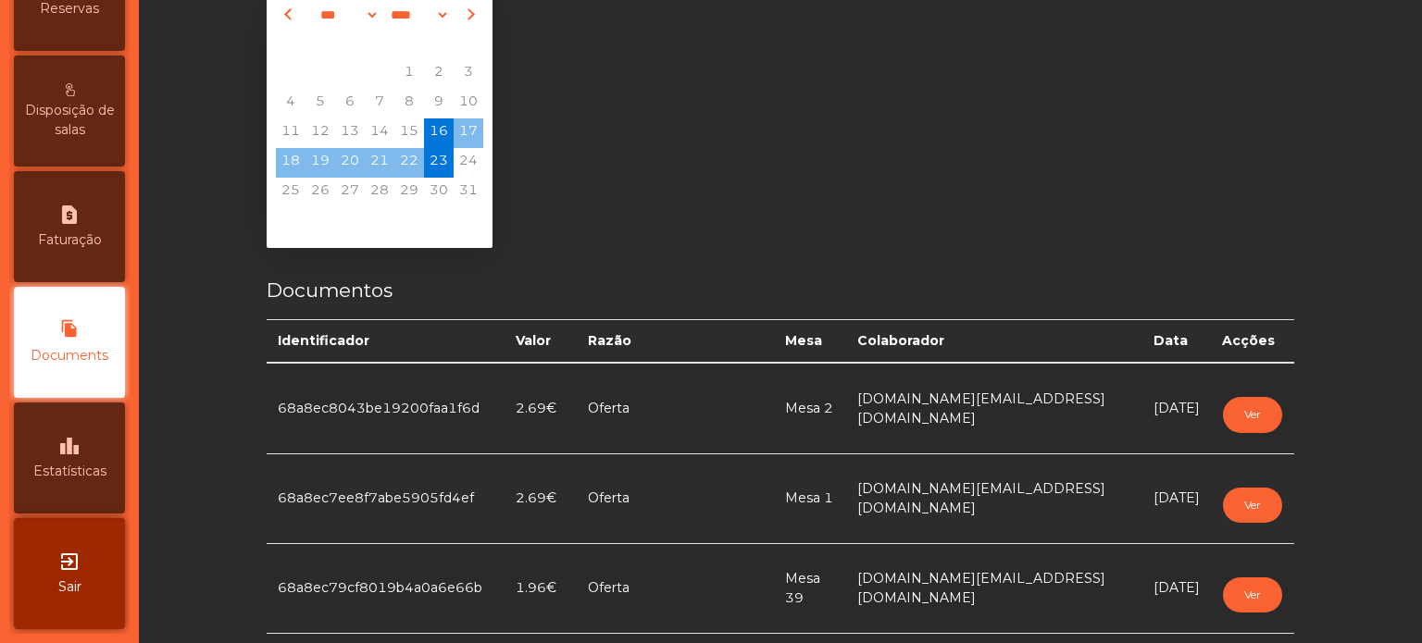
scroll to position [51, 0]
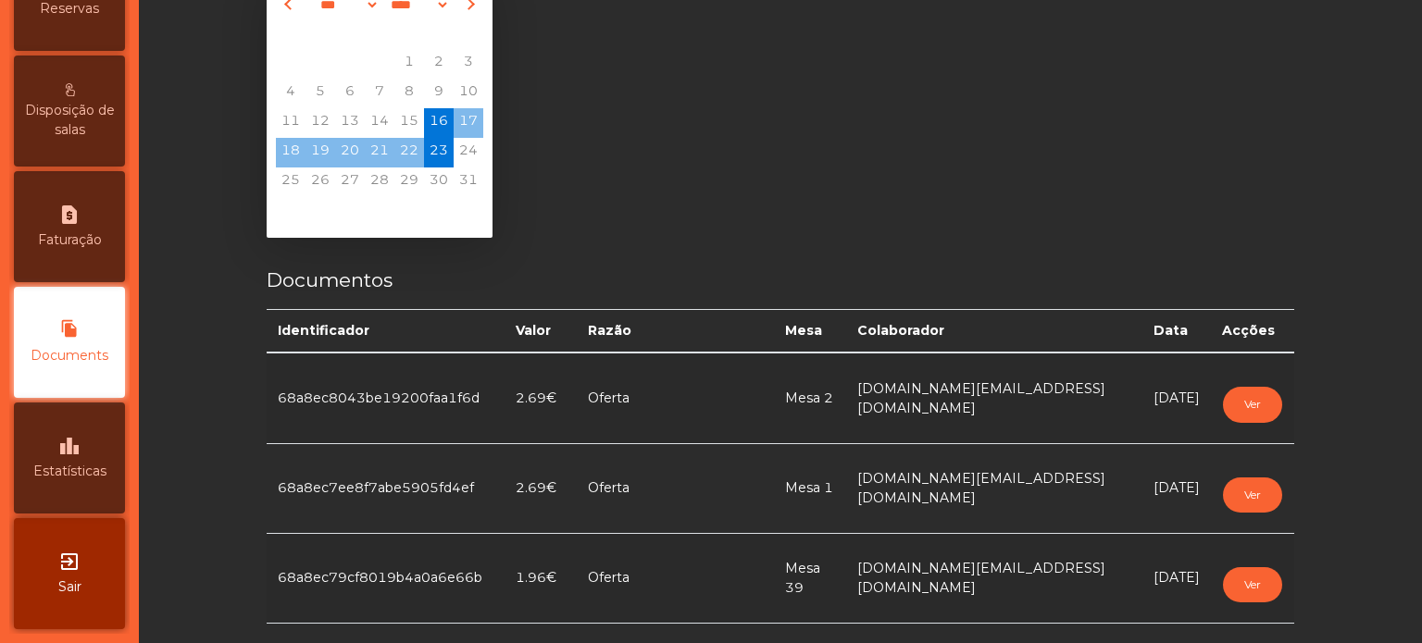
click at [73, 115] on span "Disposição de salas" at bounding box center [70, 120] width 102 height 39
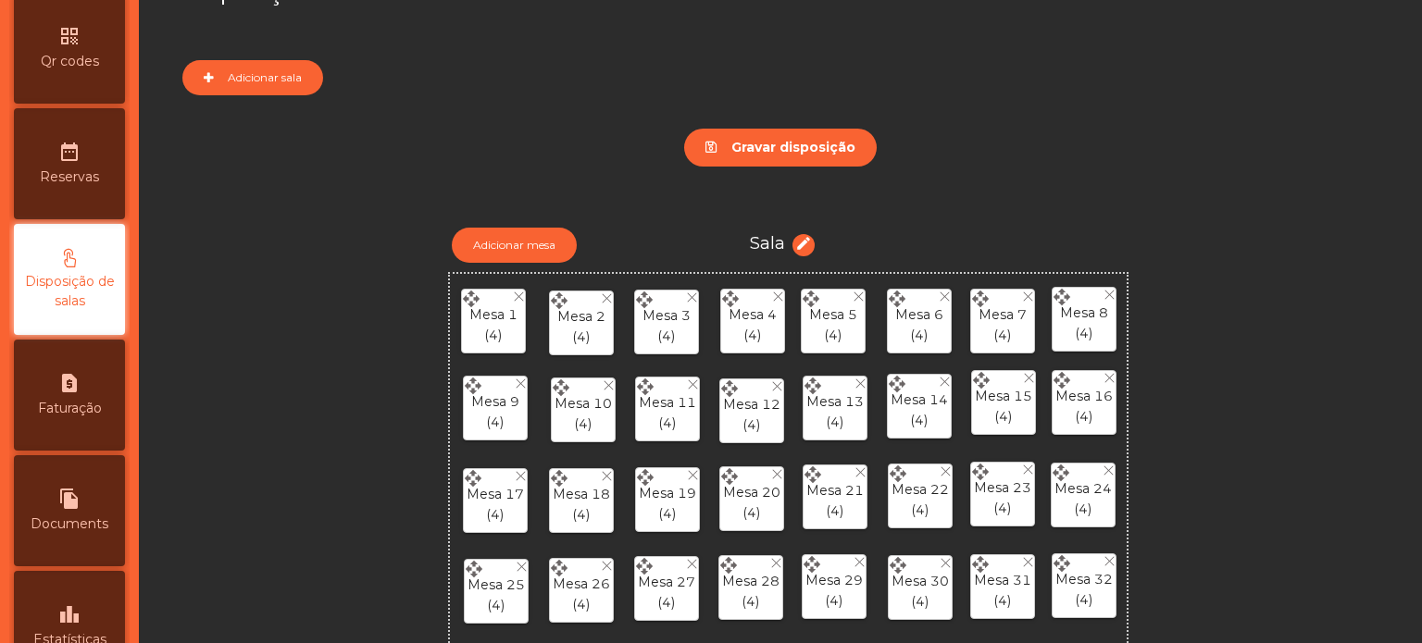
click at [96, 219] on div "date_range Reservas" at bounding box center [69, 163] width 111 height 111
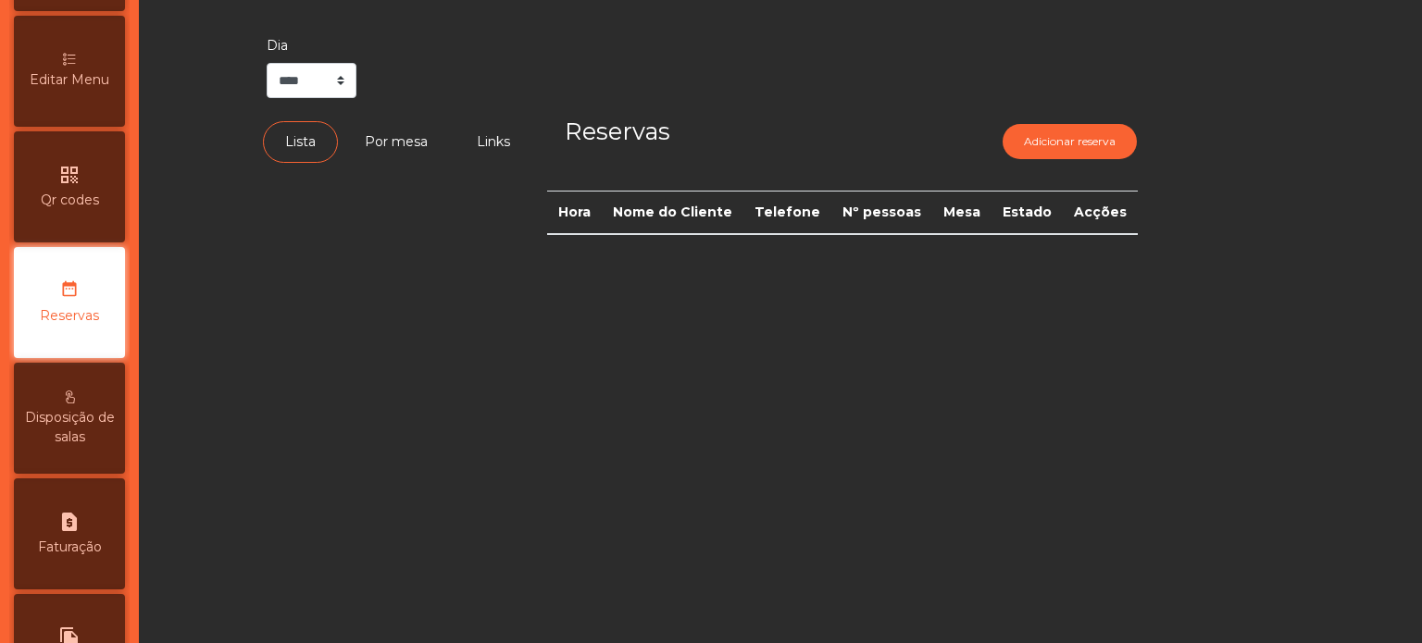
click at [101, 544] on div "request_page Faturação" at bounding box center [69, 534] width 111 height 111
select select "*"
select select "****"
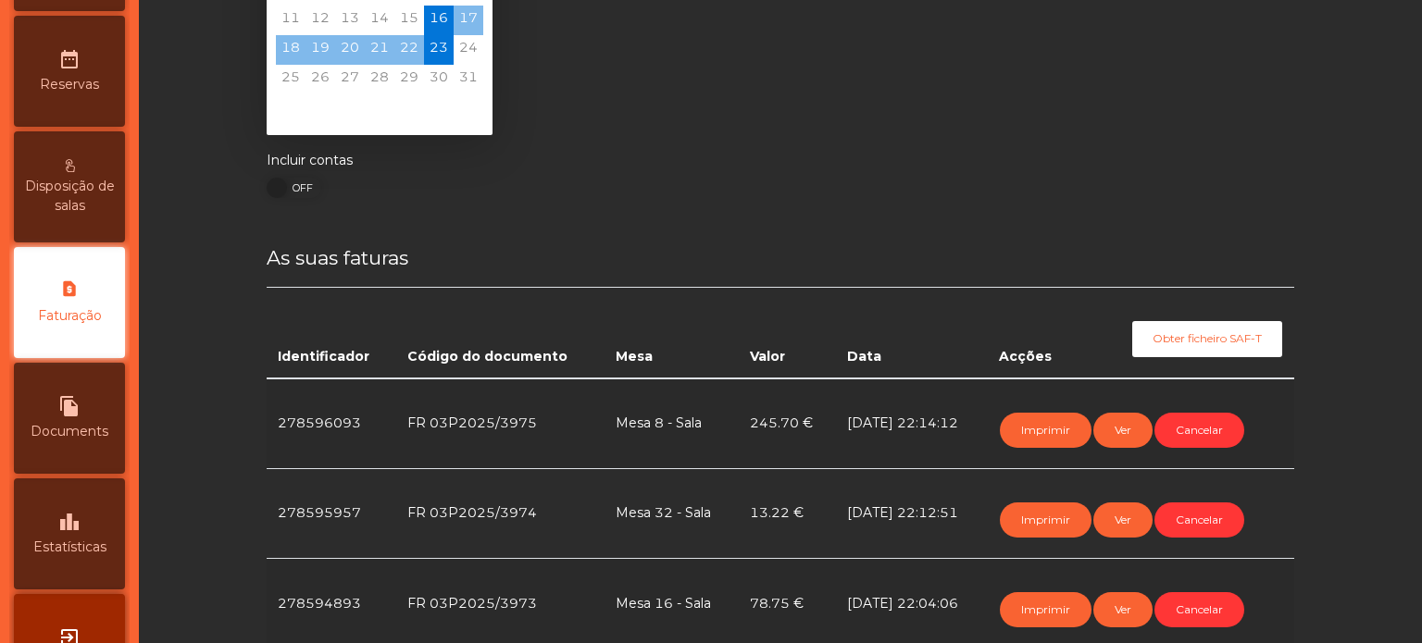
scroll to position [167, 0]
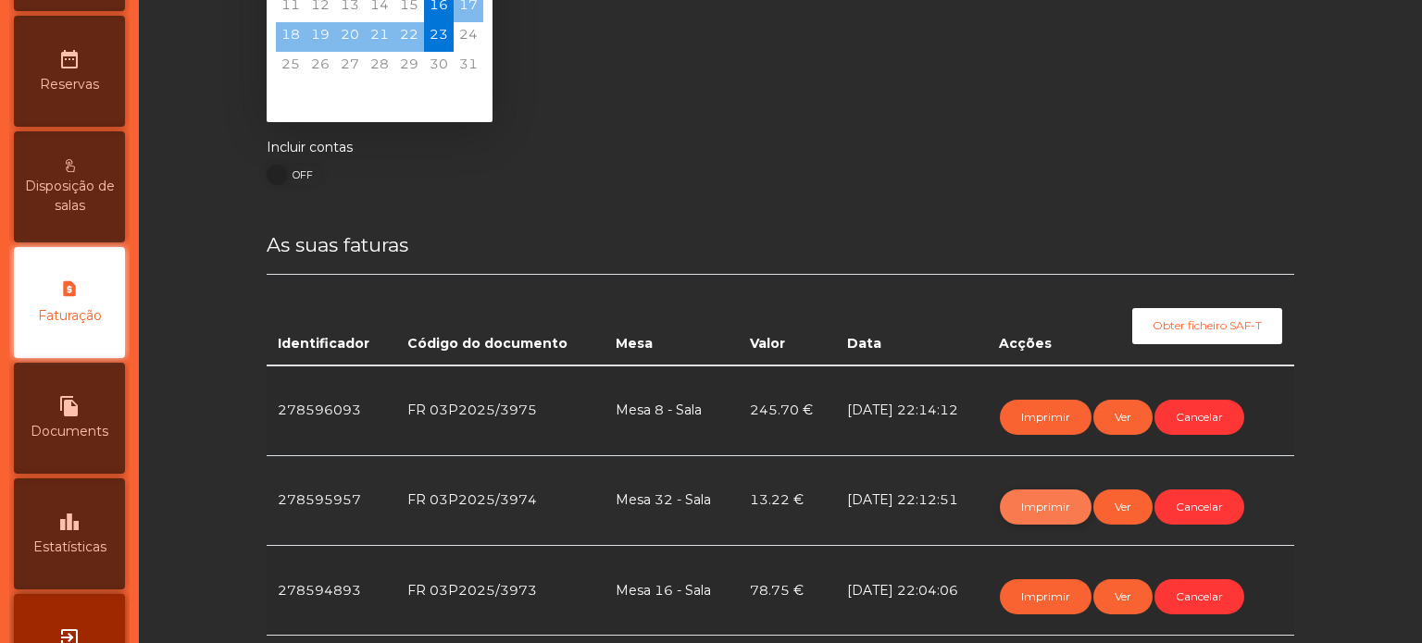
click at [1022, 507] on button "Imprimir" at bounding box center [1046, 507] width 92 height 35
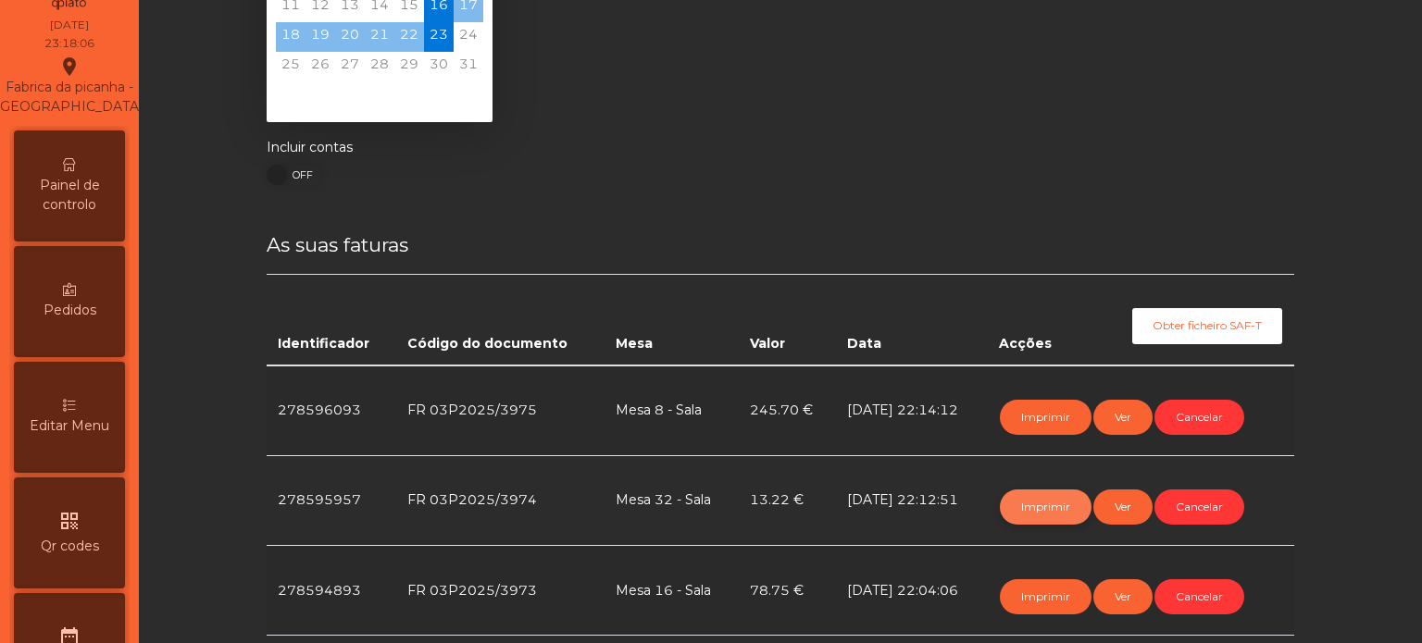
scroll to position [0, 0]
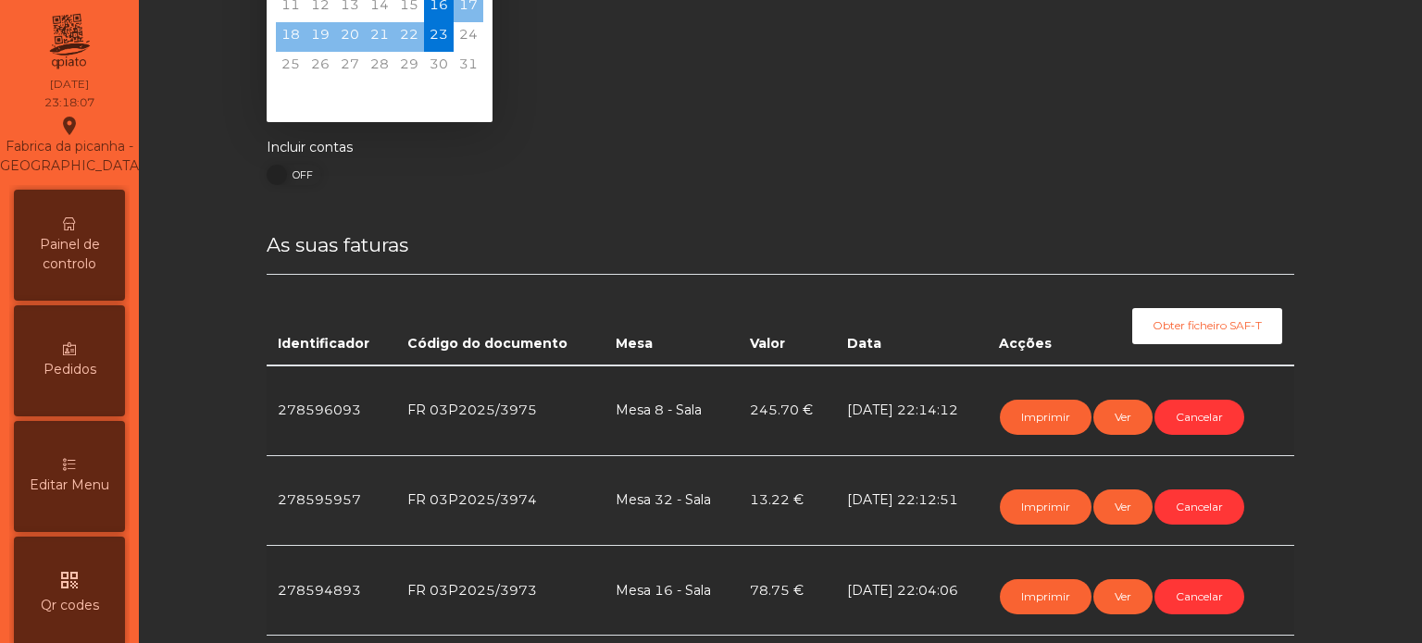
click at [76, 256] on span "Painel de controlo" at bounding box center [70, 254] width 102 height 39
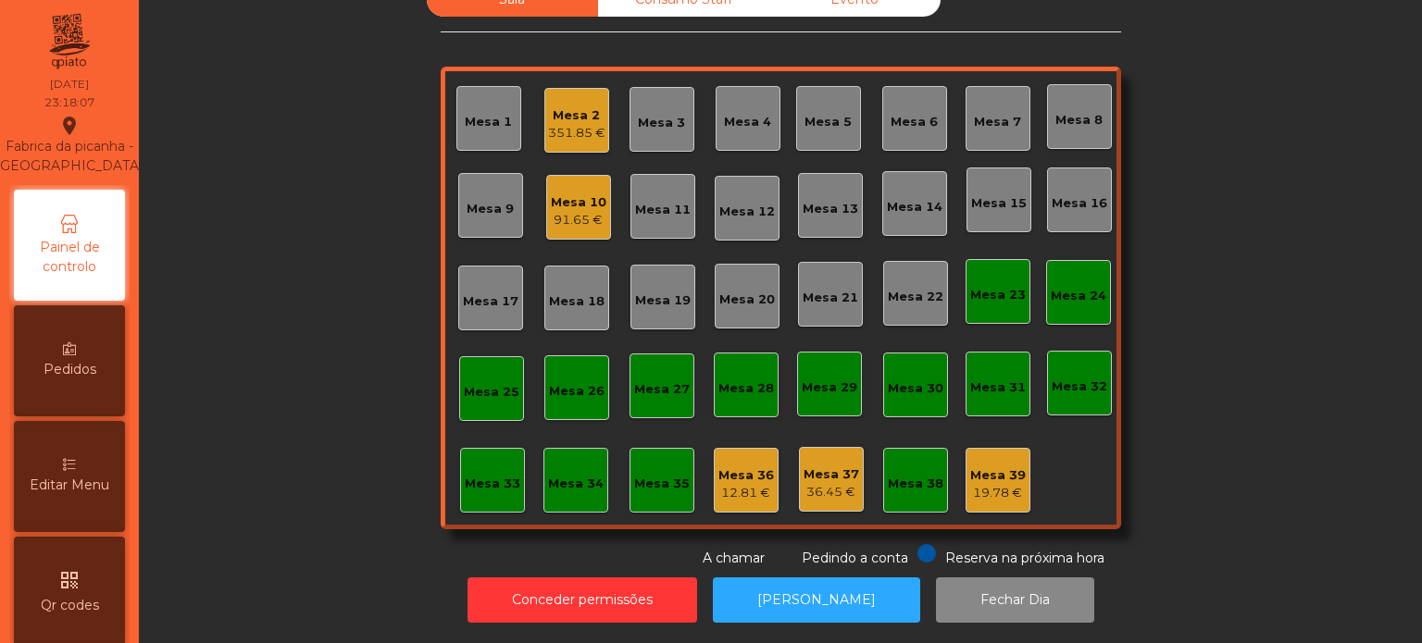
scroll to position [51, 0]
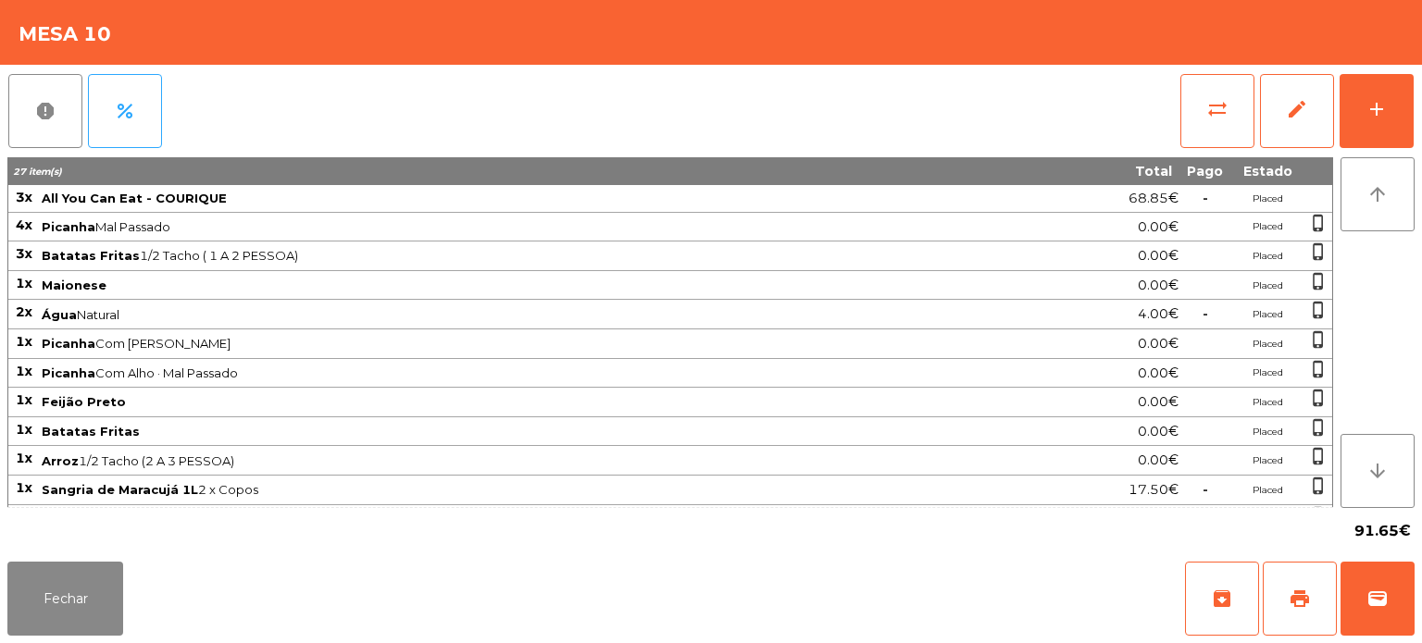
click at [576, 222] on span "Picanha Mal Passado" at bounding box center [515, 226] width 946 height 15
click at [1383, 602] on span "wallet" at bounding box center [1377, 599] width 22 height 22
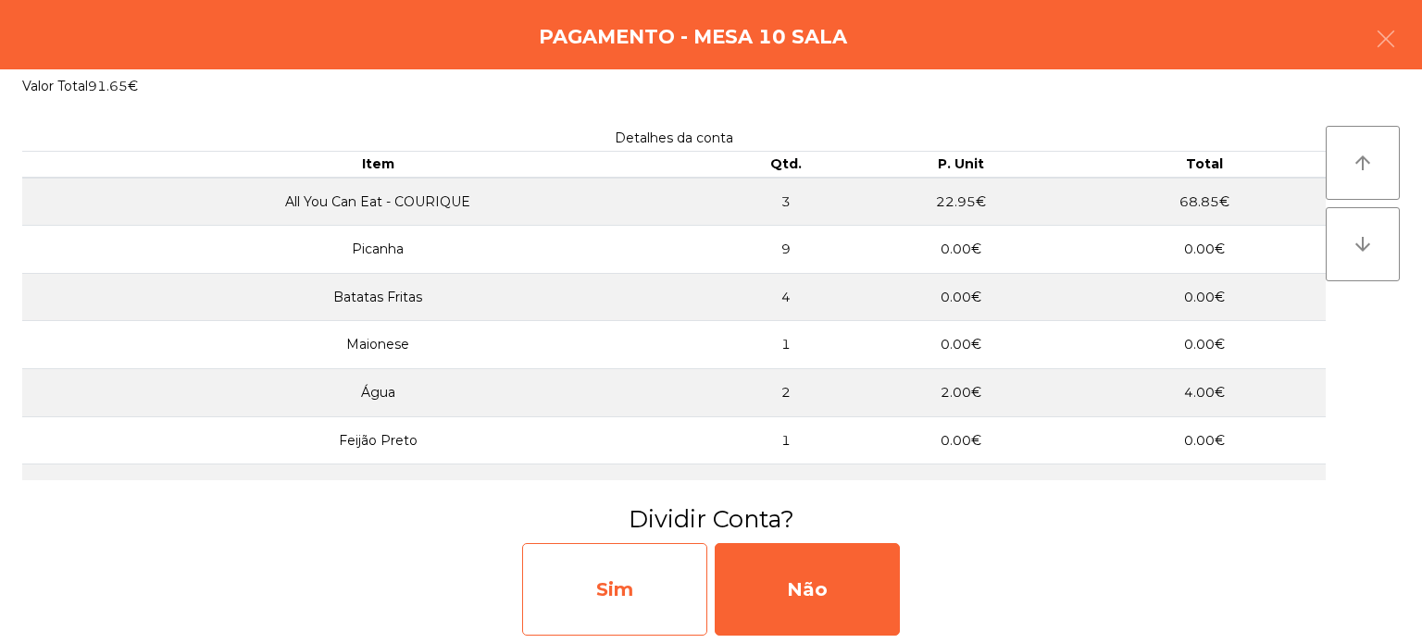
click at [623, 605] on div "Sim" at bounding box center [614, 589] width 185 height 93
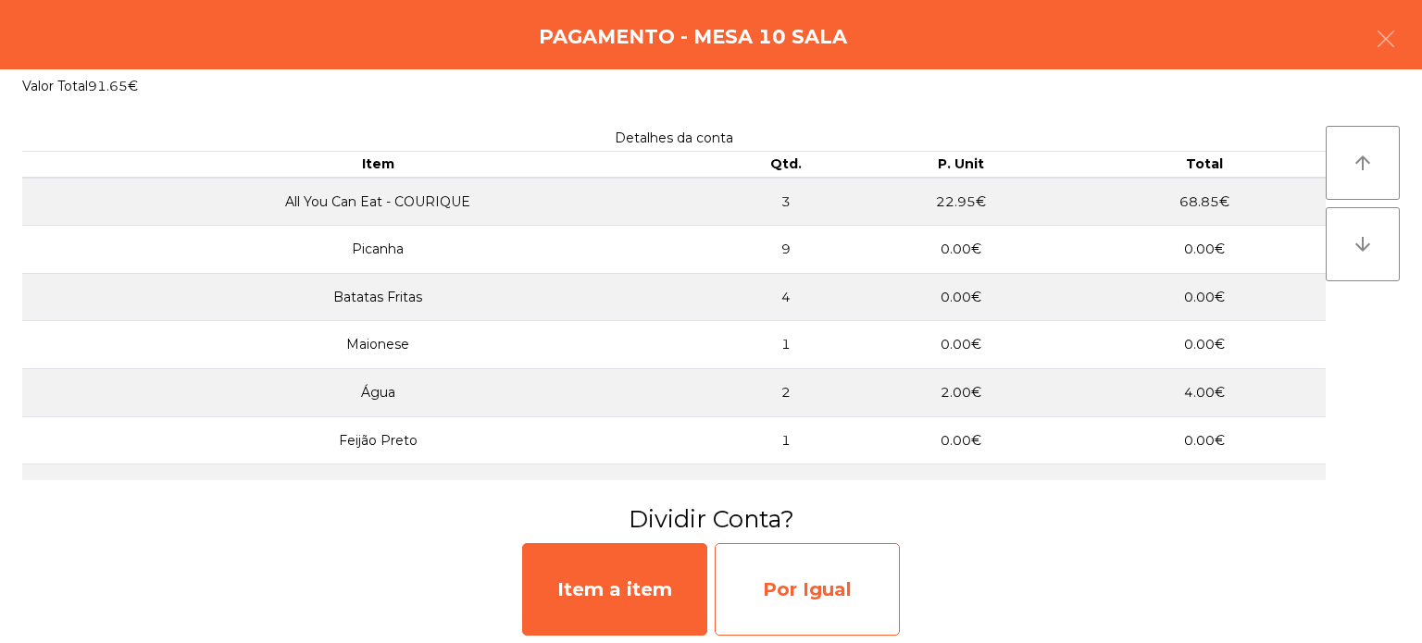
click at [818, 604] on div "Por Igual" at bounding box center [807, 589] width 185 height 93
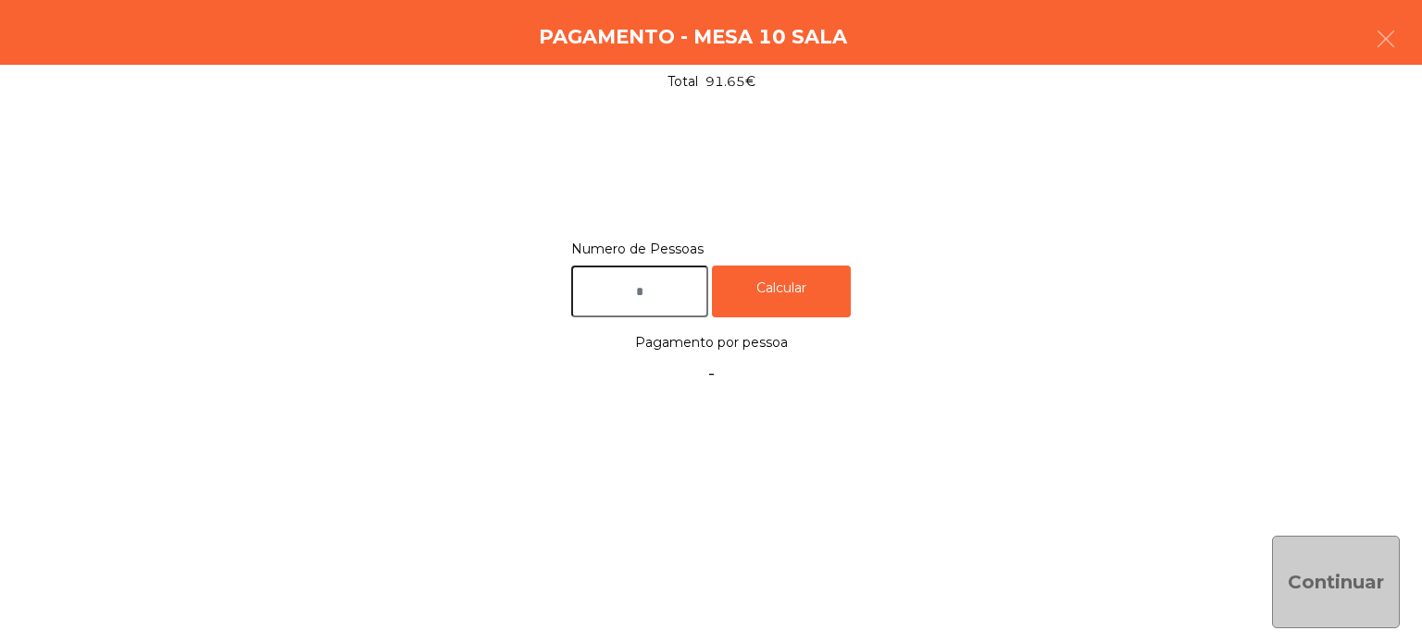
click at [665, 292] on input "text" at bounding box center [639, 292] width 137 height 53
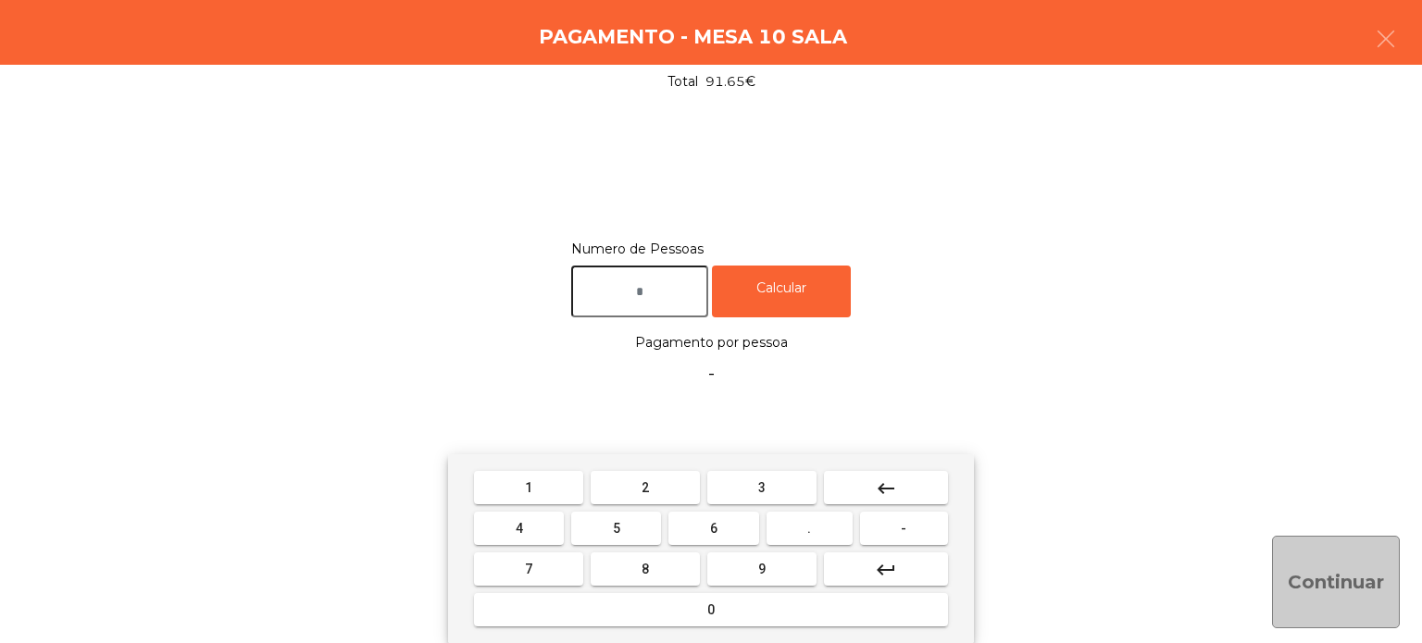
click at [665, 474] on button "2" at bounding box center [645, 487] width 109 height 33
type input "*"
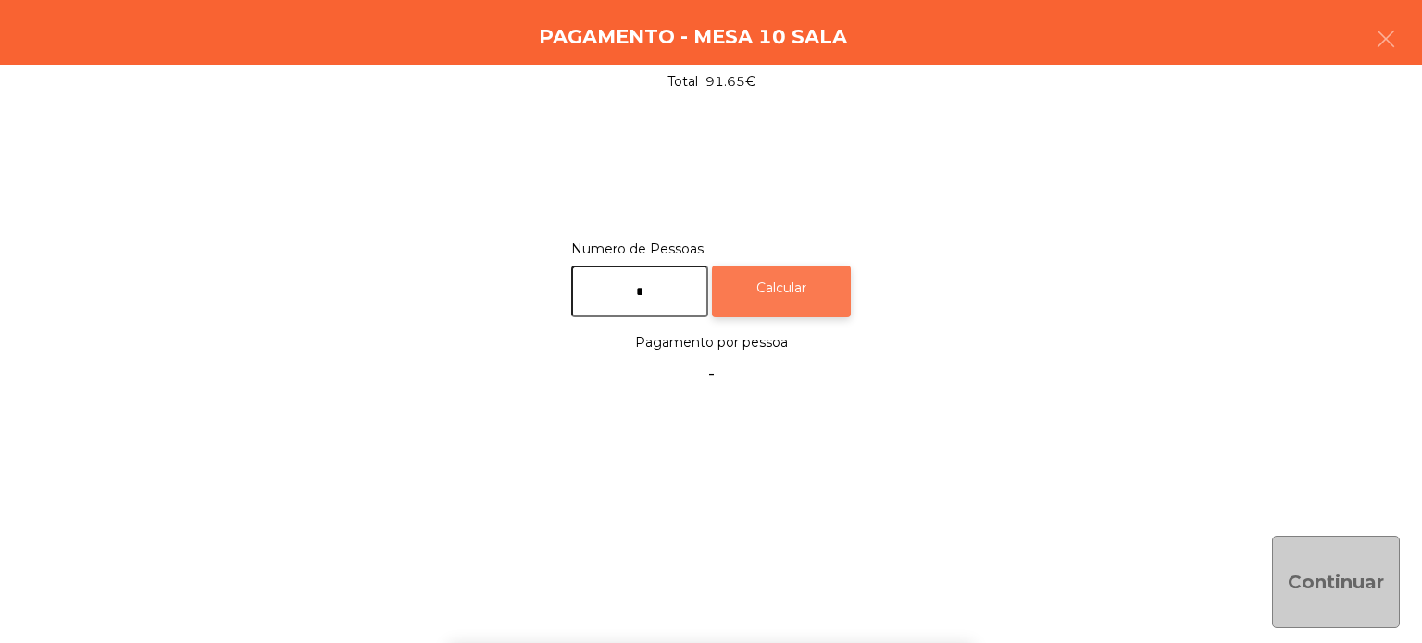
click at [796, 291] on div "Calcular" at bounding box center [781, 292] width 139 height 53
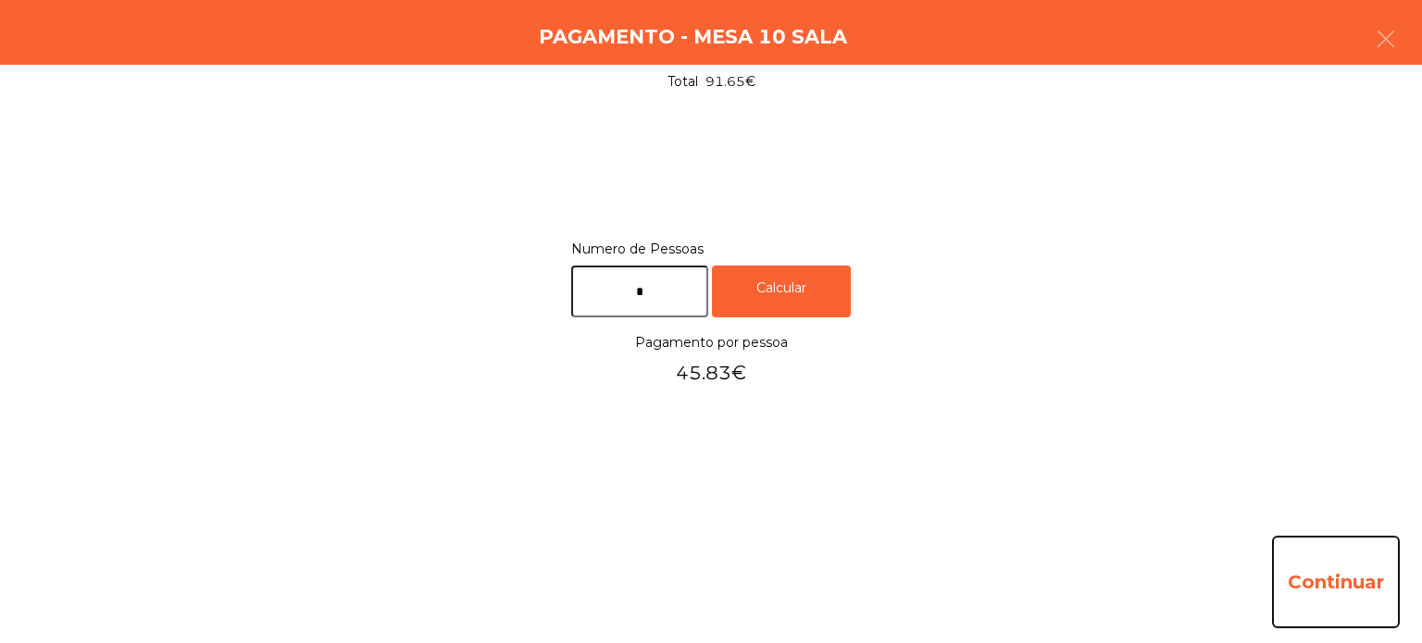
click at [1362, 596] on button "Continuar" at bounding box center [1336, 582] width 128 height 93
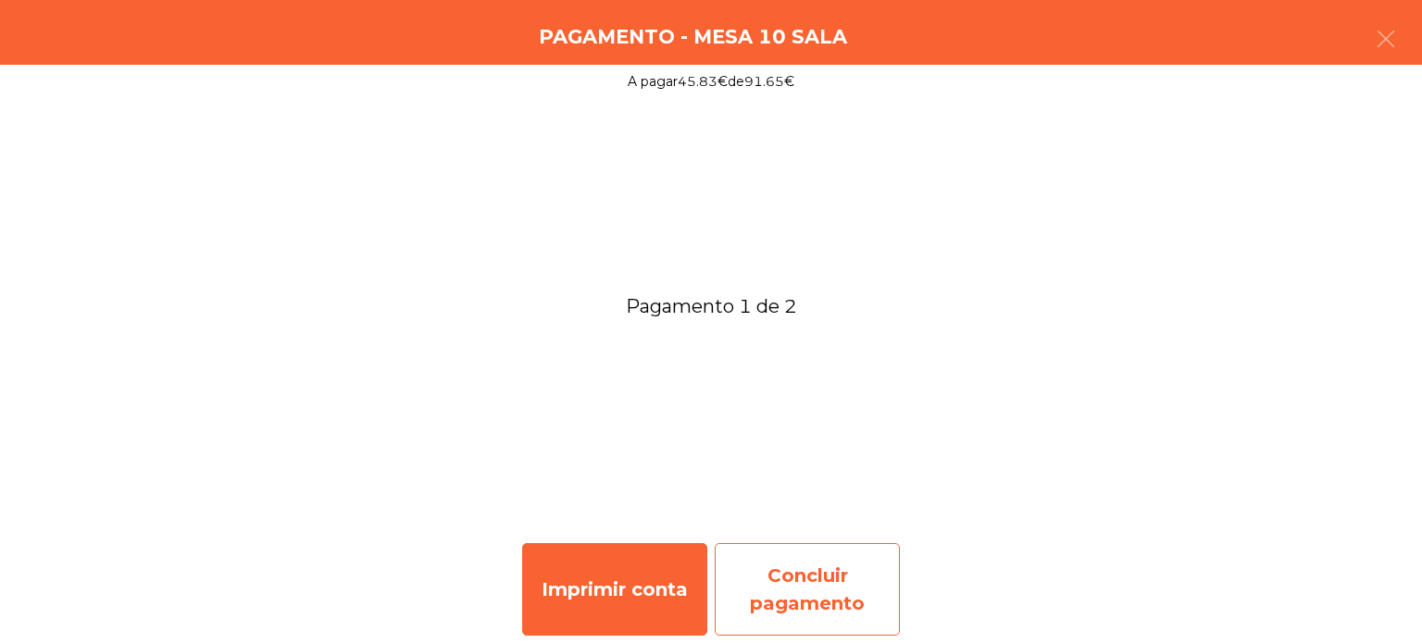
click at [844, 592] on div "Concluir pagamento" at bounding box center [807, 589] width 185 height 93
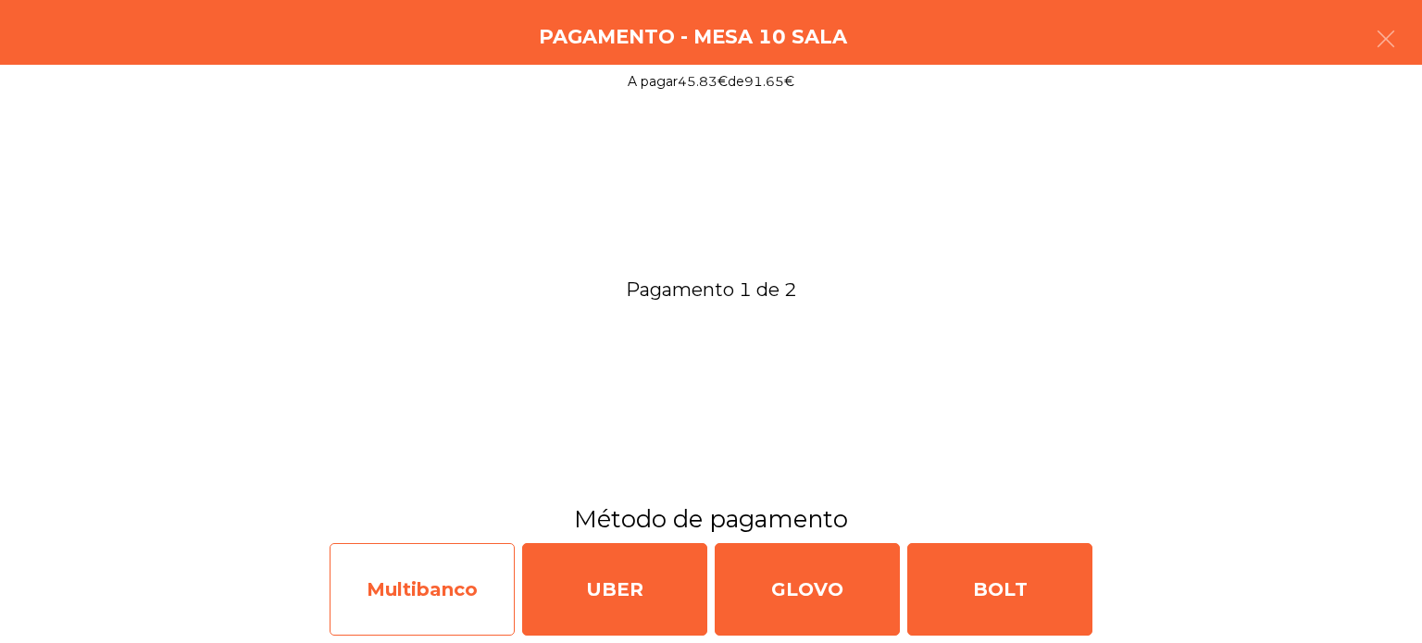
click at [412, 581] on div "Multibanco" at bounding box center [422, 589] width 185 height 93
select select "**"
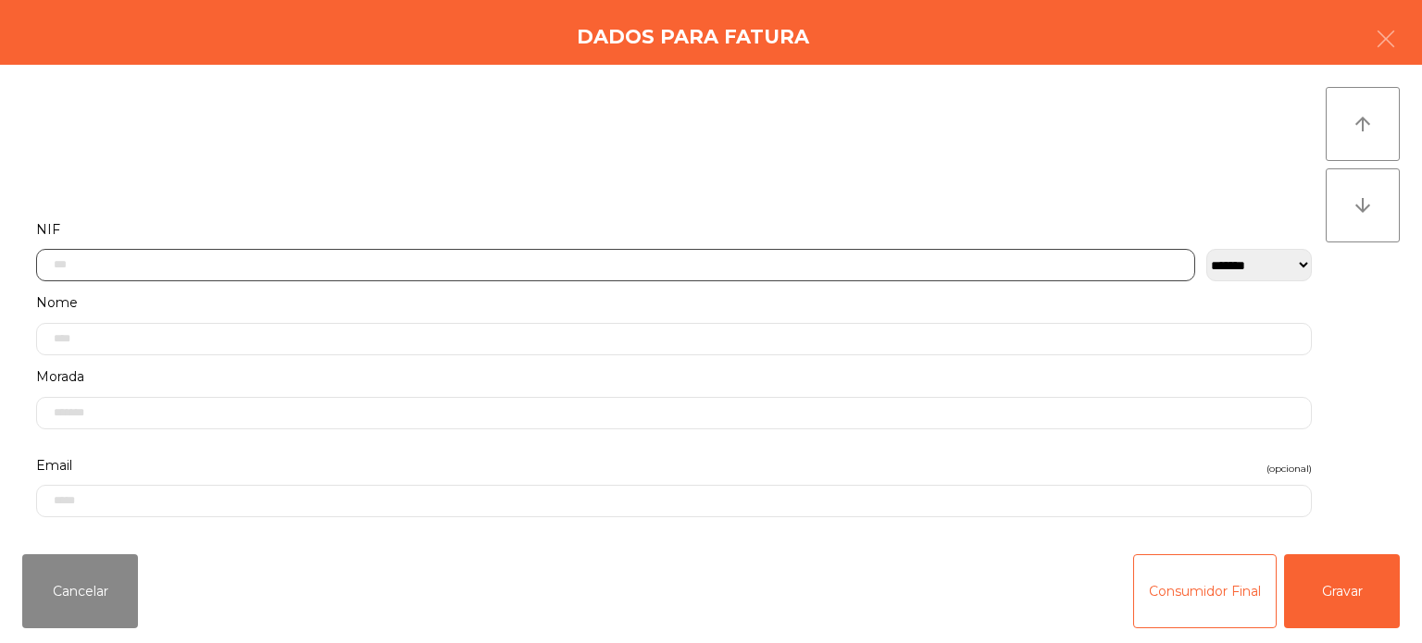
click at [440, 263] on input "text" at bounding box center [615, 265] width 1159 height 32
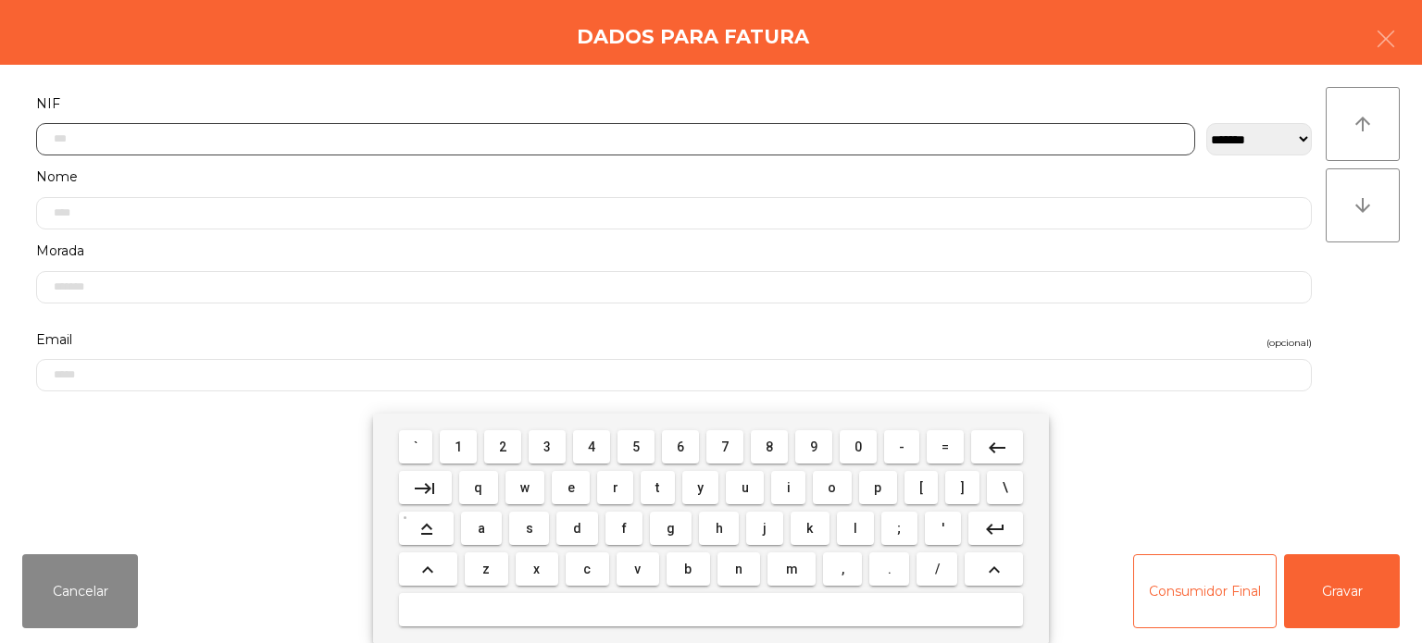
scroll to position [129, 0]
click at [505, 445] on span "2" at bounding box center [502, 447] width 7 height 15
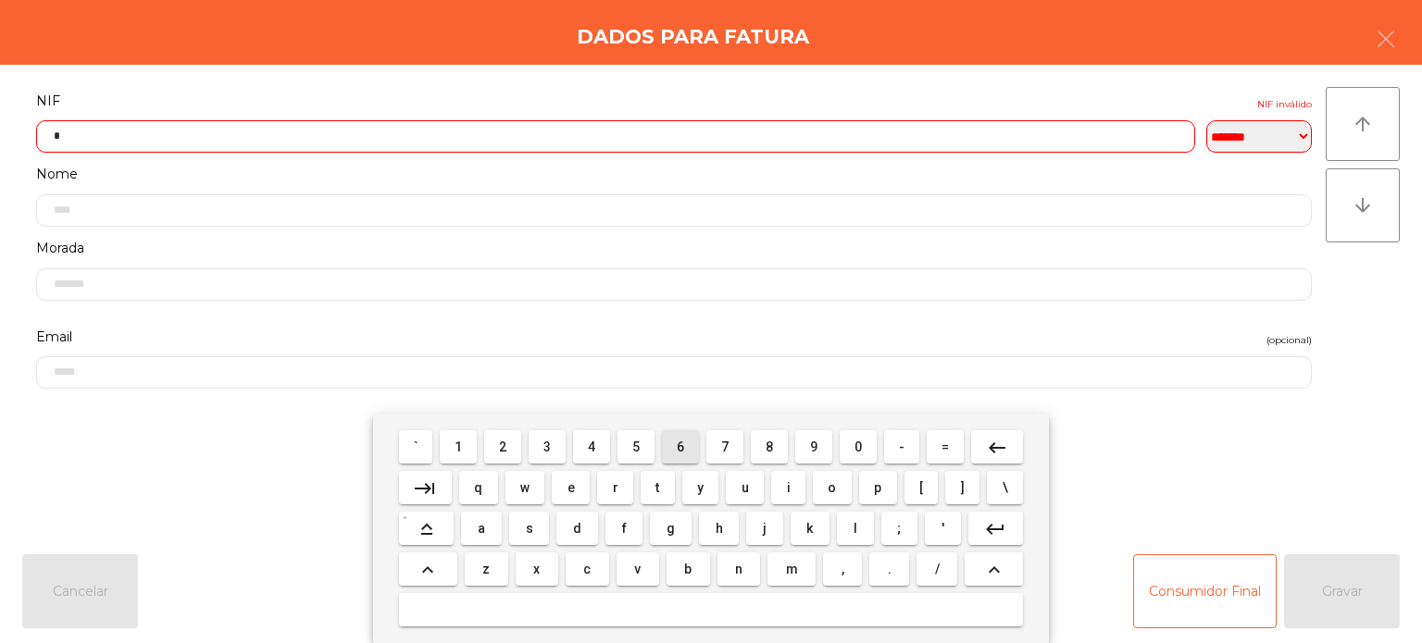
click at [696, 455] on button "6" at bounding box center [680, 446] width 37 height 33
click at [874, 455] on button "0" at bounding box center [858, 446] width 37 height 33
click at [636, 447] on span "5" at bounding box center [635, 447] width 7 height 15
click at [769, 448] on span "8" at bounding box center [768, 447] width 7 height 15
click at [814, 447] on span "9" at bounding box center [813, 447] width 7 height 15
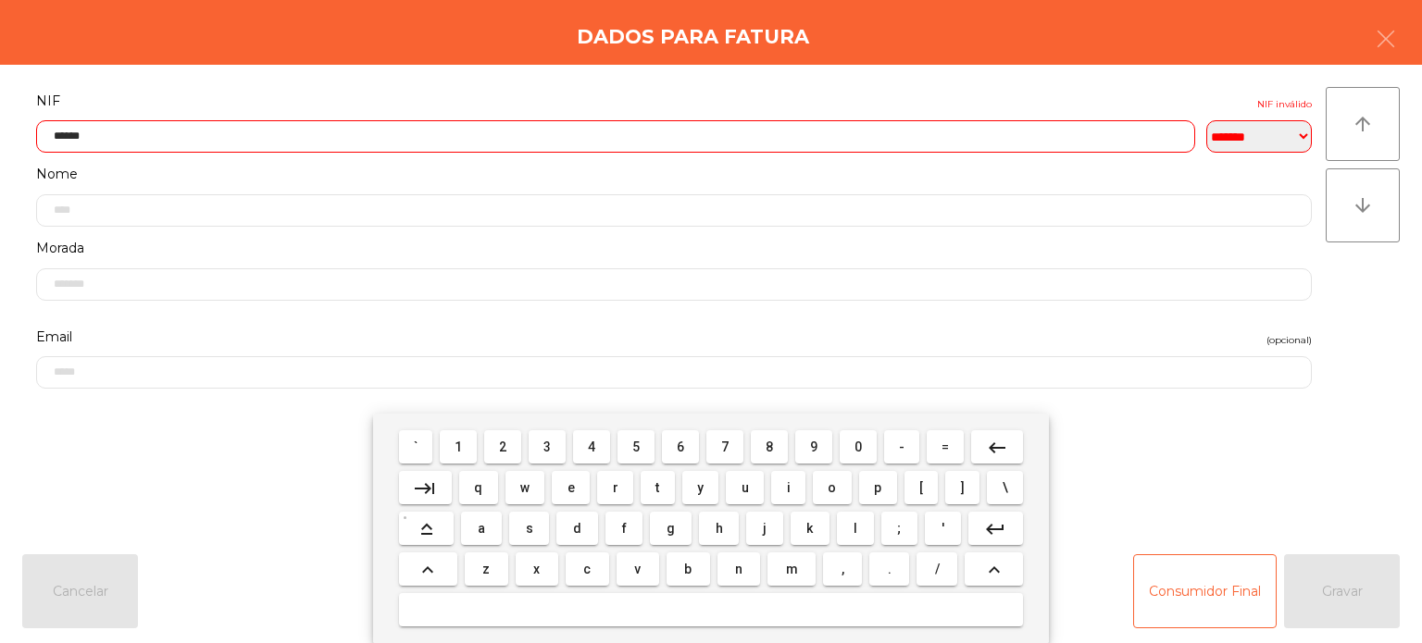
click at [531, 448] on button "3" at bounding box center [547, 446] width 37 height 33
click at [767, 446] on span "8" at bounding box center [768, 447] width 7 height 15
click at [447, 452] on button "1" at bounding box center [458, 446] width 37 height 33
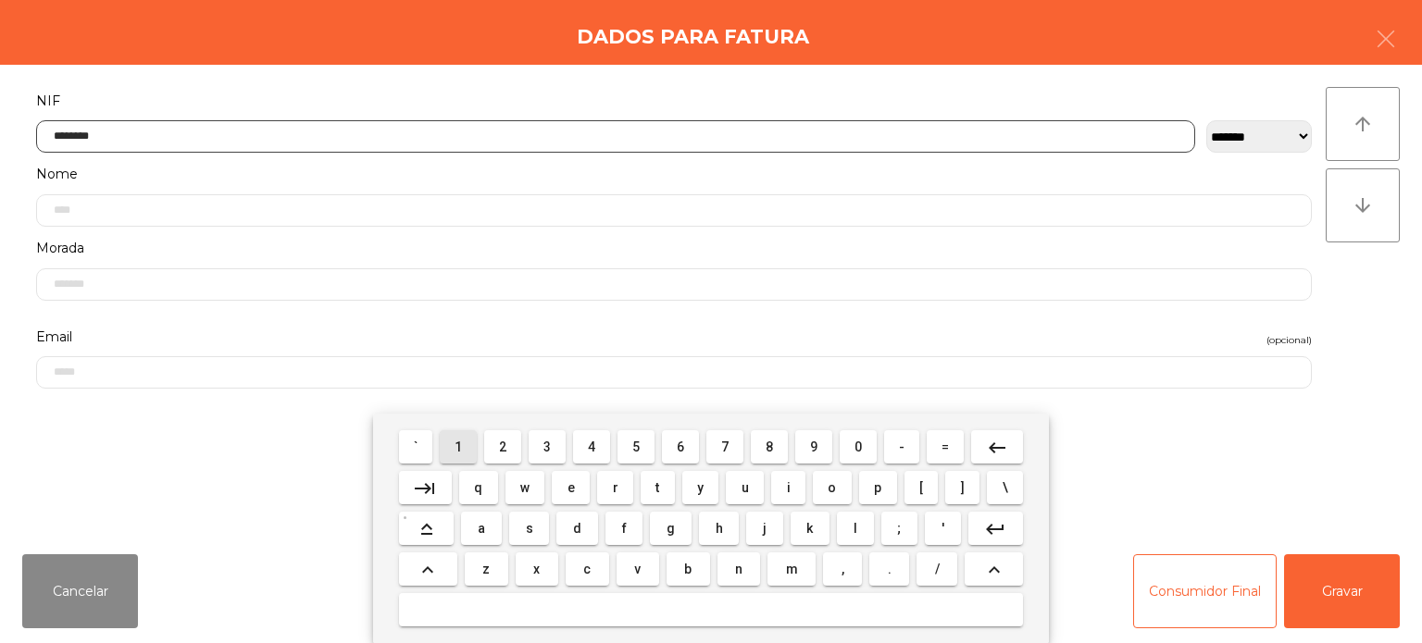
type input "*********"
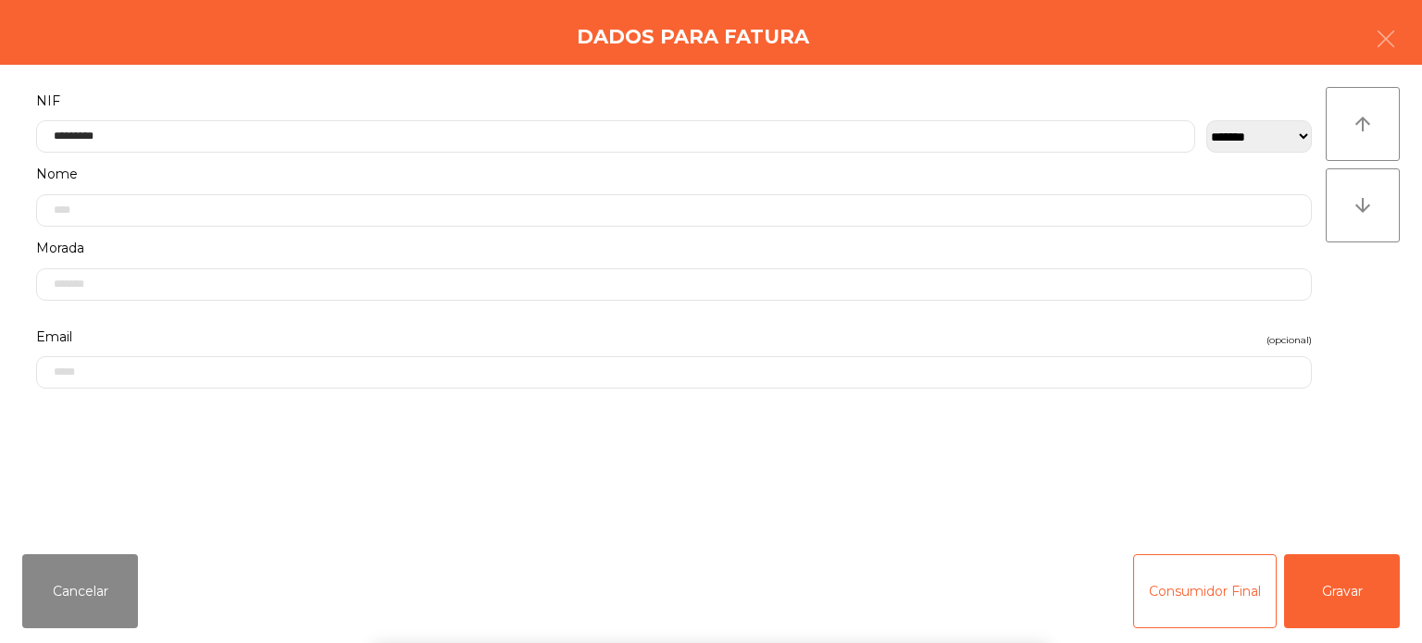
click at [502, 65] on div "**********" at bounding box center [711, 302] width 1422 height 475
click at [1318, 559] on button "Gravar" at bounding box center [1342, 591] width 116 height 74
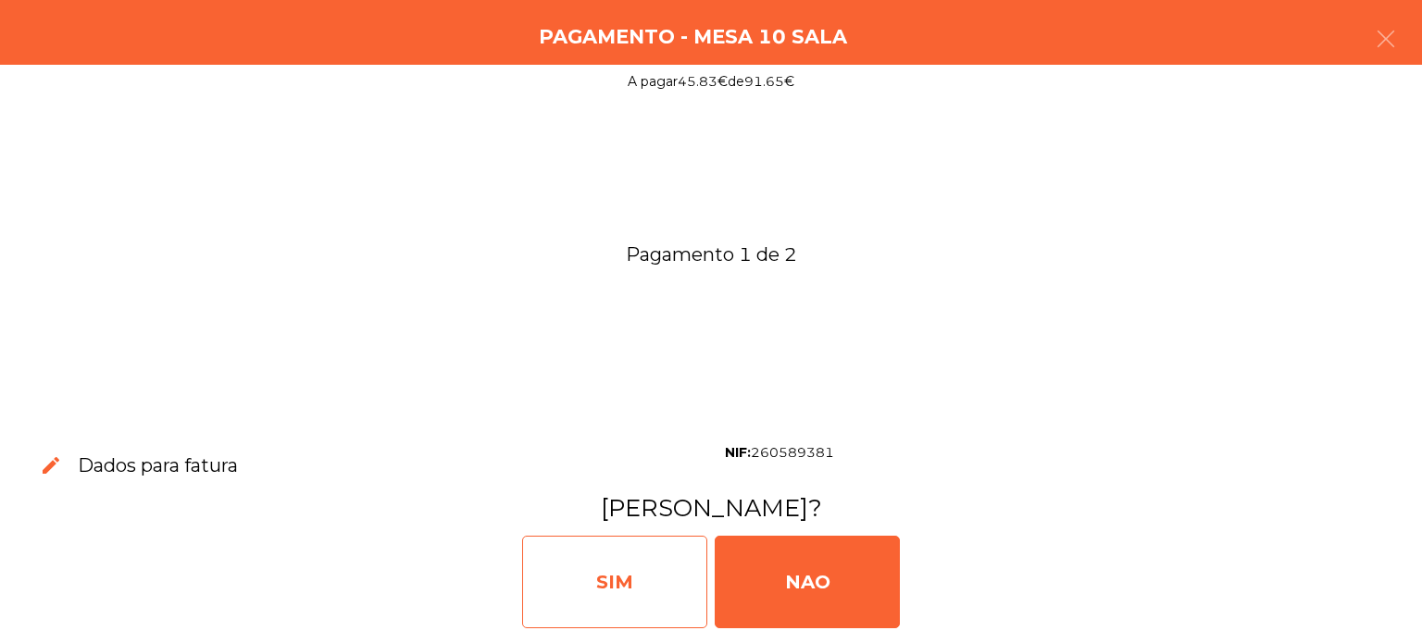
click at [641, 602] on div "SIM" at bounding box center [614, 582] width 185 height 93
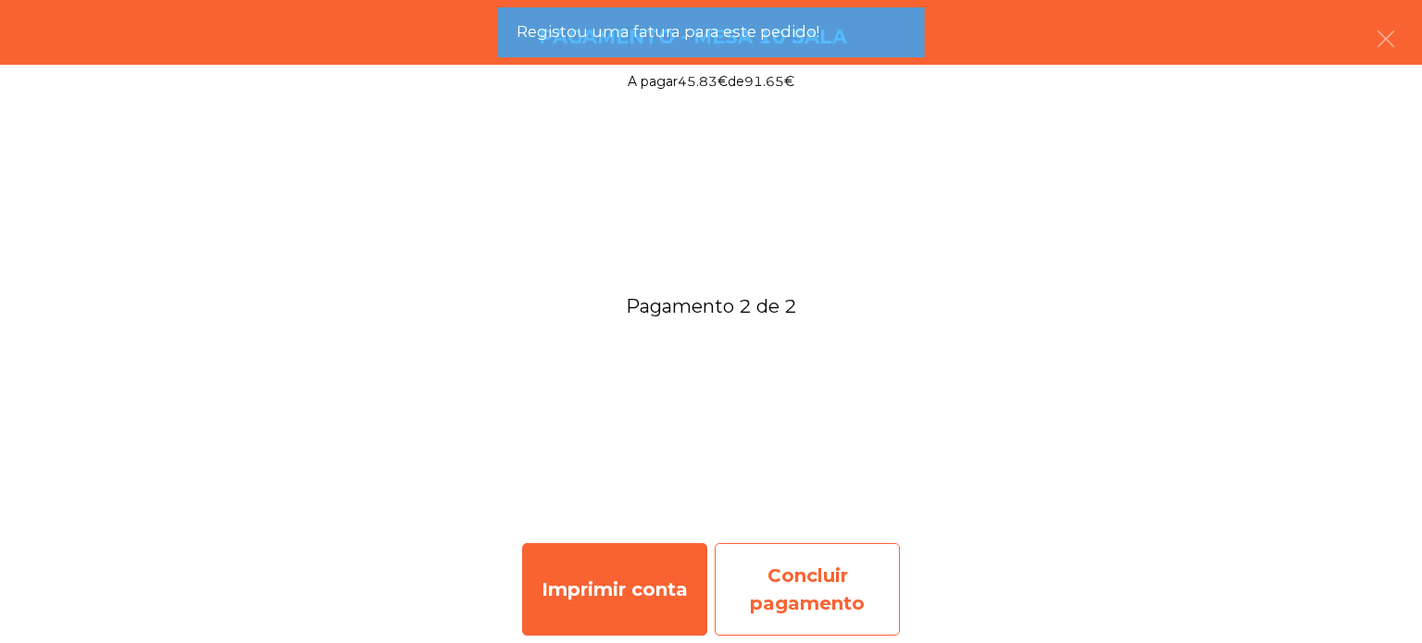
click at [836, 606] on div "Concluir pagamento" at bounding box center [807, 589] width 185 height 93
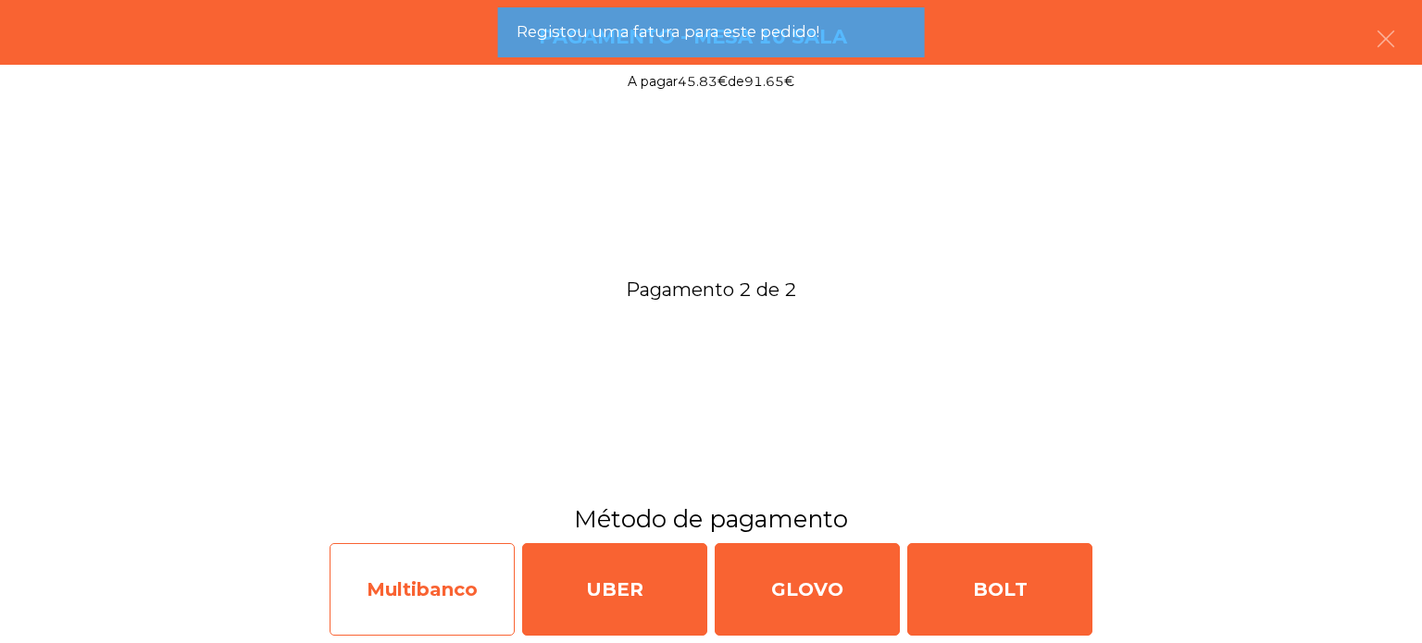
click at [433, 572] on div "Multibanco" at bounding box center [422, 589] width 185 height 93
select select "**"
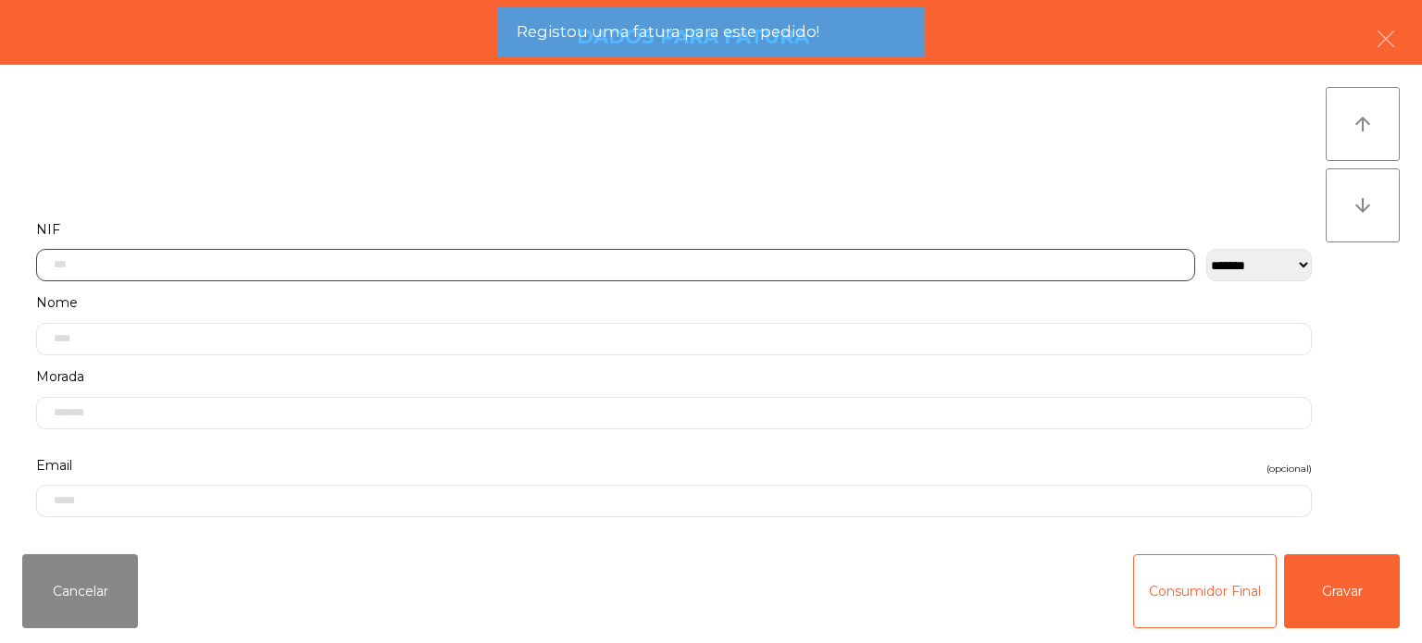
click at [401, 264] on input "text" at bounding box center [615, 265] width 1159 height 32
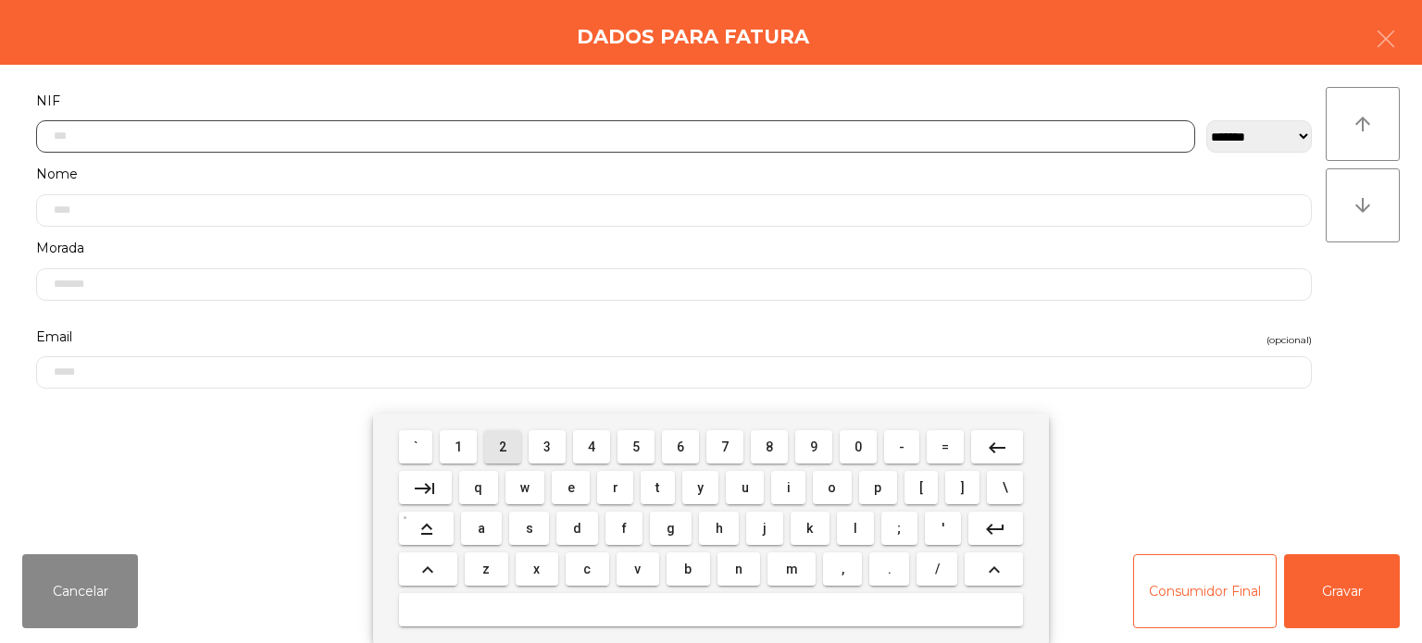
click at [504, 447] on span "2" at bounding box center [502, 447] width 7 height 15
click at [548, 442] on span "3" at bounding box center [546, 447] width 7 height 15
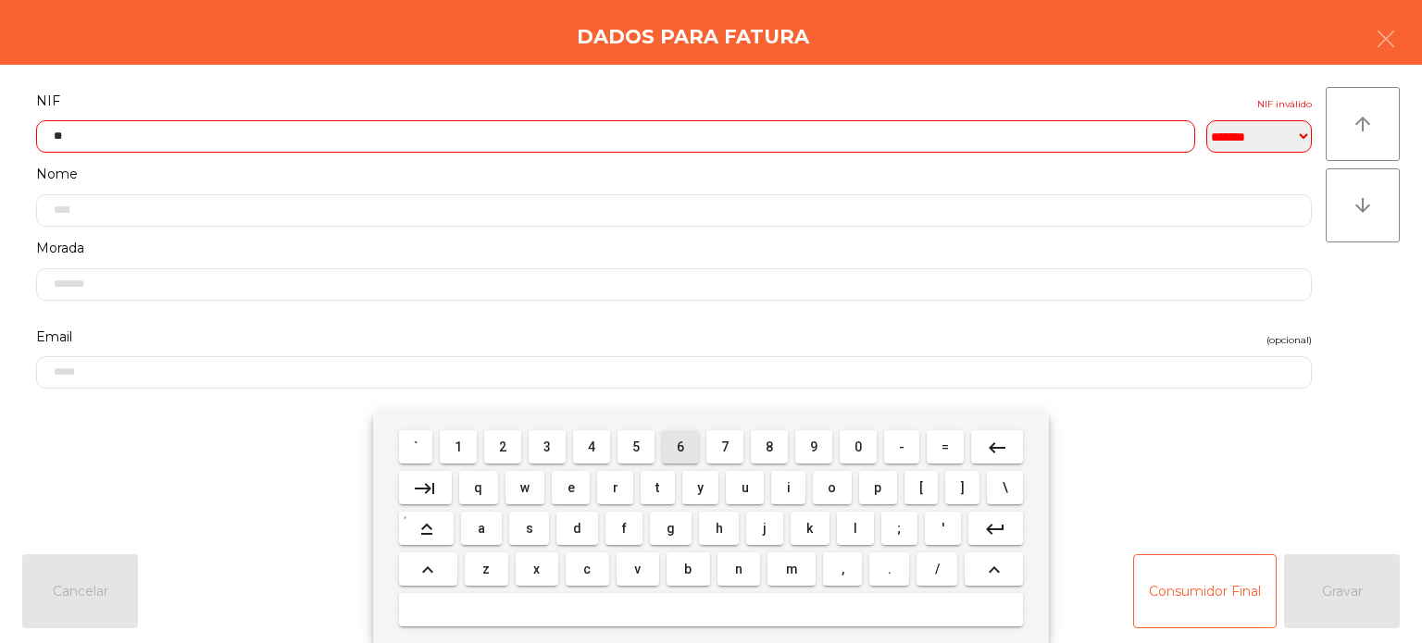
click at [680, 447] on span "6" at bounding box center [680, 447] width 7 height 15
click at [459, 447] on span "1" at bounding box center [457, 447] width 7 height 15
click at [680, 448] on span "6" at bounding box center [680, 447] width 7 height 15
click at [858, 453] on span "0" at bounding box center [857, 447] width 7 height 15
click at [679, 442] on span "6" at bounding box center [680, 447] width 7 height 15
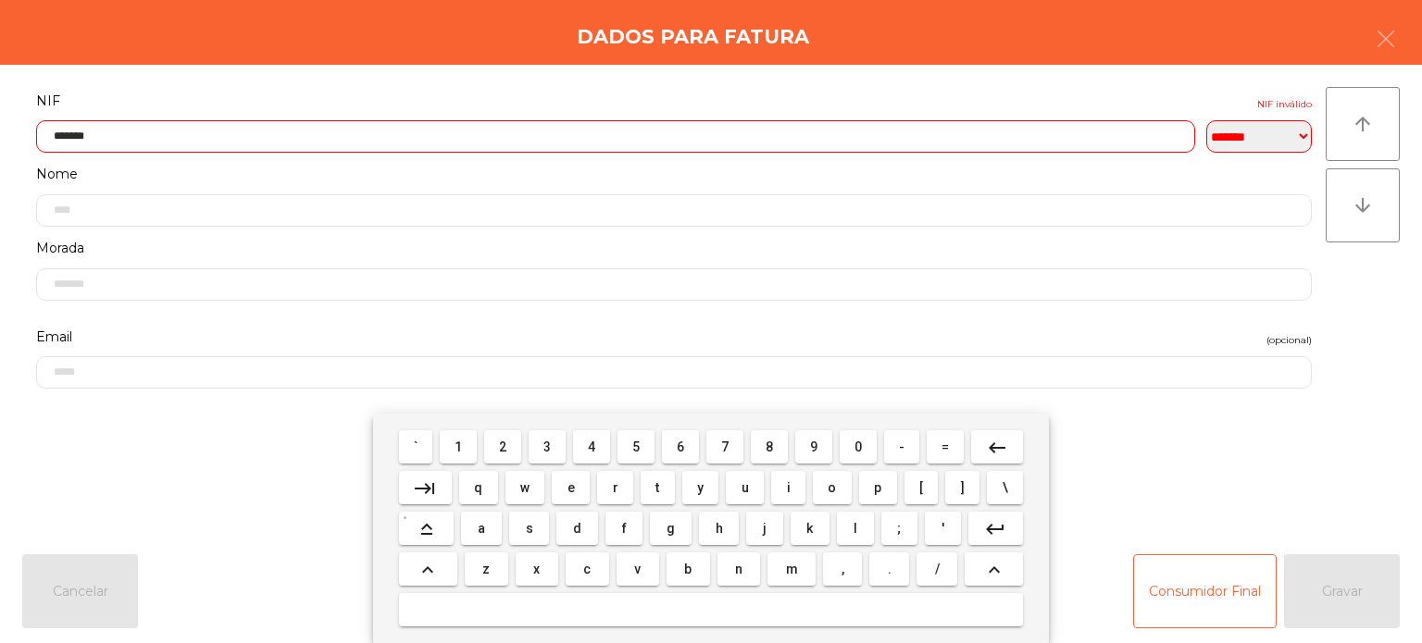
click at [858, 448] on span "0" at bounding box center [857, 447] width 7 height 15
click at [636, 449] on span "5" at bounding box center [635, 447] width 7 height 15
type input "*********"
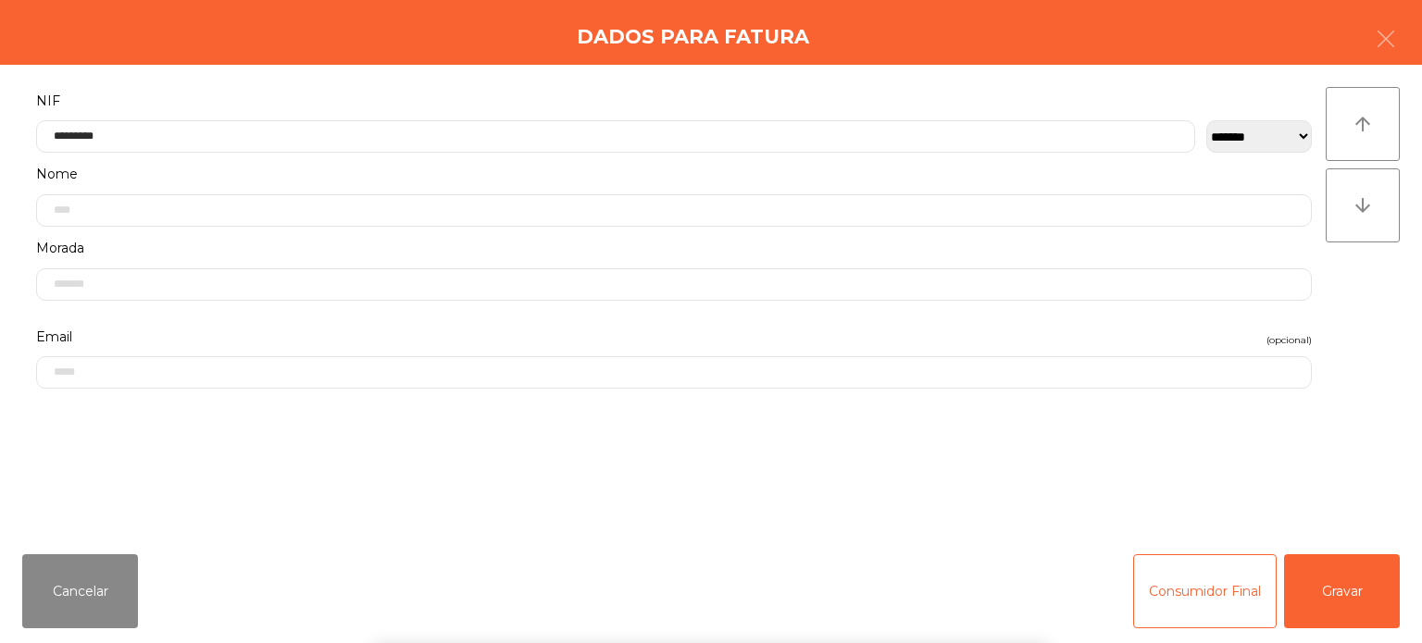
click at [777, 92] on label "NIF" at bounding box center [673, 101] width 1275 height 25
click at [1344, 582] on button "Gravar" at bounding box center [1342, 591] width 116 height 74
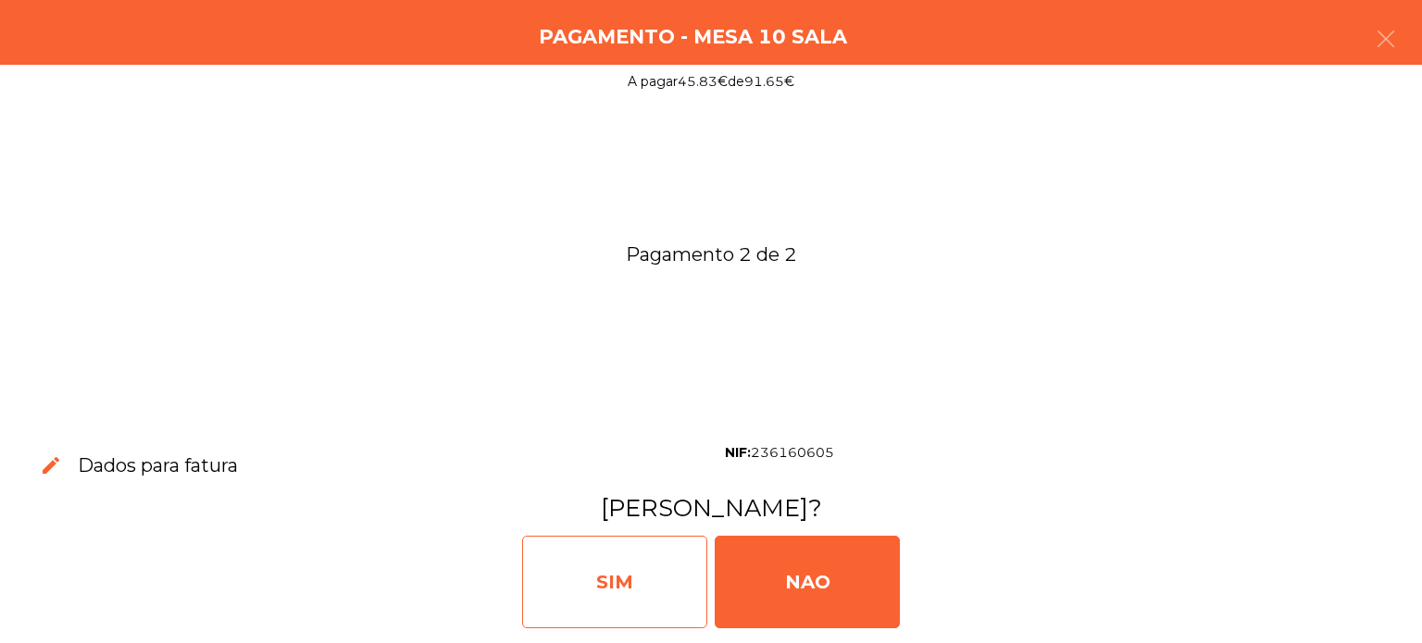
click at [648, 556] on div "SIM" at bounding box center [614, 582] width 185 height 93
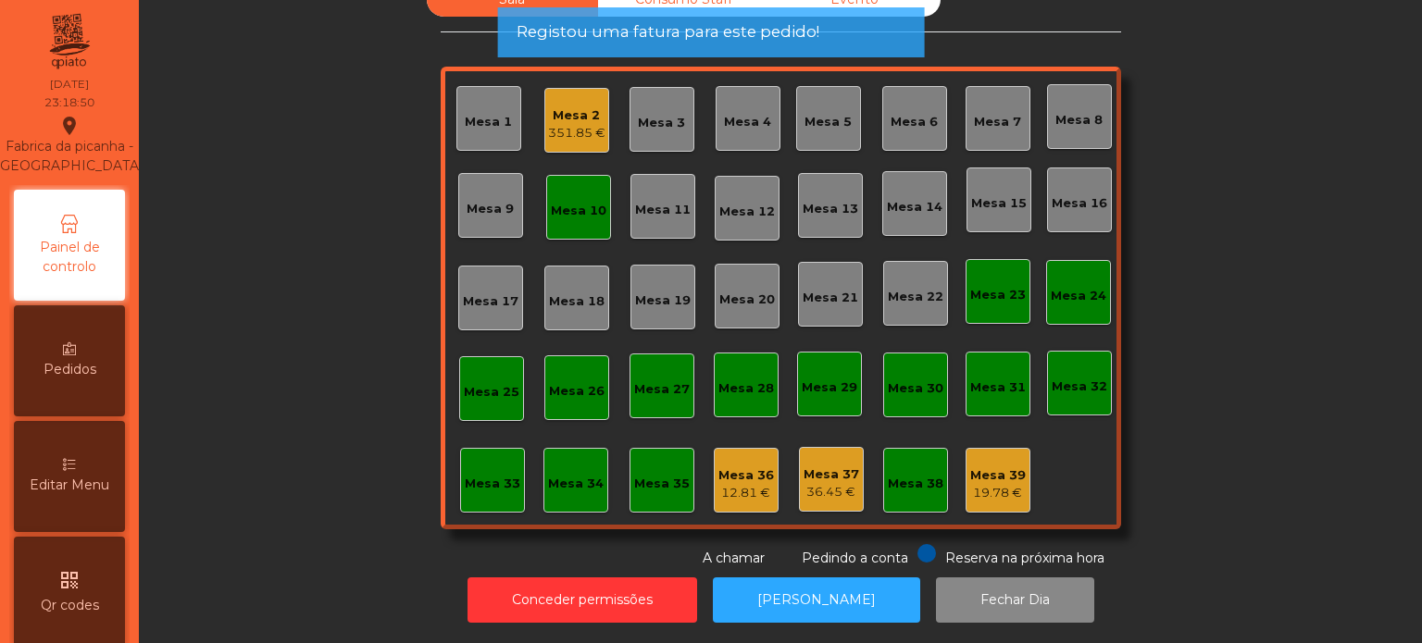
click at [570, 210] on div "Mesa 10" at bounding box center [578, 207] width 65 height 65
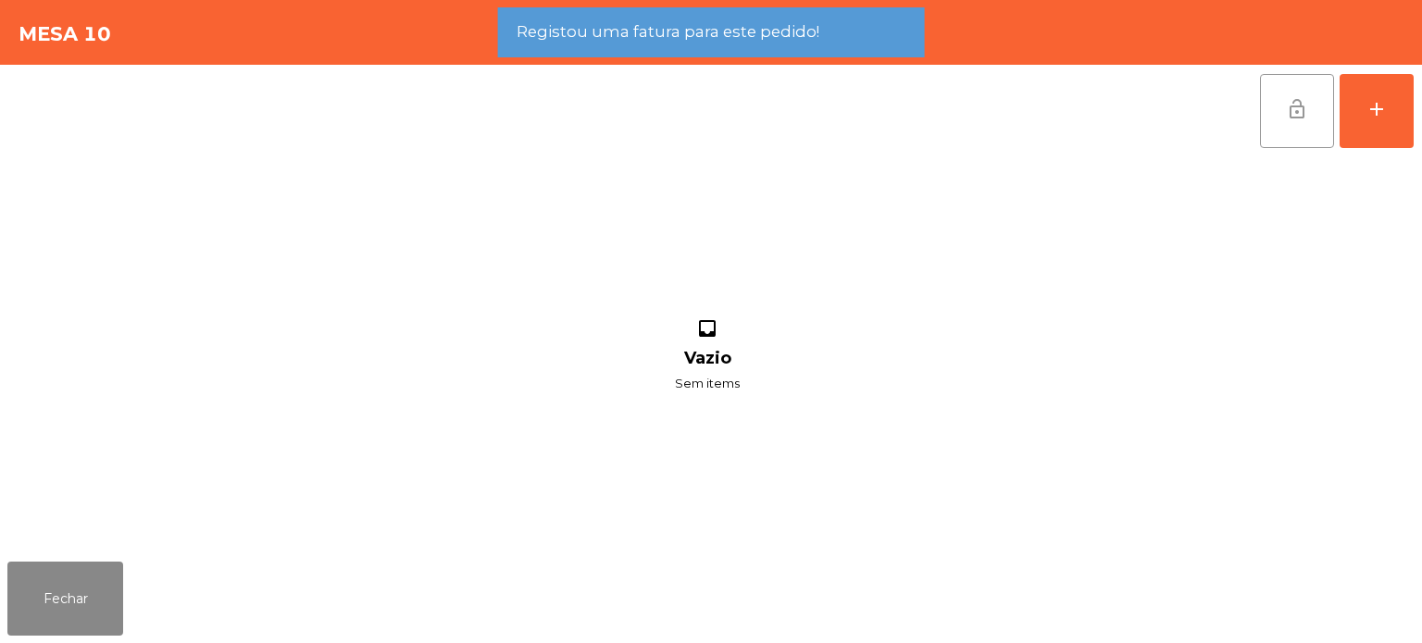
click at [1275, 130] on button "lock_open" at bounding box center [1297, 111] width 74 height 74
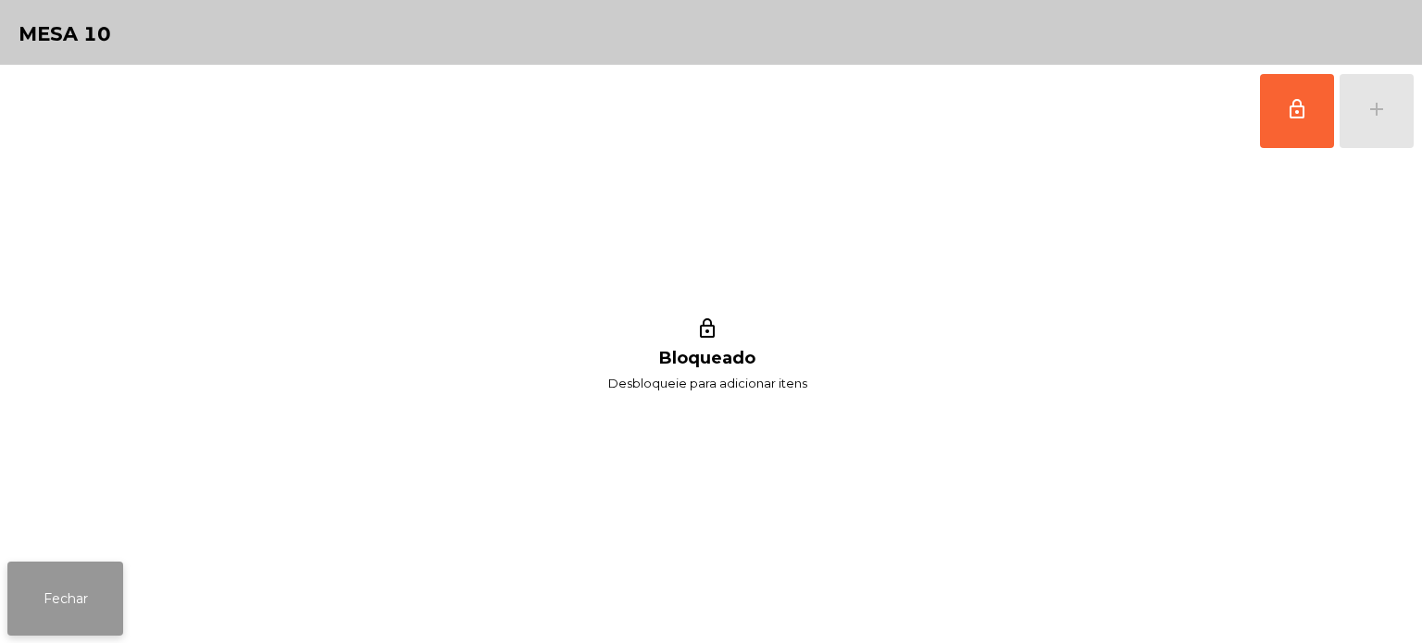
click at [57, 581] on button "Fechar" at bounding box center [65, 599] width 116 height 74
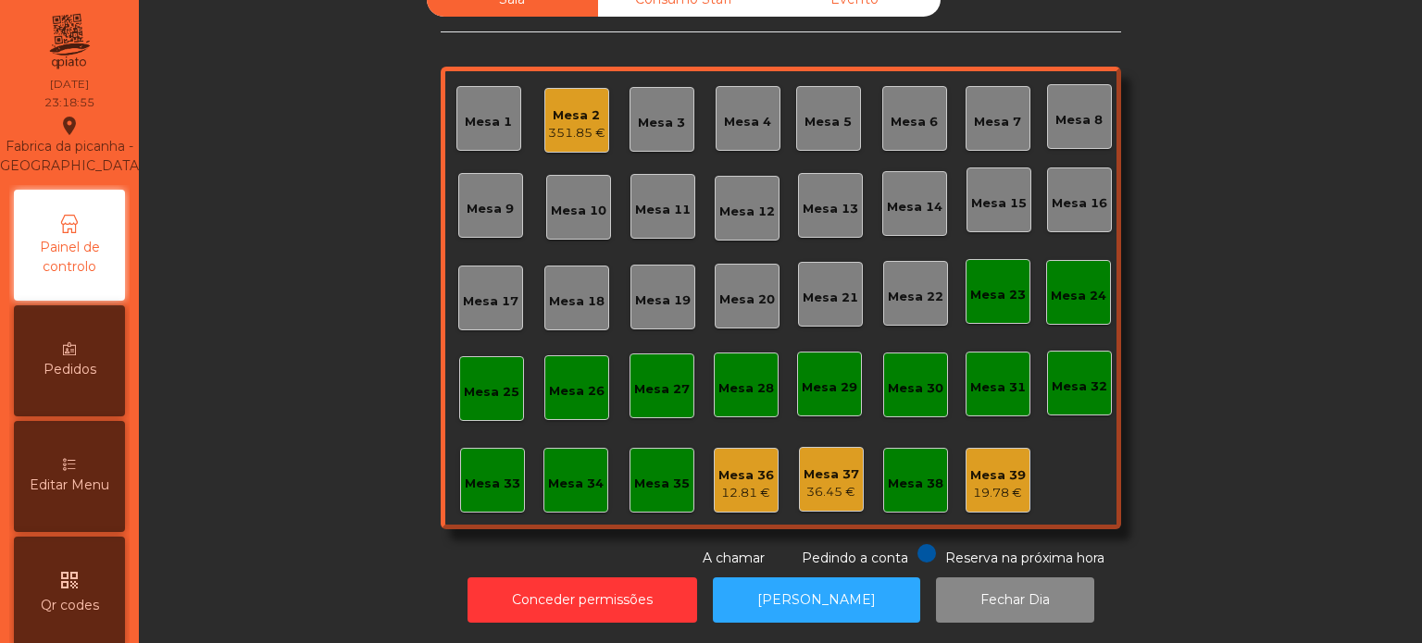
click at [581, 137] on div "Mesa 2 351.85 €" at bounding box center [576, 120] width 65 height 65
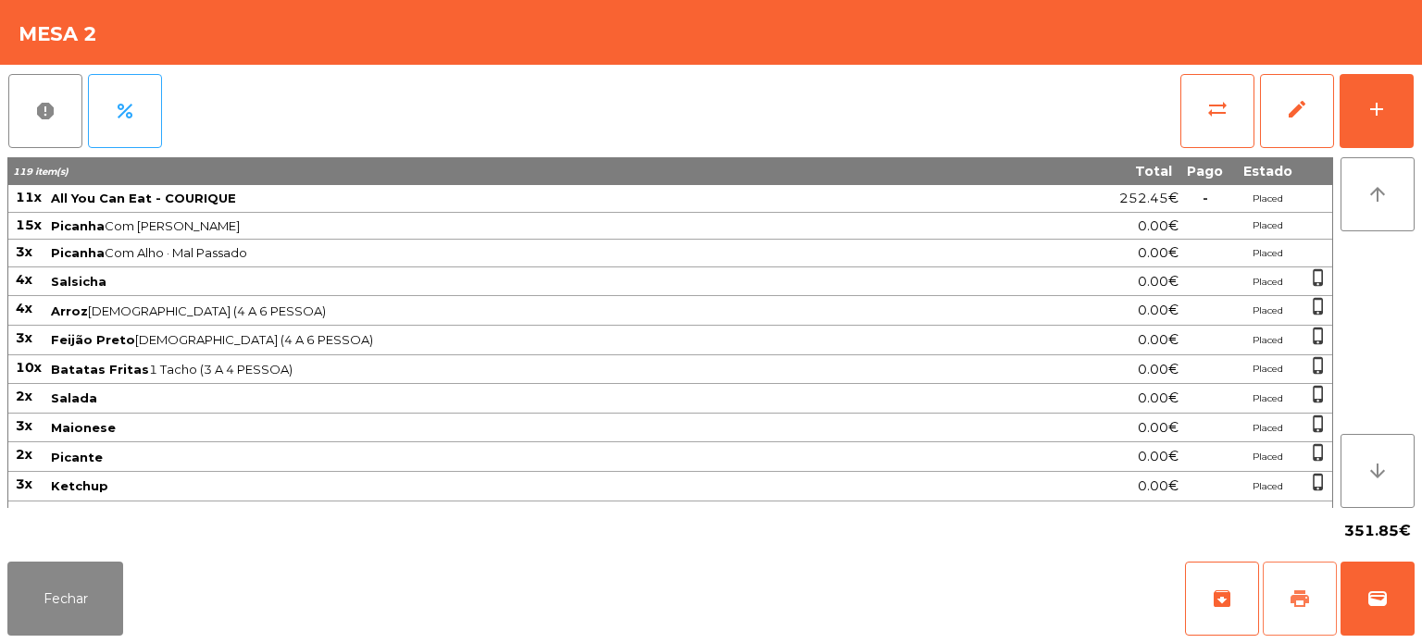
click at [1315, 594] on button "print" at bounding box center [1299, 599] width 74 height 74
click at [1416, 594] on div "Fechar archive print wallet" at bounding box center [711, 598] width 1422 height 89
click at [1374, 616] on button "wallet" at bounding box center [1377, 599] width 74 height 74
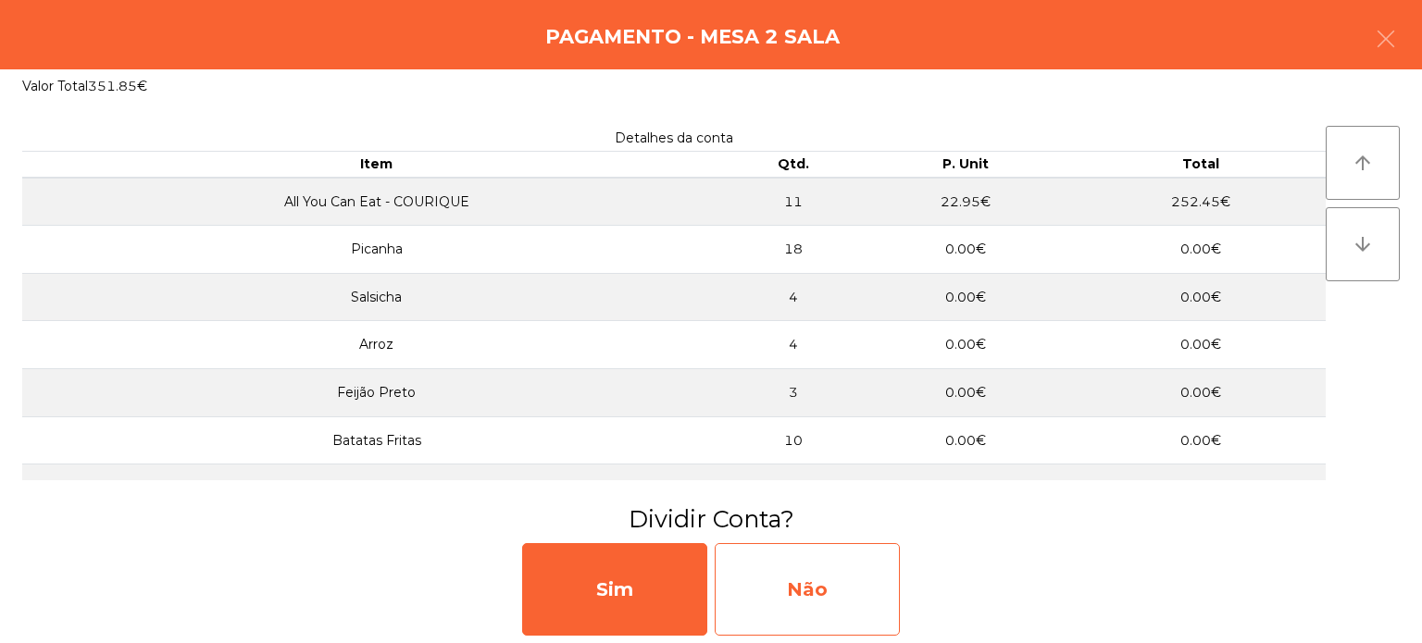
click at [852, 600] on div "Não" at bounding box center [807, 589] width 185 height 93
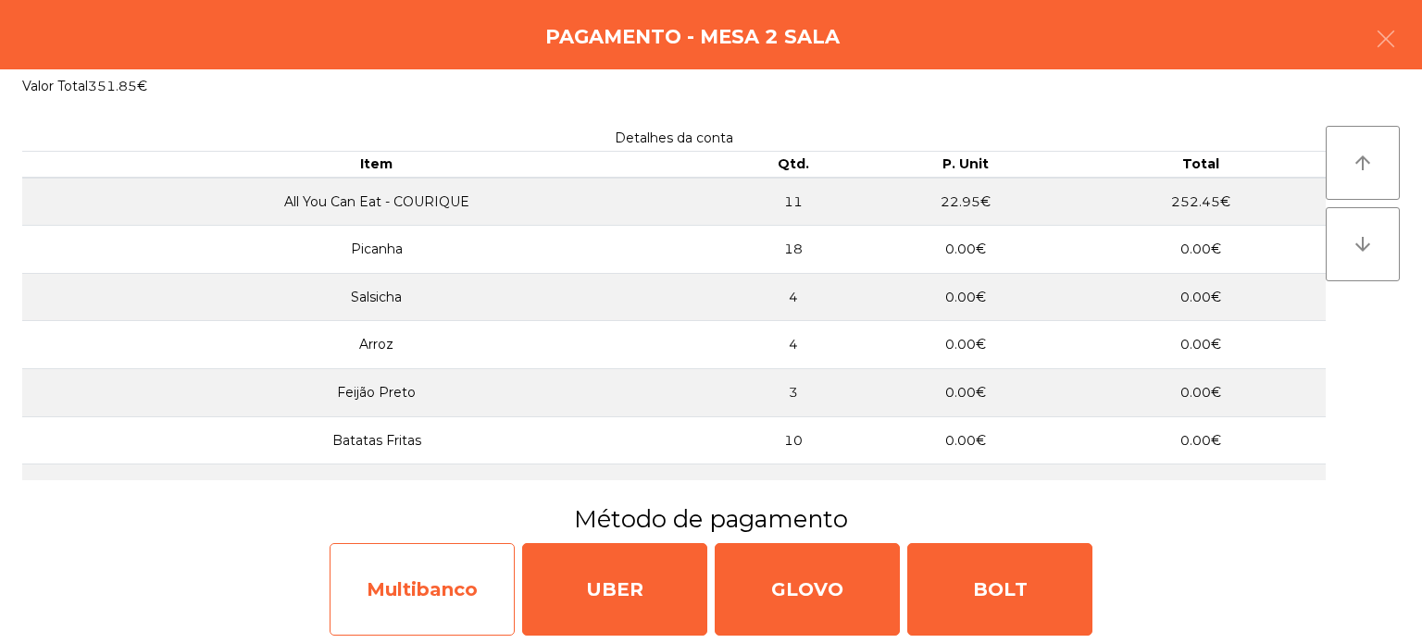
click at [426, 584] on div "Multibanco" at bounding box center [422, 589] width 185 height 93
select select "**"
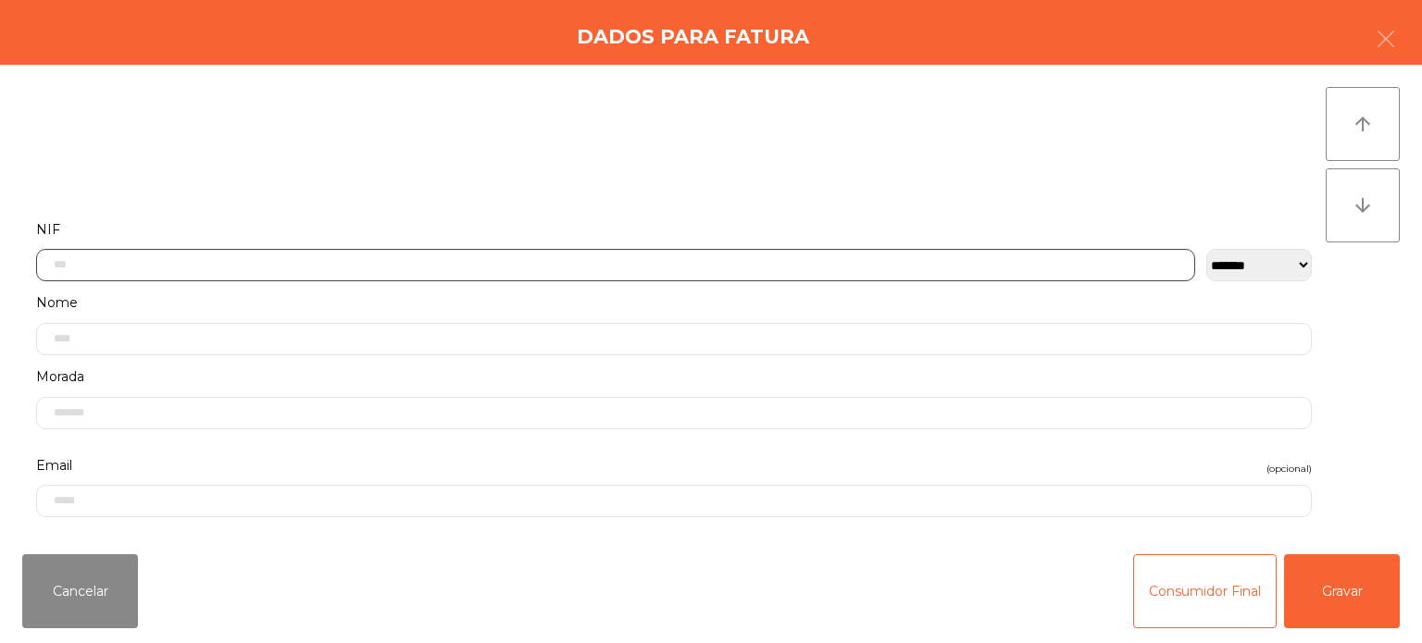
click at [214, 262] on input "text" at bounding box center [615, 265] width 1159 height 32
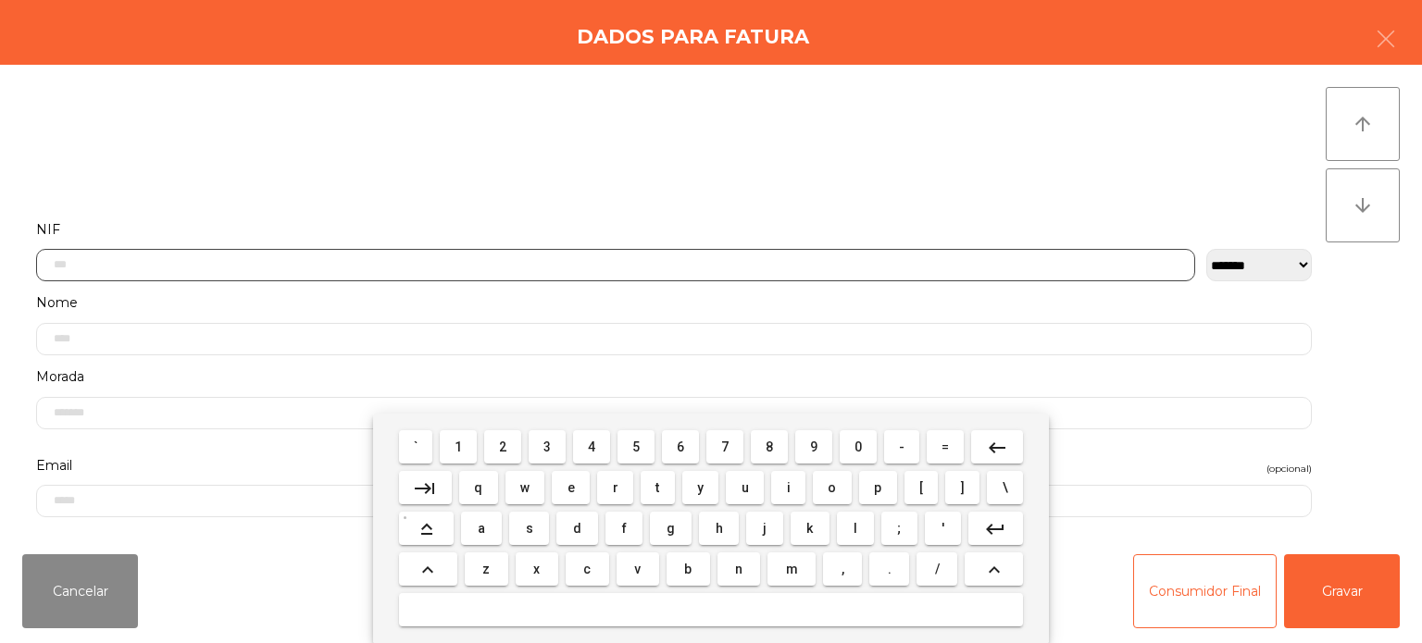
scroll to position [129, 0]
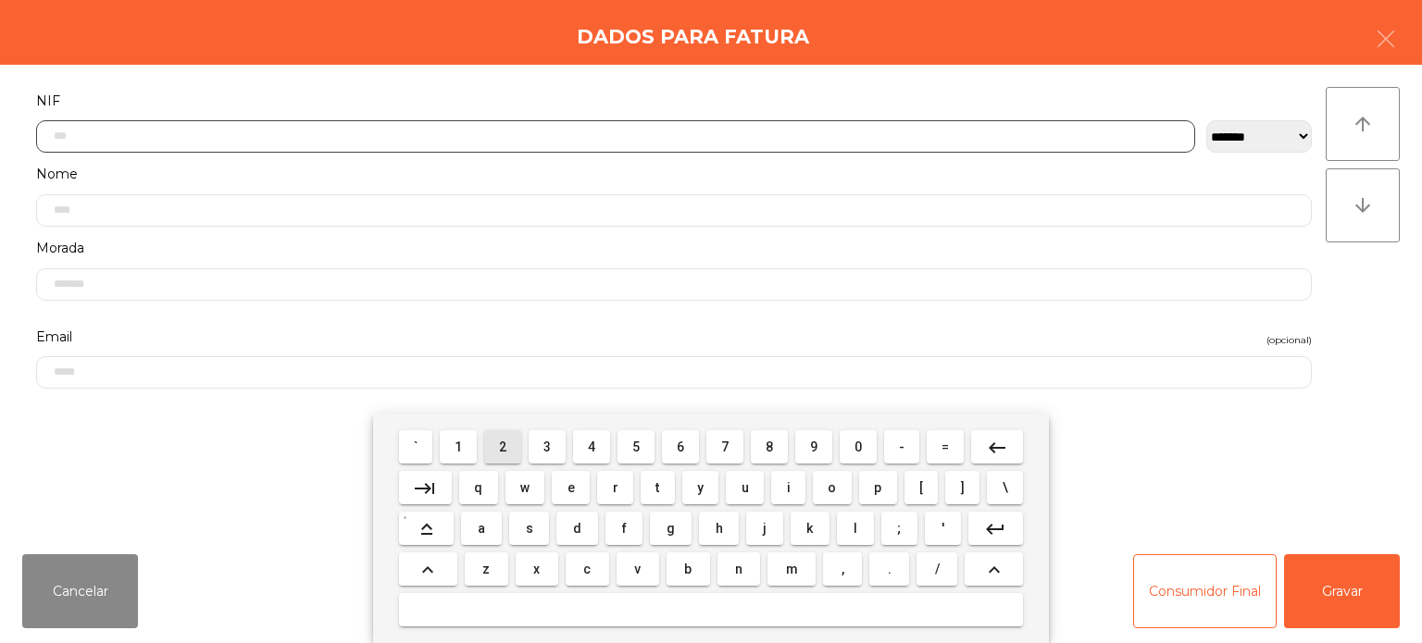
click at [504, 448] on span "2" at bounding box center [502, 447] width 7 height 15
click at [444, 452] on button "1" at bounding box center [458, 446] width 37 height 33
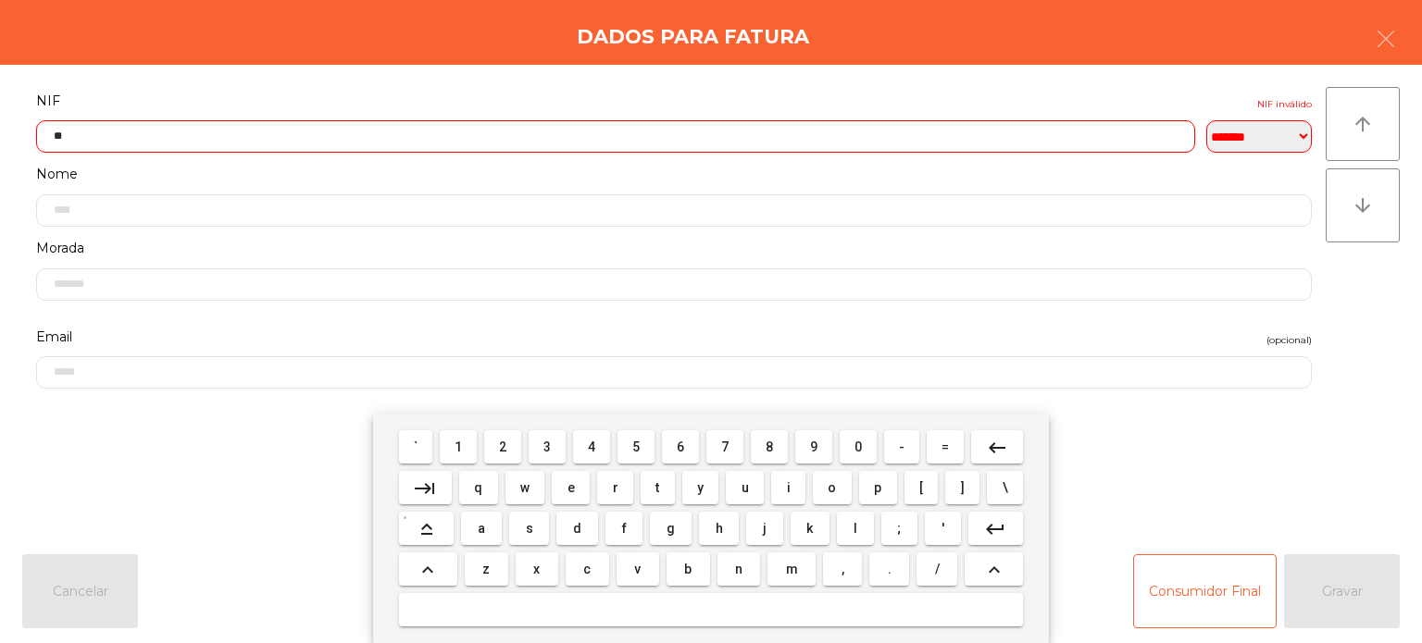
click at [855, 441] on span "0" at bounding box center [857, 447] width 7 height 15
click at [633, 460] on button "5" at bounding box center [635, 446] width 37 height 33
click at [815, 452] on span "9" at bounding box center [813, 447] width 7 height 15
click at [578, 452] on button "4" at bounding box center [591, 446] width 37 height 33
click at [592, 445] on span "4" at bounding box center [591, 447] width 7 height 15
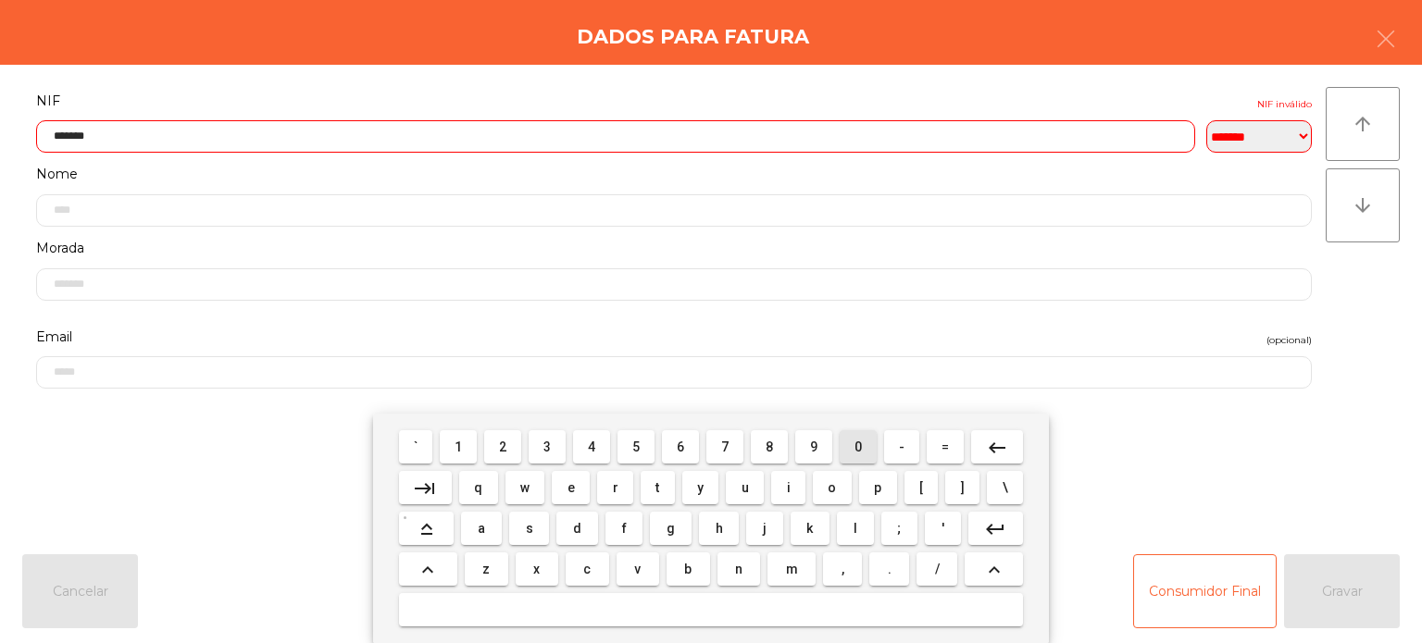
click at [858, 454] on span "0" at bounding box center [857, 447] width 7 height 15
click at [547, 447] on span "3" at bounding box center [546, 447] width 7 height 15
type input "*********"
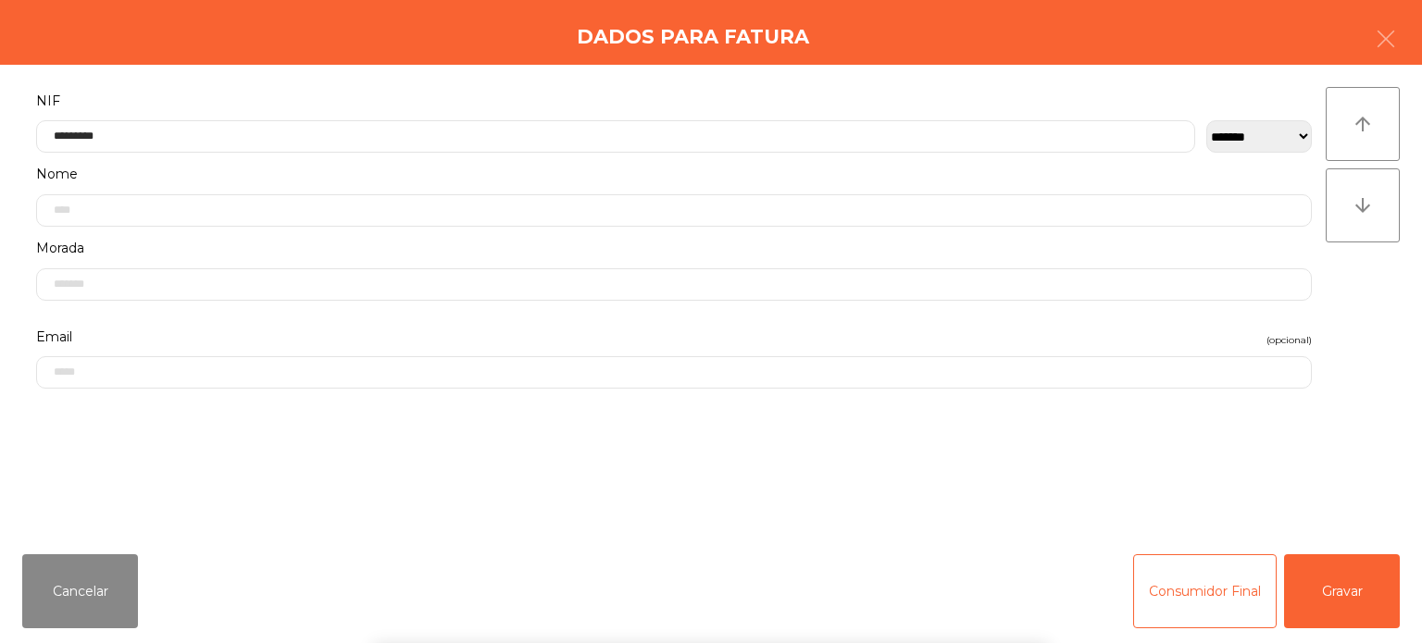
click at [504, 56] on div "Dados para Fatura" at bounding box center [711, 32] width 1422 height 65
click at [1361, 596] on button "Gravar" at bounding box center [1342, 591] width 116 height 74
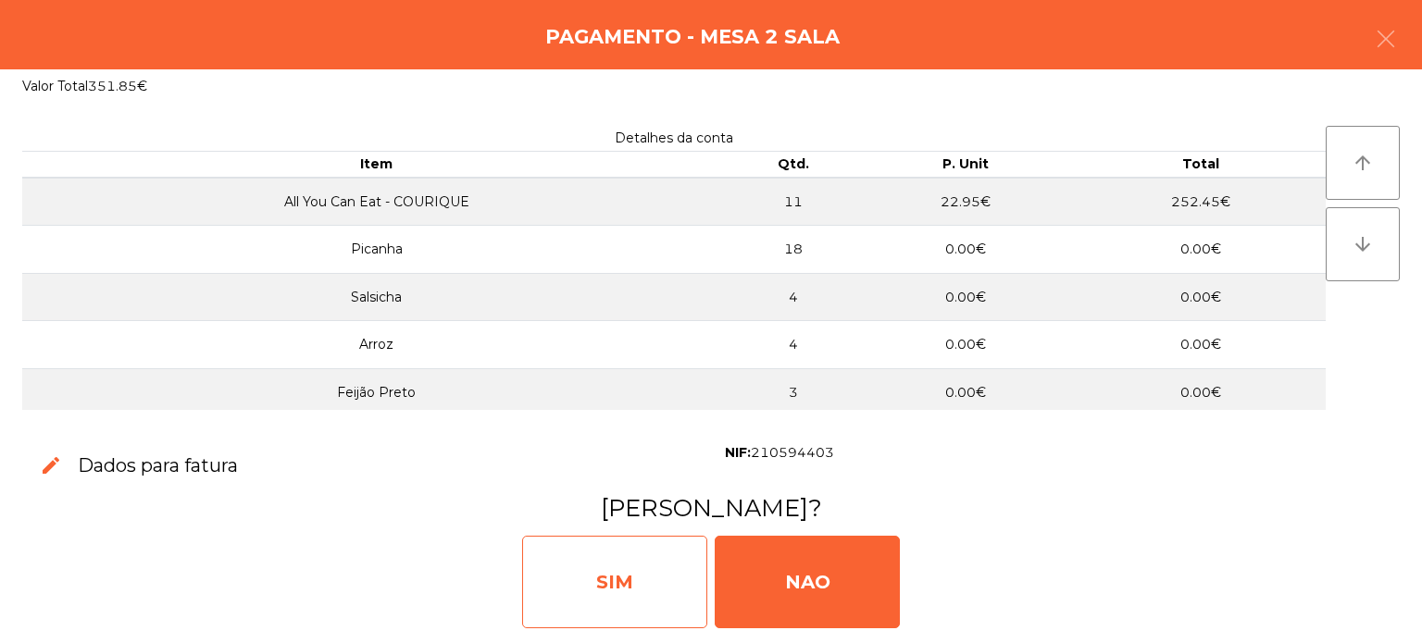
click at [617, 581] on div "SIM" at bounding box center [614, 582] width 185 height 93
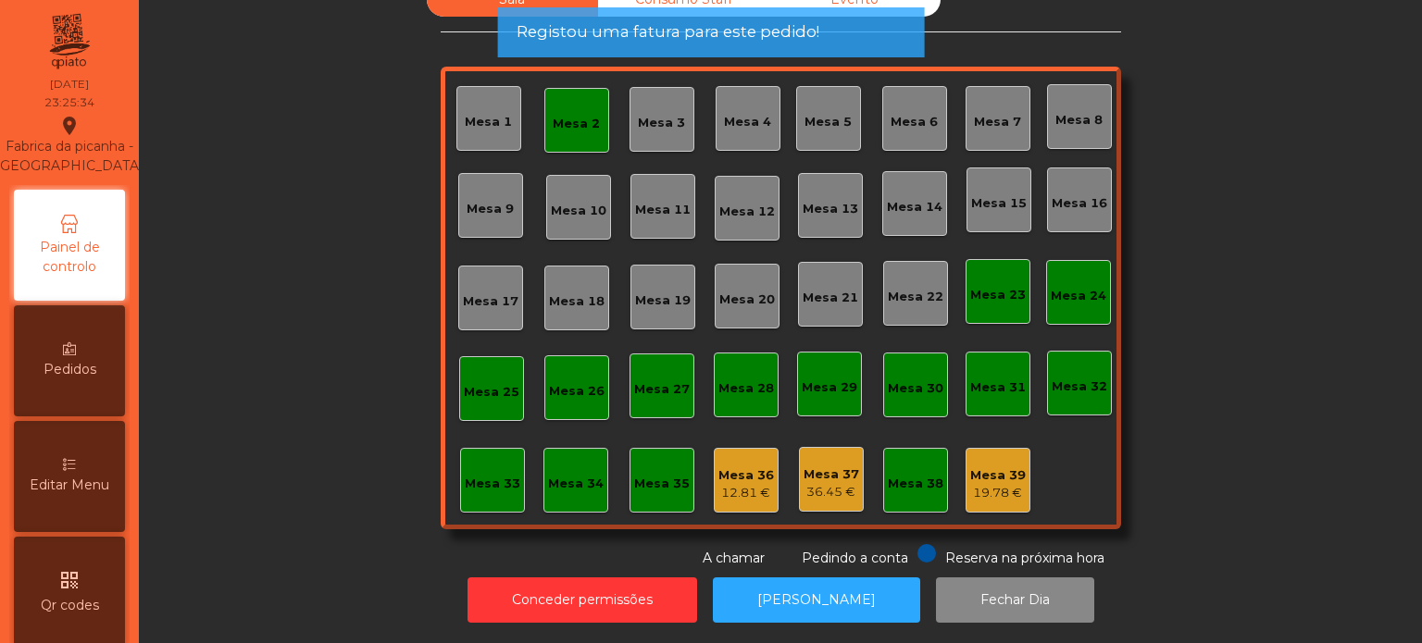
click at [567, 126] on div "Mesa 2" at bounding box center [576, 120] width 65 height 65
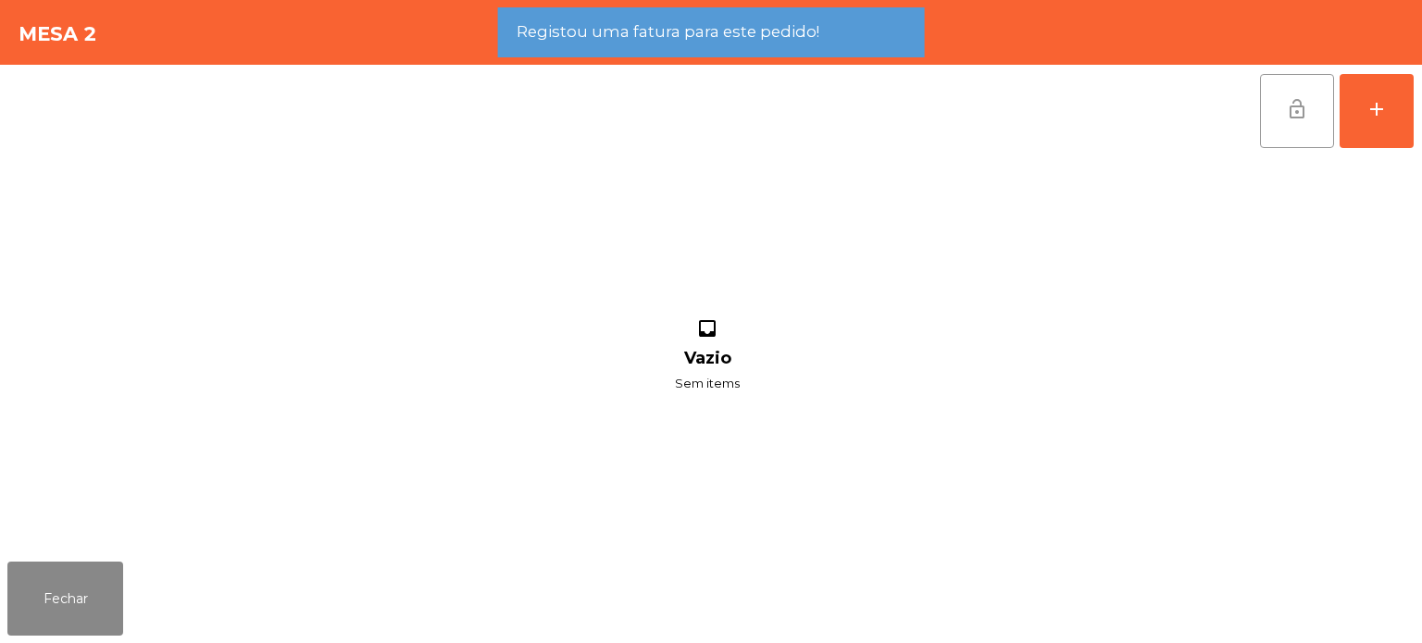
click at [1272, 124] on button "lock_open" at bounding box center [1297, 111] width 74 height 74
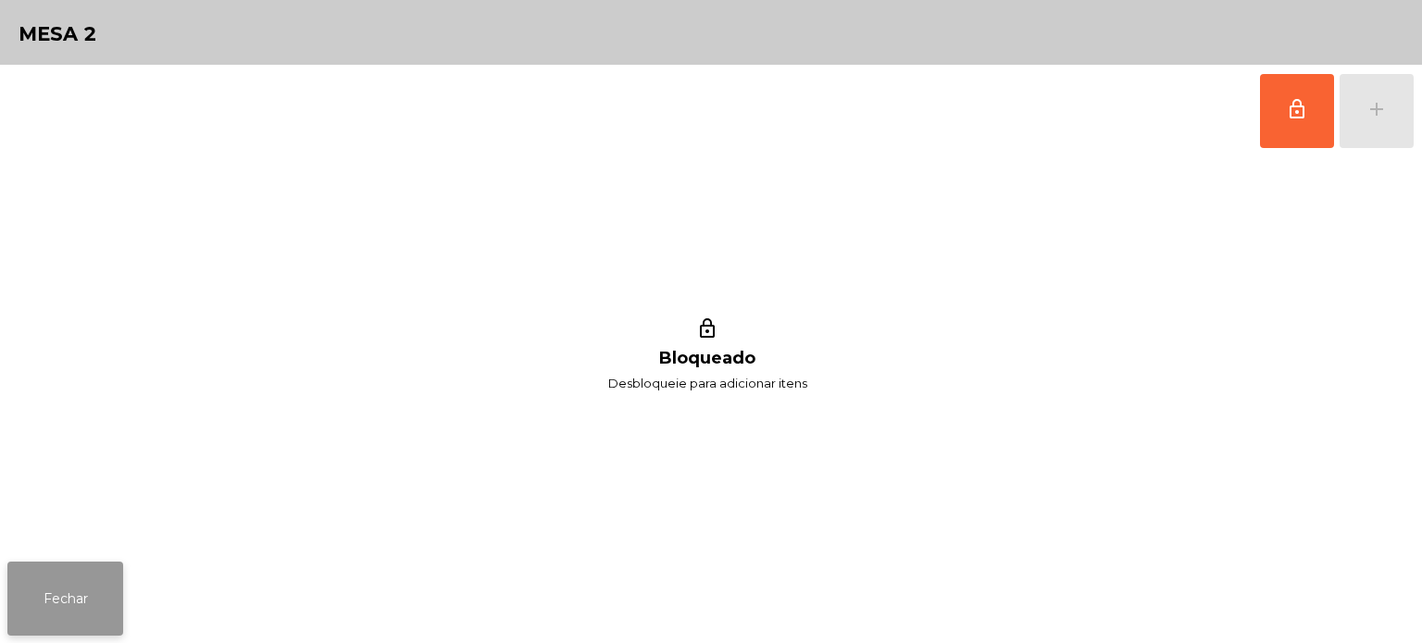
click at [52, 621] on button "Fechar" at bounding box center [65, 599] width 116 height 74
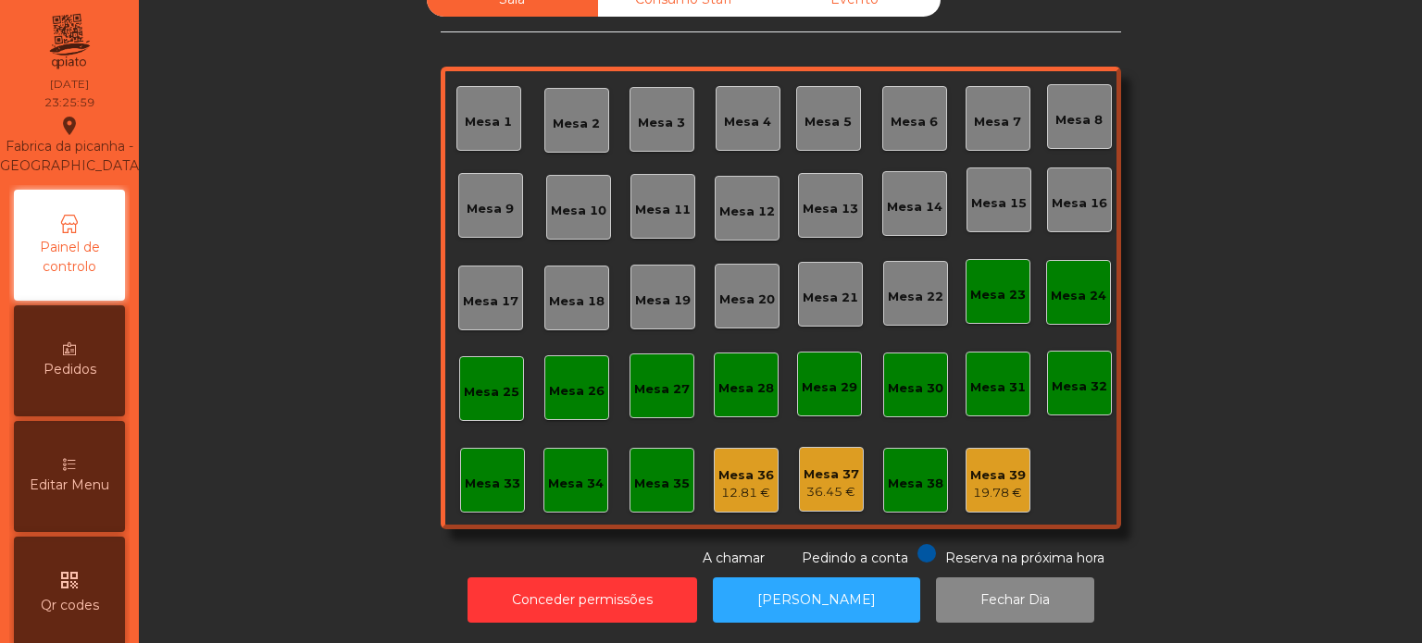
scroll to position [0, 0]
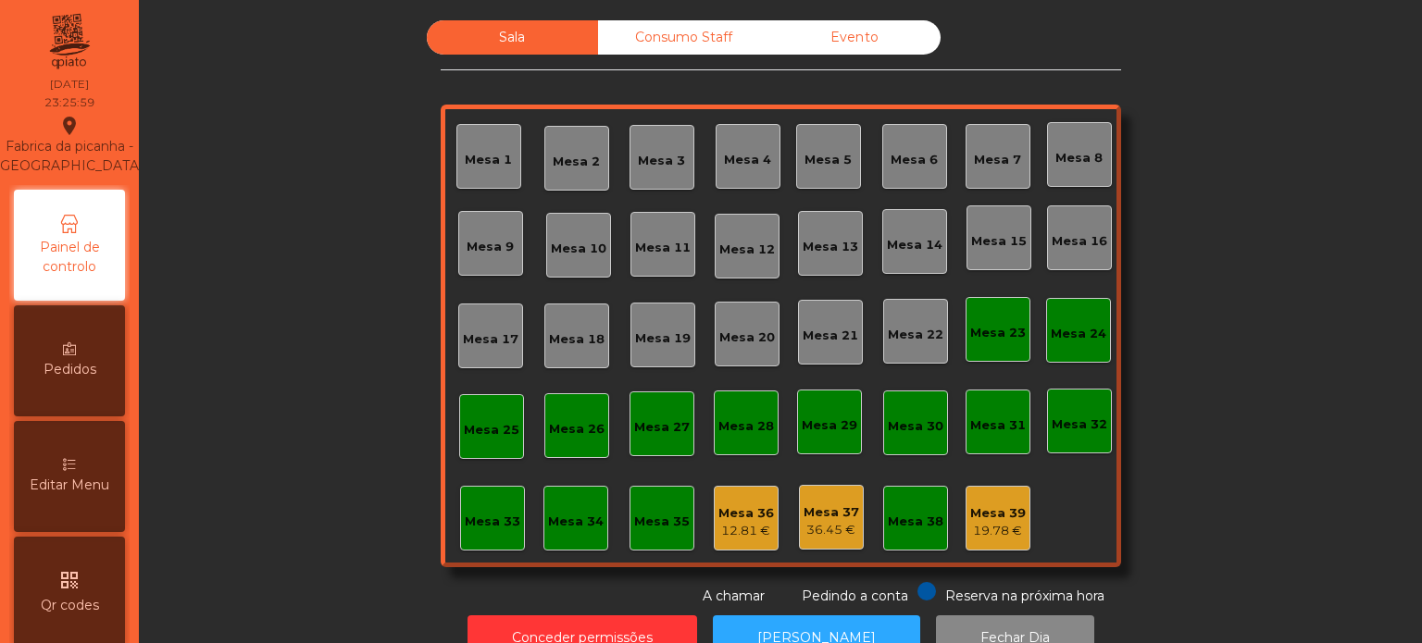
click at [651, 34] on div "Consumo Staff" at bounding box center [683, 37] width 171 height 34
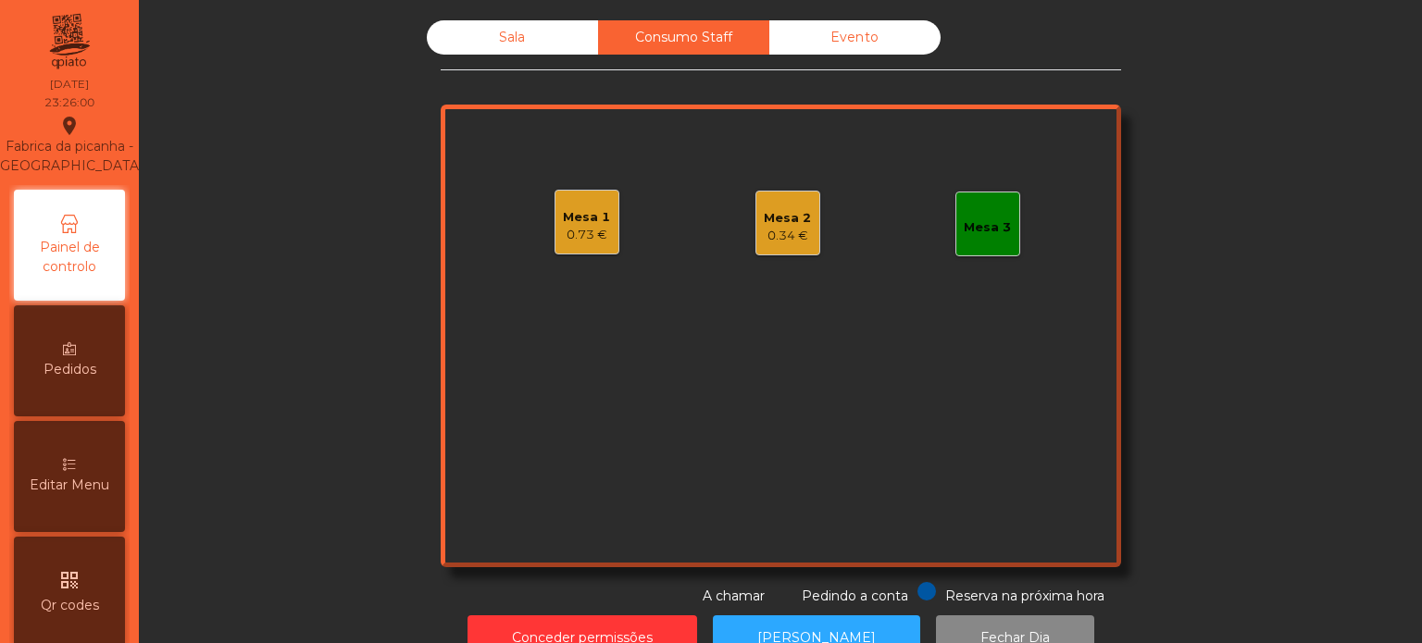
click at [578, 213] on div "Mesa 1" at bounding box center [586, 217] width 47 height 19
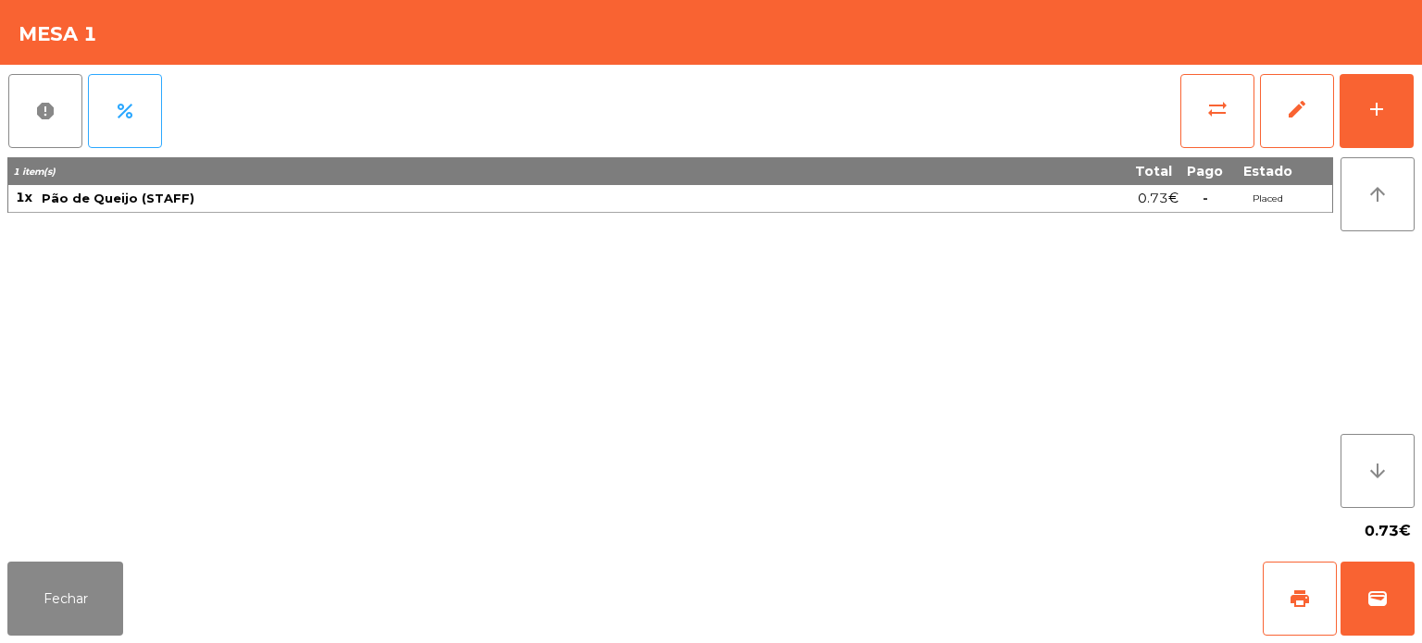
click at [1420, 86] on div "report percent sync_alt edit add 1 item(s) Total Pago Estado 1x Pão de Queijo (…" at bounding box center [711, 310] width 1422 height 490
click at [1374, 106] on div "add" at bounding box center [1376, 109] width 22 height 22
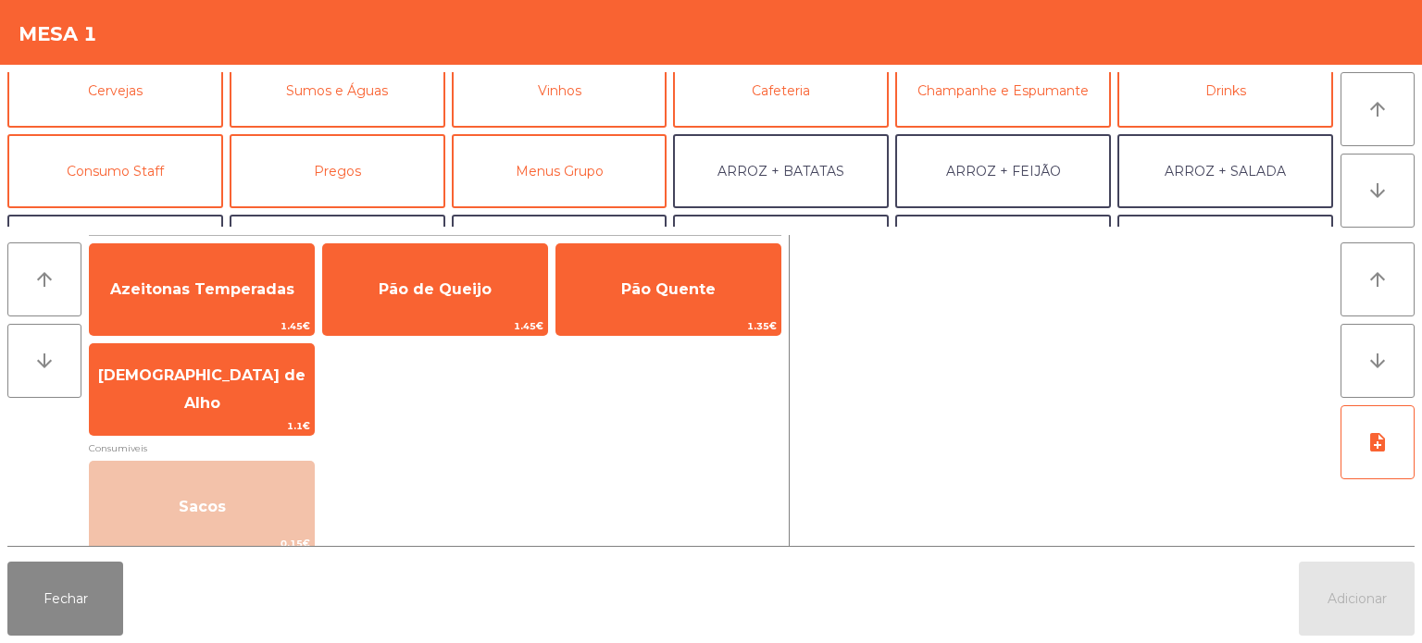
scroll to position [108, 0]
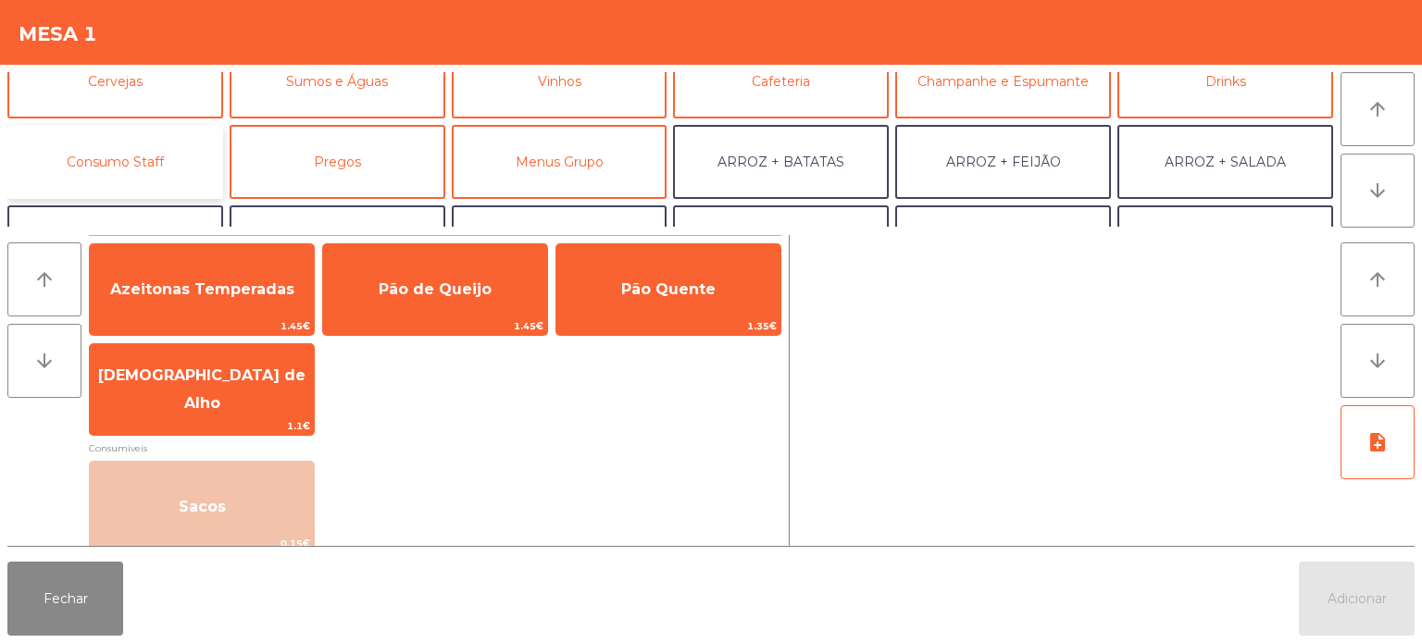
click at [178, 168] on button "Consumo Staff" at bounding box center [115, 162] width 216 height 74
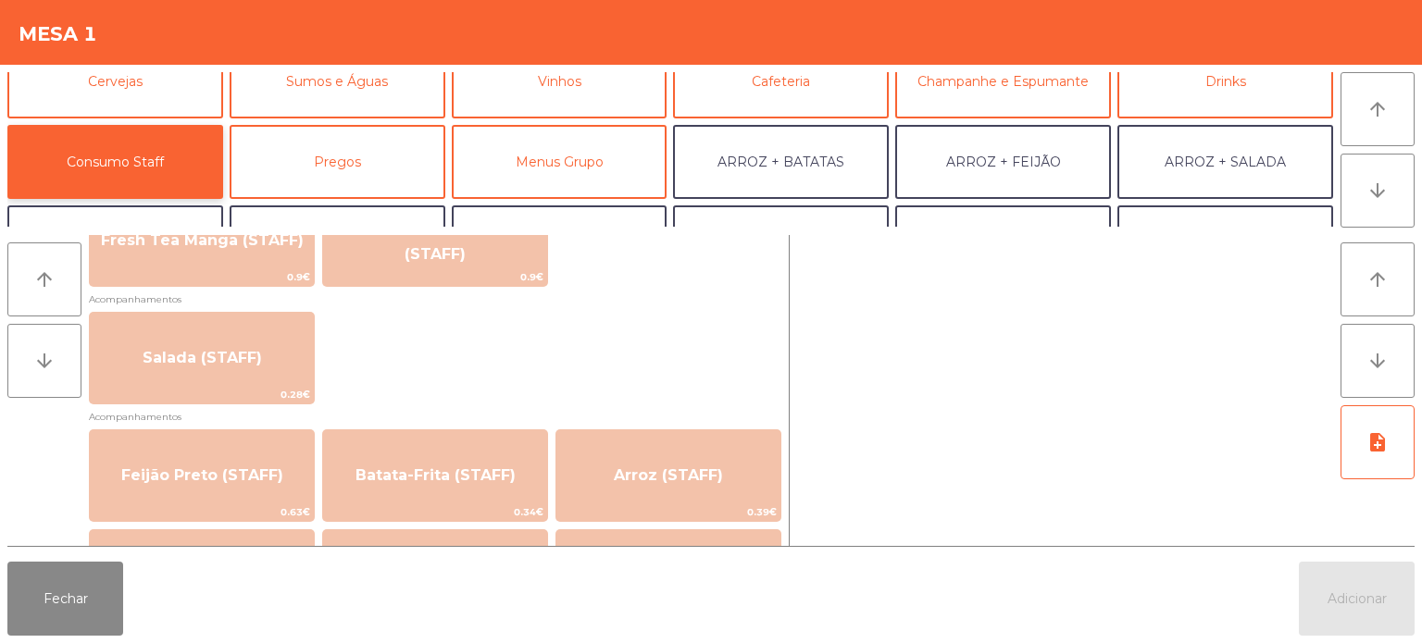
scroll to position [691, 0]
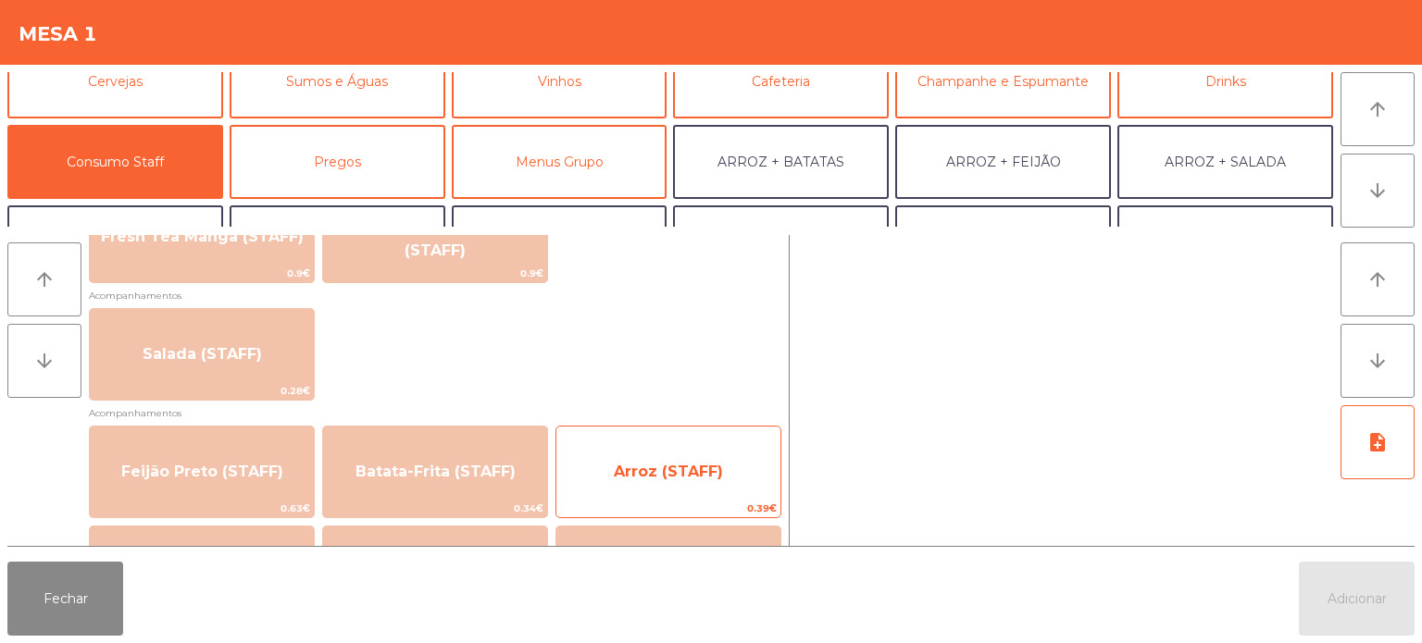
click at [746, 476] on span "Arroz (STAFF)" at bounding box center [668, 472] width 224 height 50
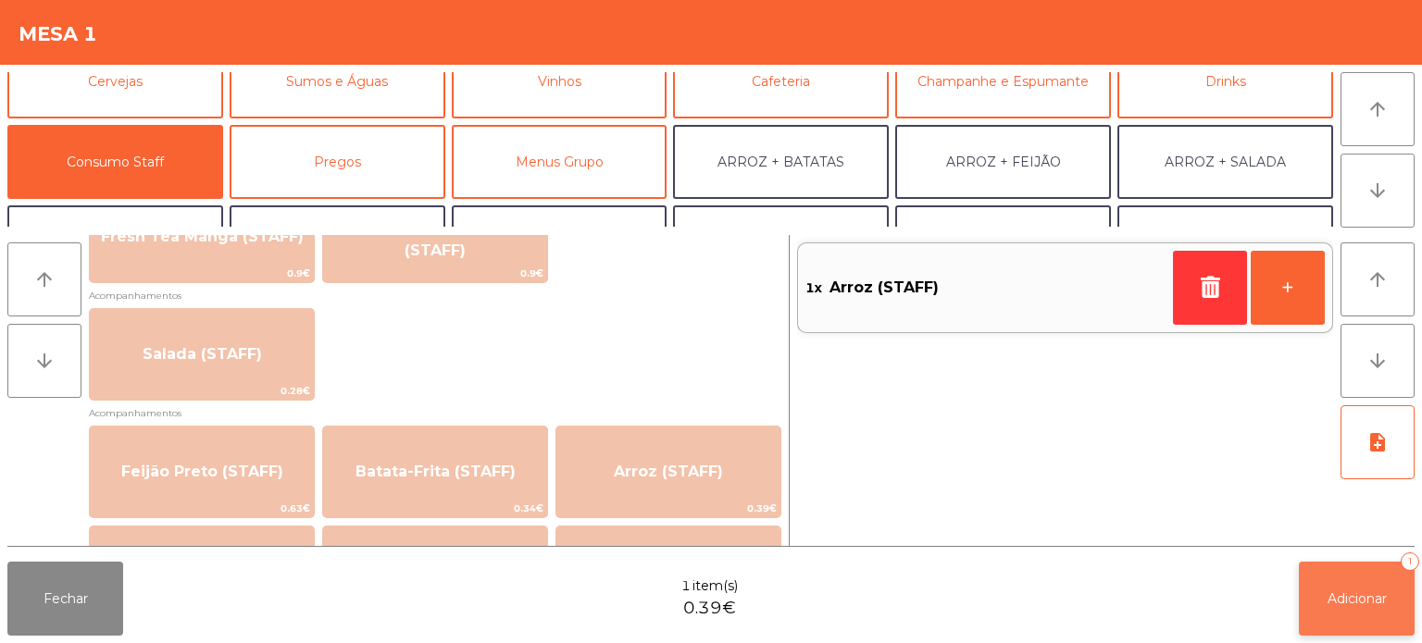
click at [1383, 600] on span "Adicionar" at bounding box center [1356, 599] width 59 height 17
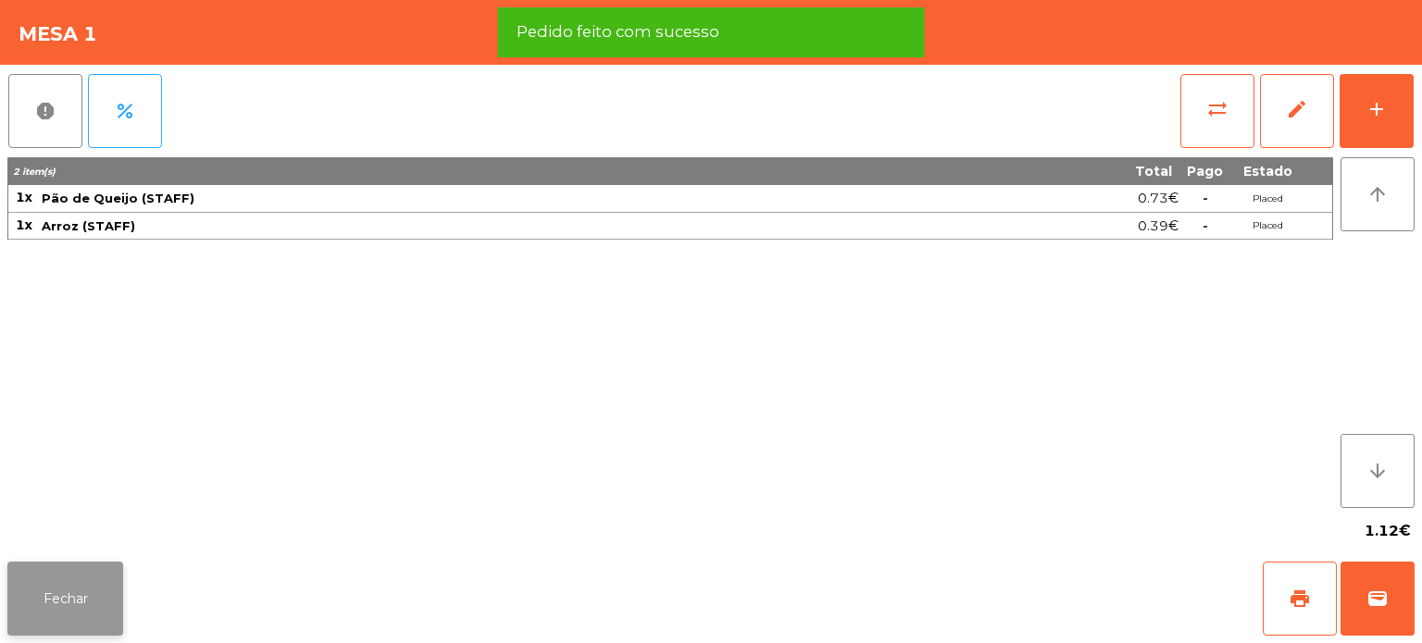
click at [39, 632] on button "Fechar" at bounding box center [65, 599] width 116 height 74
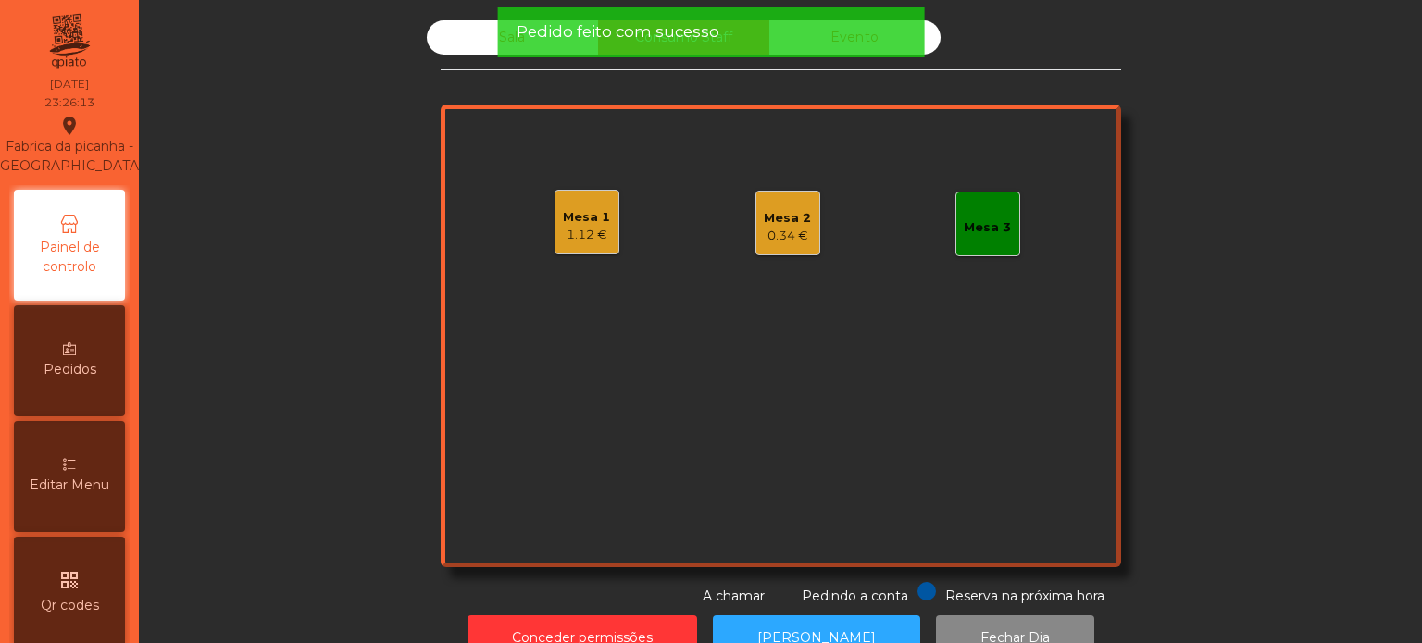
click at [1266, 354] on div "Sala Consumo Staff Evento Mesa 1 1.12 € Mesa 2 0.34 € Mesa 3 Reserva na próxima…" at bounding box center [780, 313] width 1233 height 586
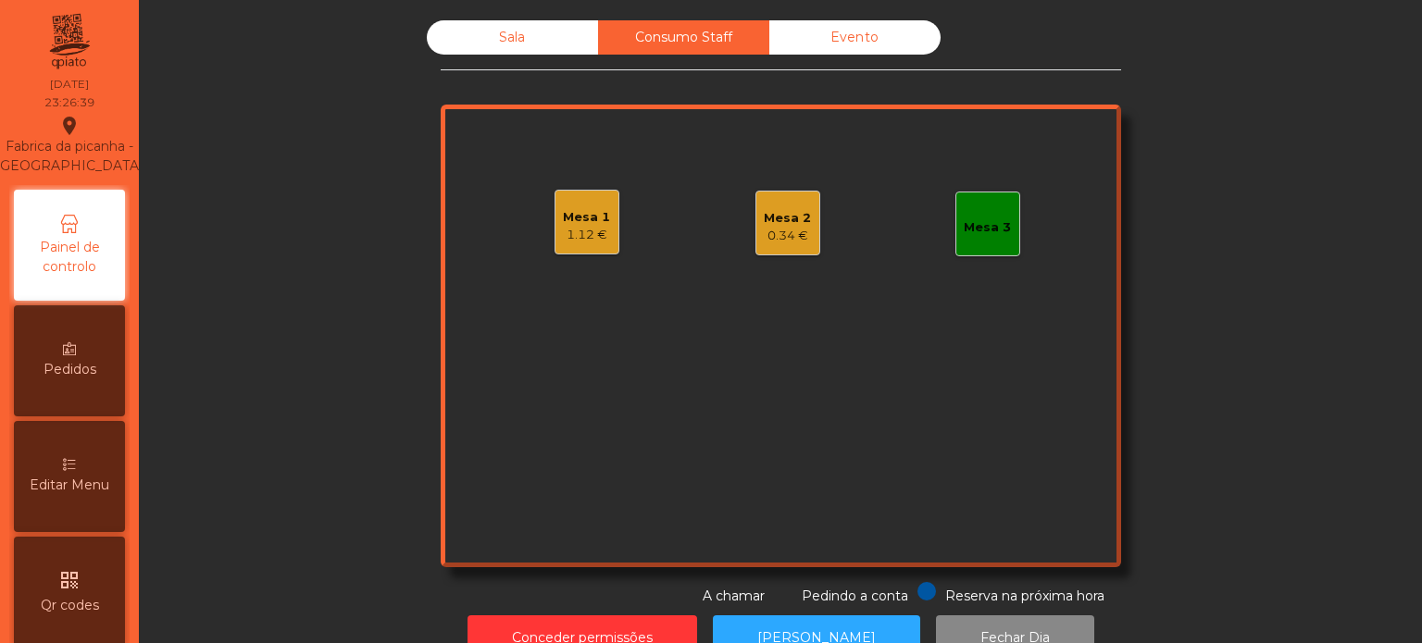
scroll to position [51, 0]
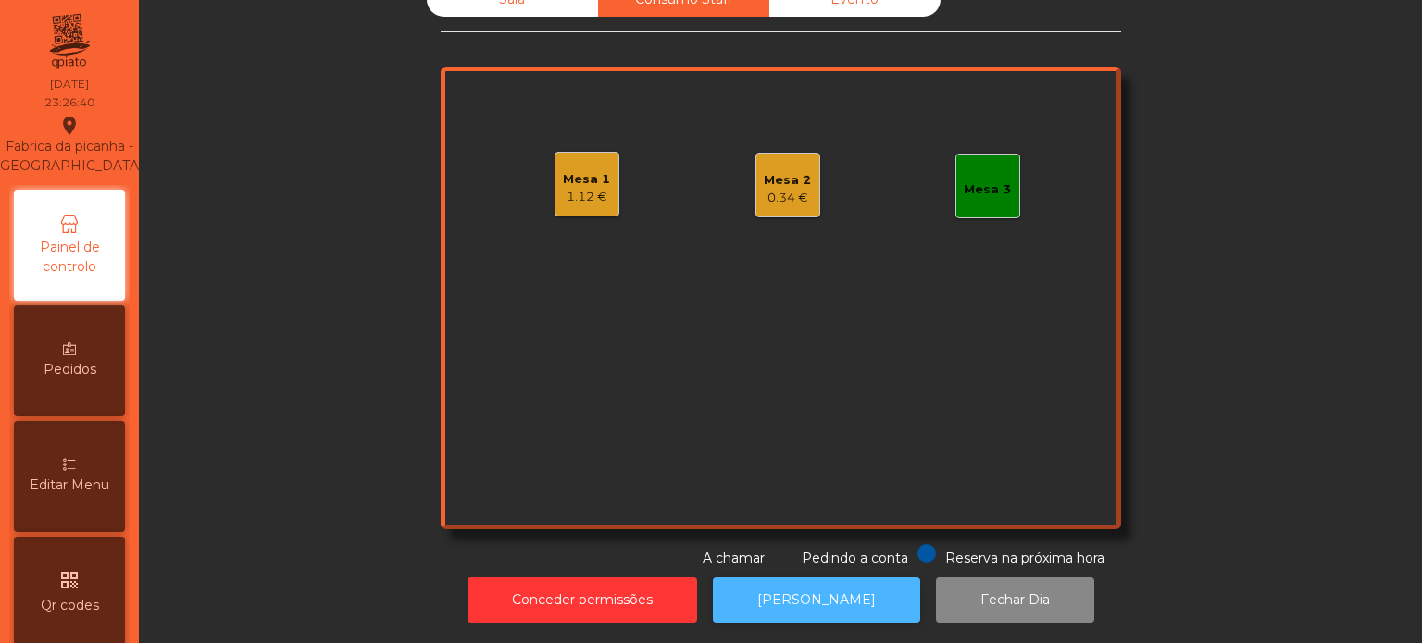
click at [829, 592] on button "[PERSON_NAME]" at bounding box center [816, 600] width 207 height 45
click at [592, 192] on div "1.12 €" at bounding box center [586, 197] width 47 height 19
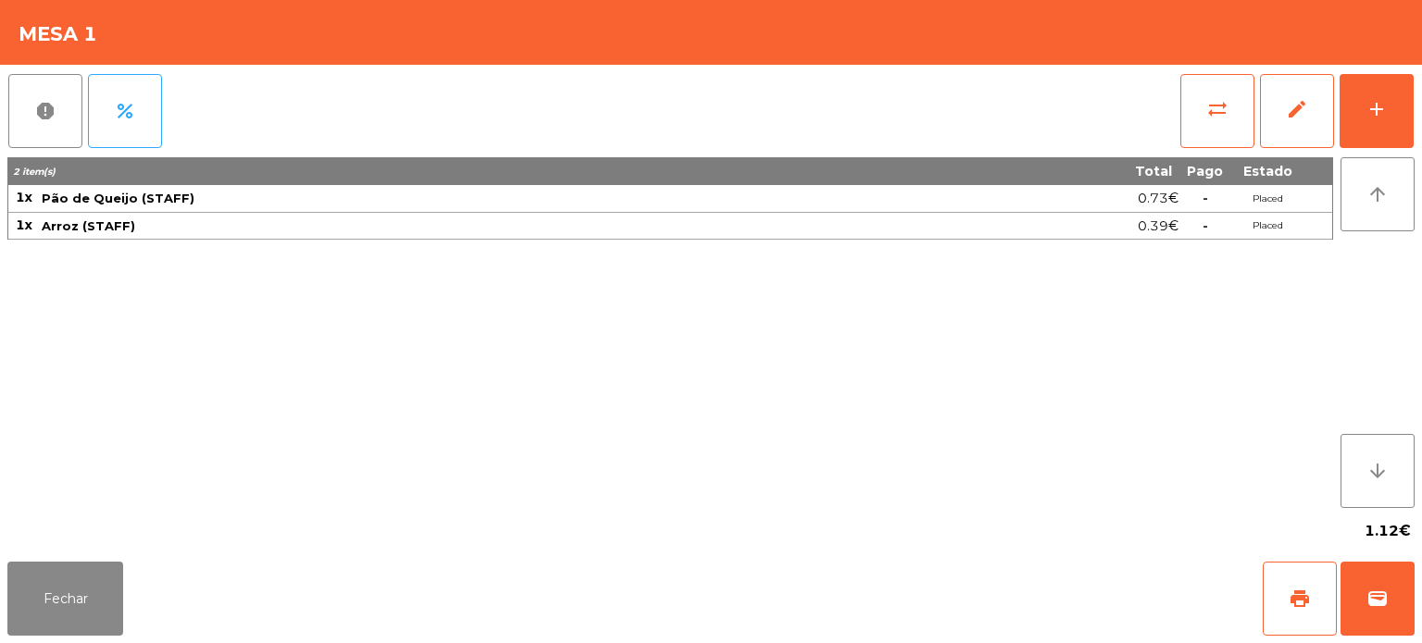
click at [1420, 624] on div "Fechar print wallet" at bounding box center [711, 598] width 1422 height 89
click at [1404, 603] on button "wallet" at bounding box center [1377, 599] width 74 height 74
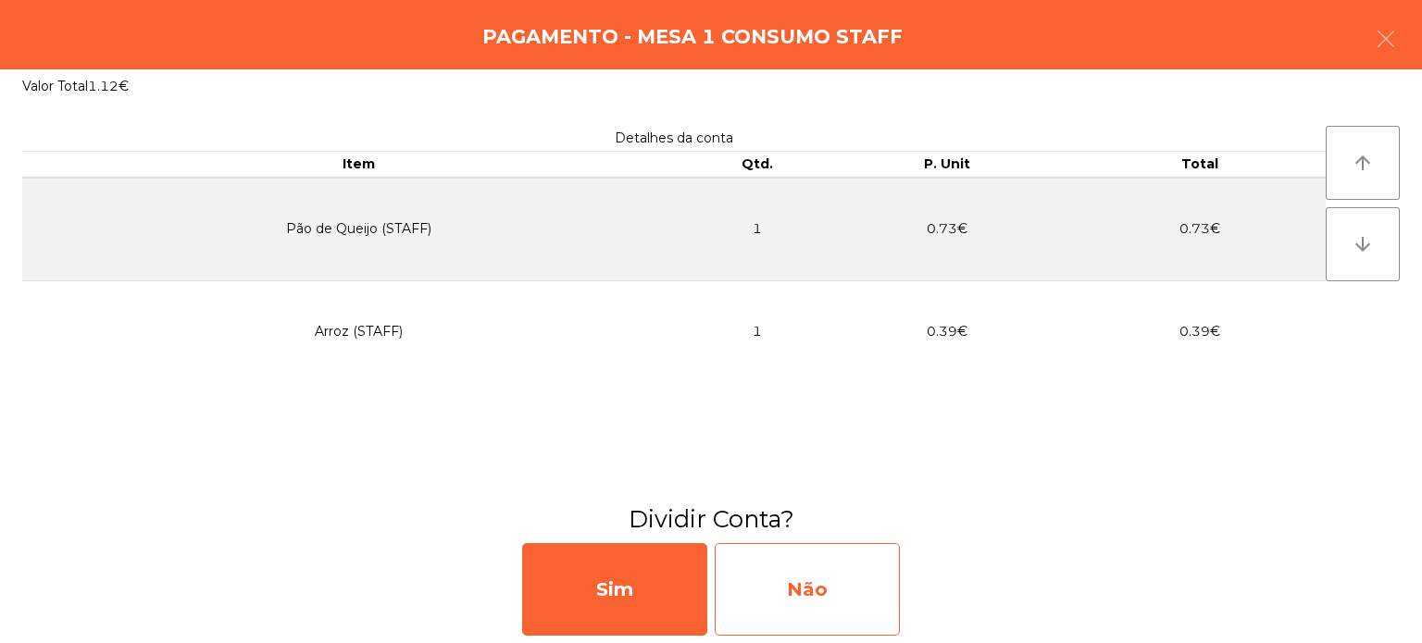
click at [815, 596] on div "Não" at bounding box center [807, 589] width 185 height 93
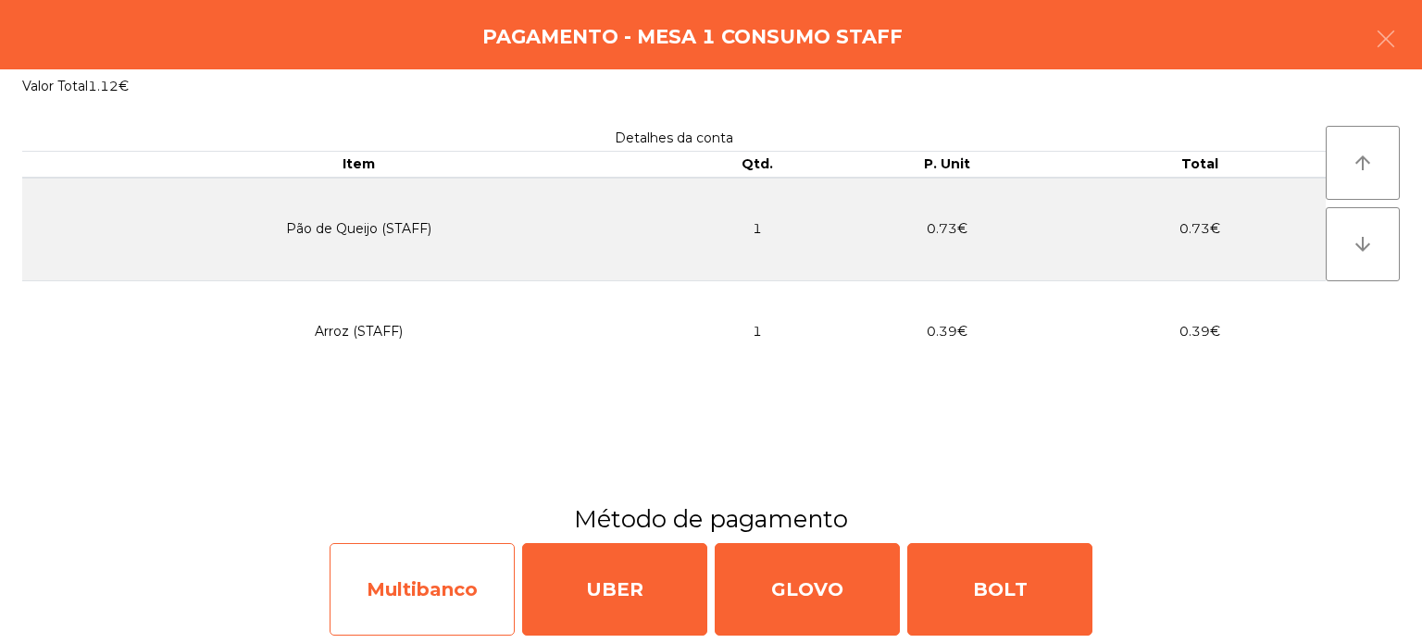
click at [431, 595] on div "Multibanco" at bounding box center [422, 589] width 185 height 93
select select "**"
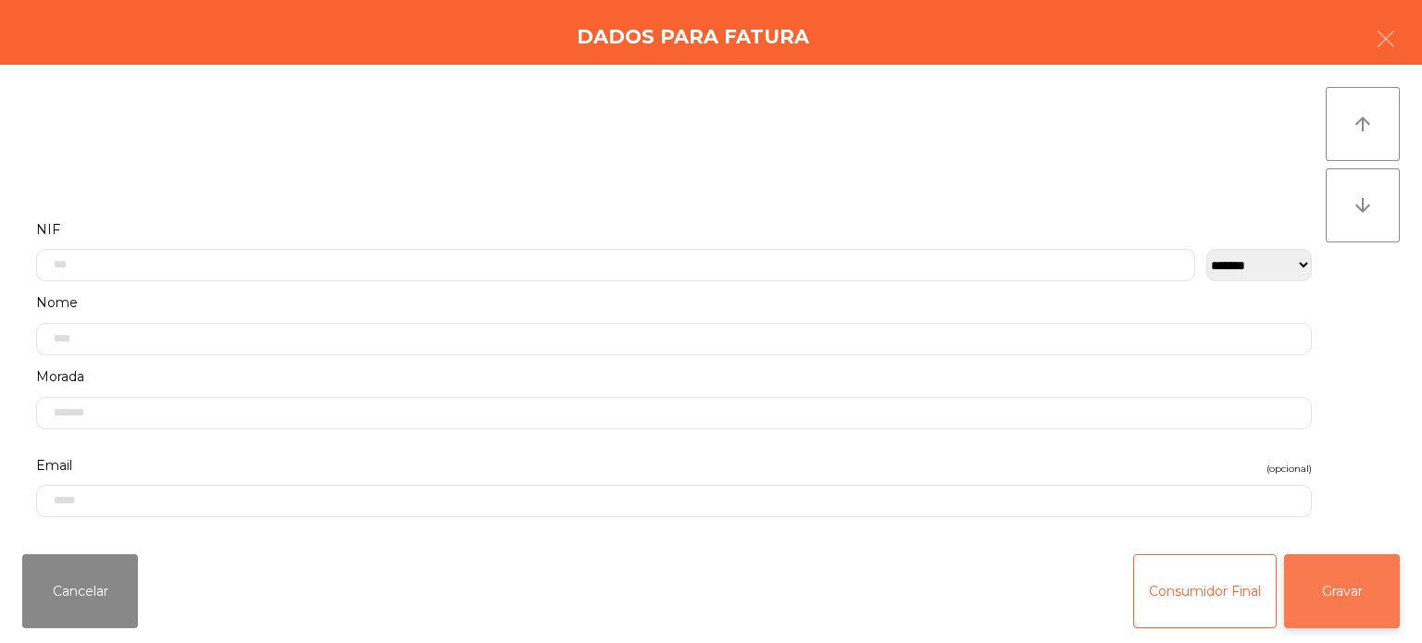
click at [1339, 574] on button "Gravar" at bounding box center [1342, 591] width 116 height 74
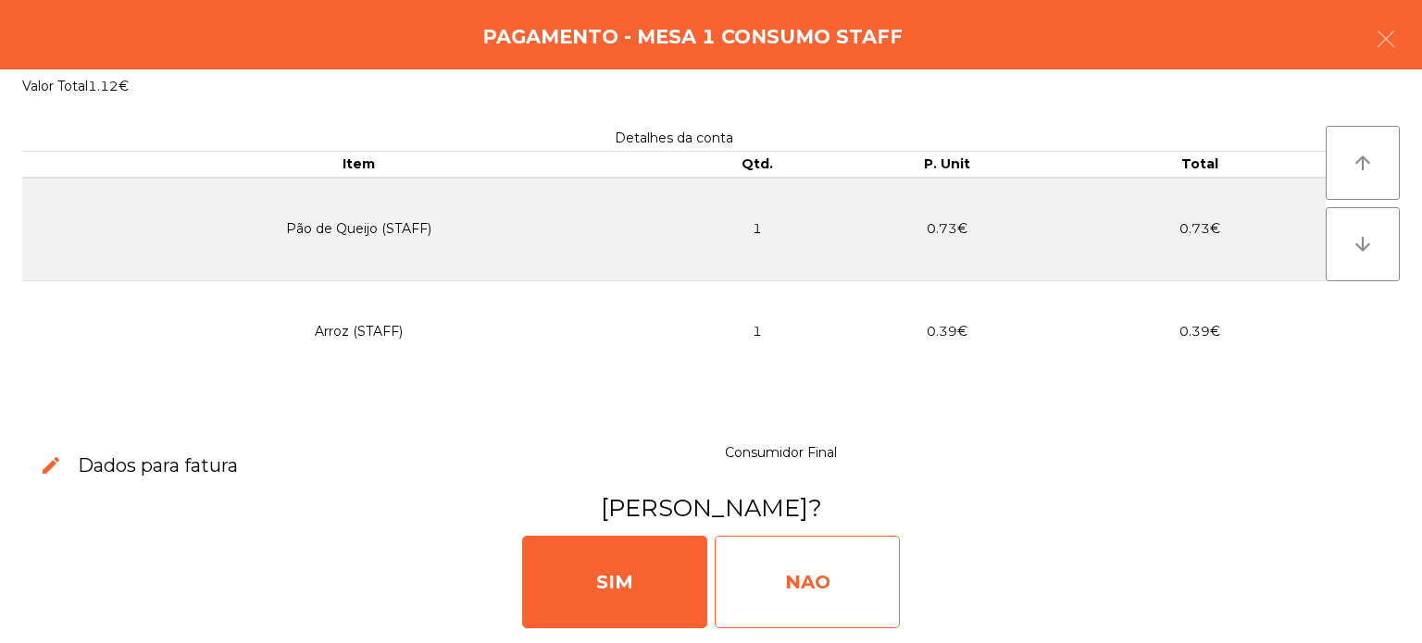
click at [842, 574] on div "NAO" at bounding box center [807, 582] width 185 height 93
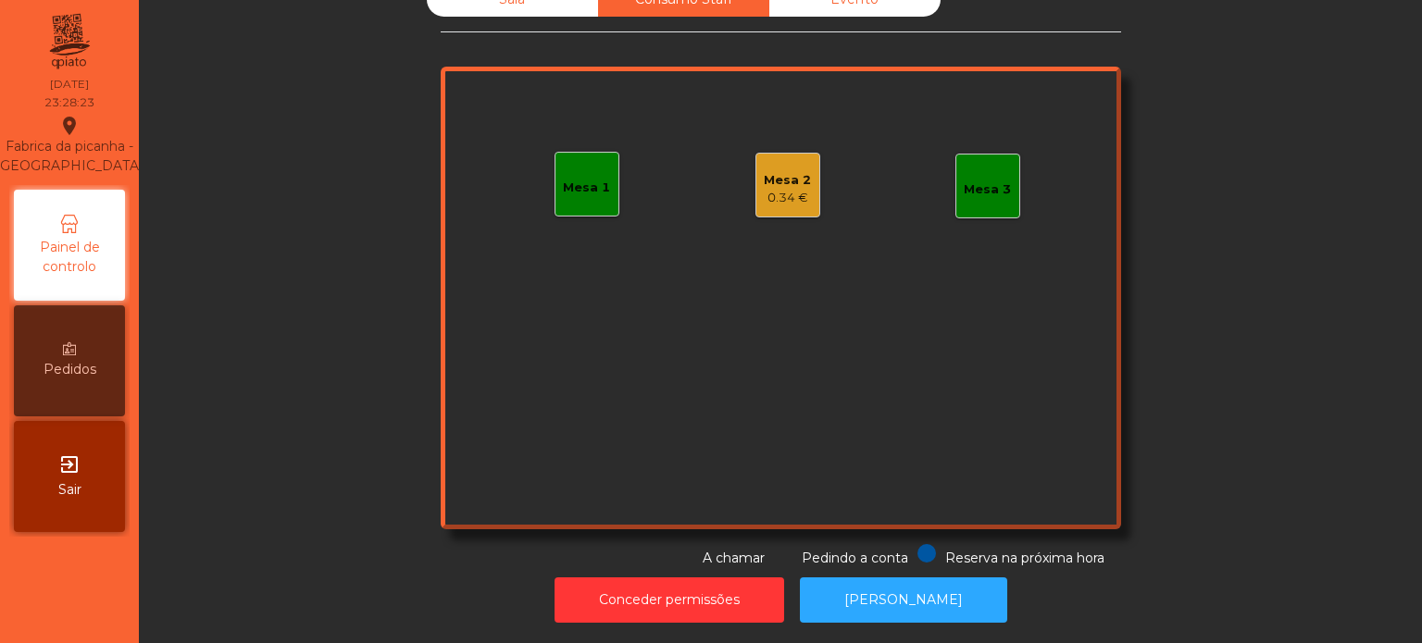
click at [782, 171] on div "Mesa 2" at bounding box center [787, 180] width 47 height 19
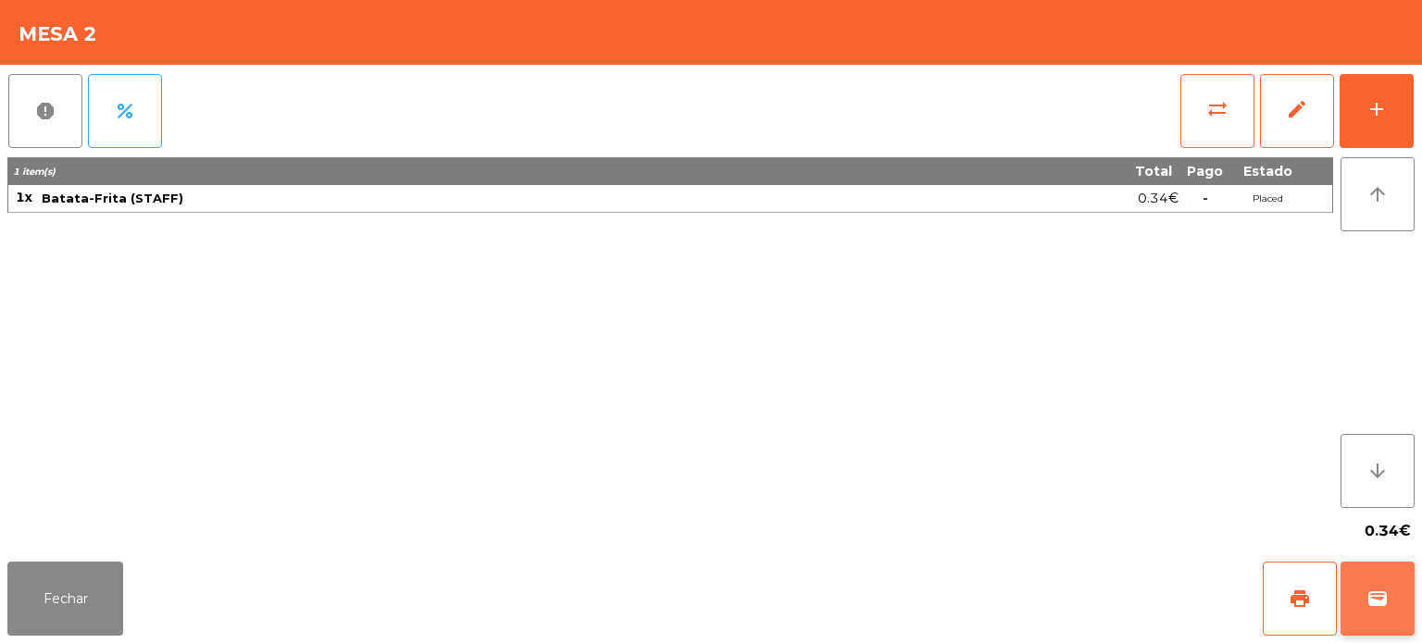
click at [1374, 597] on span "wallet" at bounding box center [1377, 599] width 22 height 22
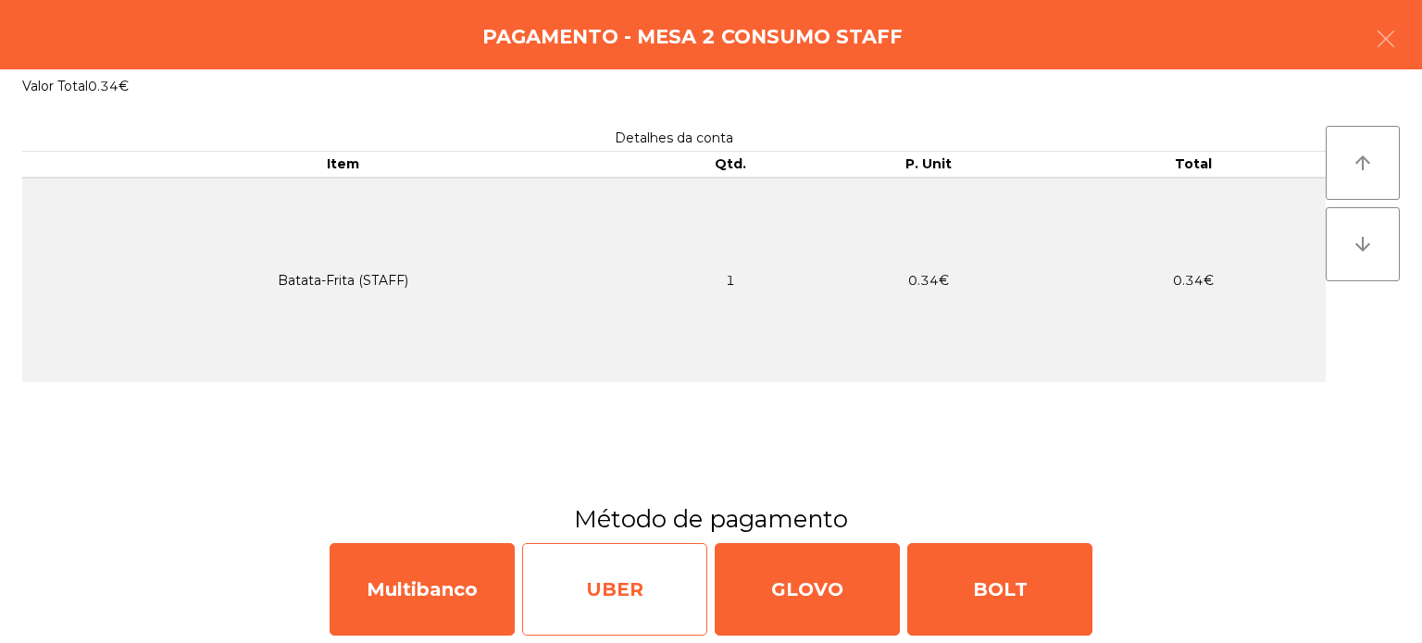
click at [648, 602] on div "UBER" at bounding box center [614, 589] width 185 height 93
select select "**"
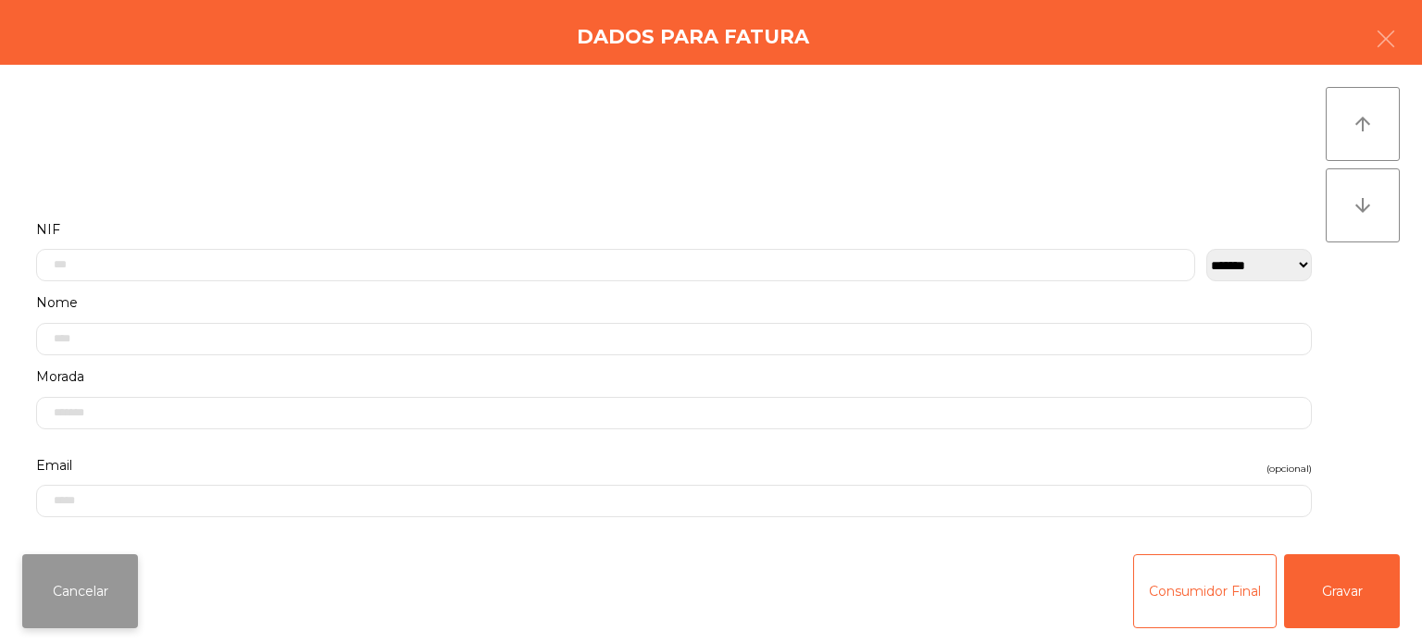
click at [124, 606] on button "Cancelar" at bounding box center [80, 591] width 116 height 74
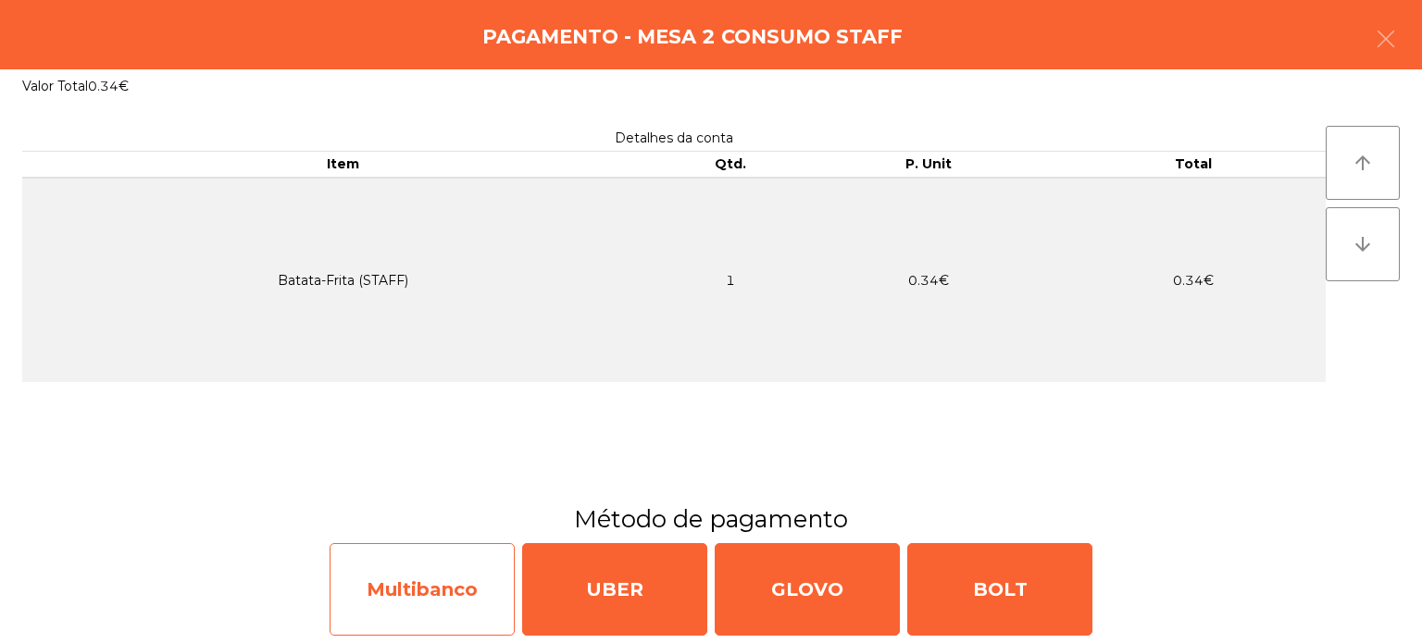
click at [440, 629] on div "Multibanco" at bounding box center [422, 589] width 185 height 93
select select "**"
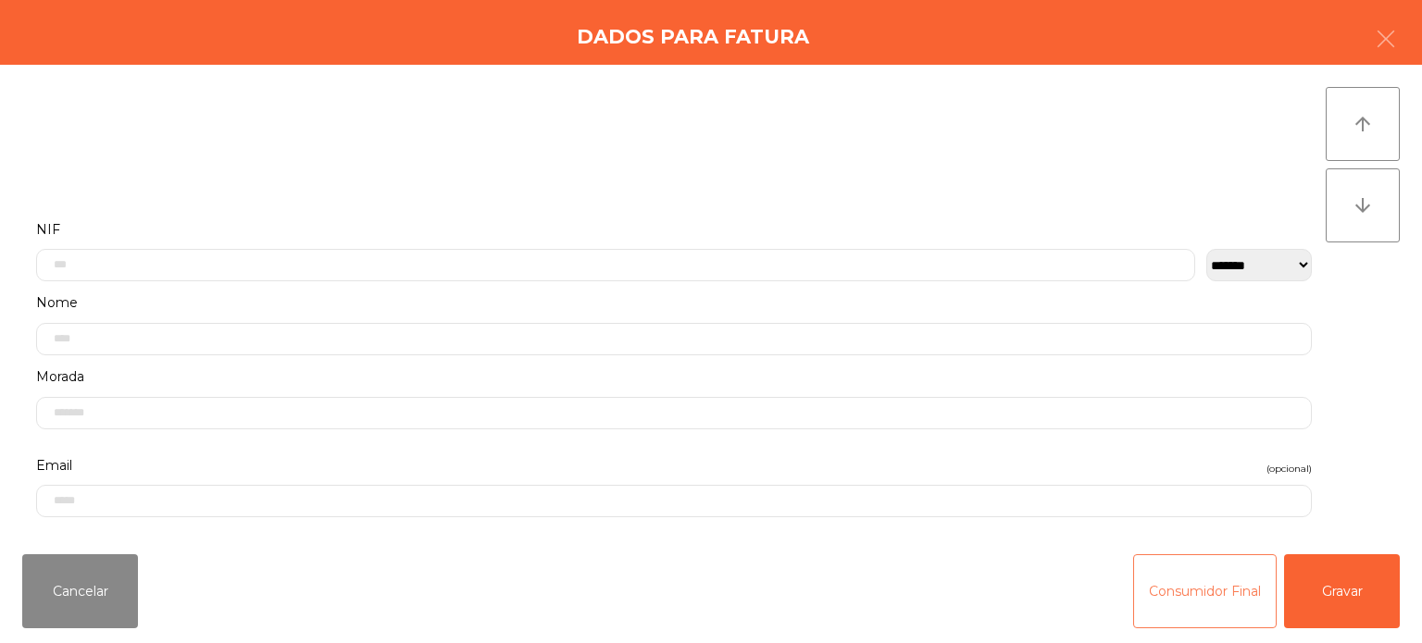
click at [1218, 603] on button "Consumidor Final" at bounding box center [1204, 591] width 143 height 74
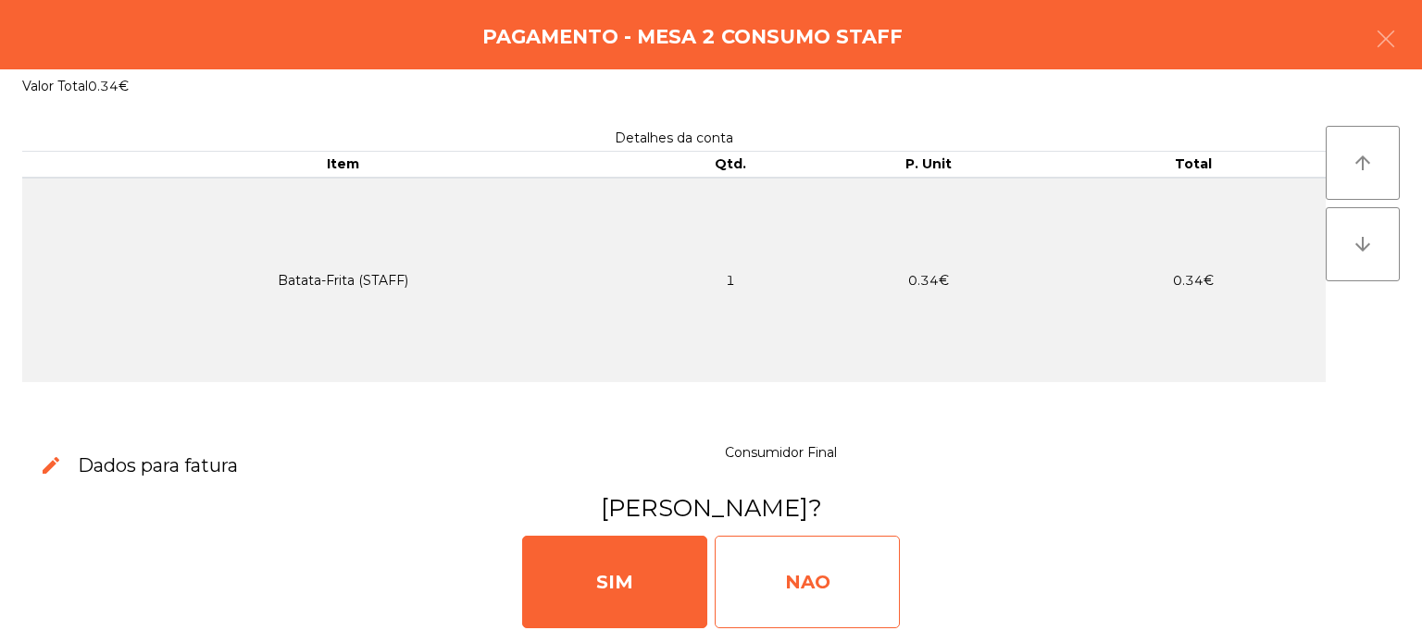
click at [838, 565] on div "NAO" at bounding box center [807, 582] width 185 height 93
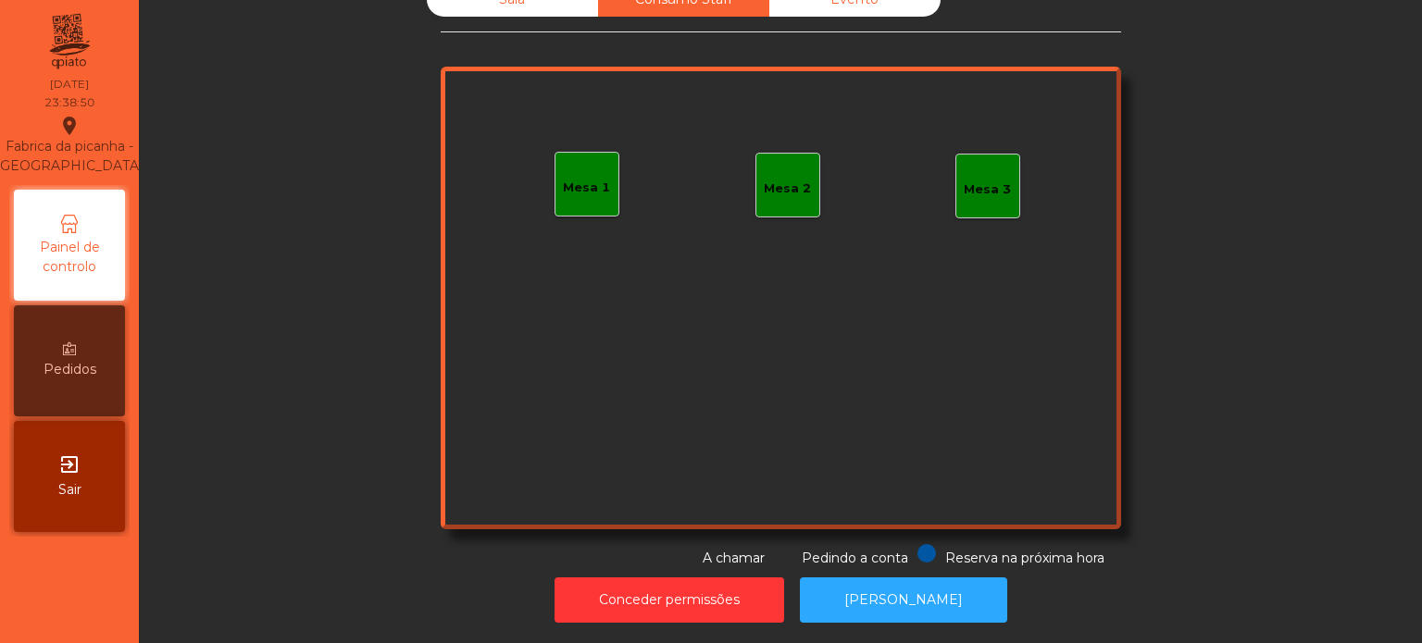
scroll to position [0, 0]
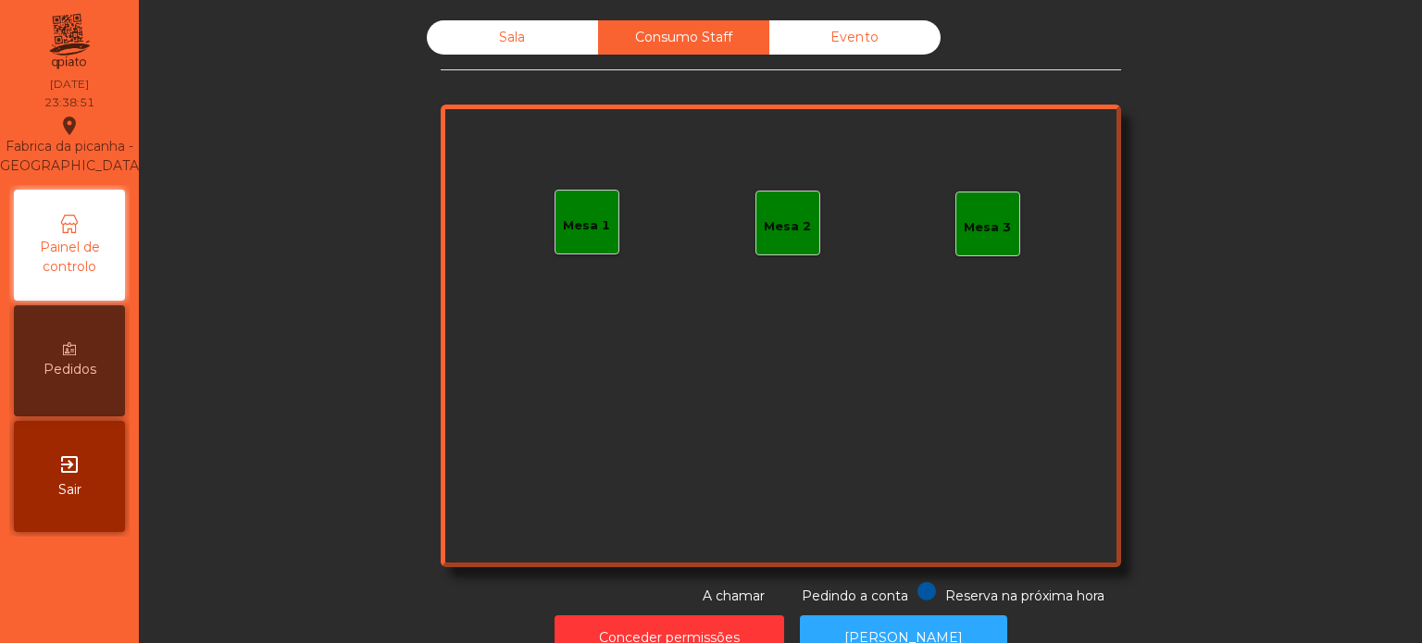
click at [478, 31] on div "Sala" at bounding box center [512, 37] width 171 height 34
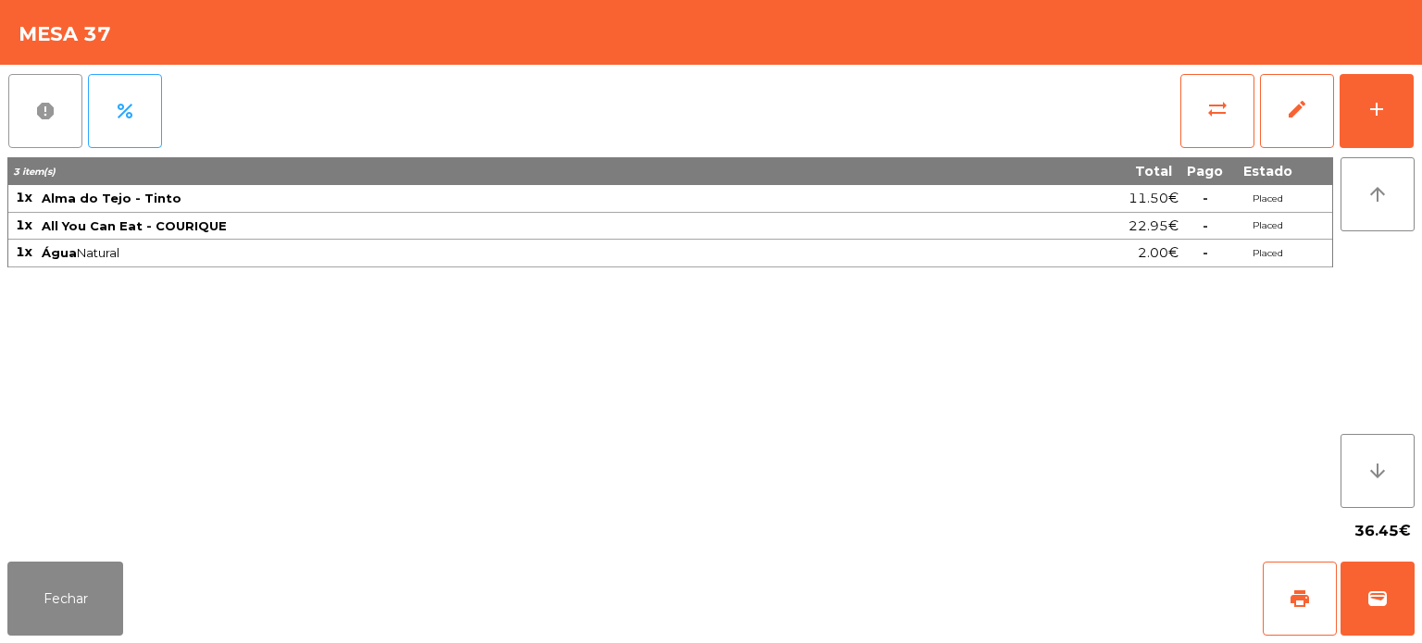
click at [46, 112] on span "report" at bounding box center [45, 111] width 22 height 22
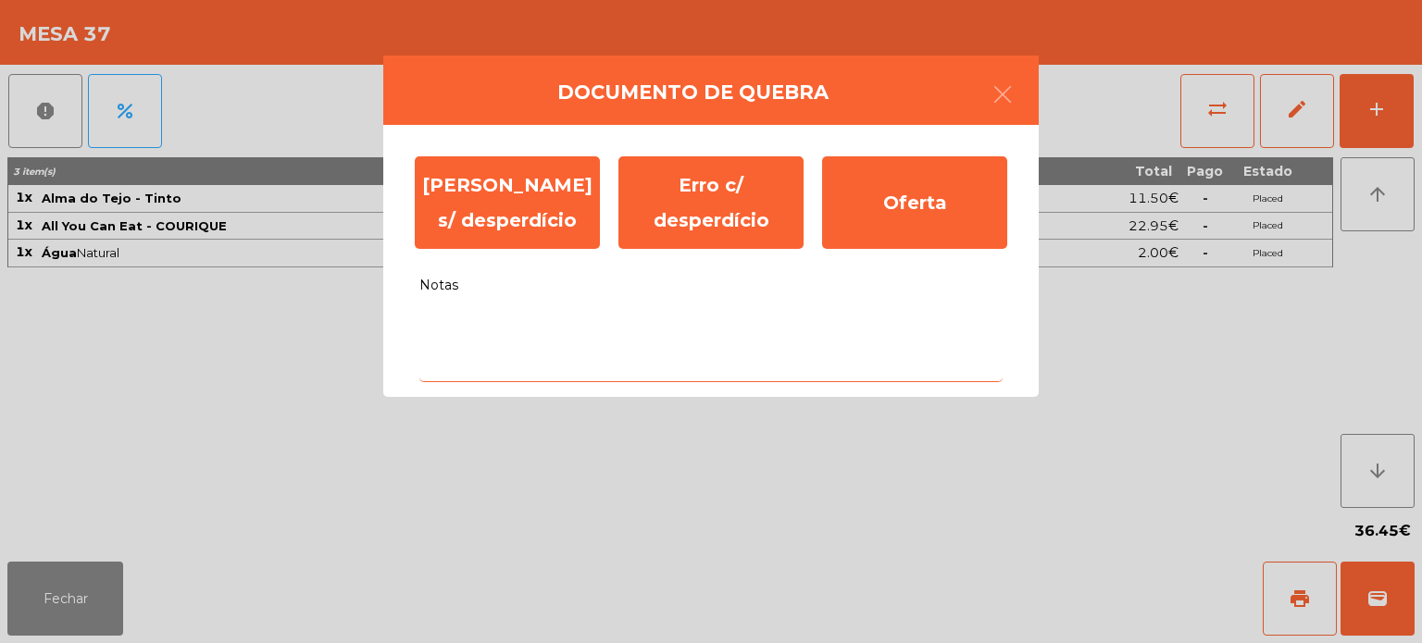
click at [695, 335] on textarea "Notas" at bounding box center [710, 343] width 583 height 77
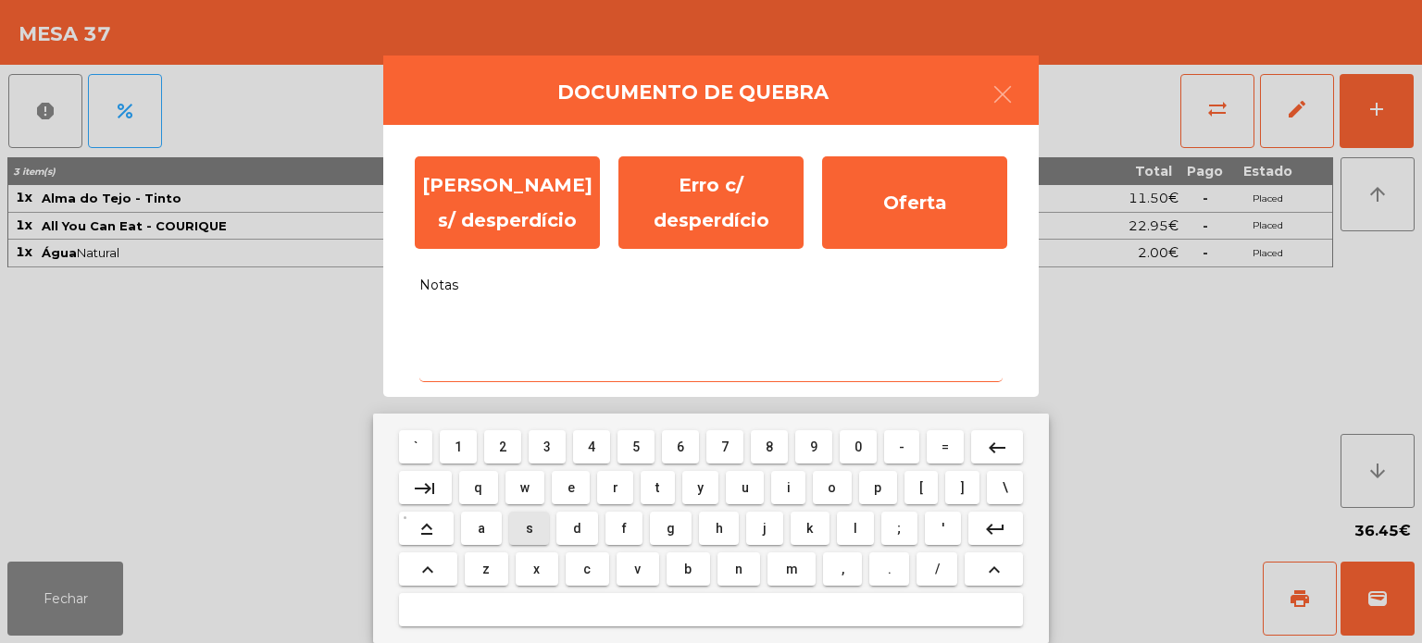
click at [529, 529] on span "s" at bounding box center [529, 528] width 7 height 15
click at [572, 486] on span "e" at bounding box center [570, 487] width 7 height 15
click at [802, 558] on button "m" at bounding box center [791, 569] width 48 height 33
type textarea "***"
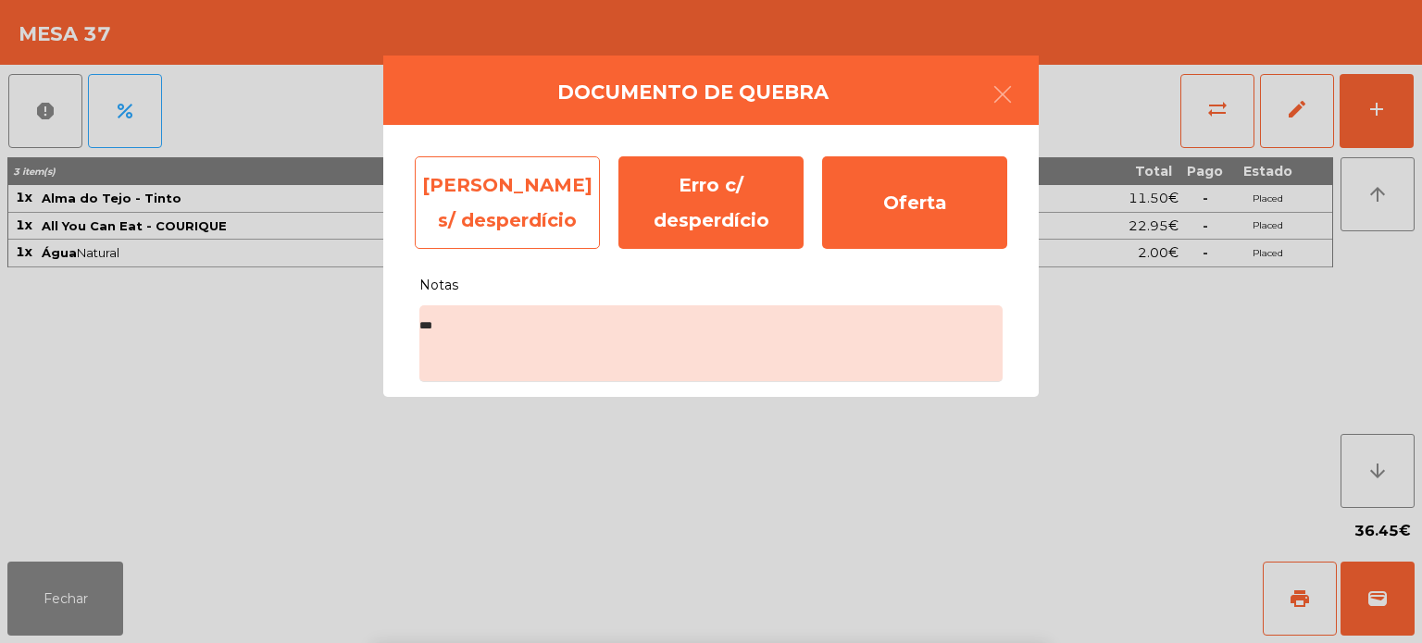
click at [511, 181] on div "[PERSON_NAME] s/ desperdício" at bounding box center [507, 202] width 185 height 93
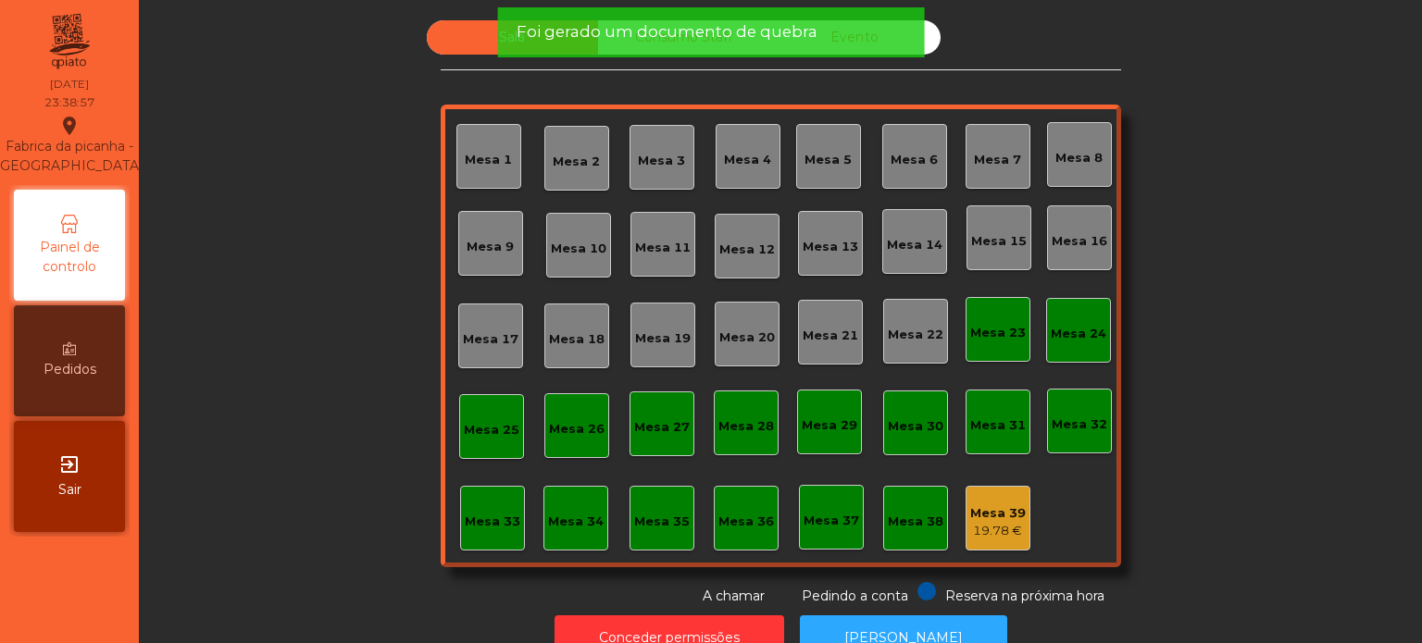
click at [1014, 503] on div "Mesa 39 19.78 €" at bounding box center [998, 519] width 56 height 44
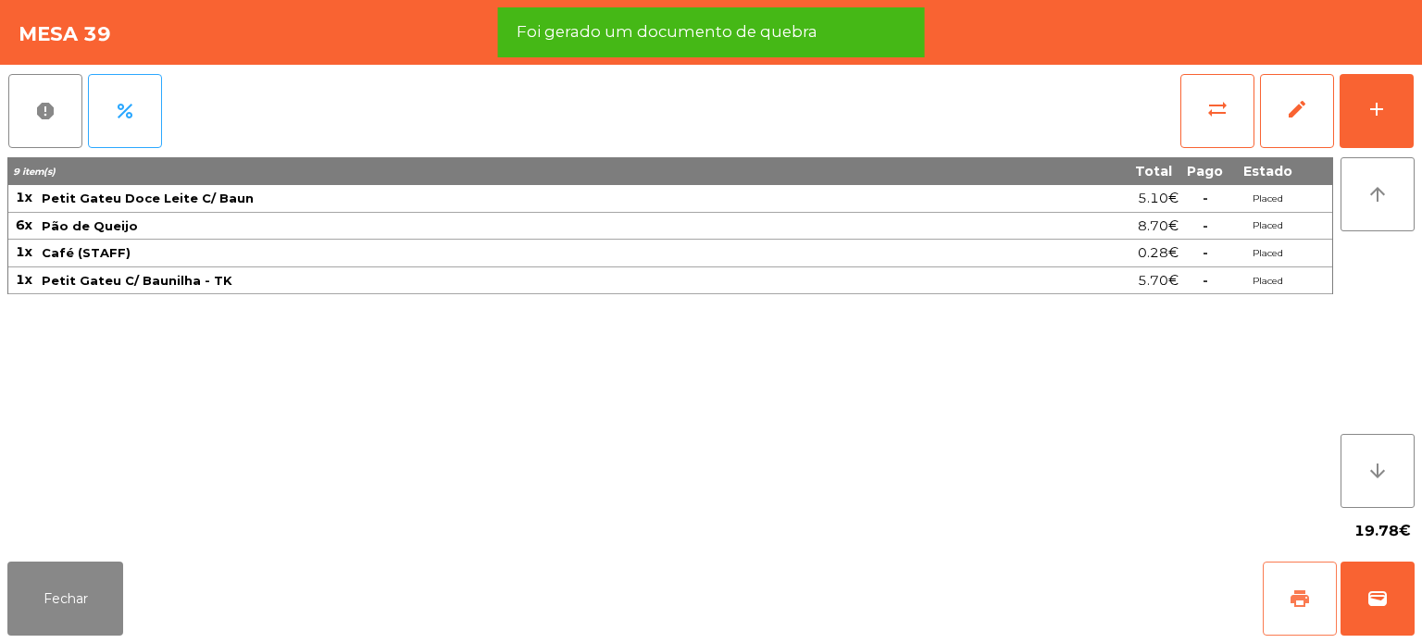
click at [1272, 609] on button "print" at bounding box center [1299, 599] width 74 height 74
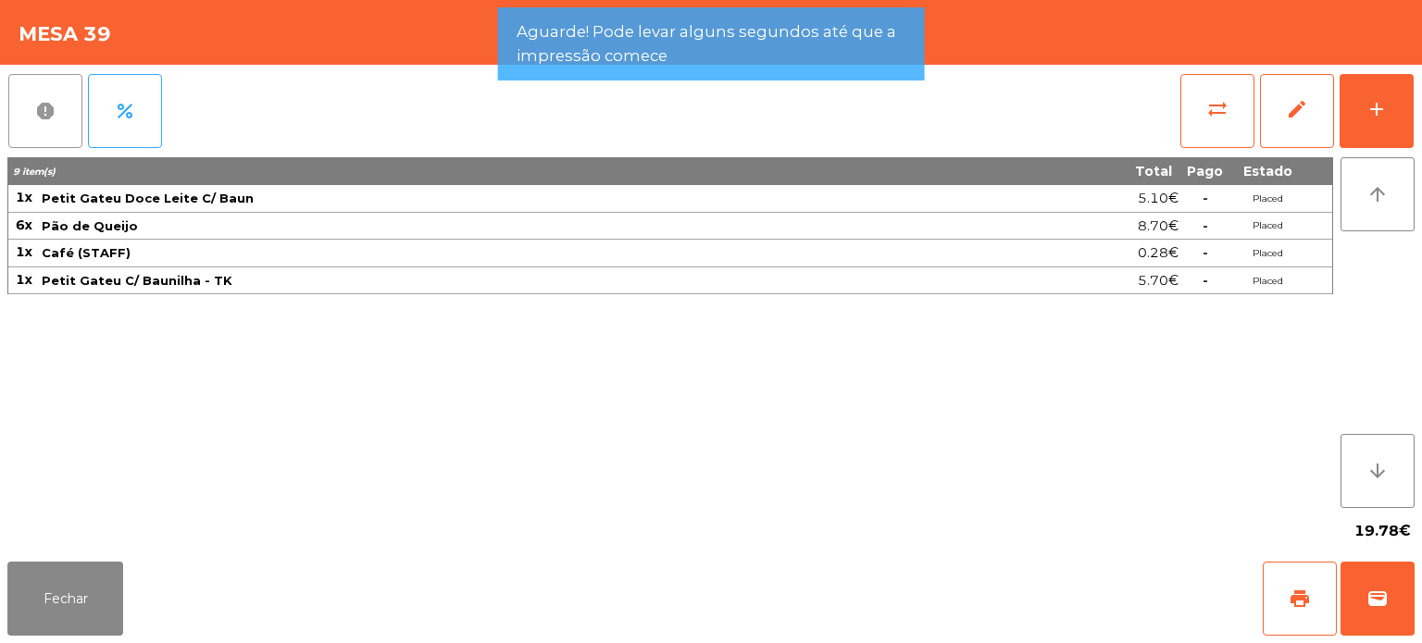
click at [47, 108] on span "report" at bounding box center [45, 111] width 22 height 22
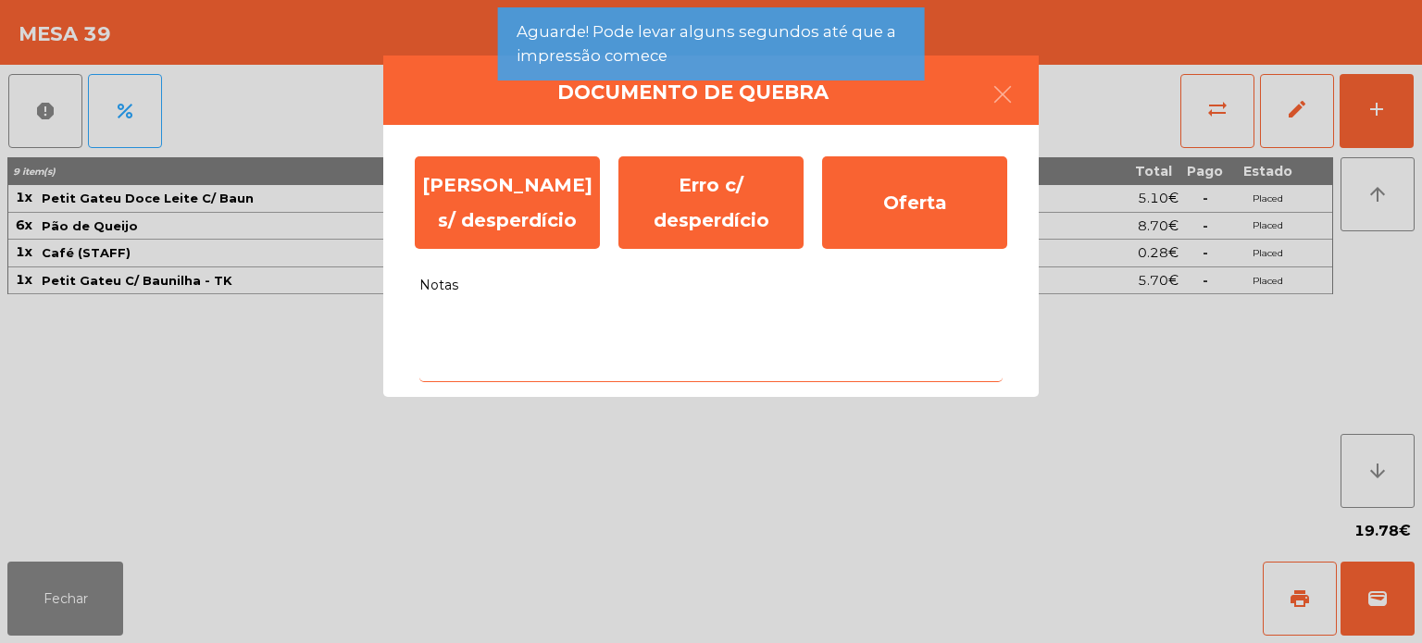
click at [636, 332] on textarea "Notas" at bounding box center [710, 343] width 583 height 77
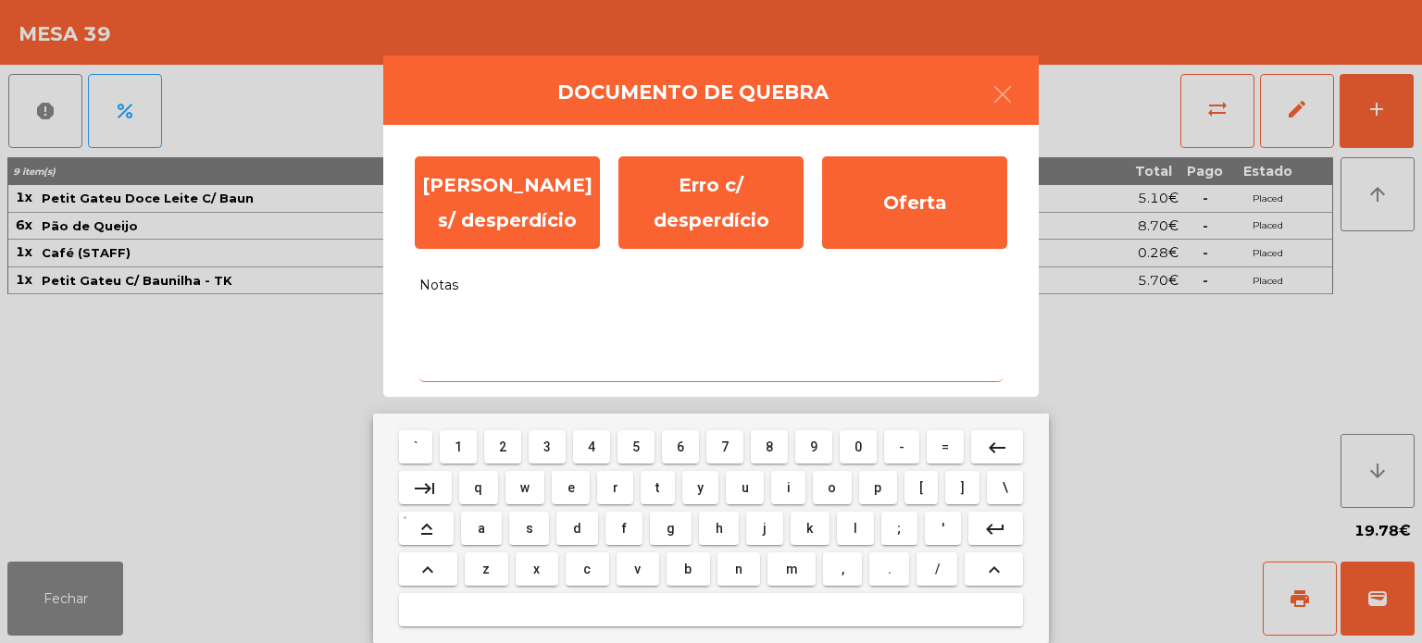
click at [837, 475] on button "o" at bounding box center [832, 487] width 39 height 33
click at [637, 526] on button "f" at bounding box center [623, 528] width 37 height 33
click at [584, 493] on button "e" at bounding box center [571, 487] width 38 height 33
click at [626, 491] on button "r" at bounding box center [615, 487] width 36 height 33
type textarea "****"
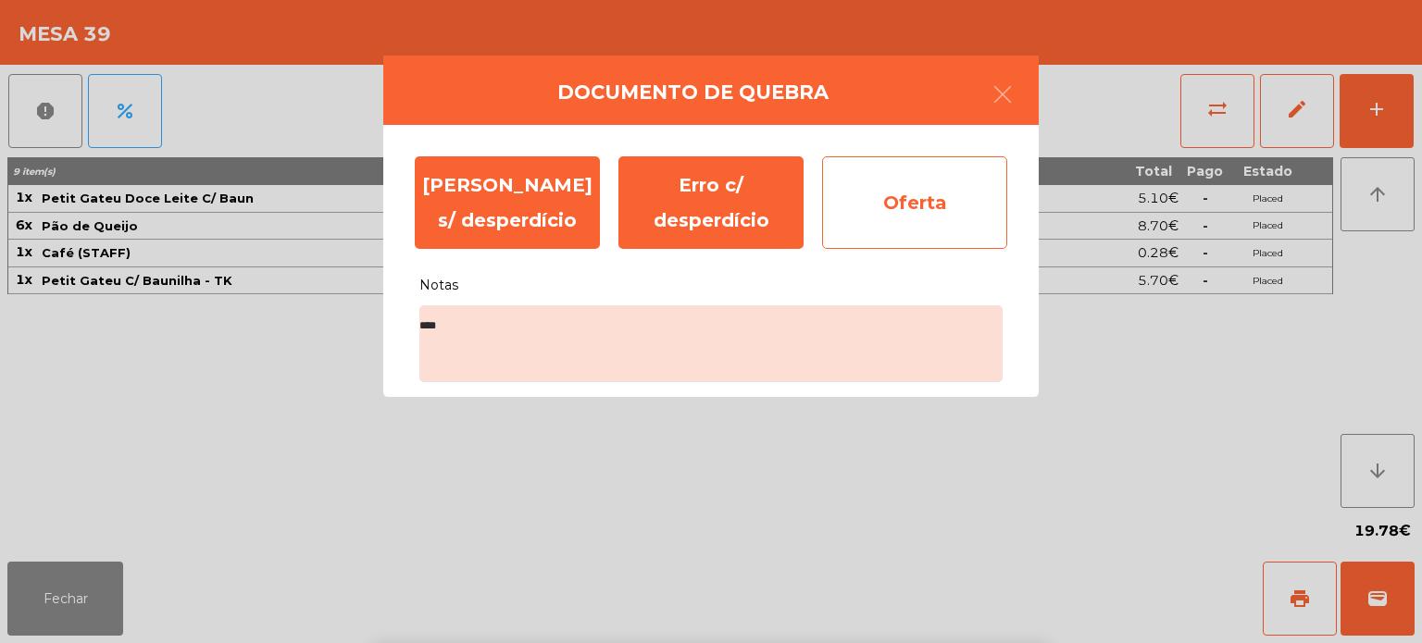
click at [955, 206] on div "Oferta" at bounding box center [914, 202] width 185 height 93
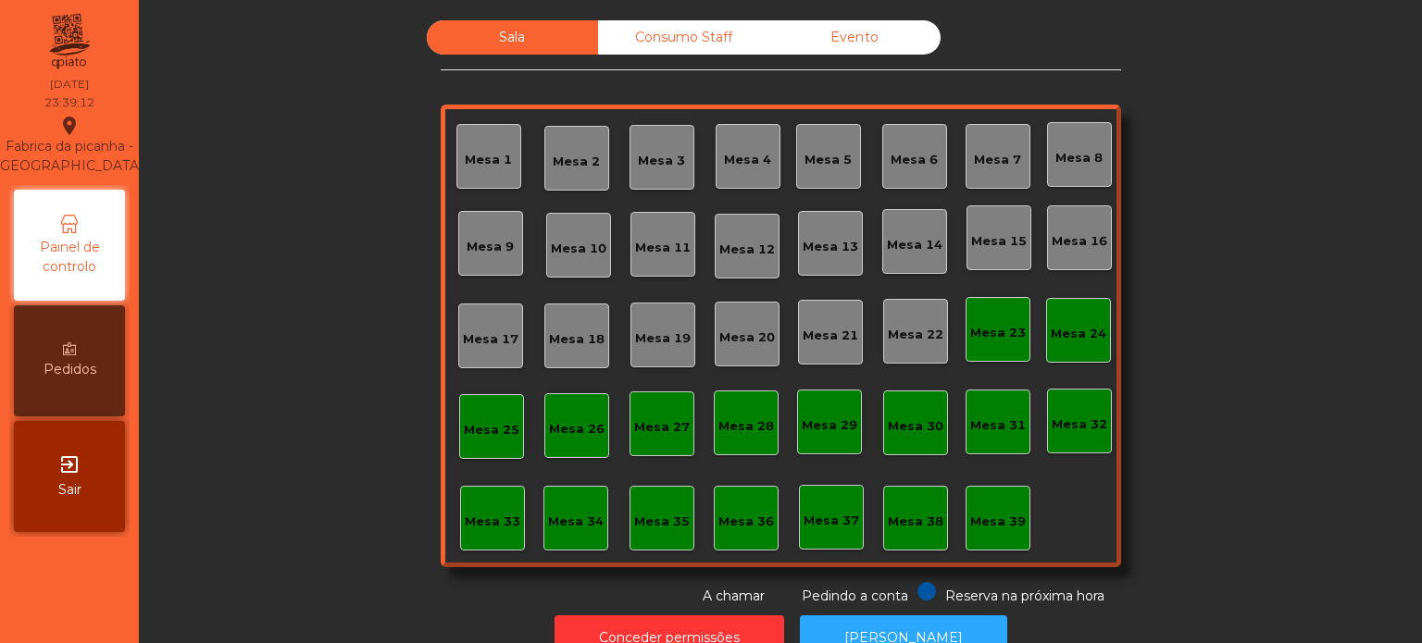
click at [672, 49] on div "Consumo Staff" at bounding box center [683, 37] width 171 height 34
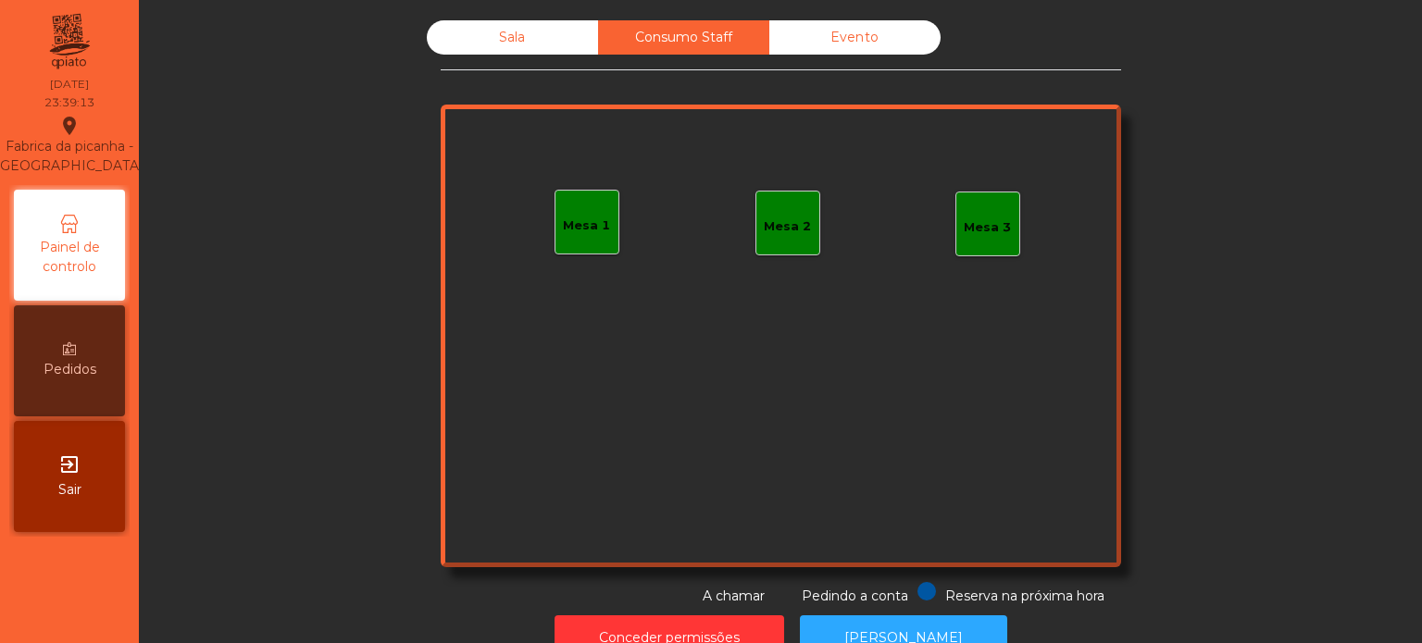
click at [829, 70] on div "Sala Consumo Staff Evento Mesa 1 Mesa 2 Mesa 3 Reserva na próxima hora Pedindo …" at bounding box center [781, 313] width 680 height 586
click at [837, 41] on div "Evento" at bounding box center [854, 37] width 171 height 34
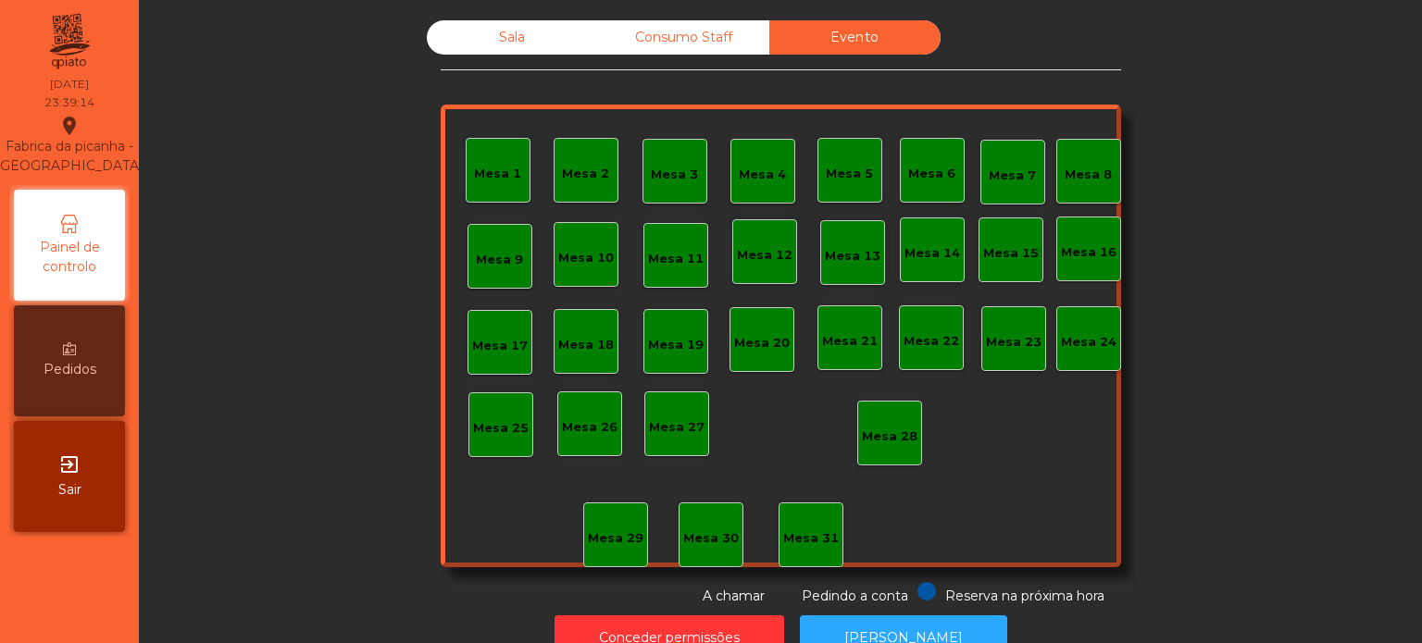
click at [569, 24] on div "Sala" at bounding box center [512, 37] width 171 height 34
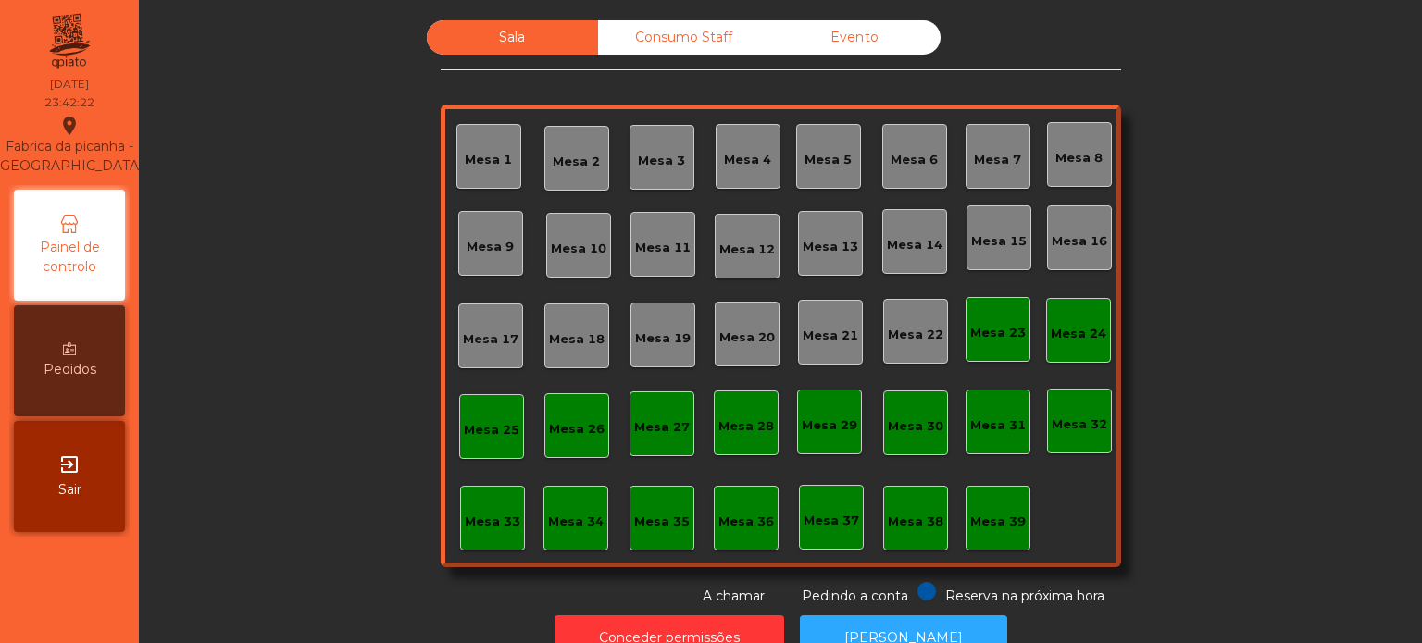
scroll to position [51, 0]
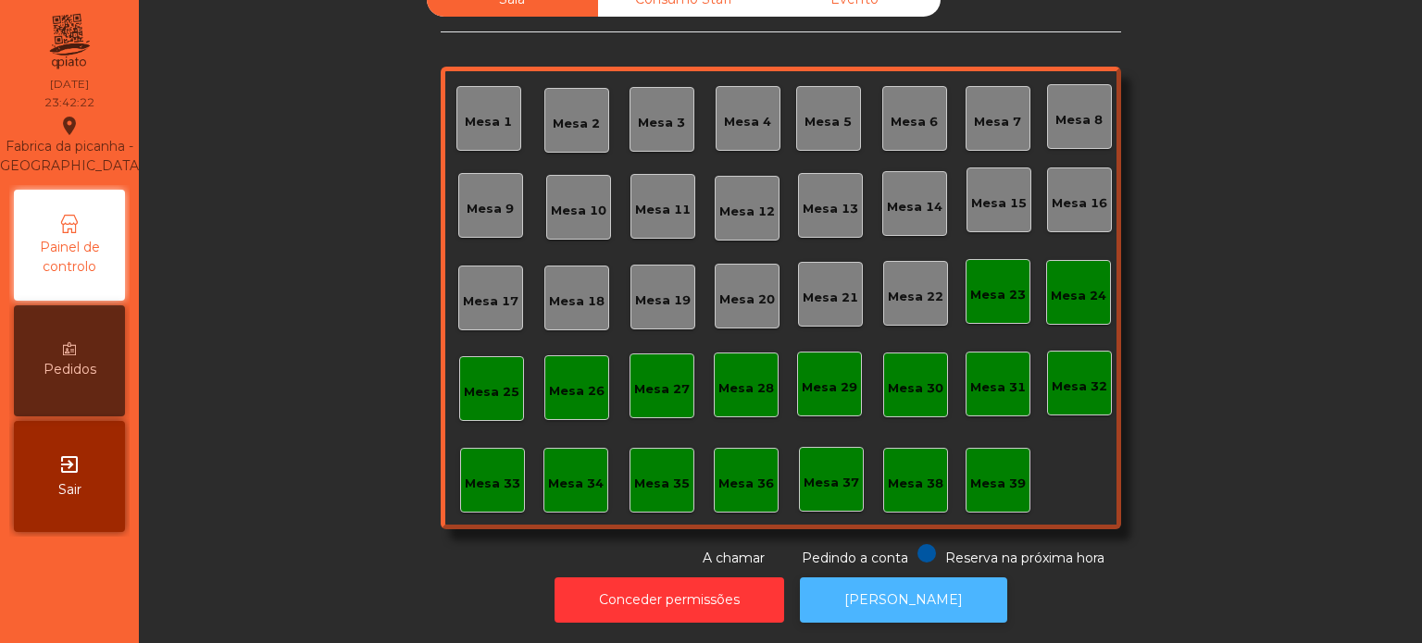
click at [923, 600] on button "[PERSON_NAME]" at bounding box center [903, 600] width 207 height 45
click at [920, 596] on button "[PERSON_NAME]" at bounding box center [903, 600] width 207 height 45
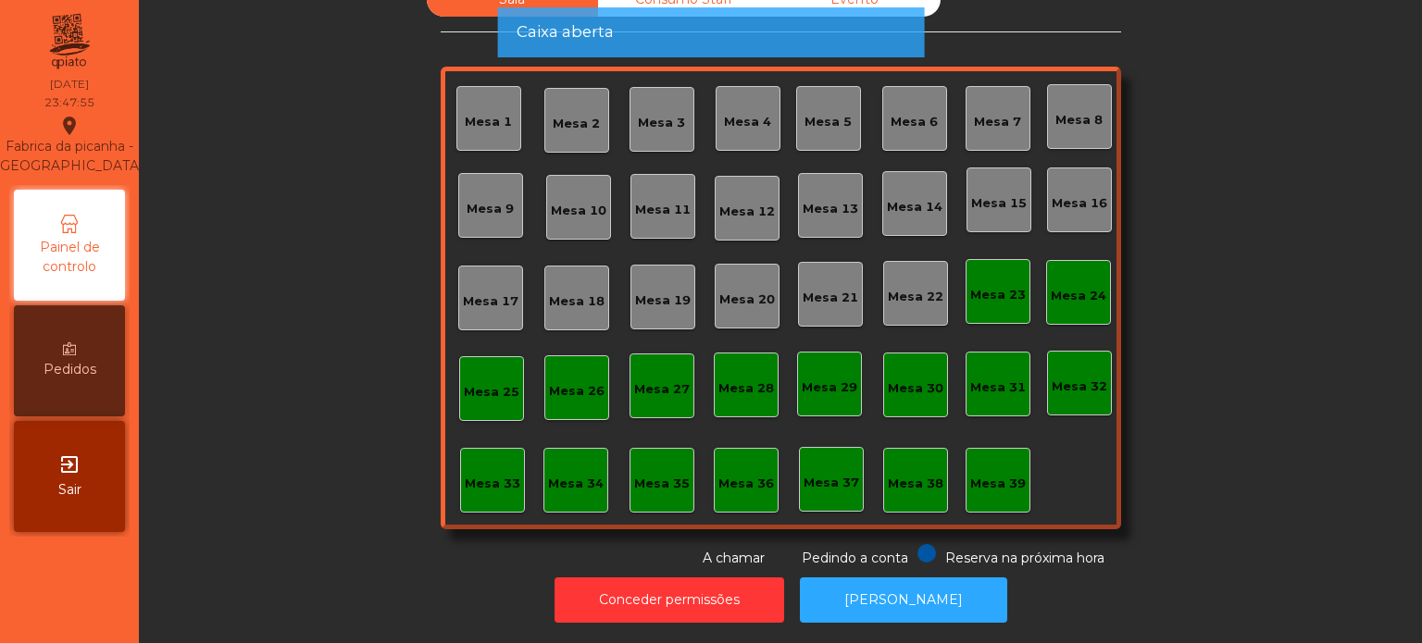
click at [1207, 500] on div "Sala Consumo Staff Evento Mesa 1 Mesa 2 Mesa 3 Mesa 4 Mesa 5 Mesa 6 Mesa 7 Mesa…" at bounding box center [780, 275] width 1233 height 586
